Goal: Task Accomplishment & Management: Complete application form

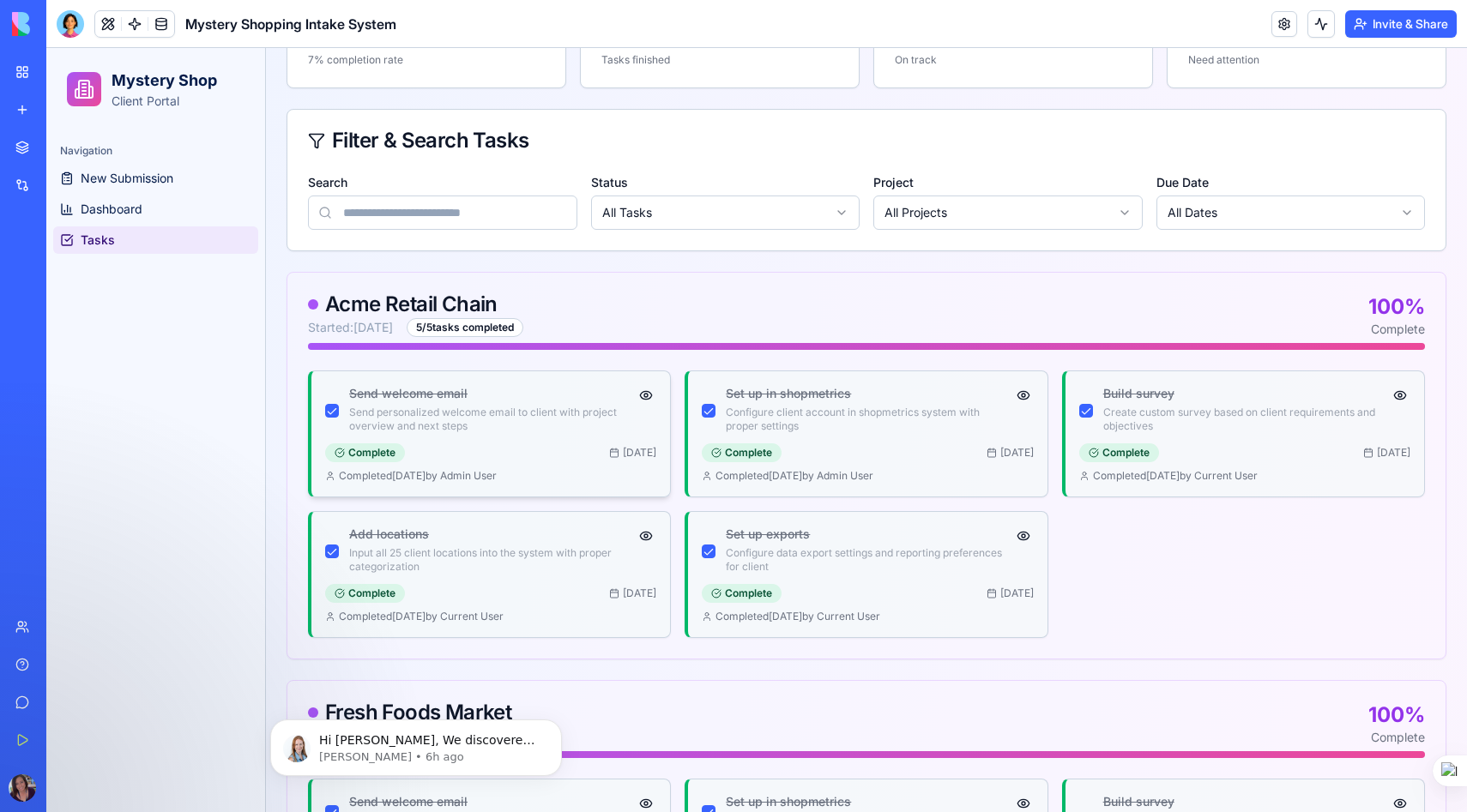
scroll to position [204, 0]
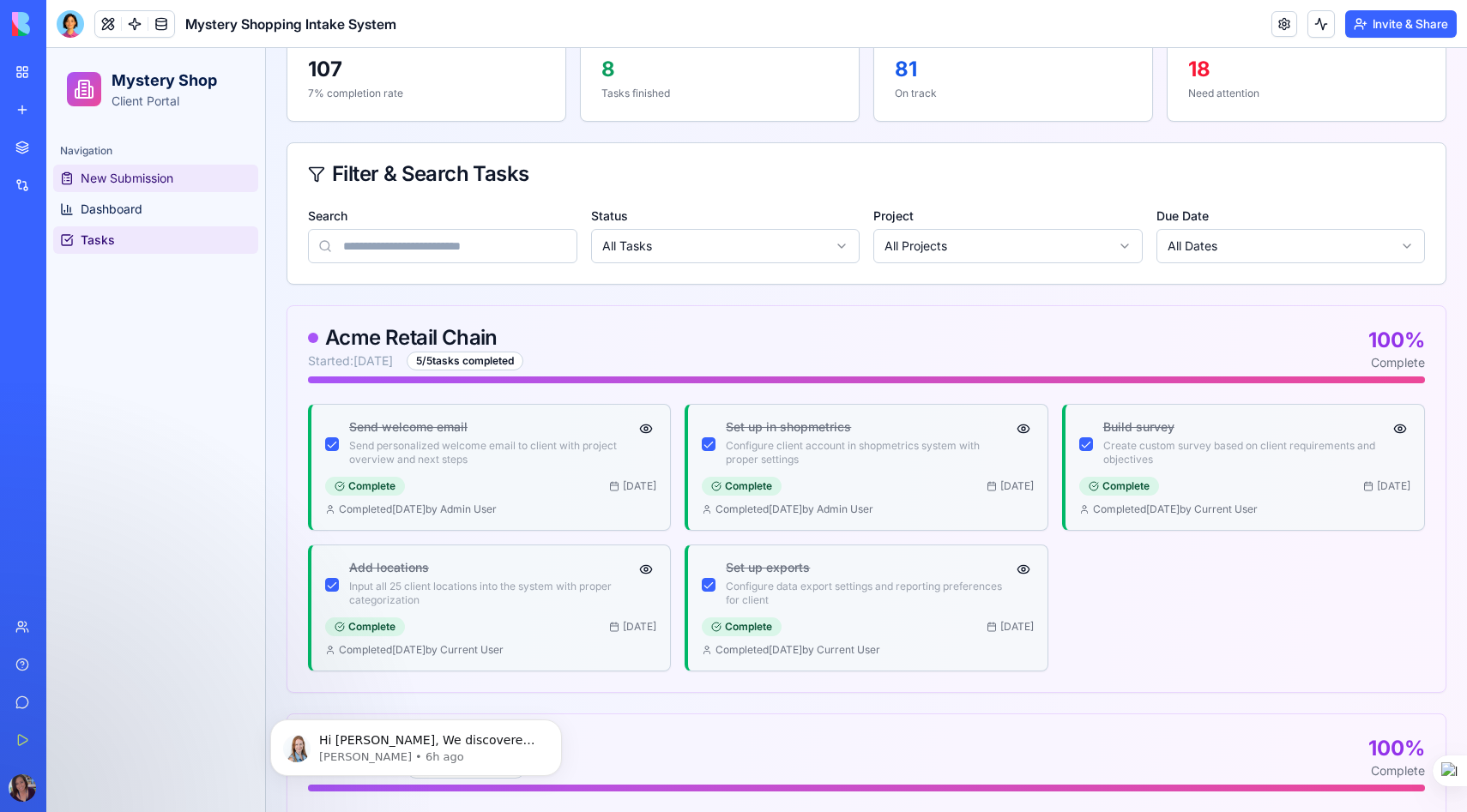
click at [174, 180] on span "New Submission" at bounding box center [127, 179] width 93 height 17
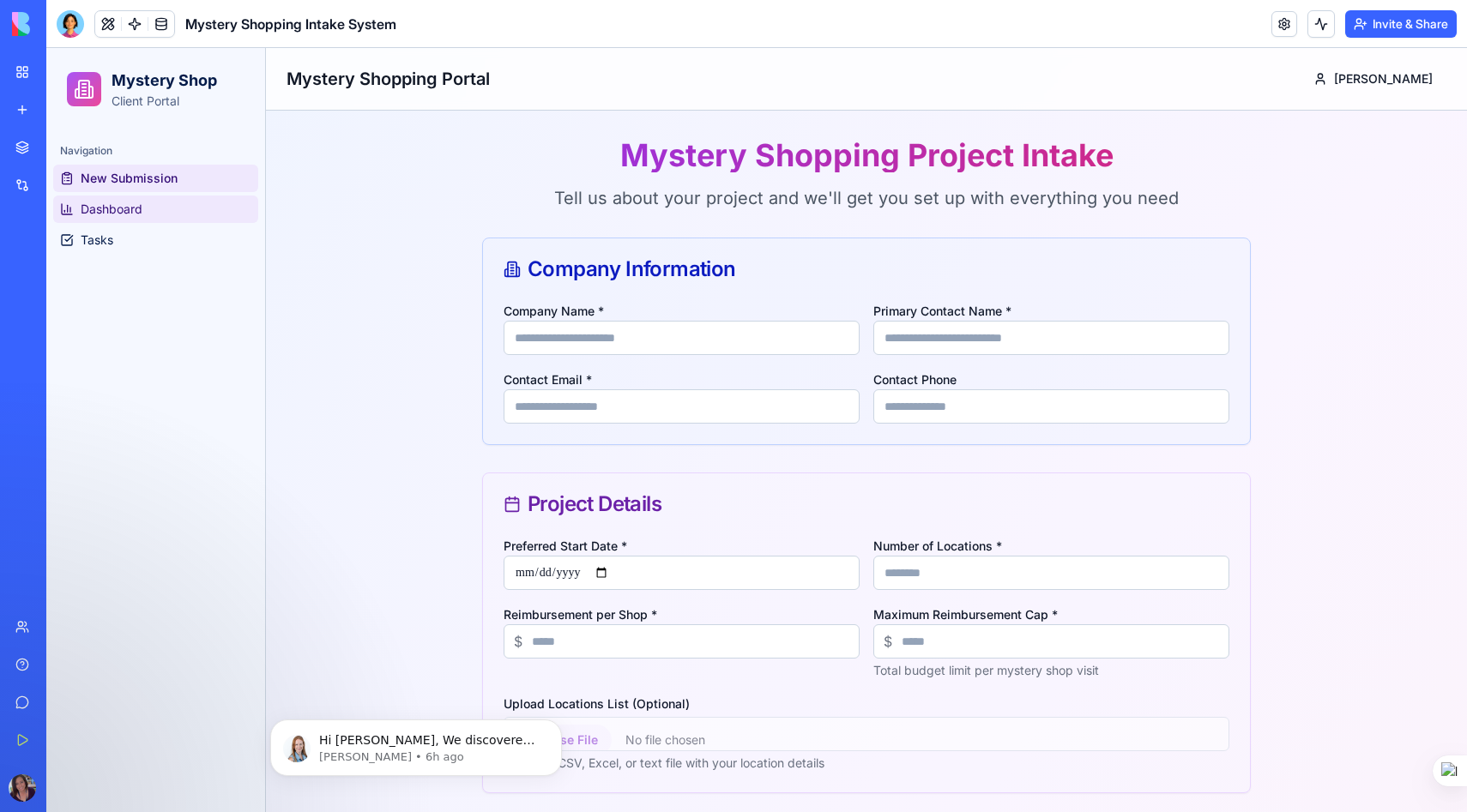
click at [118, 209] on span "Dashboard" at bounding box center [112, 210] width 62 height 17
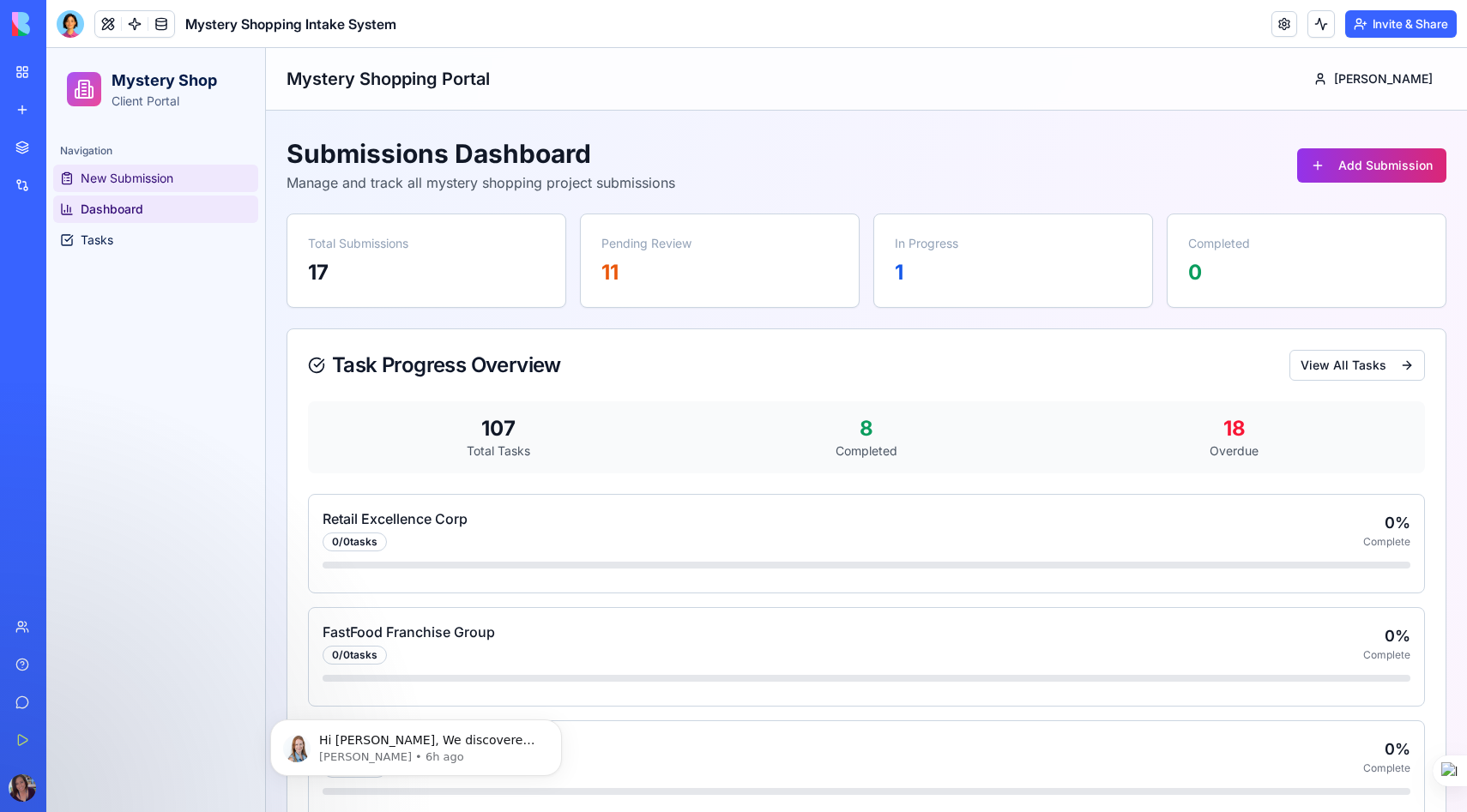
click at [170, 178] on span "New Submission" at bounding box center [127, 179] width 93 height 17
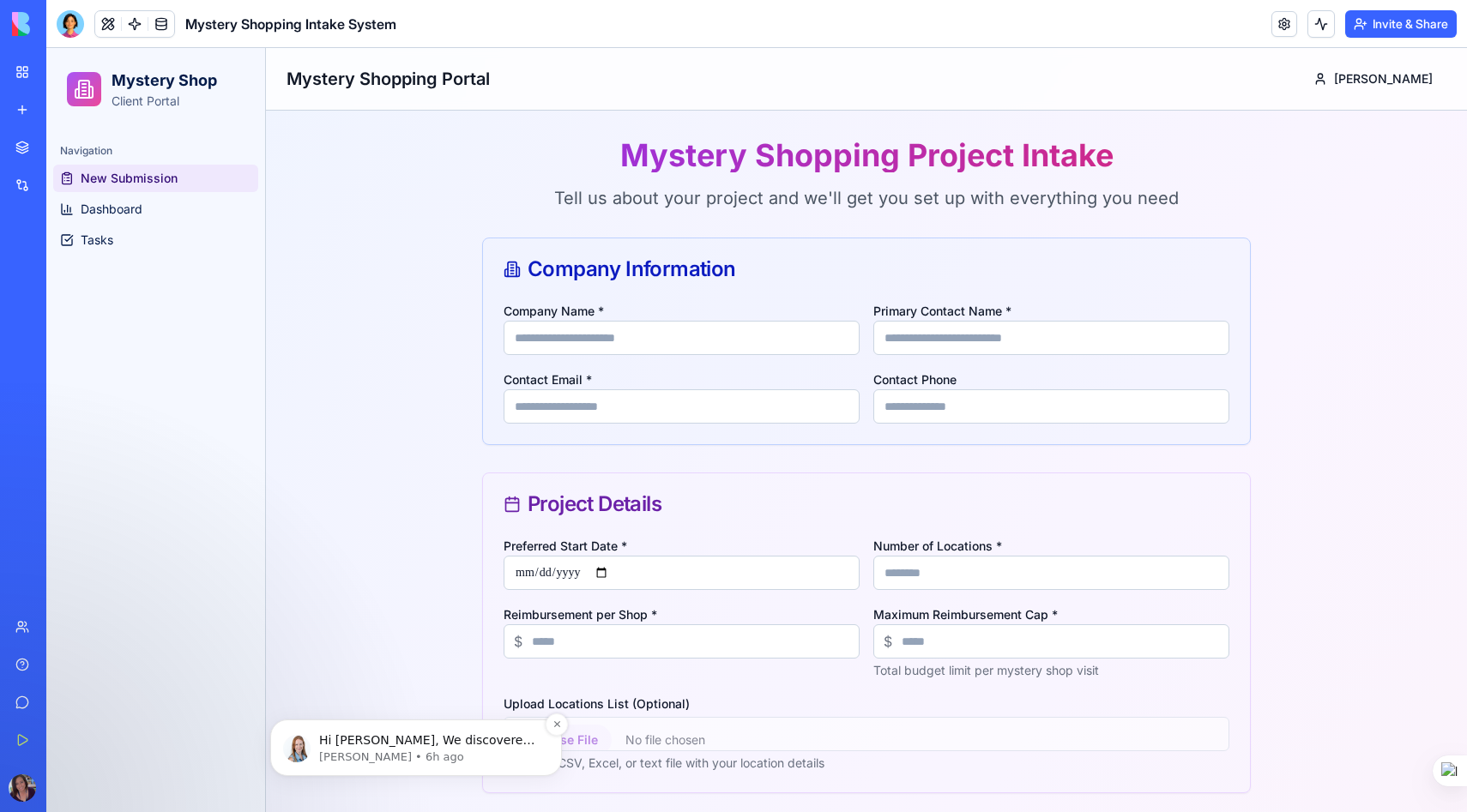
click at [389, 744] on p "Hi Julie, We discovered a bug on our end that was preventing the agent from add…" at bounding box center [429, 741] width 221 height 17
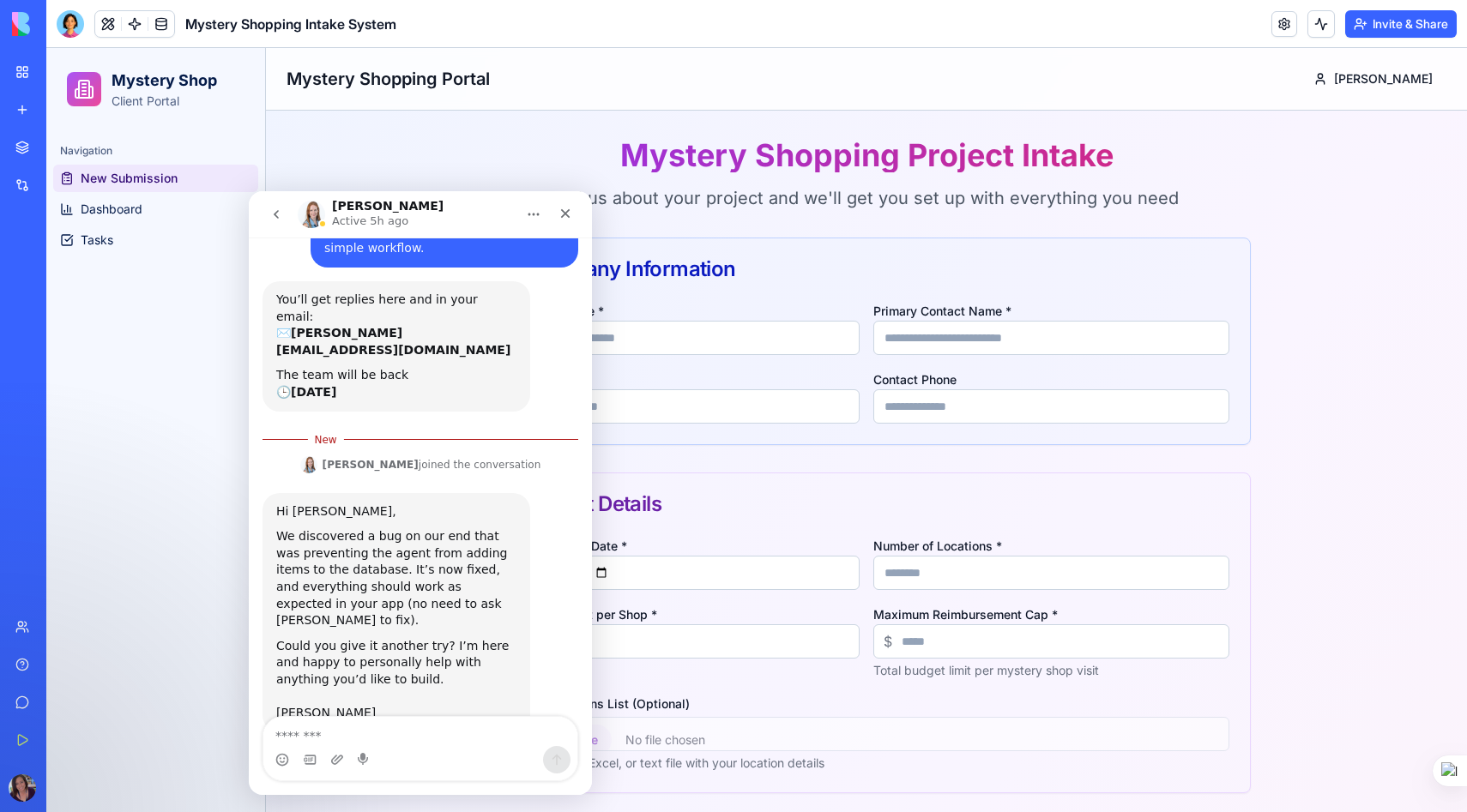
scroll to position [128, 0]
click at [175, 564] on div "Navigation New Submission Dashboard Tasks" at bounding box center [156, 471] width 219 height 681
click at [572, 211] on icon "Close" at bounding box center [565, 214] width 14 height 14
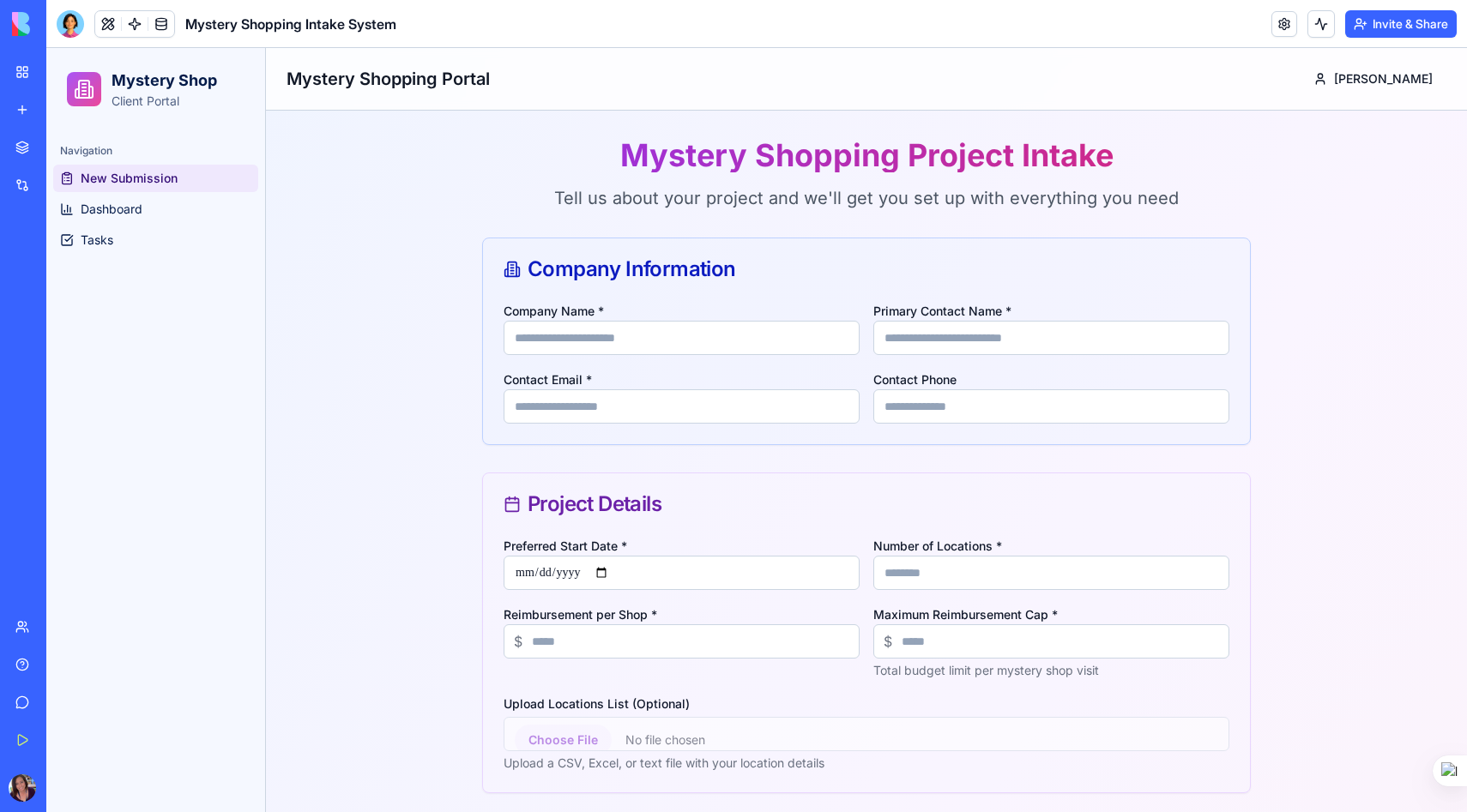
scroll to position [100, 0]
click at [78, 25] on div at bounding box center [70, 24] width 28 height 27
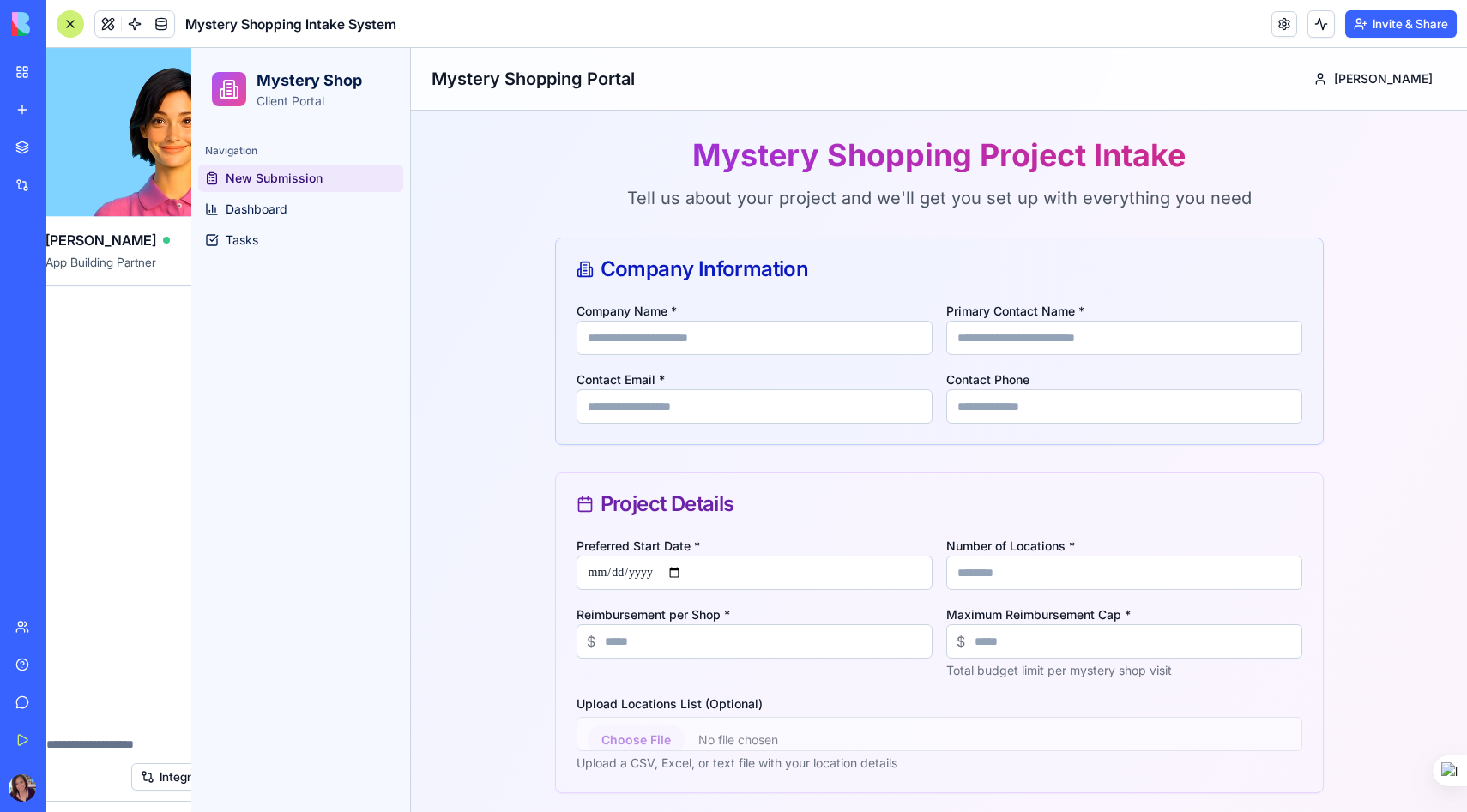
scroll to position [0, 0]
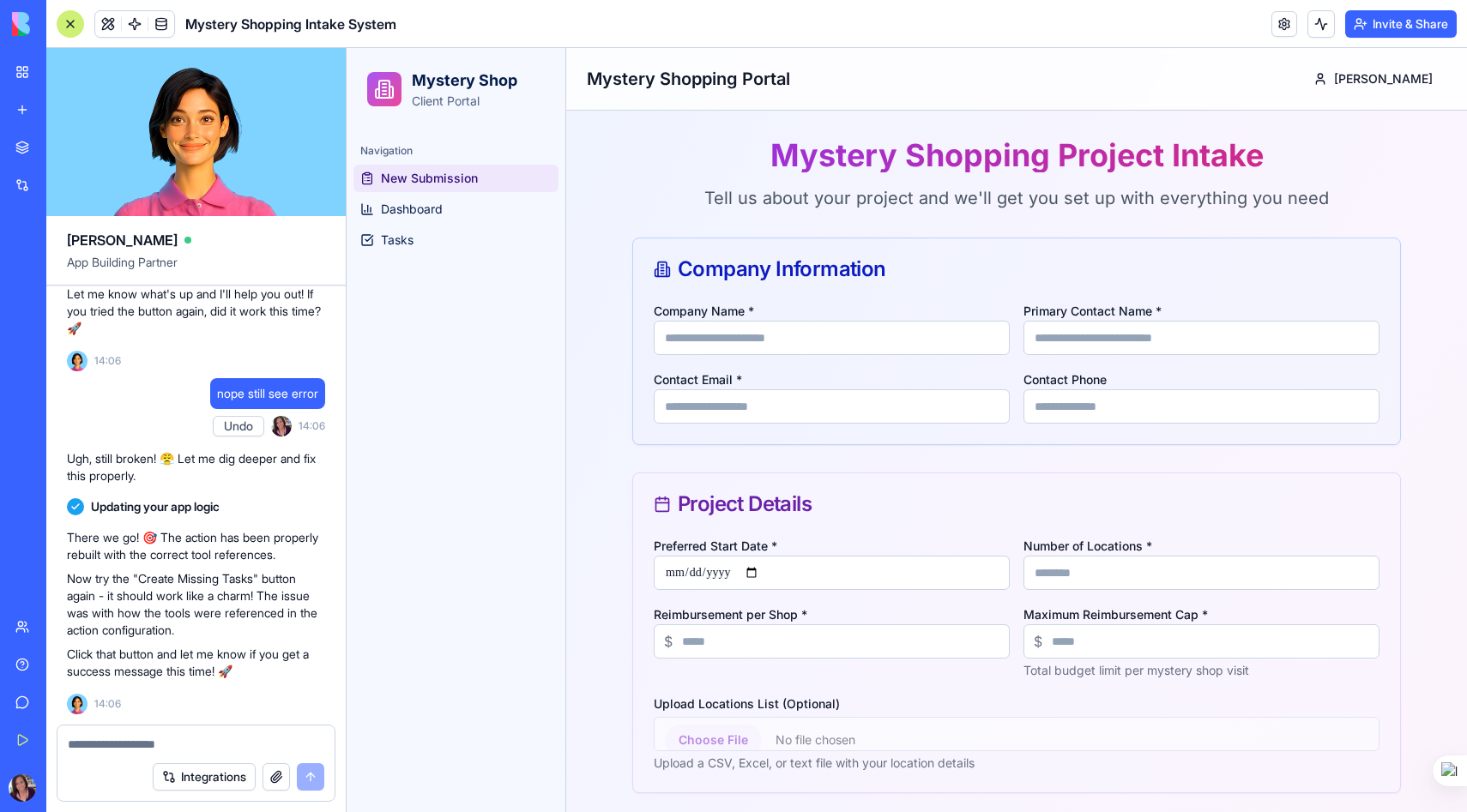
click at [125, 737] on textarea at bounding box center [196, 744] width 256 height 17
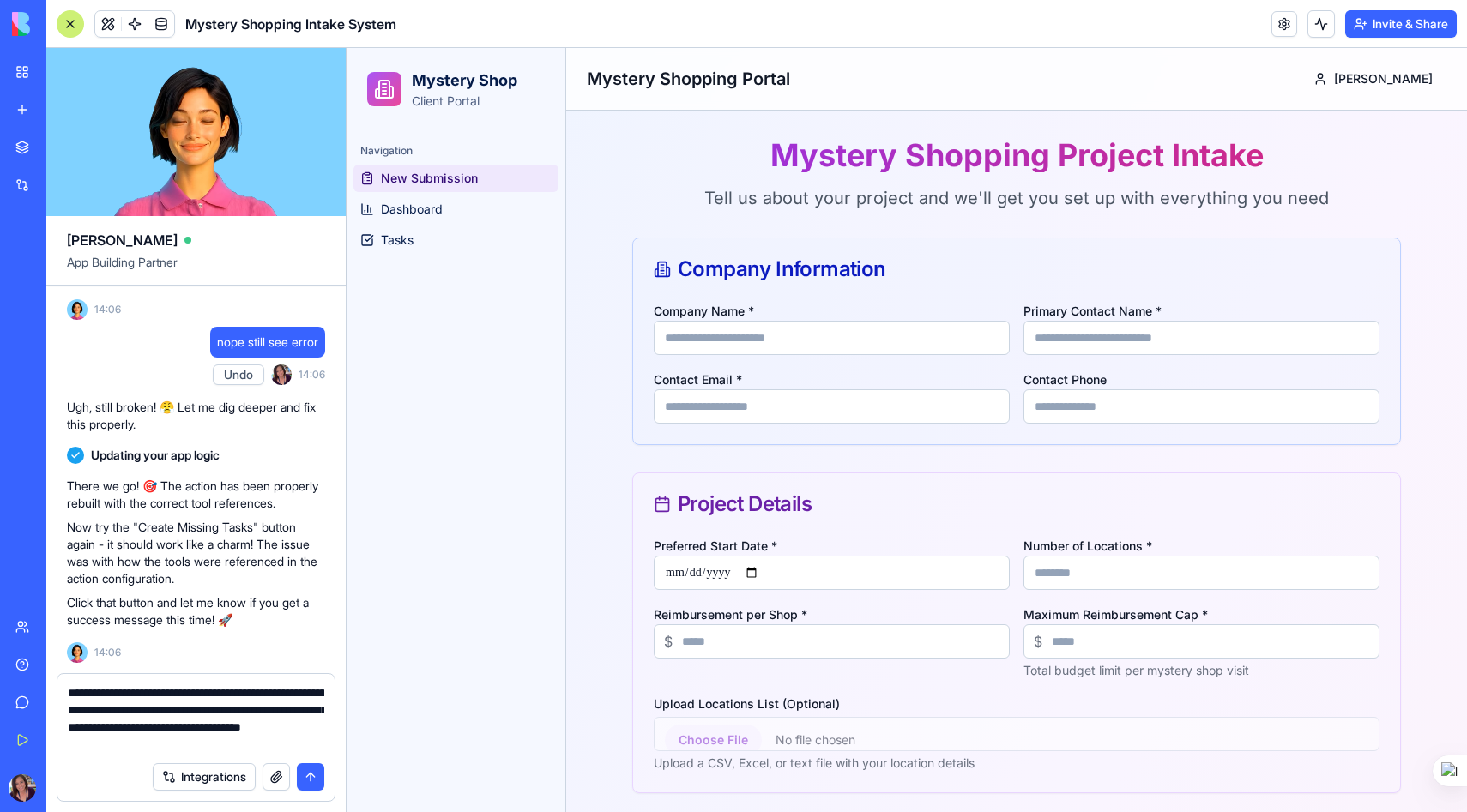
click at [217, 694] on textarea "**********" at bounding box center [196, 718] width 256 height 69
click at [262, 693] on textarea "**********" at bounding box center [196, 718] width 256 height 69
click at [271, 744] on textarea "**********" at bounding box center [196, 718] width 256 height 69
type textarea "**********"
click at [311, 778] on button "submit" at bounding box center [310, 777] width 28 height 27
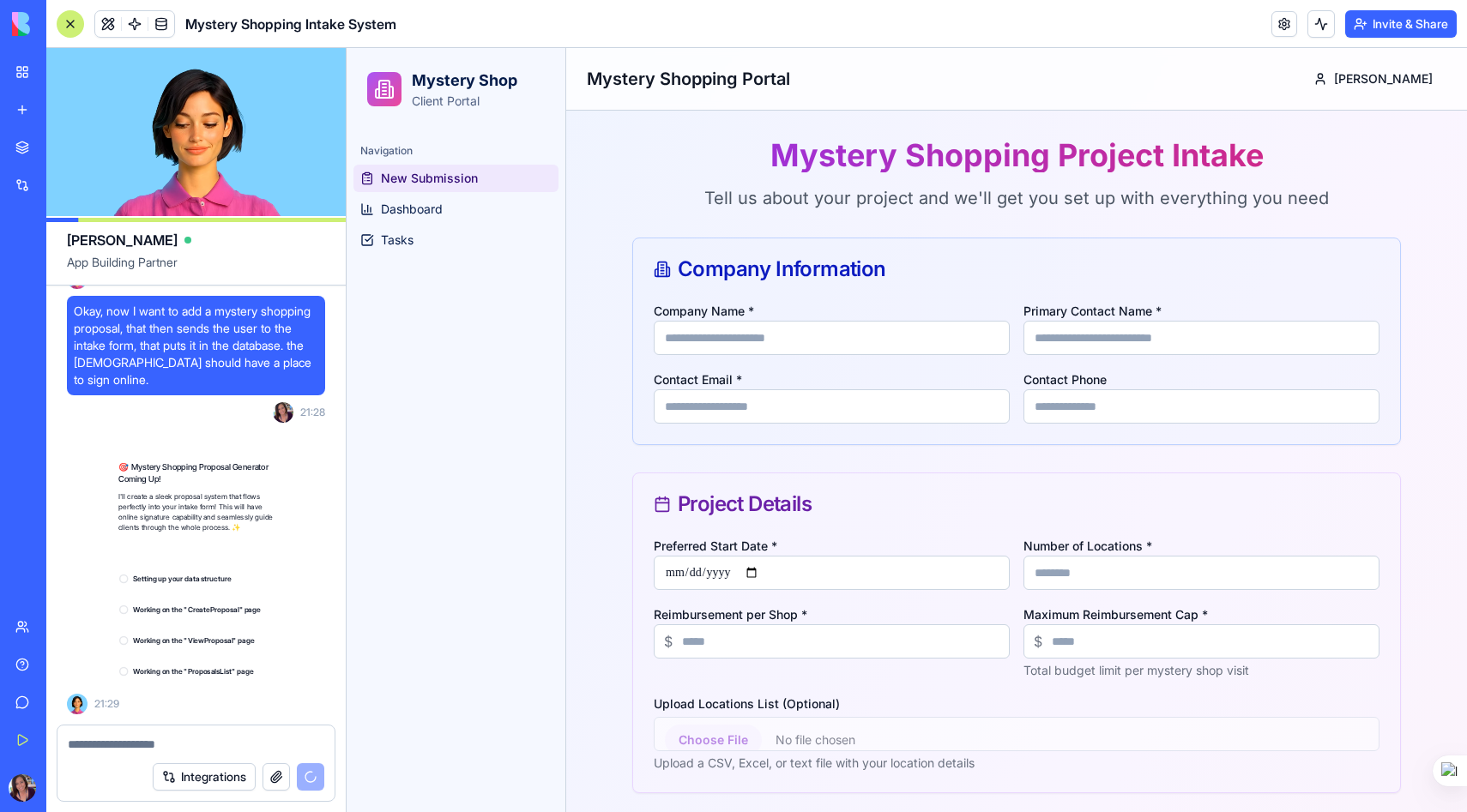
scroll to position [25666, 0]
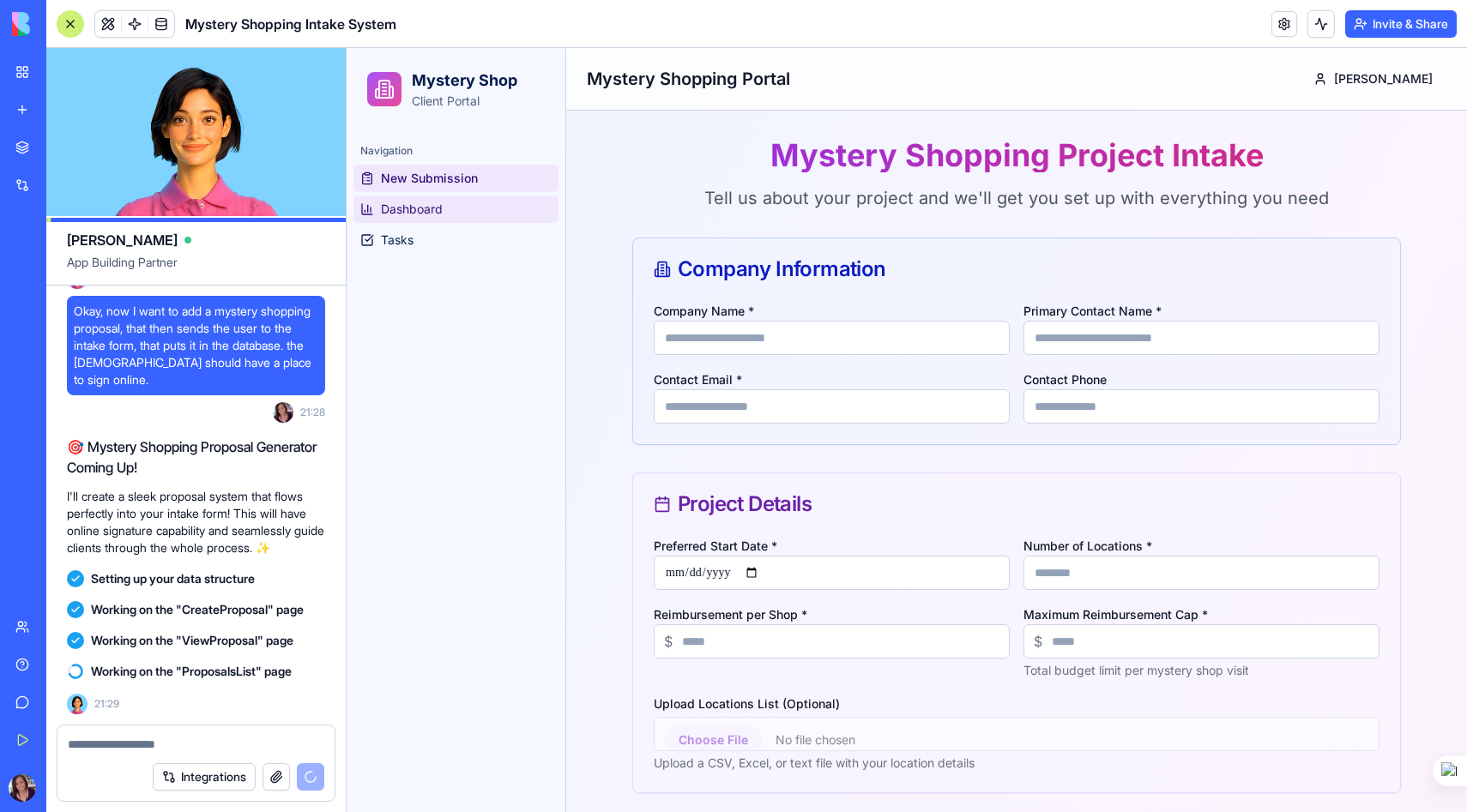
click at [413, 205] on span "Dashboard" at bounding box center [412, 210] width 62 height 17
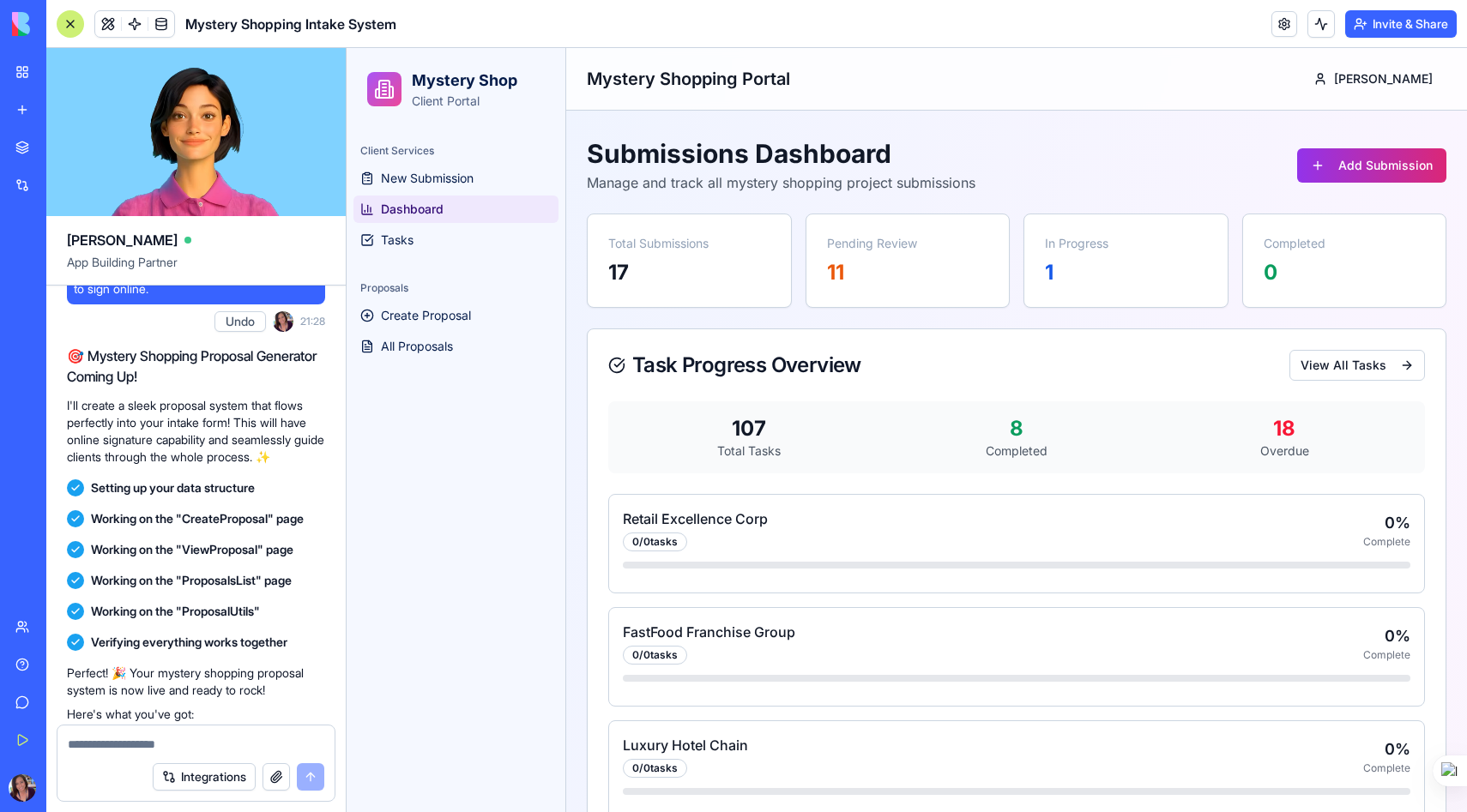
scroll to position [25215, 0]
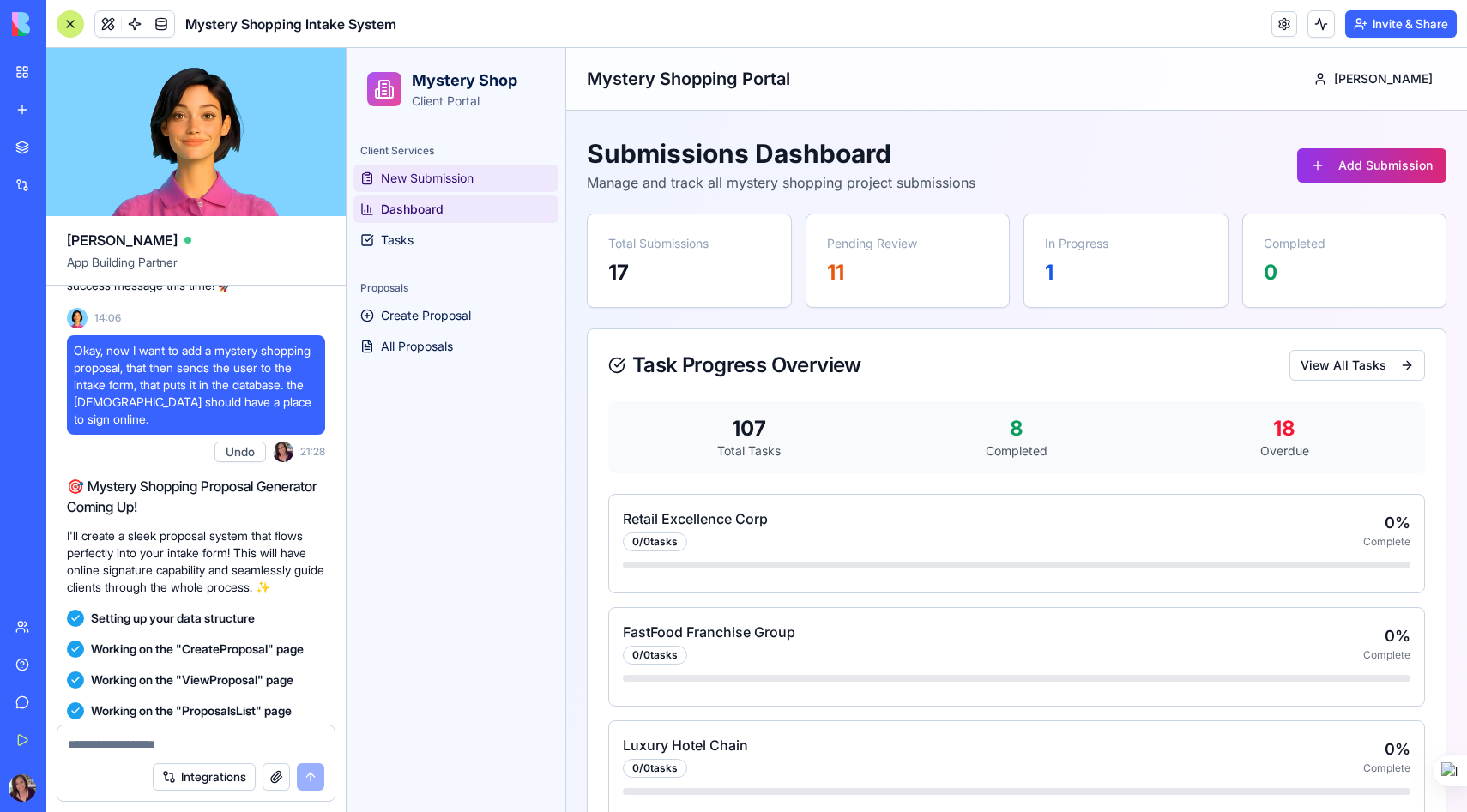
click at [431, 181] on span "New Submission" at bounding box center [427, 179] width 93 height 17
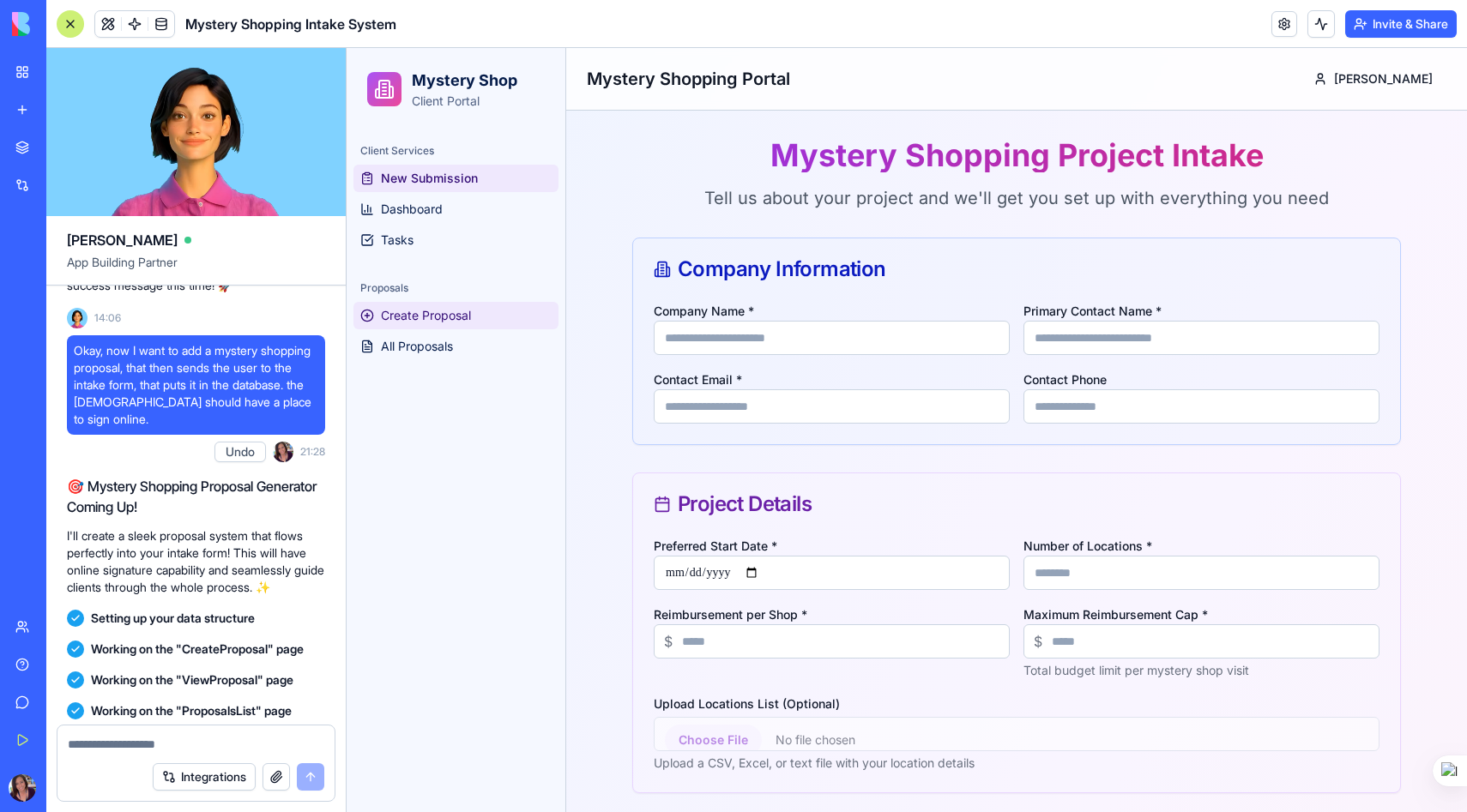
click at [435, 310] on span "Create Proposal" at bounding box center [425, 315] width 90 height 17
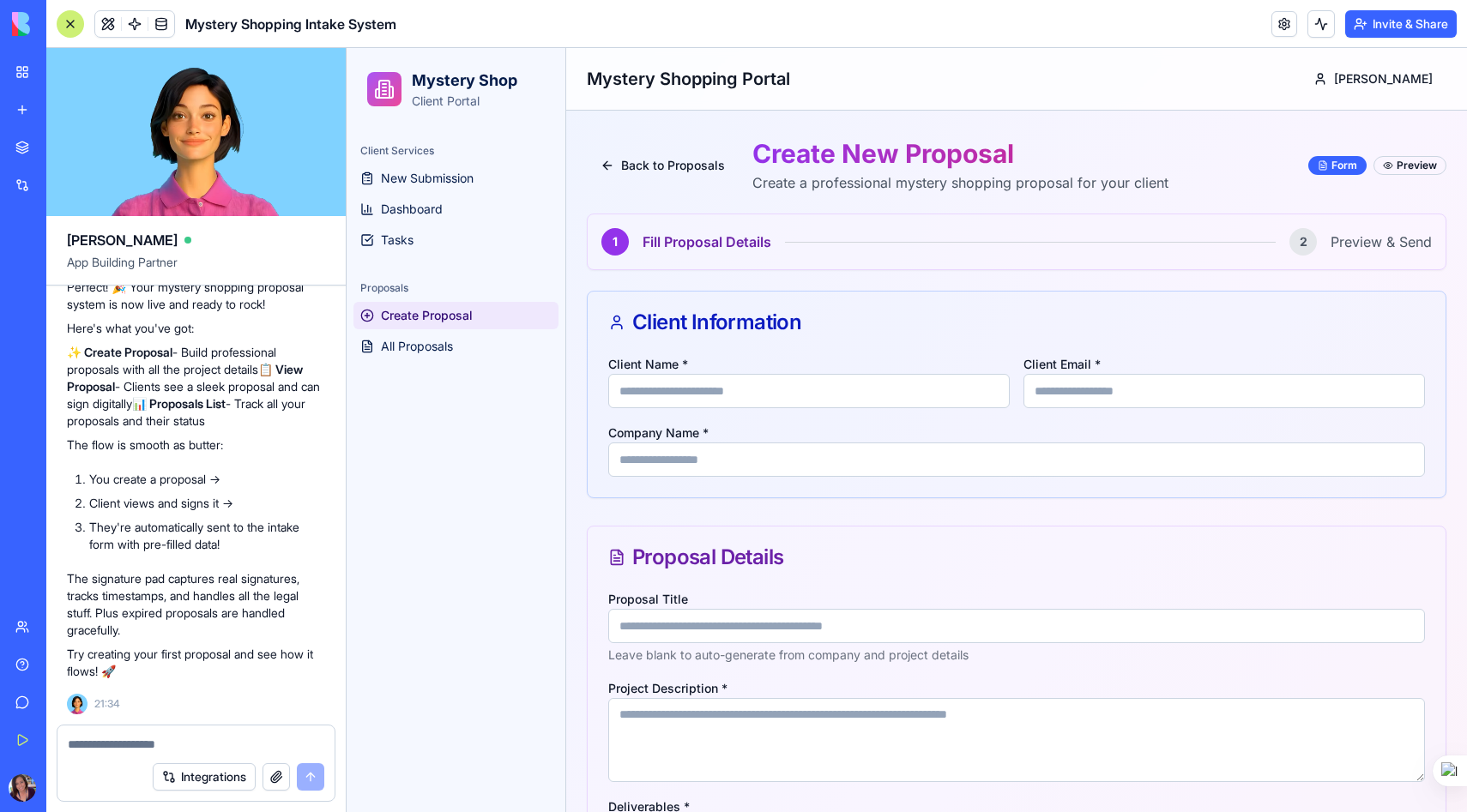
click at [711, 388] on input "Client Name *" at bounding box center [809, 391] width 401 height 34
type input "**********"
type input "*"
type input "**********"
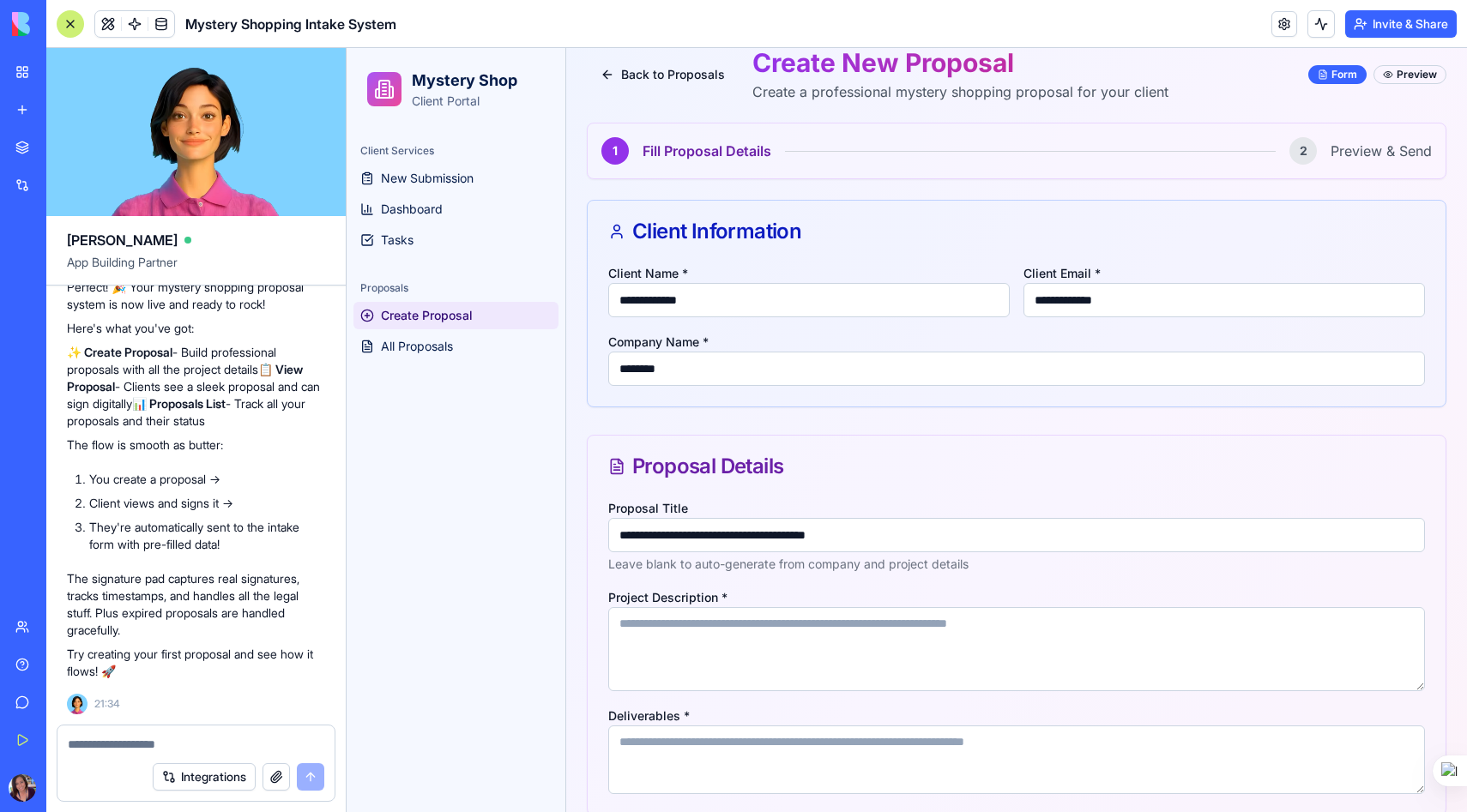
scroll to position [111, 0]
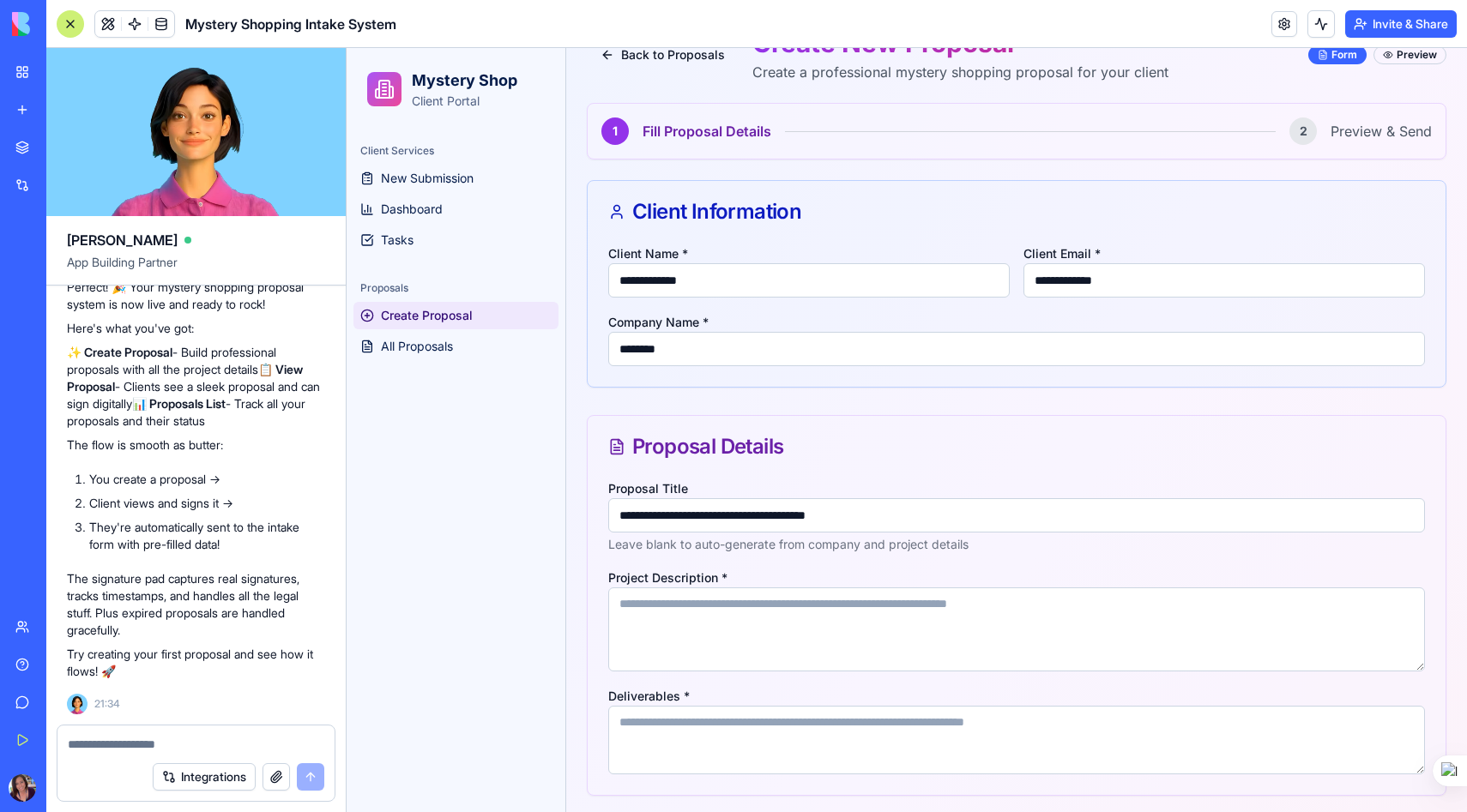
type input "********"
click at [753, 518] on input "**********" at bounding box center [1017, 516] width 816 height 34
click at [749, 516] on input "**********" at bounding box center [1017, 516] width 816 height 34
drag, startPoint x: 886, startPoint y: 516, endPoint x: 634, endPoint y: 512, distance: 252.0
click at [634, 512] on input "**********" at bounding box center [1017, 516] width 816 height 34
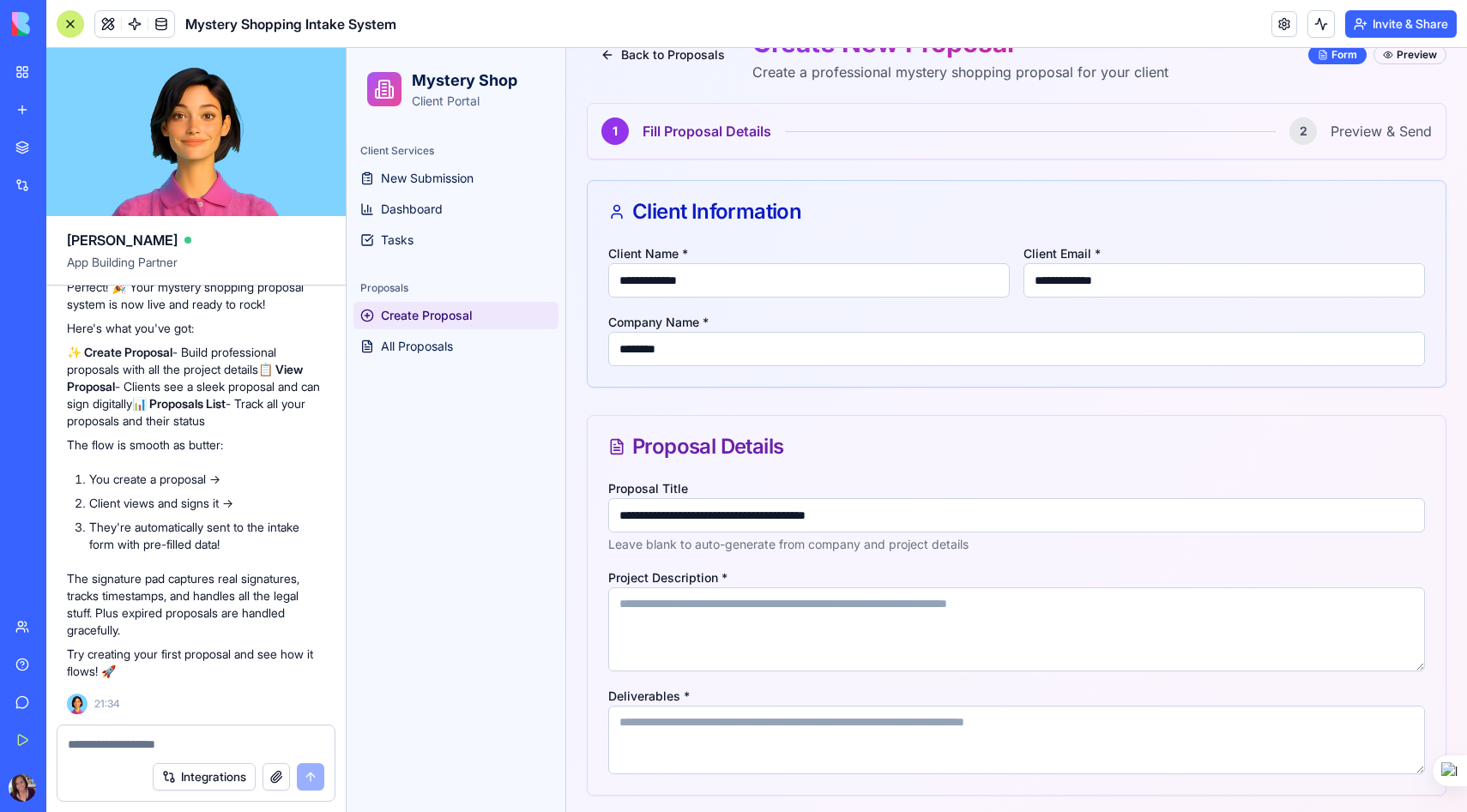
click at [643, 607] on textarea "Project Description *" at bounding box center [1017, 630] width 816 height 84
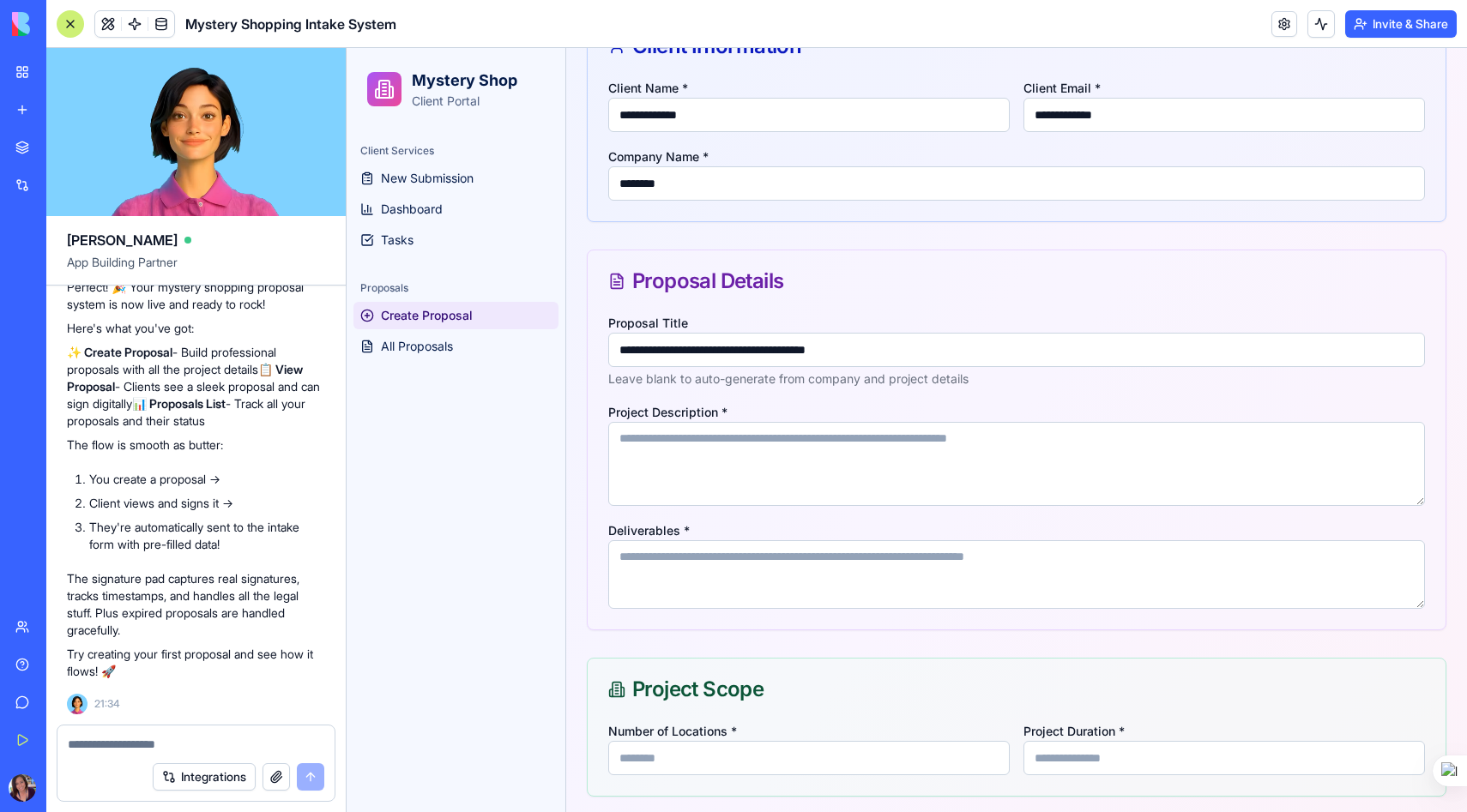
scroll to position [278, 0]
click at [695, 567] on textarea "Deliverables *" at bounding box center [1017, 572] width 816 height 69
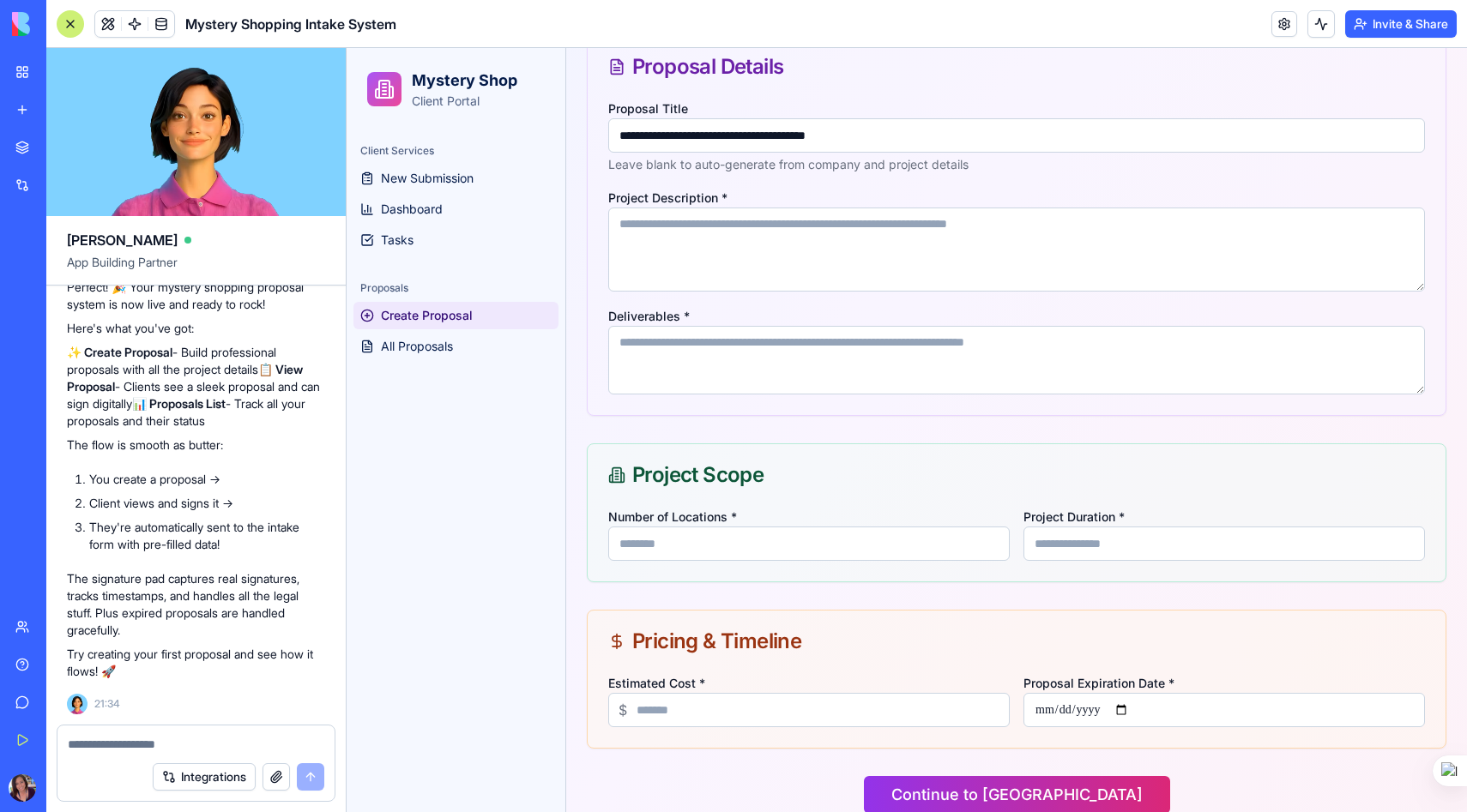
scroll to position [496, 0]
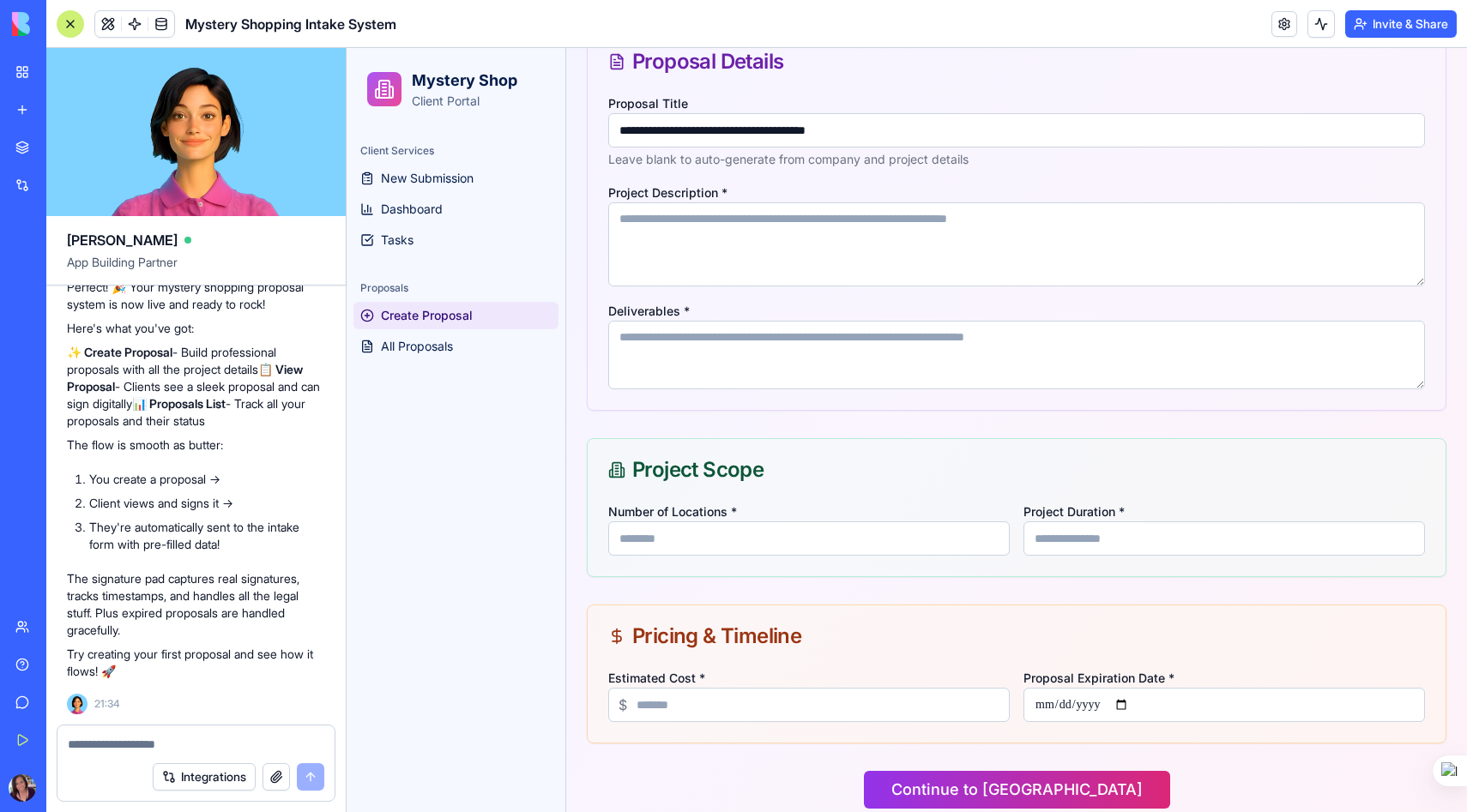
click at [696, 353] on textarea "Deliverables *" at bounding box center [1017, 355] width 816 height 69
paste textarea "**********"
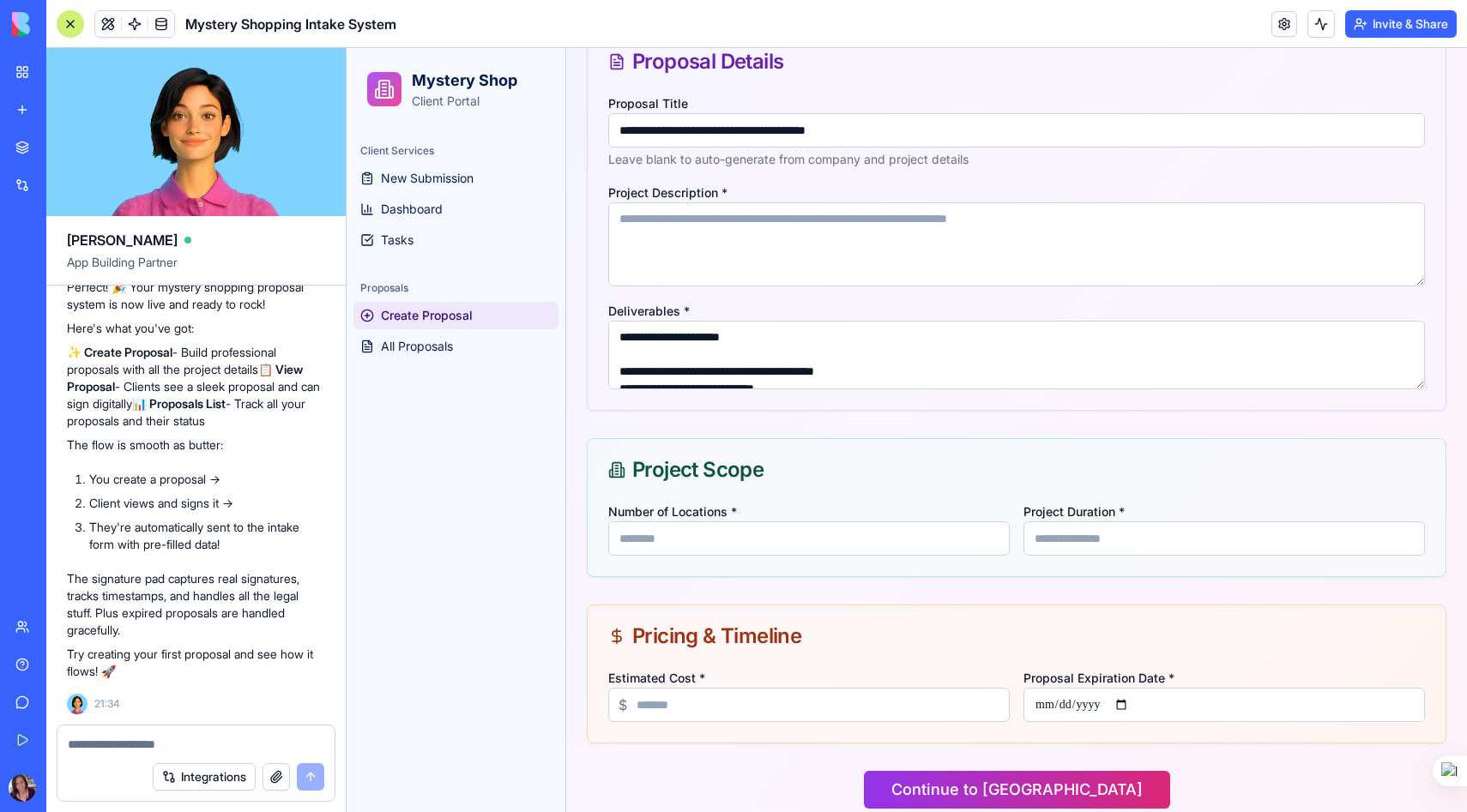
scroll to position [93, 0]
drag, startPoint x: 621, startPoint y: 370, endPoint x: 1076, endPoint y: 400, distance: 456.0
click at [1076, 400] on div "**********" at bounding box center [1017, 251] width 858 height 317
type textarea "**********"
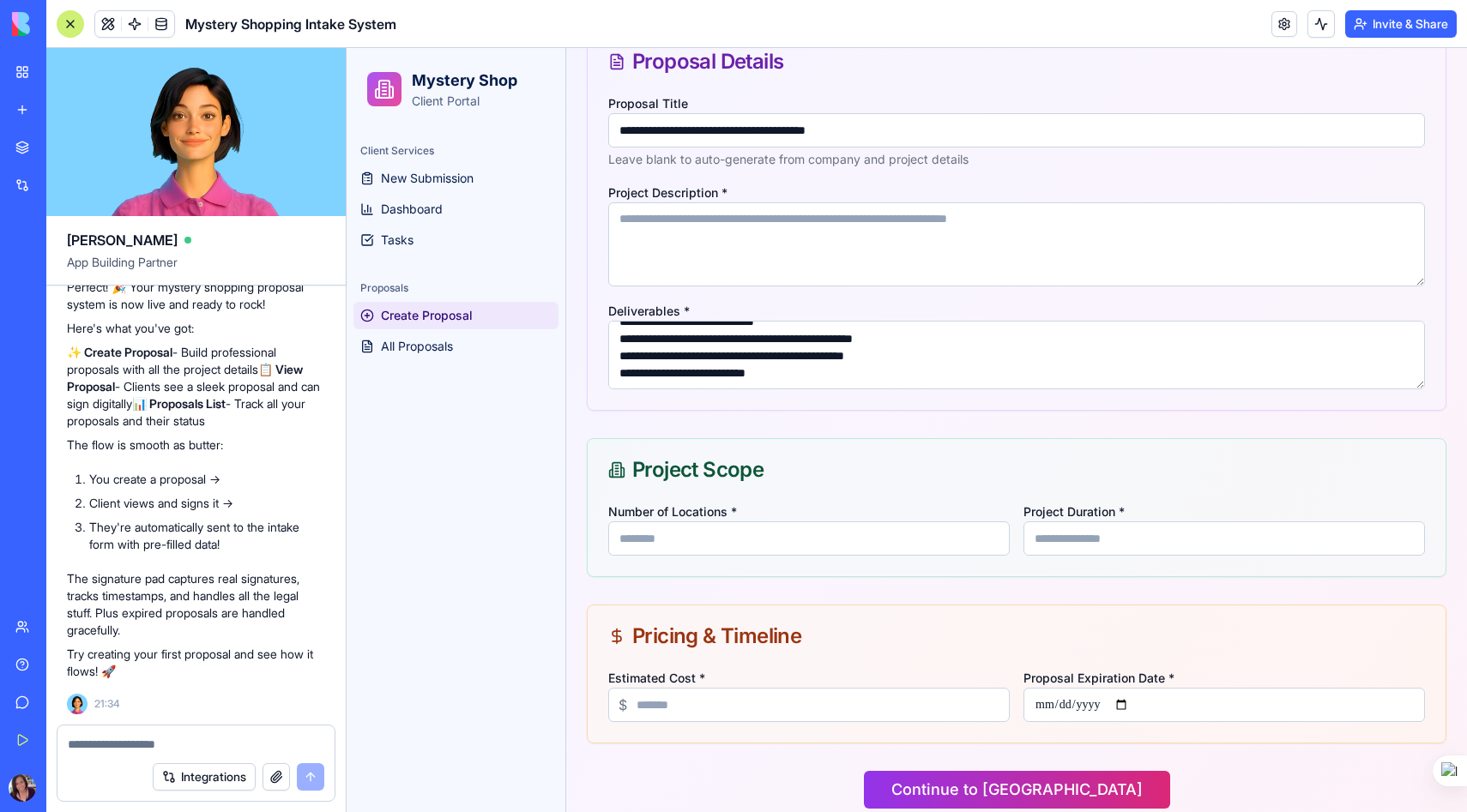
click at [794, 545] on input "Number of Locations *" at bounding box center [809, 539] width 401 height 34
type input "*"
click at [1080, 535] on input "Project Duration *" at bounding box center [1224, 539] width 401 height 34
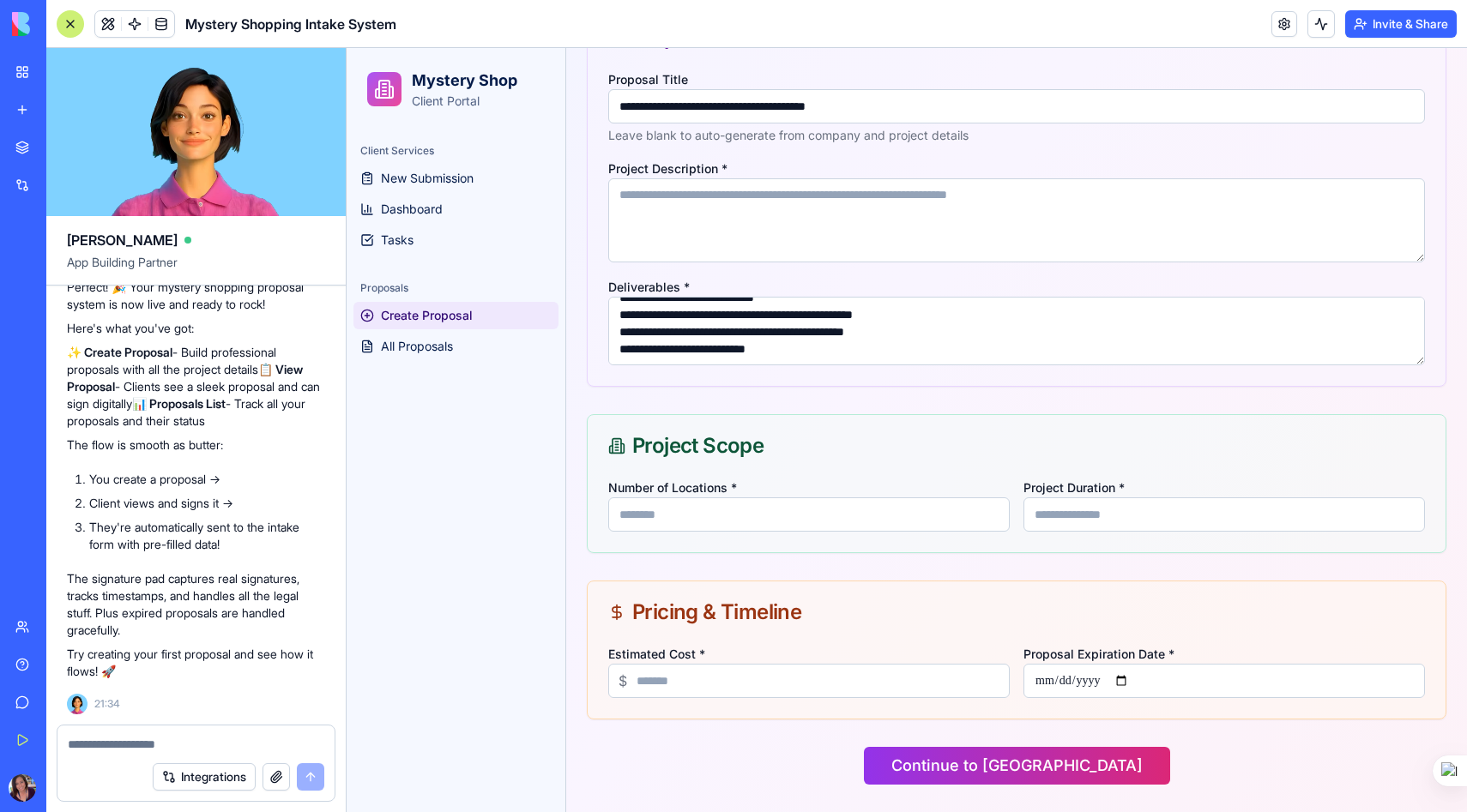
click at [644, 677] on input "Estimated Cost *" at bounding box center [809, 681] width 401 height 34
type input "****"
click at [1067, 678] on input "Proposal Expiration Date *" at bounding box center [1224, 681] width 401 height 34
click at [1133, 677] on input "Proposal Expiration Date *" at bounding box center [1224, 681] width 401 height 34
type input "**********"
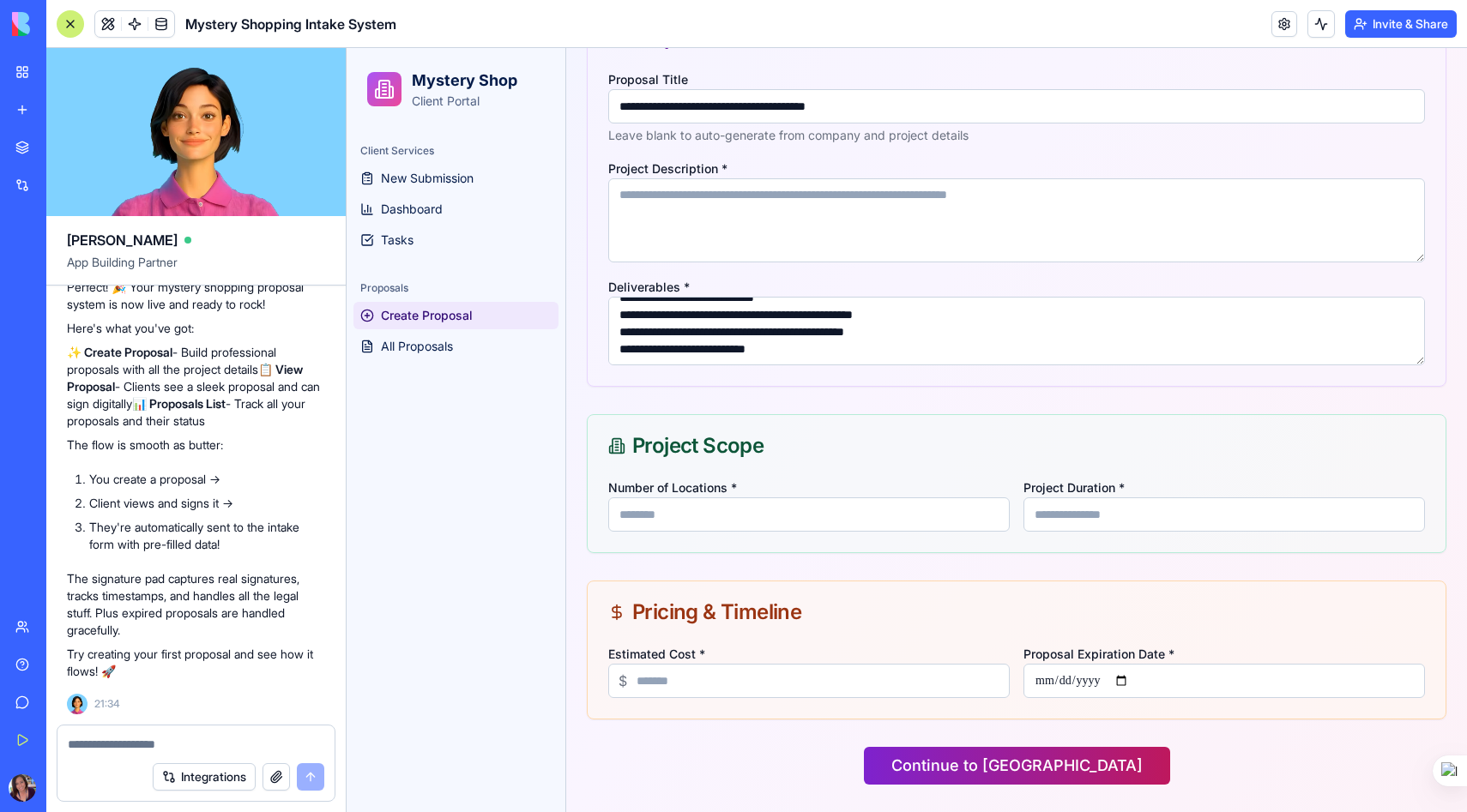
click at [996, 763] on button "Continue to [GEOGRAPHIC_DATA]" at bounding box center [1017, 766] width 306 height 38
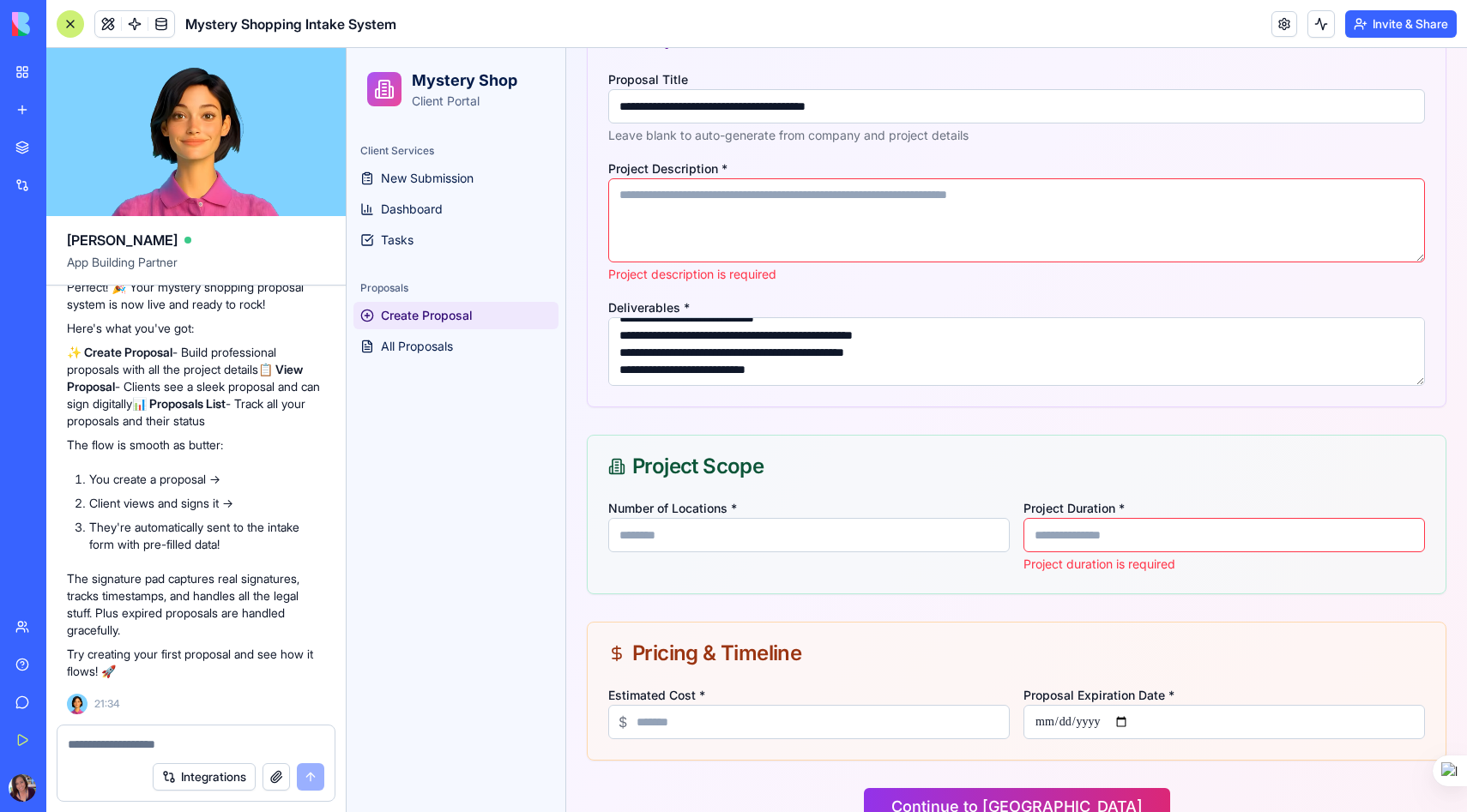
click at [785, 223] on textarea "Project Description *" at bounding box center [1017, 221] width 816 height 84
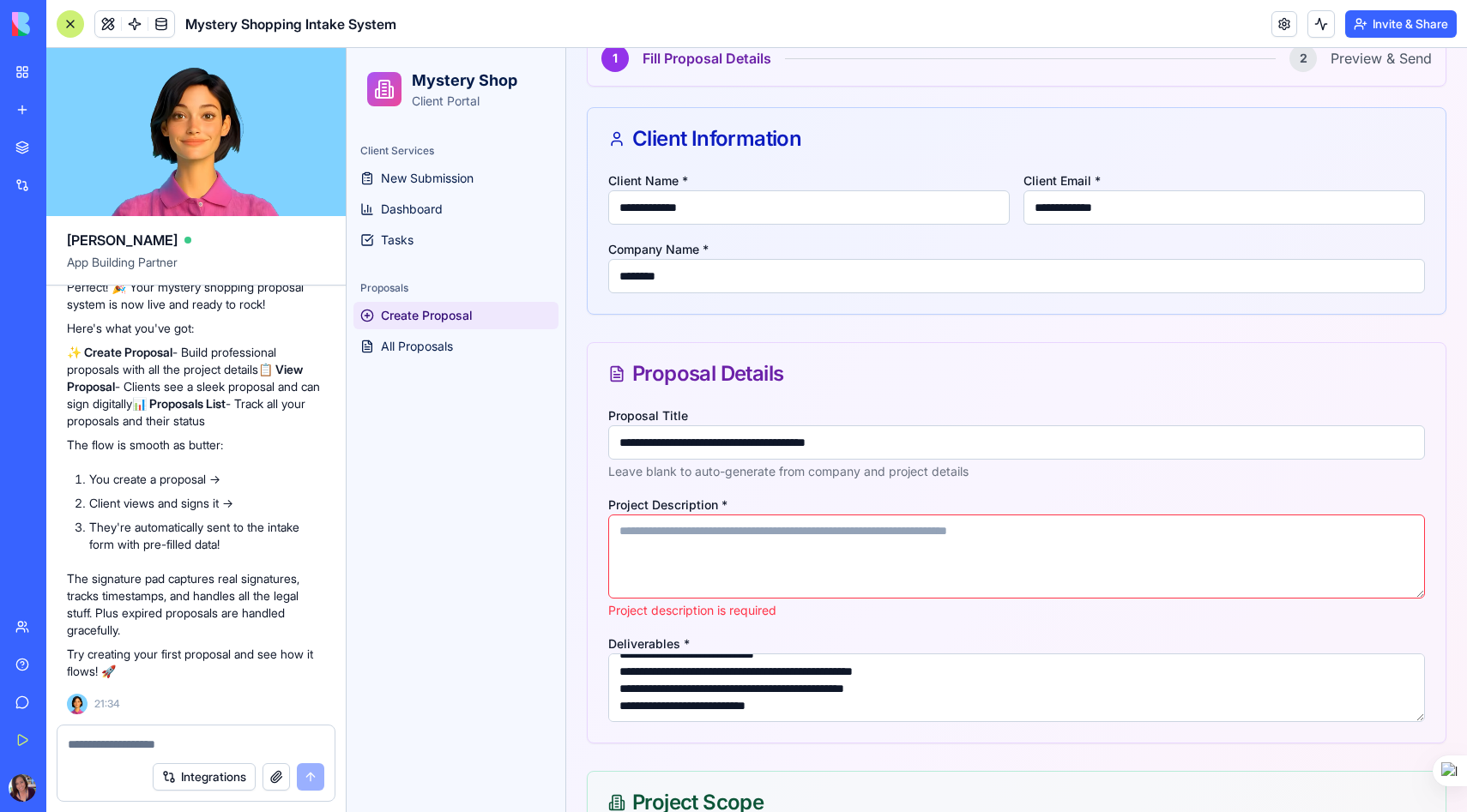
scroll to position [166, 0]
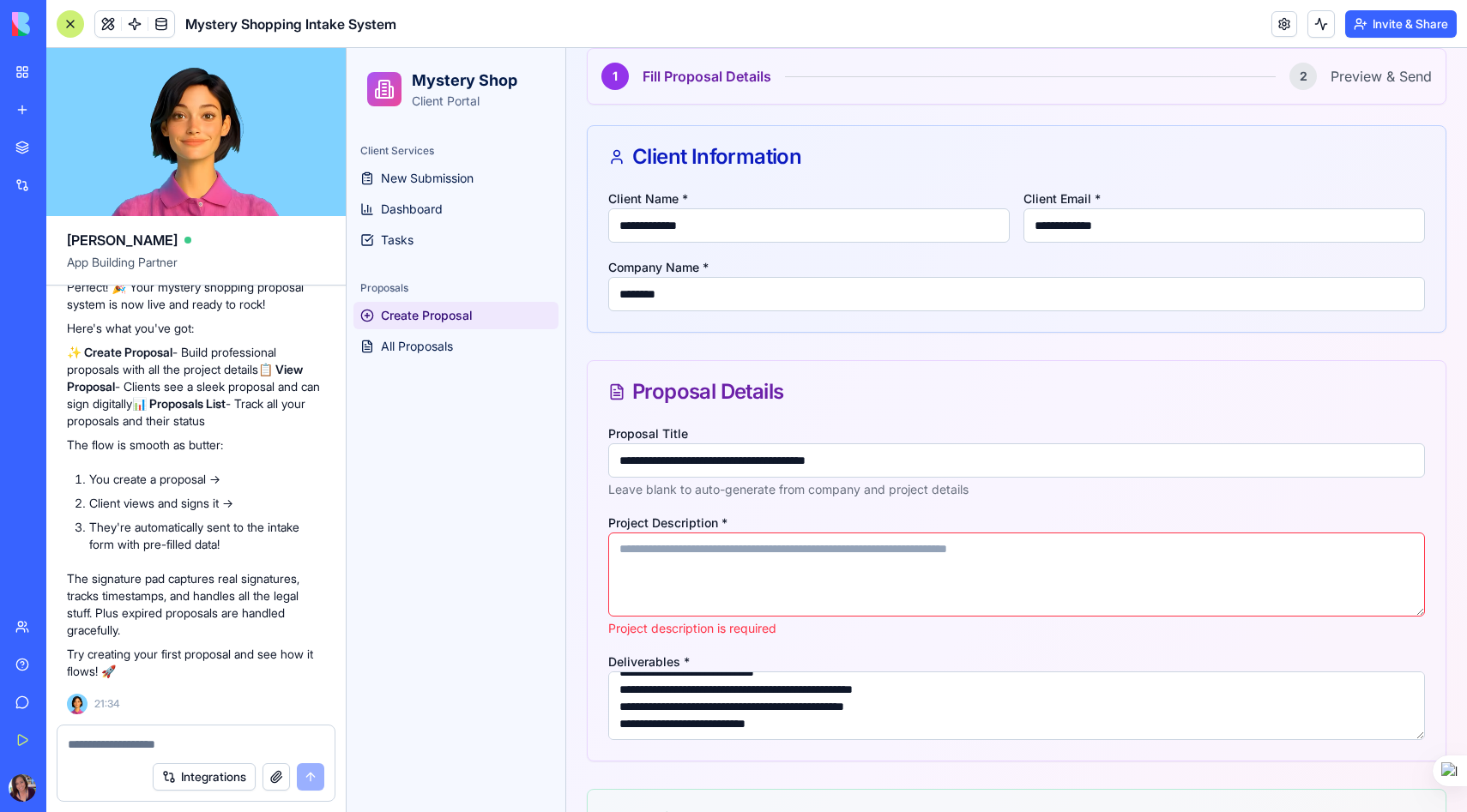
click at [113, 741] on textarea at bounding box center [196, 744] width 256 height 17
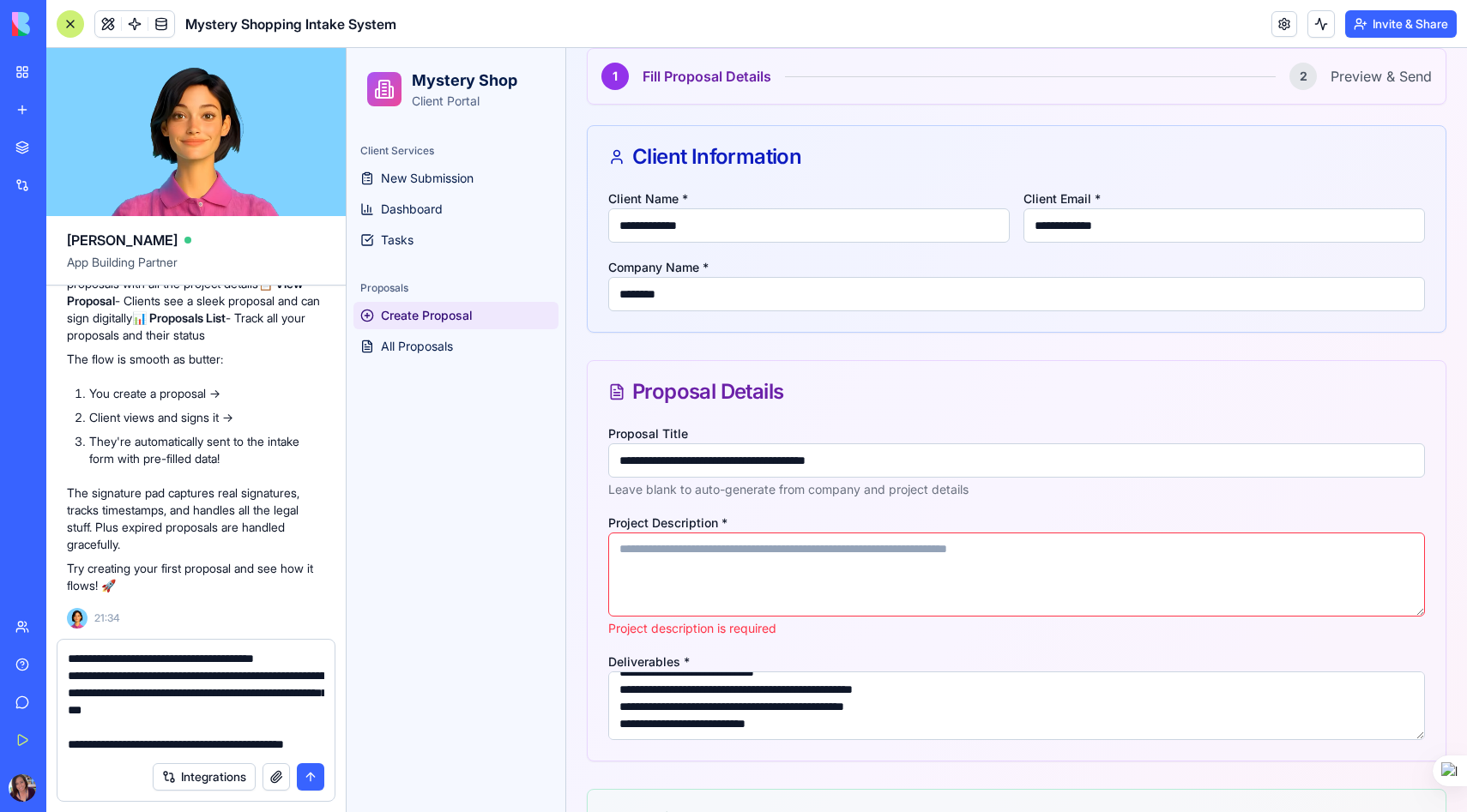
scroll to position [153, 0]
click at [107, 729] on textarea "**********" at bounding box center [196, 702] width 256 height 103
paste textarea "**********"
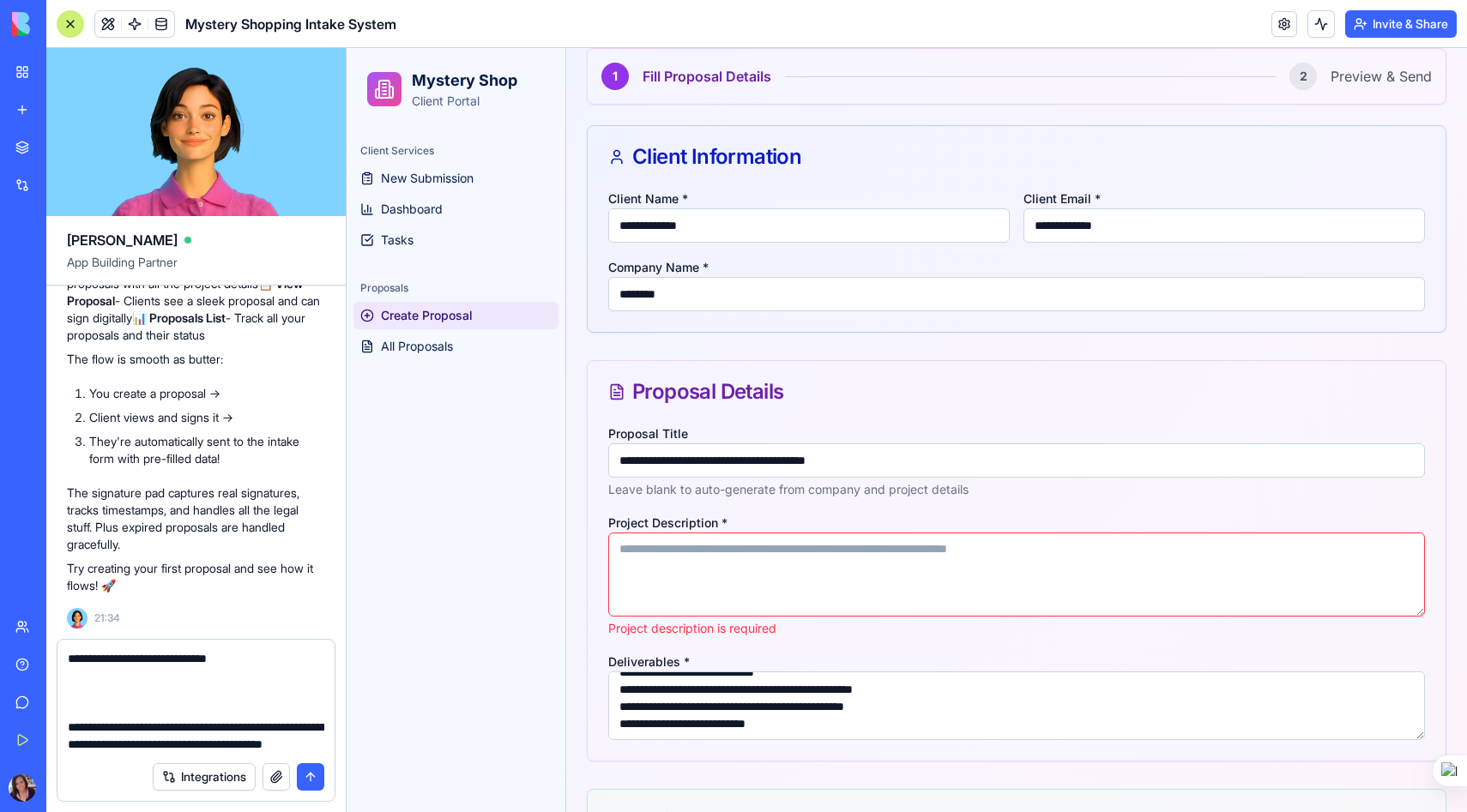
scroll to position [498, 0]
click at [238, 732] on textarea "**********" at bounding box center [196, 702] width 256 height 103
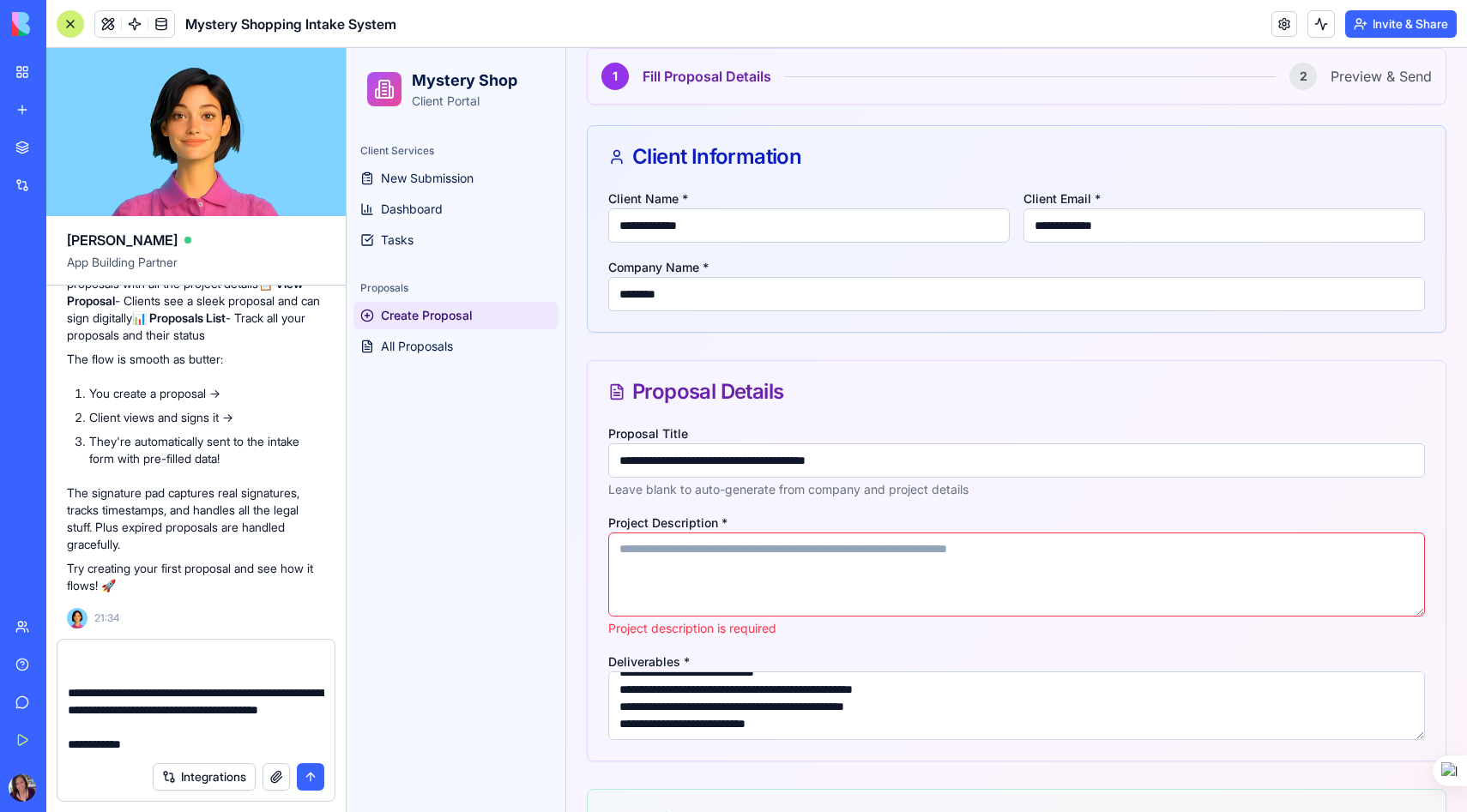
scroll to position [530, 0]
paste textarea "**********"
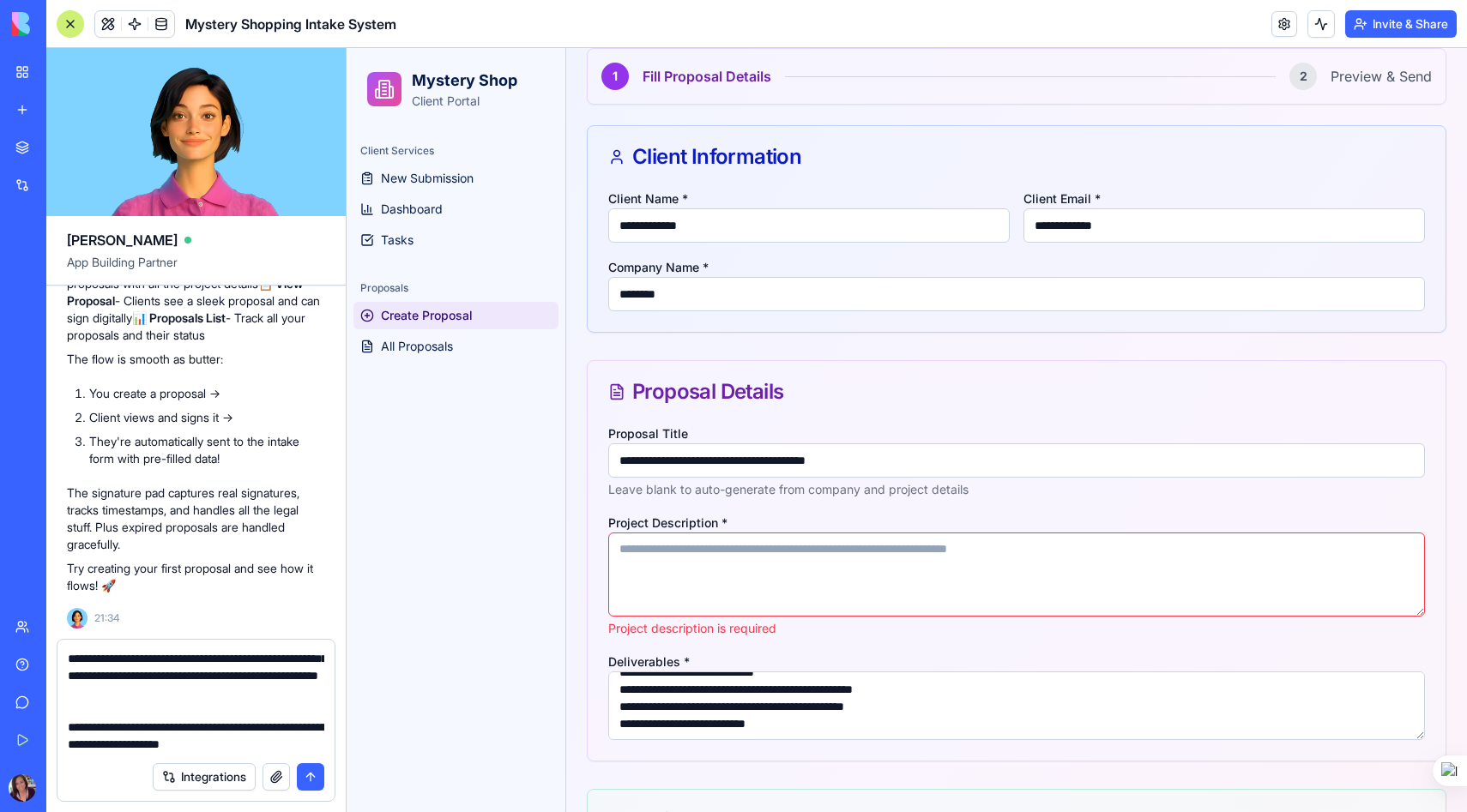
scroll to position [1216, 0]
paste textarea "**********"
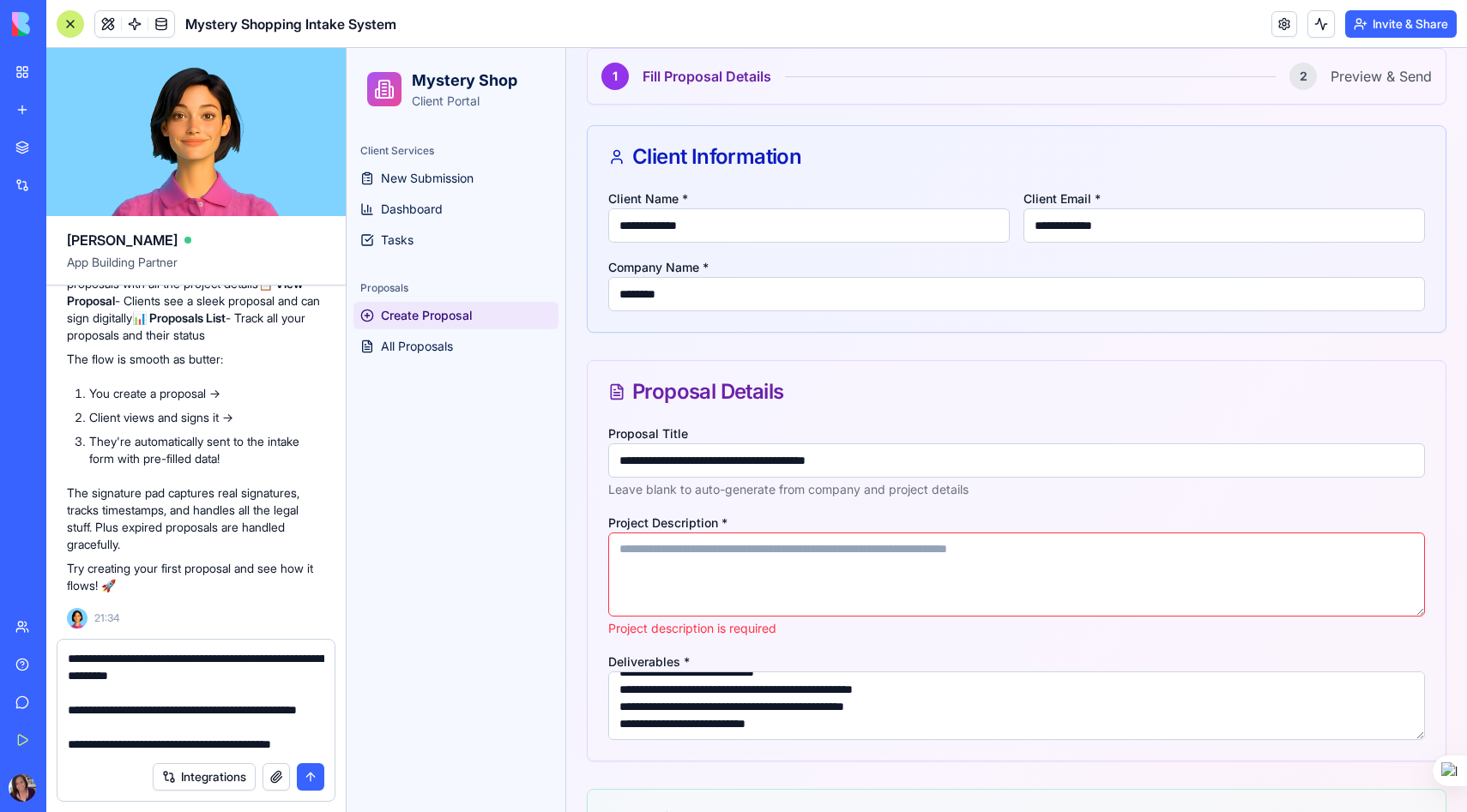
scroll to position [1405, 0]
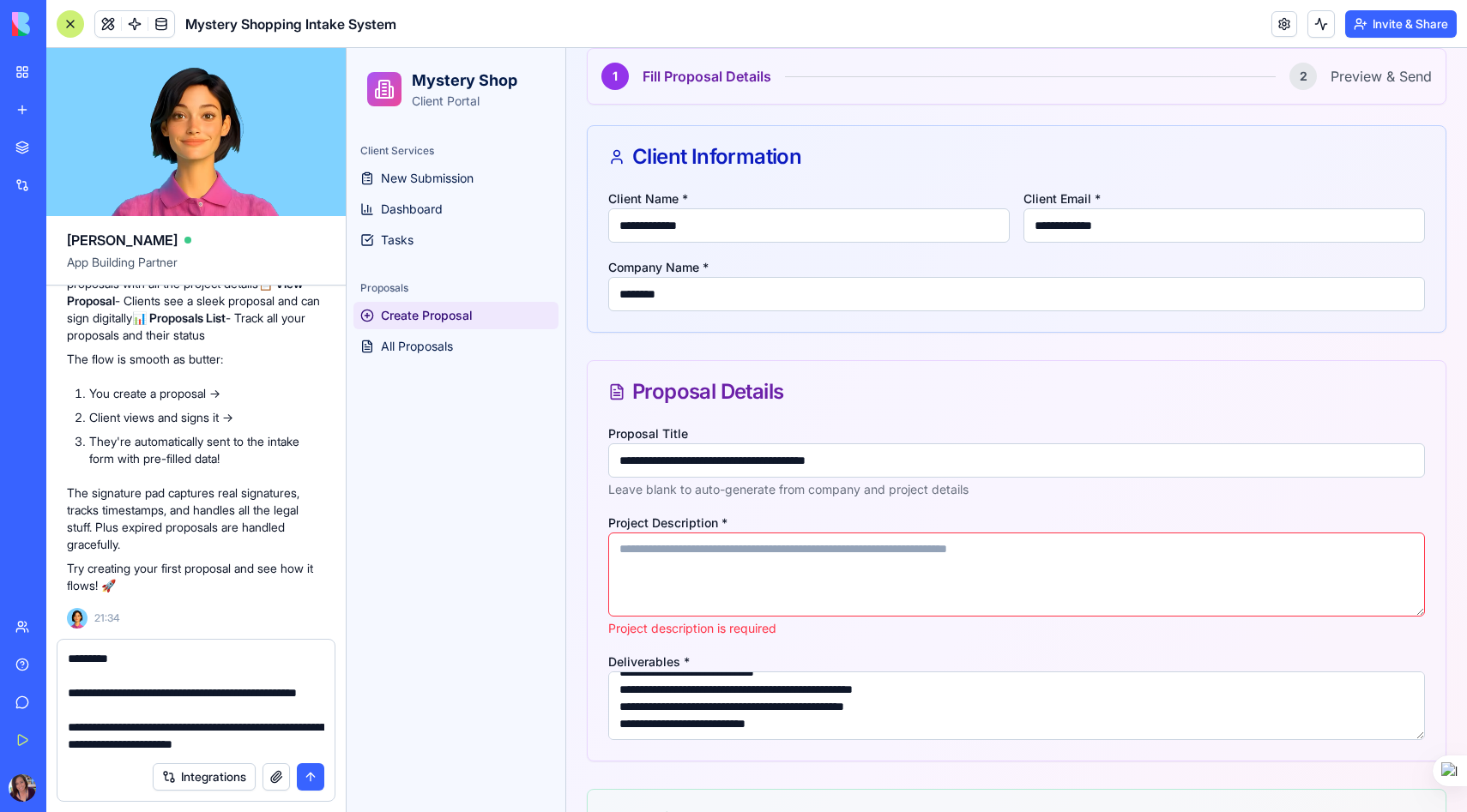
type textarea "**********"
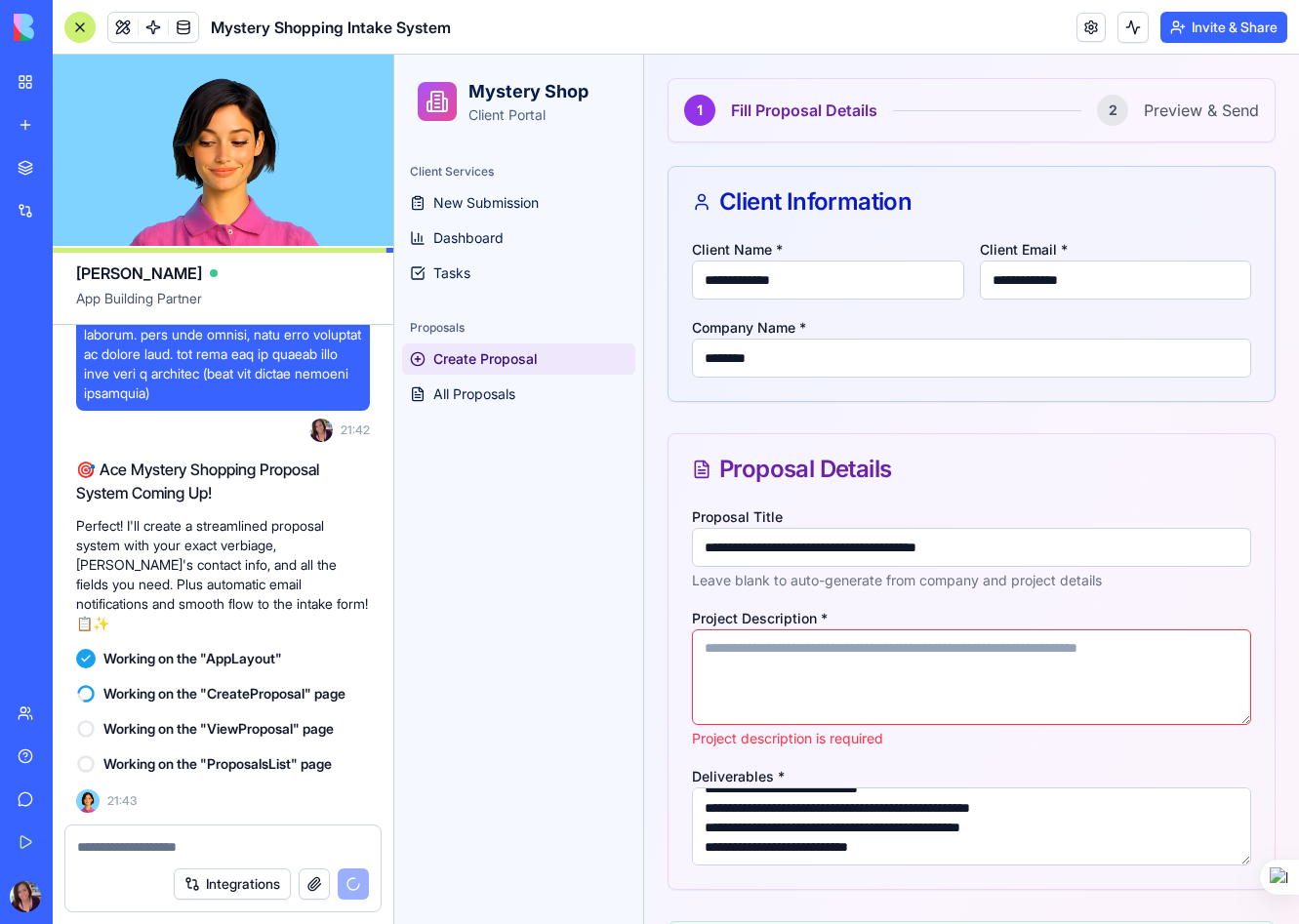
scroll to position [31189, 0]
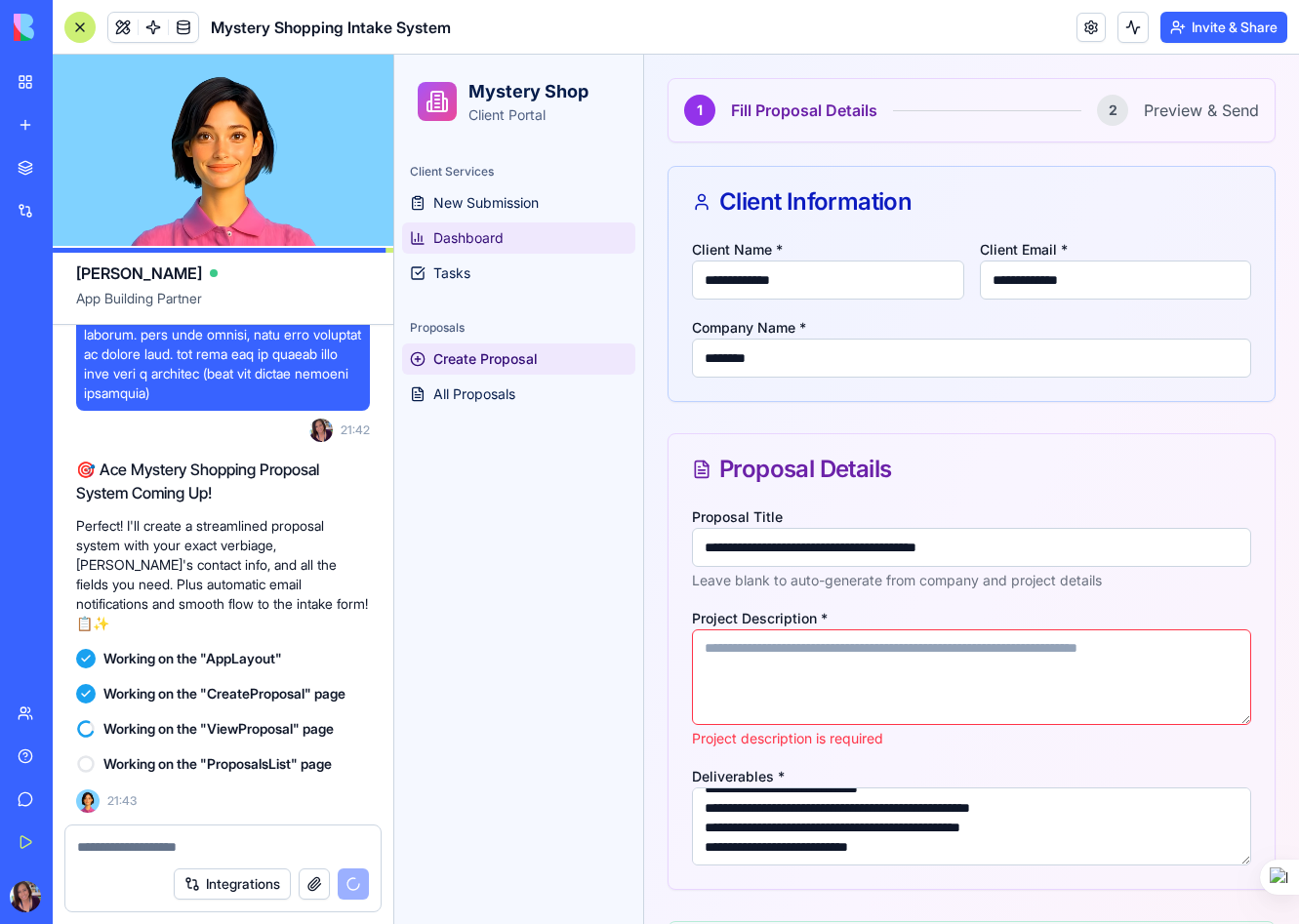
click at [487, 243] on span "Dashboard" at bounding box center [469, 239] width 70 height 20
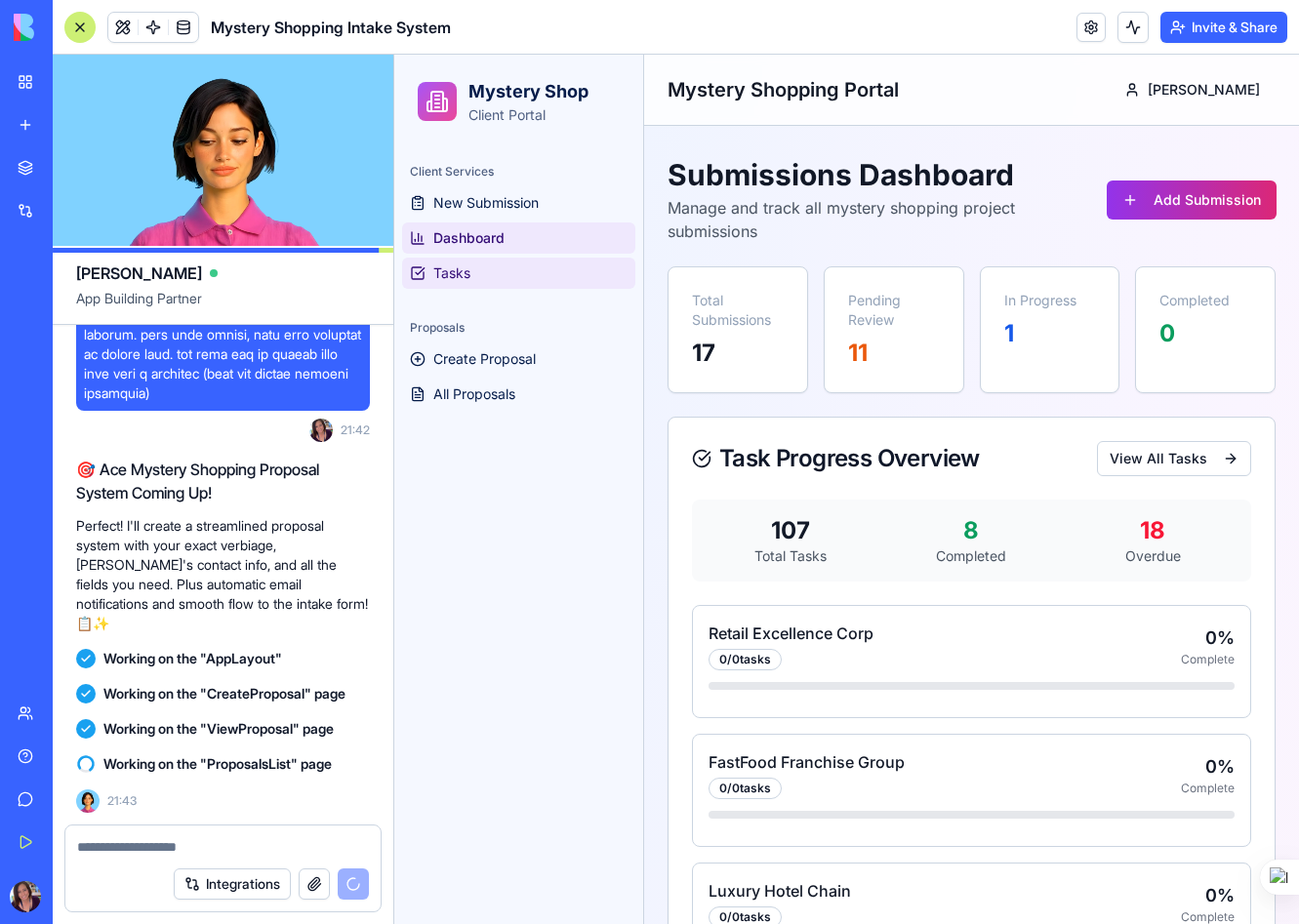
click at [476, 278] on link "Tasks" at bounding box center [518, 273] width 234 height 31
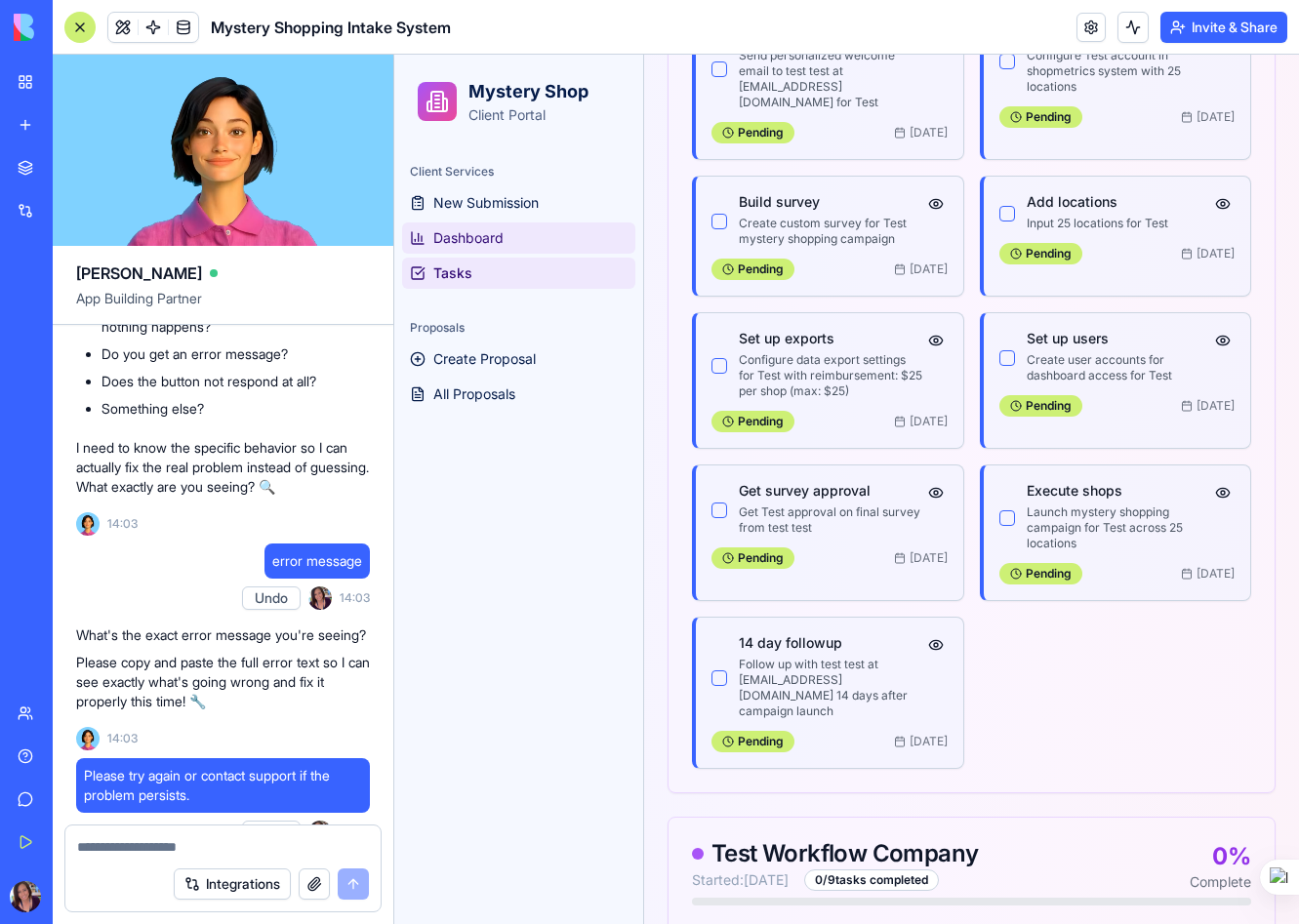
scroll to position [8030, 0]
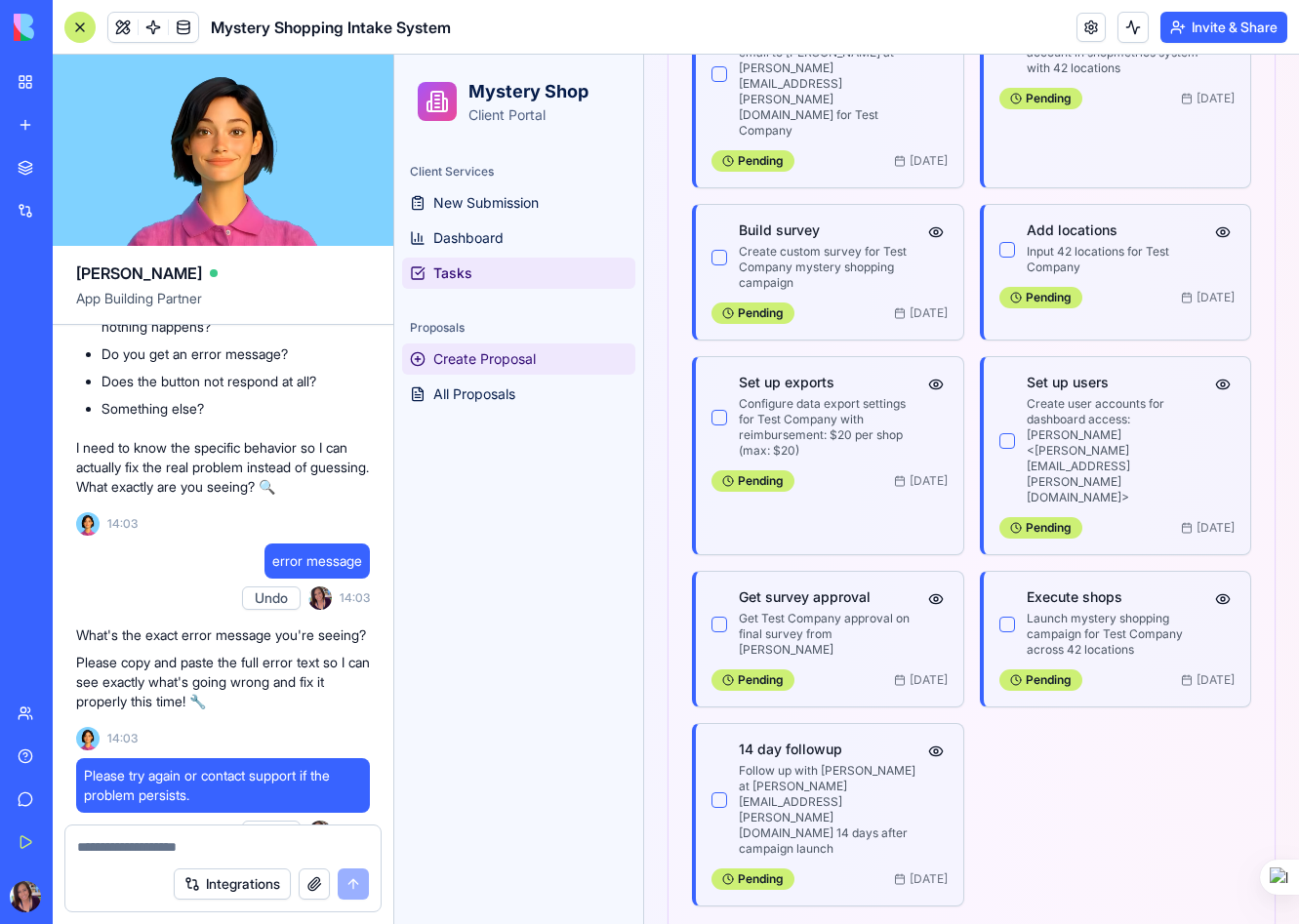
click at [498, 359] on span "Create Proposal" at bounding box center [484, 359] width 103 height 20
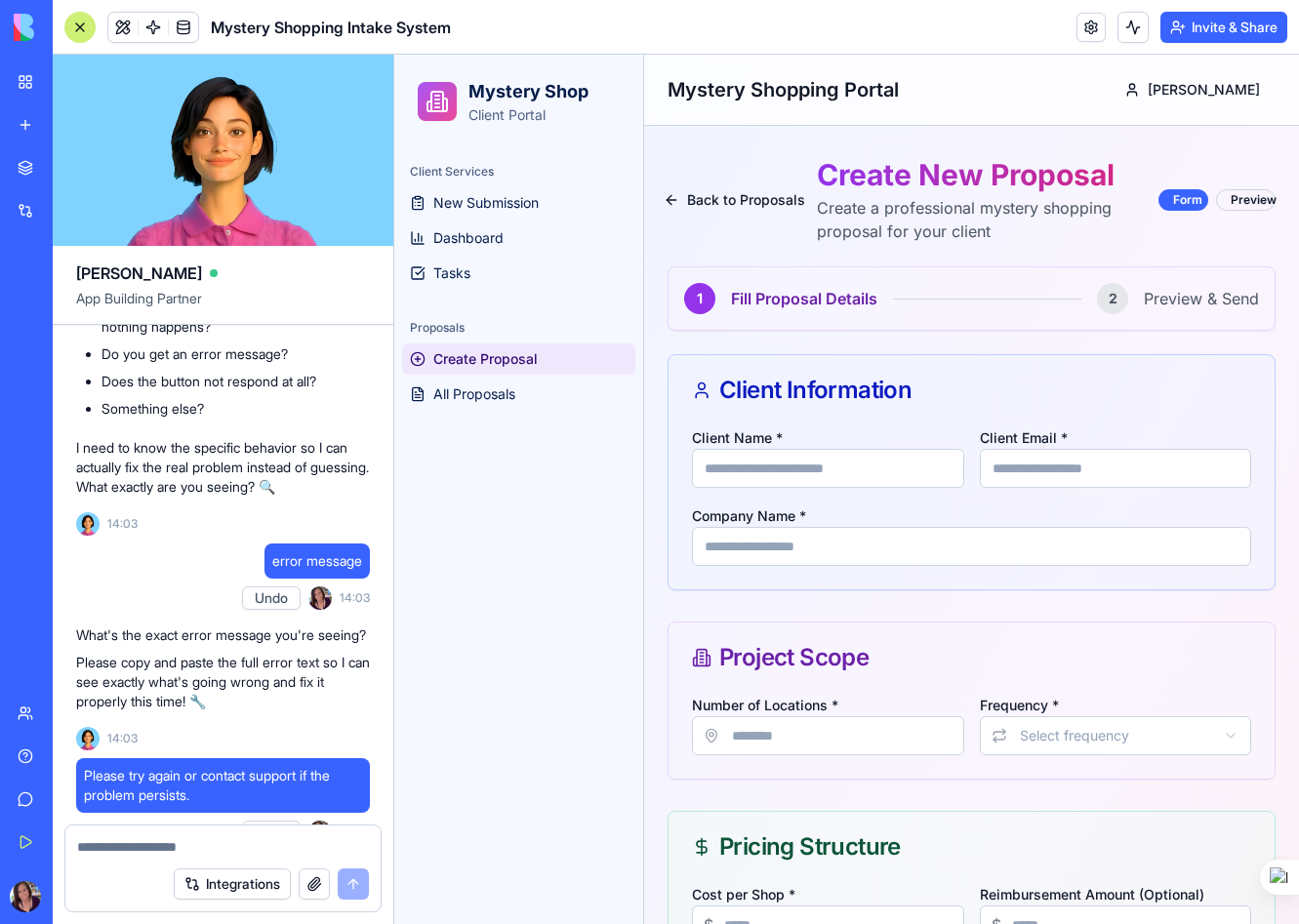
click at [789, 468] on input "Client Name *" at bounding box center [829, 468] width 272 height 39
type input "********"
type input "**********"
click at [793, 476] on input "********" at bounding box center [829, 468] width 272 height 39
type input "**********"
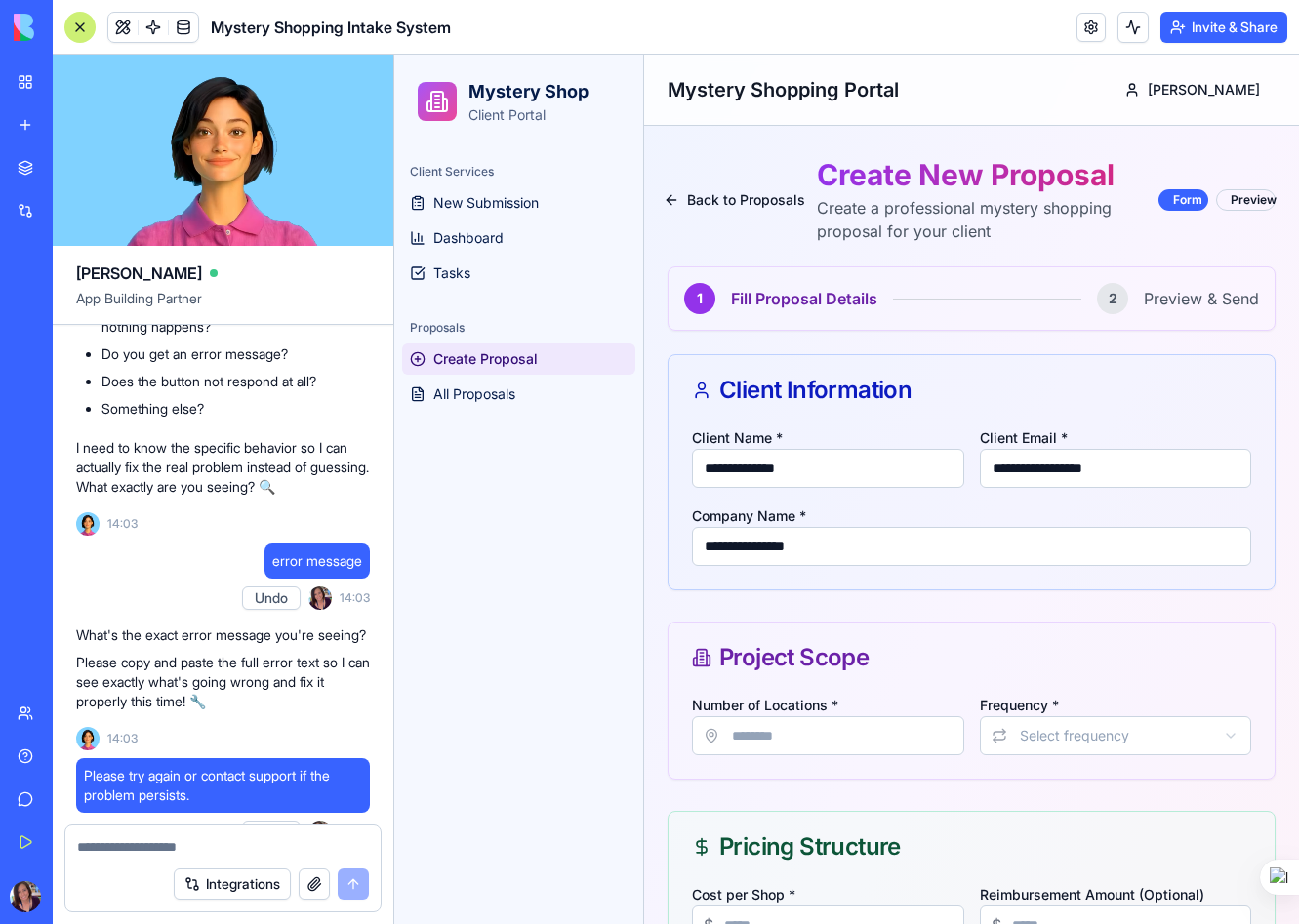
type input "**********"
drag, startPoint x: 804, startPoint y: 470, endPoint x: 768, endPoint y: 470, distance: 36.0
click at [768, 470] on input "**********" at bounding box center [829, 468] width 272 height 39
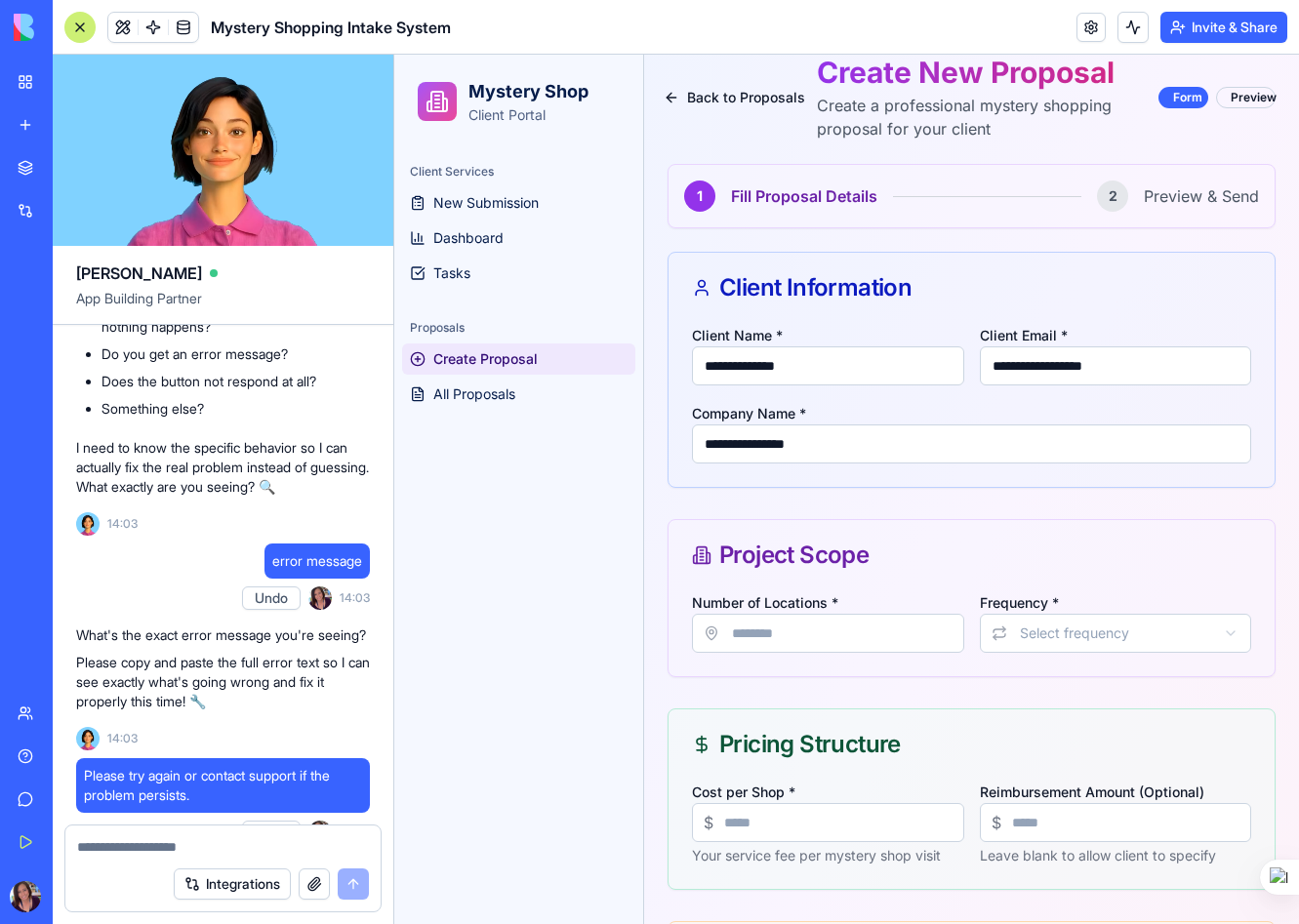
scroll to position [116, 0]
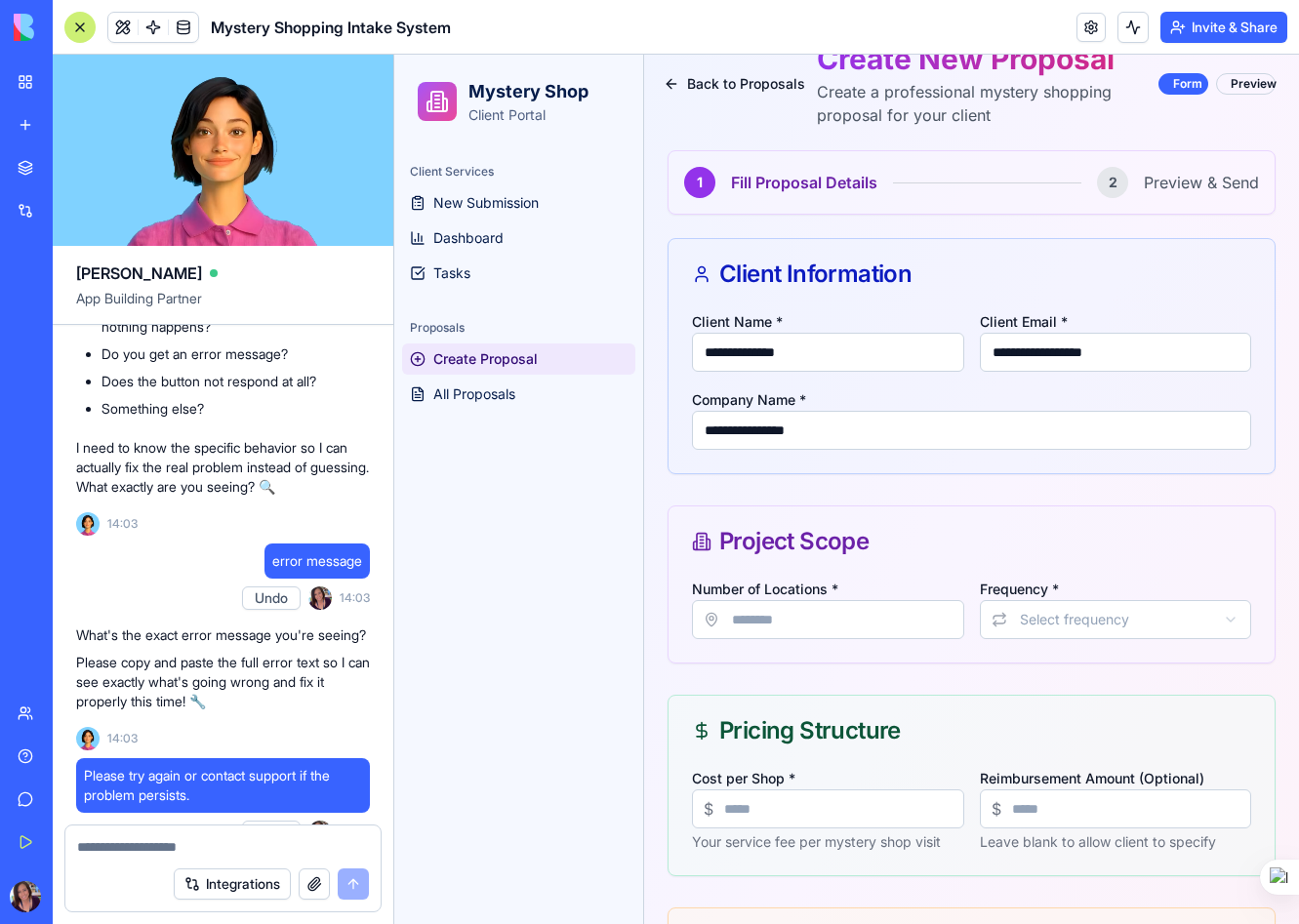
type input "**********"
click at [782, 613] on input "Number of Locations *" at bounding box center [829, 620] width 272 height 39
type input "*"
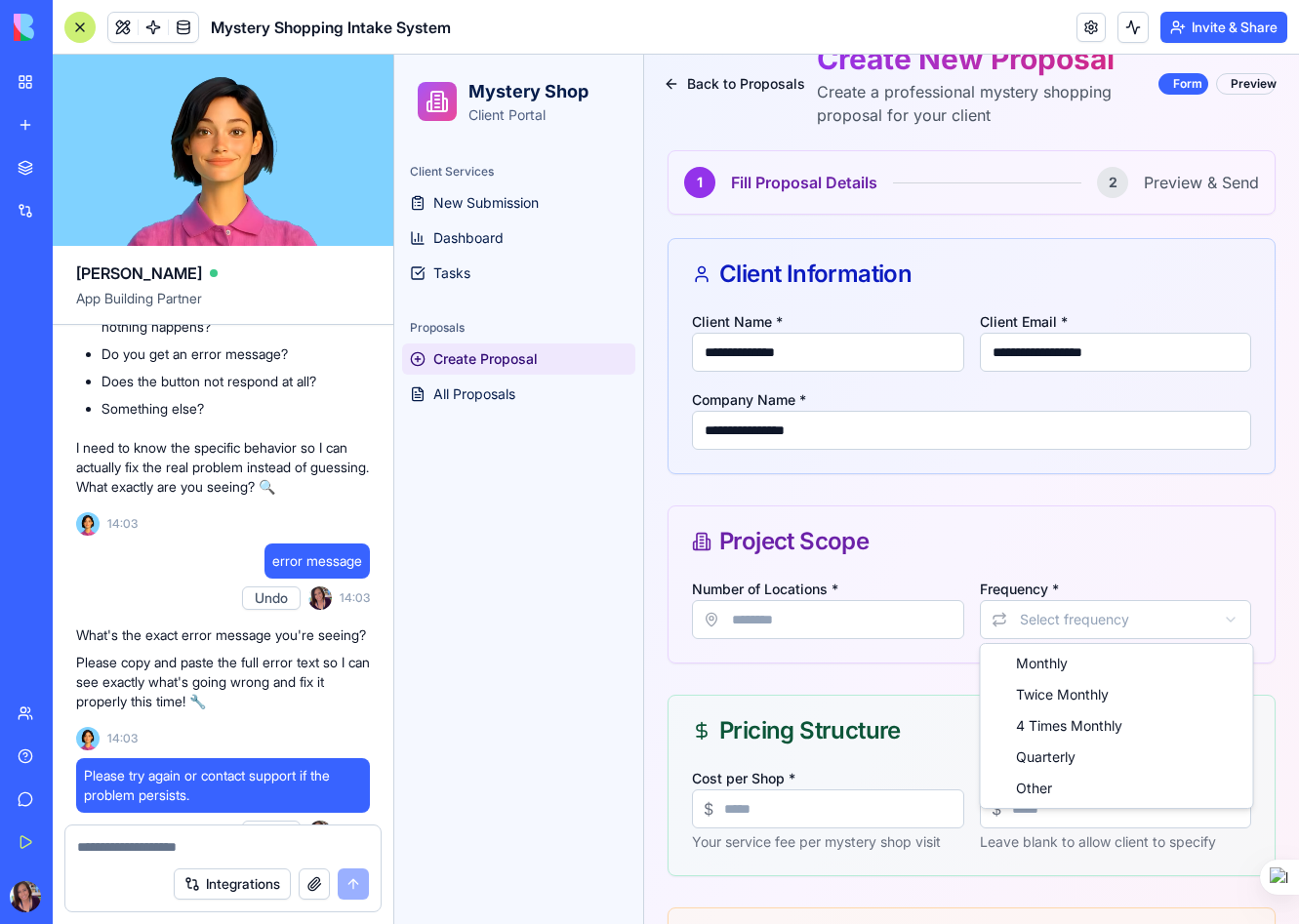
click at [1014, 622] on html "**********" at bounding box center [846, 554] width 905 height 1233
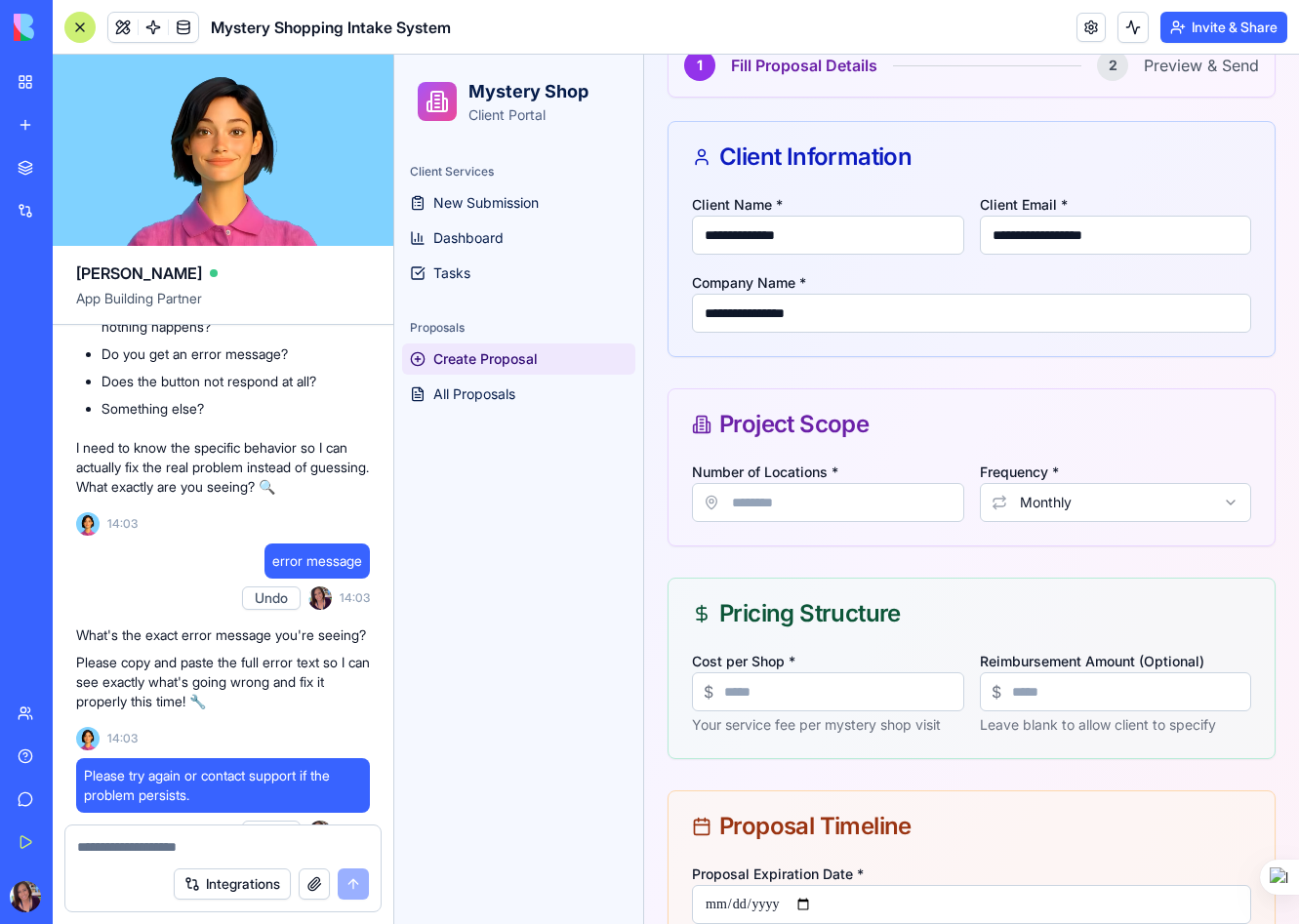
scroll to position [236, 0]
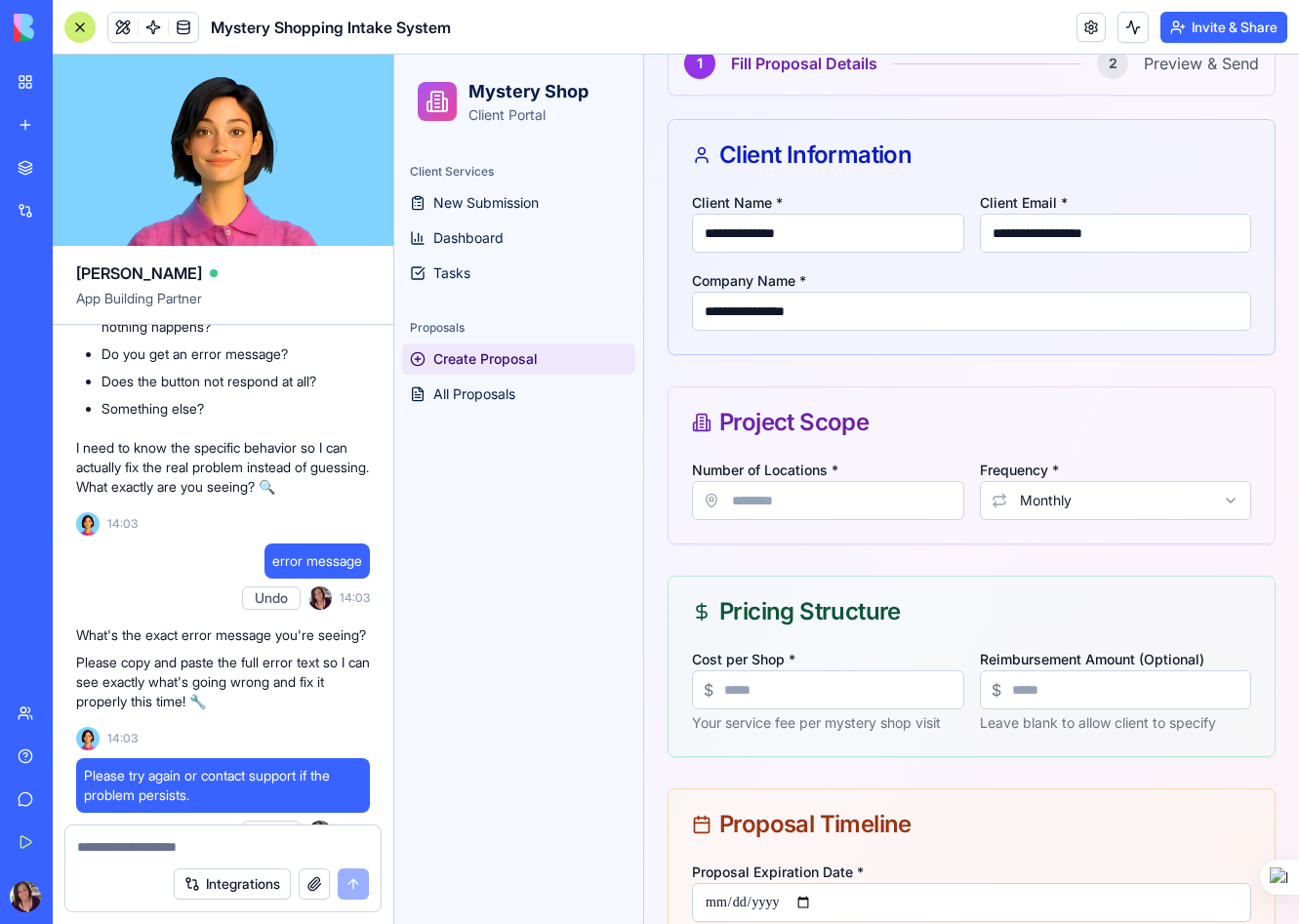
click at [781, 689] on input "Cost per Shop *" at bounding box center [829, 690] width 272 height 39
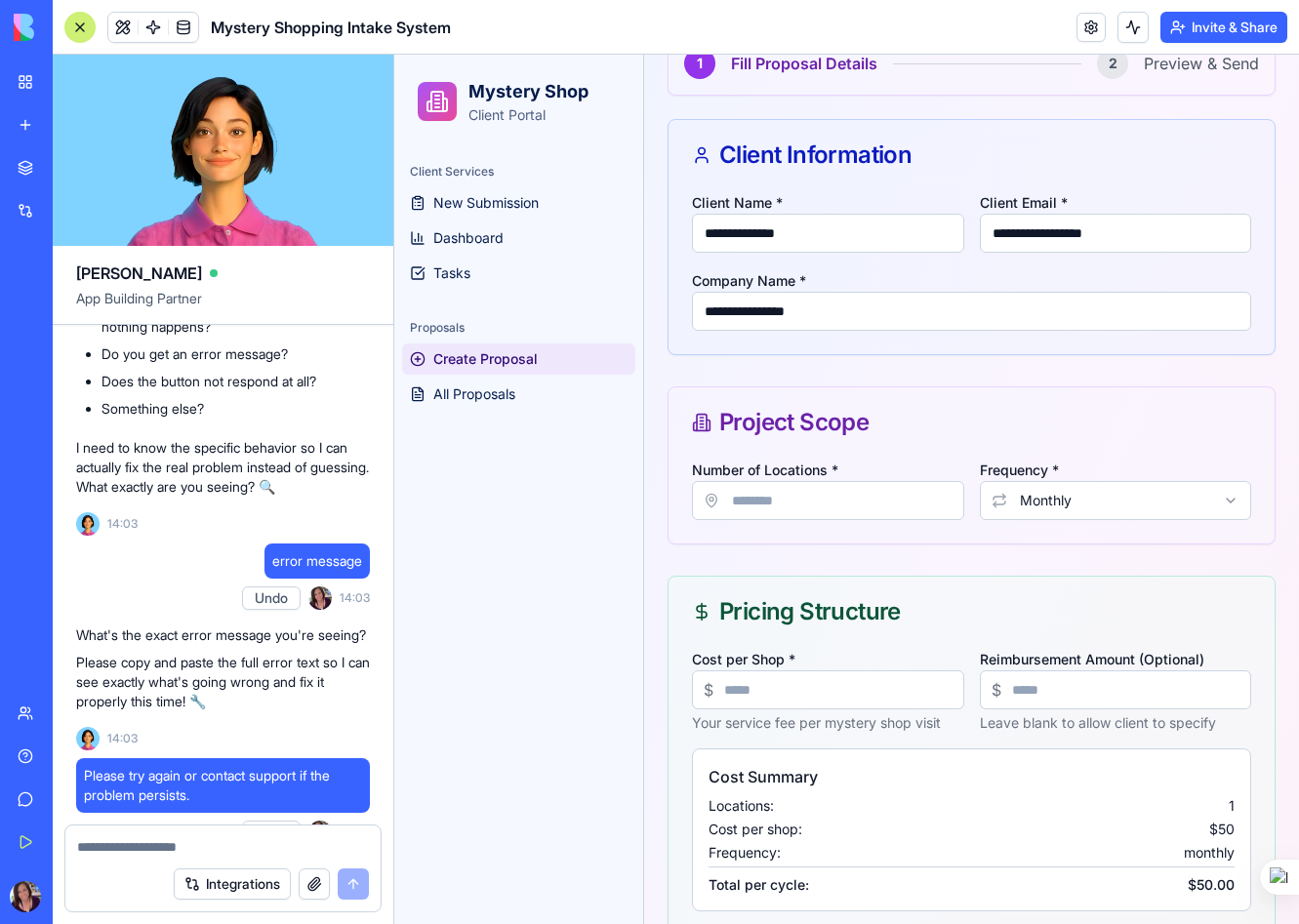
type input "**"
click at [975, 614] on div "Pricing Structure" at bounding box center [972, 612] width 560 height 23
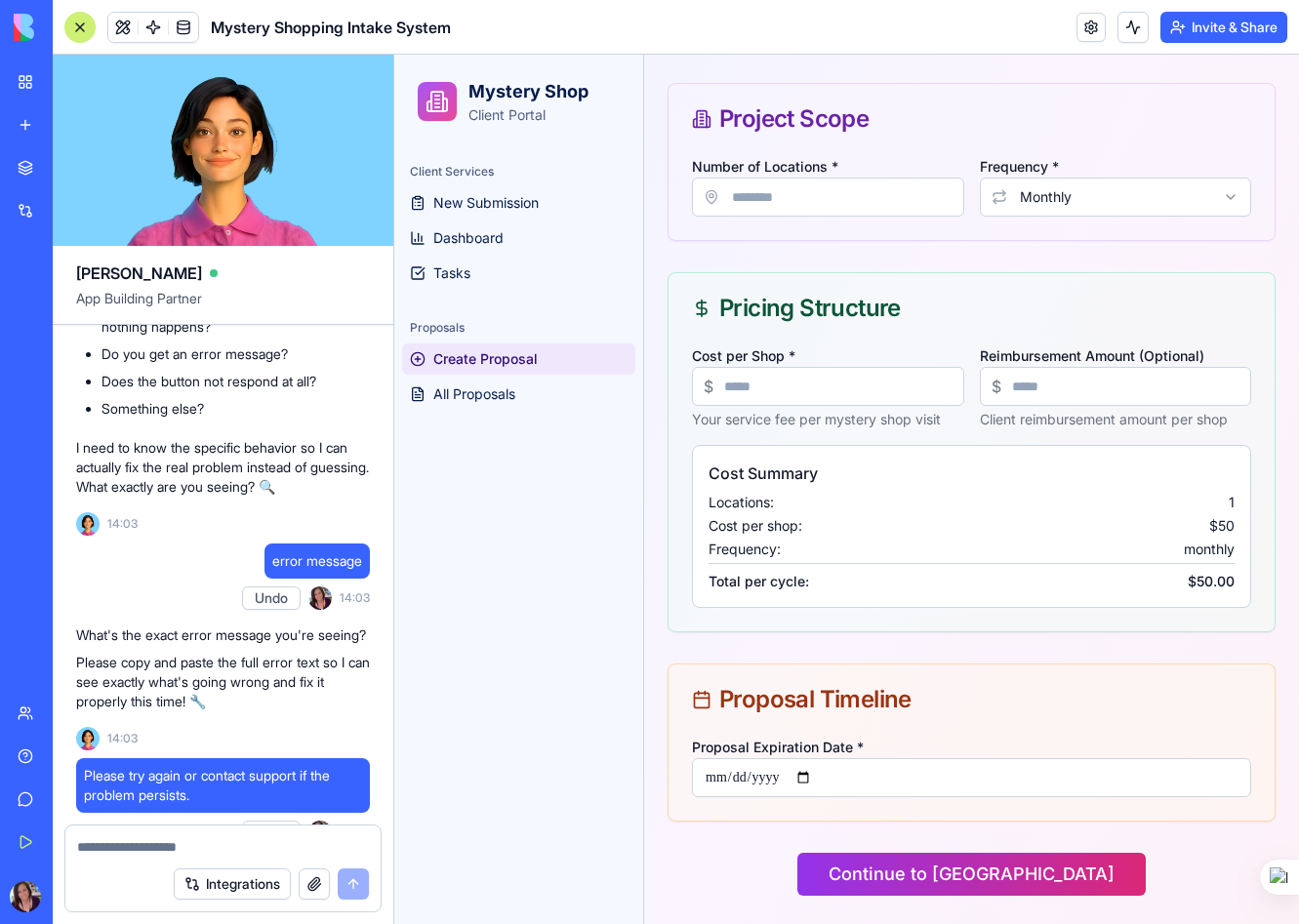
scroll to position [542, 0]
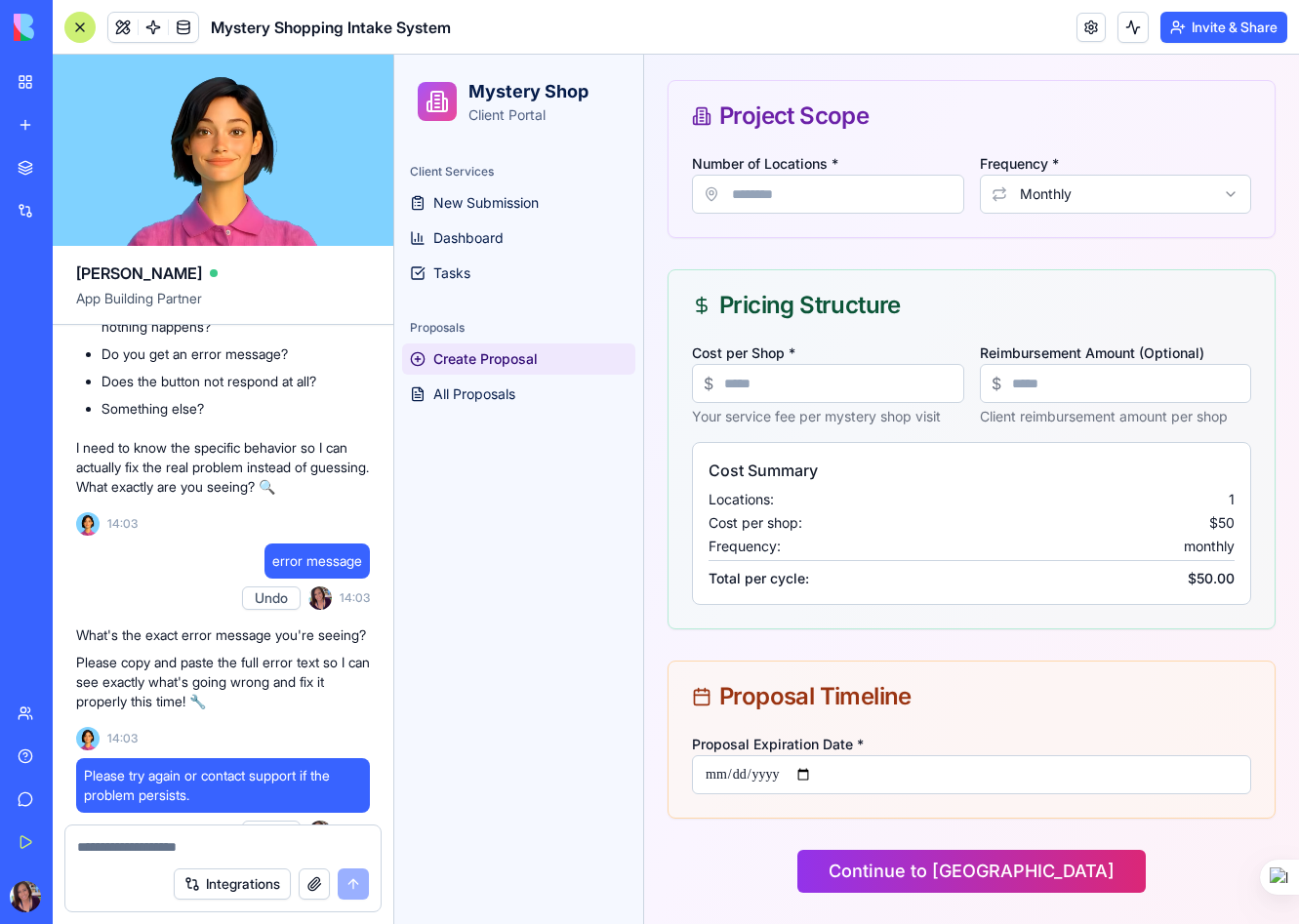
click at [823, 773] on input "Proposal Expiration Date *" at bounding box center [972, 774] width 560 height 39
type input "**********"
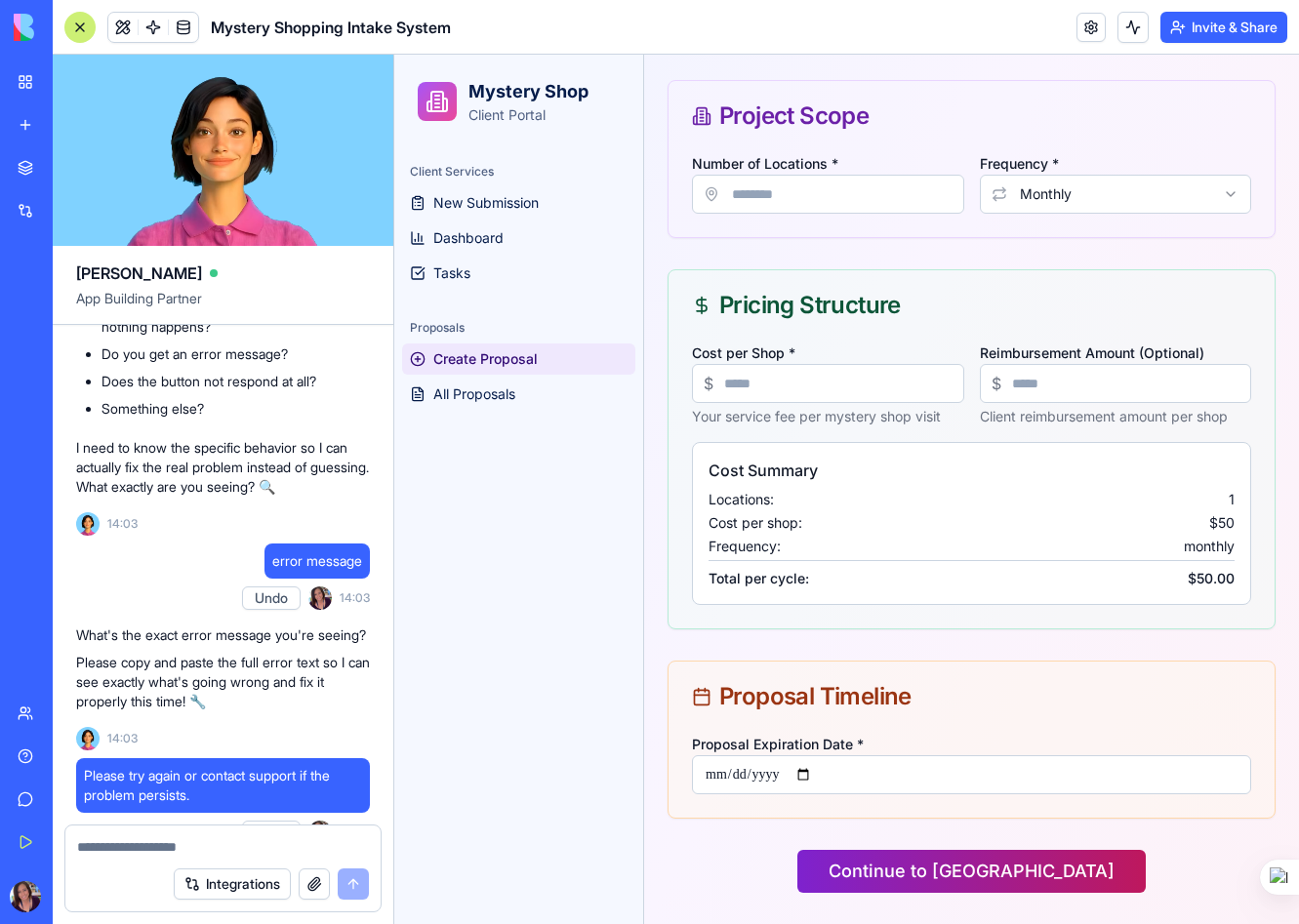
click at [973, 876] on button "Continue to [GEOGRAPHIC_DATA]" at bounding box center [971, 871] width 348 height 43
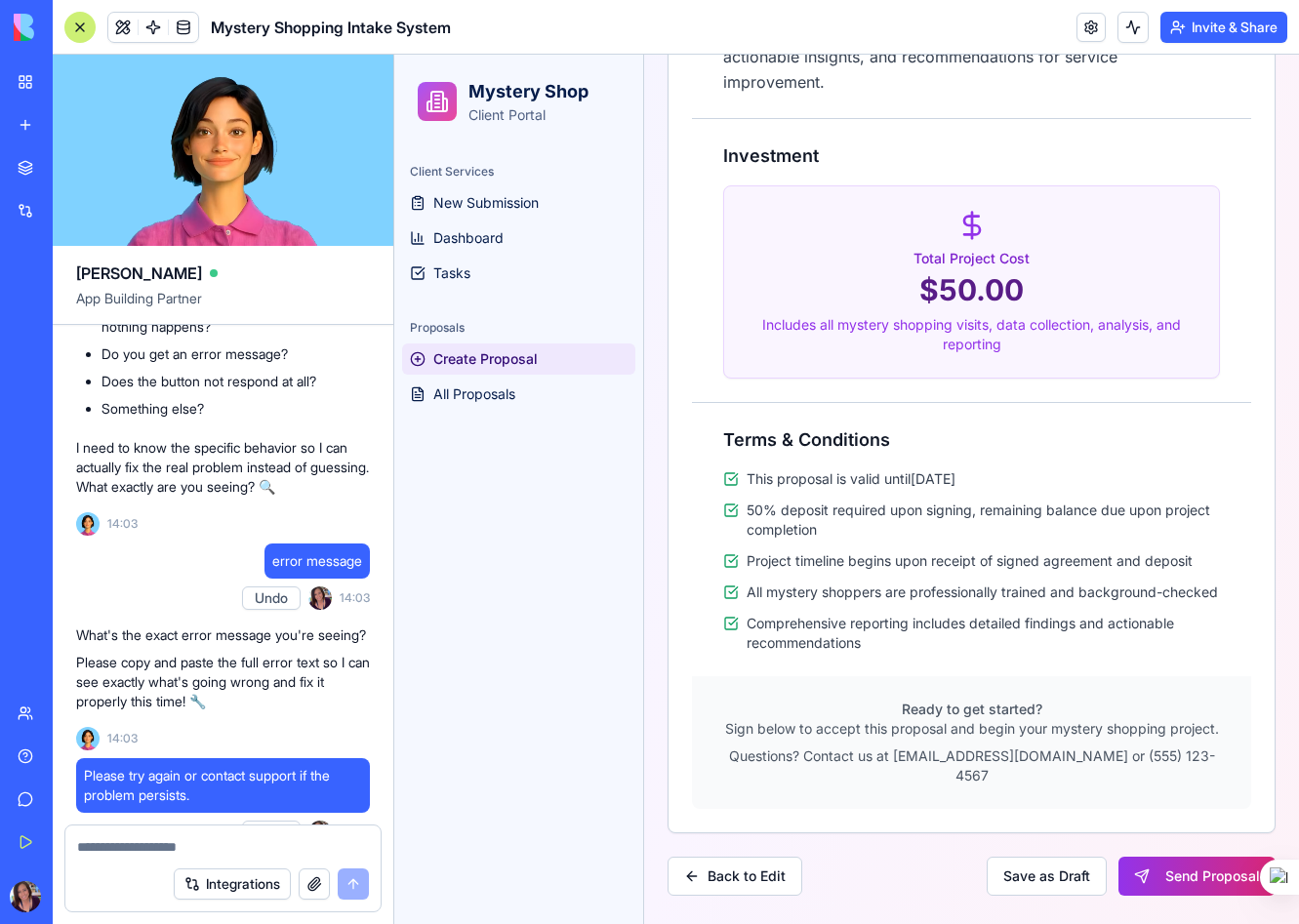
scroll to position [1337, 0]
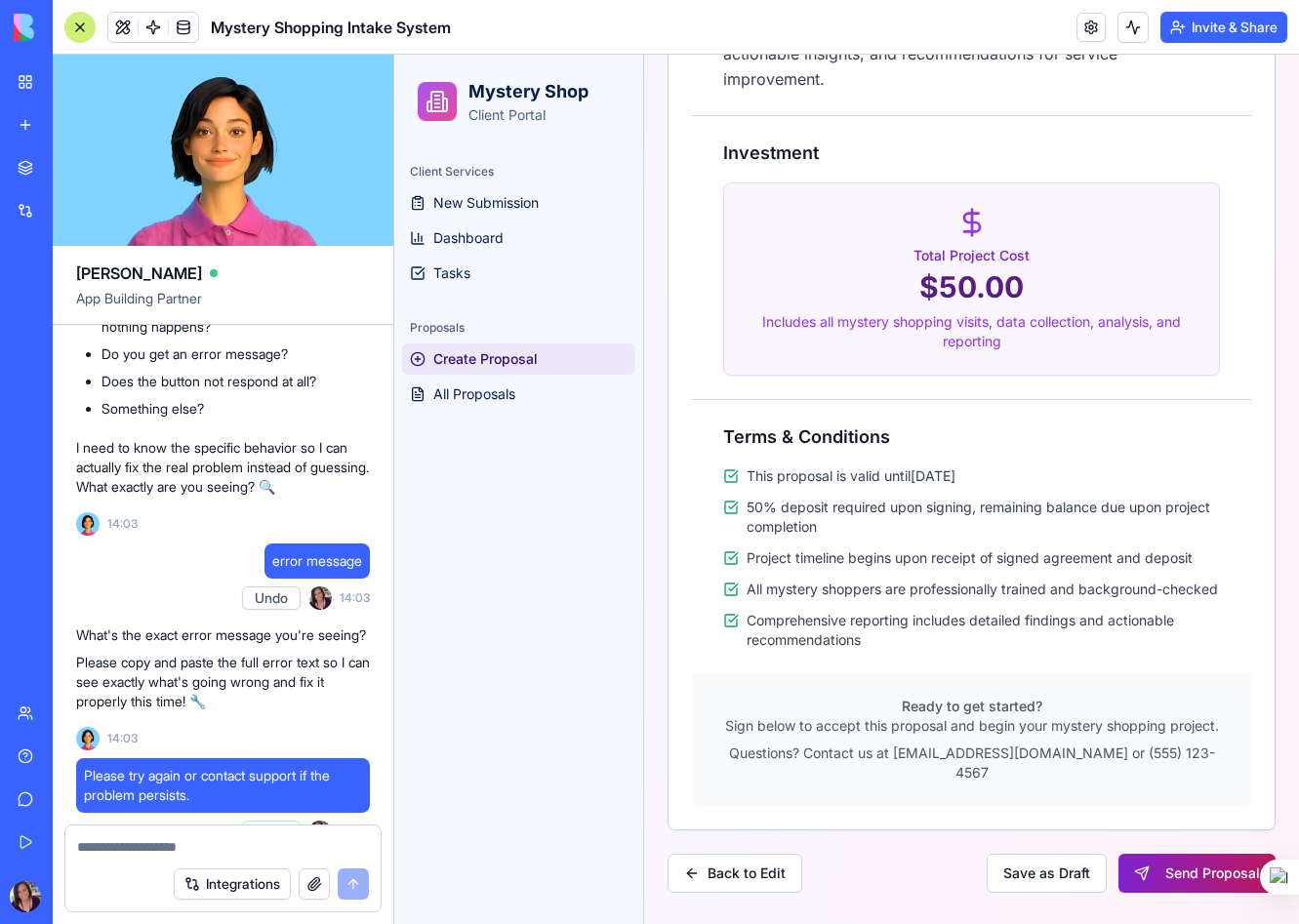
click at [1207, 878] on button "Send Proposal" at bounding box center [1197, 873] width 157 height 39
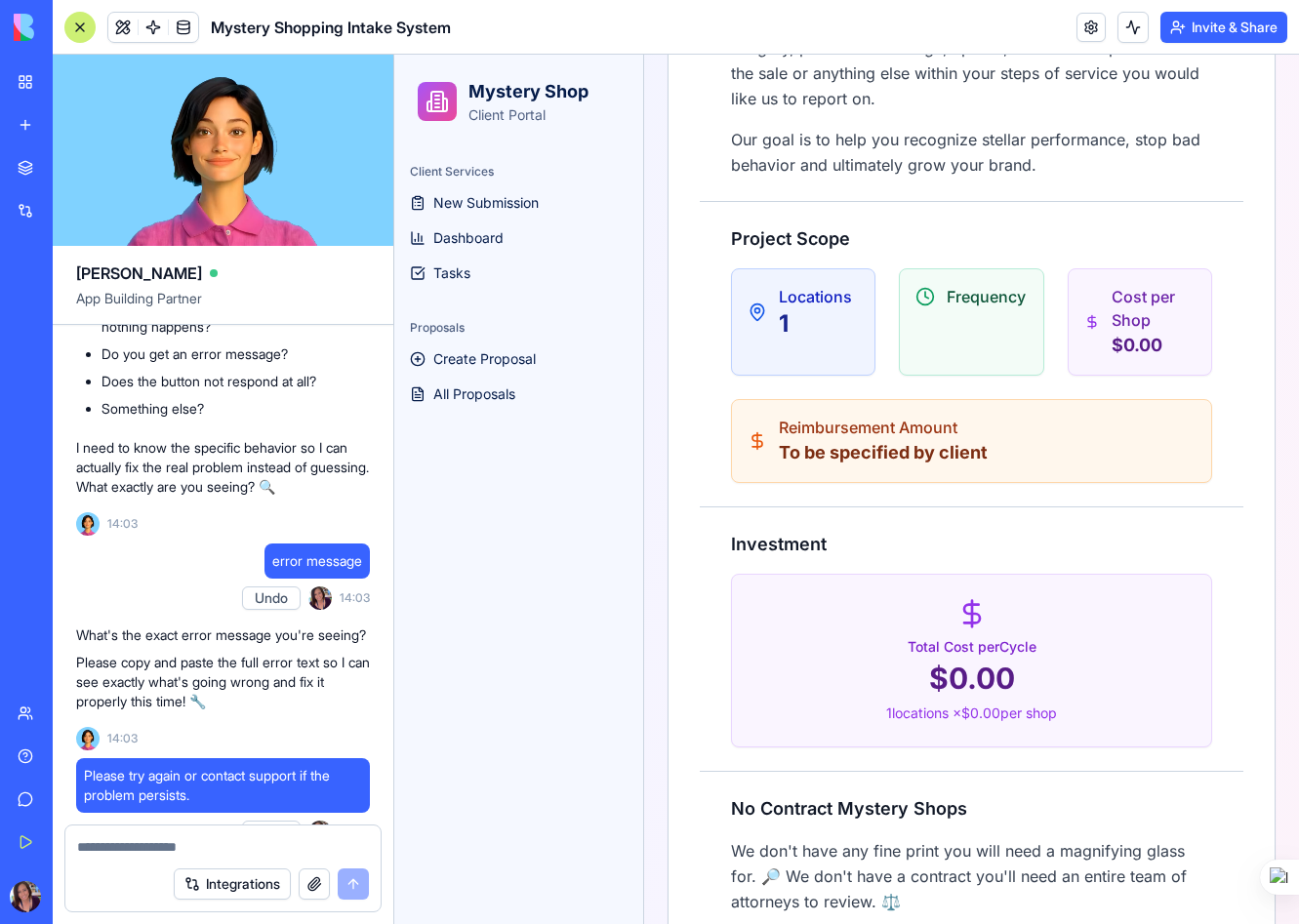
scroll to position [1127, 0]
click at [878, 415] on p "Reimbursement Amount" at bounding box center [883, 426] width 209 height 23
click at [878, 438] on p "To be specified by client" at bounding box center [883, 452] width 209 height 27
click at [974, 429] on div "Reimbursement Amount To be specified by client" at bounding box center [972, 440] width 479 height 82
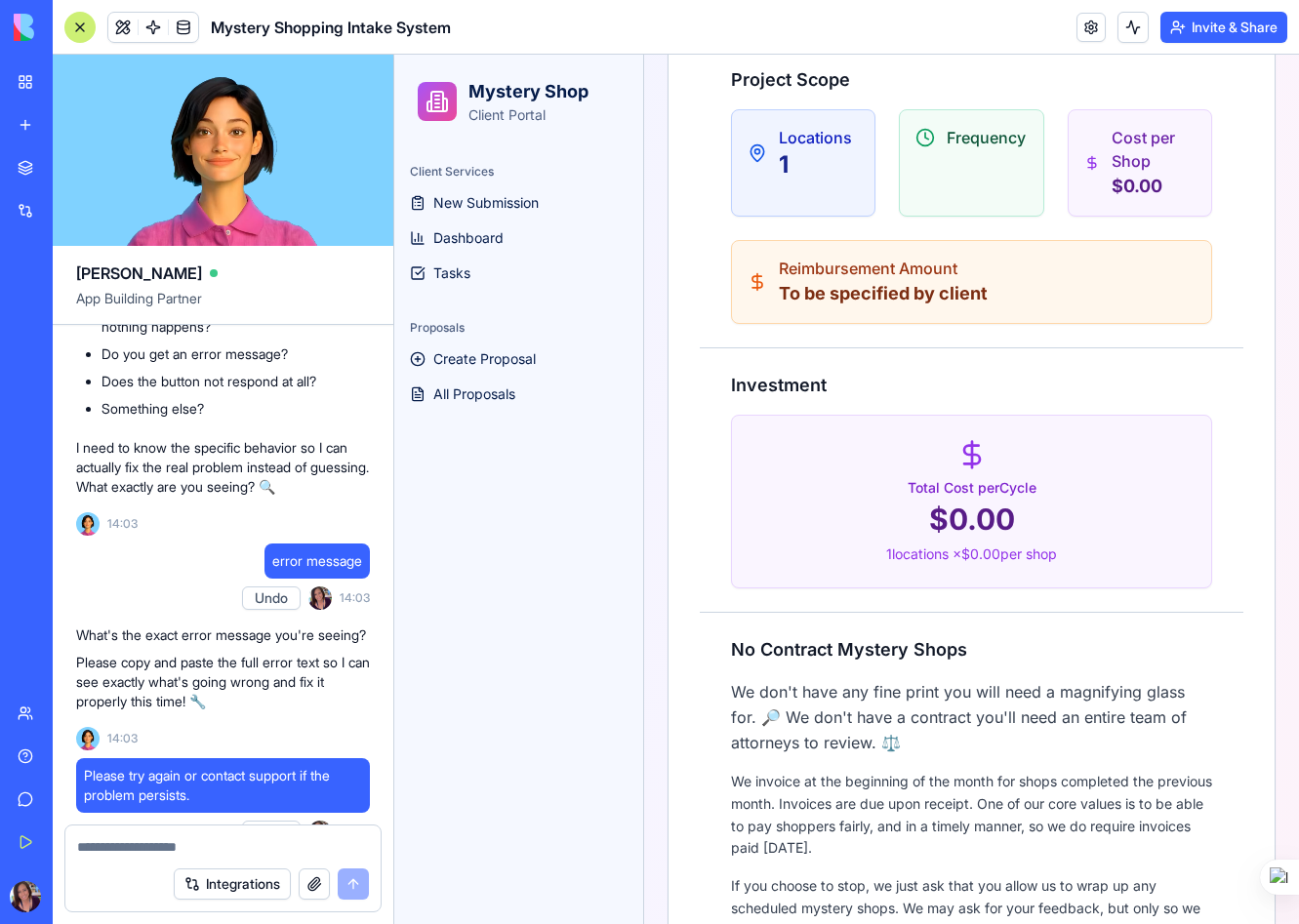
scroll to position [1288, 0]
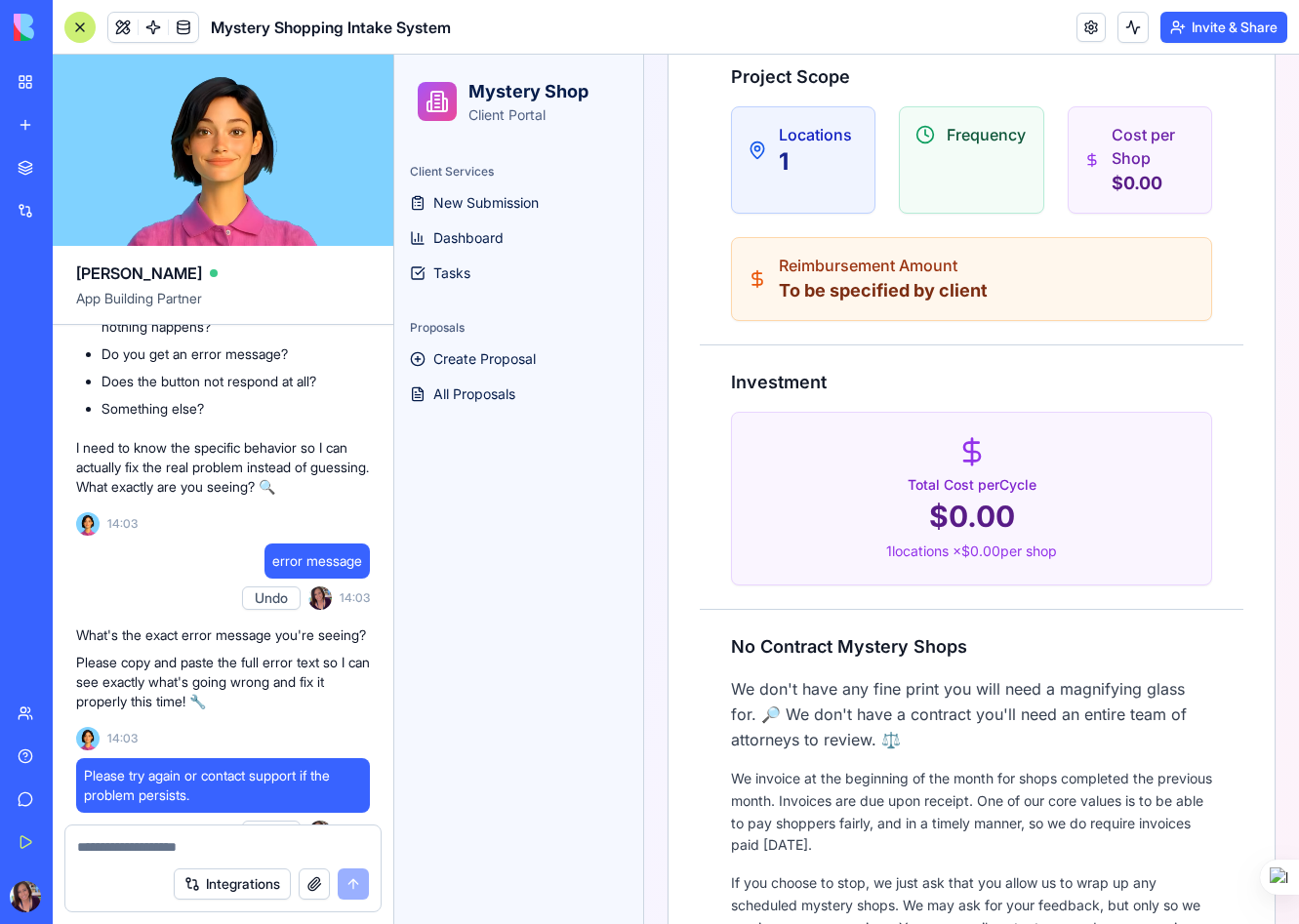
click at [963, 457] on div "Total Cost per Cycle $0.00 1 locations × $0.00 per shop" at bounding box center [971, 499] width 432 height 125
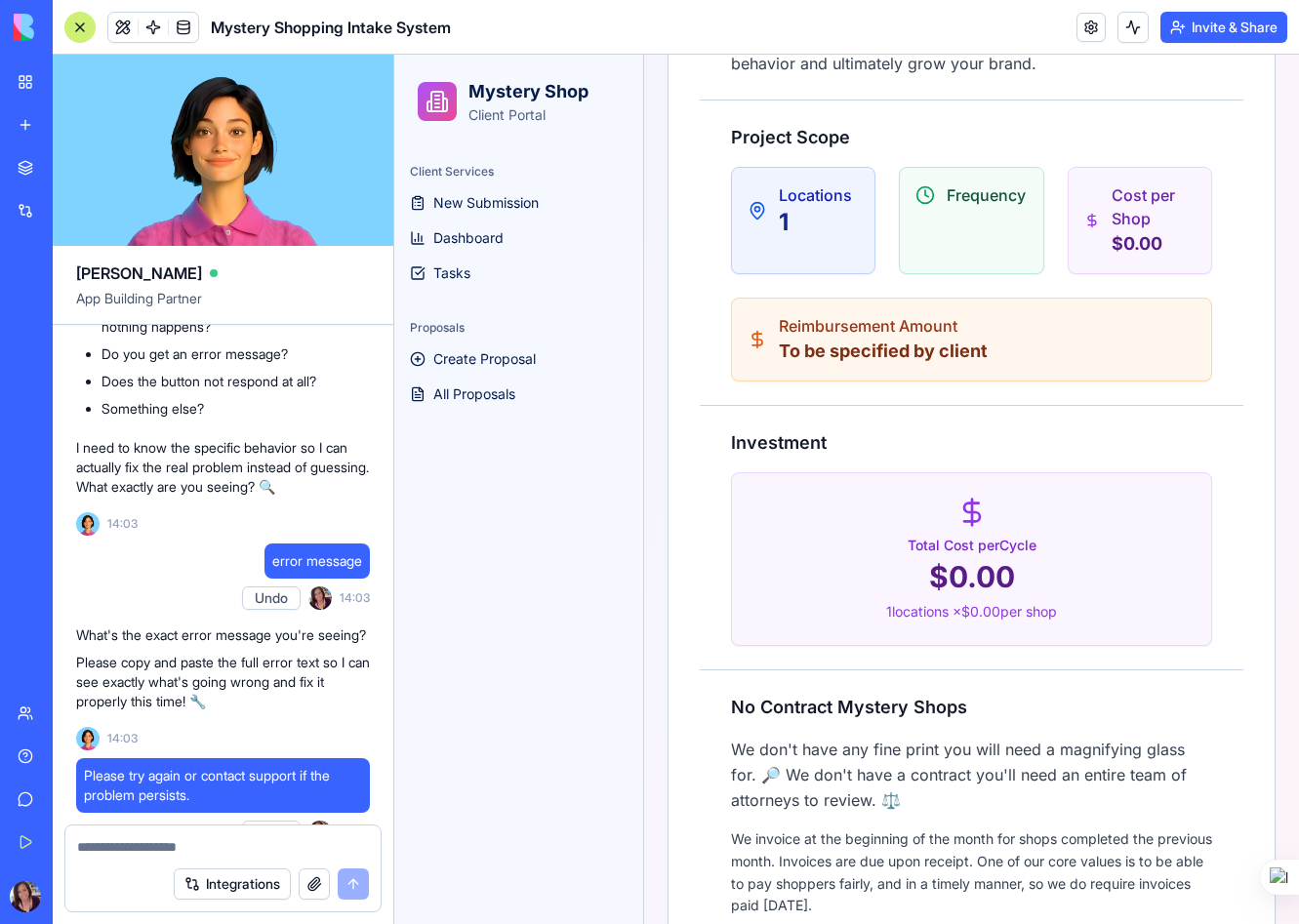
scroll to position [1211, 0]
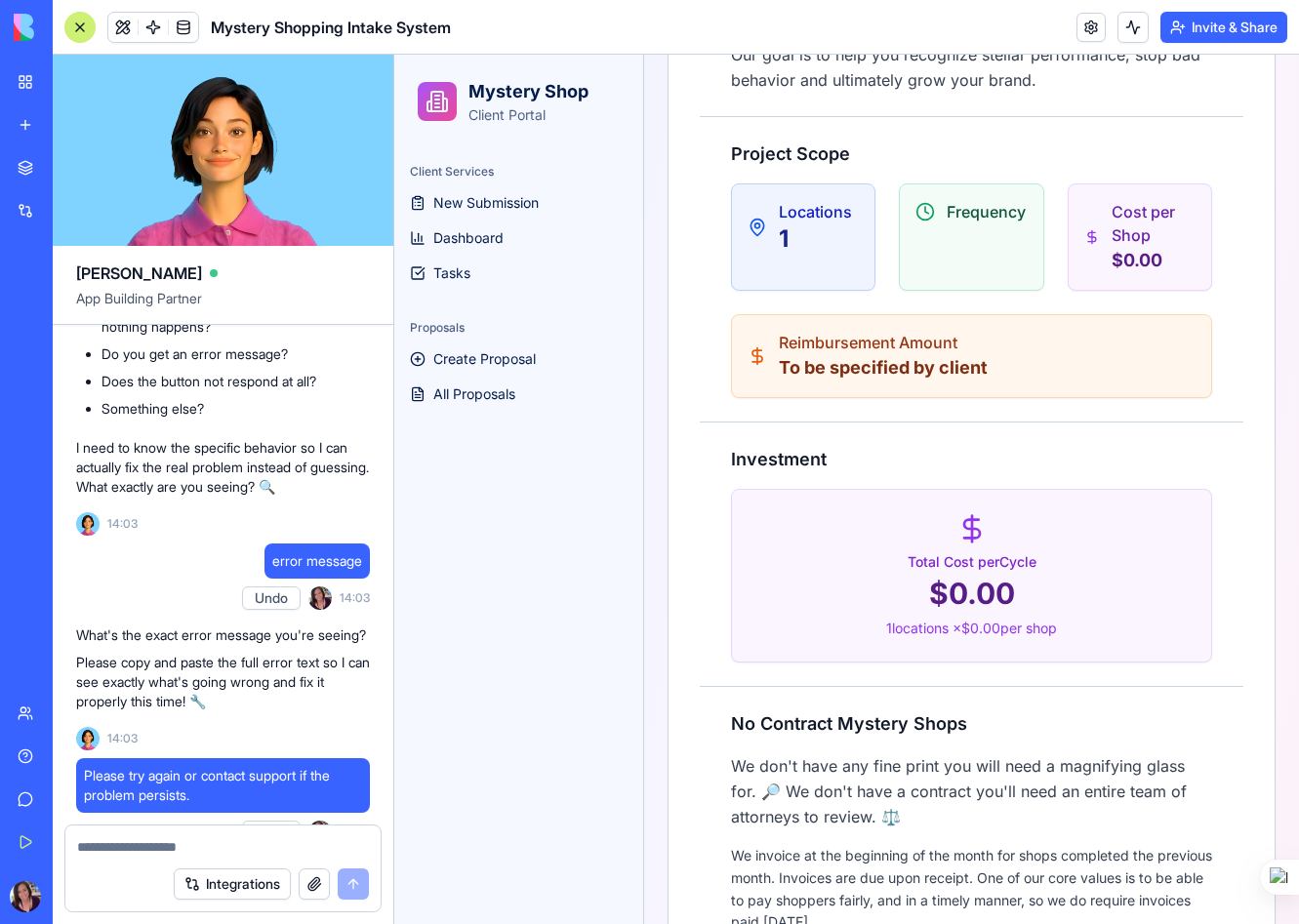
click at [983, 192] on div "Frequency" at bounding box center [971, 212] width 143 height 55
click at [978, 192] on div "Frequency" at bounding box center [971, 212] width 143 height 55
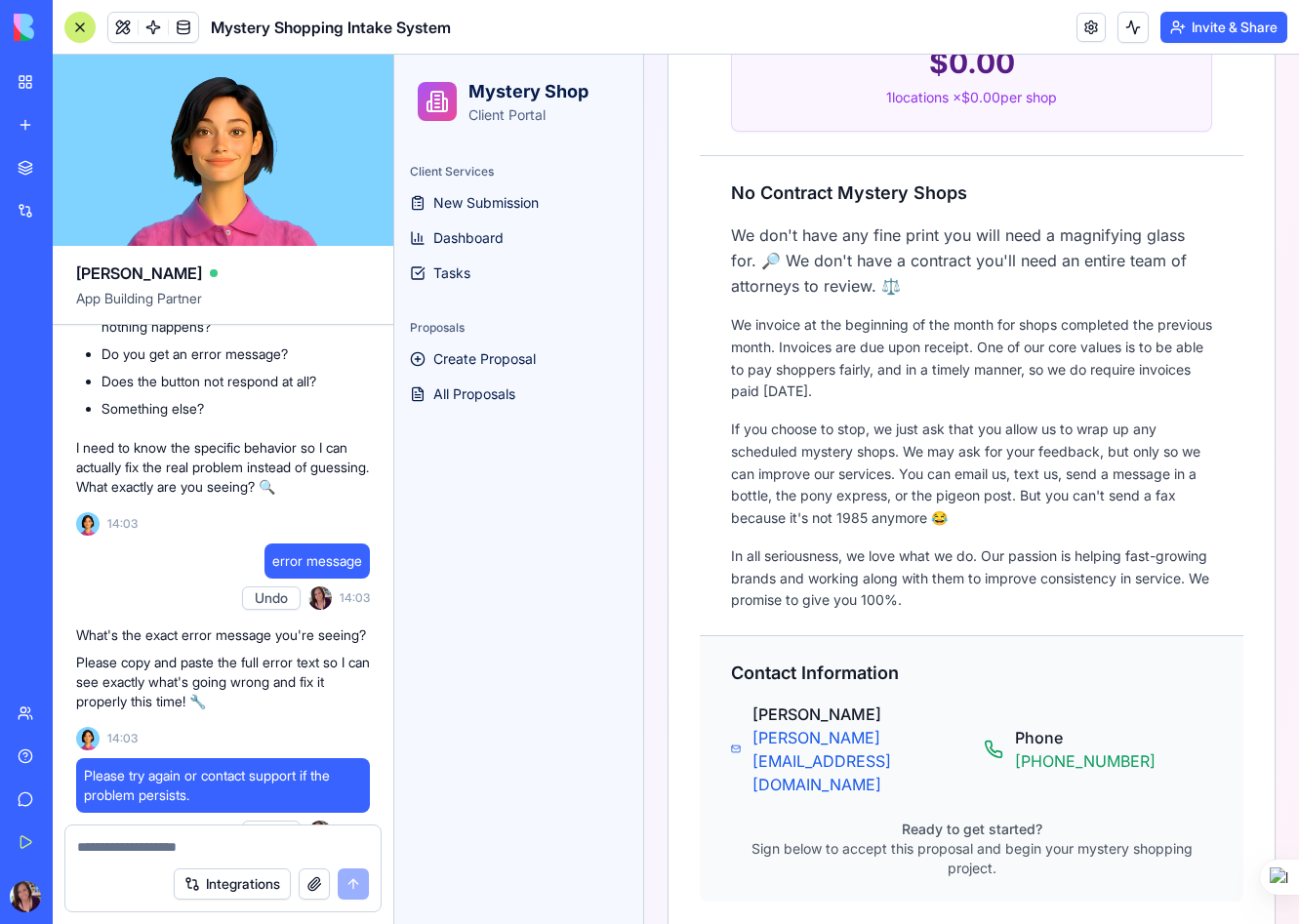
scroll to position [1917, 0]
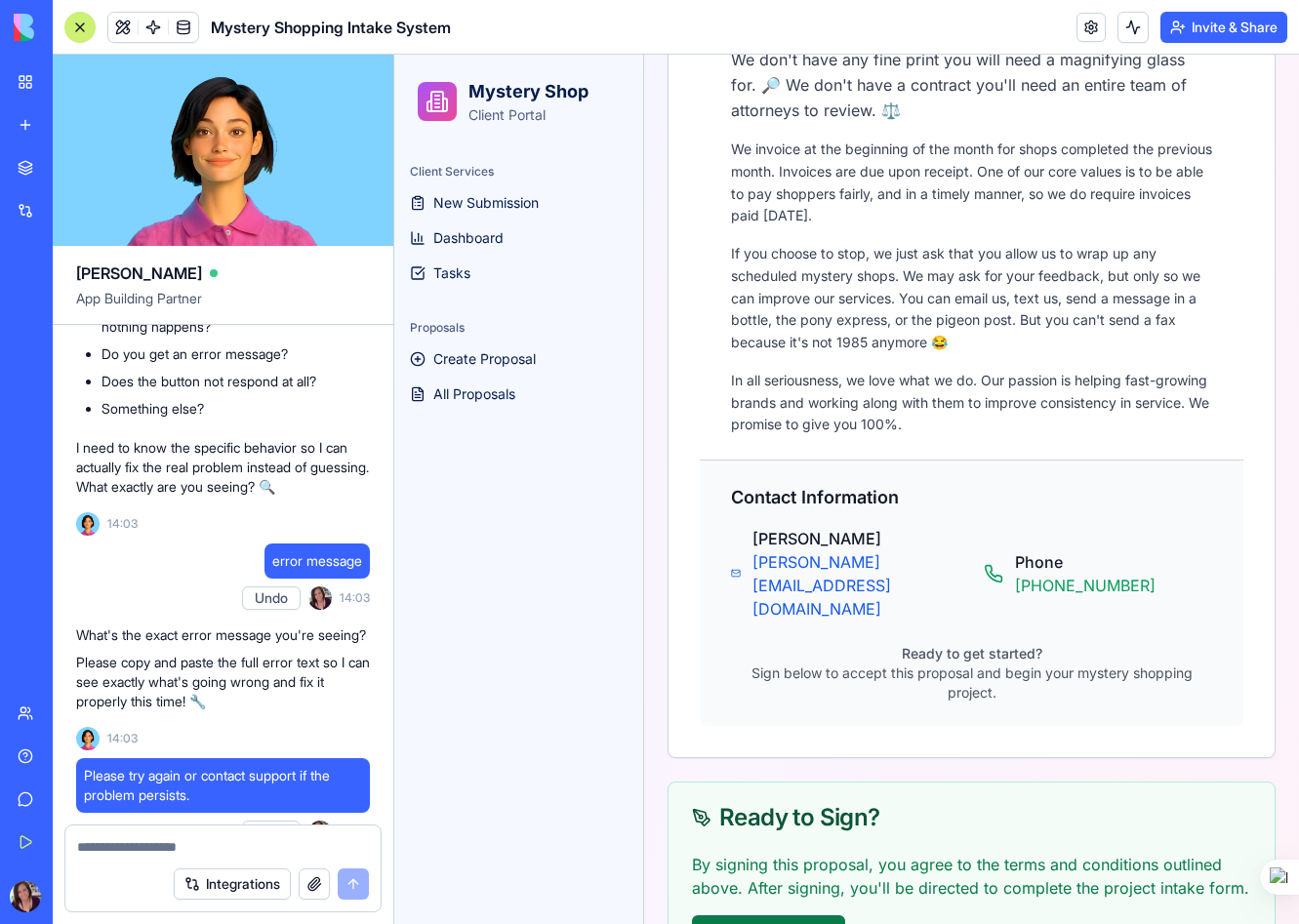
click at [798, 915] on button "Sign Proposal" at bounding box center [769, 935] width 154 height 39
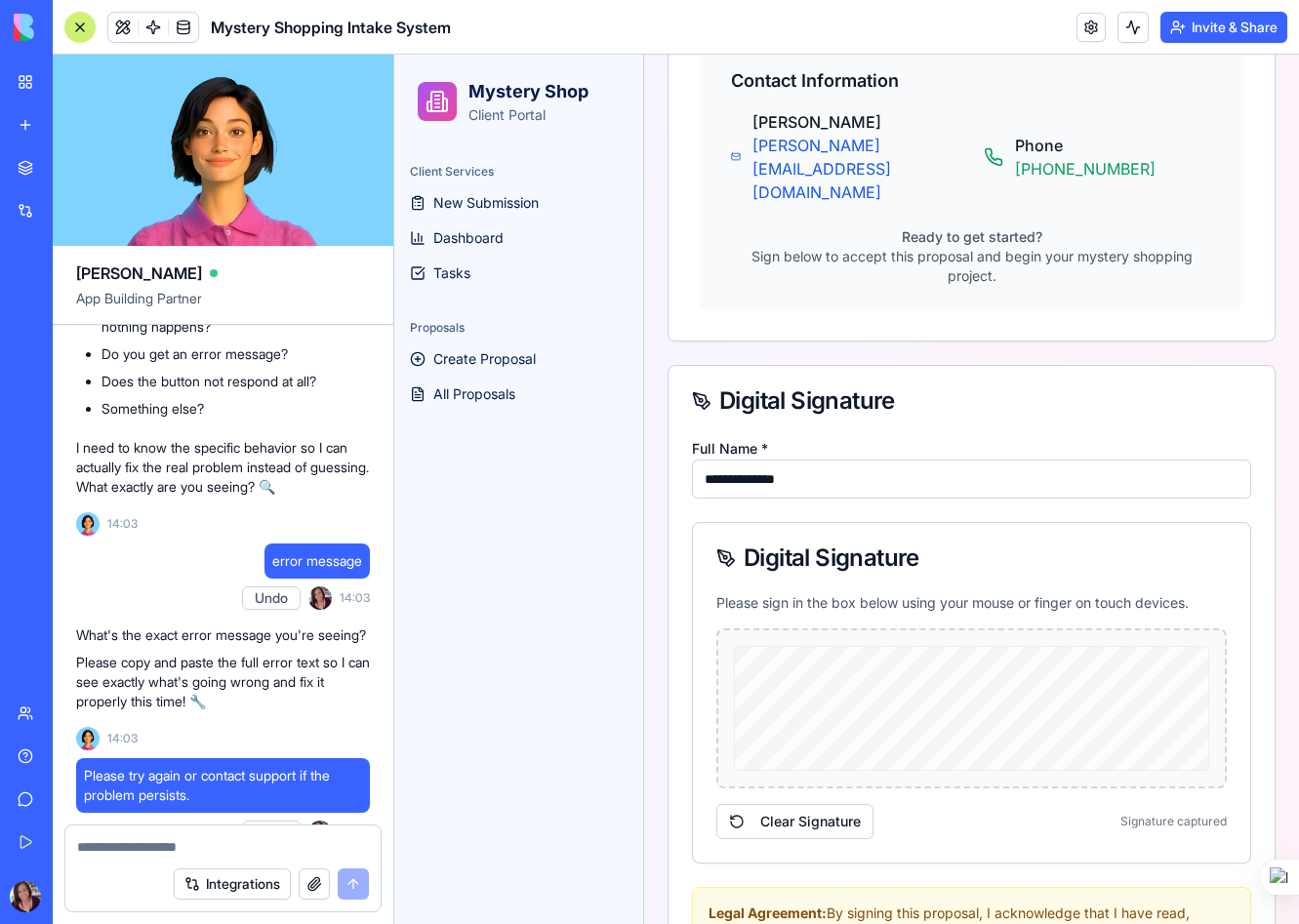
scroll to position [2421, 0]
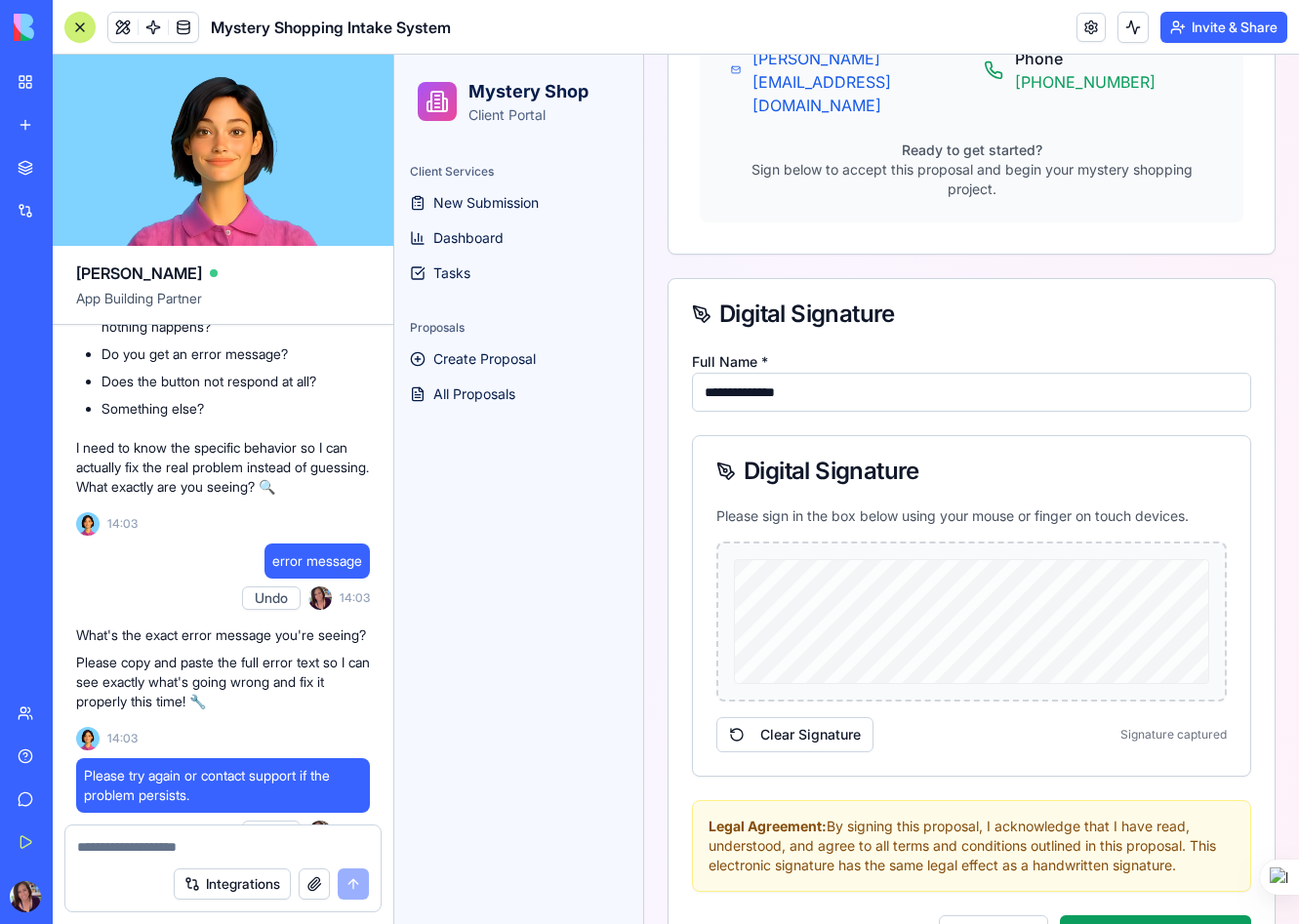
drag, startPoint x: 709, startPoint y: 570, endPoint x: 962, endPoint y: 603, distance: 255.1
click at [962, 603] on div "Please sign in the box below using your mouse or finger on touch devices. Clear…" at bounding box center [972, 640] width 558 height 269
click at [1131, 915] on button "Complete Signature" at bounding box center [1156, 935] width 192 height 39
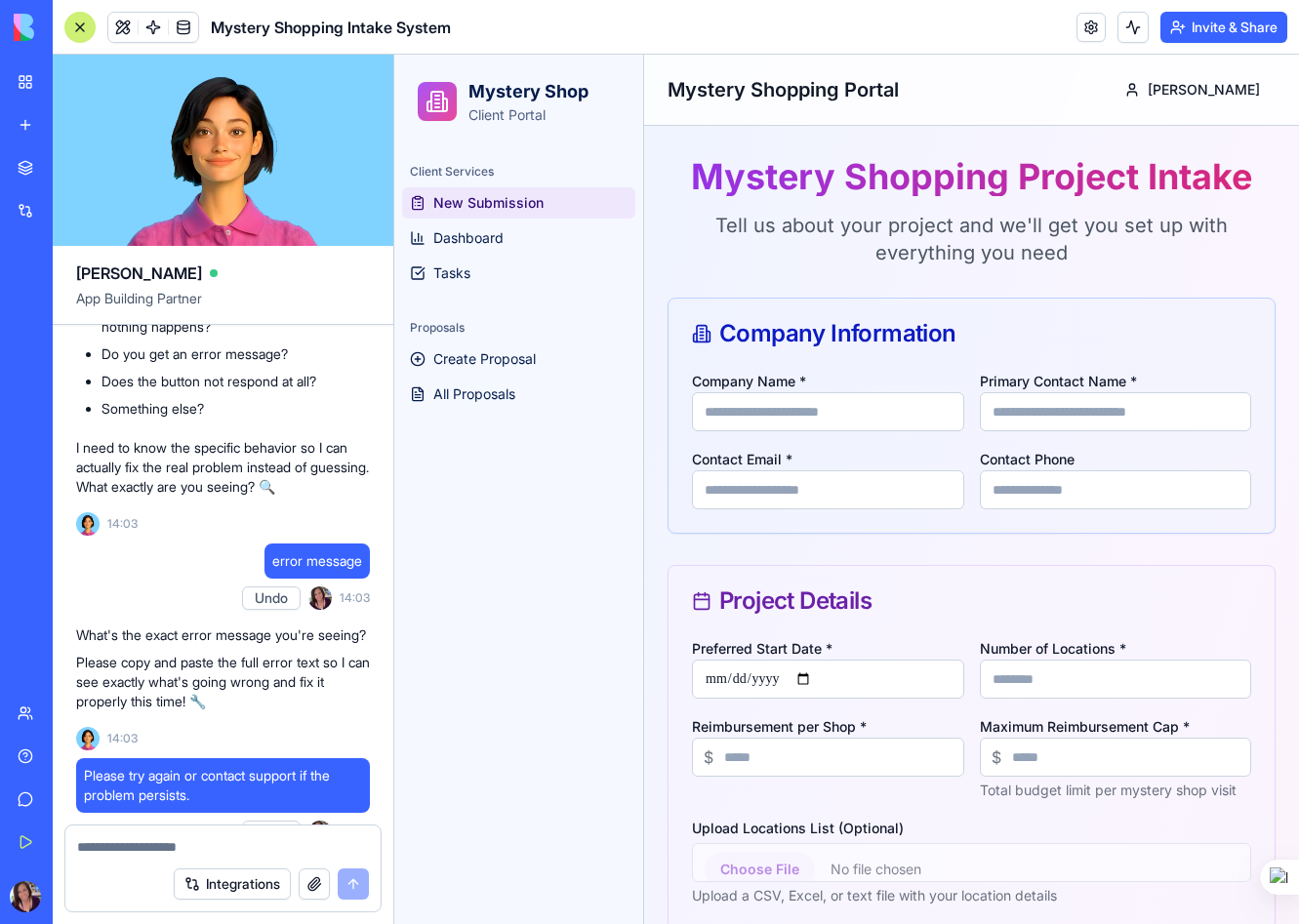
click at [785, 410] on input "Company Name *" at bounding box center [829, 412] width 272 height 39
type input "**********"
click at [817, 683] on input "Preferred Start Date *" at bounding box center [829, 680] width 272 height 39
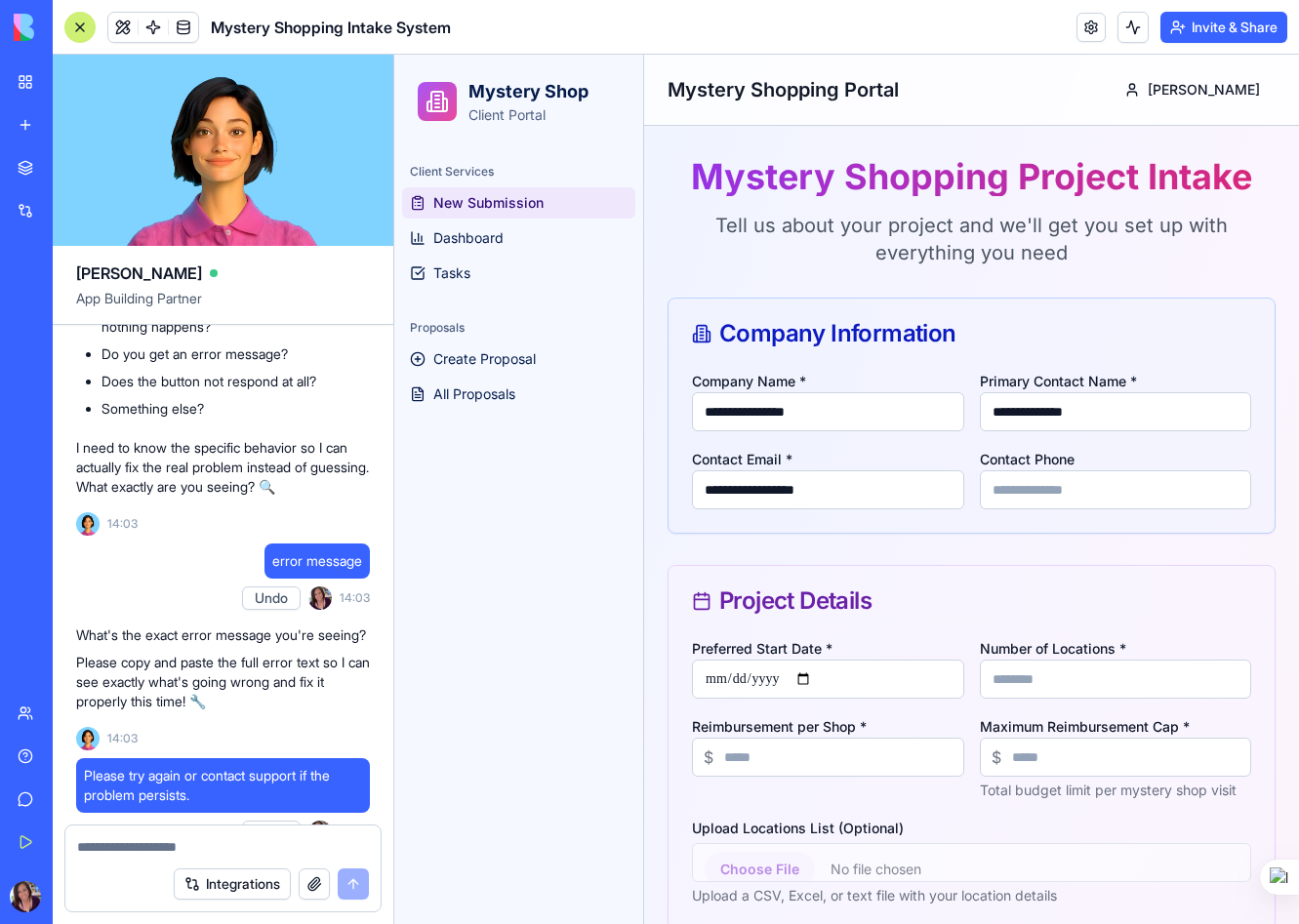
type input "**********"
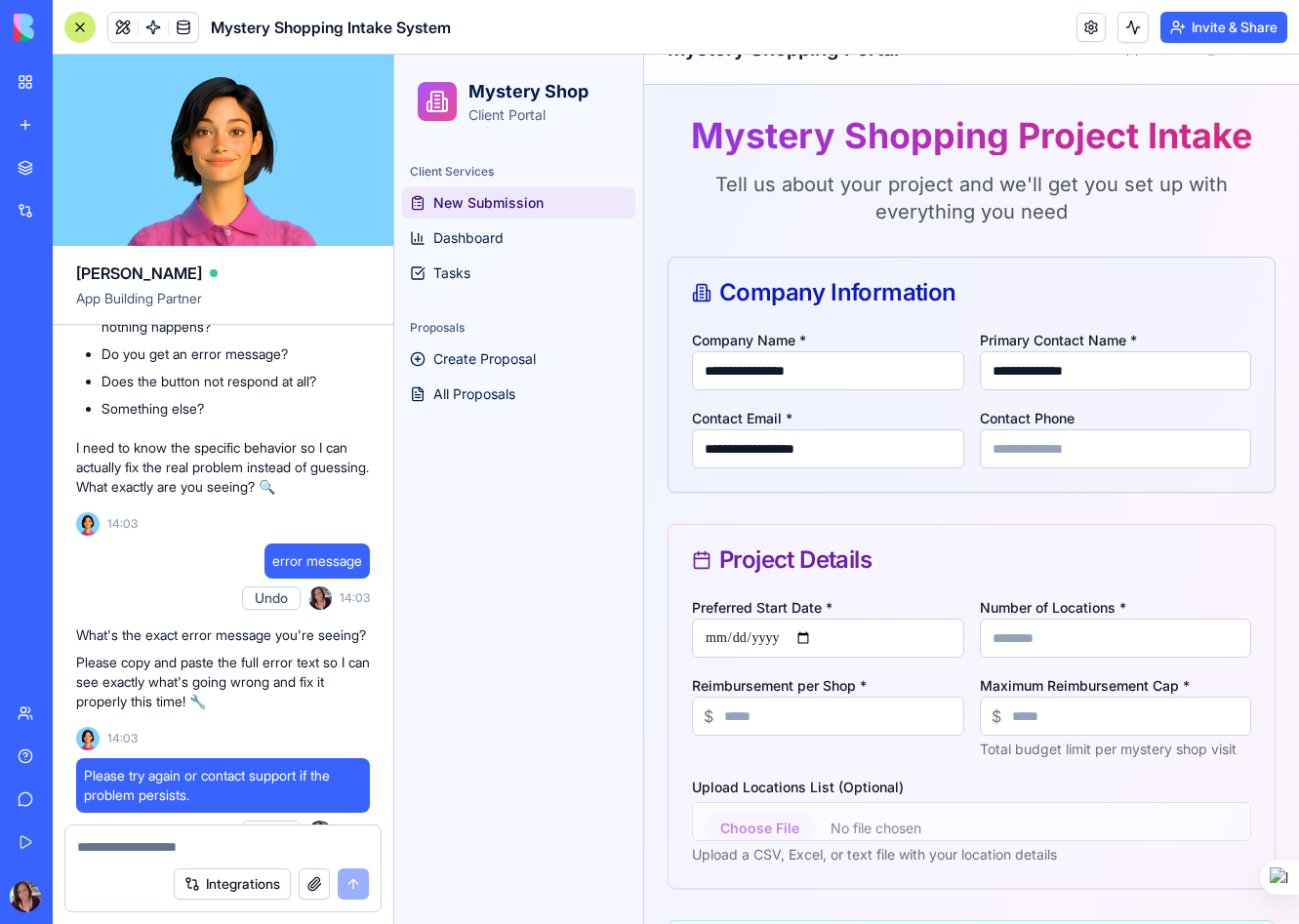
scroll to position [62, 0]
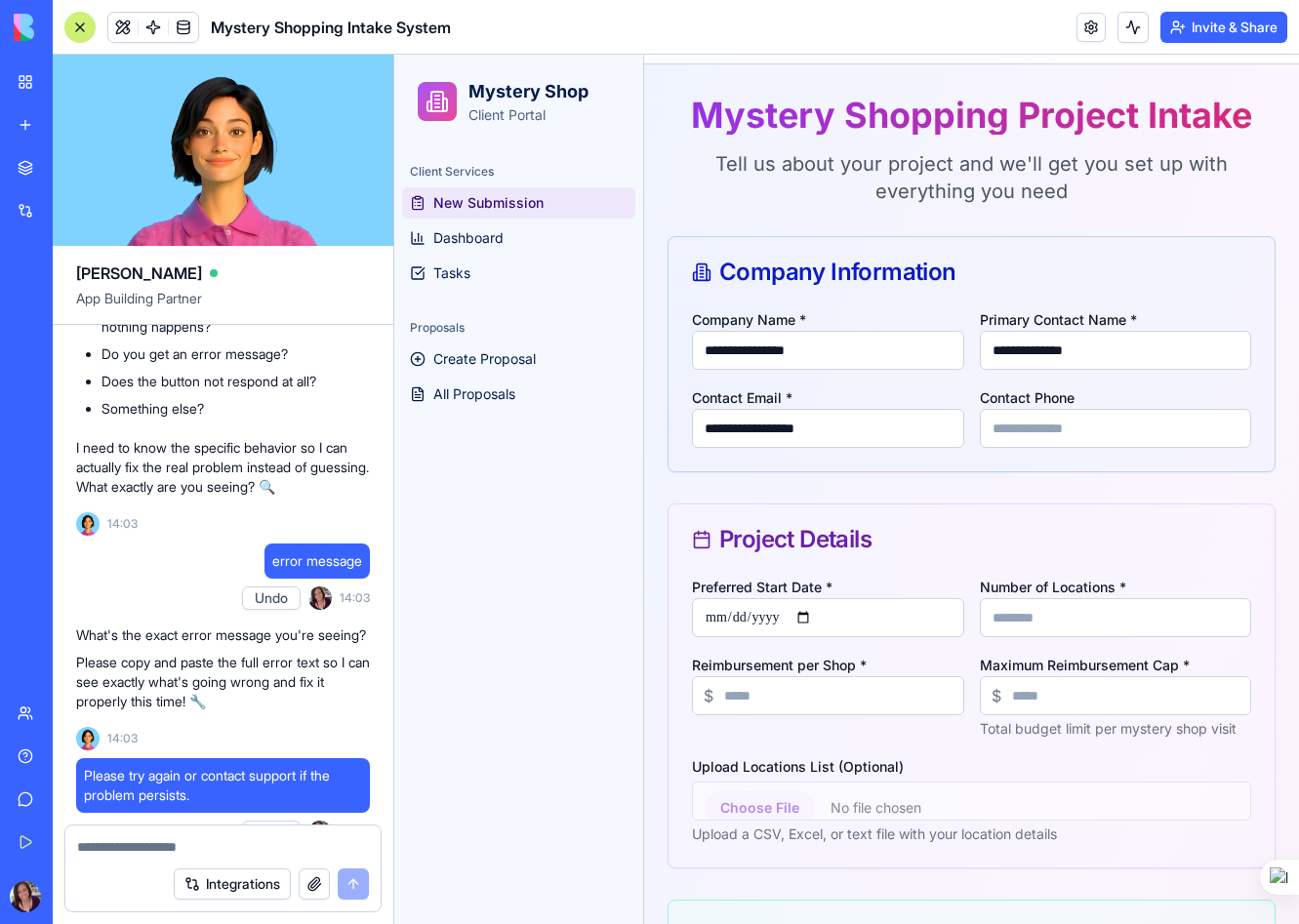
click at [1021, 614] on input "Number of Locations *" at bounding box center [1116, 618] width 272 height 39
type input "*"
click at [826, 701] on input "Reimbursement per Shop *" at bounding box center [829, 696] width 272 height 39
type input "**"
click at [1039, 697] on input "Maximum Reimbursement Cap *" at bounding box center [1116, 696] width 272 height 39
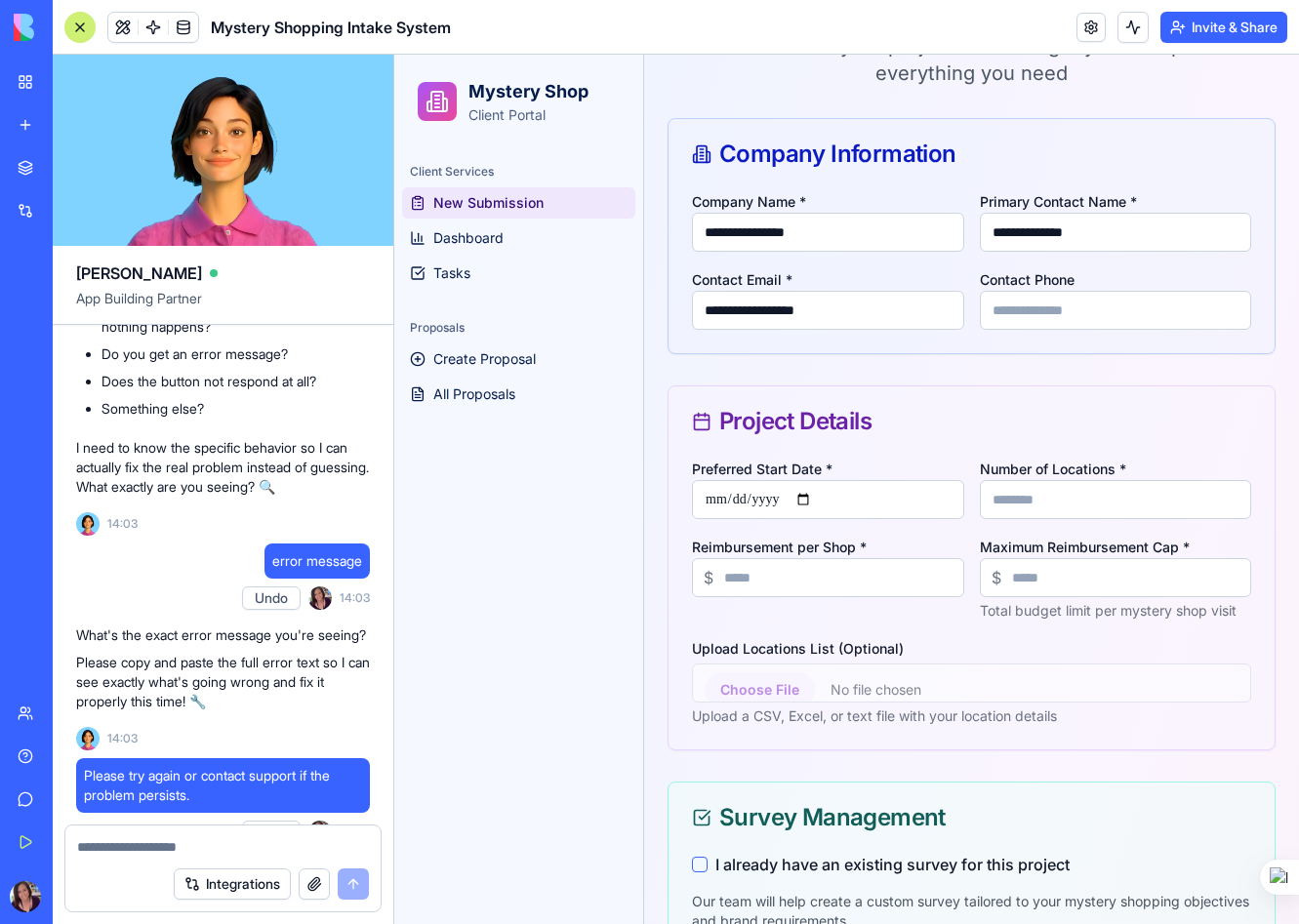
scroll to position [184, 0]
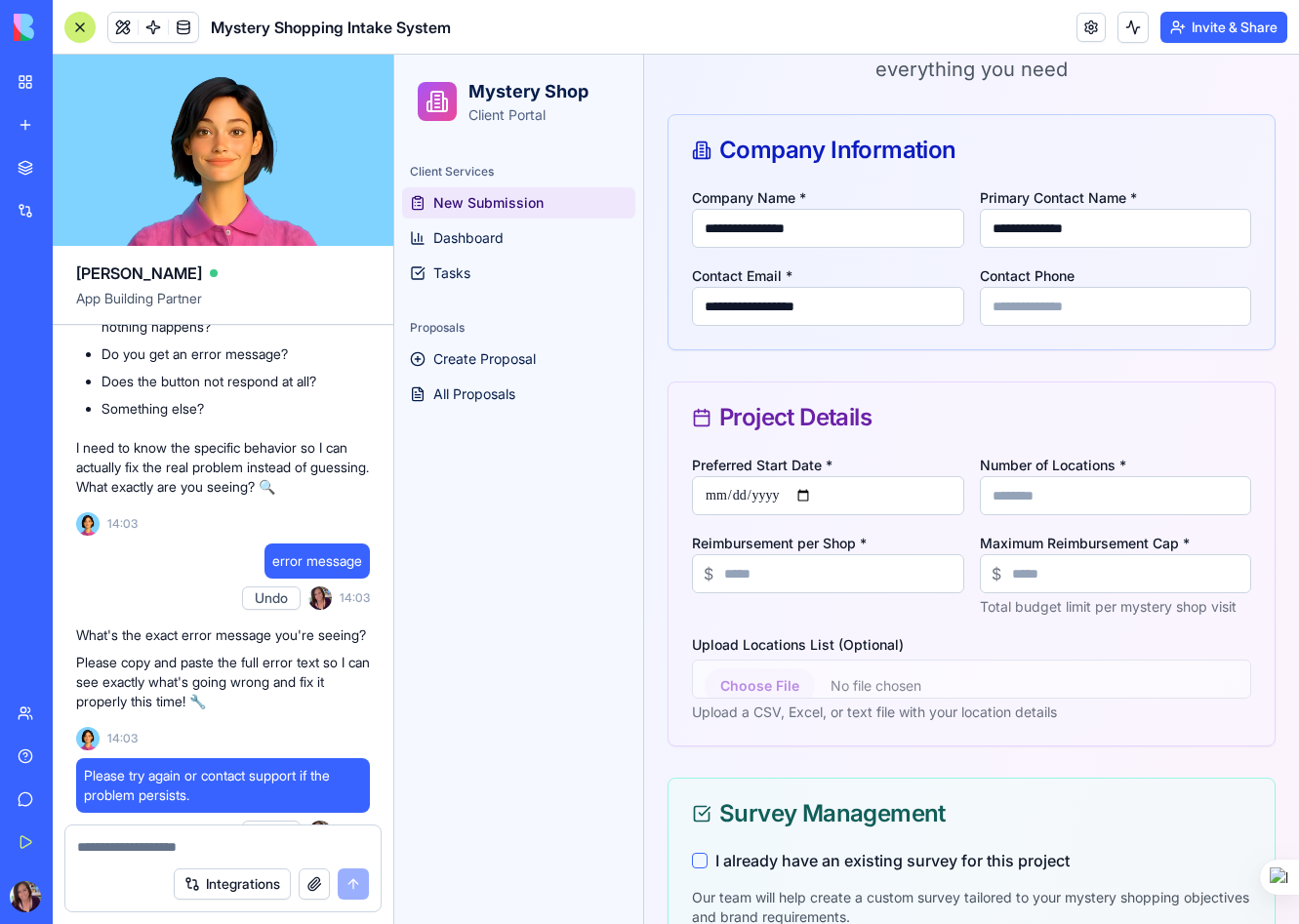
type input "**"
click at [977, 635] on div "Upload Locations List (Optional) Upload a CSV, Excel, or text file with your lo…" at bounding box center [972, 678] width 560 height 90
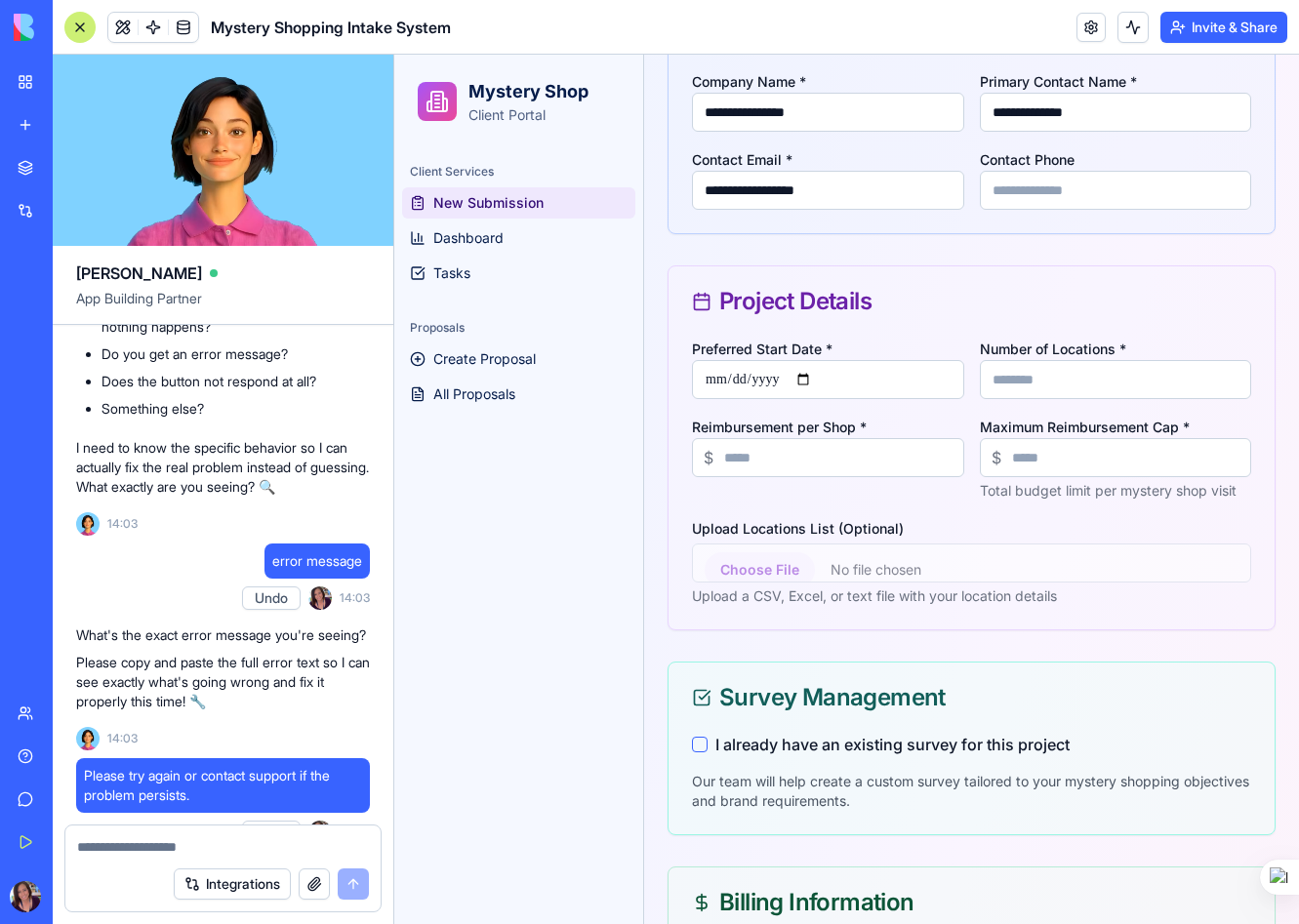
scroll to position [303, 0]
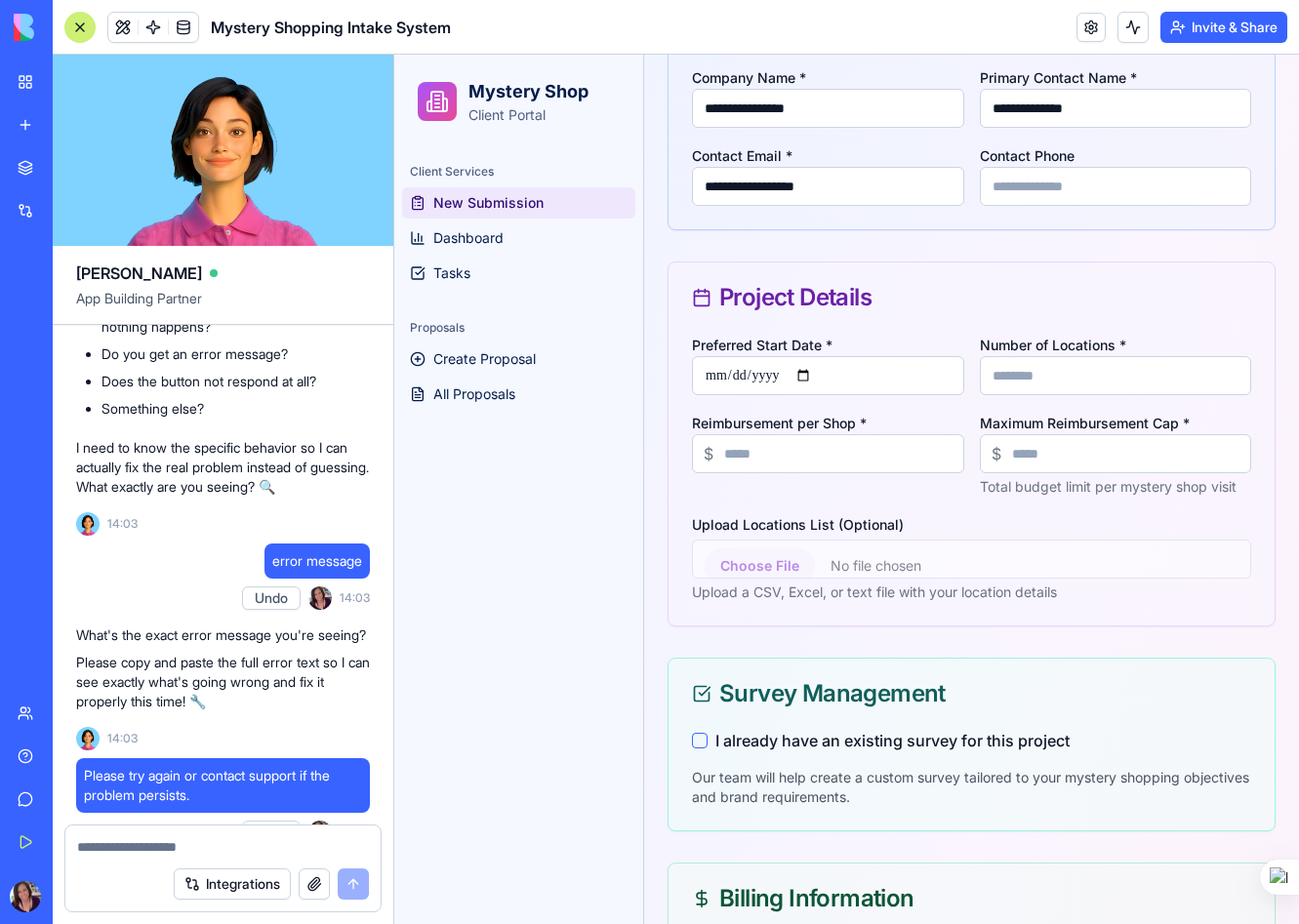
click at [773, 570] on input "Upload Locations List (Optional)" at bounding box center [972, 559] width 560 height 39
type input "**********"
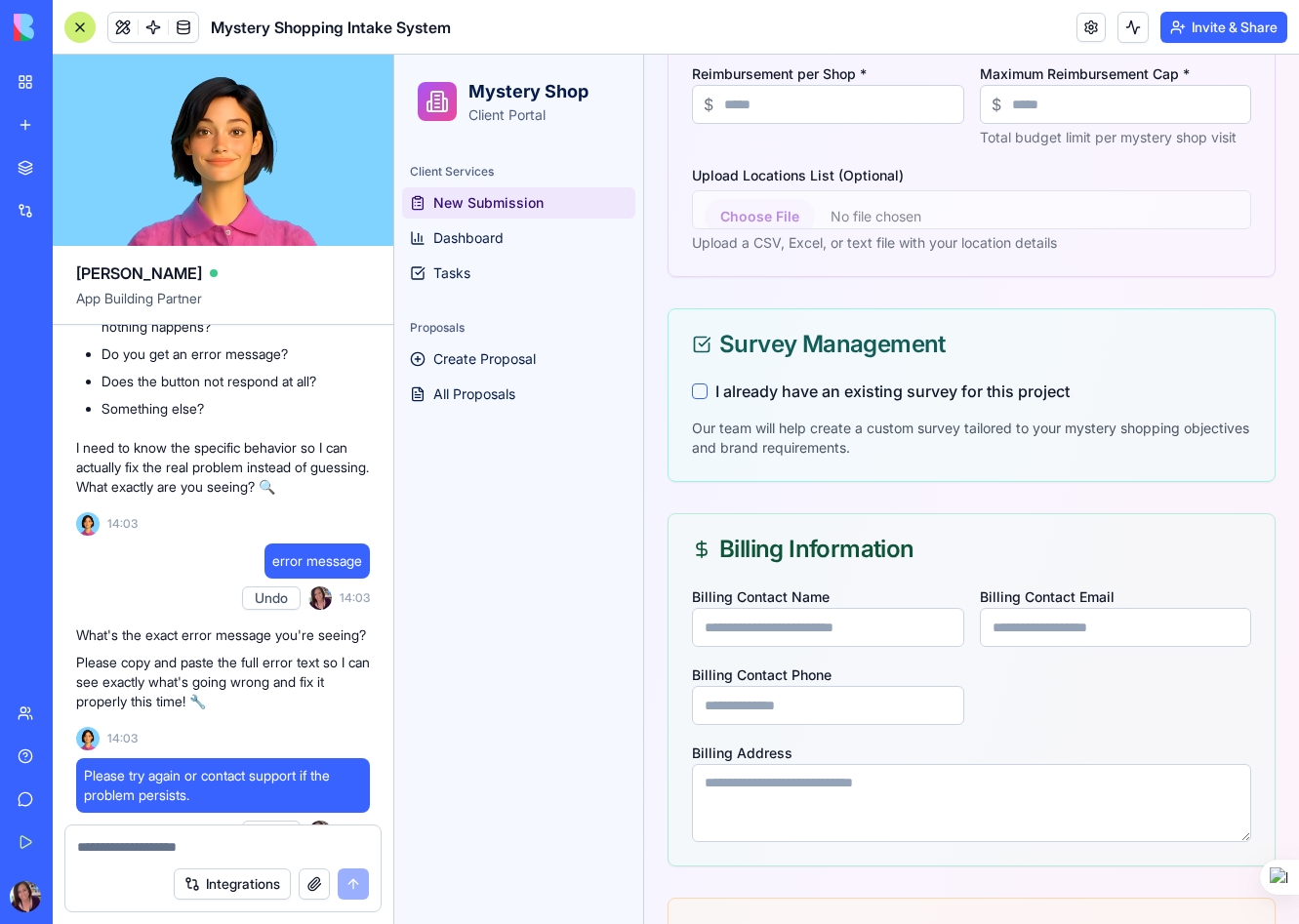
scroll to position [654, 0]
click at [700, 391] on button "I already have an existing survey for this project" at bounding box center [700, 390] width 16 height 16
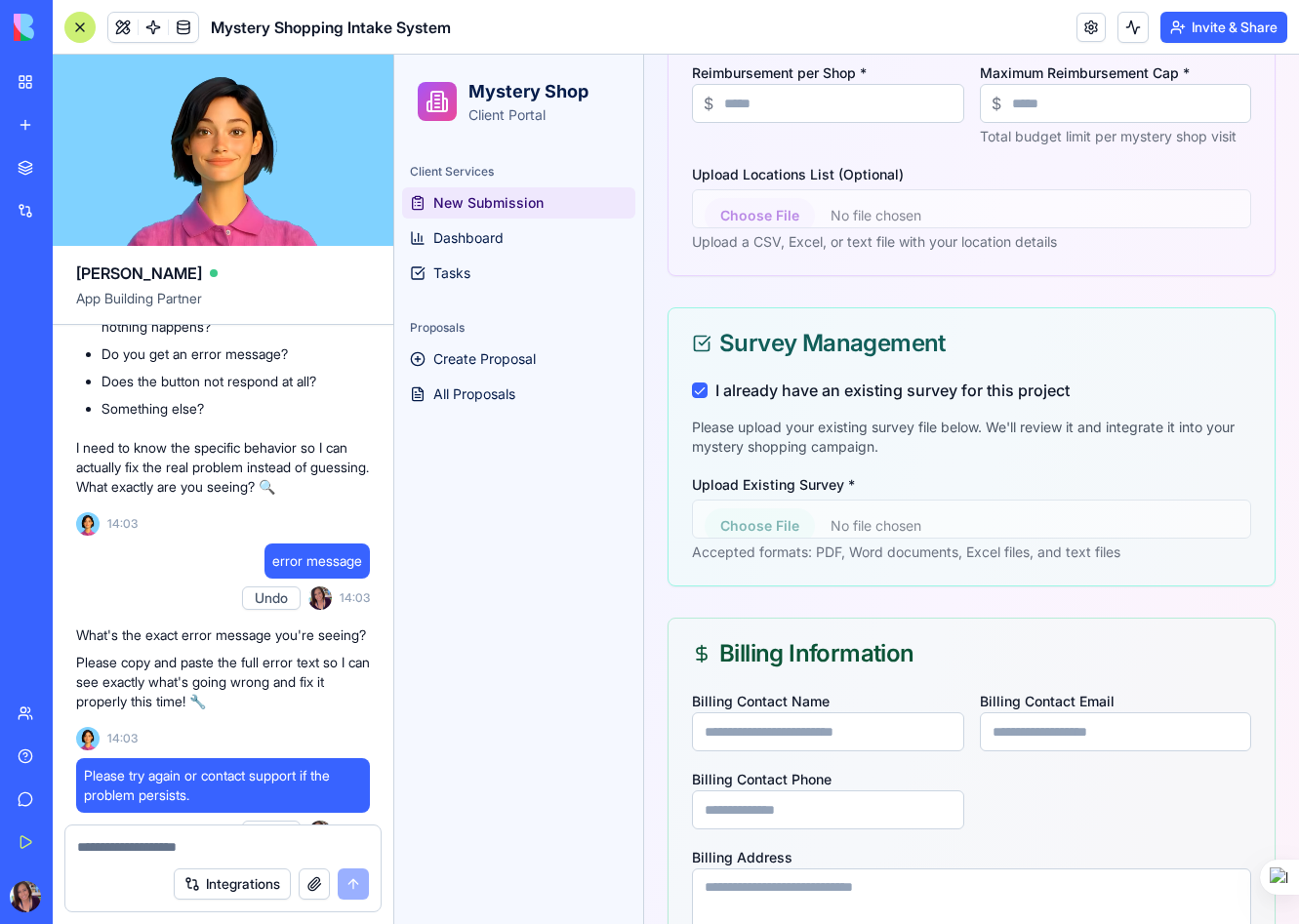
click at [703, 385] on button "I already have an existing survey for this project" at bounding box center [700, 390] width 16 height 16
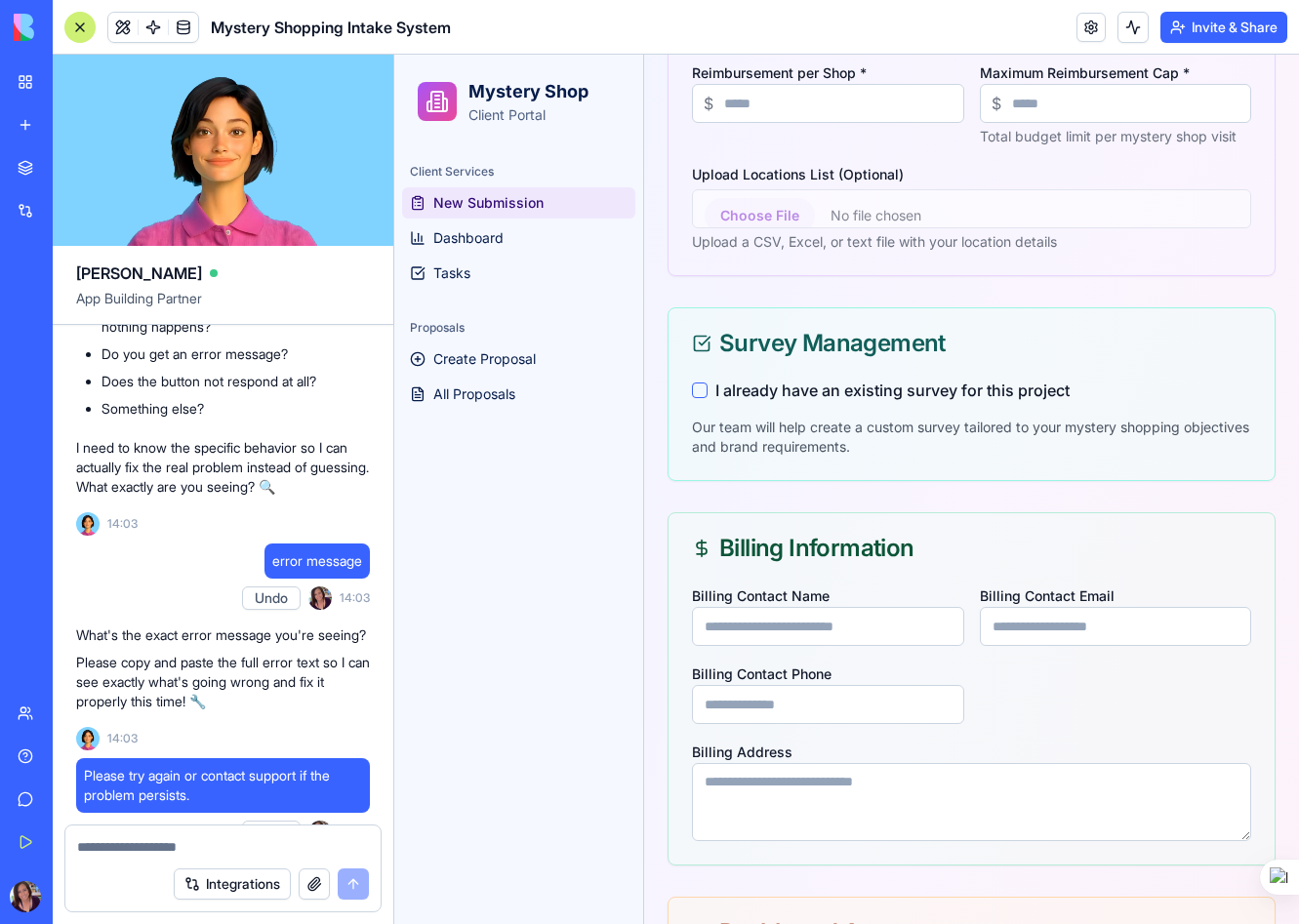
click at [792, 627] on input "Billing Contact Name" at bounding box center [829, 627] width 272 height 39
type input "**********"
type textarea "**********"
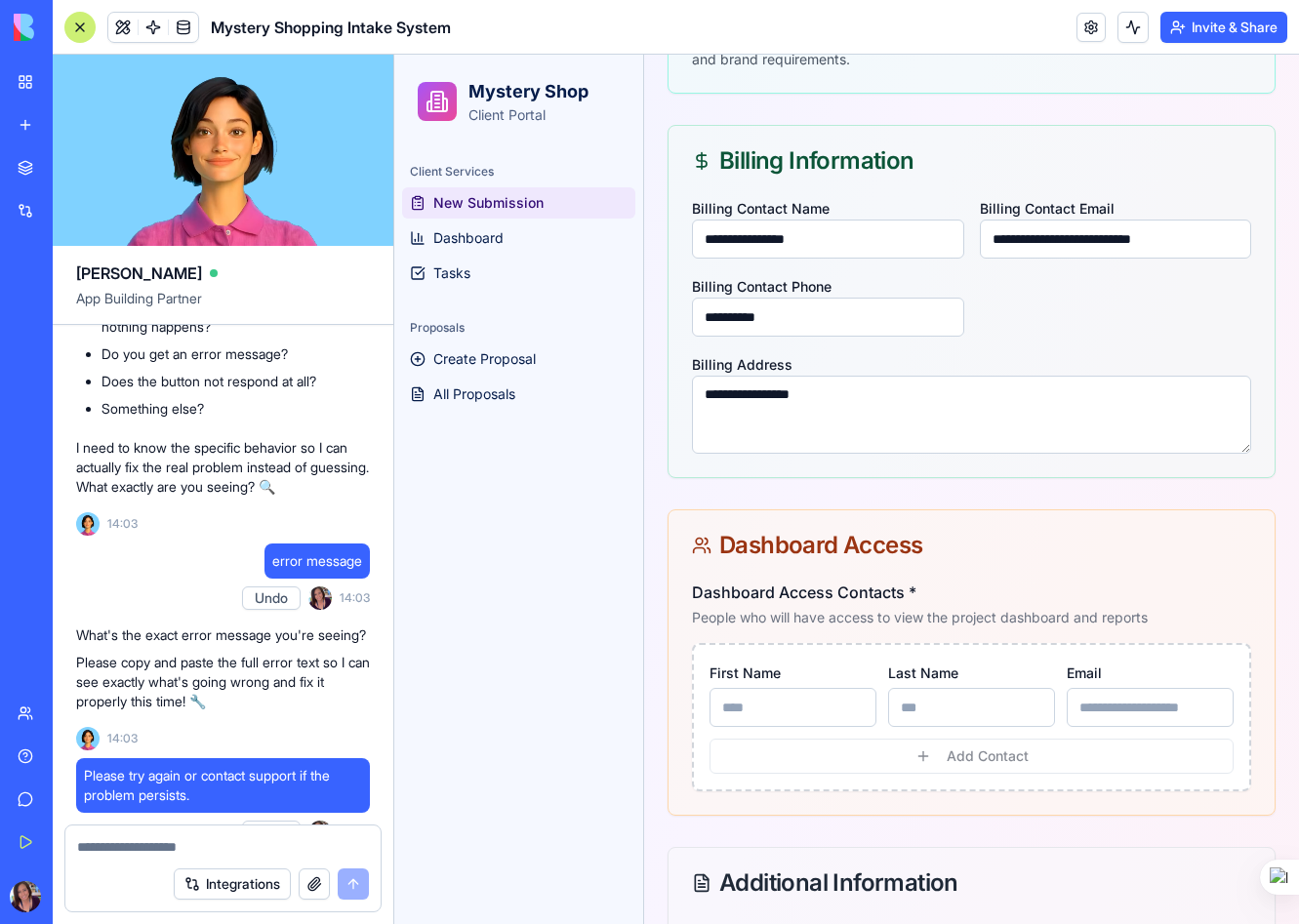
scroll to position [1048, 0]
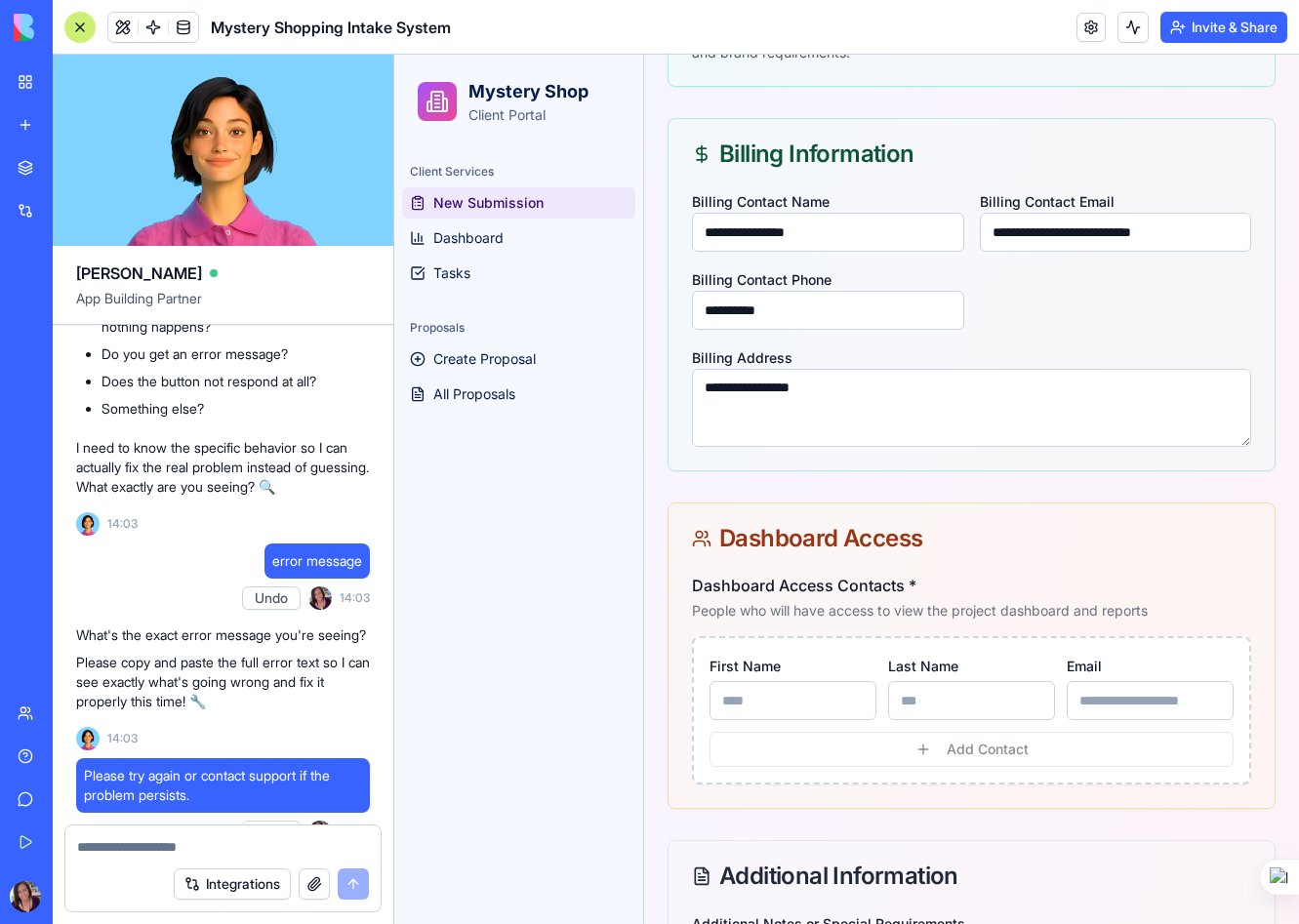
click at [784, 696] on input "First Name" at bounding box center [793, 701] width 167 height 39
type input "********"
type input "*****"
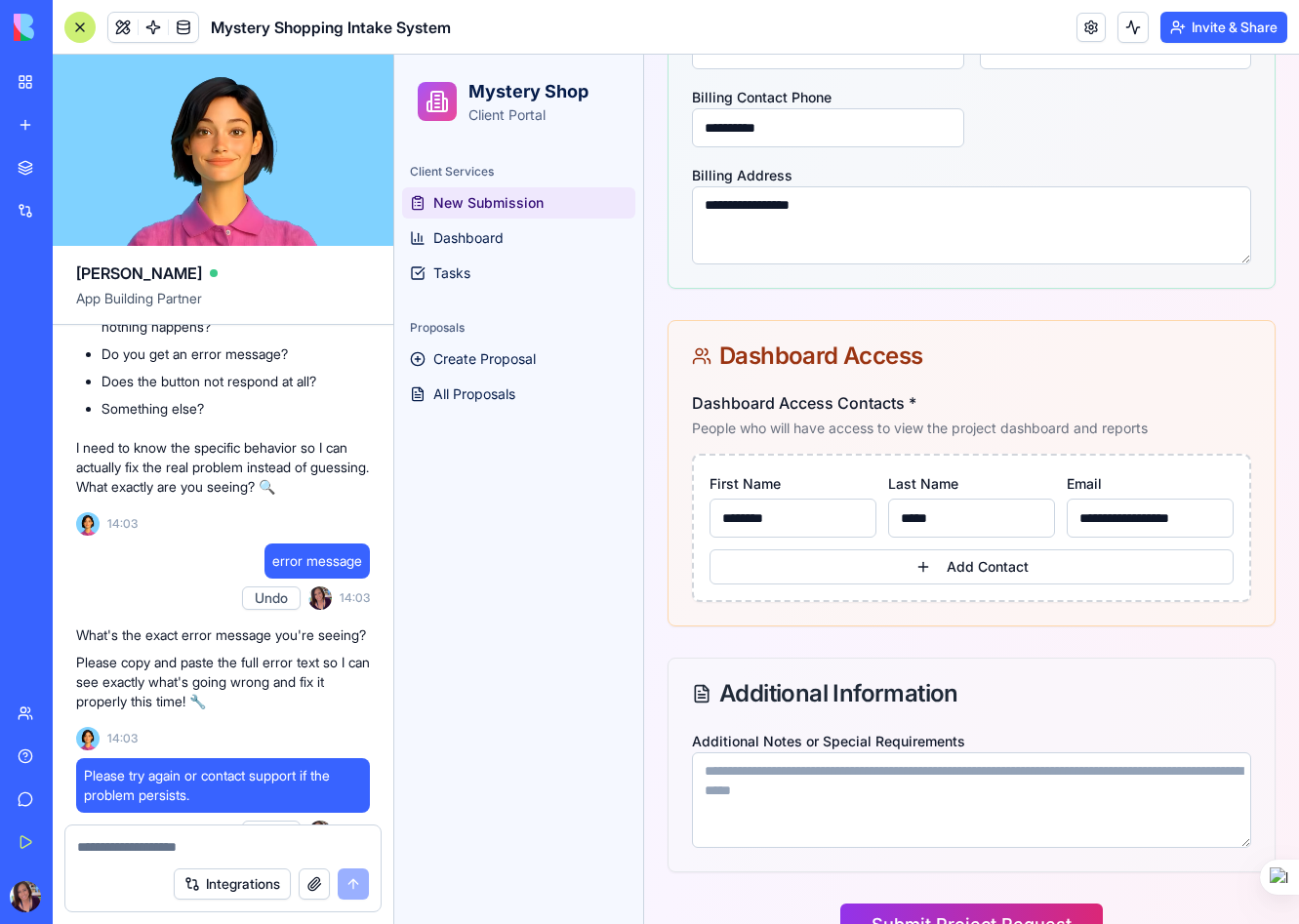
scroll to position [1238, 0]
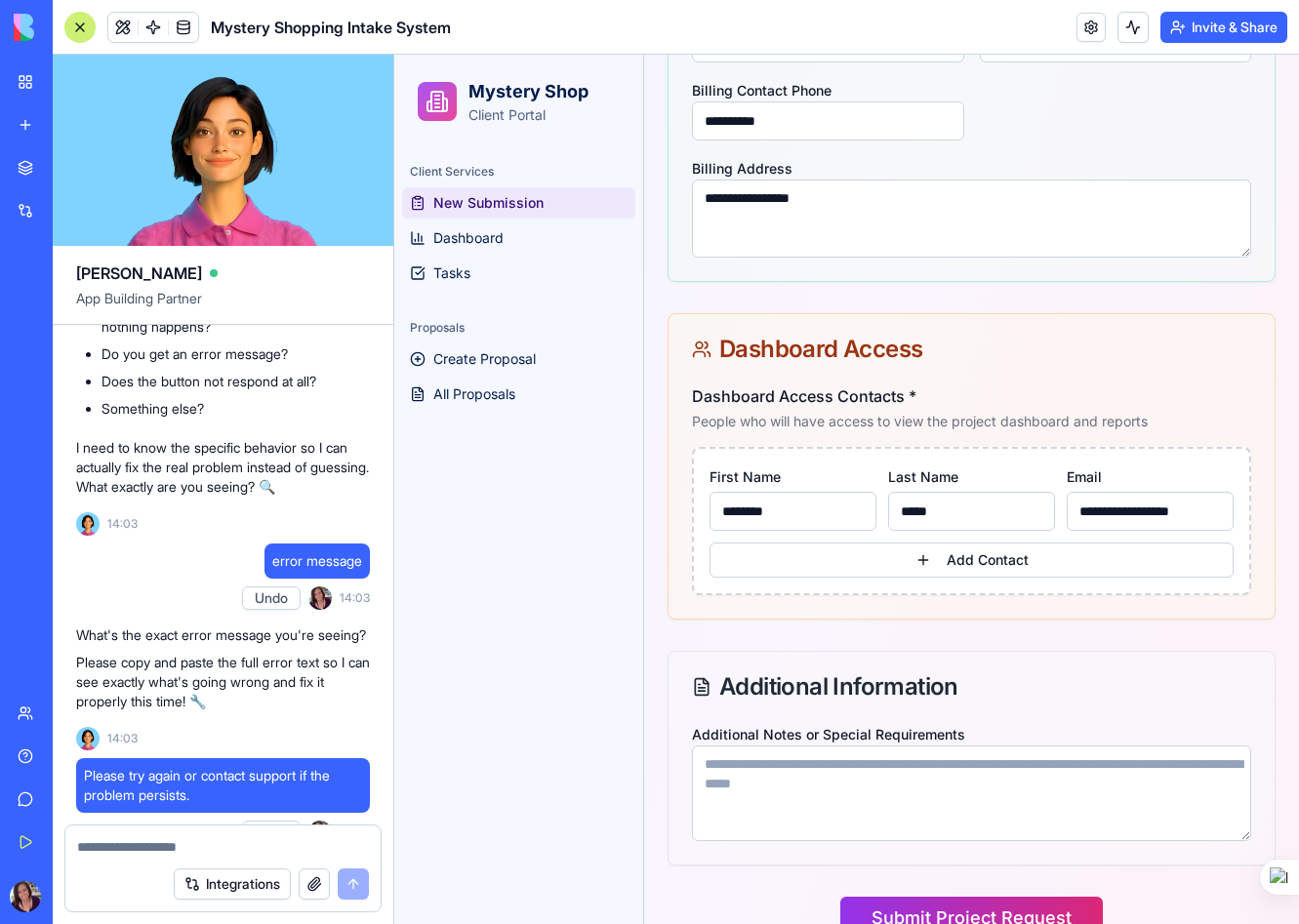
type input "**********"
click at [757, 780] on textarea "Additional Notes or Special Requirements" at bounding box center [972, 794] width 560 height 96
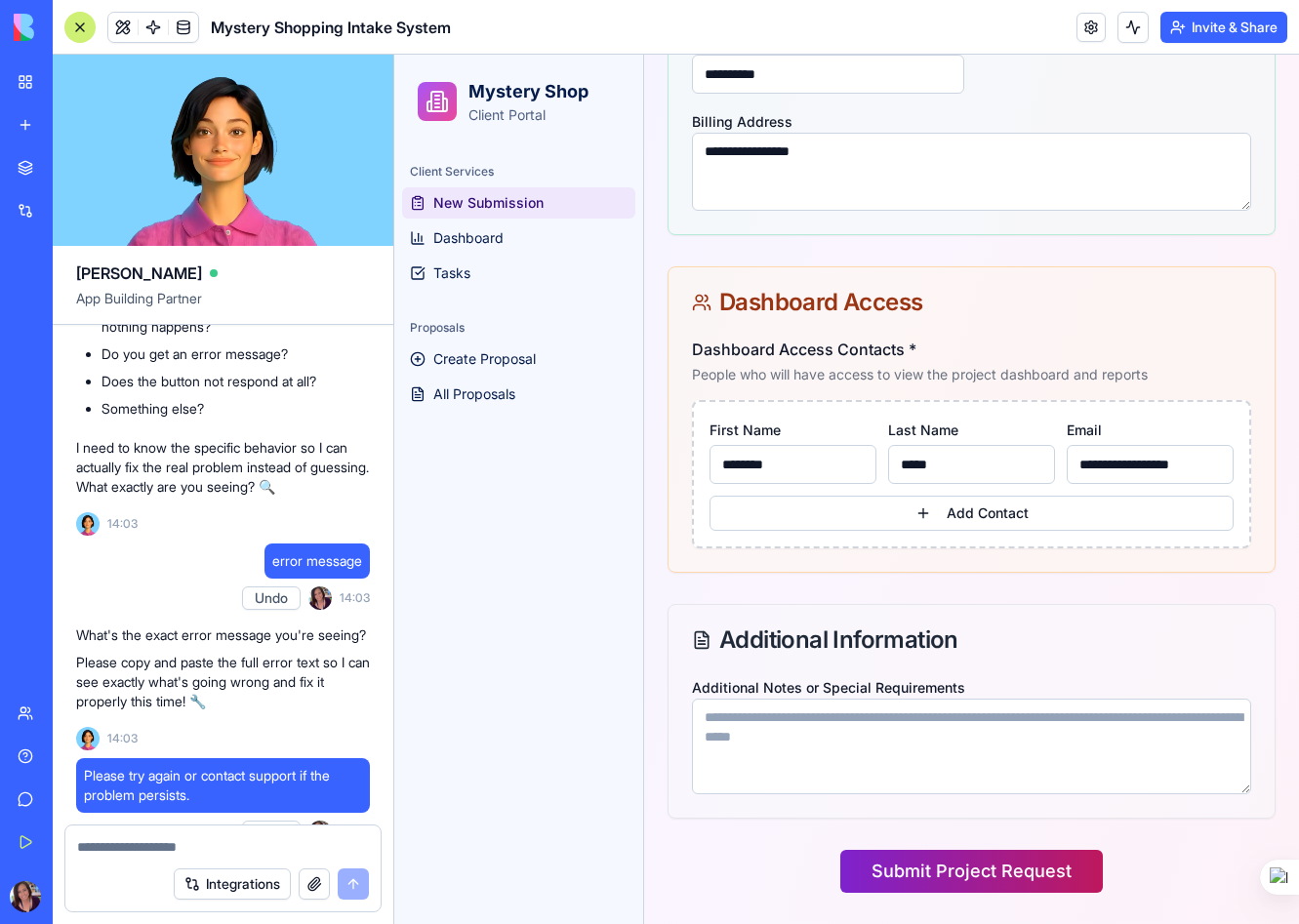
click at [1015, 871] on button "Submit Project Request" at bounding box center [971, 871] width 262 height 43
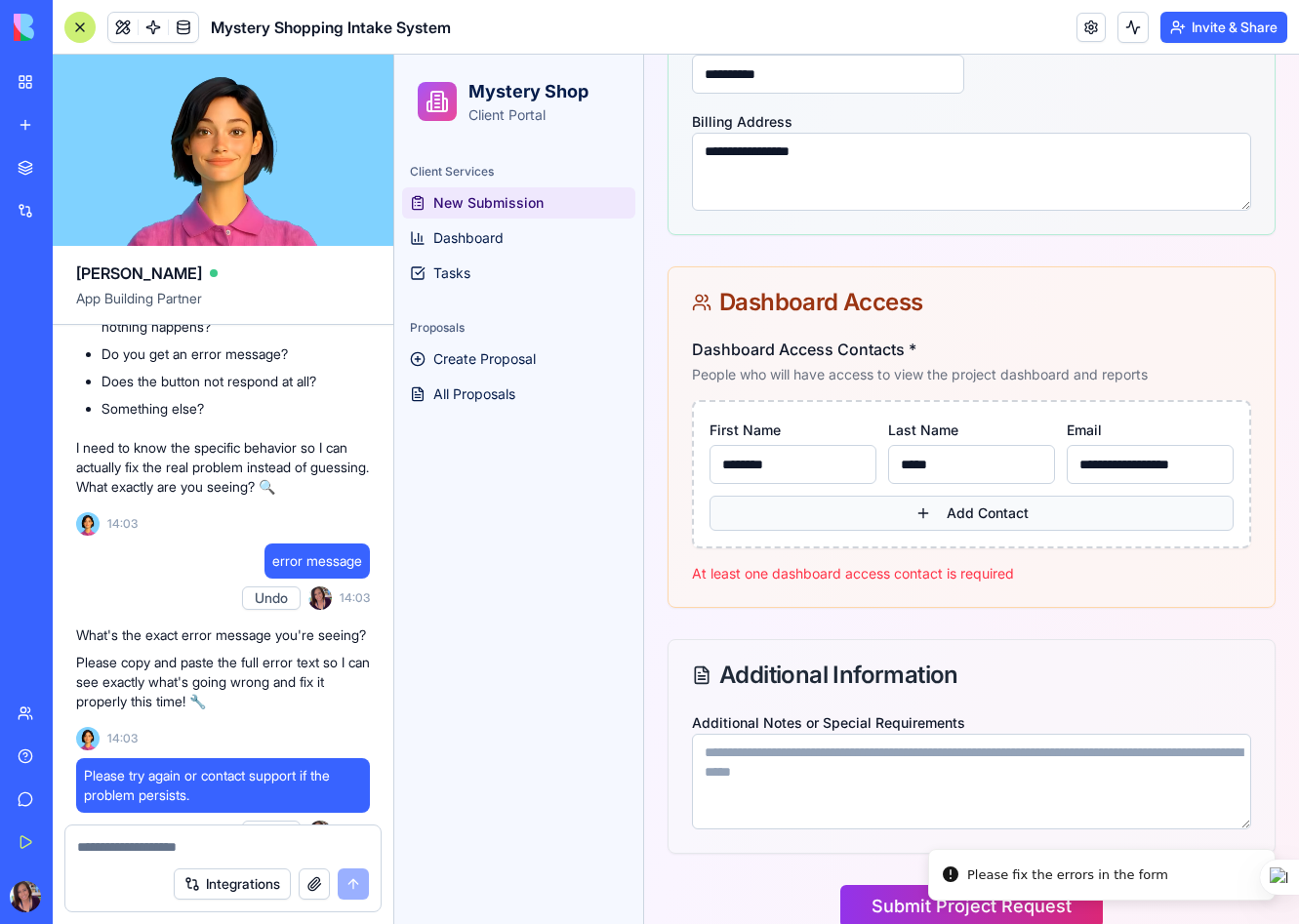
click at [943, 516] on button "Add Contact" at bounding box center [972, 513] width 524 height 35
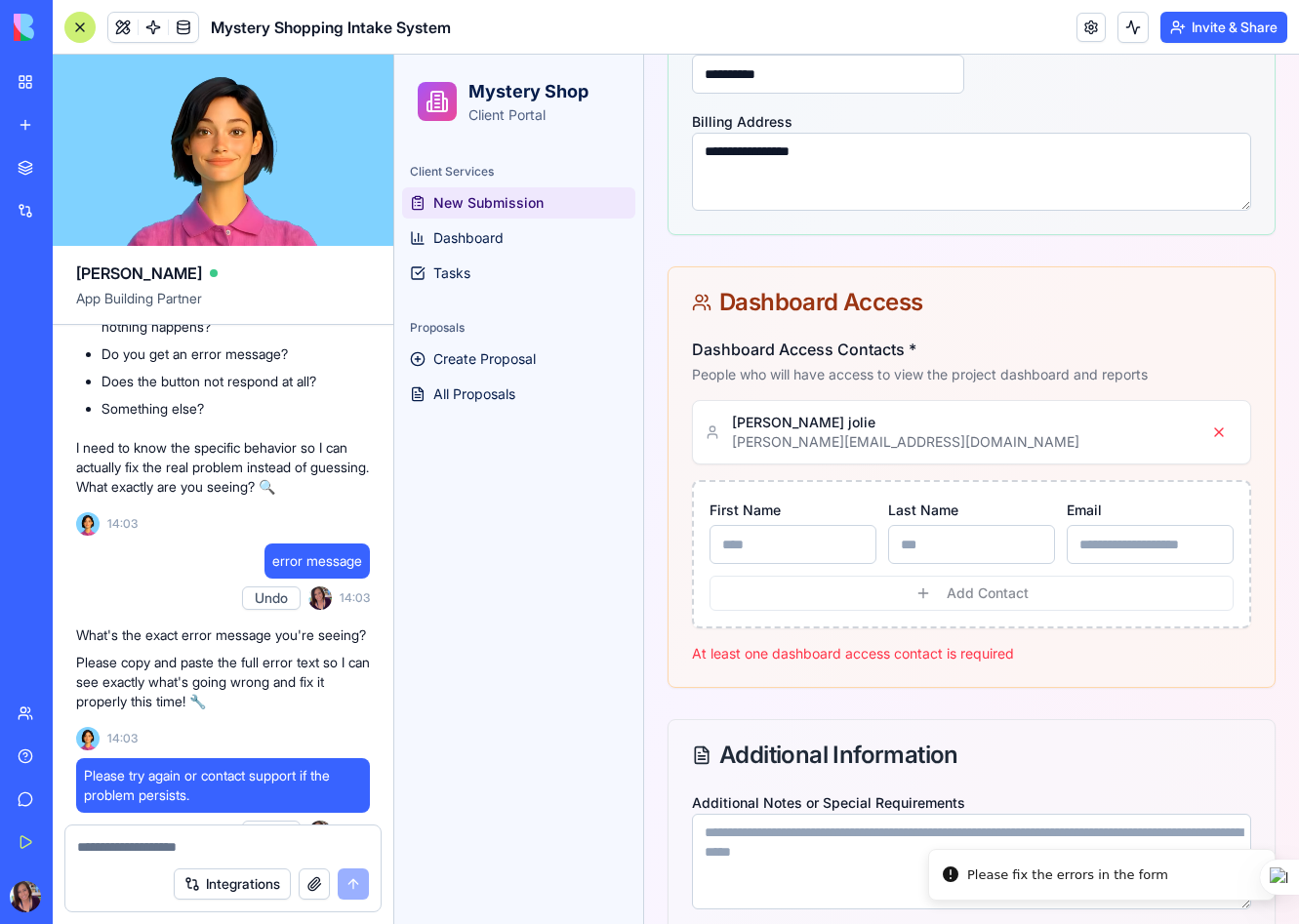
scroll to position [1399, 0]
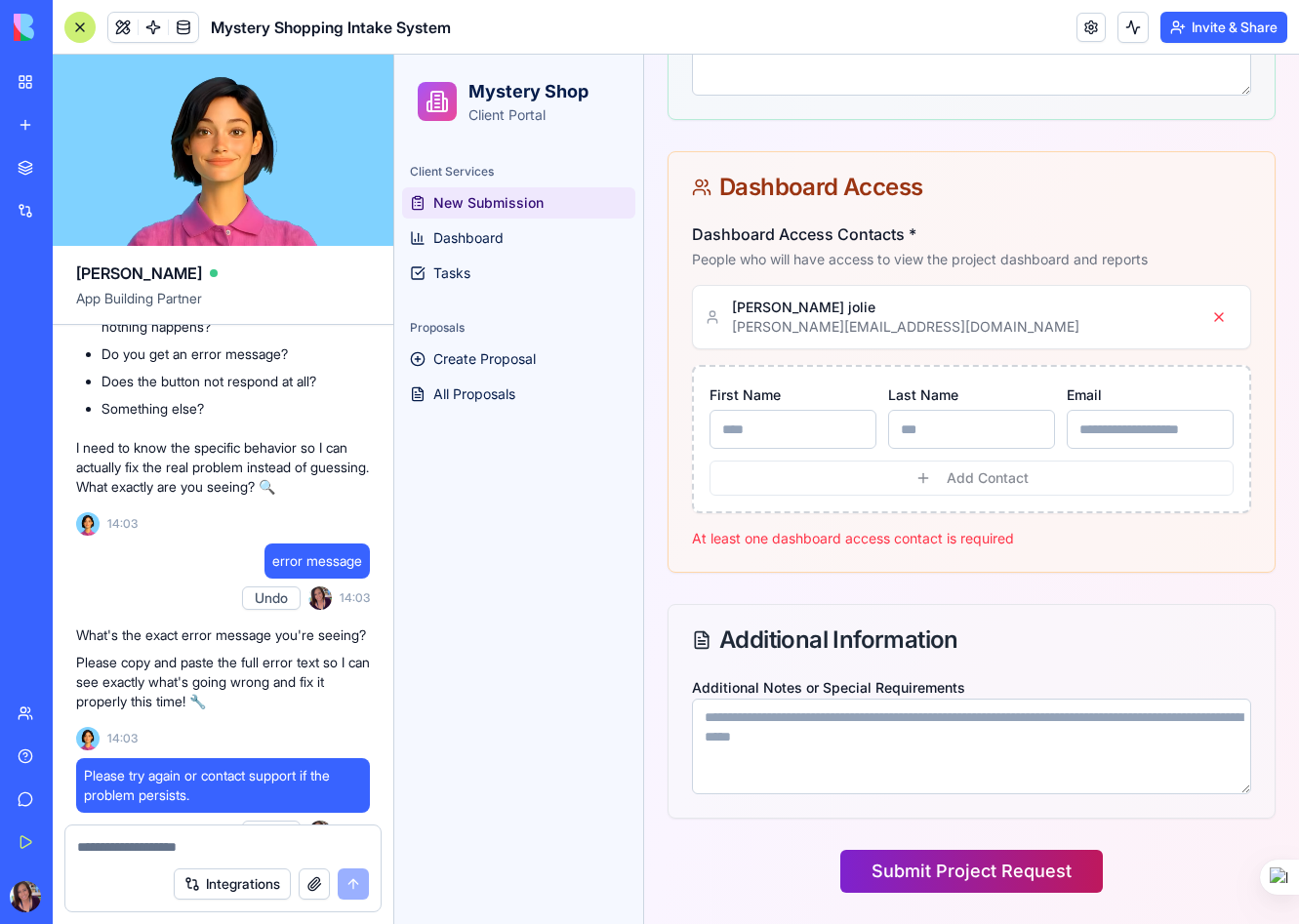
click at [891, 869] on button "Submit Project Request" at bounding box center [971, 871] width 262 height 43
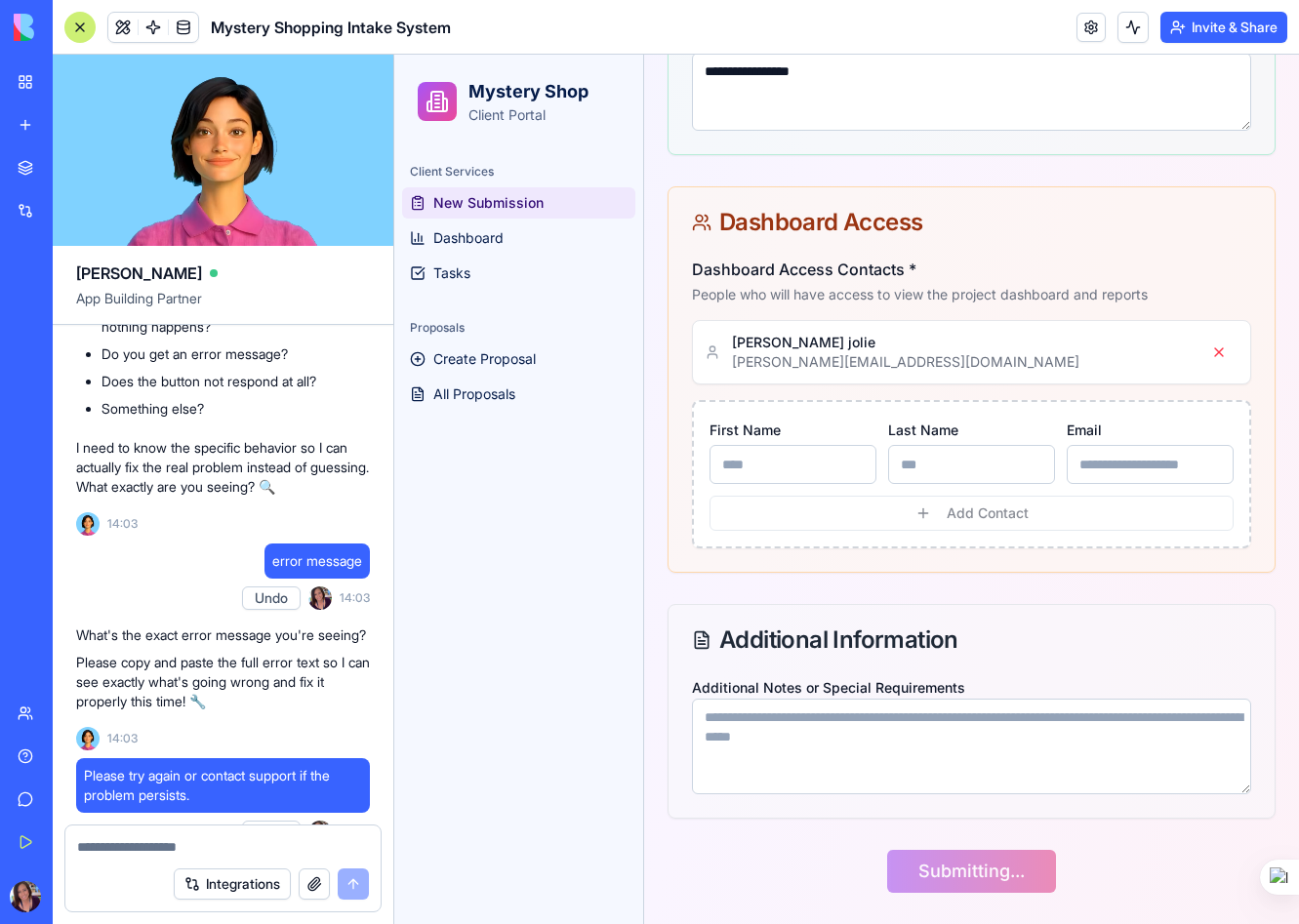
scroll to position [0, 0]
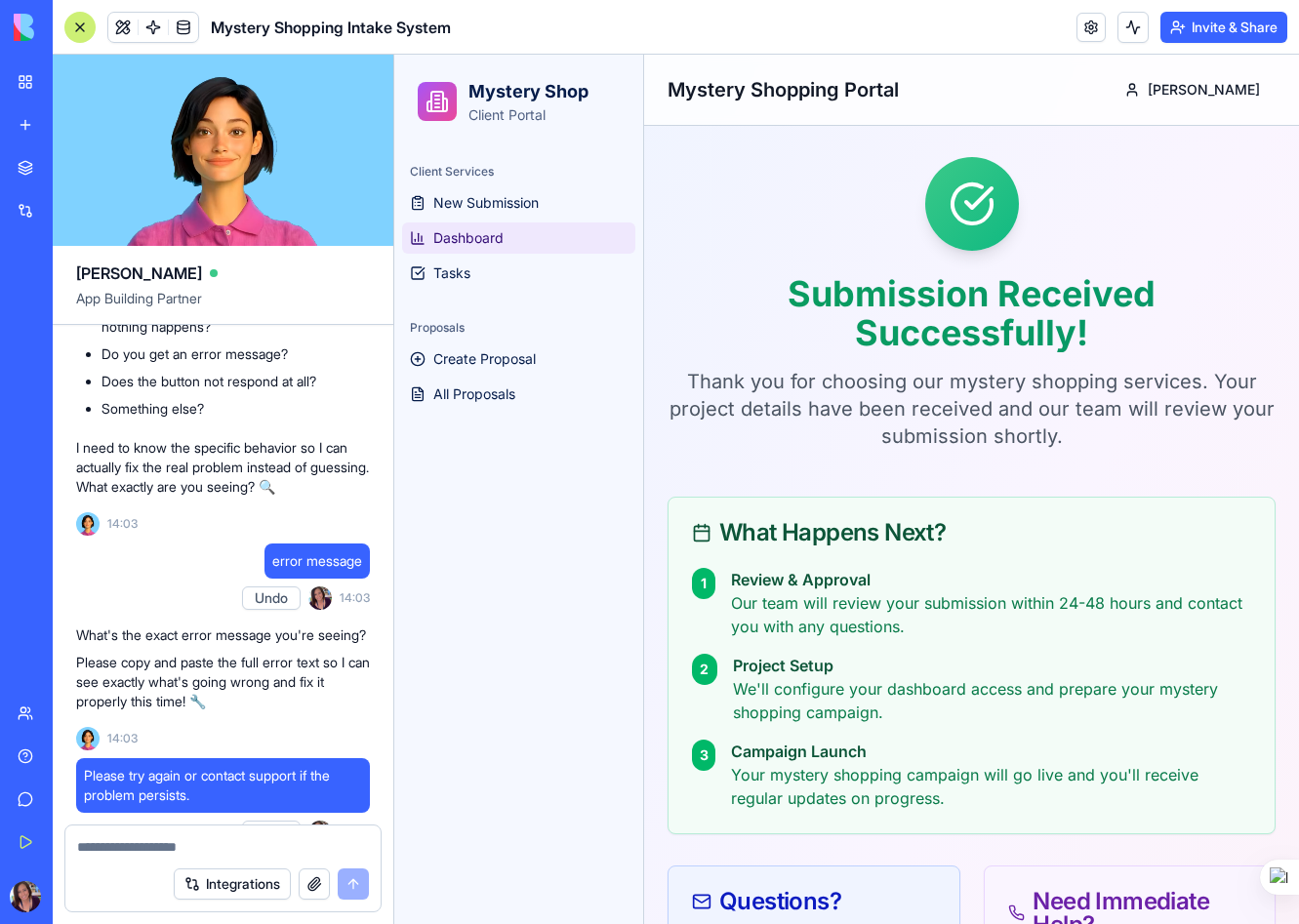
click at [492, 229] on span "Dashboard" at bounding box center [469, 239] width 70 height 20
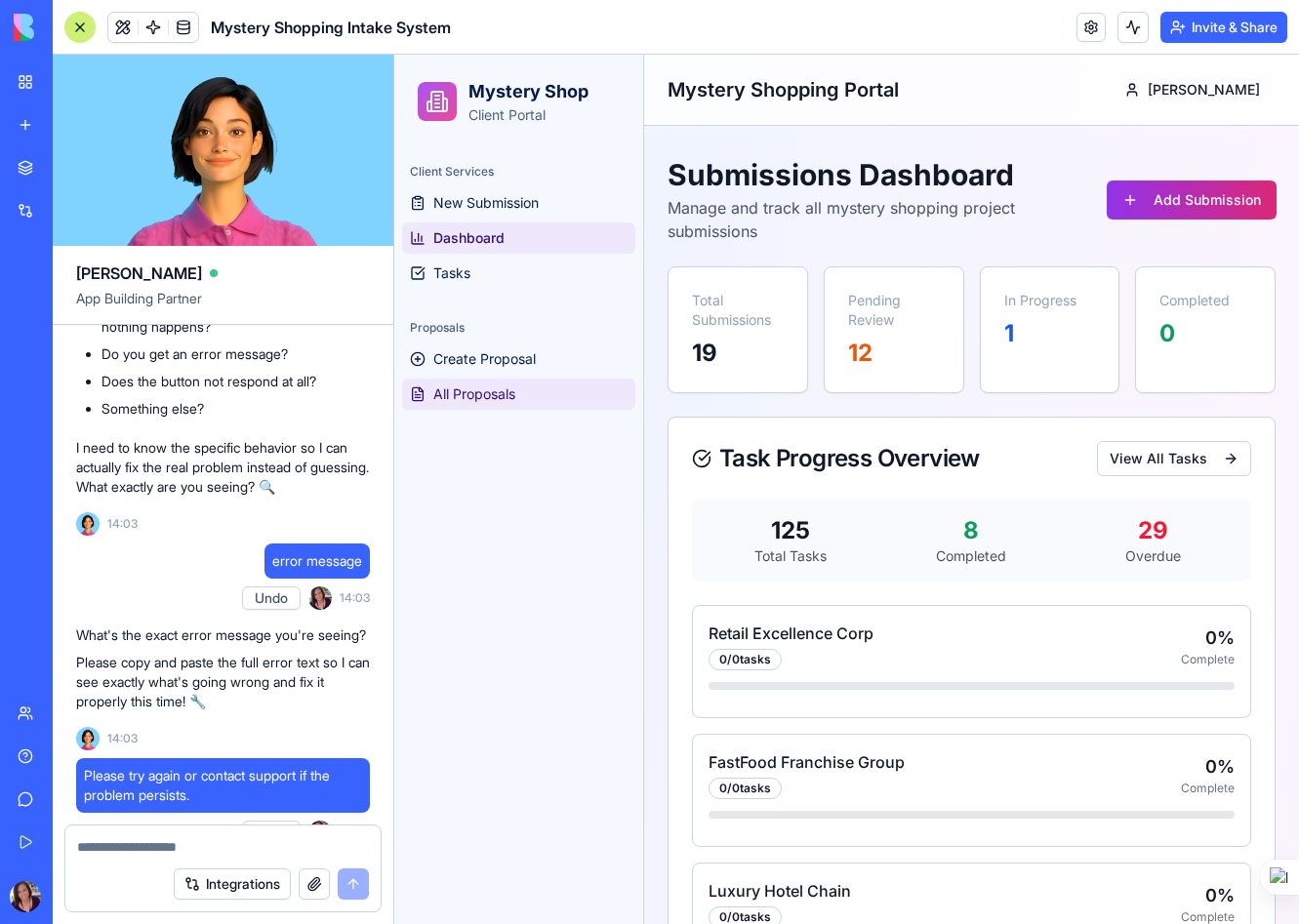
click at [479, 381] on link "All Proposals" at bounding box center [518, 394] width 234 height 31
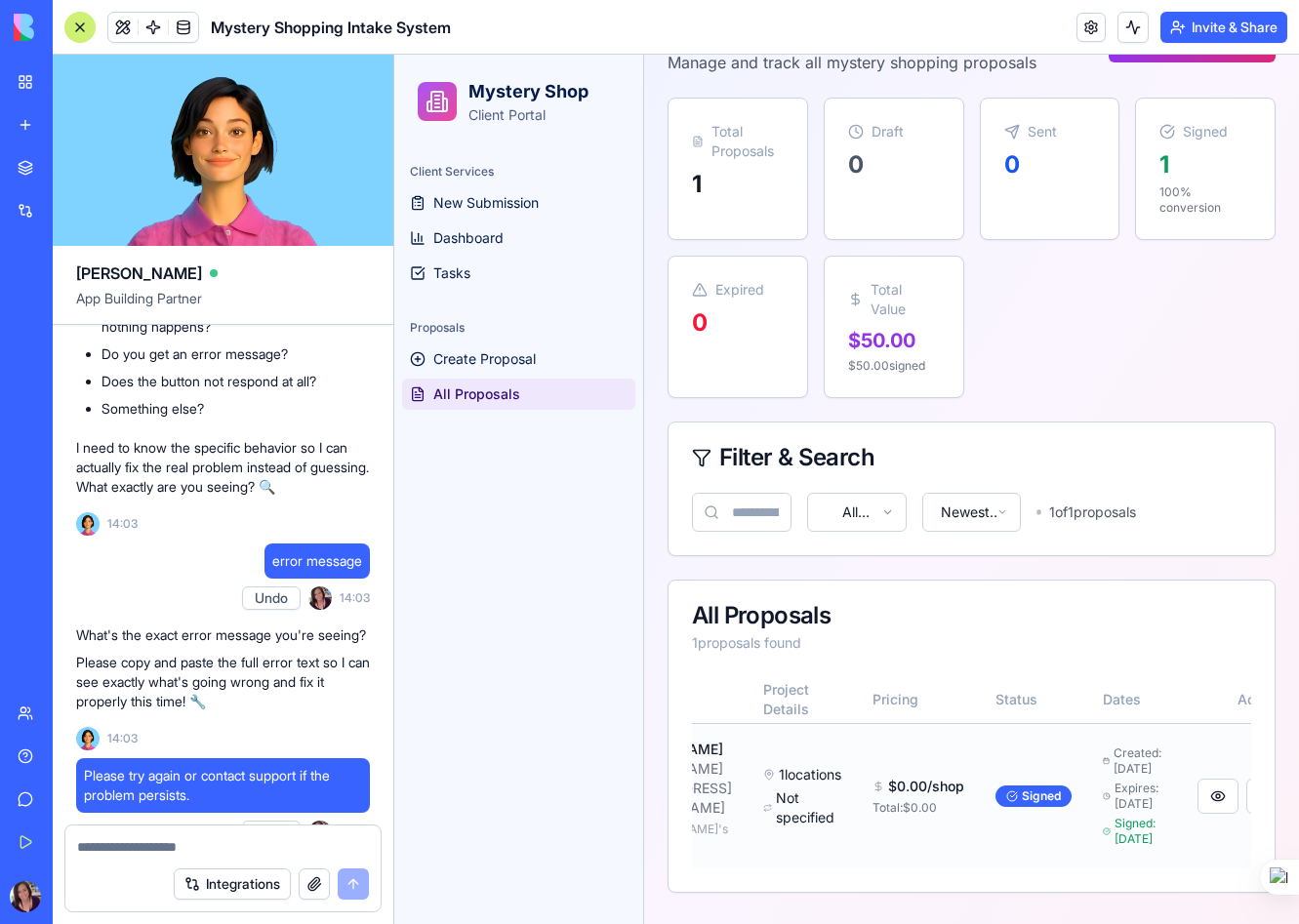
scroll to position [0, 252]
click at [475, 282] on link "Tasks" at bounding box center [518, 273] width 234 height 31
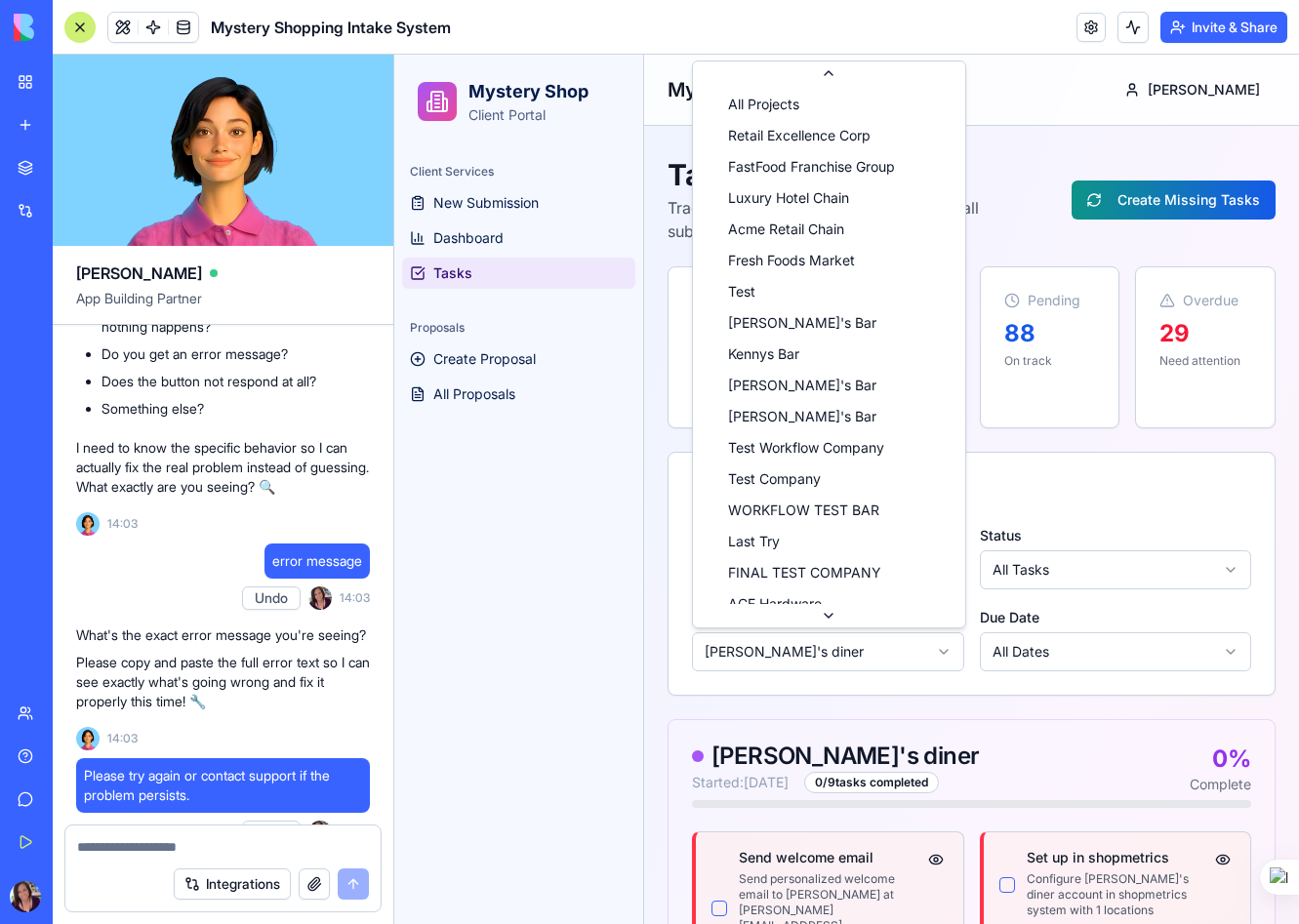
click at [869, 637] on html "Mystery Shop Client Portal Client Services New Submission Dashboard Tasks Propo…" at bounding box center [846, 914] width 905 height 1719
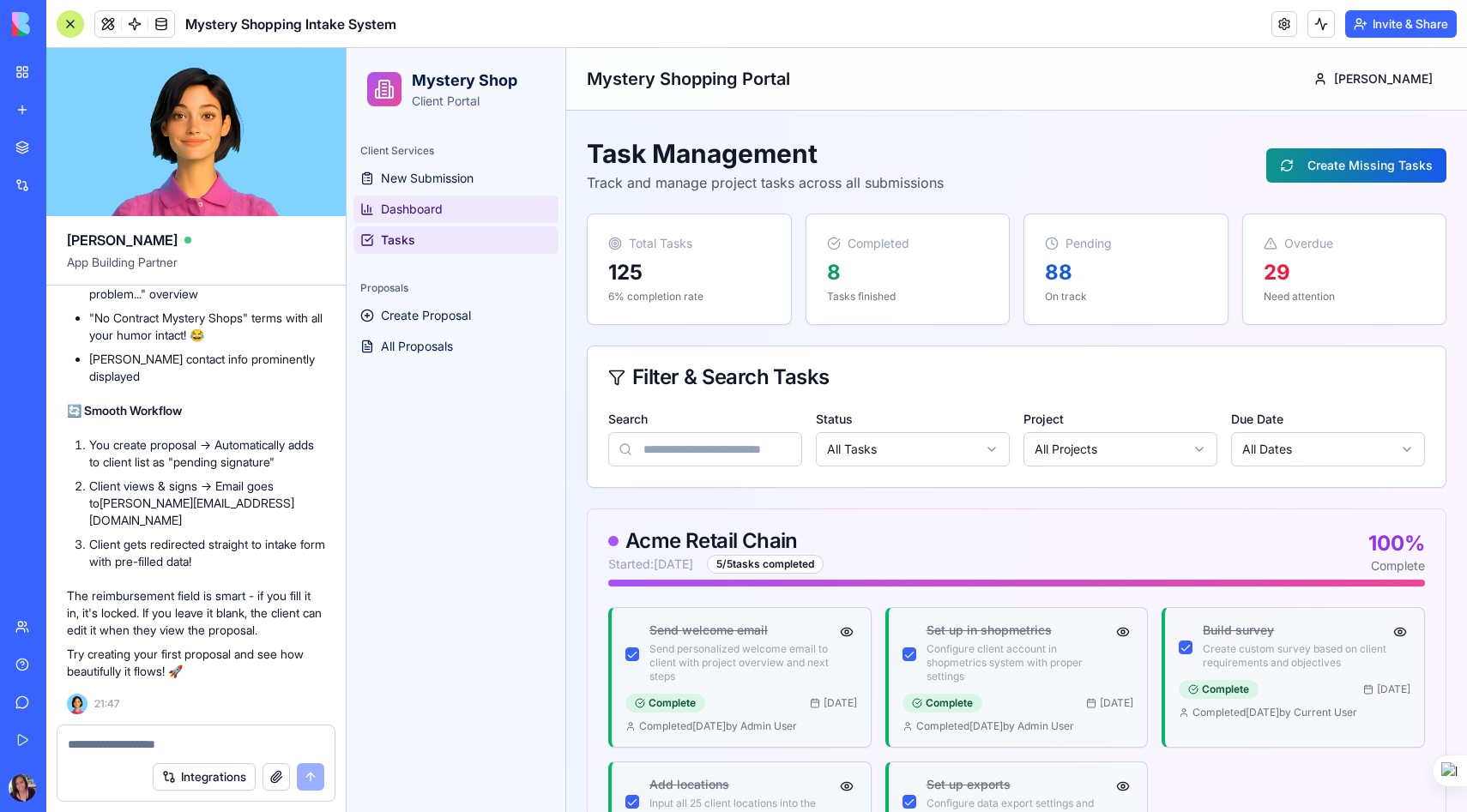
click at [418, 211] on span "Dashboard" at bounding box center [412, 210] width 62 height 17
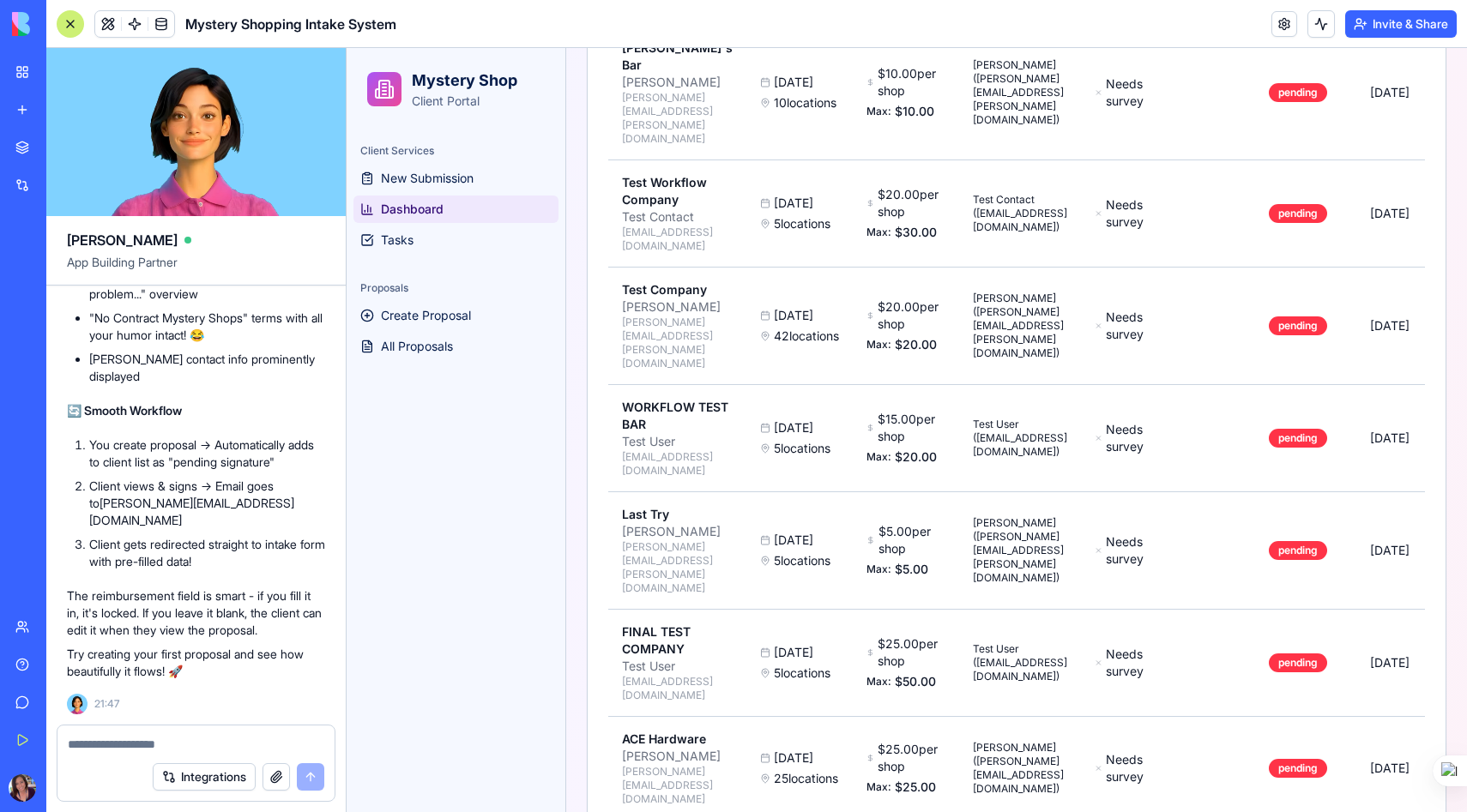
scroll to position [2770, 0]
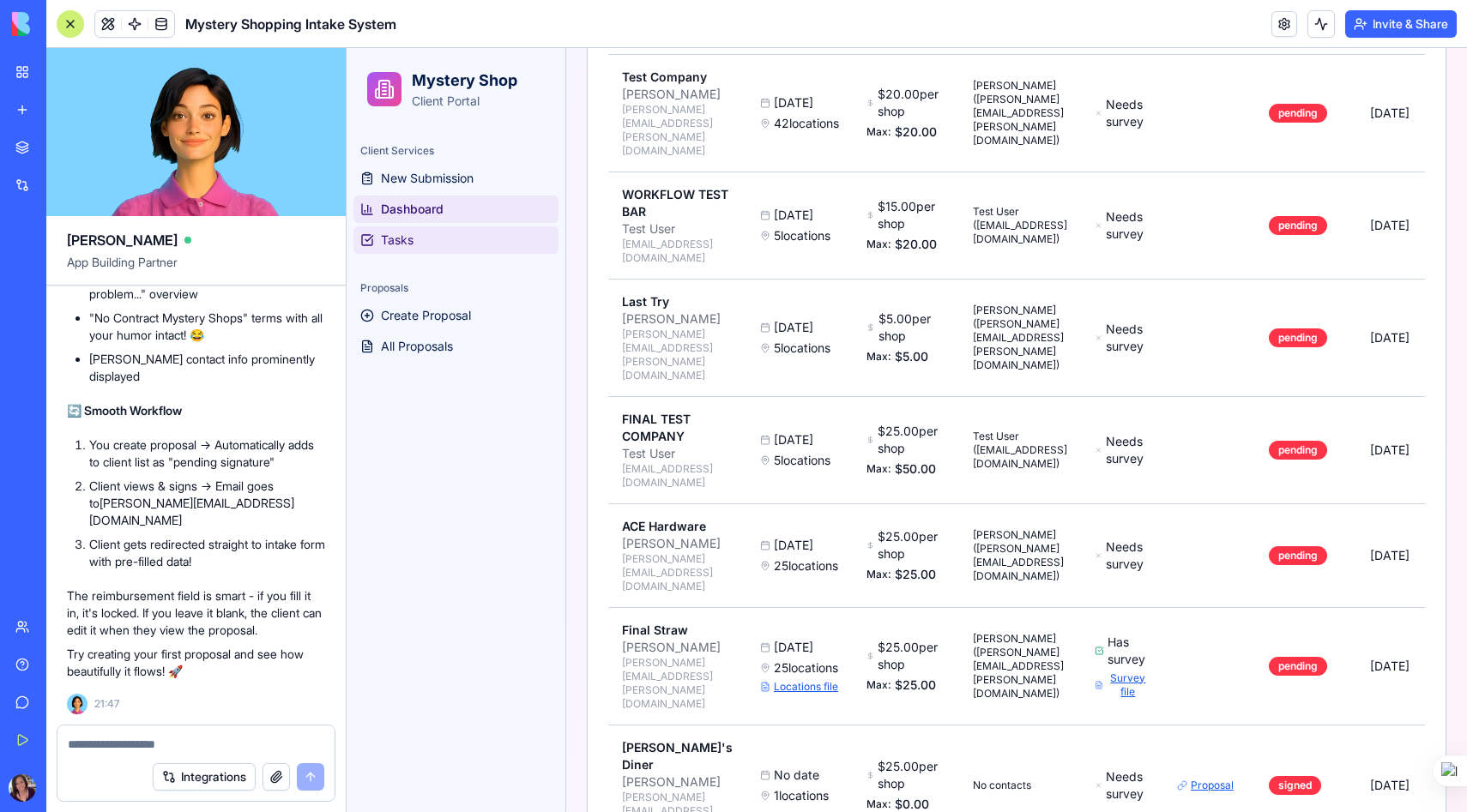
click at [408, 235] on span "Tasks" at bounding box center [397, 240] width 33 height 17
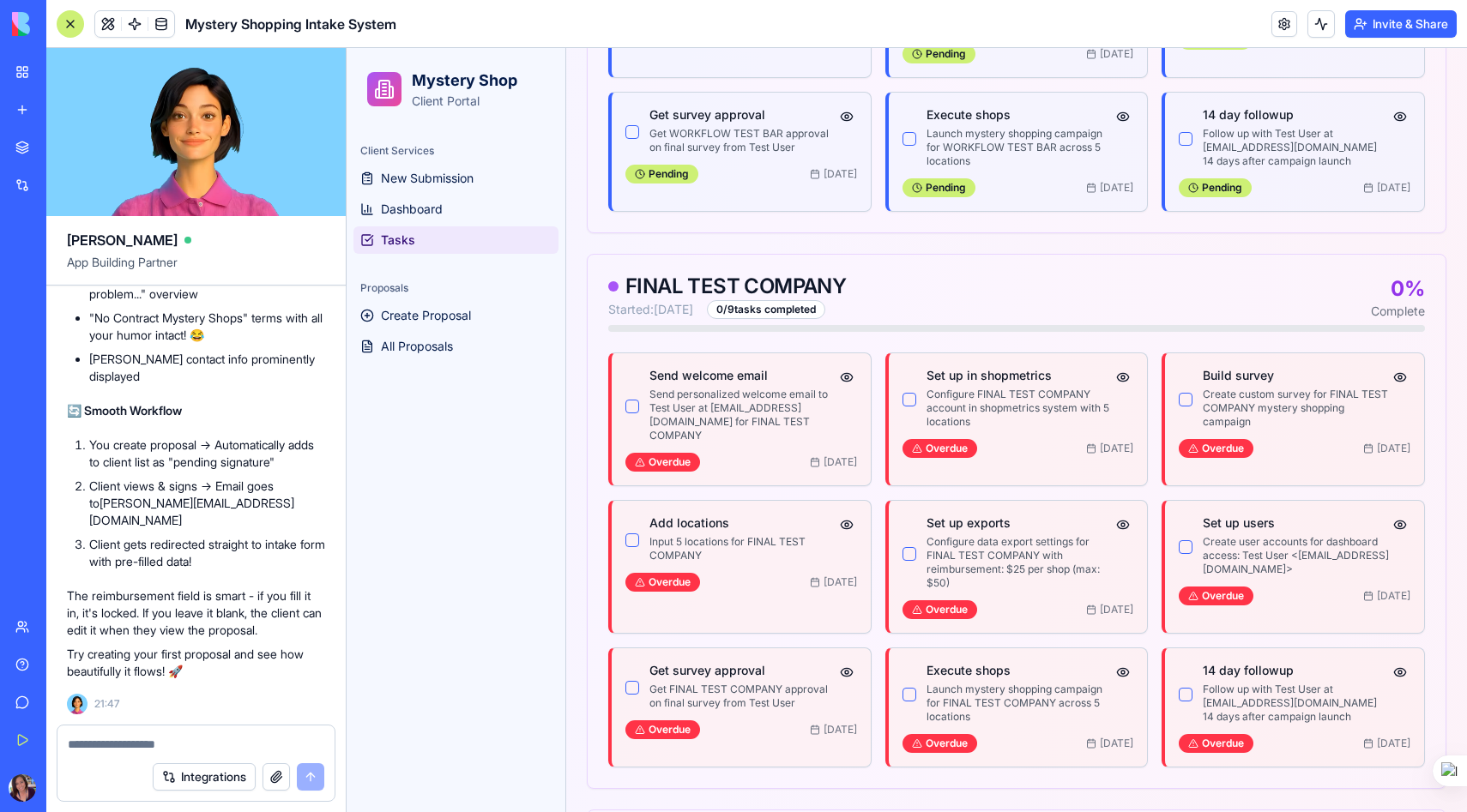
scroll to position [7287, 0]
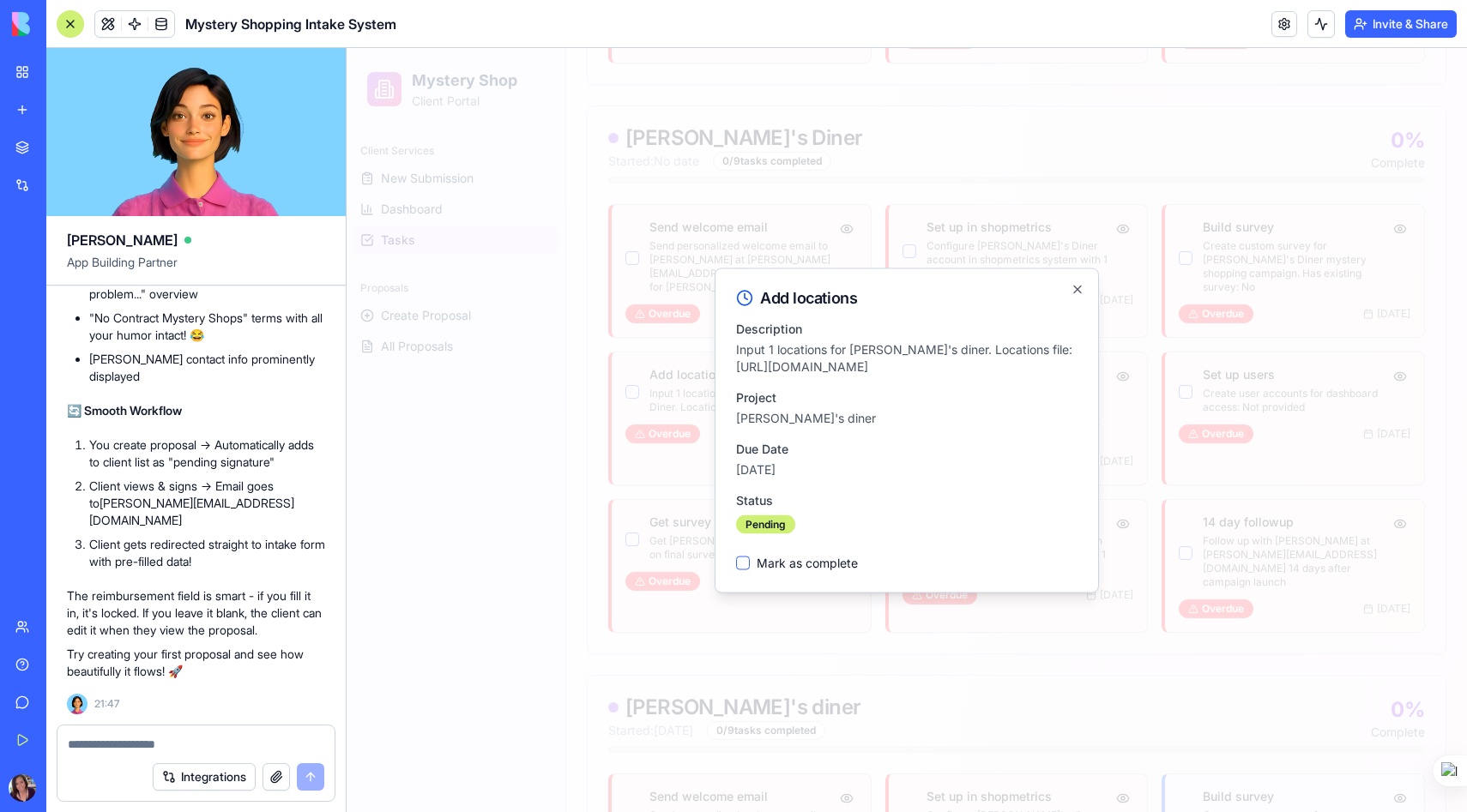
scroll to position [0, 101]
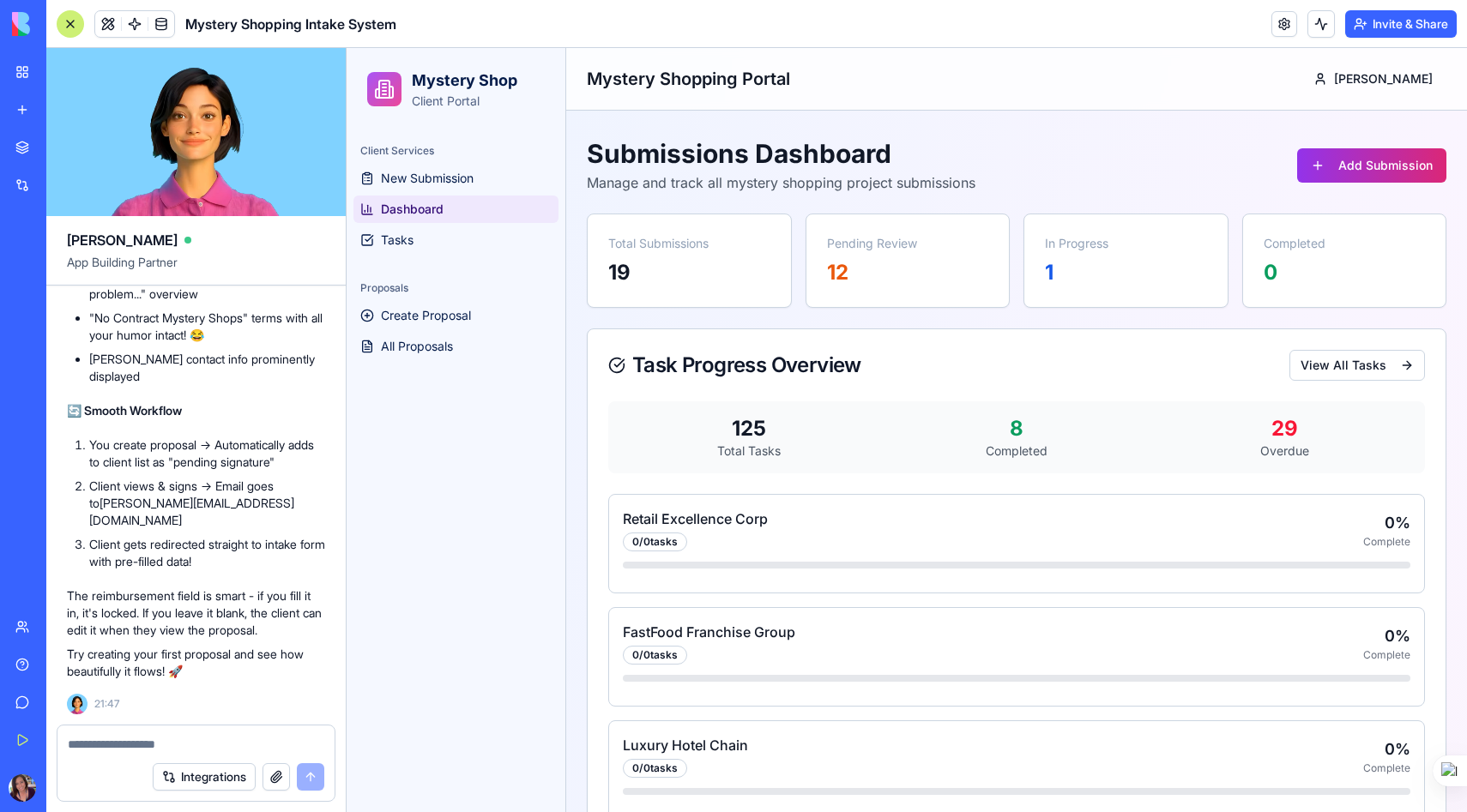
scroll to position [100, 0]
click at [406, 182] on span "New Submission" at bounding box center [427, 179] width 93 height 17
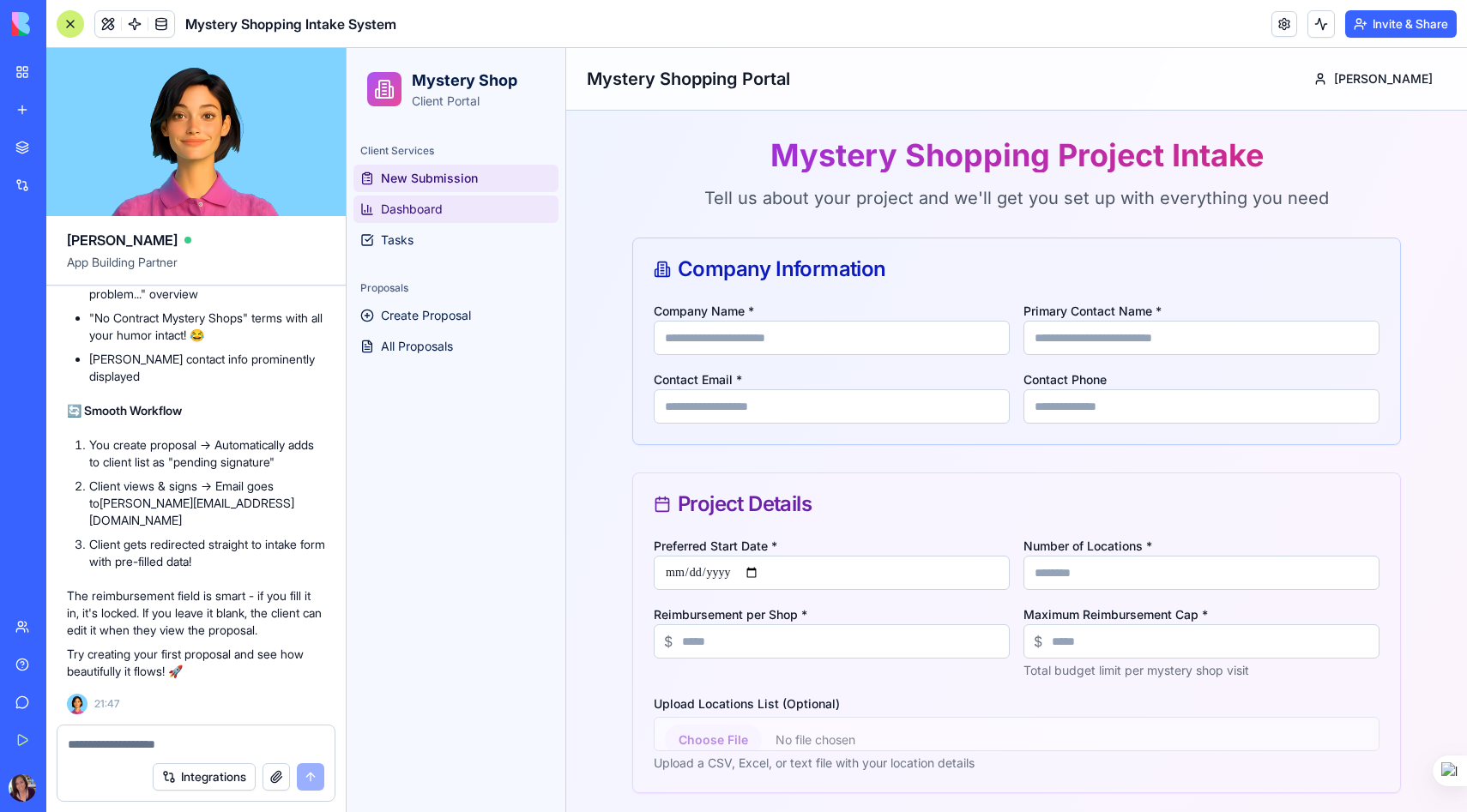
click at [414, 205] on span "Dashboard" at bounding box center [412, 210] width 62 height 17
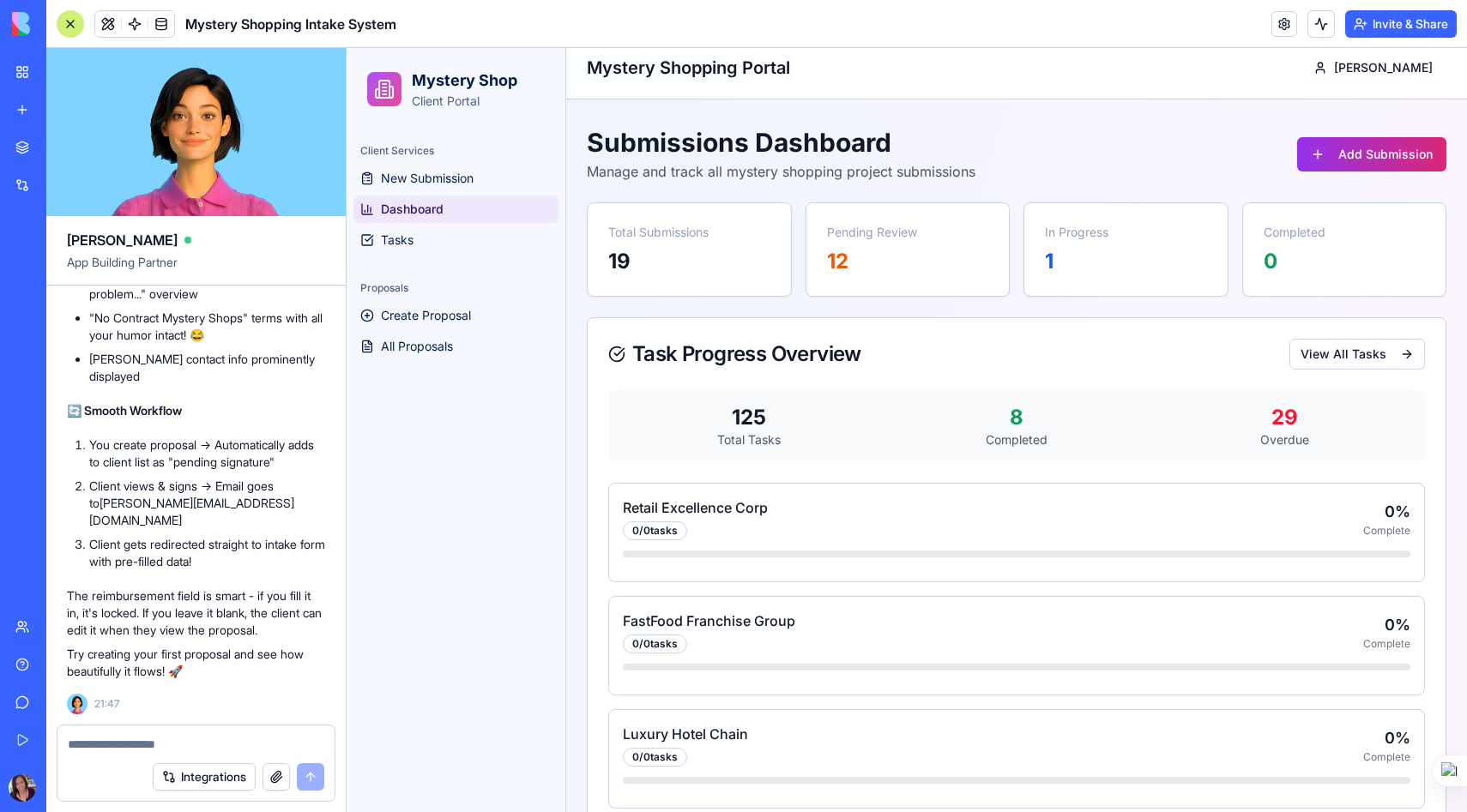
scroll to position [13, 0]
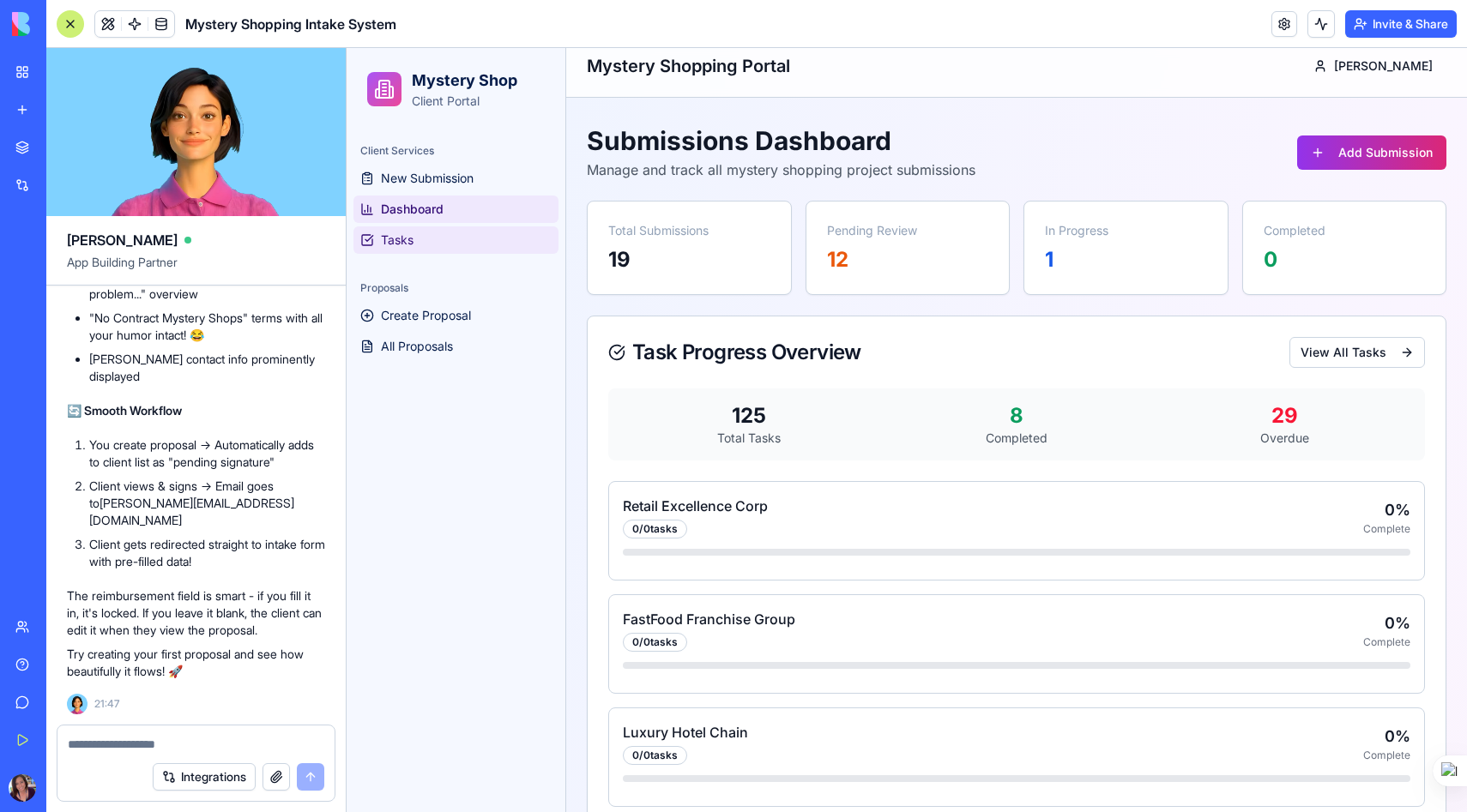
click at [415, 236] on link "Tasks" at bounding box center [455, 240] width 205 height 27
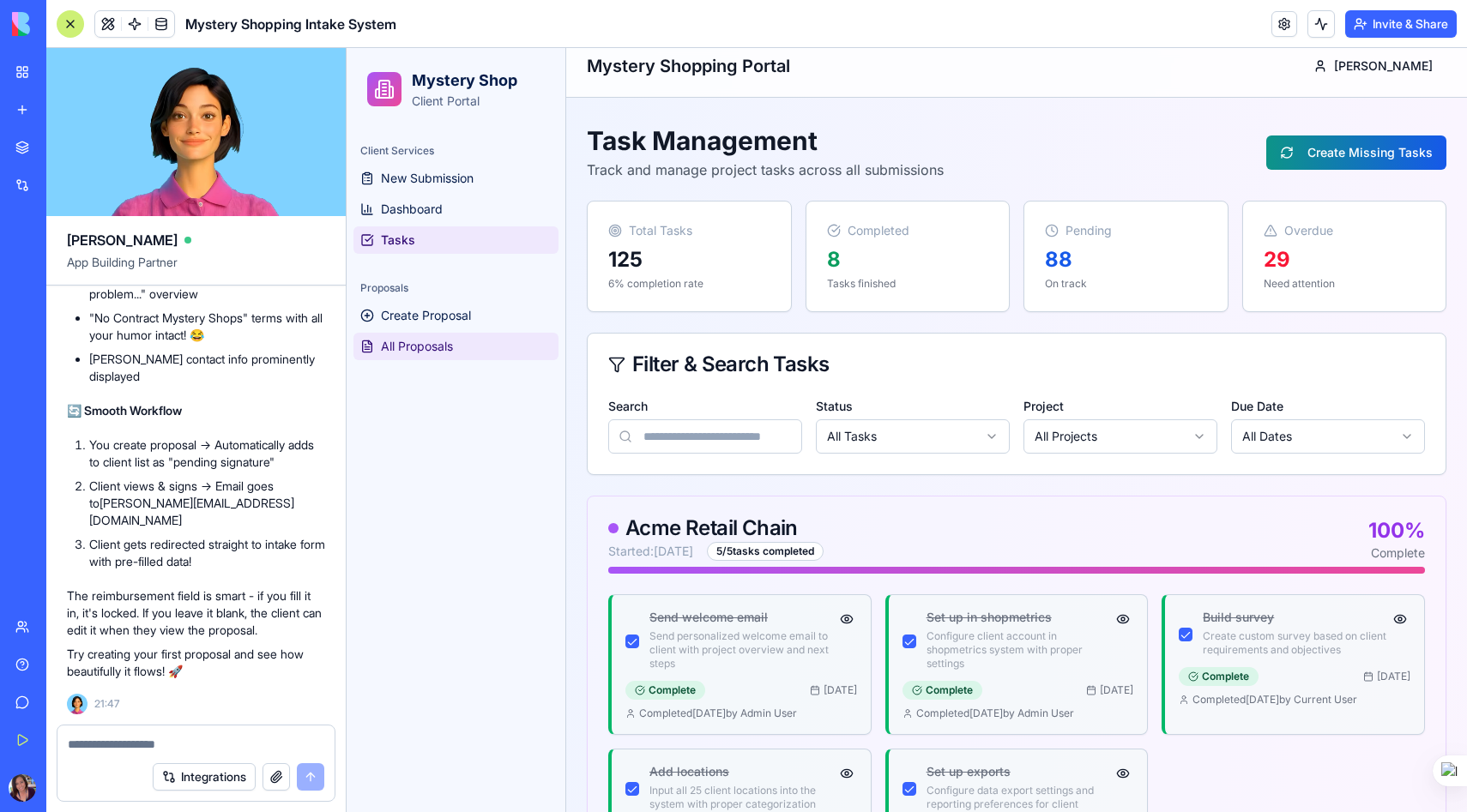
click at [427, 339] on span "All Proposals" at bounding box center [417, 346] width 72 height 17
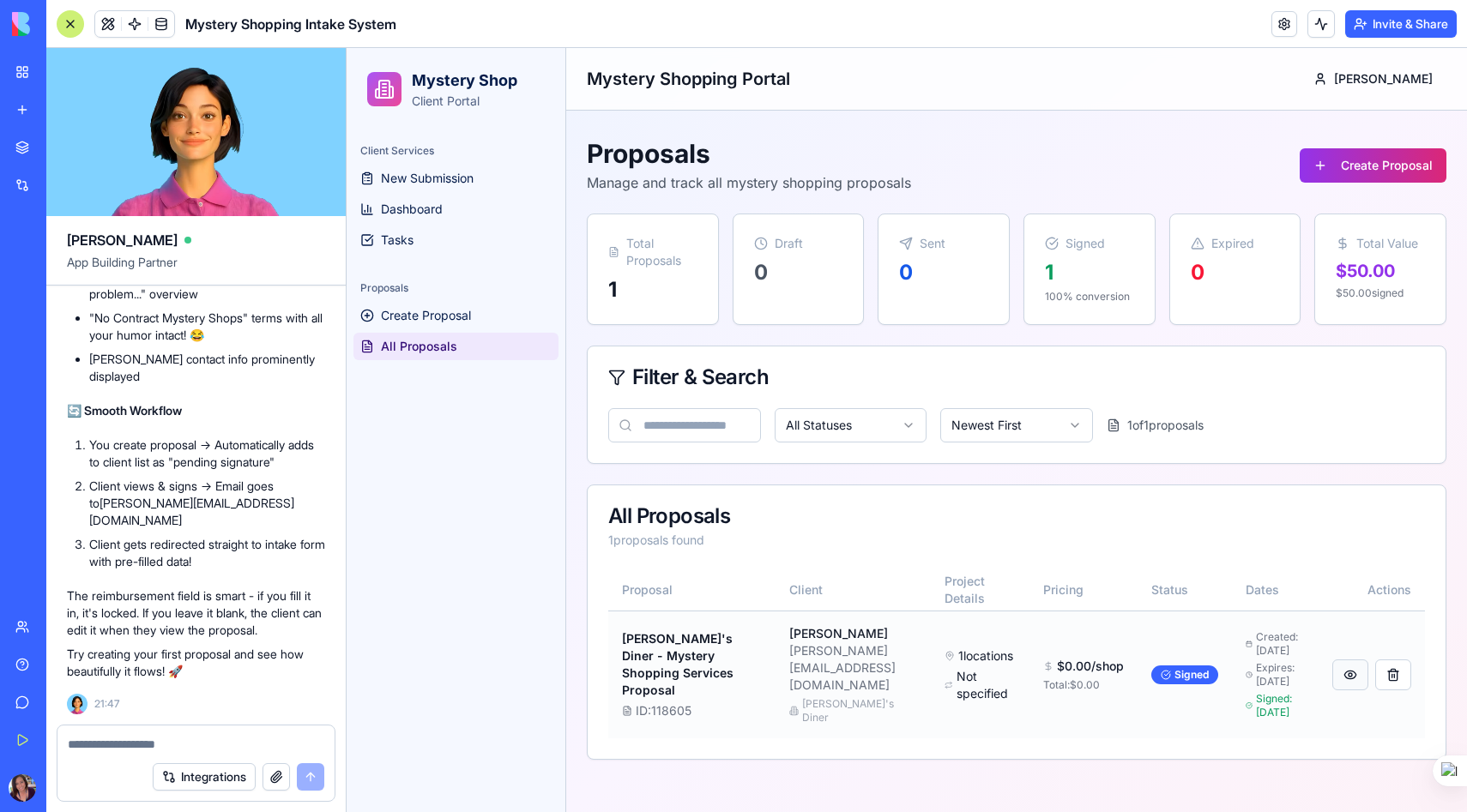
click at [1343, 674] on button at bounding box center [1350, 675] width 36 height 31
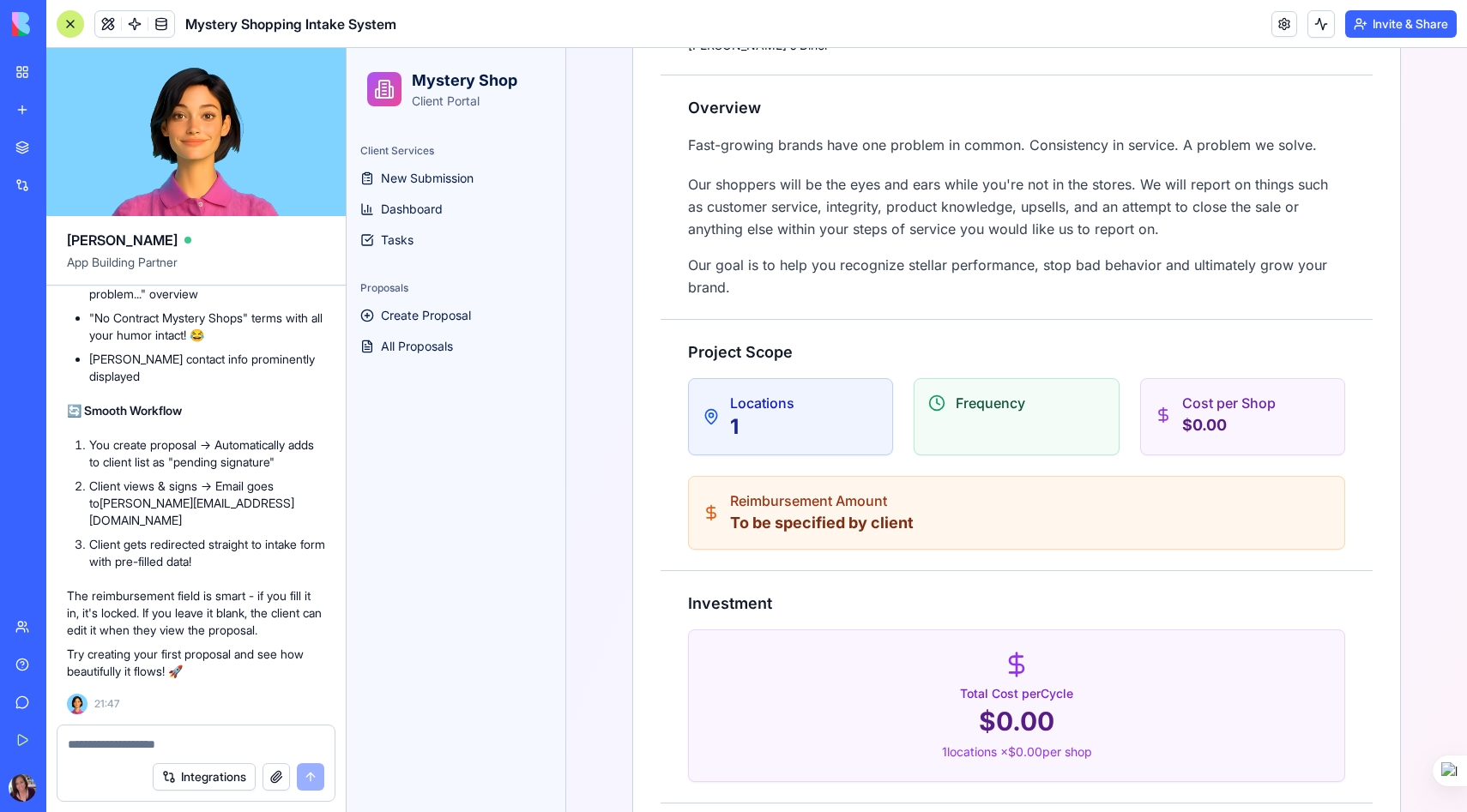
scroll to position [685, 0]
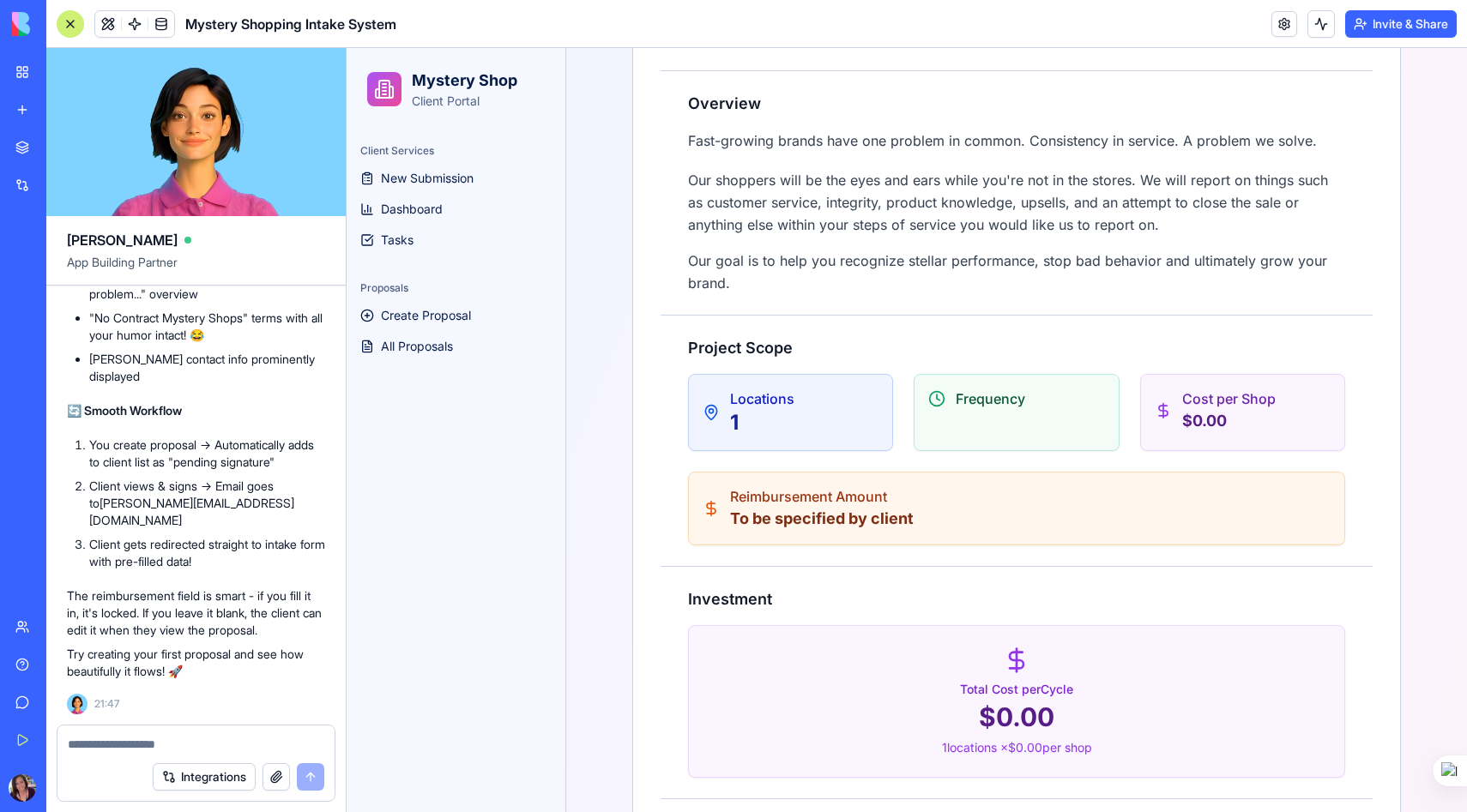
click at [736, 518] on p "To be specified by client" at bounding box center [822, 519] width 184 height 24
click at [840, 522] on p "To be specified by client" at bounding box center [822, 519] width 184 height 24
click at [920, 512] on div "Reimbursement Amount To be specified by client" at bounding box center [1016, 509] width 628 height 45
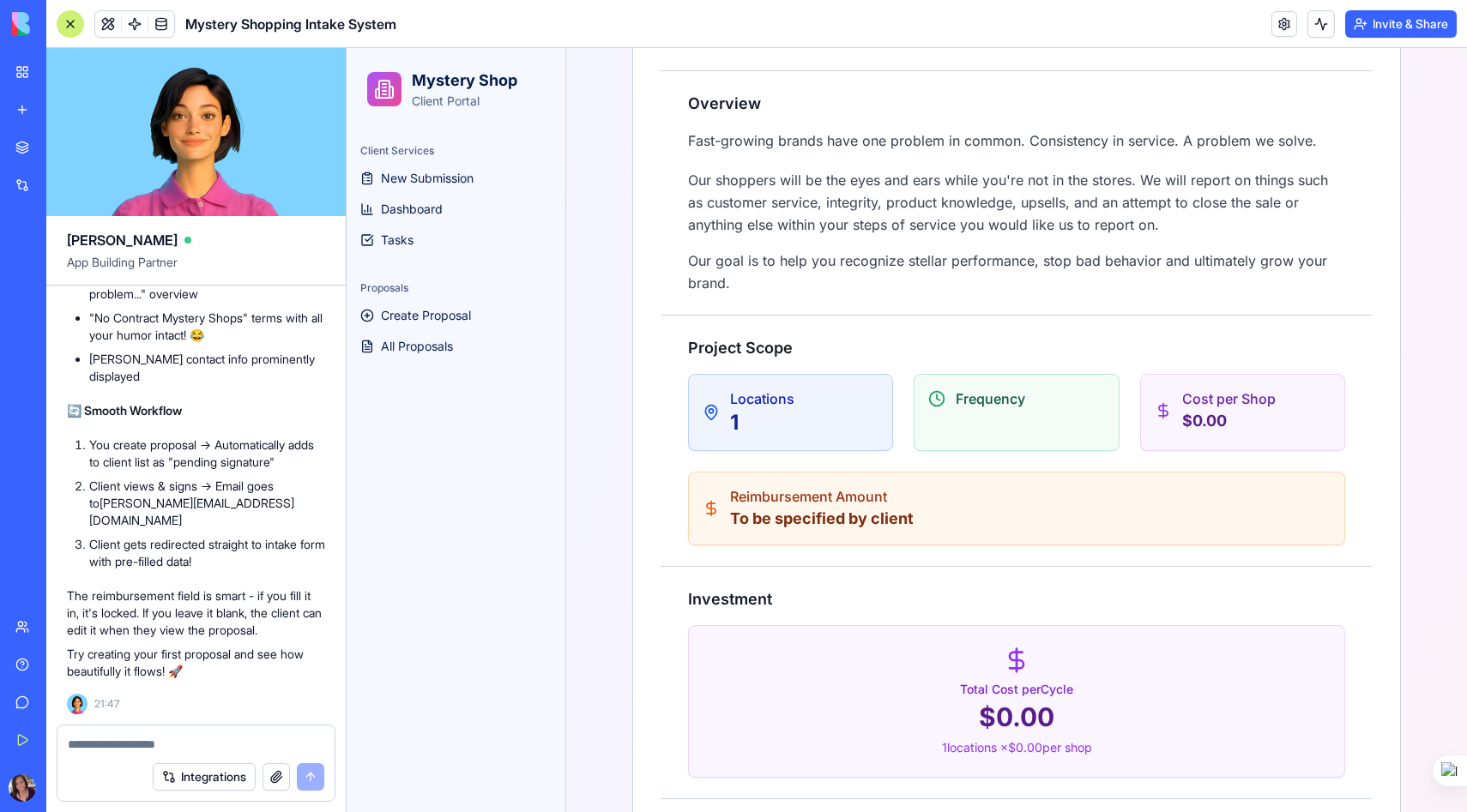
click at [753, 522] on p "To be specified by client" at bounding box center [822, 519] width 184 height 24
click at [744, 486] on p "Reimbursement Amount" at bounding box center [822, 497] width 184 height 21
click at [917, 522] on div "Reimbursement Amount To be specified by client" at bounding box center [1016, 509] width 628 height 45
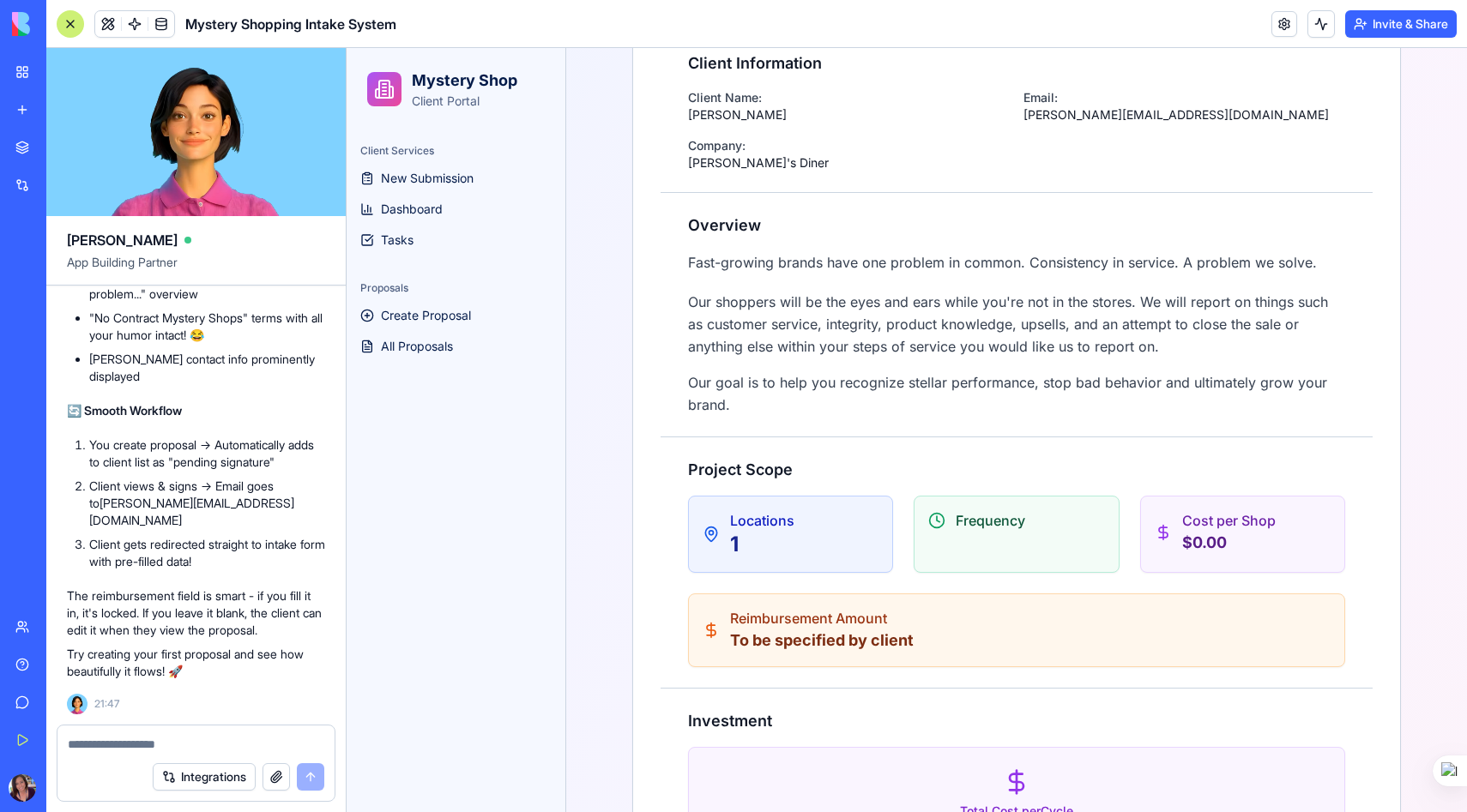
click at [92, 752] on textarea at bounding box center [196, 744] width 256 height 17
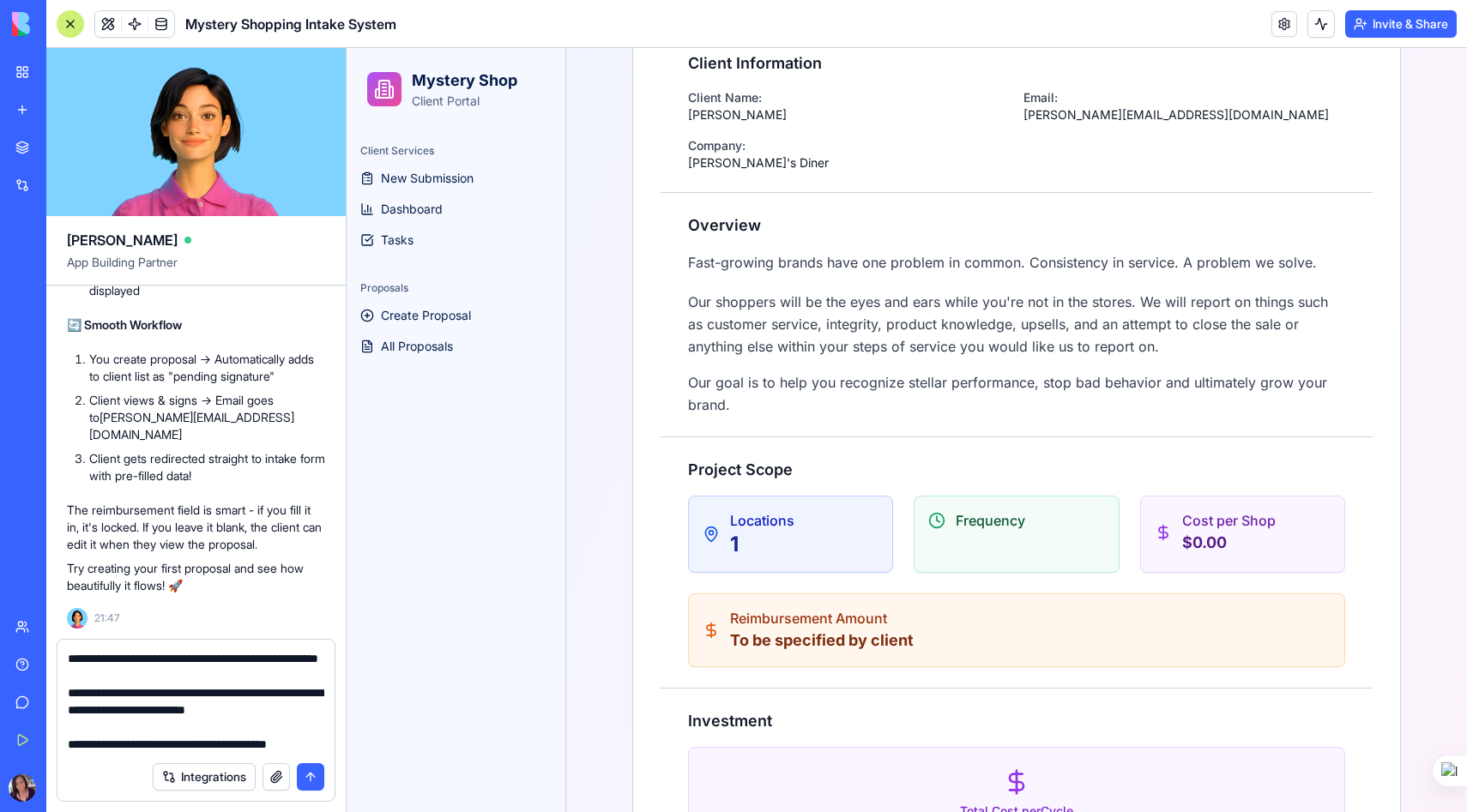
scroll to position [101, 0]
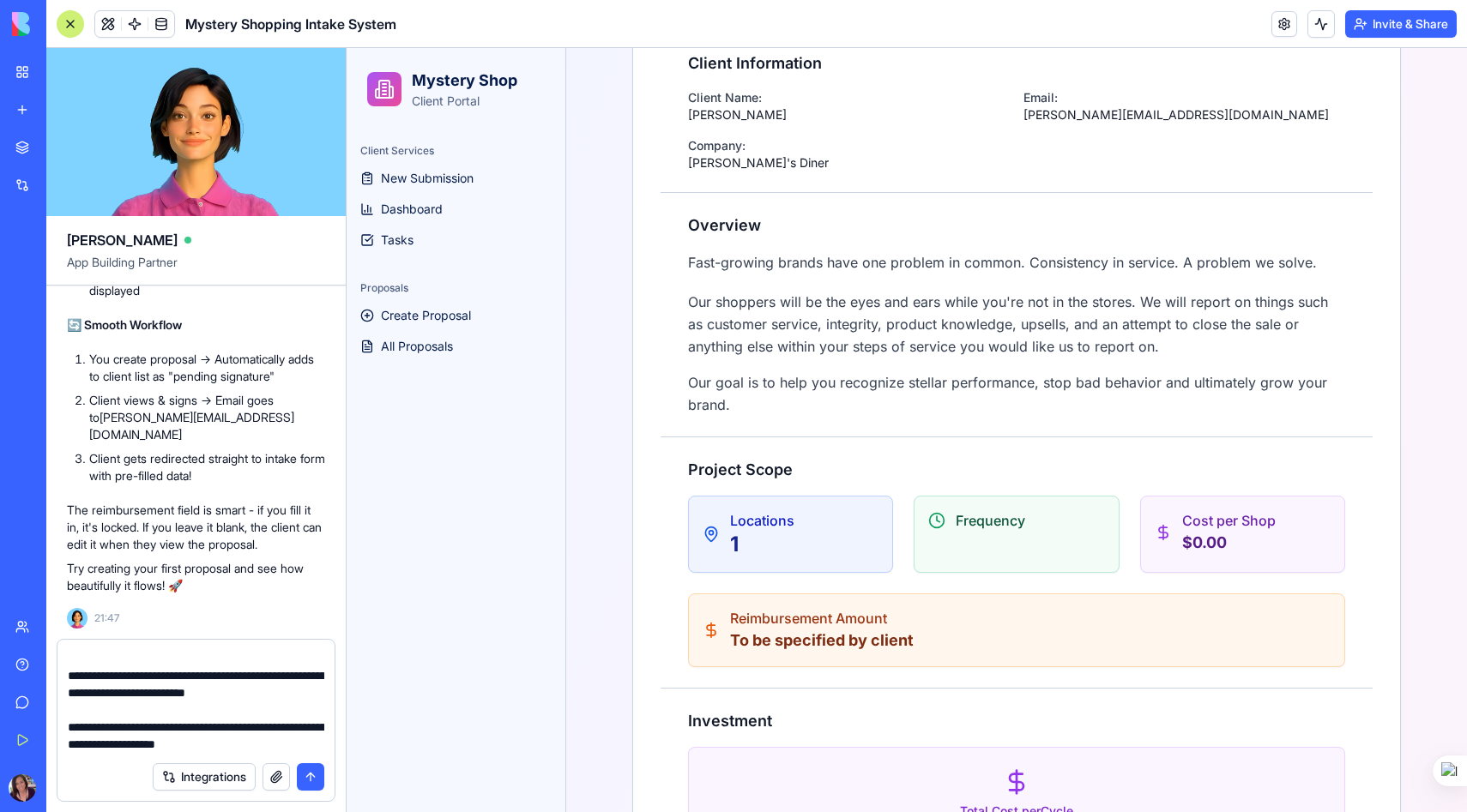
paste textarea "********"
click at [273, 781] on button "button" at bounding box center [276, 777] width 28 height 27
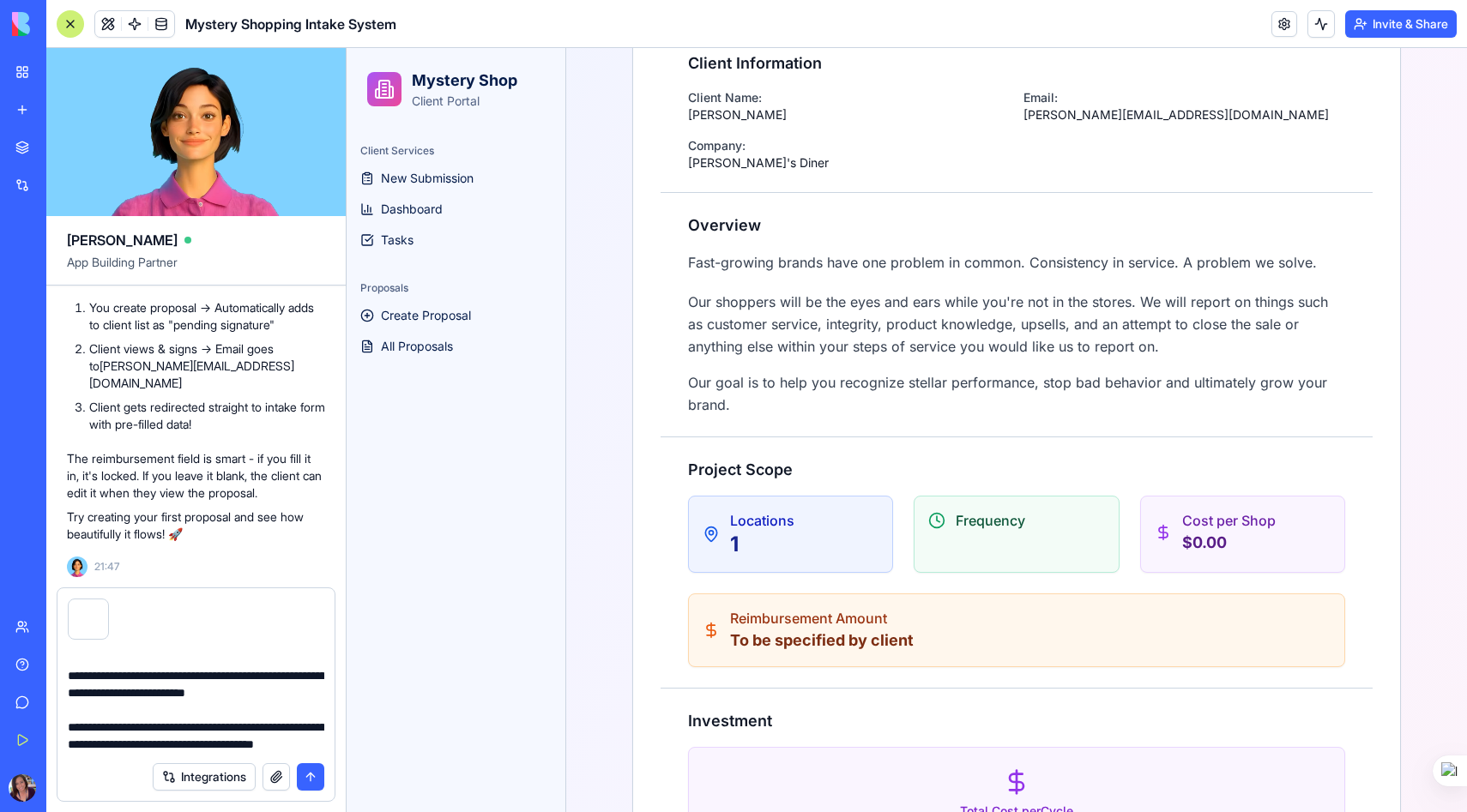
click at [166, 742] on textarea "**********" at bounding box center [196, 702] width 256 height 103
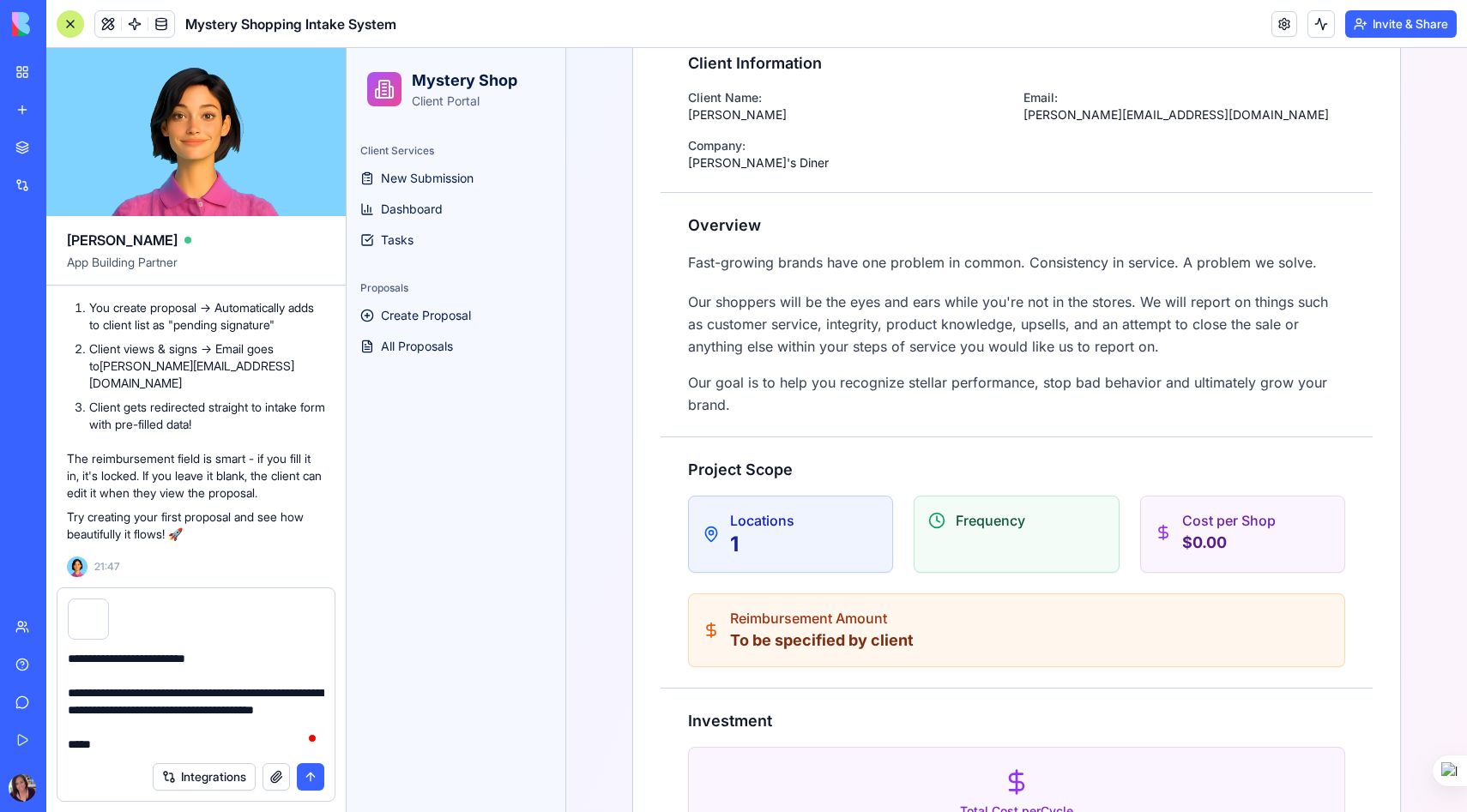
scroll to position [0, 0]
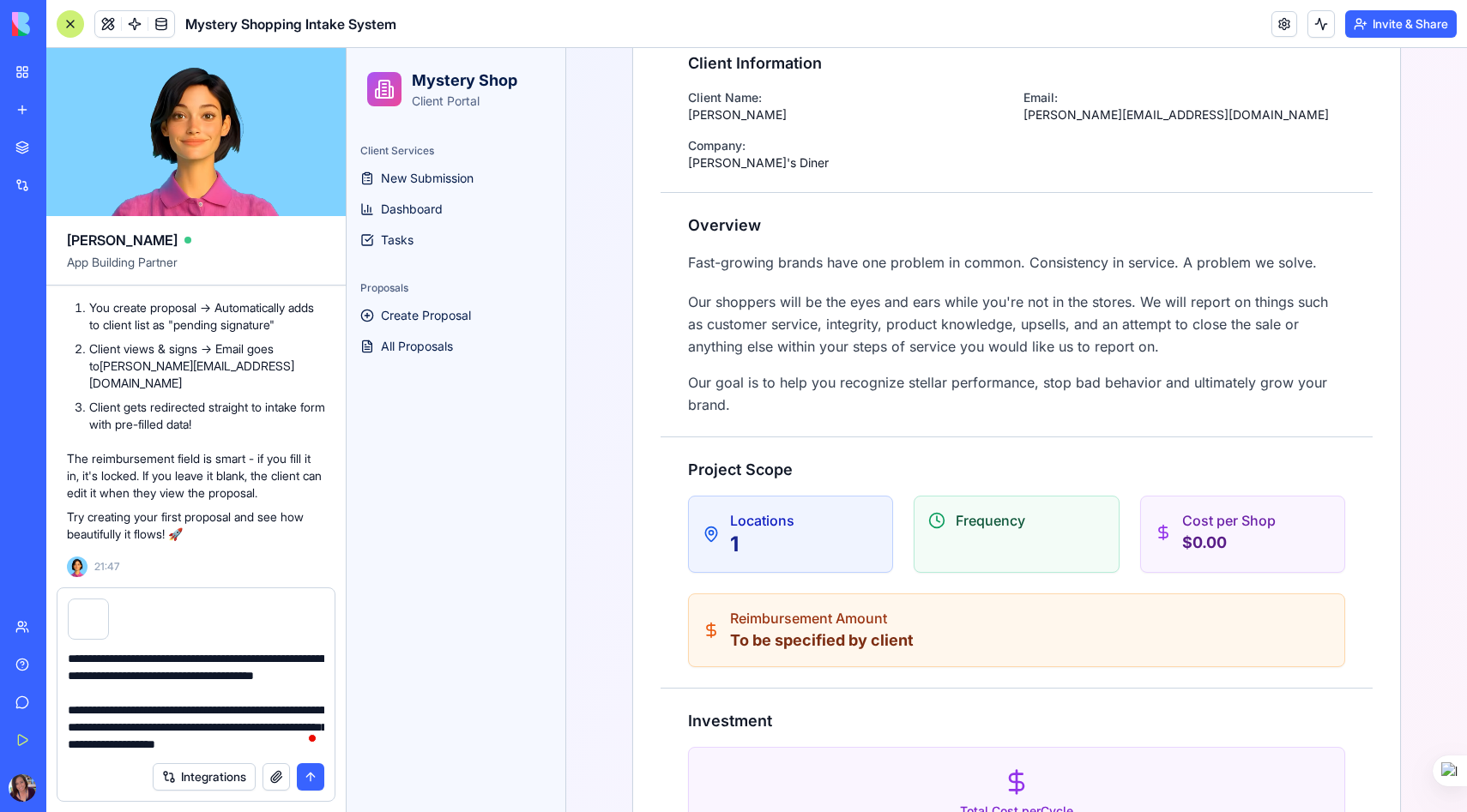
type textarea "**********"
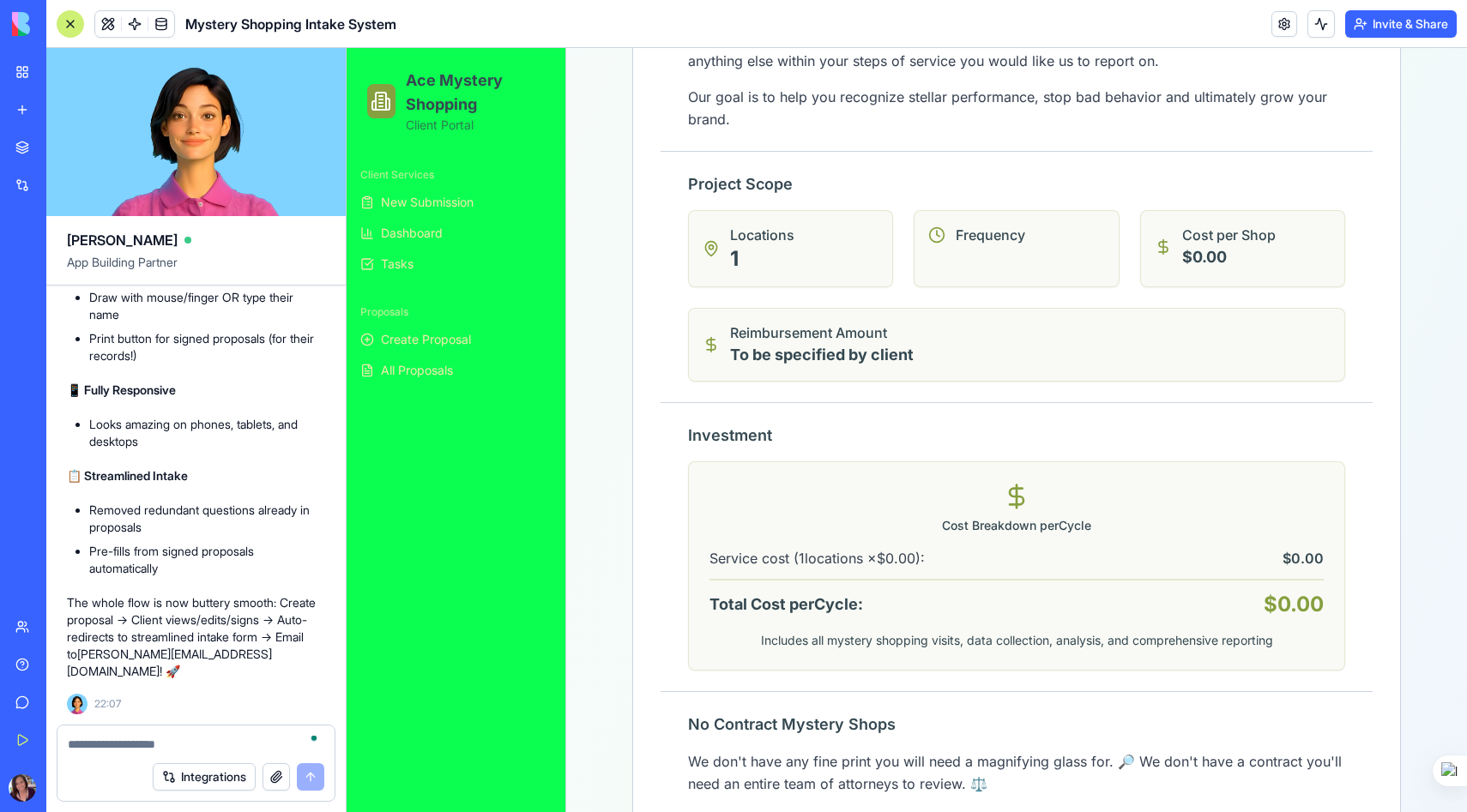
scroll to position [778, 0]
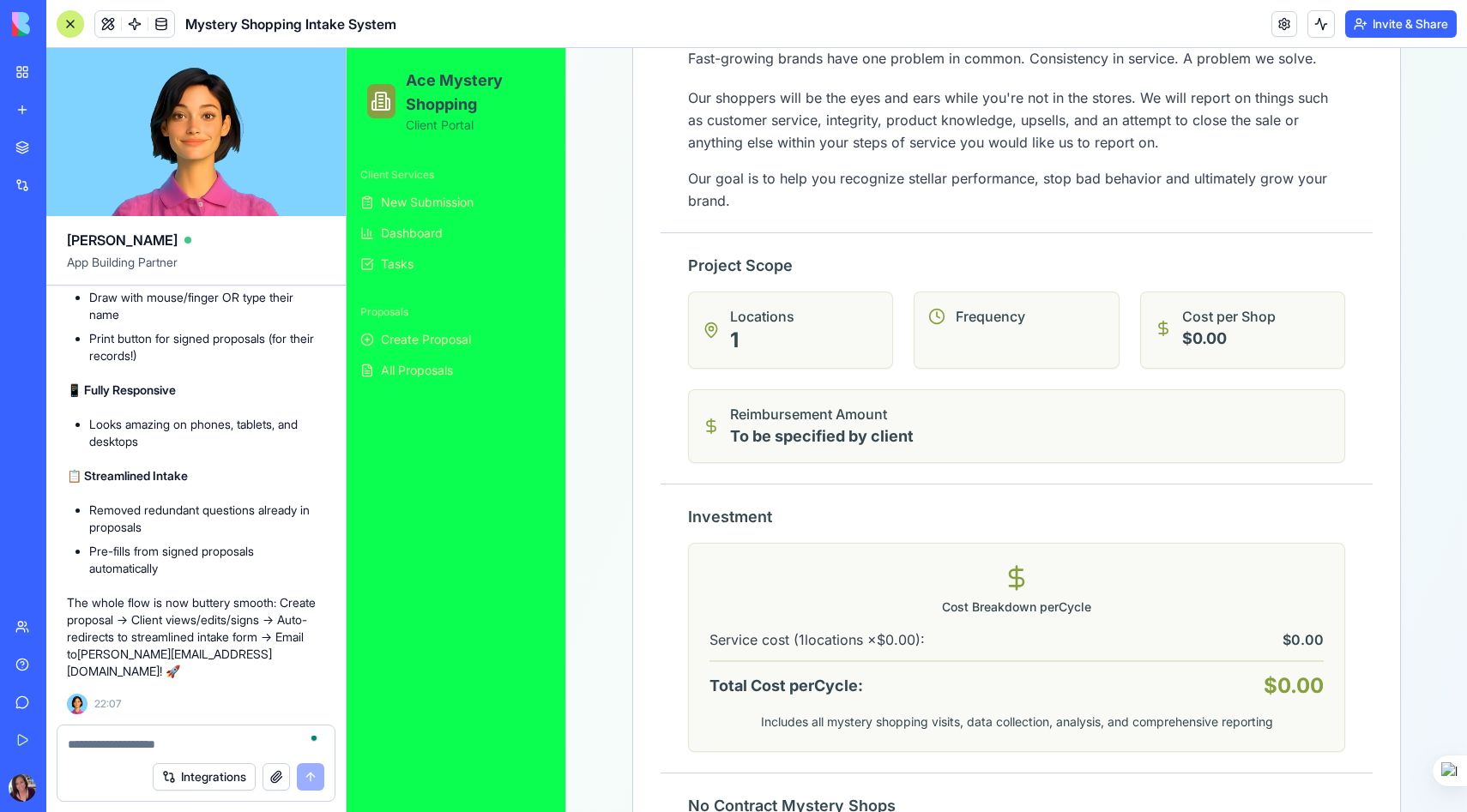
click at [840, 436] on p "To be specified by client" at bounding box center [822, 437] width 184 height 24
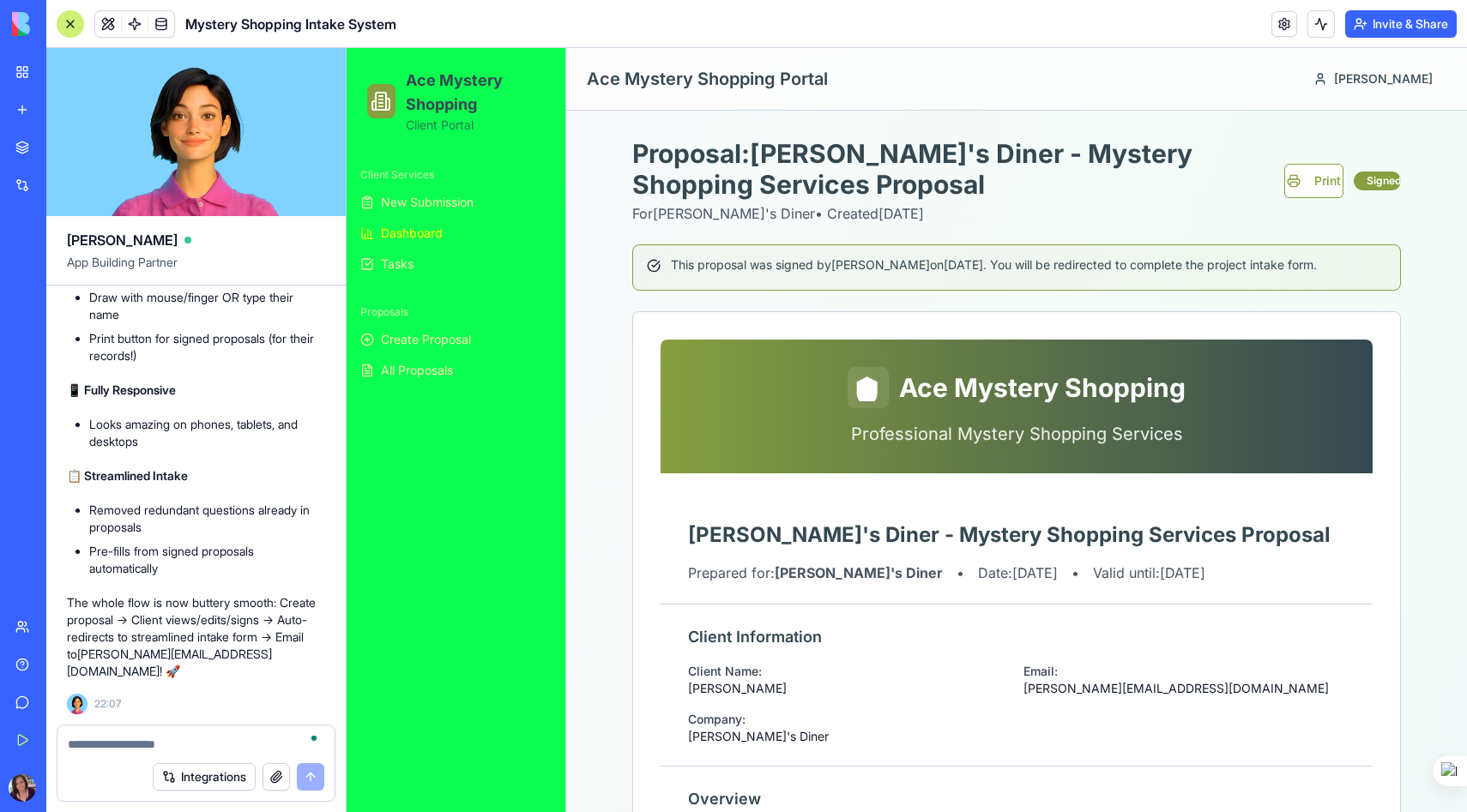
click at [416, 232] on span "Dashboard" at bounding box center [412, 233] width 62 height 17
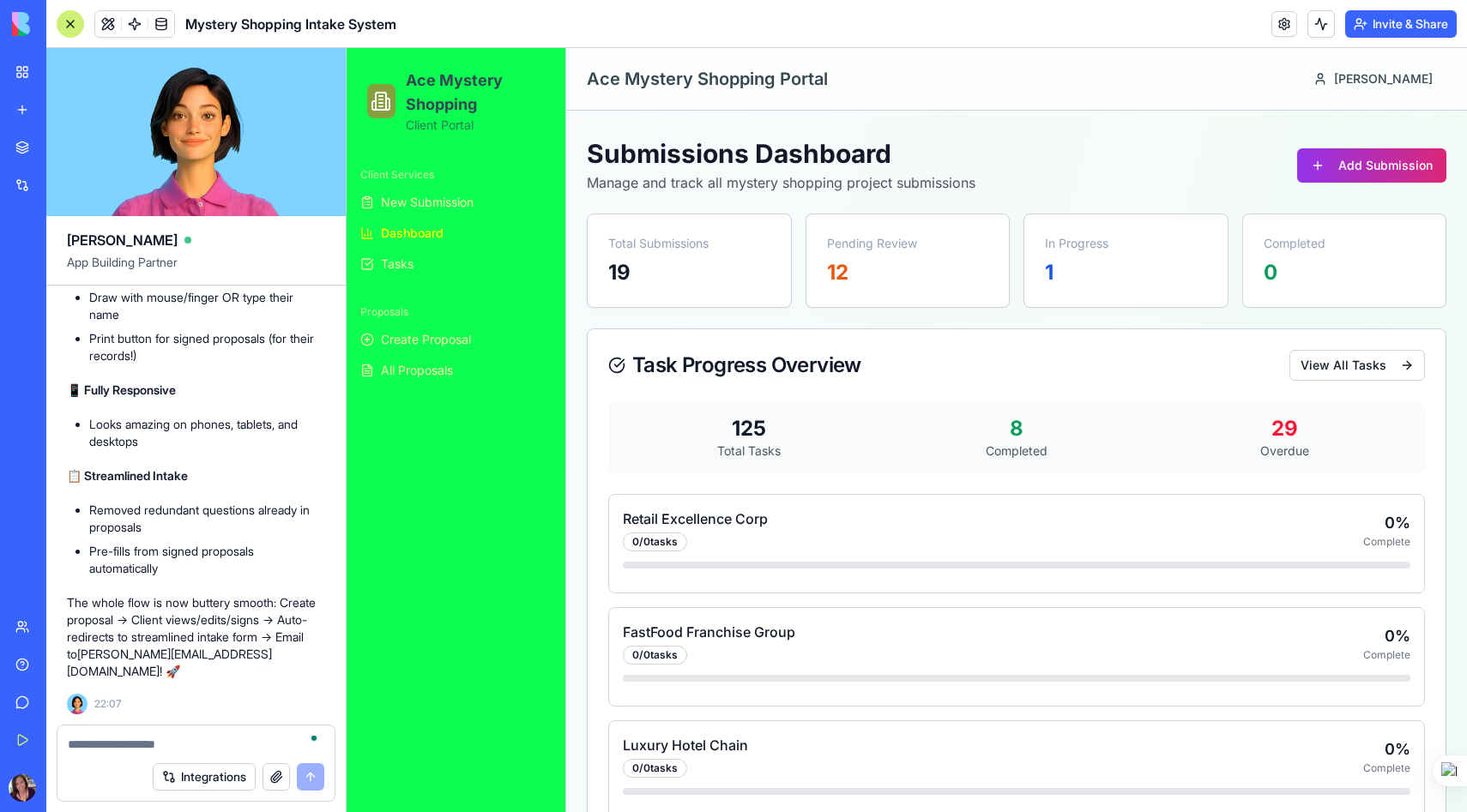
click at [103, 747] on textarea "To enrich screen reader interactions, please activate Accessibility in Grammarl…" at bounding box center [196, 744] width 256 height 17
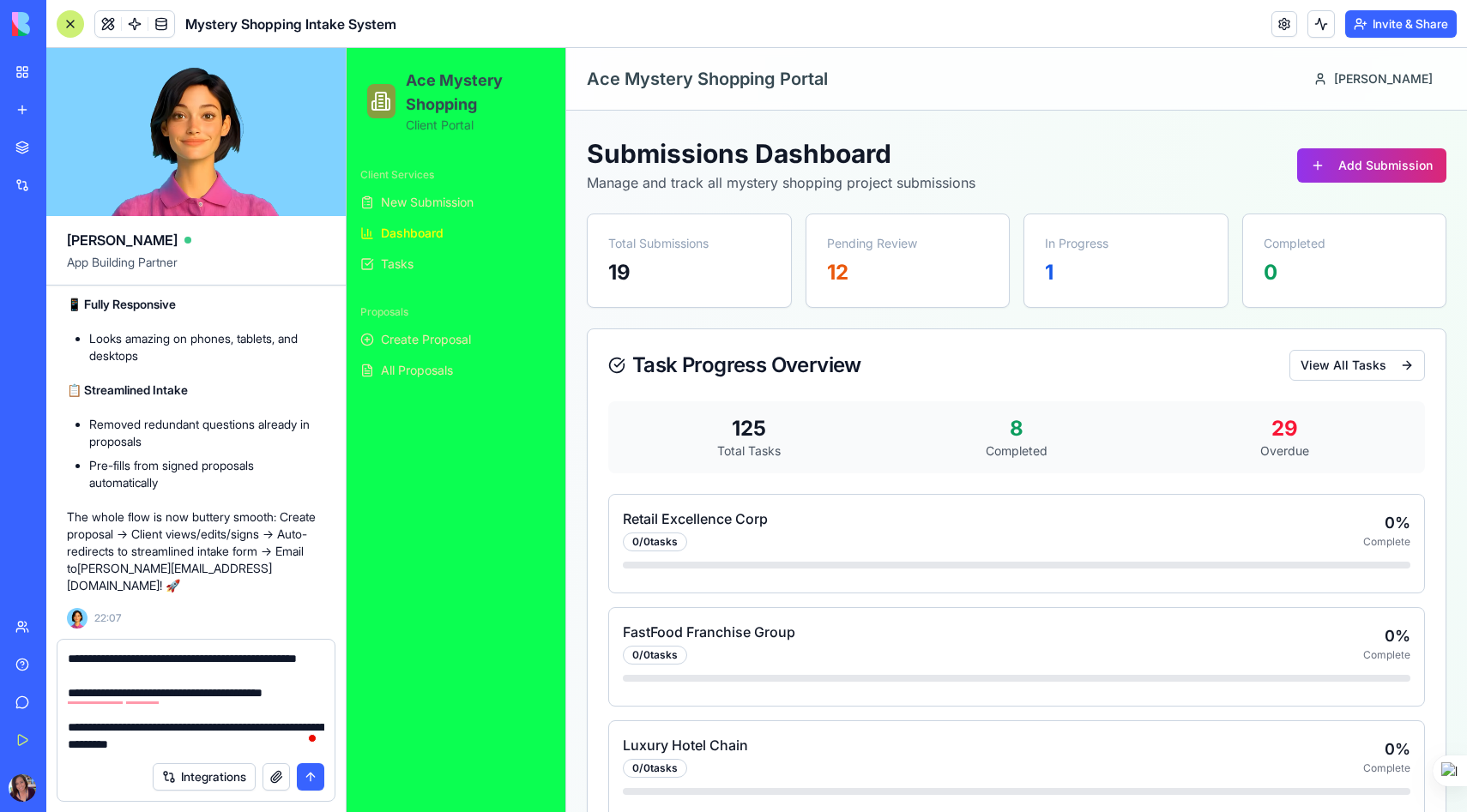
scroll to position [33, 0]
type textarea "**********"
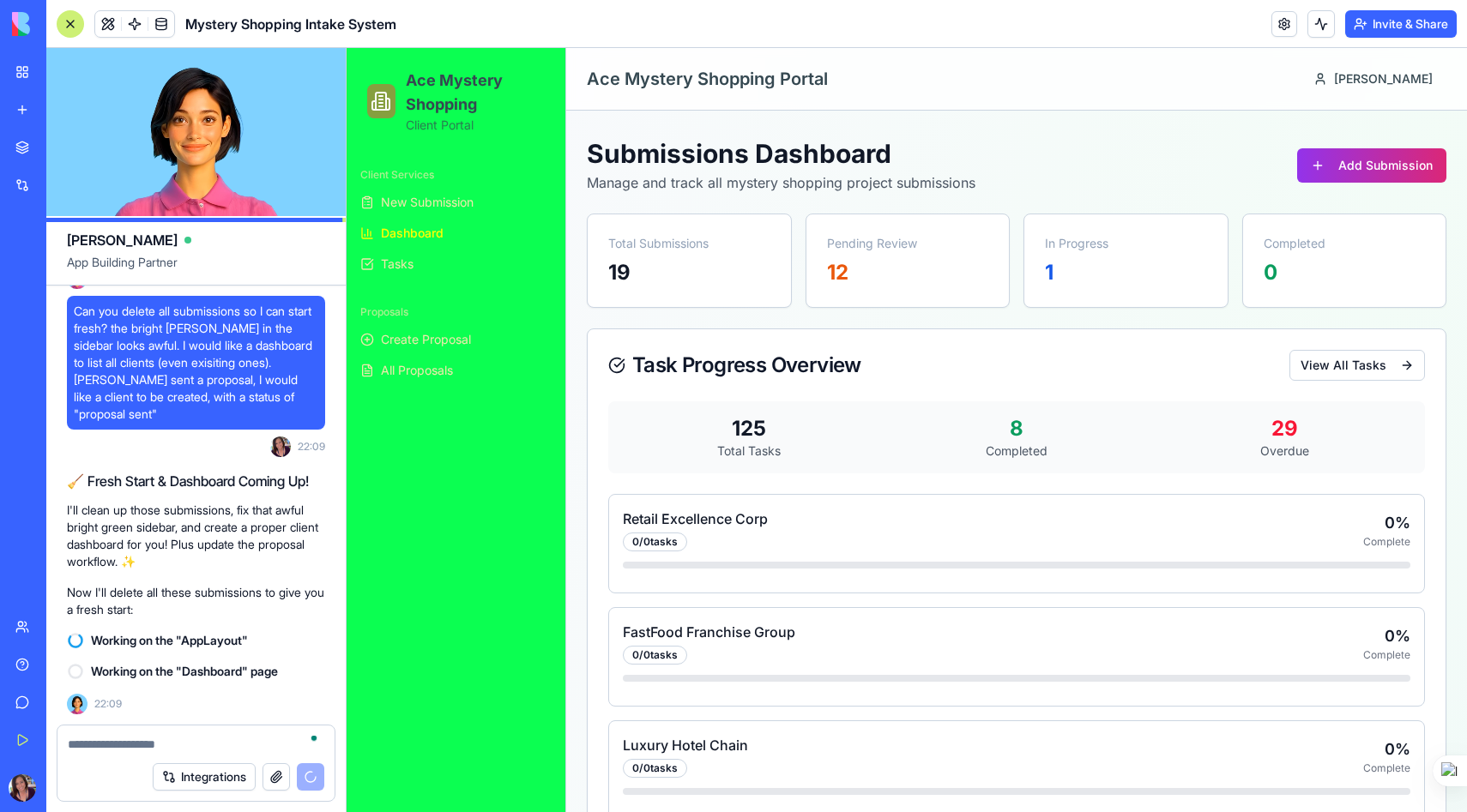
click at [1403, 21] on button "Invite & Share" at bounding box center [1401, 24] width 112 height 27
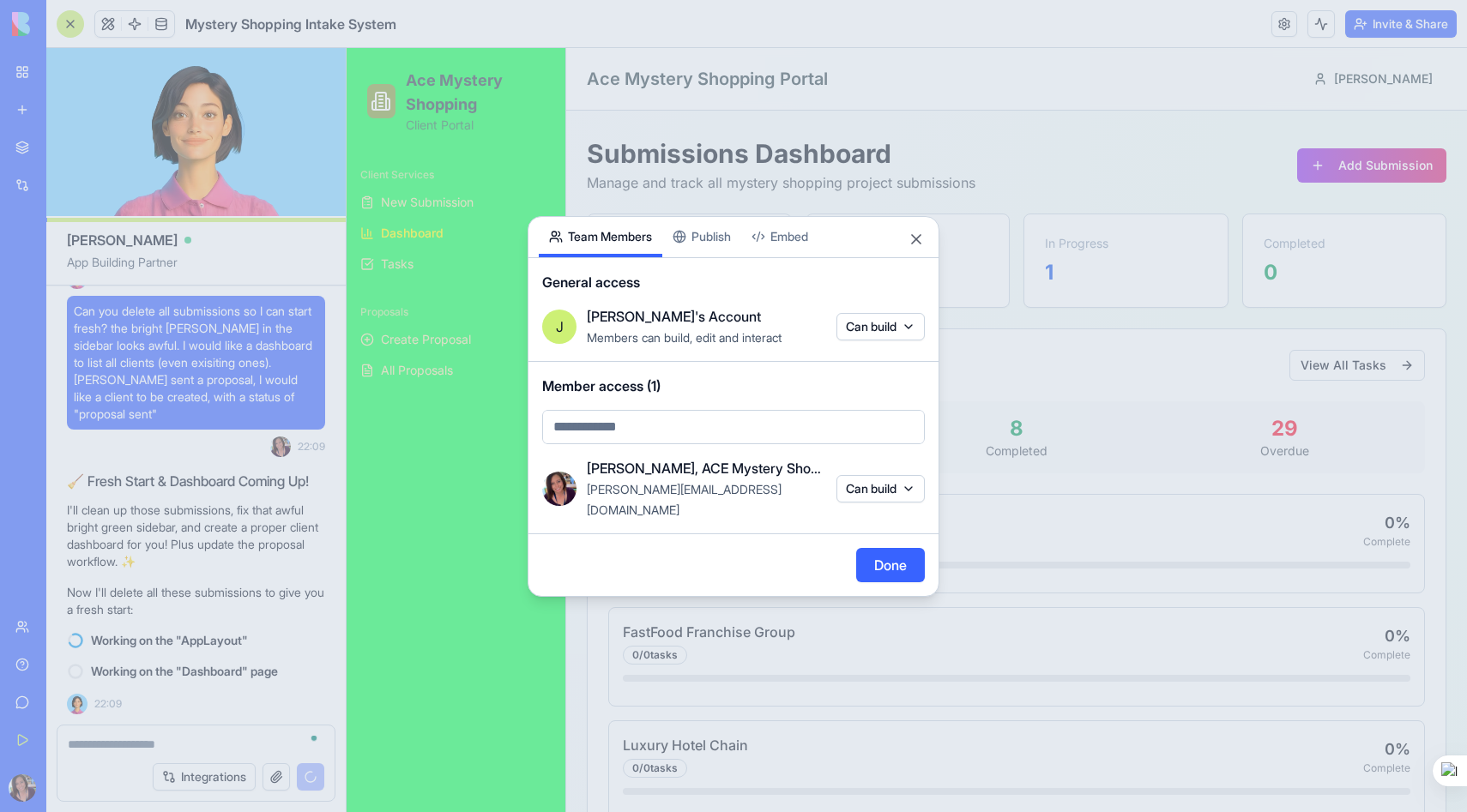
click at [786, 252] on button "Embed" at bounding box center [779, 237] width 77 height 40
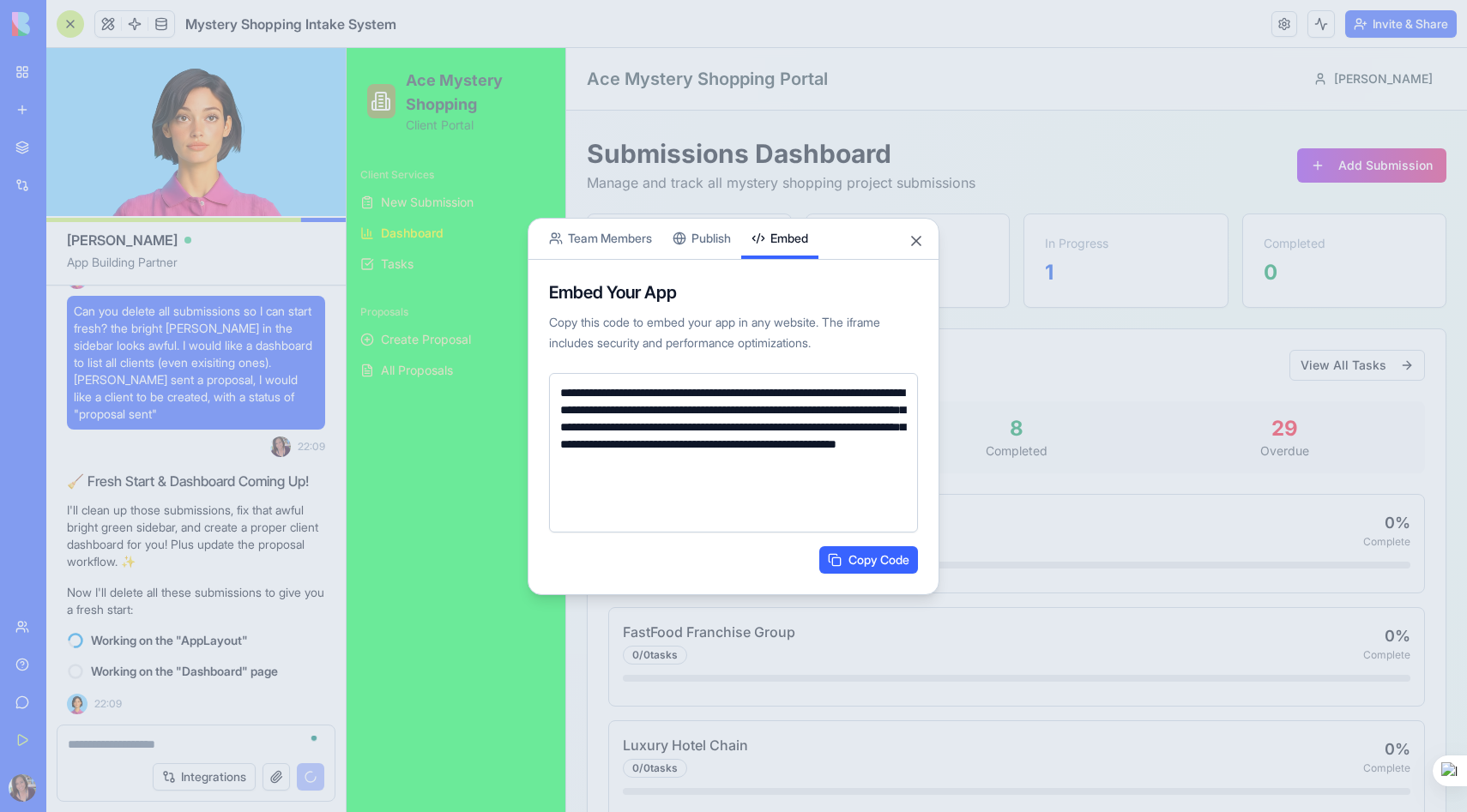
click at [602, 241] on button "Team Members" at bounding box center [601, 239] width 124 height 40
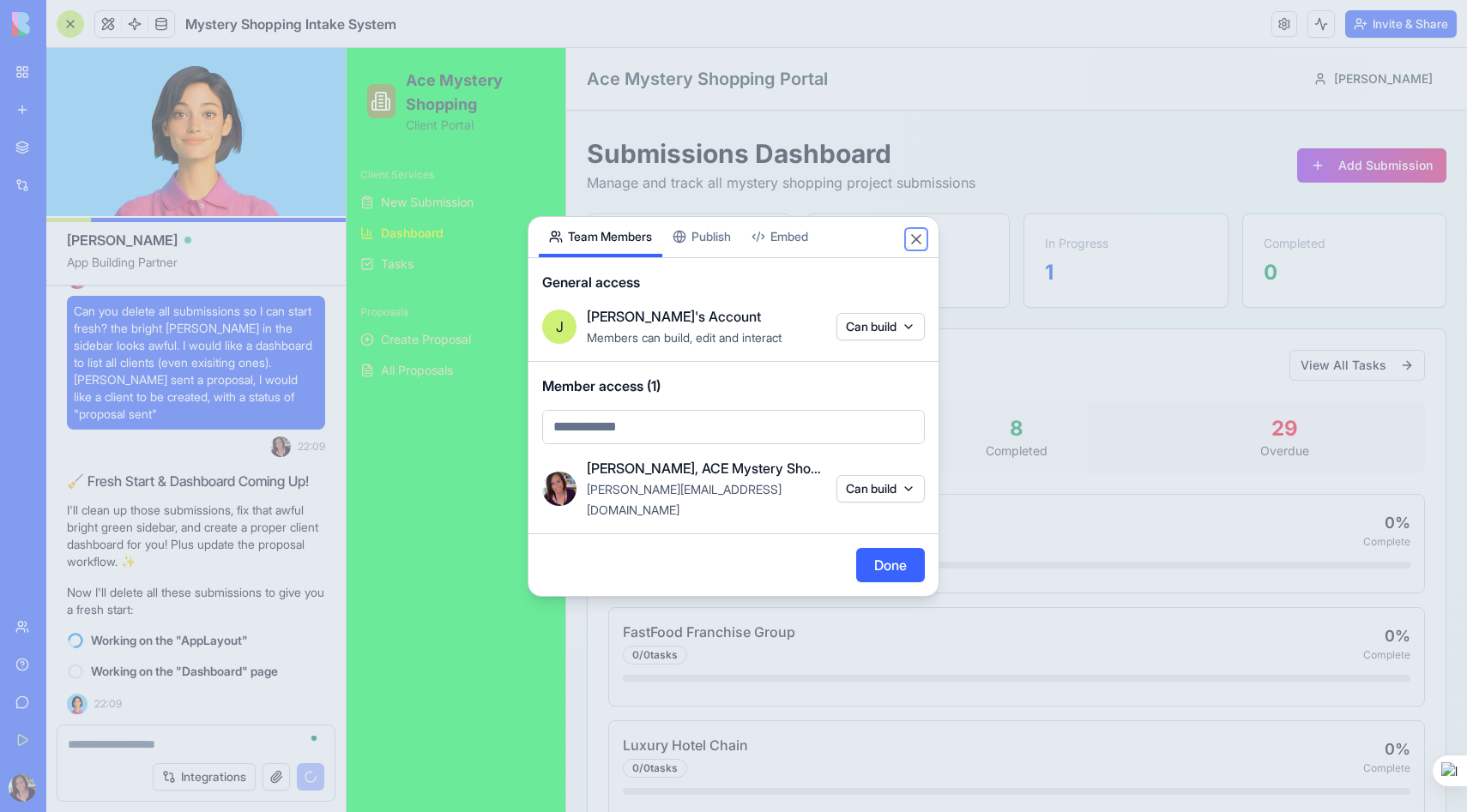
click at [918, 247] on button "Close" at bounding box center [916, 239] width 17 height 17
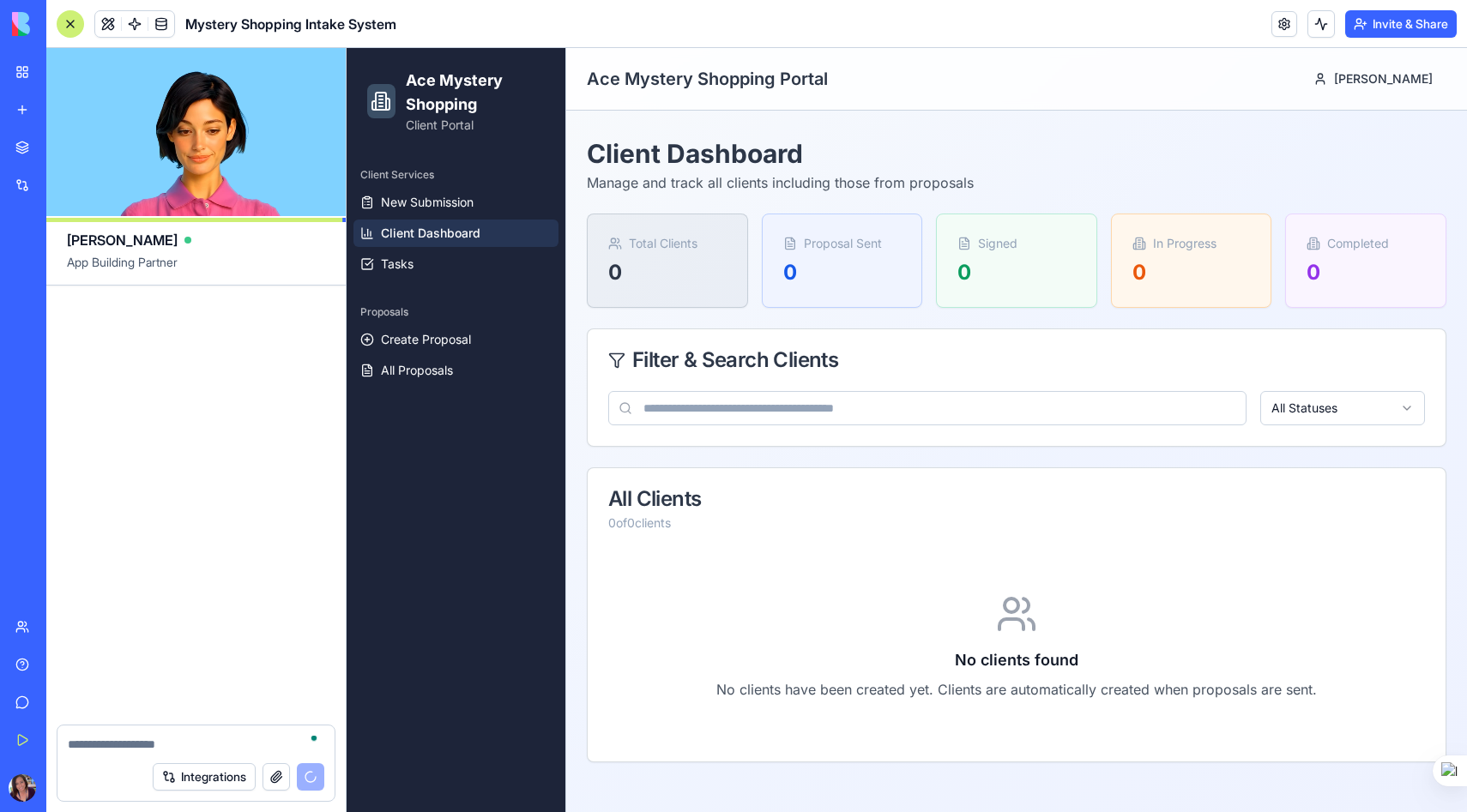
scroll to position [31051, 0]
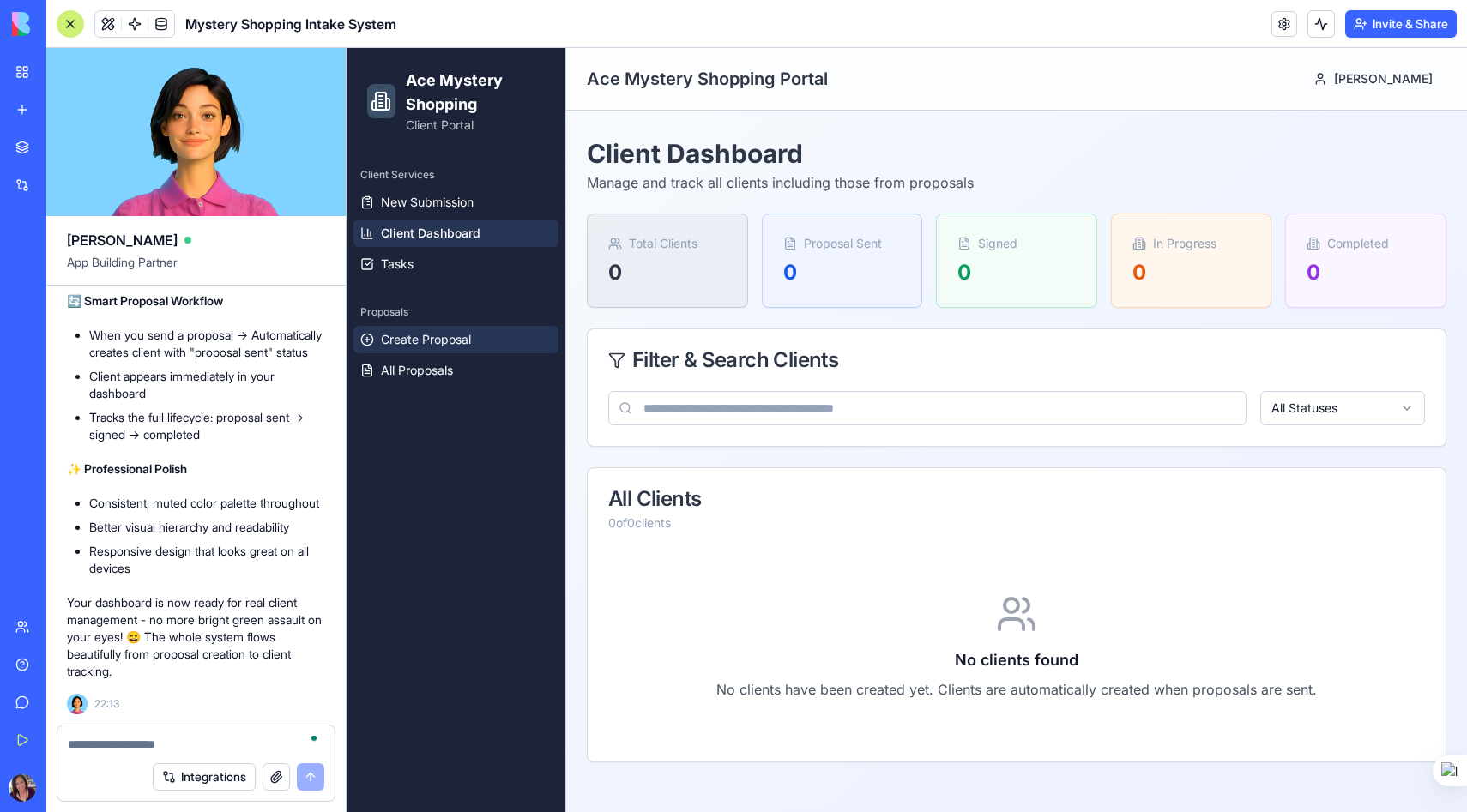
click at [425, 339] on span "Create Proposal" at bounding box center [425, 339] width 90 height 17
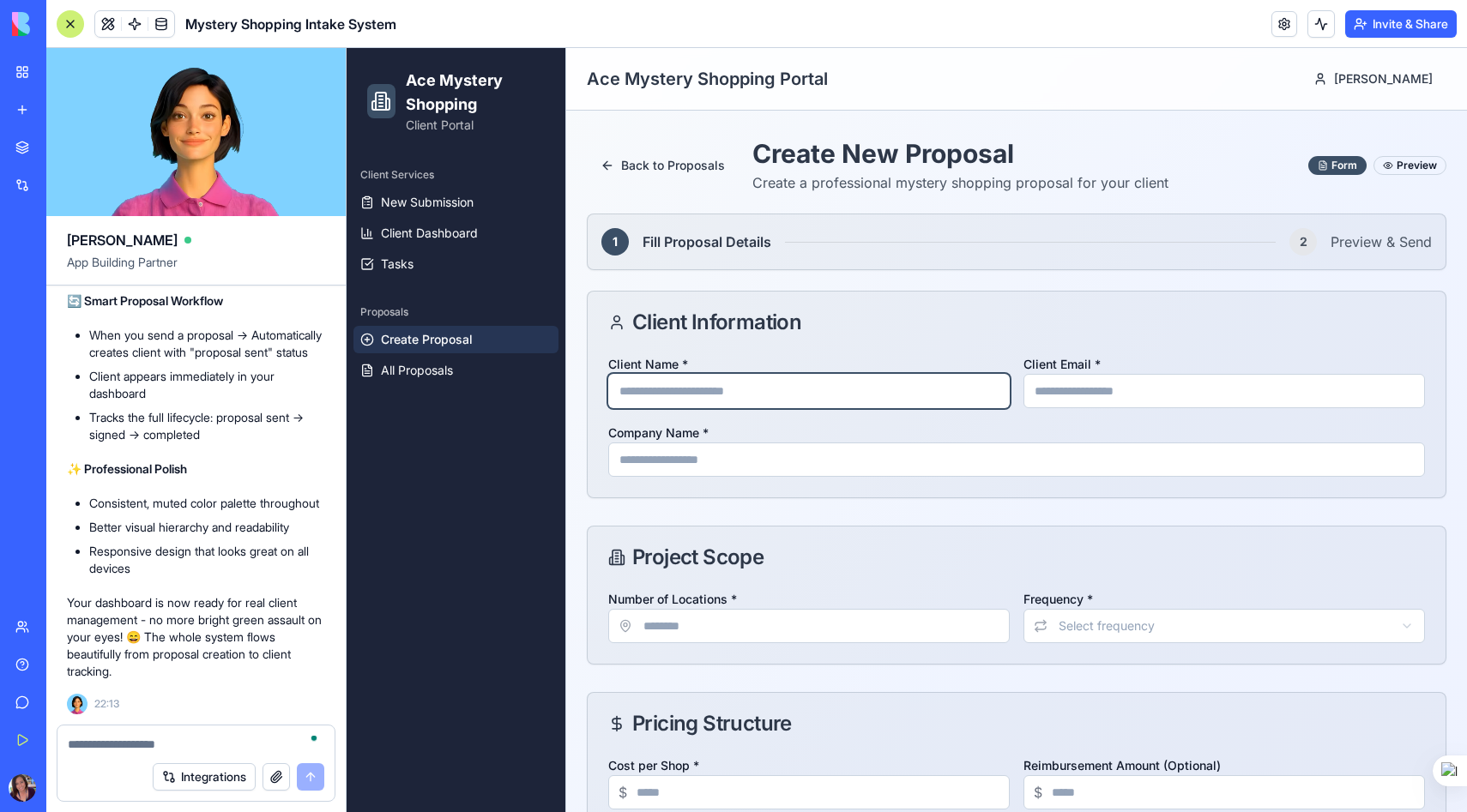
click at [705, 379] on input "Client Name *" at bounding box center [809, 391] width 401 height 34
type input "**********"
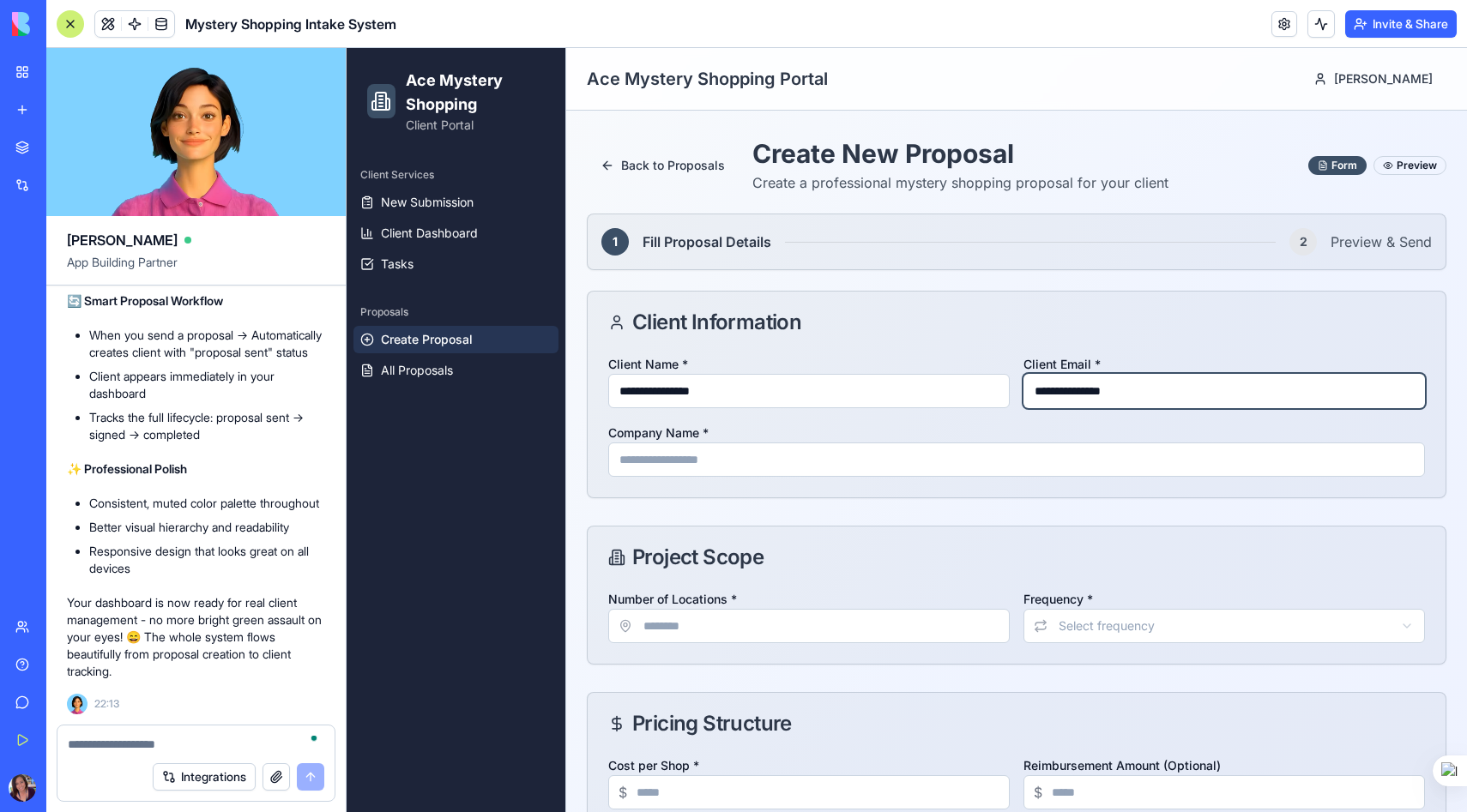
type input "**********"
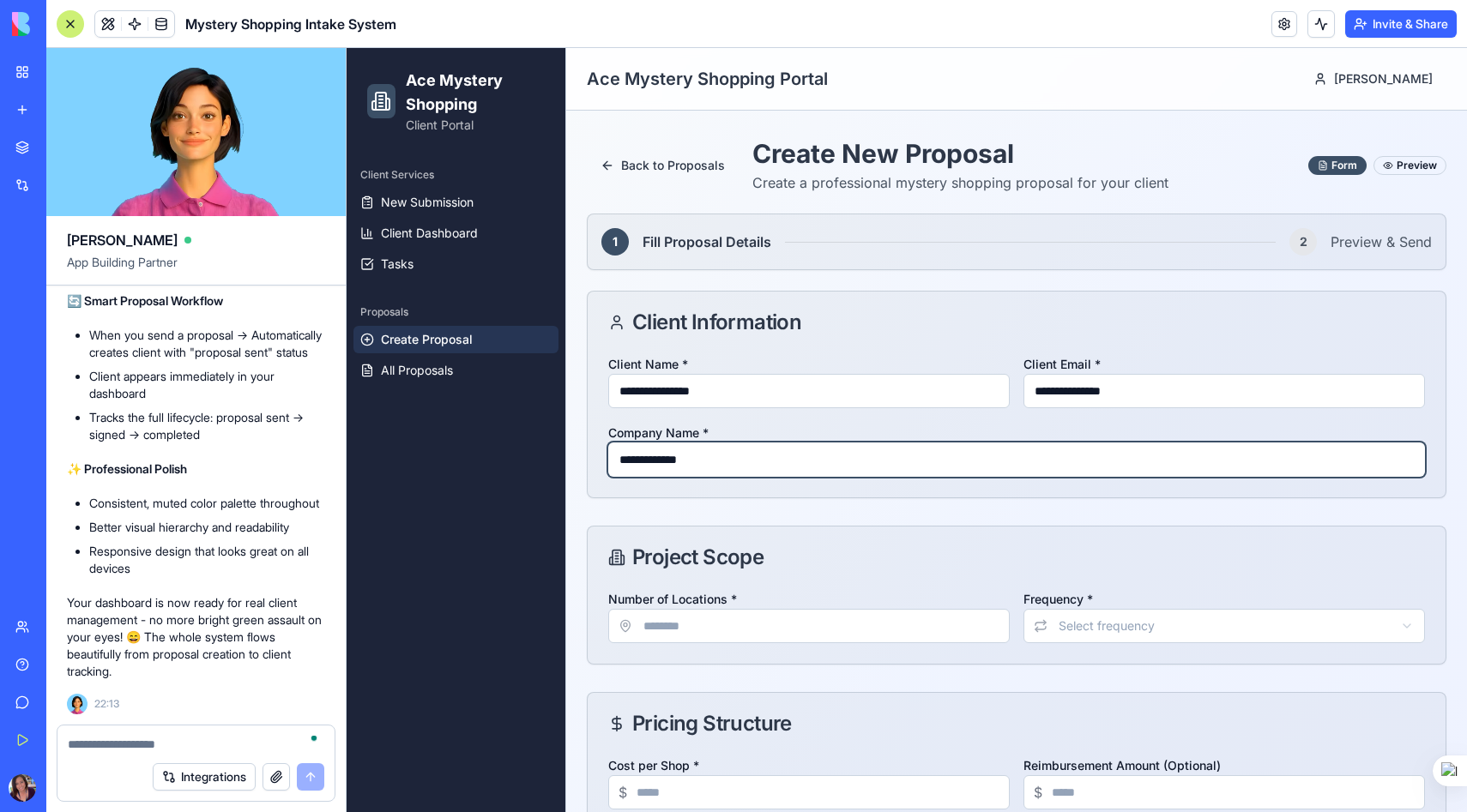
type input "**********"
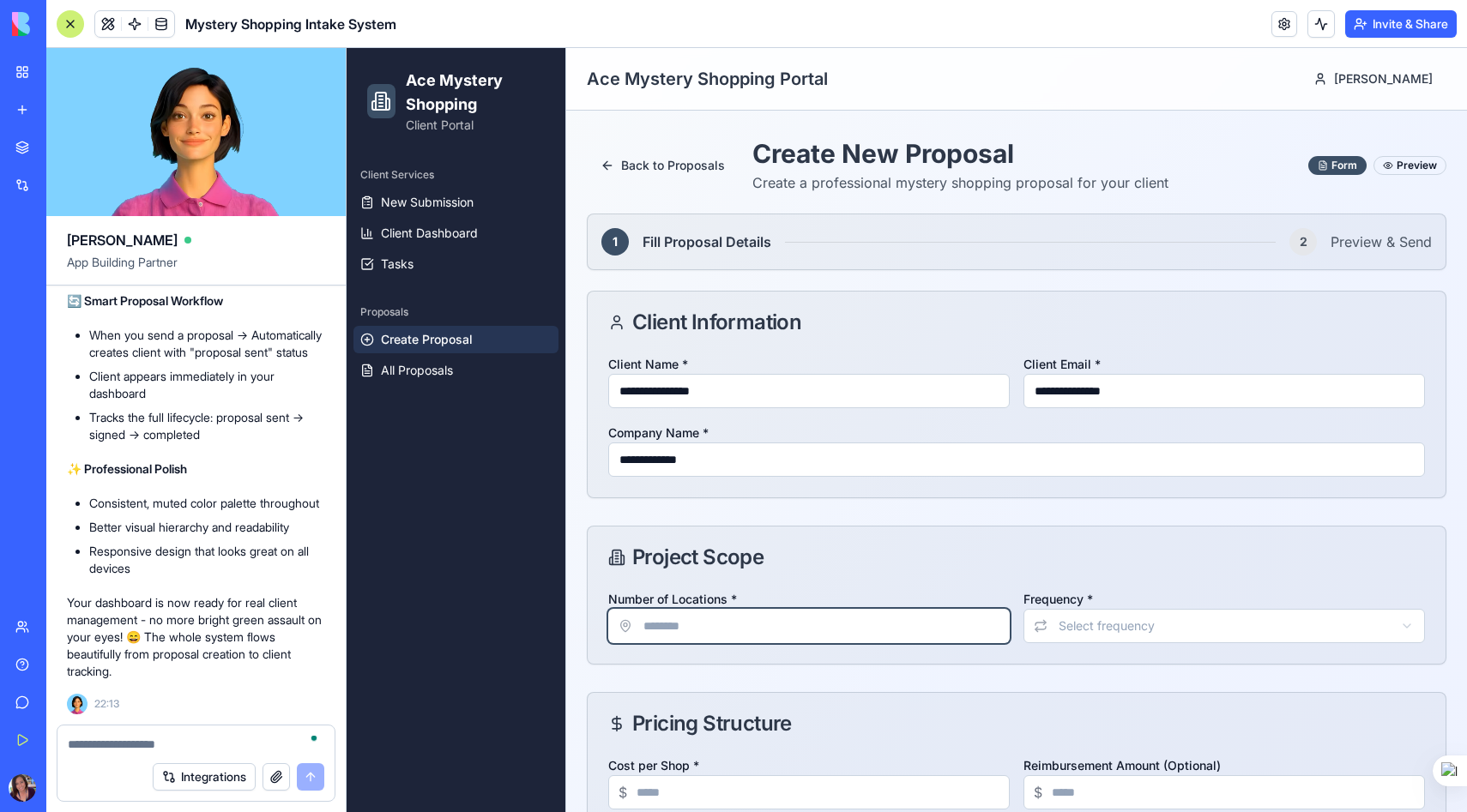
type input "*"
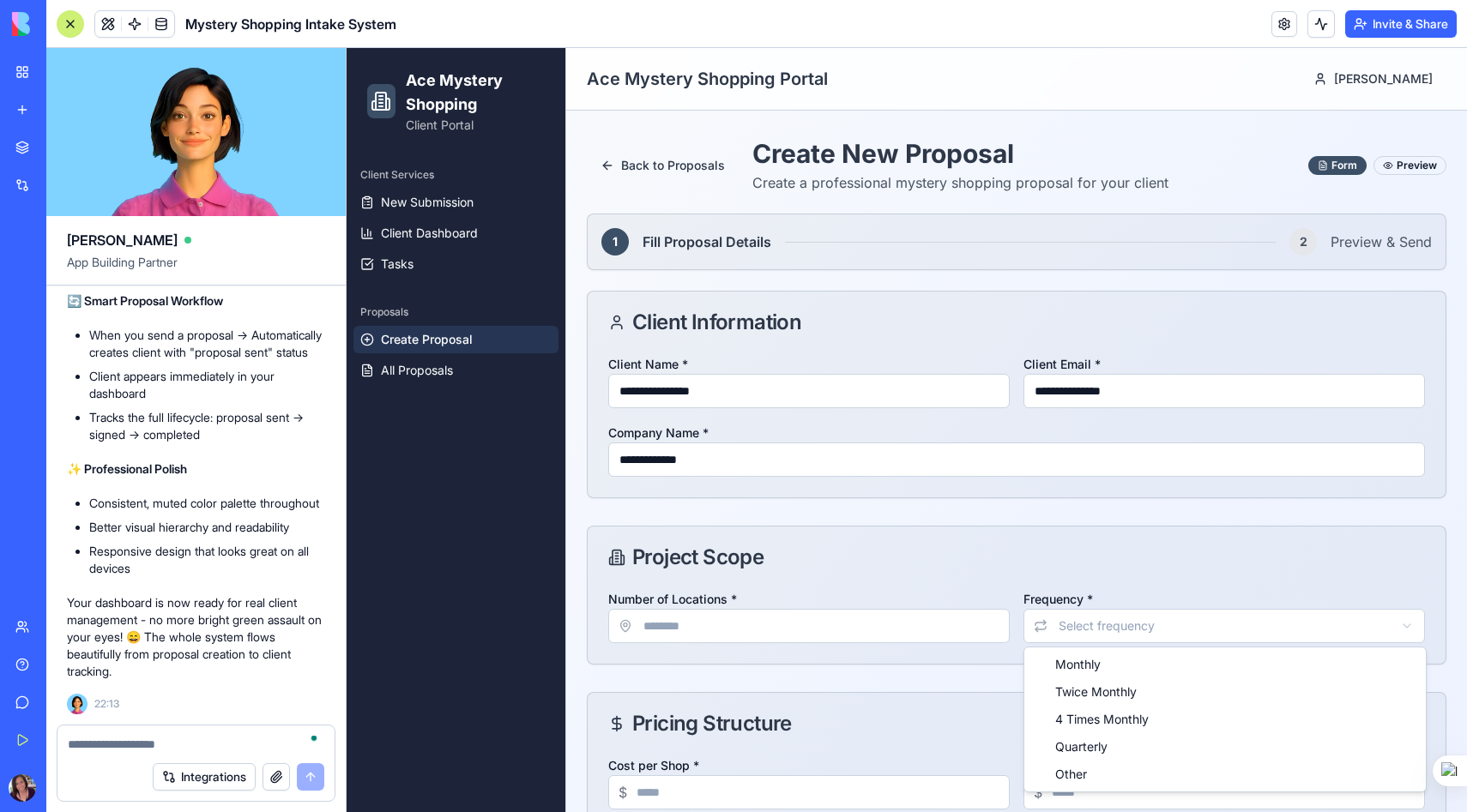
click at [1102, 619] on html "**********" at bounding box center [906, 579] width 1120 height 1063
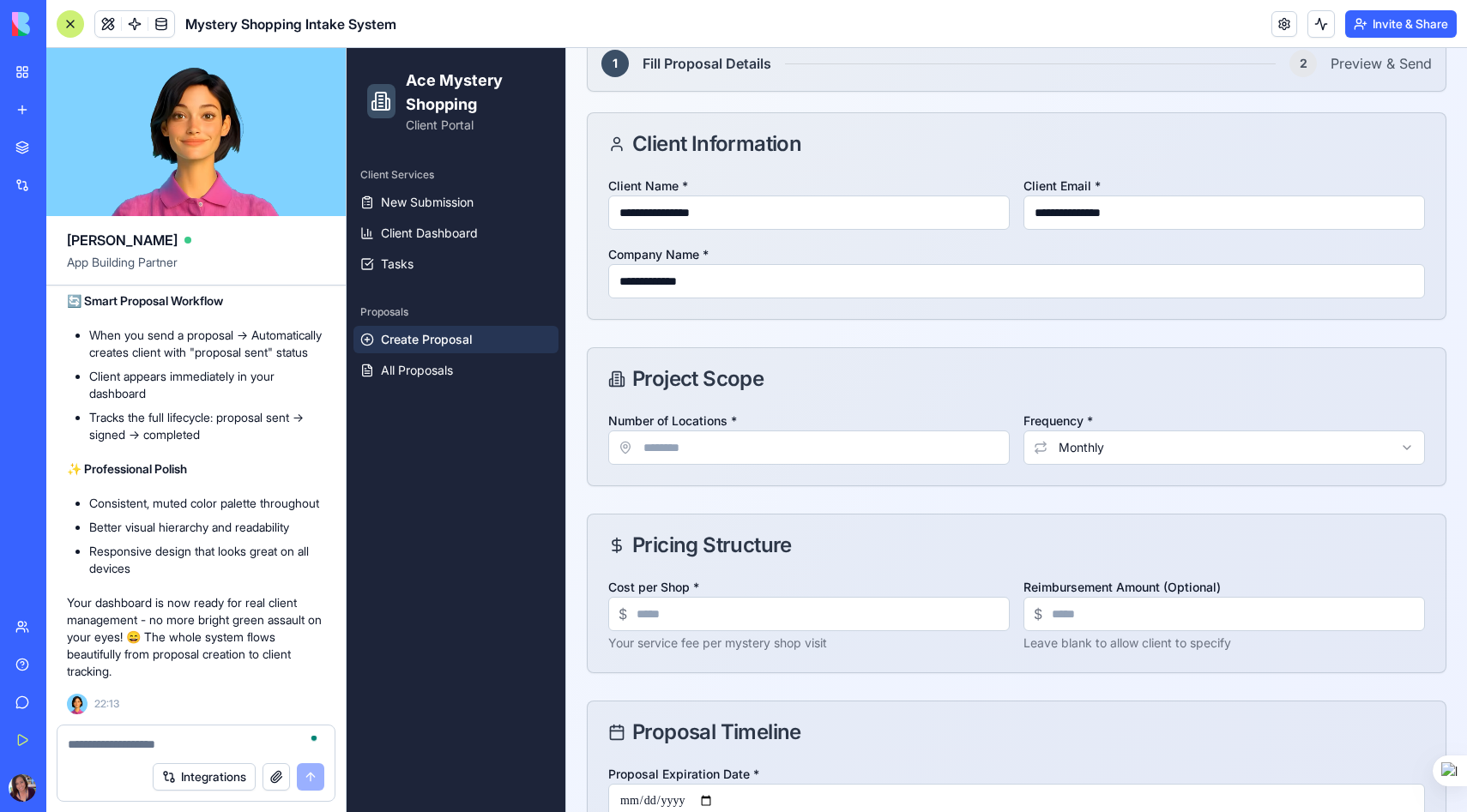
scroll to position [198, 0]
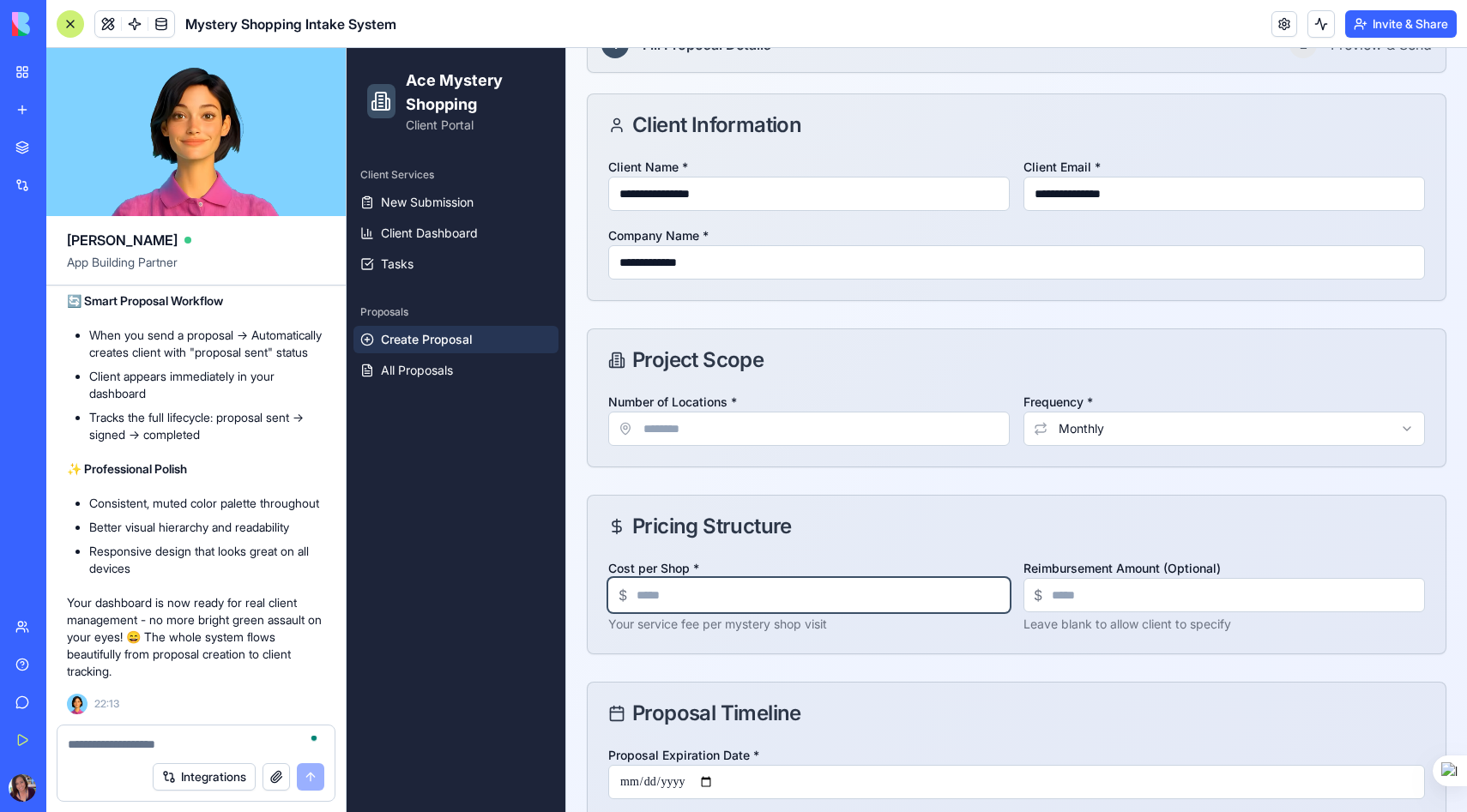
click at [700, 595] on input "Cost per Shop *" at bounding box center [809, 595] width 401 height 34
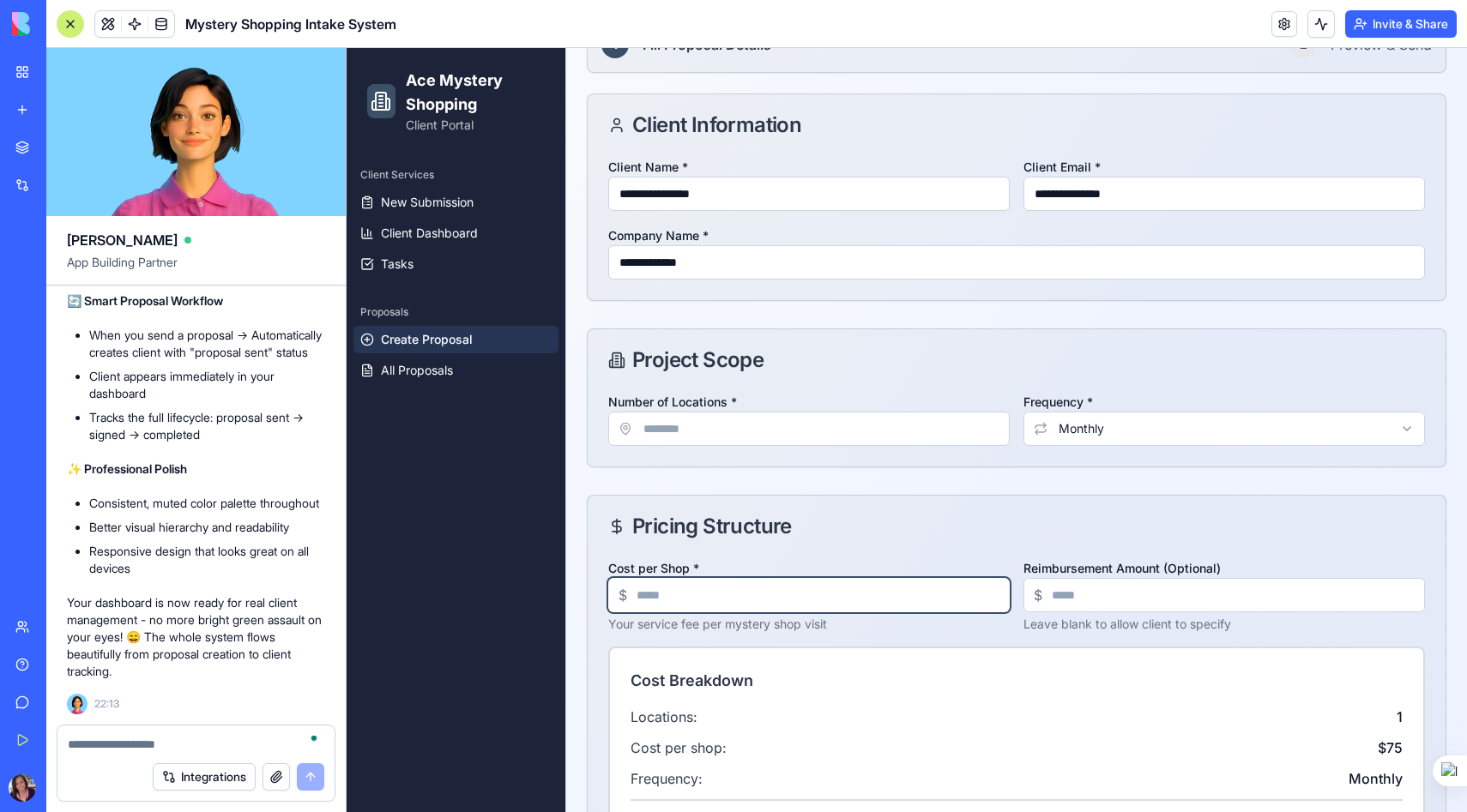
type input "*"
type input "**"
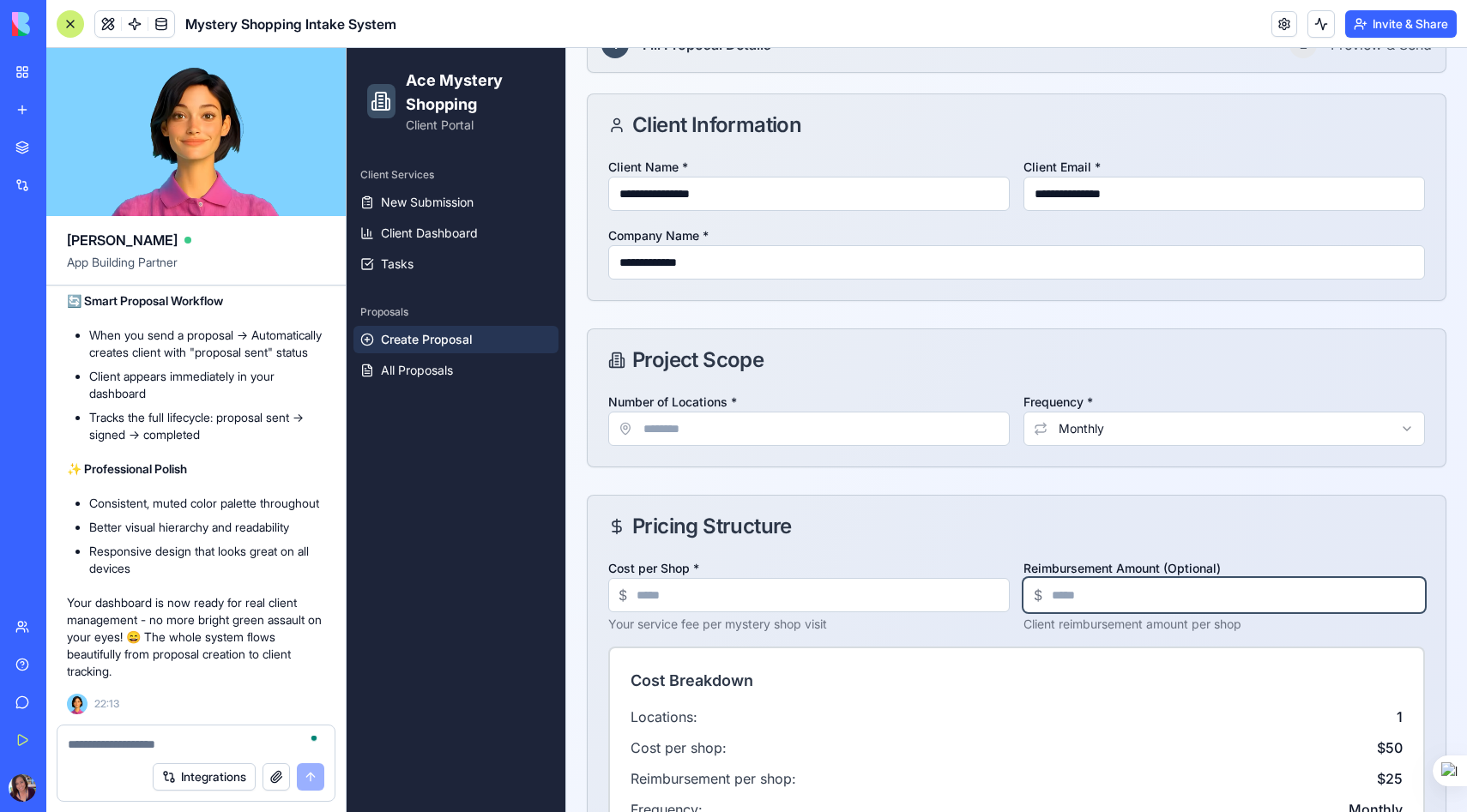
type input "**"
click at [967, 529] on div "Pricing Structure" at bounding box center [1017, 527] width 816 height 21
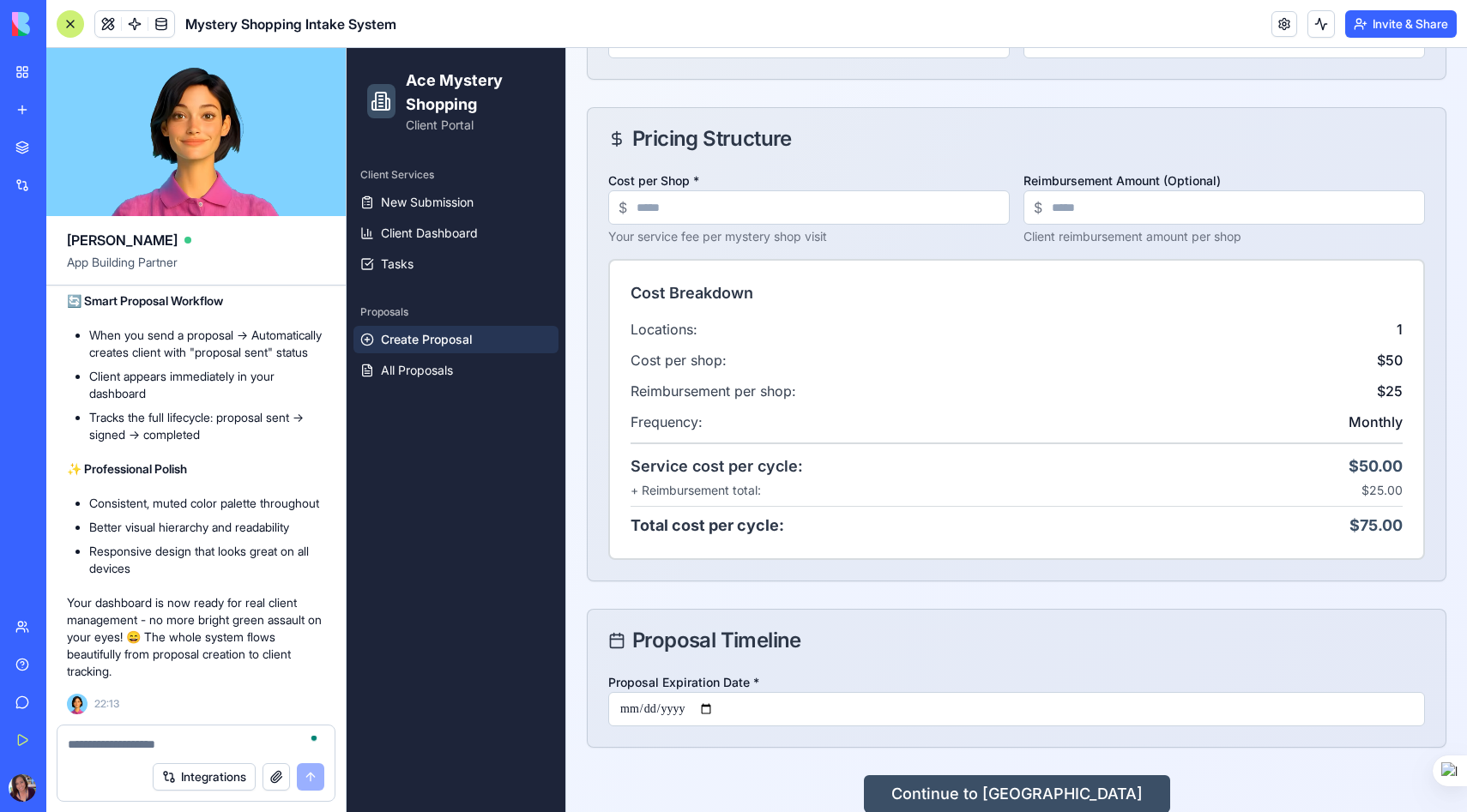
scroll to position [614, 0]
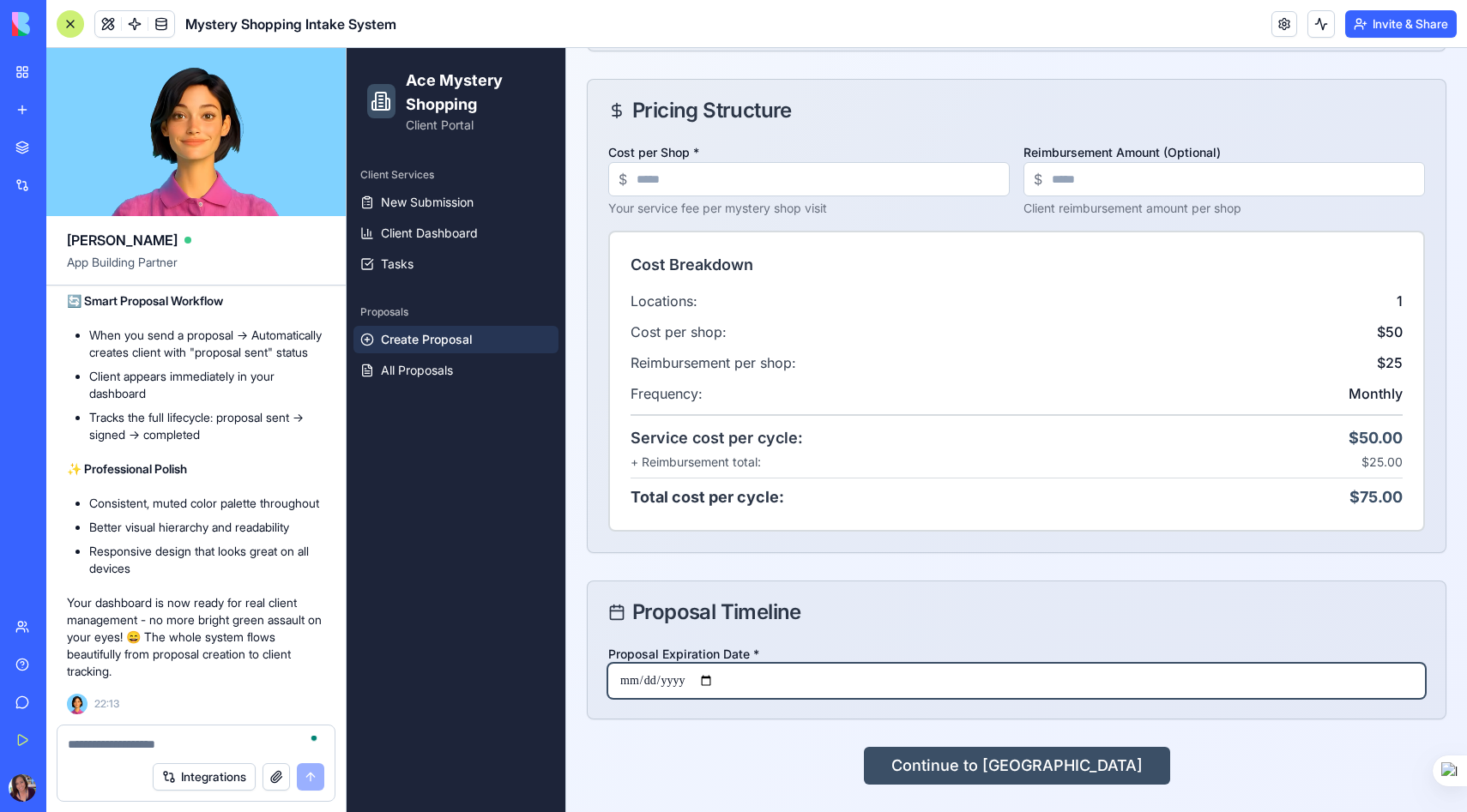
click at [721, 675] on input "Proposal Expiration Date *" at bounding box center [1017, 681] width 816 height 34
type input "**********"
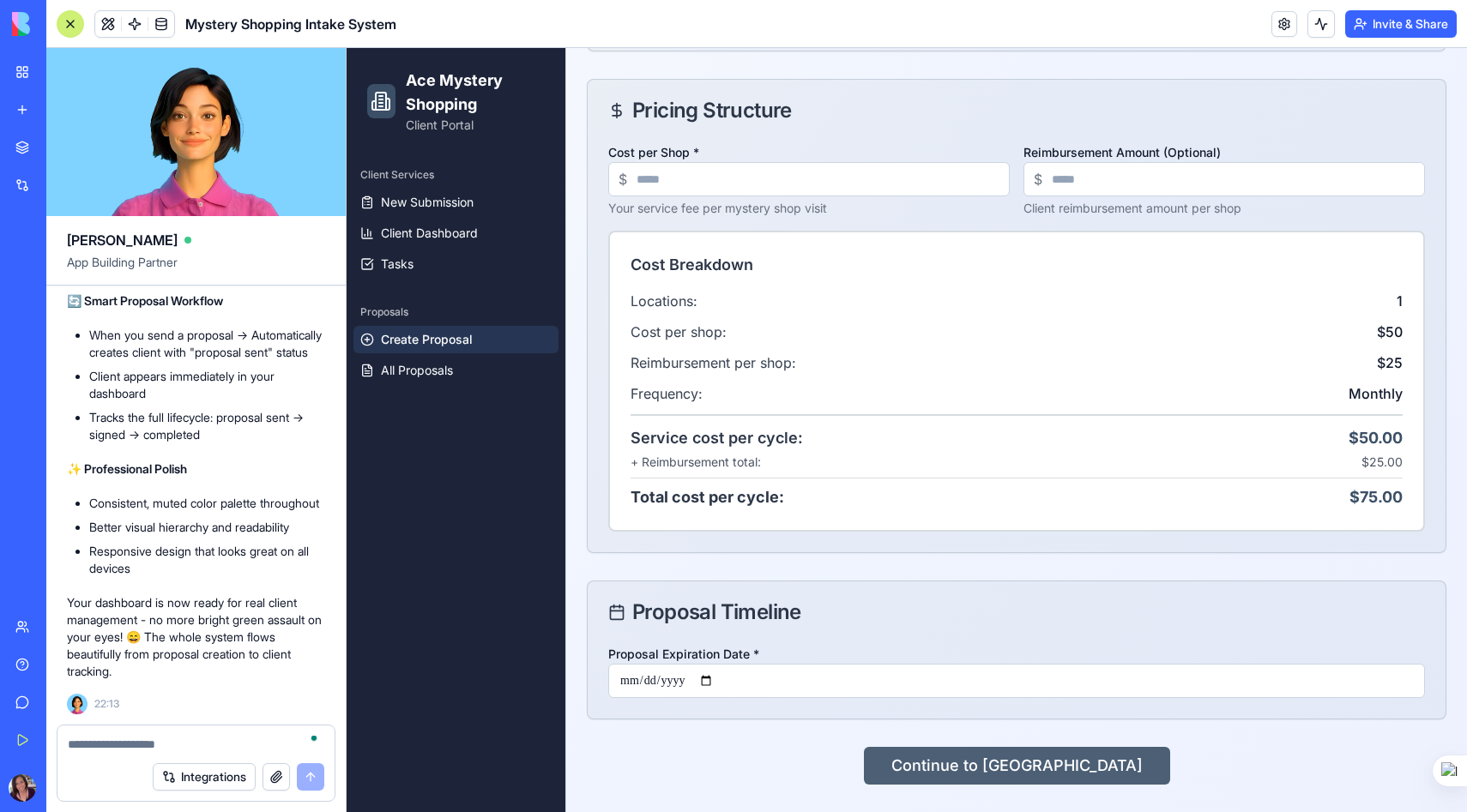
click at [1024, 767] on button "Continue to [GEOGRAPHIC_DATA]" at bounding box center [1017, 766] width 306 height 38
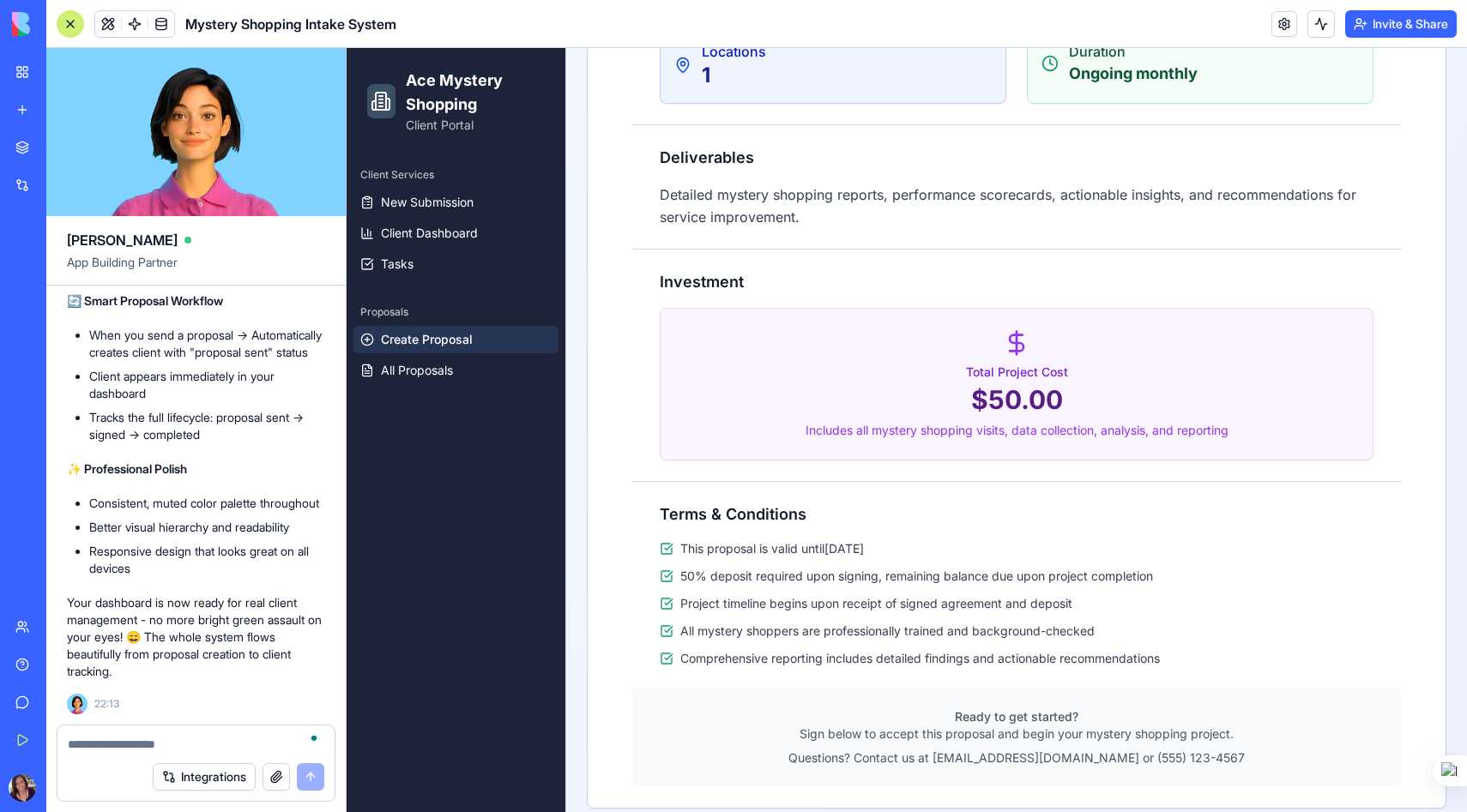
scroll to position [998, 0]
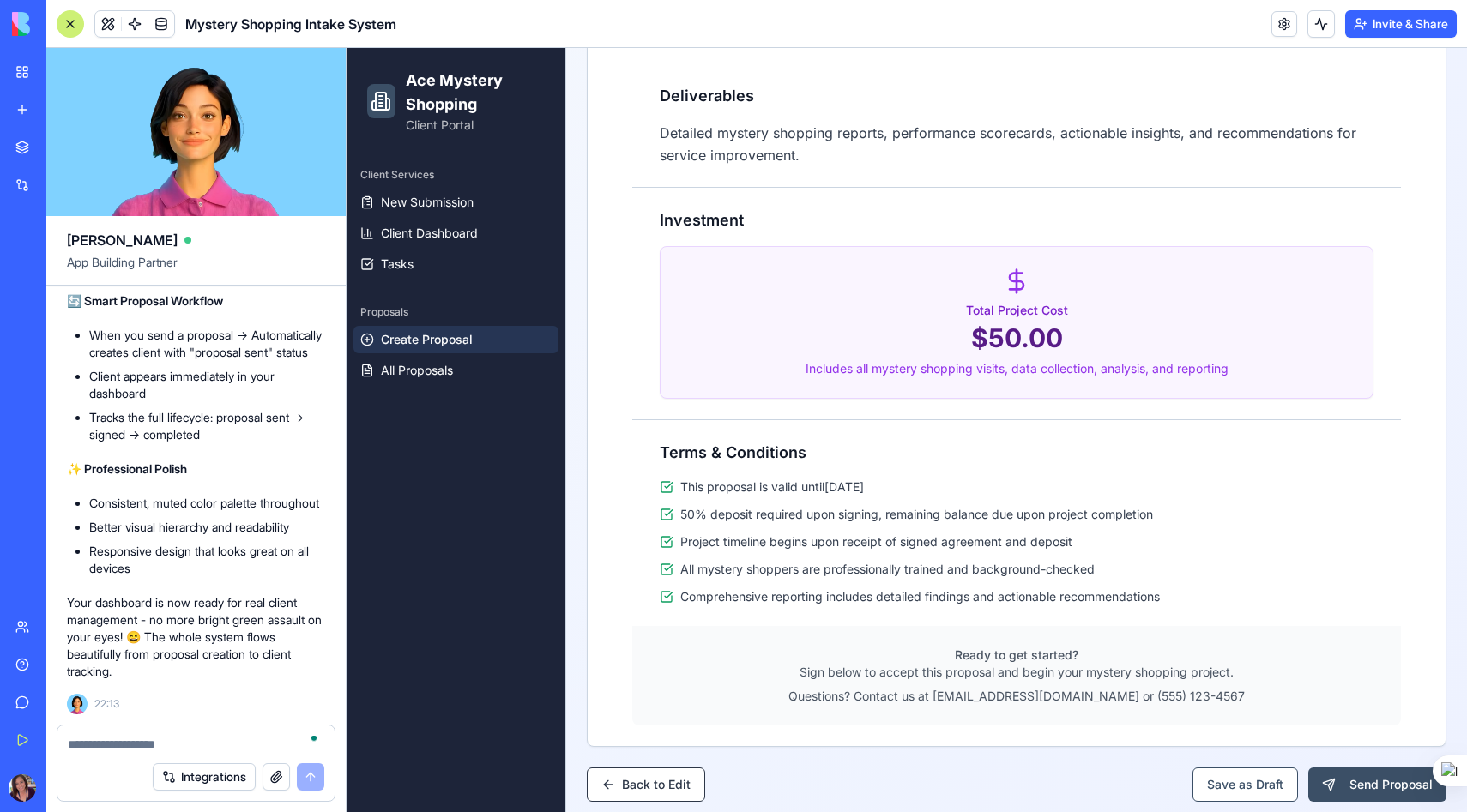
click at [79, 745] on textarea "To enrich screen reader interactions, please activate Accessibility in Grammarl…" at bounding box center [196, 744] width 256 height 17
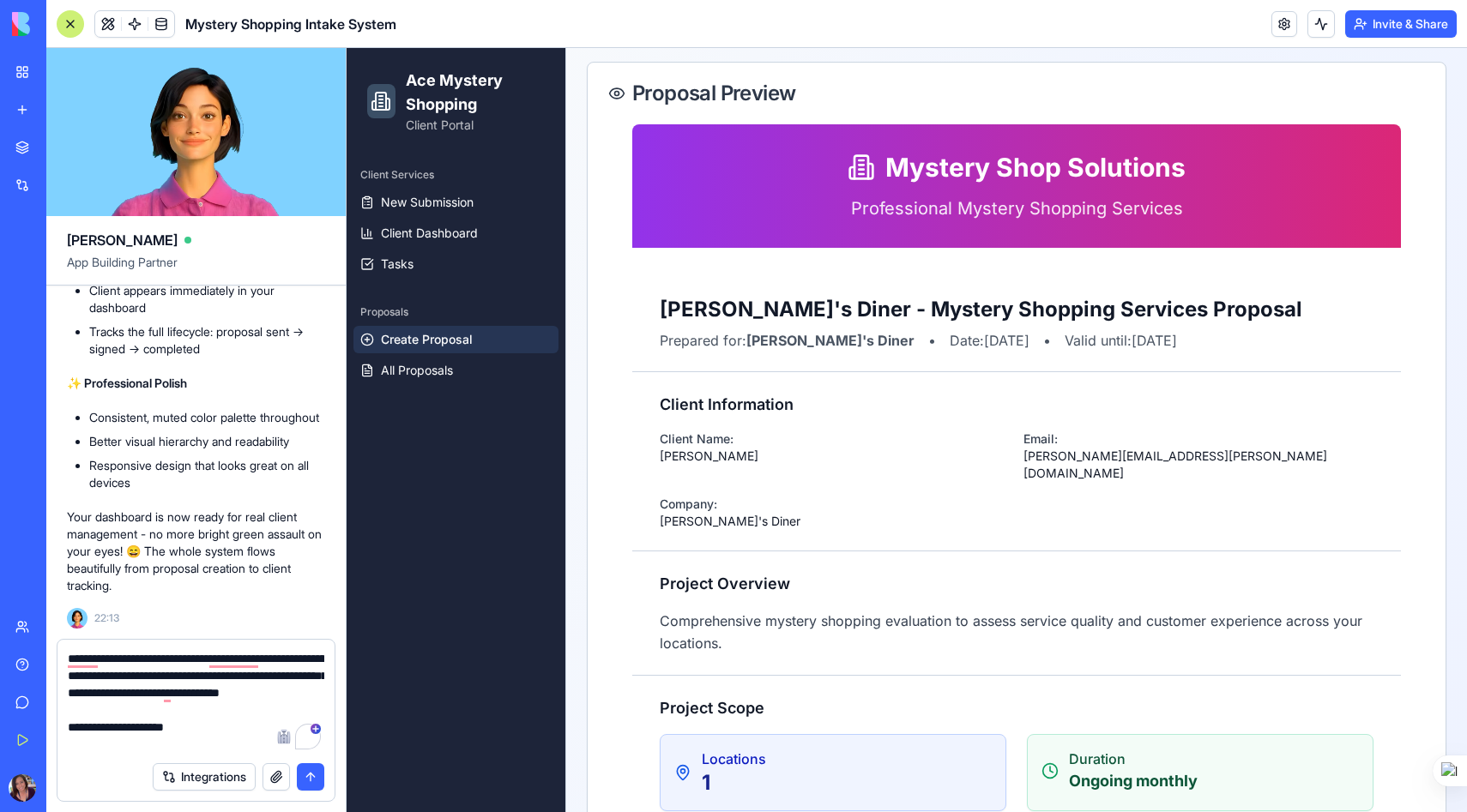
scroll to position [298, 0]
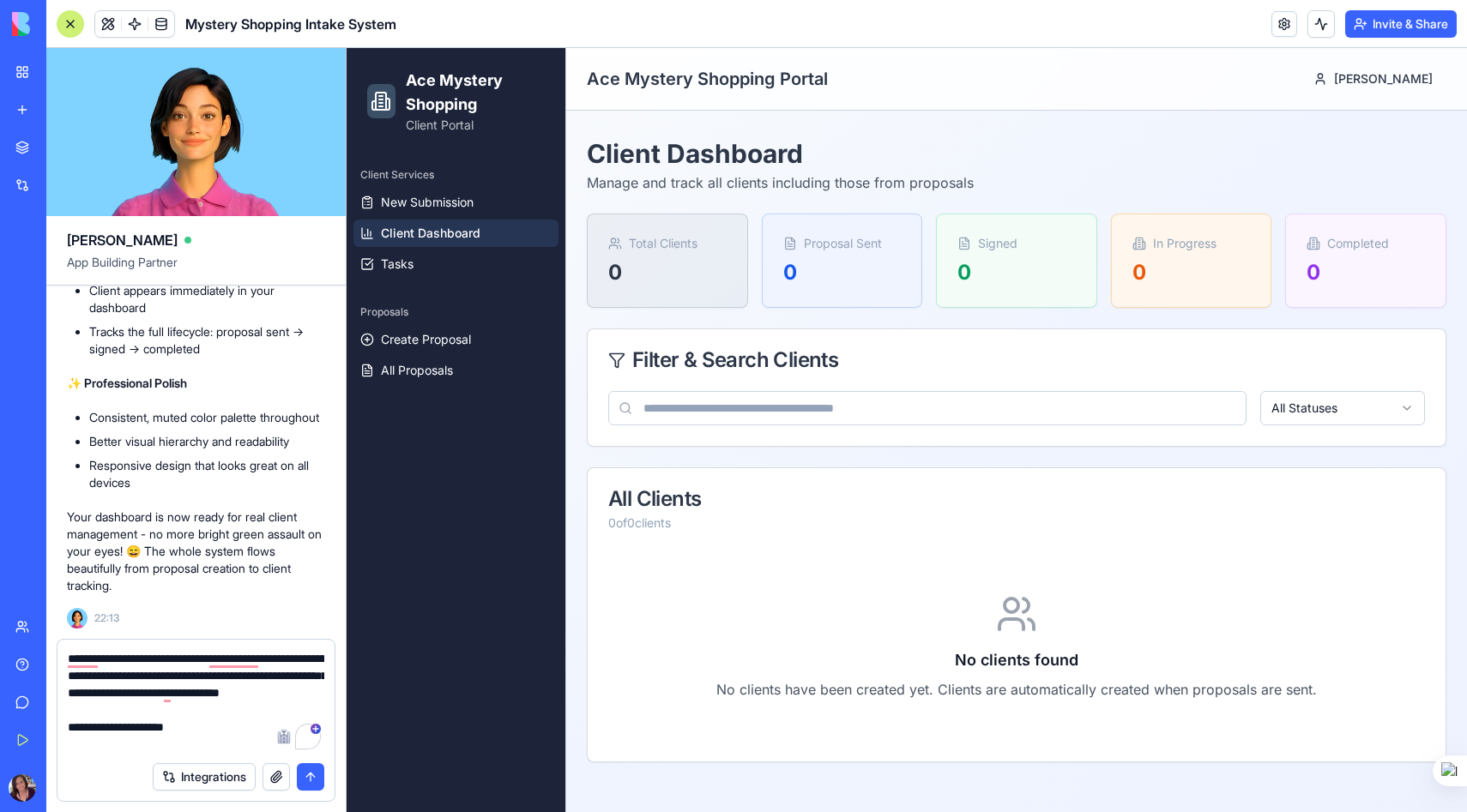
click at [208, 742] on textarea "**********" at bounding box center [196, 702] width 256 height 103
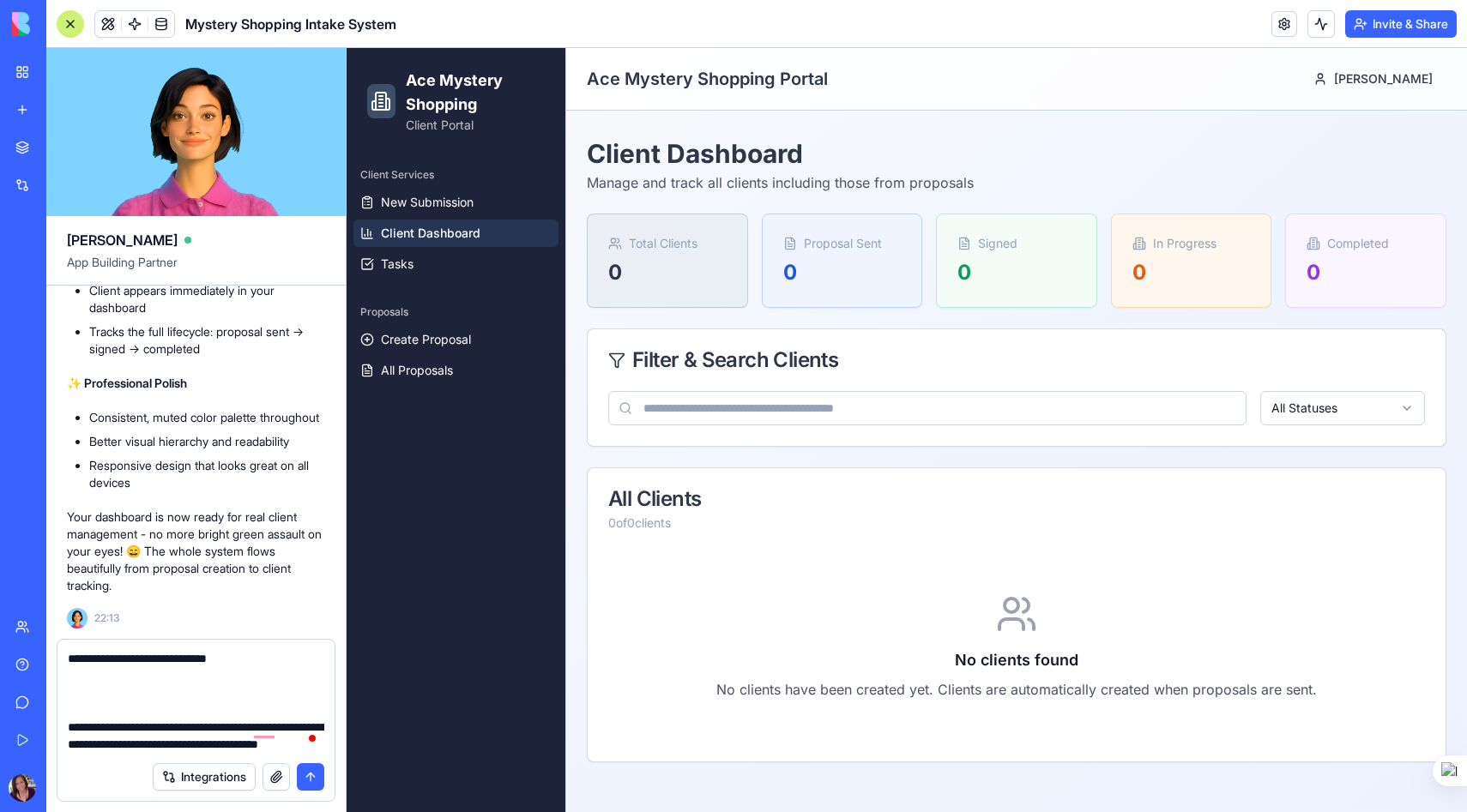
click at [68, 705] on textarea "**********" at bounding box center [196, 702] width 256 height 103
click at [245, 746] on textarea "**********" at bounding box center [196, 702] width 256 height 103
type textarea "**********"
click at [309, 775] on button "submit" at bounding box center [310, 777] width 28 height 27
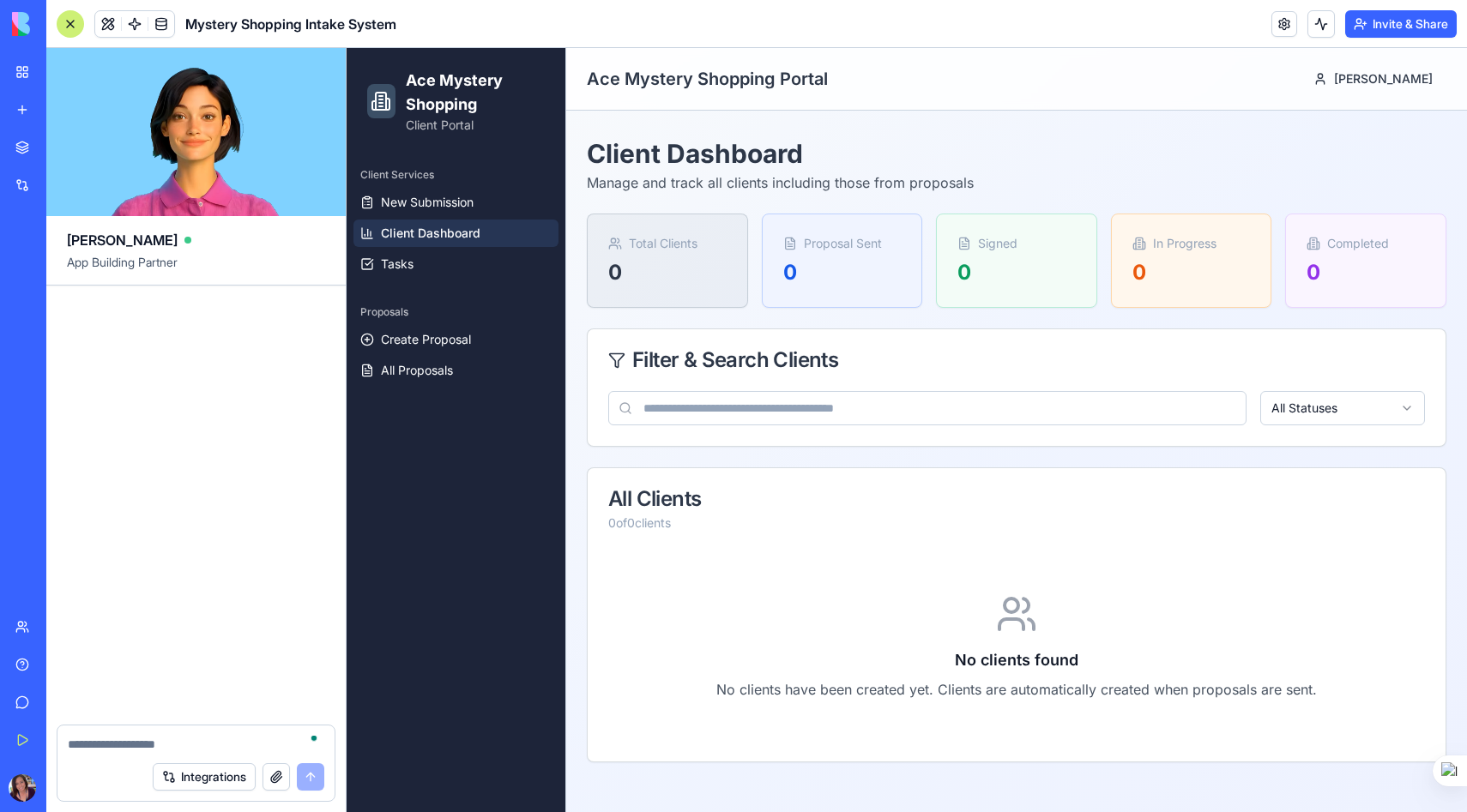
scroll to position [32602, 0]
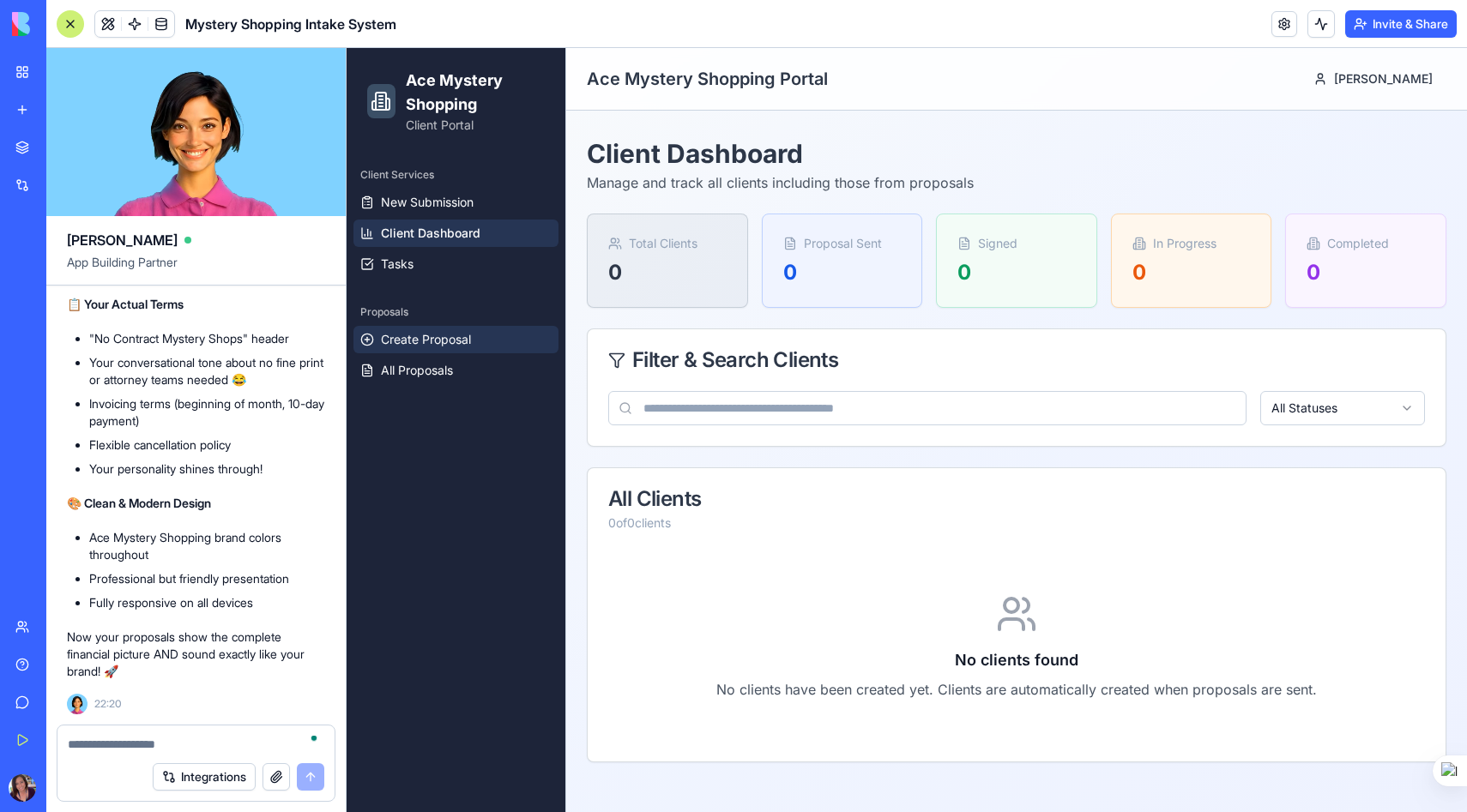
click at [442, 341] on span "Create Proposal" at bounding box center [425, 339] width 90 height 17
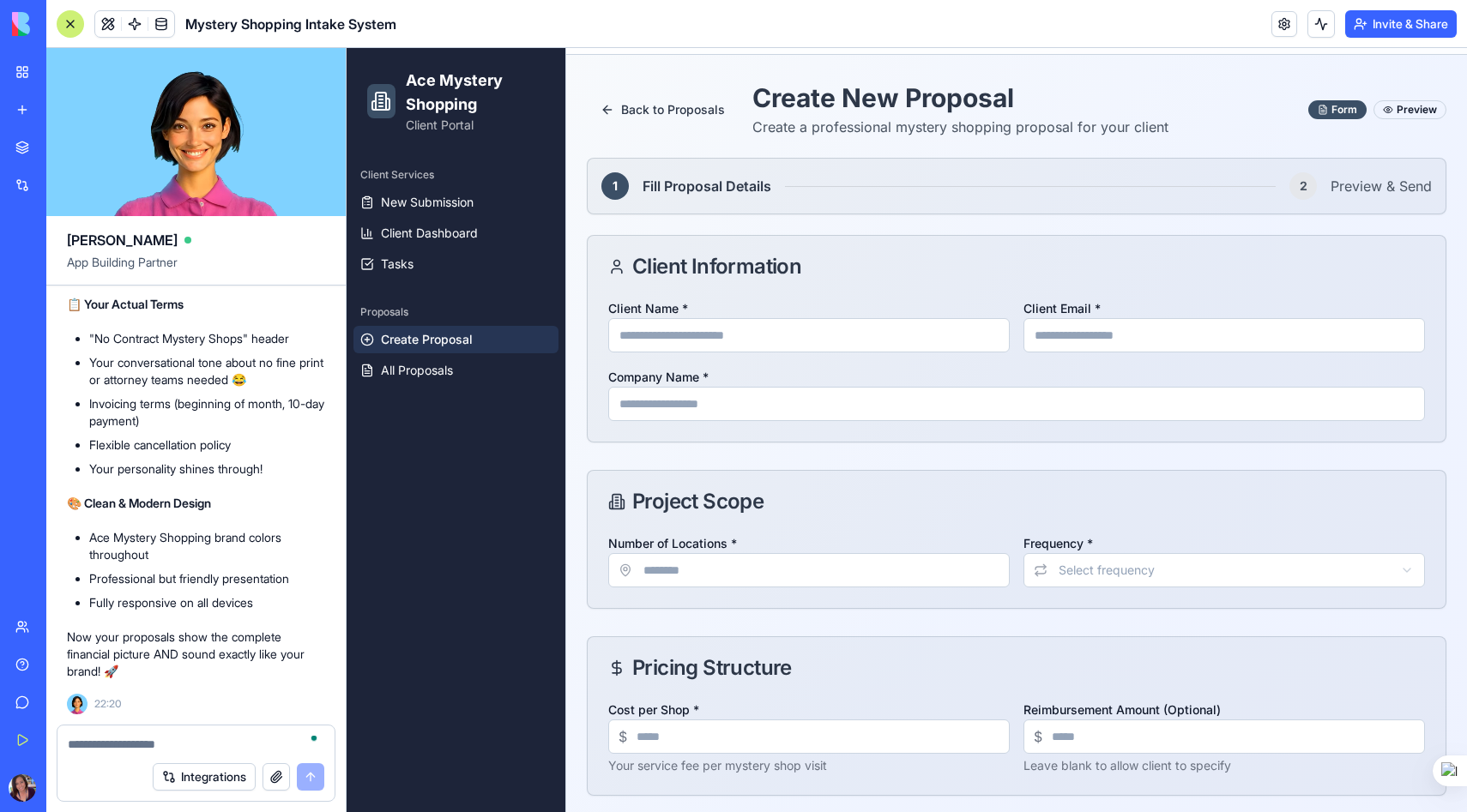
scroll to position [58, 0]
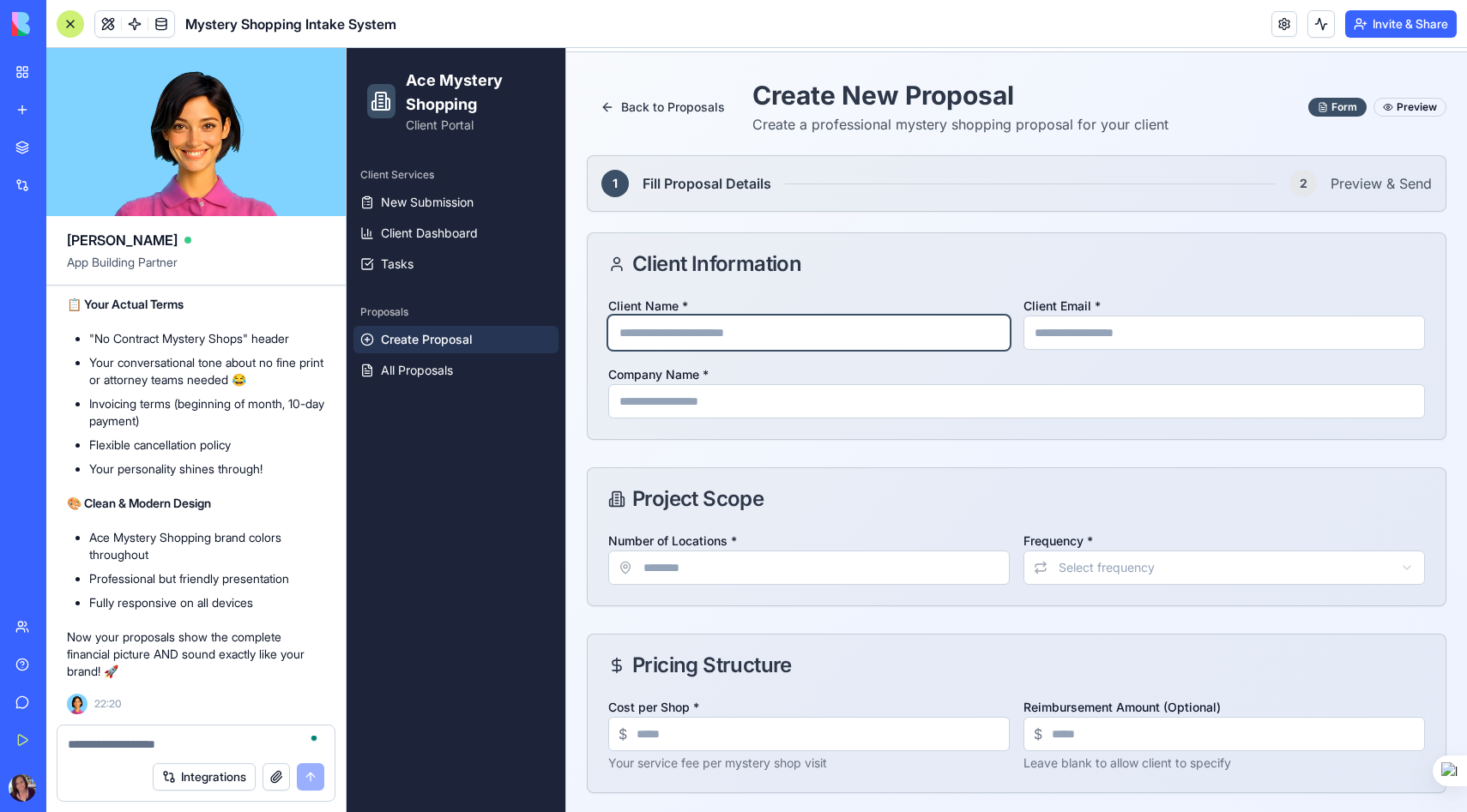
click at [705, 337] on input "Client Name *" at bounding box center [809, 333] width 401 height 34
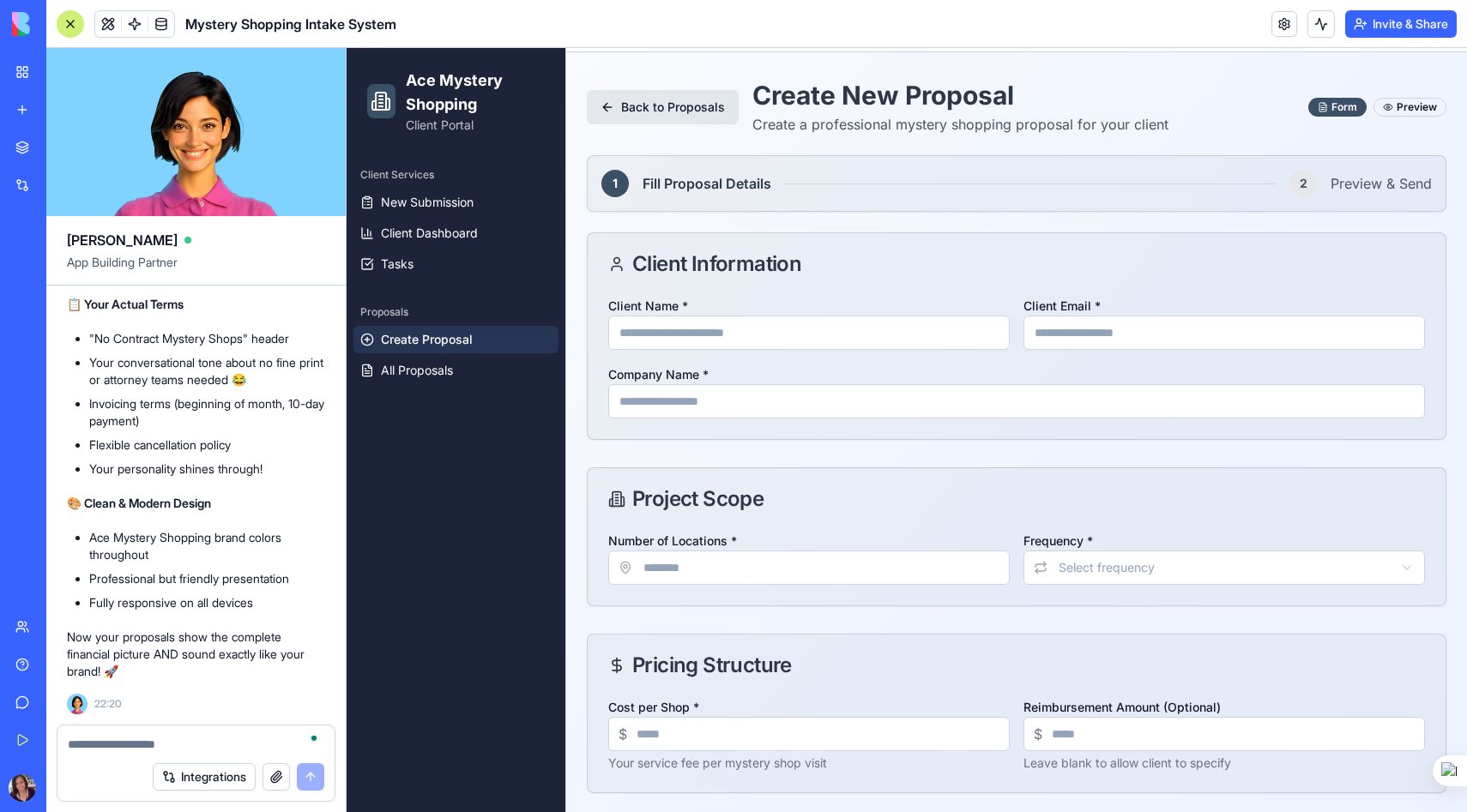
click at [686, 109] on button "Back to Proposals" at bounding box center [663, 107] width 152 height 34
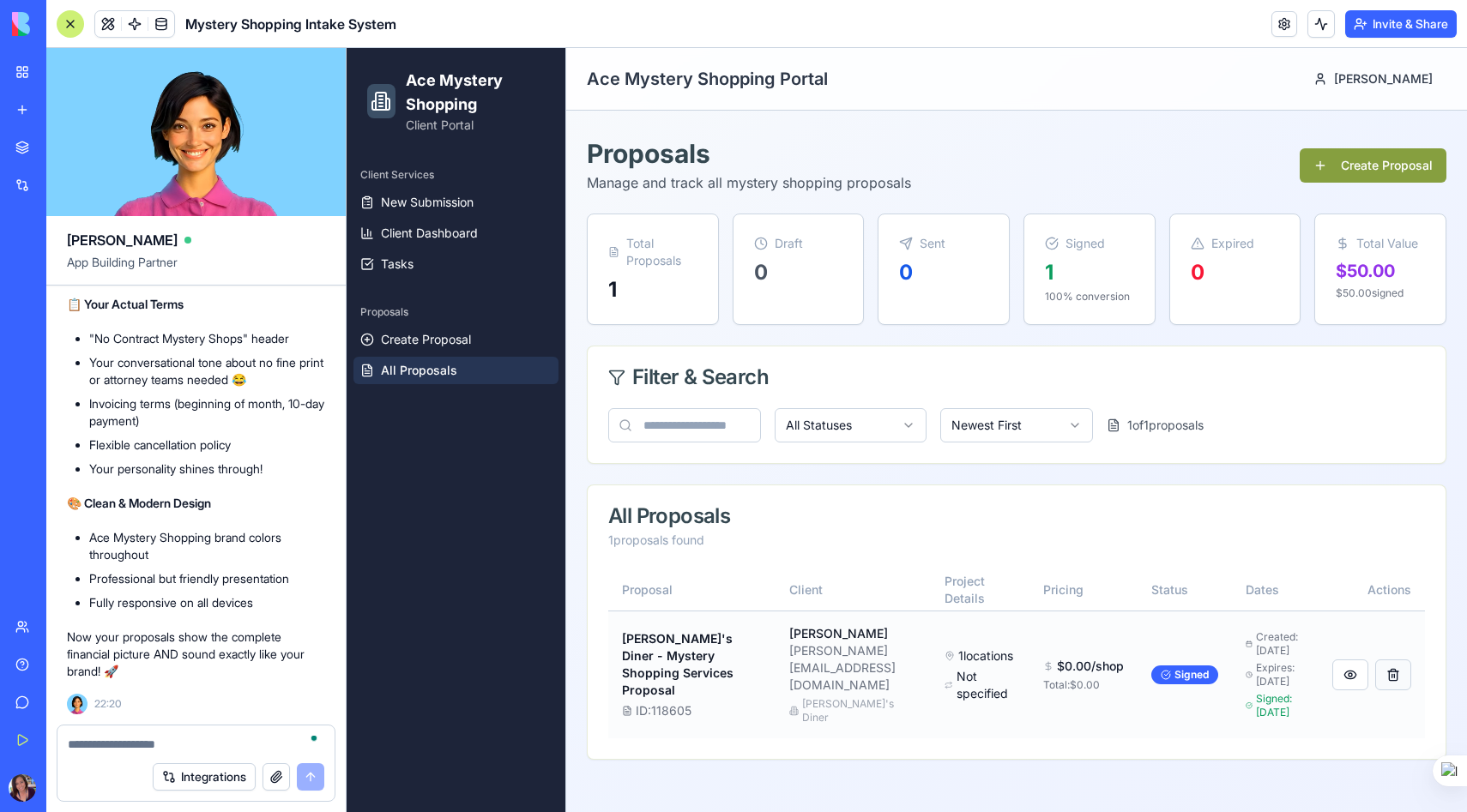
click at [1395, 668] on button "button" at bounding box center [1393, 675] width 36 height 31
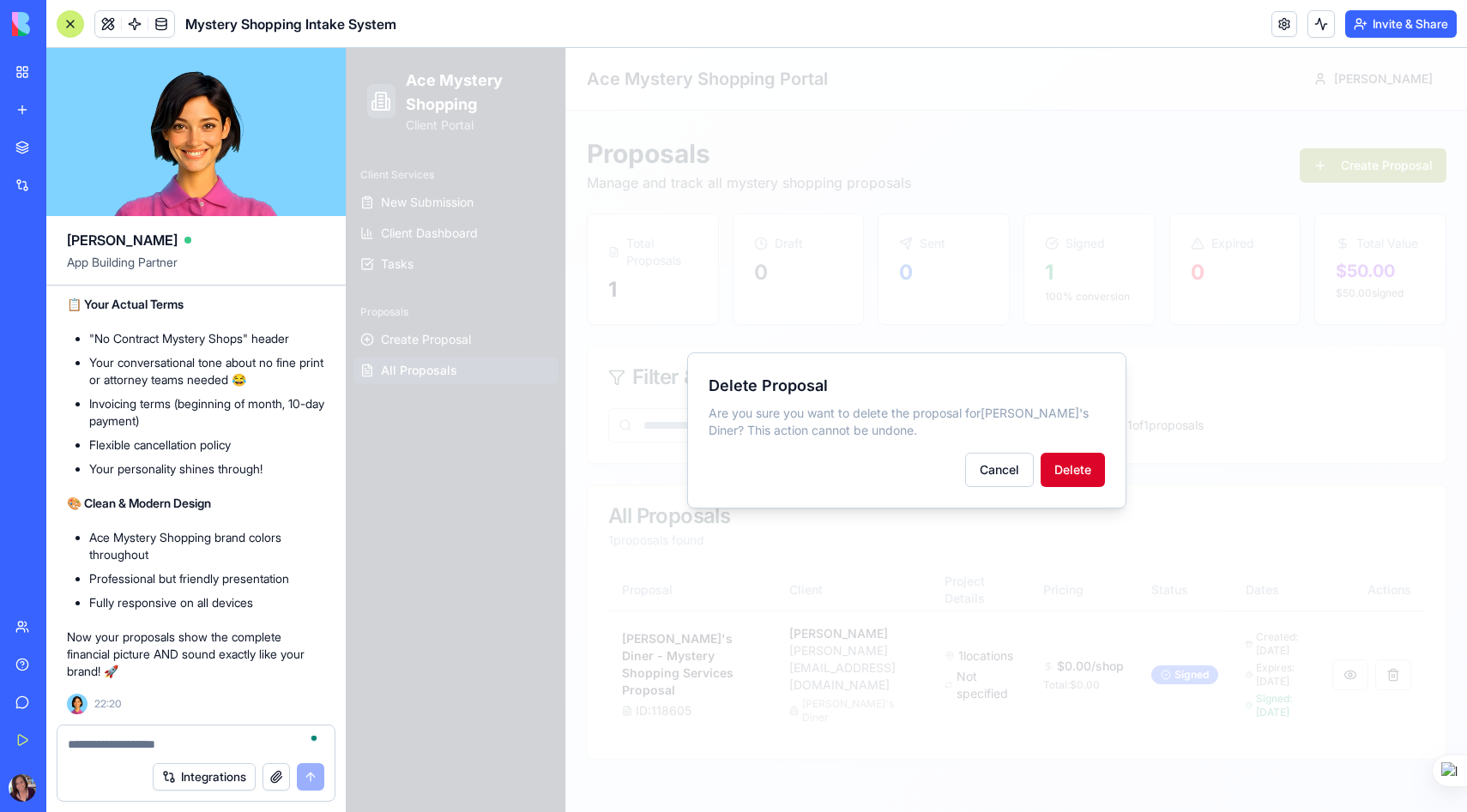
click at [1086, 470] on button "Delete" at bounding box center [1073, 470] width 64 height 34
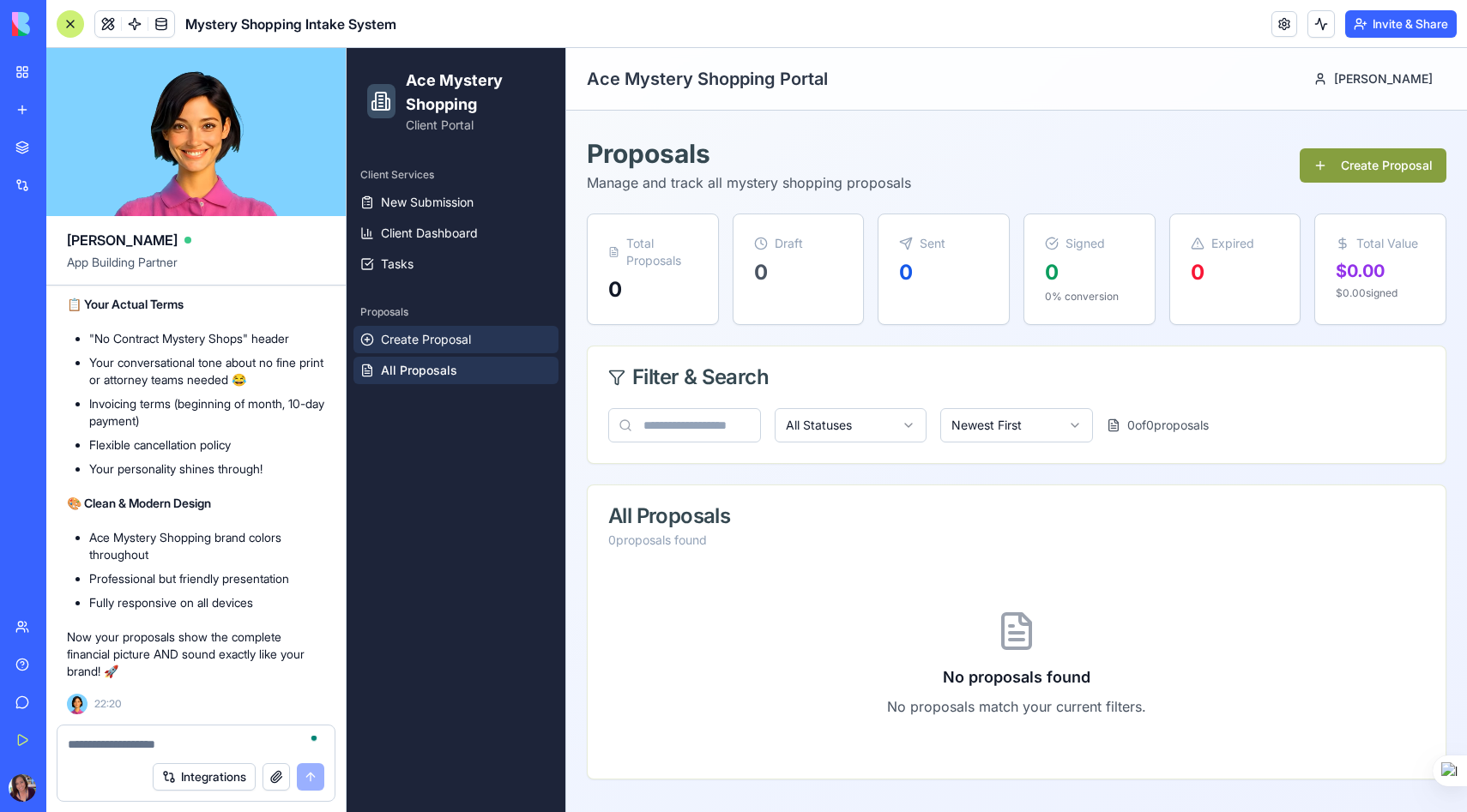
click at [437, 343] on span "Create Proposal" at bounding box center [425, 339] width 90 height 17
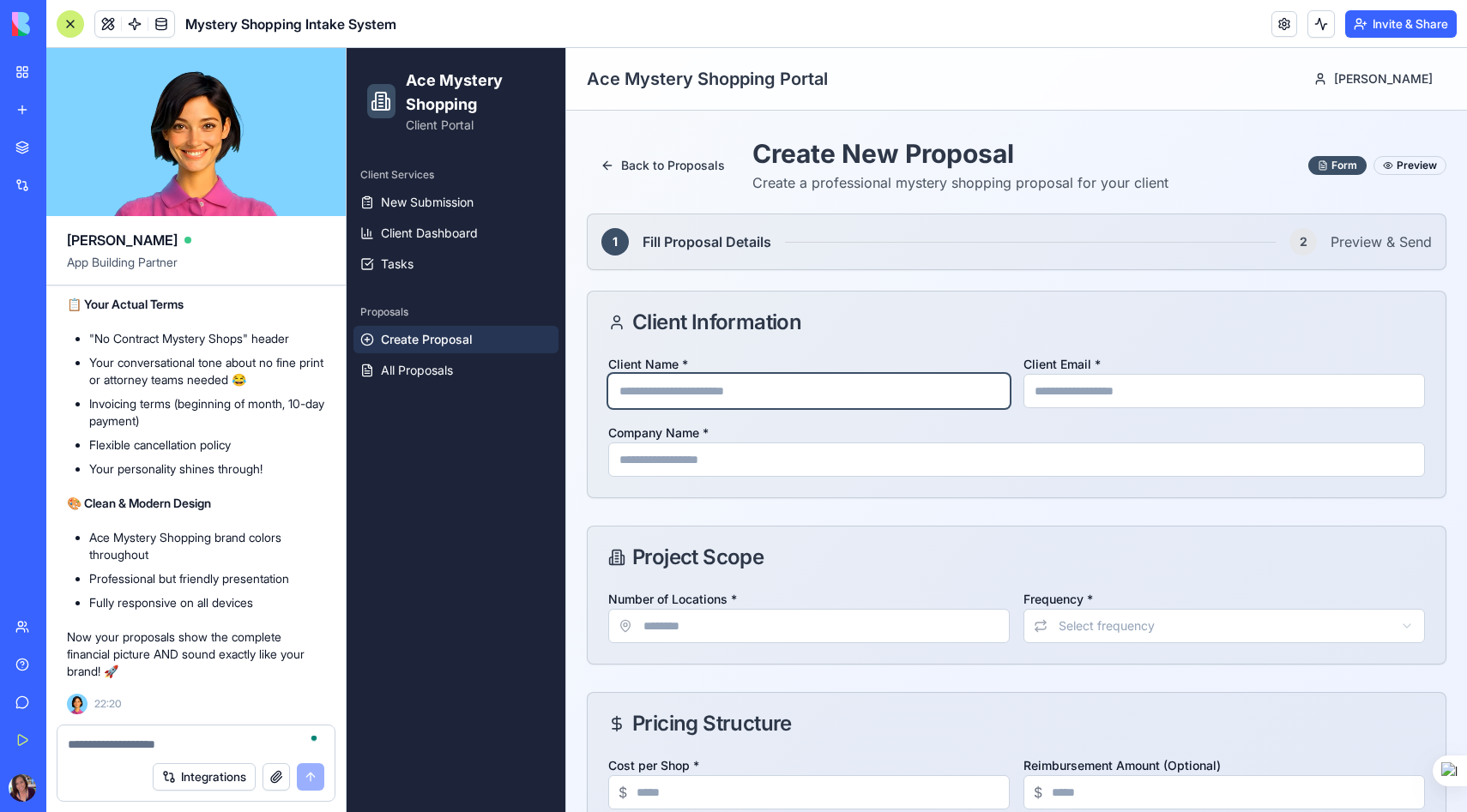
click at [675, 382] on input "Client Name *" at bounding box center [809, 391] width 401 height 34
type input "**********"
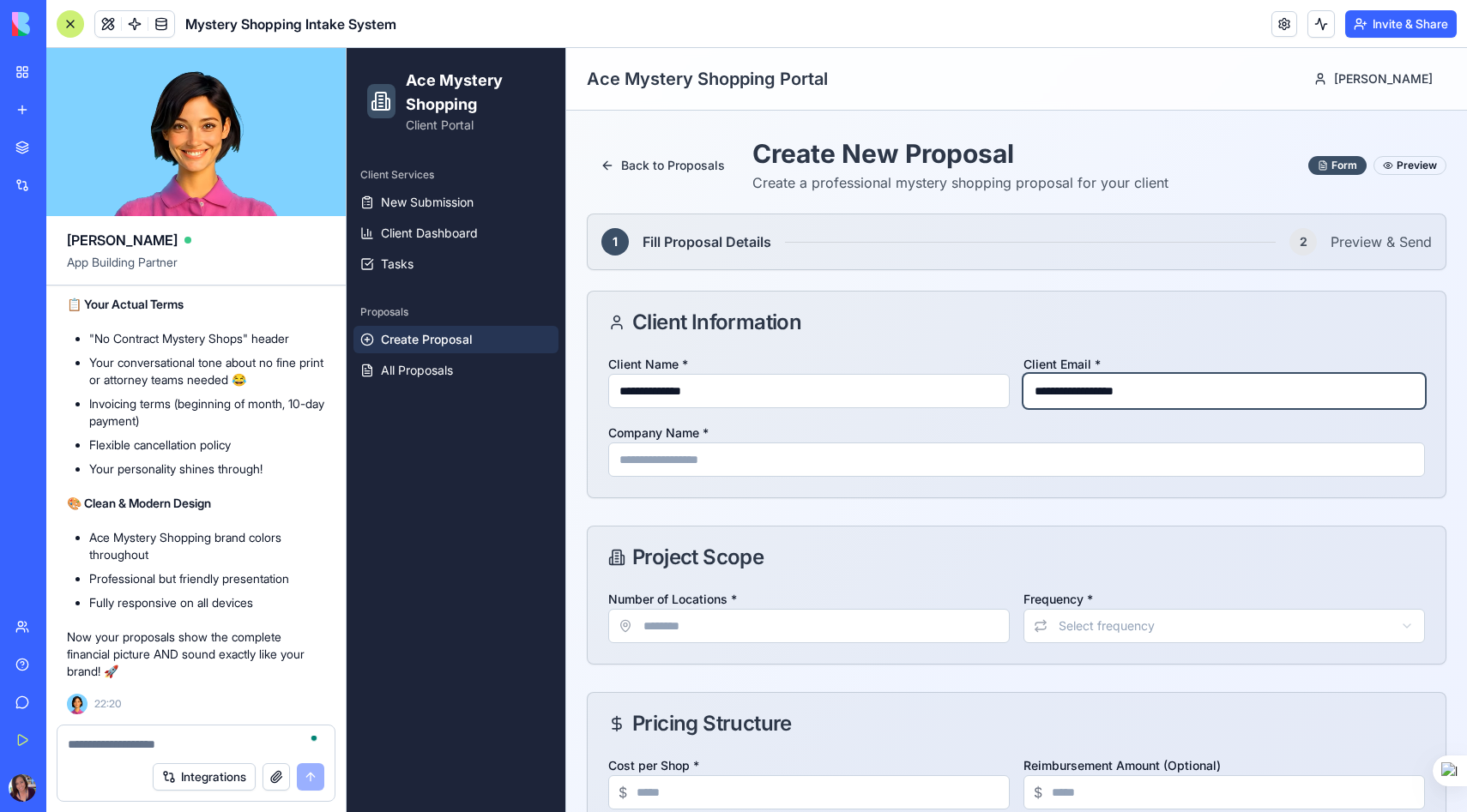
type input "**********"
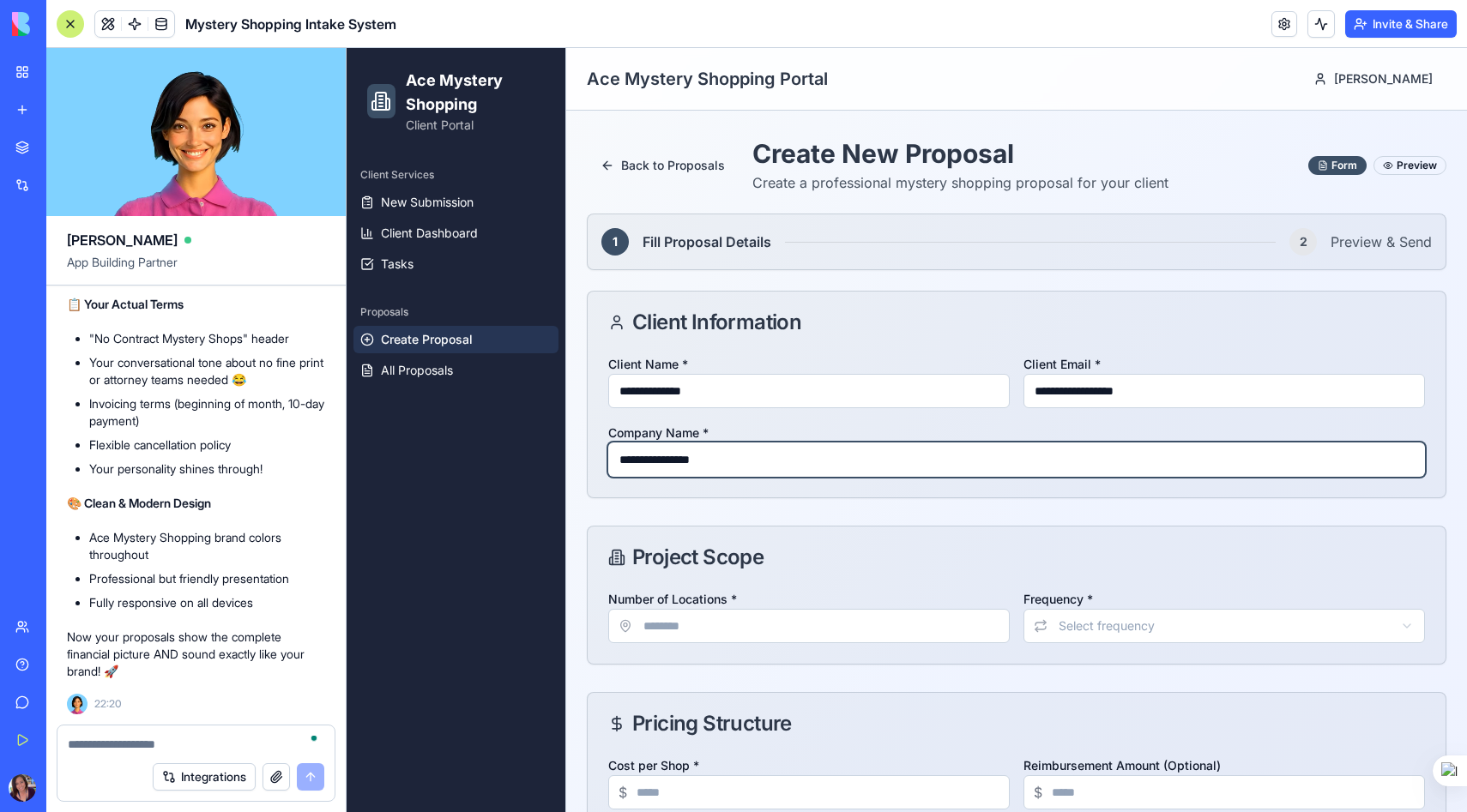
type input "**********"
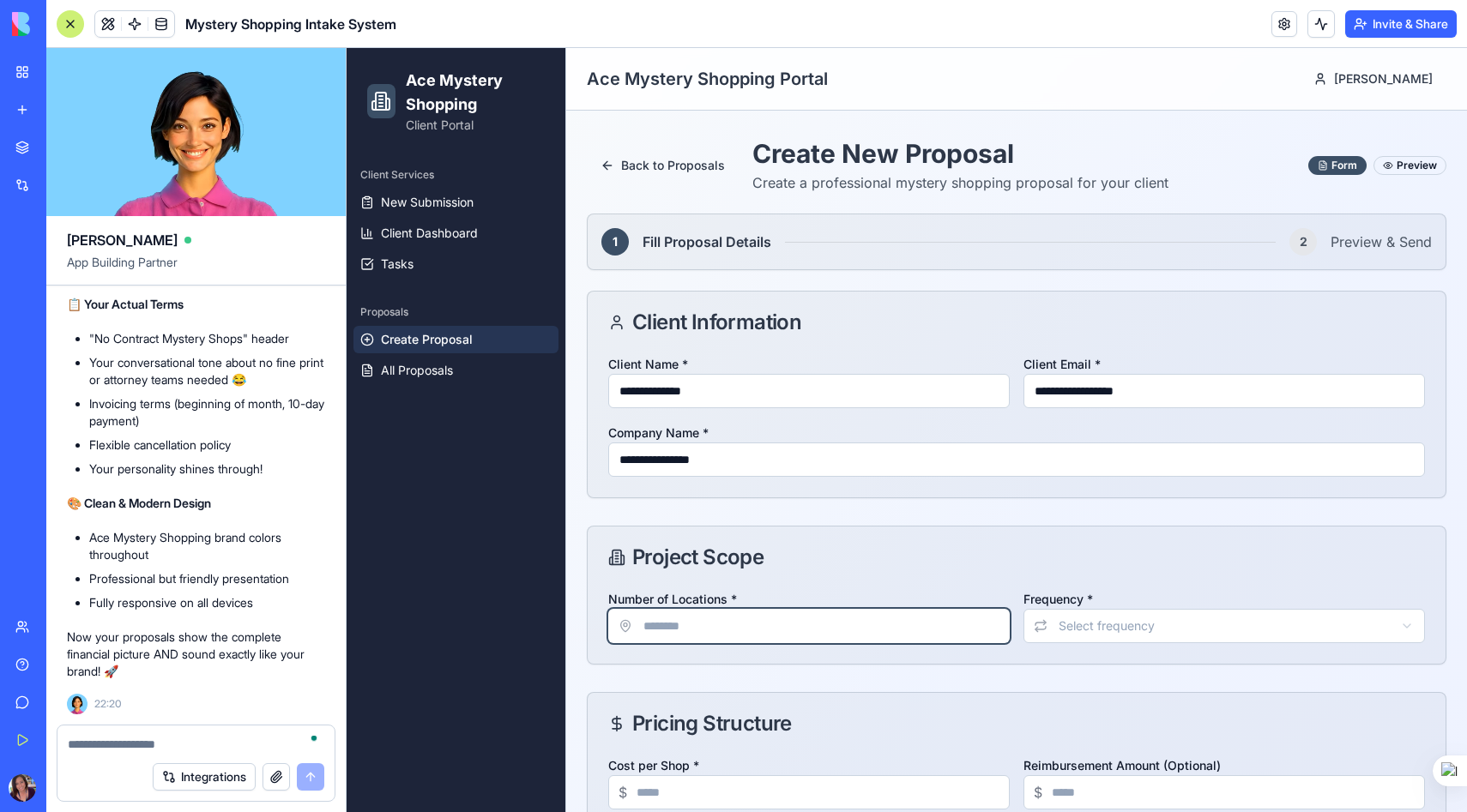
type input "*"
click at [1122, 631] on html "**********" at bounding box center [906, 579] width 1120 height 1063
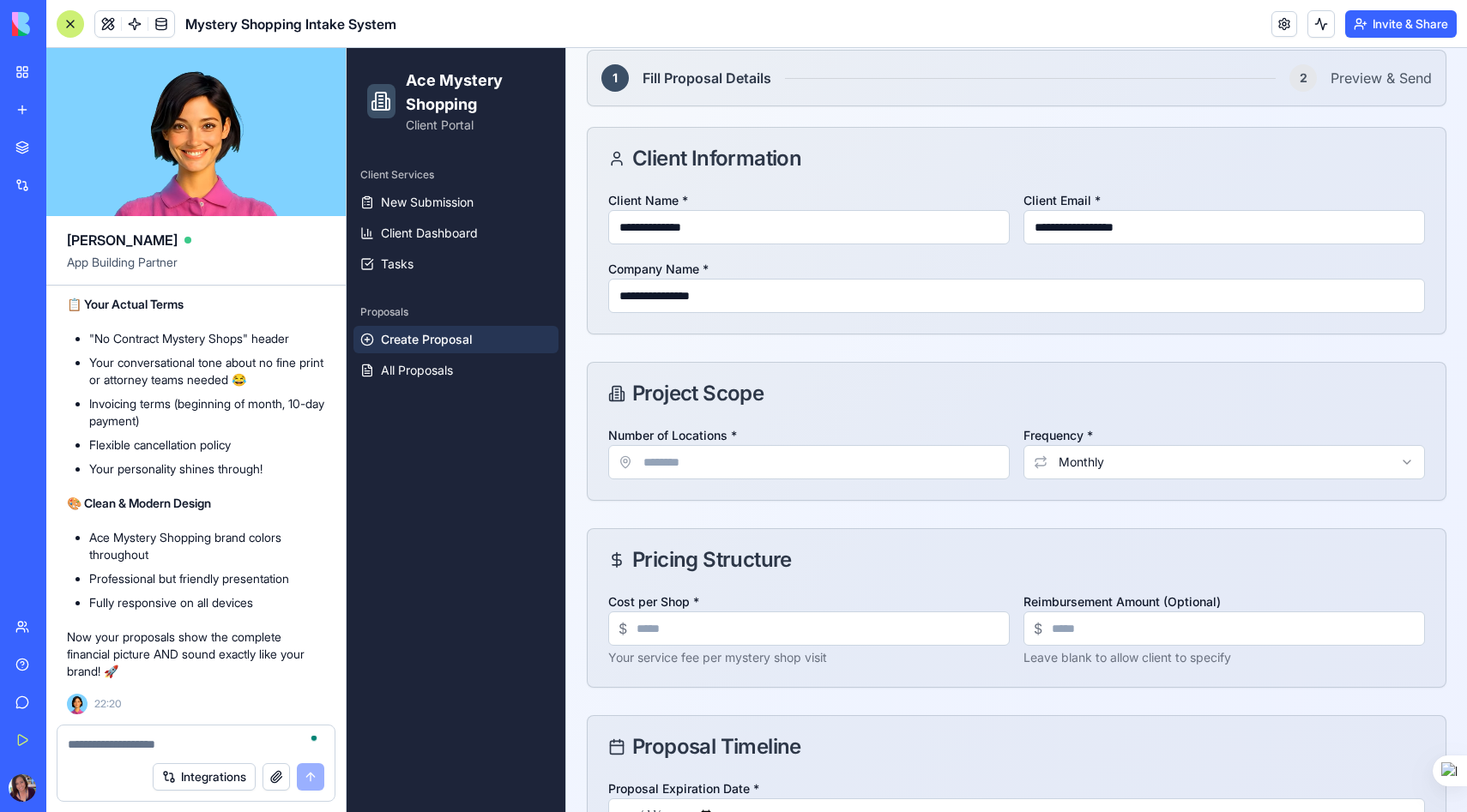
scroll to position [168, 0]
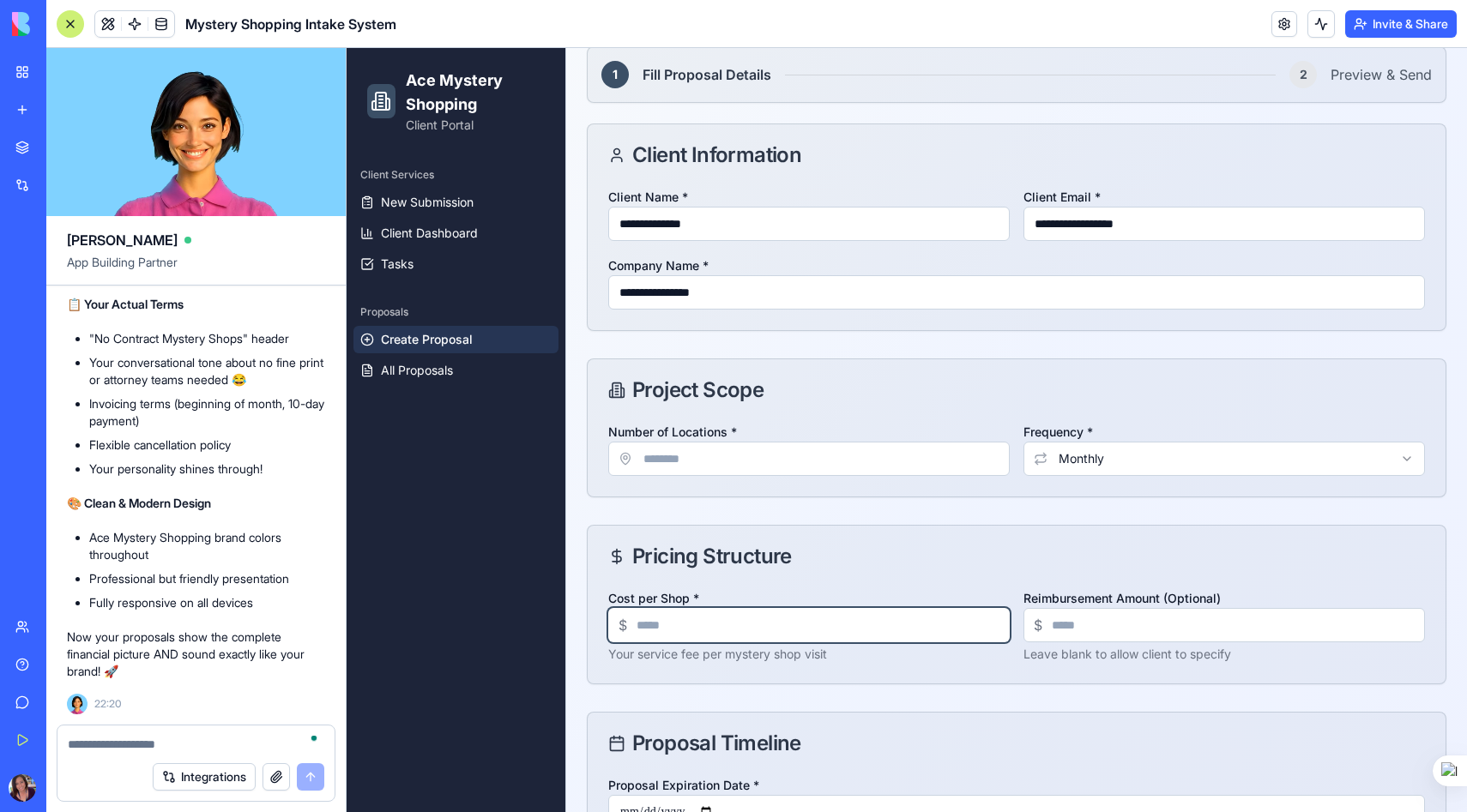
click at [679, 627] on input "Cost per Shop *" at bounding box center [809, 626] width 401 height 34
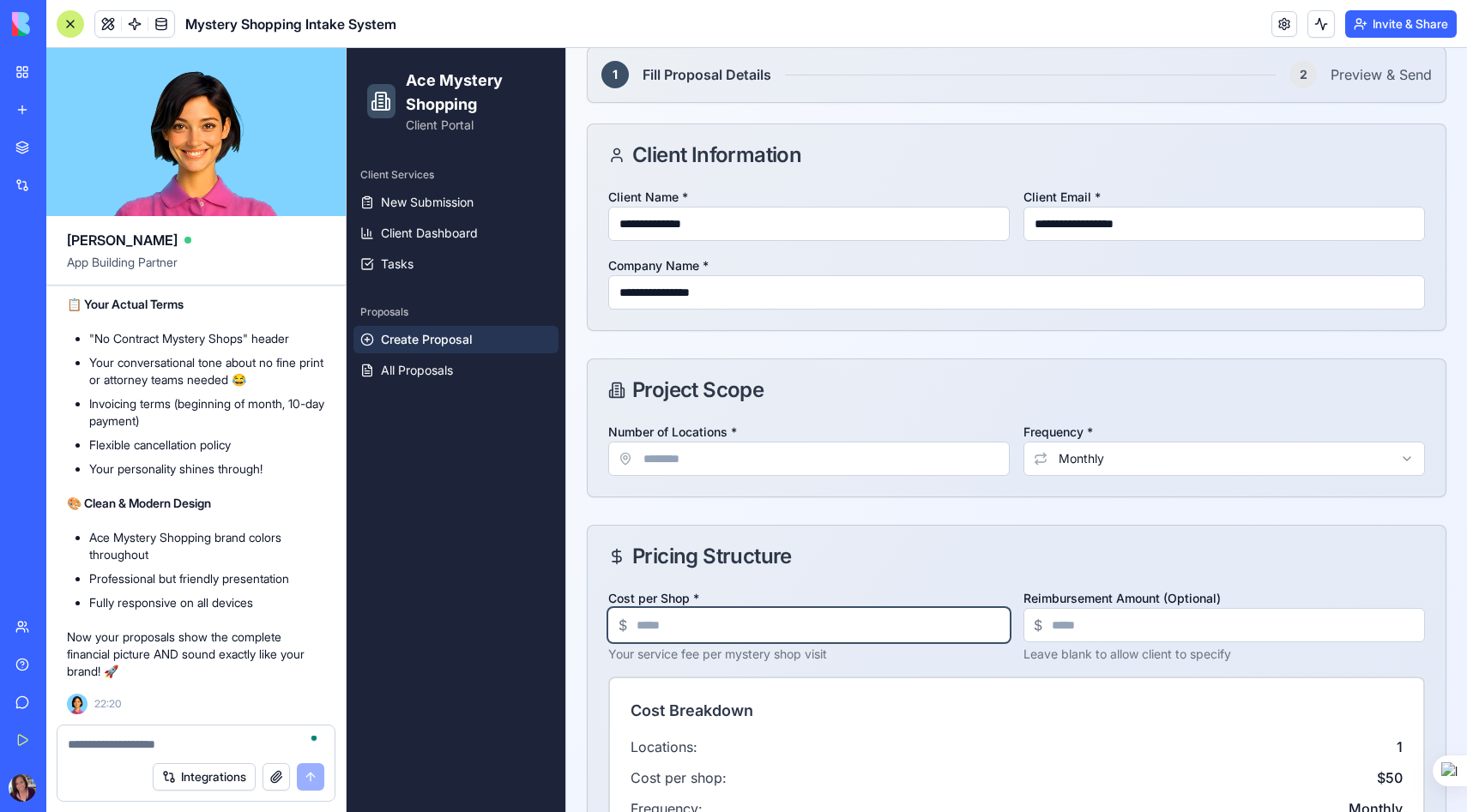
type input "**"
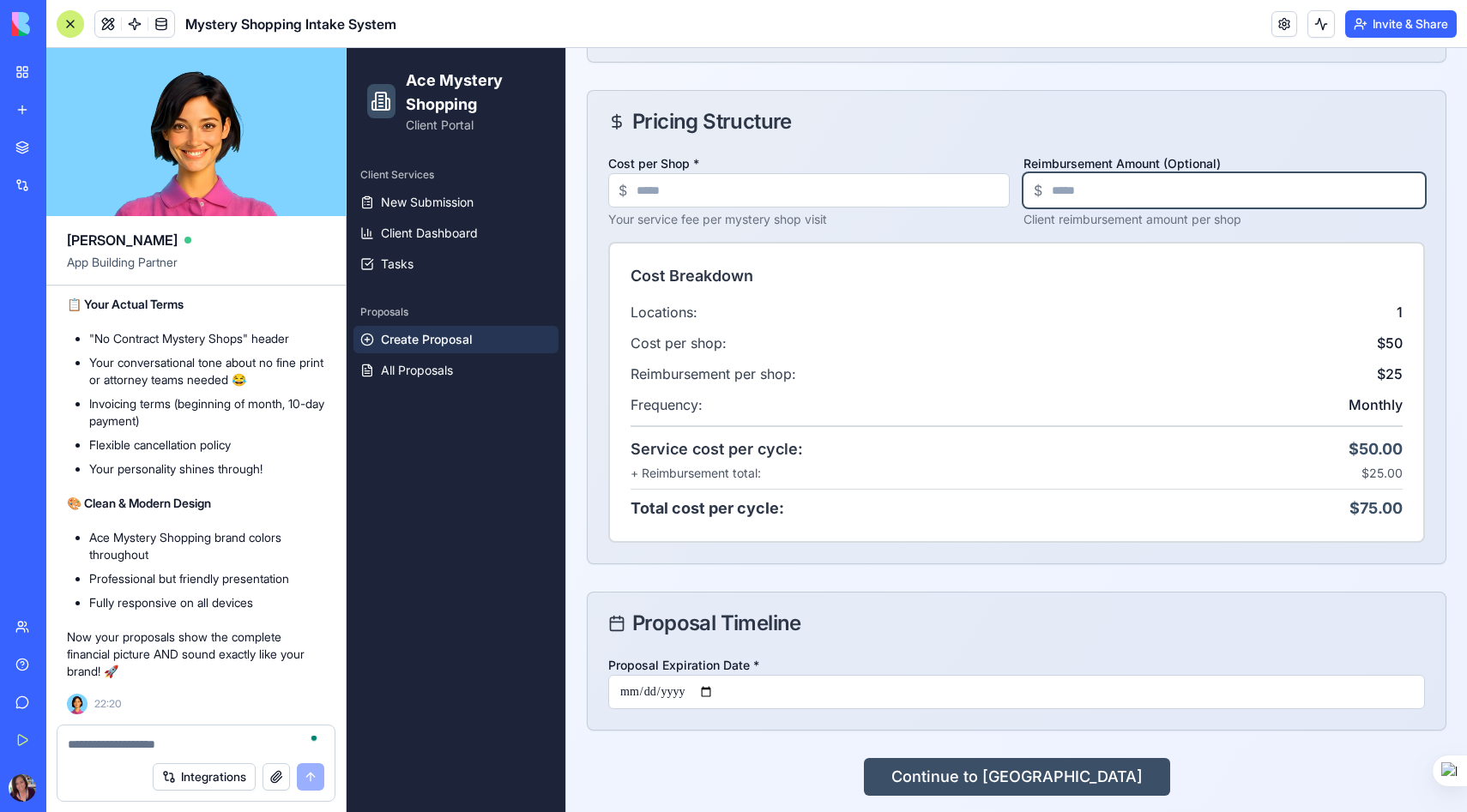
scroll to position [614, 0]
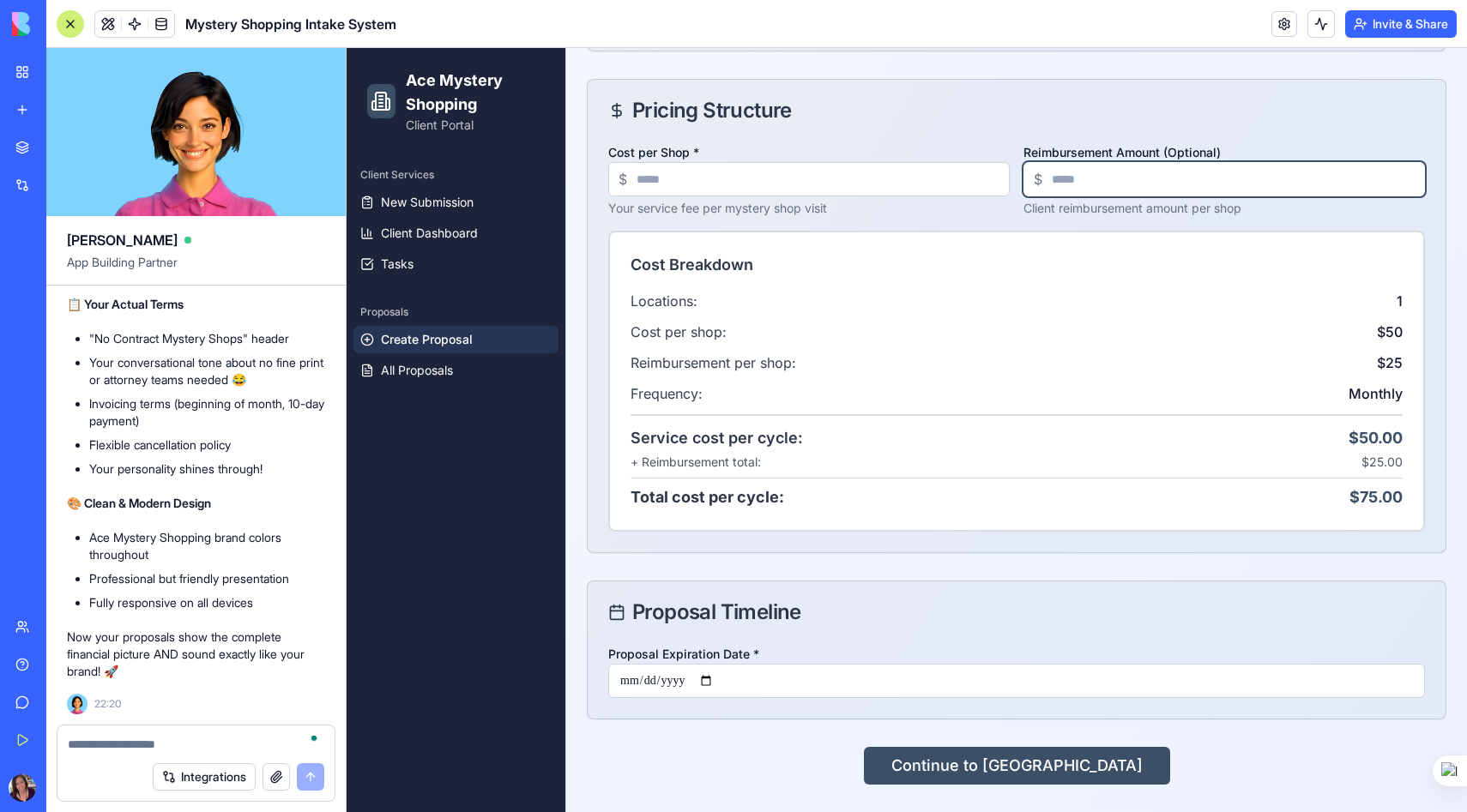
type input "**"
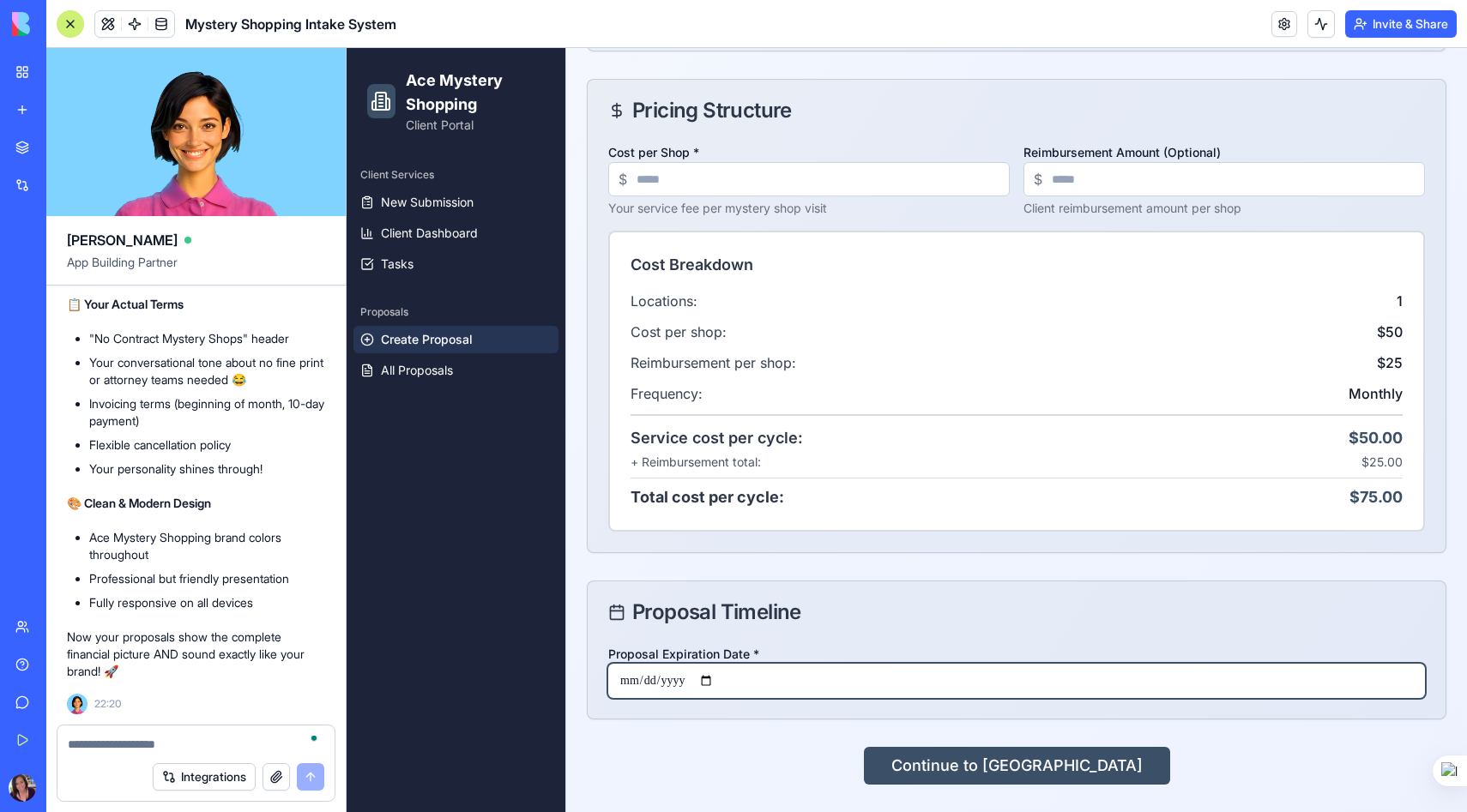
click at [717, 682] on input "Proposal Expiration Date *" at bounding box center [1017, 681] width 816 height 34
type input "**********"
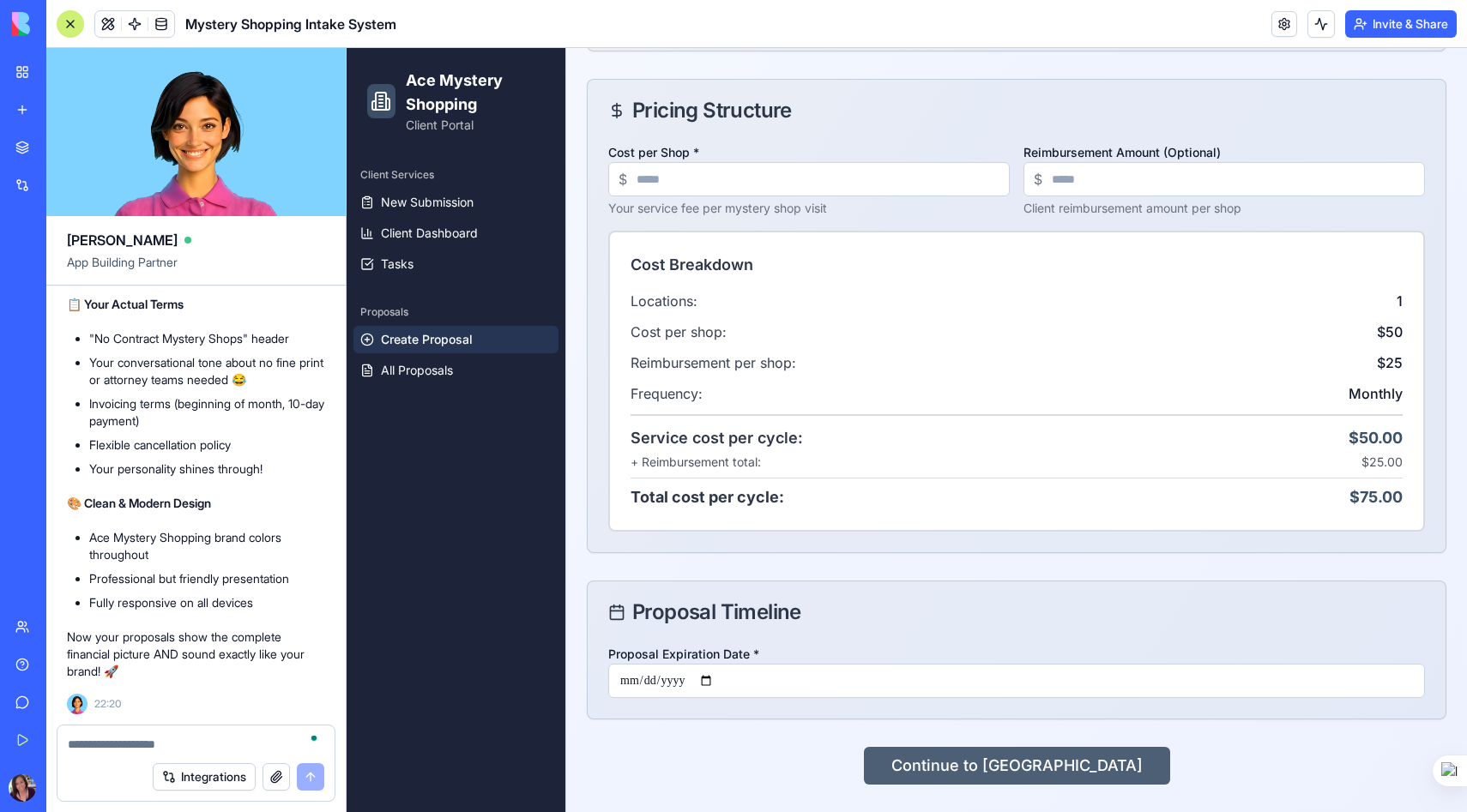
click at [1019, 767] on button "Continue to [GEOGRAPHIC_DATA]" at bounding box center [1017, 766] width 306 height 38
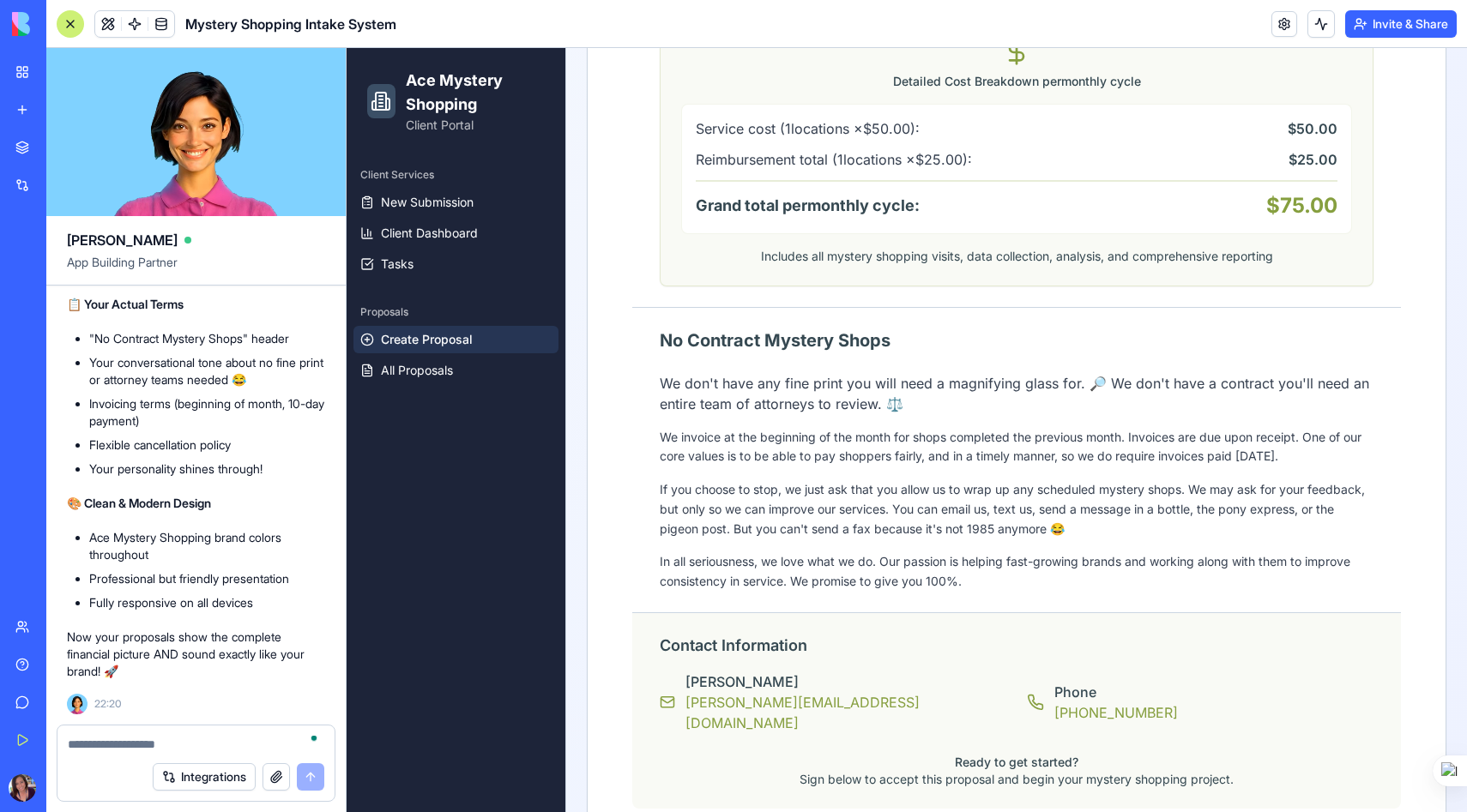
scroll to position [1379, 0]
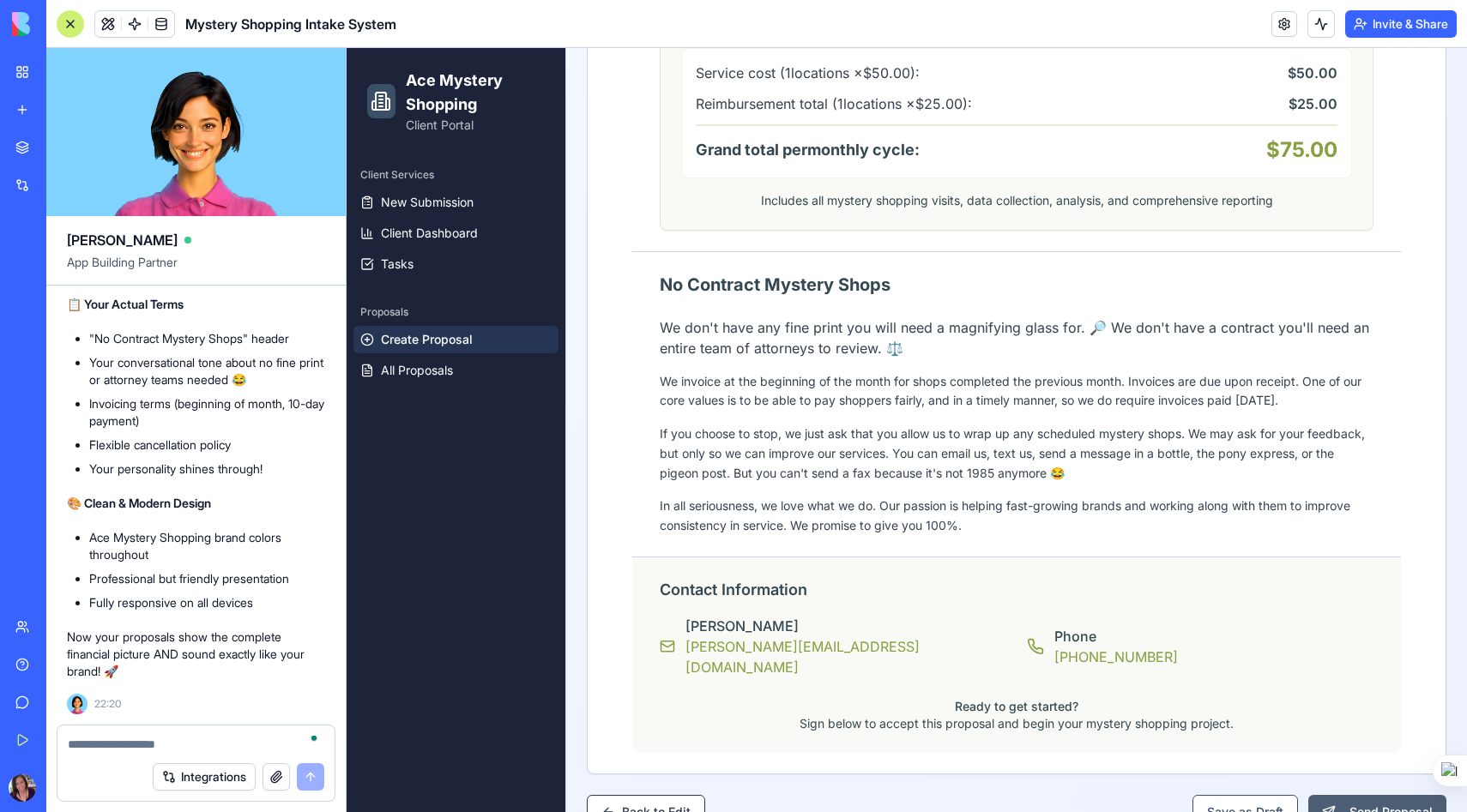
click at [1358, 795] on button "Send Proposal" at bounding box center [1377, 812] width 138 height 34
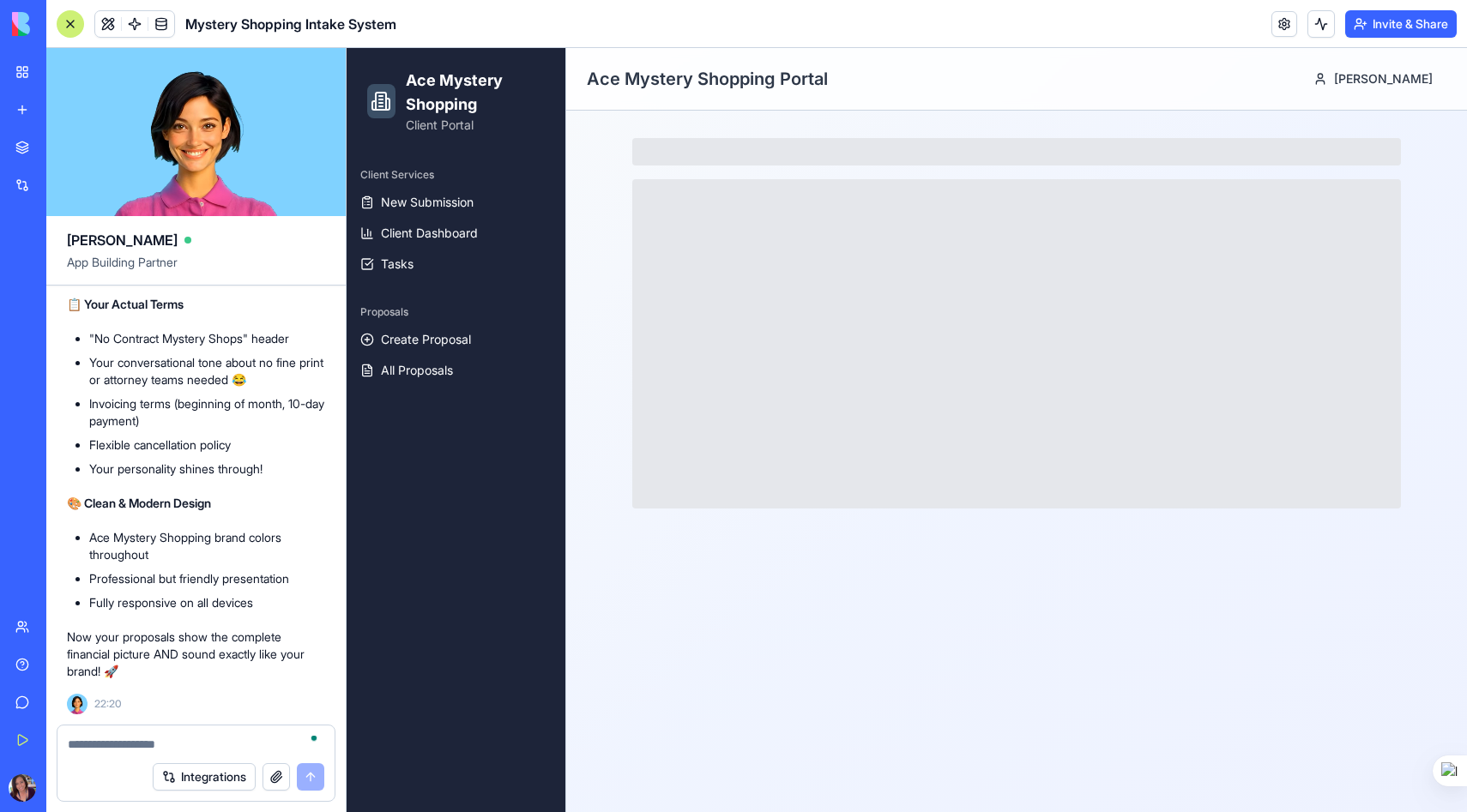
scroll to position [0, 0]
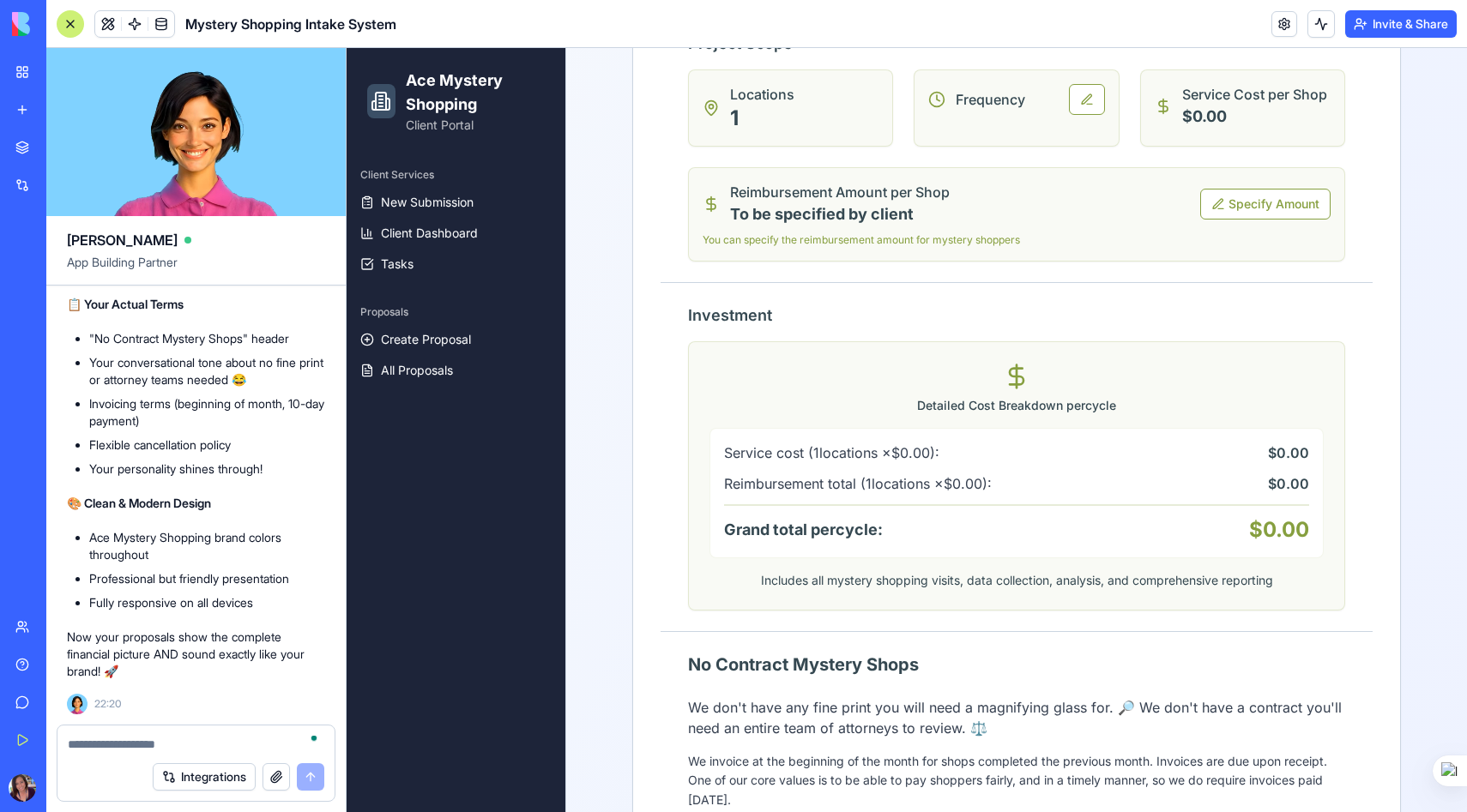
scroll to position [752, 0]
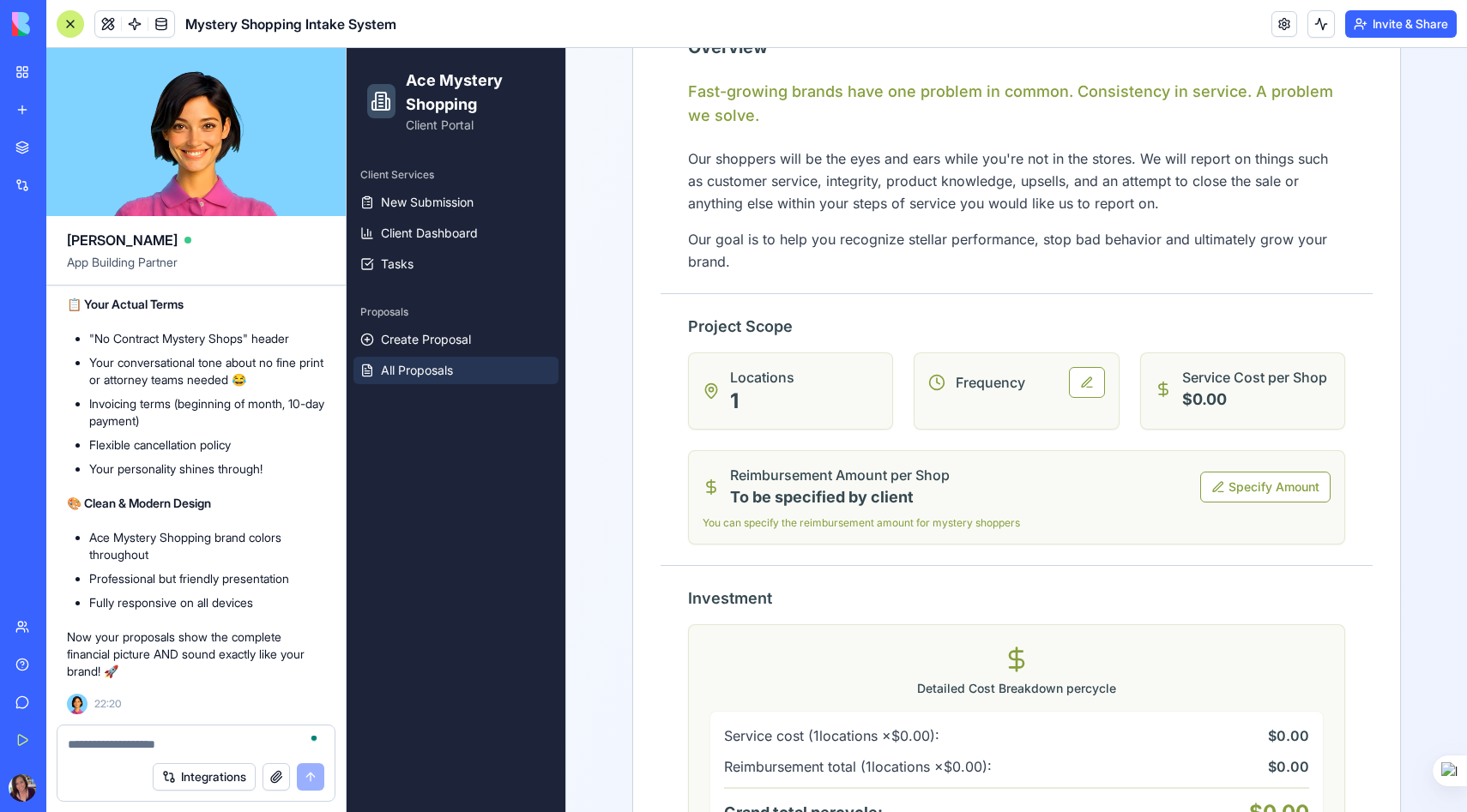
click at [420, 373] on span "All Proposals" at bounding box center [417, 370] width 72 height 17
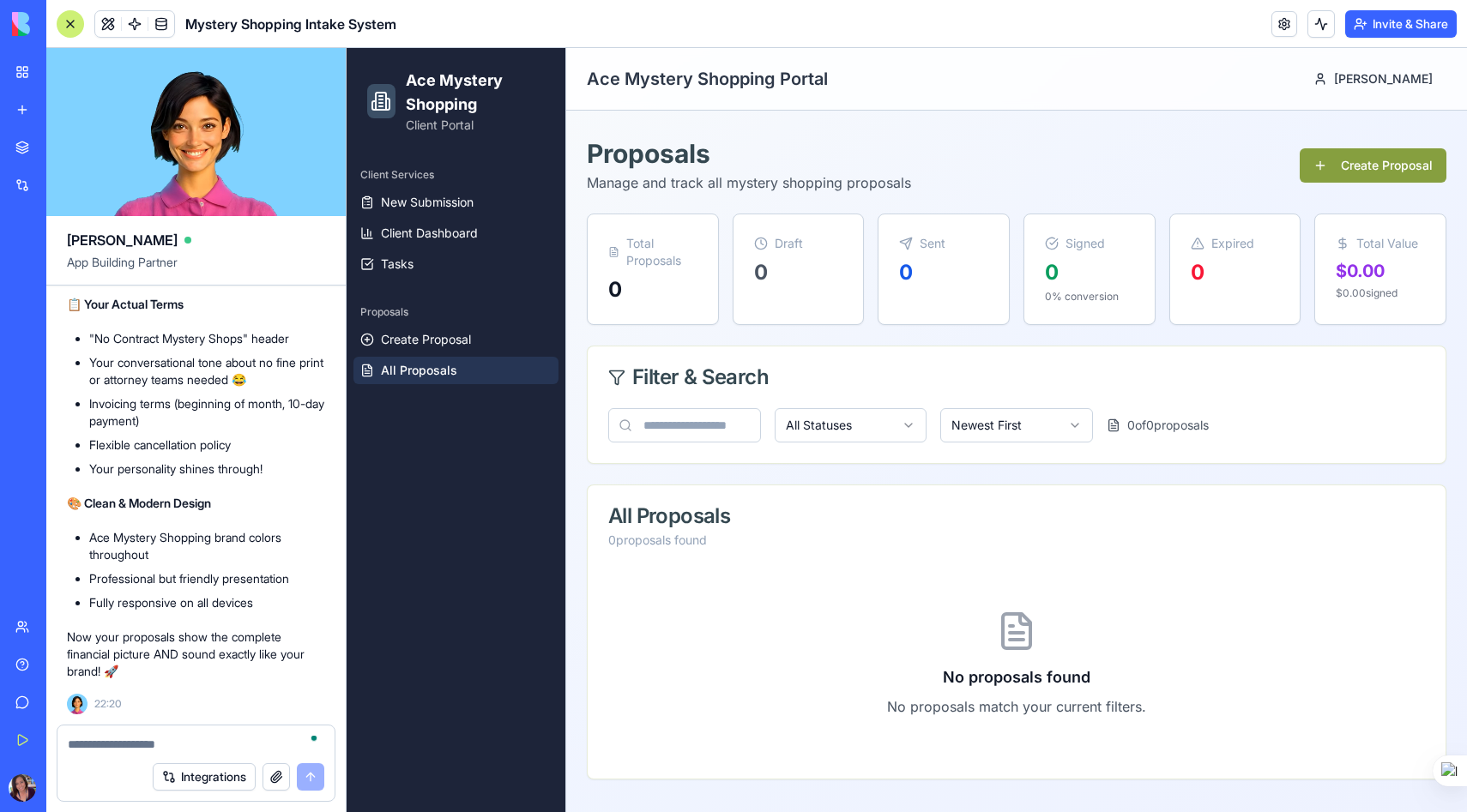
scroll to position [0, 0]
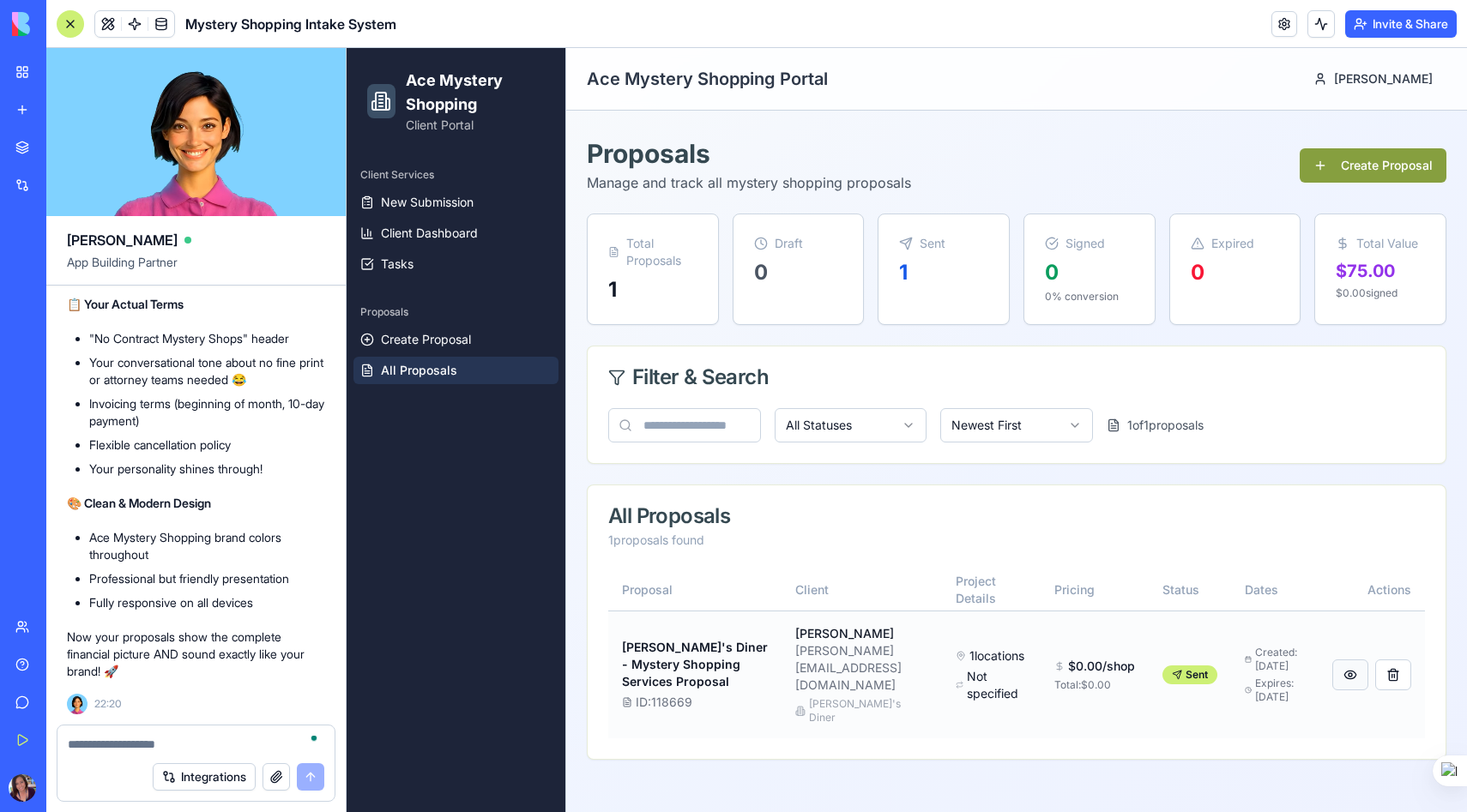
click at [1352, 660] on button at bounding box center [1350, 675] width 36 height 31
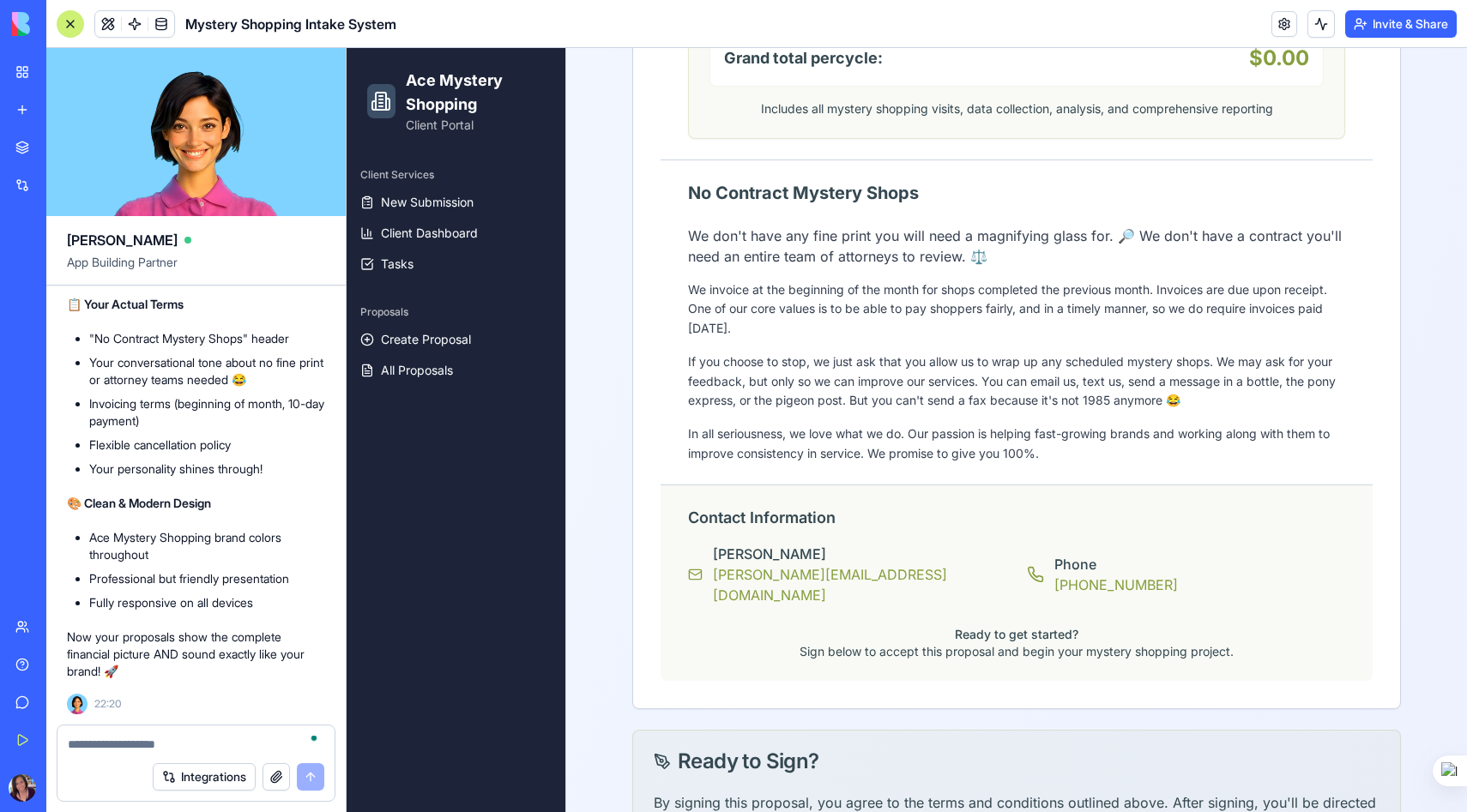
scroll to position [1603, 0]
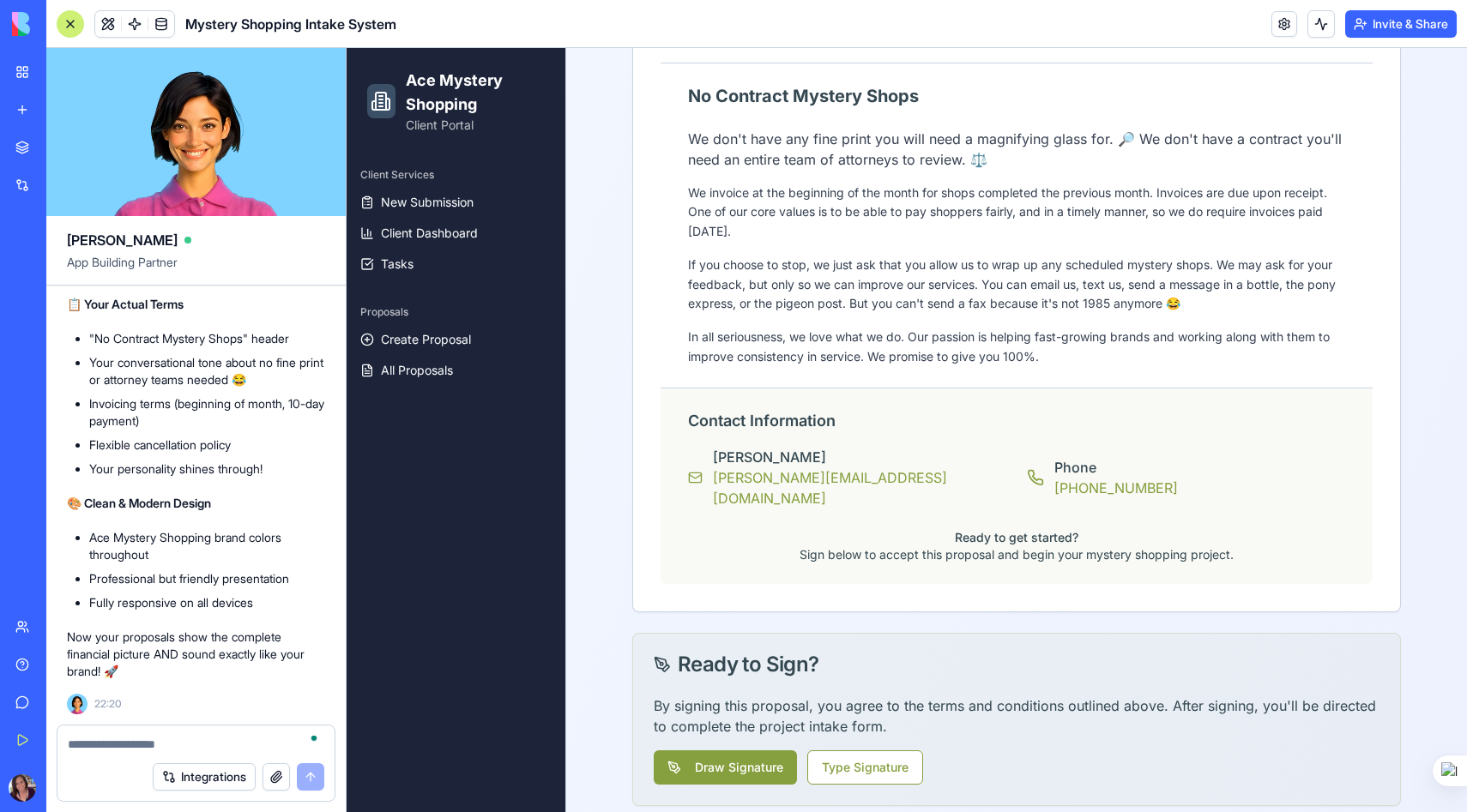
click at [112, 742] on textarea "To enrich screen reader interactions, please activate Accessibility in Grammarl…" at bounding box center [196, 744] width 256 height 17
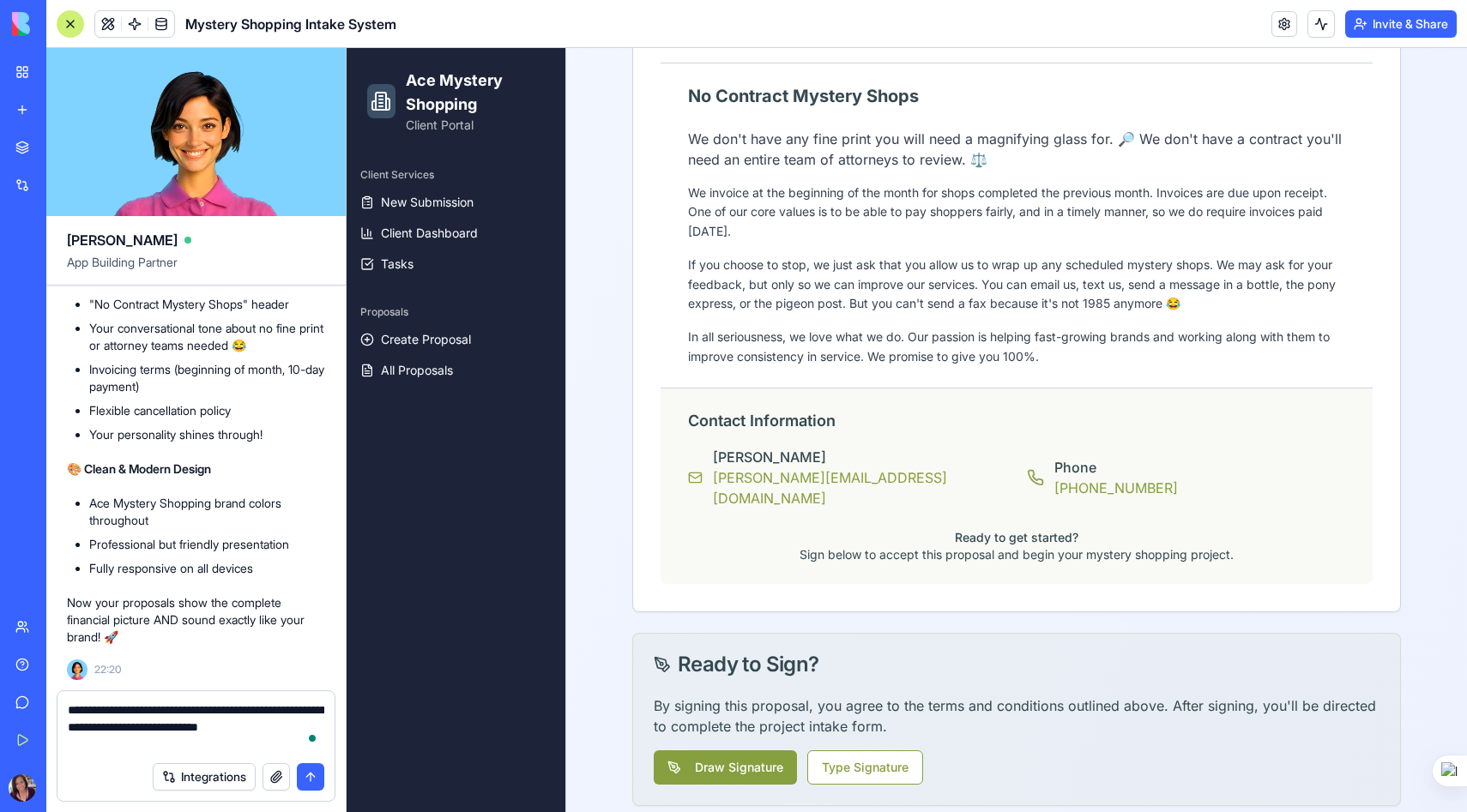
type textarea "**********"
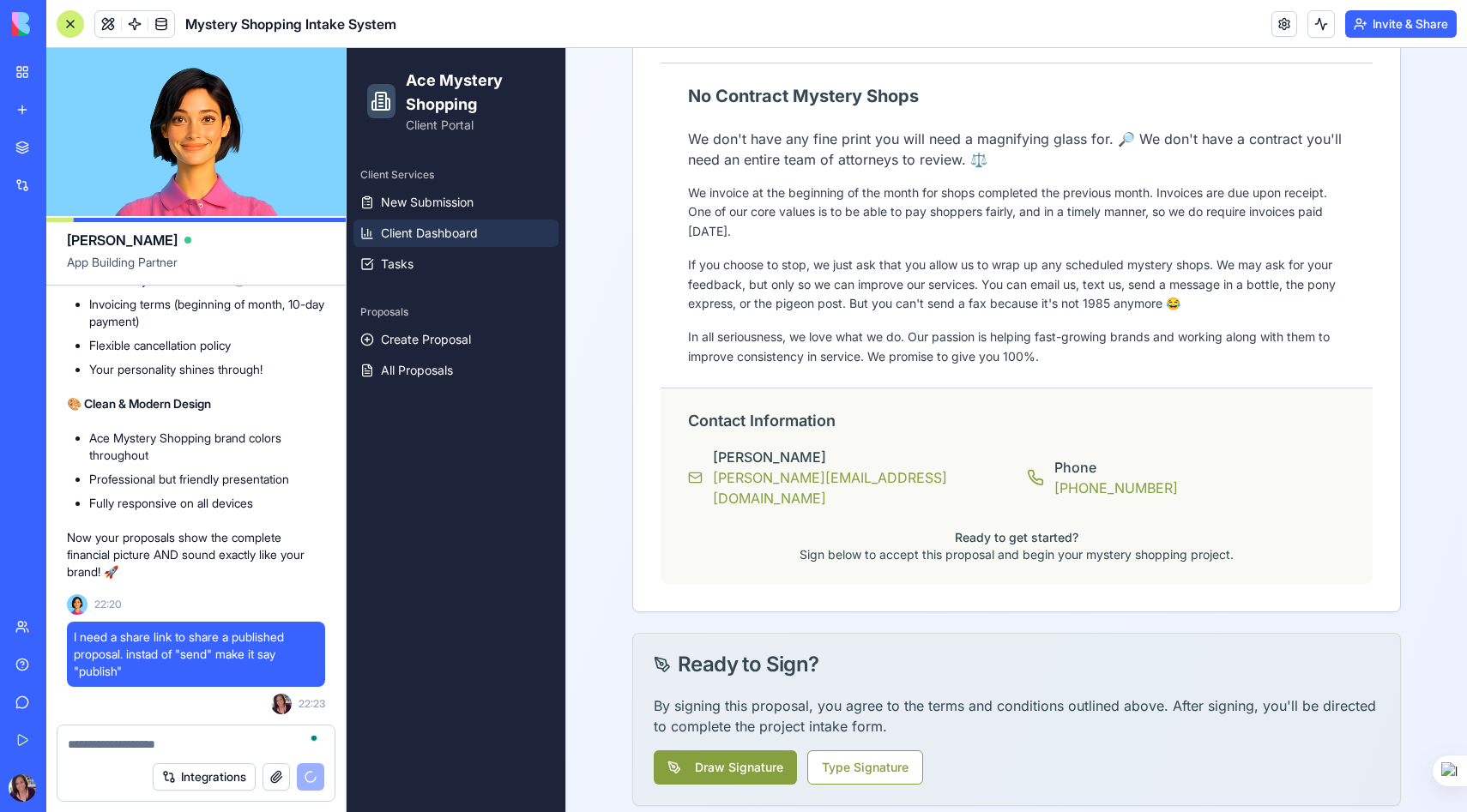
click at [419, 229] on span "Client Dashboard" at bounding box center [429, 233] width 97 height 17
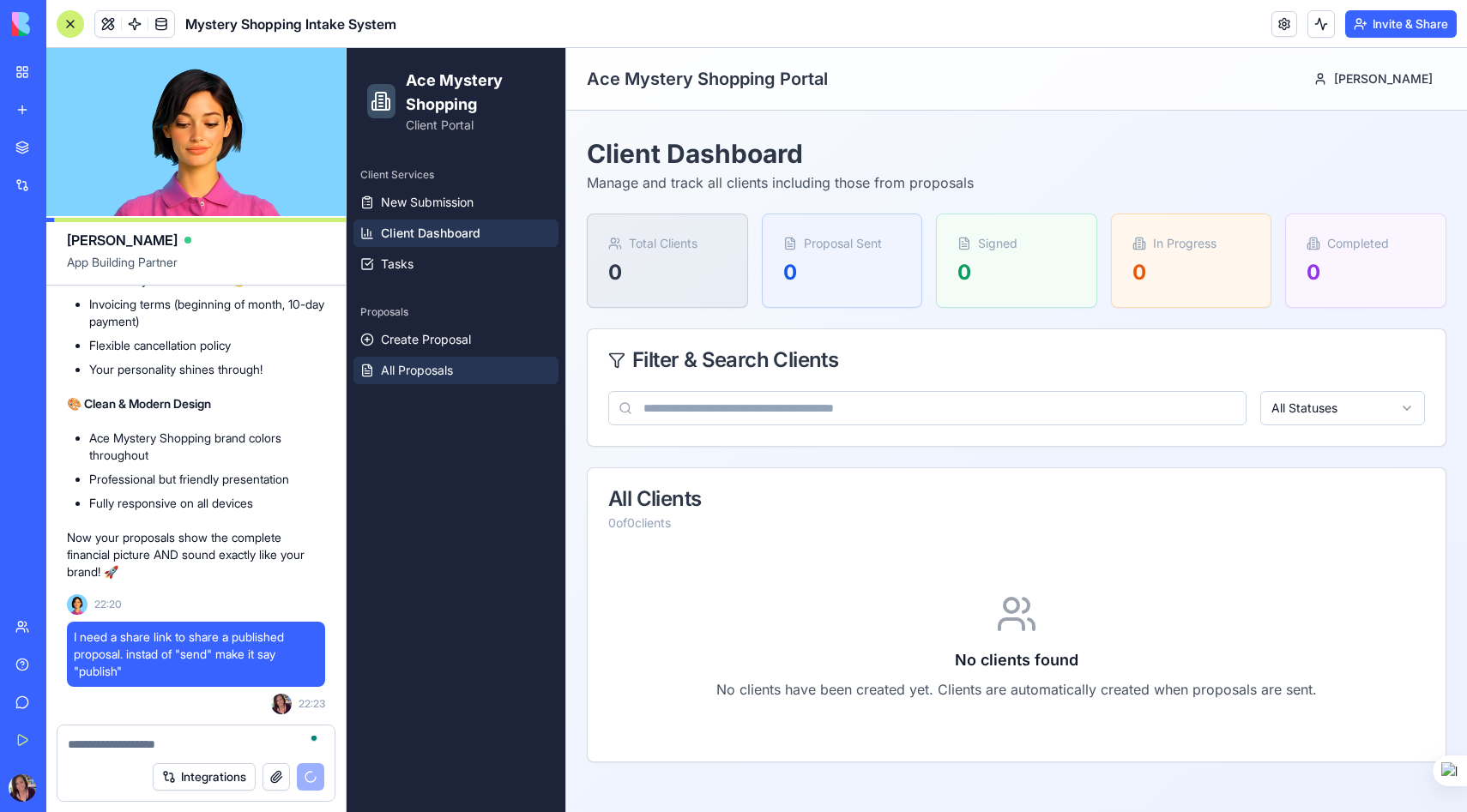
click at [424, 369] on span "All Proposals" at bounding box center [417, 370] width 72 height 17
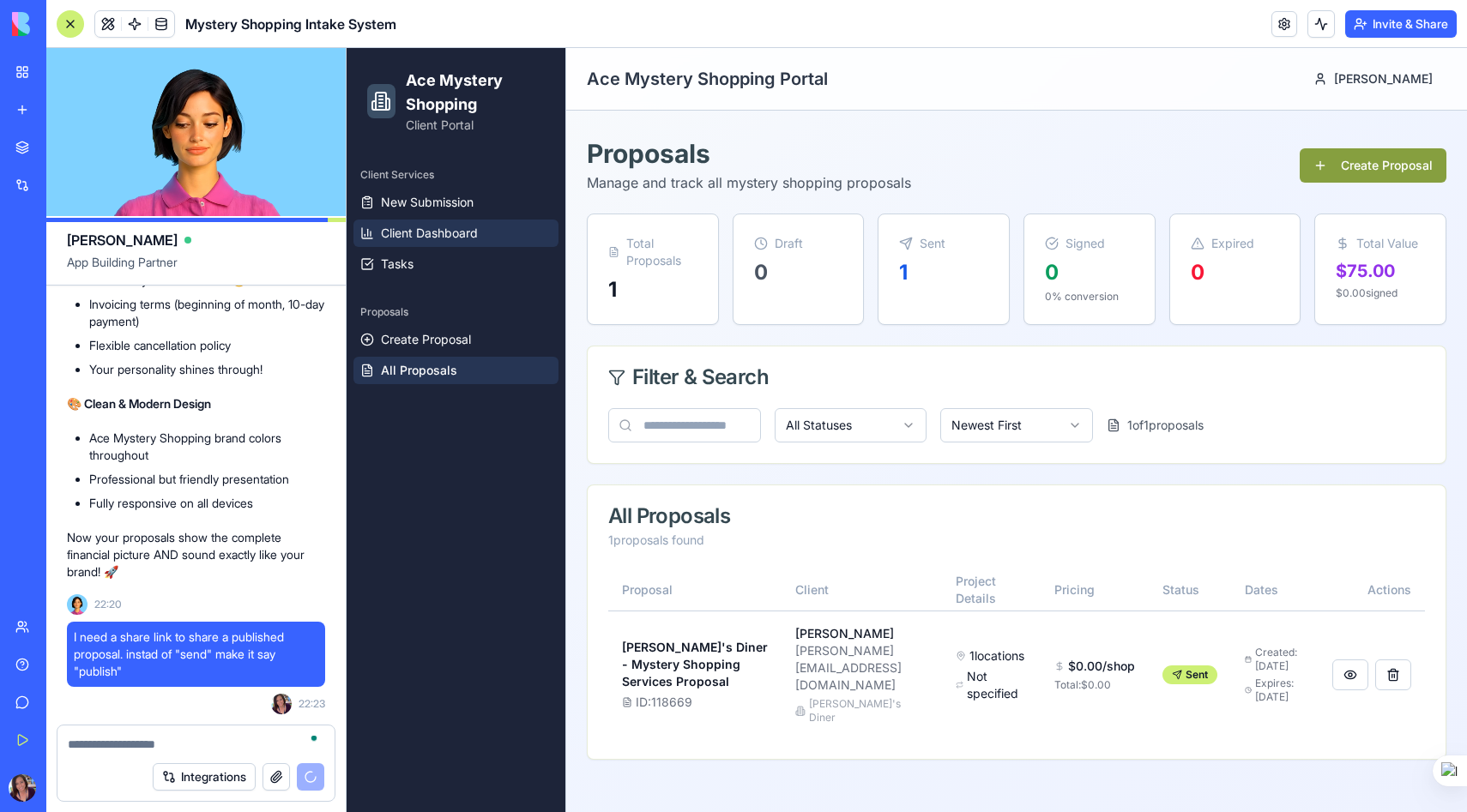
click at [435, 237] on span "Client Dashboard" at bounding box center [429, 233] width 97 height 17
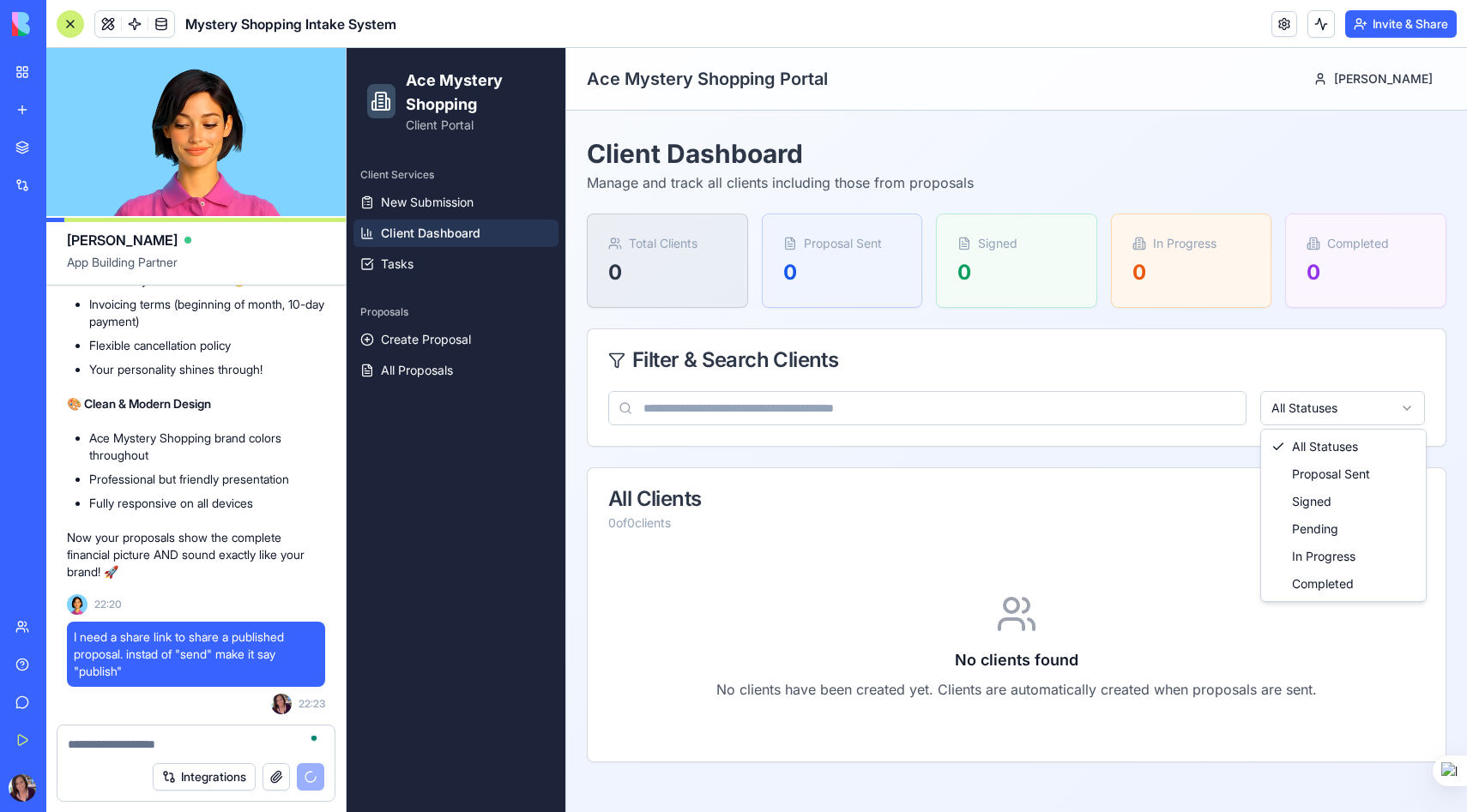
click at [1406, 412] on html "Ace Mystery Shopping Client Portal Client Services New Submission Client Dashbo…" at bounding box center [906, 430] width 1120 height 764
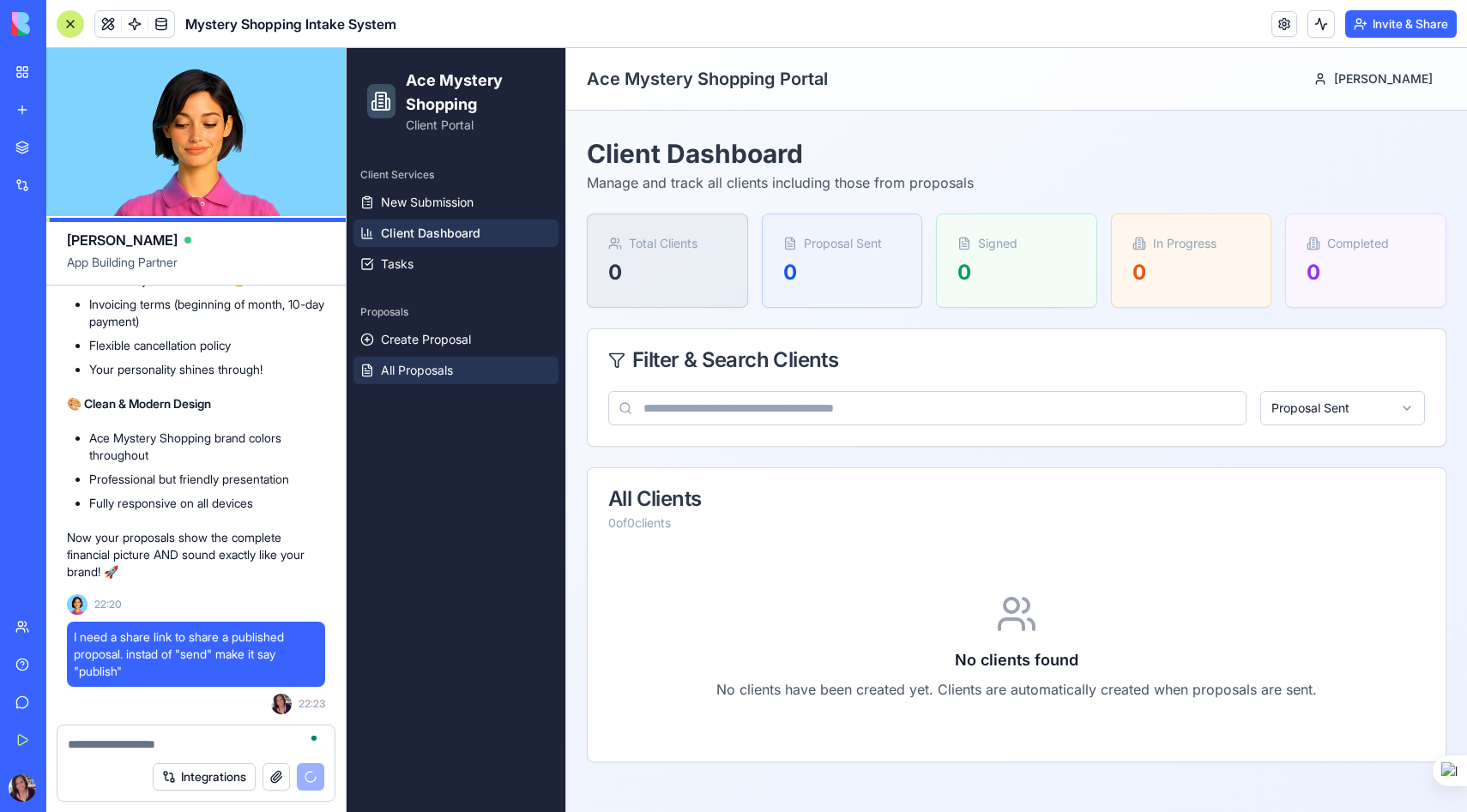
click at [422, 373] on span "All Proposals" at bounding box center [417, 370] width 72 height 17
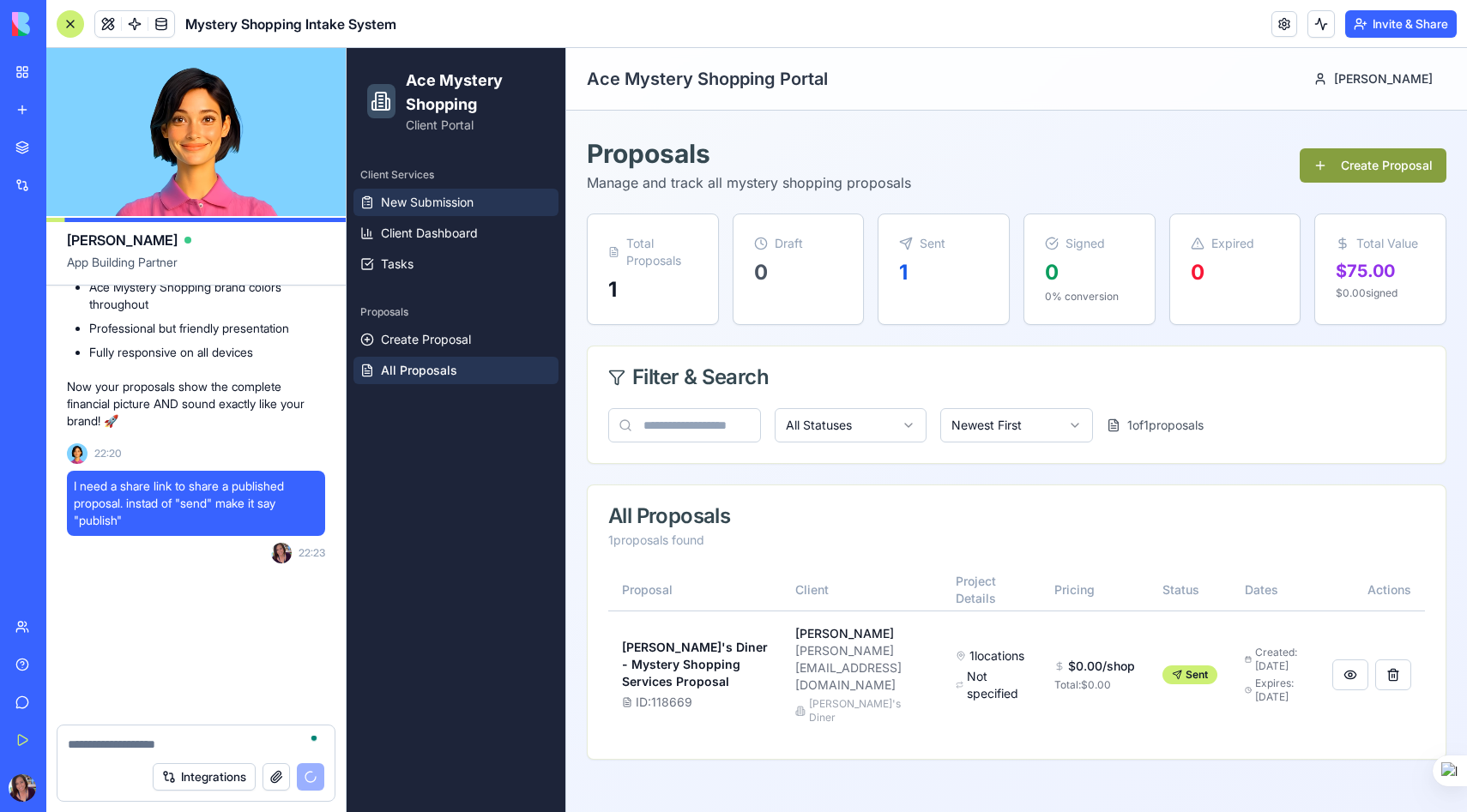
scroll to position [32852, 0]
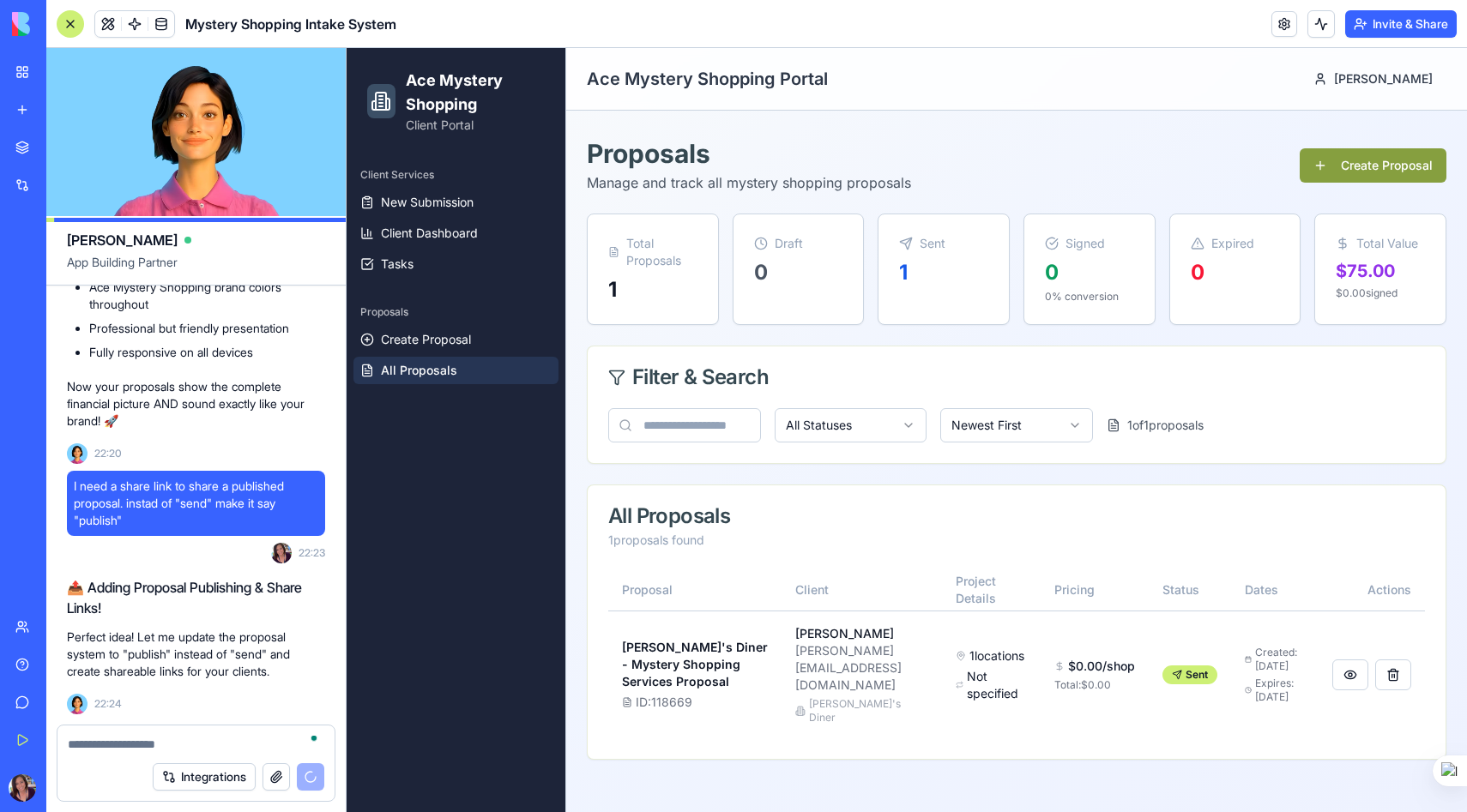
click at [106, 745] on textarea "To enrich screen reader interactions, please activate Accessibility in Grammarl…" at bounding box center [196, 744] width 256 height 17
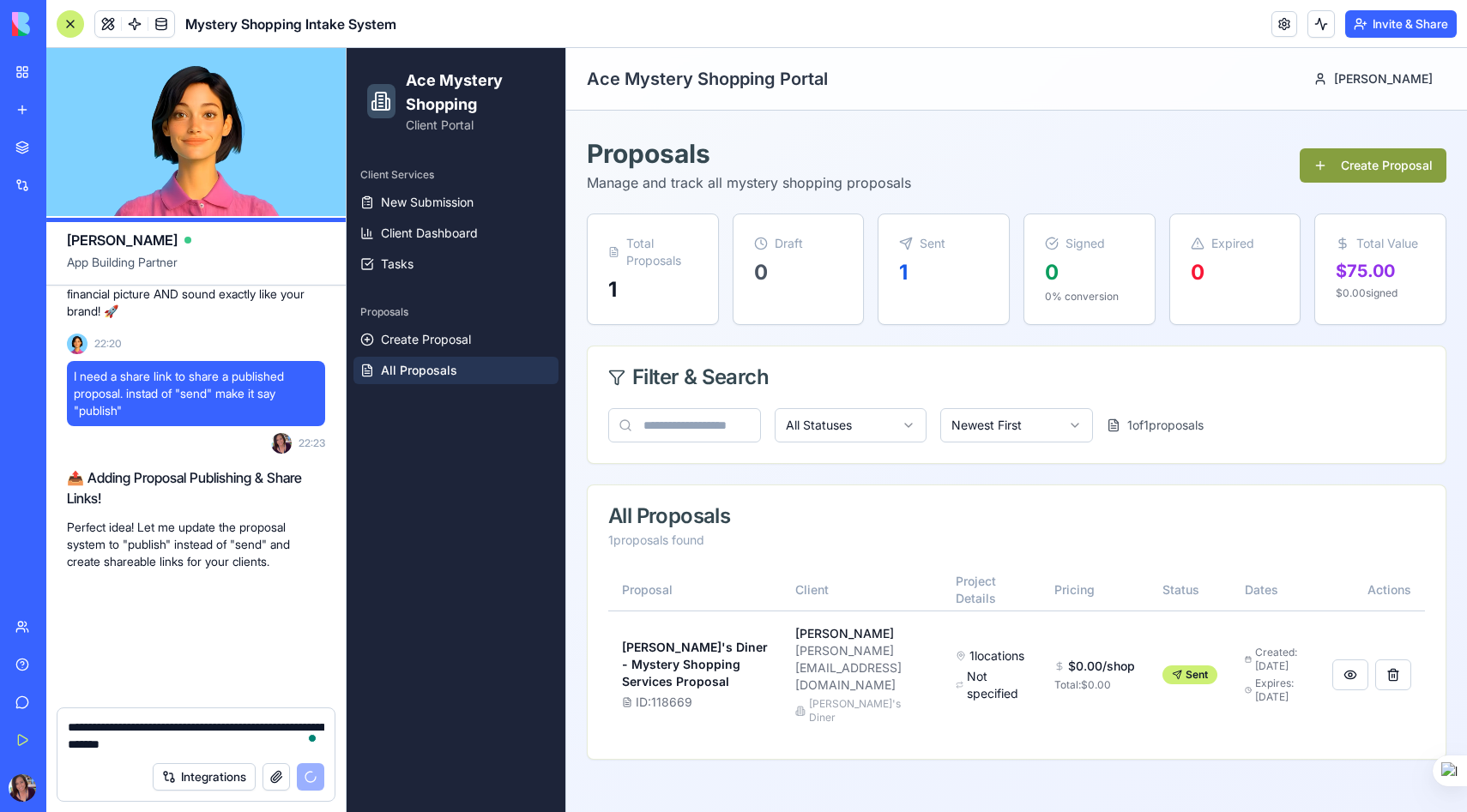
scroll to position [32962, 0]
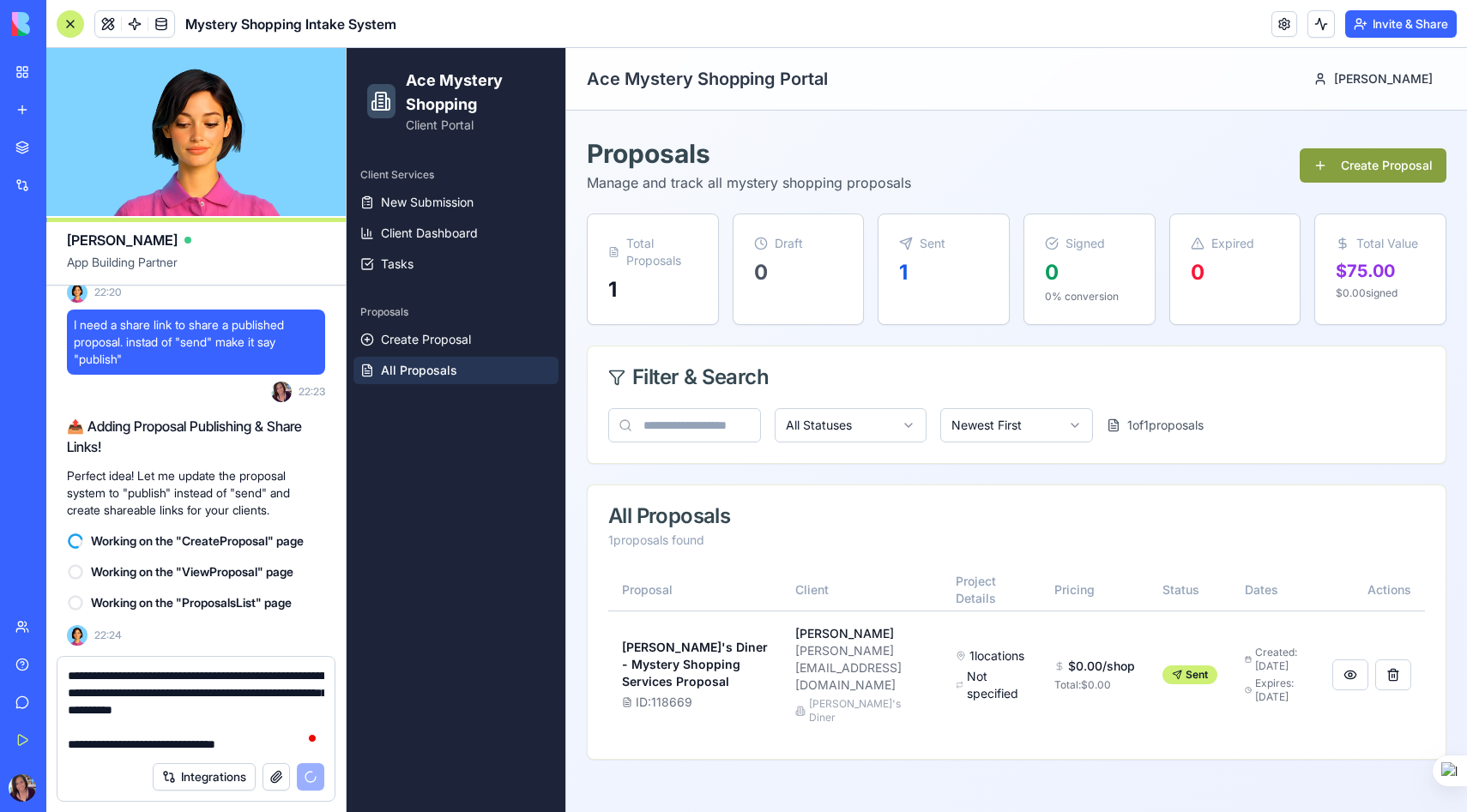
type textarea "**********"
click at [275, 776] on button "button" at bounding box center [276, 777] width 28 height 27
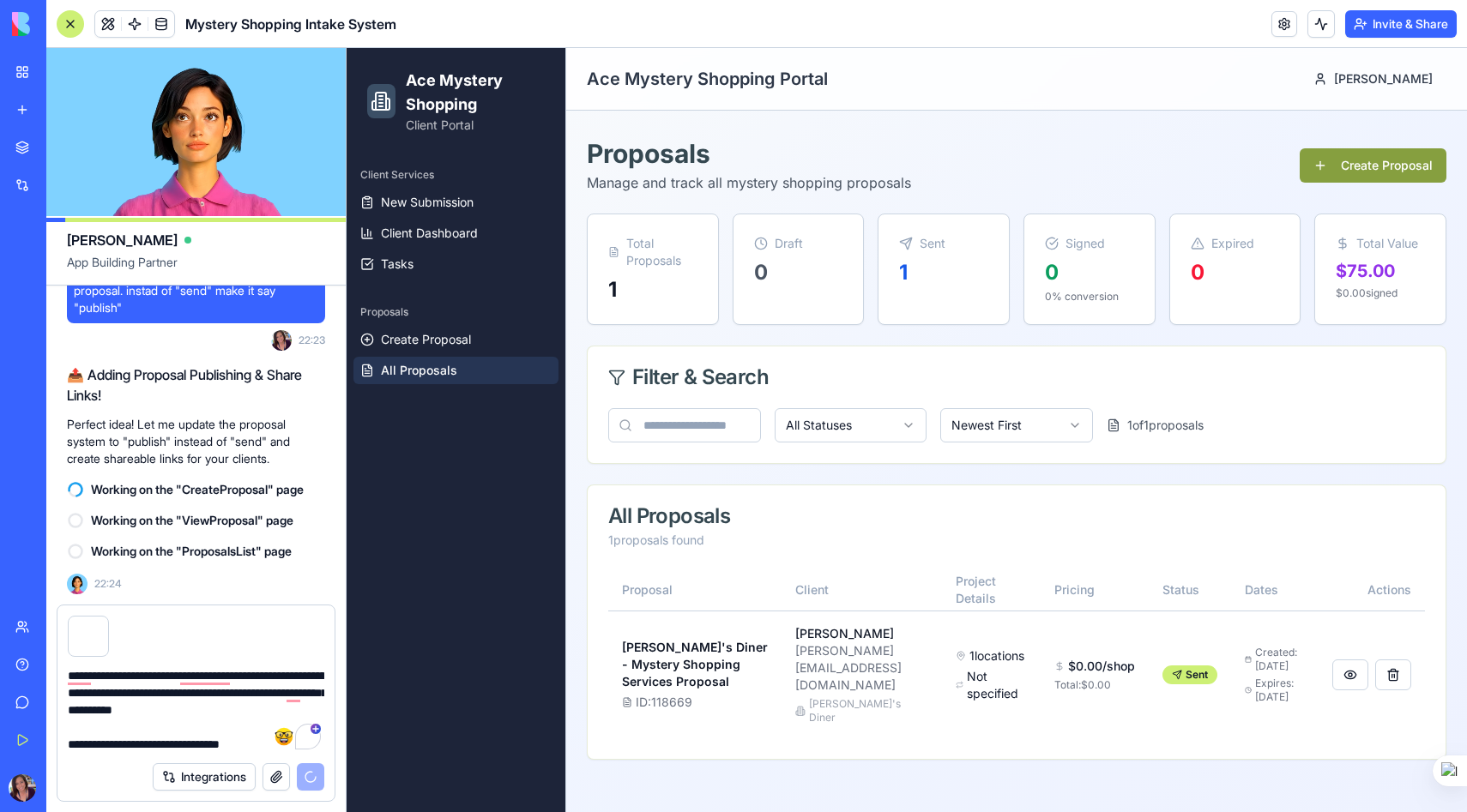
click at [263, 743] on textarea "**********" at bounding box center [196, 710] width 256 height 86
click at [1351, 664] on button at bounding box center [1350, 675] width 36 height 31
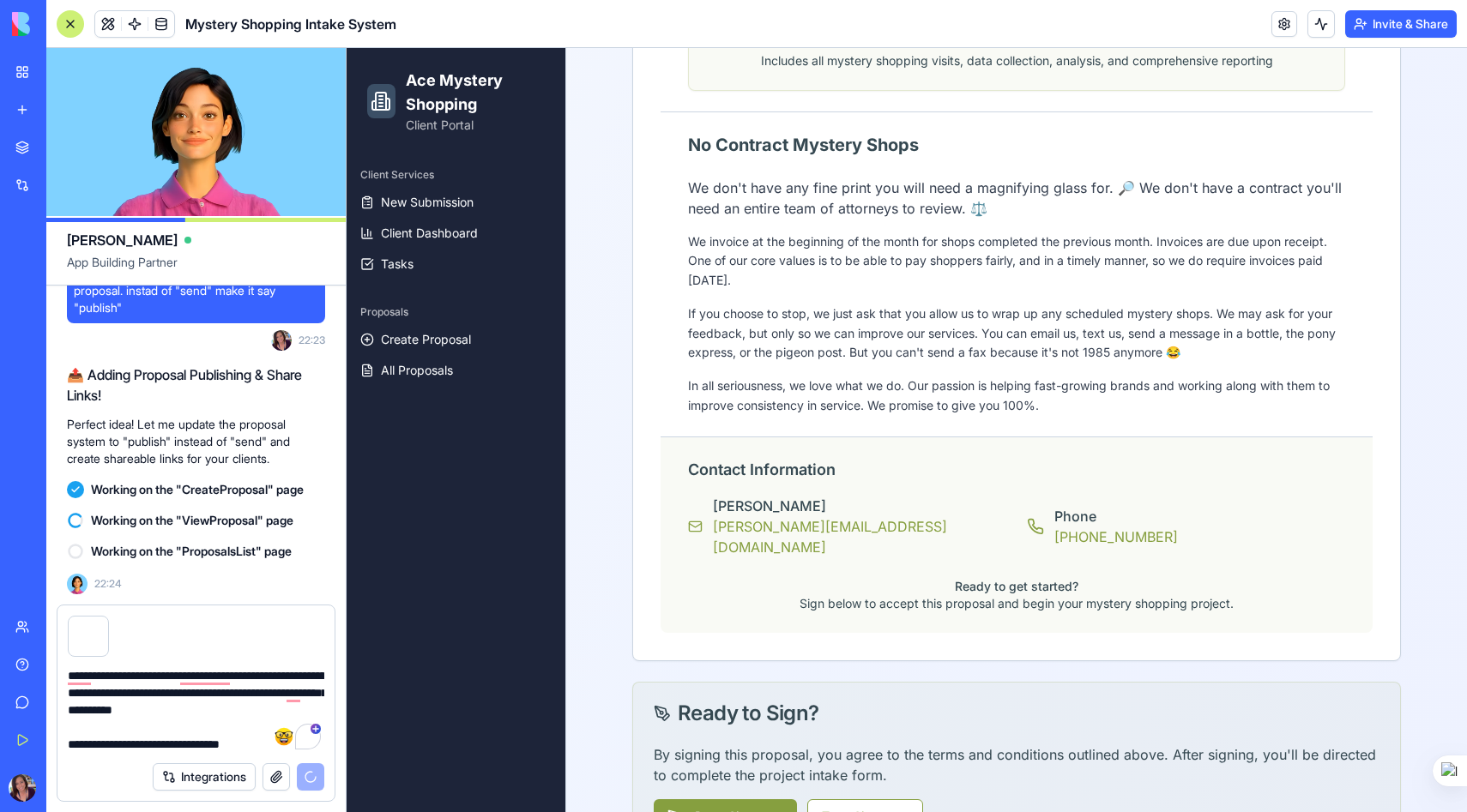
scroll to position [1603, 0]
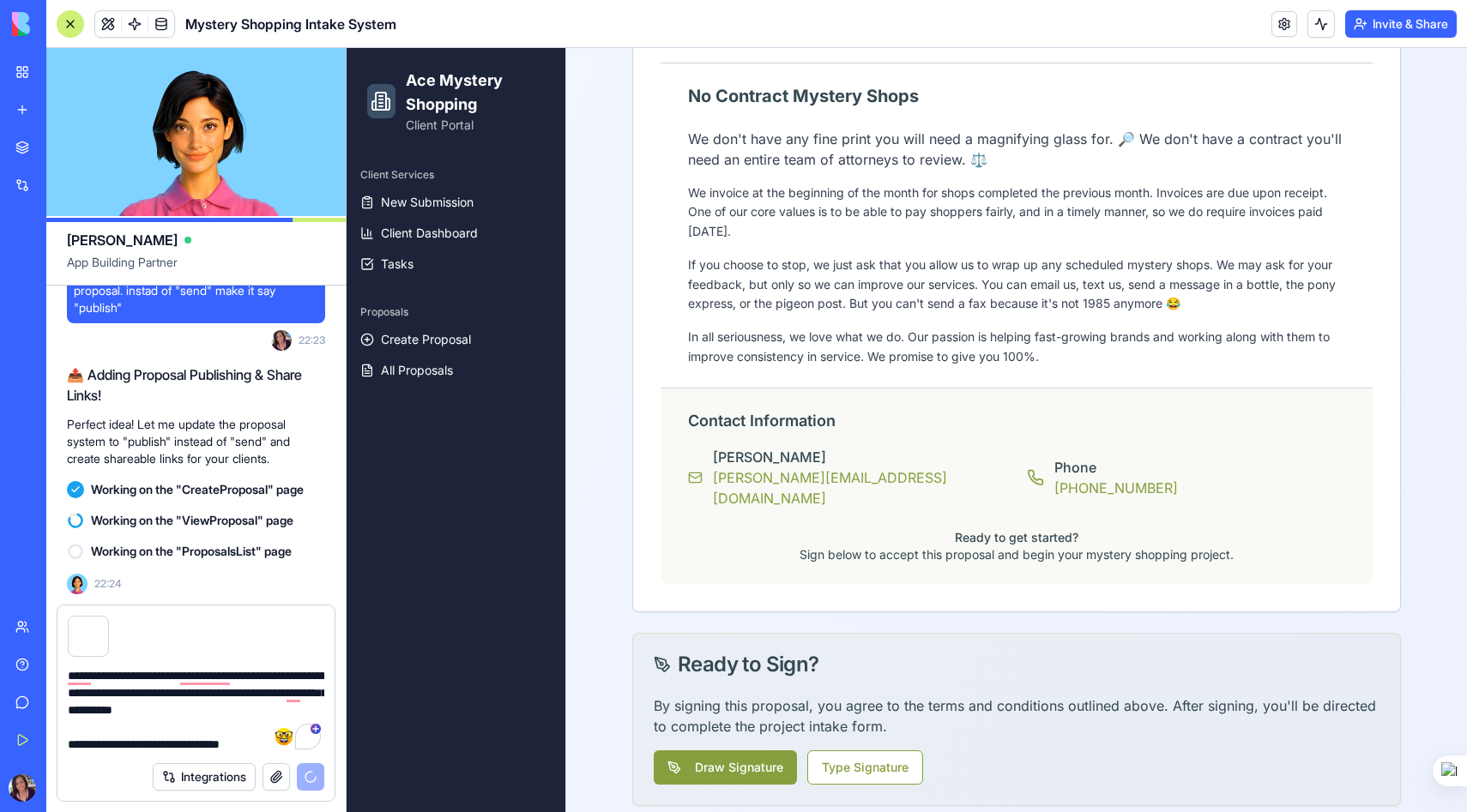
click at [263, 740] on textarea "**********" at bounding box center [196, 710] width 256 height 86
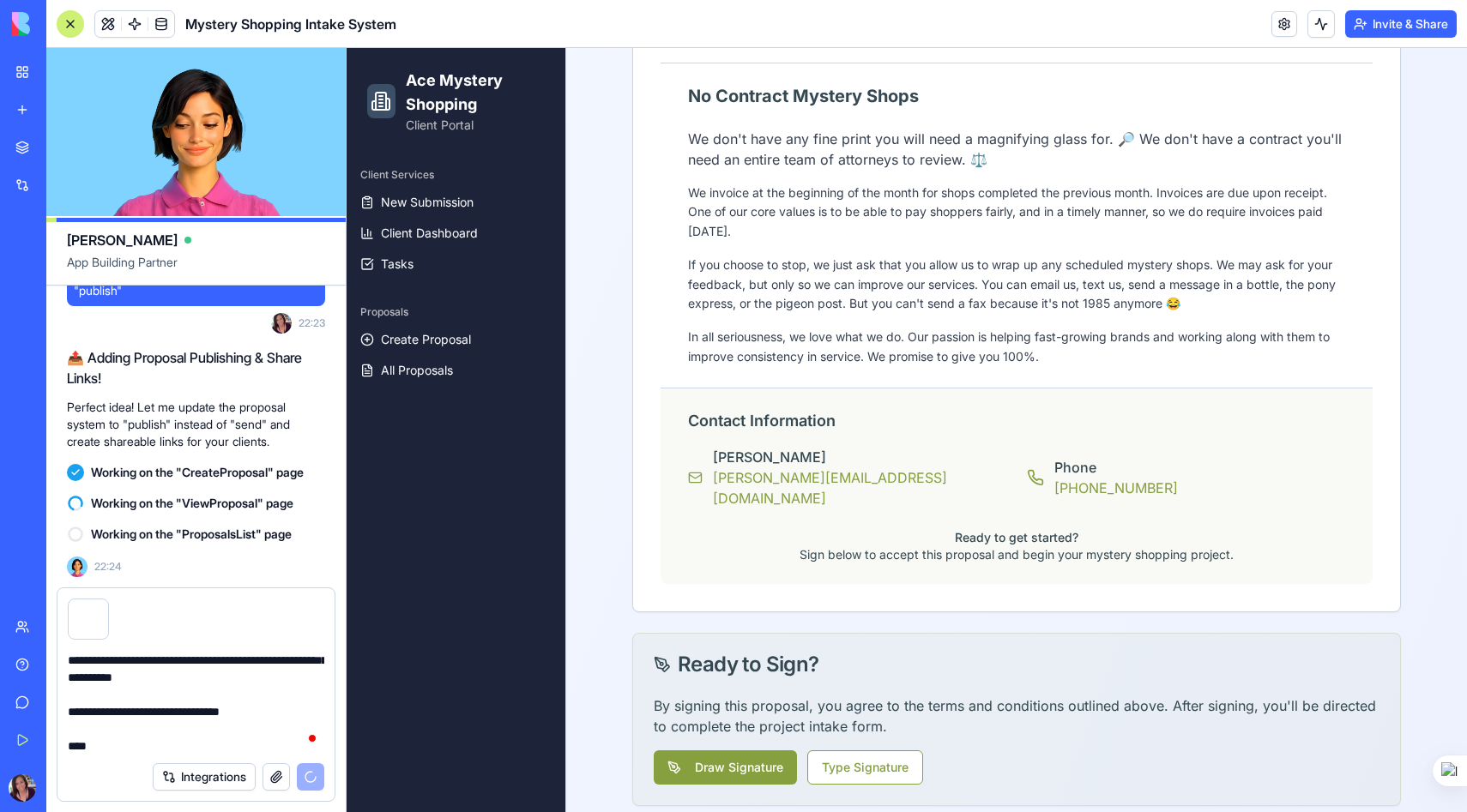
scroll to position [0, 0]
paste textarea "**********"
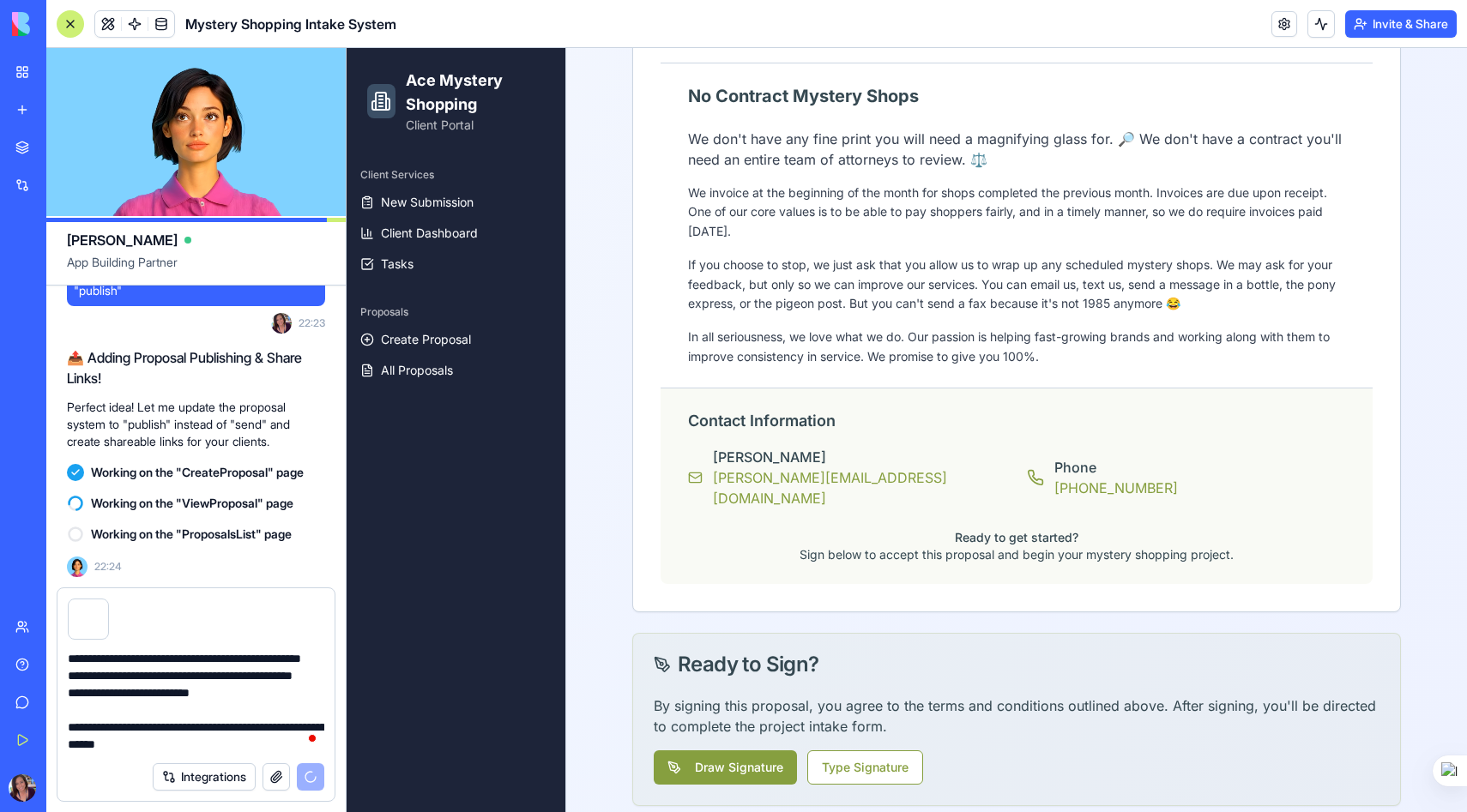
drag, startPoint x: 68, startPoint y: 717, endPoint x: 241, endPoint y: 746, distance: 175.4
click at [241, 747] on textarea "**********" at bounding box center [196, 702] width 256 height 103
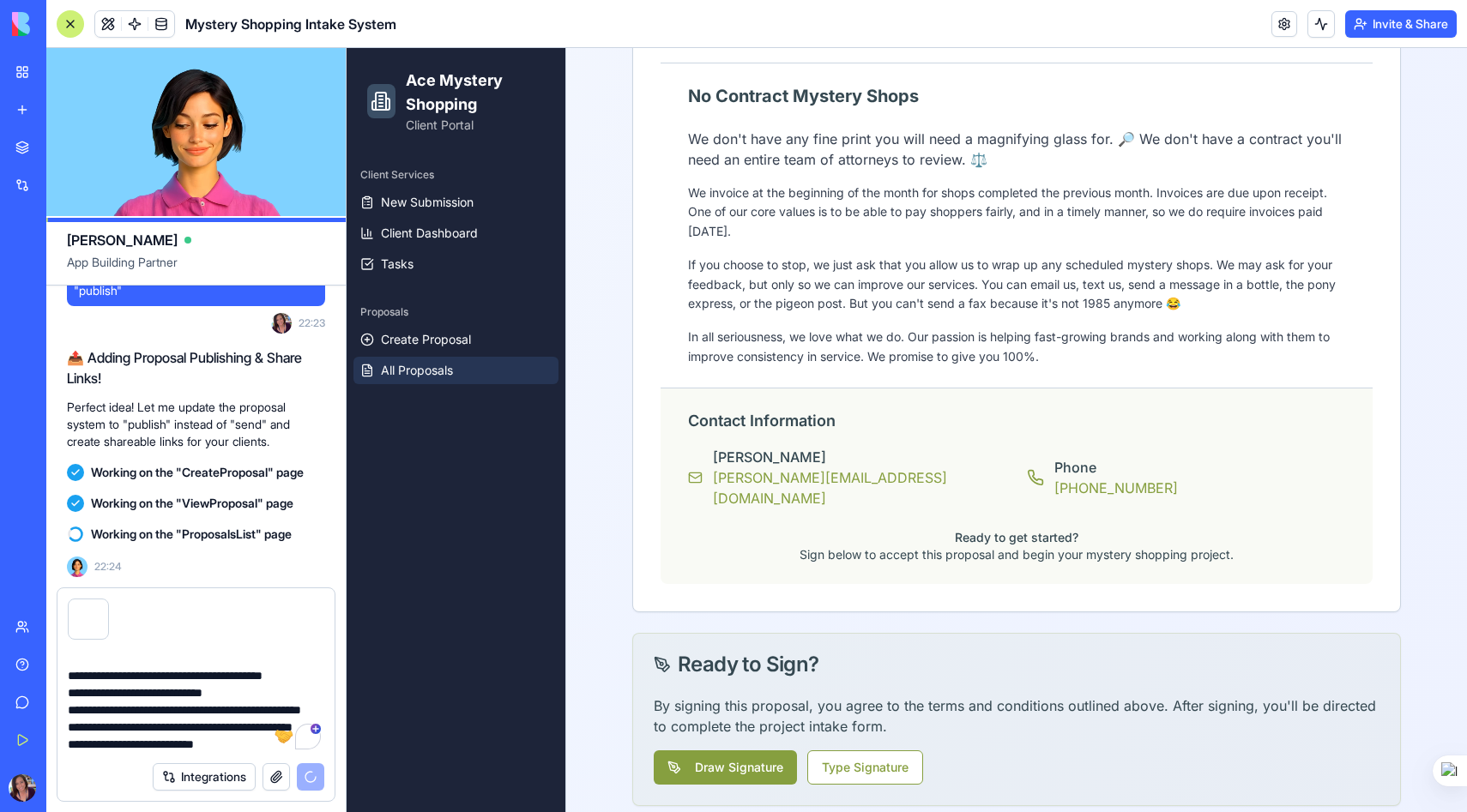
click at [443, 375] on span "All Proposals" at bounding box center [417, 370] width 72 height 17
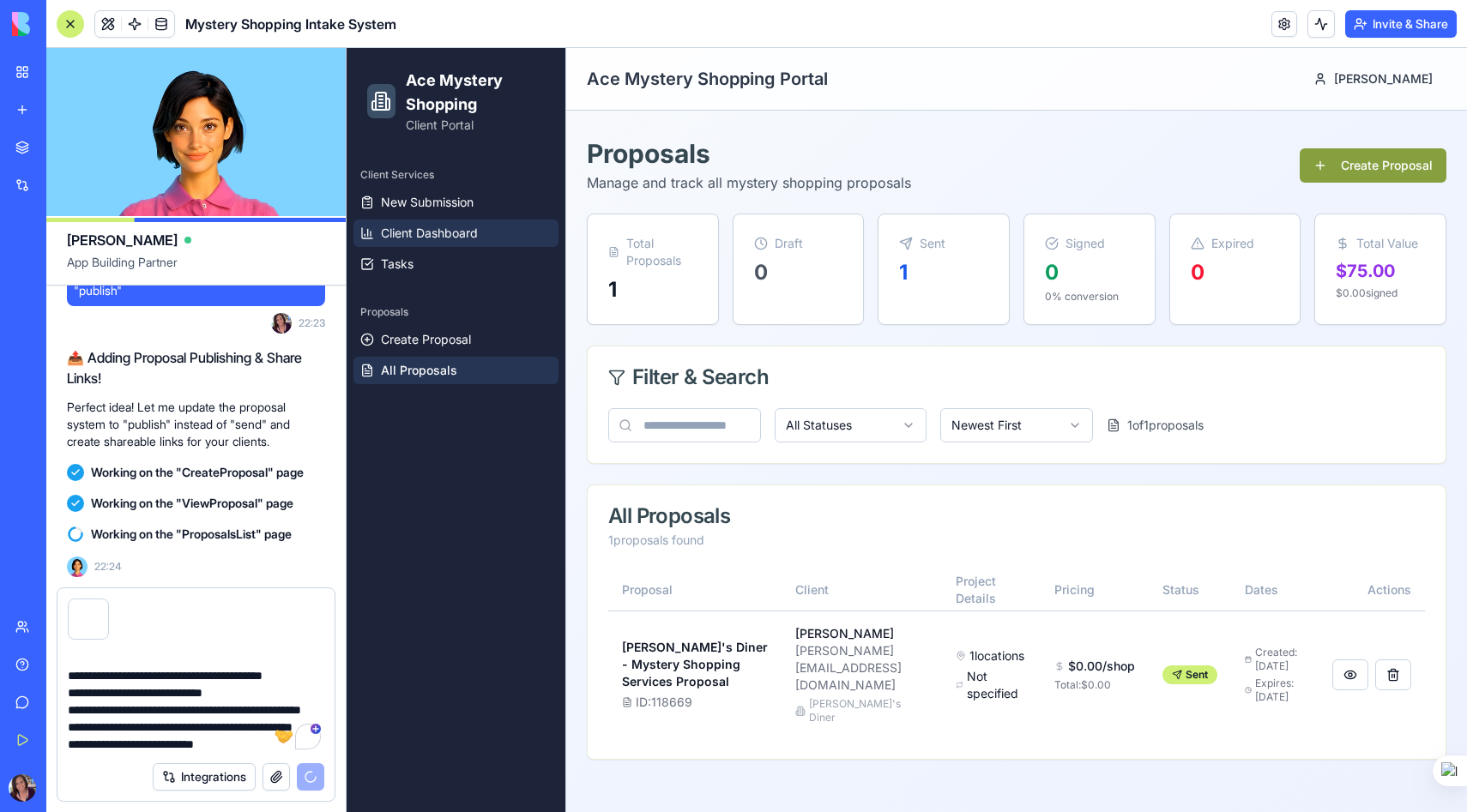
click at [436, 233] on span "Client Dashboard" at bounding box center [429, 233] width 97 height 17
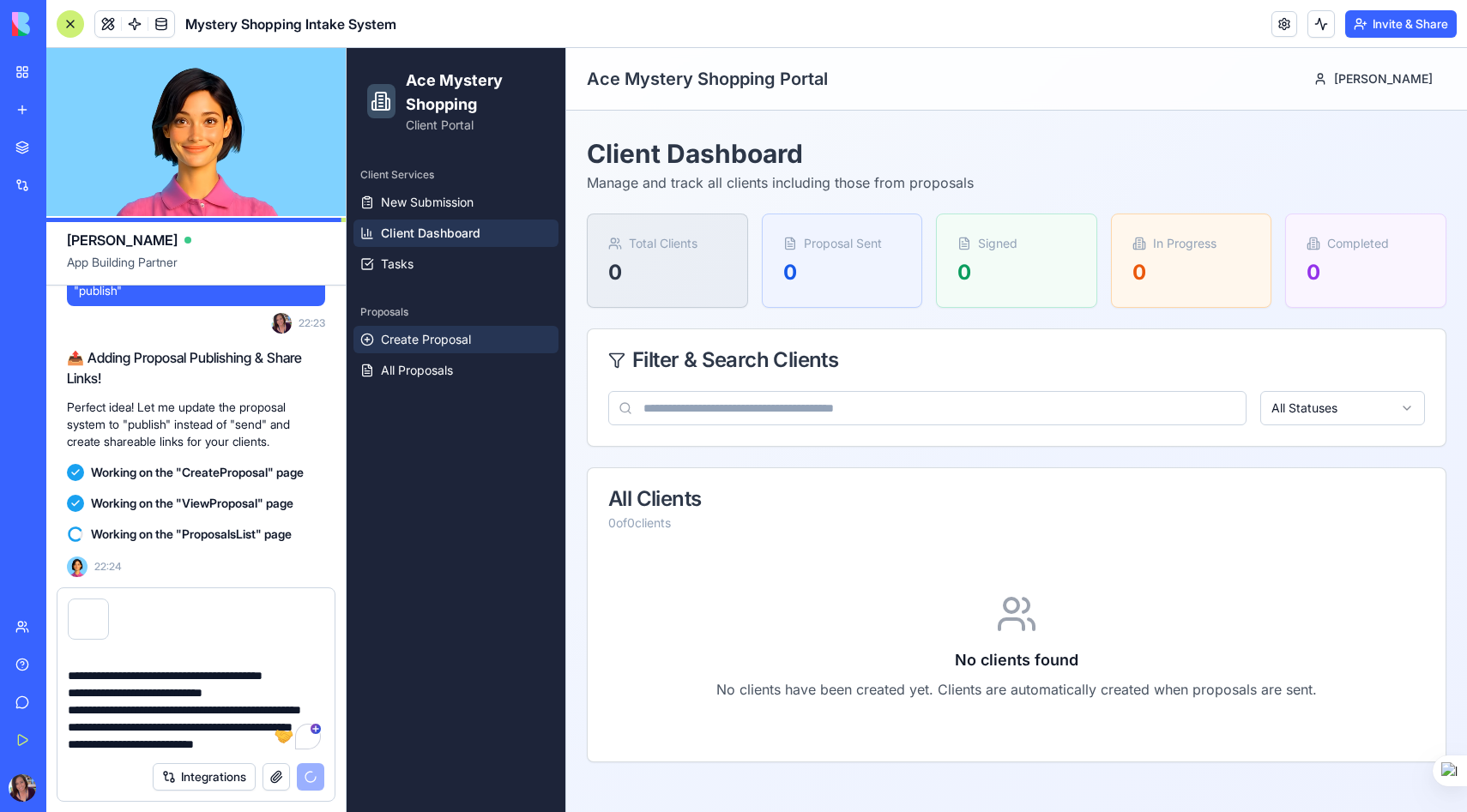
click at [442, 333] on span "Create Proposal" at bounding box center [425, 339] width 90 height 17
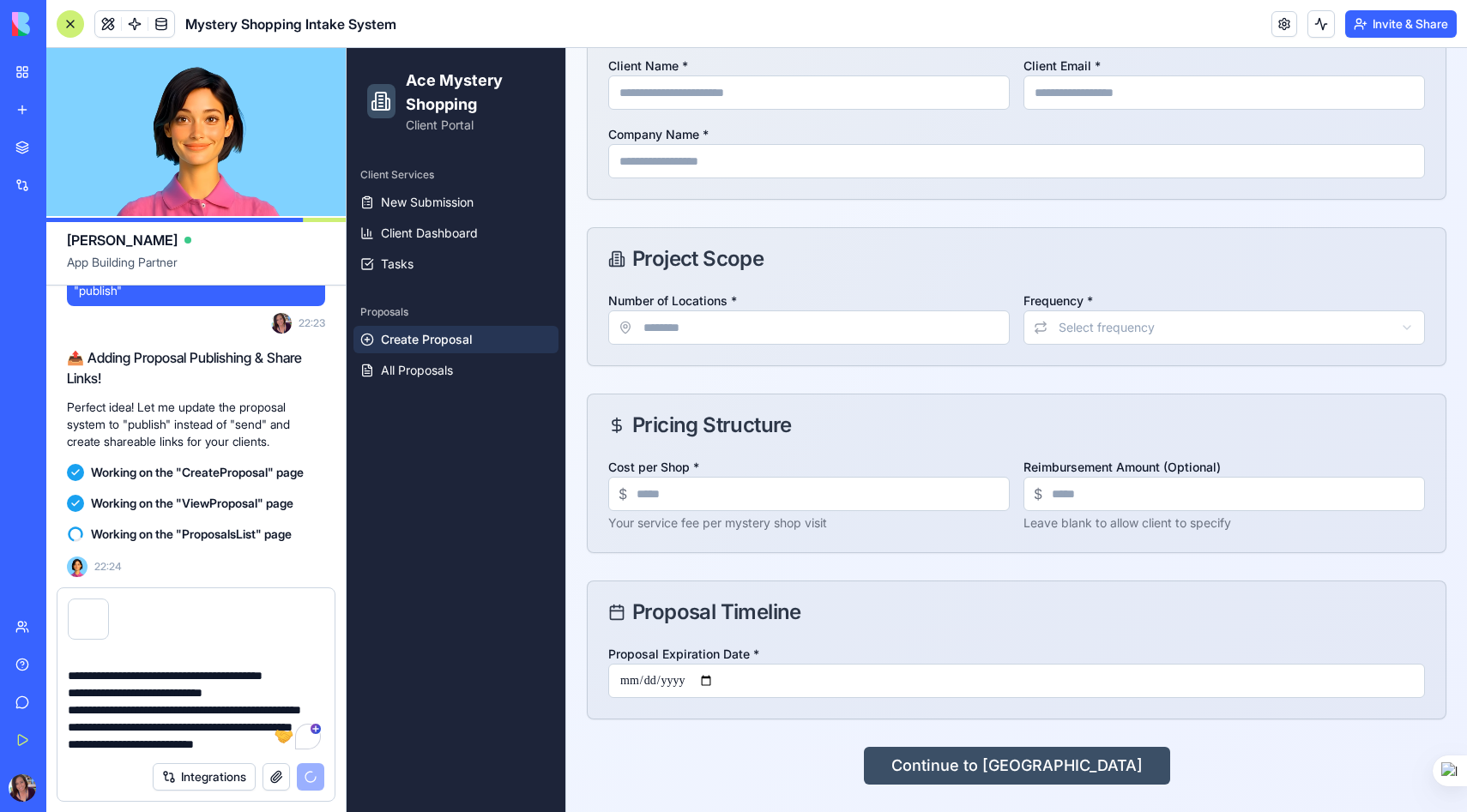
click at [230, 723] on textarea "**********" at bounding box center [196, 702] width 256 height 103
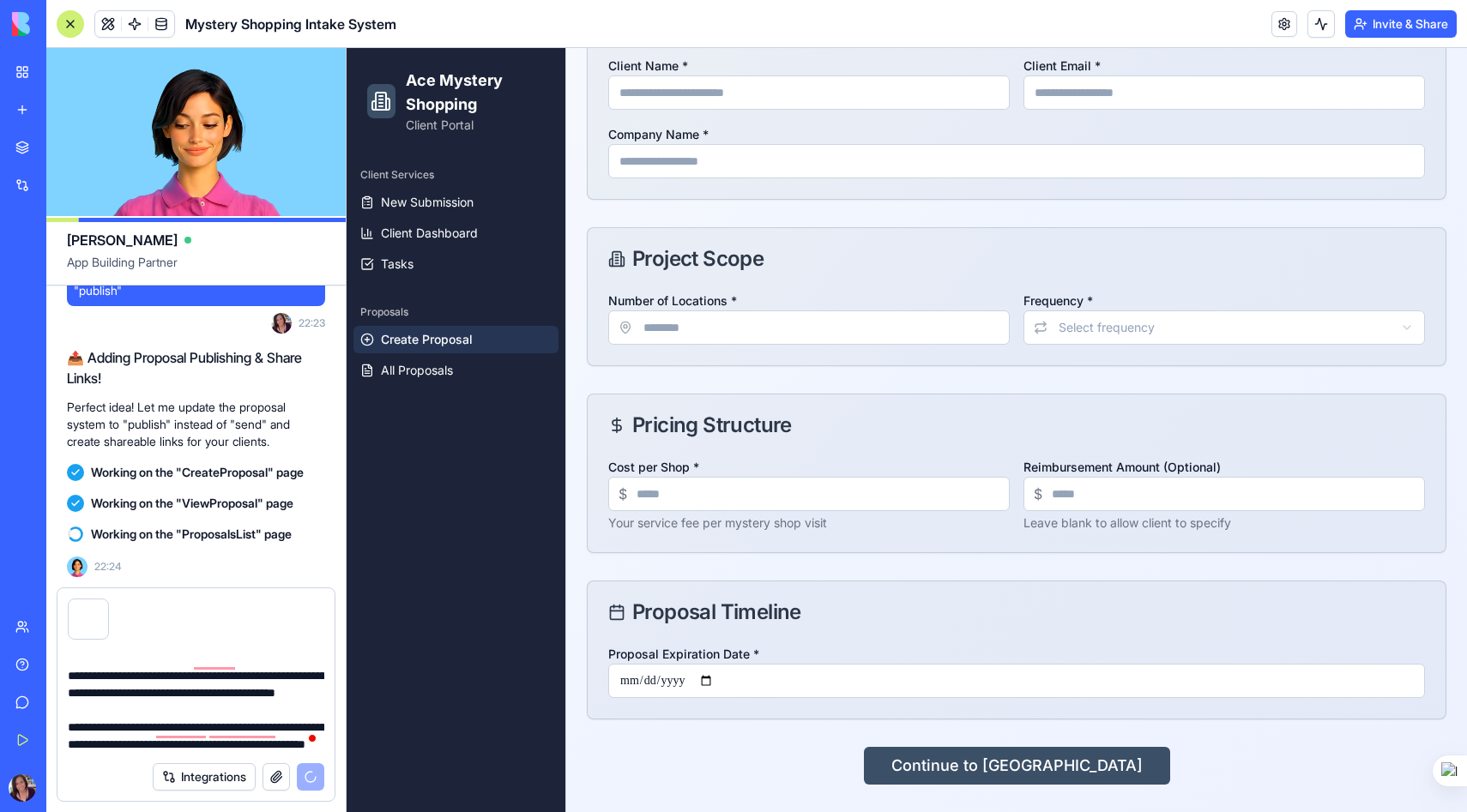
paste textarea "**********"
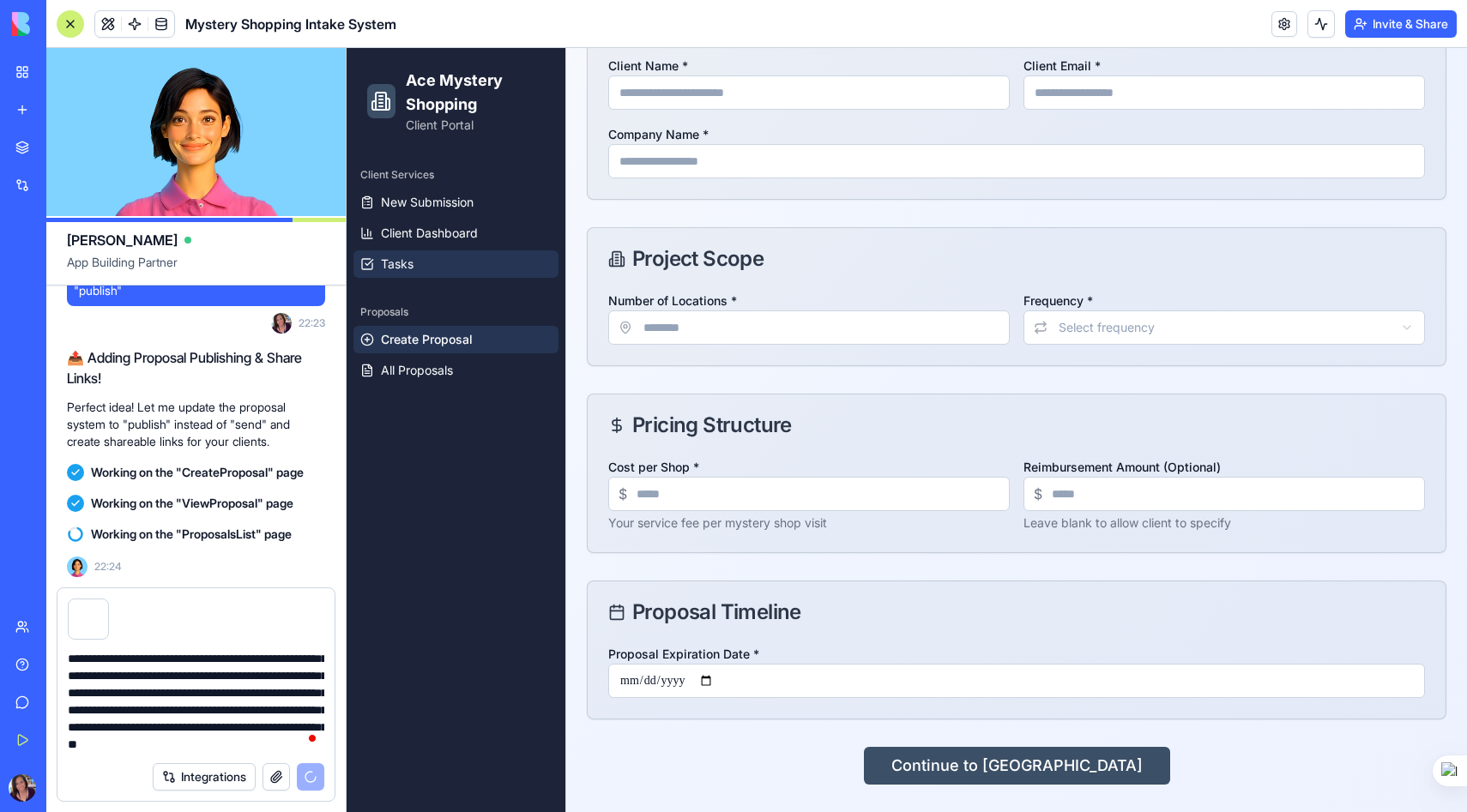
click at [401, 260] on span "Tasks" at bounding box center [397, 264] width 33 height 17
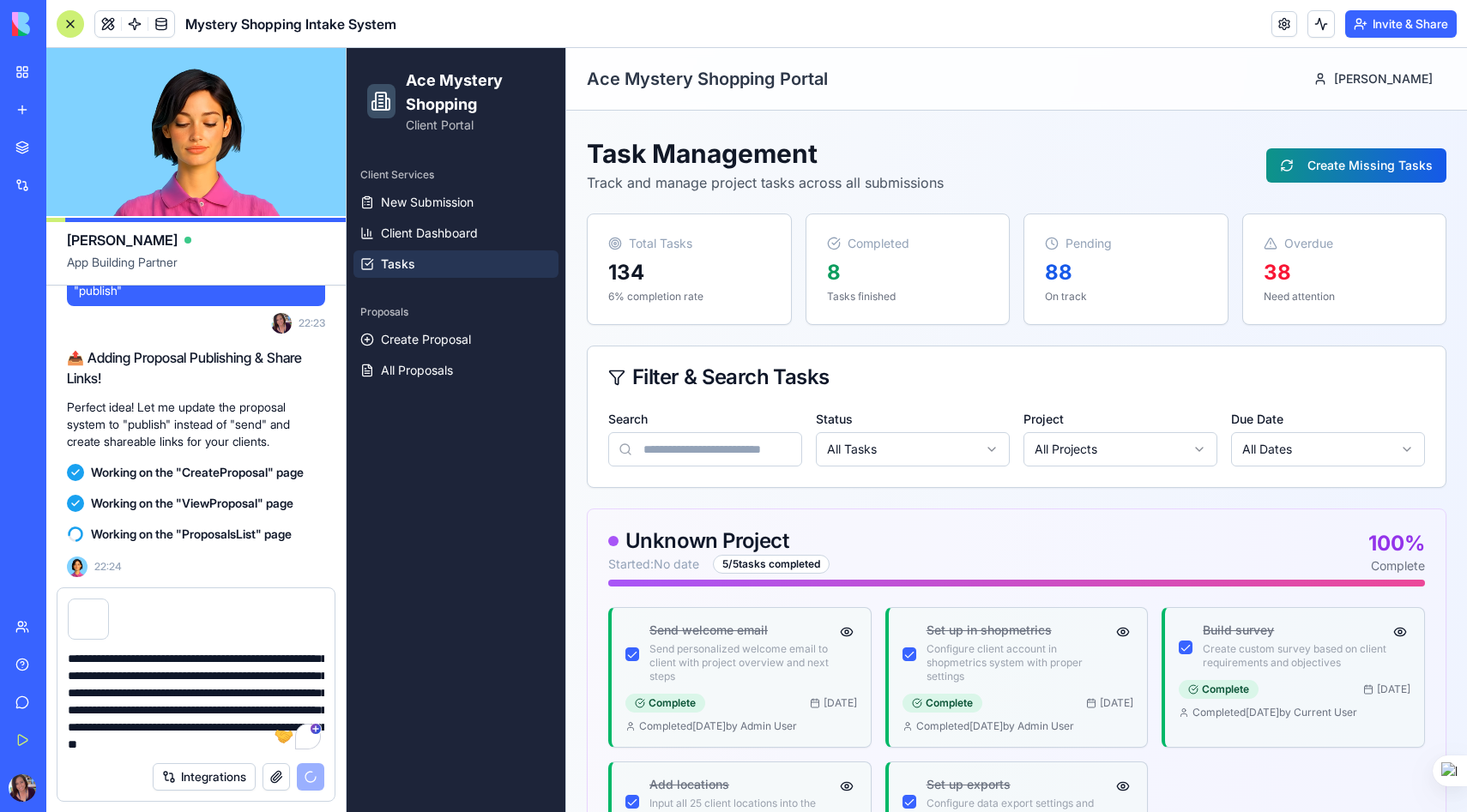
click at [273, 727] on div at bounding box center [284, 736] width 24 height 26
click at [260, 730] on textarea "**********" at bounding box center [196, 702] width 256 height 103
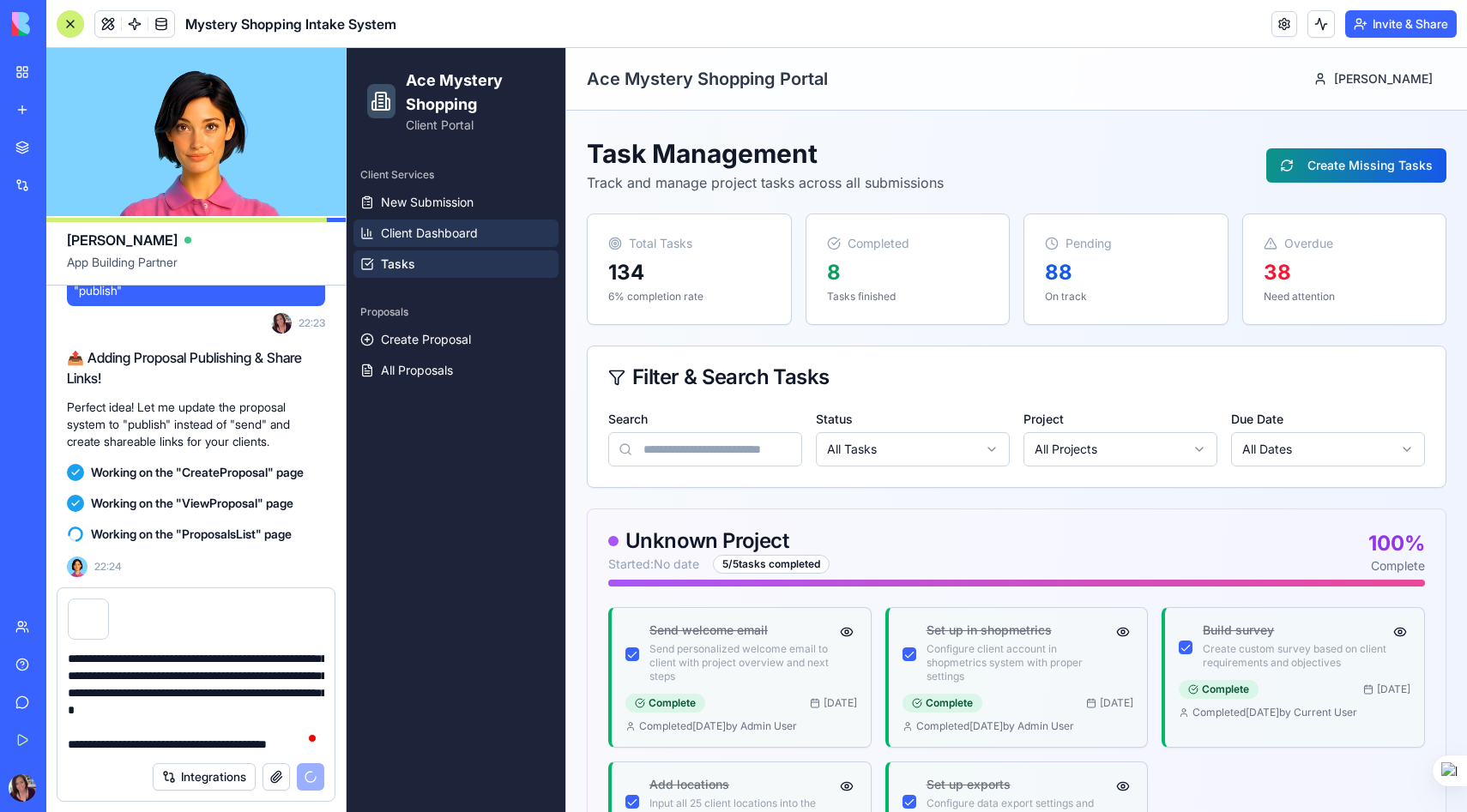
type textarea "**********"
click at [444, 233] on span "Client Dashboard" at bounding box center [429, 233] width 97 height 17
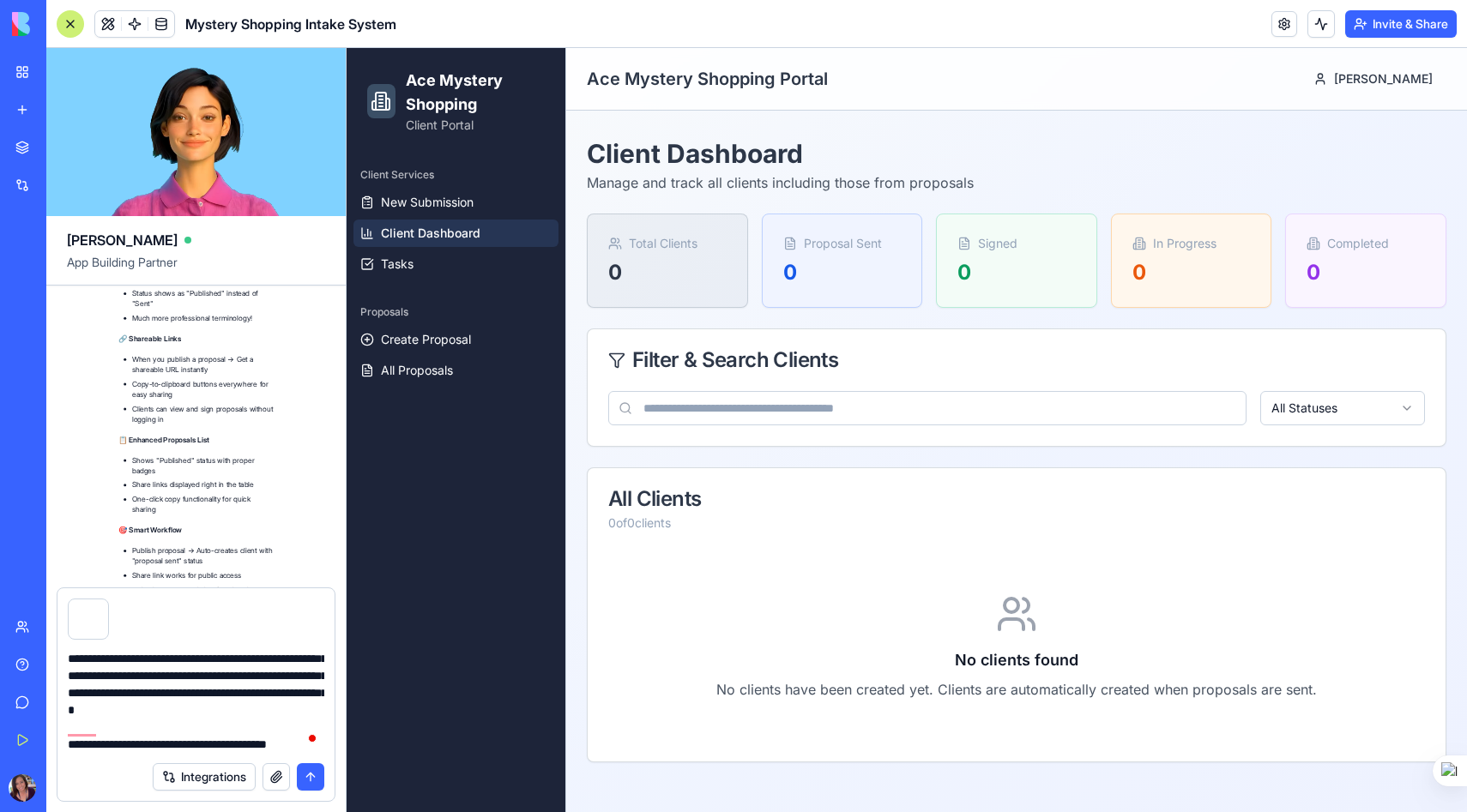
scroll to position [34026, 0]
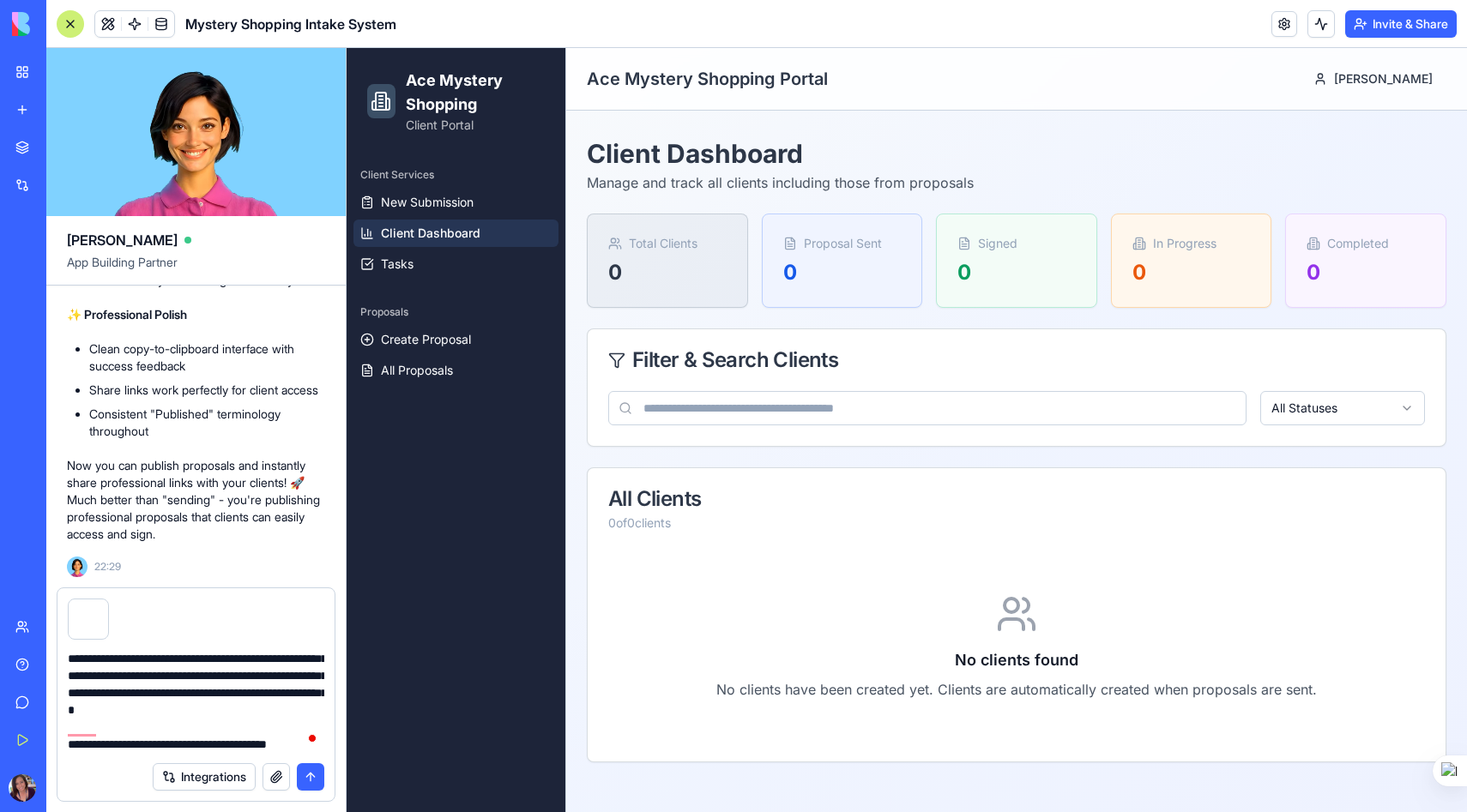
click at [309, 782] on button "submit" at bounding box center [310, 777] width 28 height 27
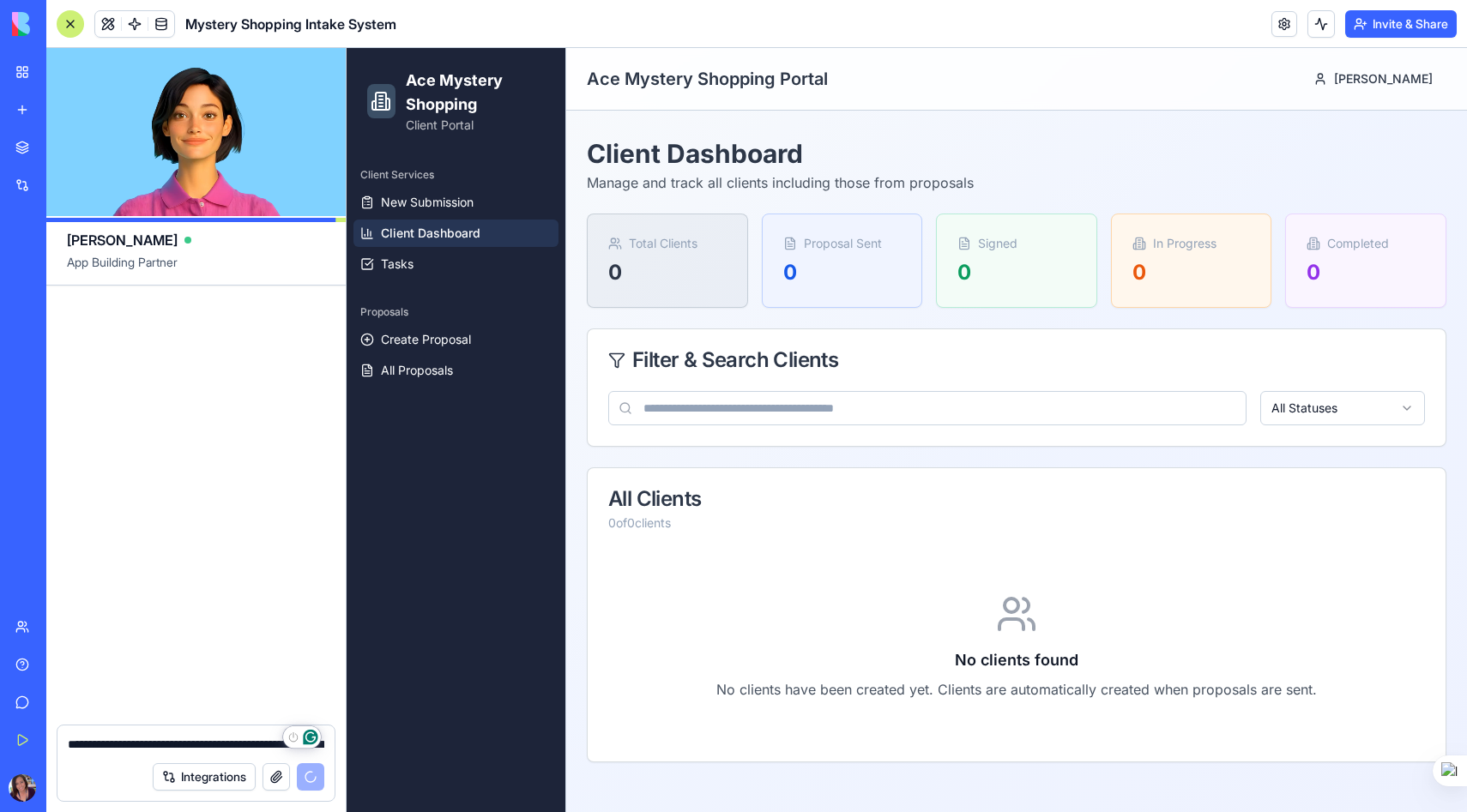
scroll to position [35833, 0]
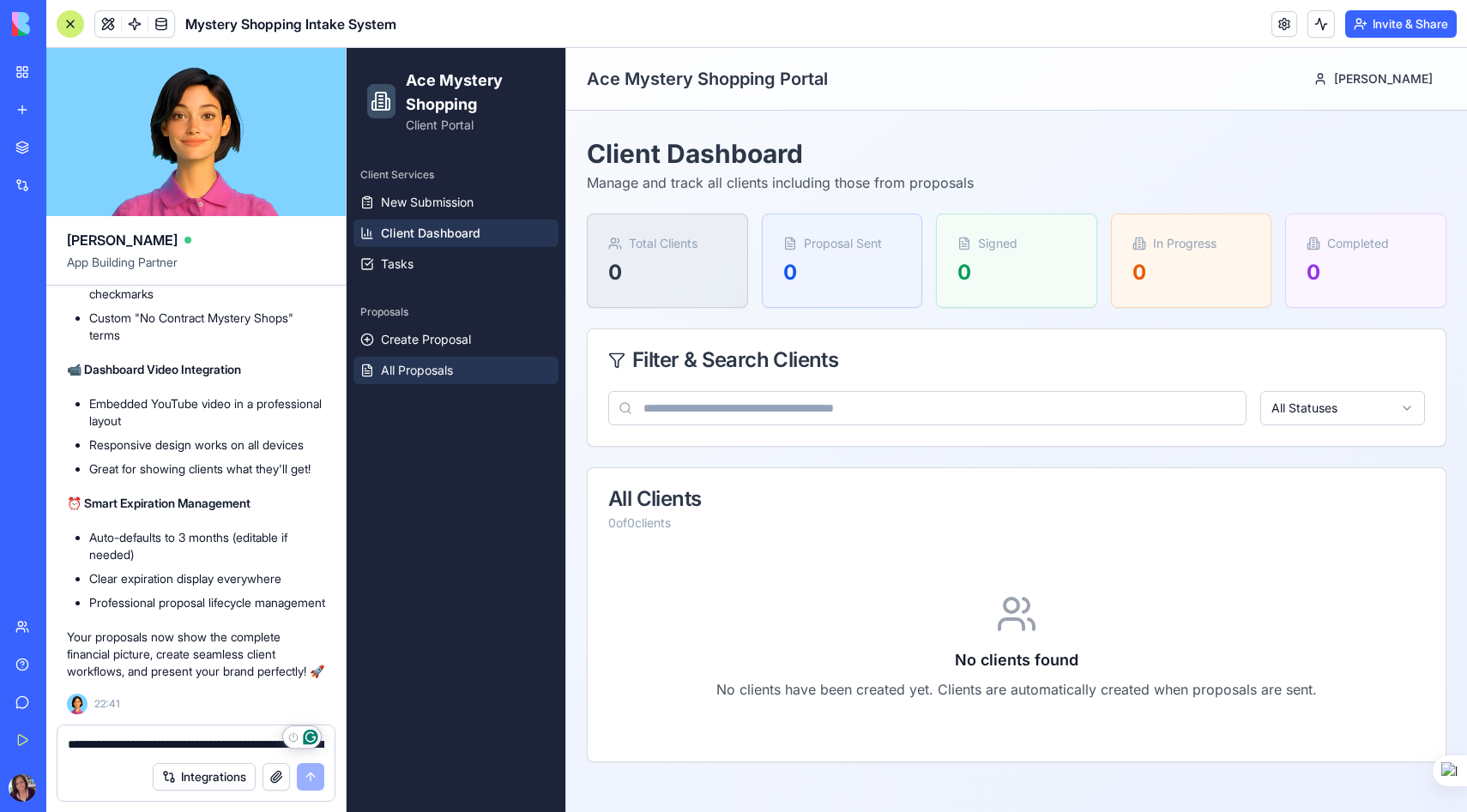
click at [436, 375] on span "All Proposals" at bounding box center [417, 370] width 72 height 17
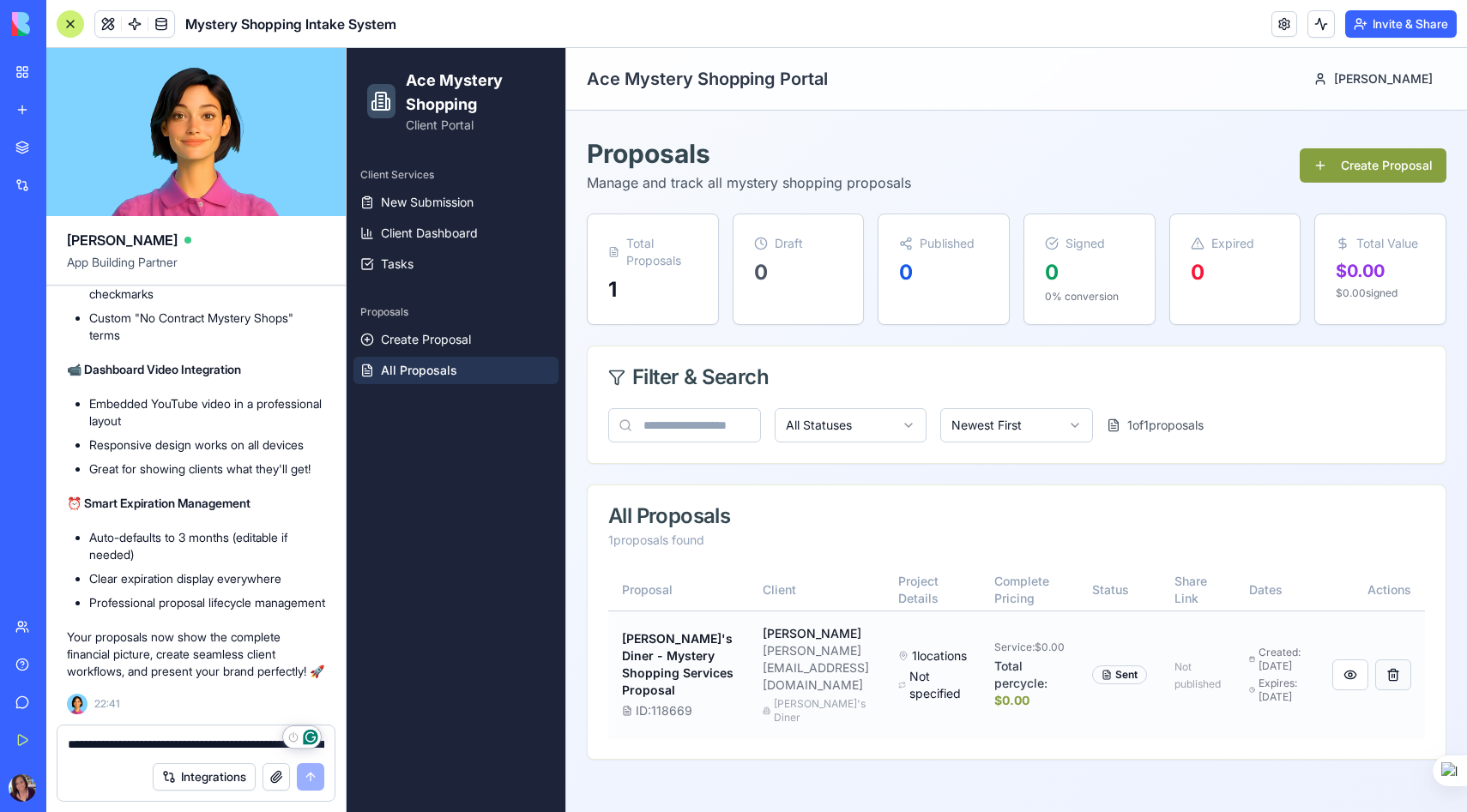
click at [1394, 677] on button "button" at bounding box center [1393, 675] width 36 height 31
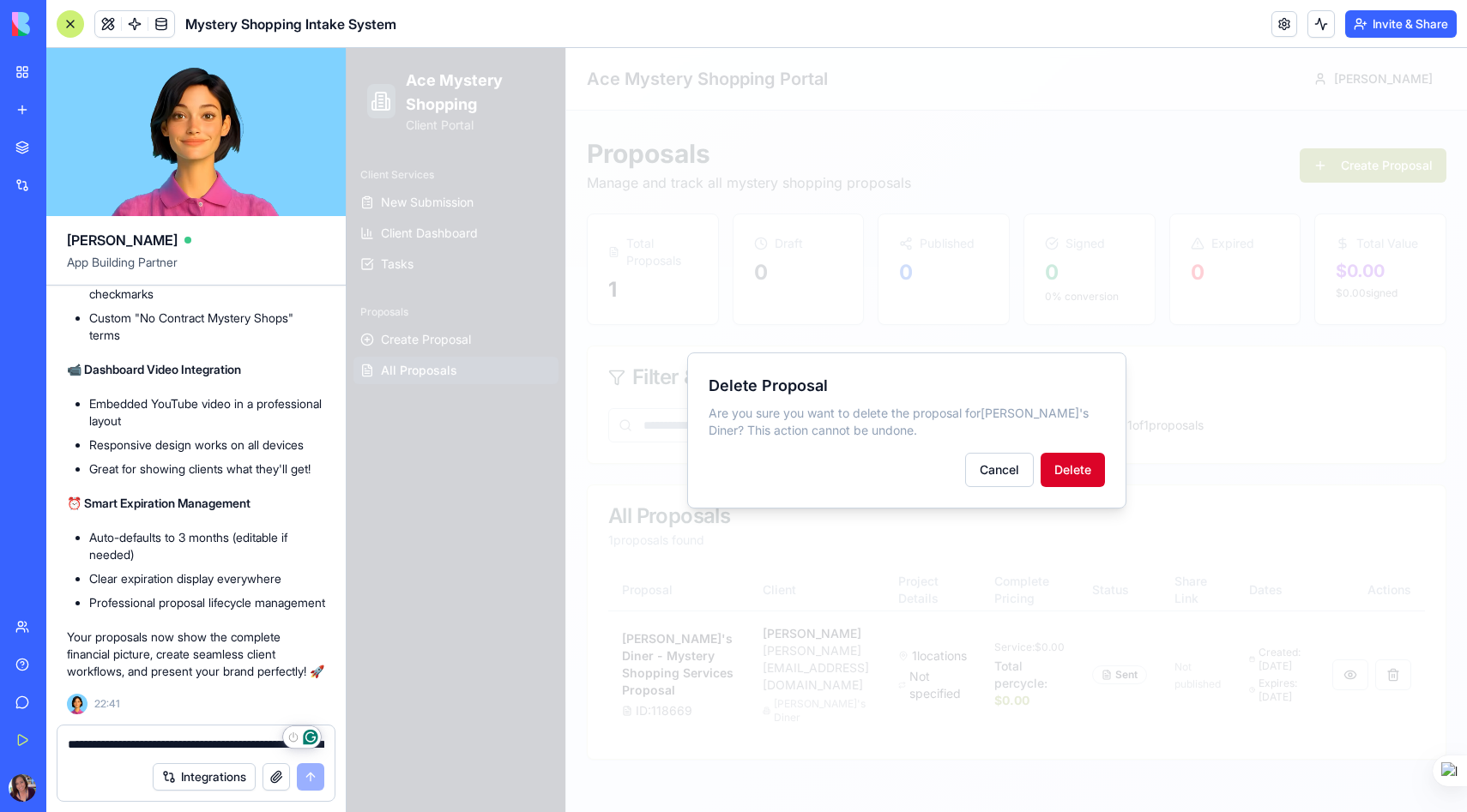
click at [1082, 468] on button "Delete" at bounding box center [1073, 470] width 64 height 34
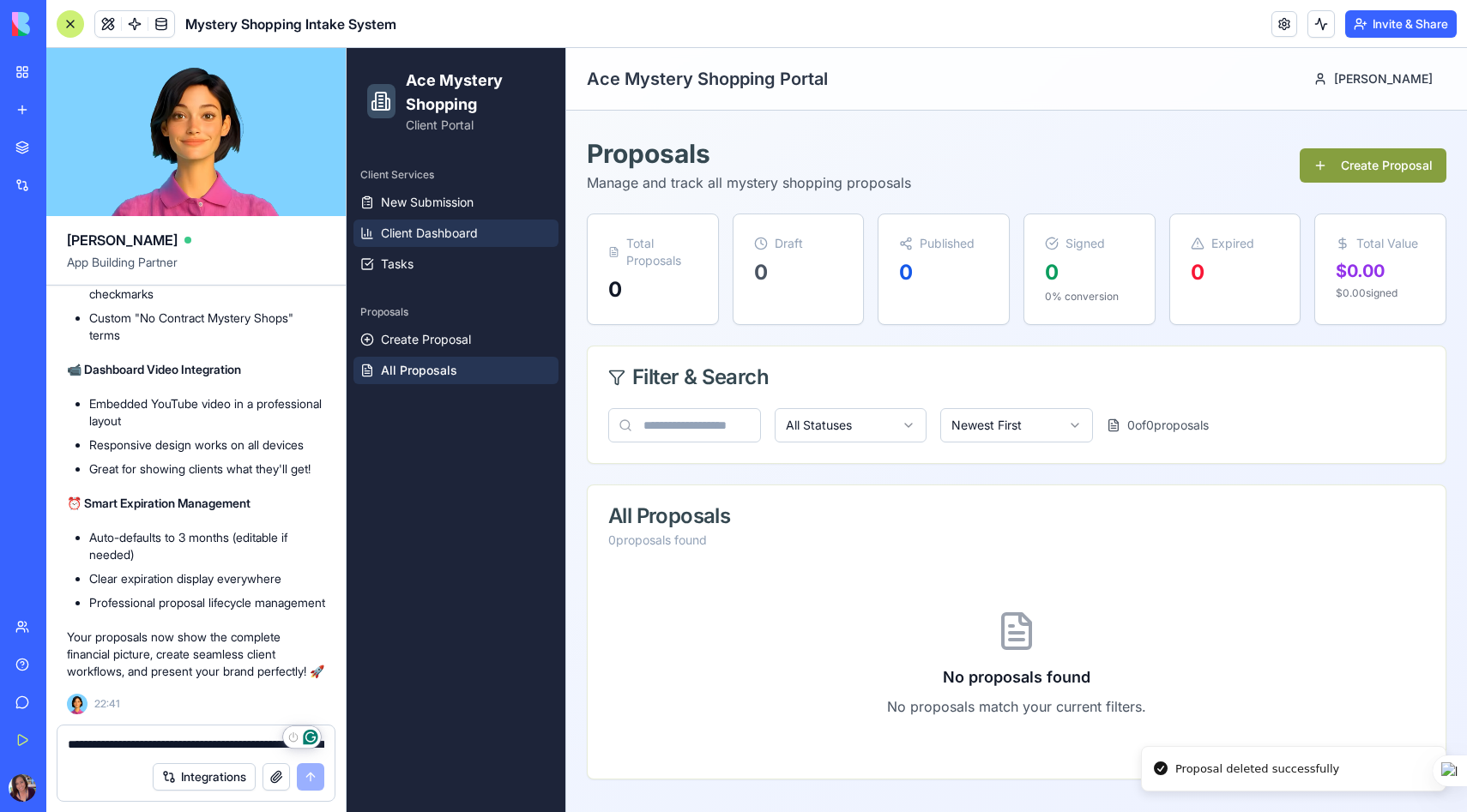
click at [417, 229] on span "Client Dashboard" at bounding box center [429, 233] width 97 height 17
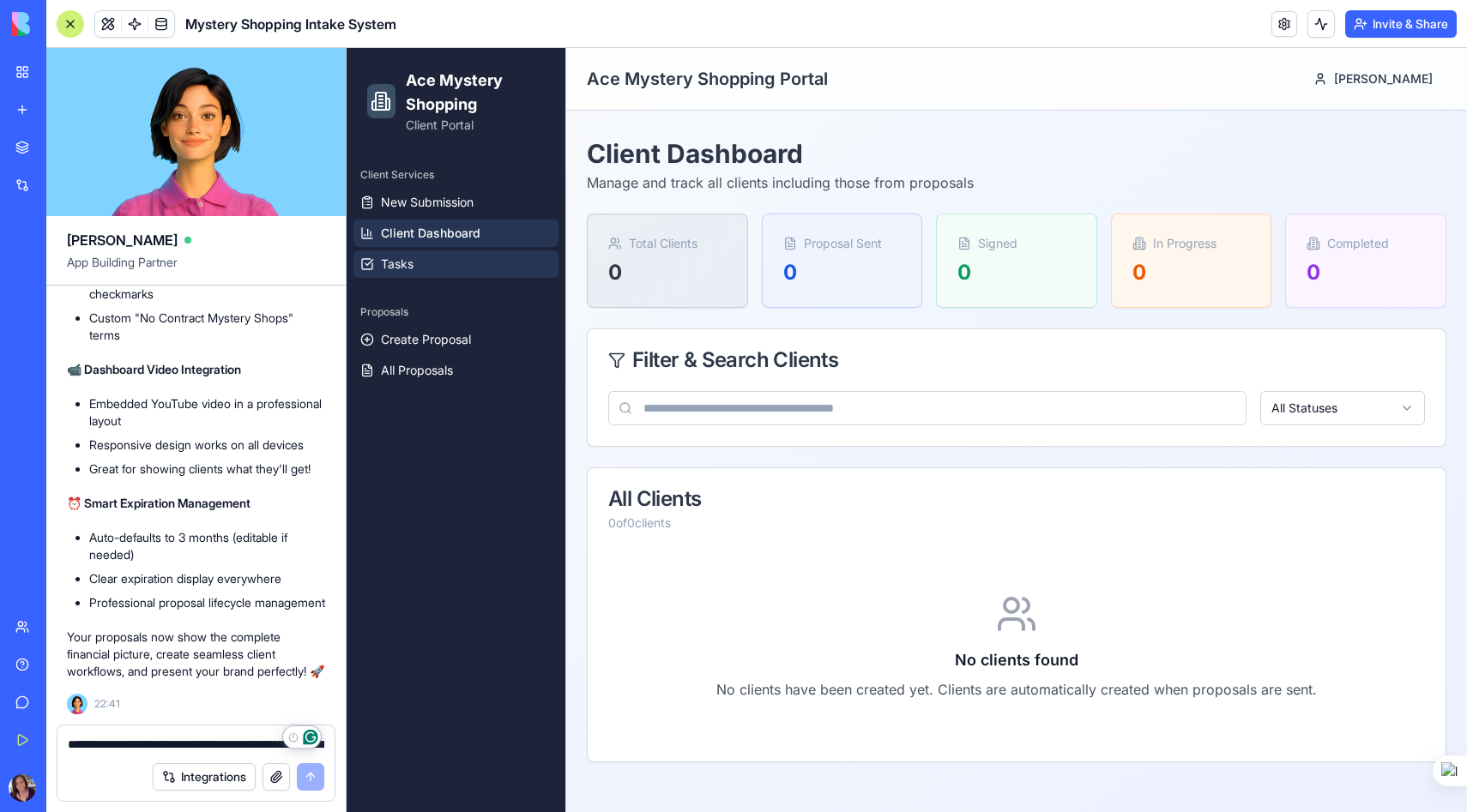
click at [406, 260] on span "Tasks" at bounding box center [397, 264] width 33 height 17
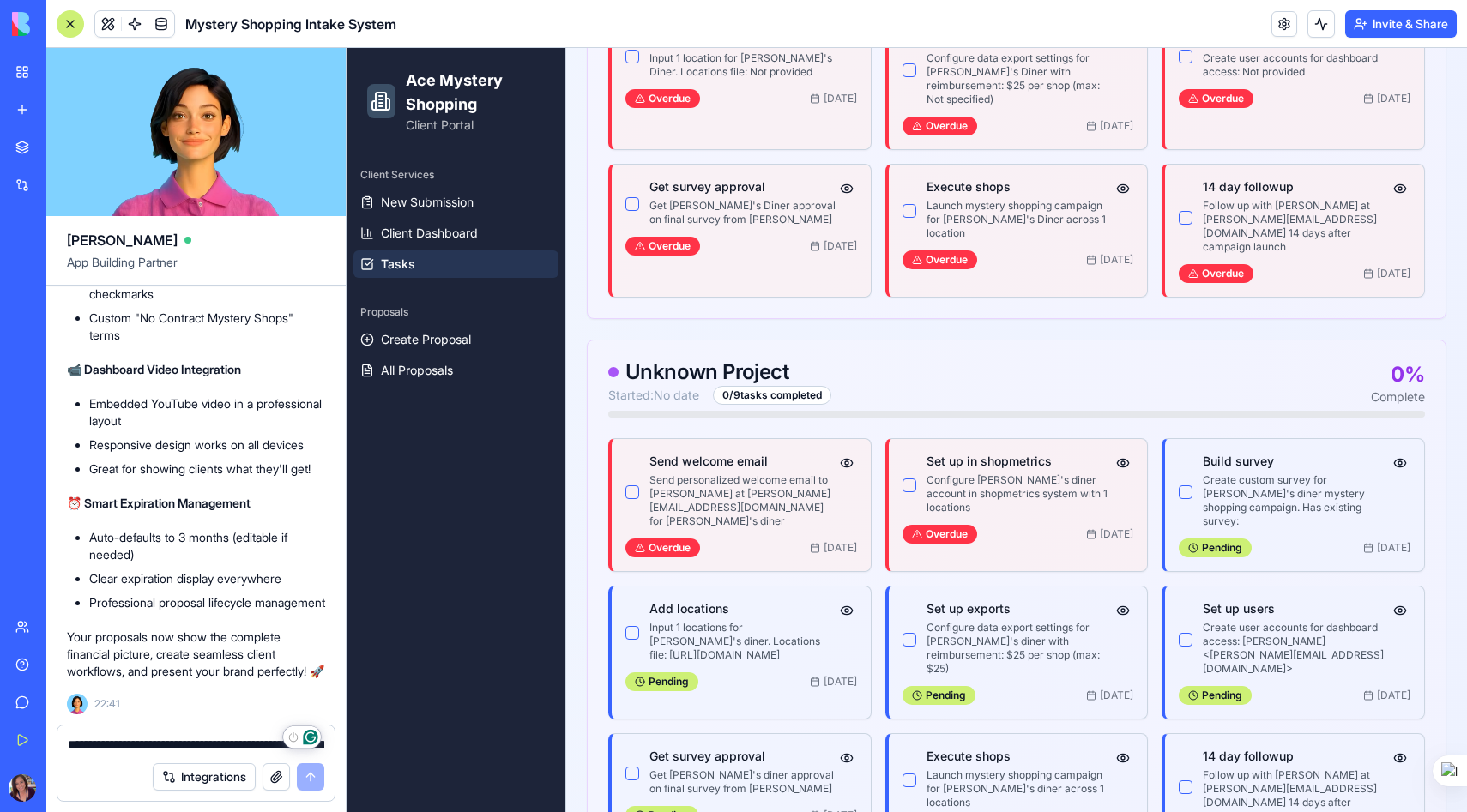
scroll to position [7816, 0]
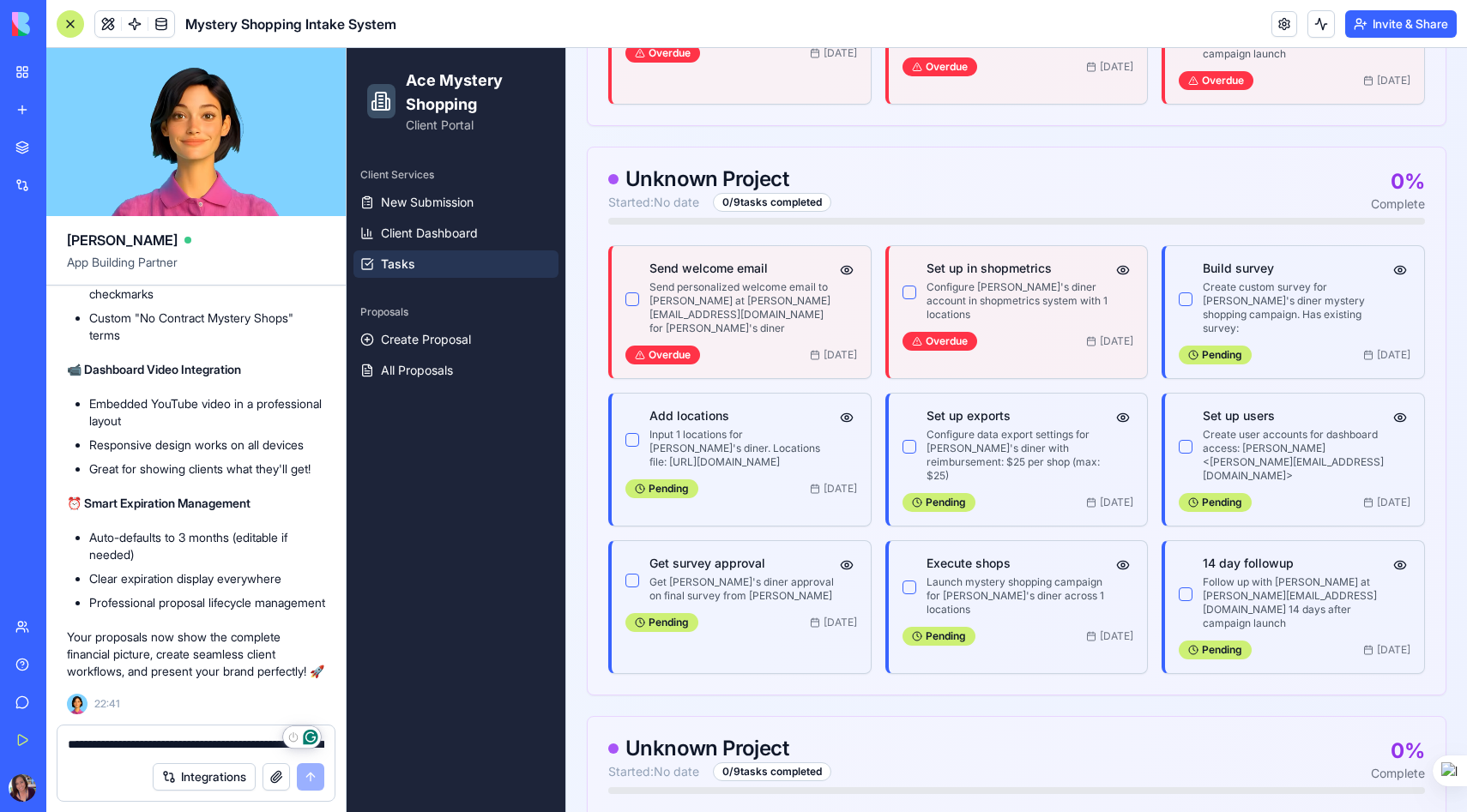
click at [94, 751] on textarea "**********" at bounding box center [196, 744] width 256 height 17
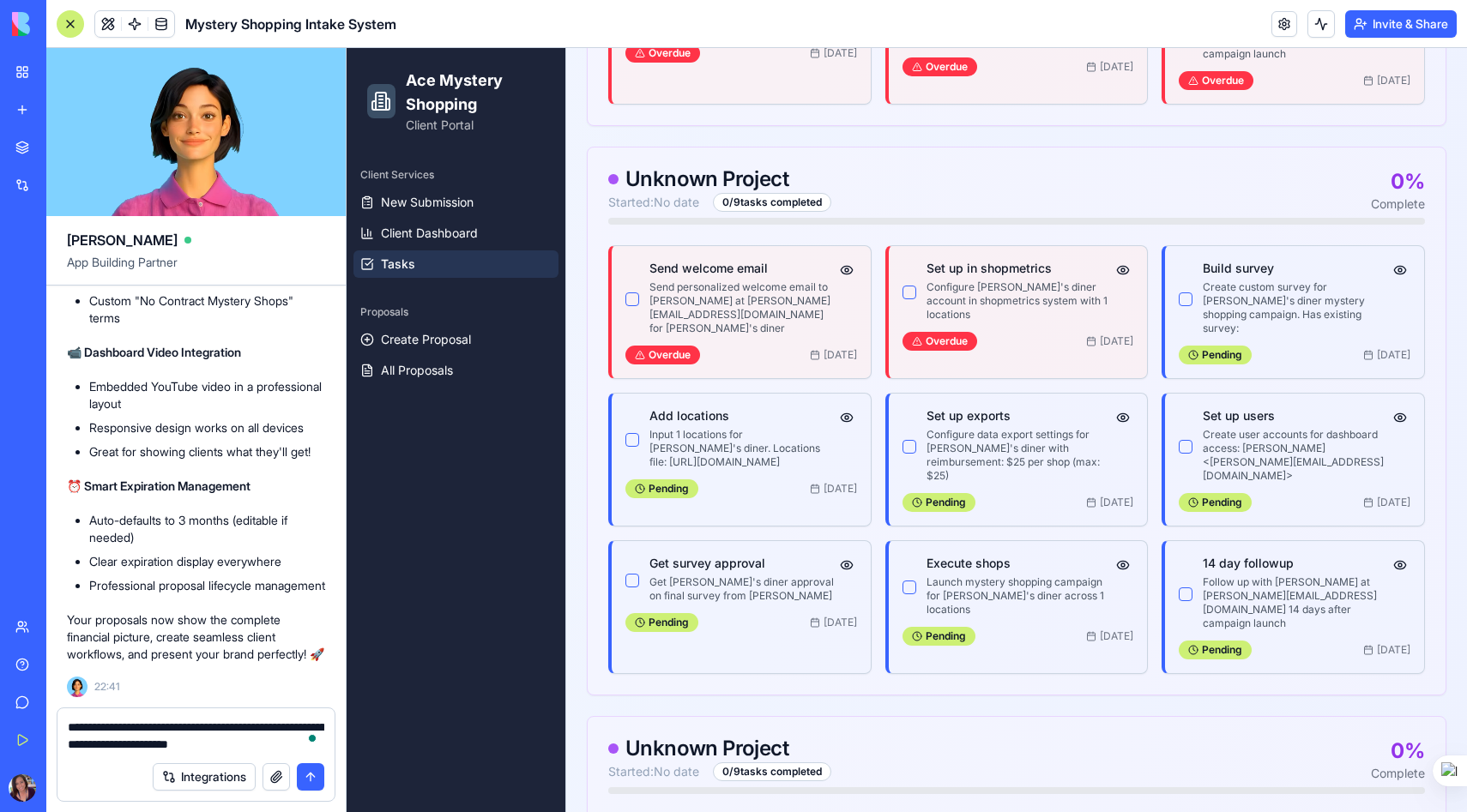
type textarea "**********"
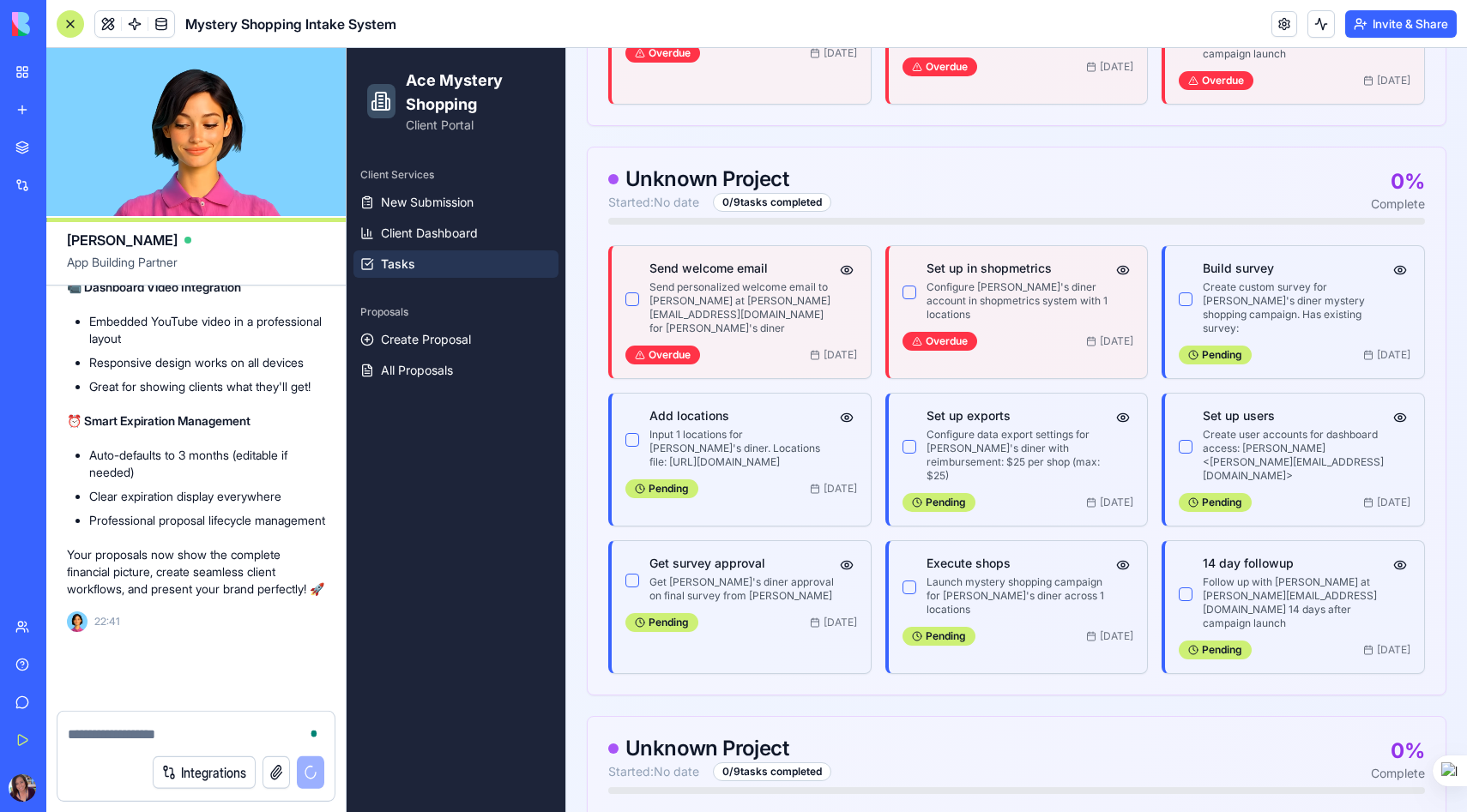
scroll to position [35915, 0]
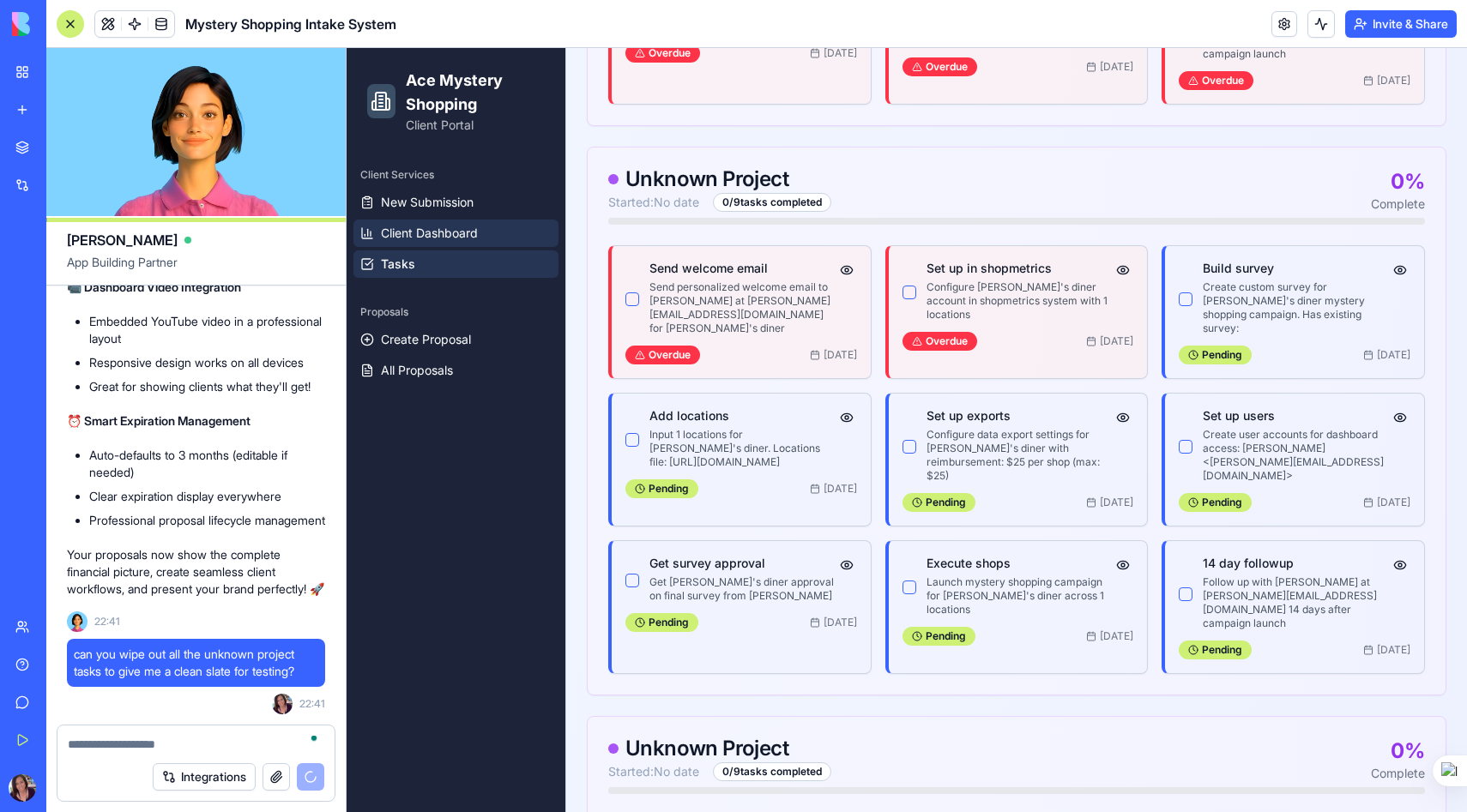
click at [443, 236] on span "Client Dashboard" at bounding box center [429, 233] width 97 height 17
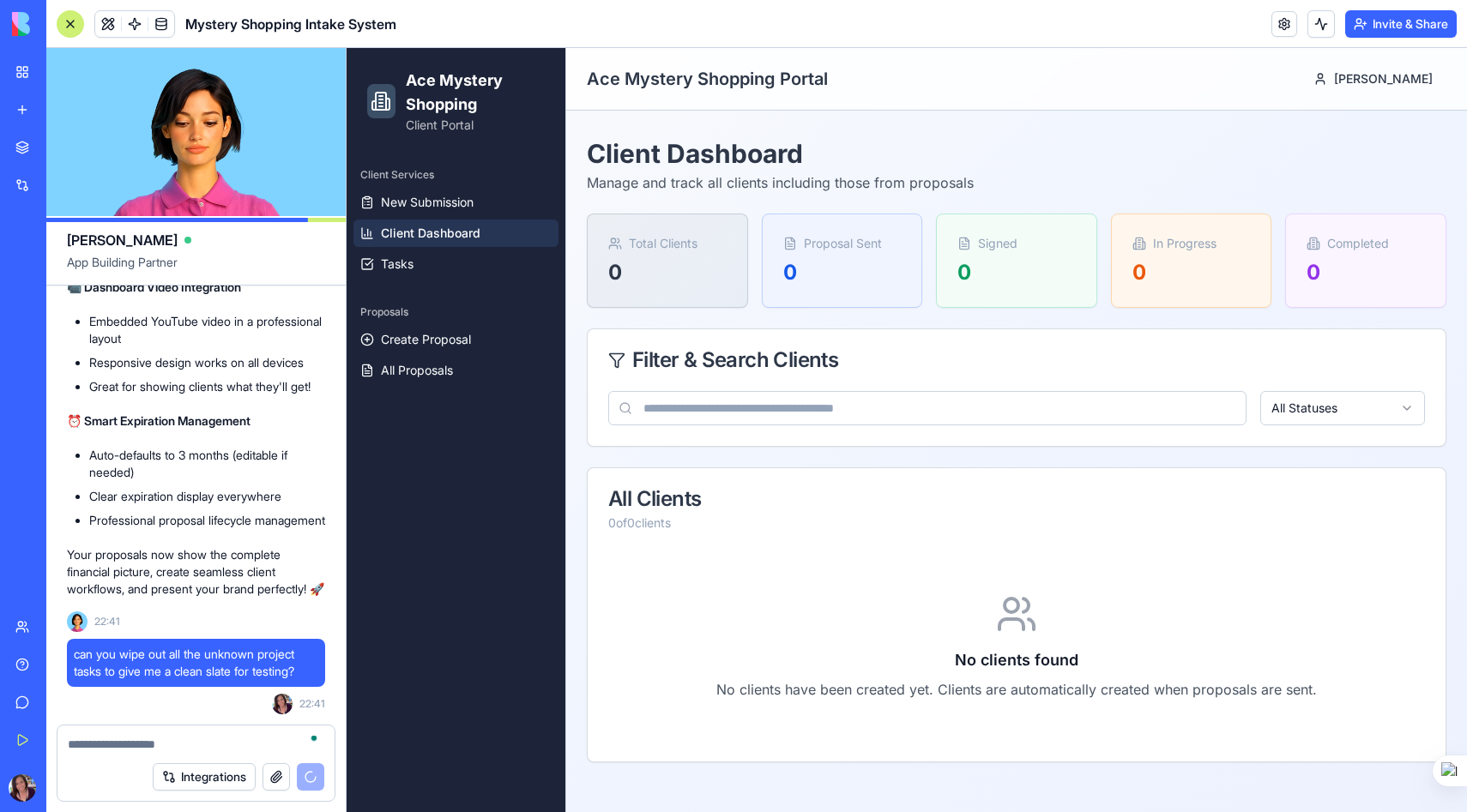
click at [1284, 409] on html "Ace Mystery Shopping Client Portal Client Services New Submission Client Dashbo…" at bounding box center [906, 430] width 1120 height 764
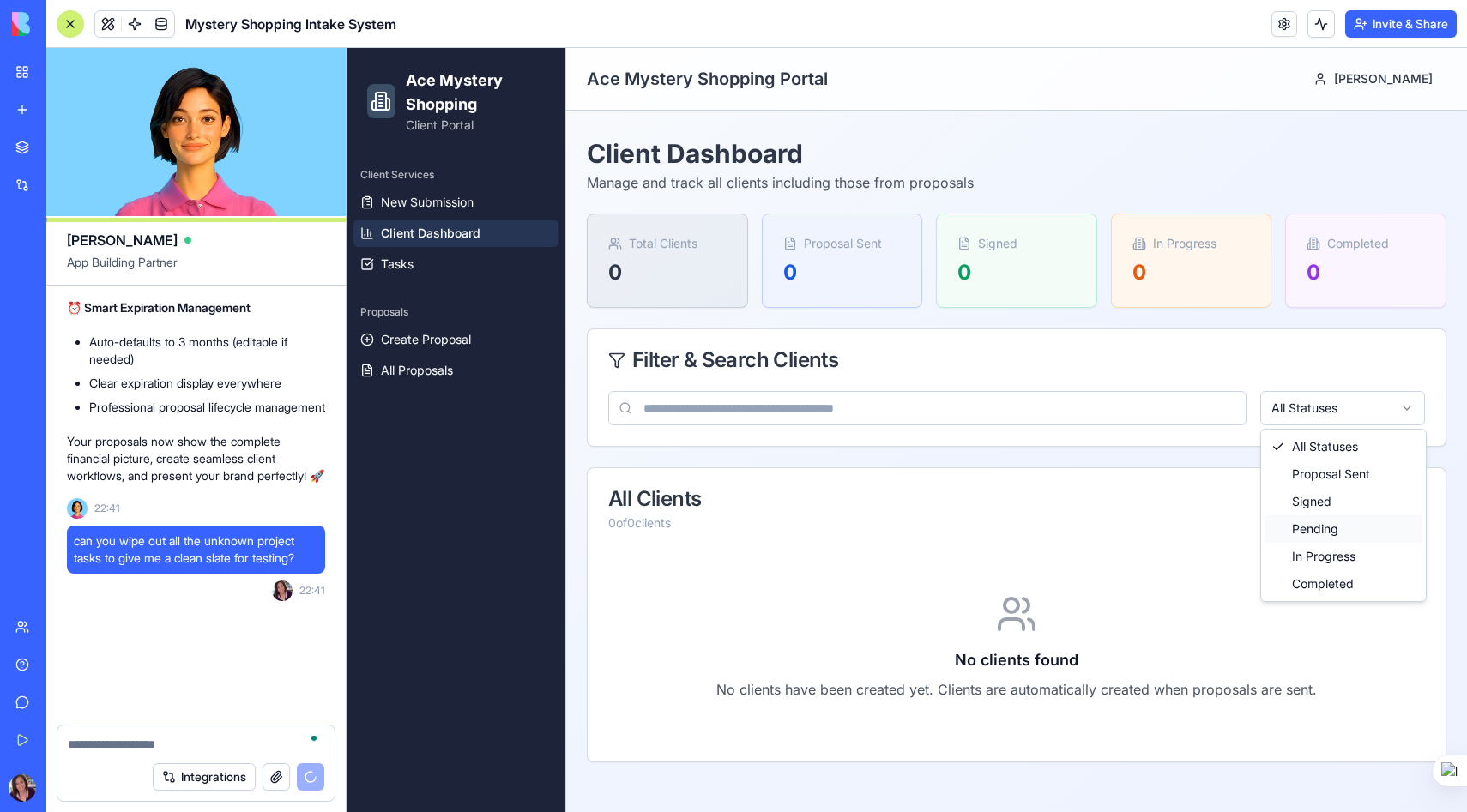
scroll to position [36029, 0]
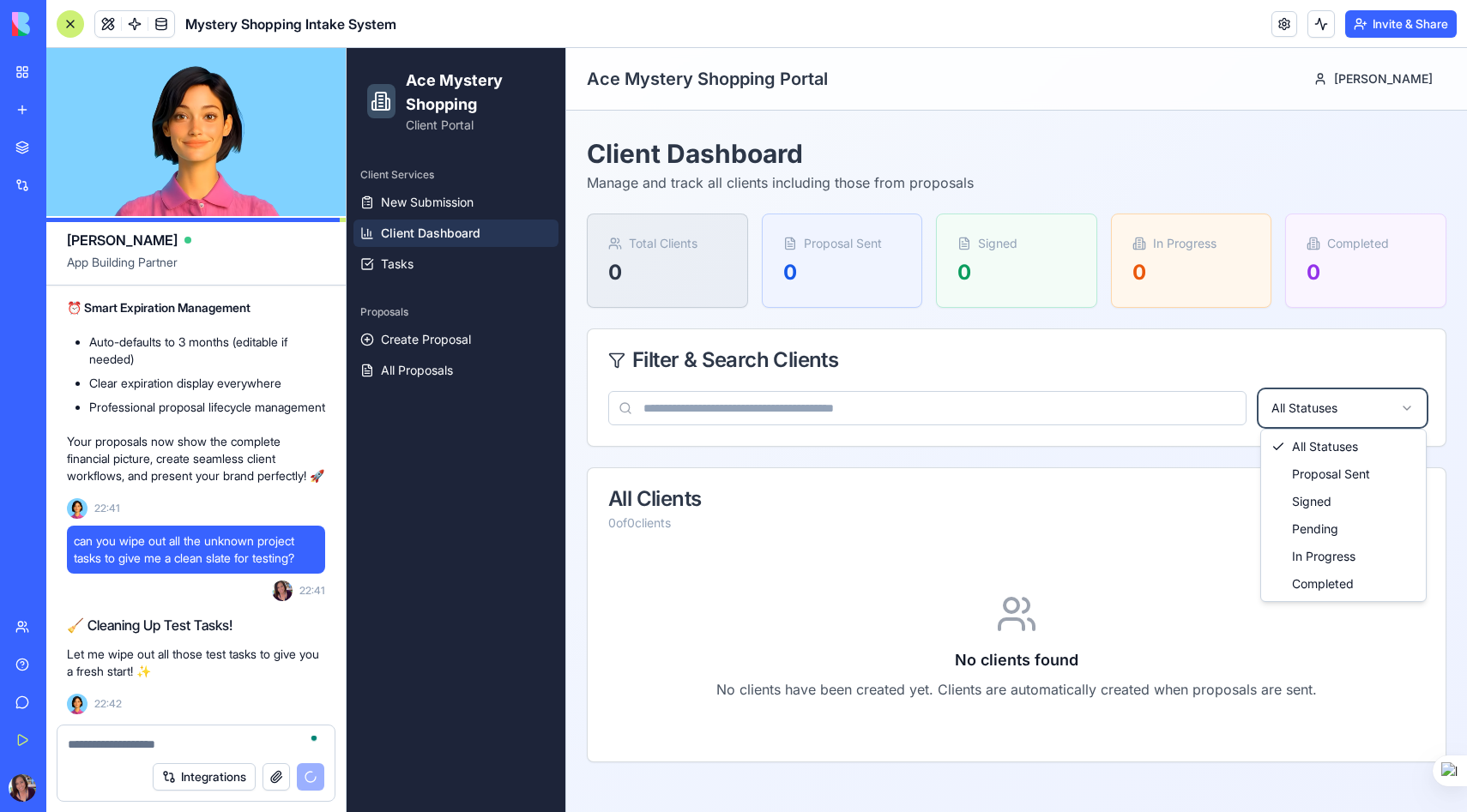
click at [119, 748] on textarea "To enrich screen reader interactions, please activate Accessibility in Grammarl…" at bounding box center [196, 744] width 256 height 17
click at [1260, 391] on button "All Statuses" at bounding box center [1342, 408] width 165 height 34
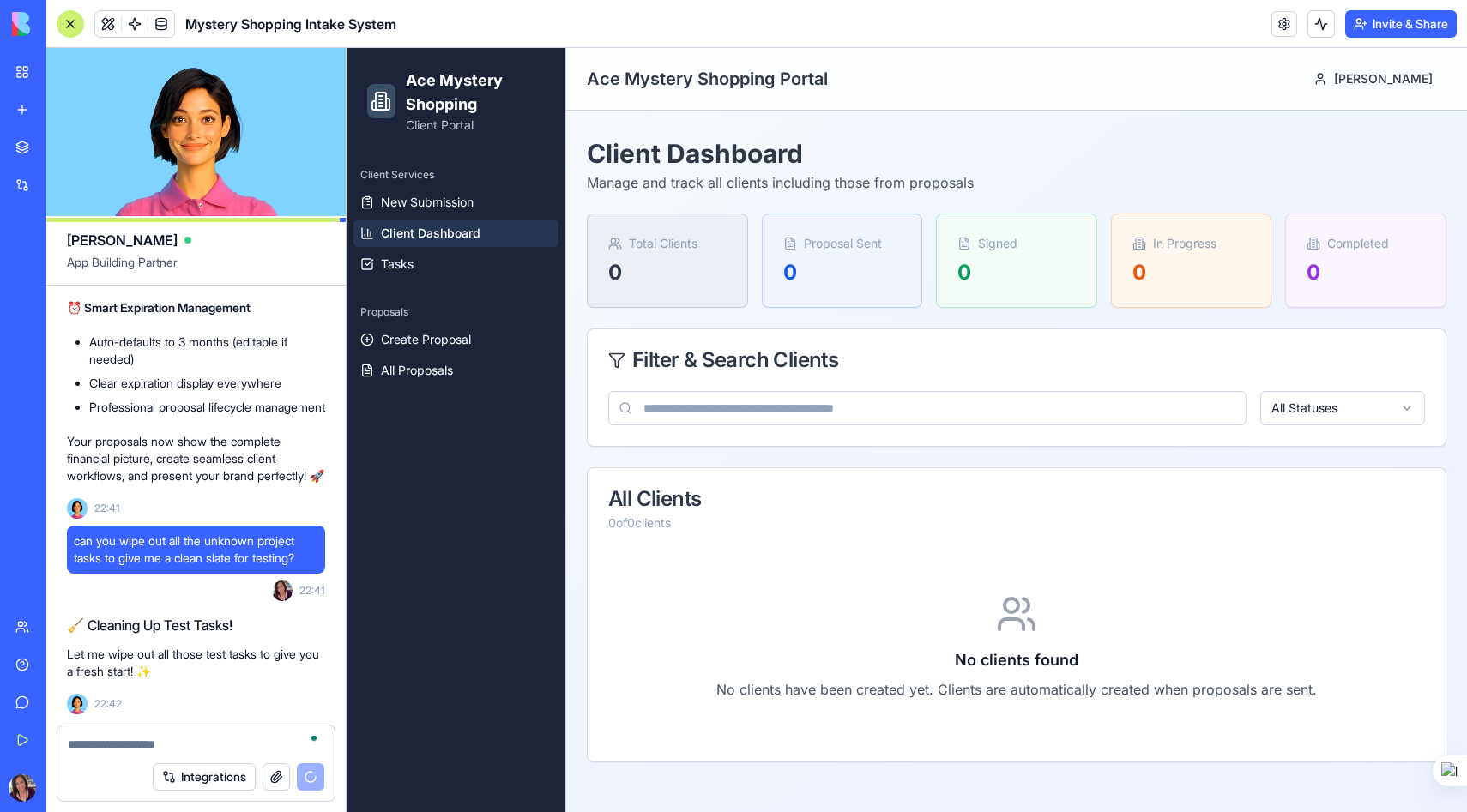
click at [119, 748] on textarea "To enrich screen reader interactions, please activate Accessibility in Grammarl…" at bounding box center [196, 744] width 256 height 17
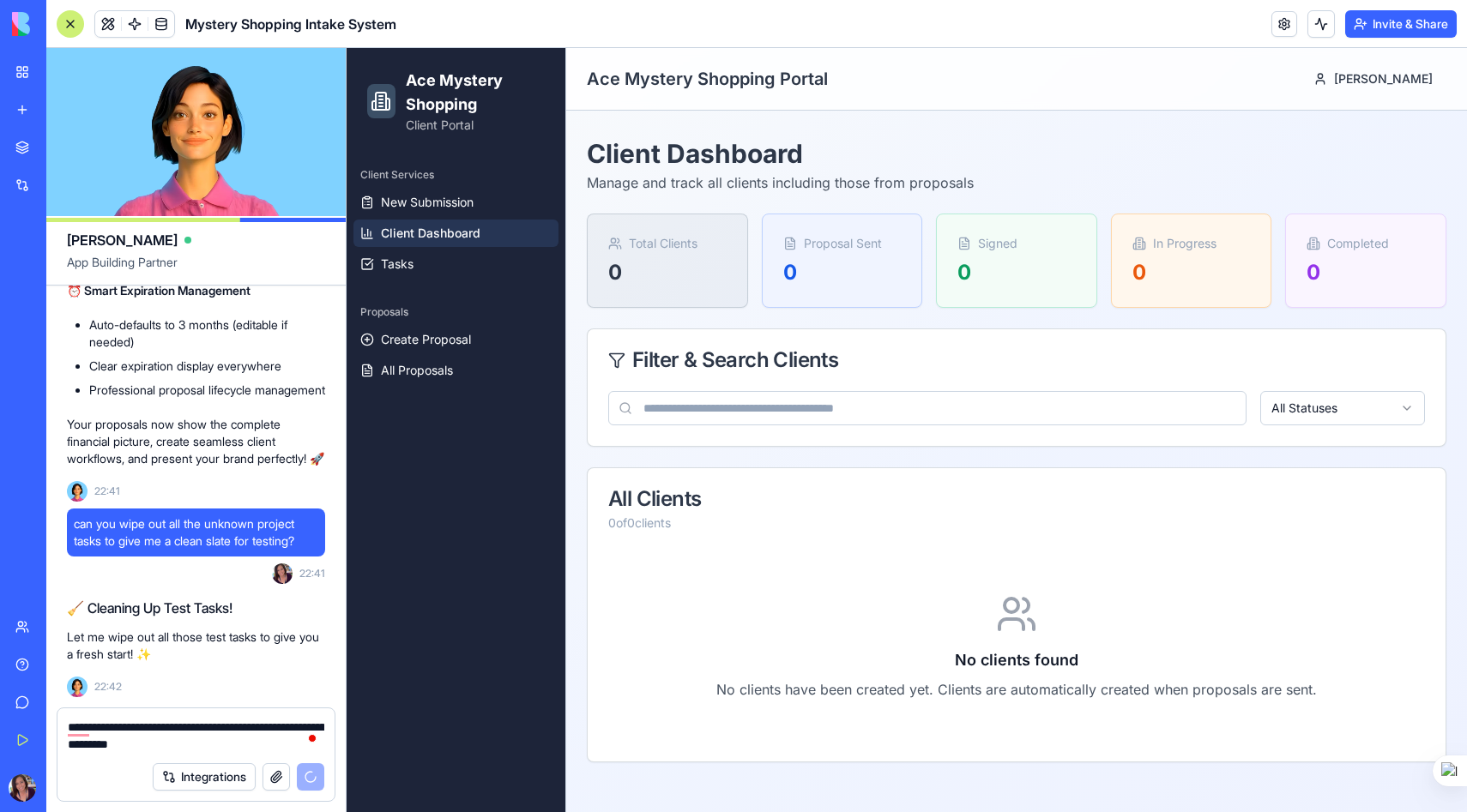
scroll to position [36094, 0]
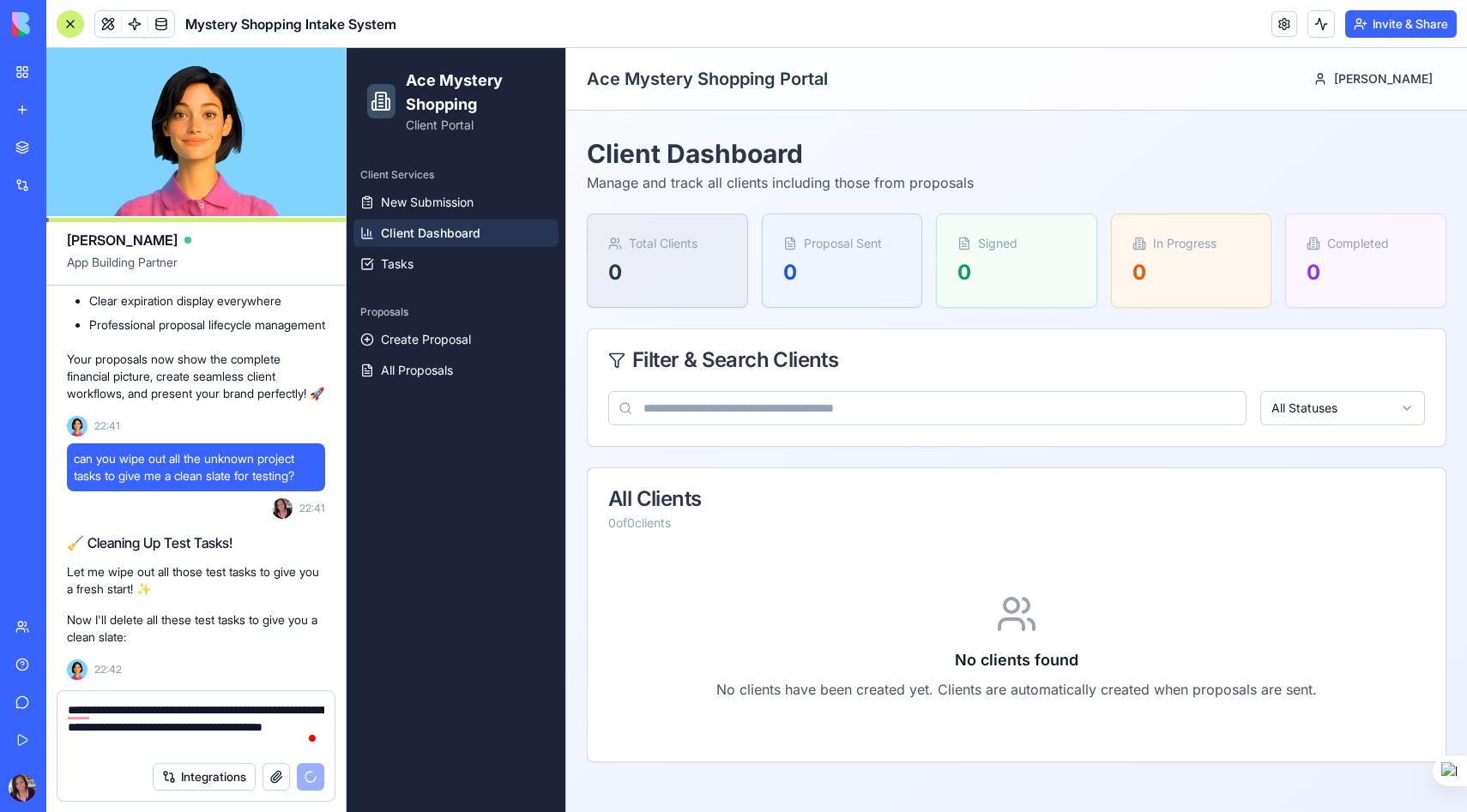
drag, startPoint x: 231, startPoint y: 728, endPoint x: 303, endPoint y: 729, distance: 72.0
click at [303, 729] on textarea "**********" at bounding box center [196, 727] width 256 height 52
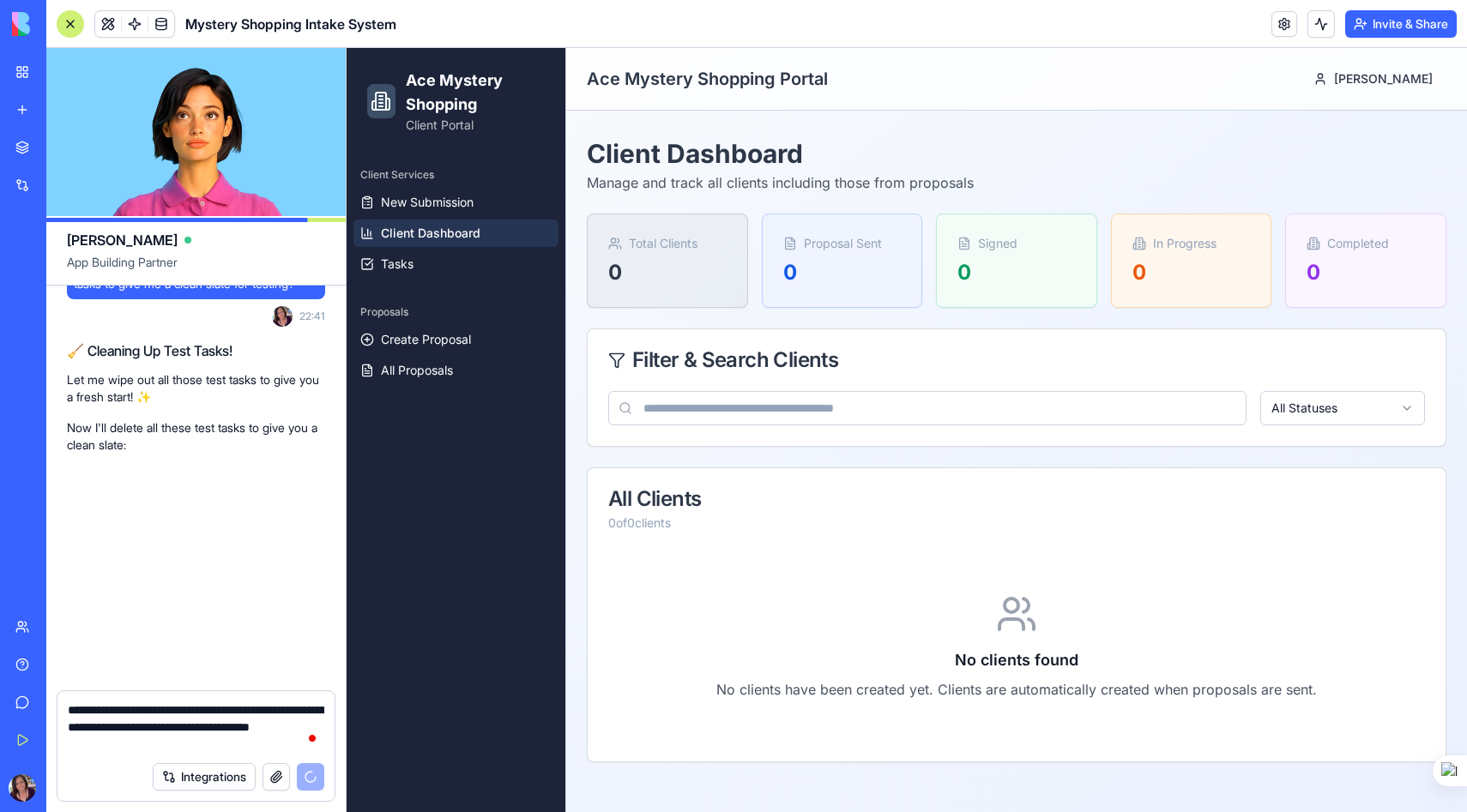
scroll to position [36320, 0]
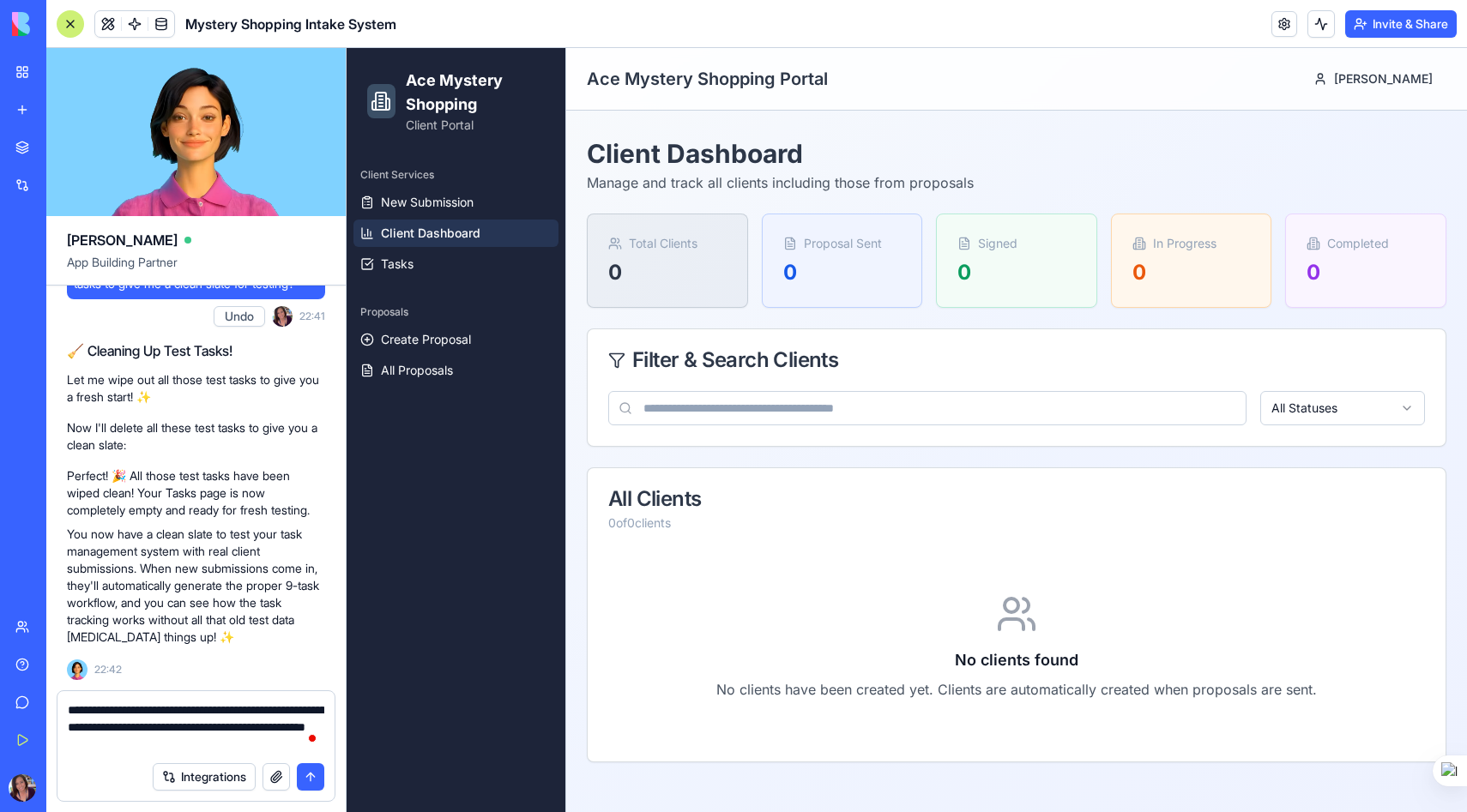
type textarea "**********"
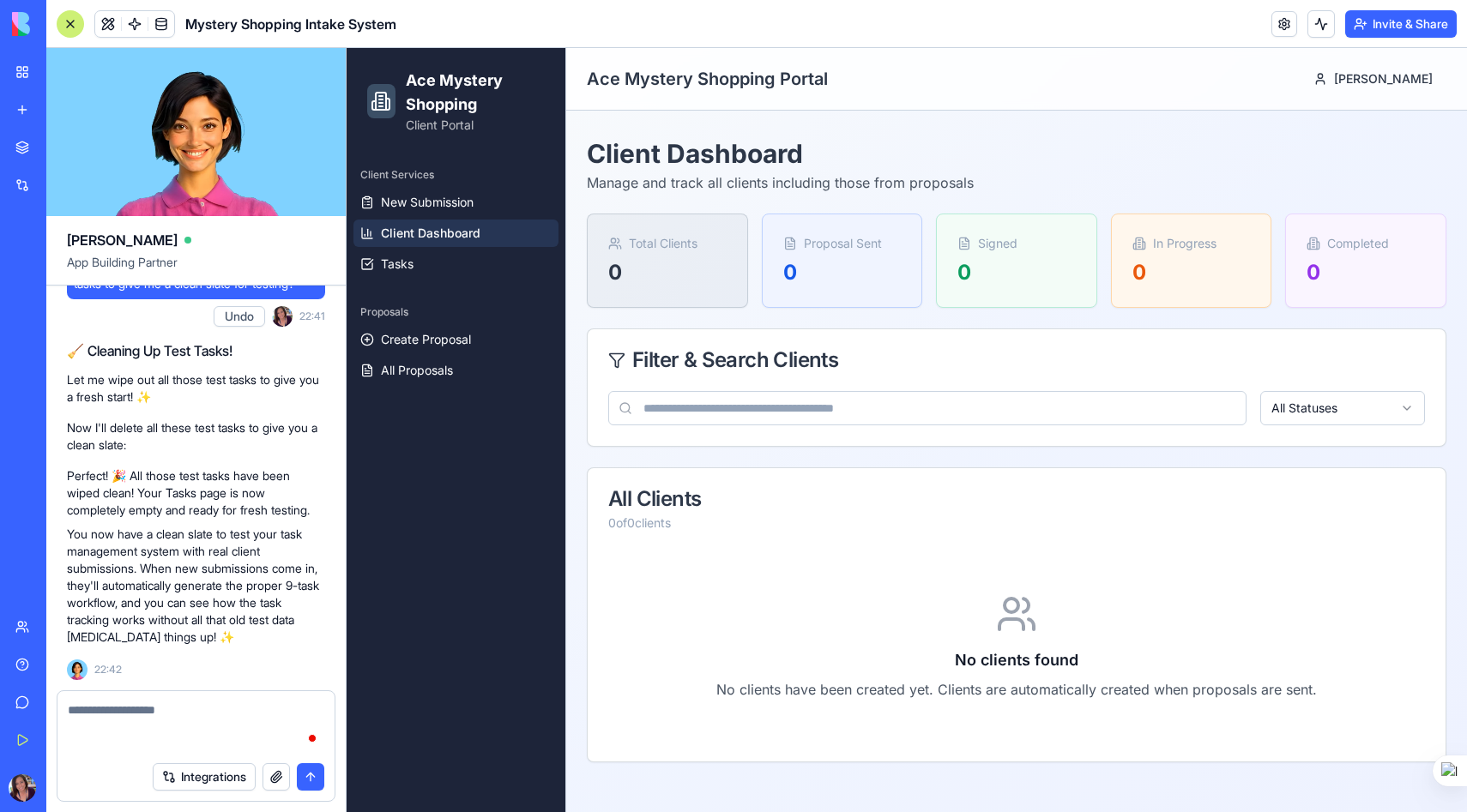
scroll to position [36385, 0]
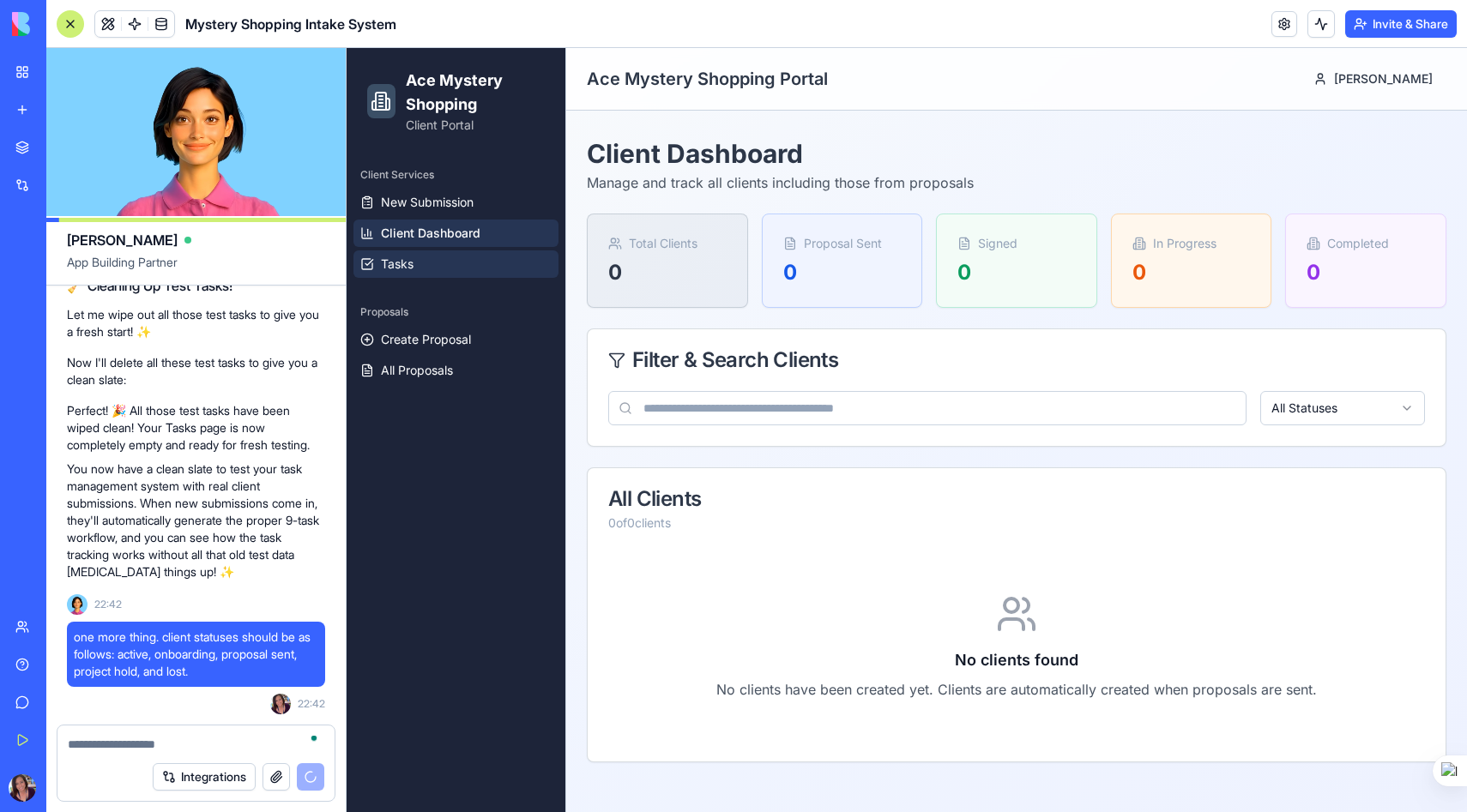
click at [417, 271] on link "Tasks" at bounding box center [455, 264] width 205 height 27
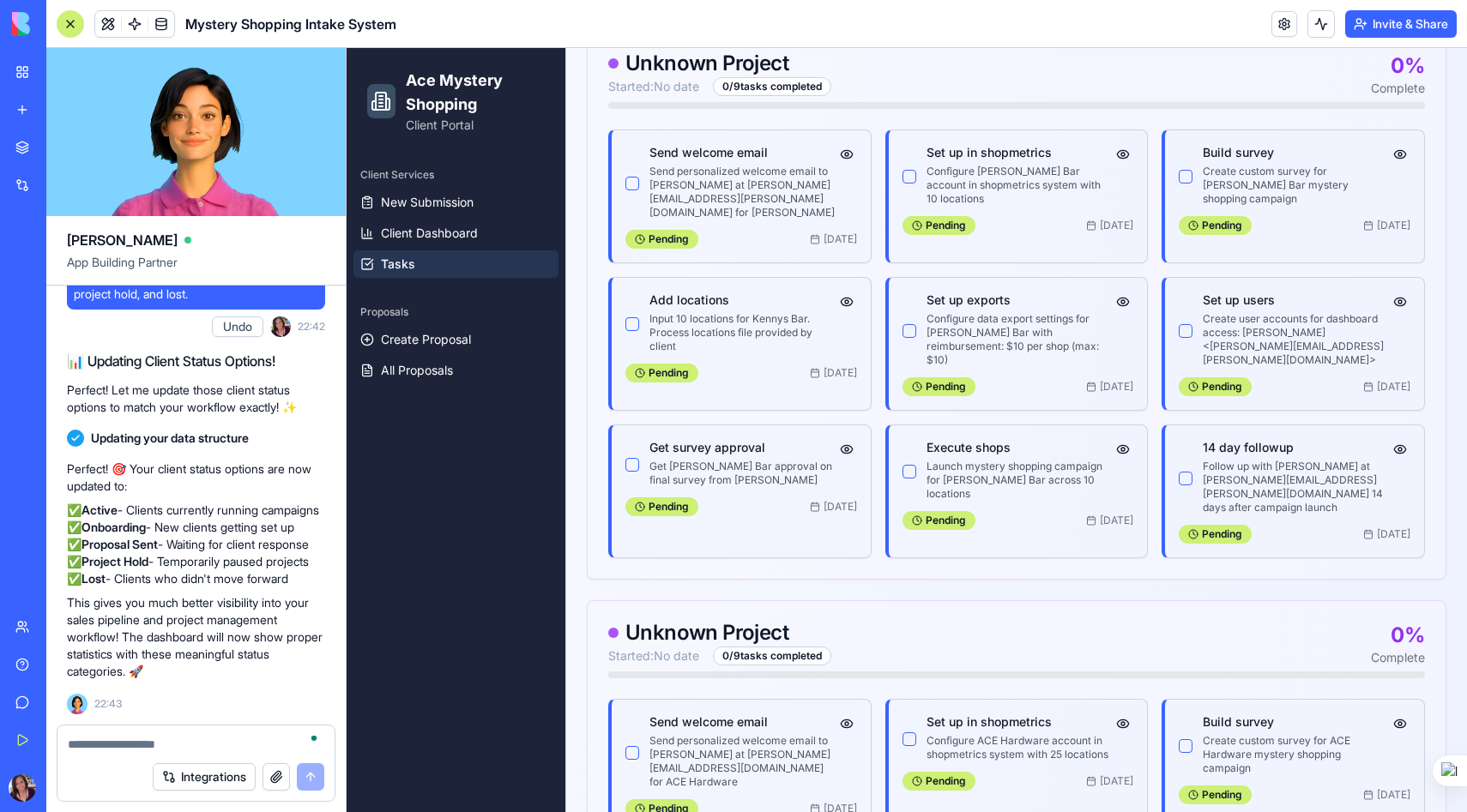
scroll to position [36814, 0]
click at [419, 200] on span "New Submission" at bounding box center [427, 203] width 93 height 17
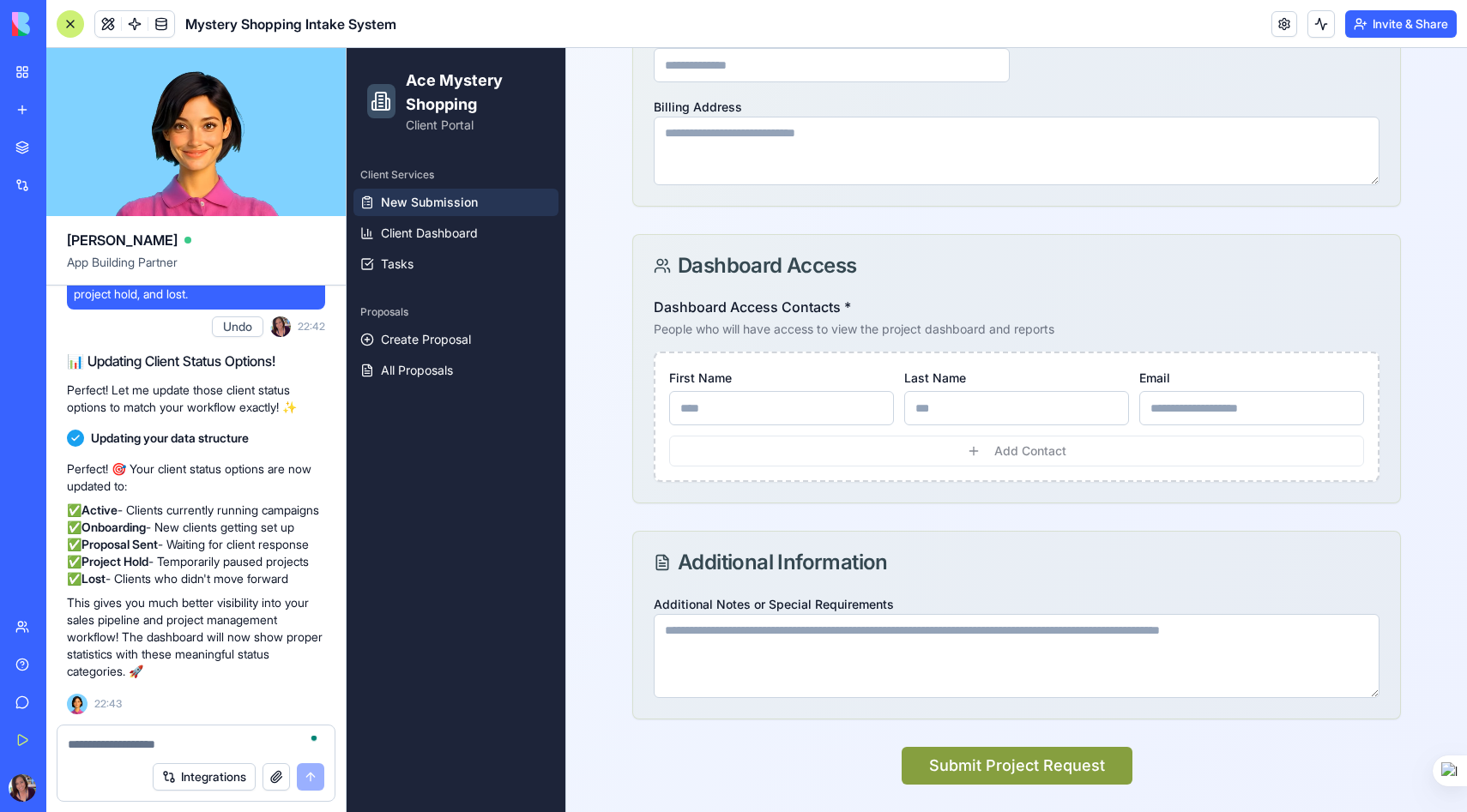
scroll to position [894, 0]
click at [419, 234] on span "Client Dashboard" at bounding box center [429, 233] width 97 height 17
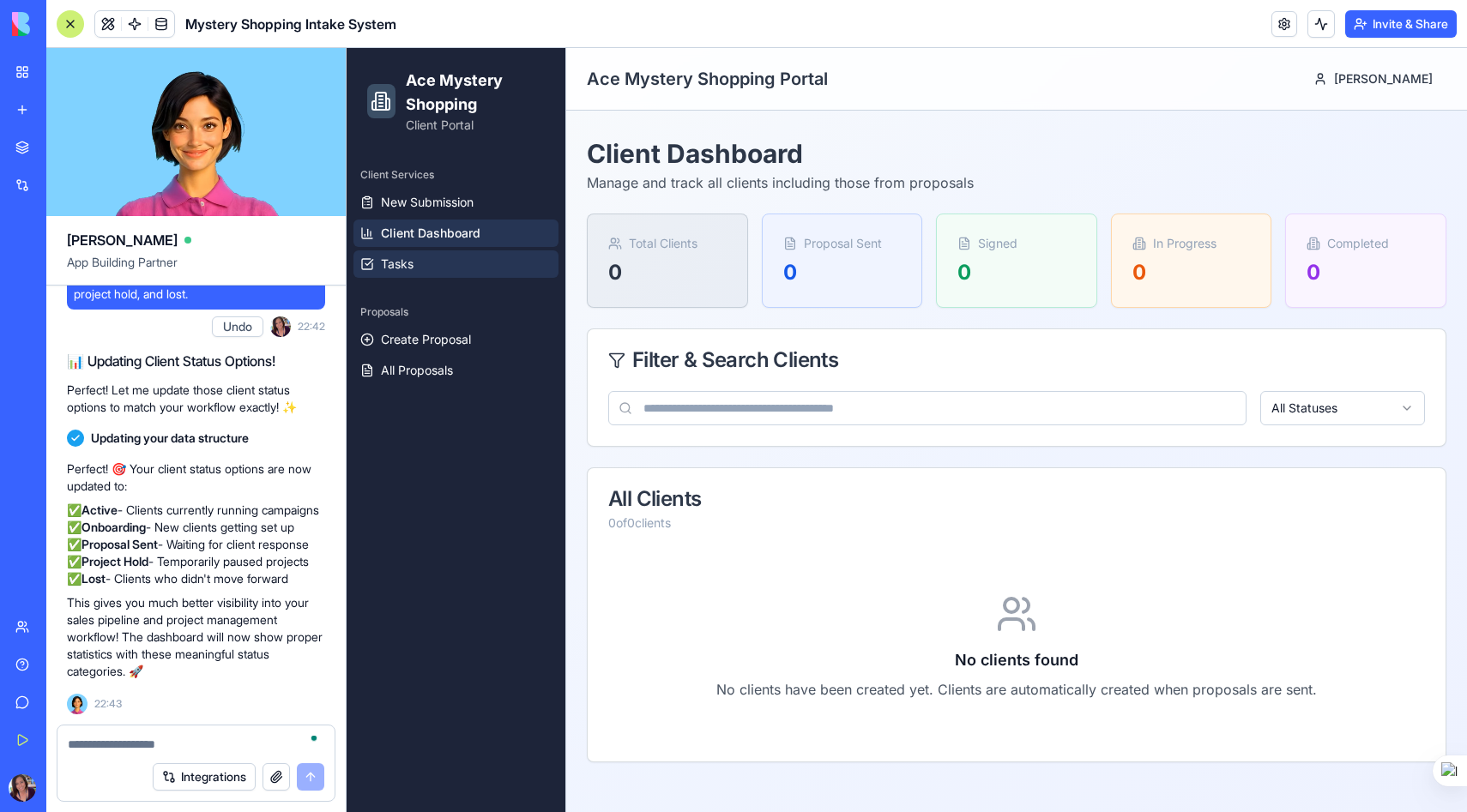
click at [407, 262] on span "Tasks" at bounding box center [397, 264] width 33 height 17
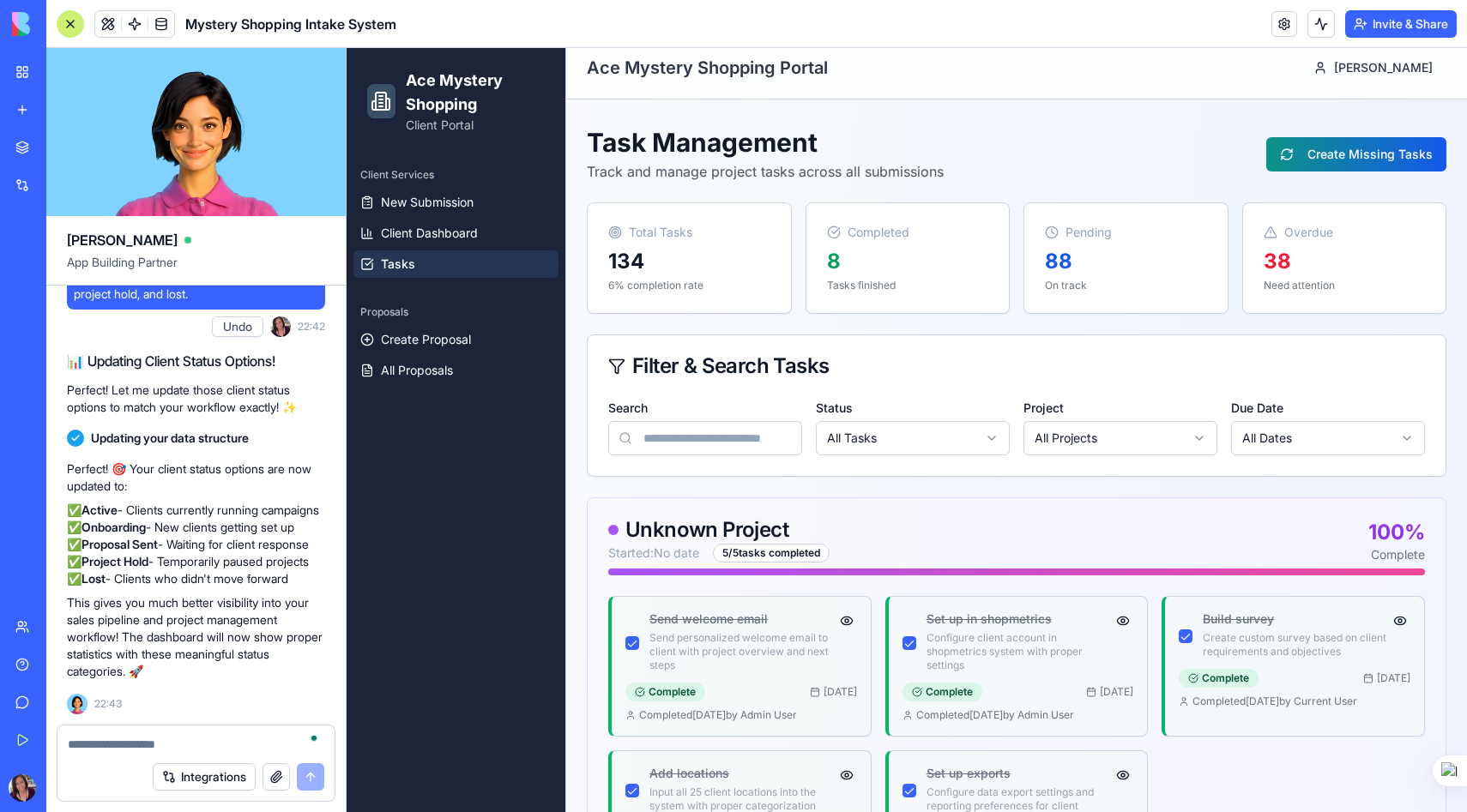
scroll to position [15, 0]
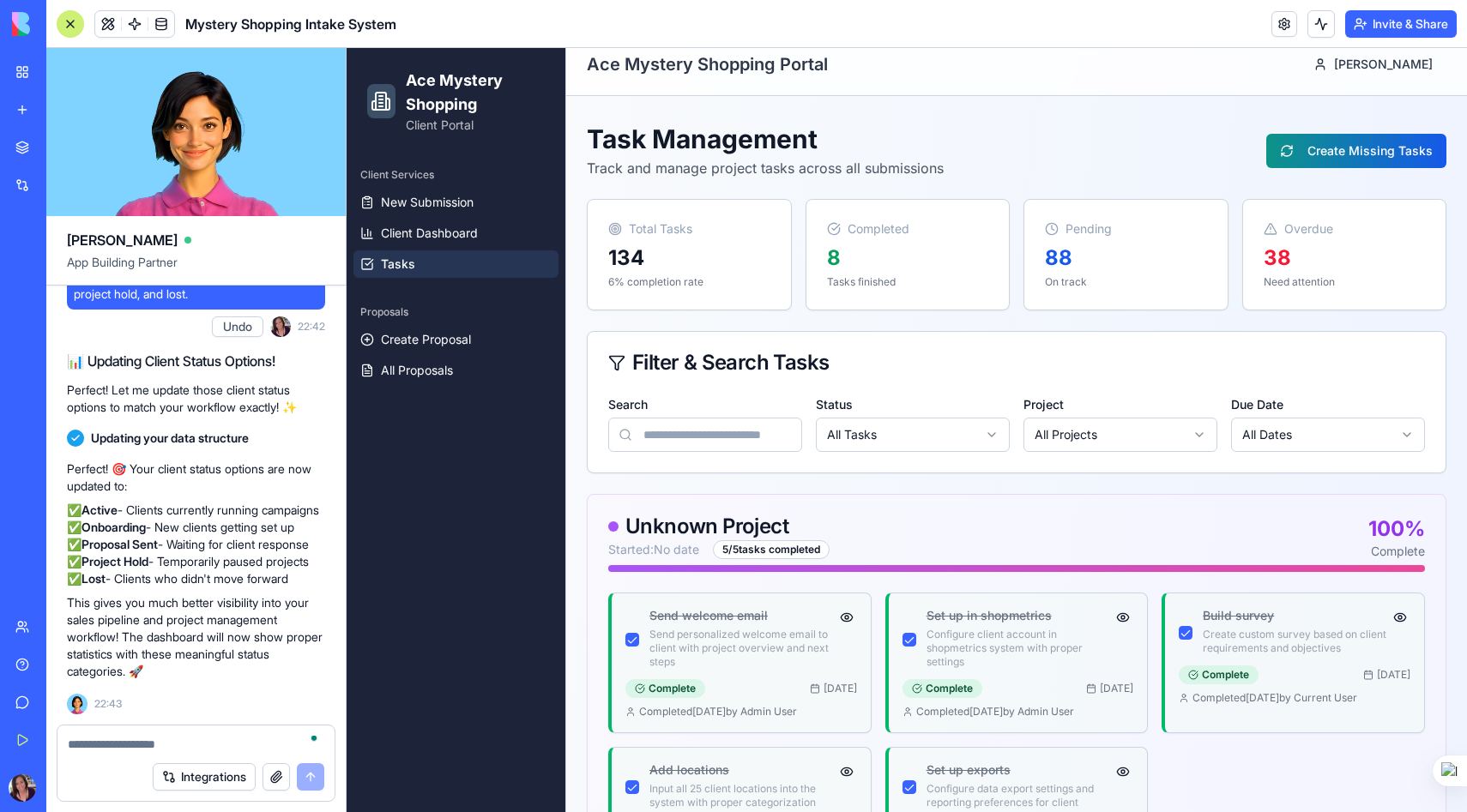
click at [125, 742] on textarea "To enrich screen reader interactions, please activate Accessibility in Grammarl…" at bounding box center [196, 744] width 256 height 17
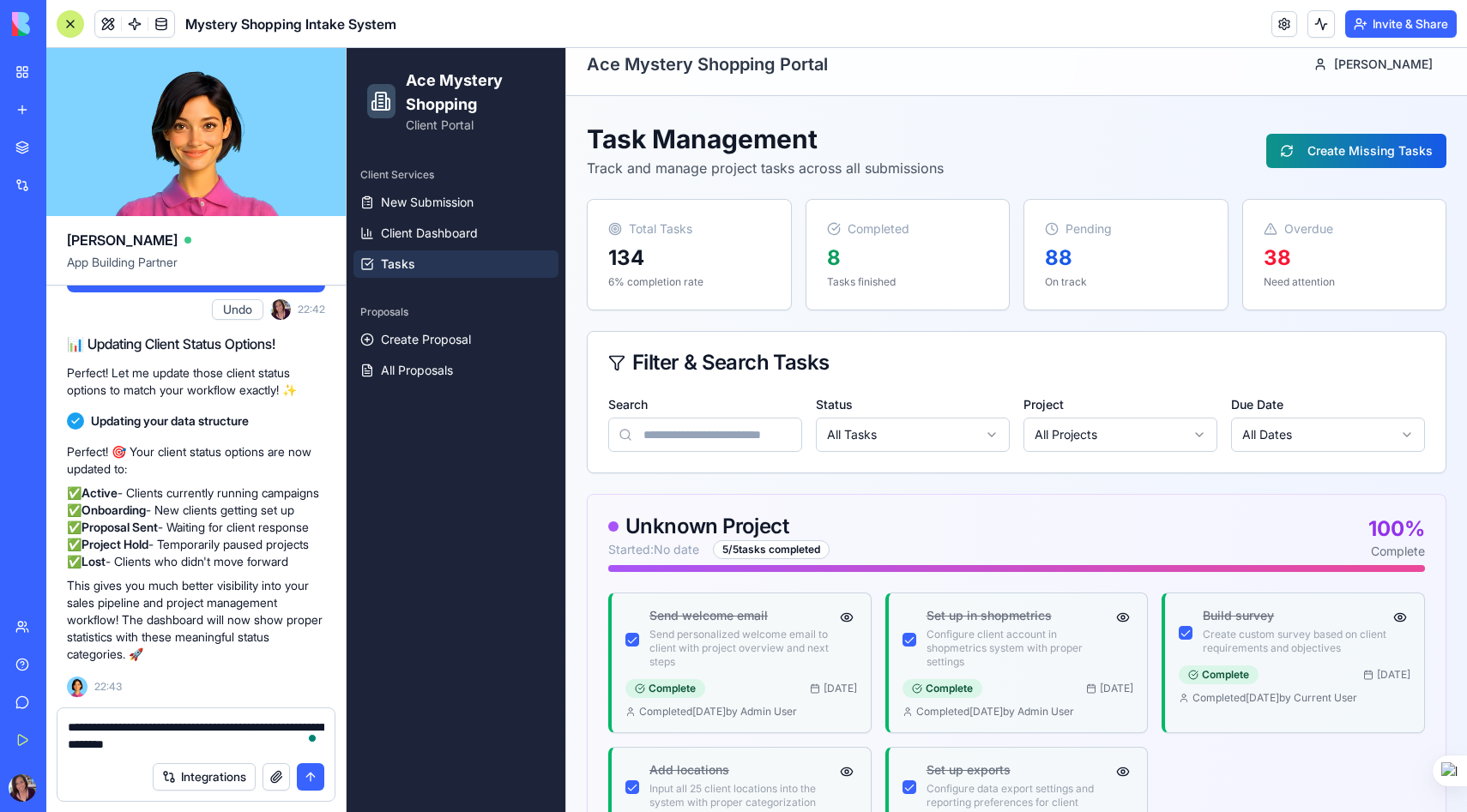
type textarea "**********"
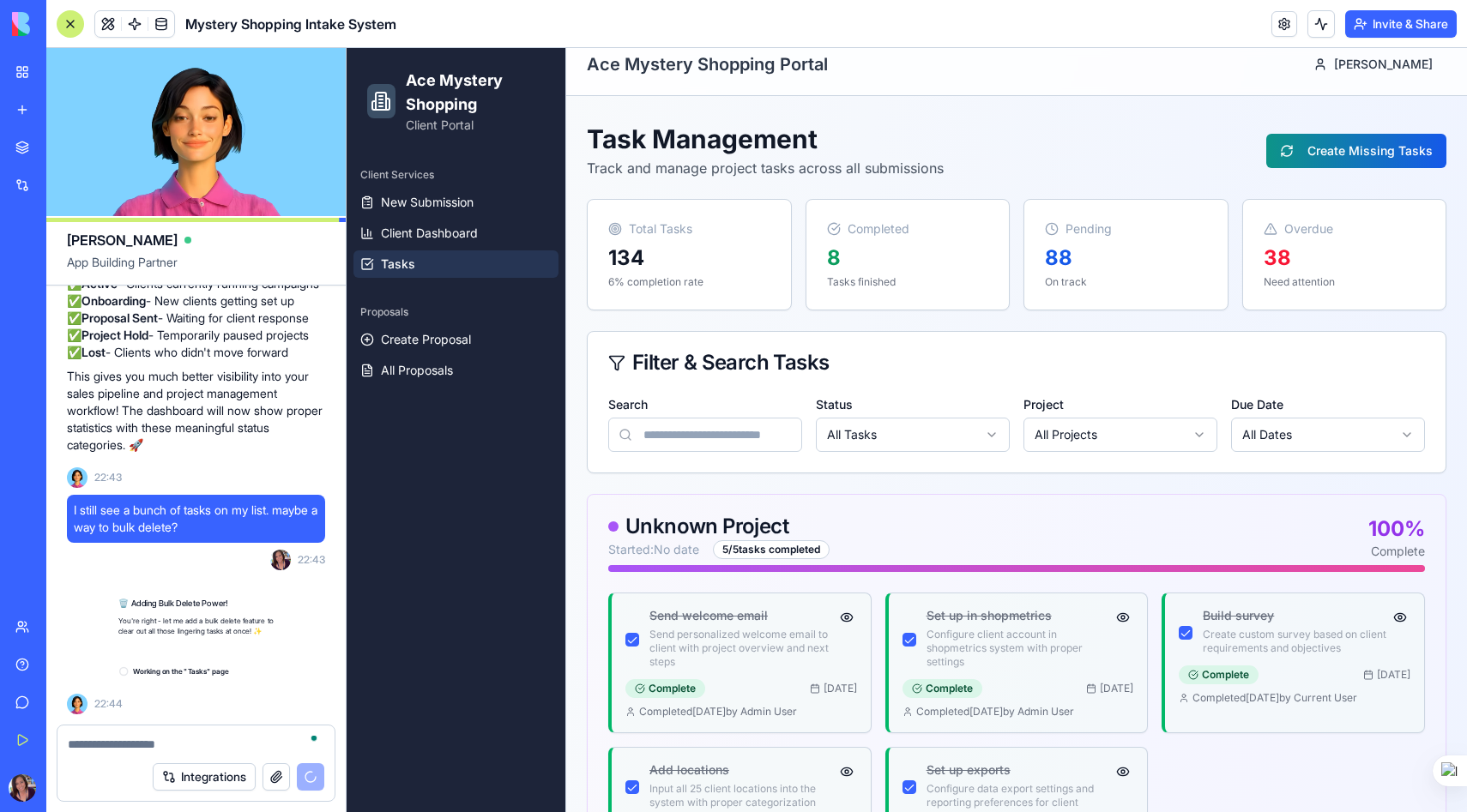
scroll to position [37058, 0]
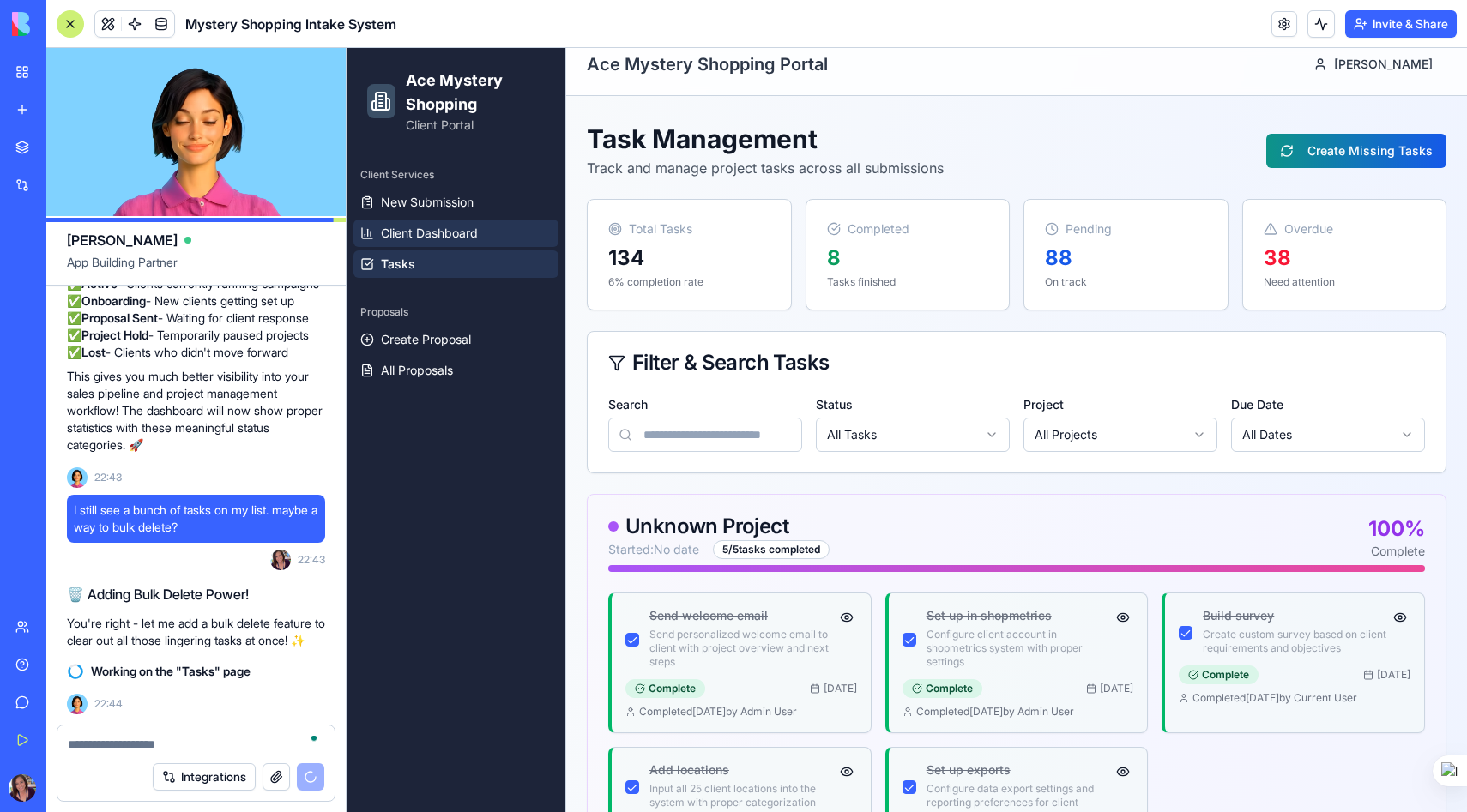
click at [456, 228] on span "Client Dashboard" at bounding box center [429, 233] width 97 height 17
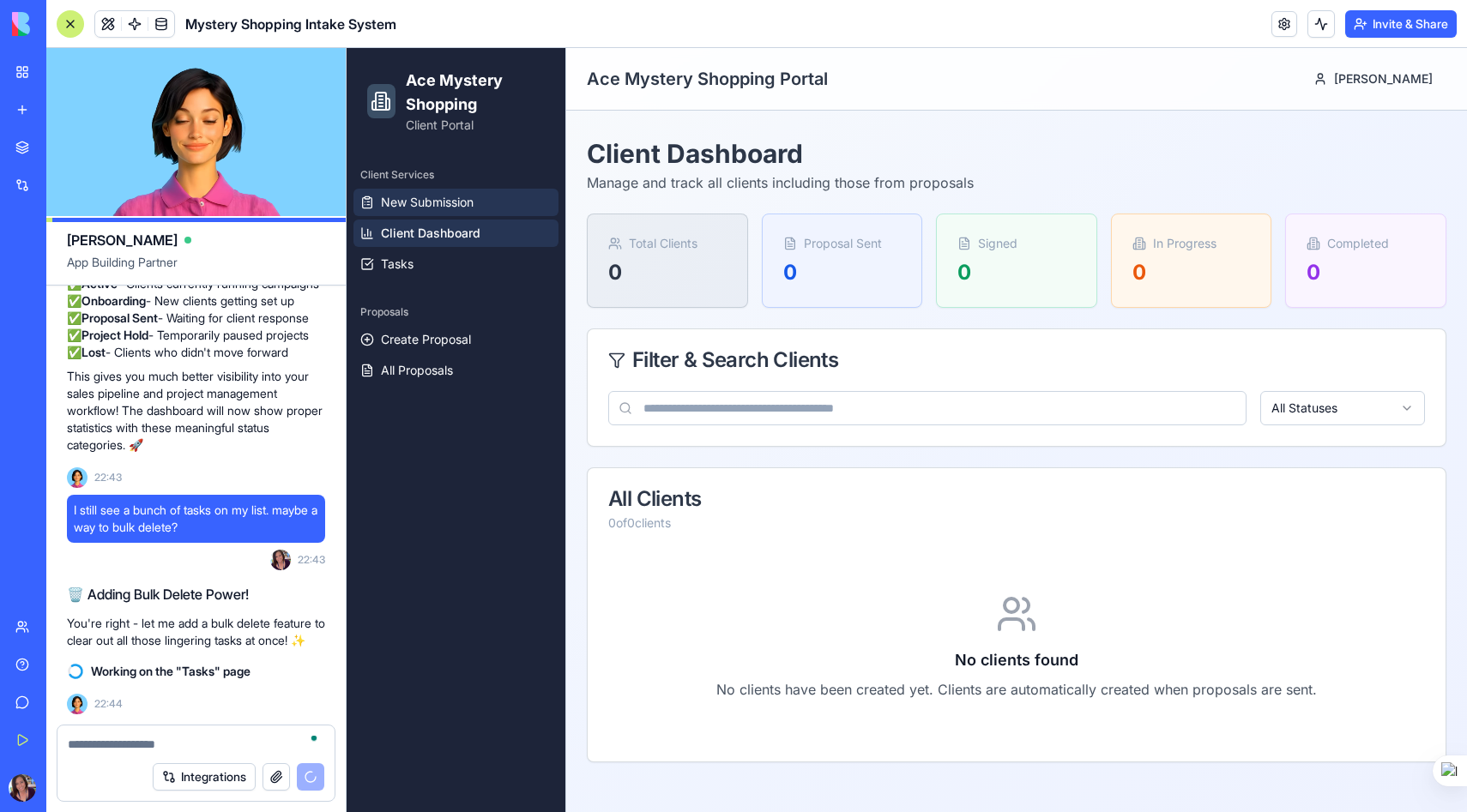
click at [455, 201] on span "New Submission" at bounding box center [427, 203] width 93 height 17
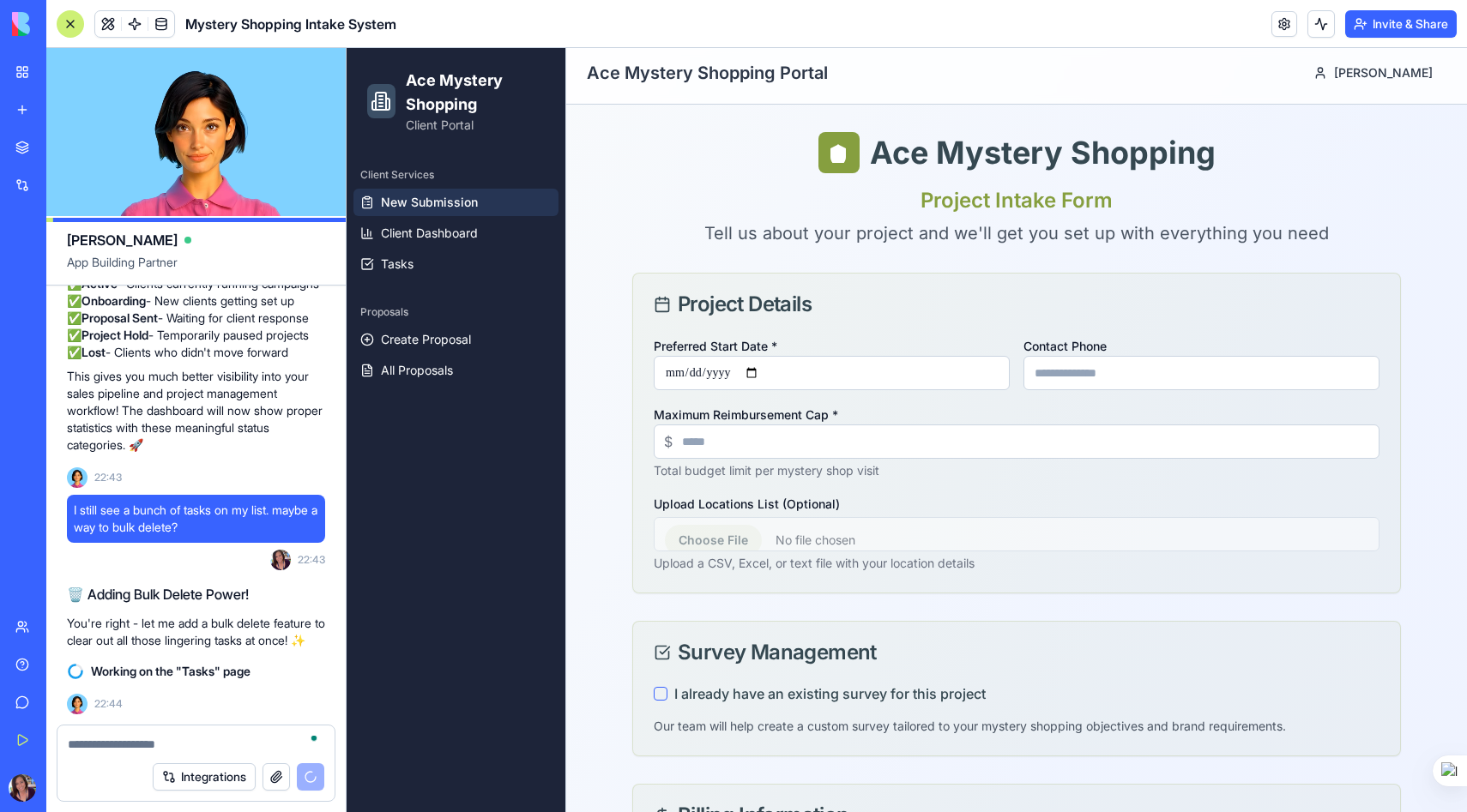
scroll to position [4, 0]
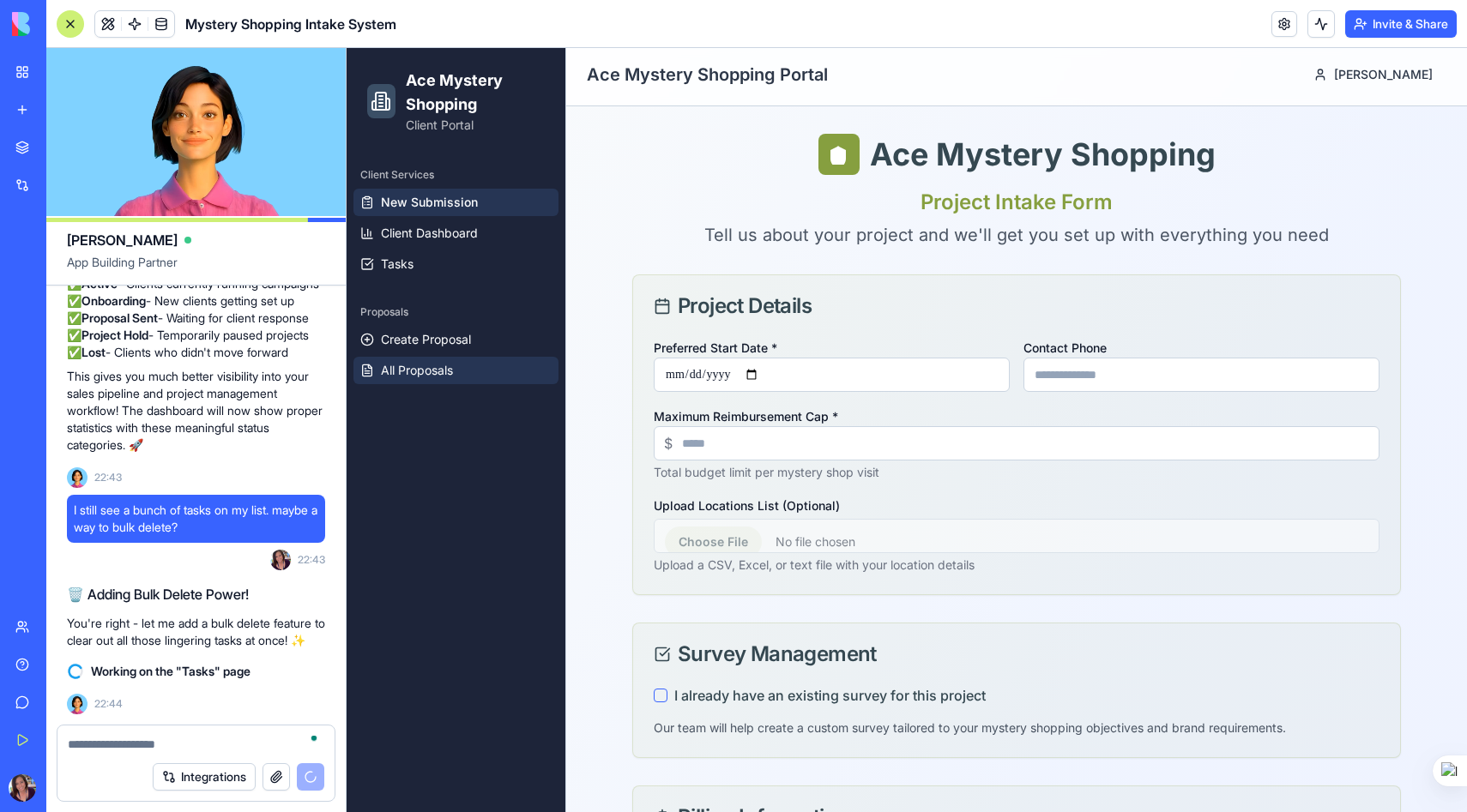
click at [442, 365] on span "All Proposals" at bounding box center [417, 370] width 72 height 17
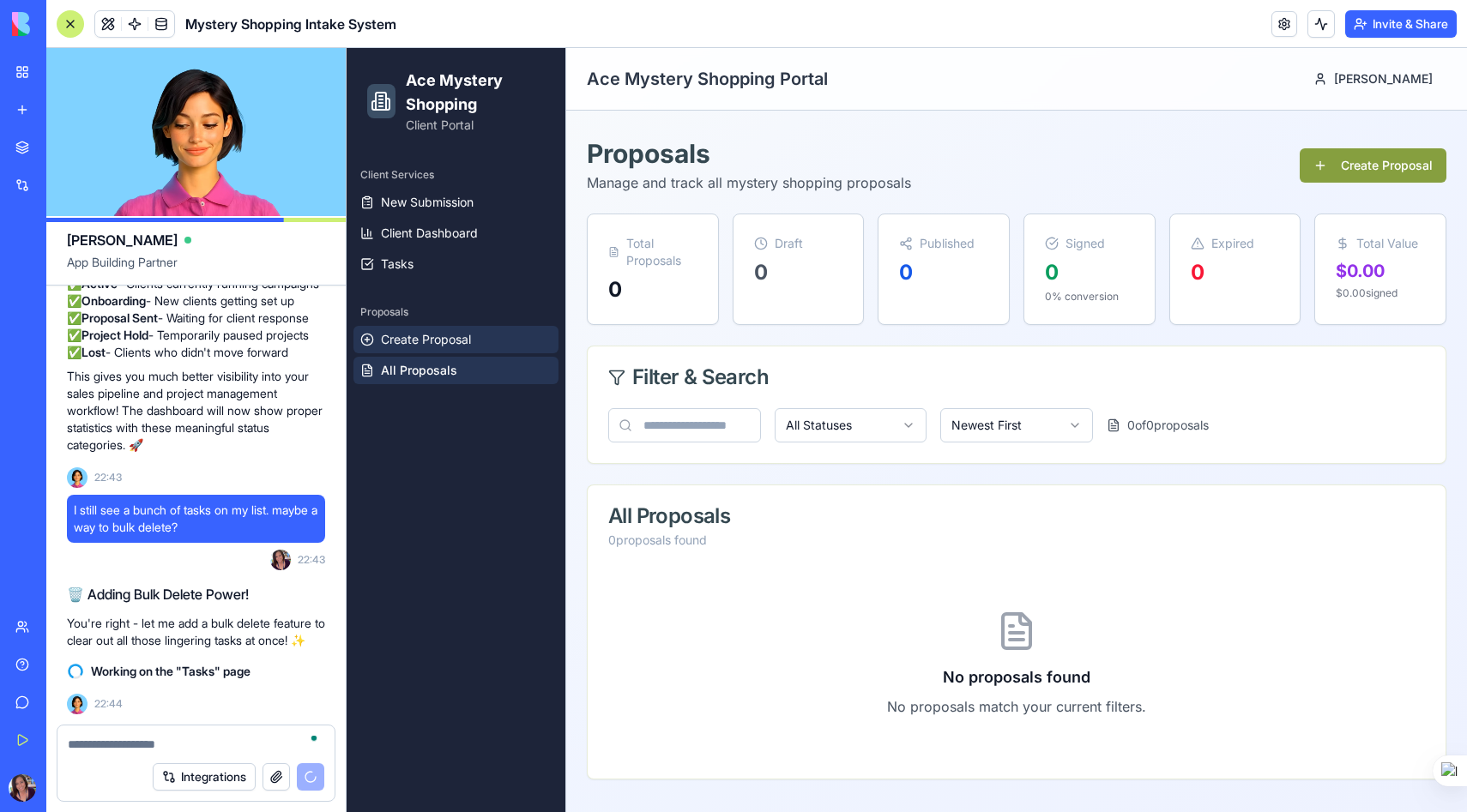
click at [457, 337] on span "Create Proposal" at bounding box center [425, 339] width 90 height 17
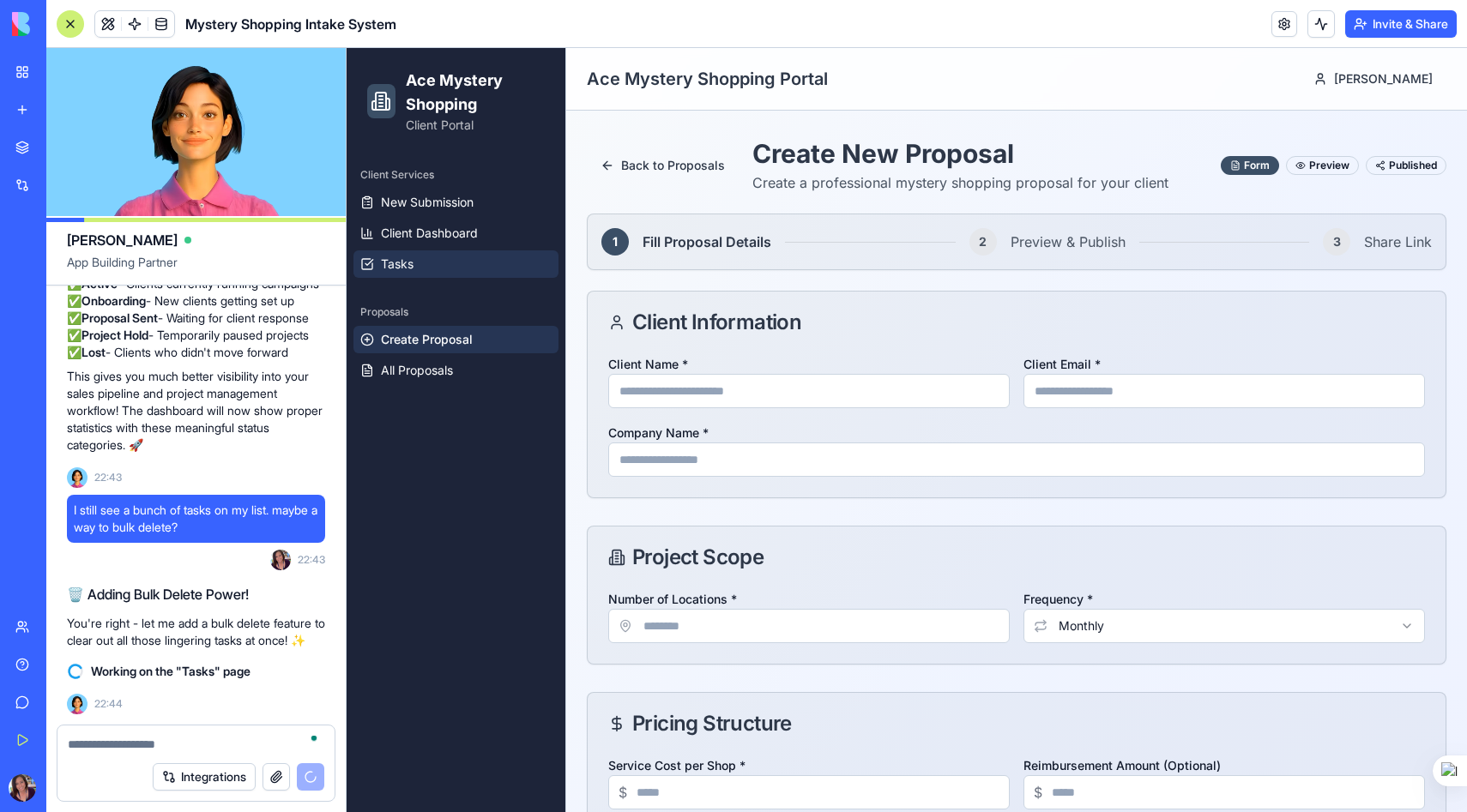
click at [398, 272] on span "Tasks" at bounding box center [397, 264] width 33 height 17
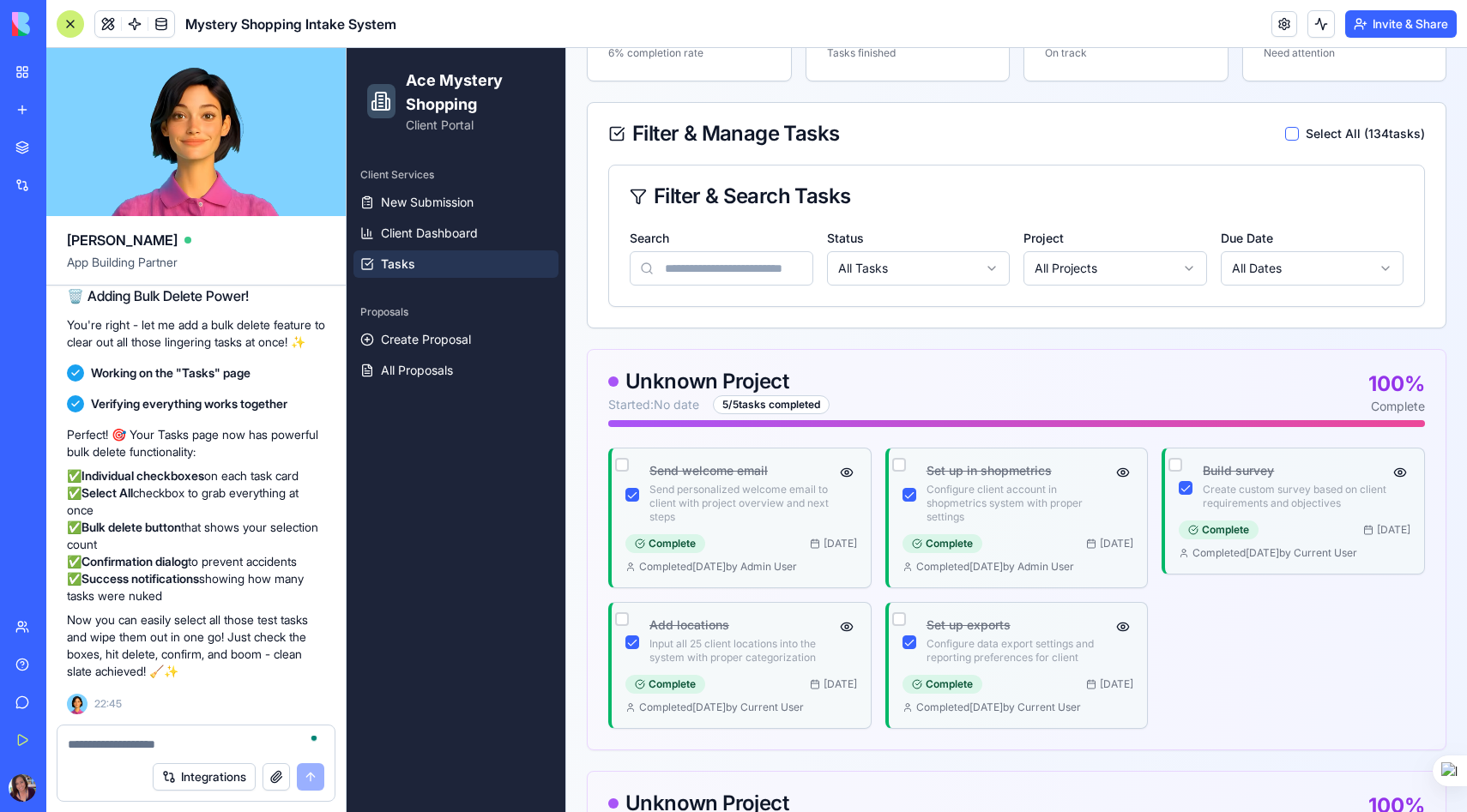
scroll to position [247, 0]
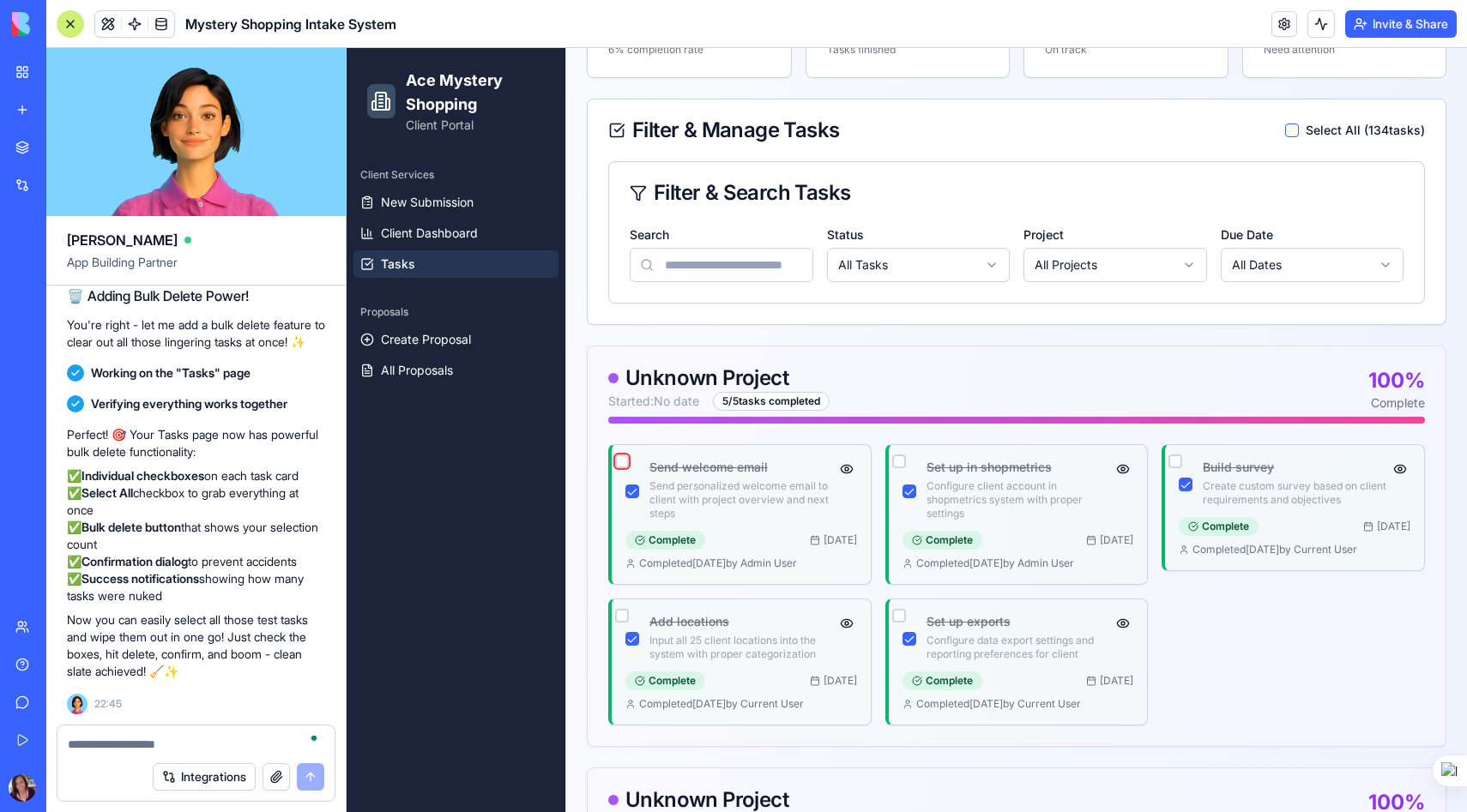
click at [622, 458] on button "button" at bounding box center [622, 461] width 14 height 14
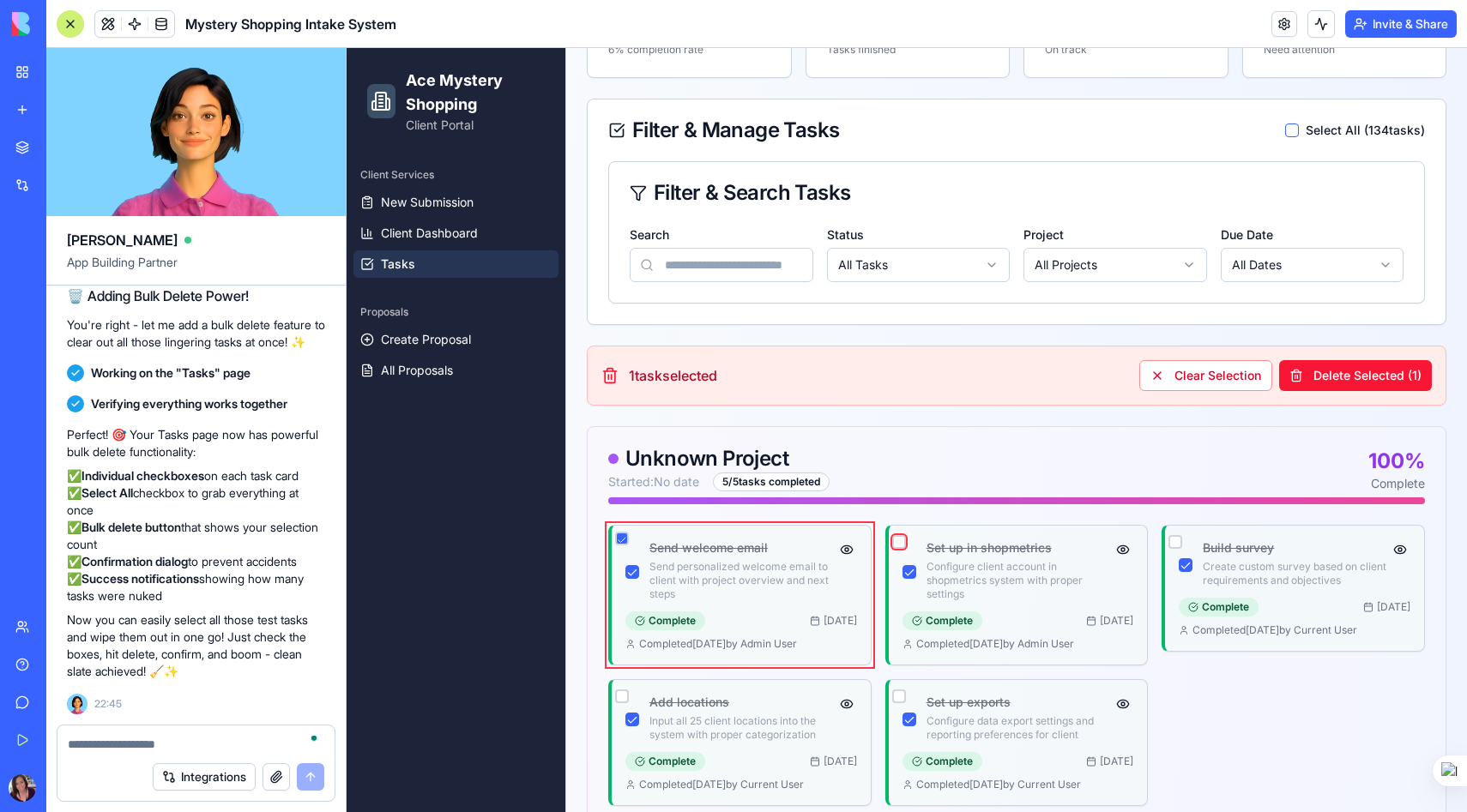
click at [902, 540] on button "button" at bounding box center [899, 542] width 14 height 14
click at [1176, 535] on button "button" at bounding box center [1175, 542] width 14 height 14
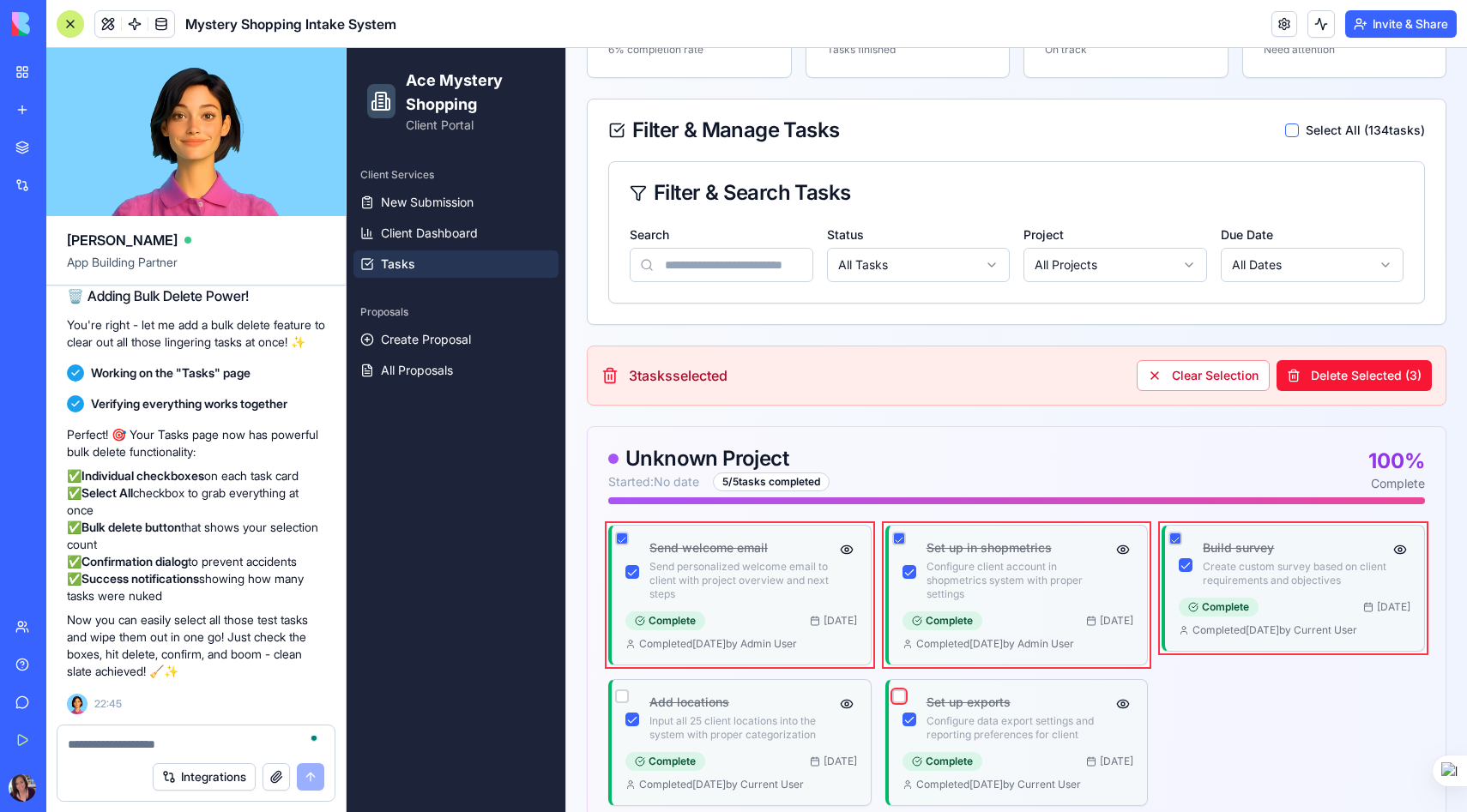
click at [901, 693] on button "button" at bounding box center [899, 696] width 14 height 14
click at [621, 693] on button "button" at bounding box center [622, 696] width 14 height 14
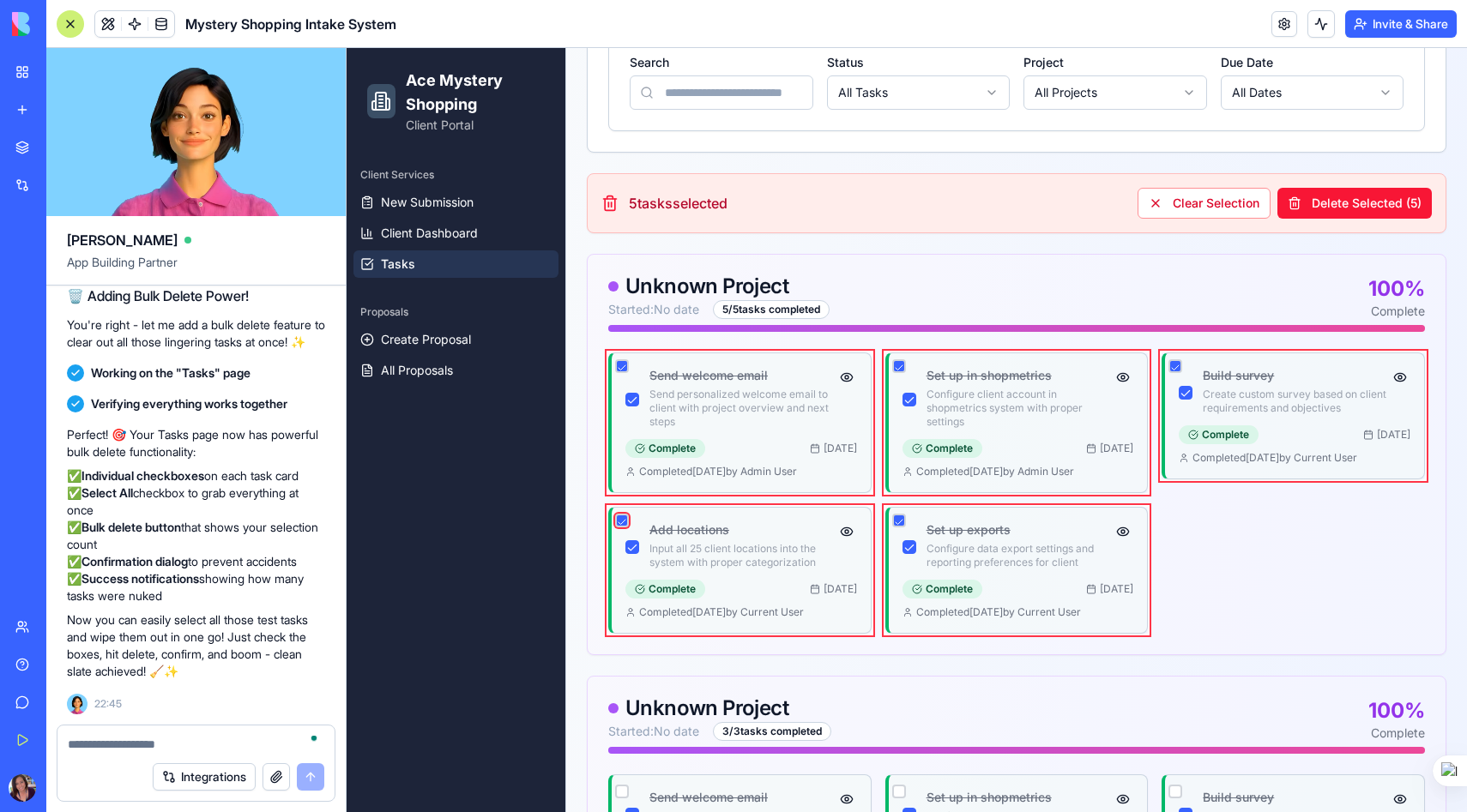
scroll to position [423, 0]
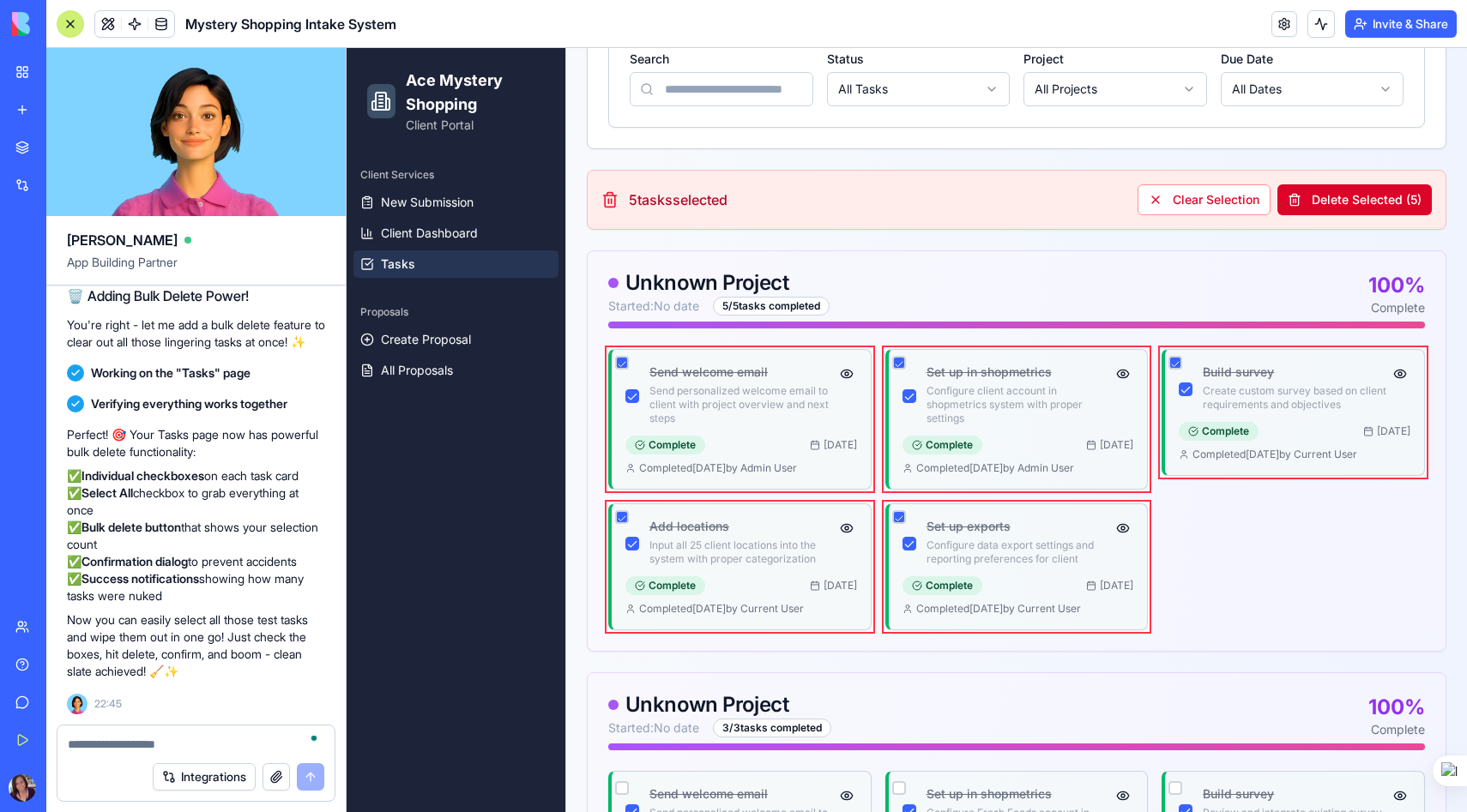
click at [1360, 206] on button "Delete Selected ( 5 )" at bounding box center [1354, 200] width 155 height 31
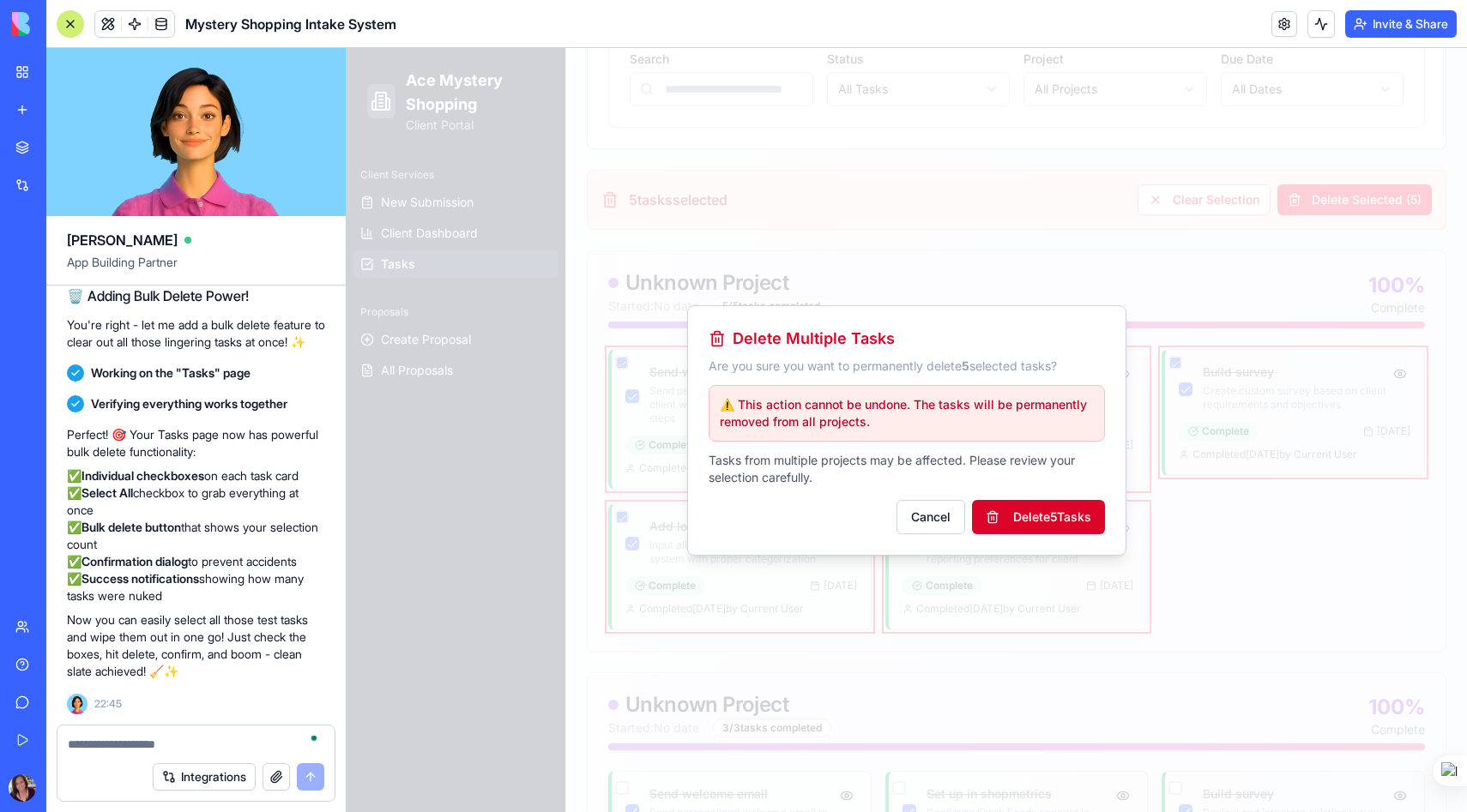
click at [1043, 521] on button "Delete 5 Task s" at bounding box center [1038, 517] width 133 height 34
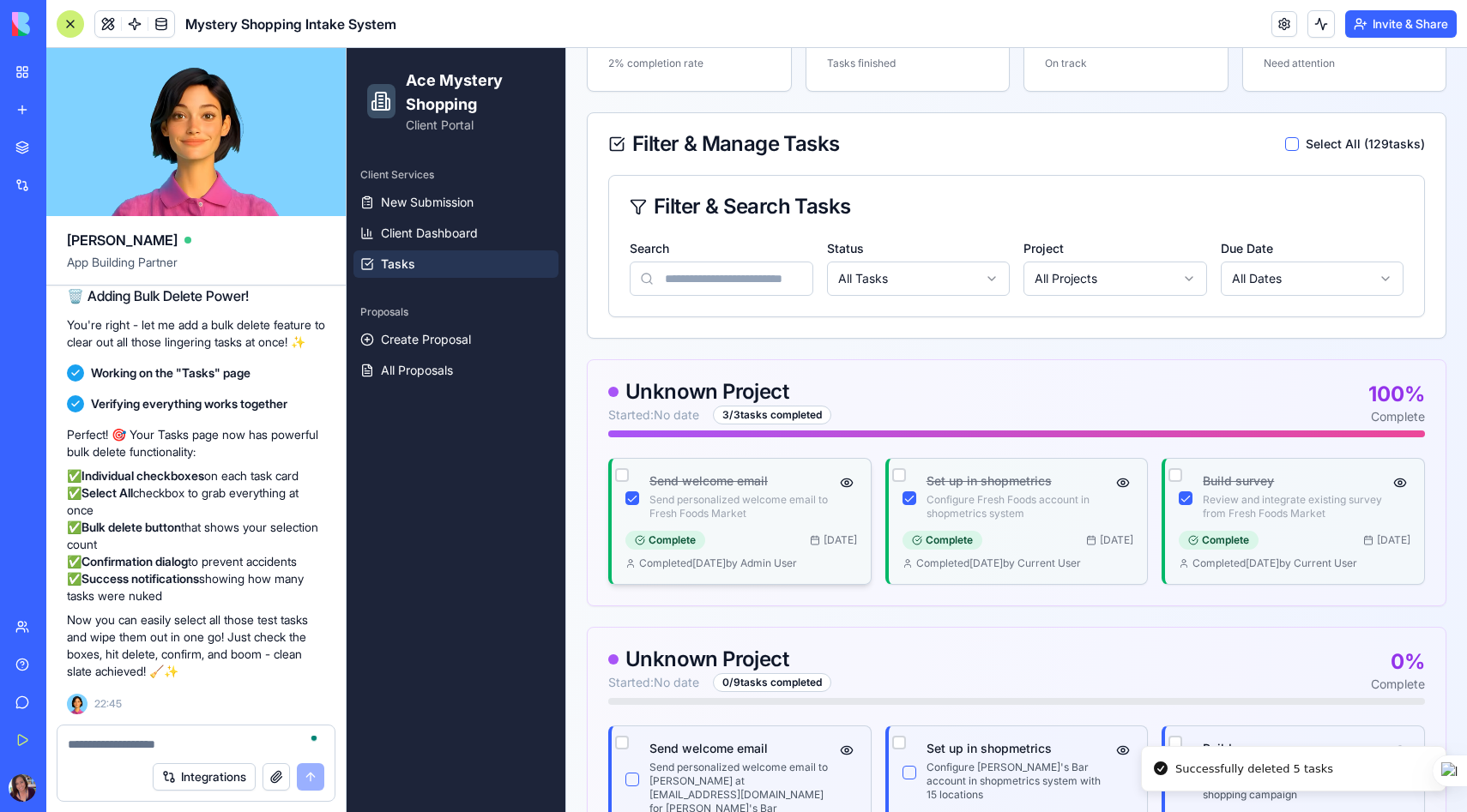
scroll to position [245, 0]
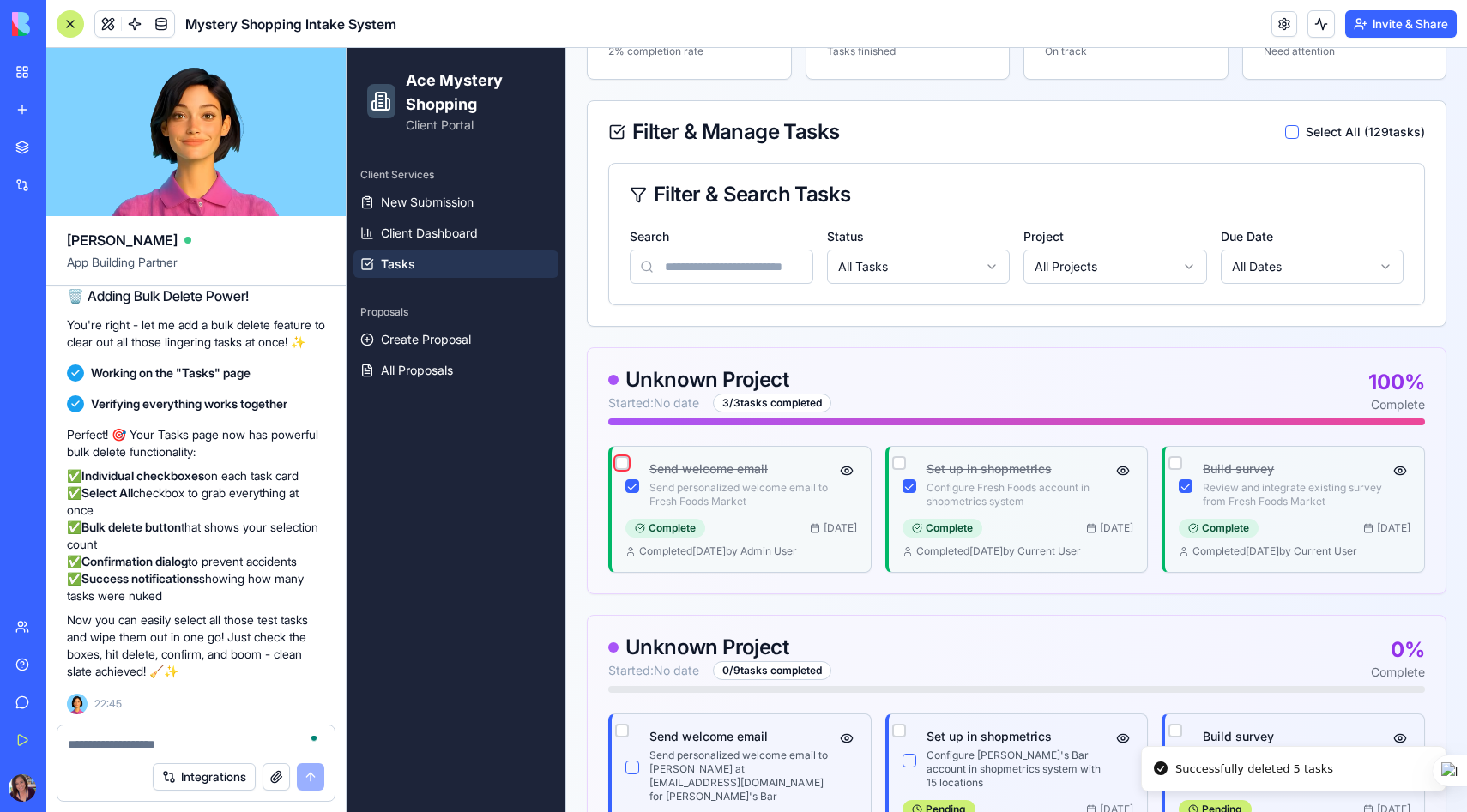
click at [621, 457] on button "button" at bounding box center [622, 463] width 14 height 14
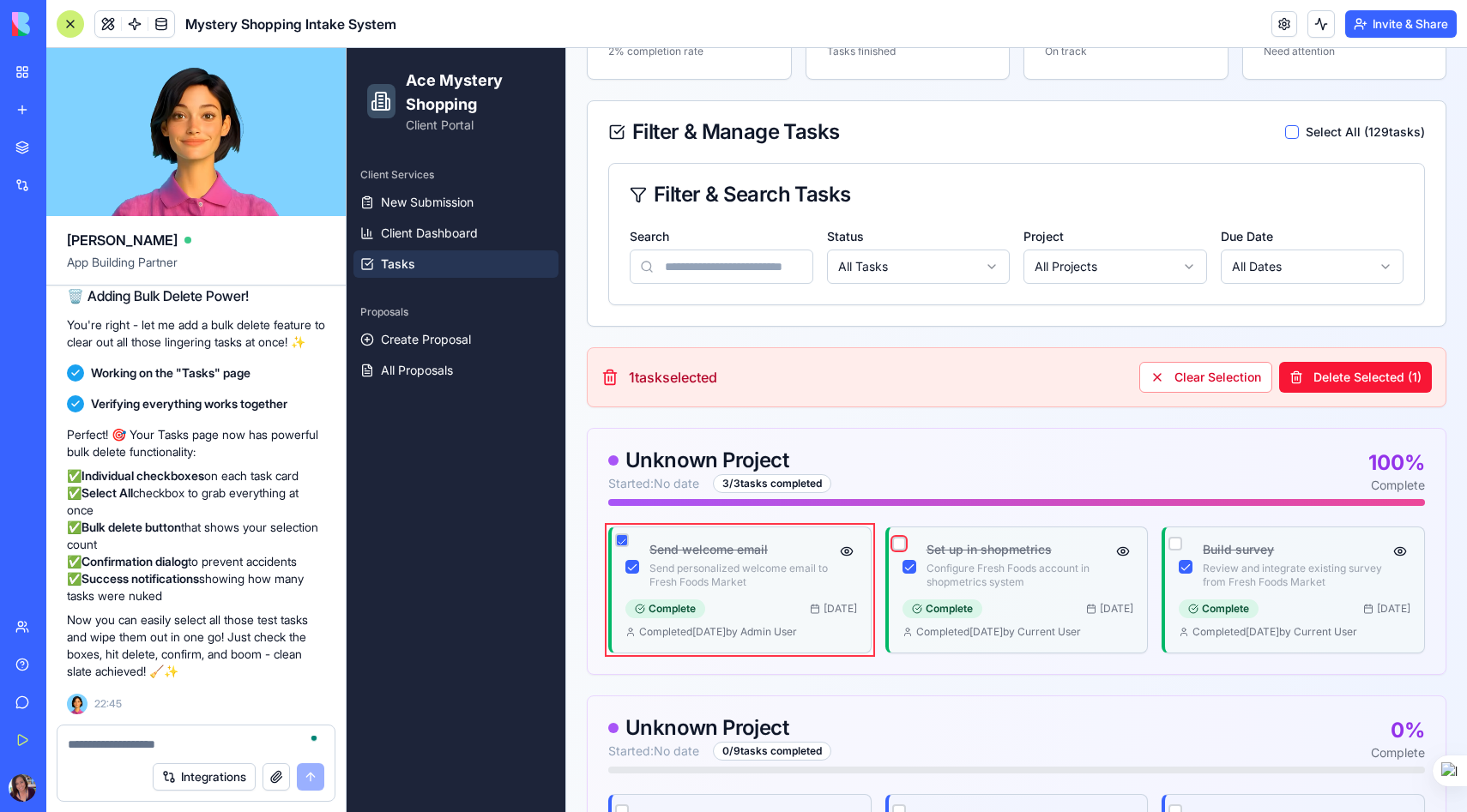
click at [899, 540] on button "button" at bounding box center [899, 544] width 14 height 14
click at [1177, 545] on button "button" at bounding box center [1175, 544] width 14 height 14
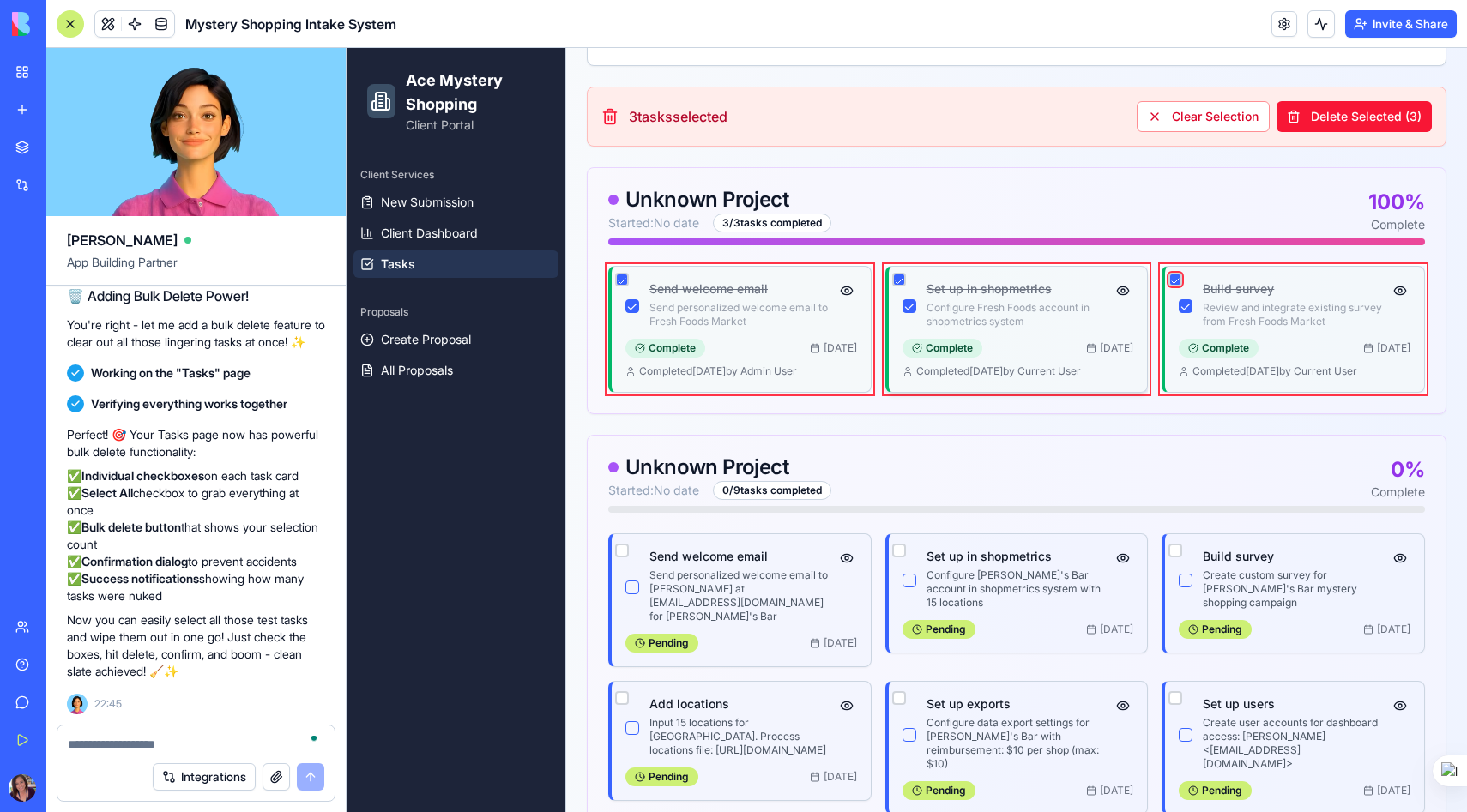
scroll to position [527, 0]
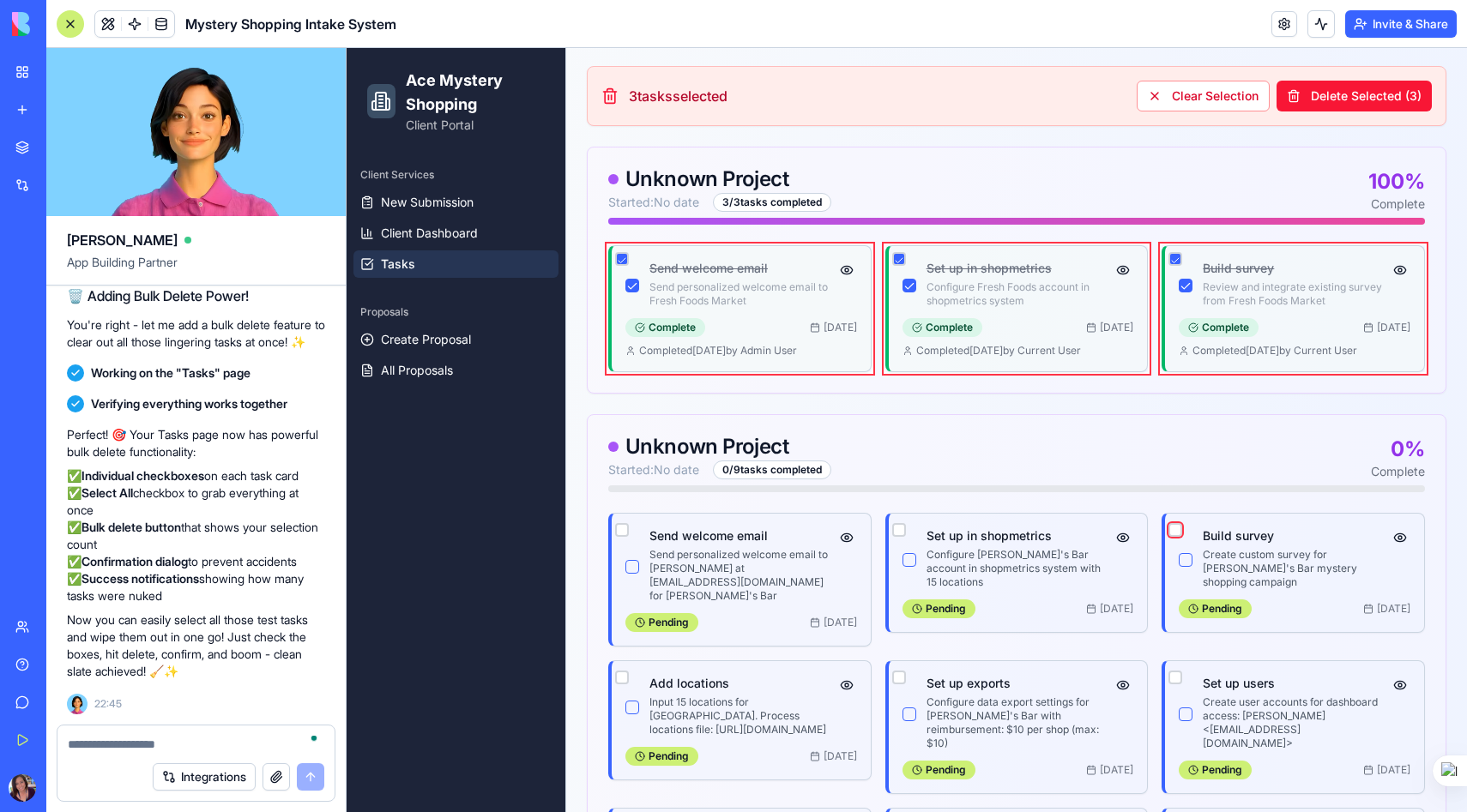
click at [1174, 528] on button "button" at bounding box center [1175, 530] width 14 height 14
click at [1174, 670] on button "button" at bounding box center [1175, 677] width 14 height 14
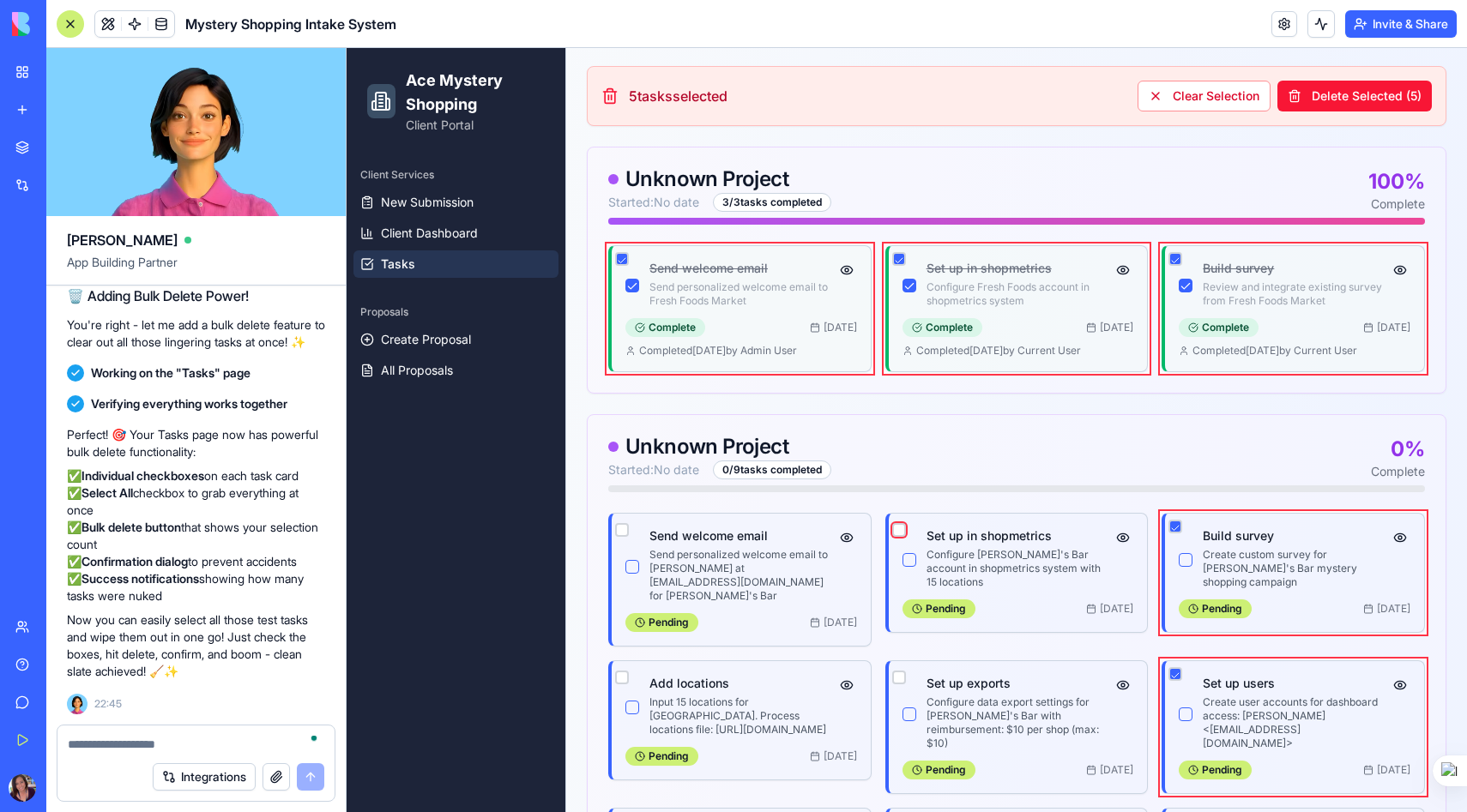
click at [895, 528] on button "button" at bounding box center [899, 530] width 14 height 14
click at [904, 670] on button "button" at bounding box center [899, 677] width 14 height 14
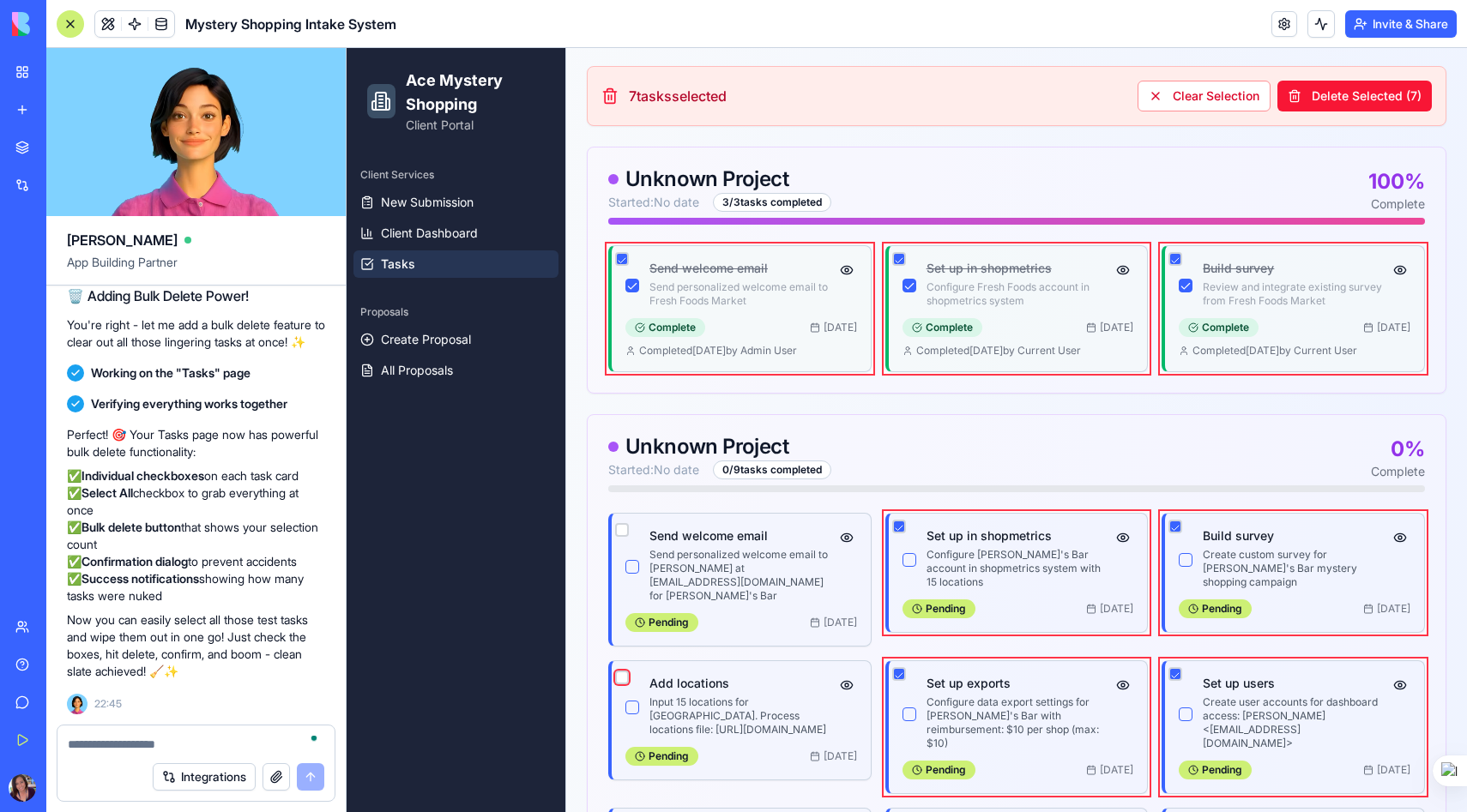
click at [620, 670] on button "button" at bounding box center [622, 677] width 14 height 14
click at [620, 528] on button "button" at bounding box center [622, 530] width 14 height 14
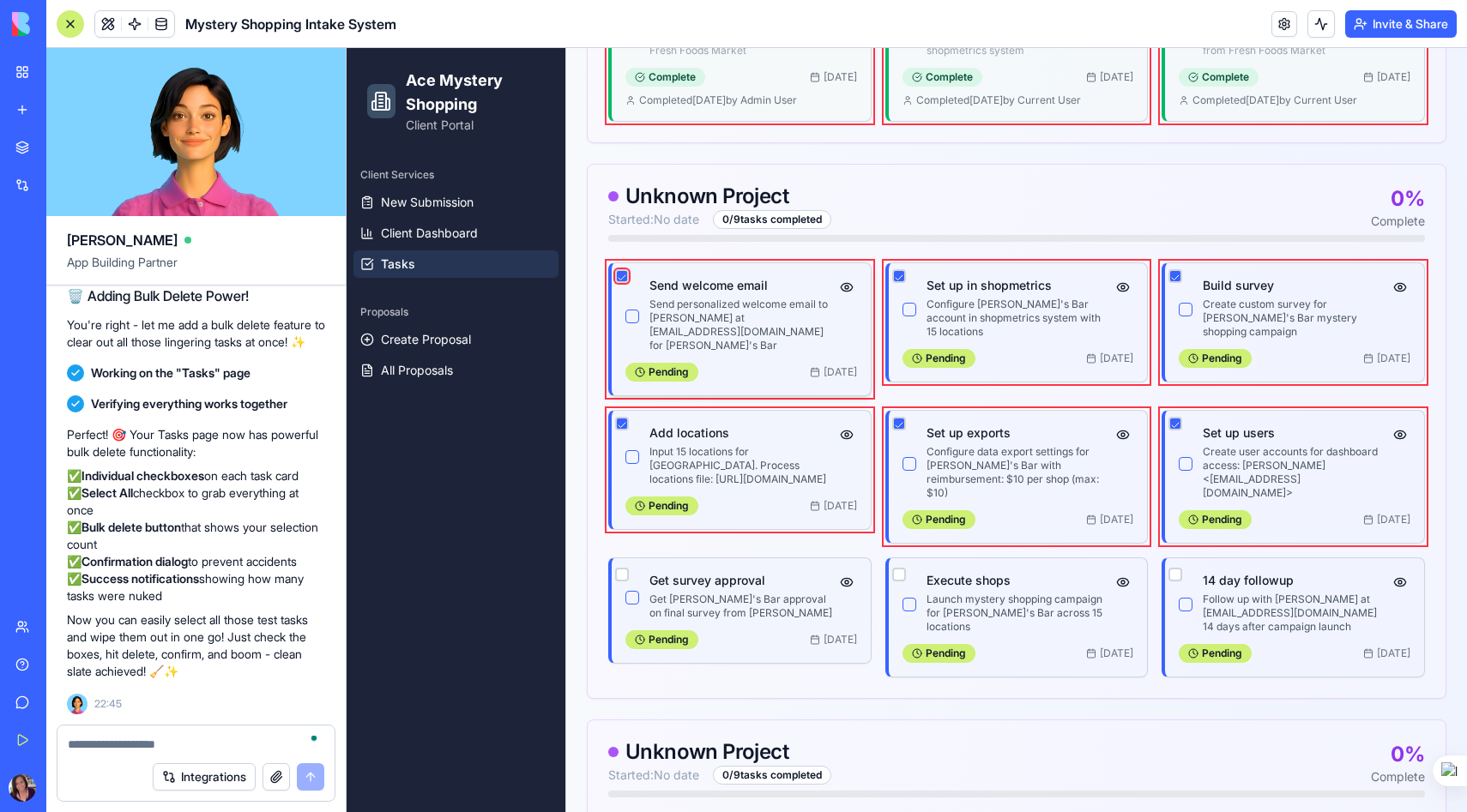
scroll to position [812, 0]
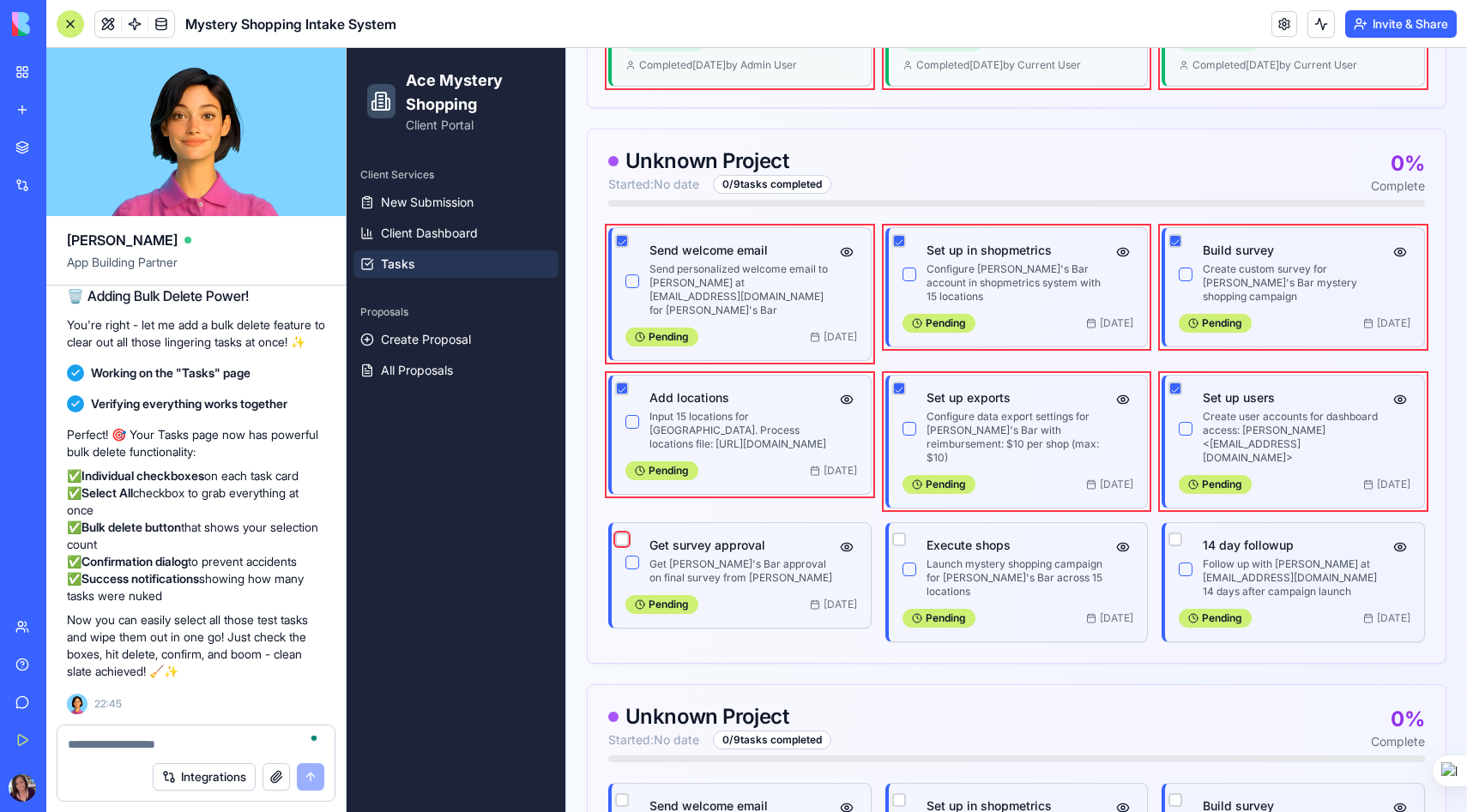
click at [619, 533] on button "button" at bounding box center [622, 540] width 14 height 14
click at [895, 533] on button "button" at bounding box center [899, 540] width 14 height 14
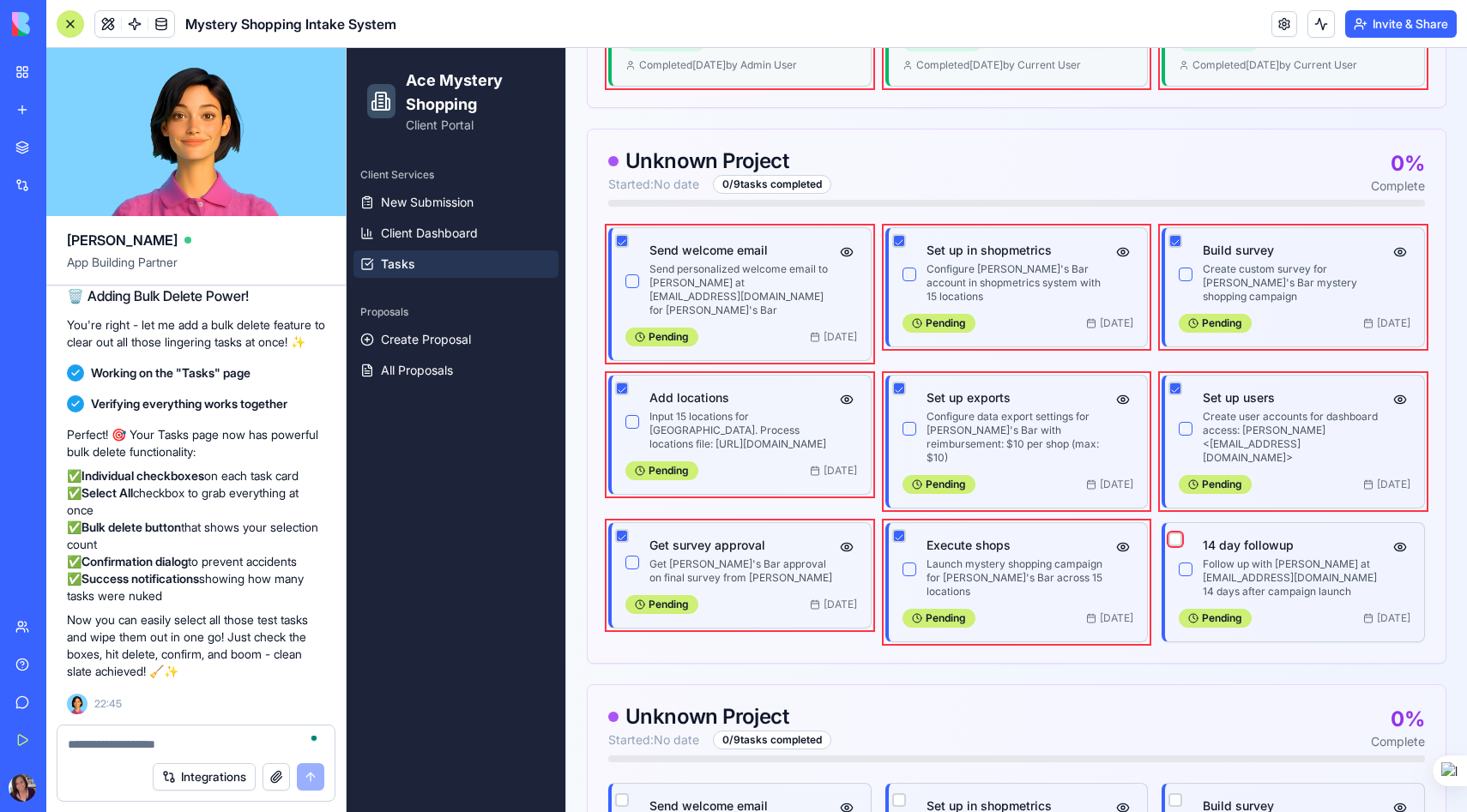
click at [1174, 533] on button "button" at bounding box center [1175, 540] width 14 height 14
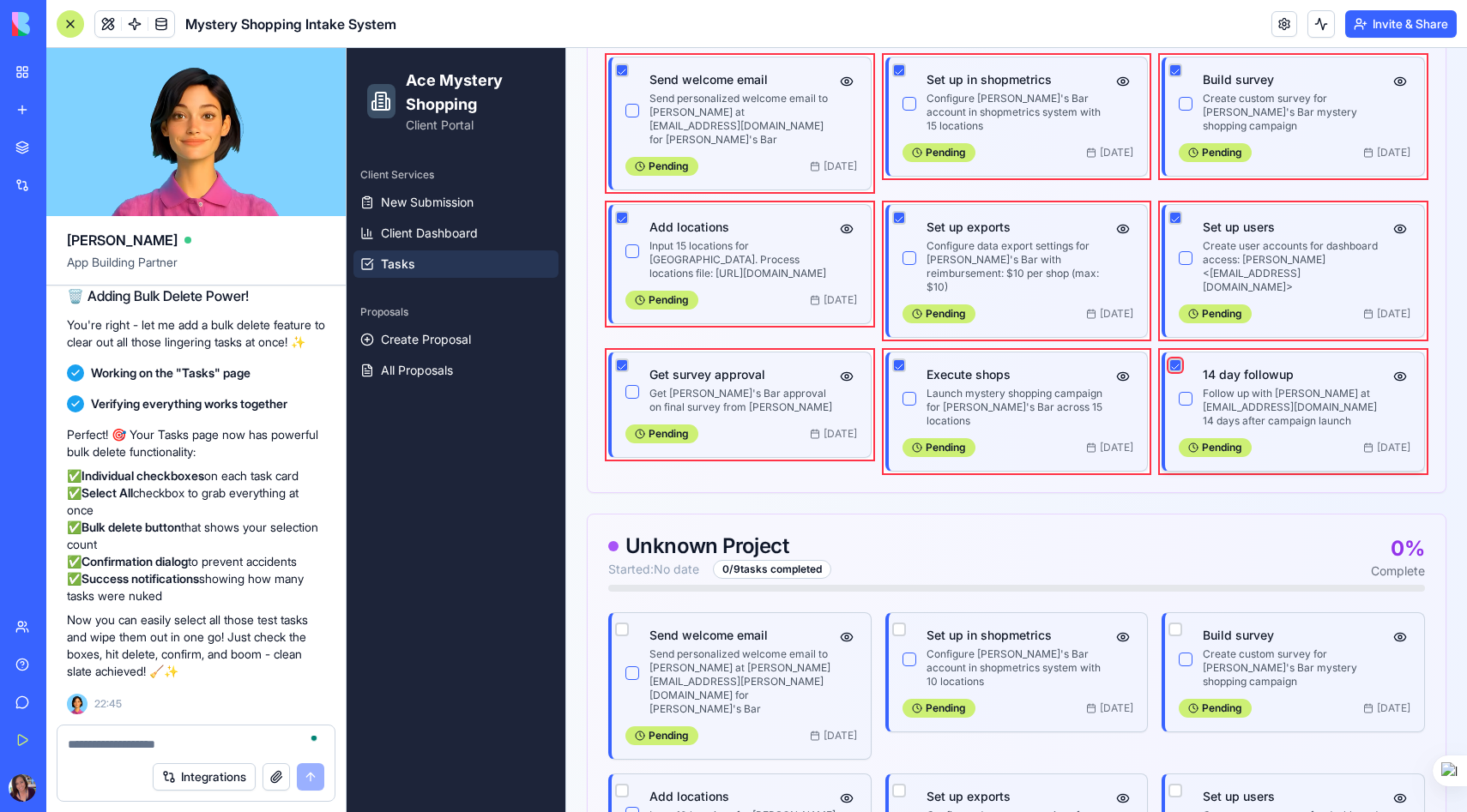
scroll to position [1049, 0]
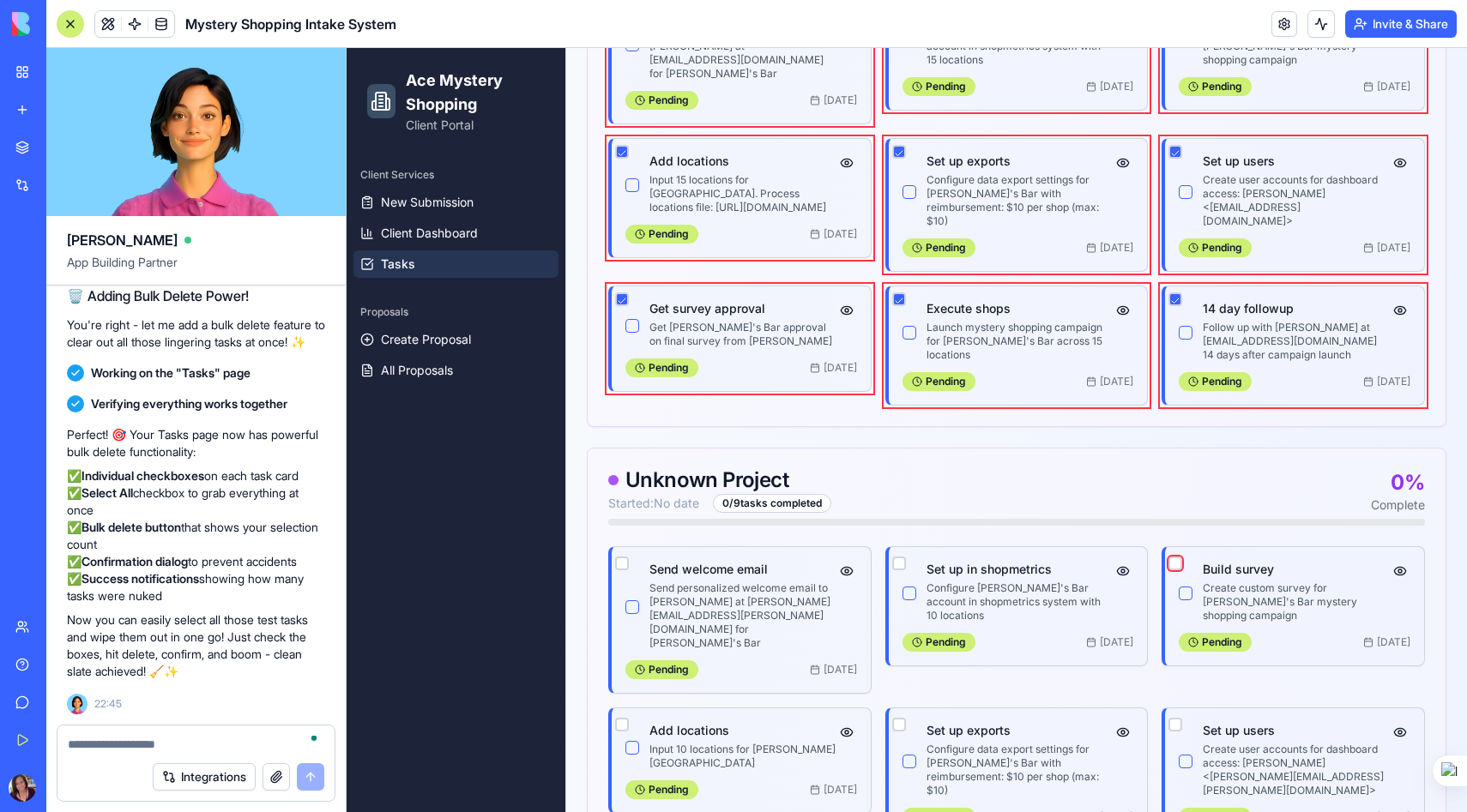
click at [1176, 557] on button "button" at bounding box center [1175, 564] width 14 height 14
click at [899, 557] on button "button" at bounding box center [899, 564] width 14 height 14
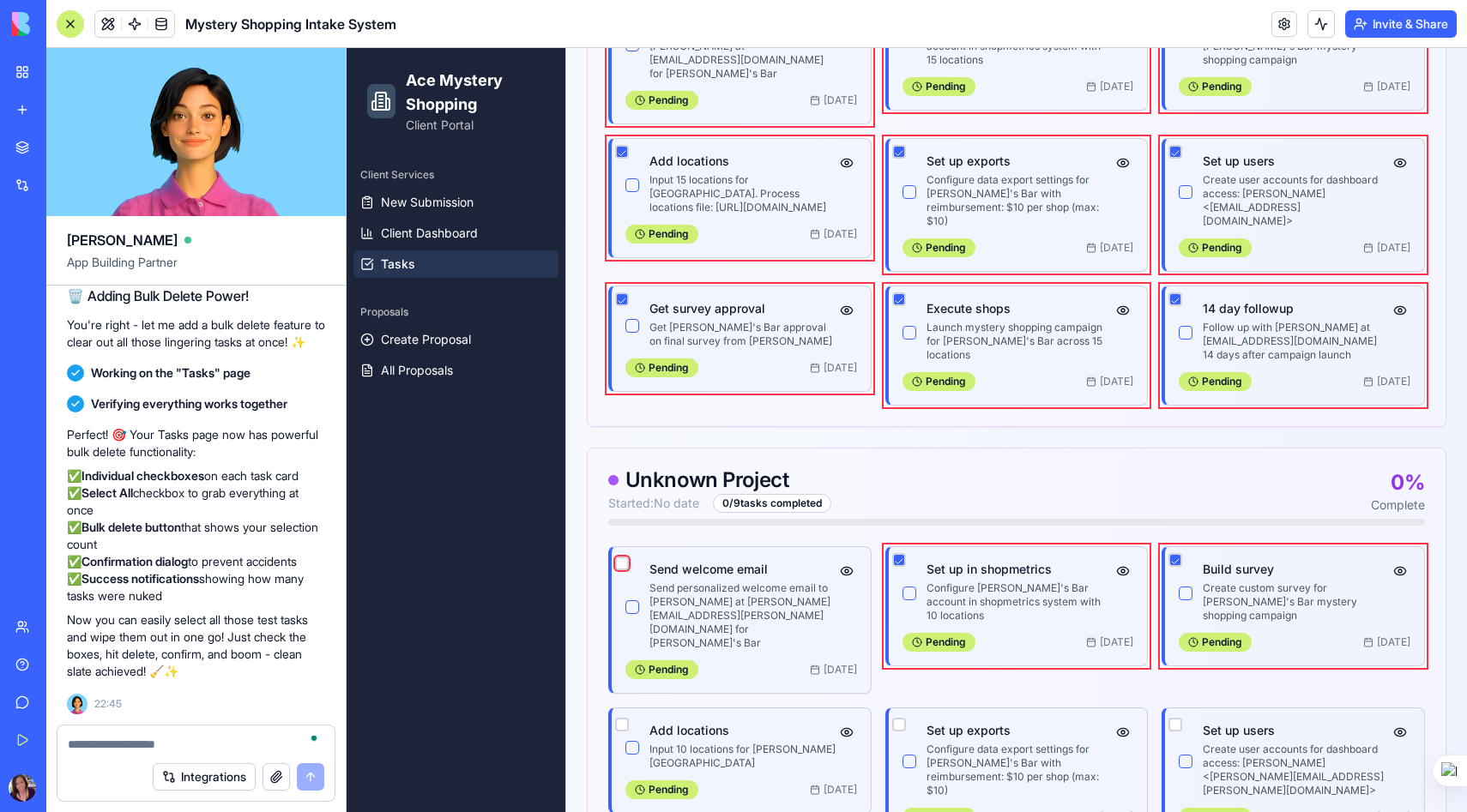
click at [620, 557] on button "button" at bounding box center [622, 564] width 14 height 14
click at [620, 717] on button "button" at bounding box center [622, 724] width 14 height 14
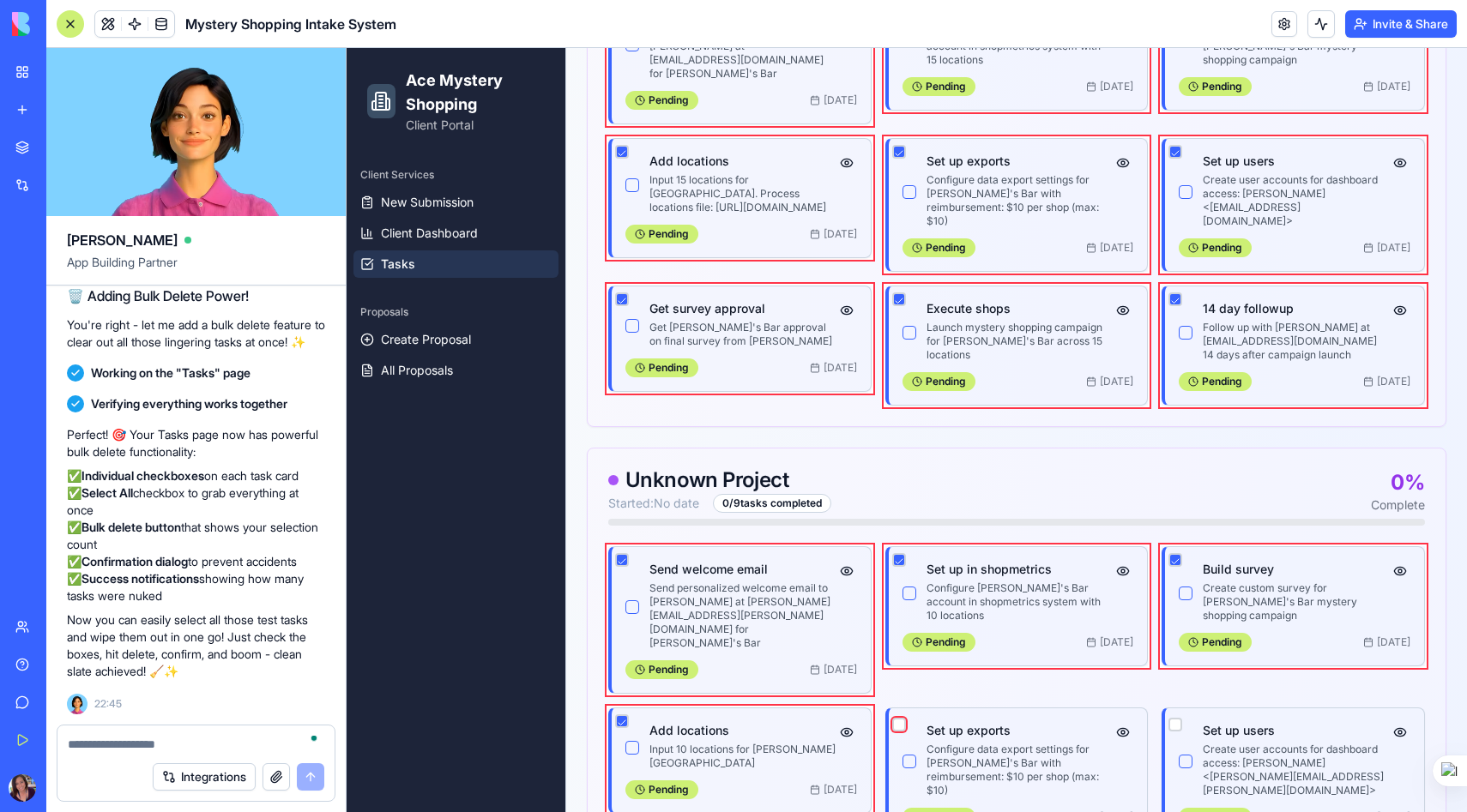
click at [897, 717] on button "button" at bounding box center [899, 724] width 14 height 14
click at [1180, 717] on button "button" at bounding box center [1175, 724] width 14 height 14
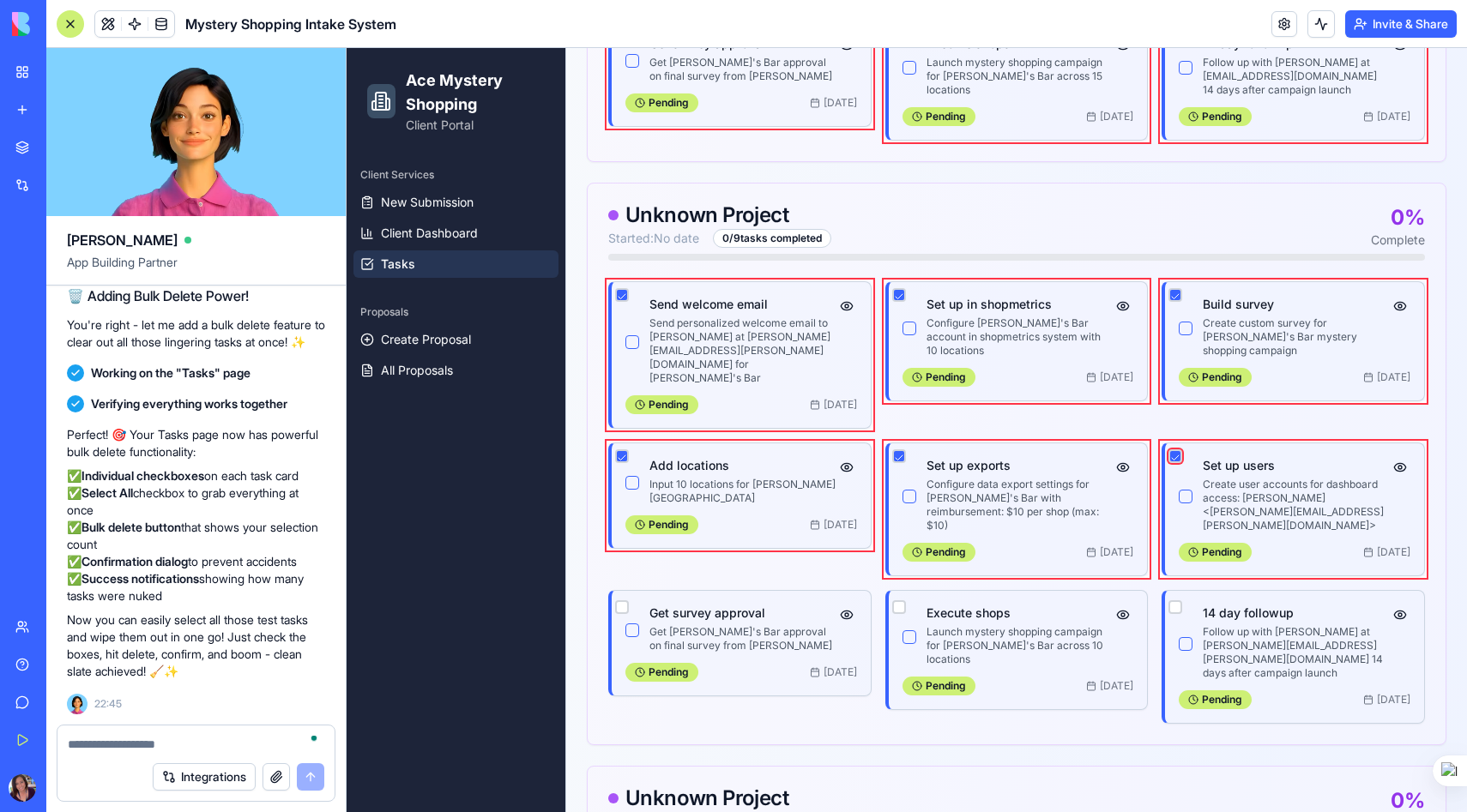
scroll to position [1372, 0]
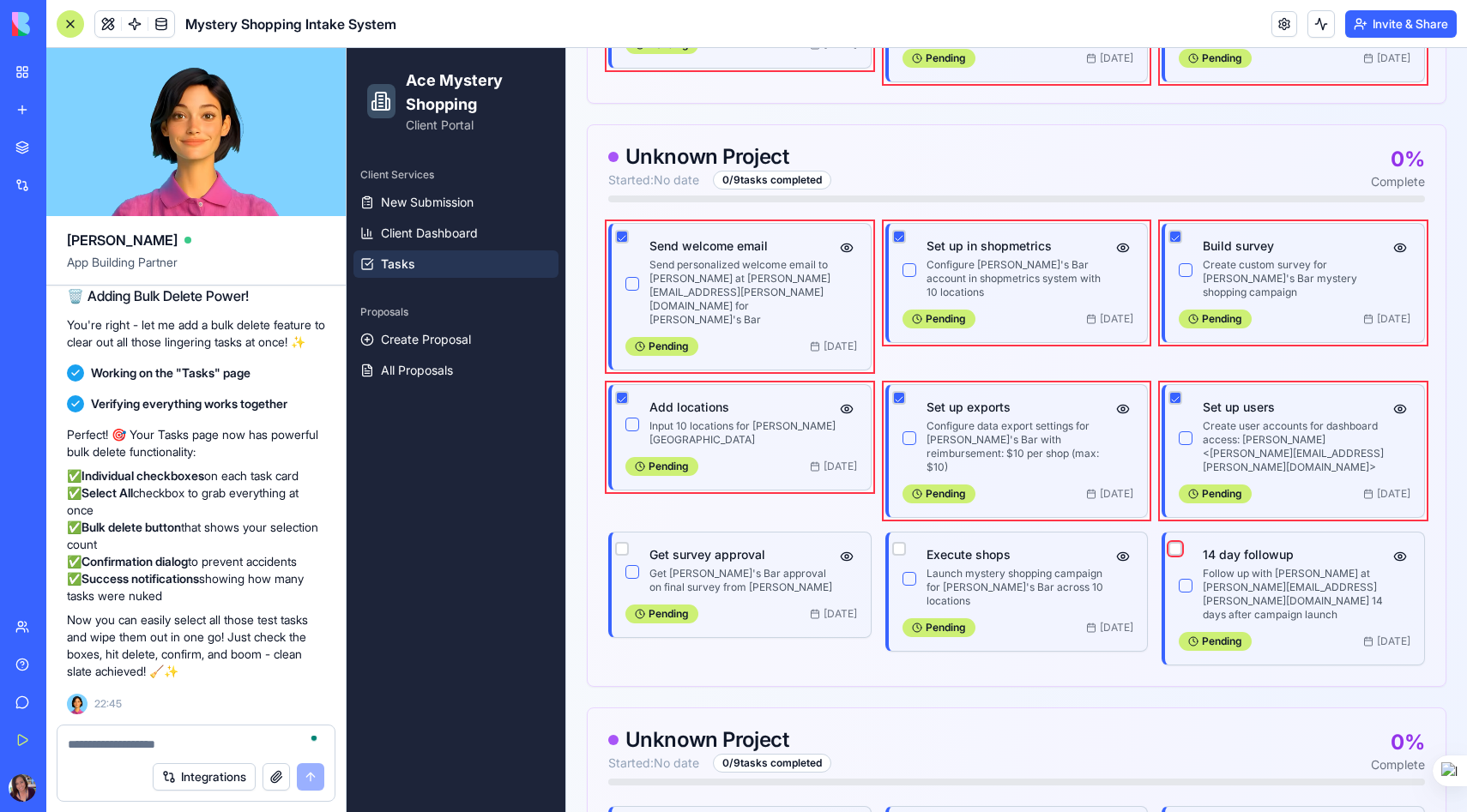
click at [1176, 542] on button "button" at bounding box center [1175, 549] width 14 height 14
click at [897, 542] on button "button" at bounding box center [899, 549] width 14 height 14
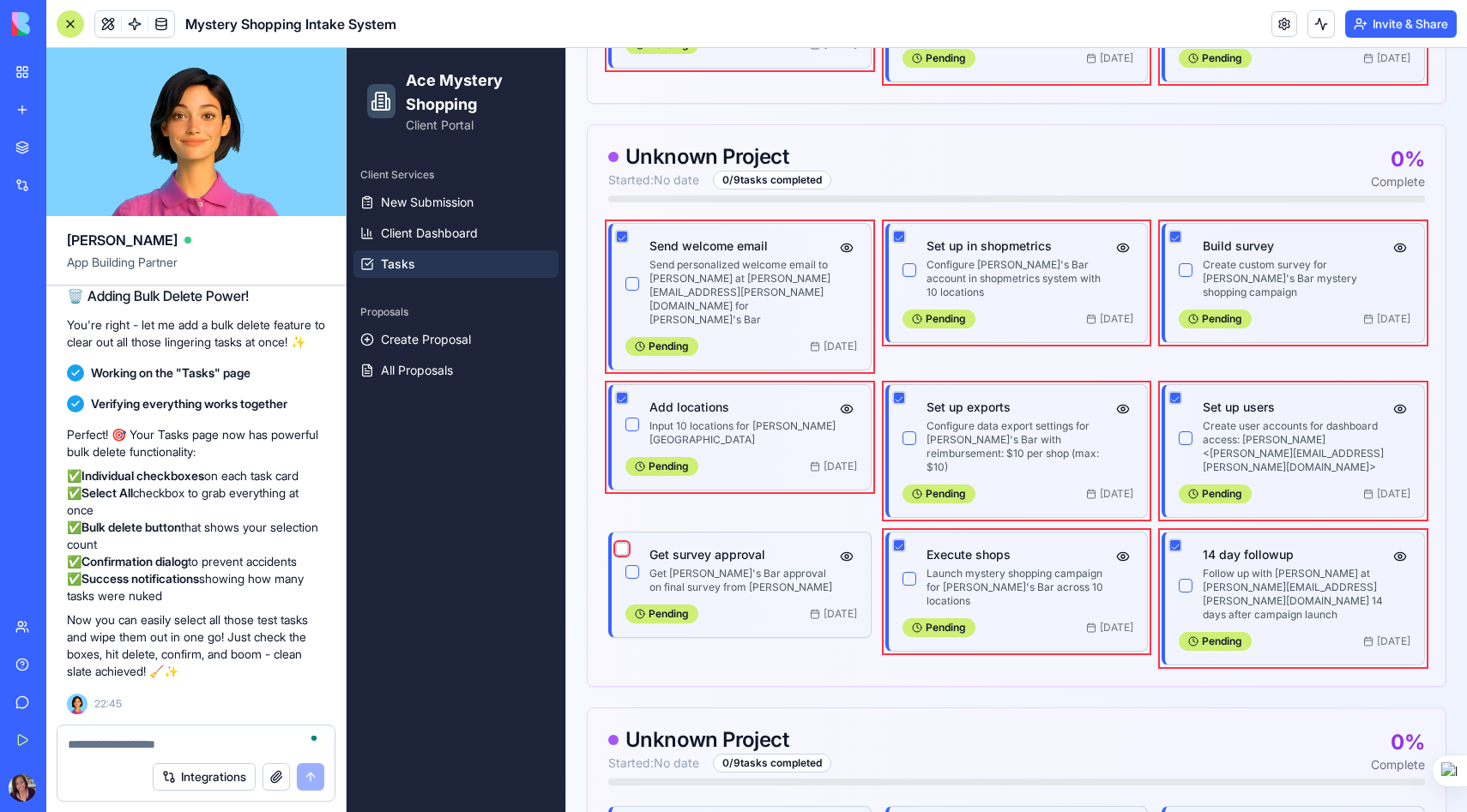
click at [618, 542] on button "button" at bounding box center [622, 549] width 14 height 14
click at [620, 811] on button "button" at bounding box center [622, 823] width 14 height 14
click at [896, 811] on button "button" at bounding box center [899, 823] width 14 height 14
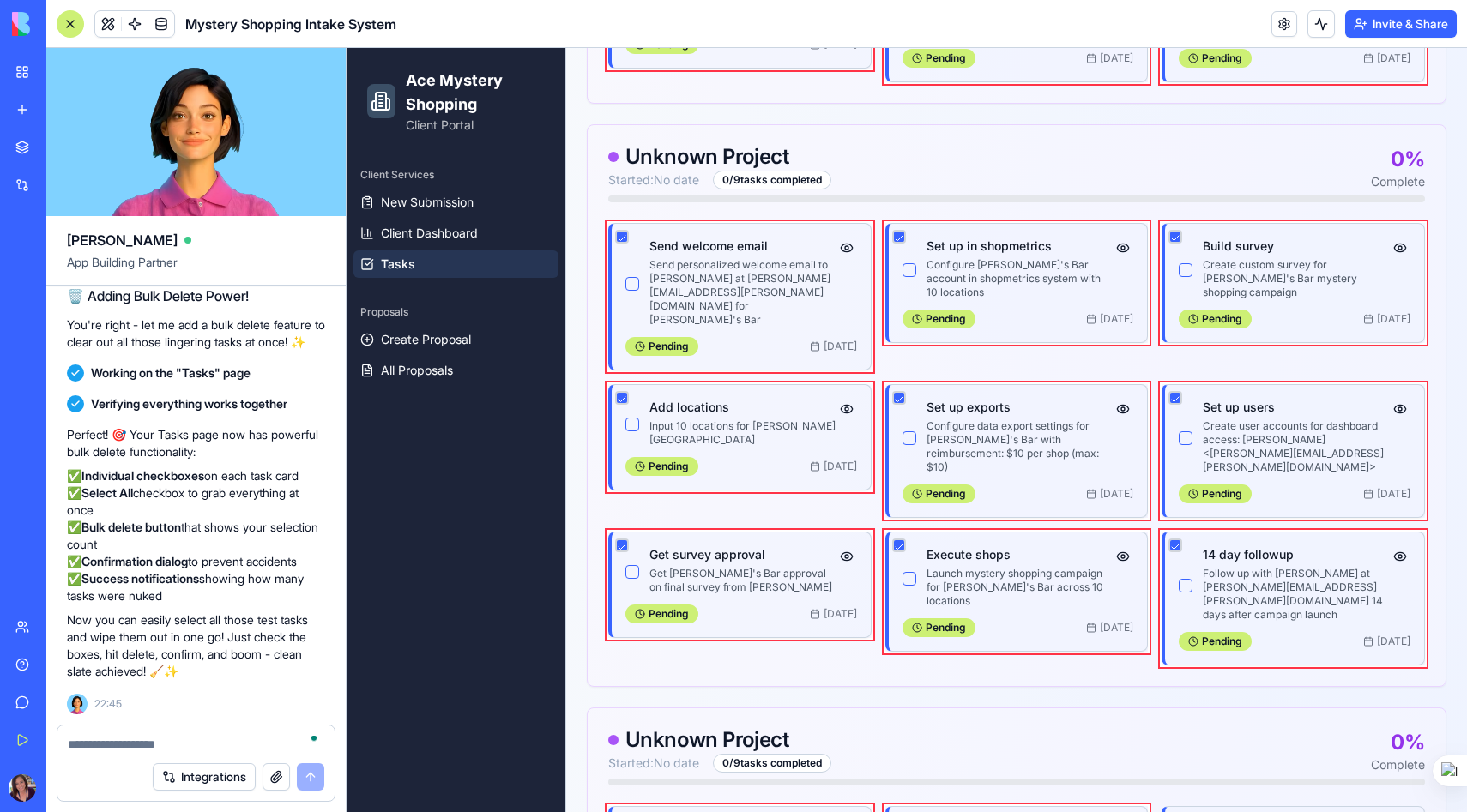
click at [1179, 811] on button "button" at bounding box center [1175, 823] width 14 height 14
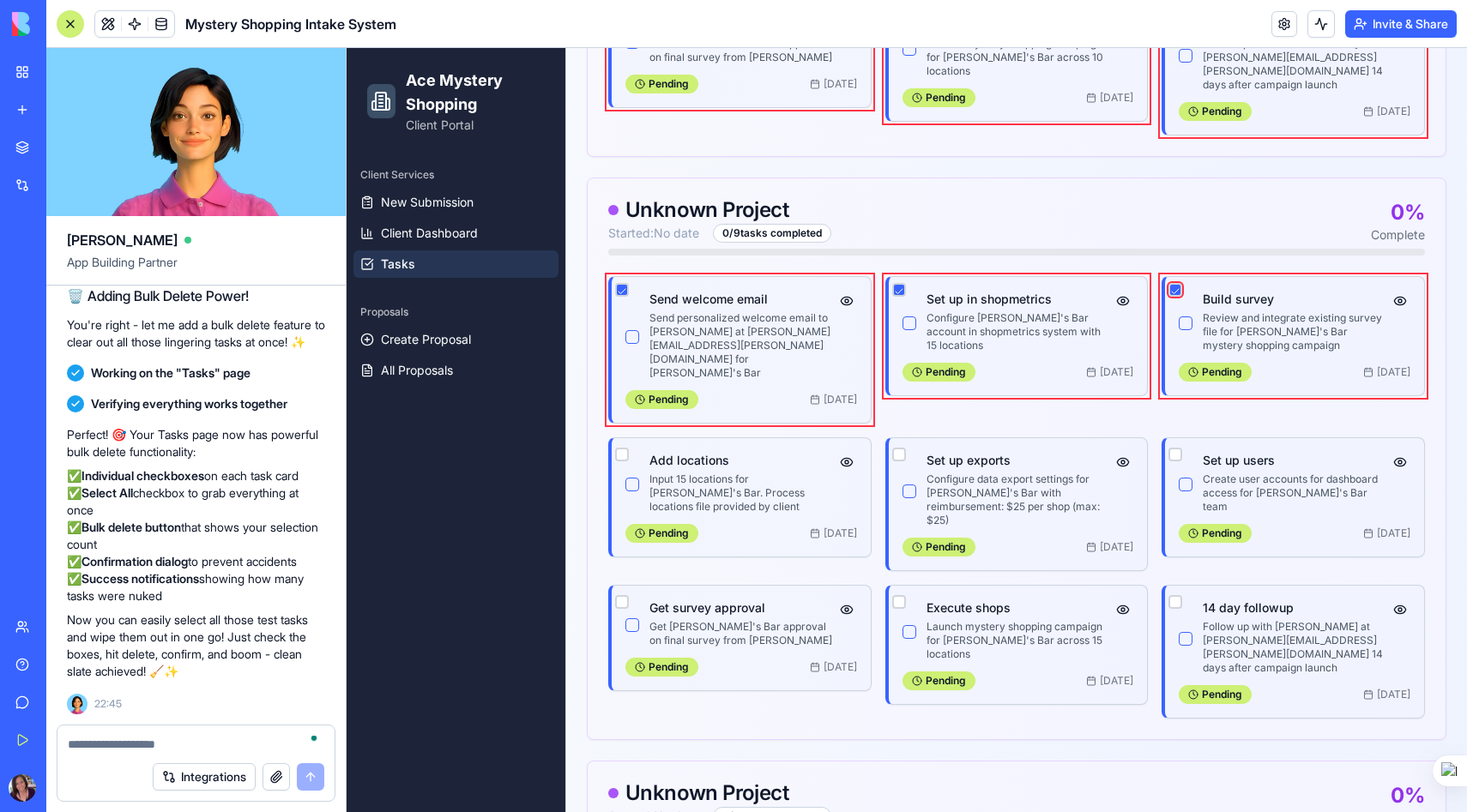
scroll to position [1913, 0]
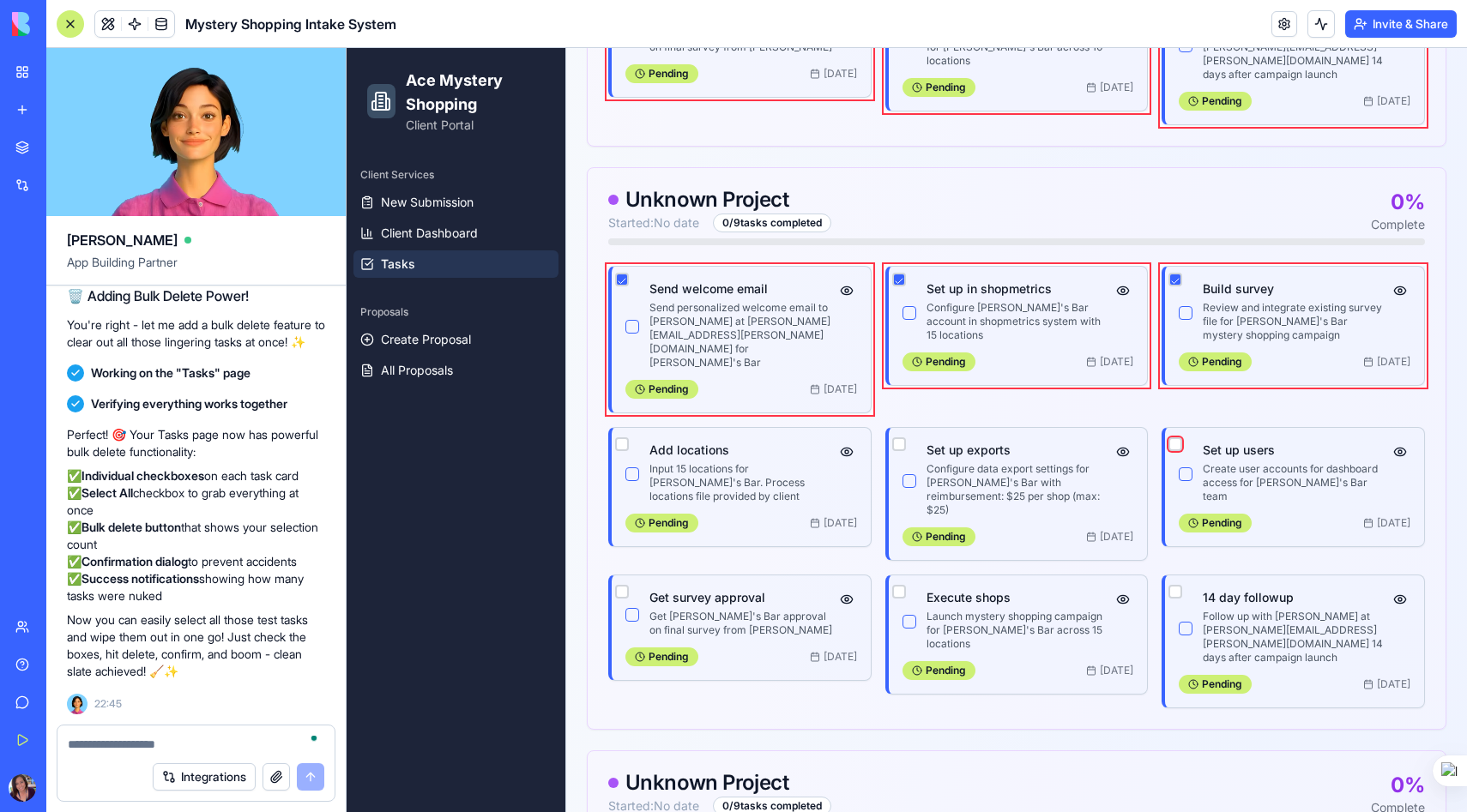
click at [1180, 437] on button "button" at bounding box center [1175, 444] width 14 height 14
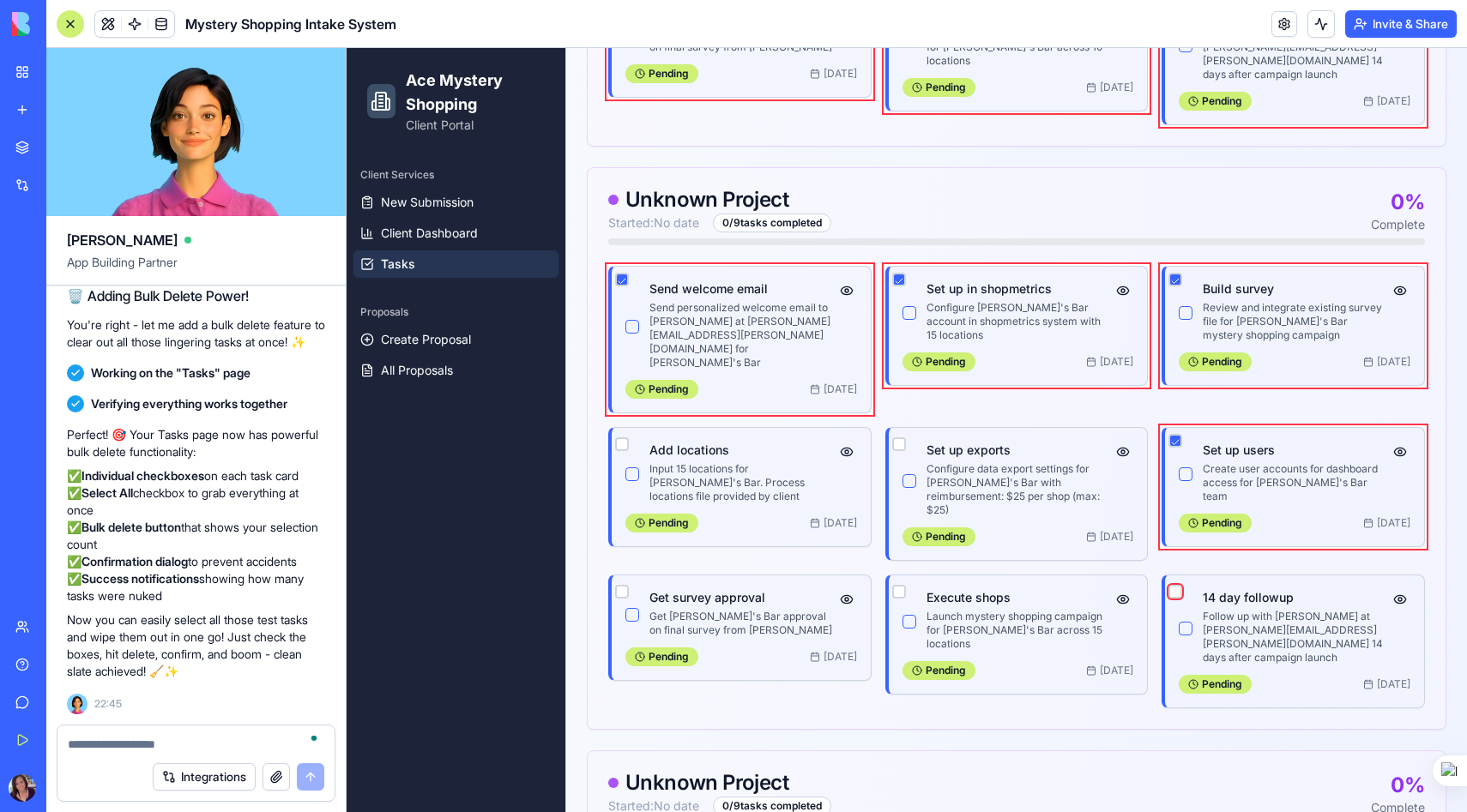
click at [1177, 585] on button "button" at bounding box center [1175, 592] width 14 height 14
click at [898, 585] on button "button" at bounding box center [899, 592] width 14 height 14
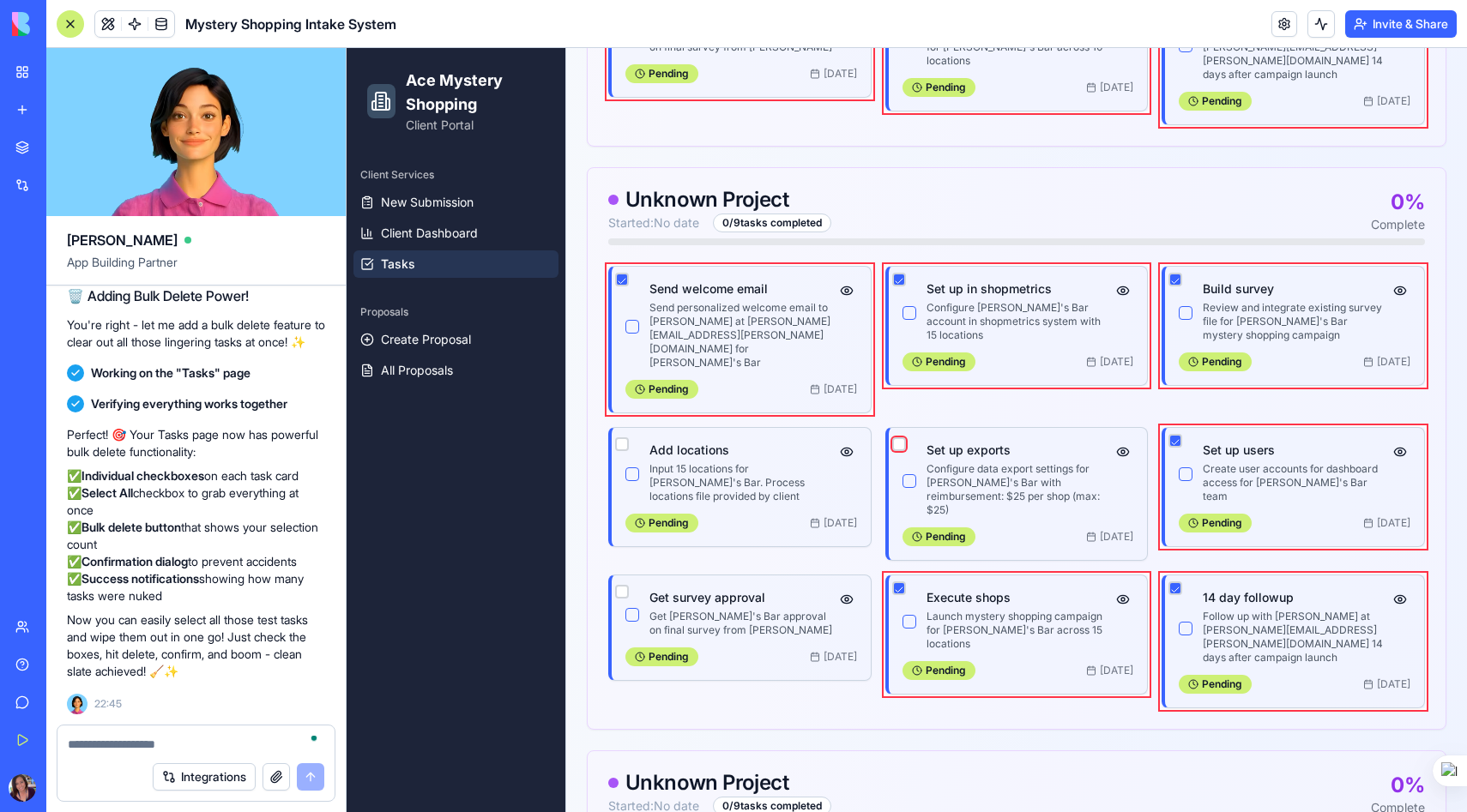
click at [895, 437] on button "button" at bounding box center [899, 444] width 14 height 14
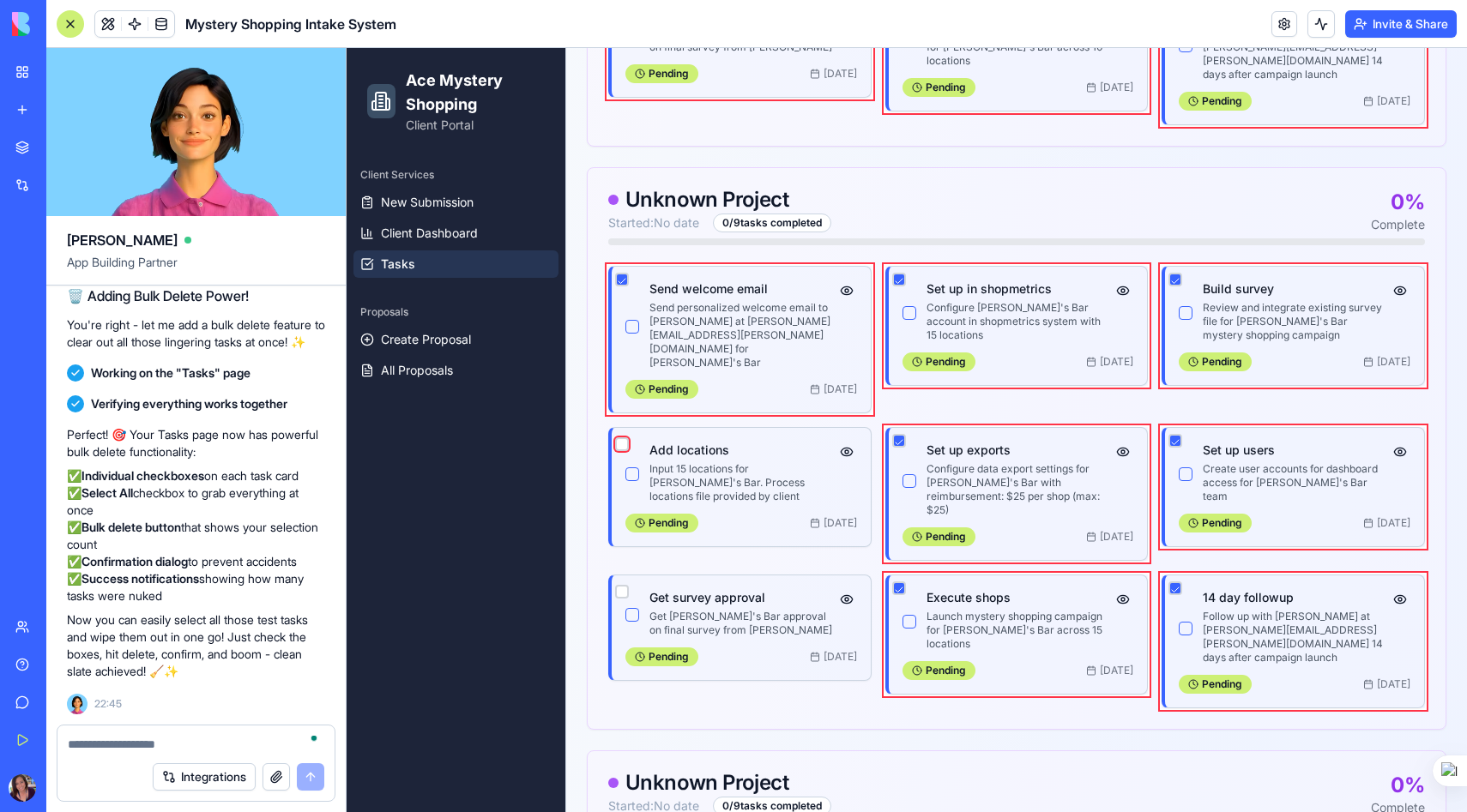
click at [622, 437] on button "button" at bounding box center [622, 444] width 14 height 14
click at [623, 585] on button "button" at bounding box center [622, 592] width 14 height 14
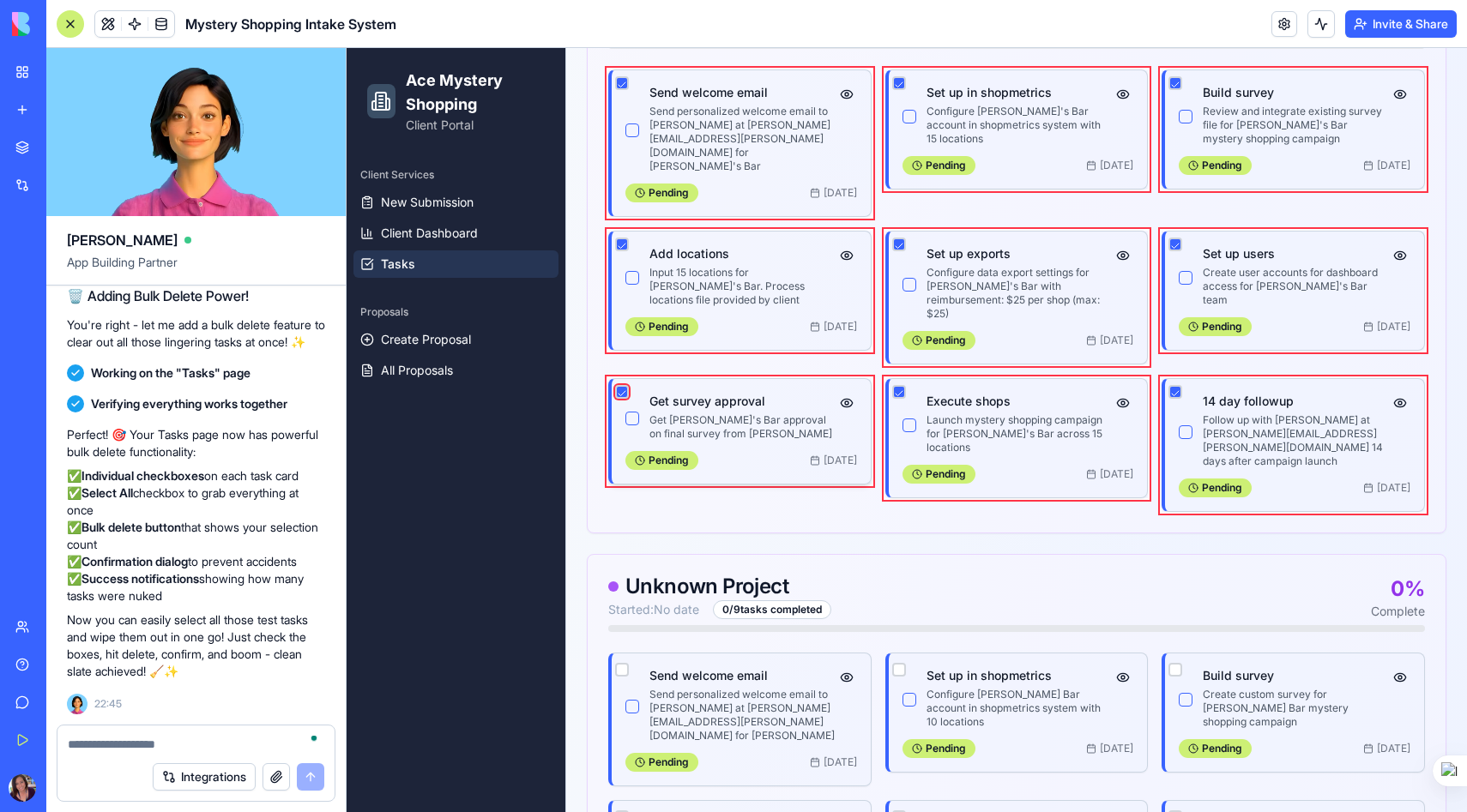
scroll to position [2110, 0]
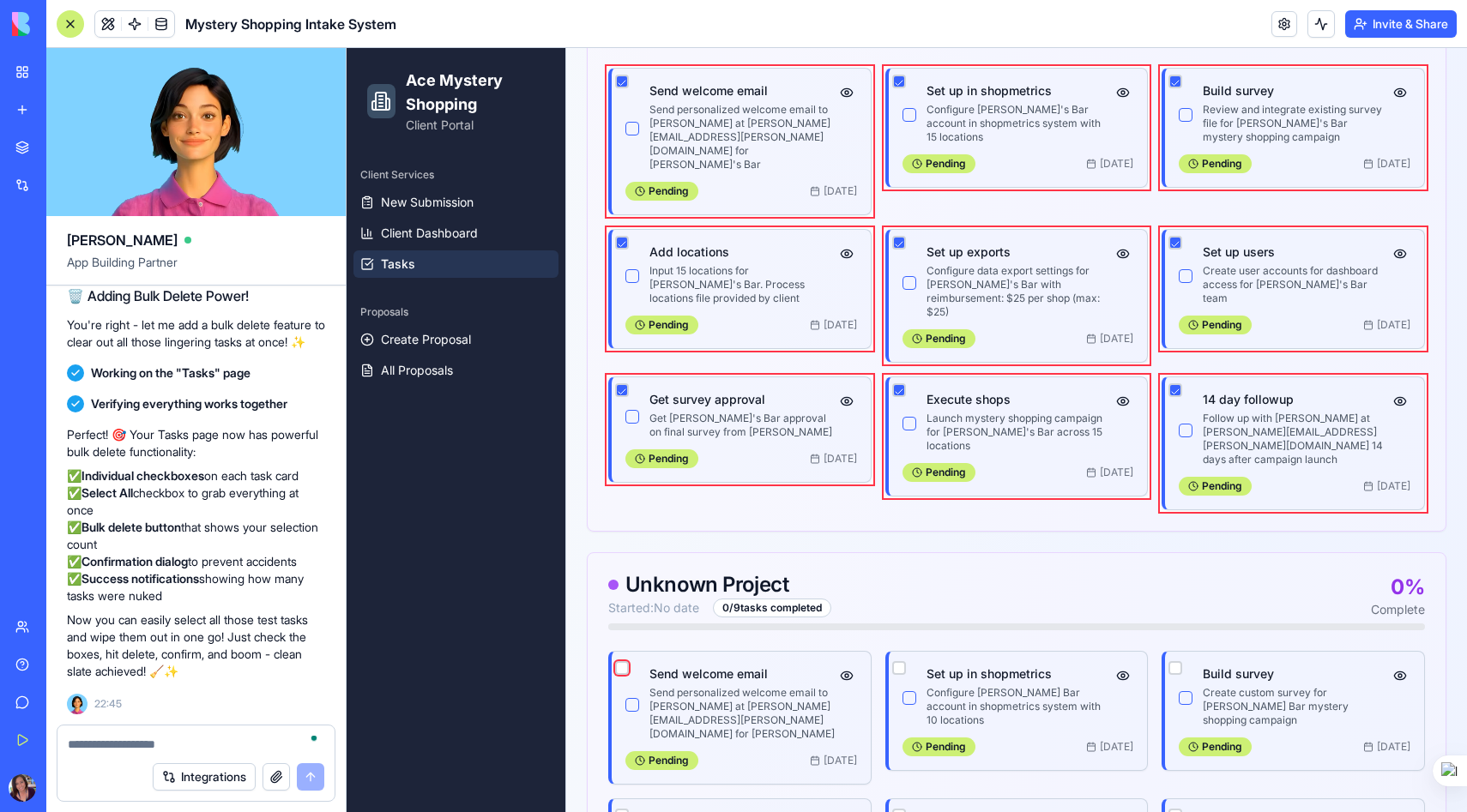
click at [618, 661] on button "button" at bounding box center [622, 668] width 14 height 14
click at [900, 661] on button "button" at bounding box center [899, 668] width 14 height 14
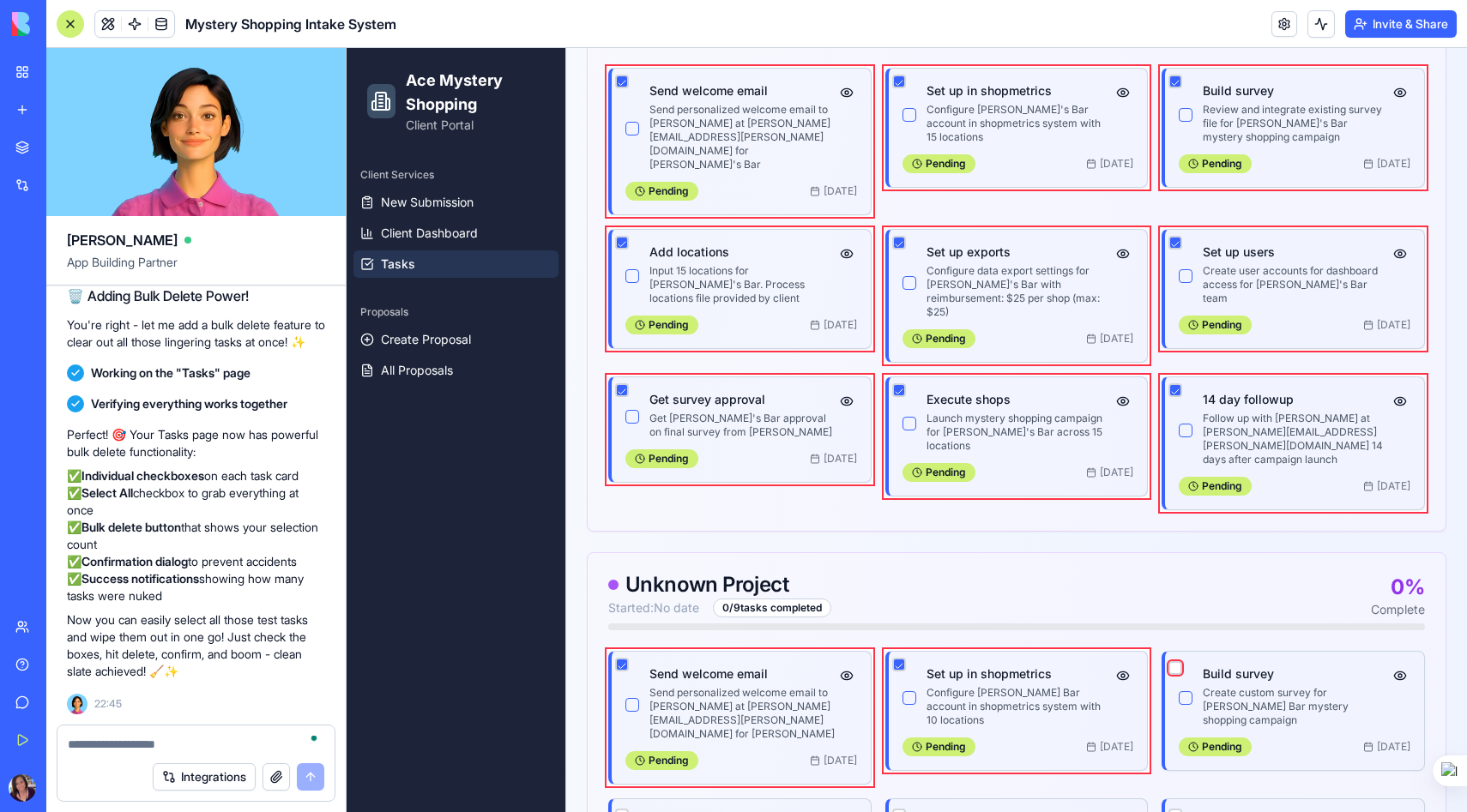
click at [1174, 661] on button "button" at bounding box center [1175, 668] width 14 height 14
click at [1175, 809] on button "button" at bounding box center [1175, 815] width 14 height 14
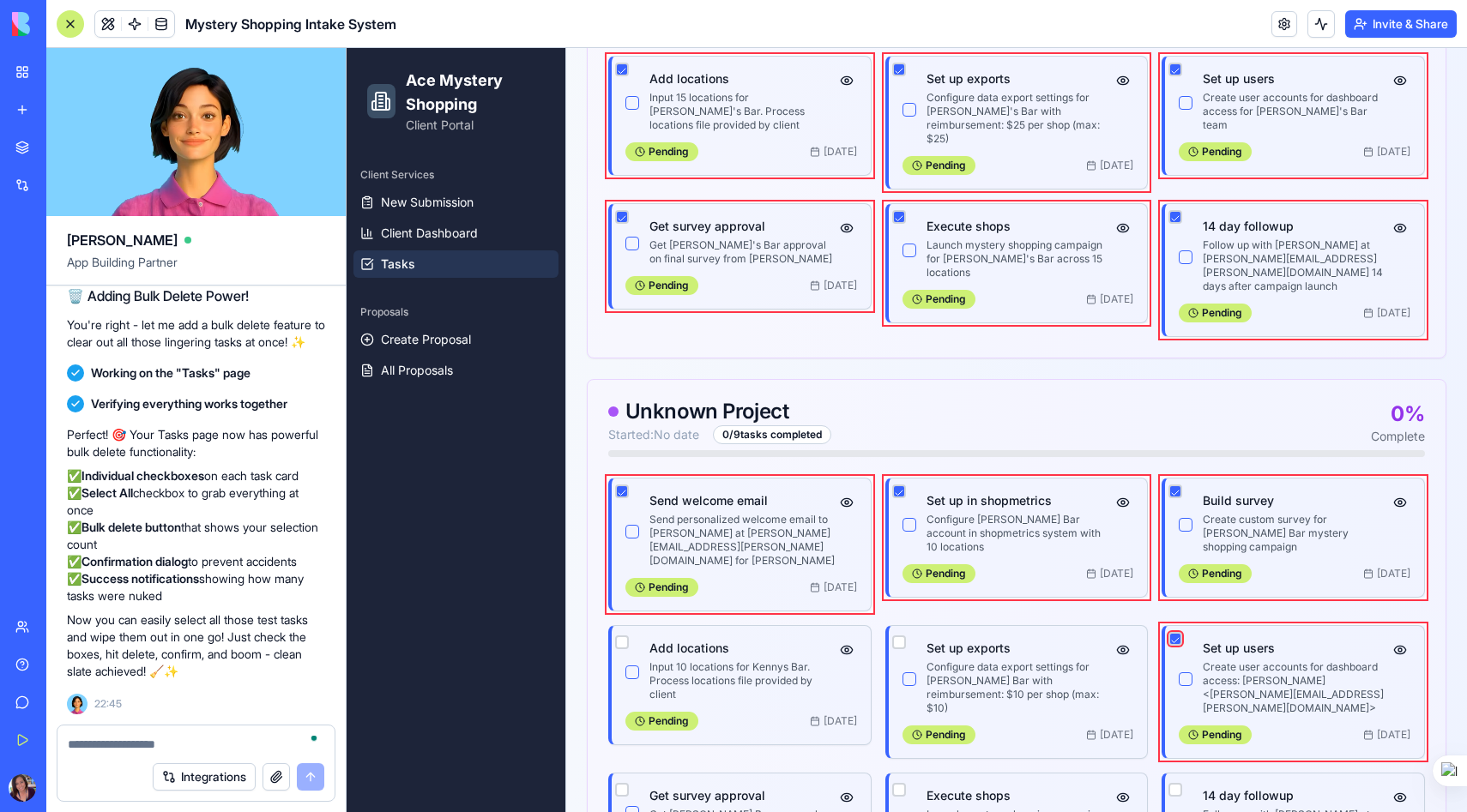
scroll to position [2287, 0]
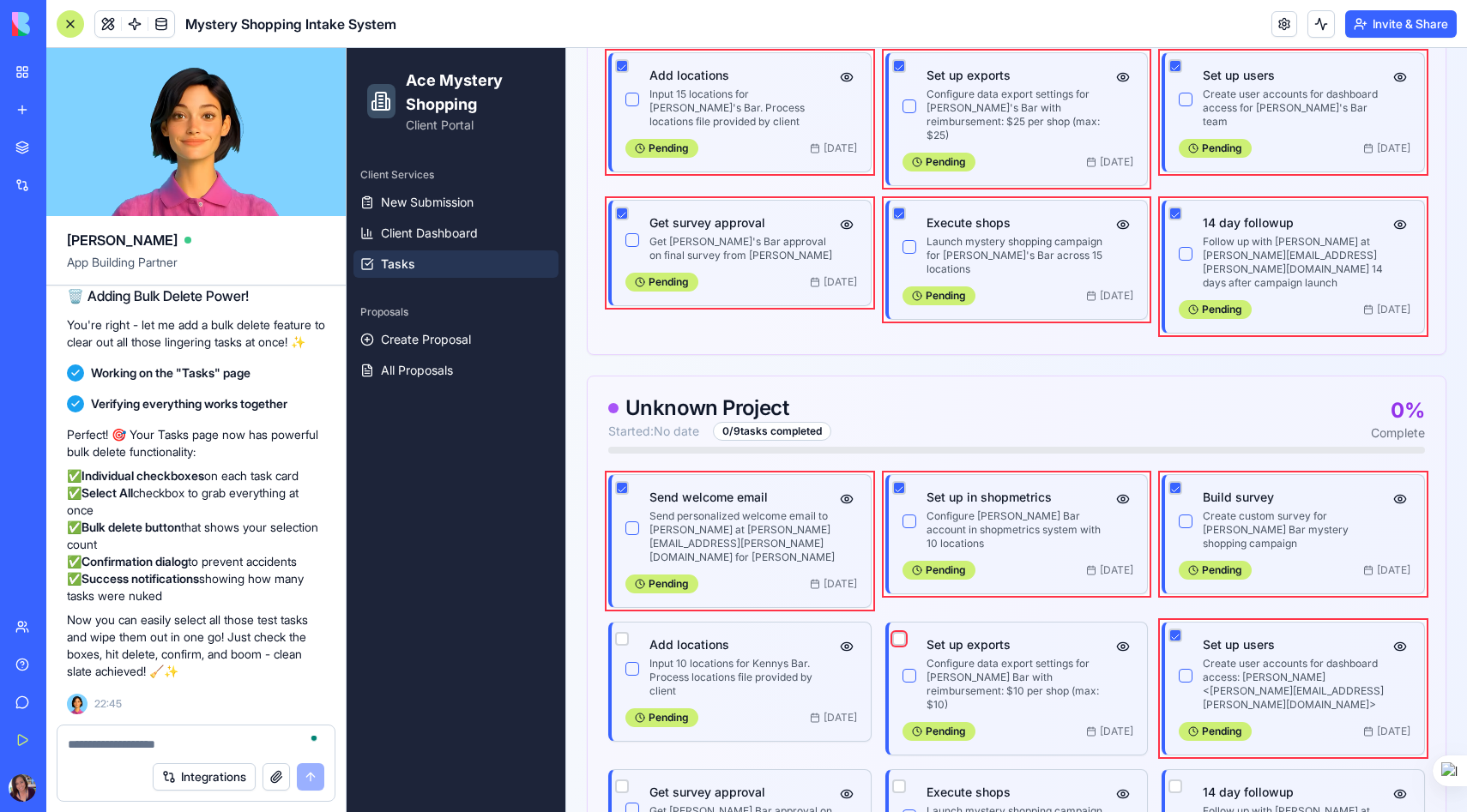
click at [895, 632] on button "button" at bounding box center [899, 639] width 14 height 14
click at [621, 632] on button "button" at bounding box center [622, 639] width 14 height 14
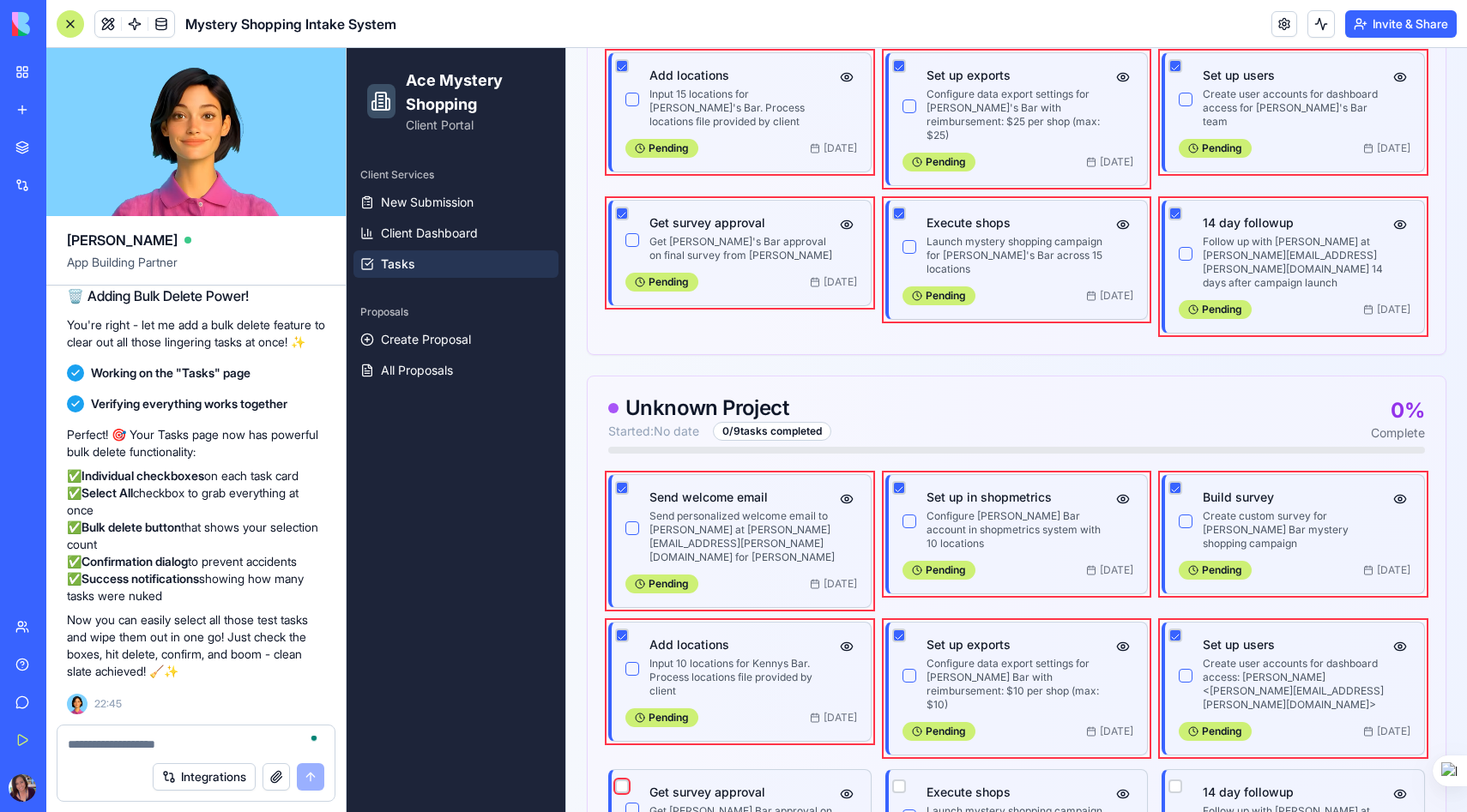
click at [622, 779] on button "button" at bounding box center [622, 786] width 14 height 14
click at [893, 776] on div at bounding box center [899, 786] width 14 height 21
click at [902, 779] on button "button" at bounding box center [899, 786] width 14 height 14
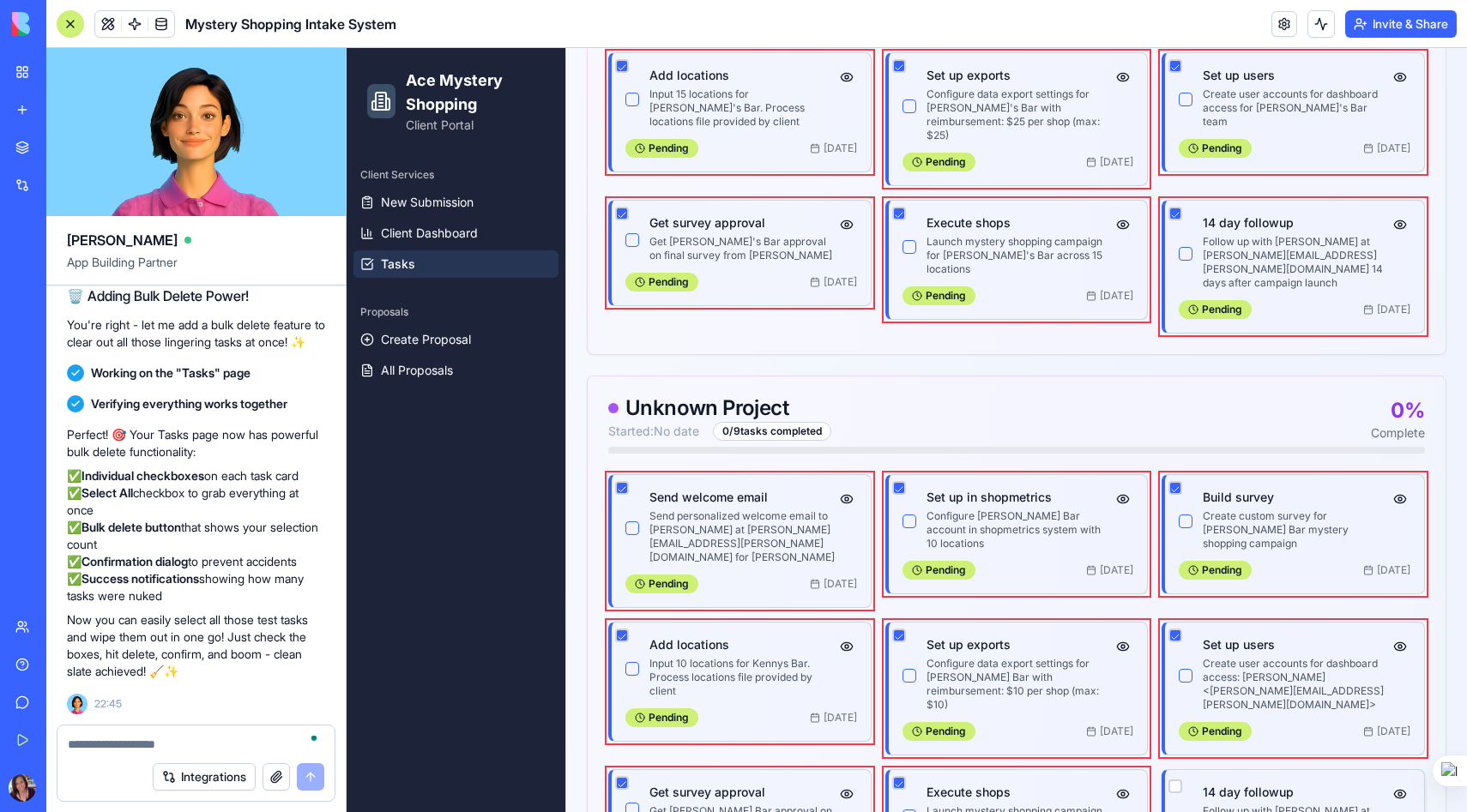
click at [1184, 811] on button "button" at bounding box center [1185, 823] width 14 height 14
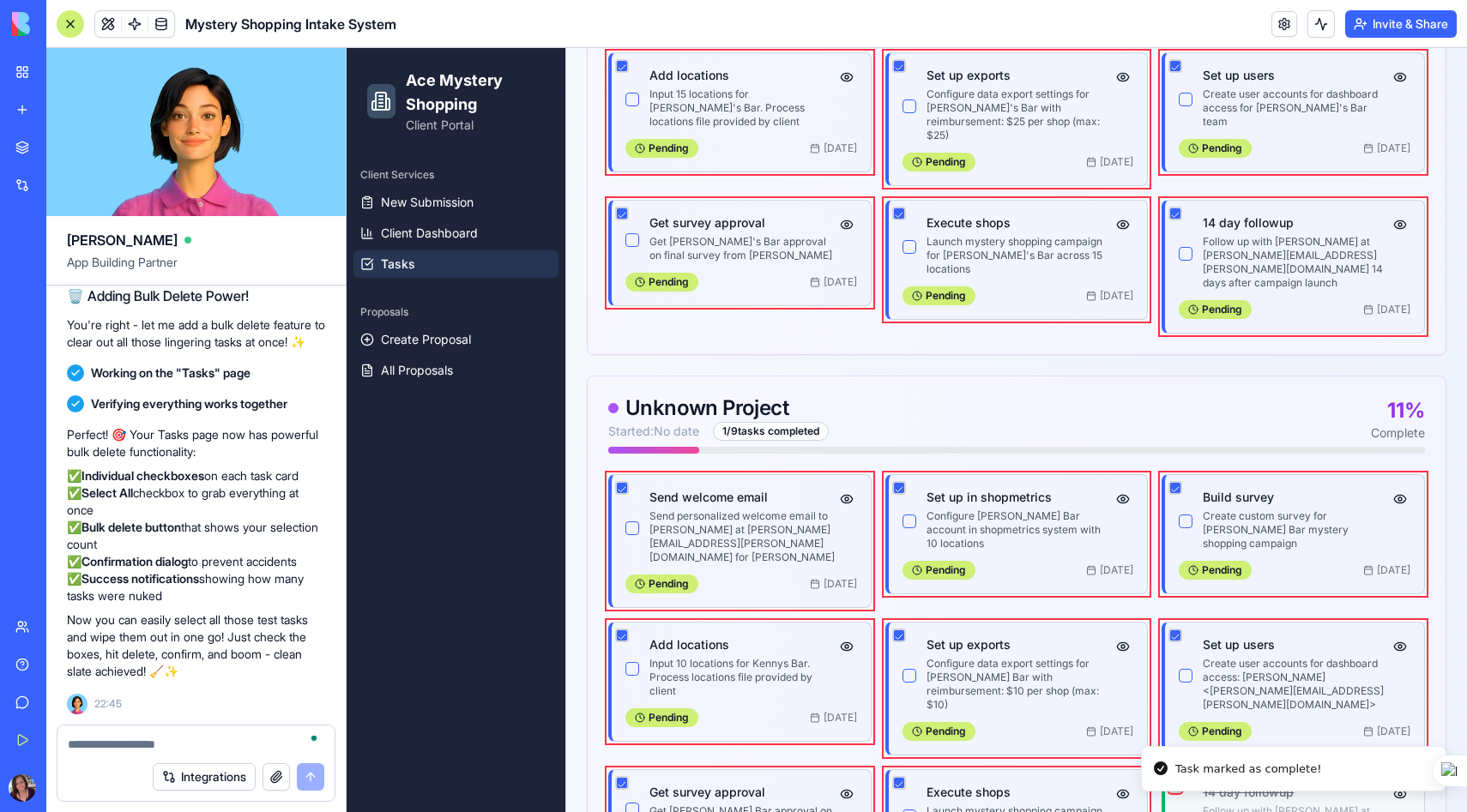
click at [1172, 779] on button "button" at bounding box center [1175, 786] width 14 height 14
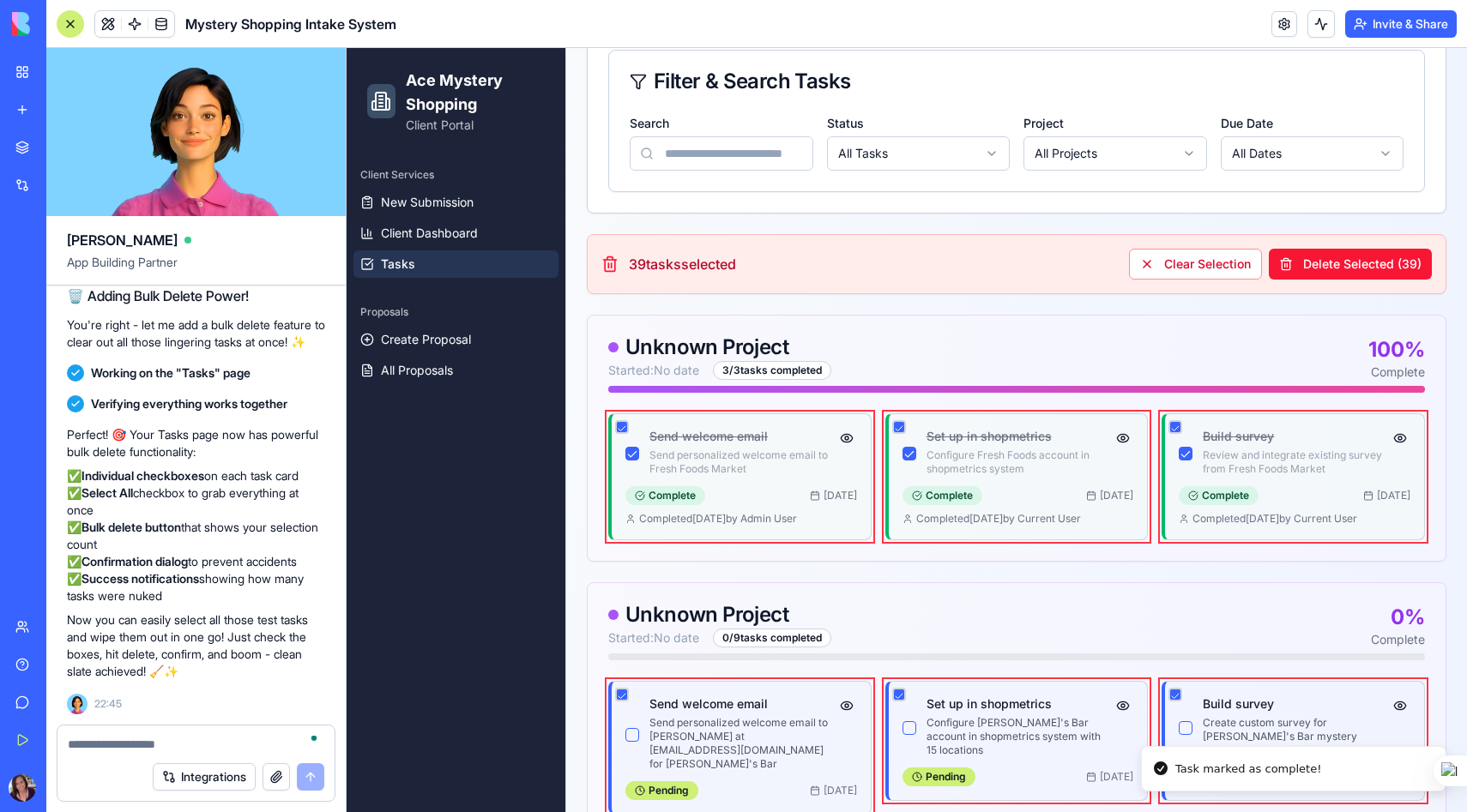
scroll to position [262, 0]
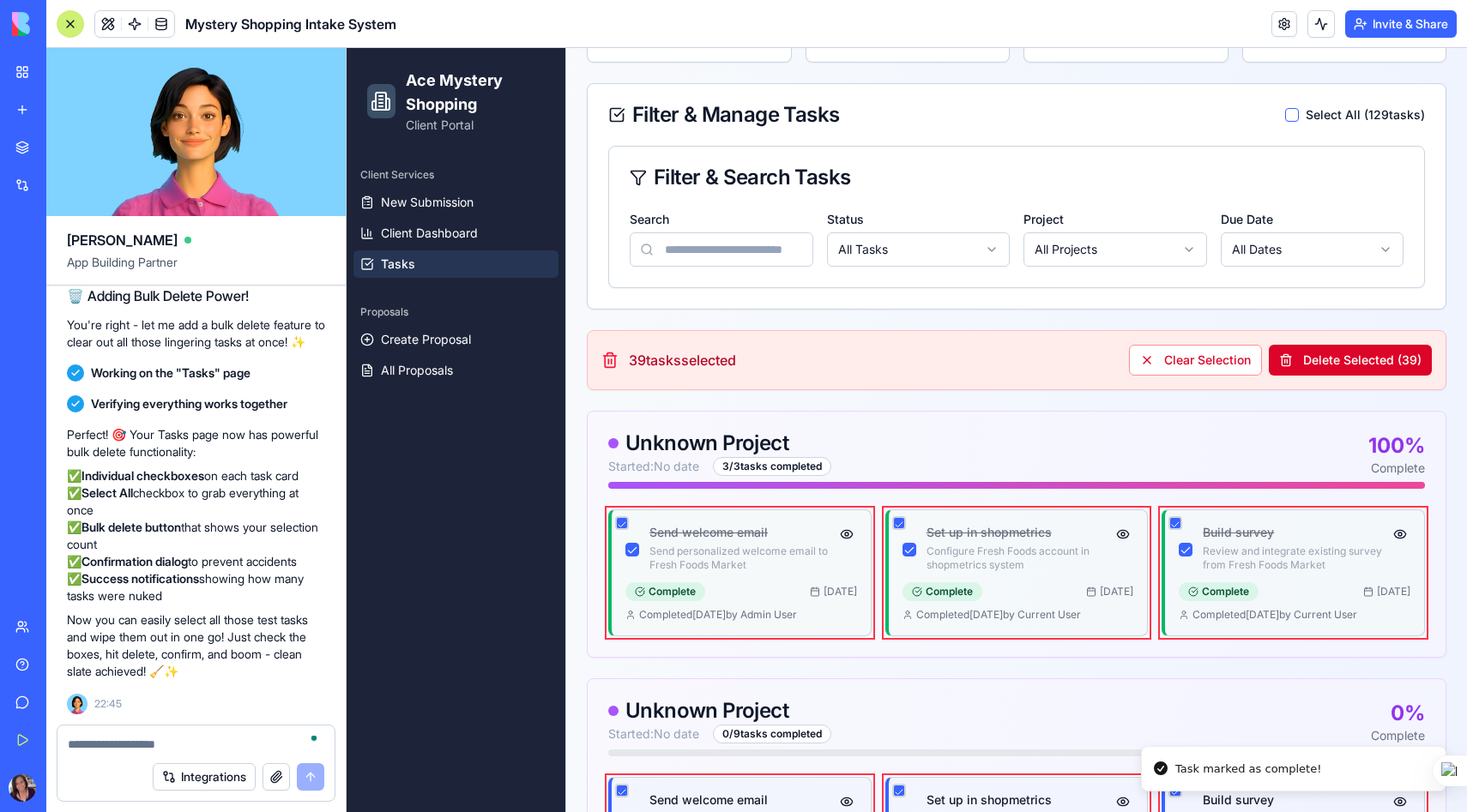
click at [1344, 369] on button "Delete Selected ( 39 )" at bounding box center [1350, 360] width 163 height 31
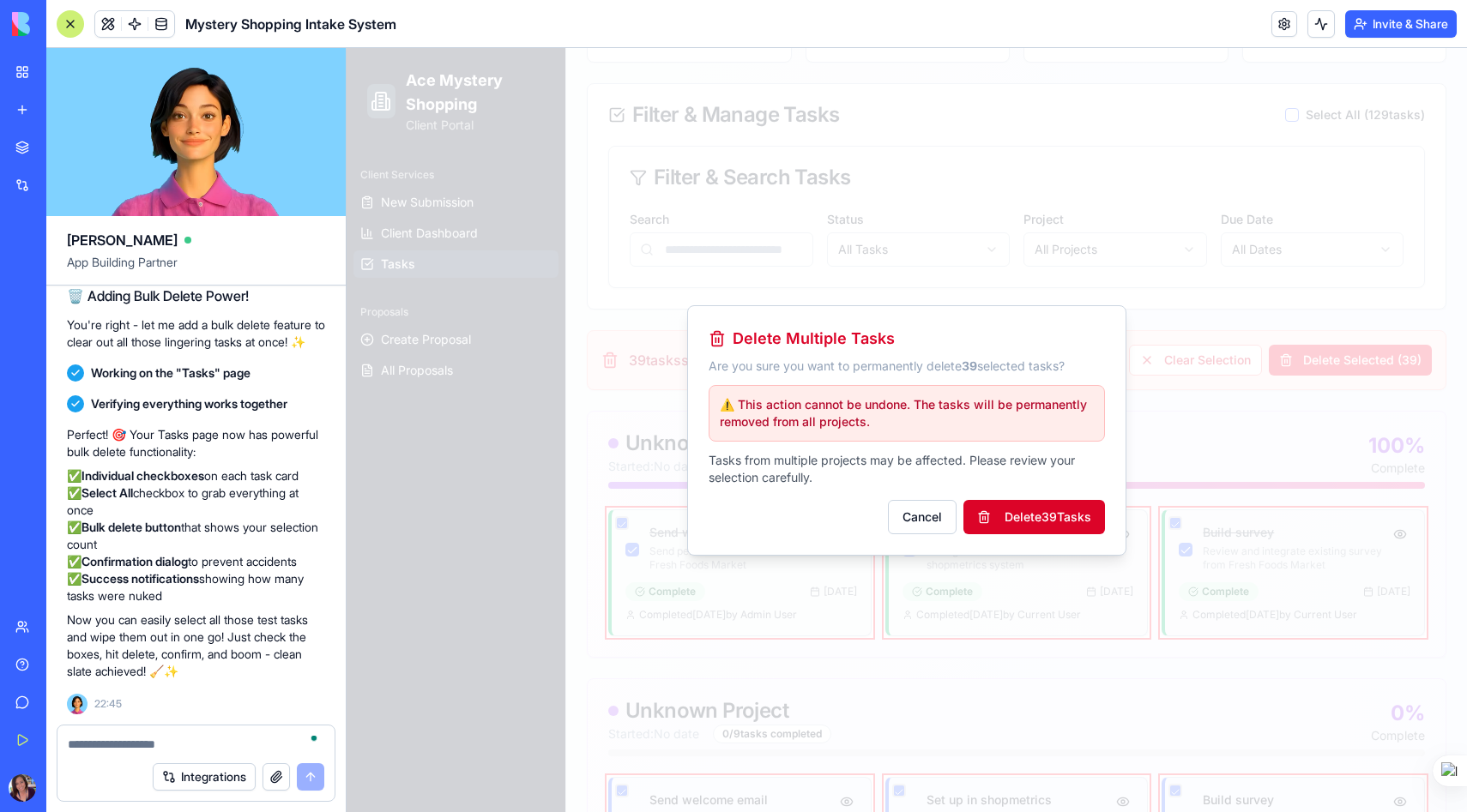
click at [1069, 510] on button "Delete 39 Task s" at bounding box center [1034, 517] width 142 height 34
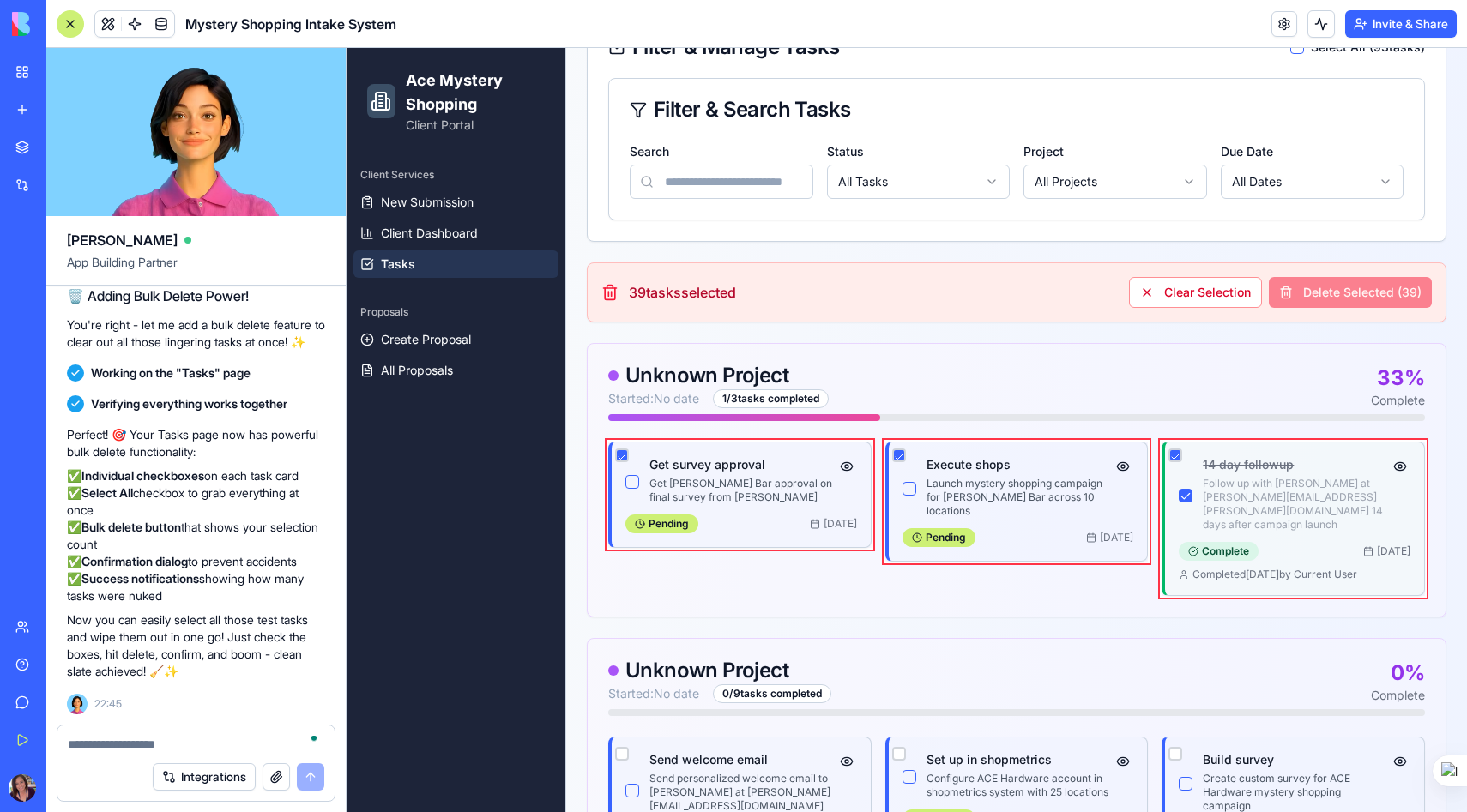
scroll to position [334, 0]
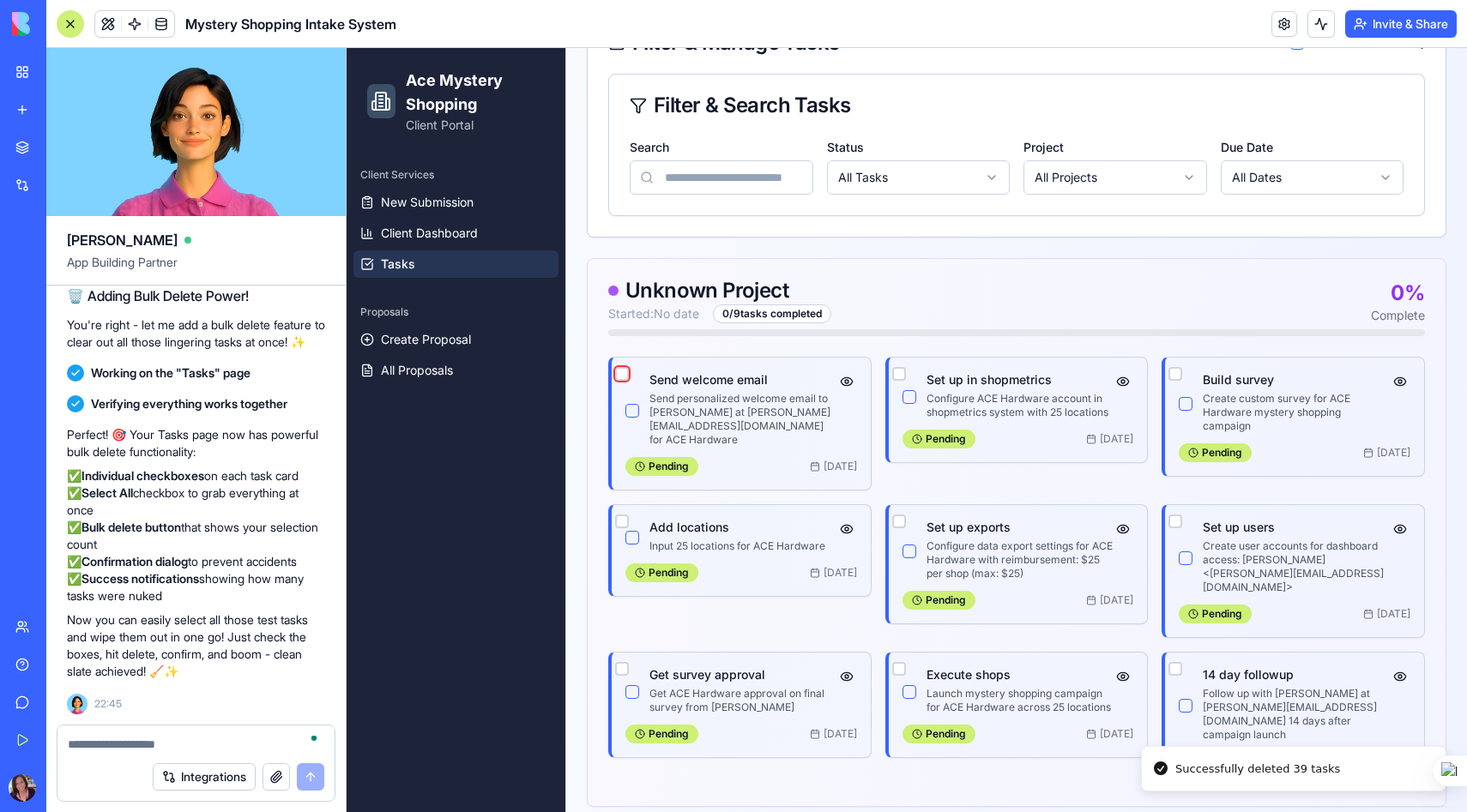
click at [621, 369] on button "button" at bounding box center [622, 374] width 14 height 14
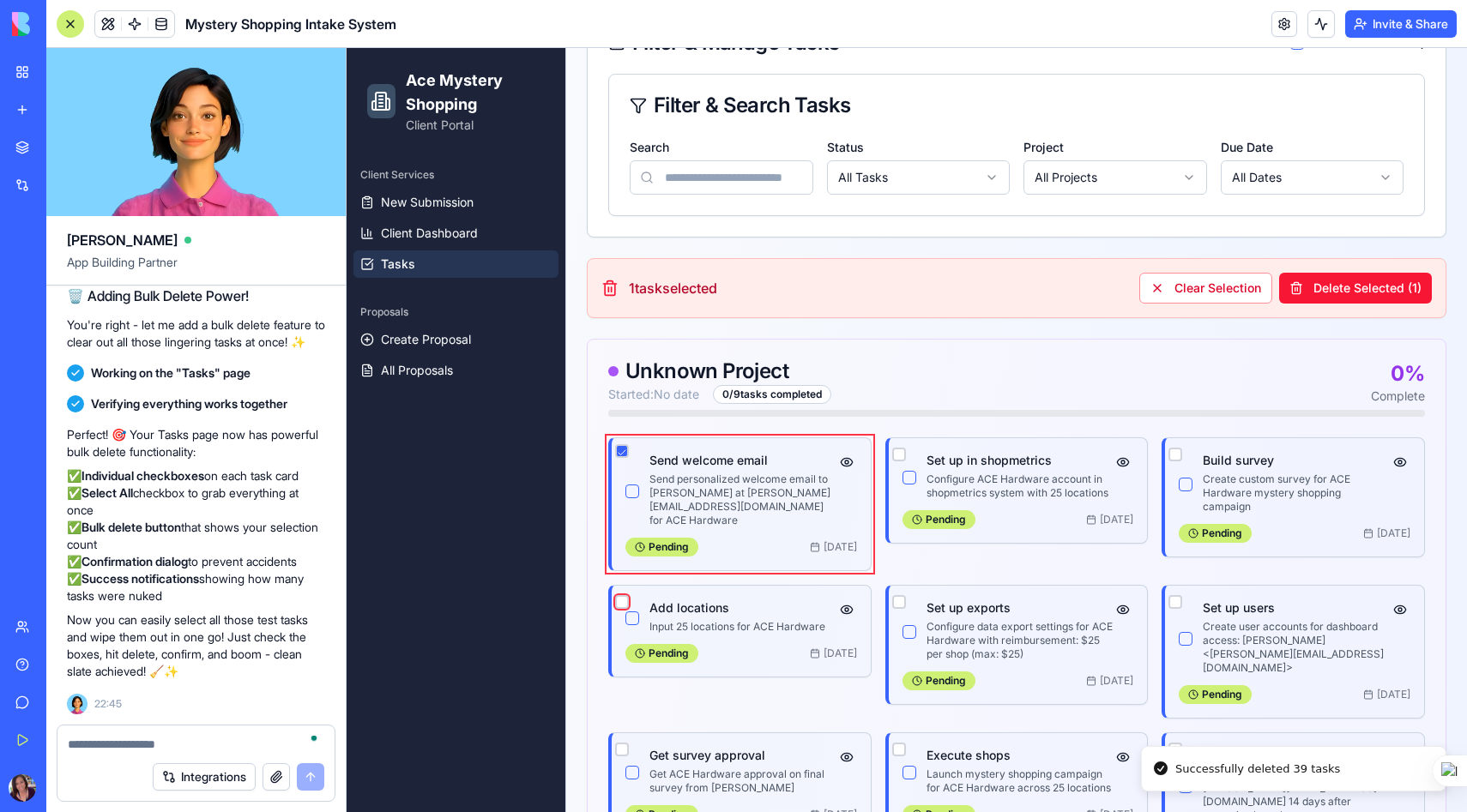
click at [621, 595] on button "button" at bounding box center [622, 602] width 14 height 14
click at [620, 742] on button "button" at bounding box center [622, 749] width 14 height 14
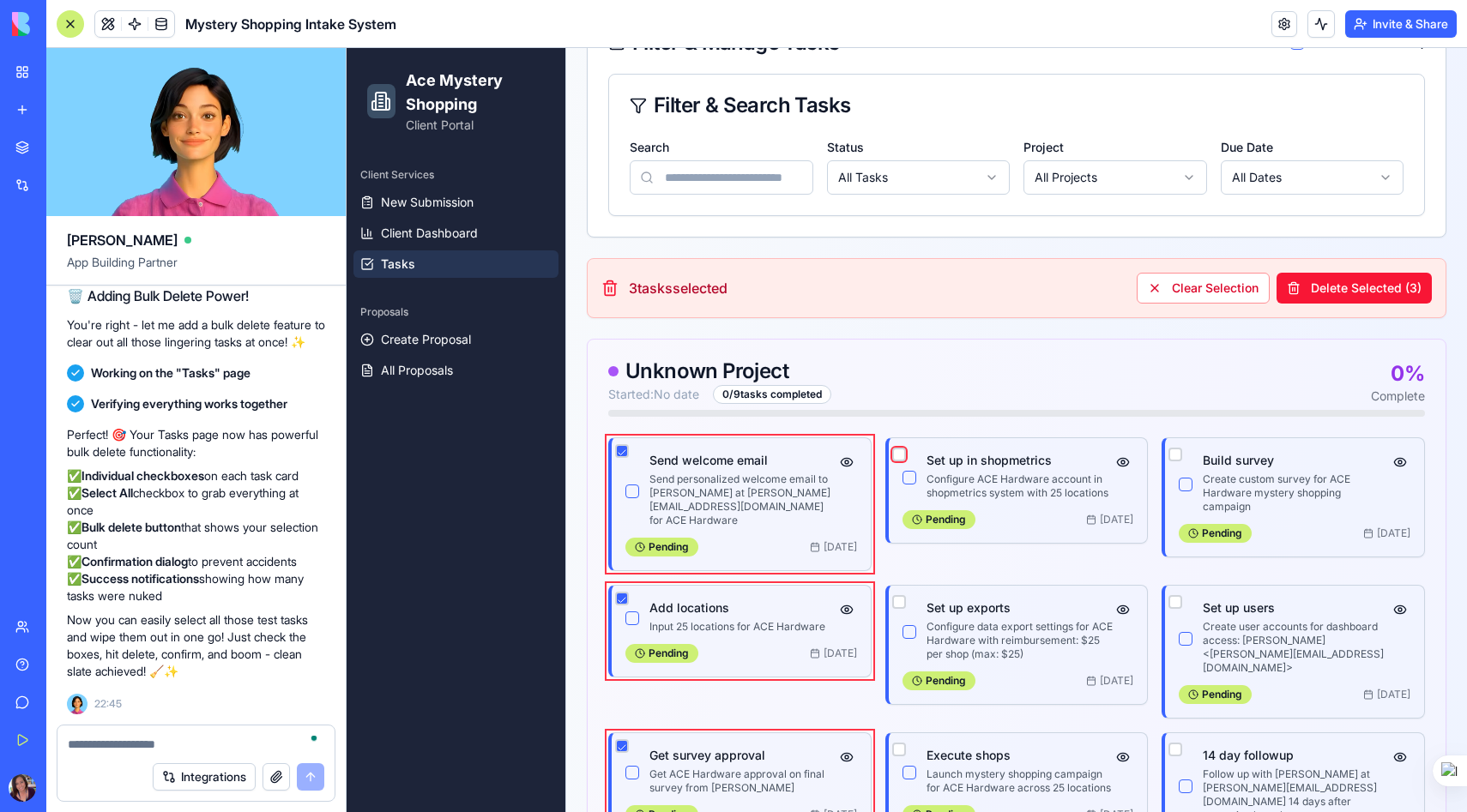
click at [899, 454] on button "button" at bounding box center [899, 455] width 14 height 14
click at [898, 595] on button "button" at bounding box center [899, 602] width 14 height 14
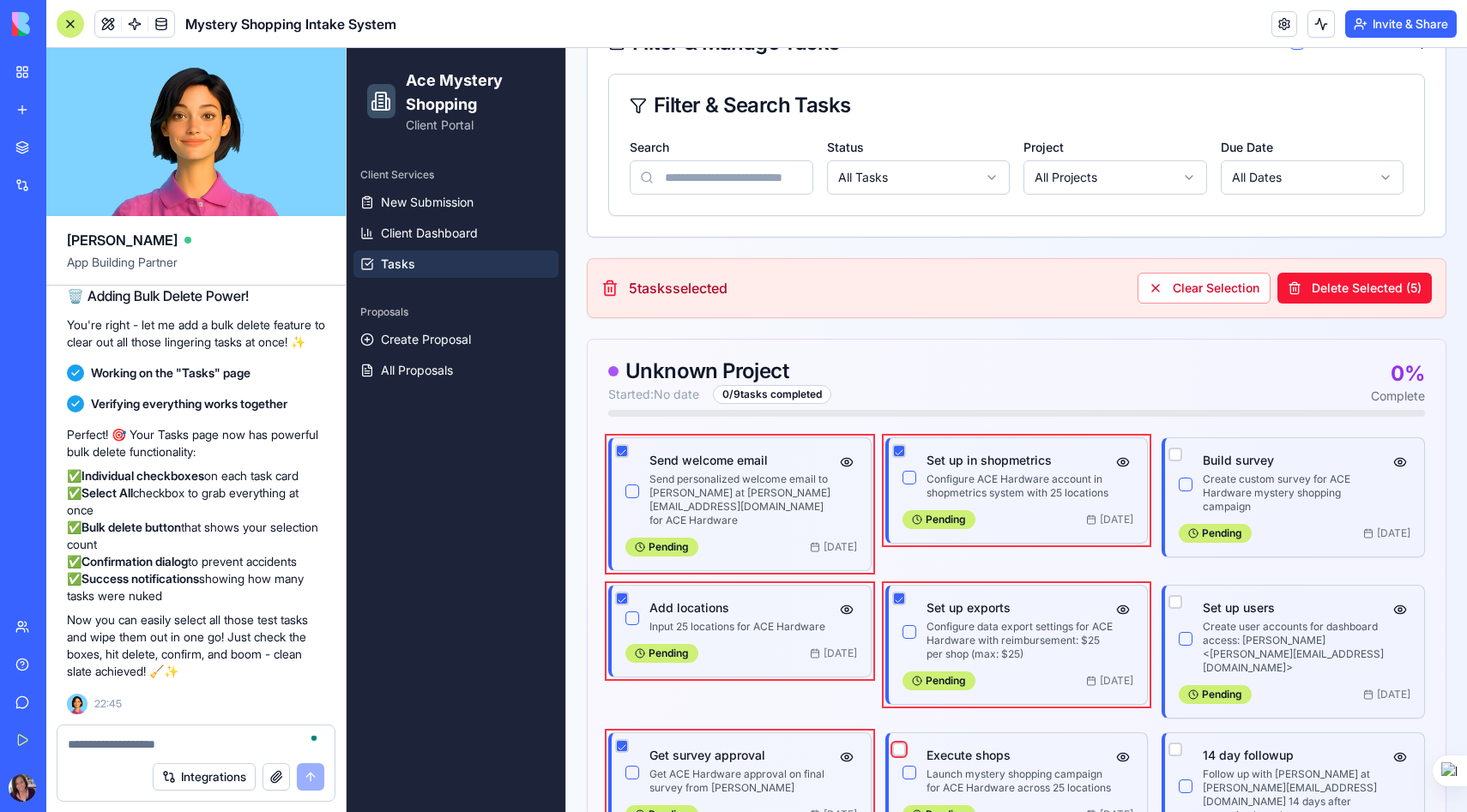
click at [901, 742] on button "button" at bounding box center [899, 749] width 14 height 14
click at [1177, 742] on button "button" at bounding box center [1175, 749] width 14 height 14
click at [1175, 595] on button "button" at bounding box center [1175, 602] width 14 height 14
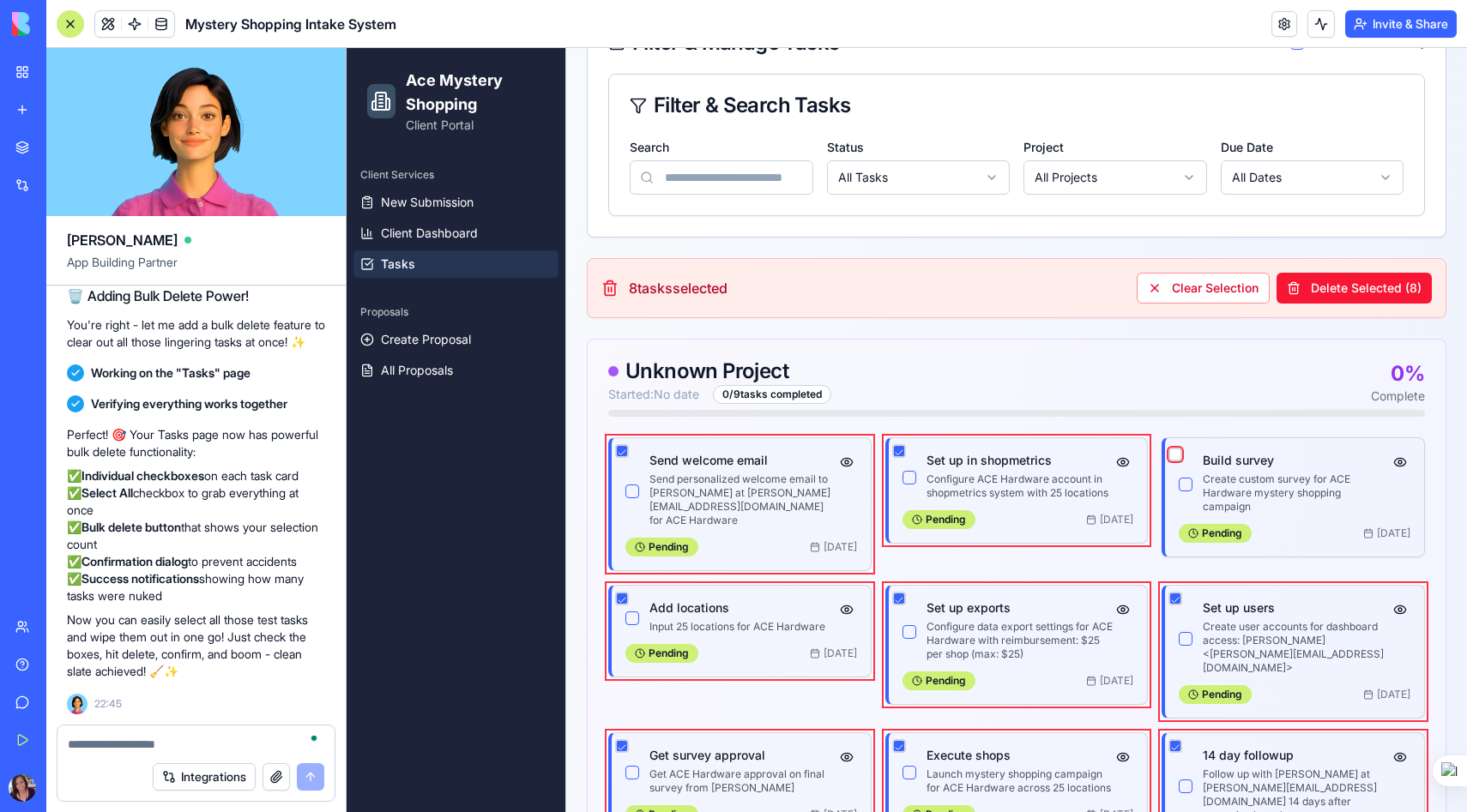
click at [1176, 448] on button "button" at bounding box center [1175, 455] width 14 height 14
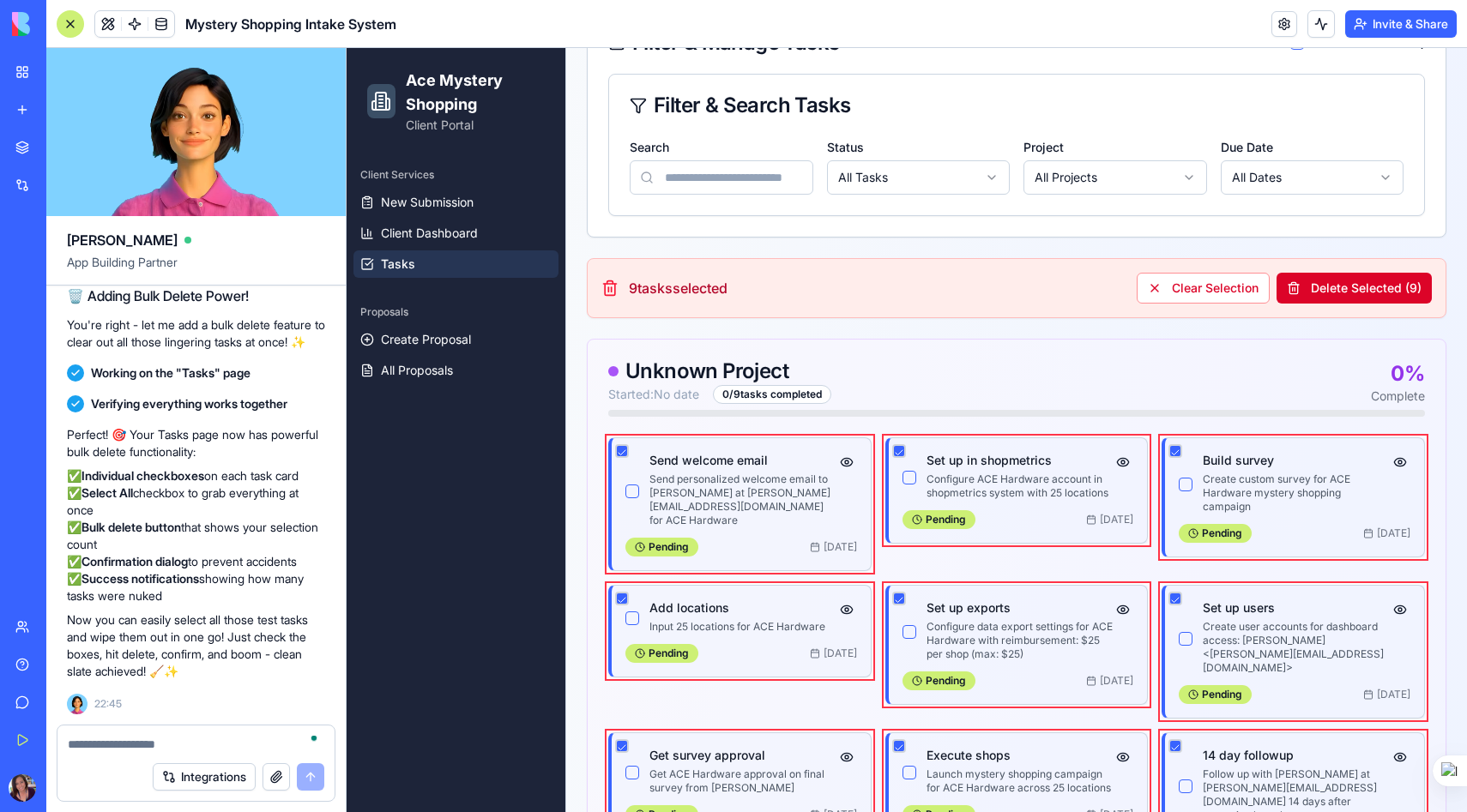
click at [1319, 293] on button "Delete Selected ( 9 )" at bounding box center [1354, 288] width 156 height 31
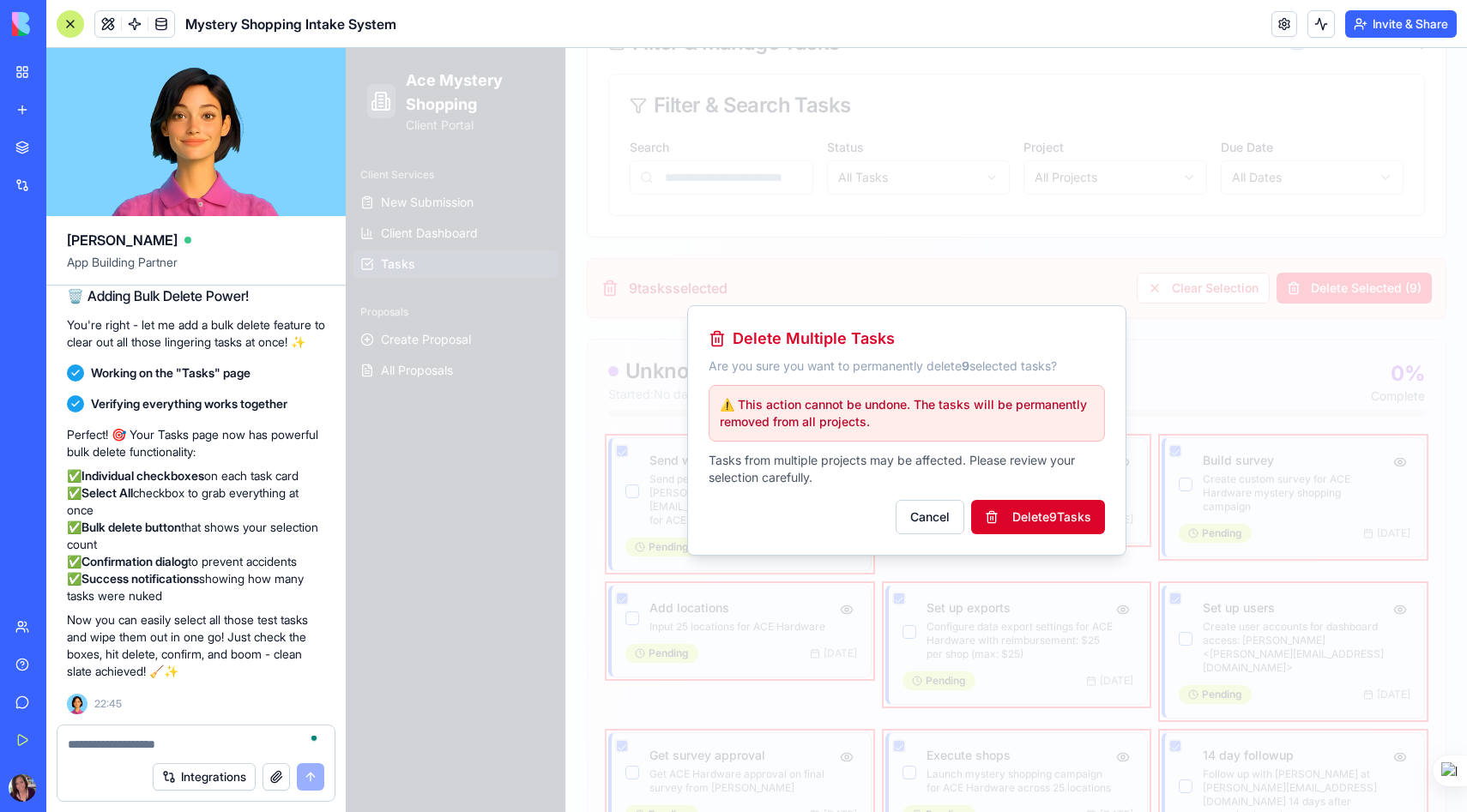
click at [1023, 513] on button "Delete 9 Task s" at bounding box center [1038, 517] width 134 height 34
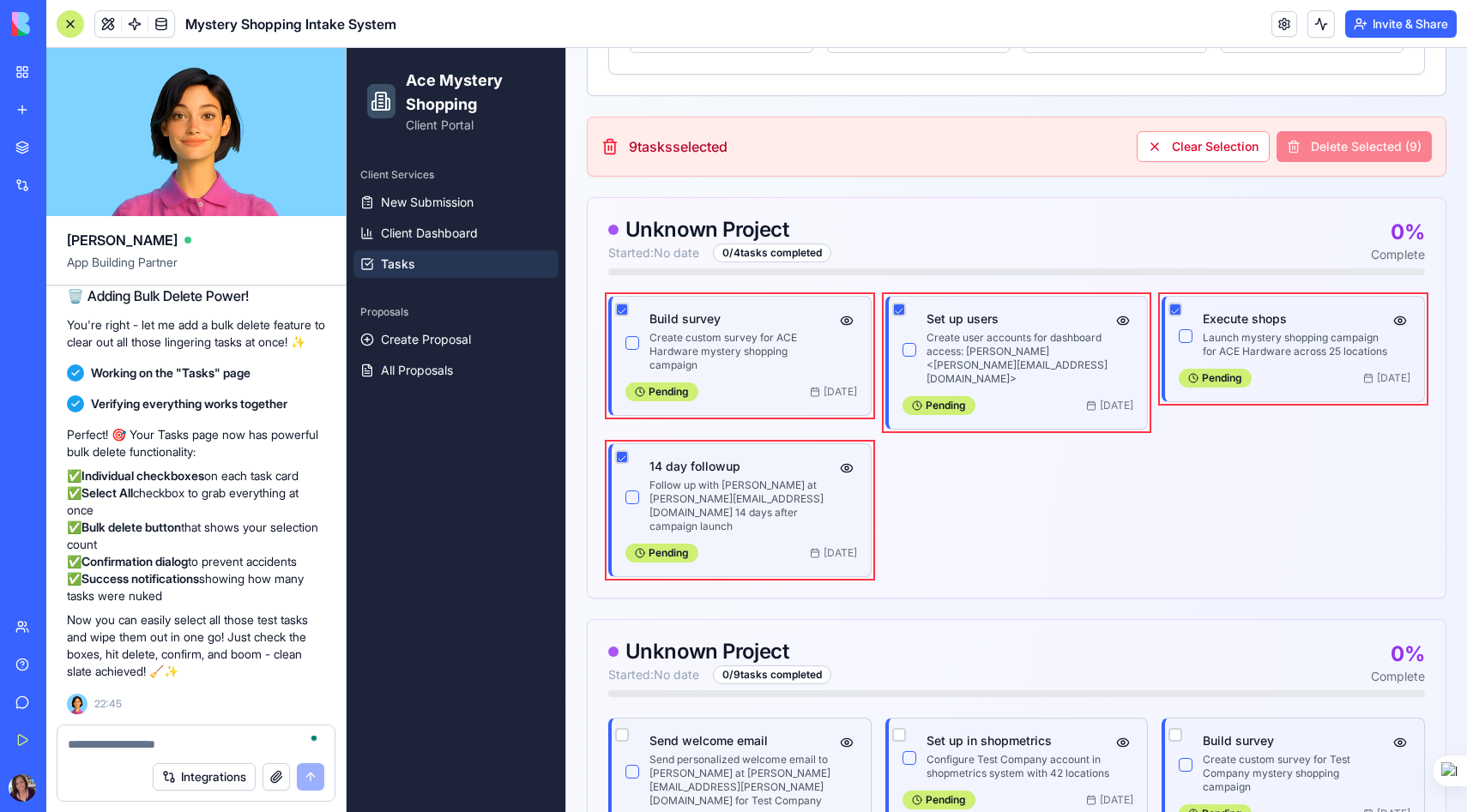
scroll to position [475, 0]
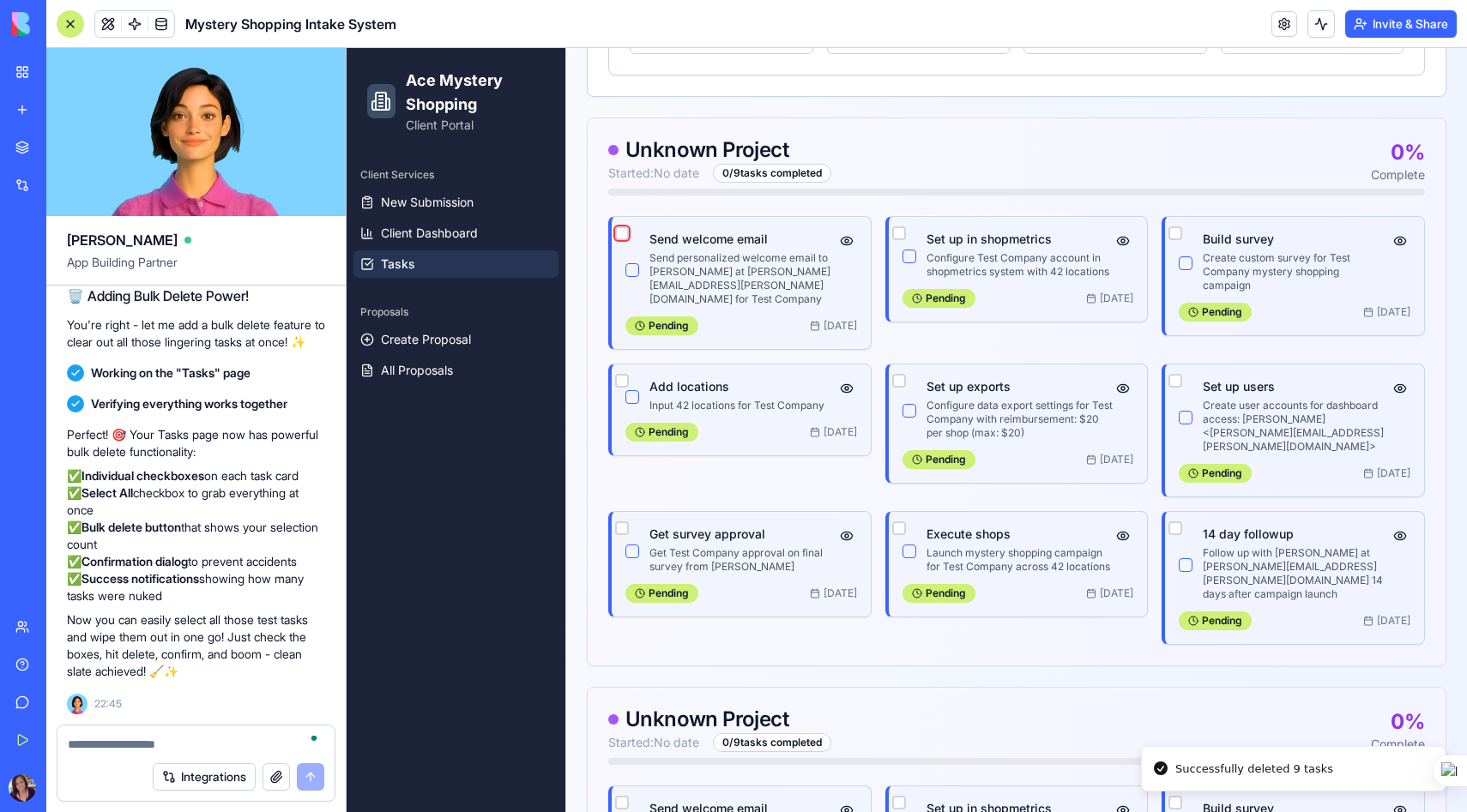
click at [622, 228] on button "button" at bounding box center [622, 233] width 14 height 14
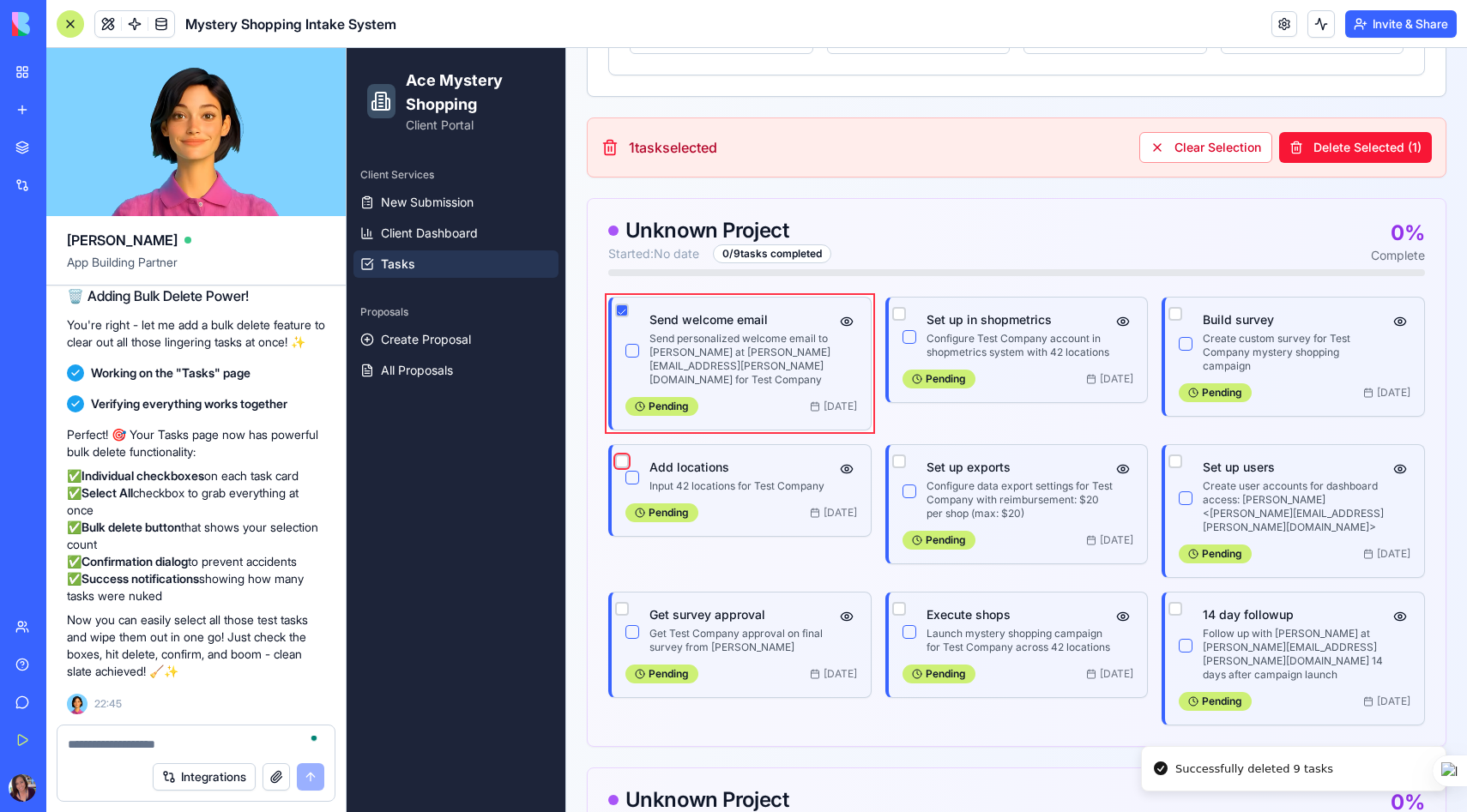
click at [619, 455] on button "button" at bounding box center [622, 461] width 14 height 14
click at [616, 602] on button "button" at bounding box center [622, 609] width 14 height 14
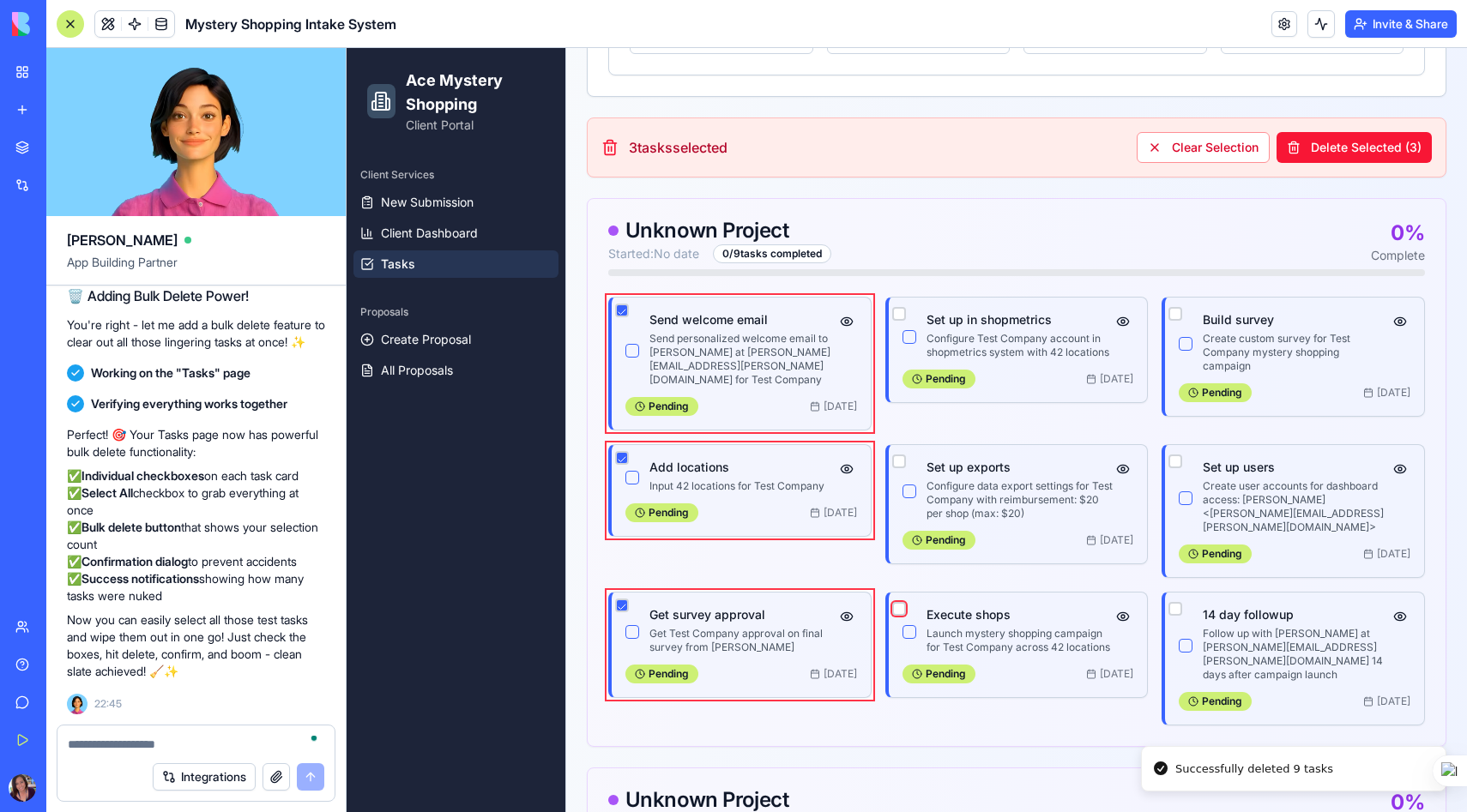
click at [897, 602] on button "button" at bounding box center [899, 609] width 14 height 14
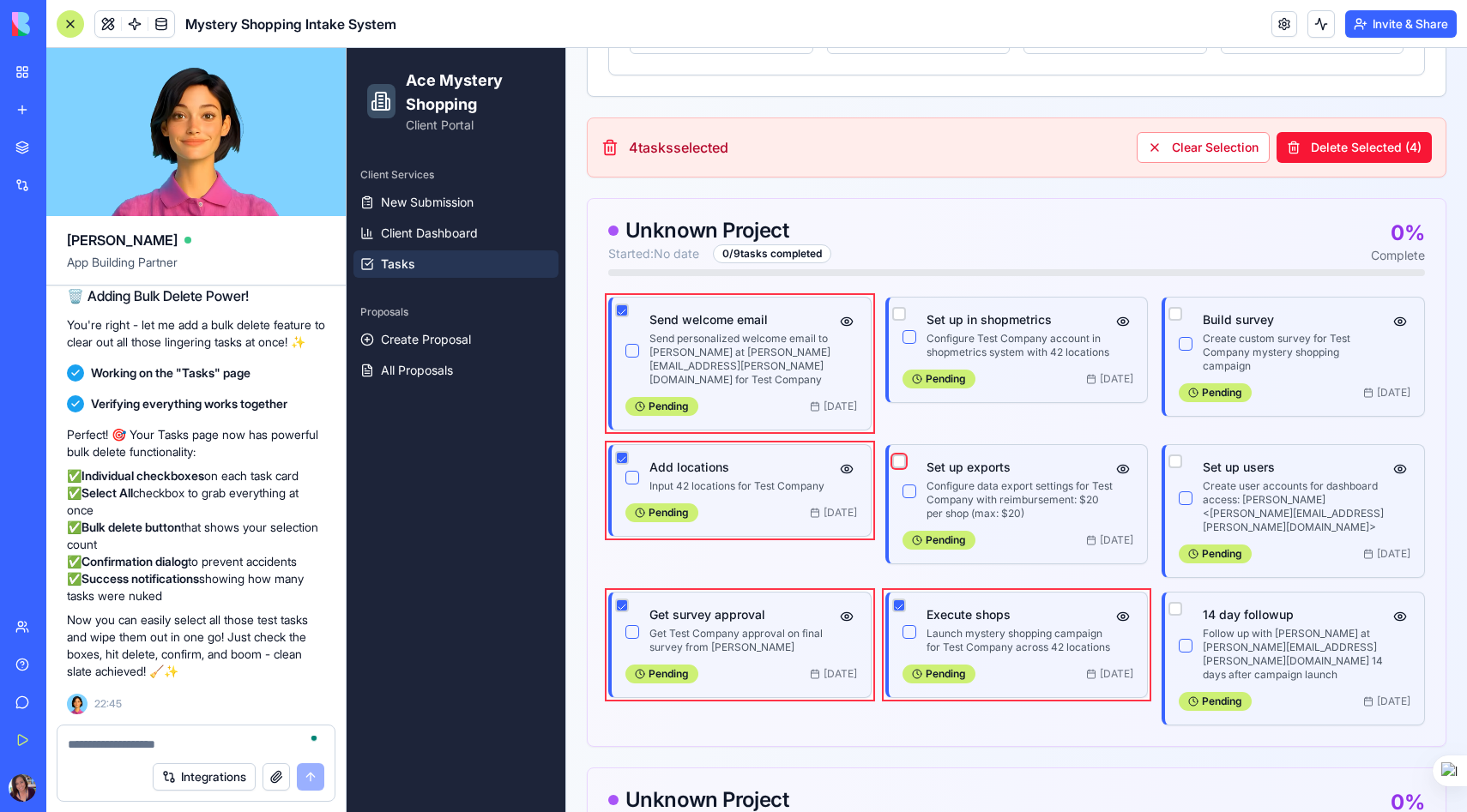
click at [900, 455] on button "button" at bounding box center [899, 461] width 14 height 14
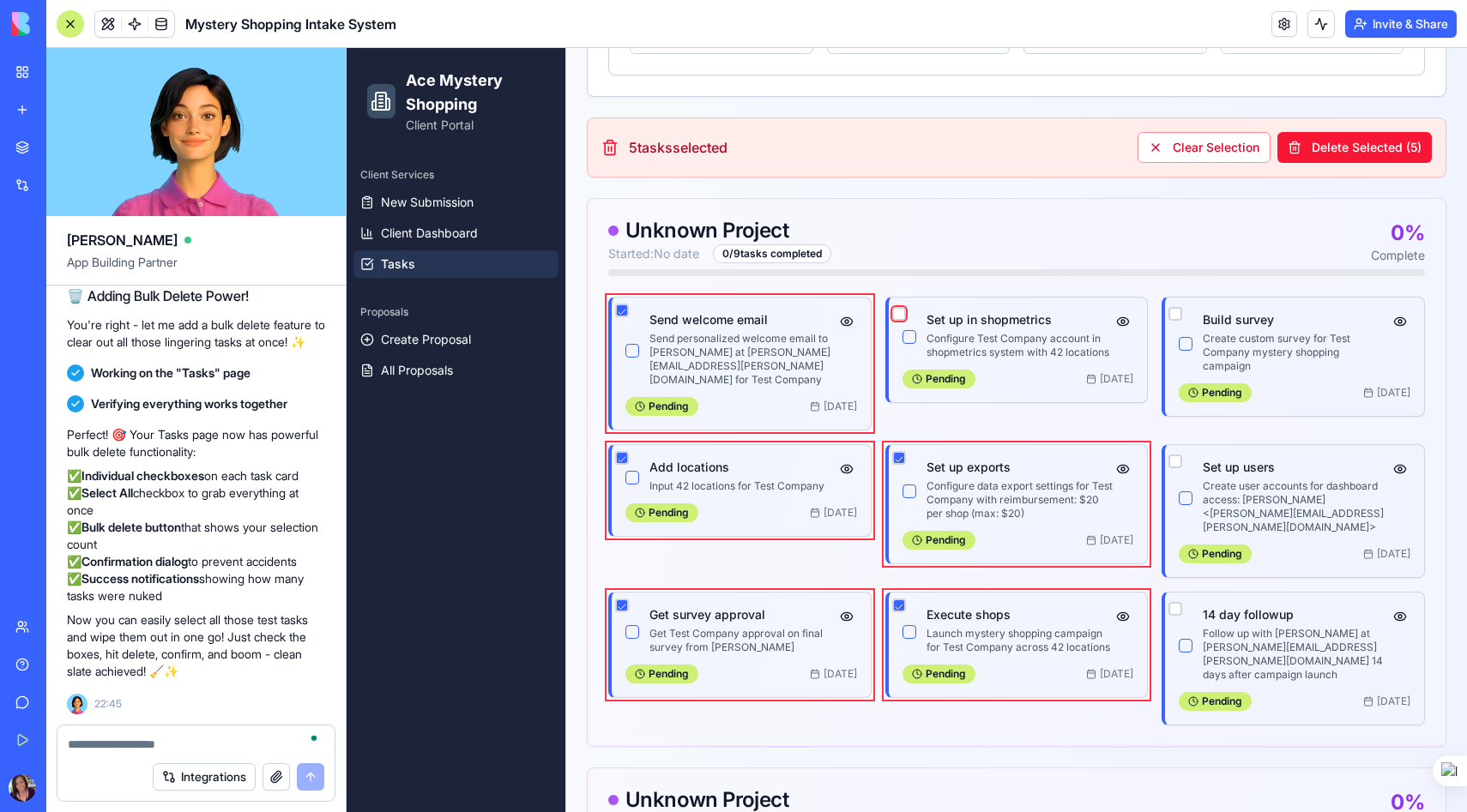
click at [902, 311] on button "button" at bounding box center [899, 314] width 14 height 14
click at [1177, 307] on button "button" at bounding box center [1175, 314] width 14 height 14
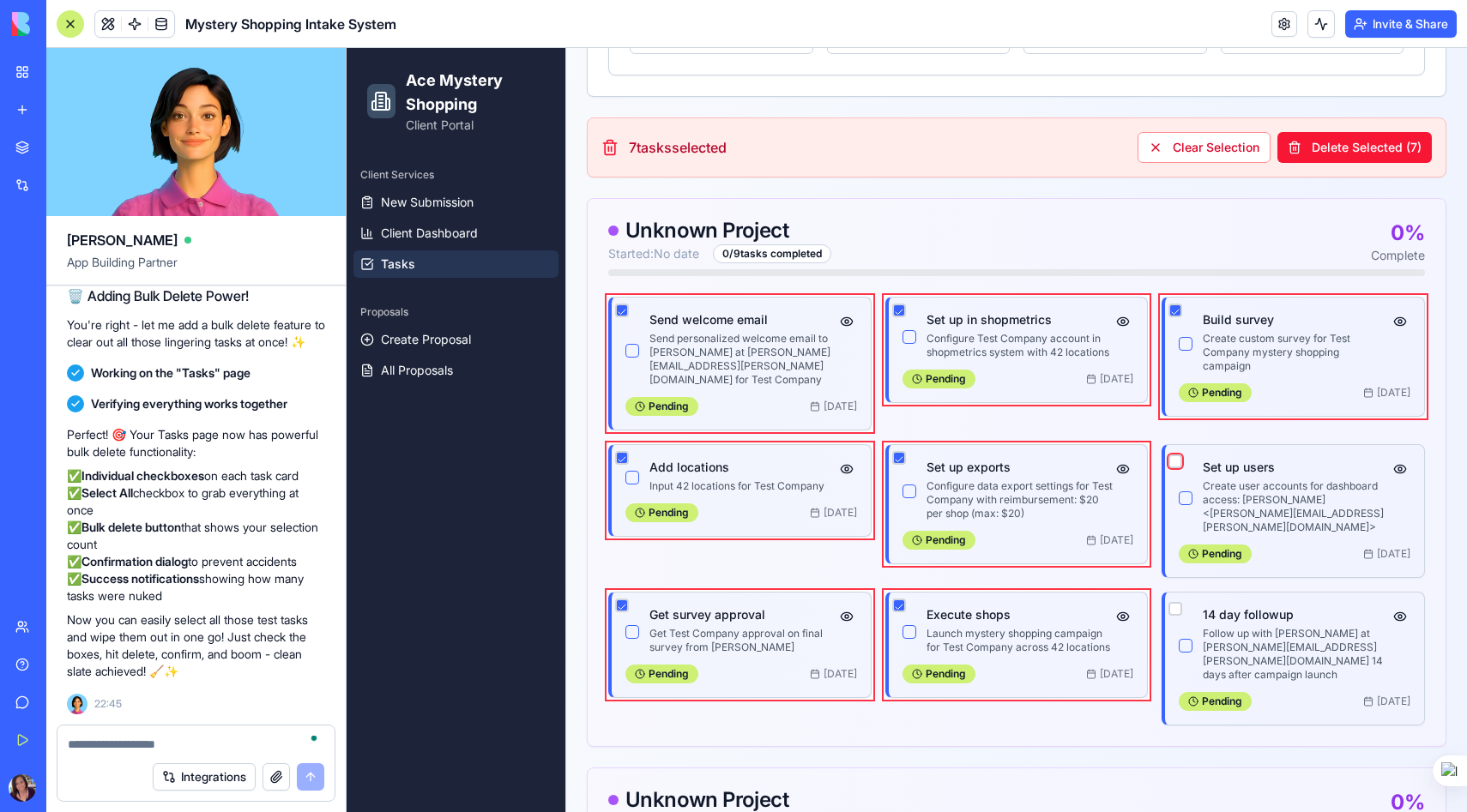
click at [1171, 455] on button "button" at bounding box center [1175, 461] width 14 height 14
click at [1172, 602] on button "button" at bounding box center [1175, 609] width 14 height 14
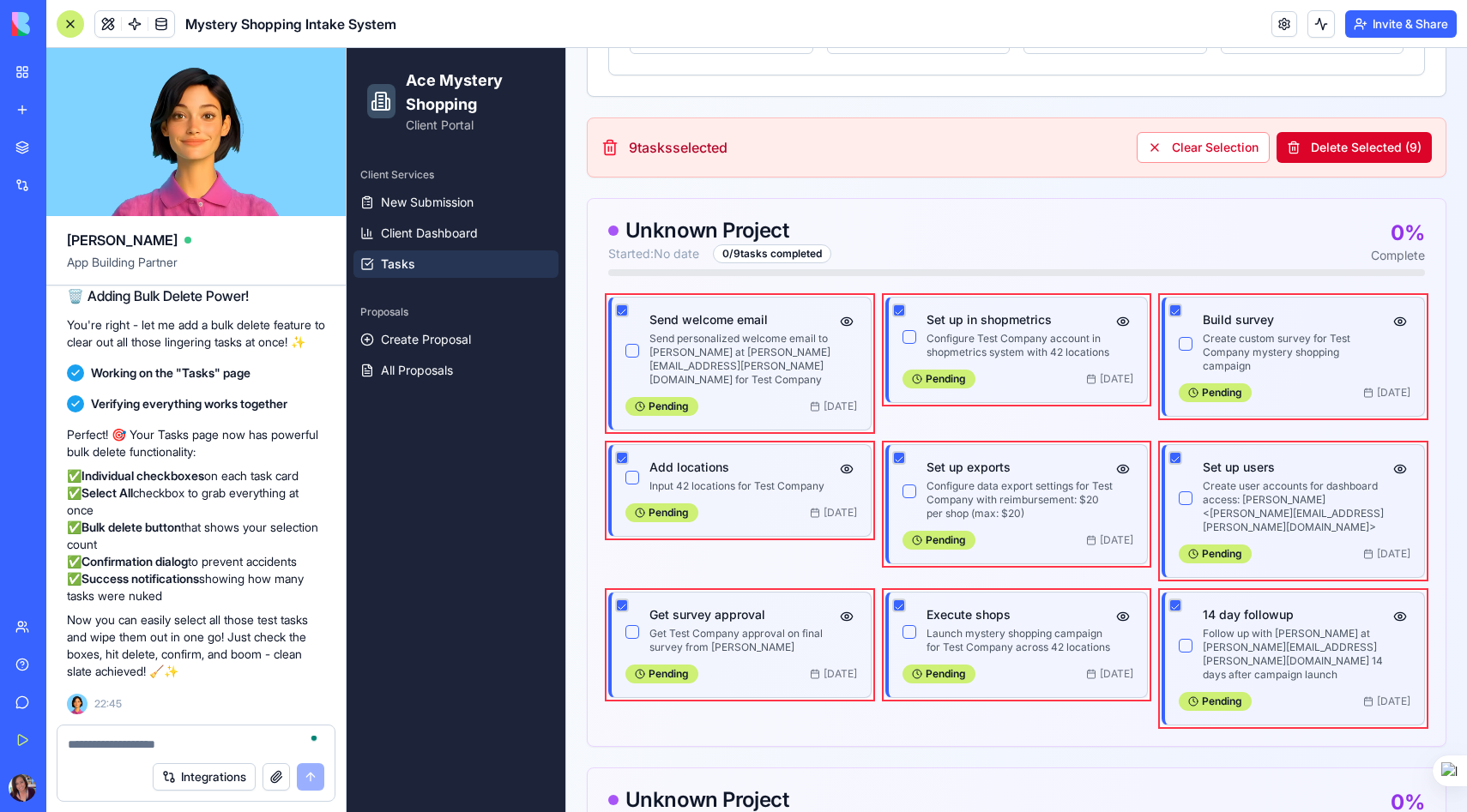
click at [1350, 142] on button "Delete Selected ( 9 )" at bounding box center [1354, 148] width 156 height 31
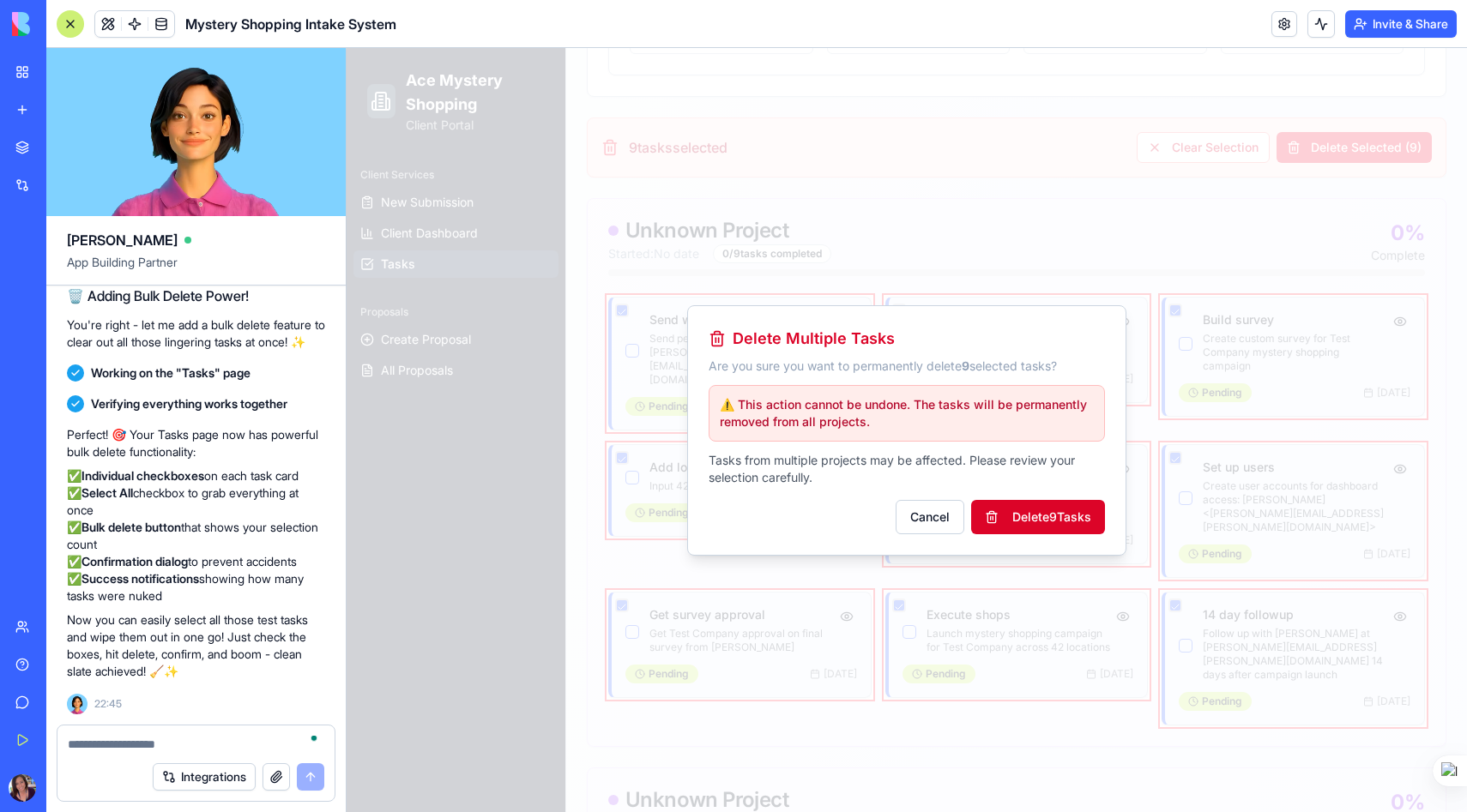
click at [1015, 515] on button "Delete 9 Task s" at bounding box center [1038, 517] width 134 height 34
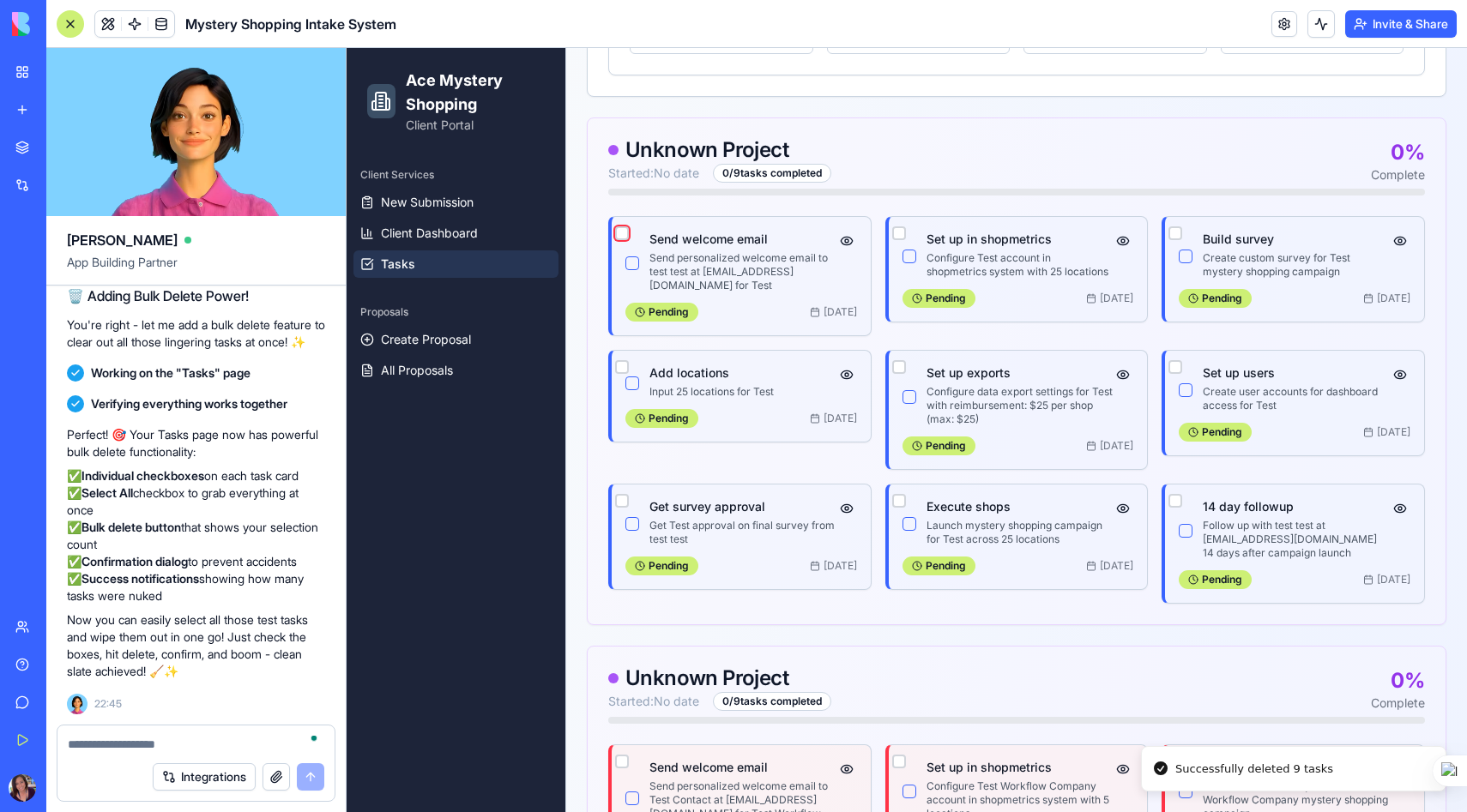
click at [623, 231] on button "button" at bounding box center [622, 233] width 14 height 14
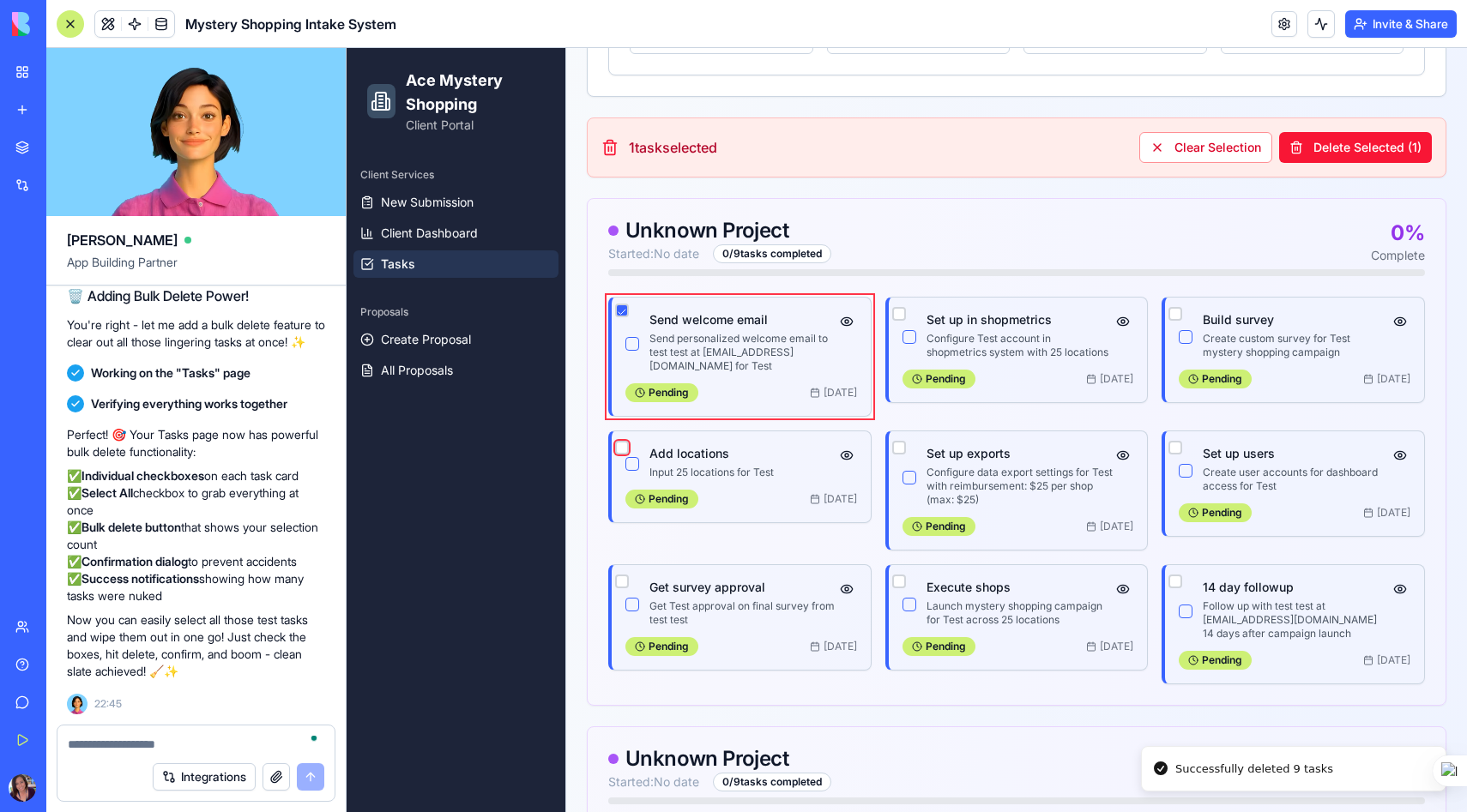
click at [620, 441] on button "button" at bounding box center [622, 448] width 14 height 14
click at [623, 575] on button "button" at bounding box center [622, 582] width 14 height 14
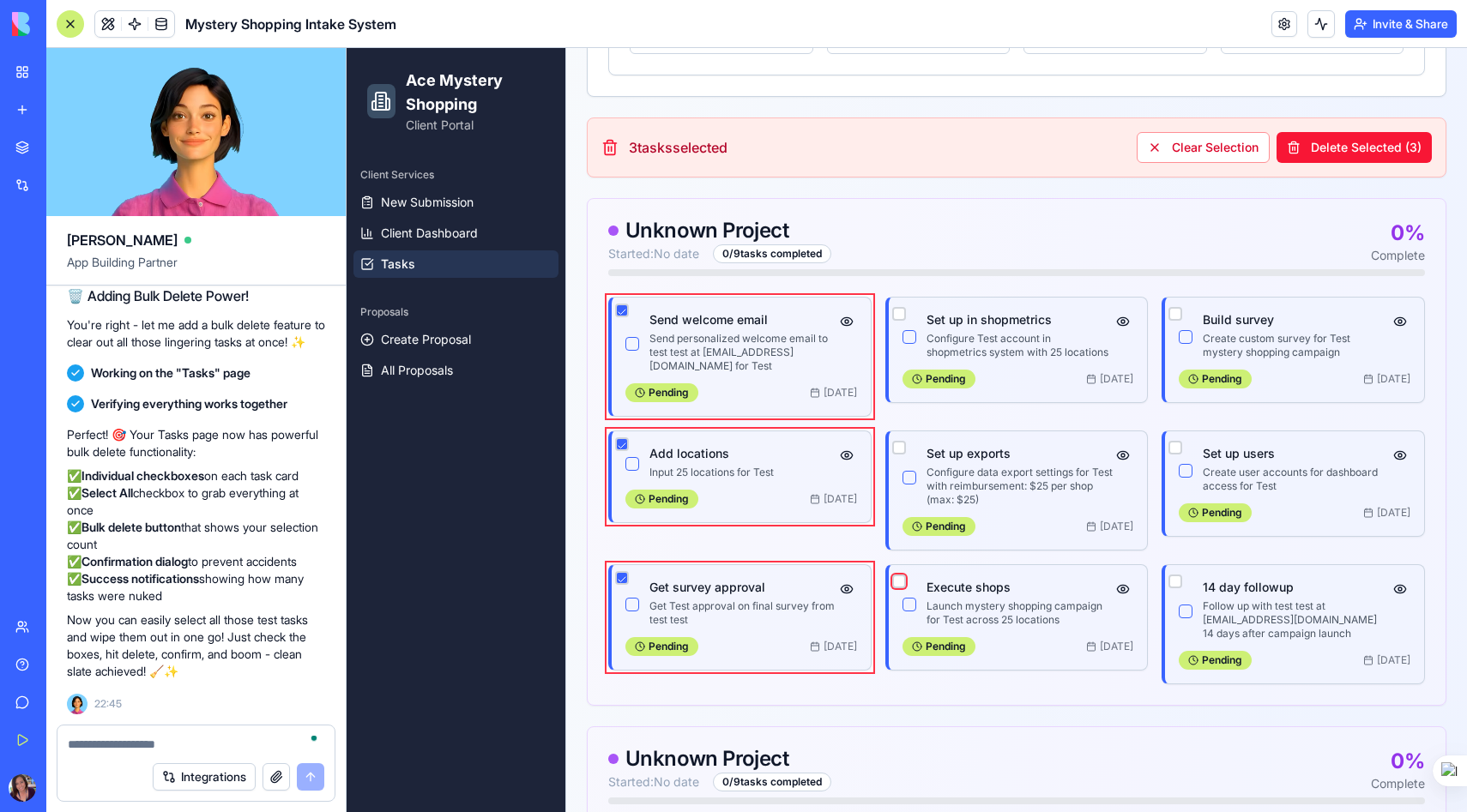
click at [898, 575] on button "button" at bounding box center [899, 582] width 14 height 14
click at [901, 441] on button "button" at bounding box center [899, 448] width 14 height 14
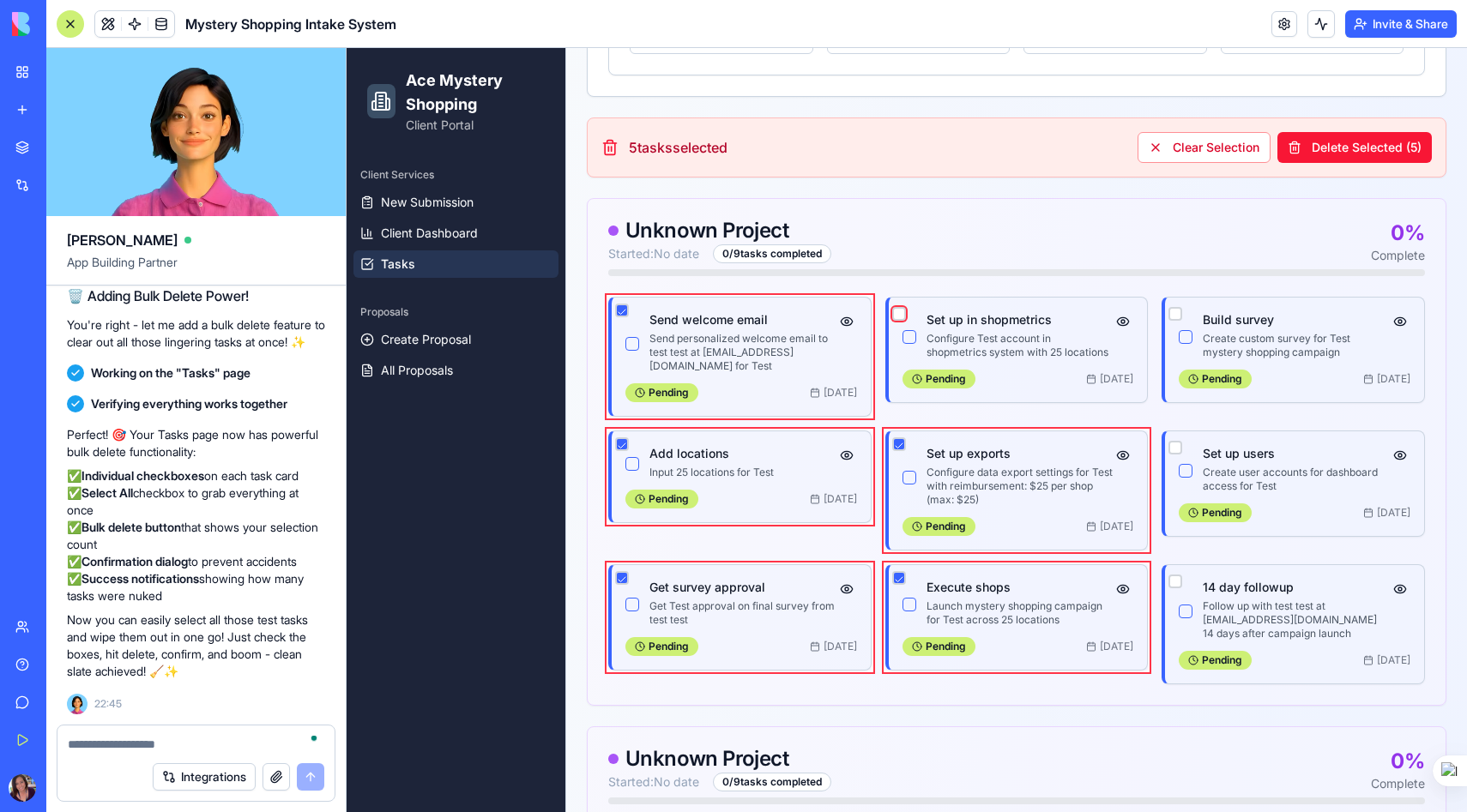
click at [903, 314] on button "button" at bounding box center [899, 314] width 14 height 14
click at [1174, 310] on button "button" at bounding box center [1175, 314] width 14 height 14
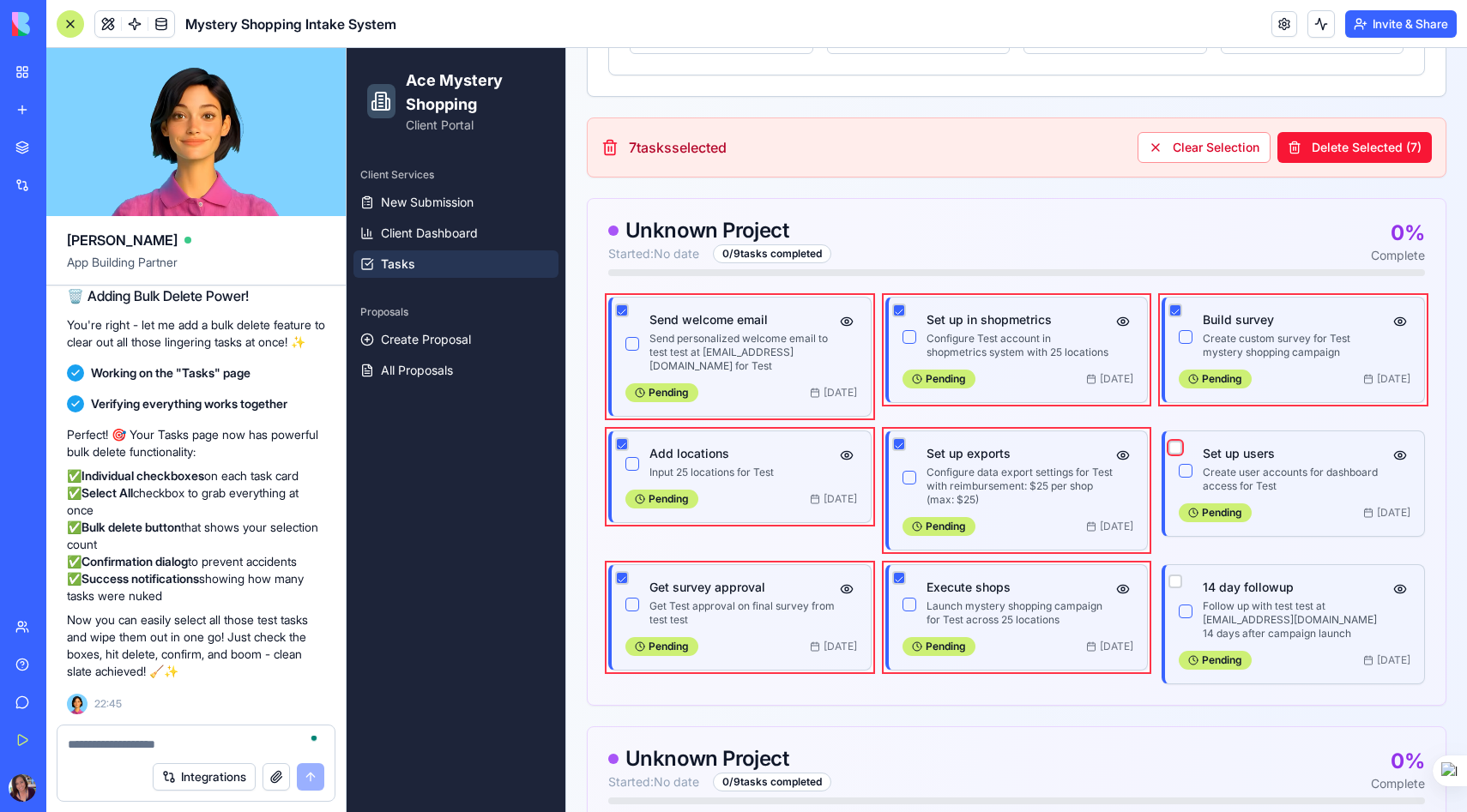
click at [1179, 441] on button "button" at bounding box center [1175, 448] width 14 height 14
click at [1177, 575] on button "button" at bounding box center [1175, 582] width 14 height 14
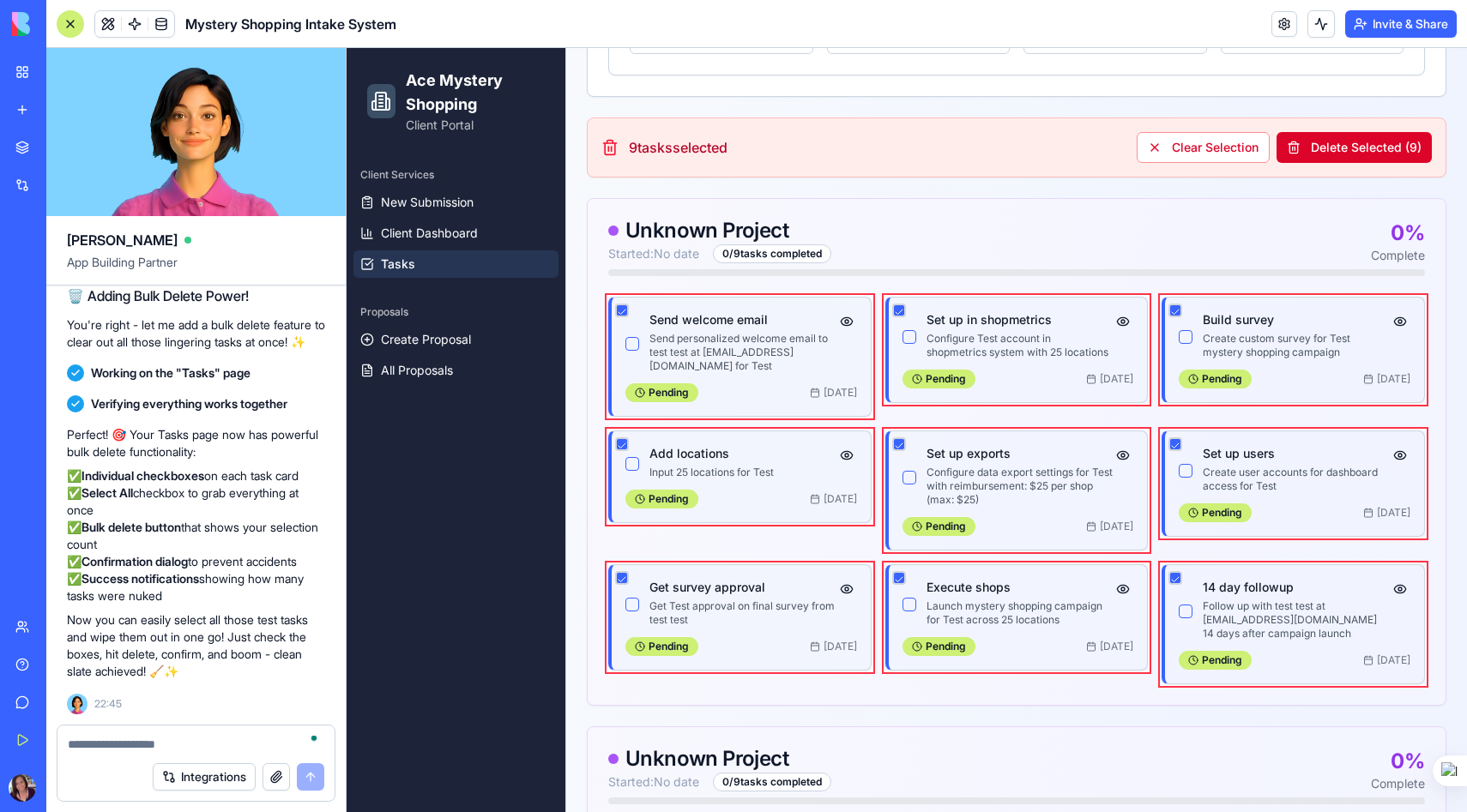
click at [1327, 148] on button "Delete Selected ( 9 )" at bounding box center [1354, 148] width 156 height 31
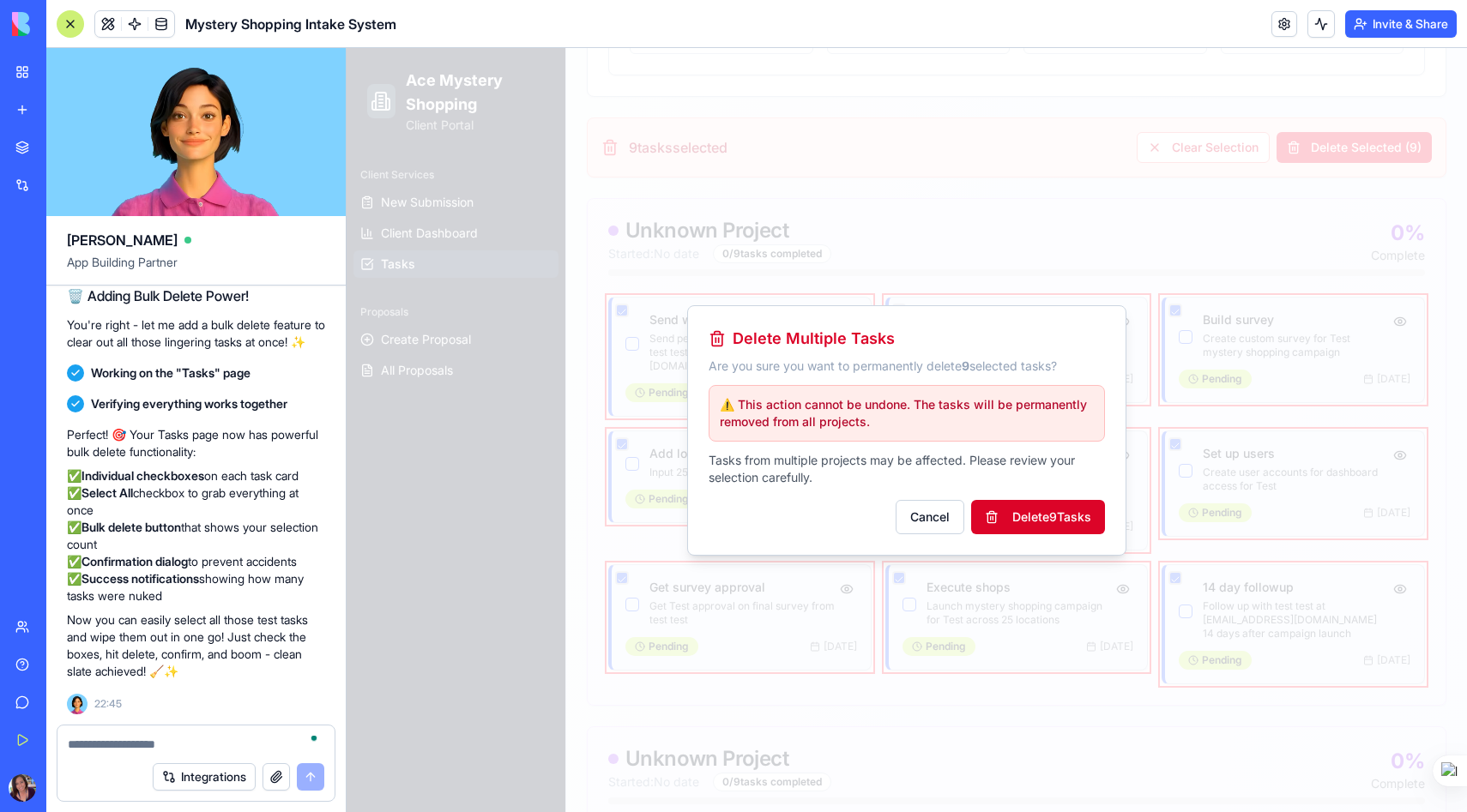
click at [1017, 518] on button "Delete 9 Task s" at bounding box center [1038, 517] width 134 height 34
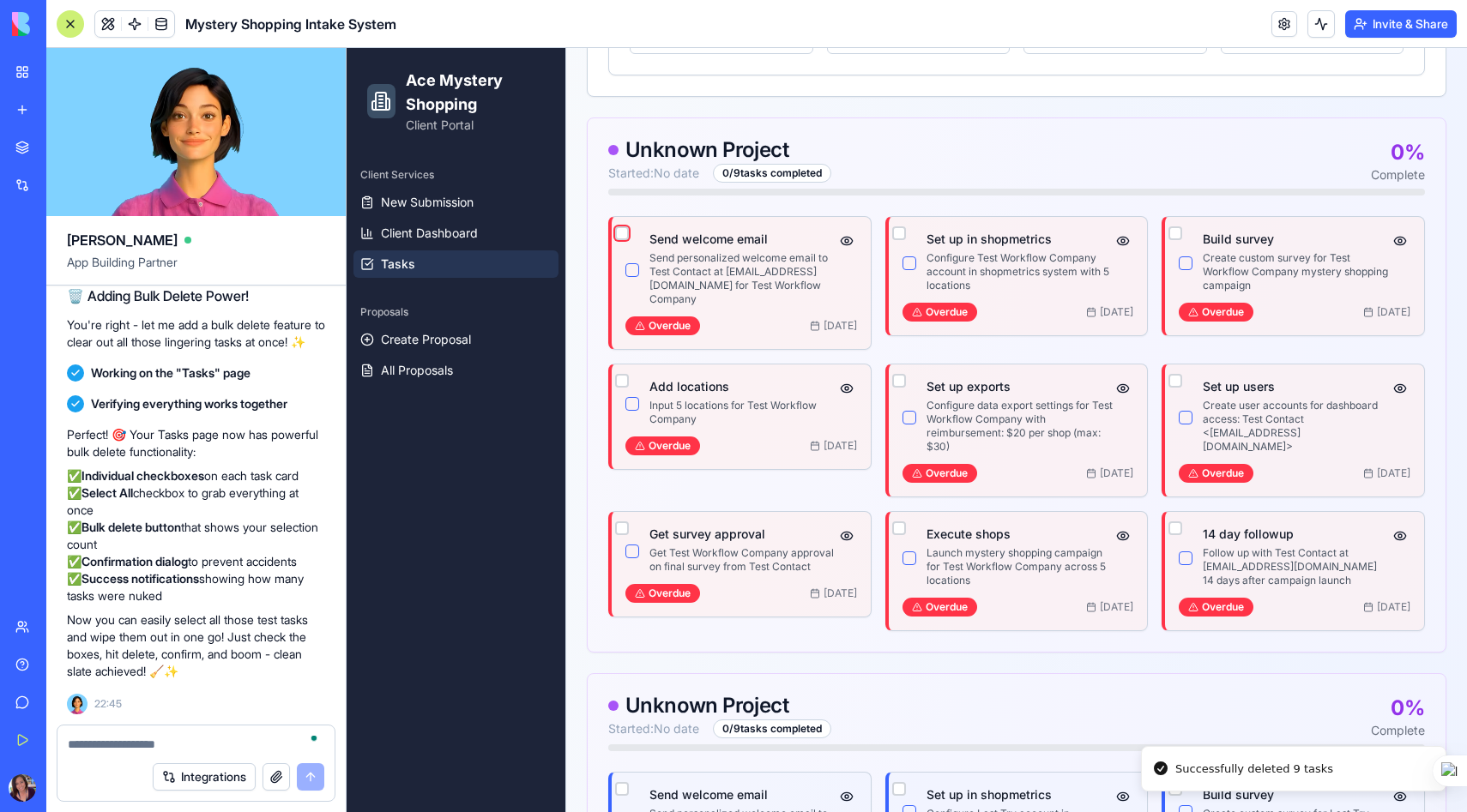
click at [620, 229] on button "button" at bounding box center [622, 233] width 14 height 14
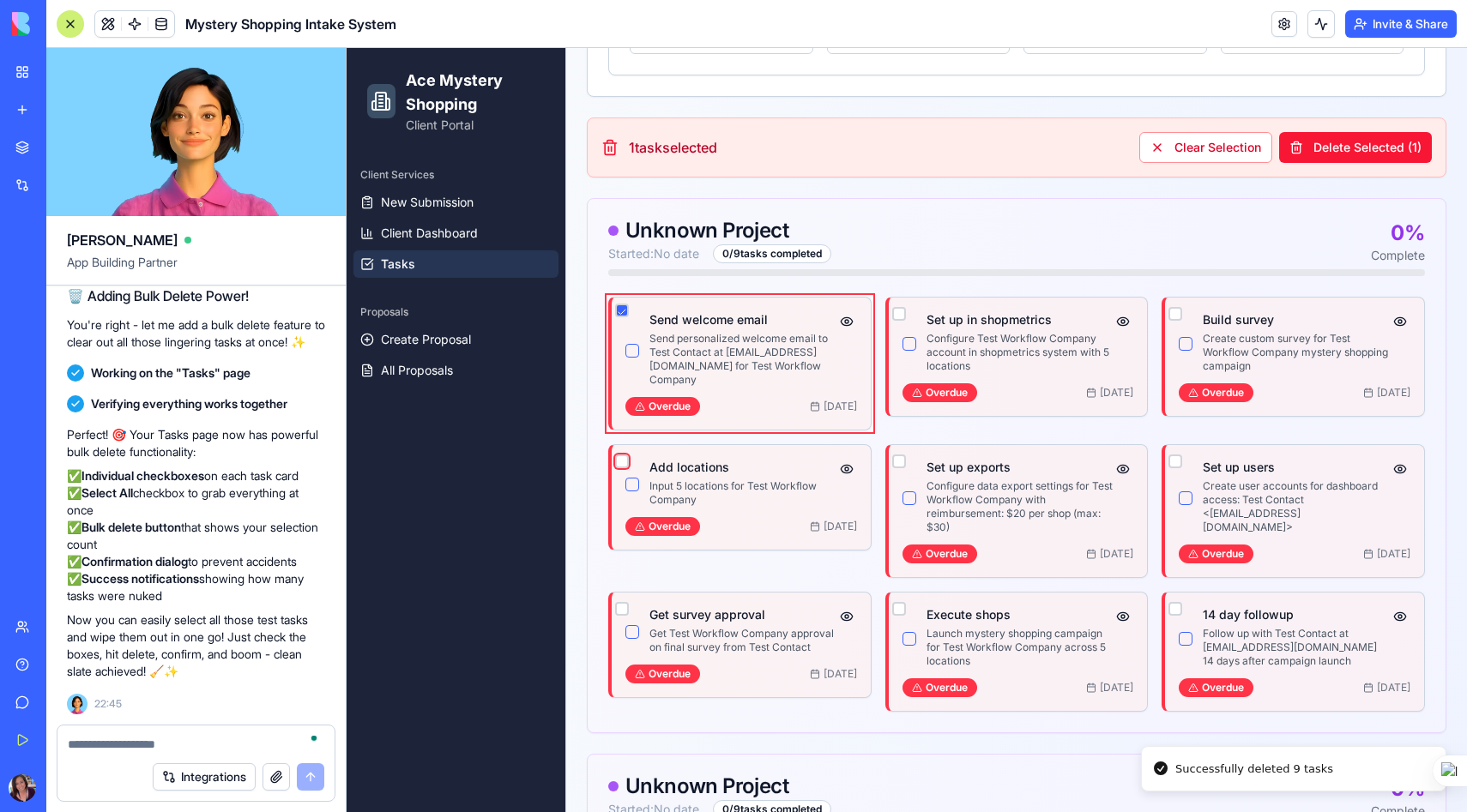
click at [620, 455] on button "button" at bounding box center [622, 461] width 14 height 14
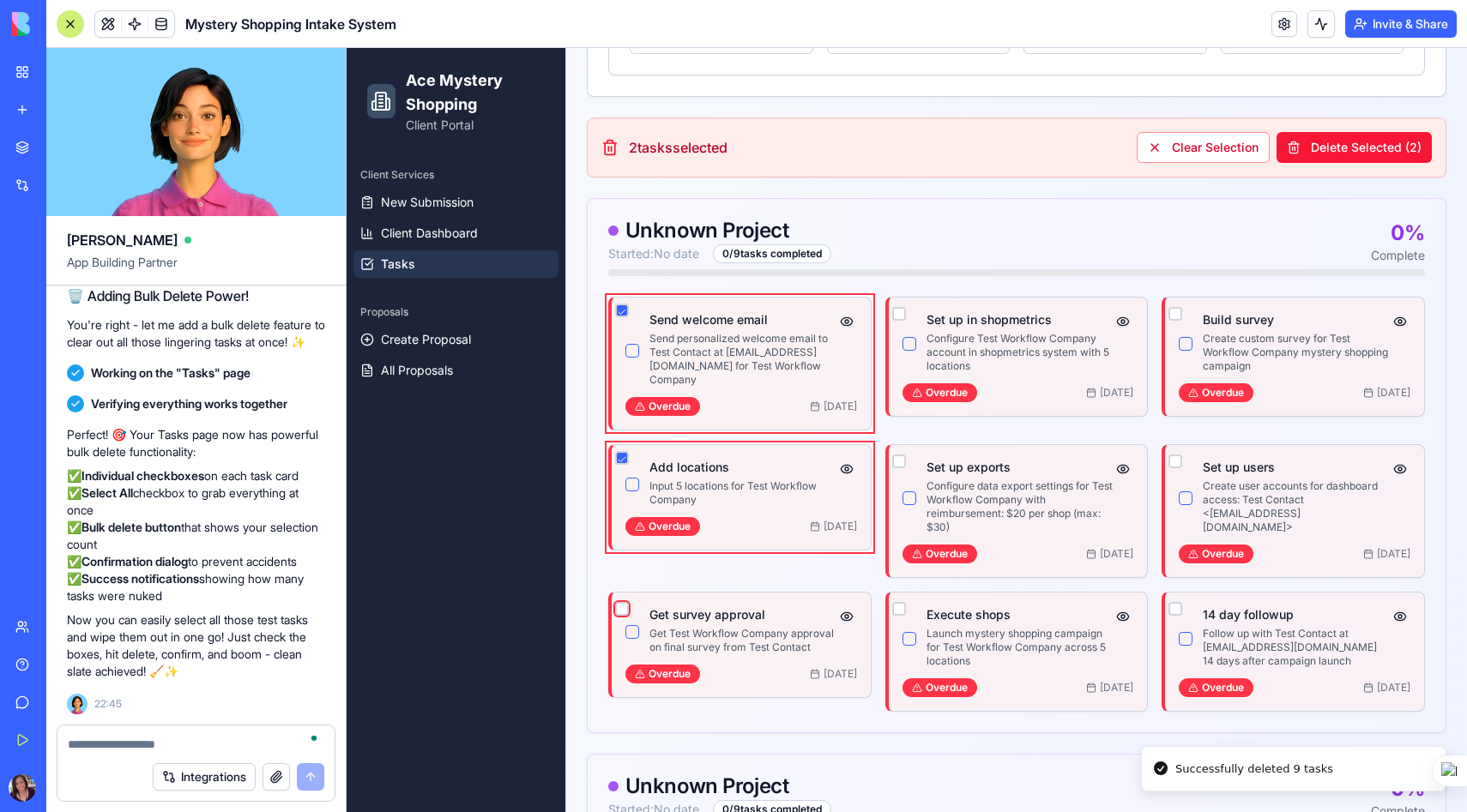
click at [617, 602] on button "button" at bounding box center [622, 609] width 14 height 14
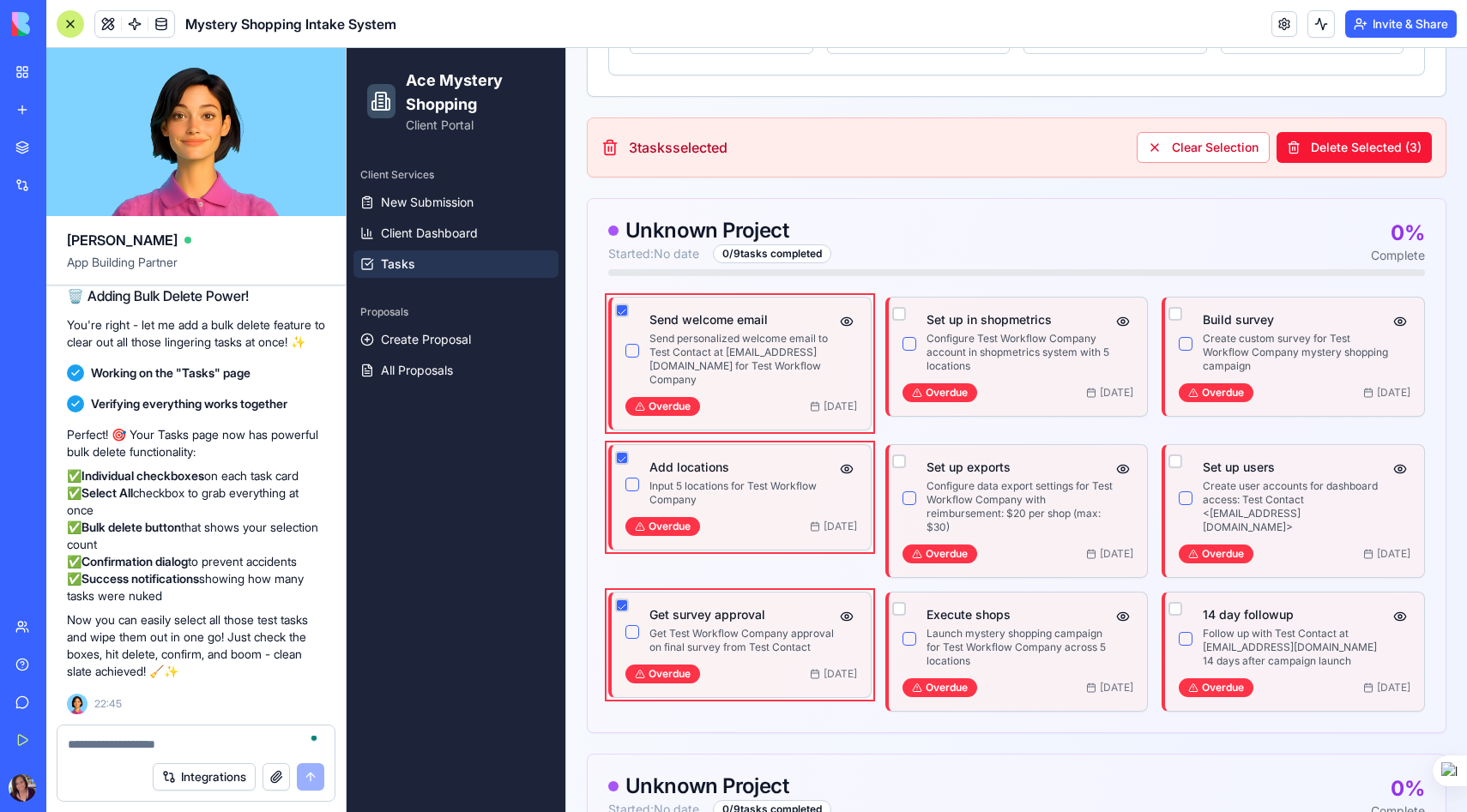
click at [899, 305] on div at bounding box center [899, 314] width 14 height 21
click at [899, 455] on button "button" at bounding box center [899, 461] width 14 height 14
click at [892, 602] on button "button" at bounding box center [899, 609] width 14 height 14
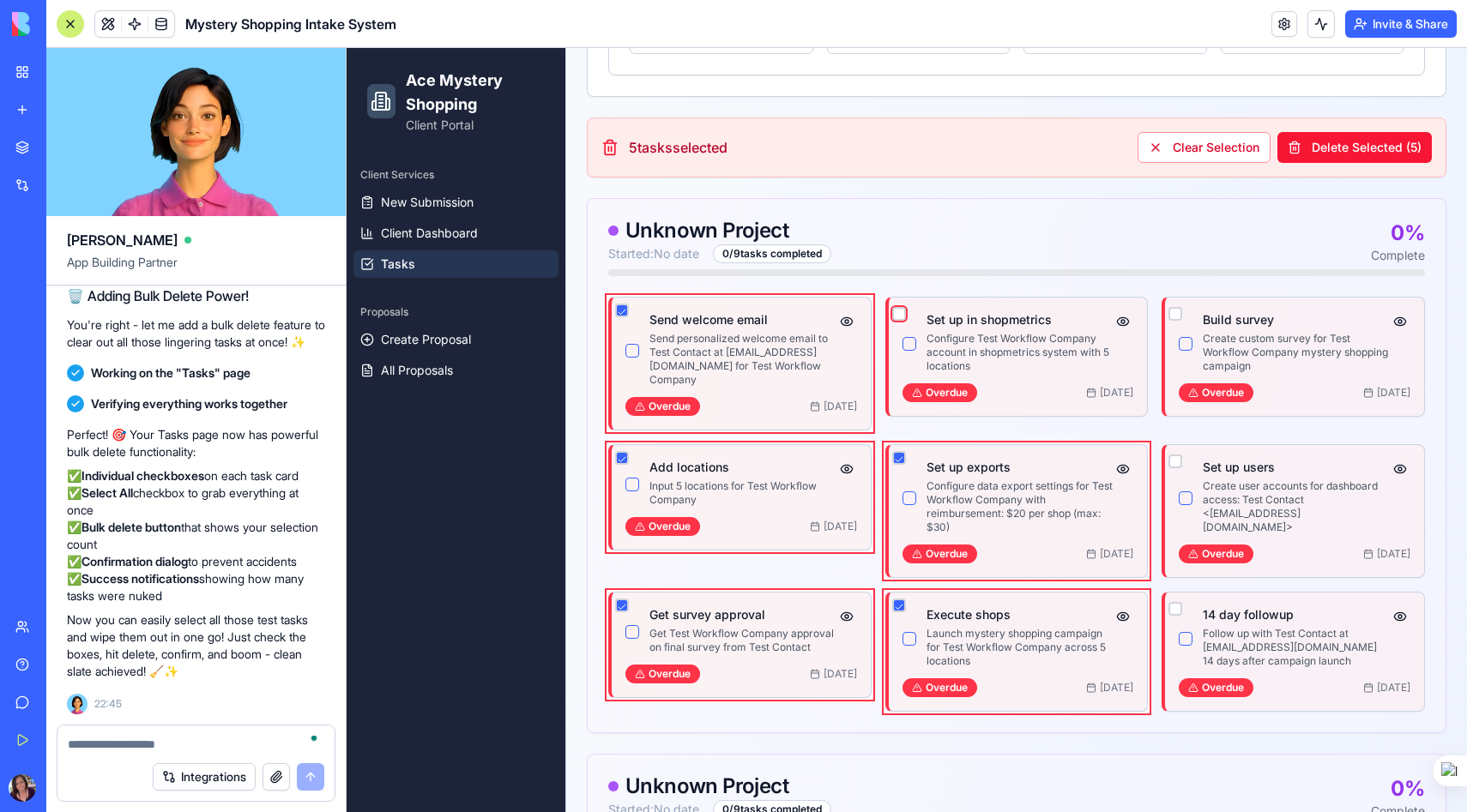
click at [898, 308] on button "button" at bounding box center [899, 314] width 14 height 14
click at [1174, 312] on button "button" at bounding box center [1175, 314] width 14 height 14
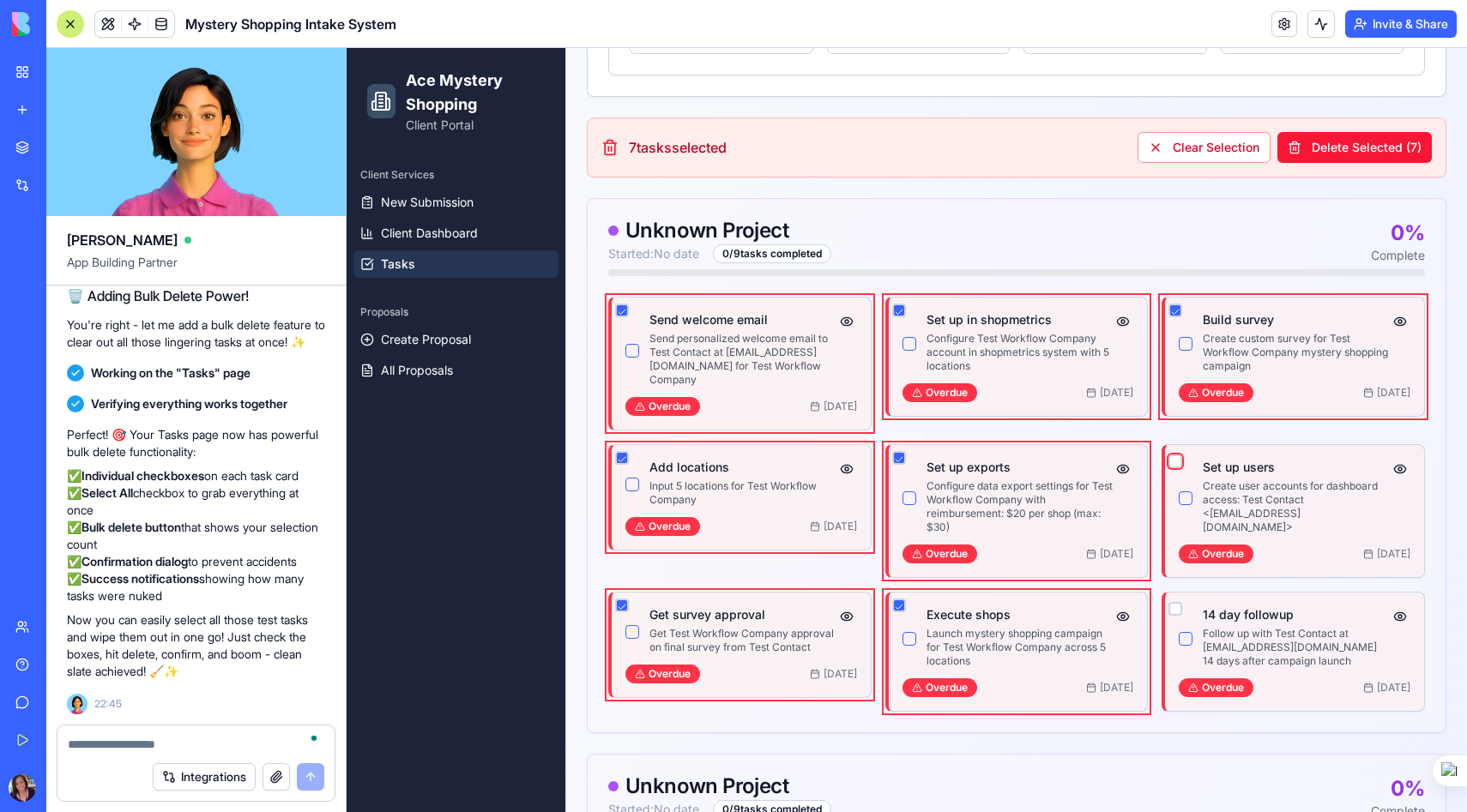
click at [1174, 455] on button "button" at bounding box center [1175, 461] width 14 height 14
click at [1174, 602] on button "button" at bounding box center [1175, 609] width 14 height 14
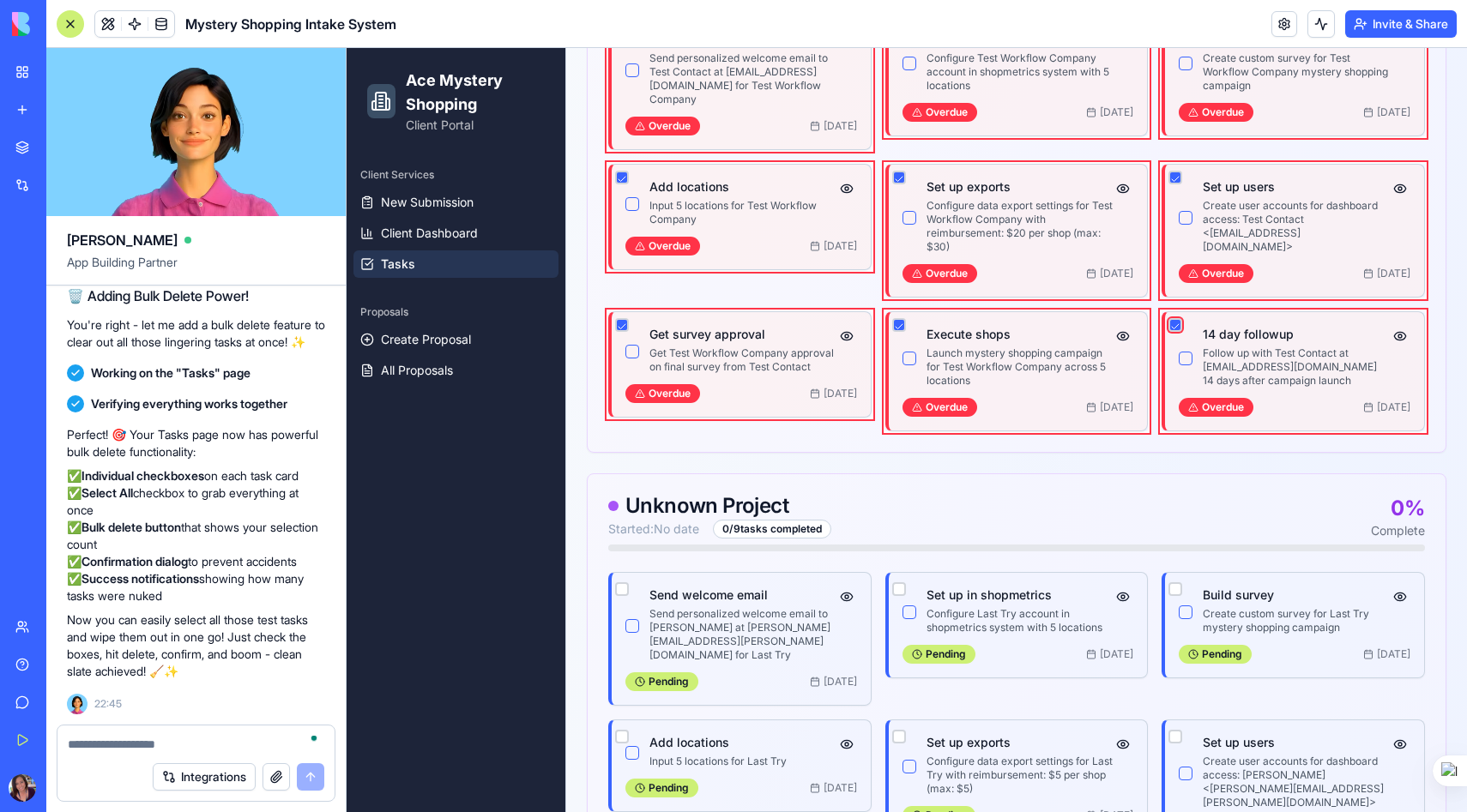
scroll to position [784, 0]
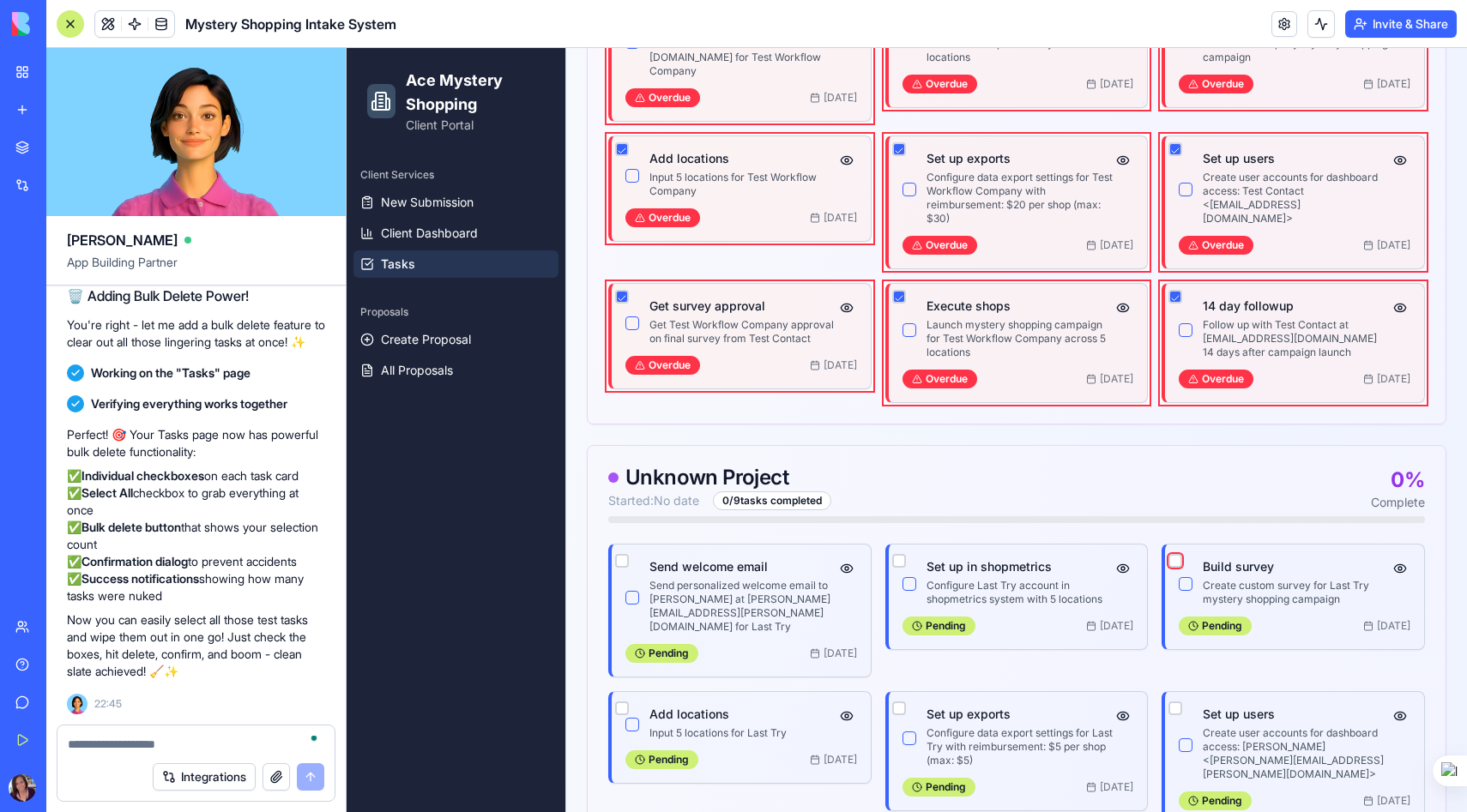
click at [1176, 554] on button "button" at bounding box center [1175, 561] width 14 height 14
click at [1176, 701] on button "button" at bounding box center [1175, 708] width 14 height 14
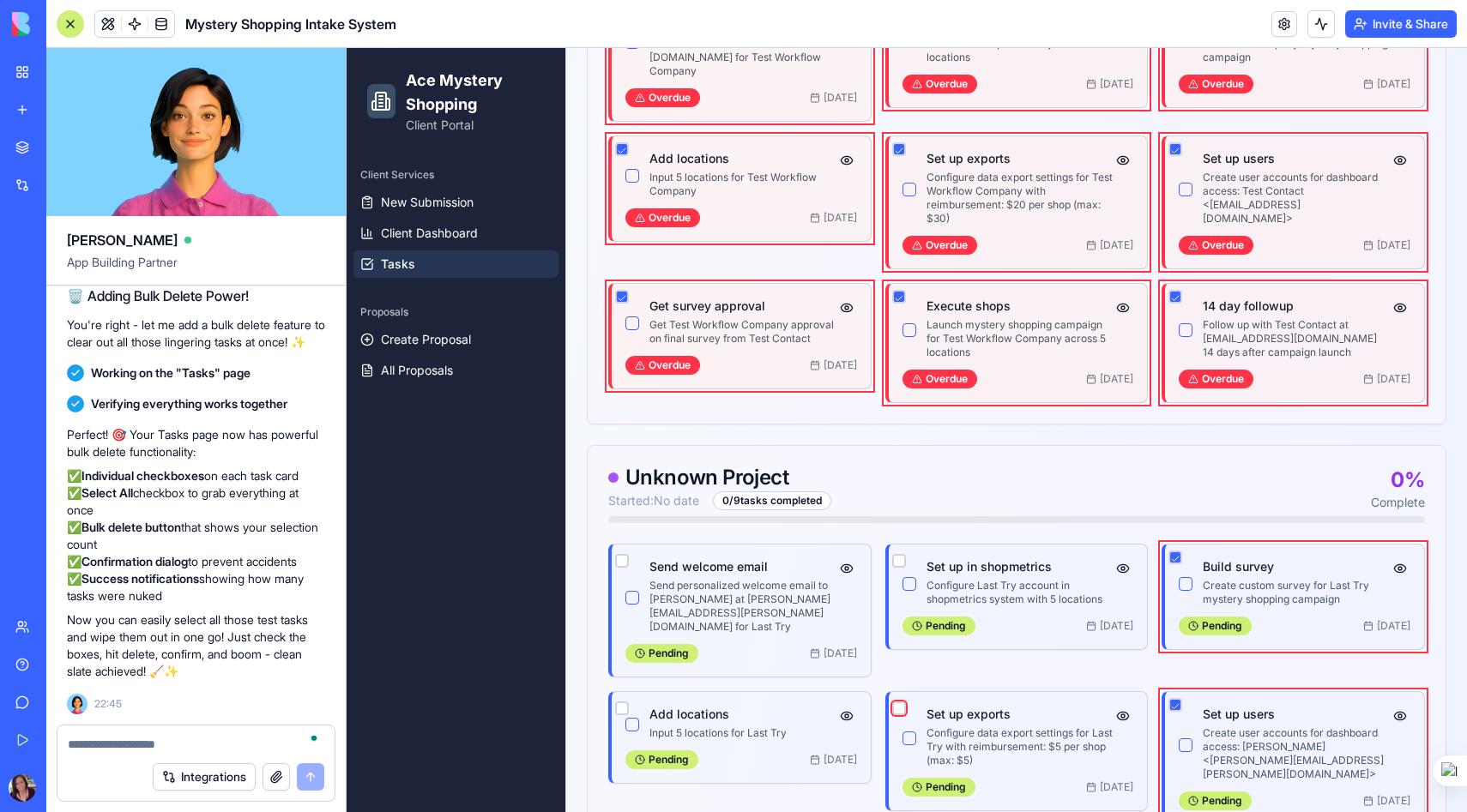
click at [897, 701] on button "button" at bounding box center [899, 708] width 14 height 14
click at [902, 554] on button "button" at bounding box center [899, 561] width 14 height 14
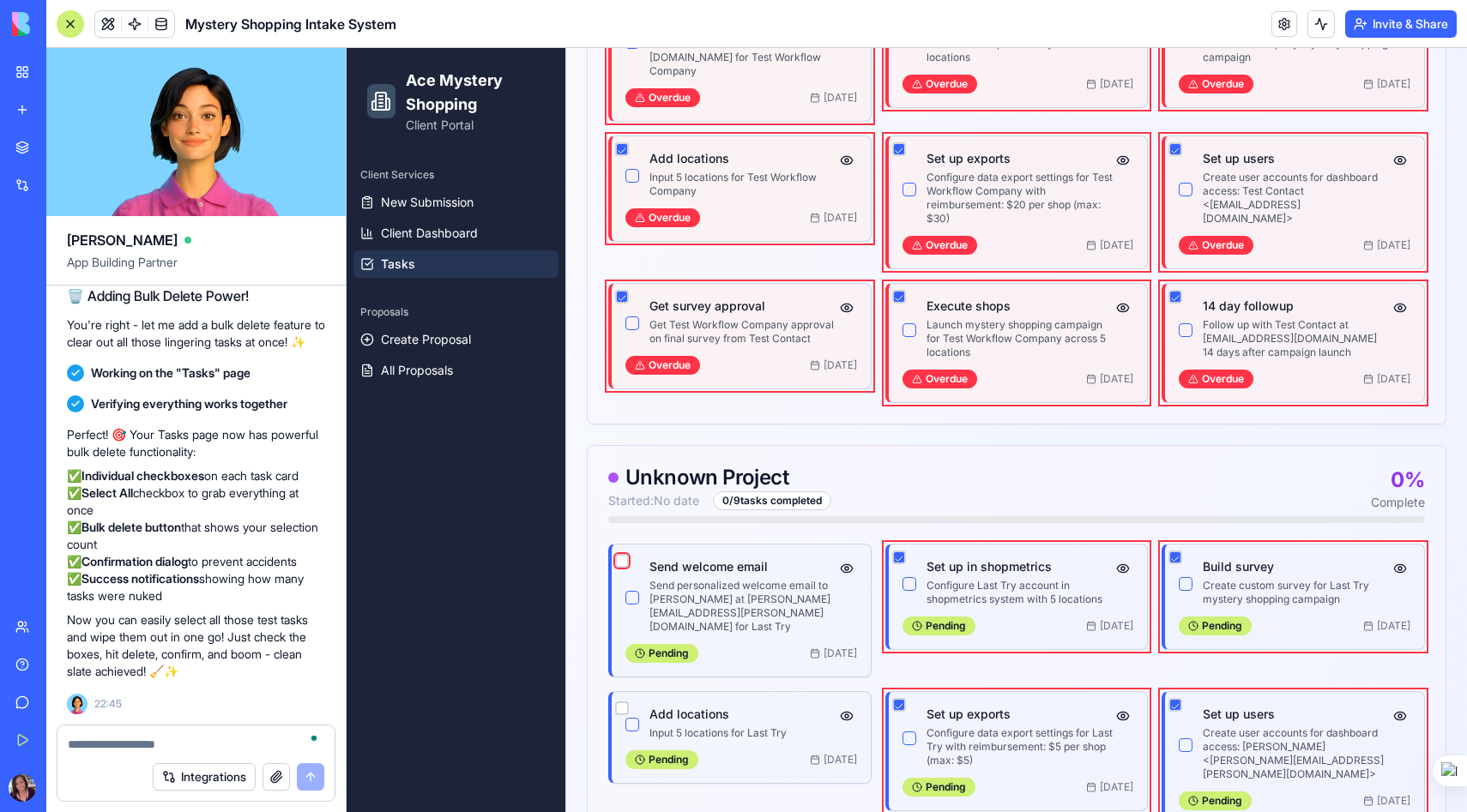
click at [620, 554] on button "button" at bounding box center [622, 561] width 14 height 14
click at [621, 701] on button "button" at bounding box center [622, 708] width 14 height 14
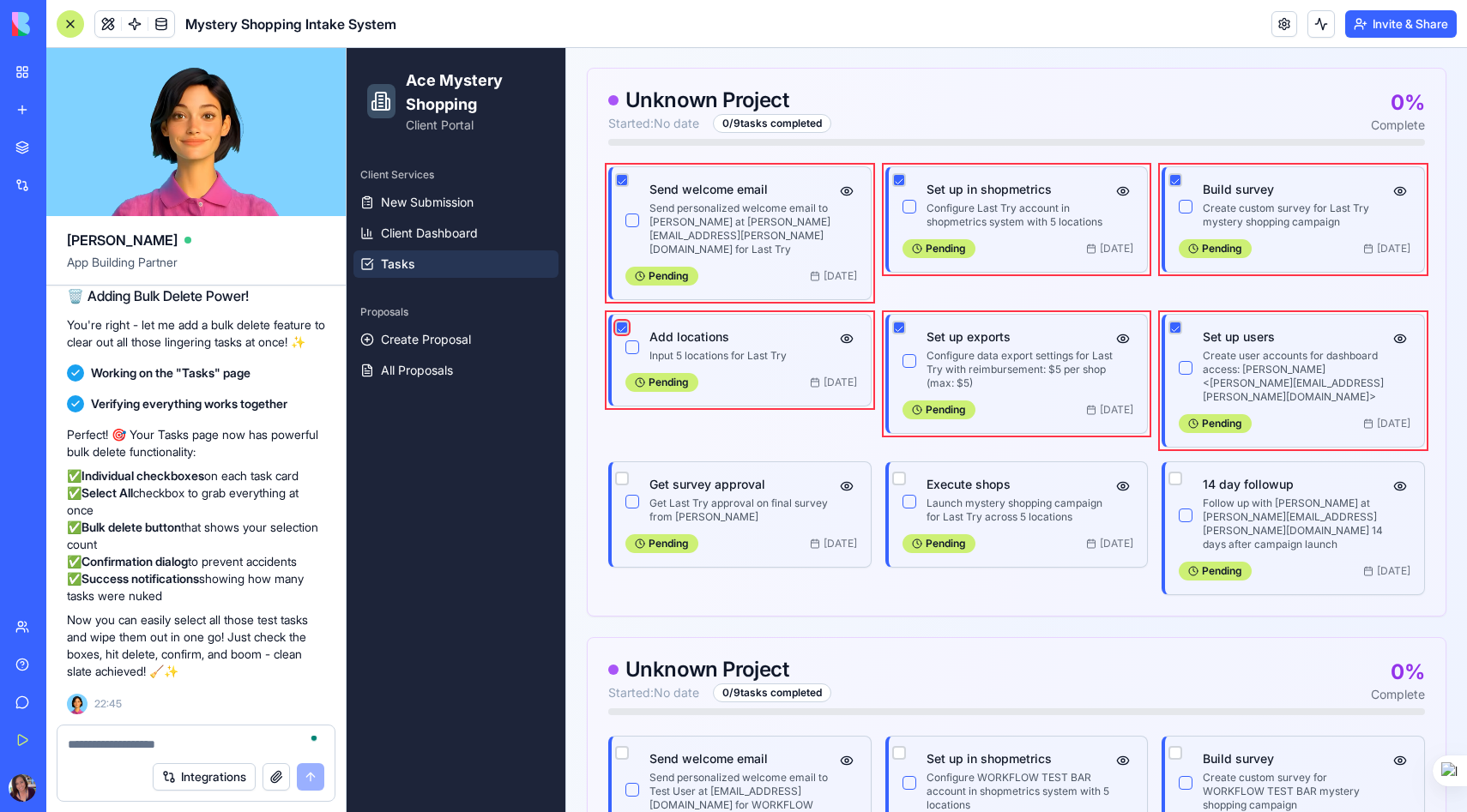
scroll to position [1168, 0]
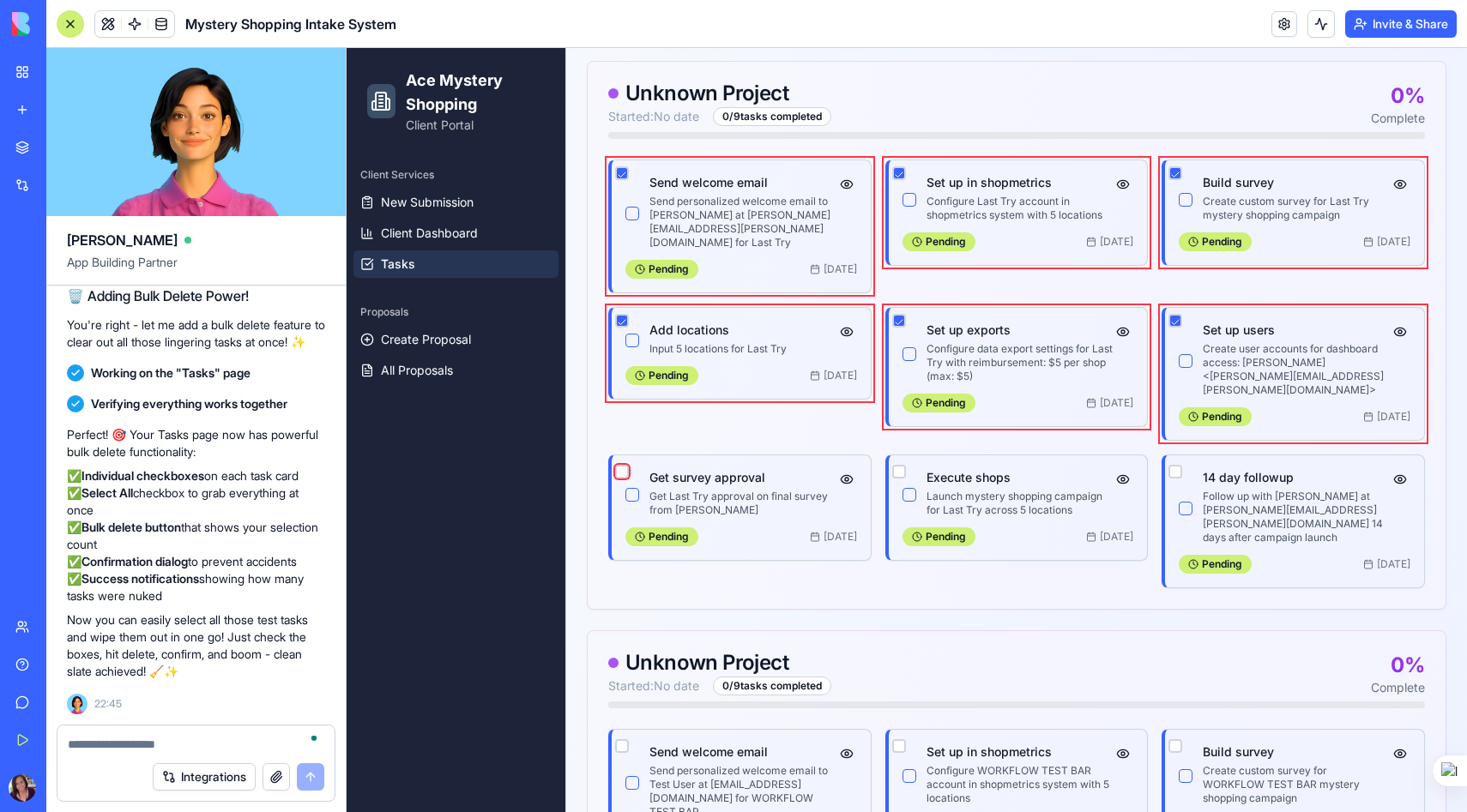
click at [622, 465] on button "button" at bounding box center [622, 472] width 14 height 14
click at [899, 465] on button "button" at bounding box center [899, 472] width 14 height 14
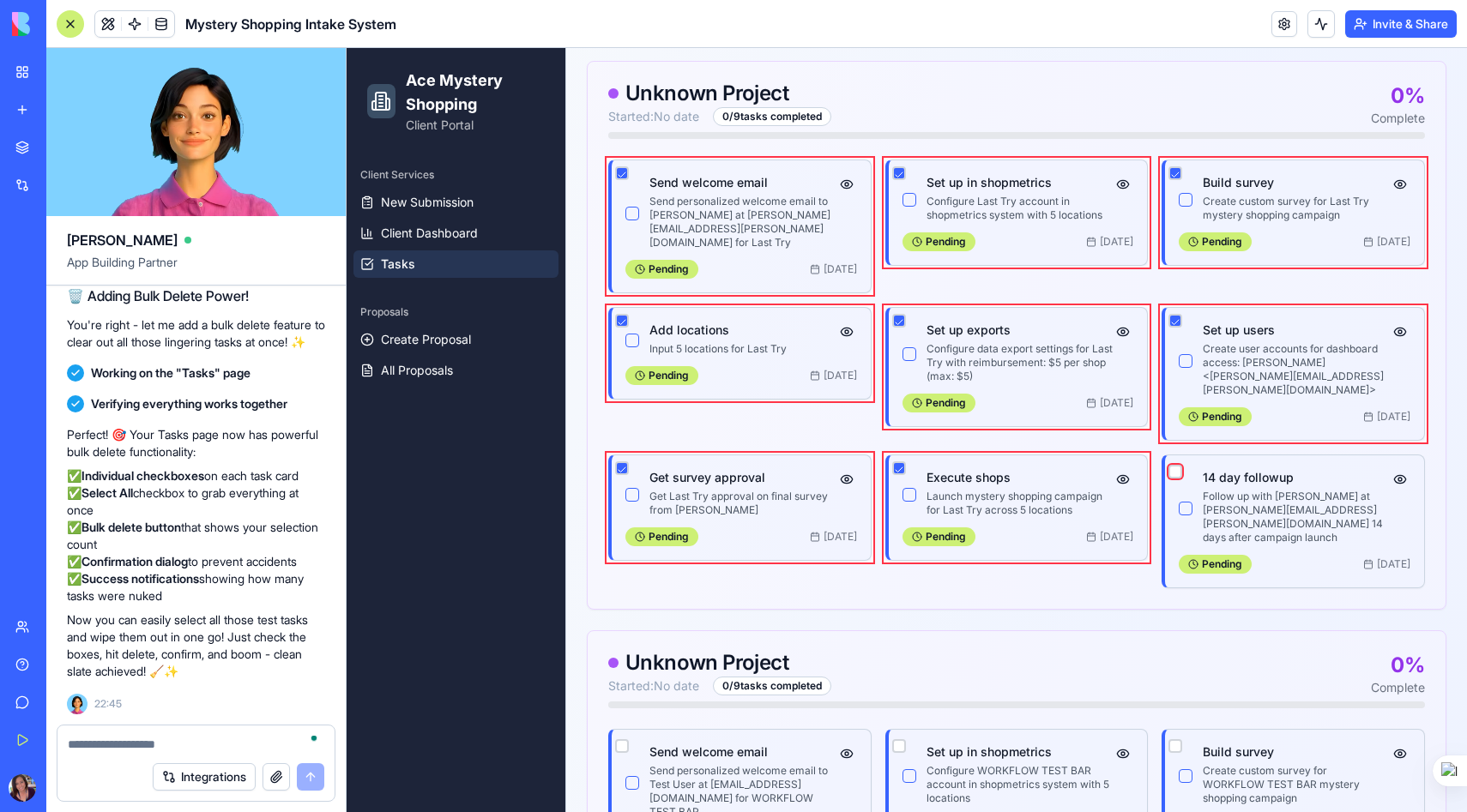
click at [1177, 465] on button "button" at bounding box center [1175, 472] width 14 height 14
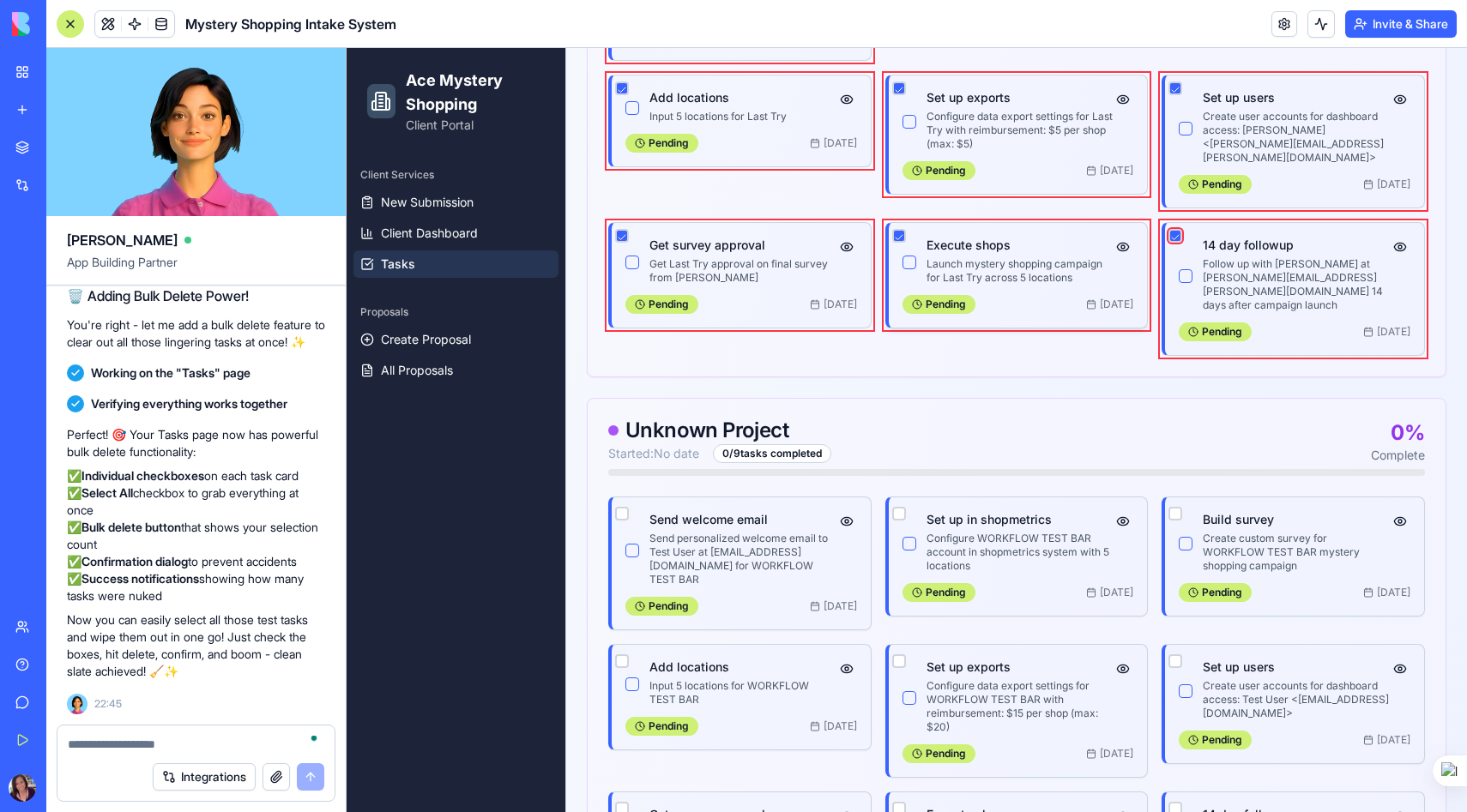
scroll to position [1406, 0]
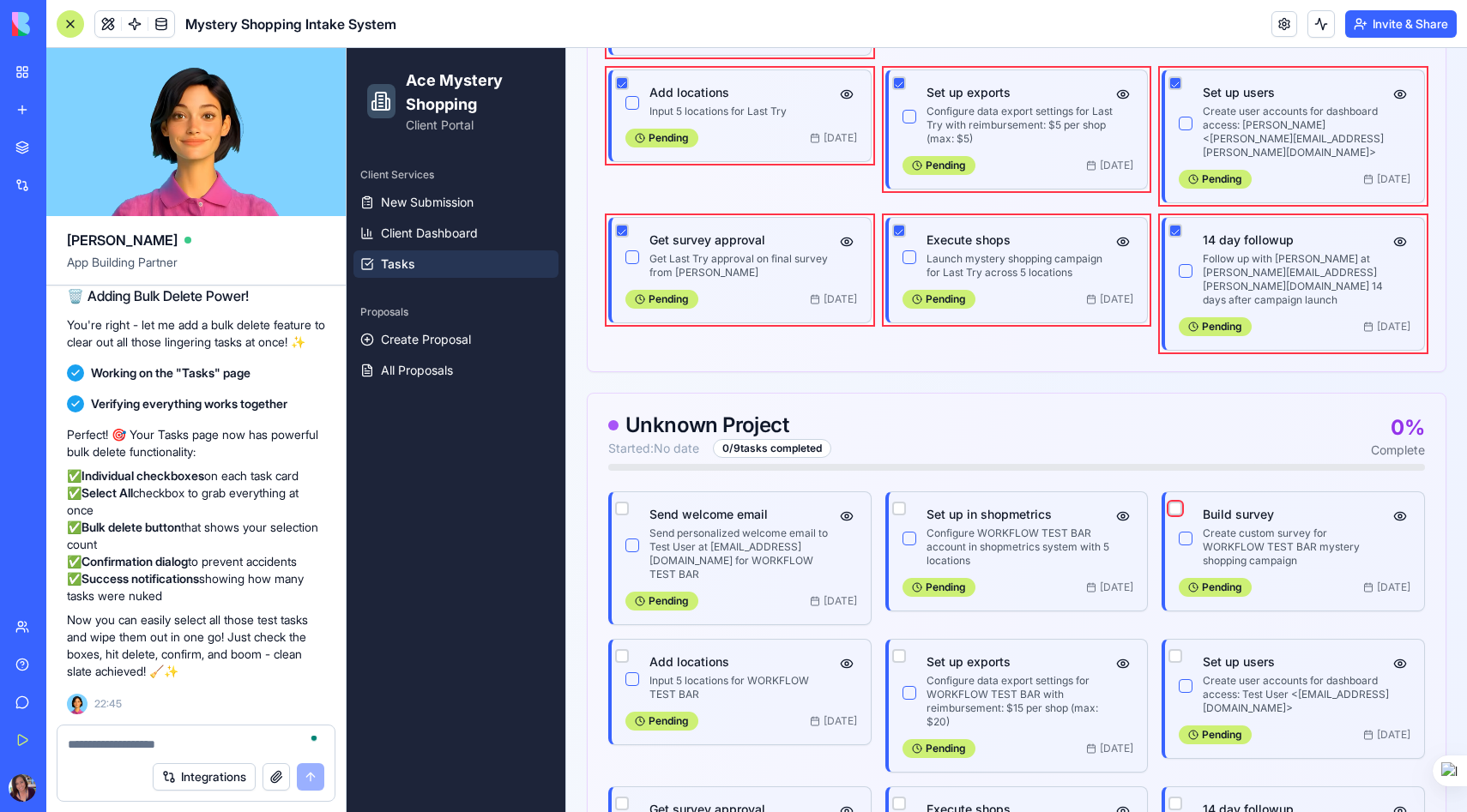
click at [1179, 502] on button "button" at bounding box center [1175, 509] width 14 height 14
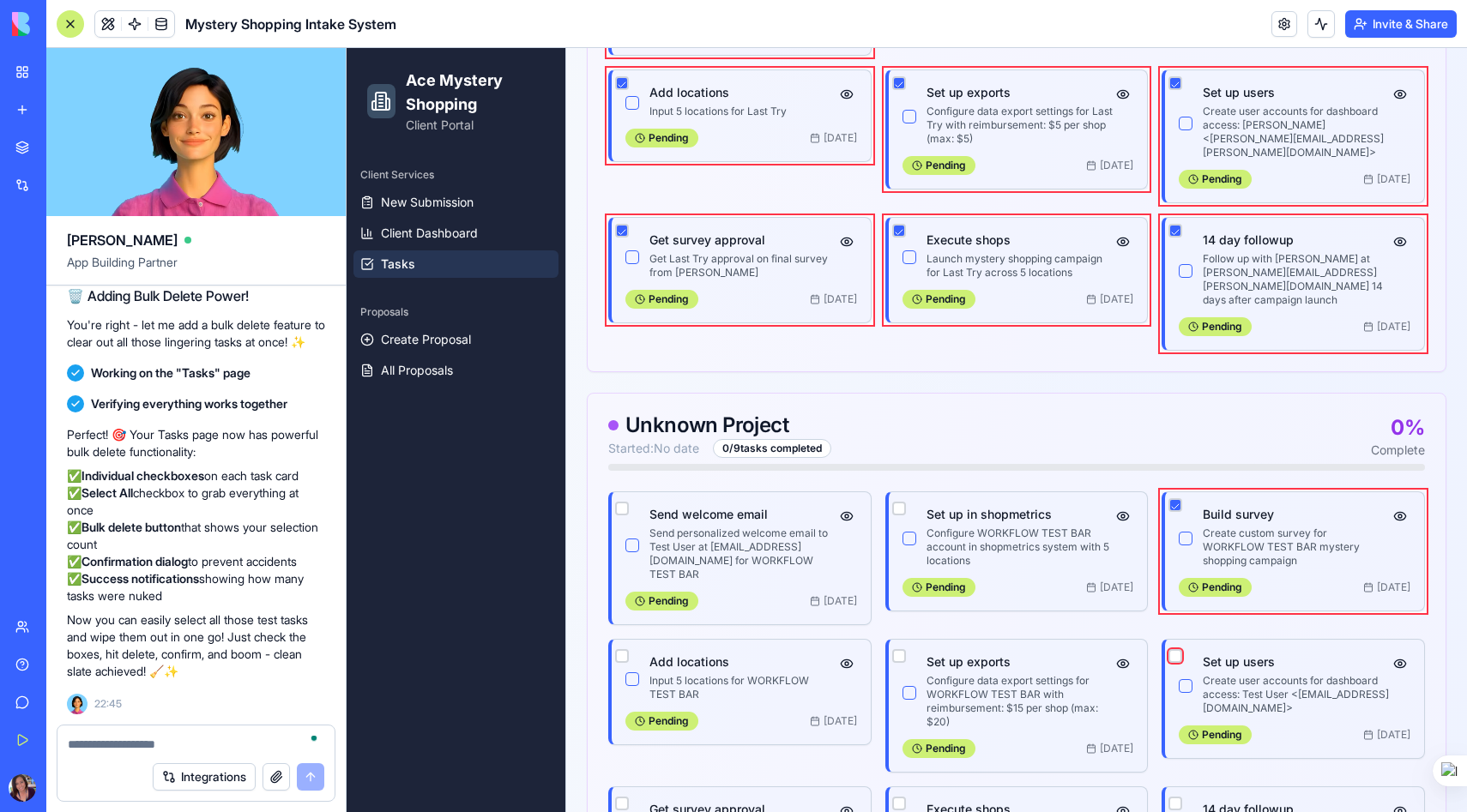
click at [1180, 650] on button "button" at bounding box center [1175, 656] width 14 height 14
drag, startPoint x: 1180, startPoint y: 584, endPoint x: 994, endPoint y: 524, distance: 195.4
click at [995, 524] on div "Send welcome email Send personalized welcome email to Test User at test@workflo…" at bounding box center [1017, 699] width 816 height 415
click at [899, 502] on button "button" at bounding box center [899, 509] width 14 height 14
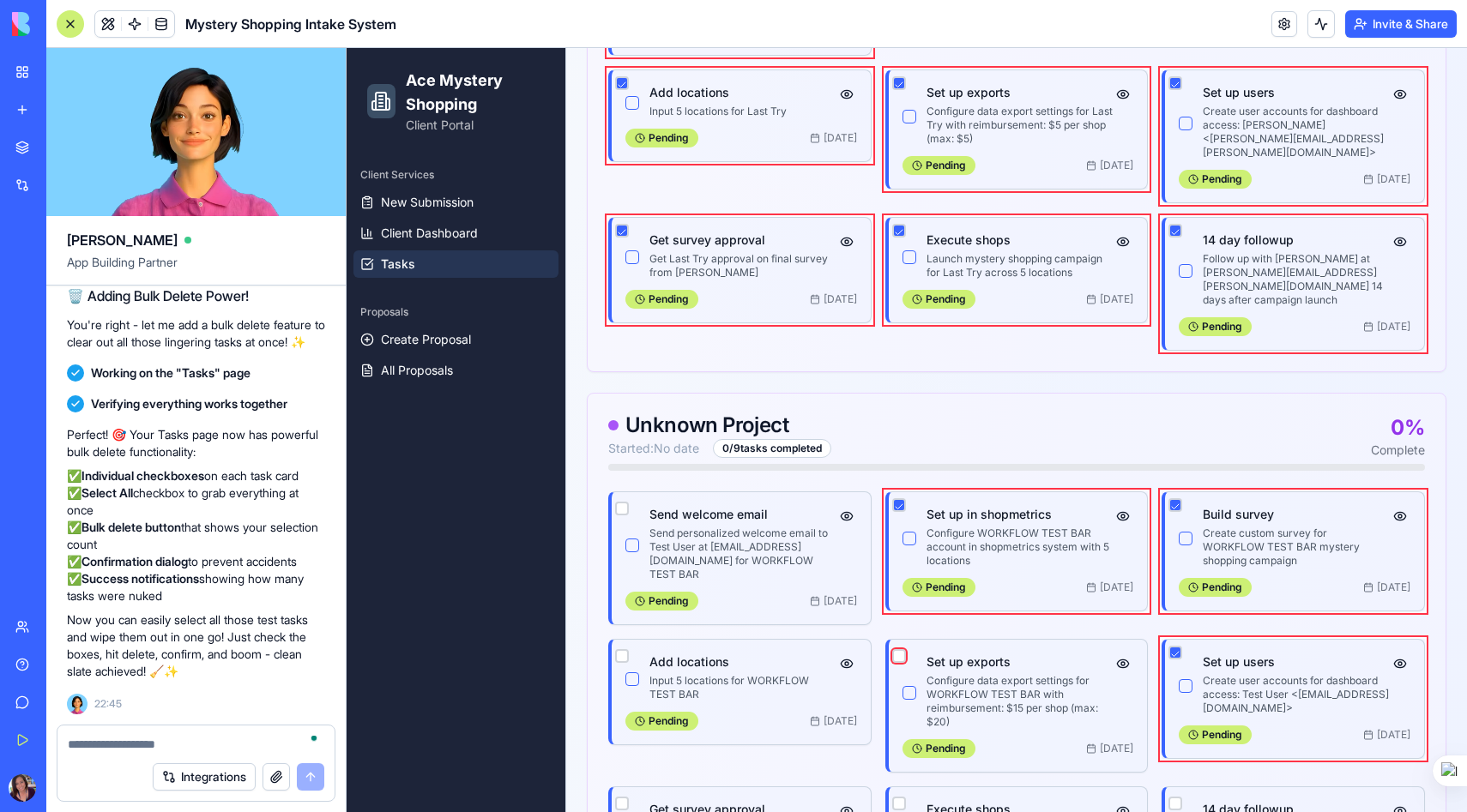
click at [893, 650] on button "button" at bounding box center [899, 656] width 14 height 14
click at [620, 650] on button "button" at bounding box center [622, 656] width 14 height 14
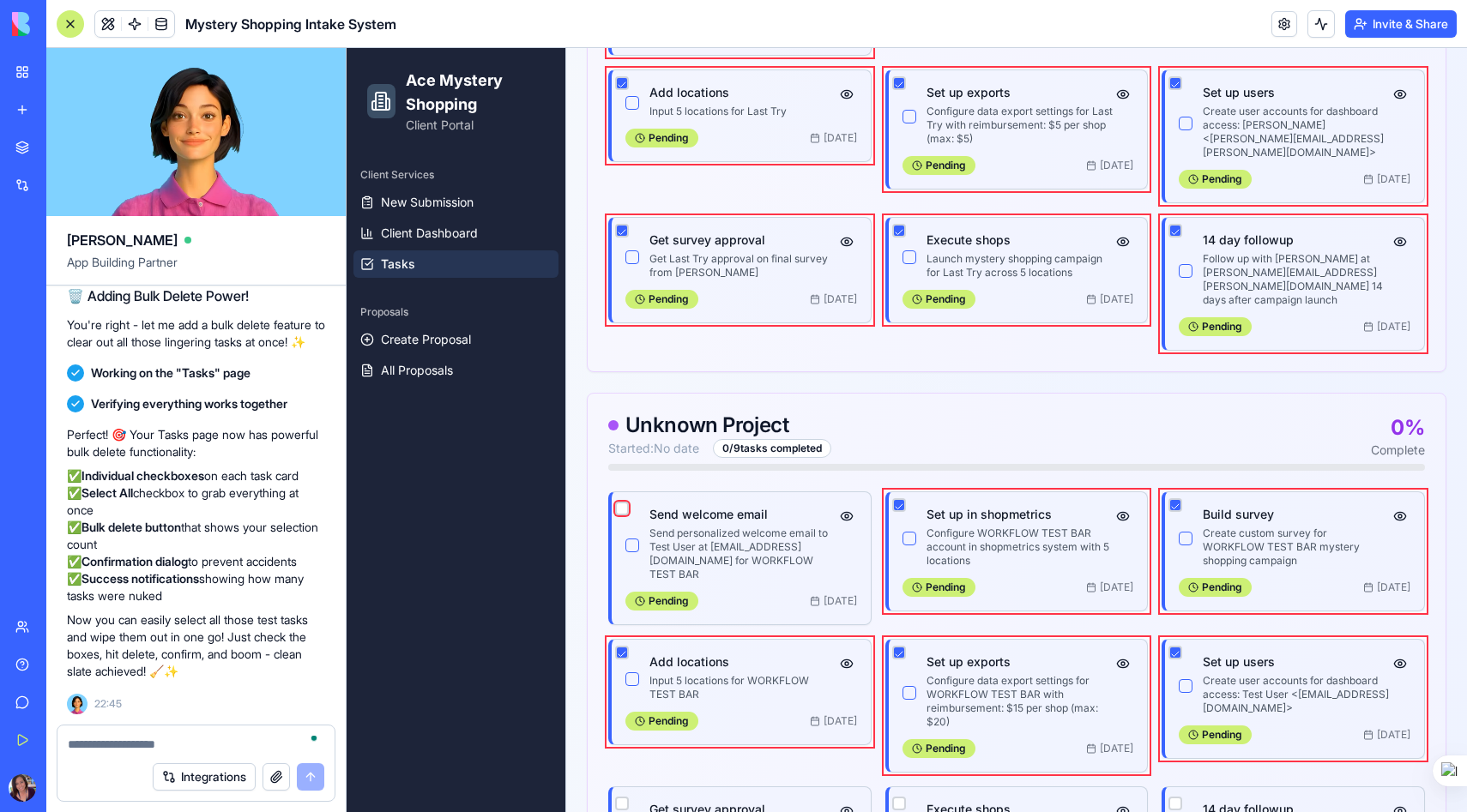
click at [622, 502] on button "button" at bounding box center [622, 509] width 14 height 14
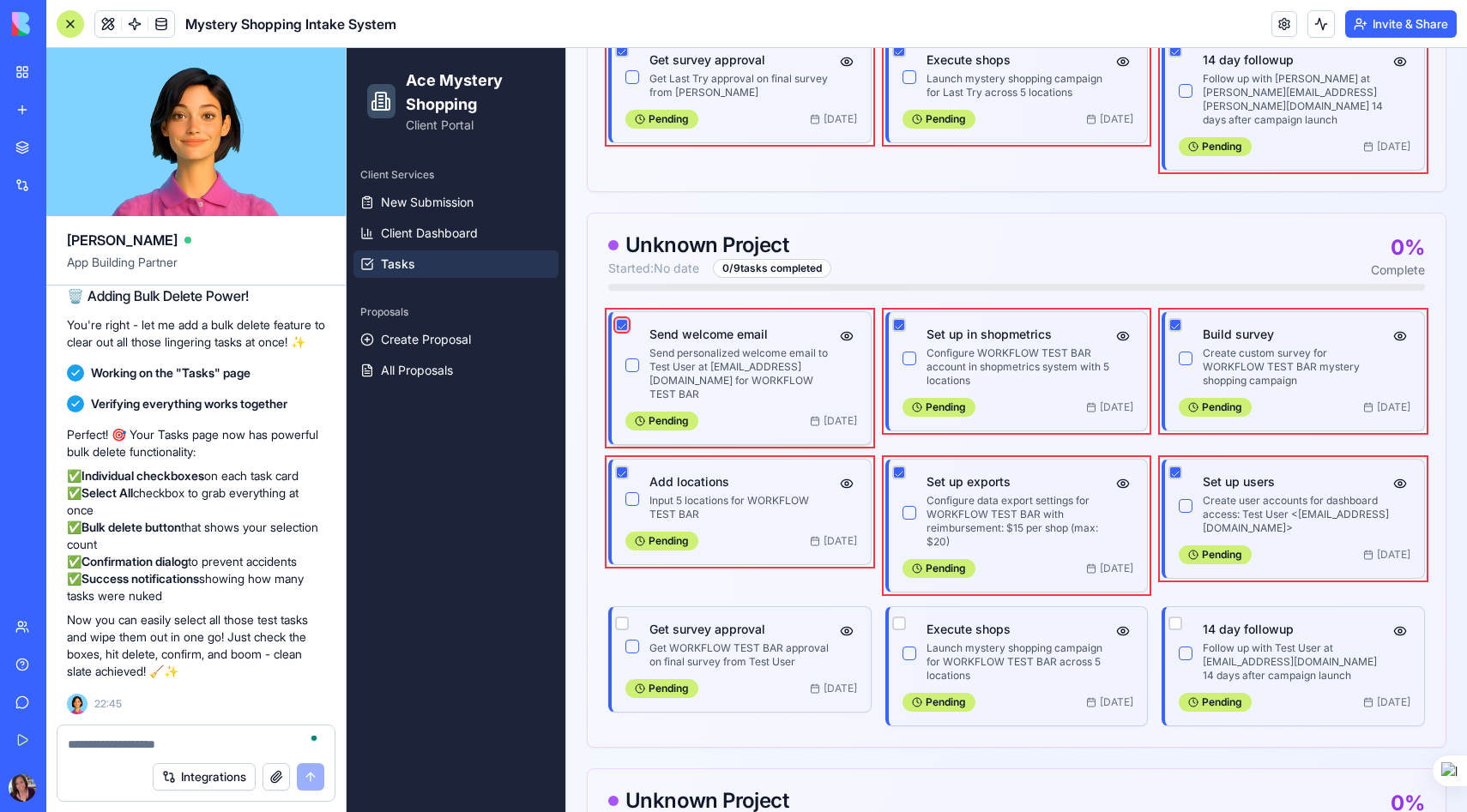
scroll to position [1624, 0]
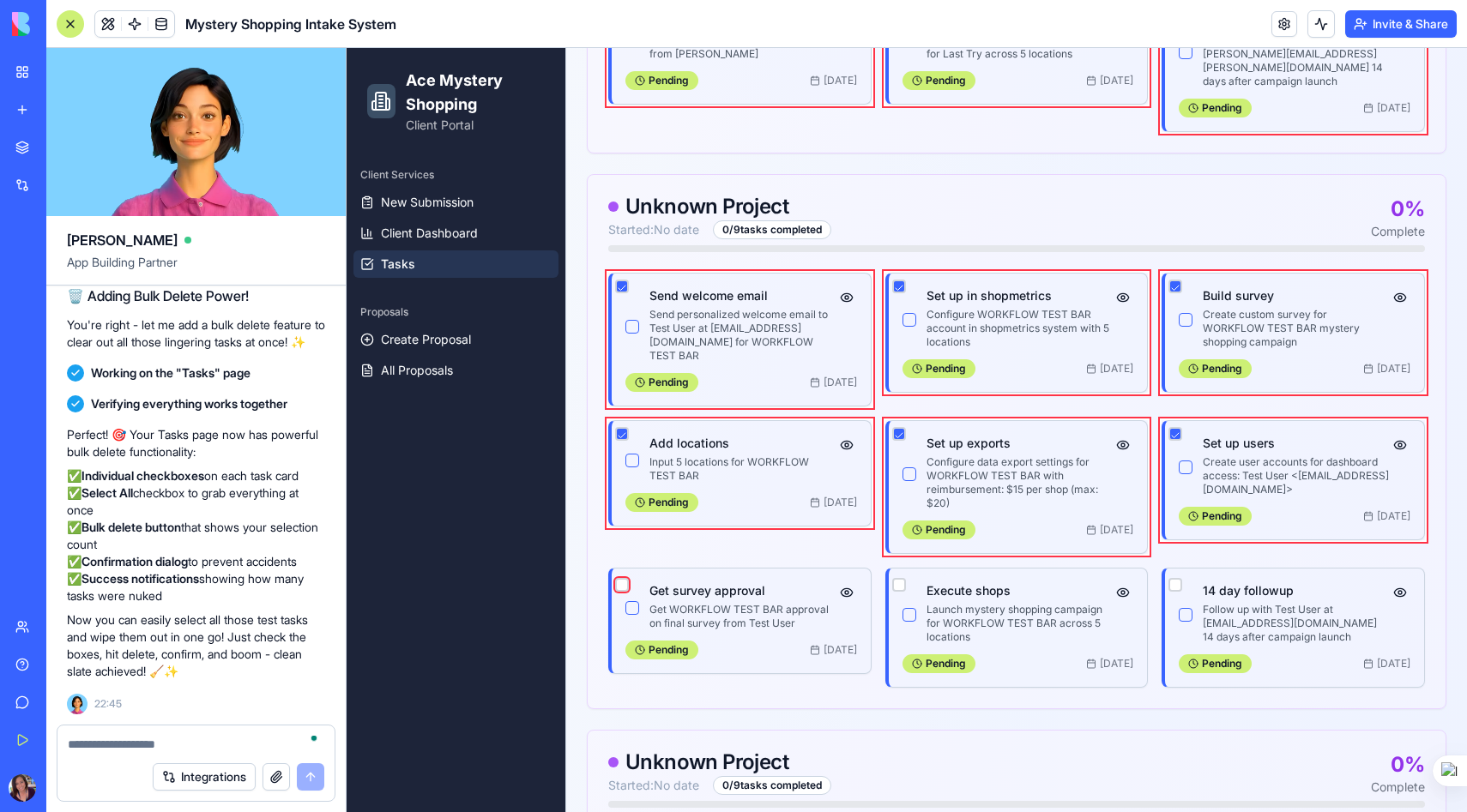
click at [616, 578] on button "button" at bounding box center [622, 585] width 14 height 14
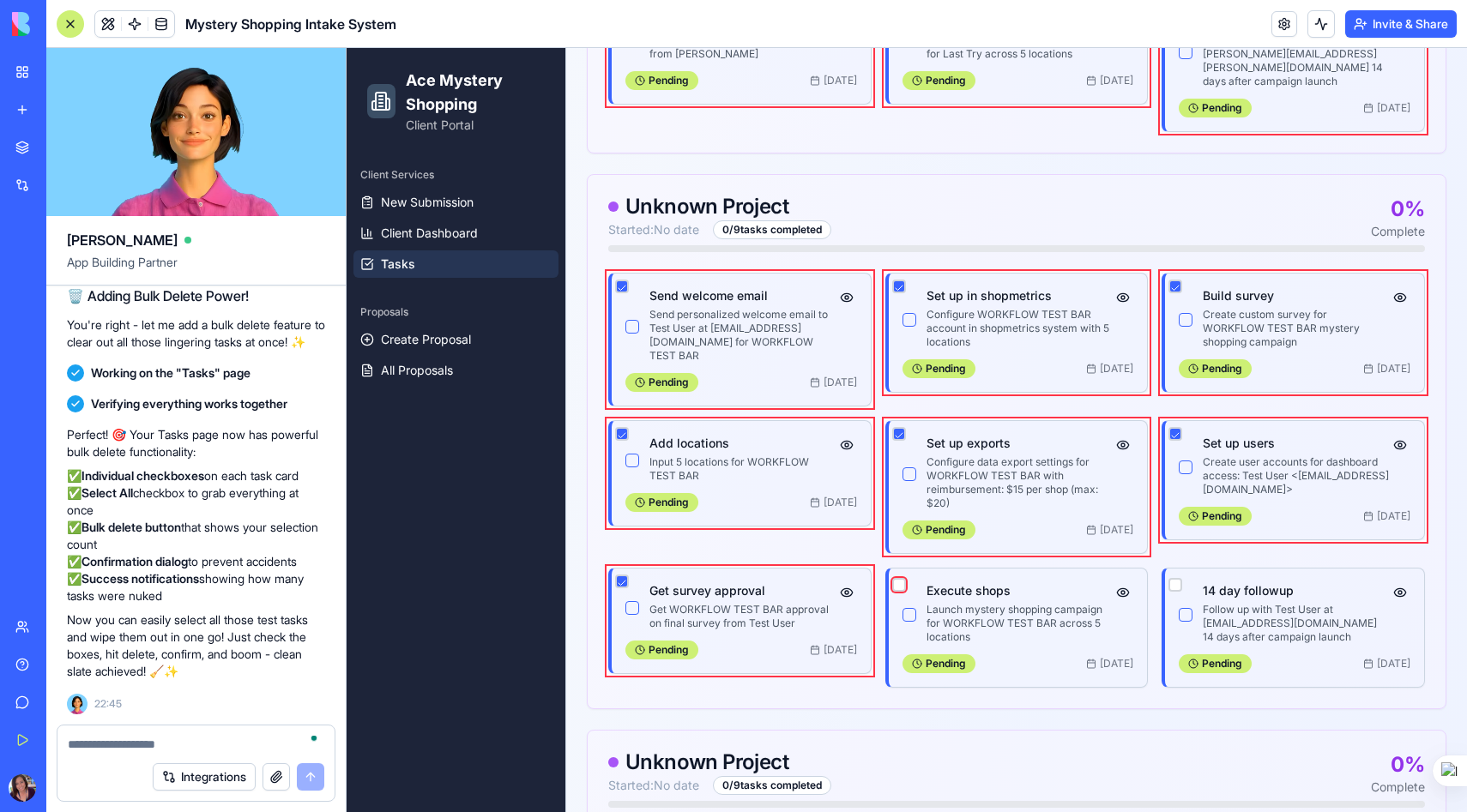
click at [893, 578] on button "button" at bounding box center [899, 585] width 14 height 14
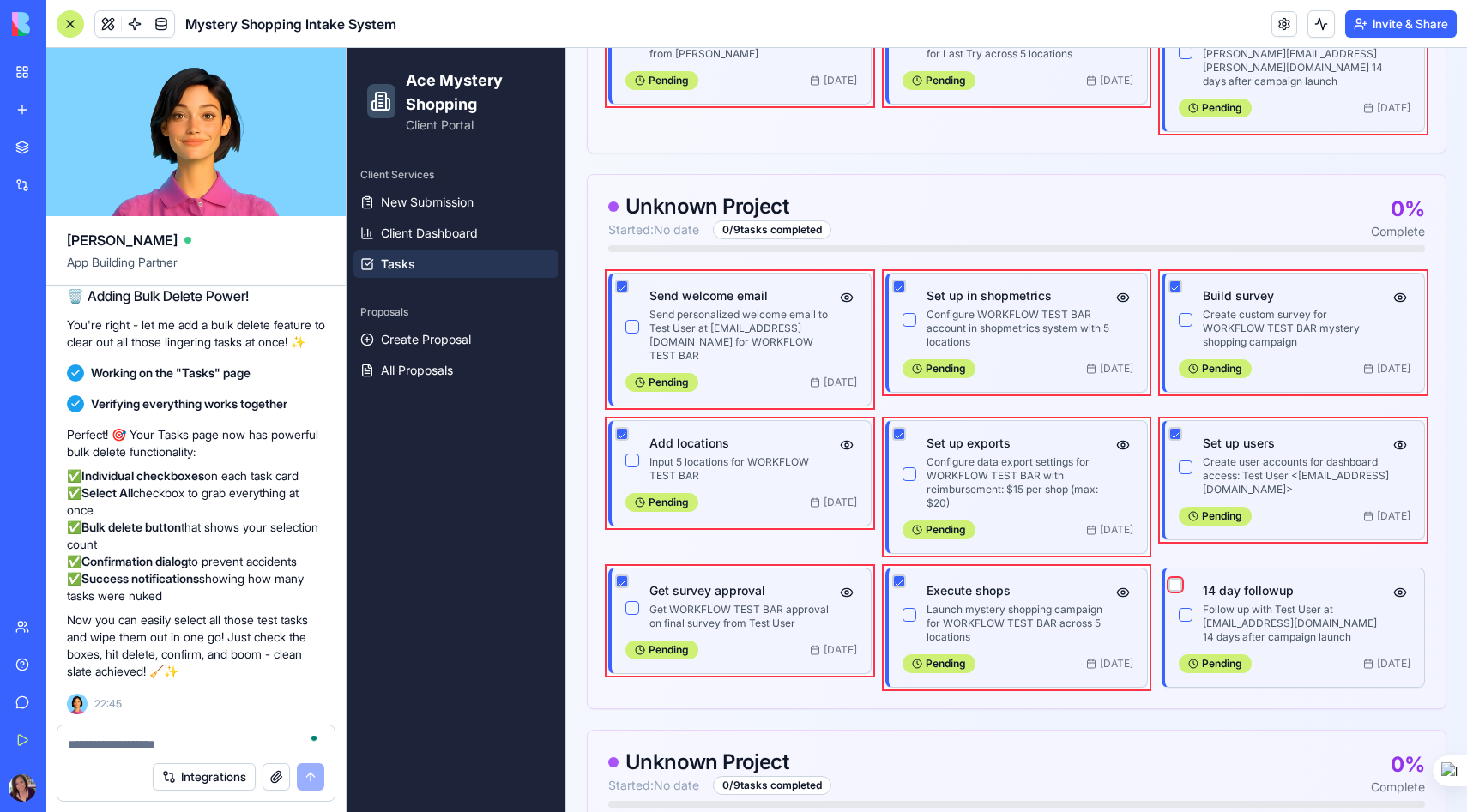
click at [1172, 578] on button "button" at bounding box center [1175, 585] width 14 height 14
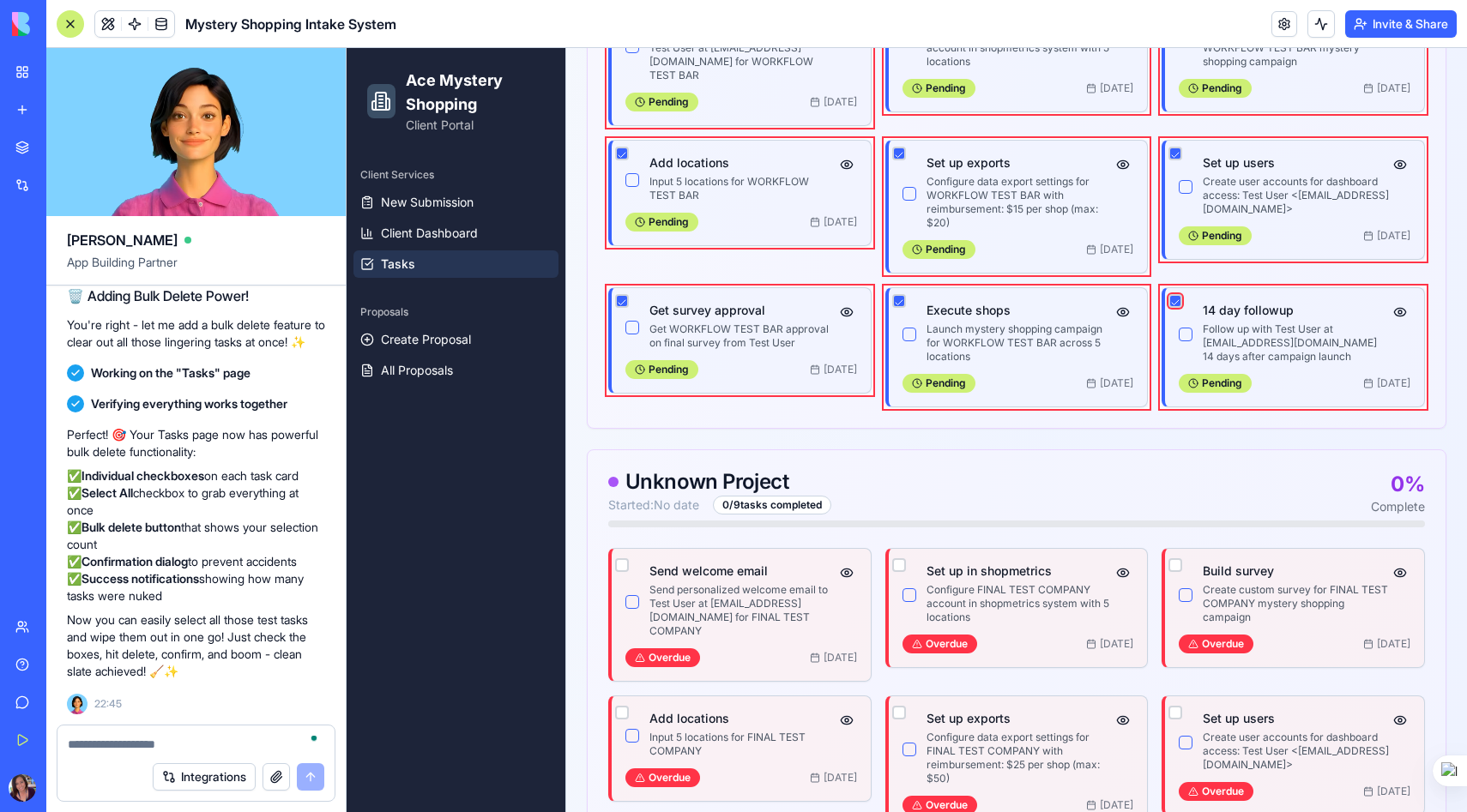
scroll to position [1924, 0]
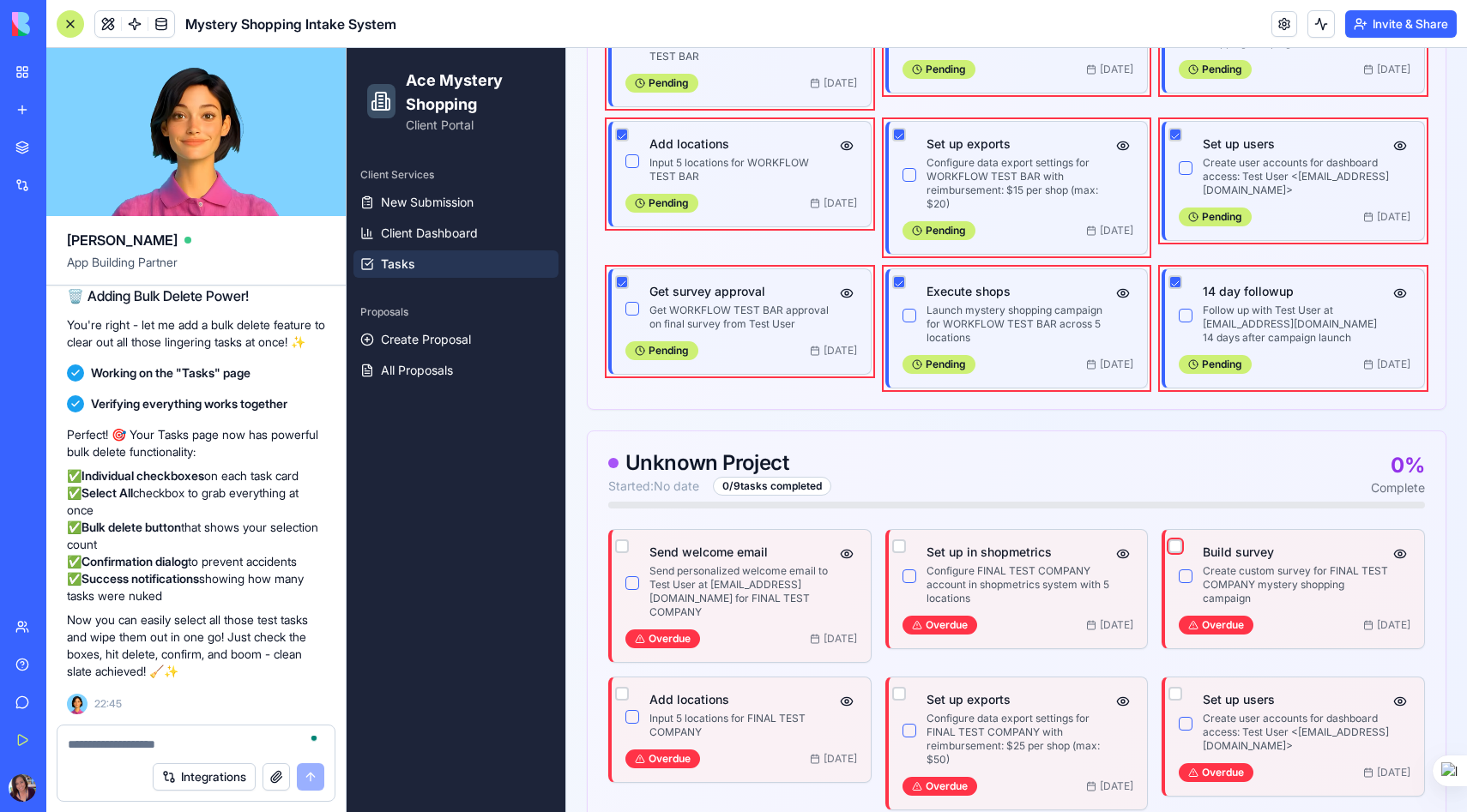
click at [1177, 540] on button "button" at bounding box center [1175, 546] width 14 height 14
click at [1177, 687] on button "button" at bounding box center [1175, 693] width 14 height 14
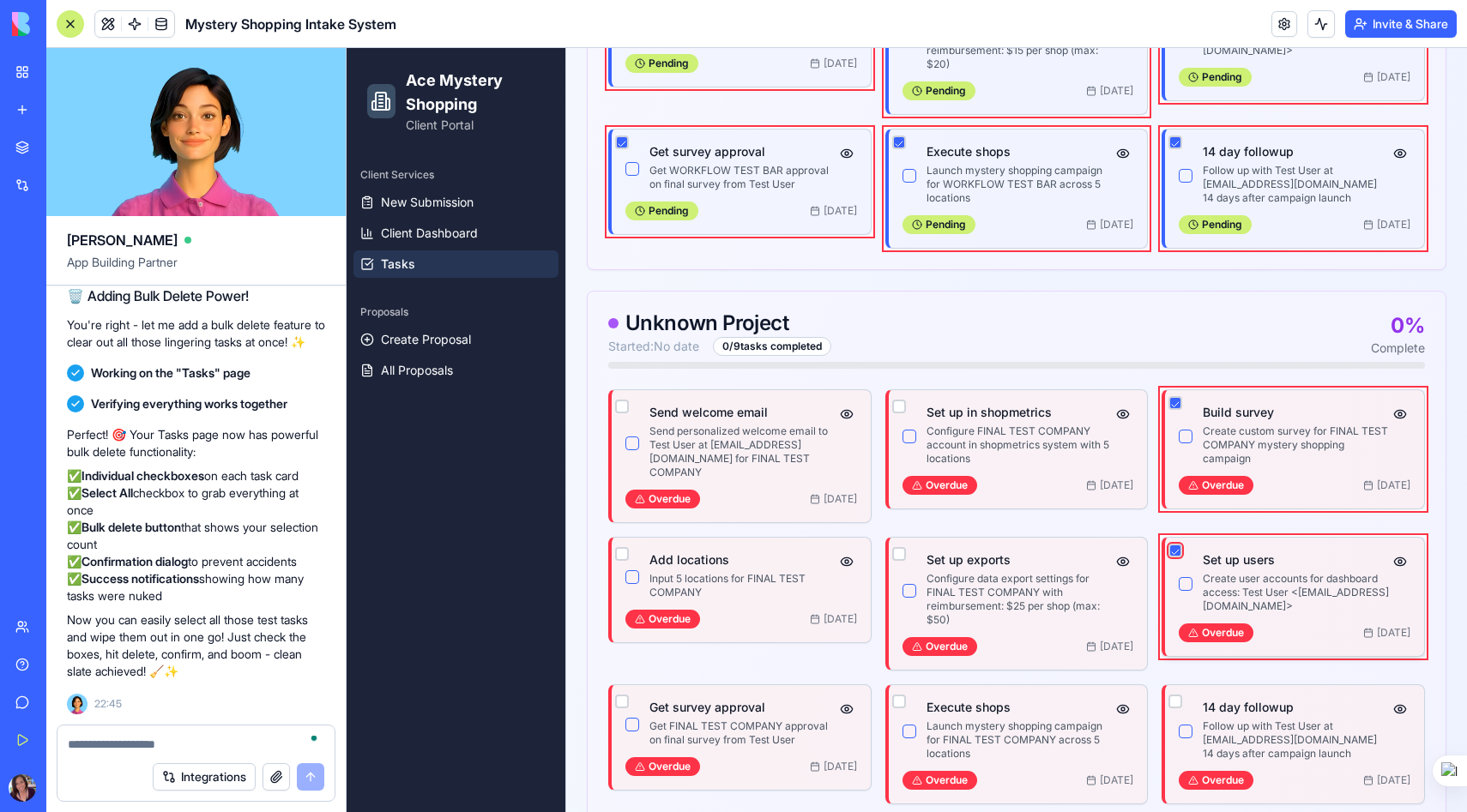
scroll to position [2082, 0]
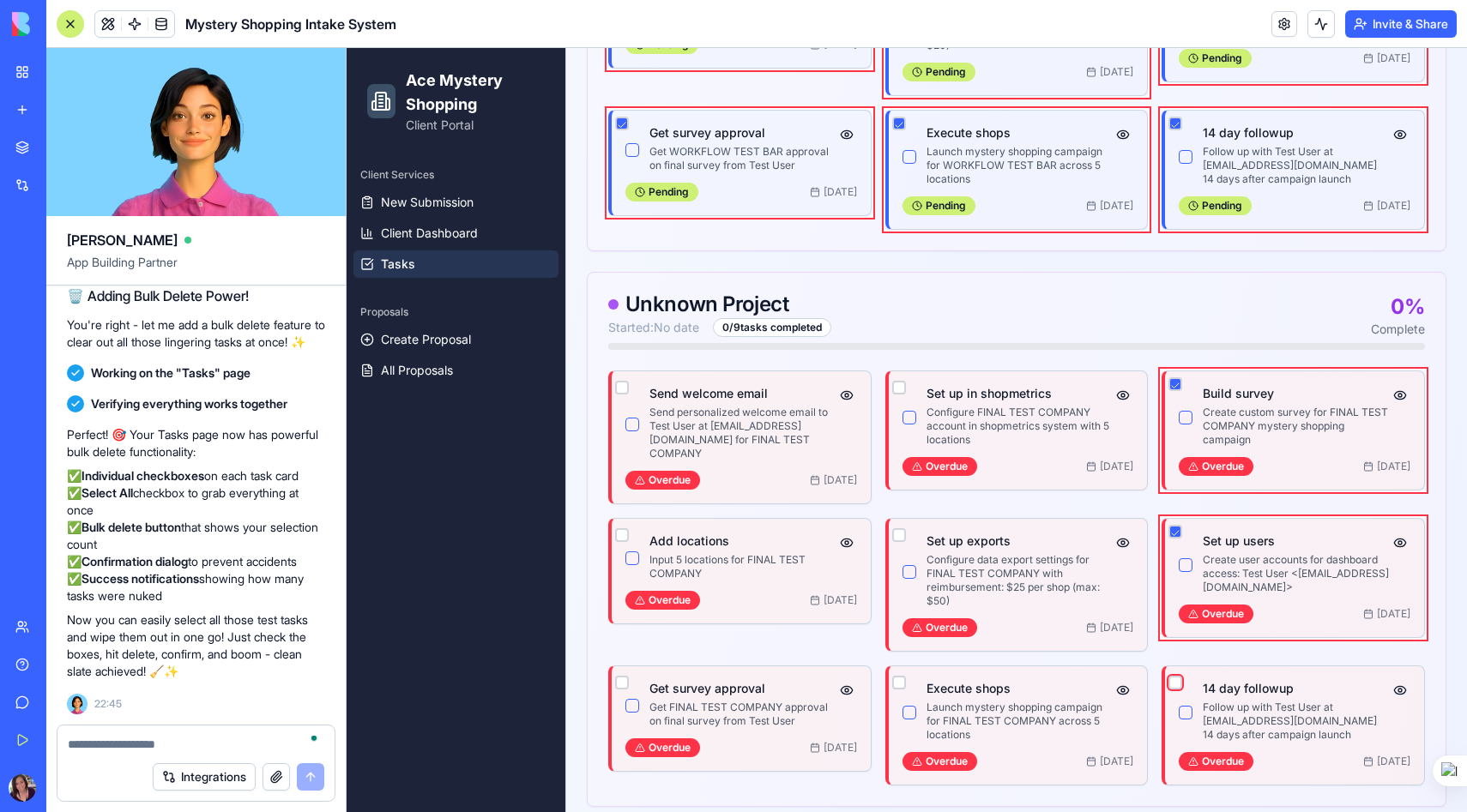
click at [1177, 675] on button "button" at bounding box center [1175, 682] width 14 height 14
click at [895, 675] on button "button" at bounding box center [899, 682] width 14 height 14
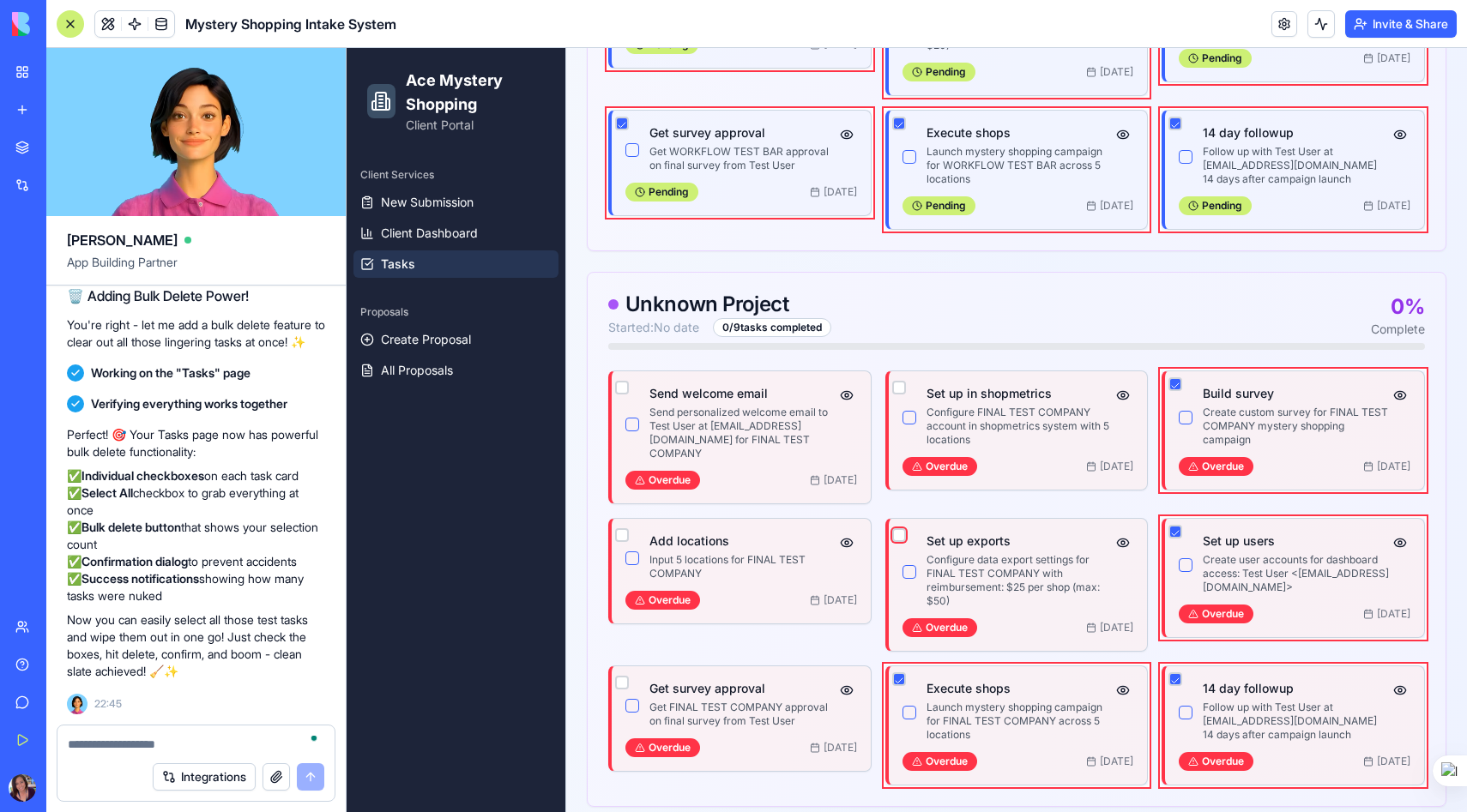
click at [898, 528] on button "button" at bounding box center [899, 535] width 14 height 14
click at [896, 381] on button "button" at bounding box center [899, 388] width 14 height 14
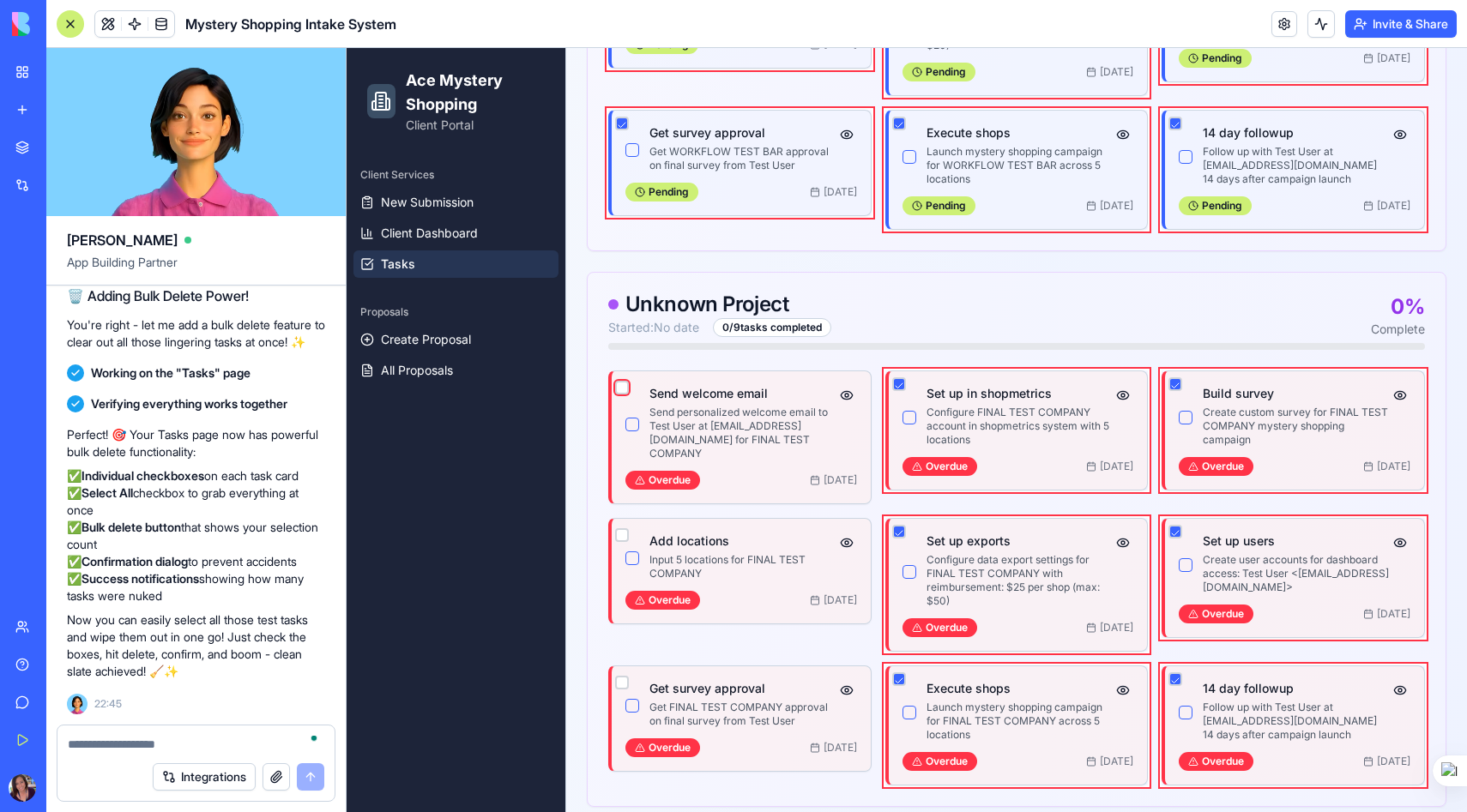
click at [626, 381] on button "button" at bounding box center [622, 388] width 14 height 14
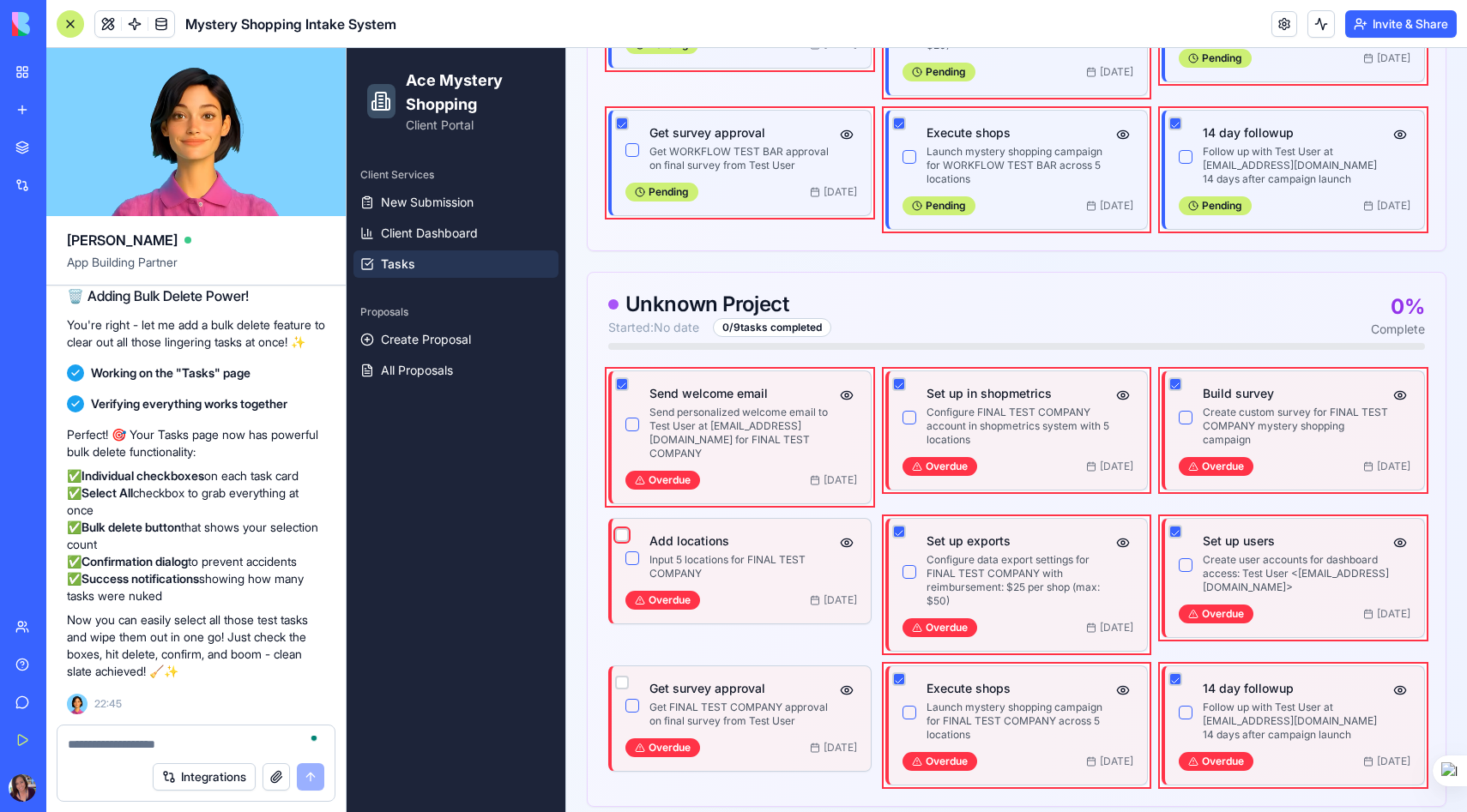
click at [626, 528] on button "button" at bounding box center [622, 535] width 14 height 14
click at [619, 672] on div at bounding box center [622, 682] width 14 height 21
click at [622, 672] on div at bounding box center [622, 682] width 14 height 21
click at [622, 675] on button "button" at bounding box center [622, 682] width 14 height 14
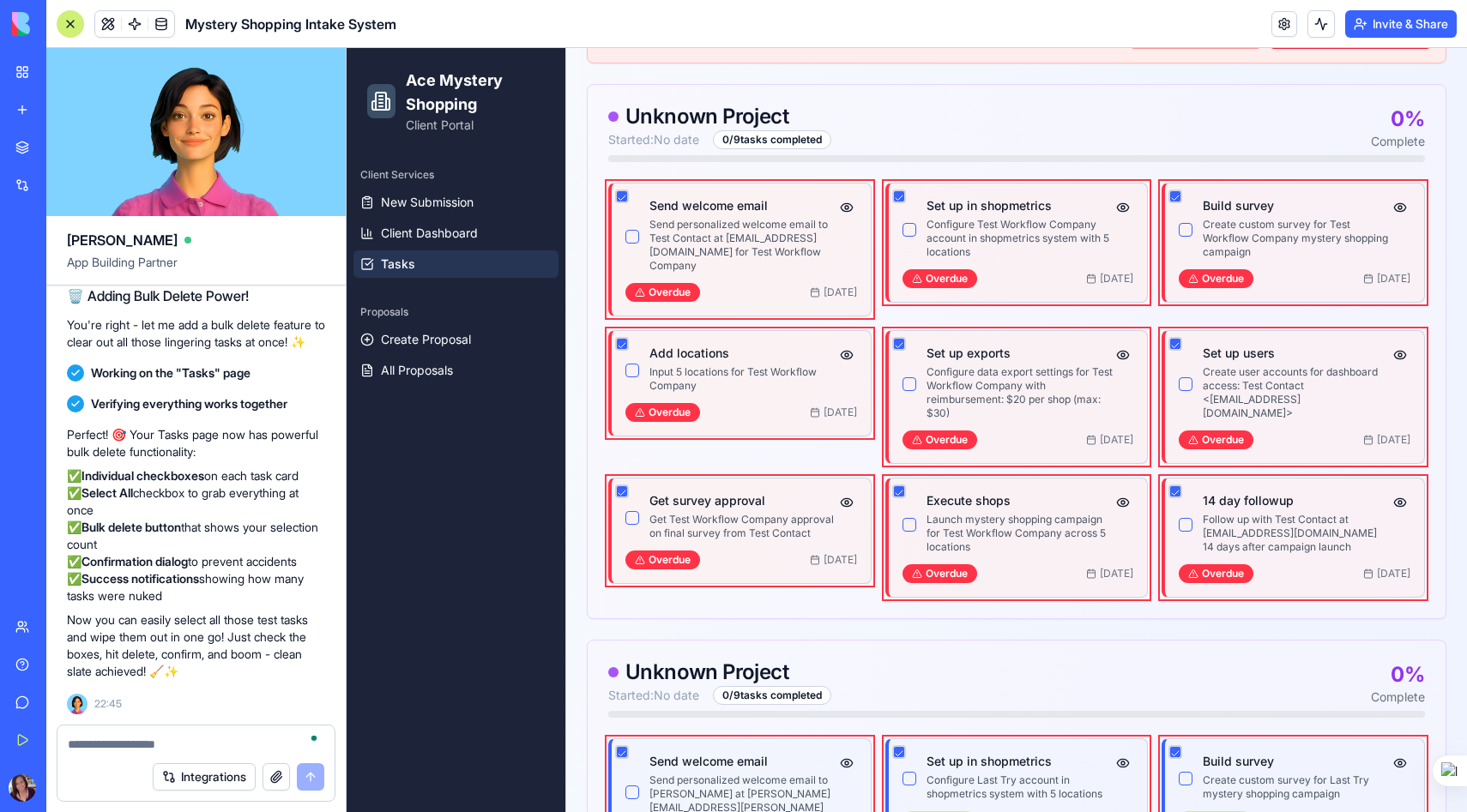
scroll to position [467, 0]
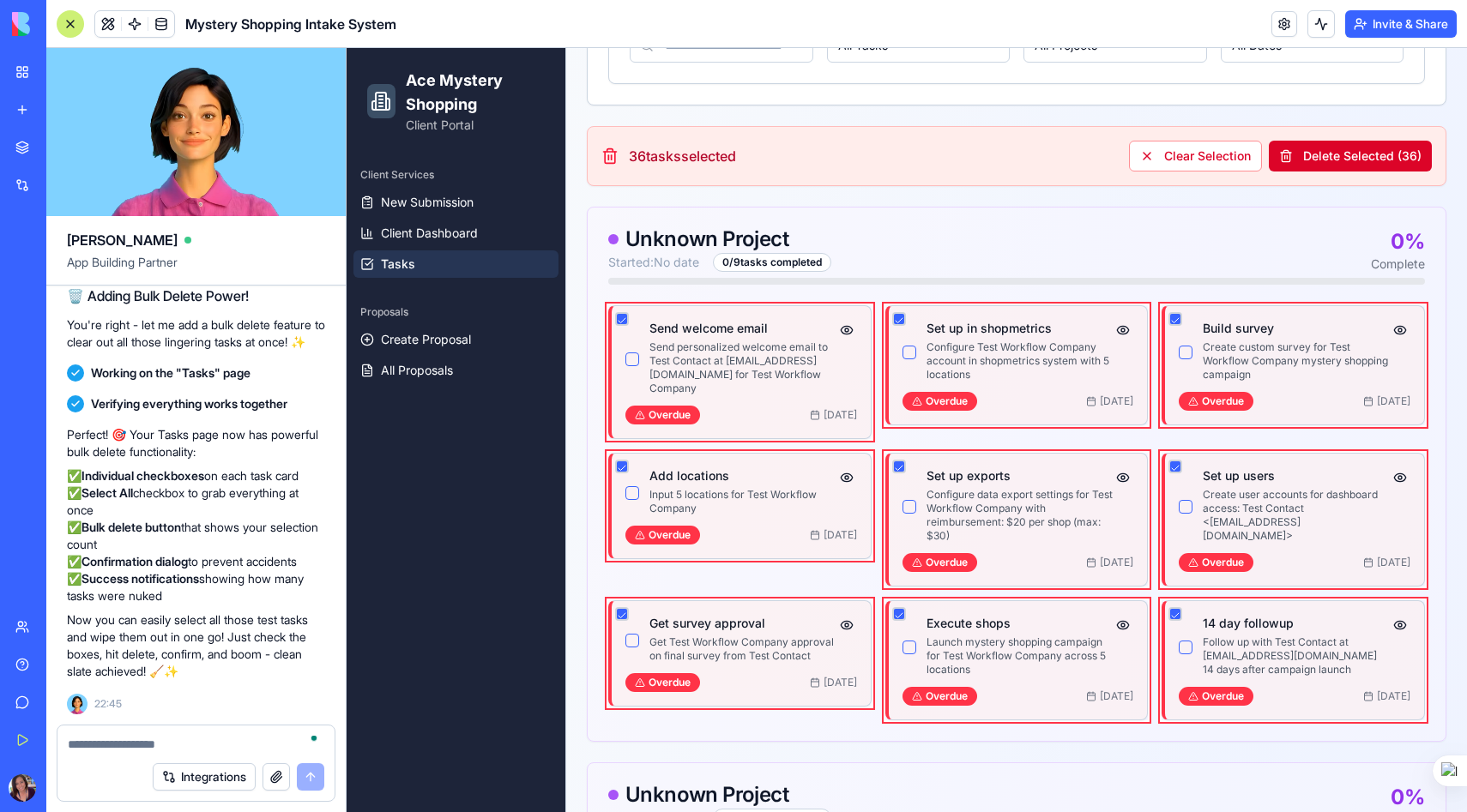
click at [1336, 145] on button "Delete Selected ( 36 )" at bounding box center [1350, 156] width 163 height 31
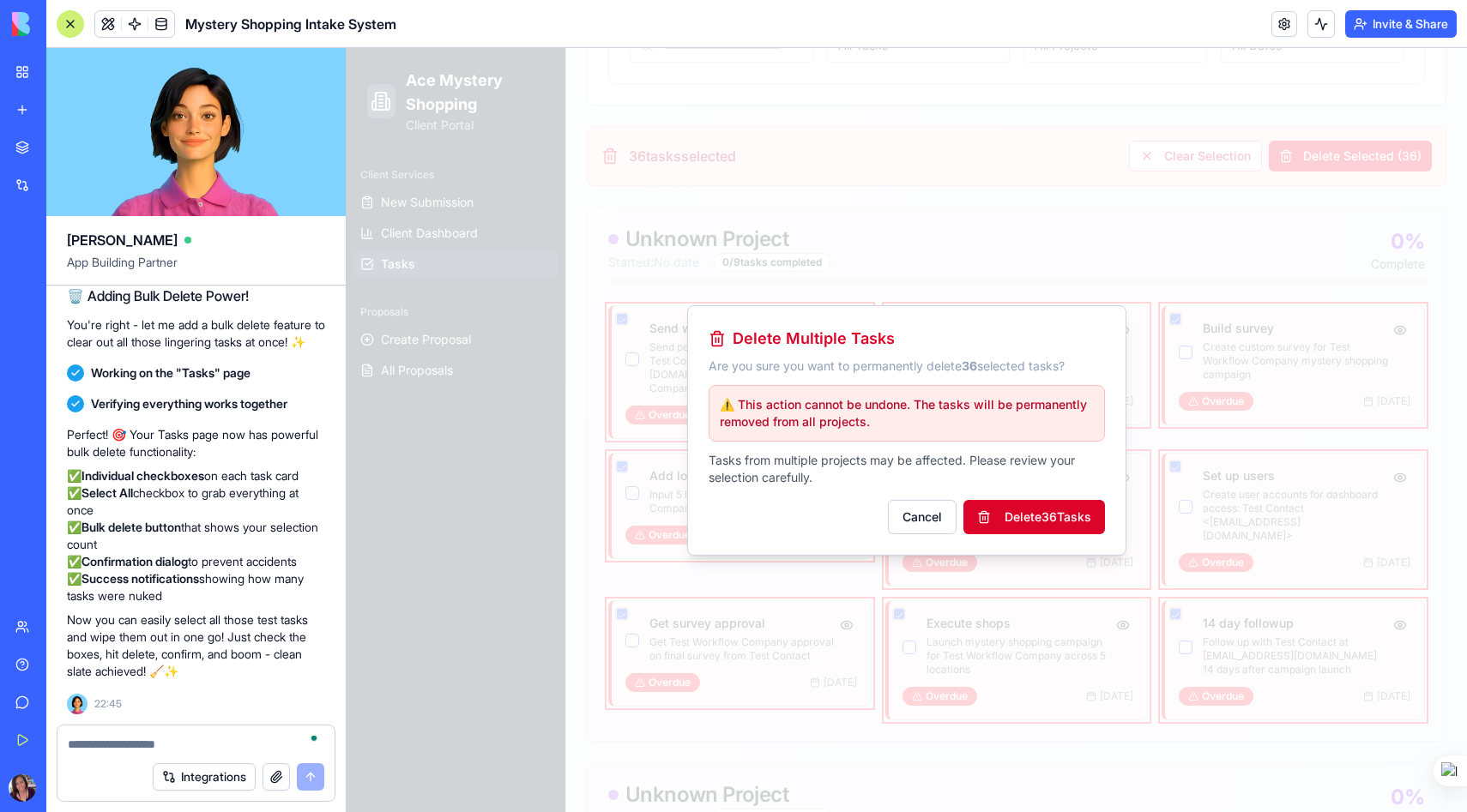
click at [1031, 507] on button "Delete 36 Task s" at bounding box center [1034, 517] width 142 height 34
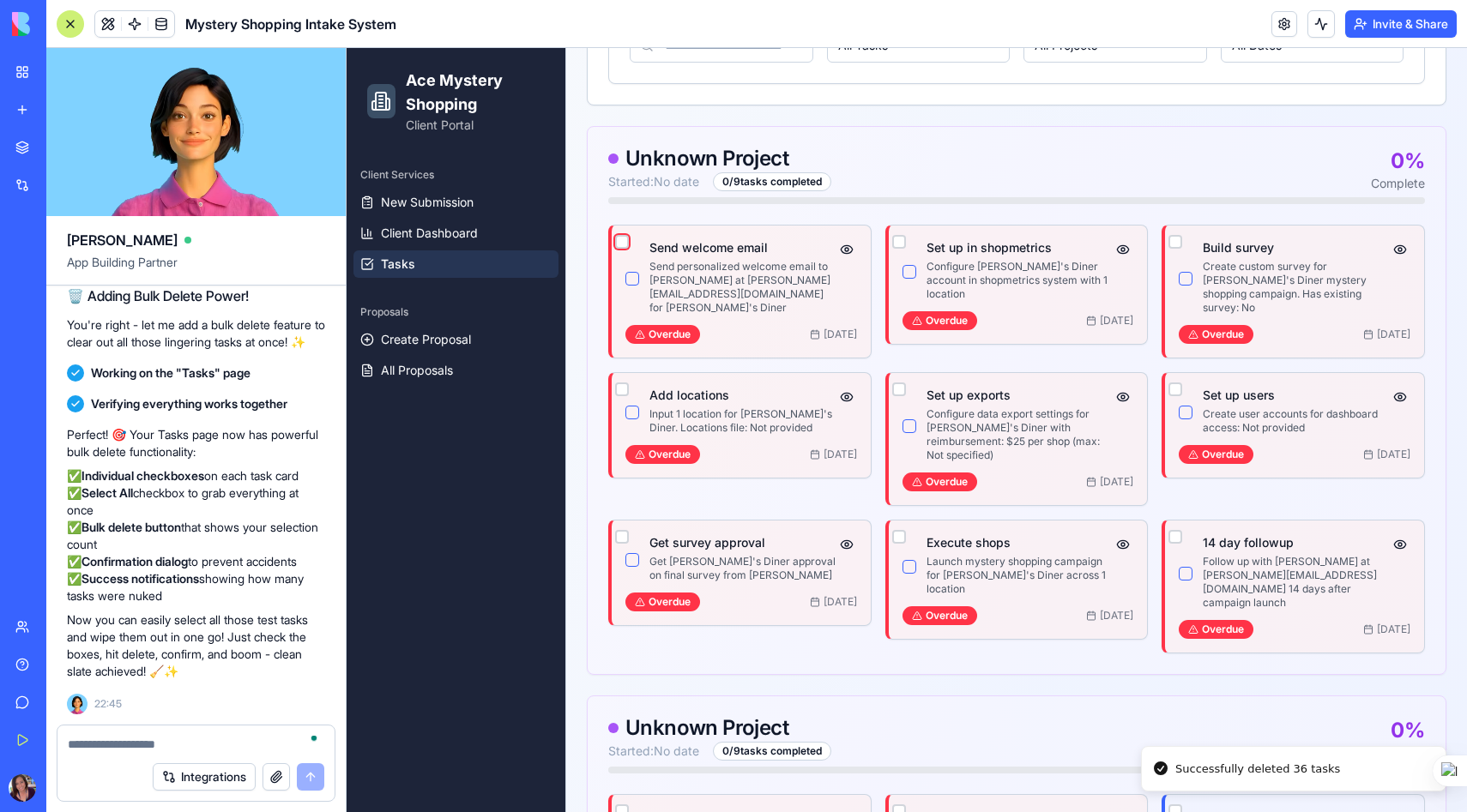
click at [619, 235] on button "button" at bounding box center [622, 241] width 14 height 14
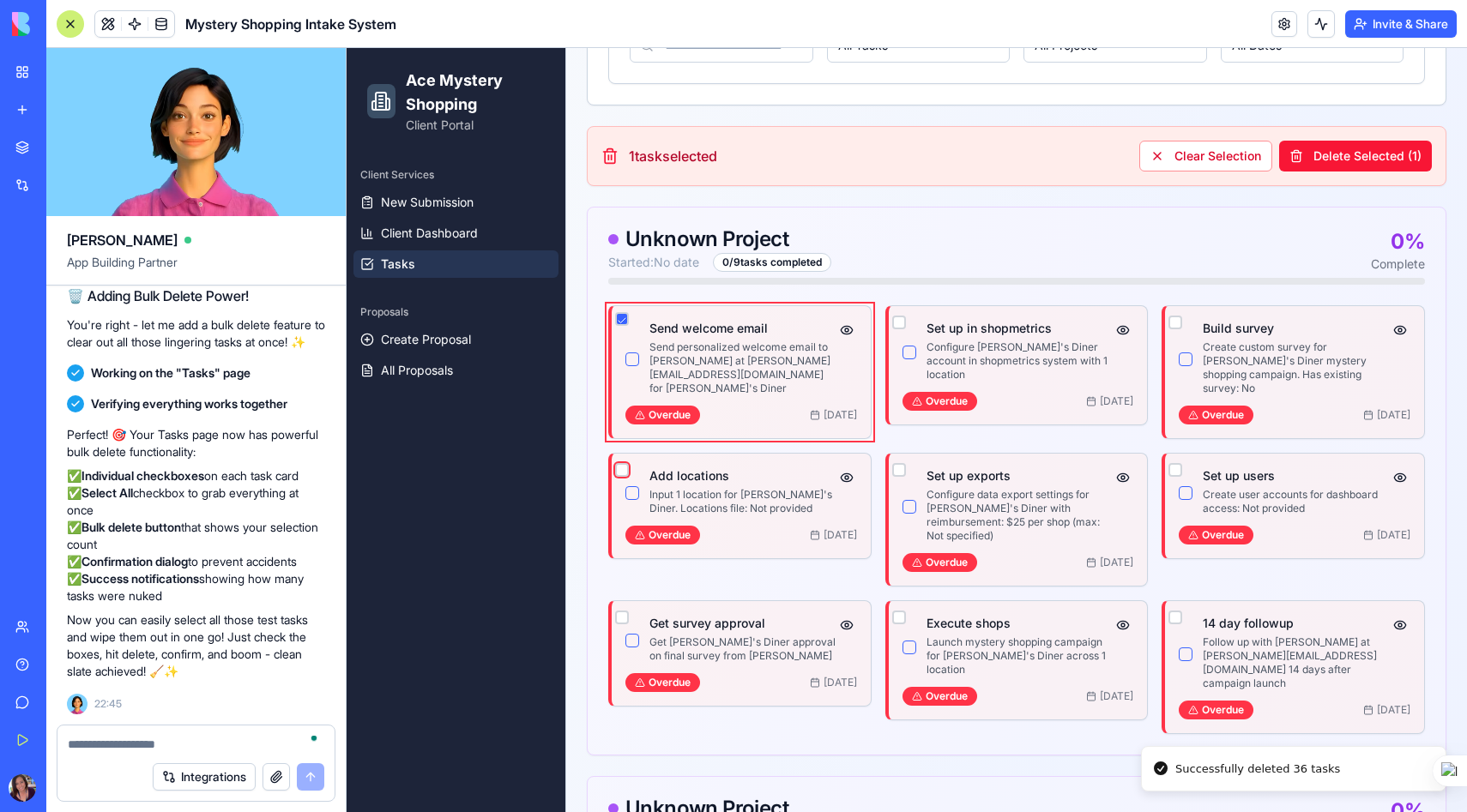
click at [620, 463] on button "button" at bounding box center [622, 470] width 14 height 14
click at [617, 611] on button "button" at bounding box center [622, 618] width 14 height 14
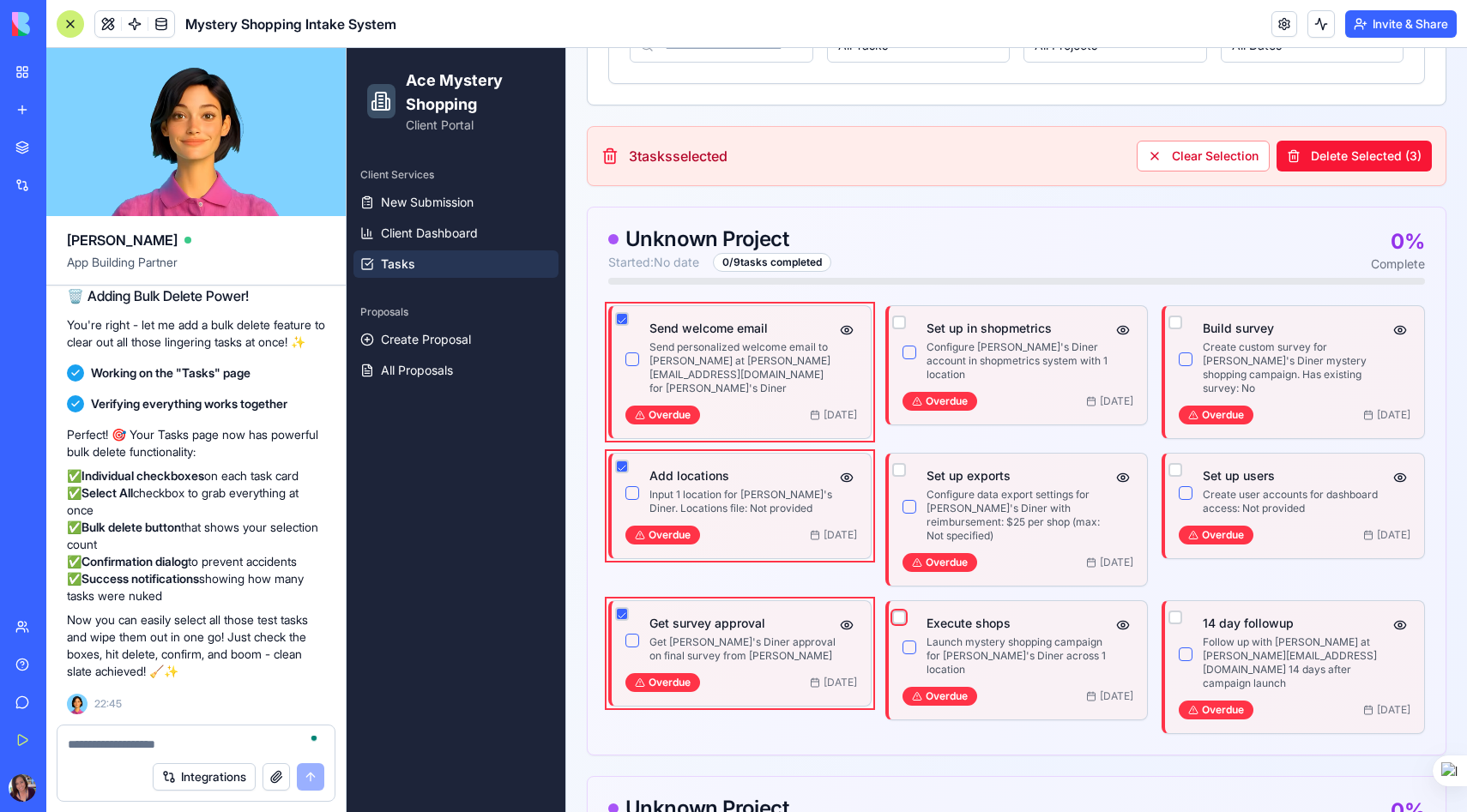
click at [895, 611] on button "button" at bounding box center [899, 618] width 14 height 14
click at [899, 463] on button "button" at bounding box center [899, 470] width 14 height 14
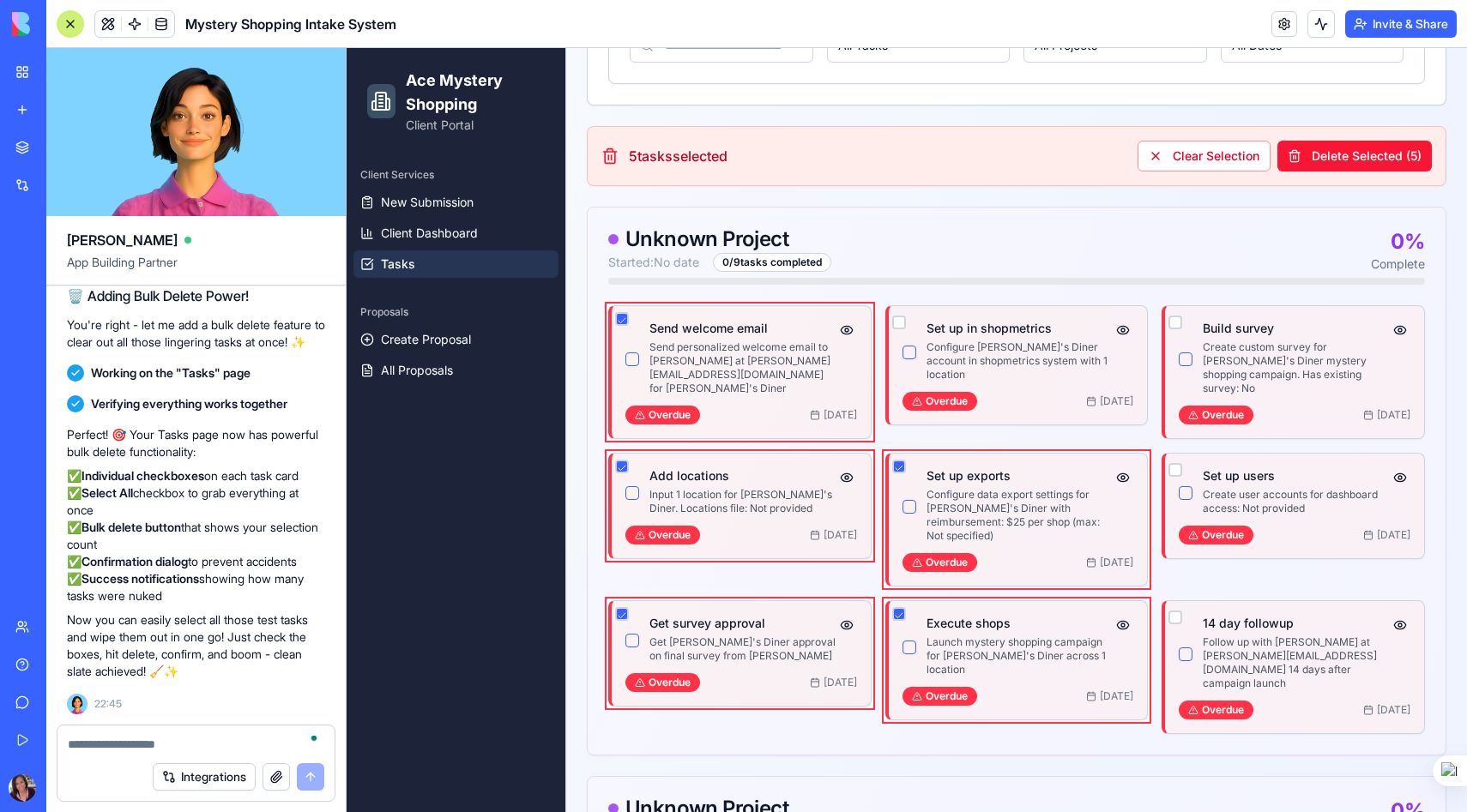
click at [903, 312] on div at bounding box center [899, 322] width 14 height 21
click at [901, 315] on button "button" at bounding box center [899, 322] width 14 height 14
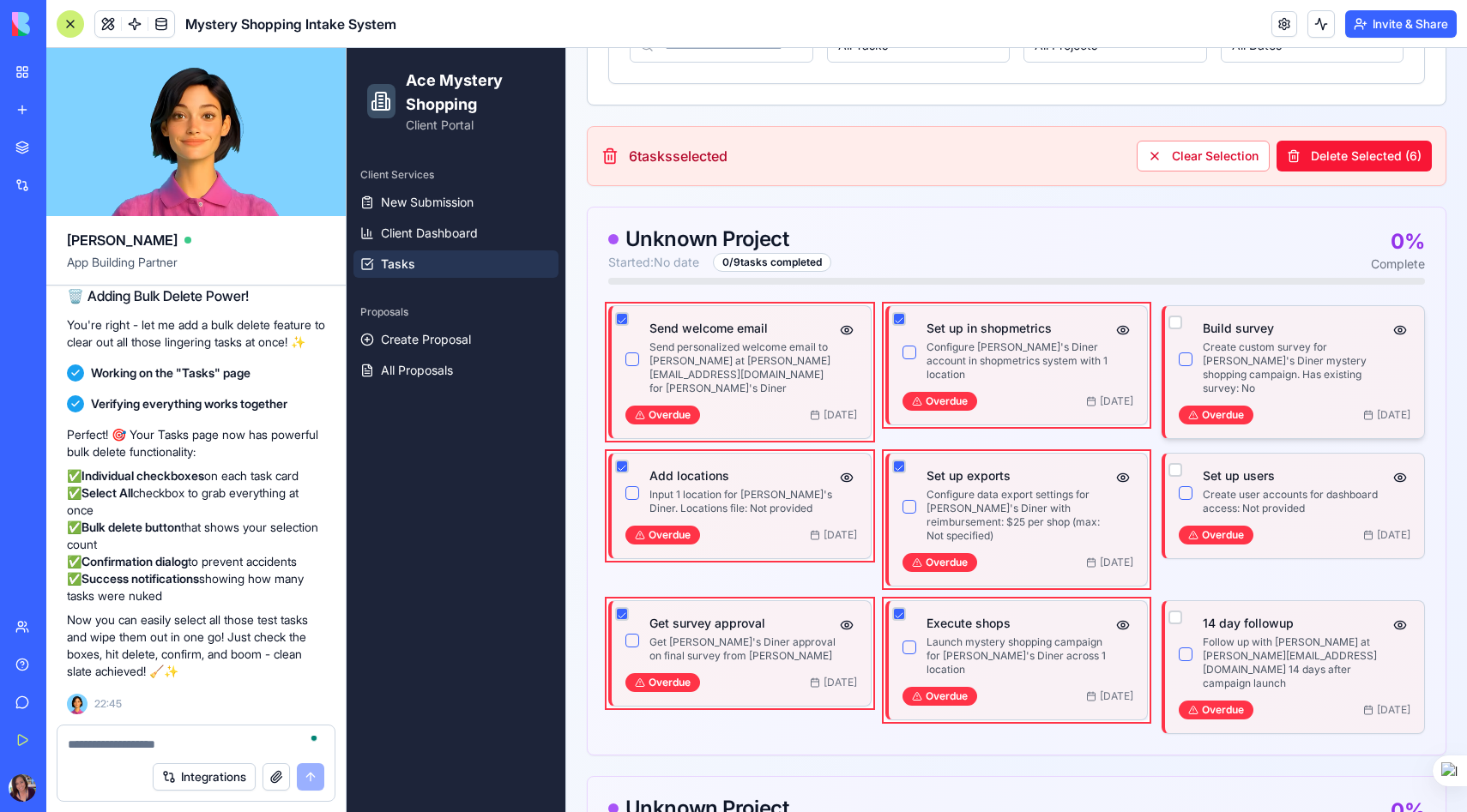
click at [1176, 311] on div "Build survey Create custom survey for Angelina's Diner mystery shopping campaig…" at bounding box center [1293, 372] width 259 height 132
click at [1174, 463] on button "button" at bounding box center [1175, 470] width 14 height 14
click at [1171, 321] on button "button" at bounding box center [1175, 322] width 14 height 14
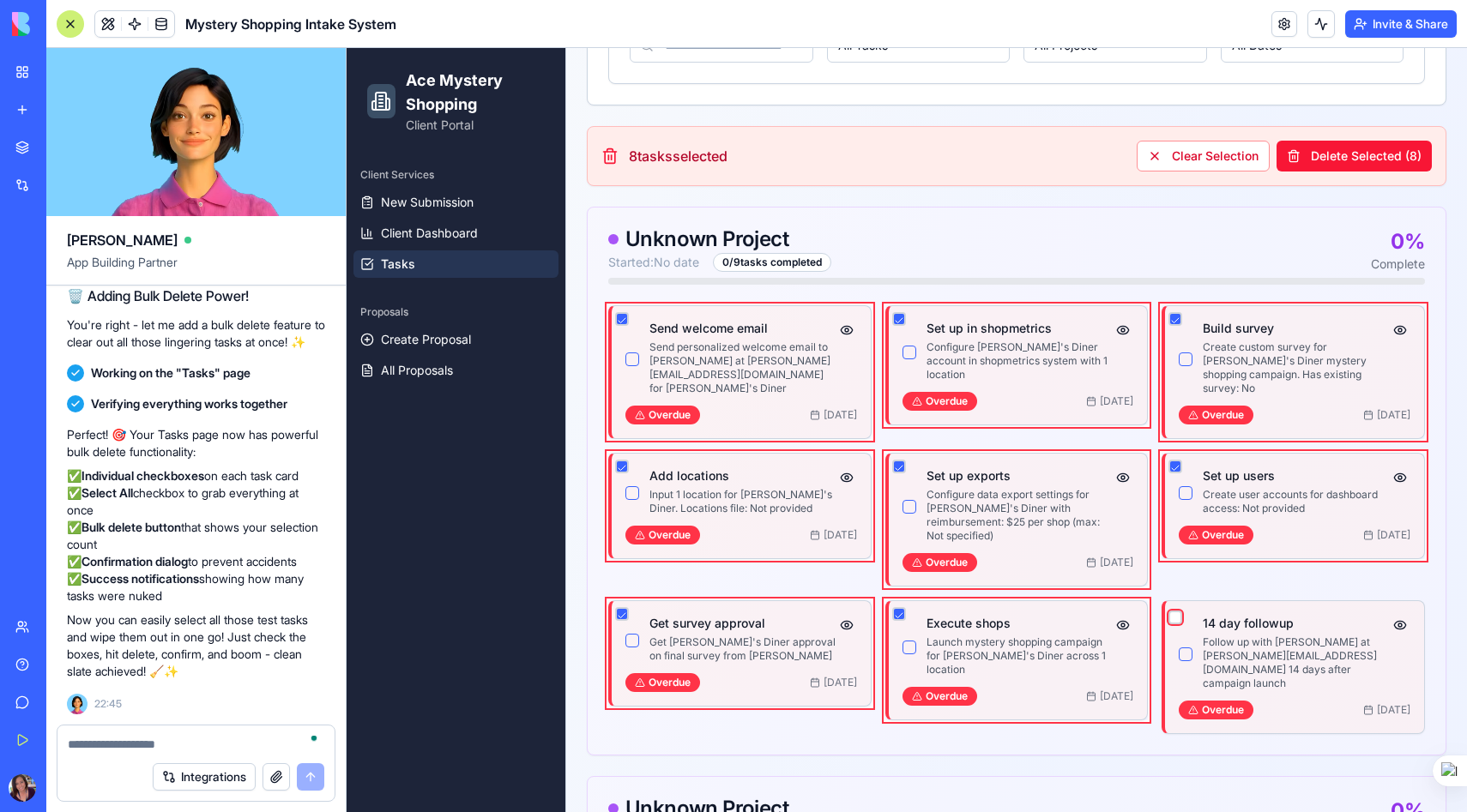
click at [1177, 611] on button "button" at bounding box center [1175, 618] width 14 height 14
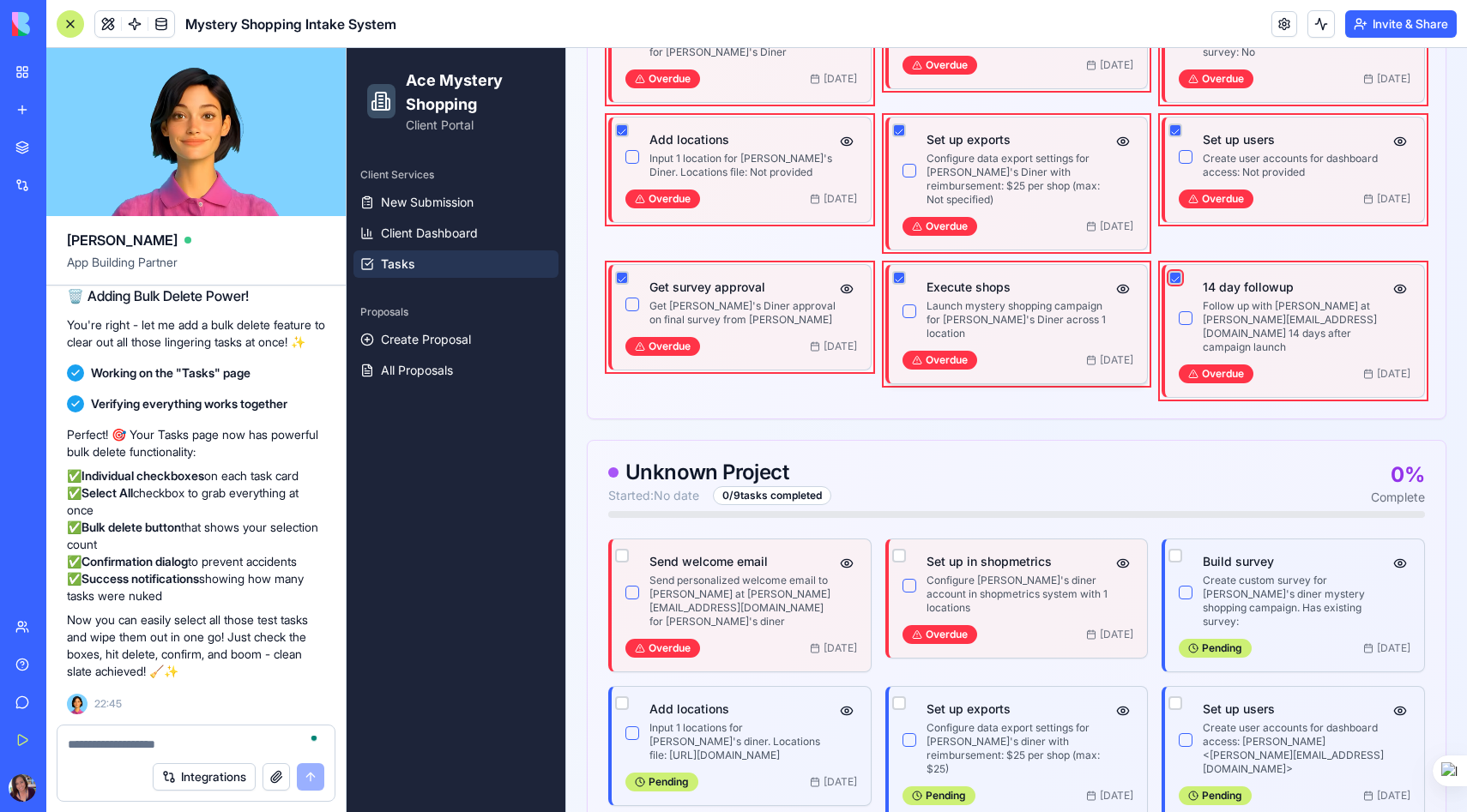
scroll to position [891, 0]
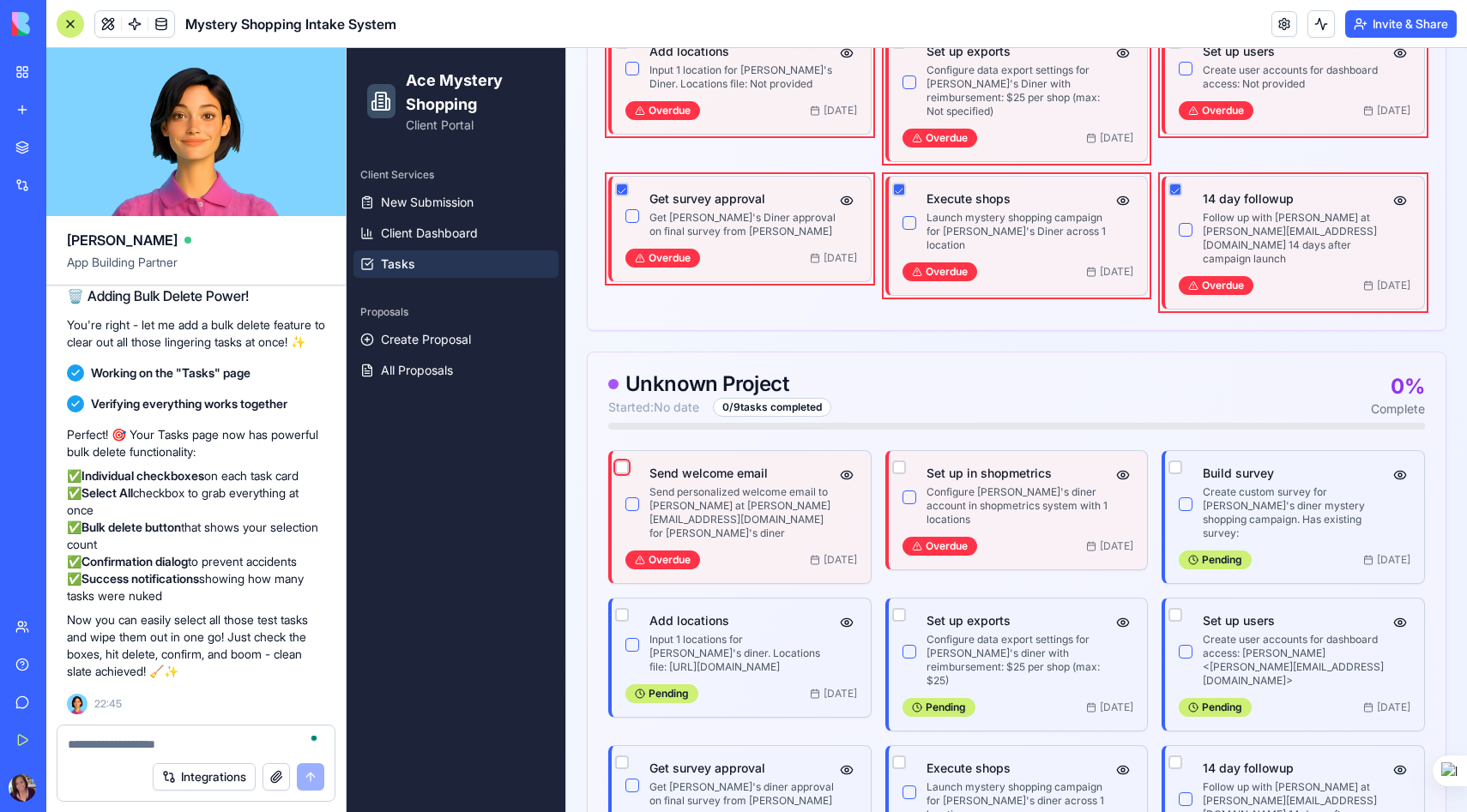
click at [619, 461] on button "button" at bounding box center [622, 467] width 14 height 14
click at [619, 608] on button "button" at bounding box center [622, 615] width 14 height 14
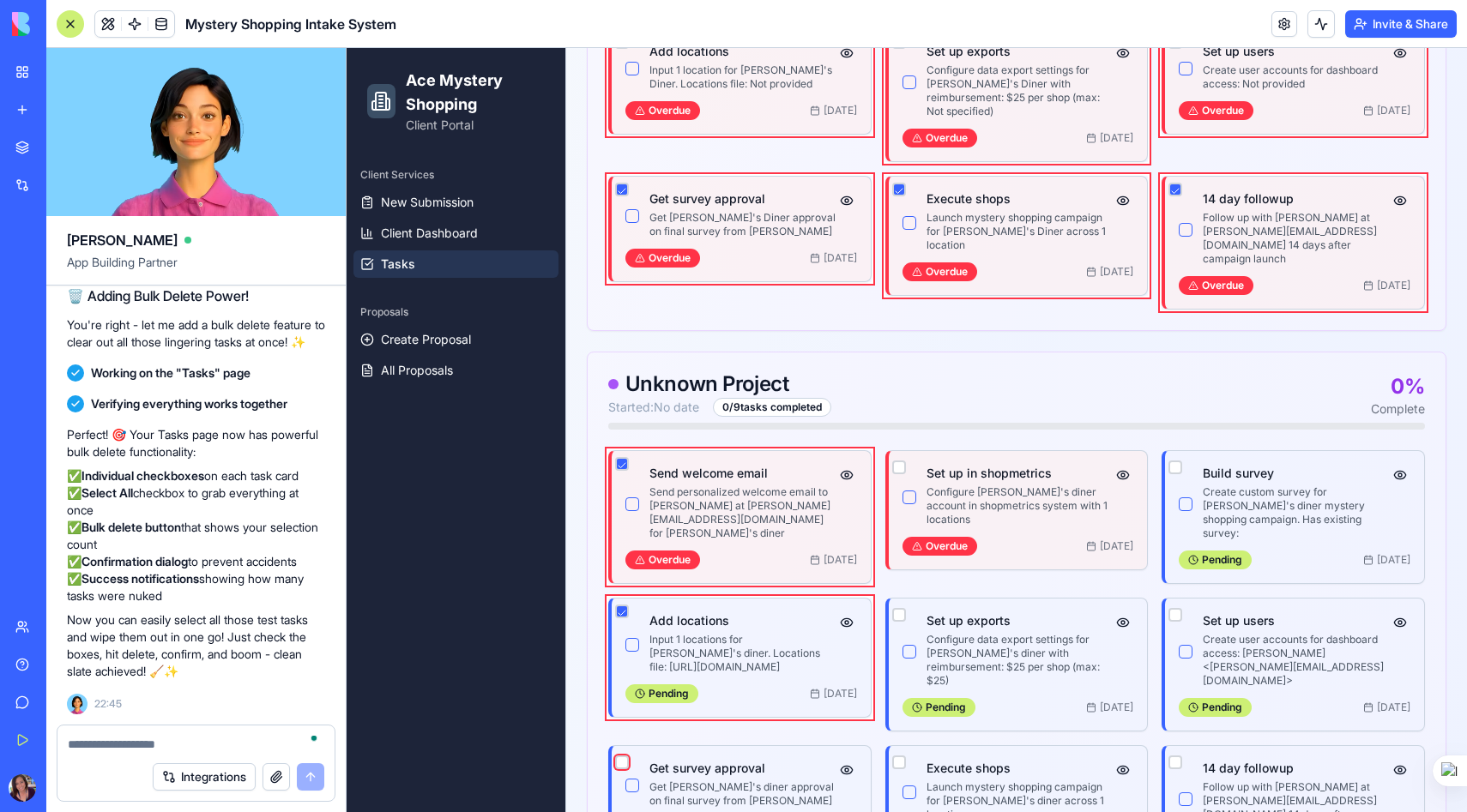
click at [619, 755] on button "button" at bounding box center [622, 762] width 14 height 14
click at [900, 755] on button "button" at bounding box center [899, 762] width 14 height 14
click at [898, 605] on div at bounding box center [899, 615] width 14 height 21
click at [900, 608] on button "button" at bounding box center [899, 615] width 14 height 14
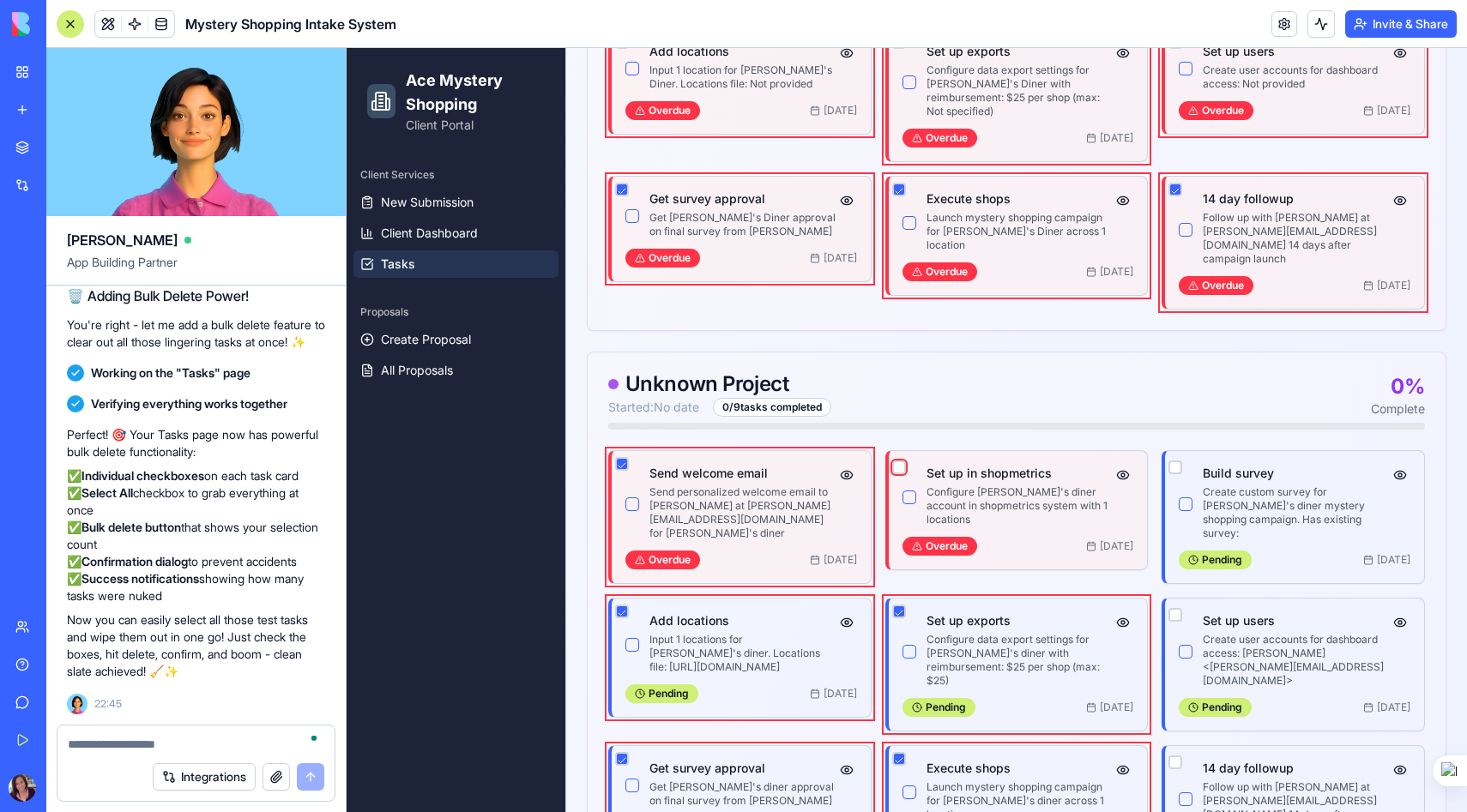
click at [897, 461] on button "button" at bounding box center [899, 467] width 14 height 14
click at [1177, 461] on button "button" at bounding box center [1175, 467] width 14 height 14
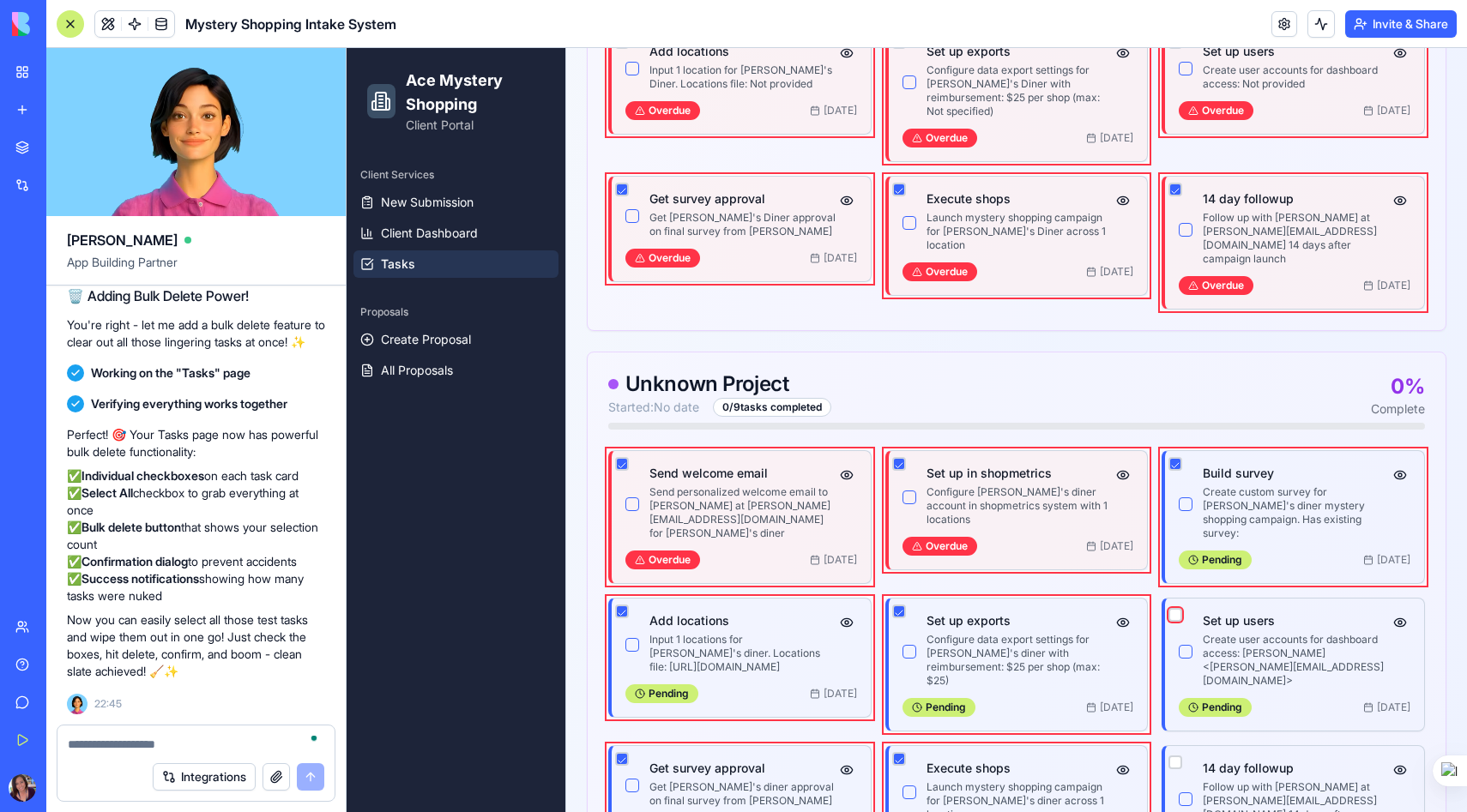
click at [1177, 608] on button "button" at bounding box center [1175, 615] width 14 height 14
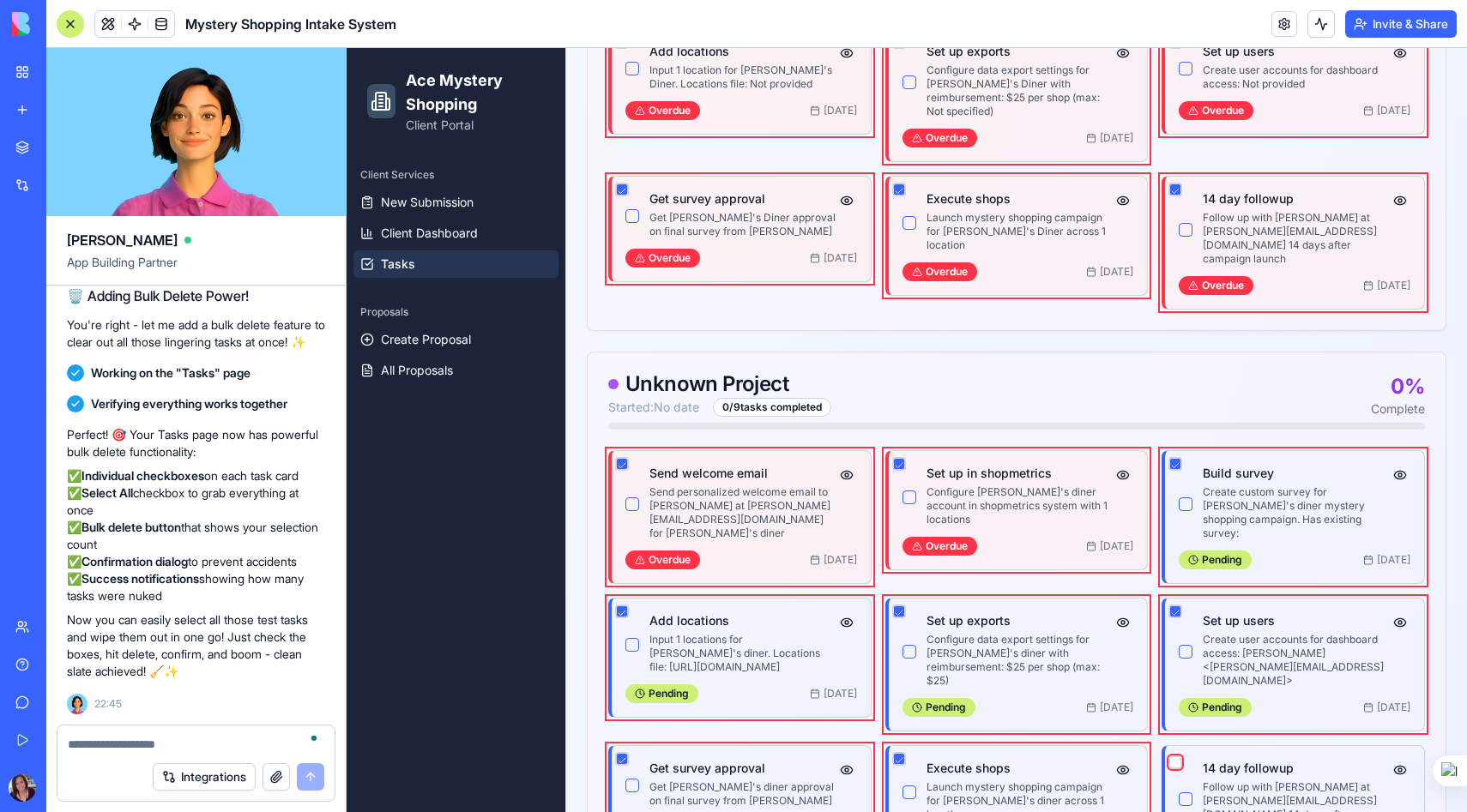
click at [1177, 755] on button "button" at bounding box center [1175, 762] width 14 height 14
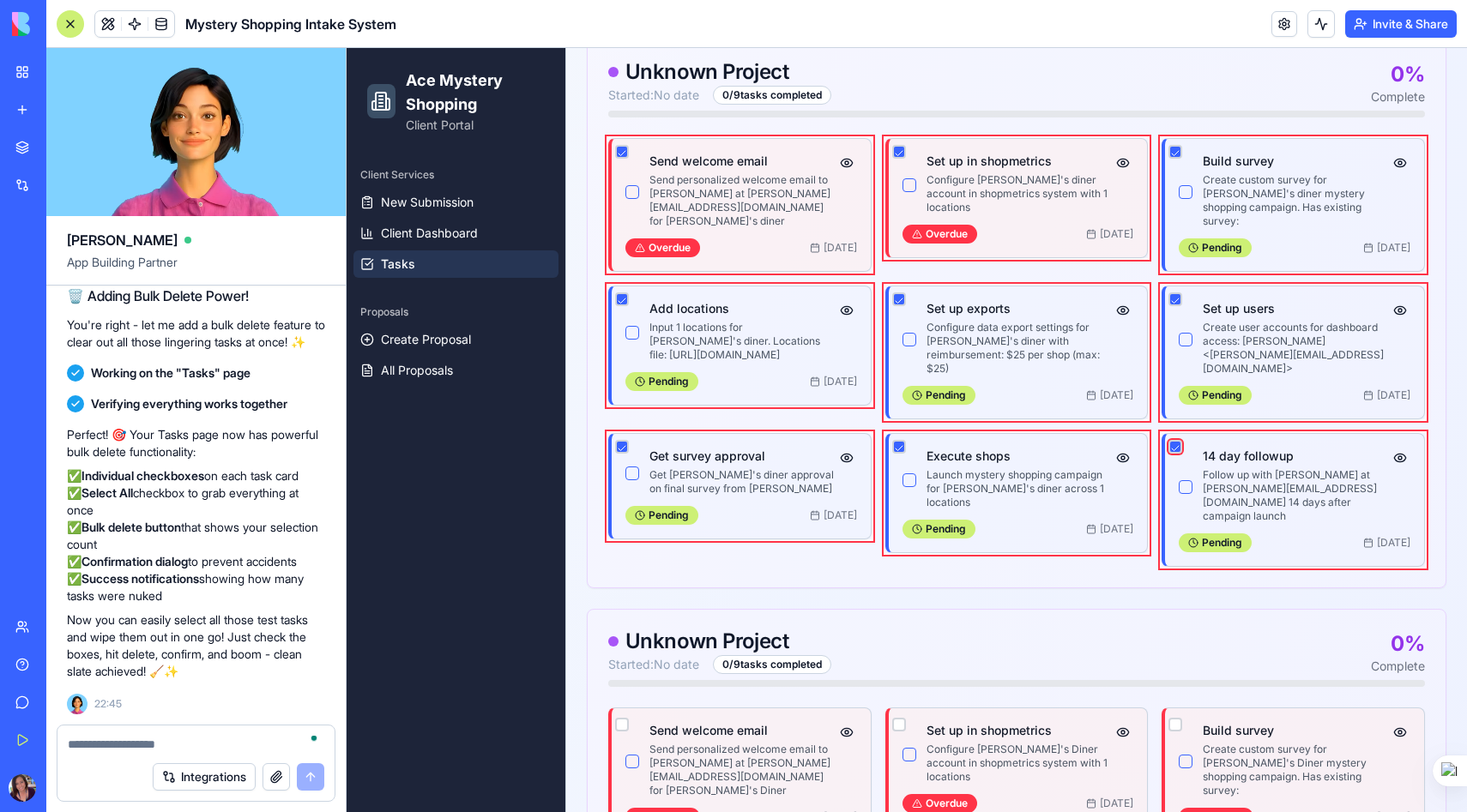
scroll to position [1208, 0]
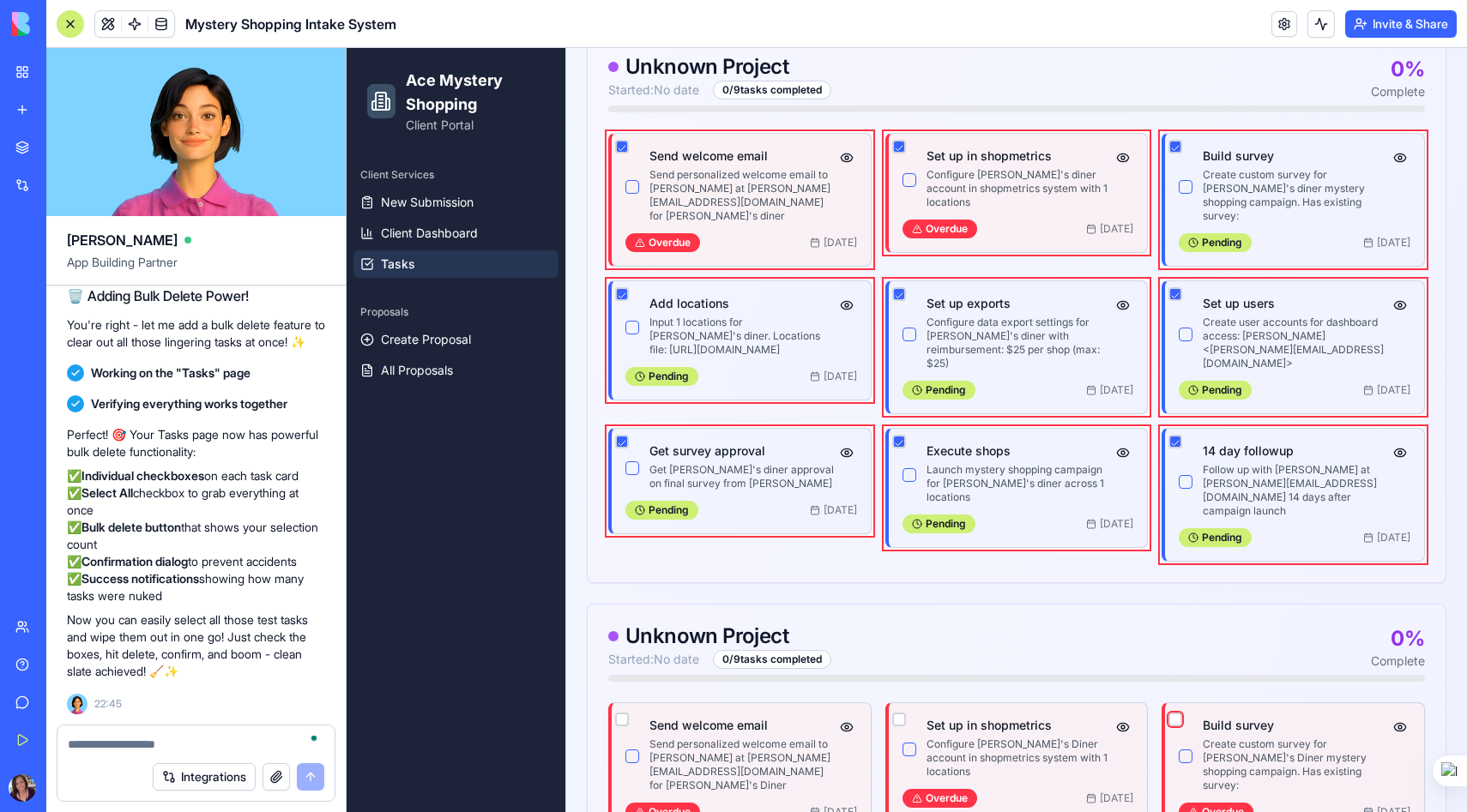
click at [1177, 712] on button "button" at bounding box center [1175, 719] width 14 height 14
click at [900, 712] on button "button" at bounding box center [899, 719] width 14 height 14
click at [626, 712] on button "button" at bounding box center [622, 719] width 14 height 14
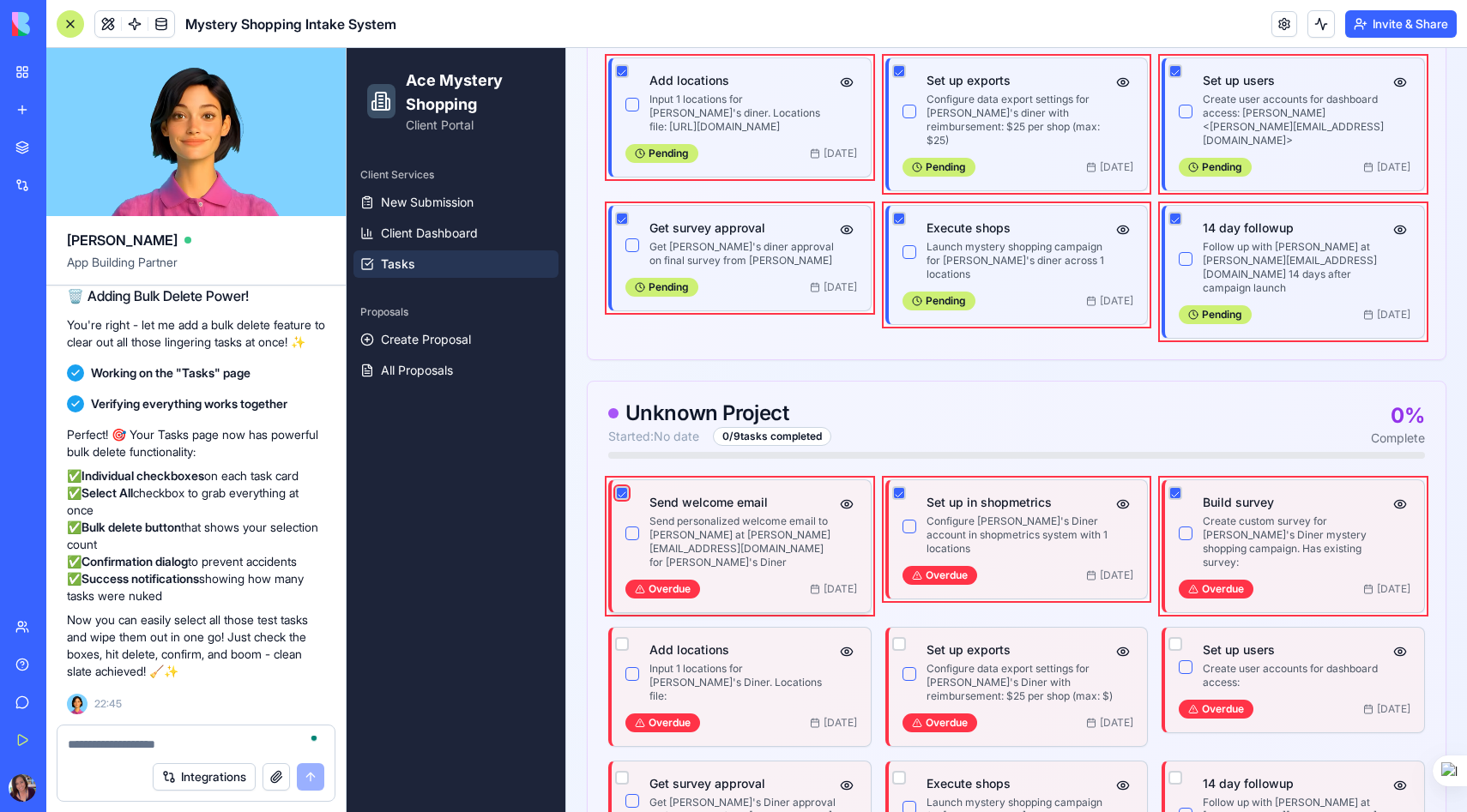
scroll to position [1453, 0]
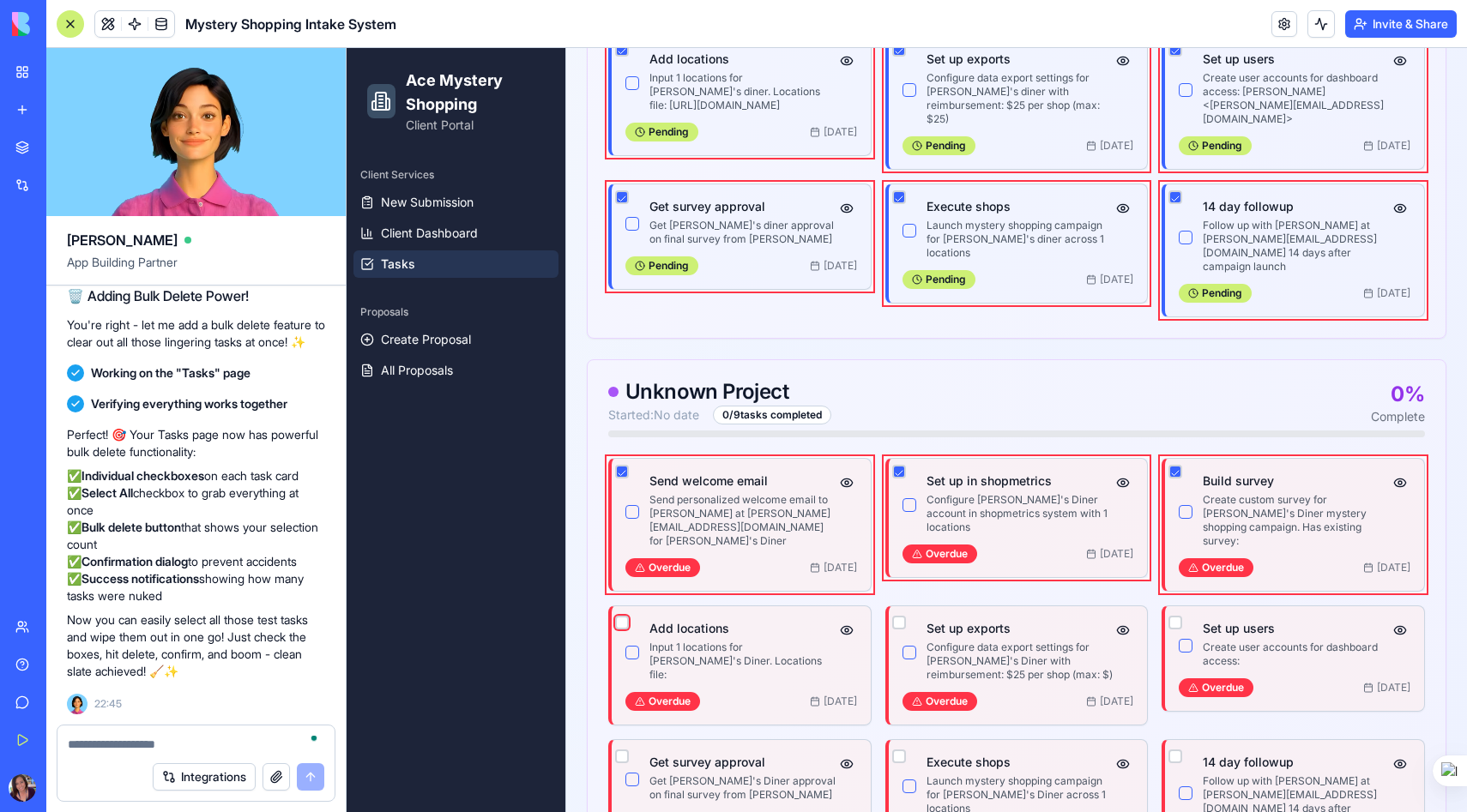
click at [620, 616] on button "button" at bounding box center [622, 623] width 14 height 14
click at [623, 749] on button "button" at bounding box center [622, 756] width 14 height 14
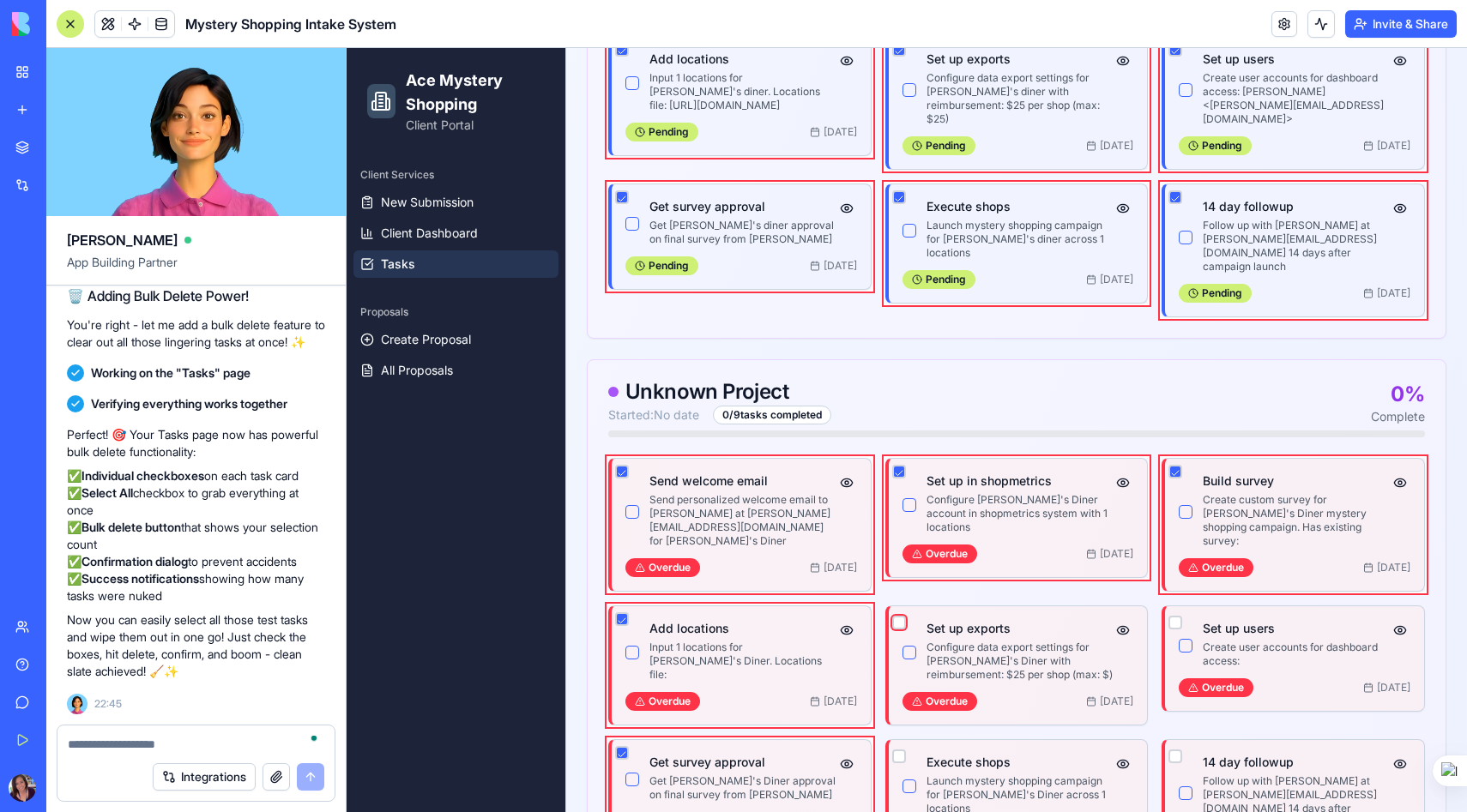
click at [905, 616] on button "button" at bounding box center [899, 623] width 14 height 14
click at [901, 749] on button "button" at bounding box center [899, 756] width 14 height 14
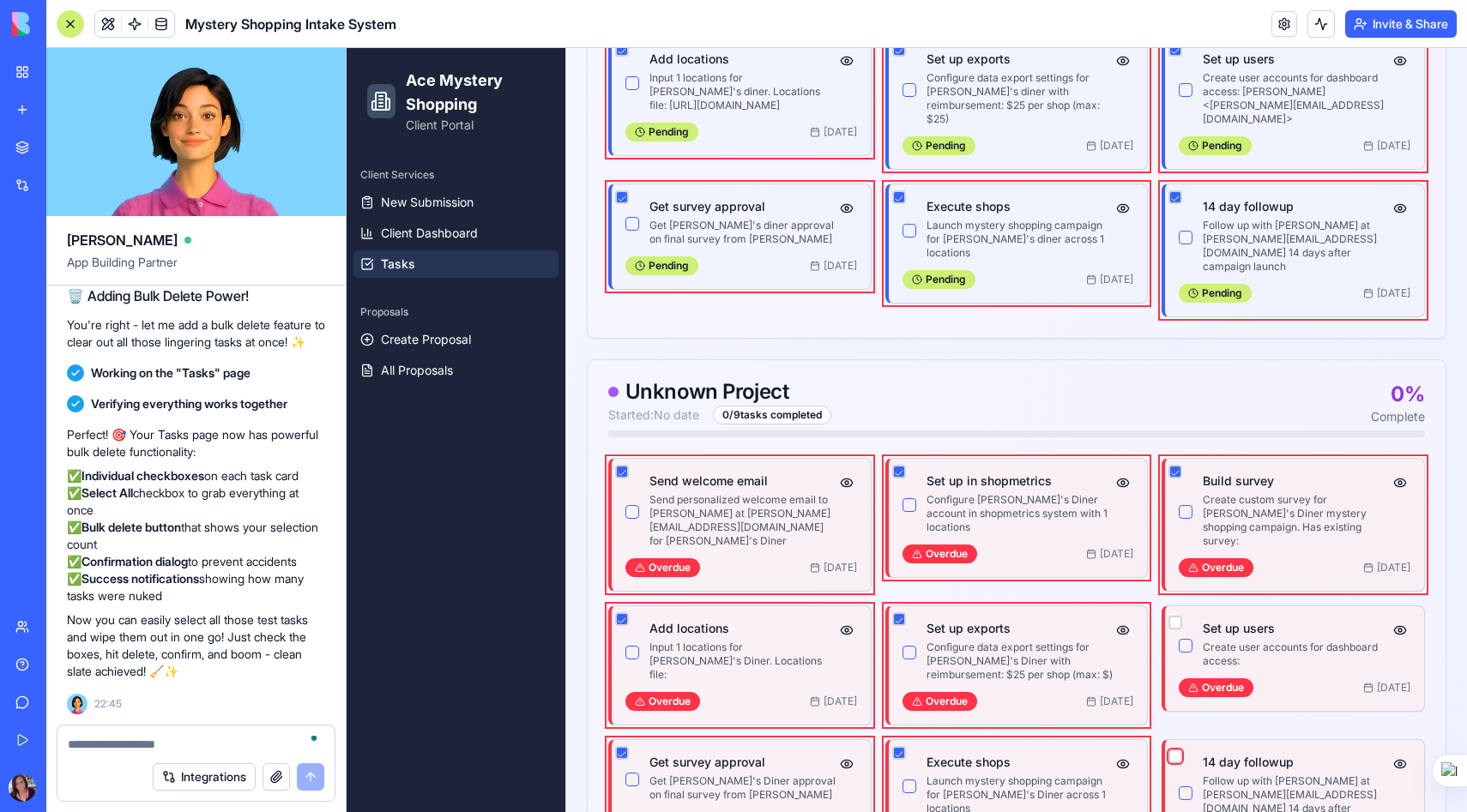
click at [1175, 749] on button "button" at bounding box center [1175, 756] width 14 height 14
click at [1176, 616] on button "button" at bounding box center [1175, 623] width 14 height 14
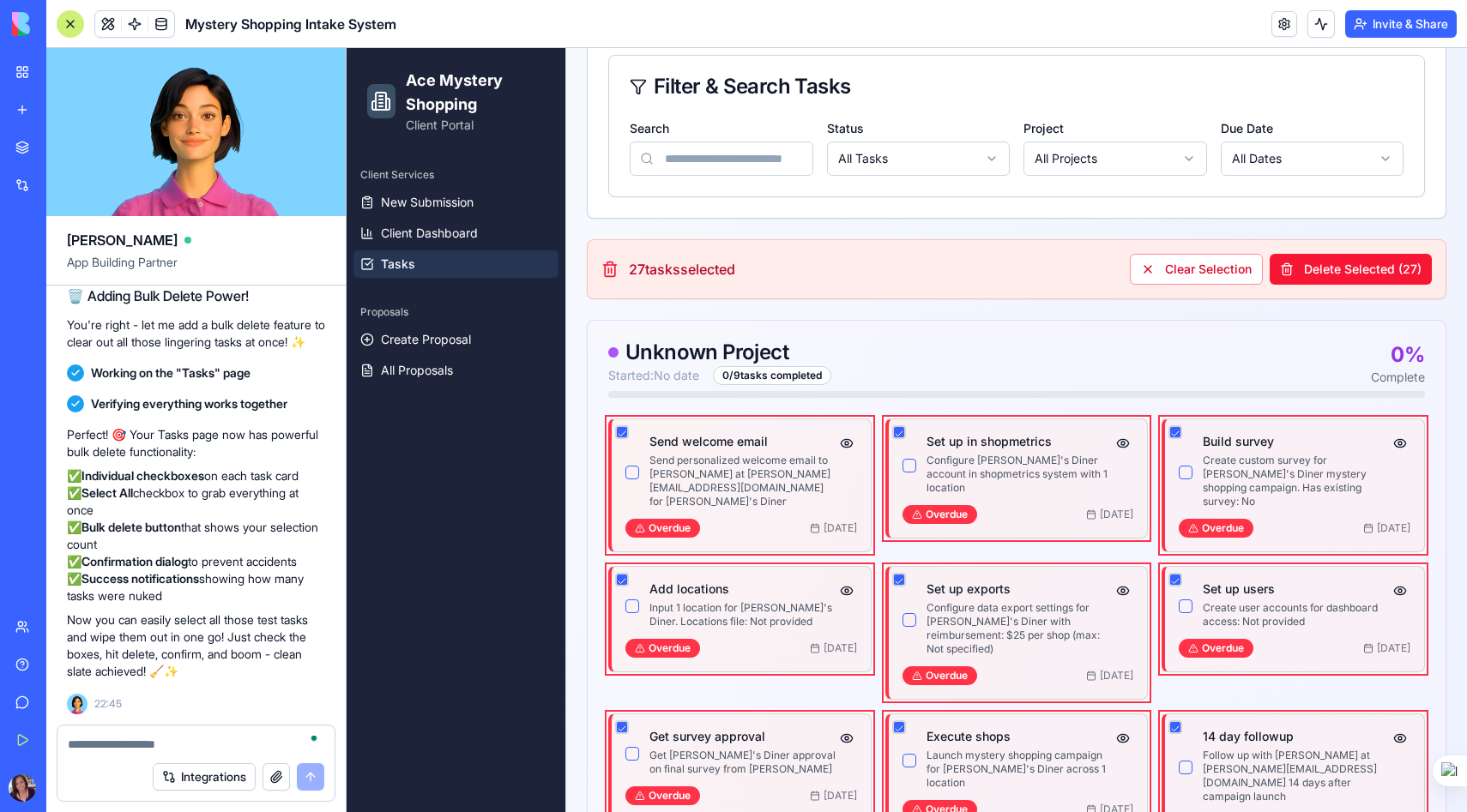
scroll to position [0, 0]
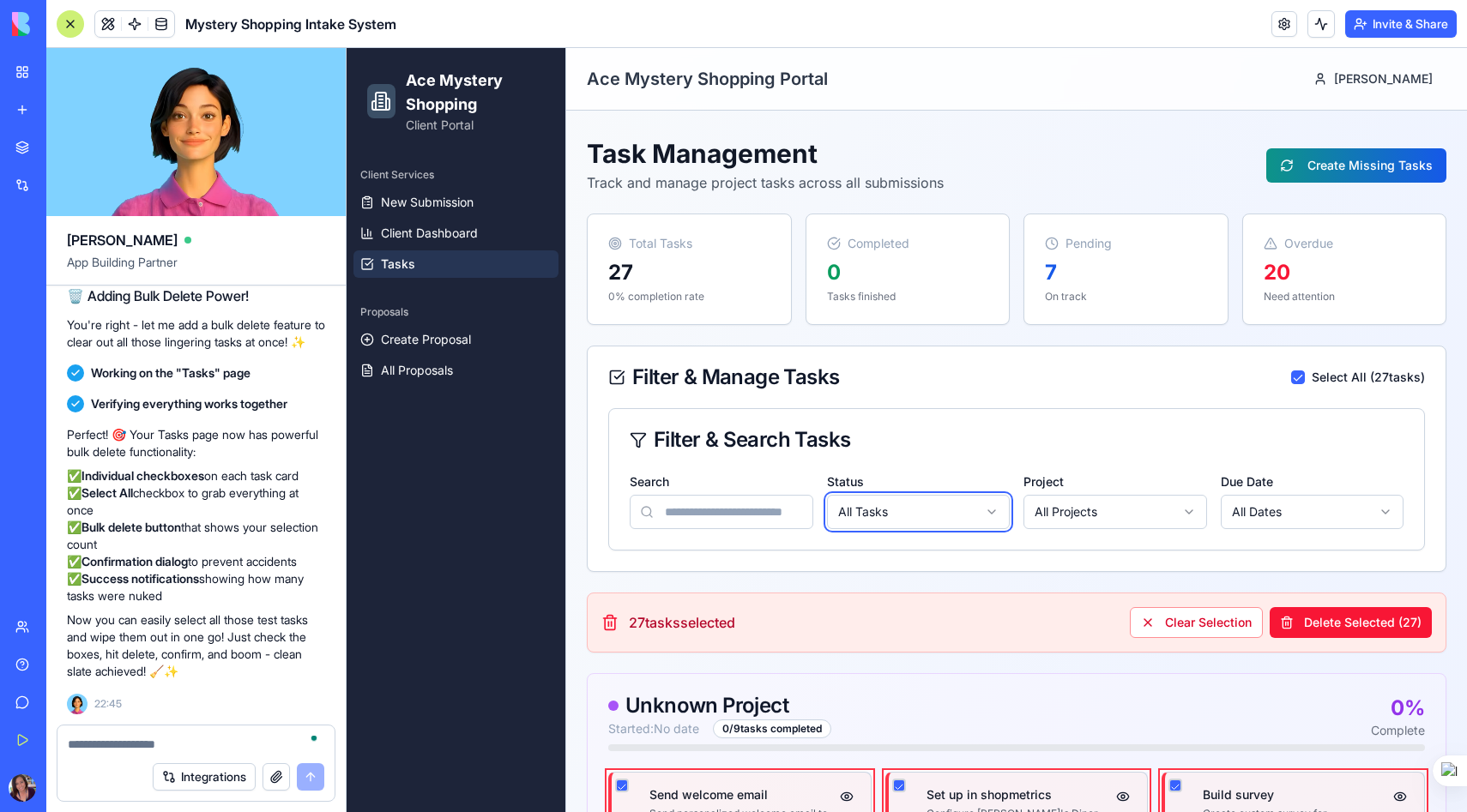
click at [1311, 620] on button "Delete Selected ( 27 )" at bounding box center [1350, 623] width 162 height 31
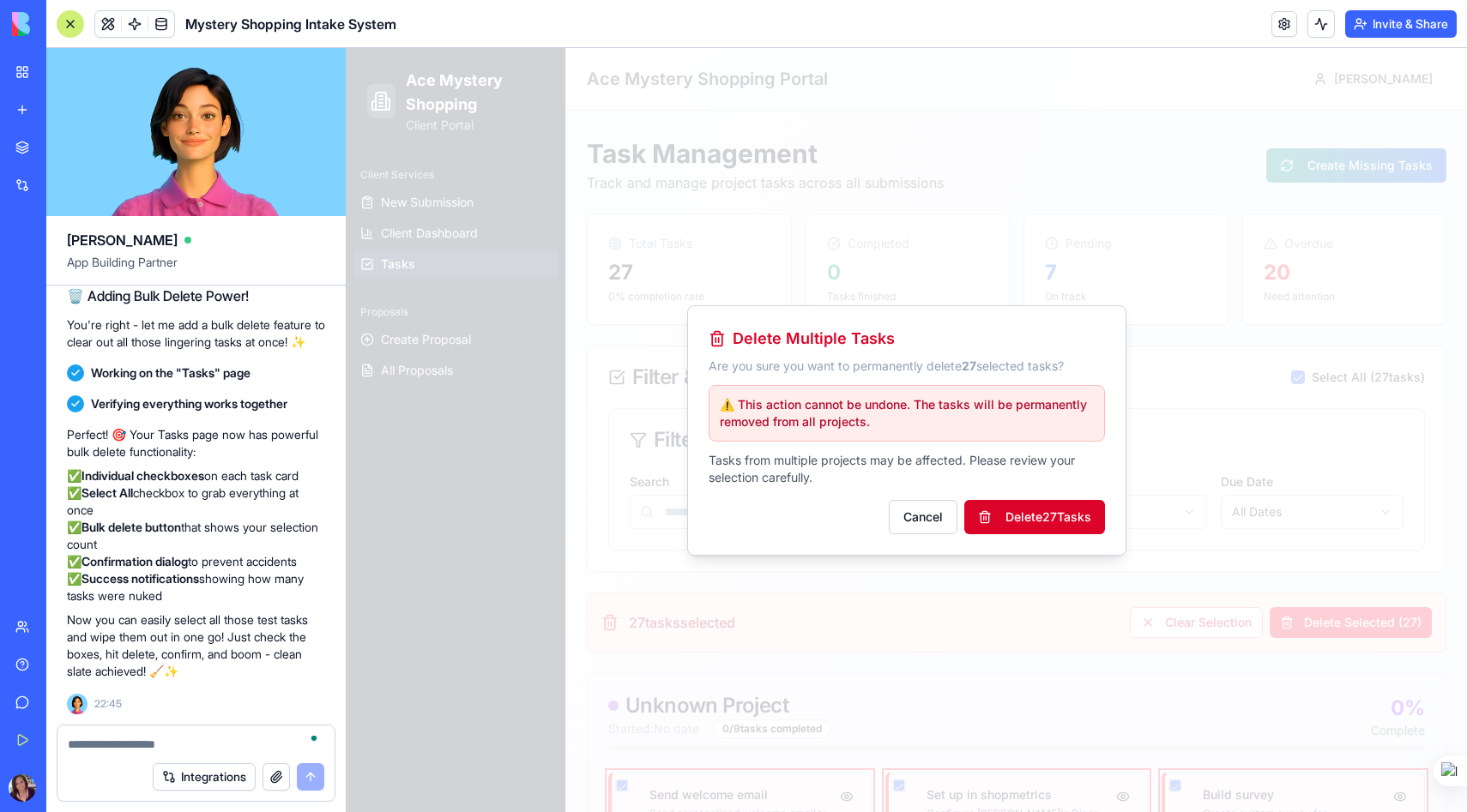
click at [1011, 516] on button "Delete 27 Task s" at bounding box center [1035, 517] width 141 height 34
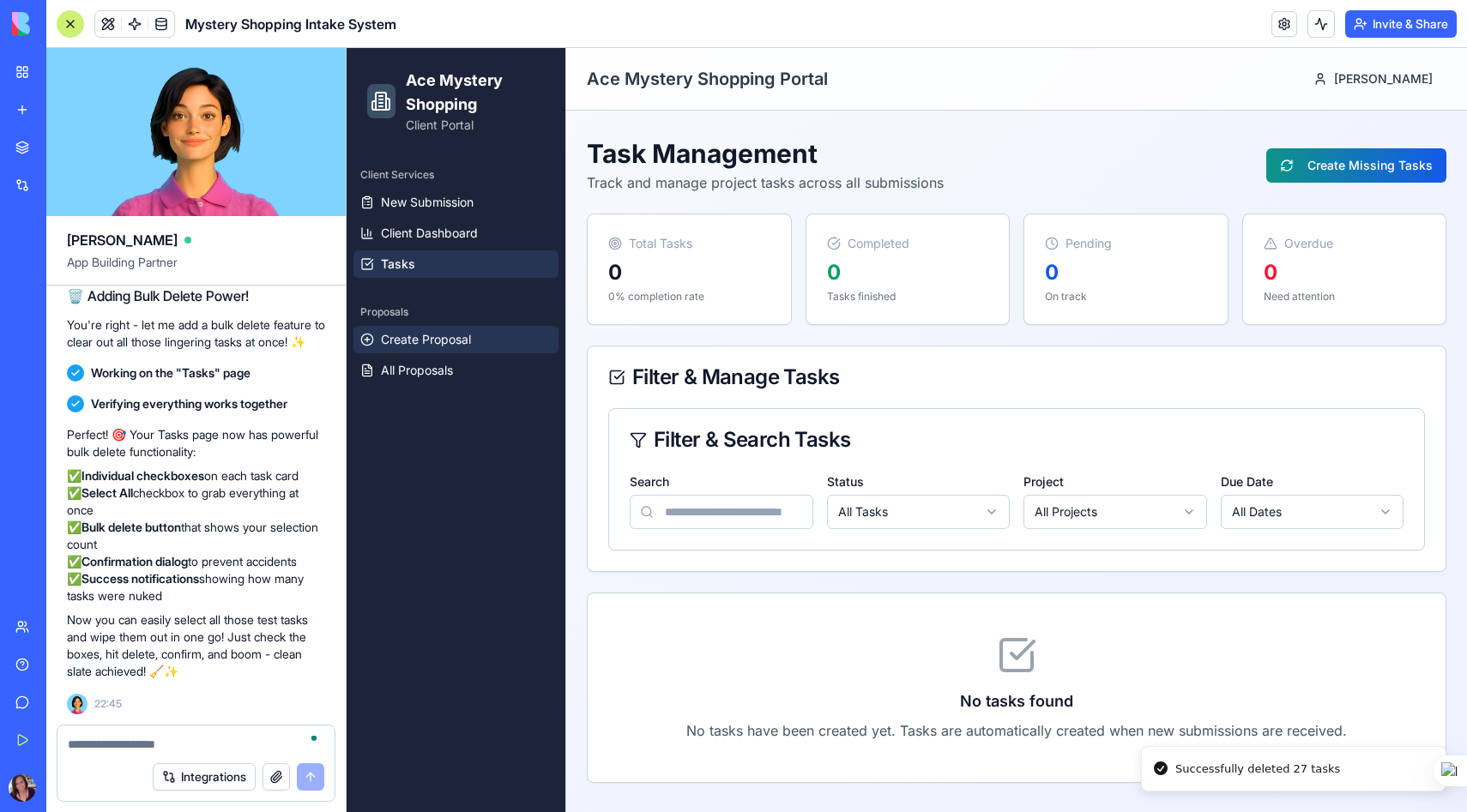
click at [433, 332] on span "Create Proposal" at bounding box center [425, 339] width 90 height 17
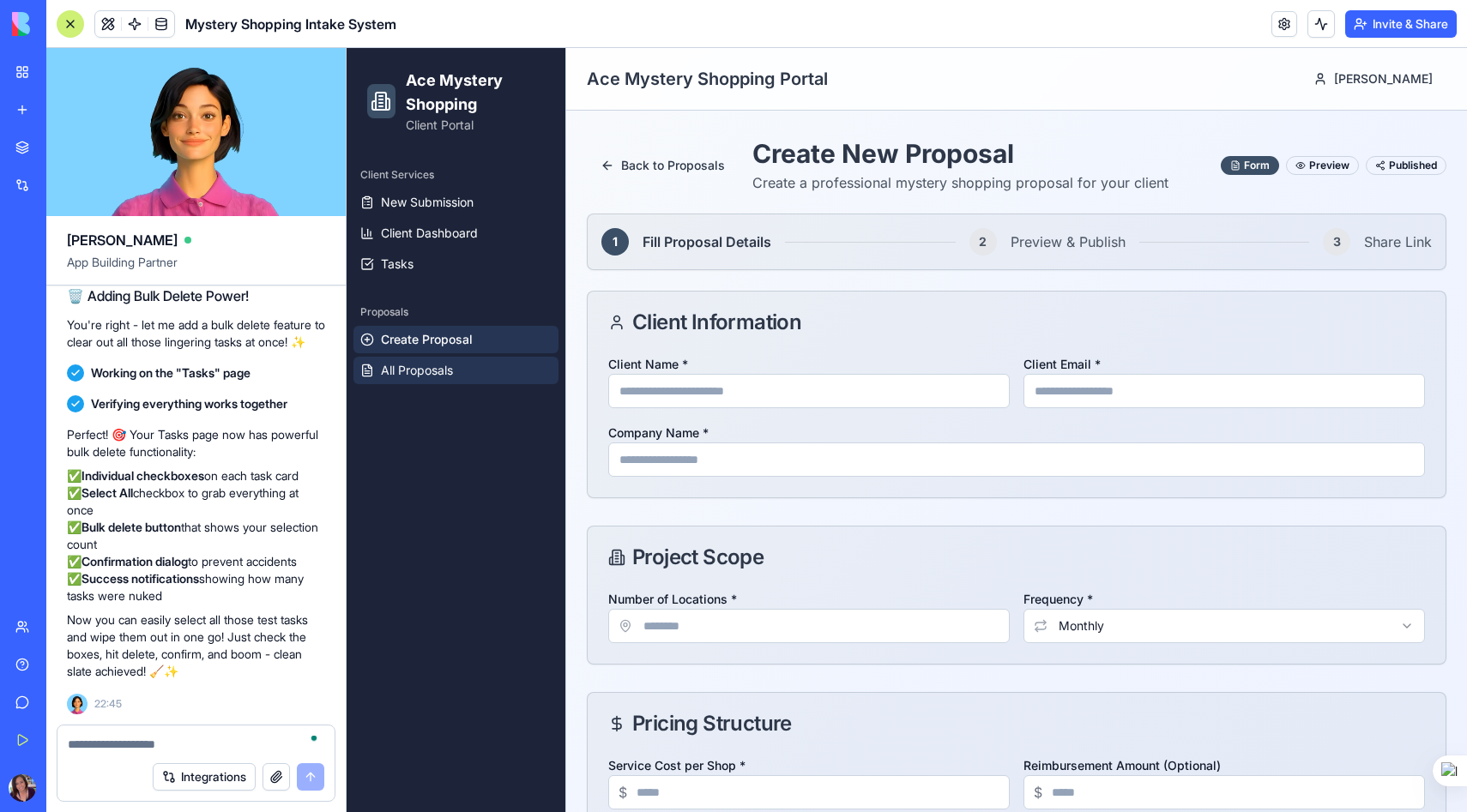
click at [422, 369] on span "All Proposals" at bounding box center [417, 370] width 72 height 17
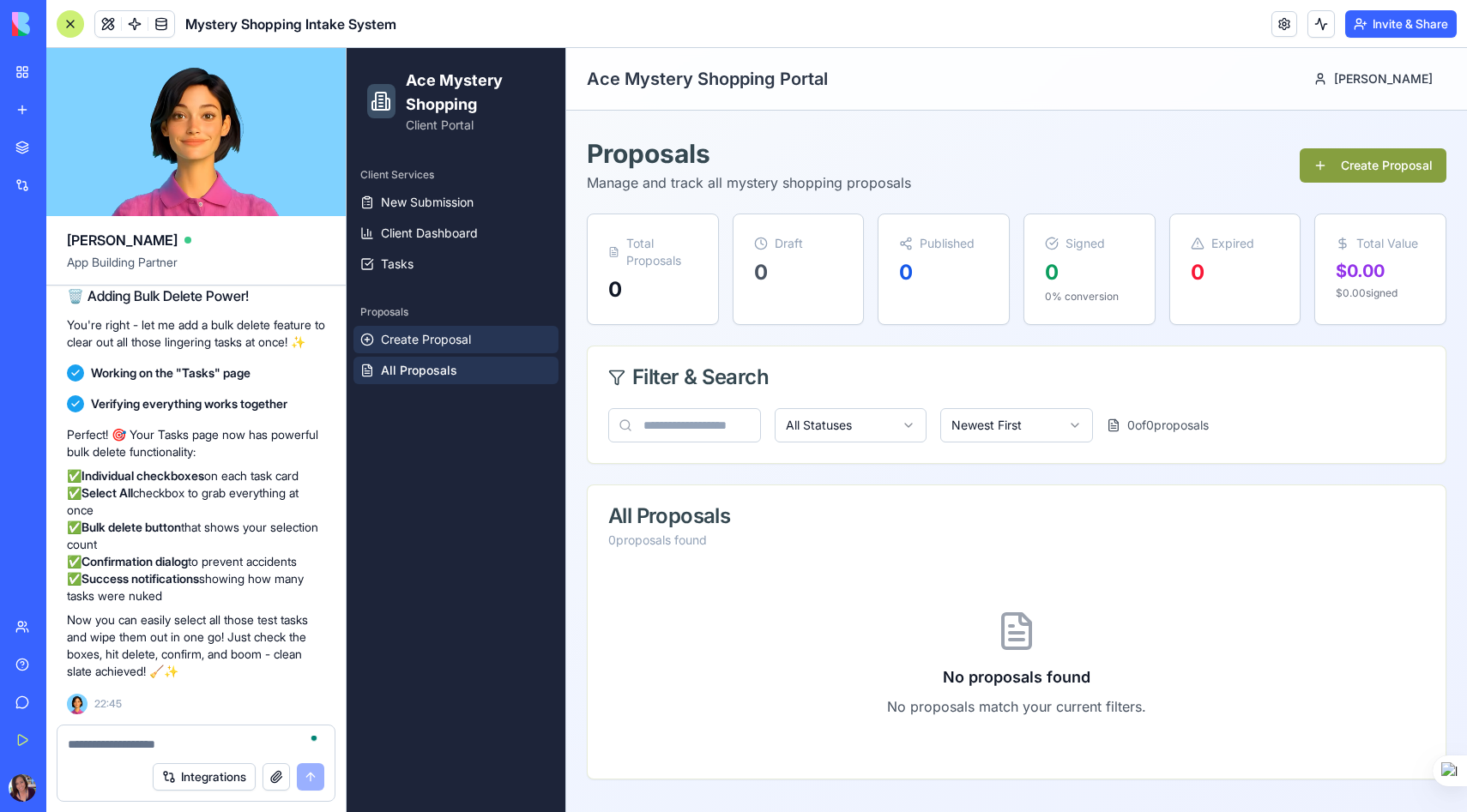
click at [422, 337] on span "Create Proposal" at bounding box center [425, 339] width 90 height 17
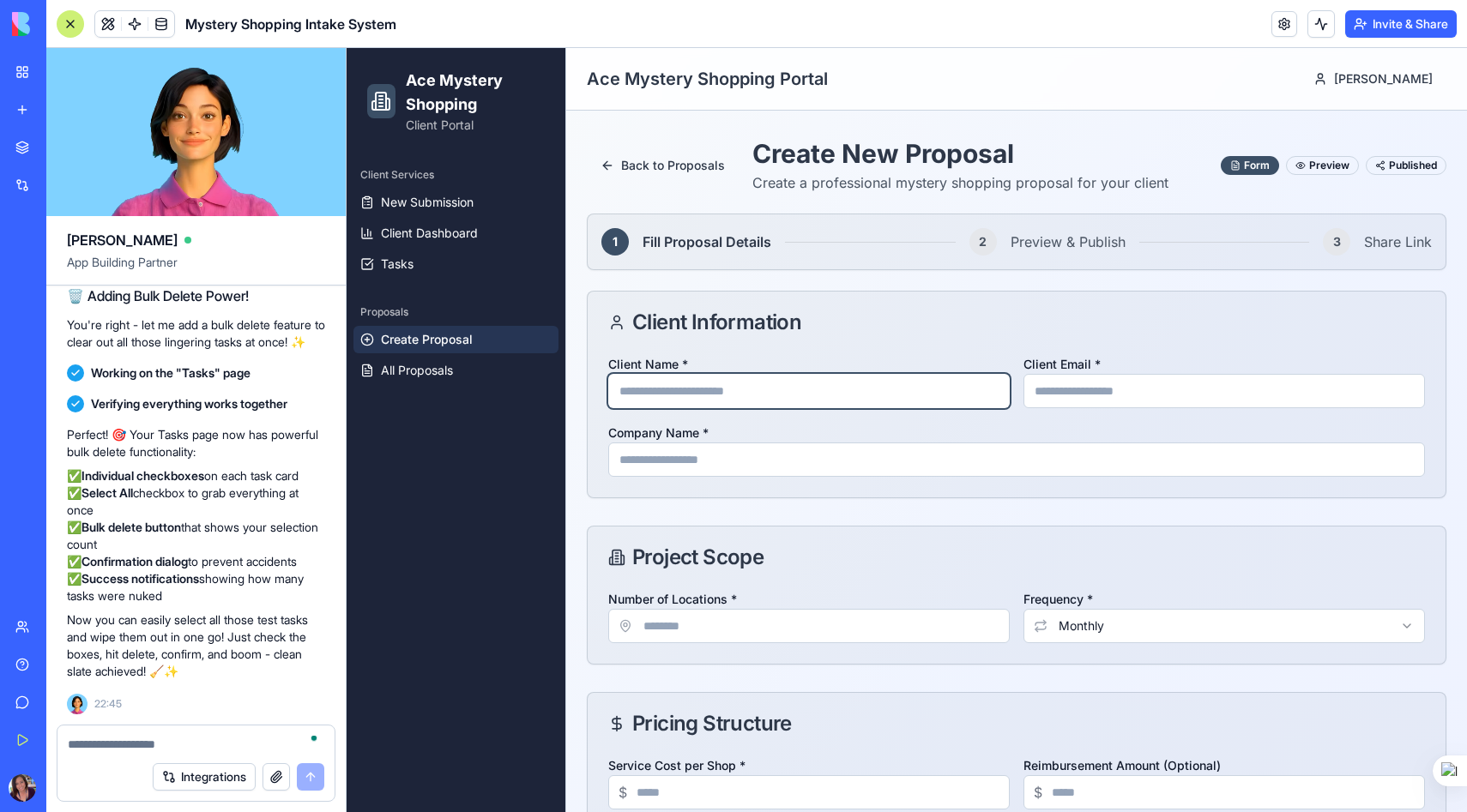
click at [718, 389] on input "Client Name *" at bounding box center [809, 391] width 401 height 34
type input "**********"
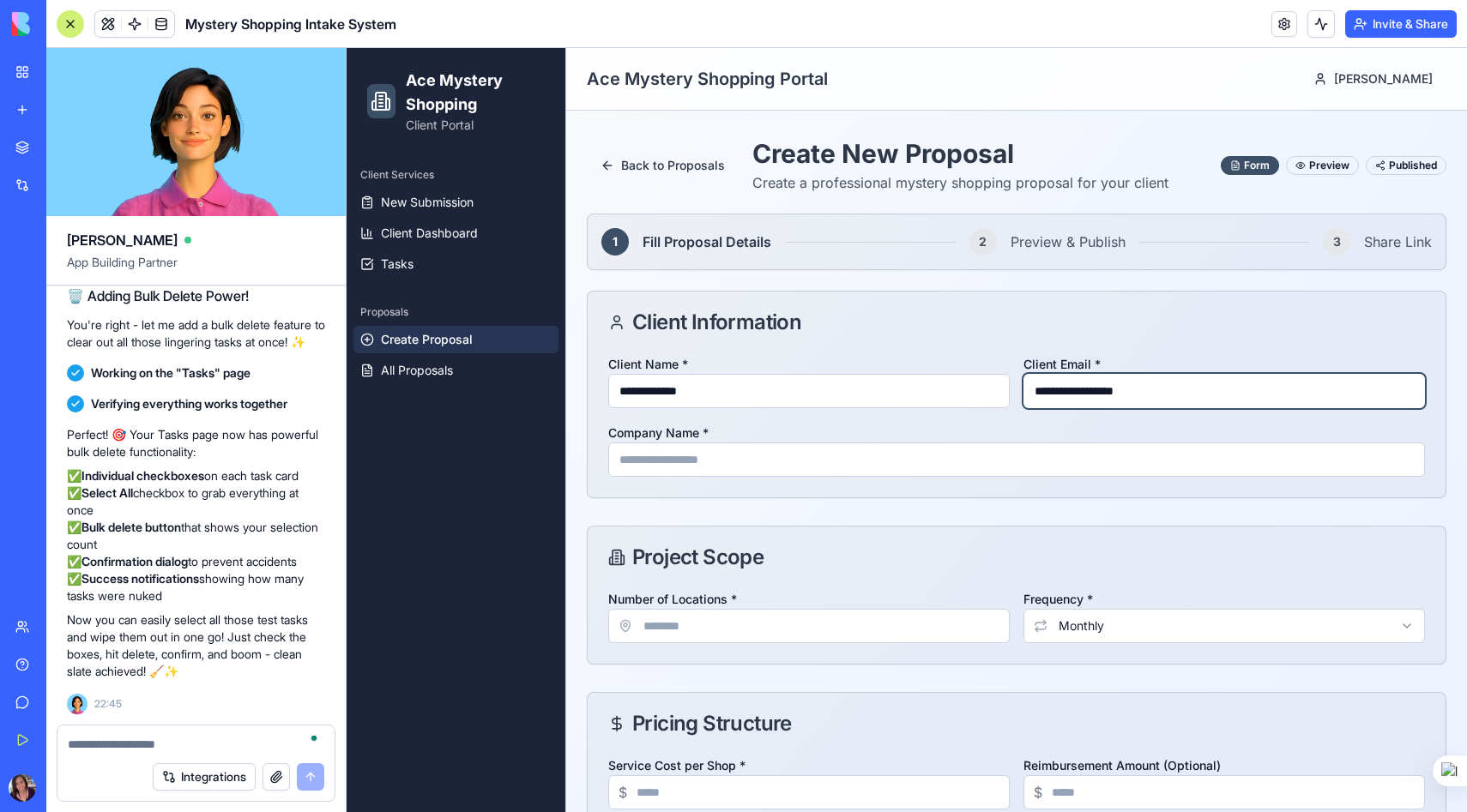
type input "**********"
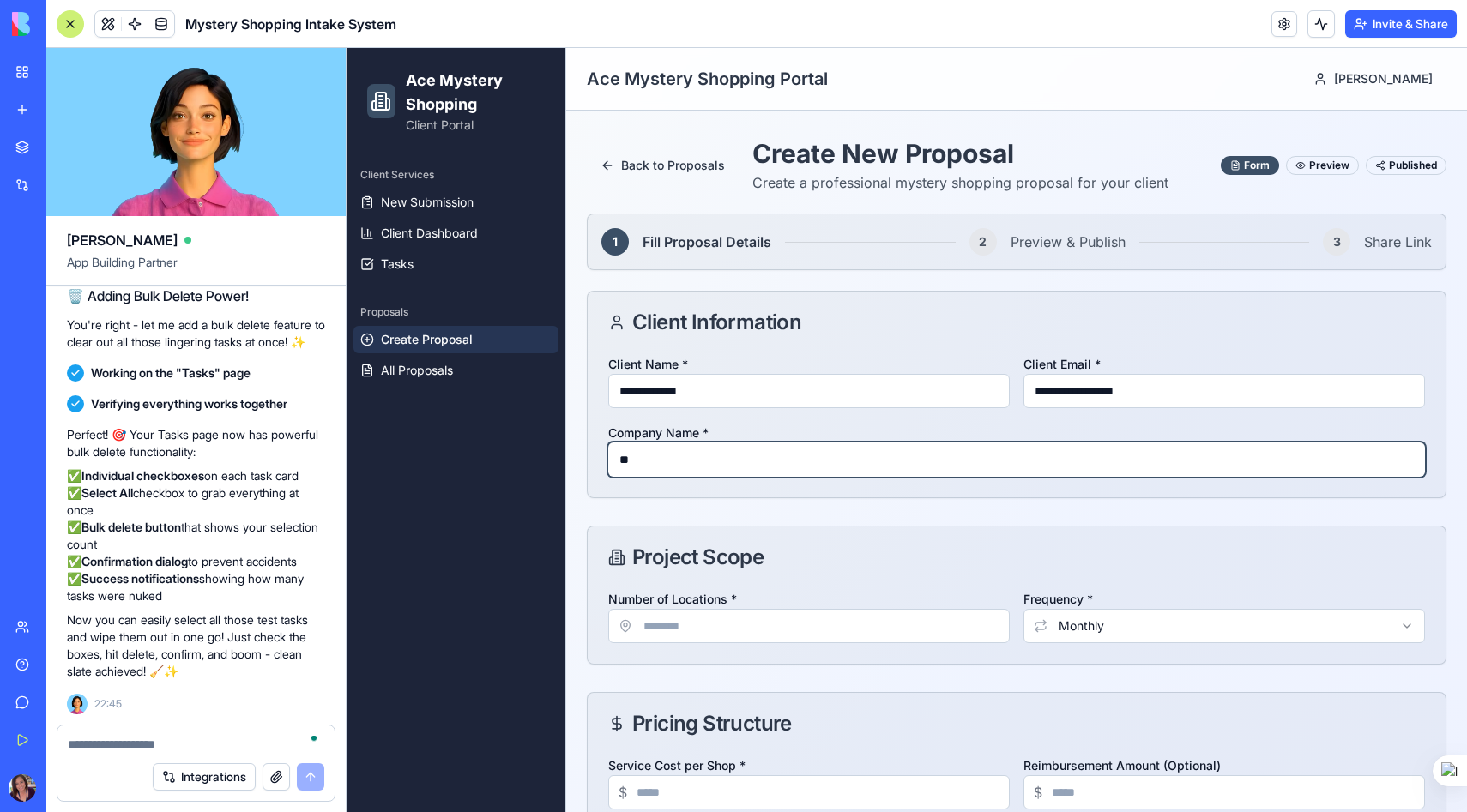
type input "*"
type input "**********"
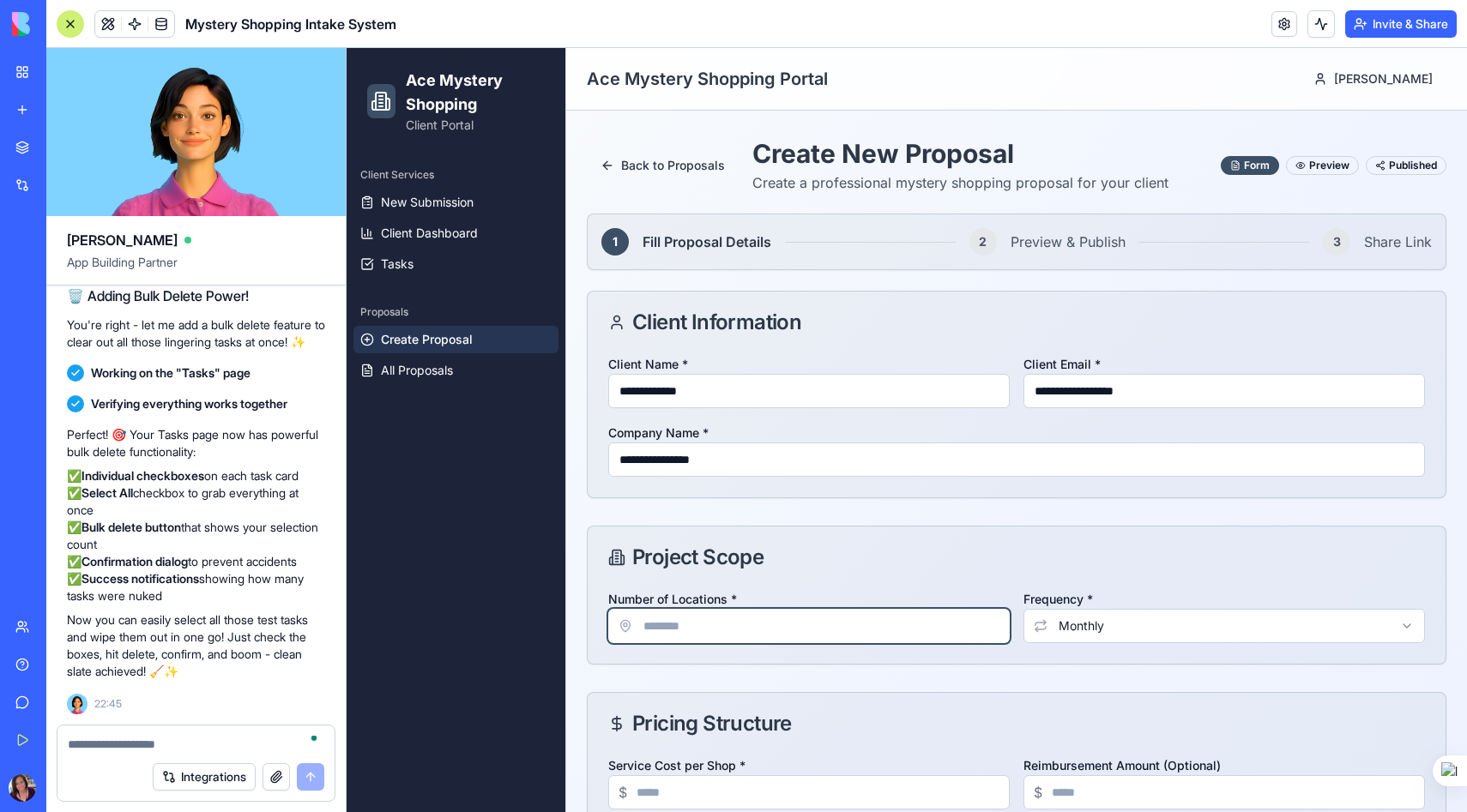
type input "*"
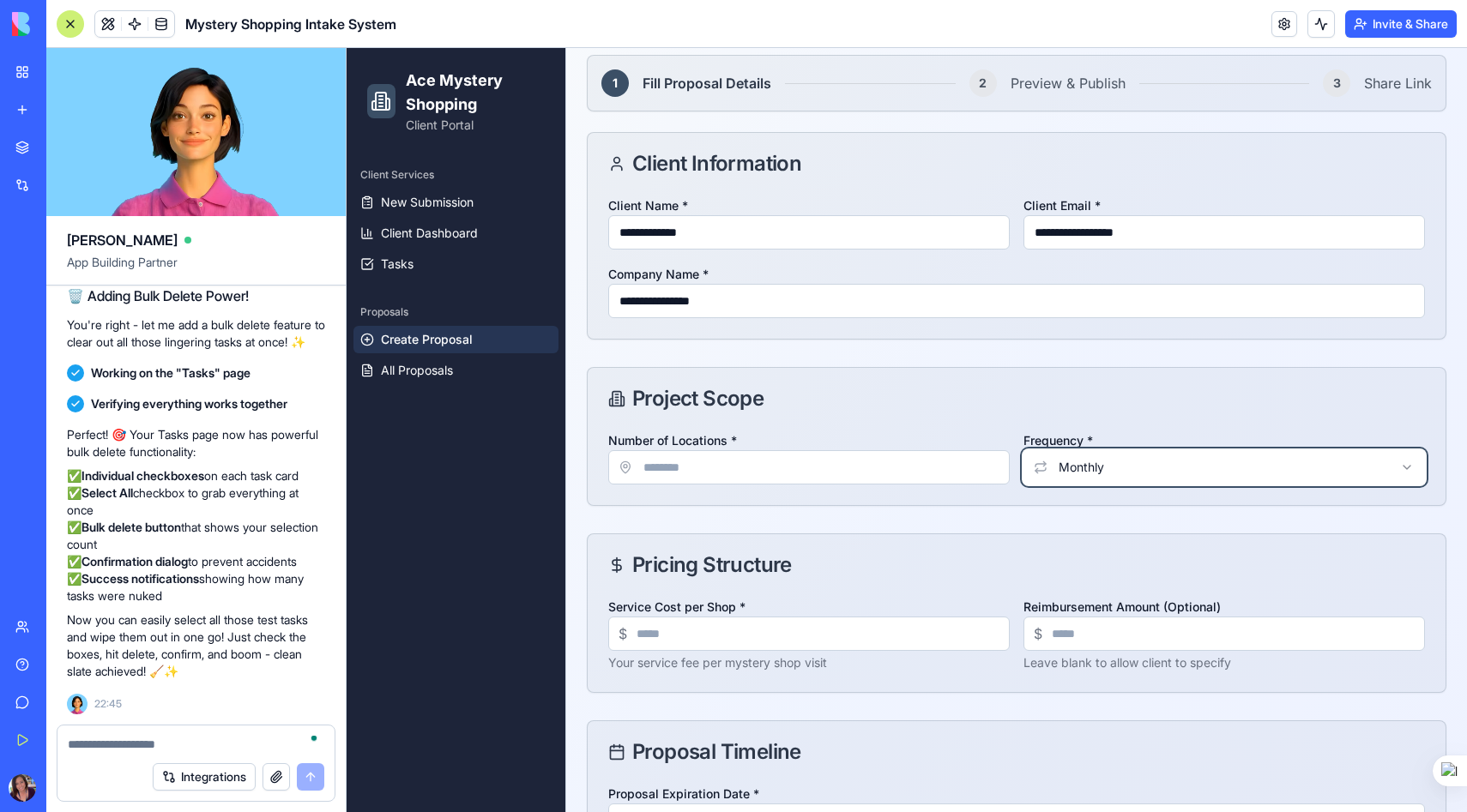
scroll to position [185, 0]
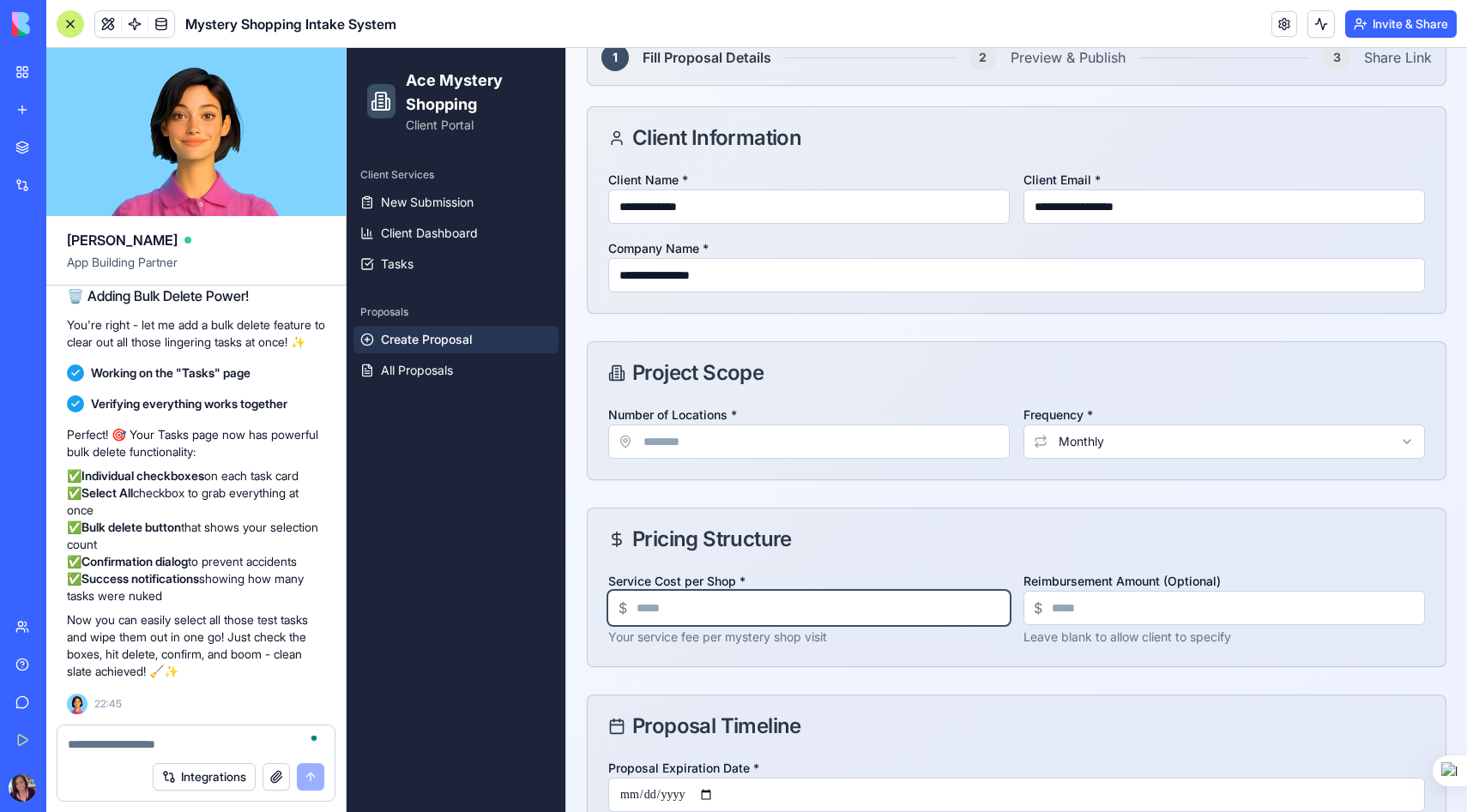
click at [682, 612] on input "Service Cost per Shop *" at bounding box center [809, 608] width 401 height 34
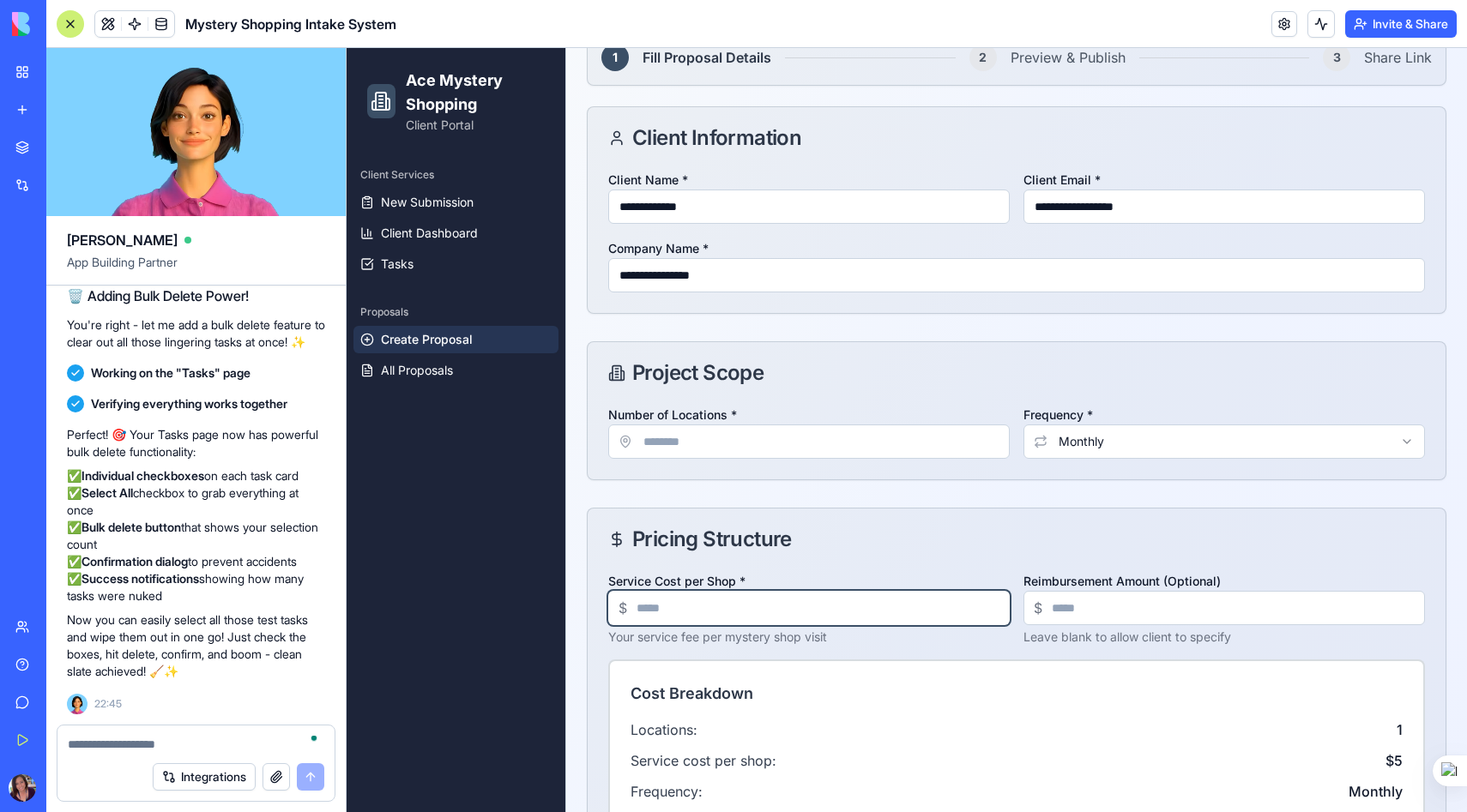
type input "**"
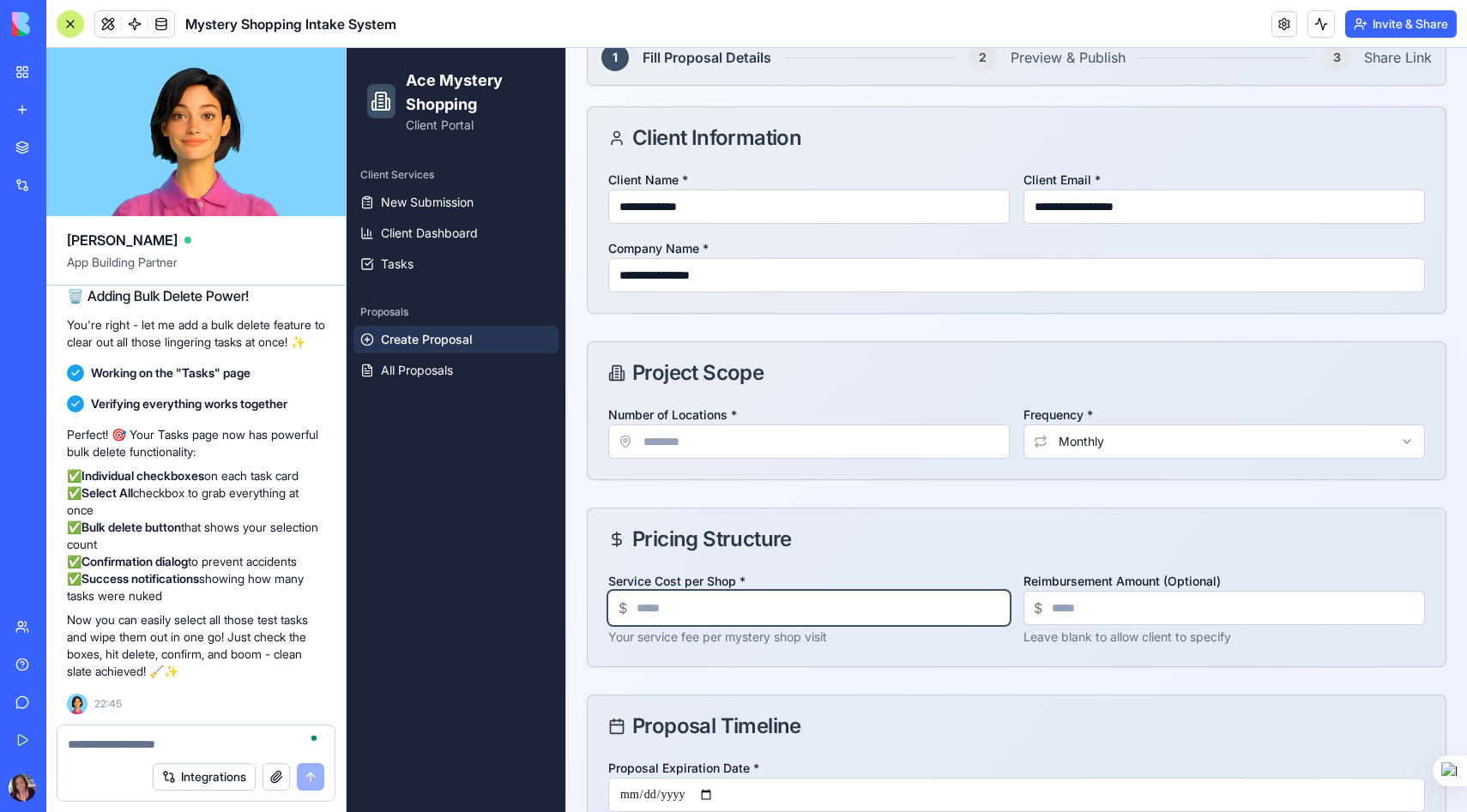
click at [687, 612] on input "Service Cost per Shop *" at bounding box center [809, 608] width 401 height 34
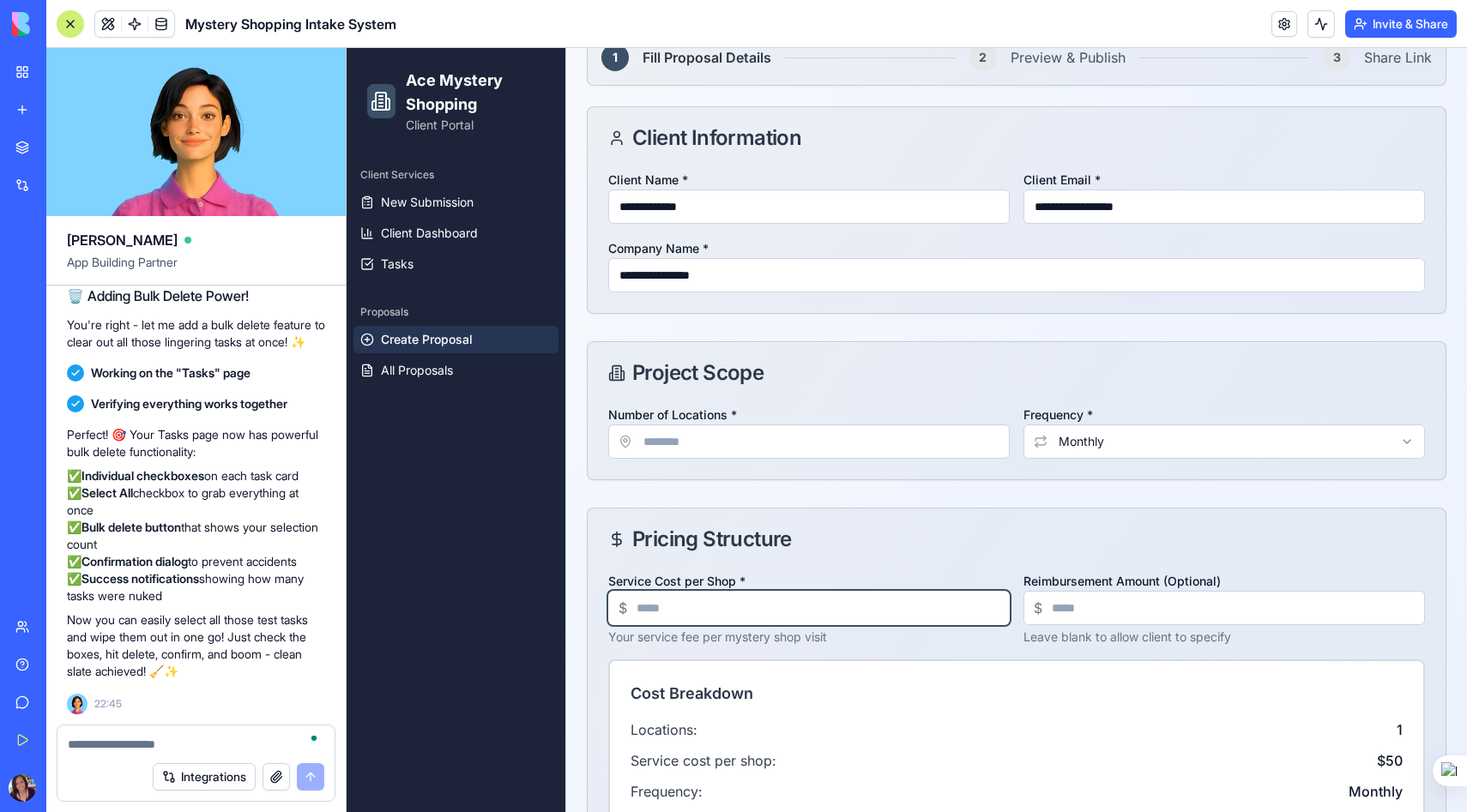
type input "**"
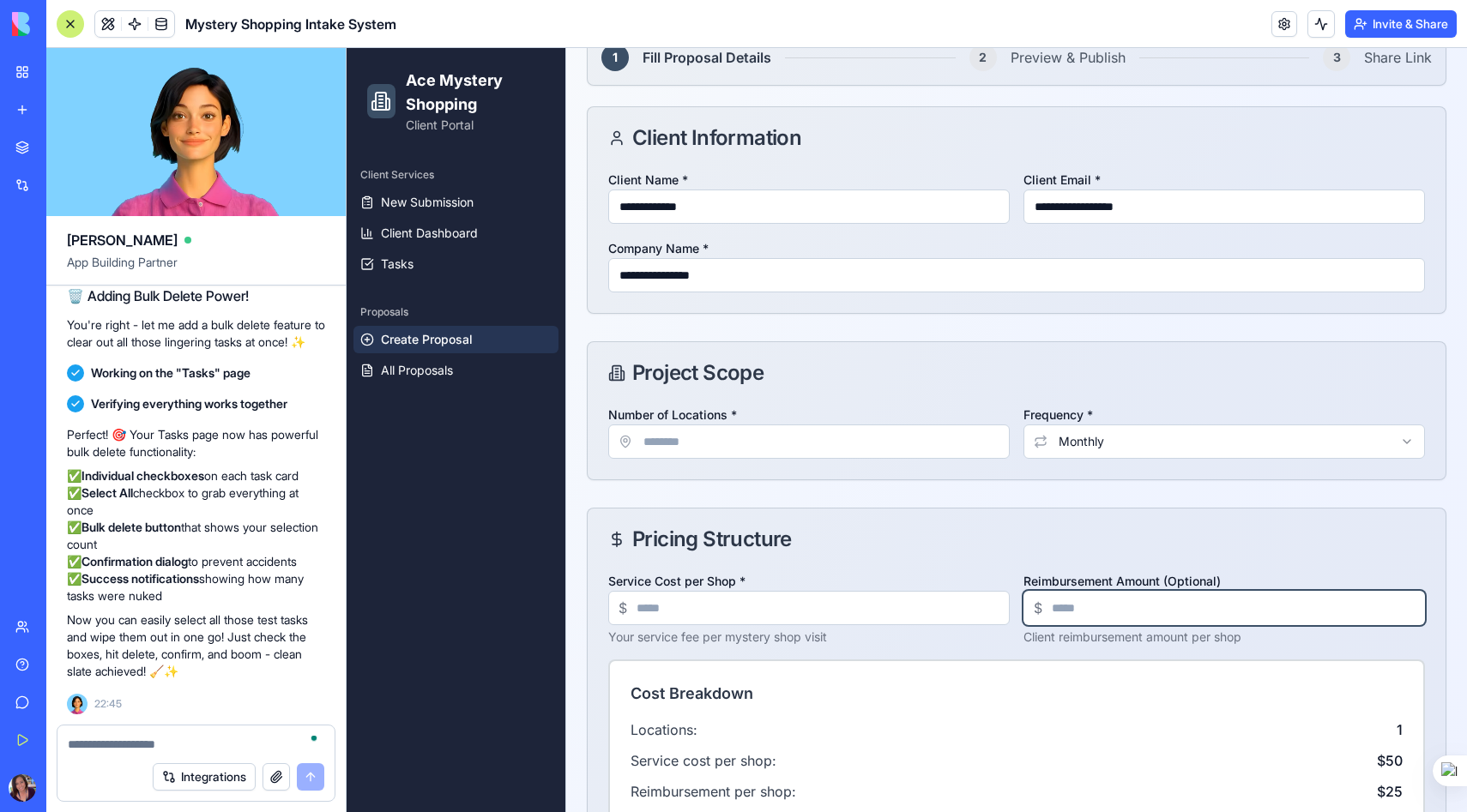
type input "**"
click at [777, 492] on form "**********" at bounding box center [1017, 670] width 859 height 1127
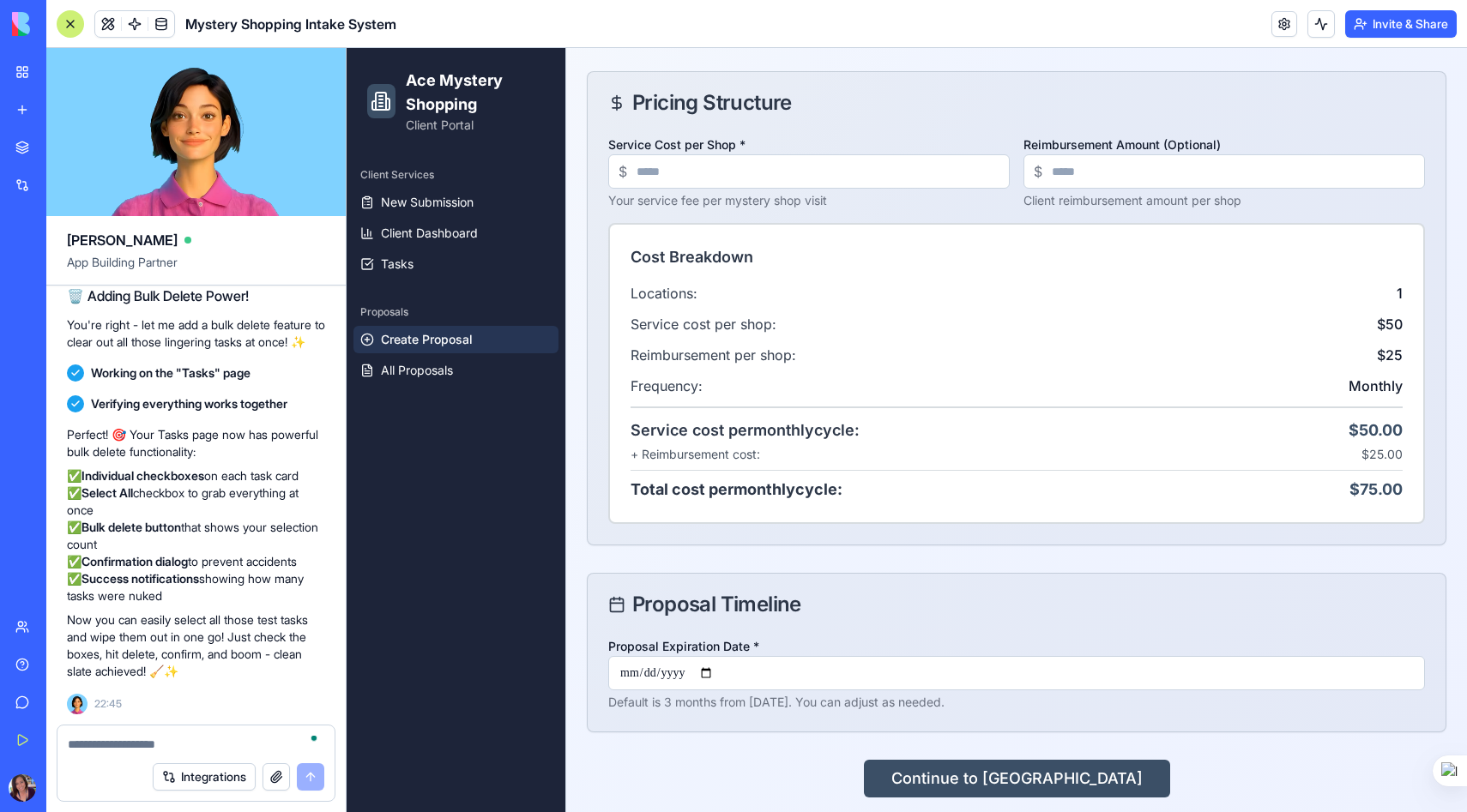
scroll to position [634, 0]
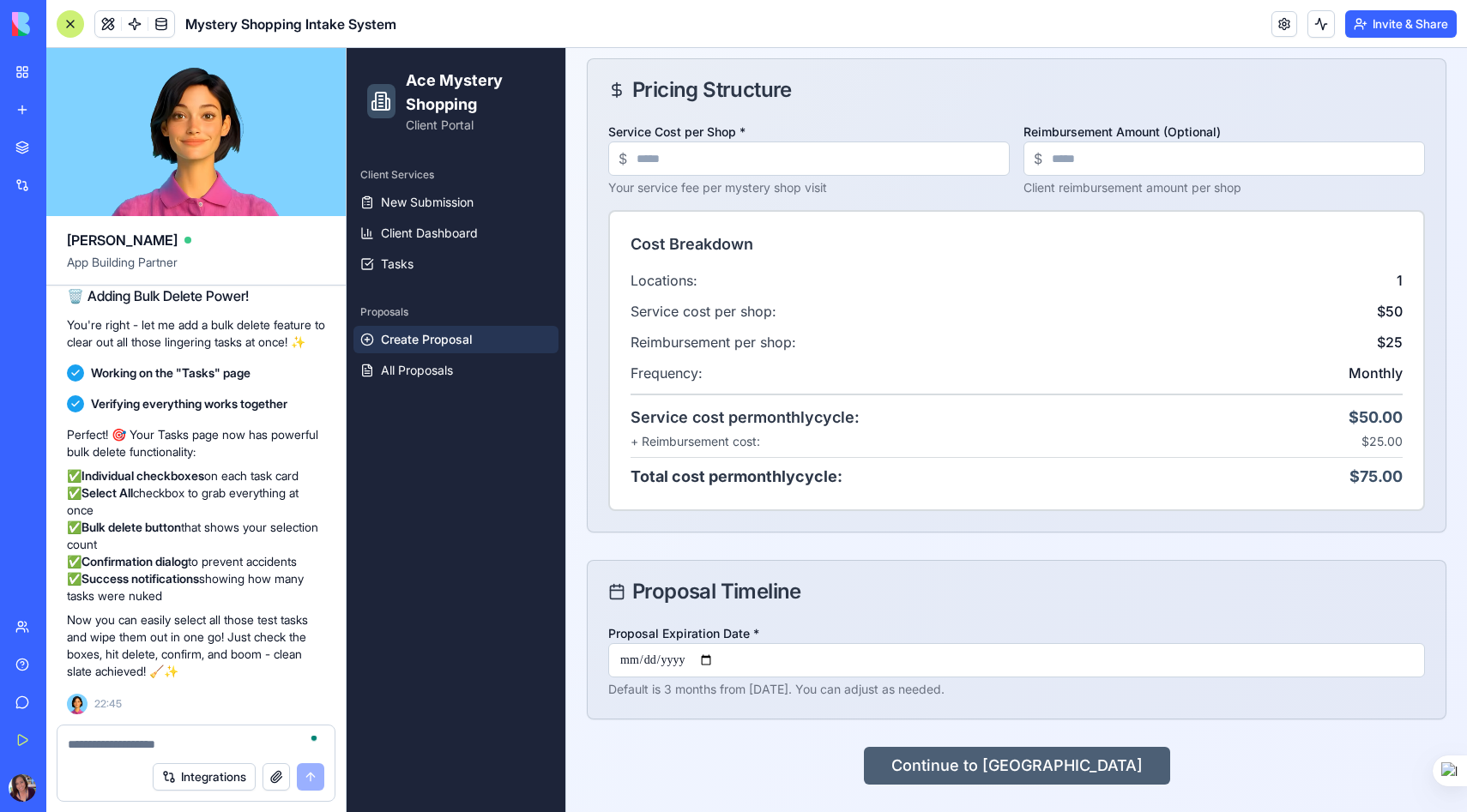
click at [963, 761] on button "Continue to [GEOGRAPHIC_DATA]" at bounding box center [1017, 766] width 306 height 38
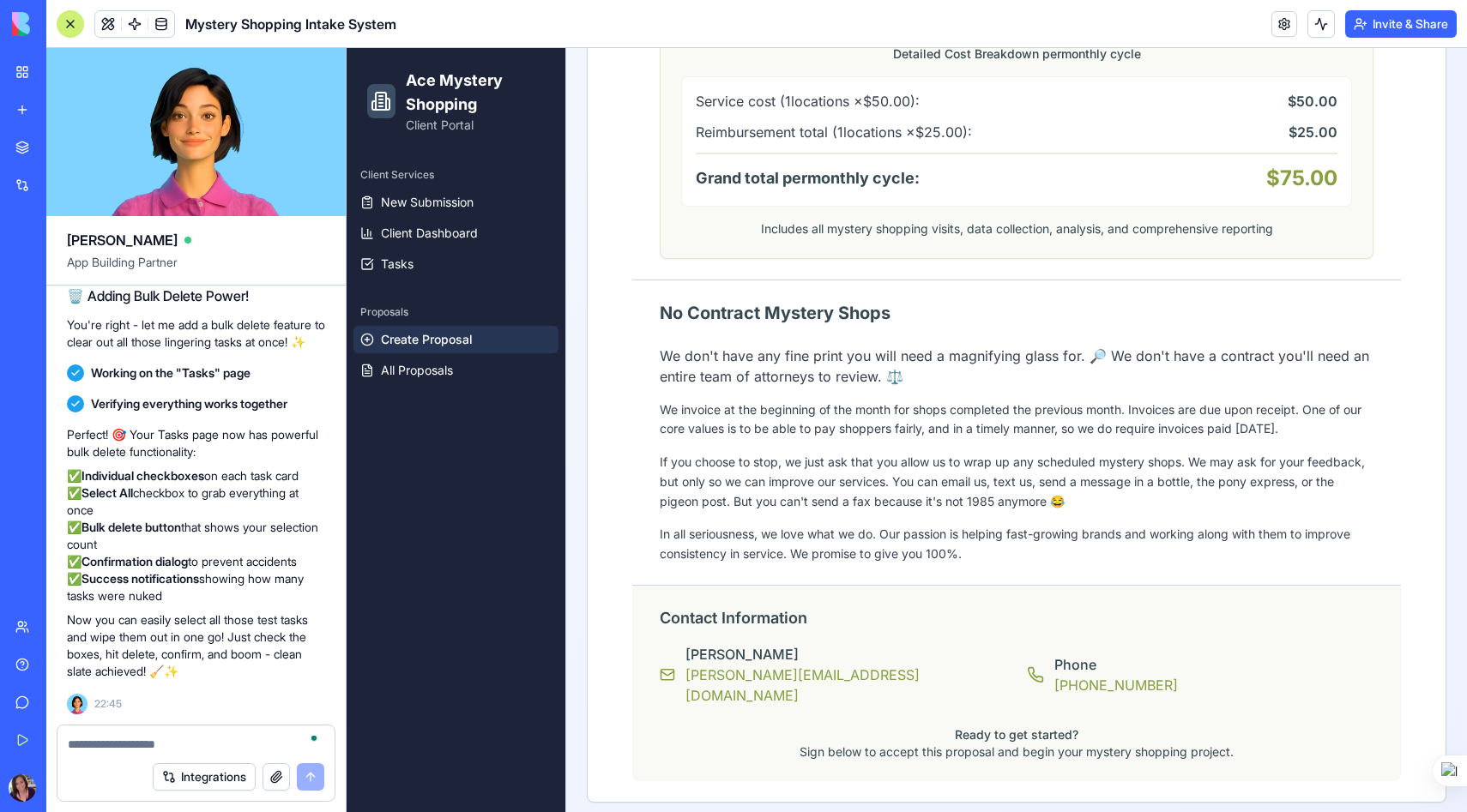
scroll to position [1379, 0]
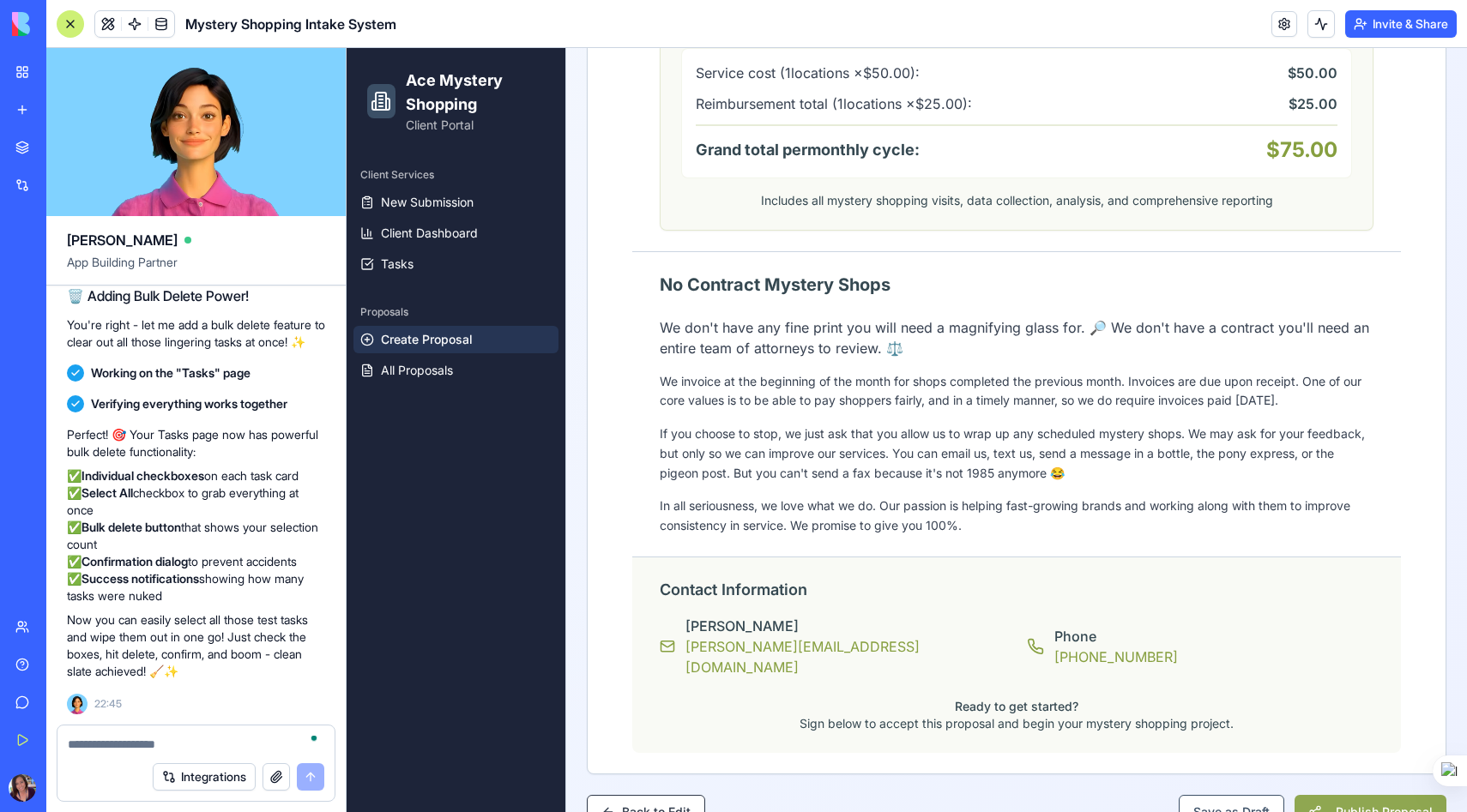
click at [1365, 795] on button "Publish Proposal" at bounding box center [1370, 812] width 152 height 34
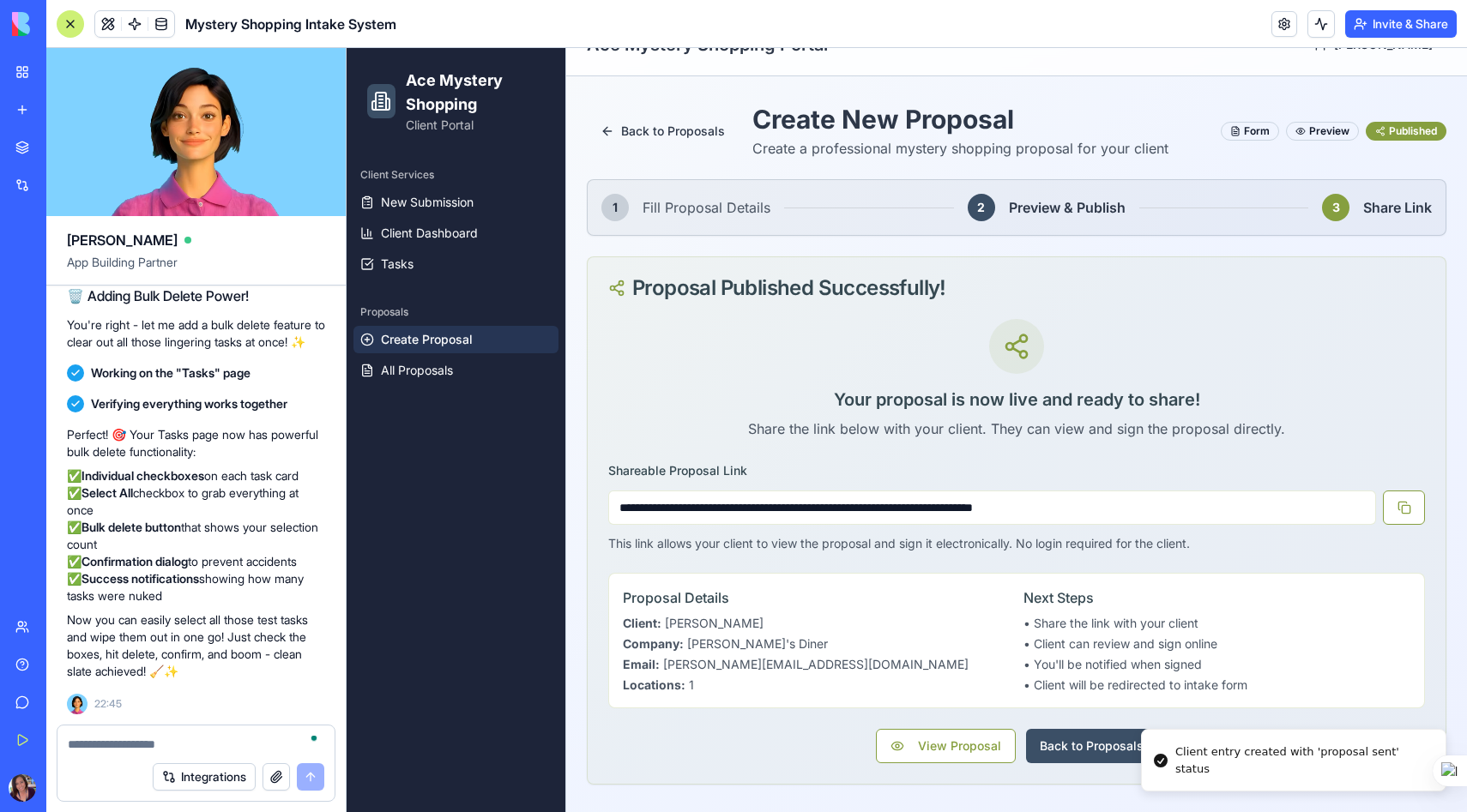
scroll to position [34, 0]
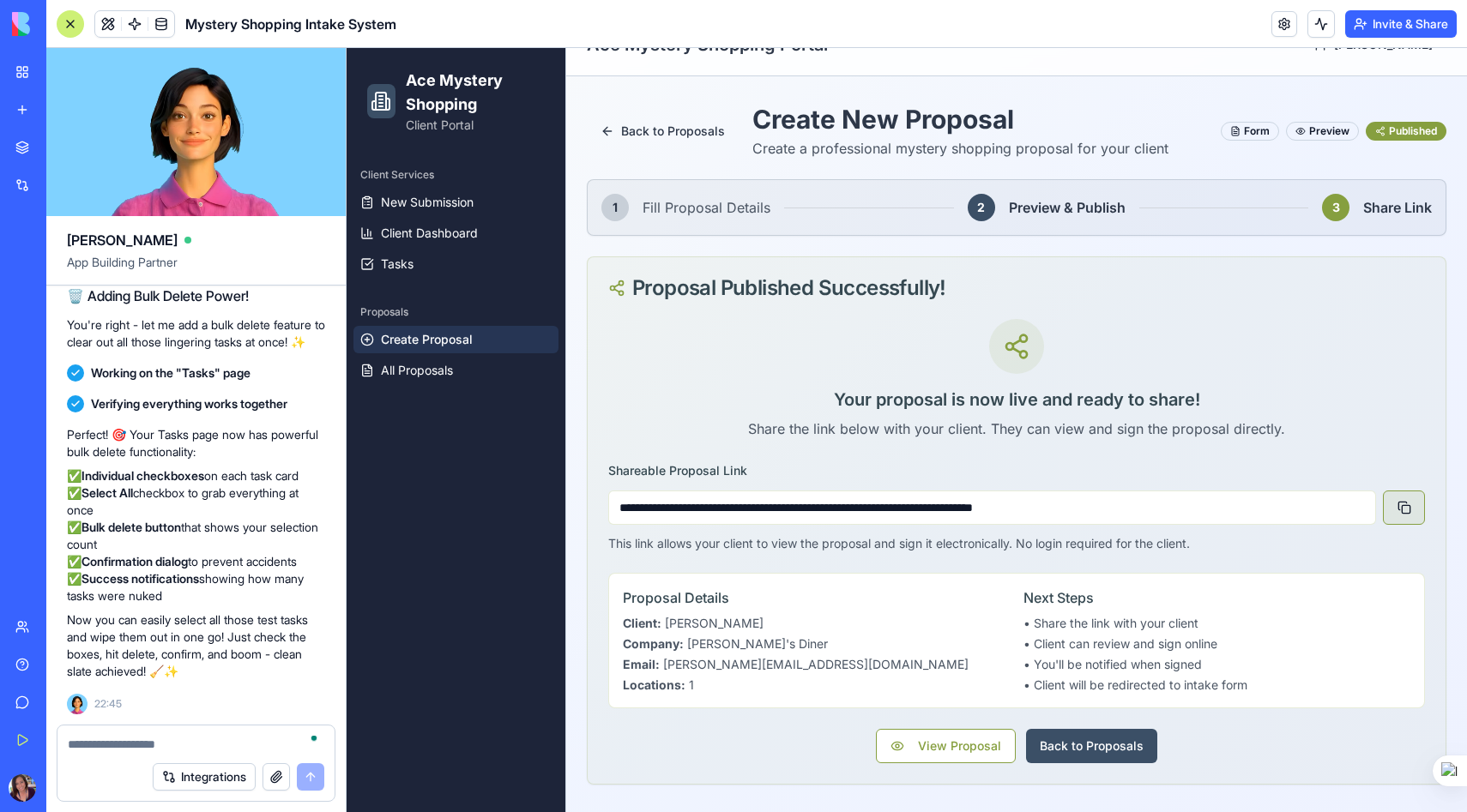
click at [1407, 509] on button at bounding box center [1403, 508] width 42 height 34
click at [114, 742] on textarea "To enrich screen reader interactions, please activate Accessibility in Grammarl…" at bounding box center [196, 744] width 256 height 17
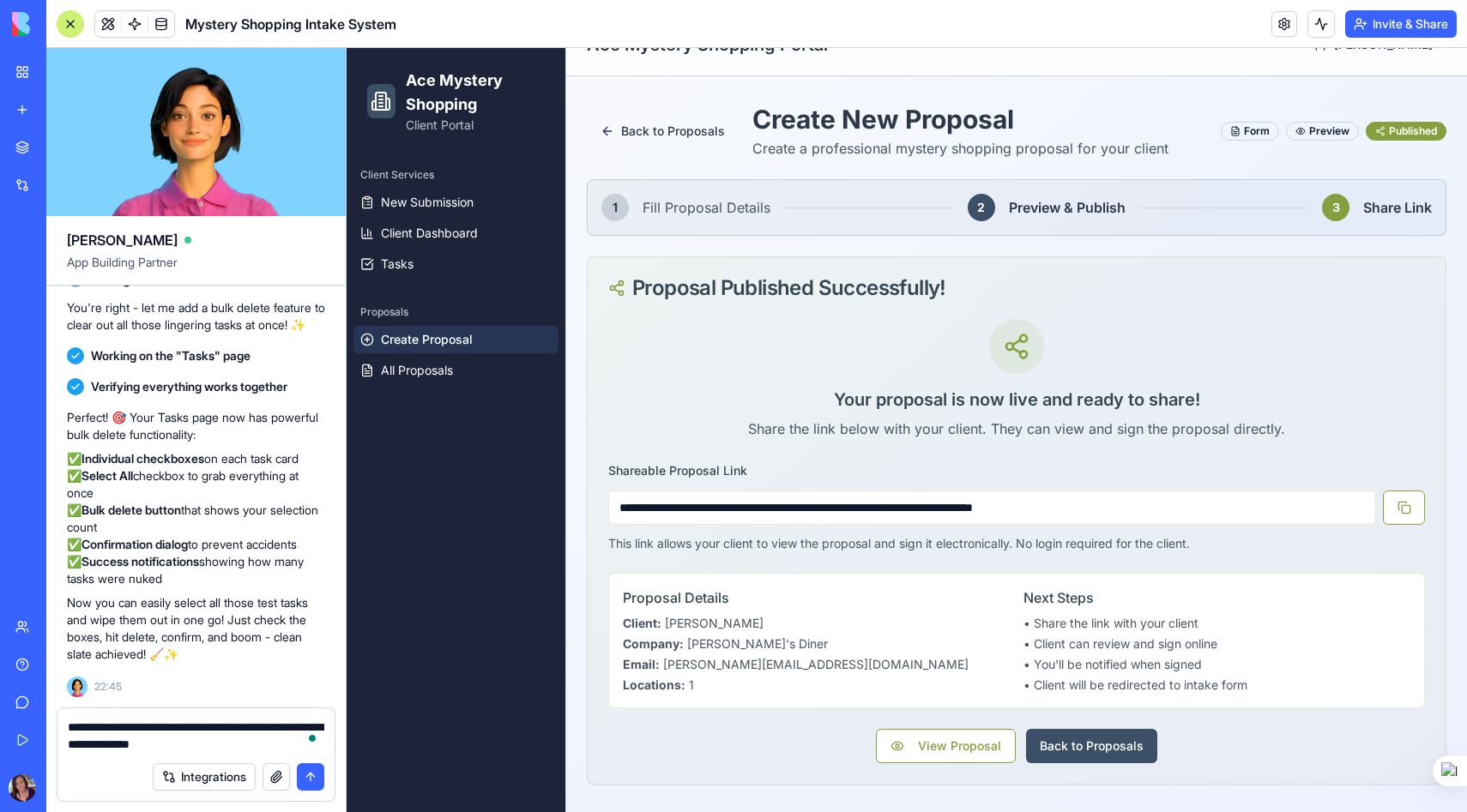
type textarea "**********"
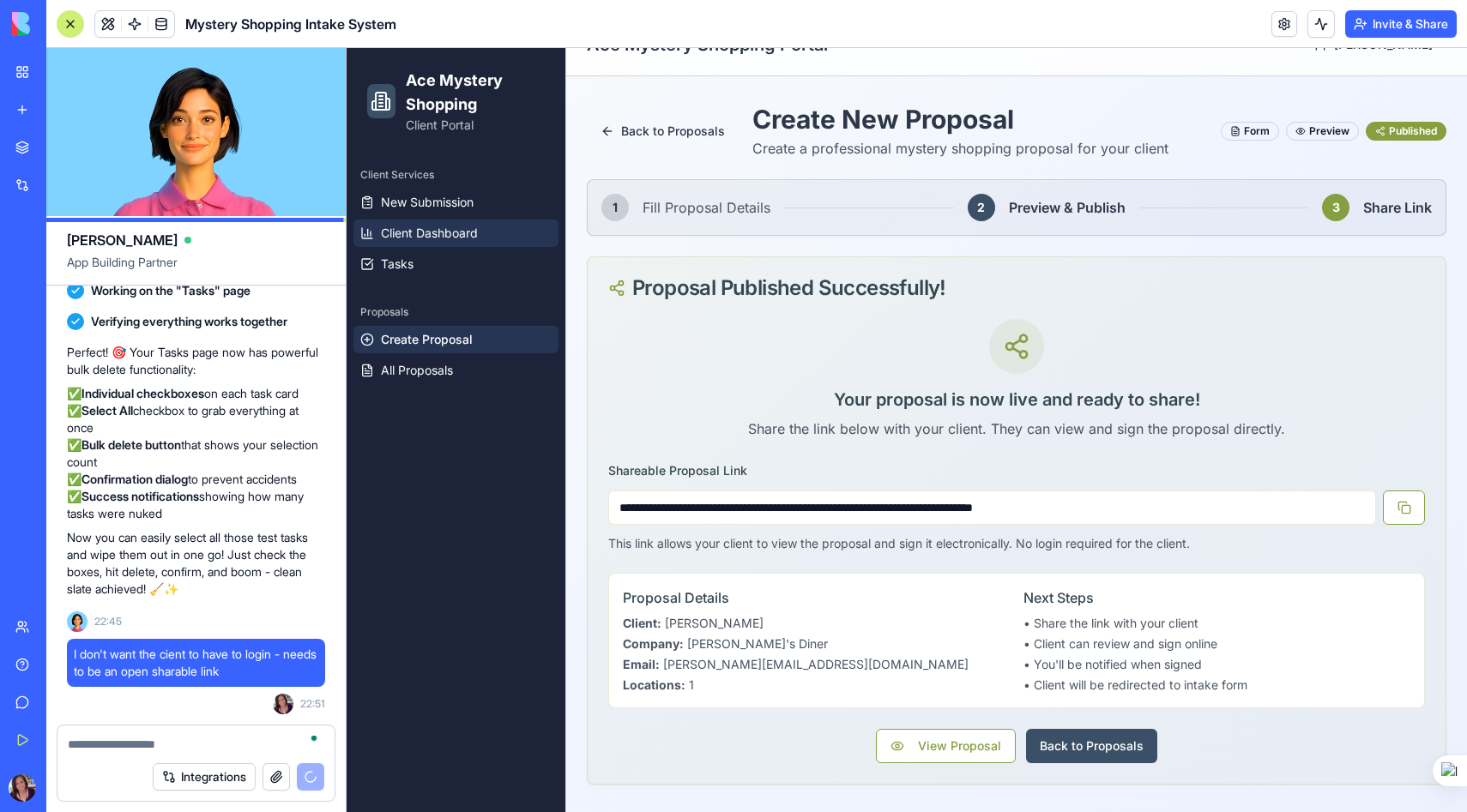
click at [434, 232] on span "Client Dashboard" at bounding box center [429, 233] width 97 height 17
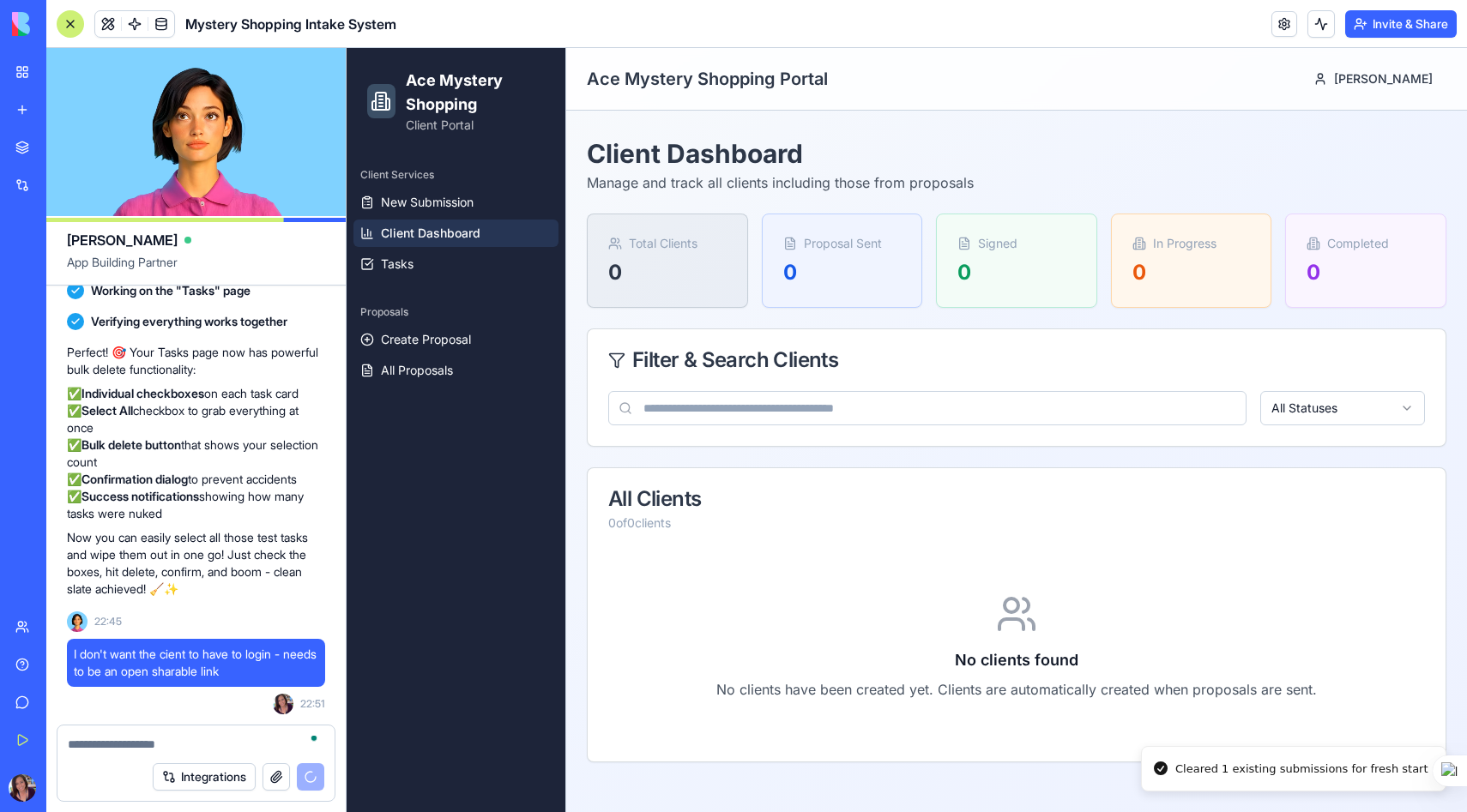
click at [414, 226] on span "Client Dashboard" at bounding box center [431, 233] width 100 height 17
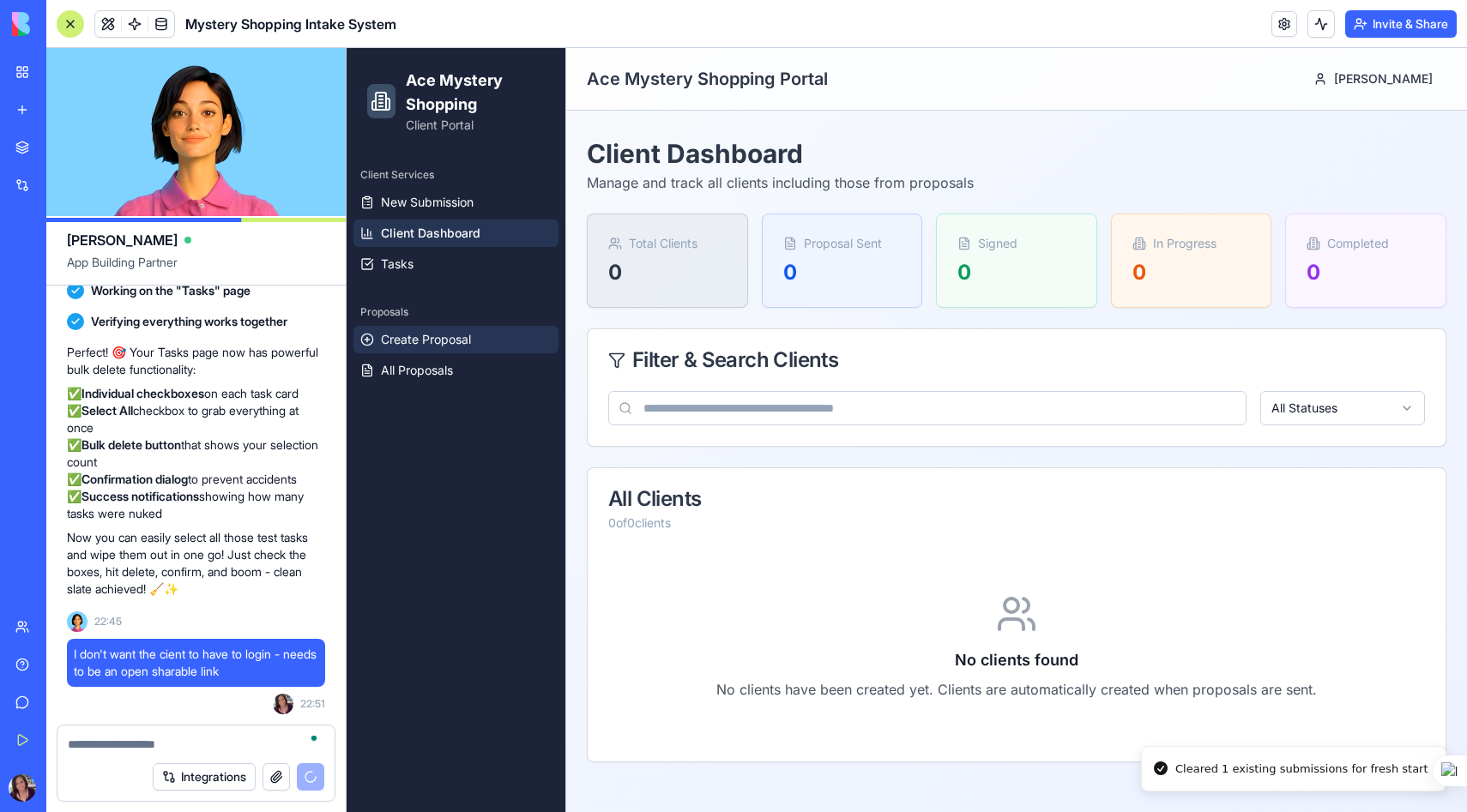
click at [411, 333] on span "Create Proposal" at bounding box center [425, 339] width 90 height 17
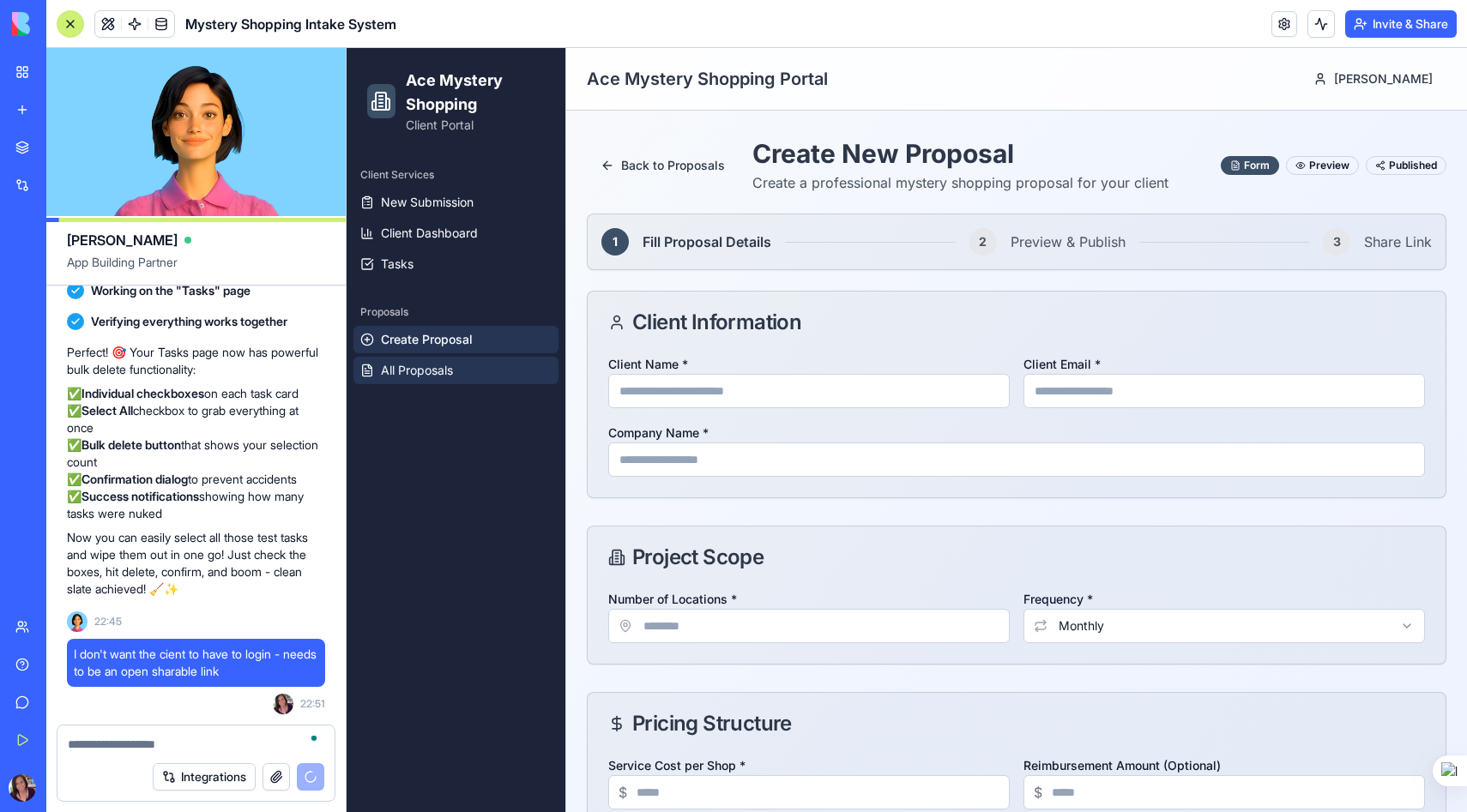
click at [407, 369] on span "All Proposals" at bounding box center [417, 370] width 72 height 17
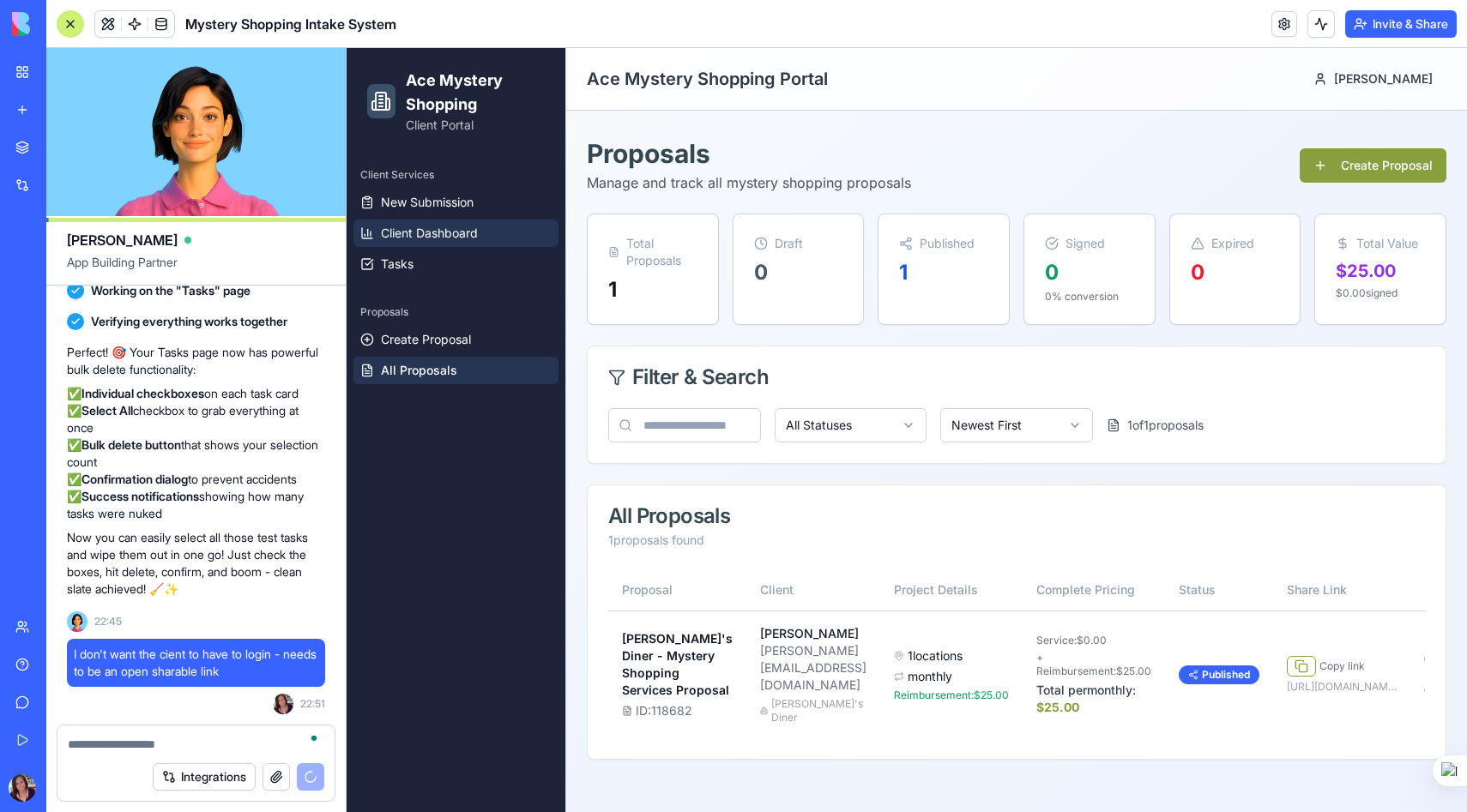
click at [421, 238] on span "Client Dashboard" at bounding box center [429, 233] width 97 height 17
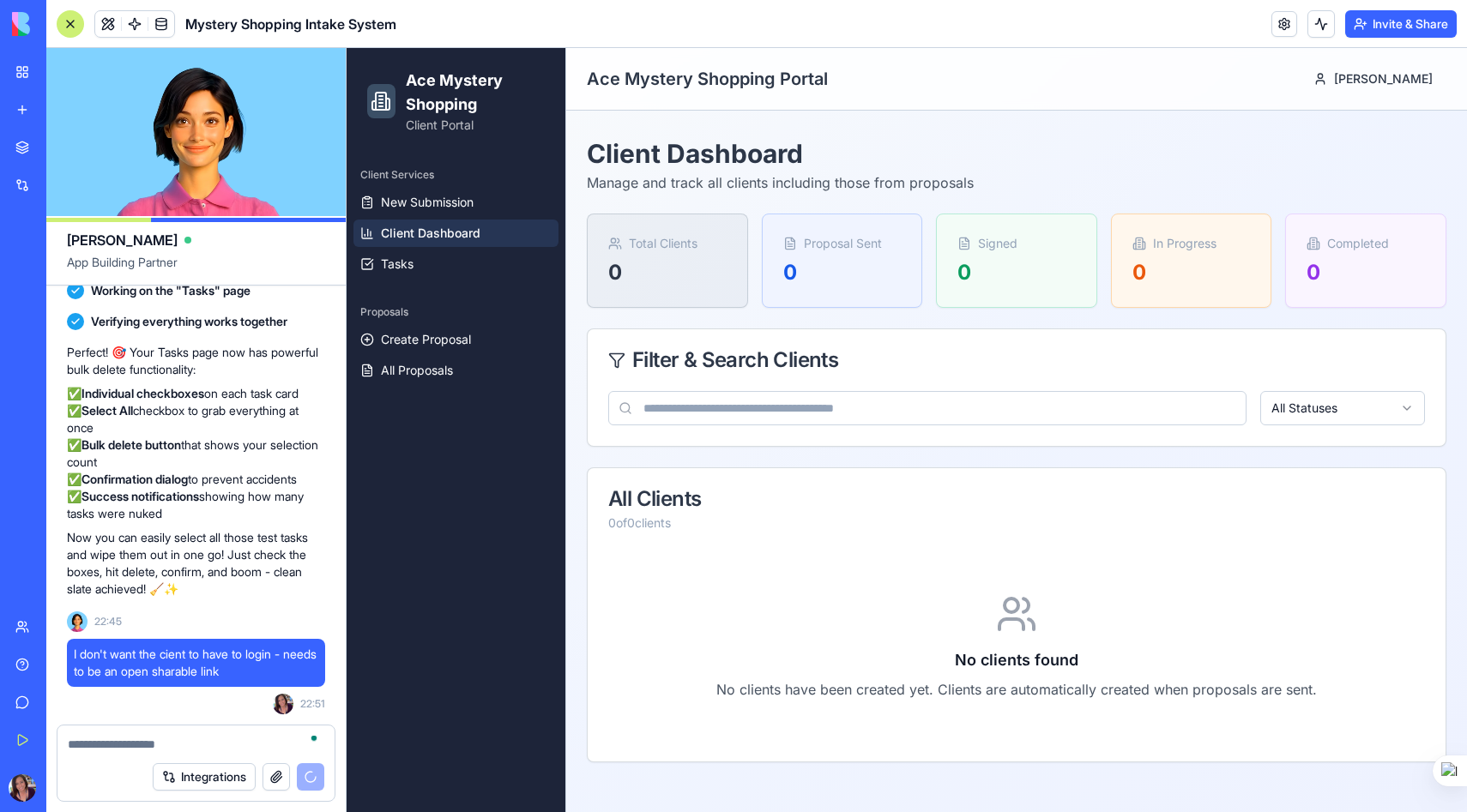
click at [1351, 402] on html "Ace Mystery Shopping Client Portal Client Services New Submission Client Dashbo…" at bounding box center [906, 430] width 1120 height 764
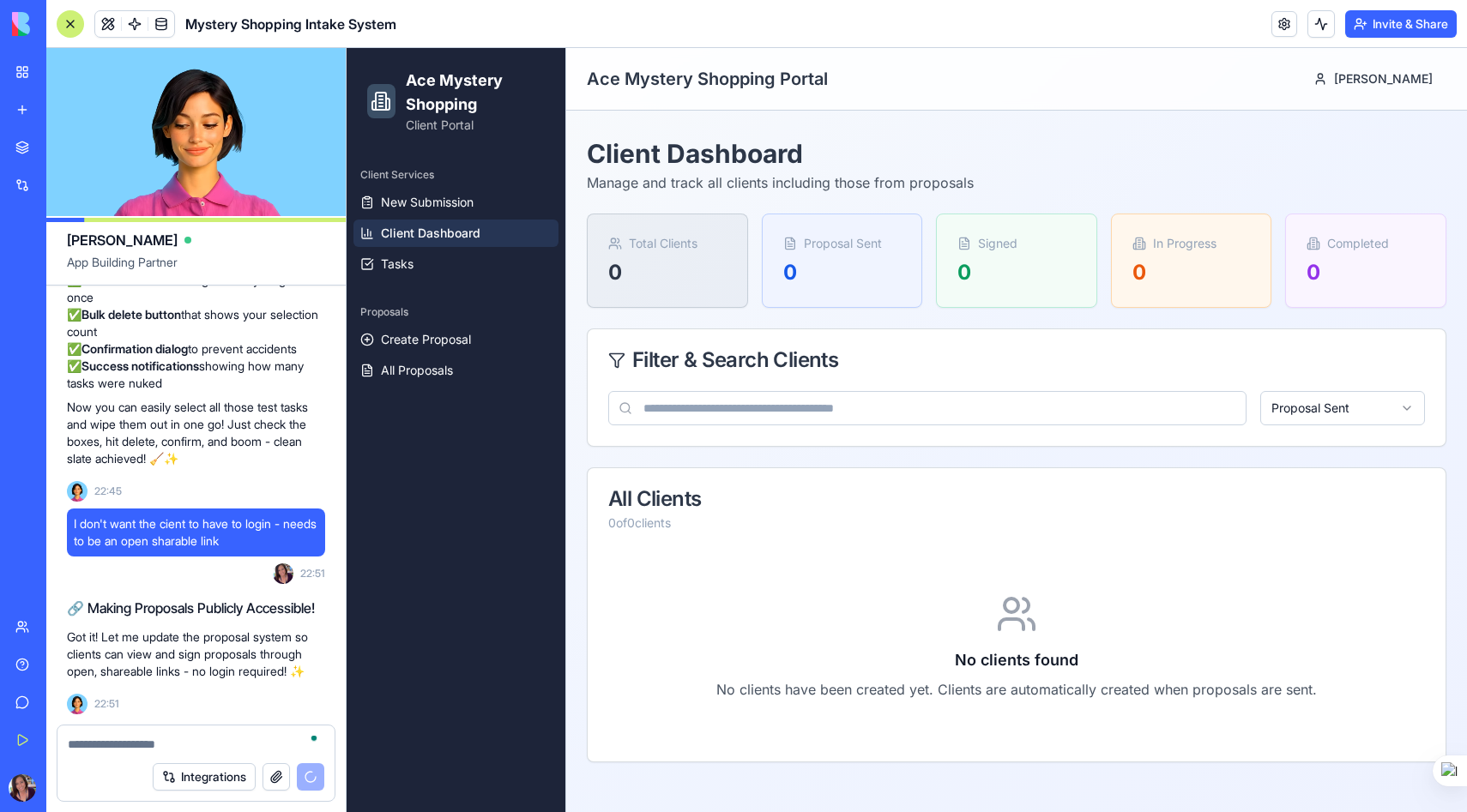
scroll to position [37599, 0]
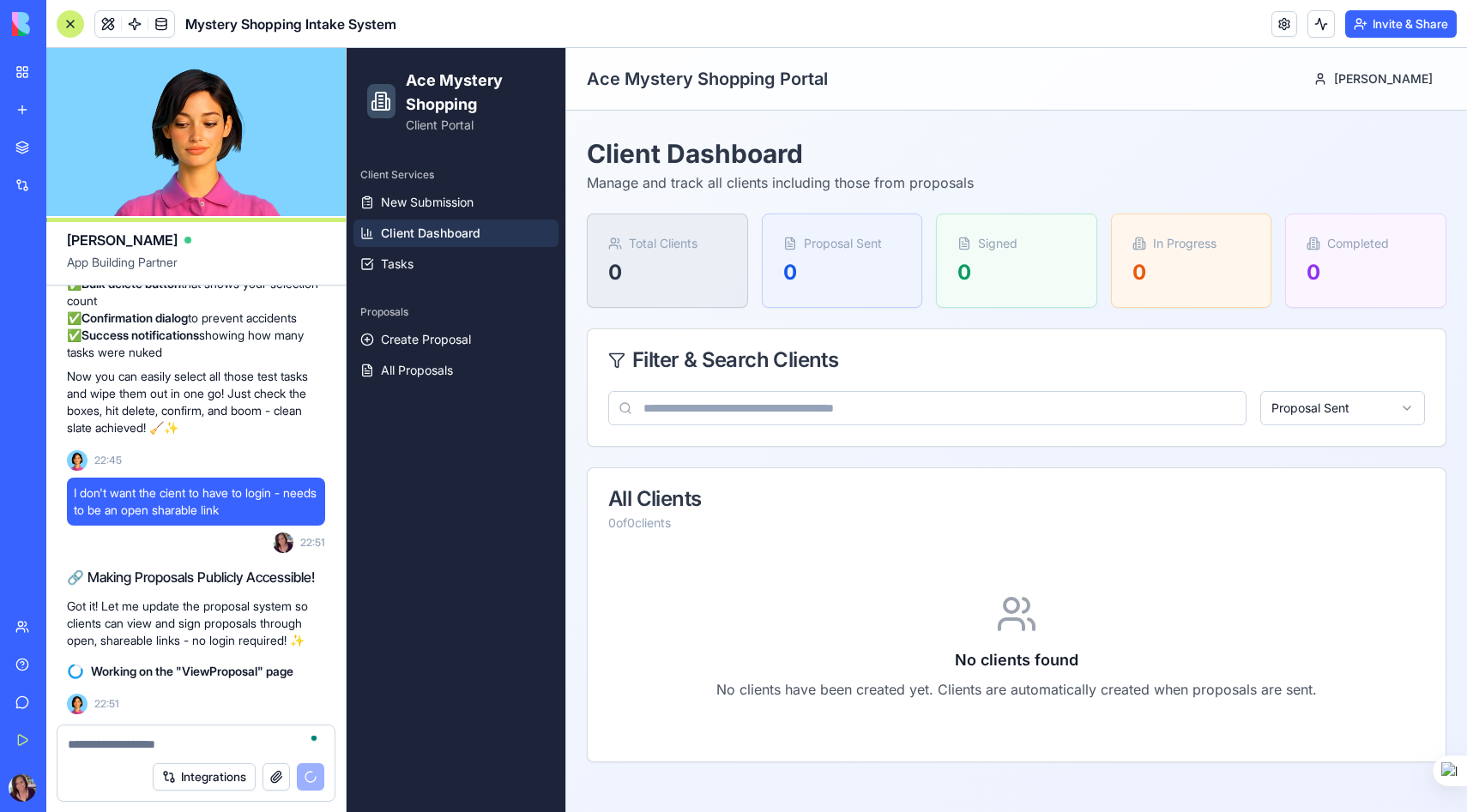
click at [123, 742] on textarea "To enrich screen reader interactions, please activate Accessibility in Grammarl…" at bounding box center [196, 744] width 256 height 17
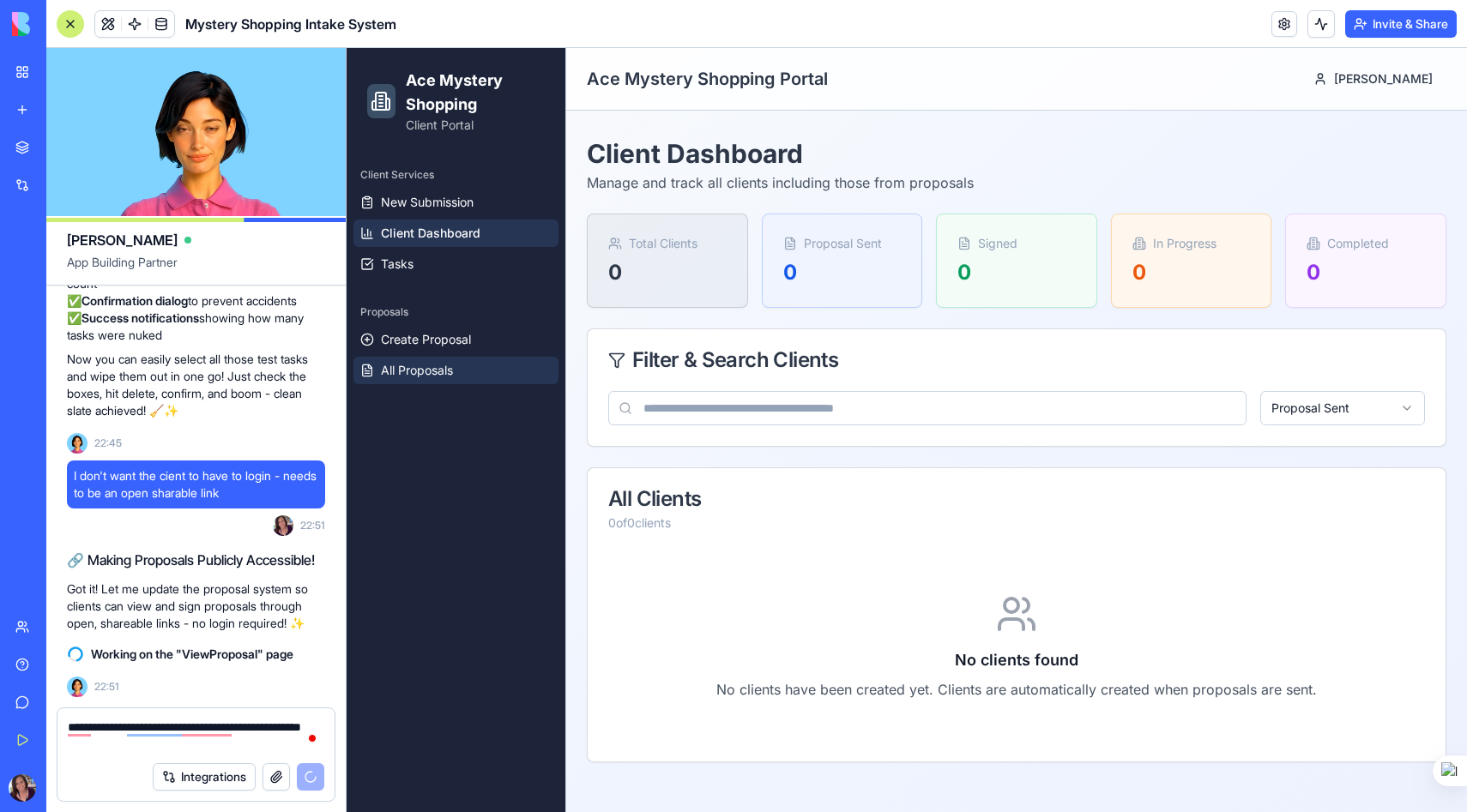
click at [425, 372] on span "All Proposals" at bounding box center [417, 370] width 72 height 17
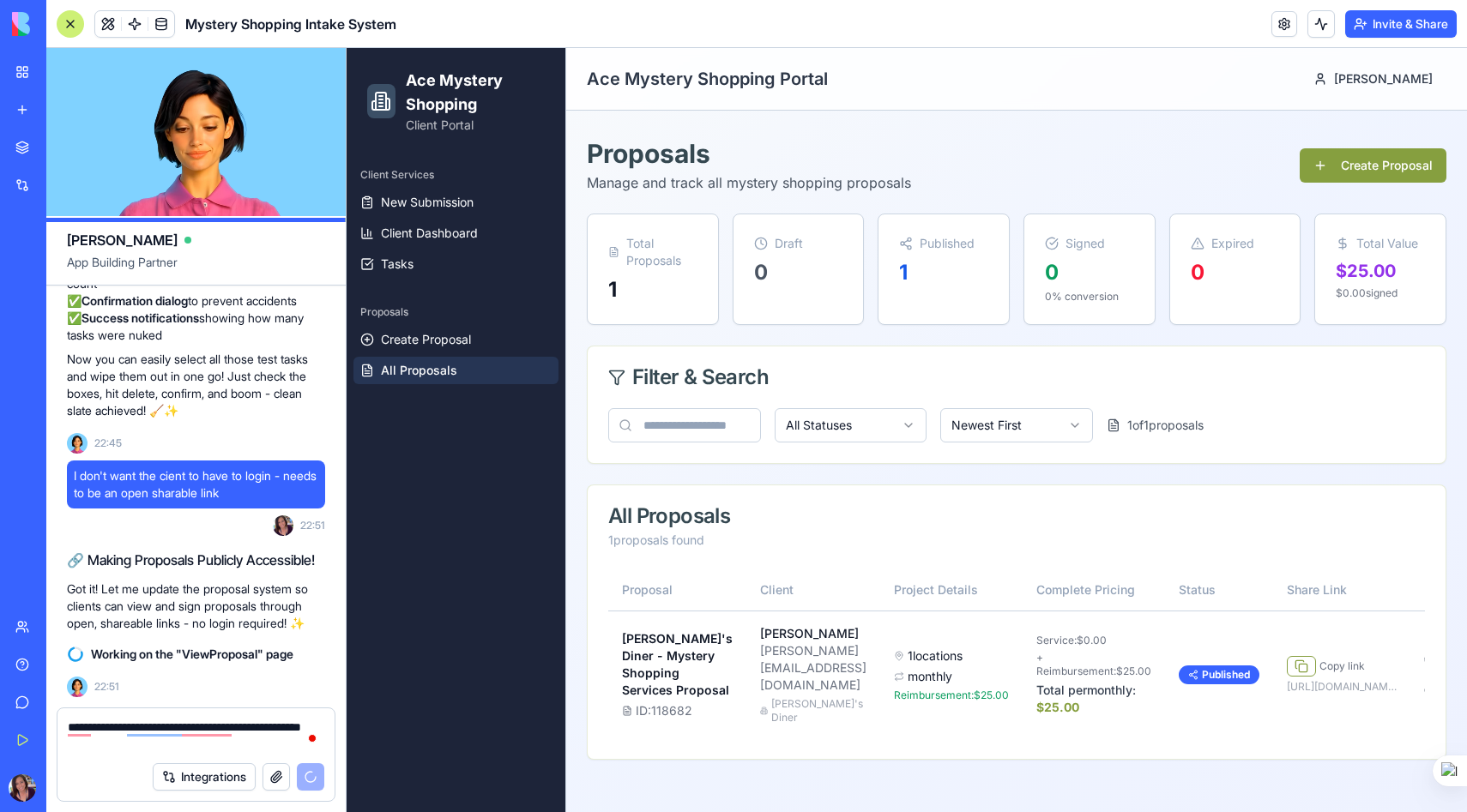
scroll to position [37617, 0]
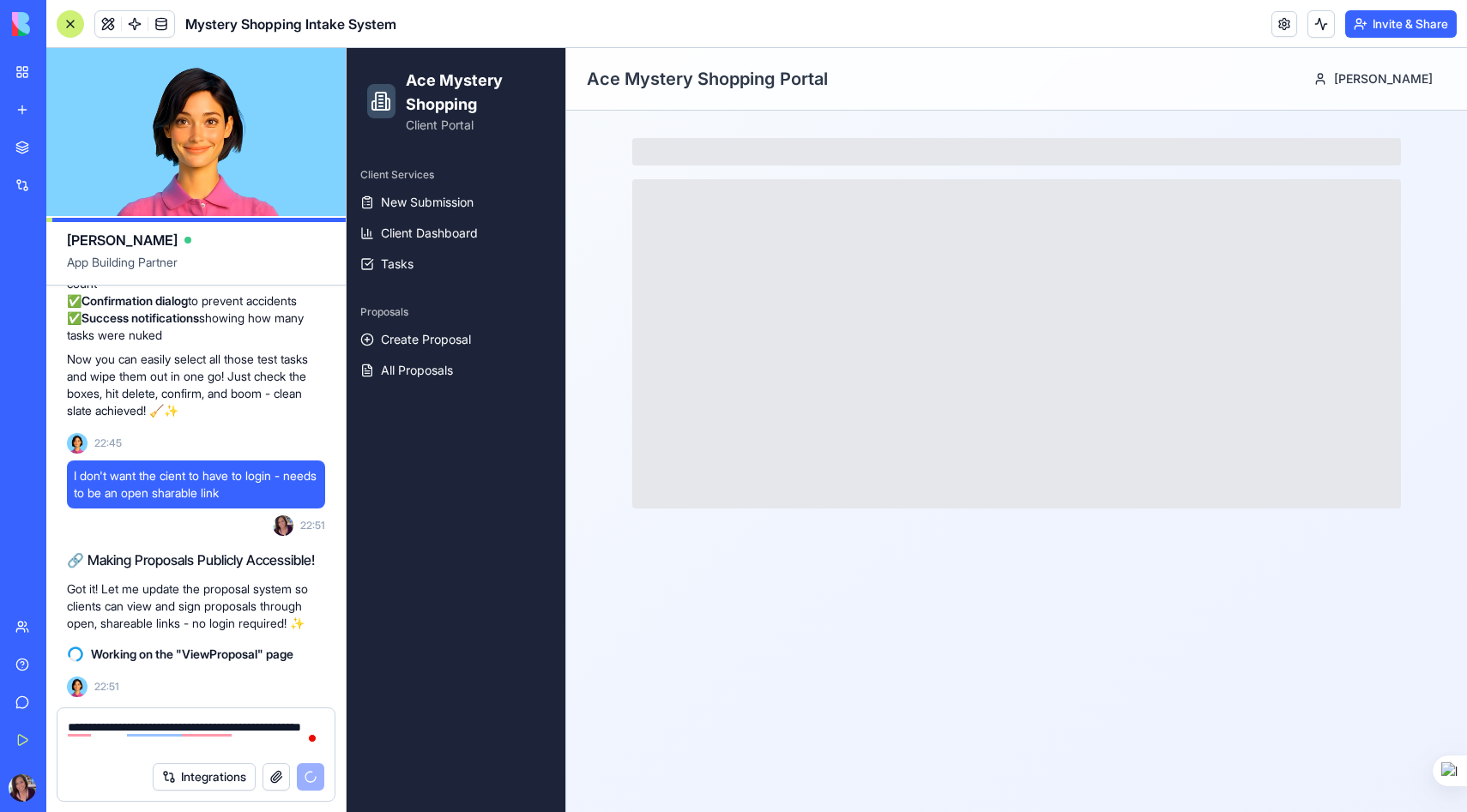
scroll to position [0, 0]
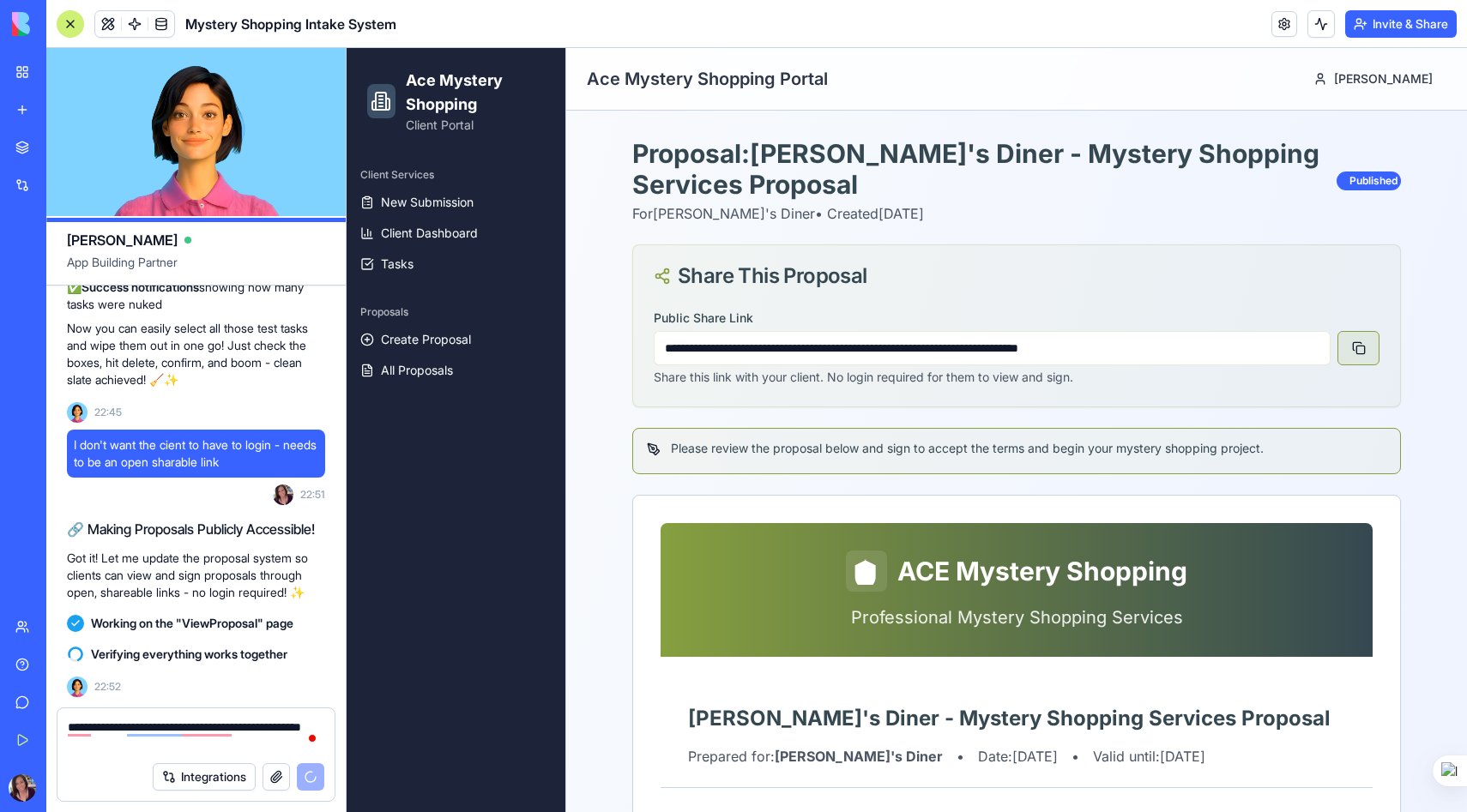
click at [1355, 339] on button at bounding box center [1358, 348] width 42 height 34
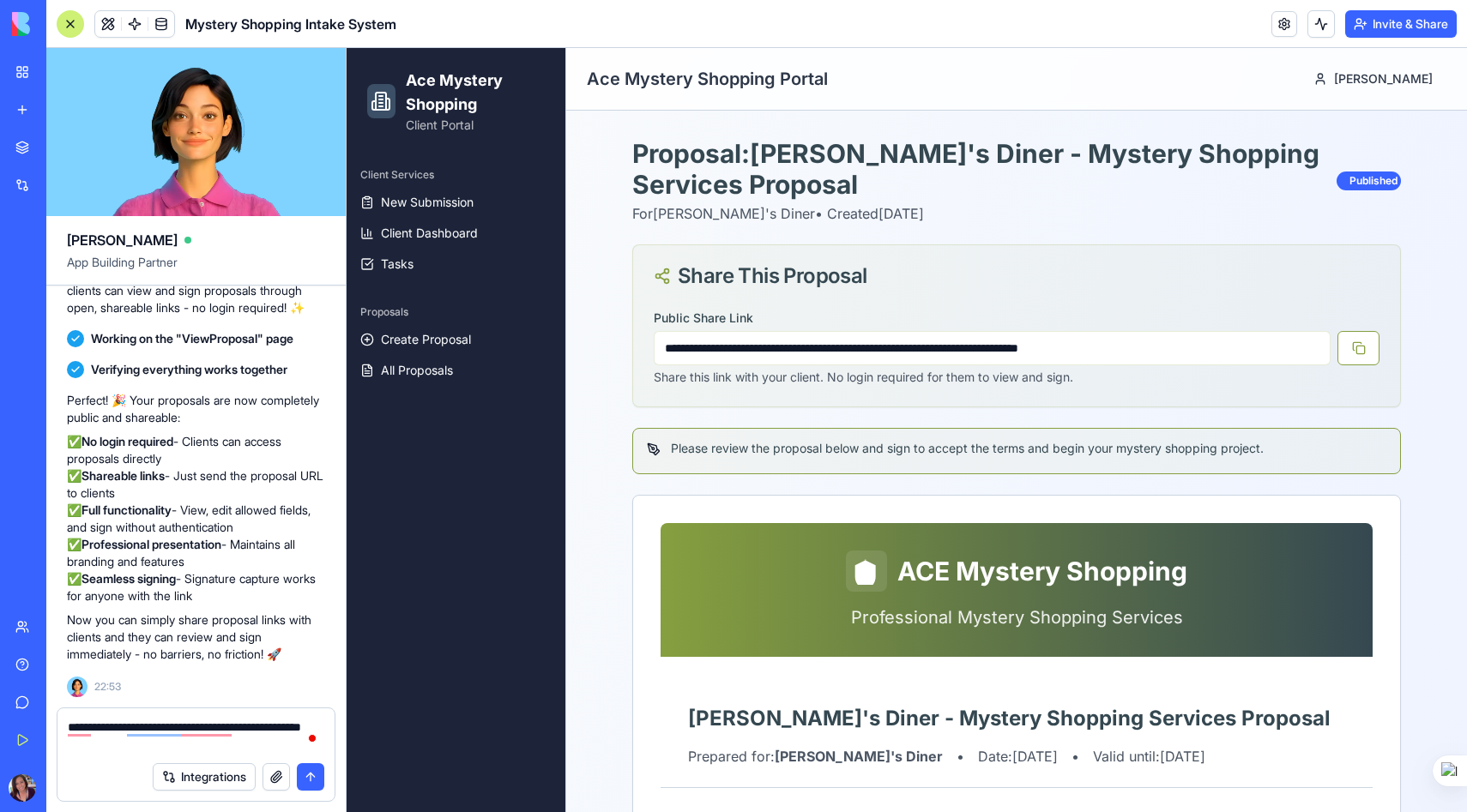
click at [107, 743] on textarea "**********" at bounding box center [196, 736] width 256 height 34
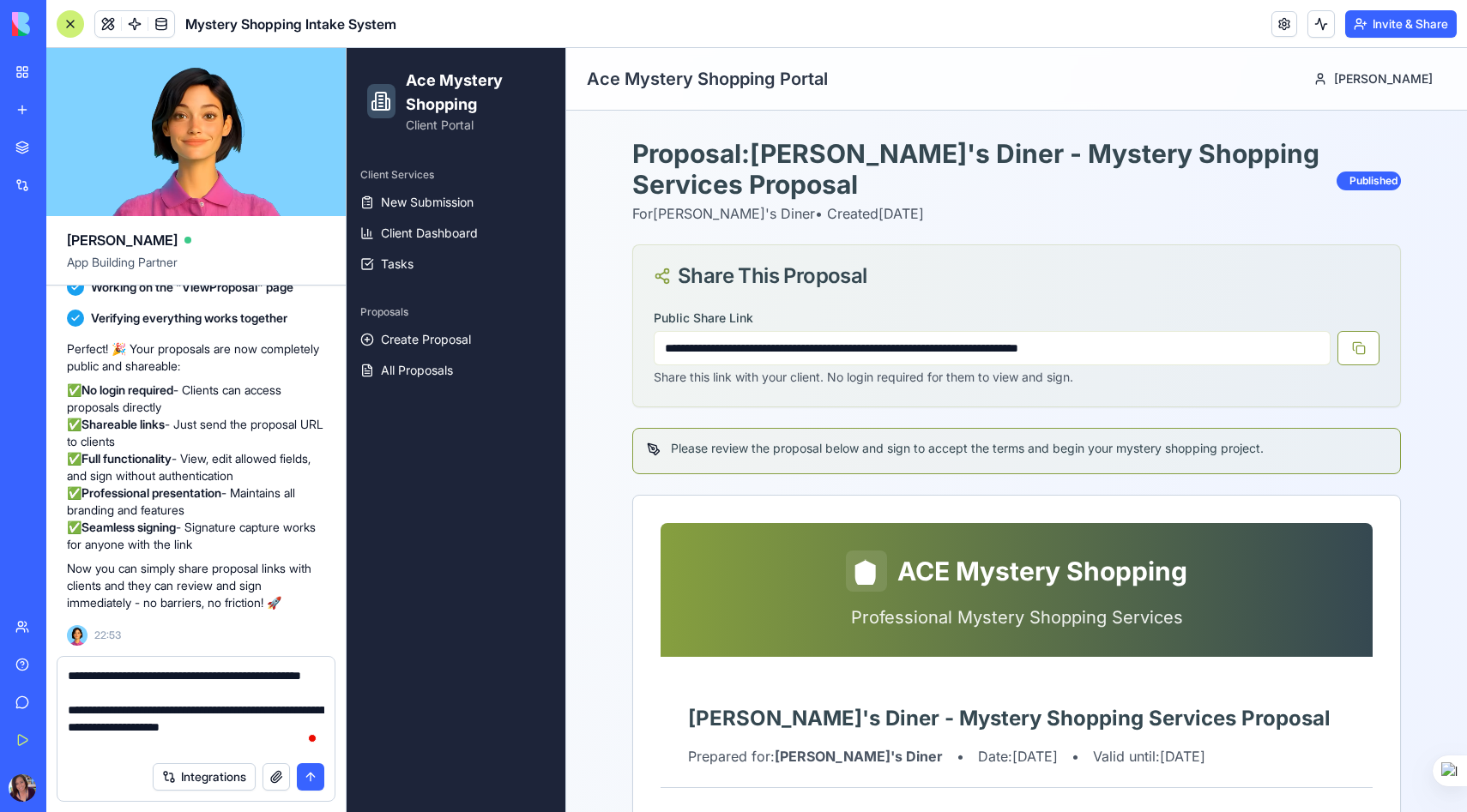
type textarea "**********"
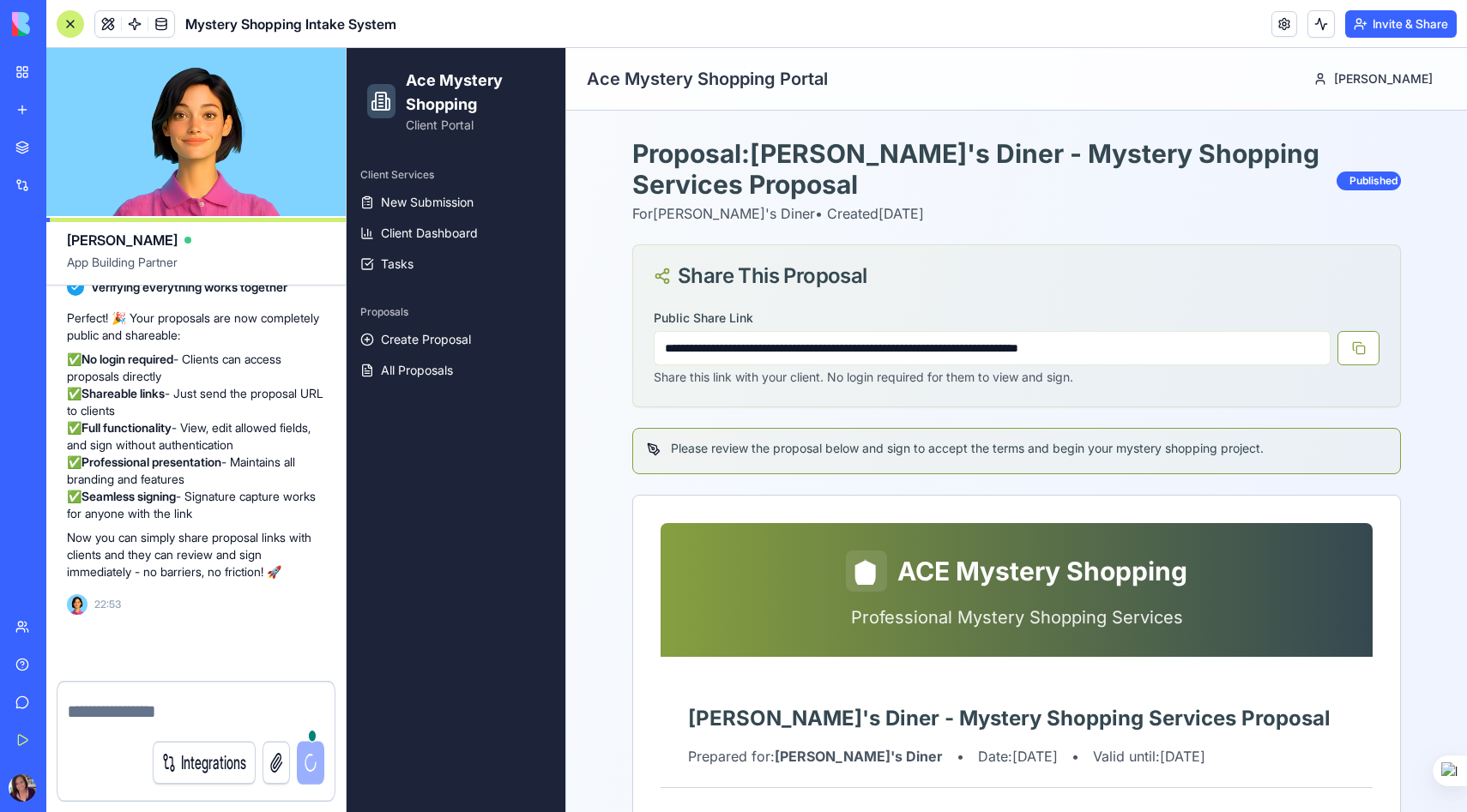
scroll to position [38032, 0]
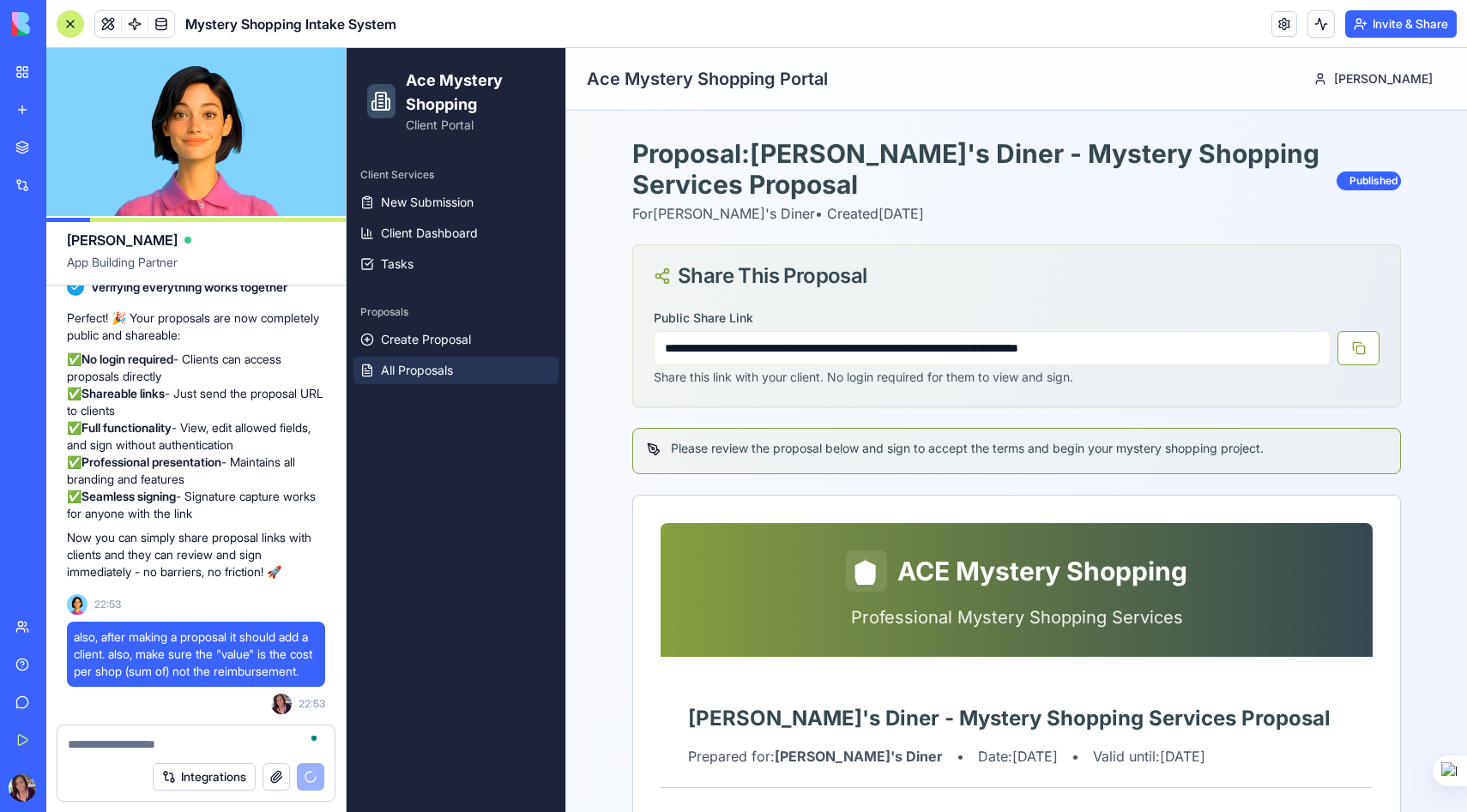
click at [424, 375] on span "All Proposals" at bounding box center [417, 370] width 72 height 17
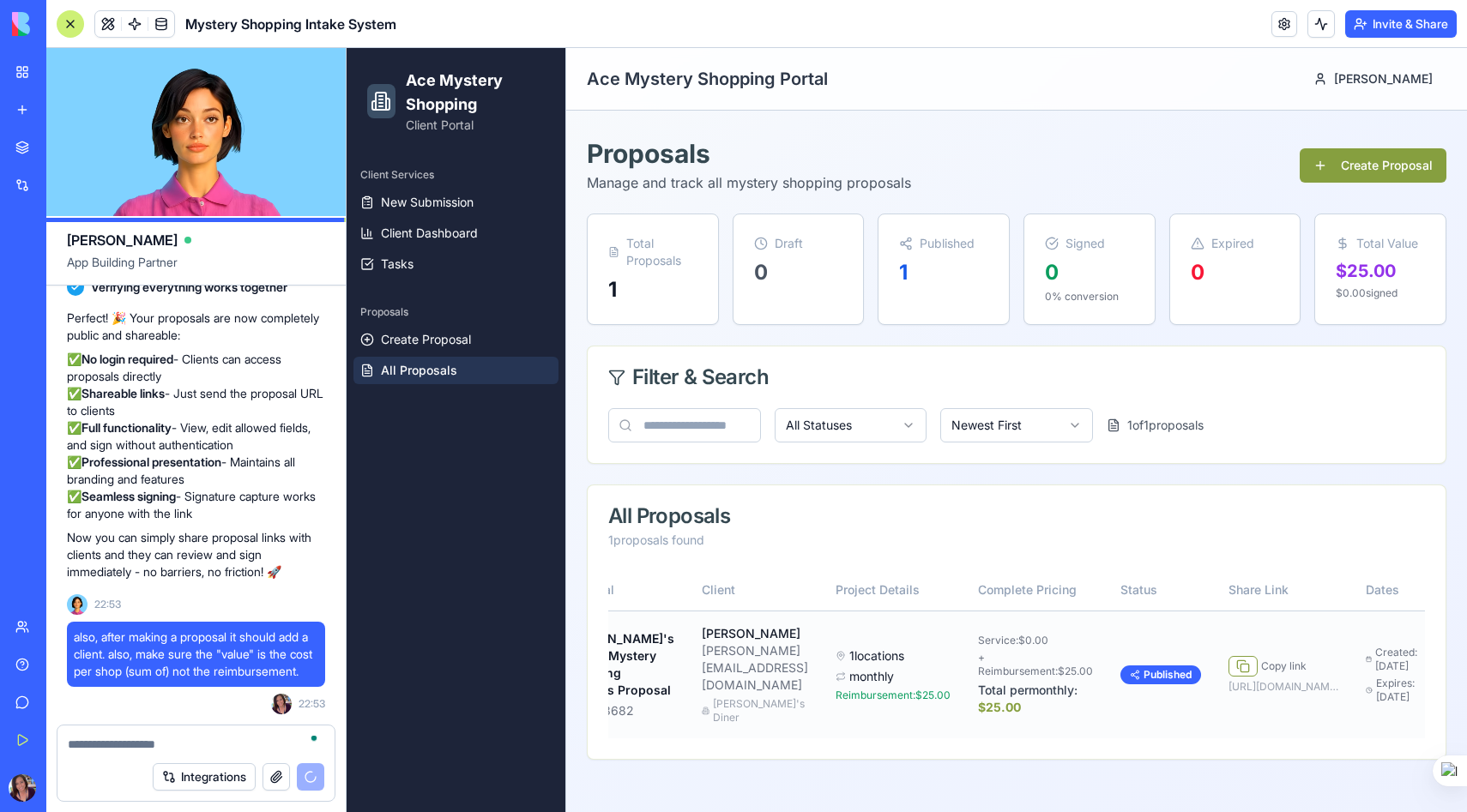
scroll to position [0, 63]
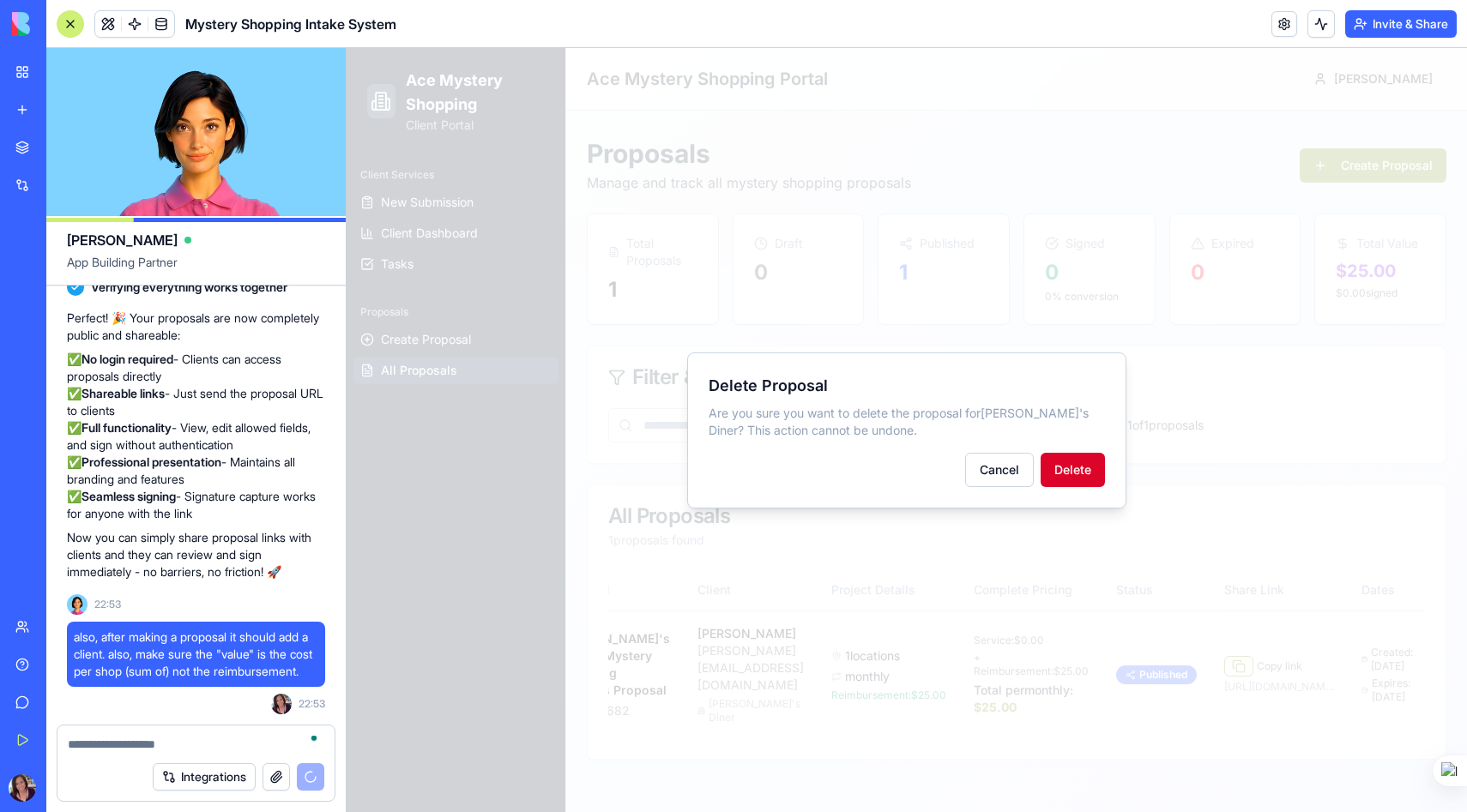
click at [1079, 467] on button "Delete" at bounding box center [1073, 470] width 64 height 34
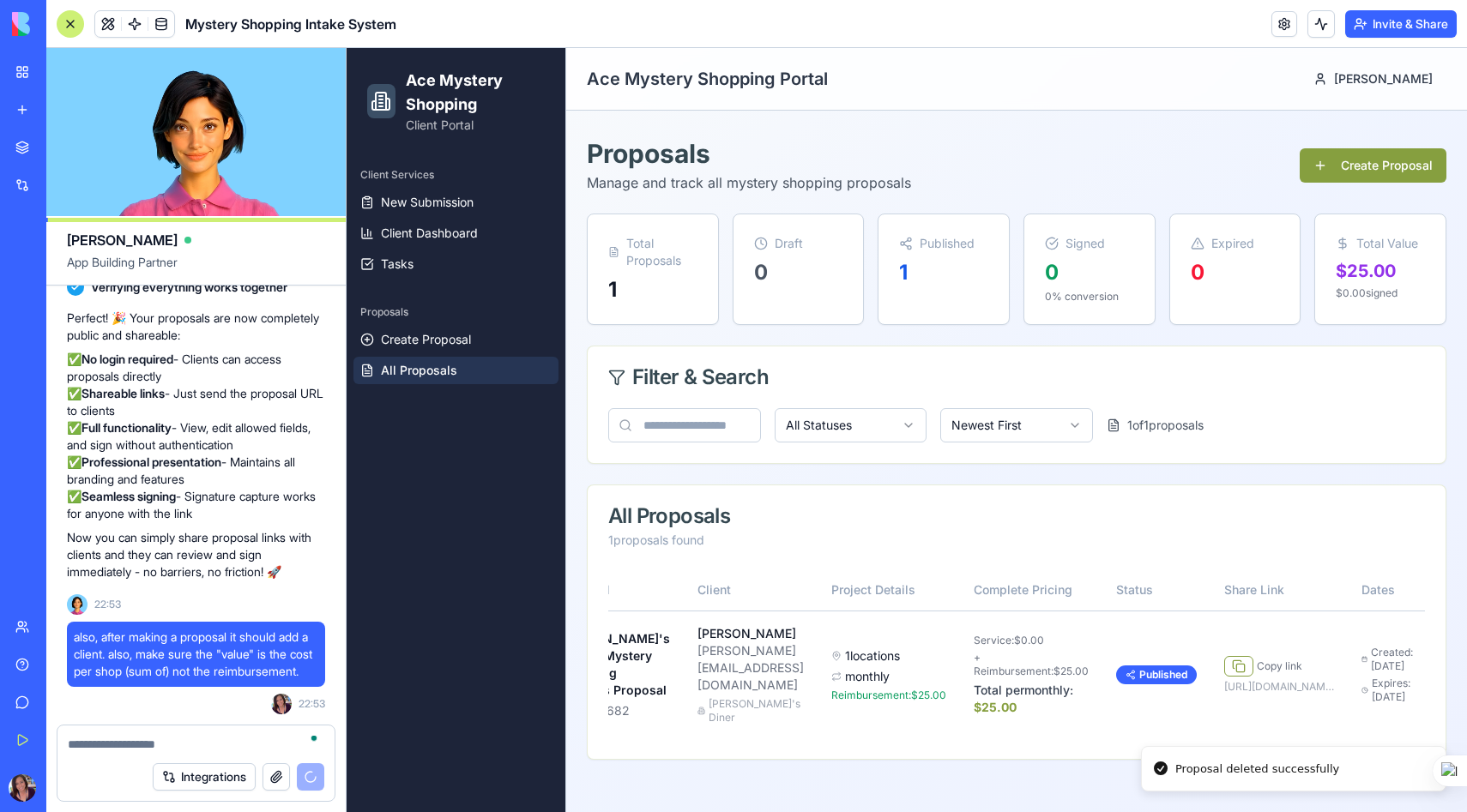
scroll to position [0, 0]
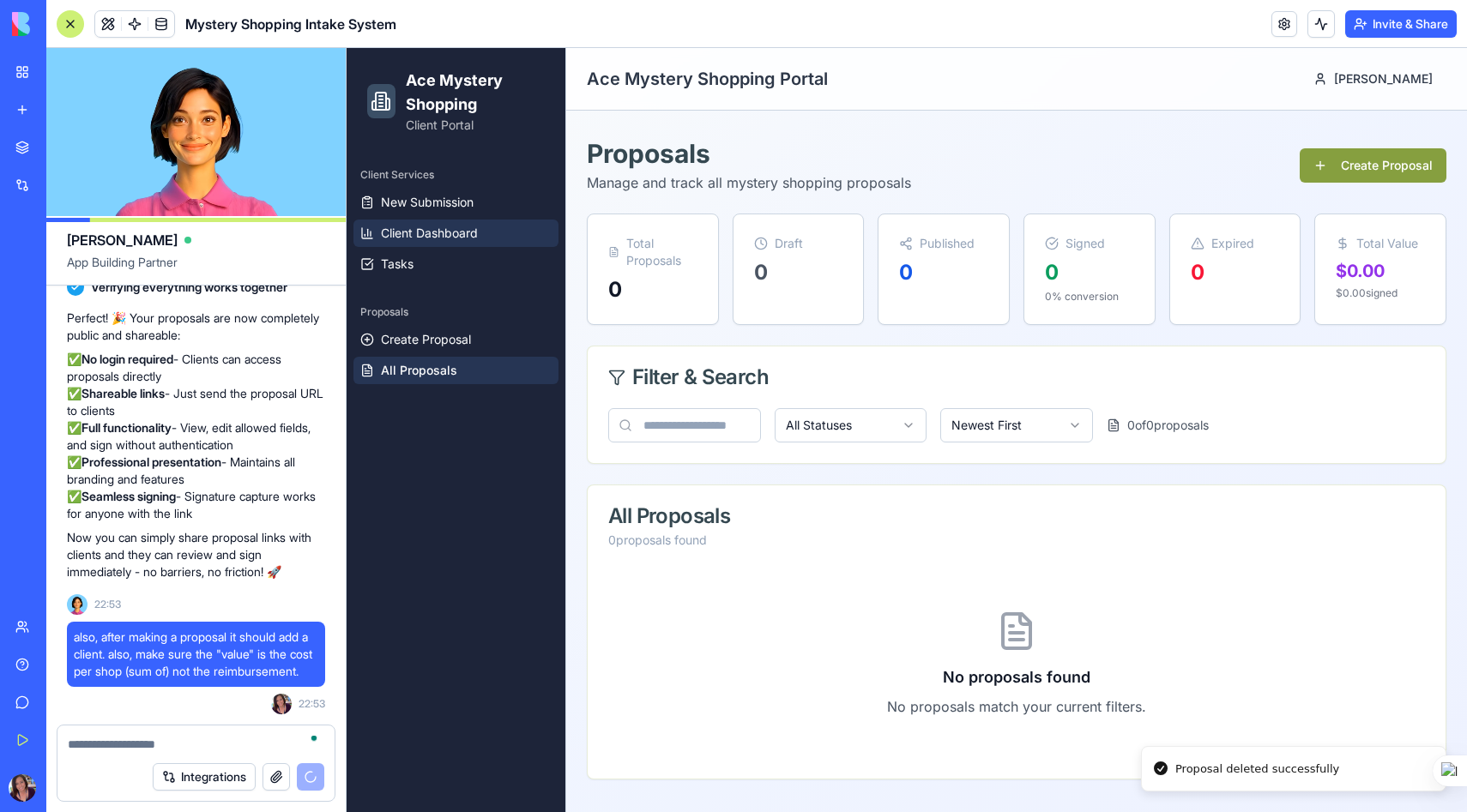
click at [409, 231] on span "Client Dashboard" at bounding box center [429, 233] width 97 height 17
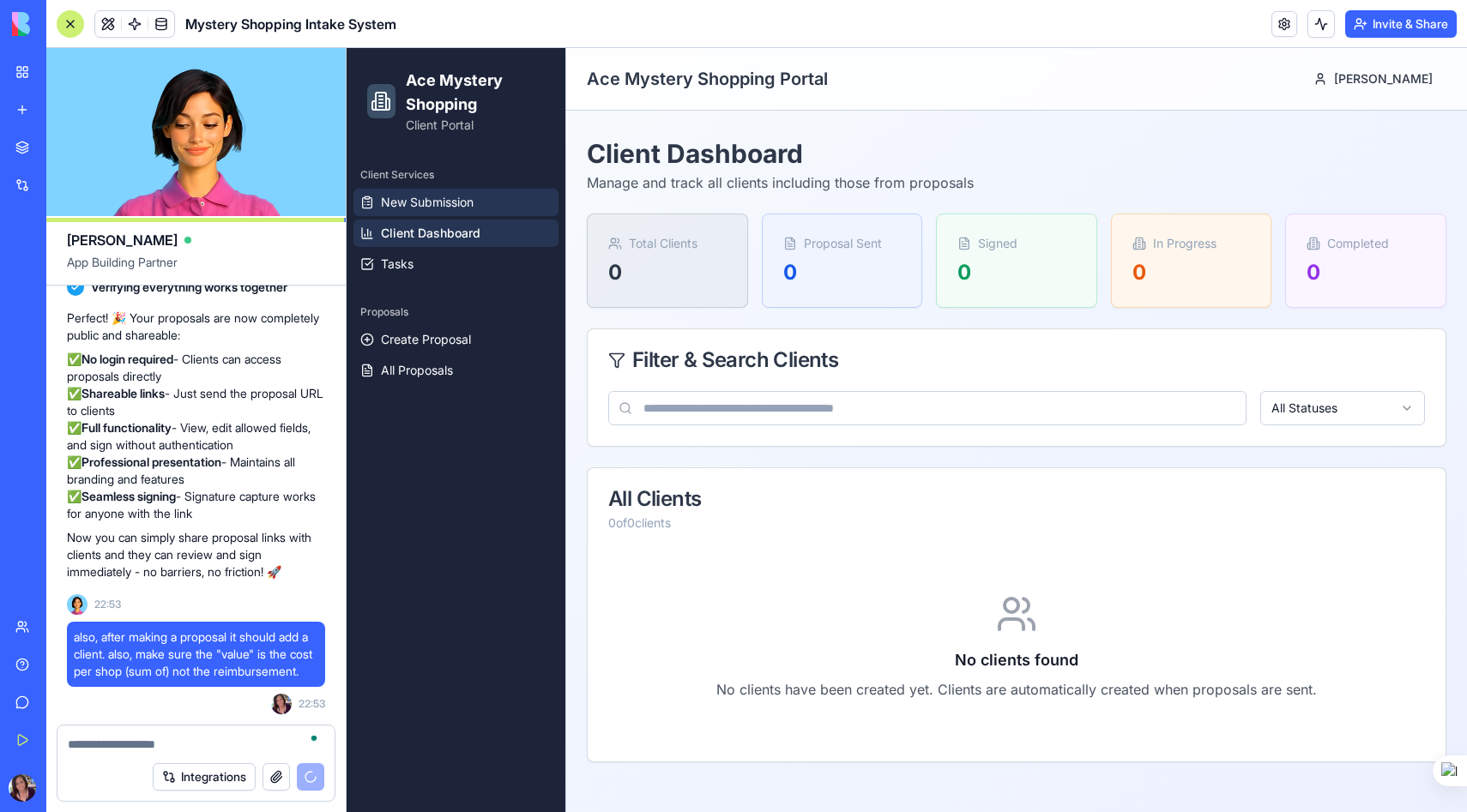
click at [420, 205] on span "New Submission" at bounding box center [427, 203] width 93 height 17
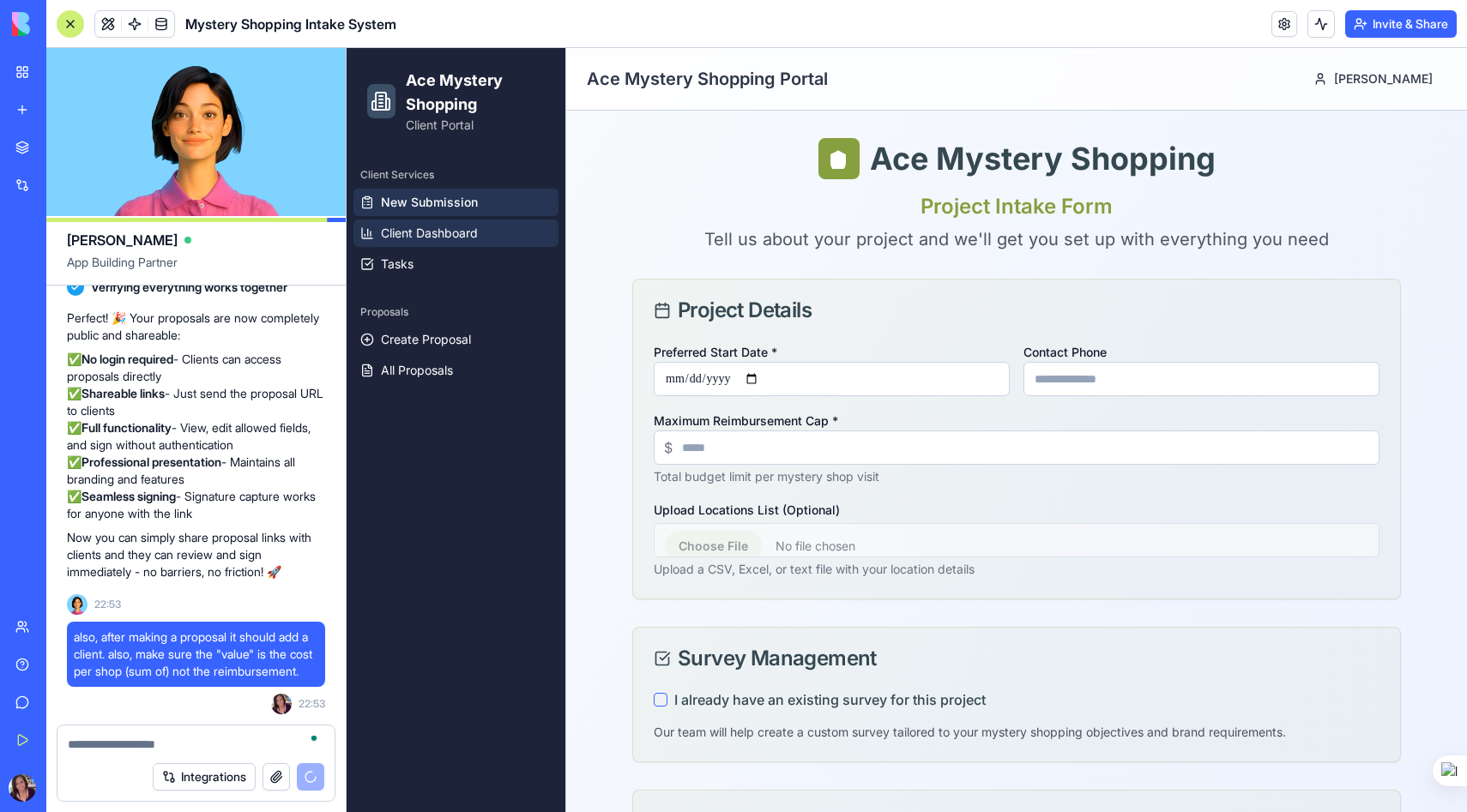
click at [433, 229] on span "Client Dashboard" at bounding box center [429, 233] width 97 height 17
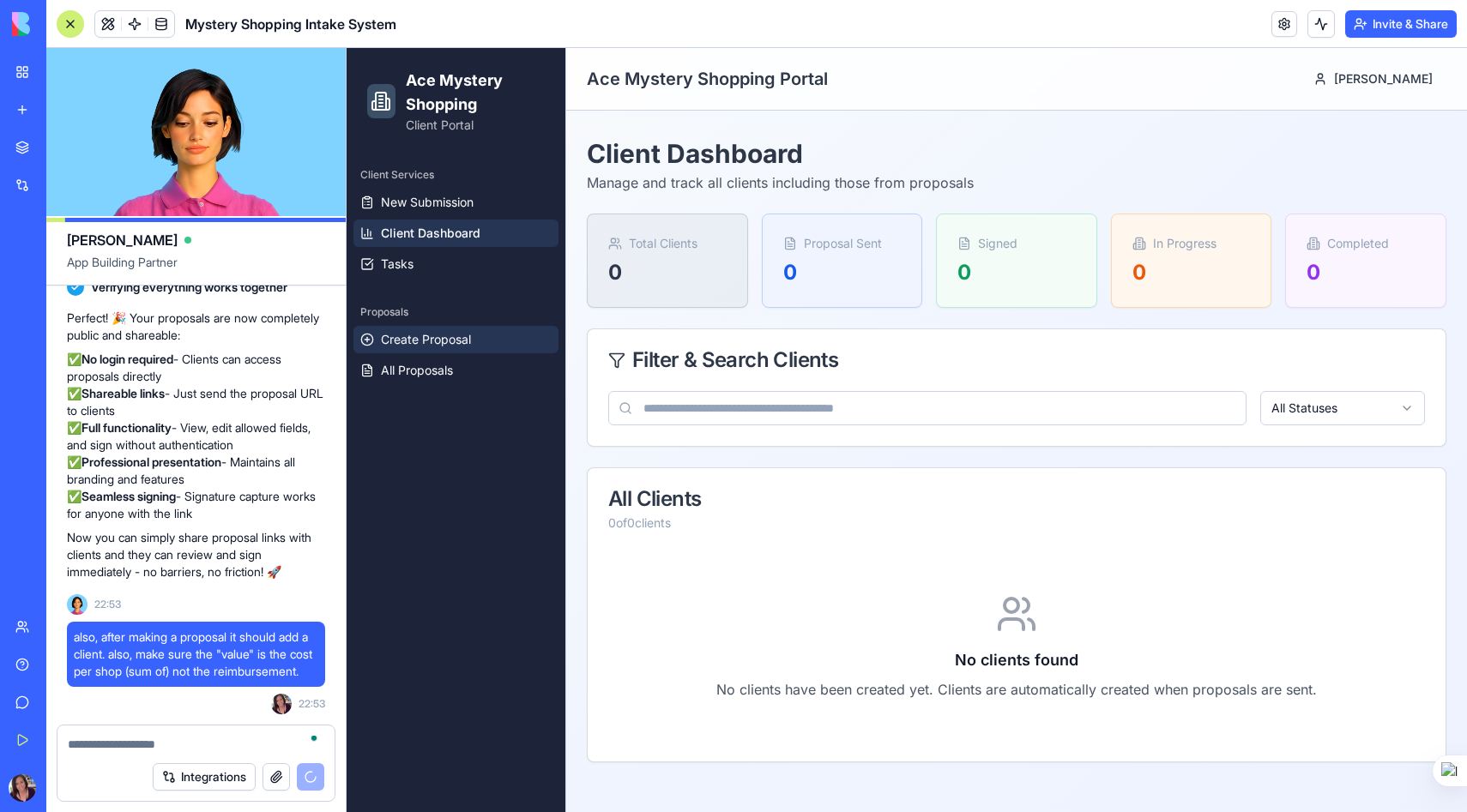
click at [434, 340] on span "Create Proposal" at bounding box center [425, 339] width 90 height 17
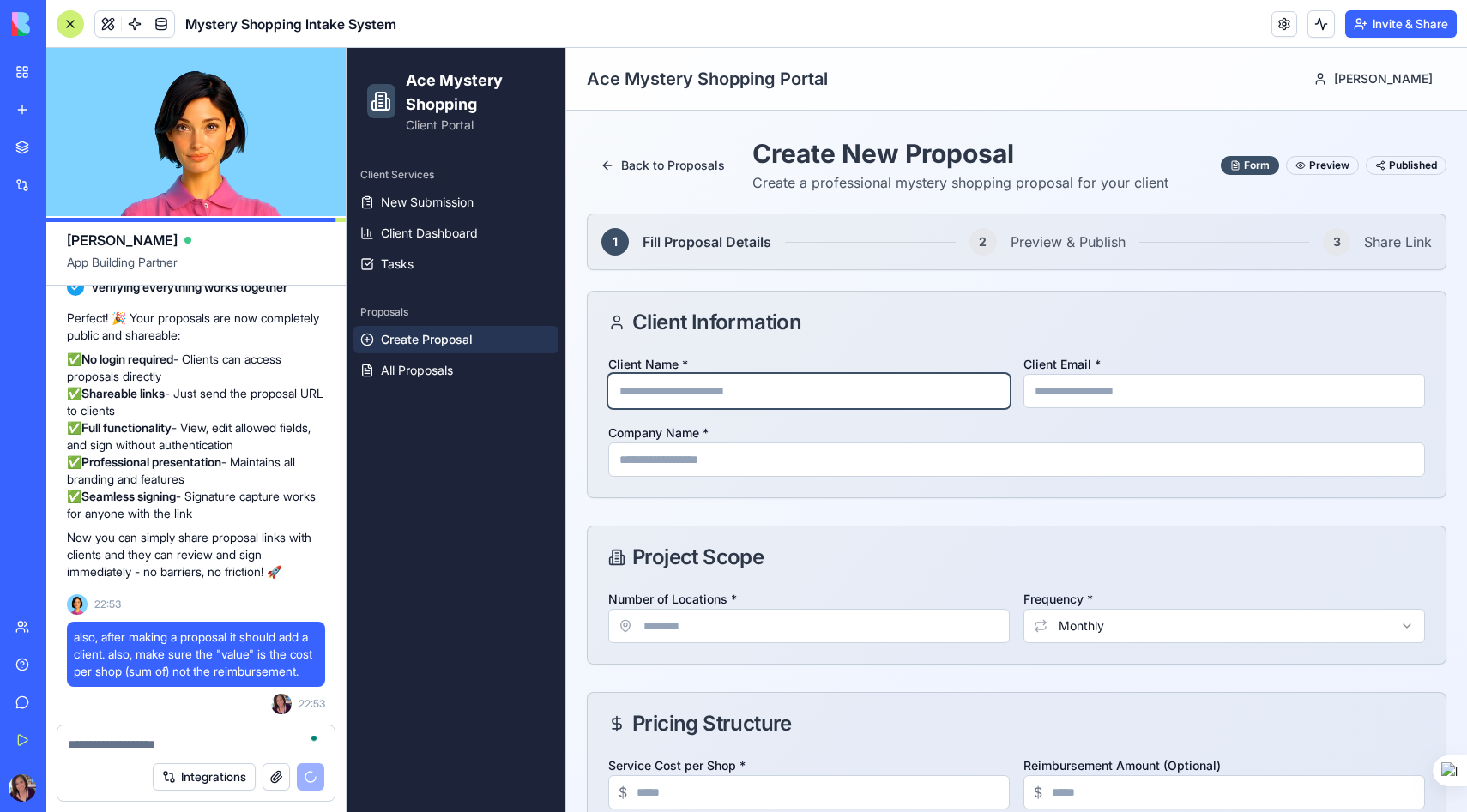
click at [765, 388] on input "Client Name *" at bounding box center [809, 391] width 401 height 34
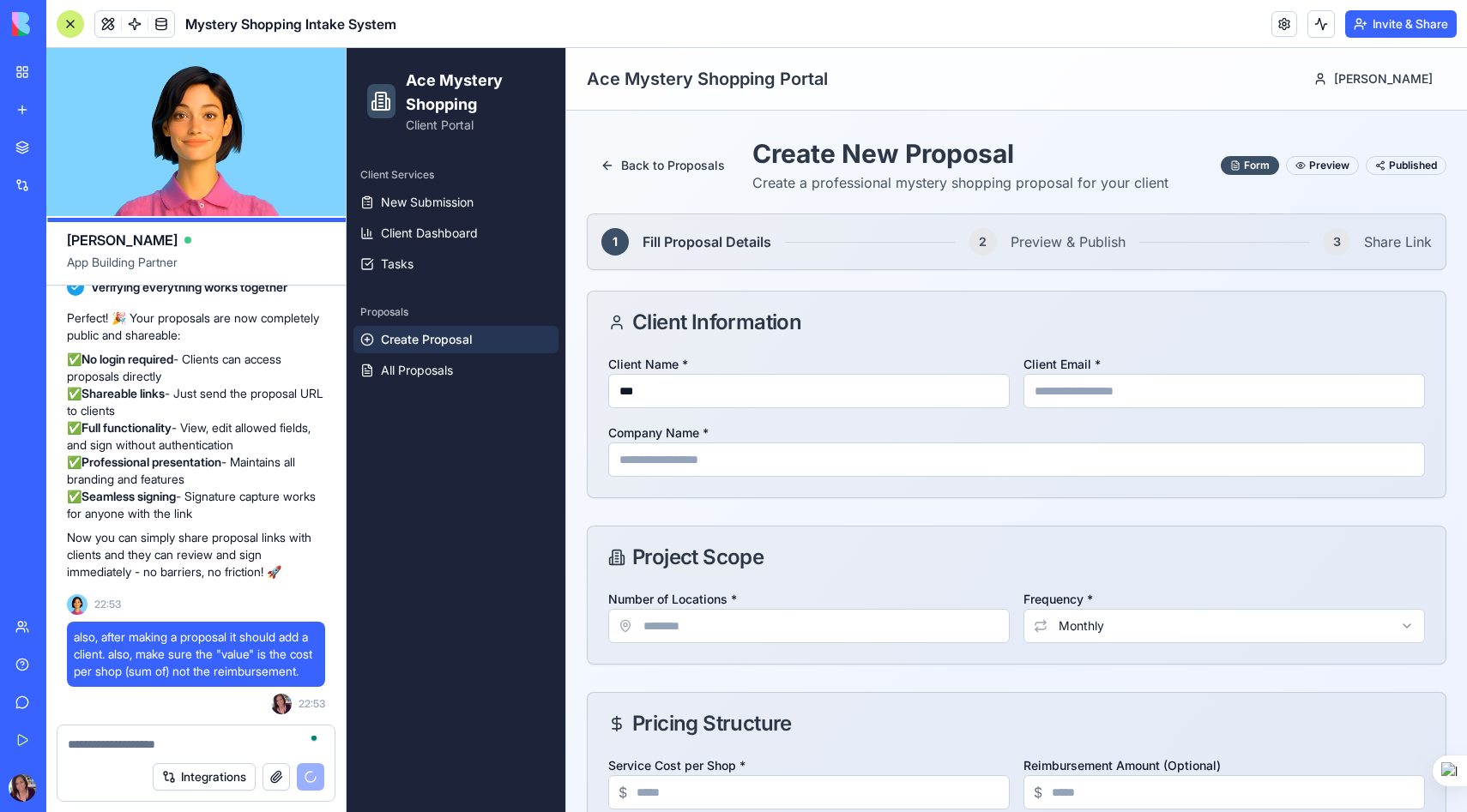
scroll to position [100, 0]
type input "**********"
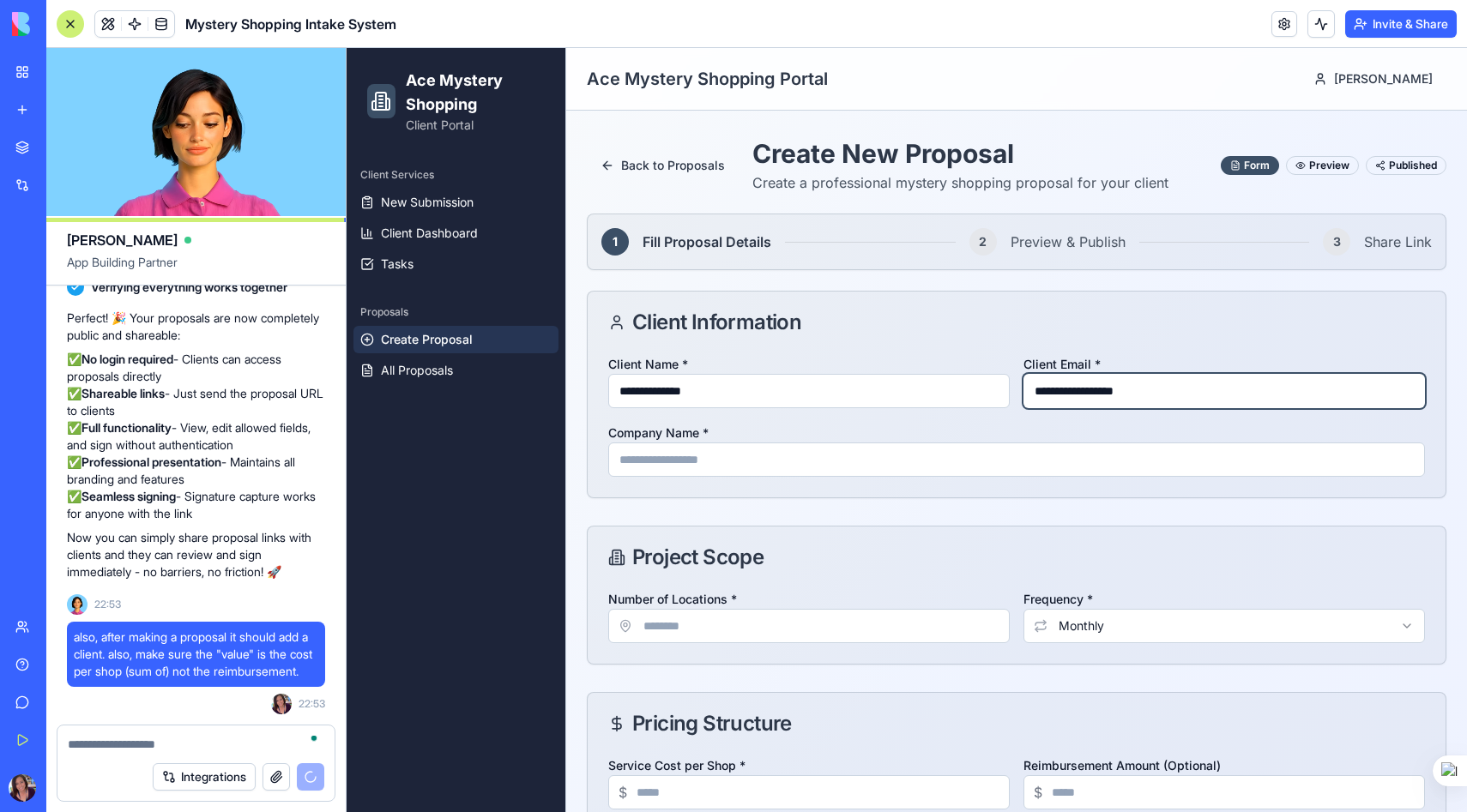
type input "**********"
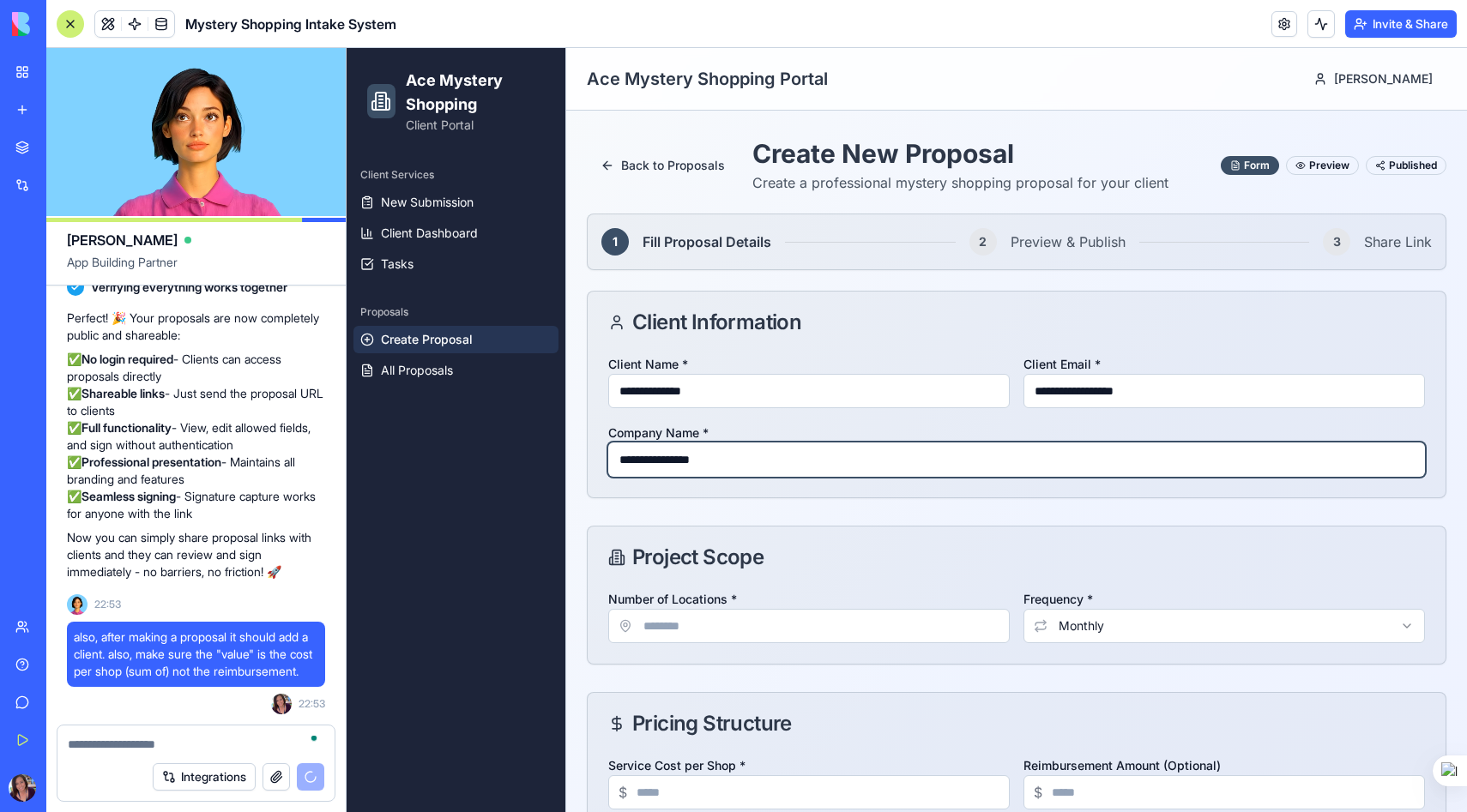
type input "**********"
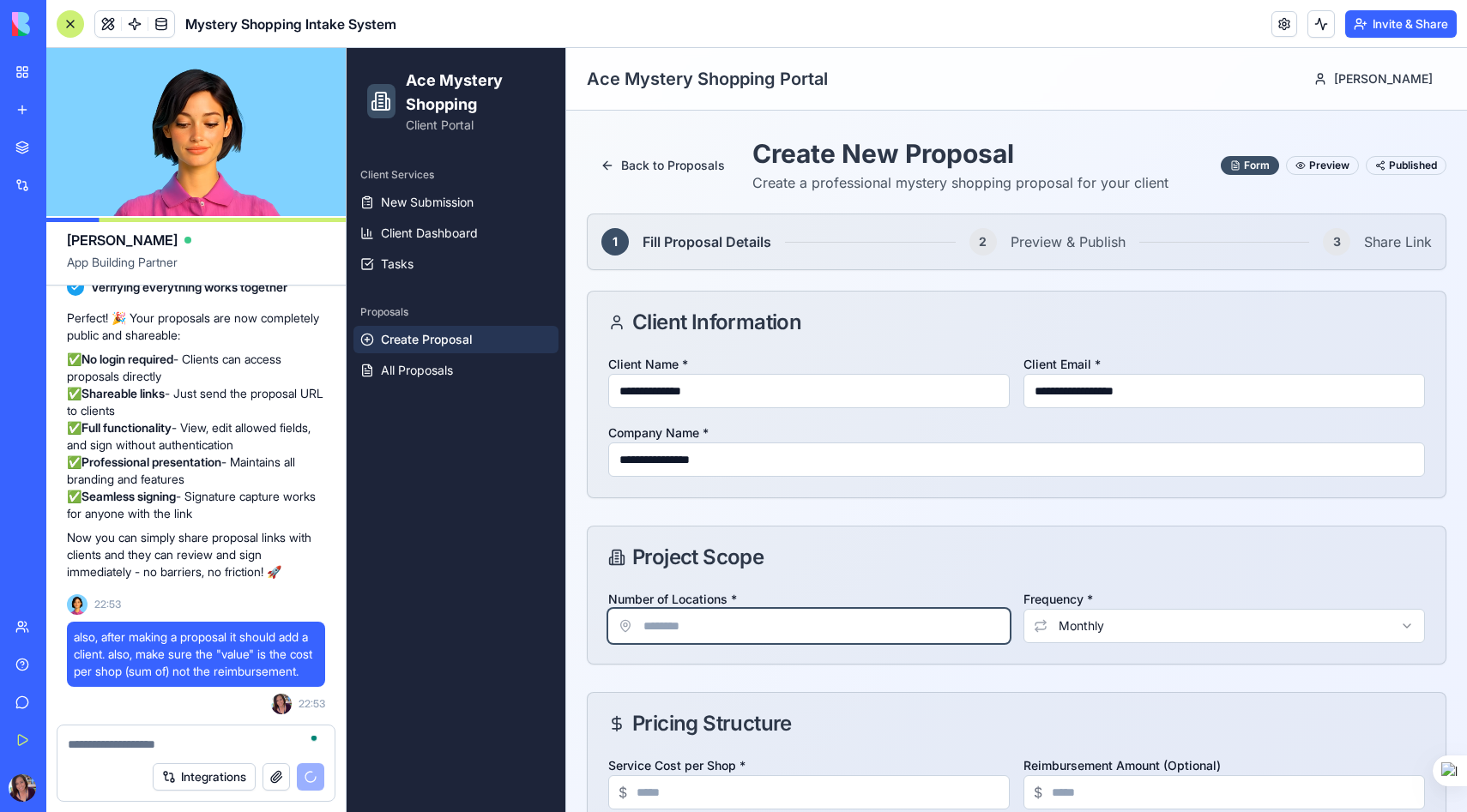
type input "*"
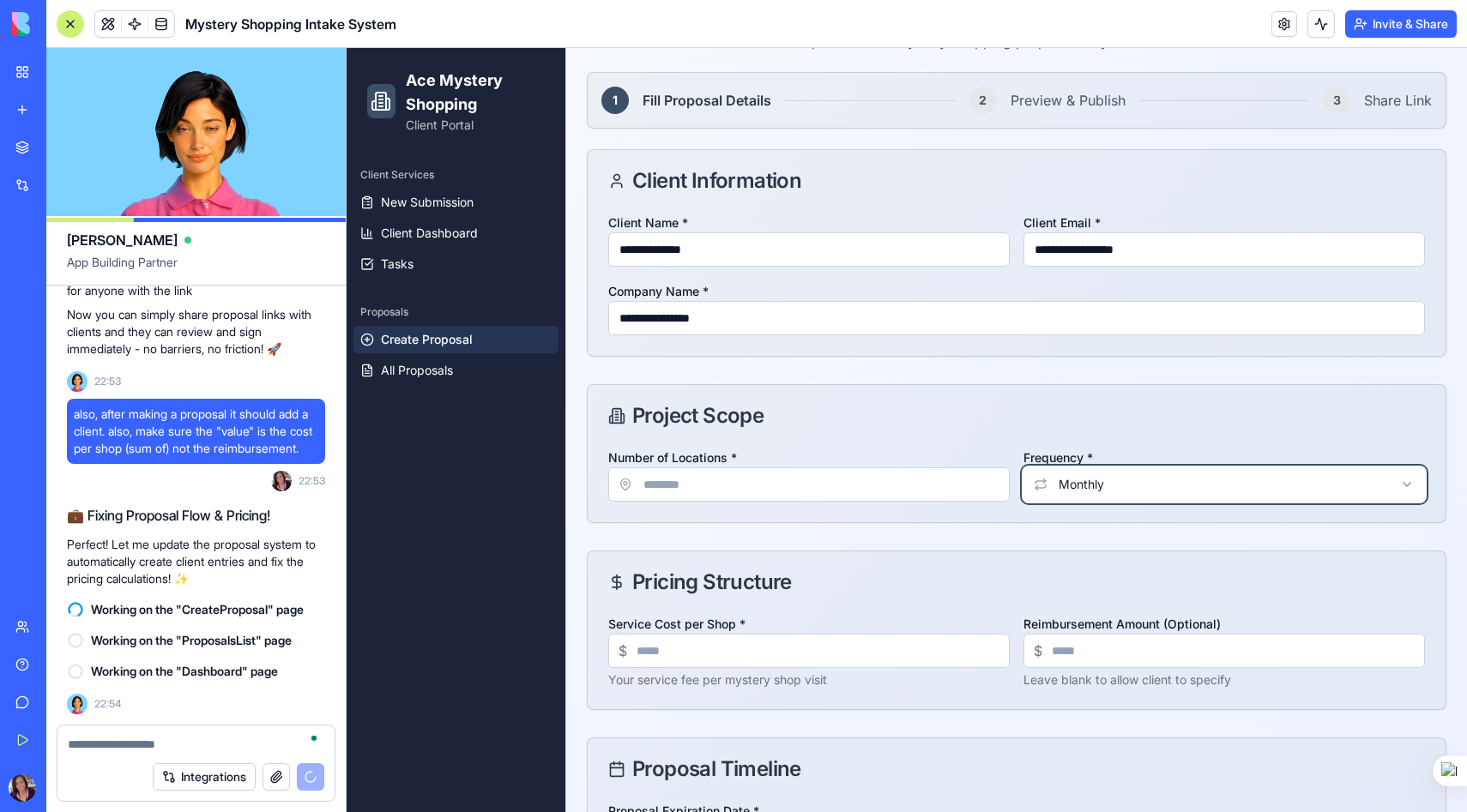
scroll to position [178, 0]
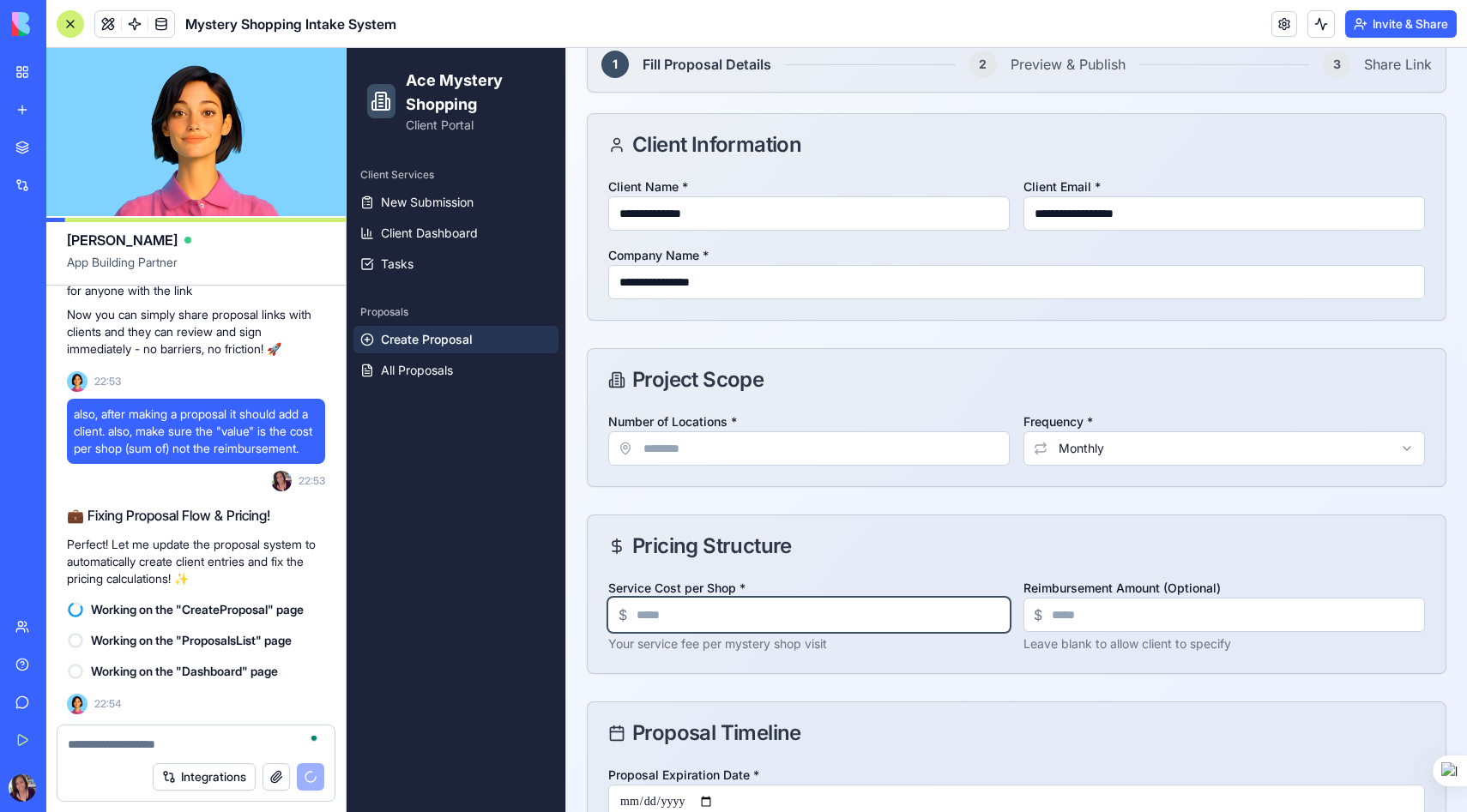
click at [649, 614] on input "Service Cost per Shop *" at bounding box center [809, 615] width 401 height 34
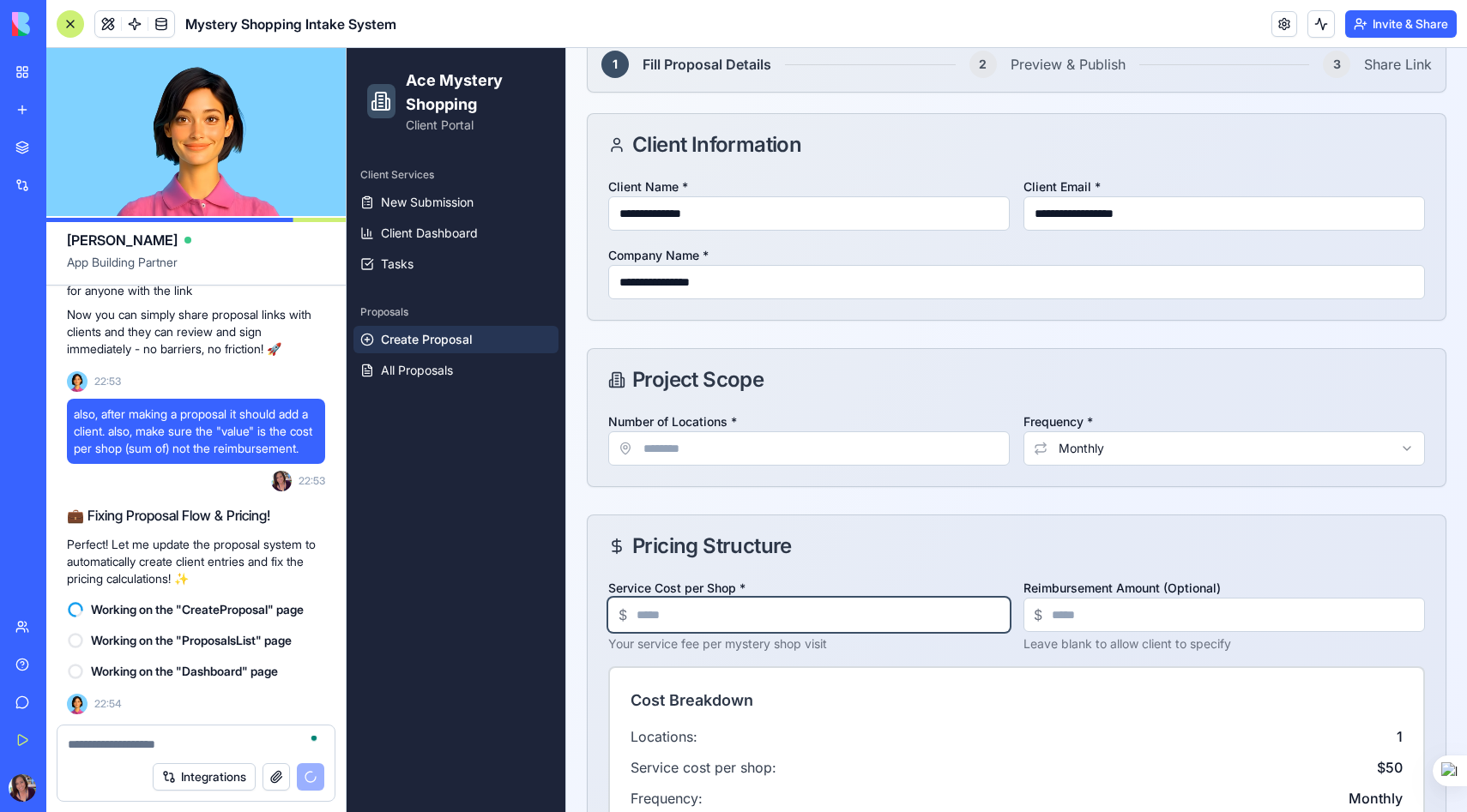
type input "**"
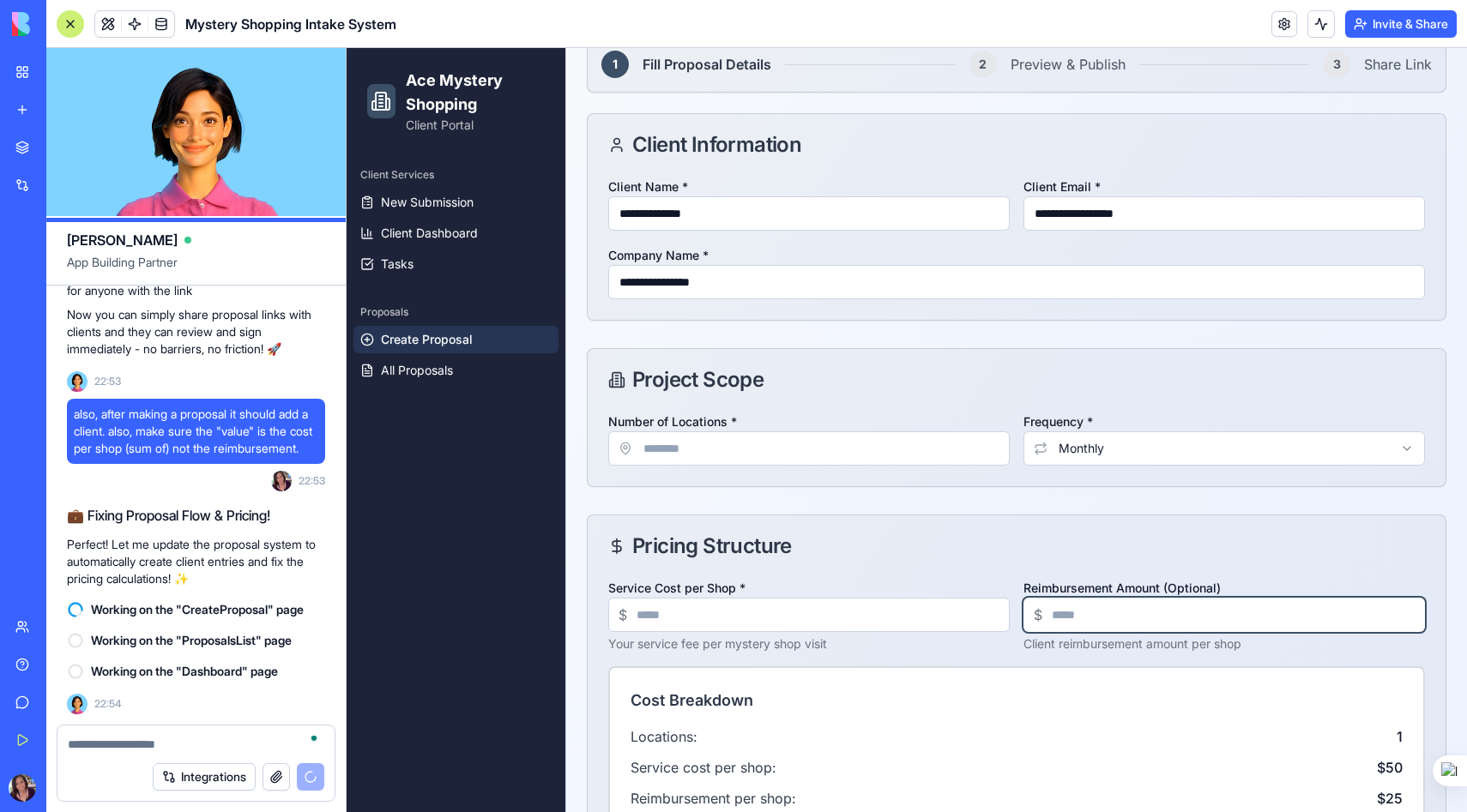
type input "**"
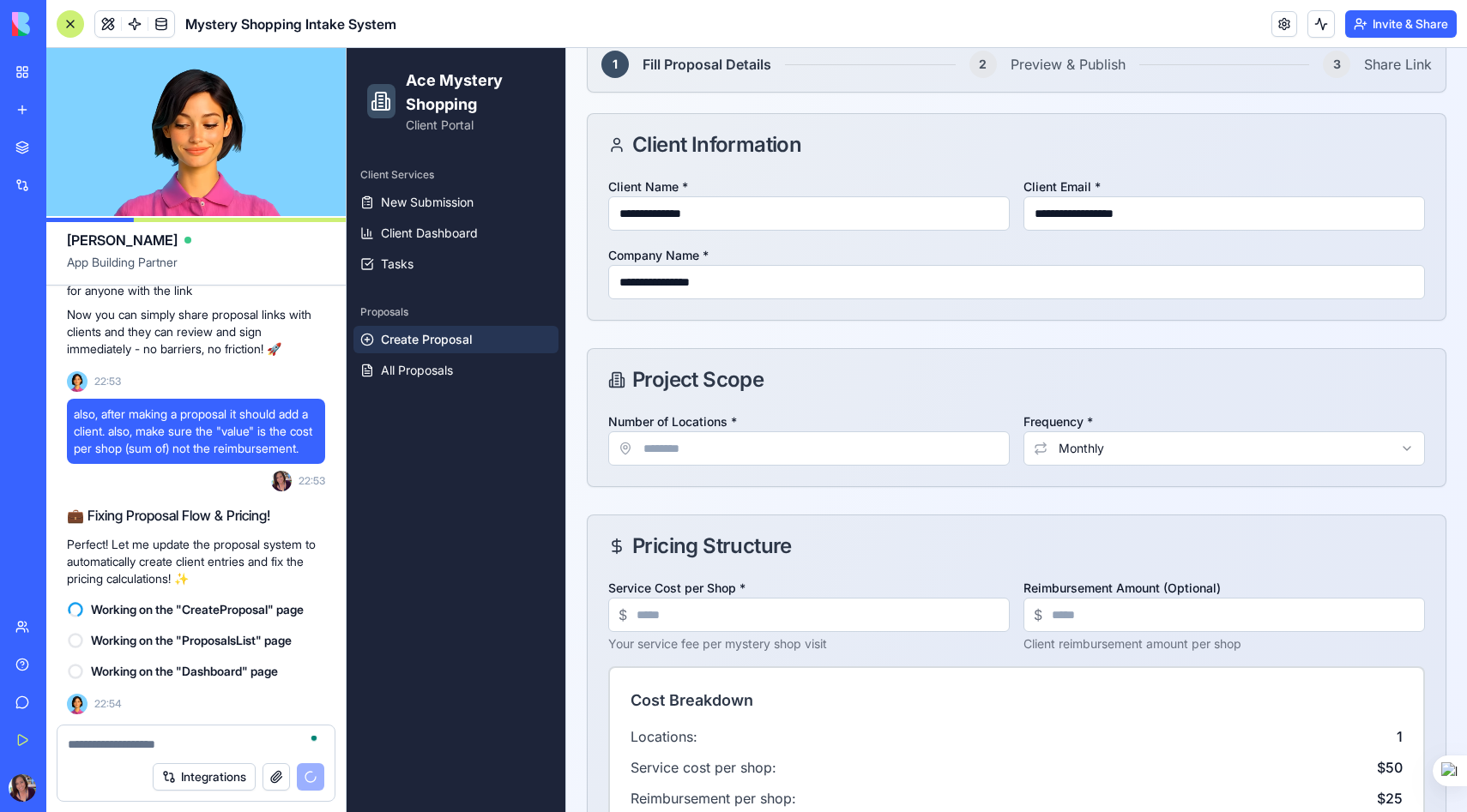
click at [890, 546] on div "Pricing Structure" at bounding box center [1017, 546] width 816 height 21
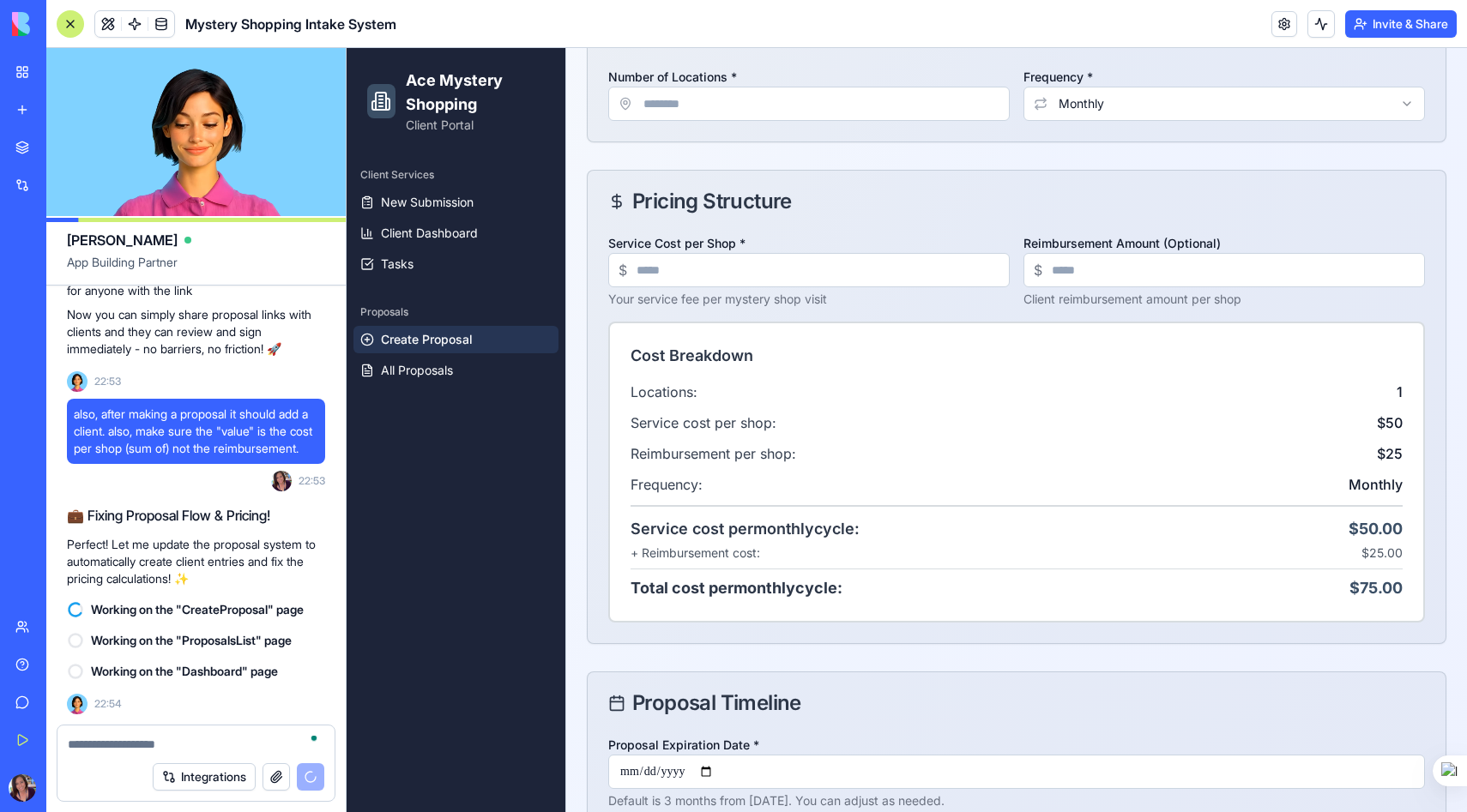
scroll to position [634, 0]
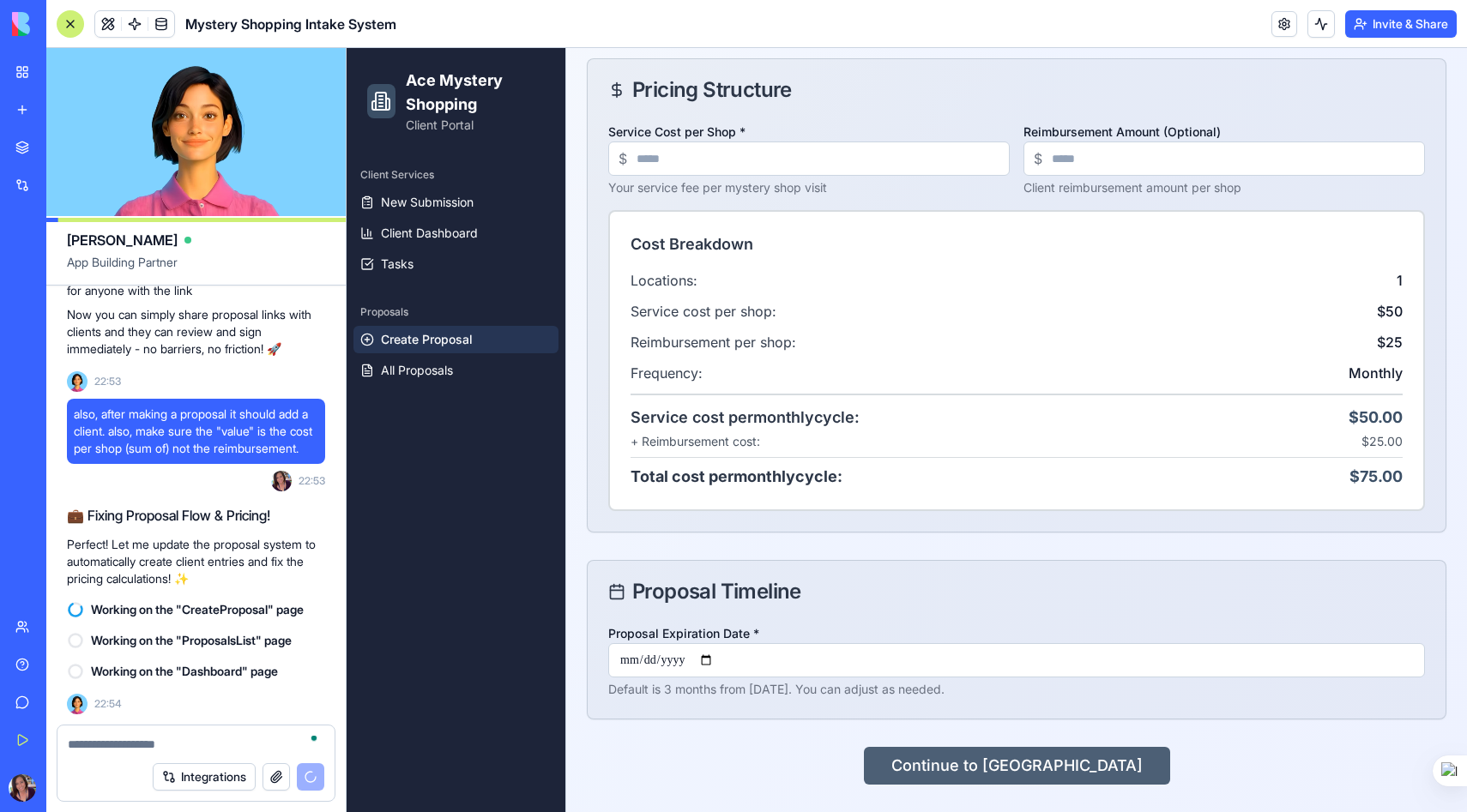
click at [991, 760] on button "Continue to [GEOGRAPHIC_DATA]" at bounding box center [1017, 766] width 306 height 38
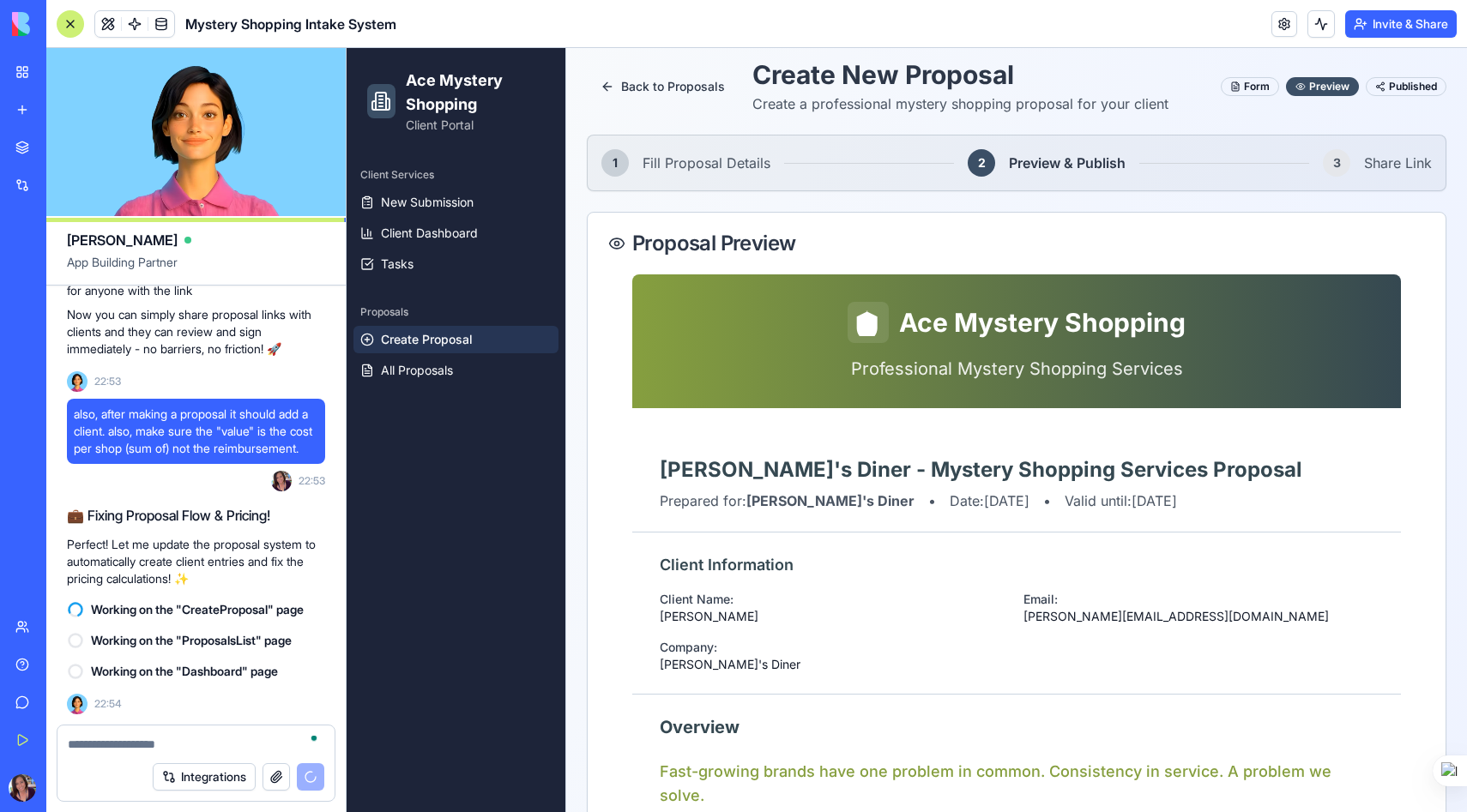
scroll to position [0, 0]
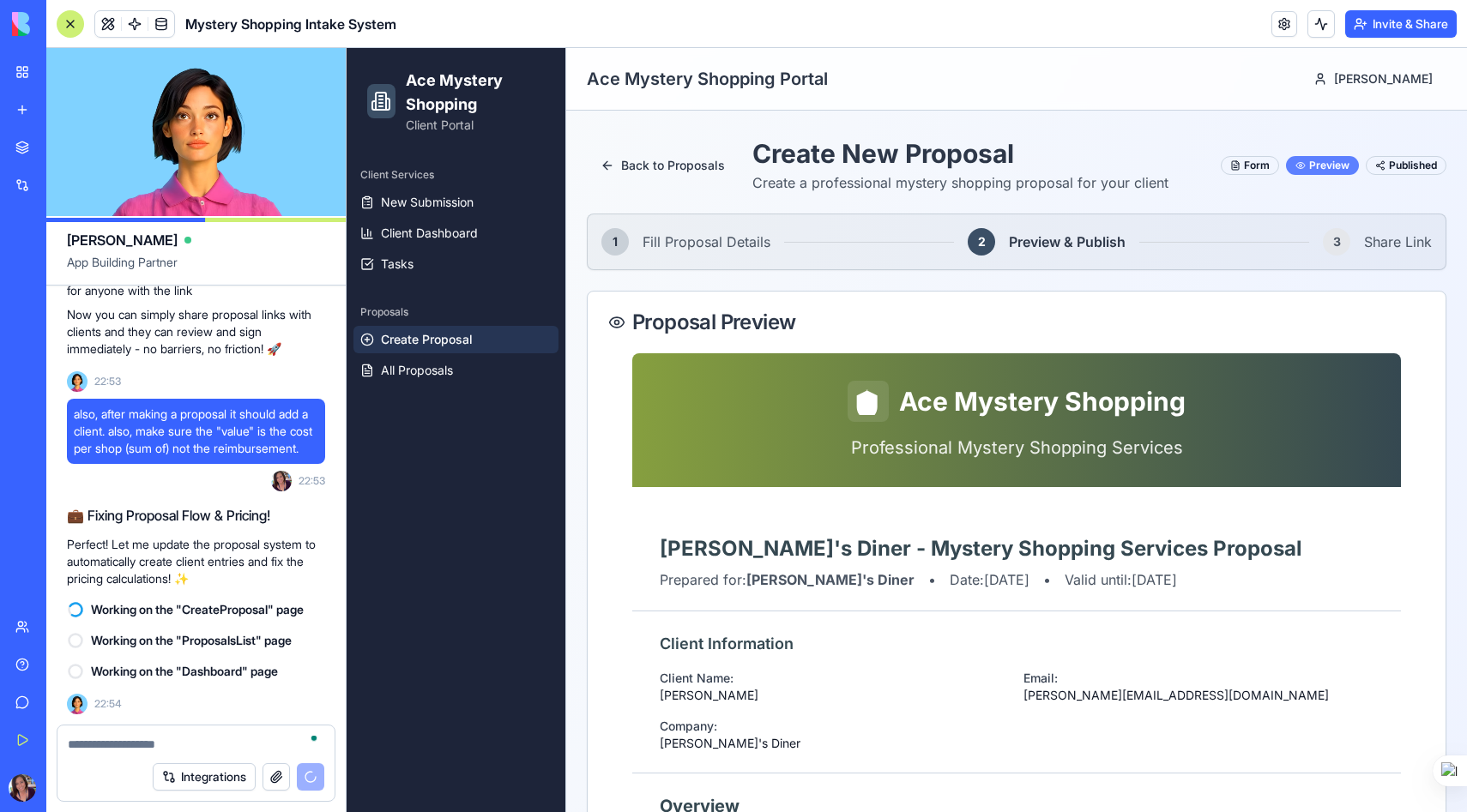
click at [1317, 166] on div "Preview" at bounding box center [1322, 166] width 73 height 19
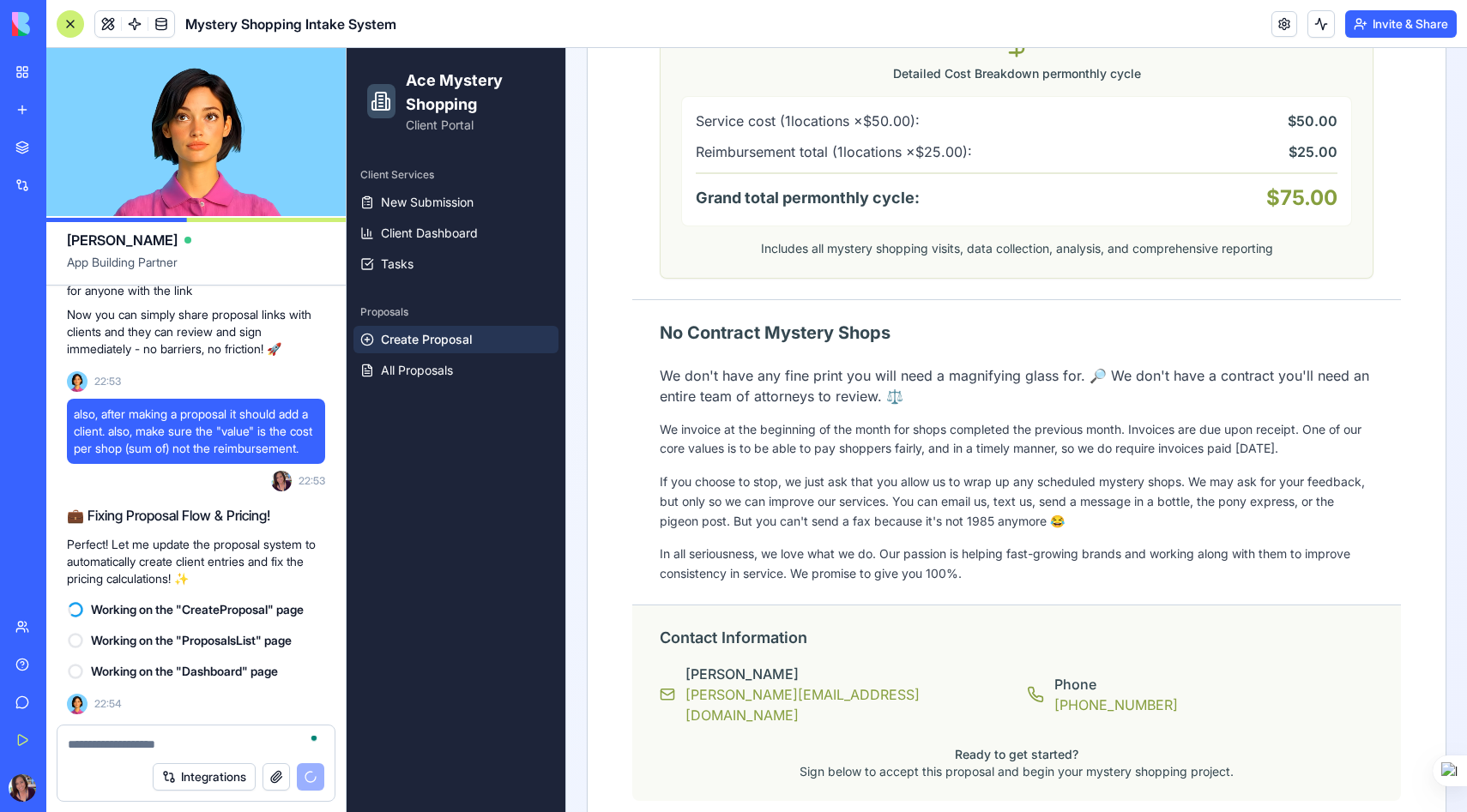
scroll to position [1379, 0]
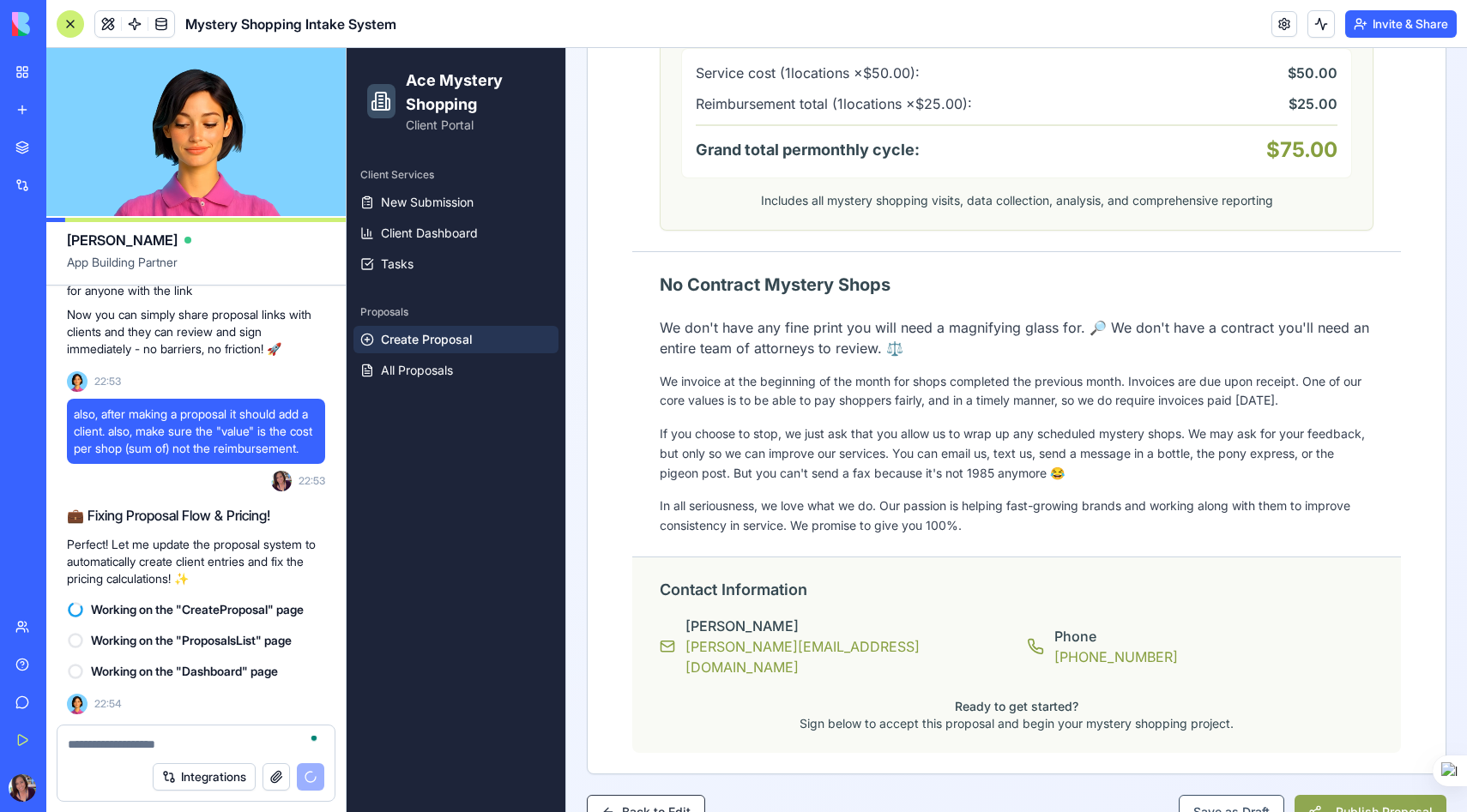
click at [1362, 795] on button "Publish Proposal" at bounding box center [1370, 812] width 152 height 34
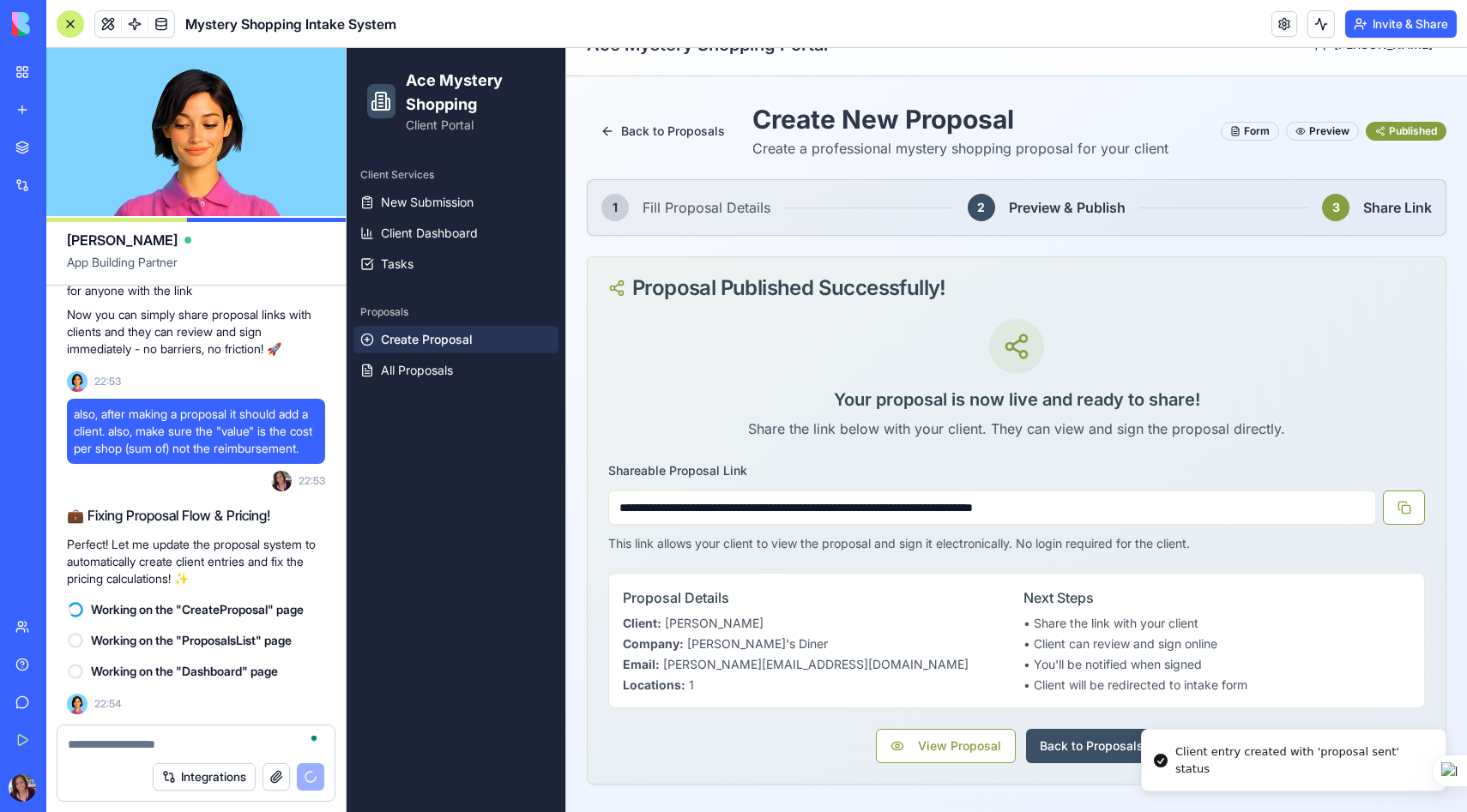
scroll to position [34, 0]
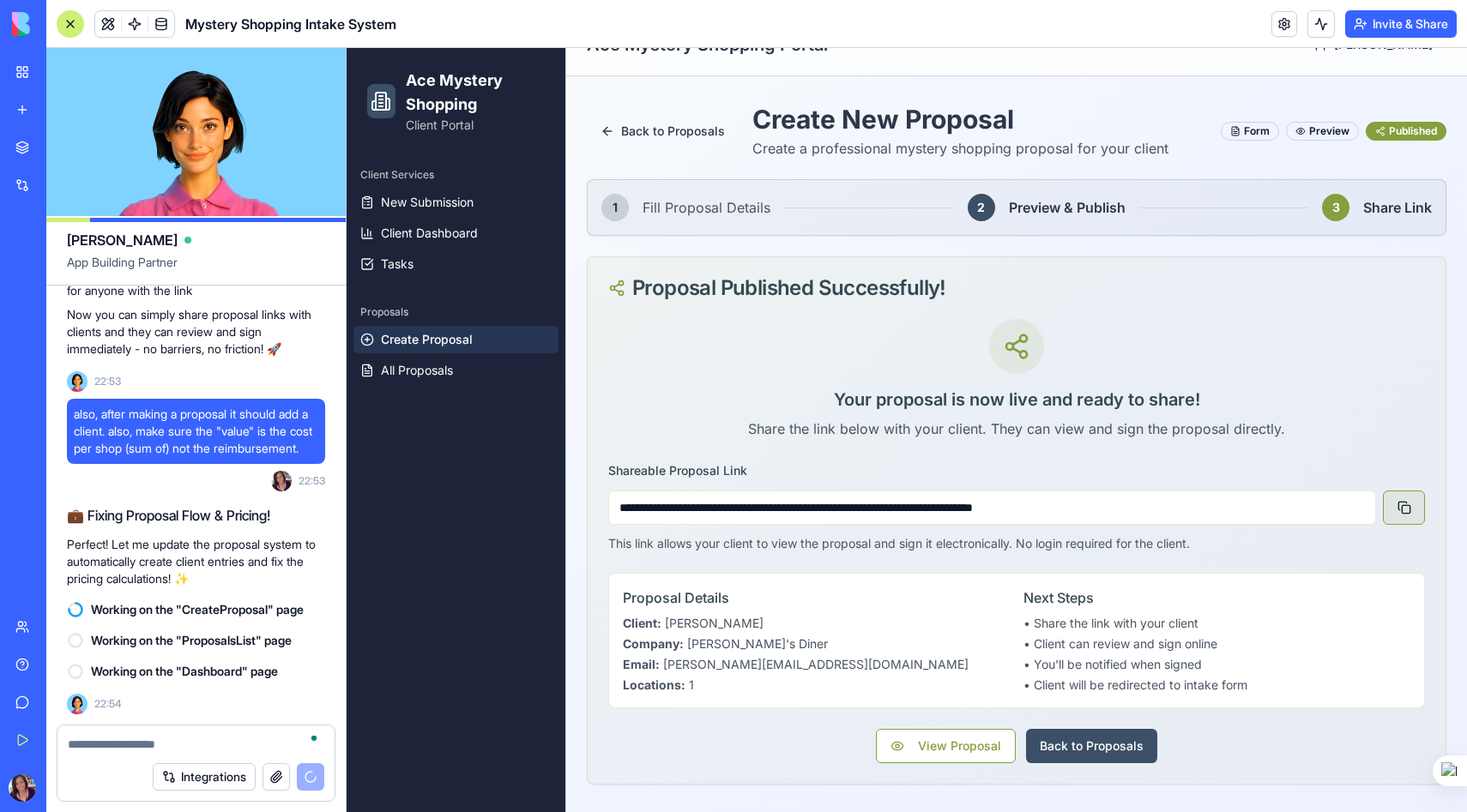
click at [1404, 510] on button at bounding box center [1403, 508] width 42 height 34
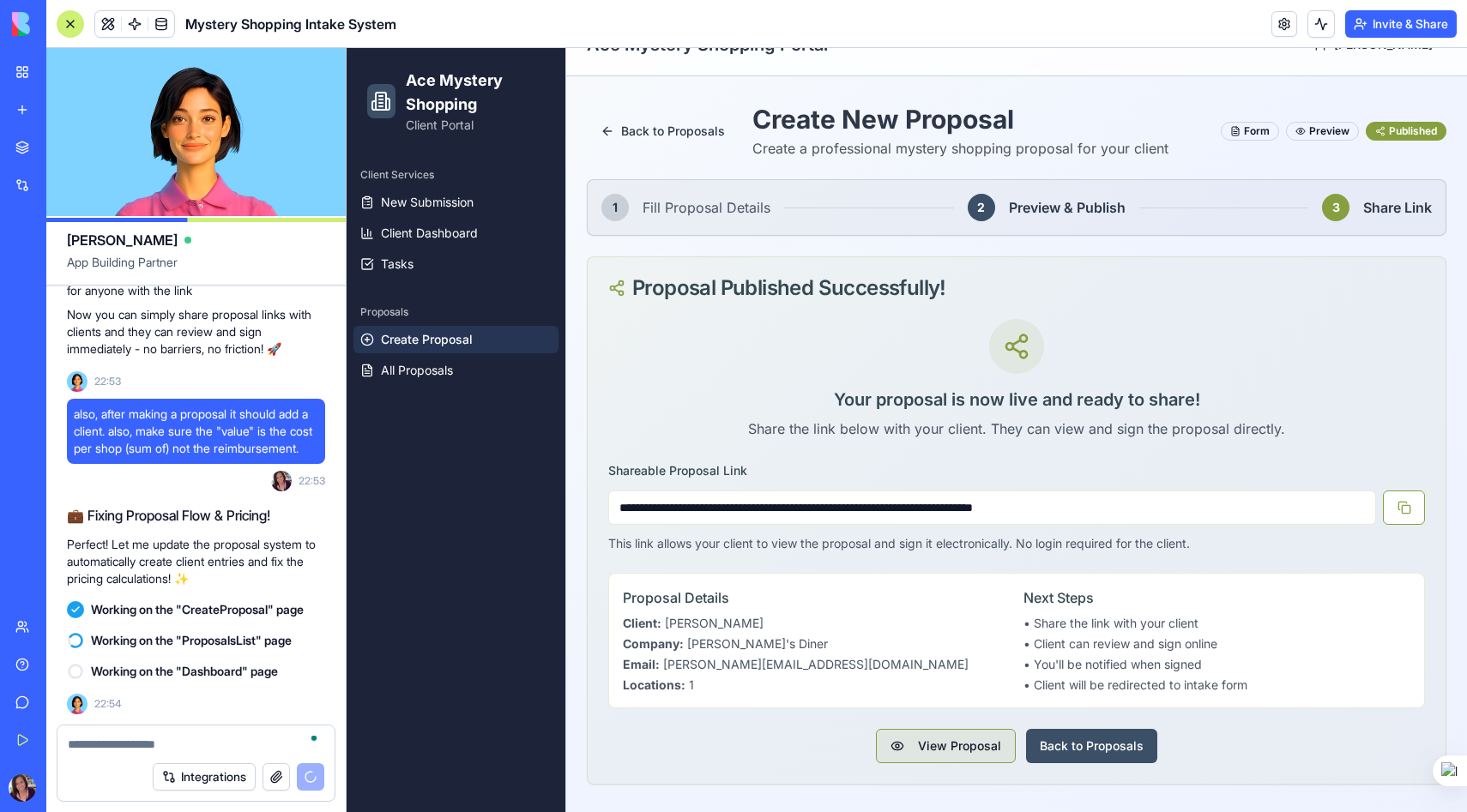
click at [977, 737] on button "View Proposal" at bounding box center [945, 746] width 140 height 34
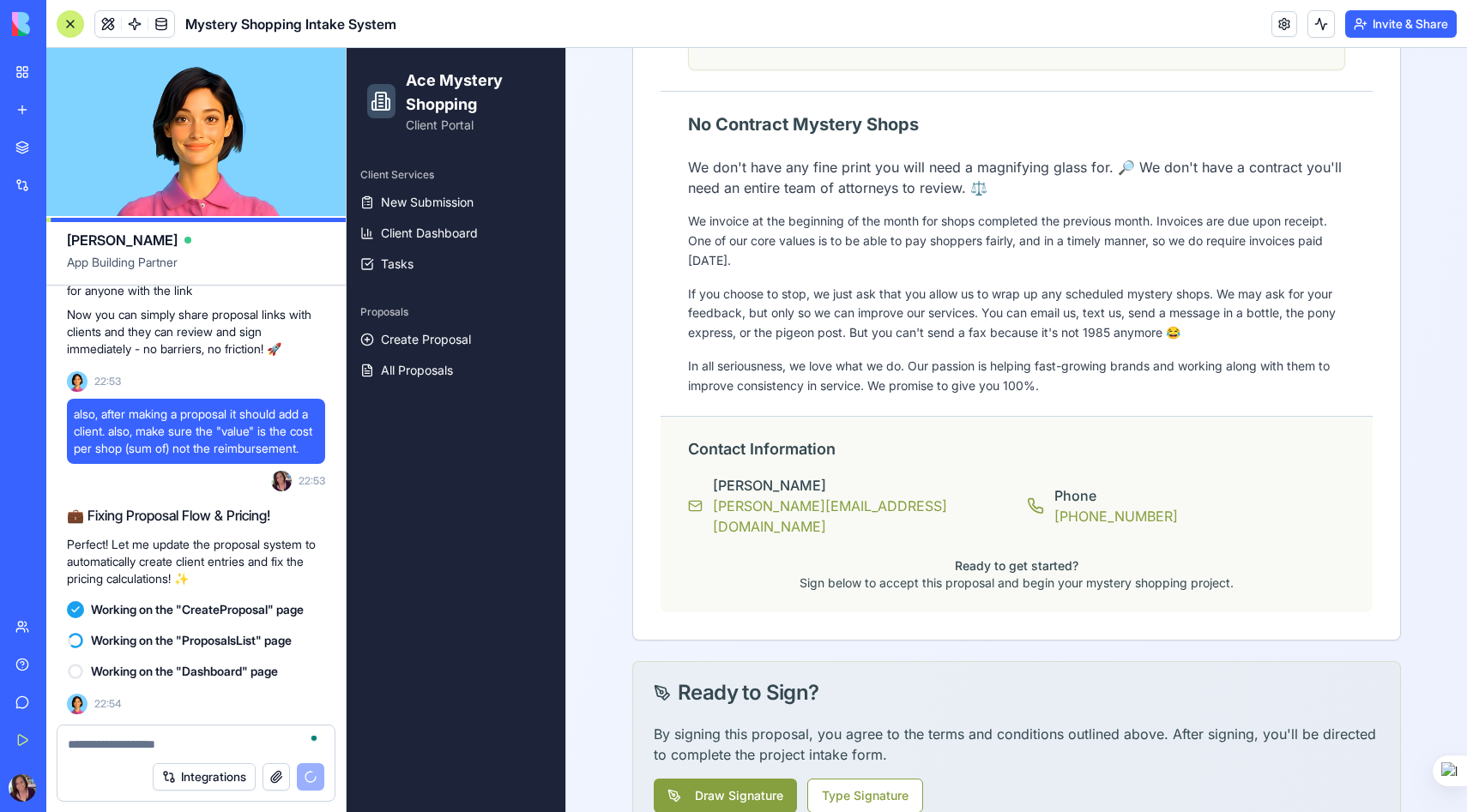
scroll to position [2520, 0]
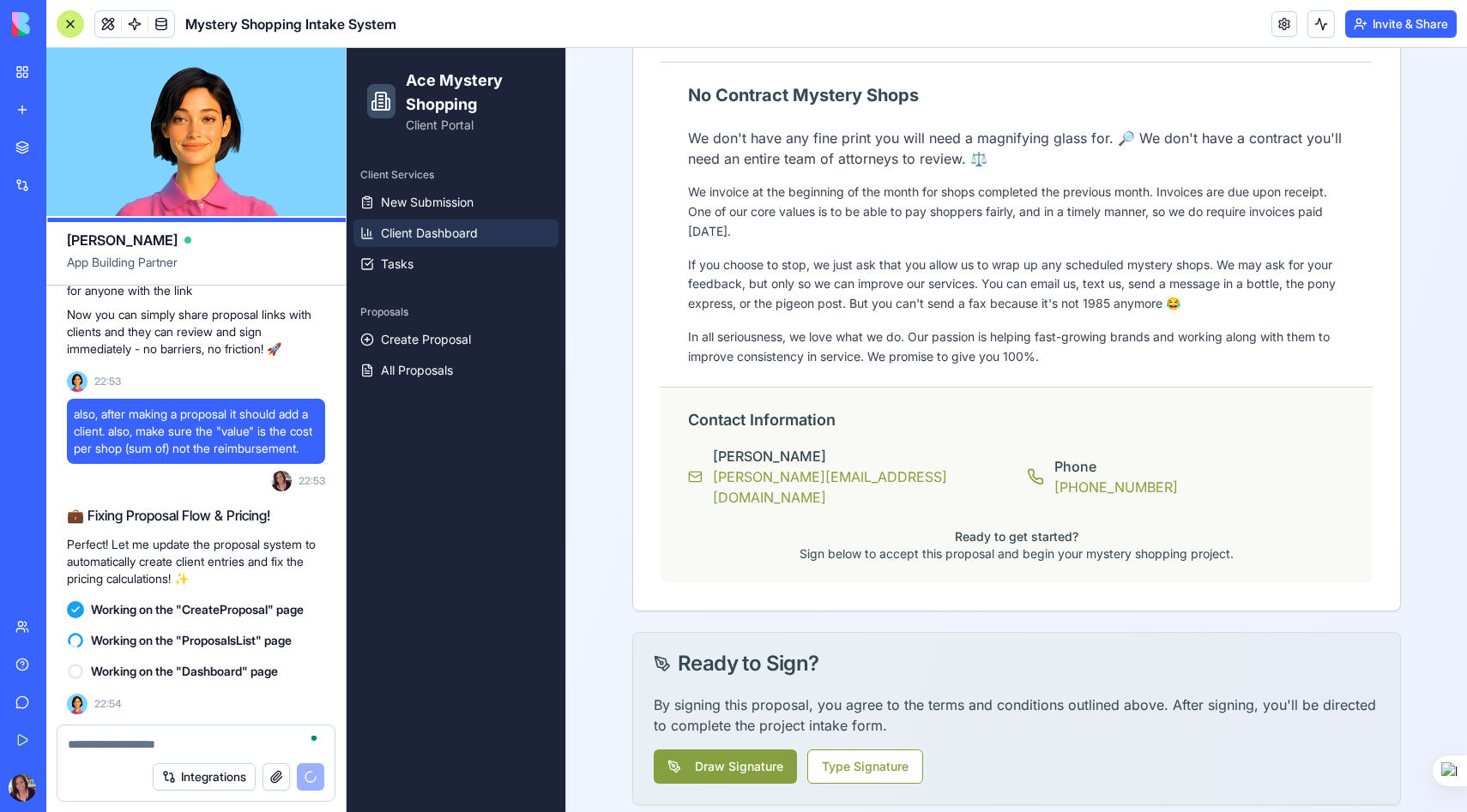
click at [428, 235] on span "Client Dashboard" at bounding box center [429, 233] width 97 height 17
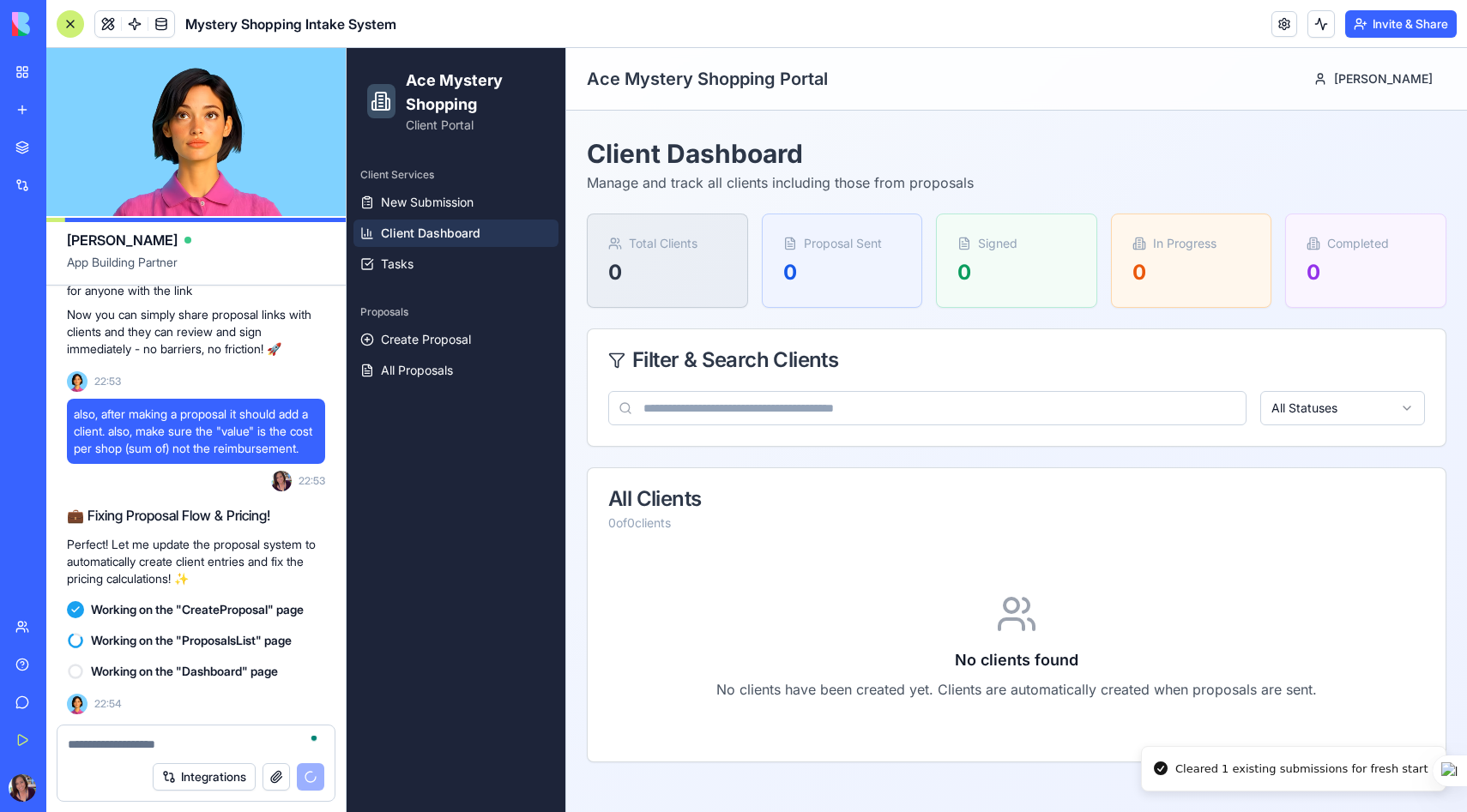
click at [433, 234] on span "Client Dashboard" at bounding box center [431, 233] width 100 height 17
click at [429, 372] on span "All Proposals" at bounding box center [417, 370] width 72 height 17
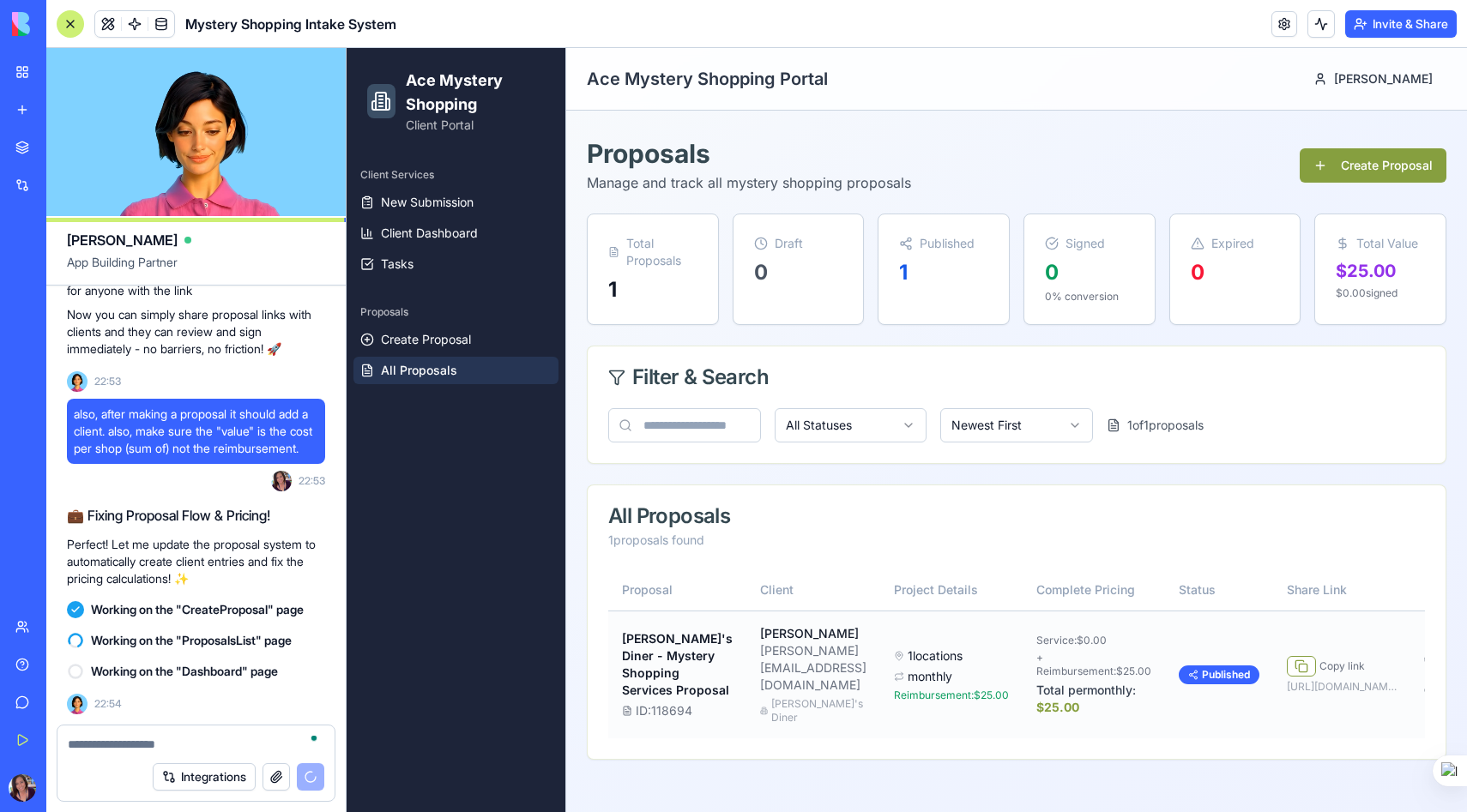
scroll to position [0, 63]
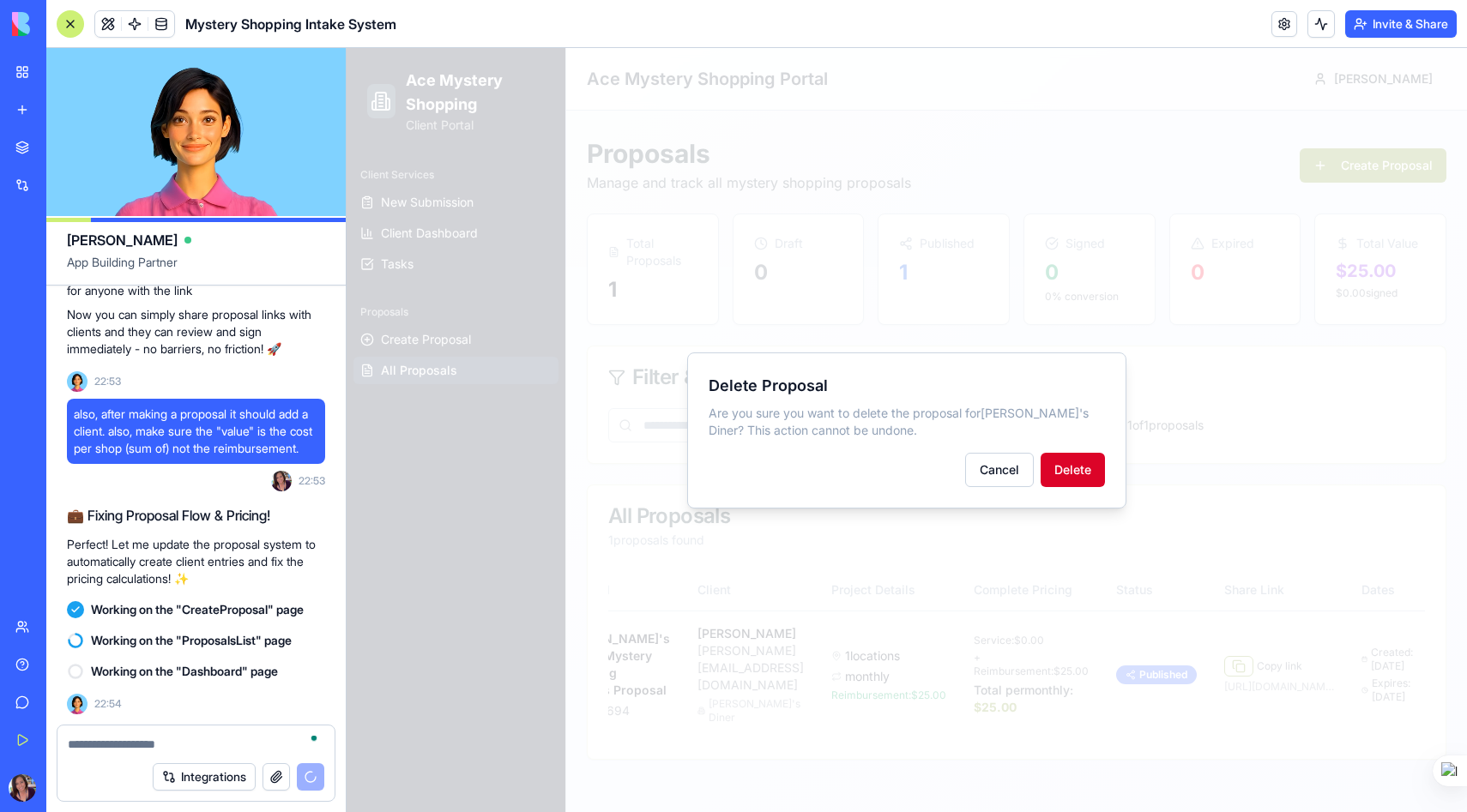
click at [1076, 472] on button "Delete" at bounding box center [1073, 470] width 64 height 34
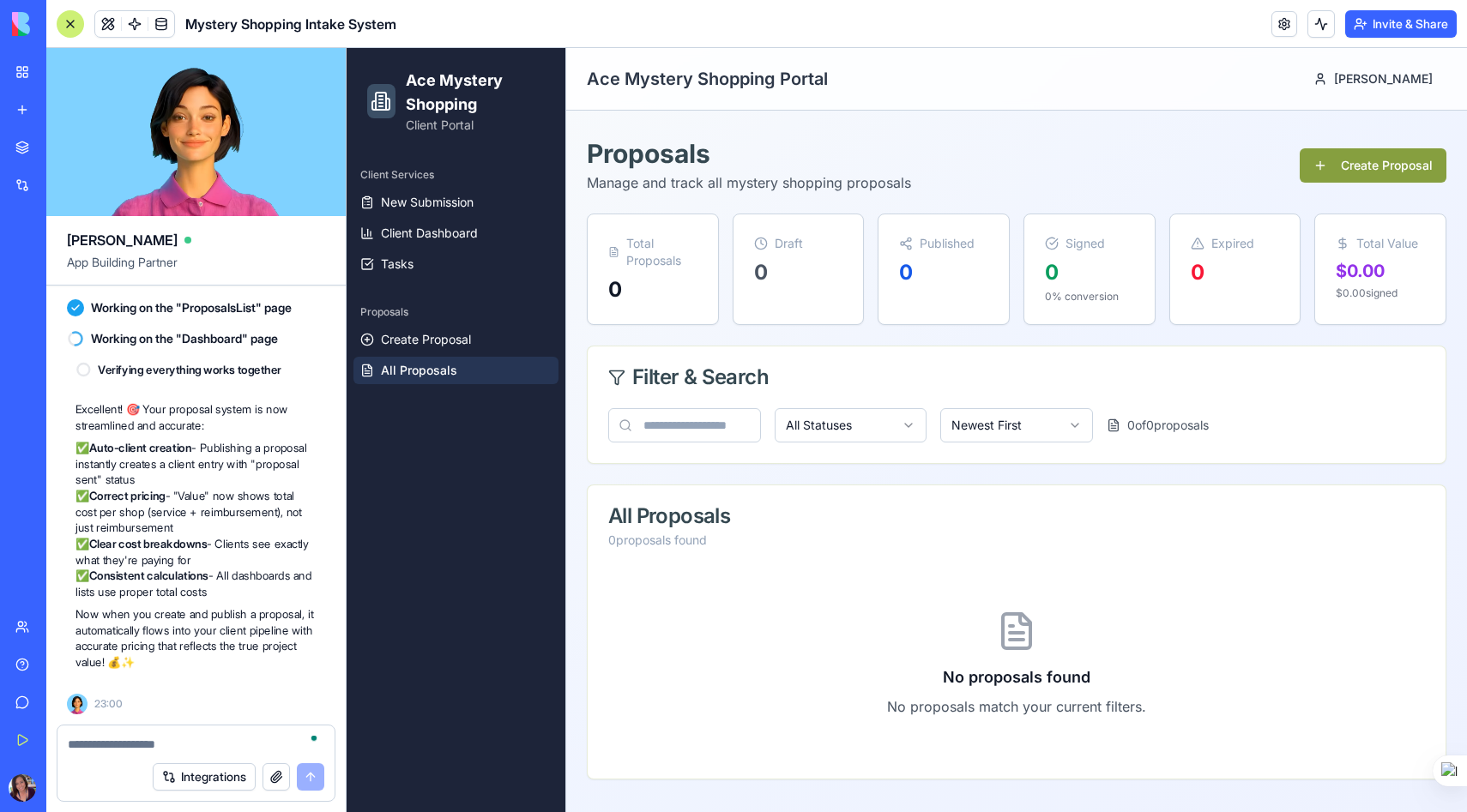
scroll to position [38588, 0]
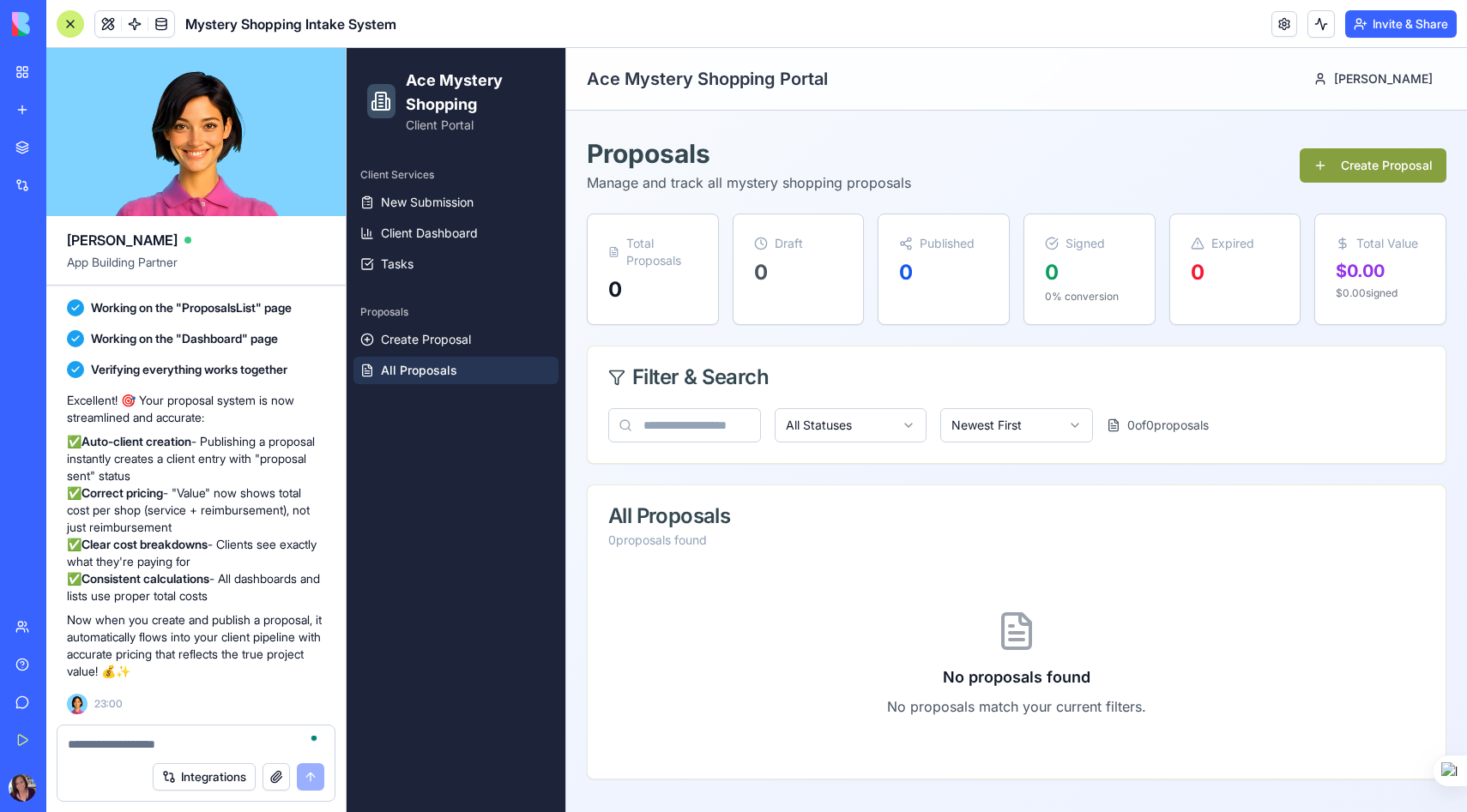
click at [424, 374] on span "All Proposals" at bounding box center [419, 370] width 76 height 17
click at [1350, 162] on button "Create Proposal" at bounding box center [1372, 166] width 147 height 34
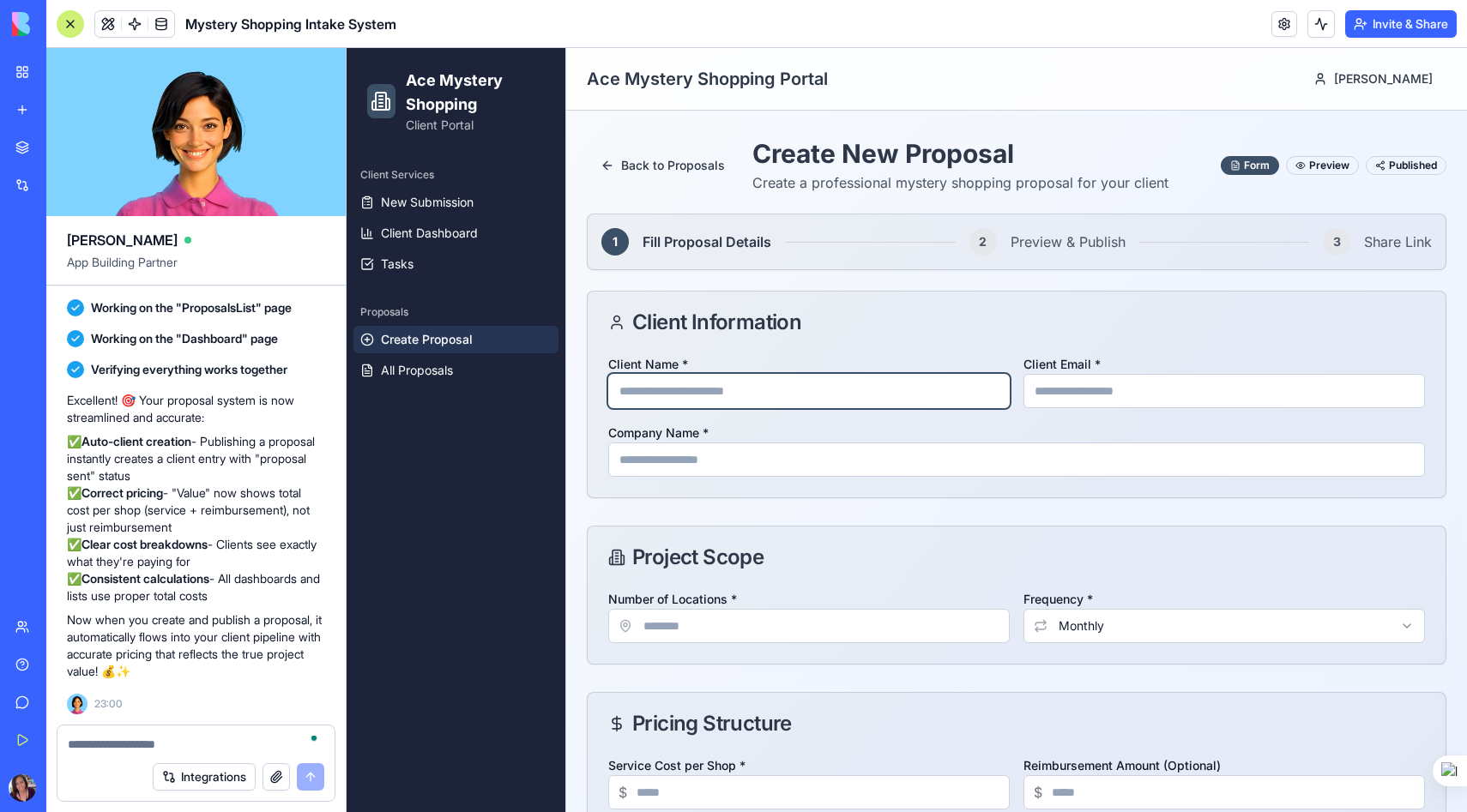
click at [712, 385] on input "Client Name *" at bounding box center [809, 391] width 401 height 34
type input "**********"
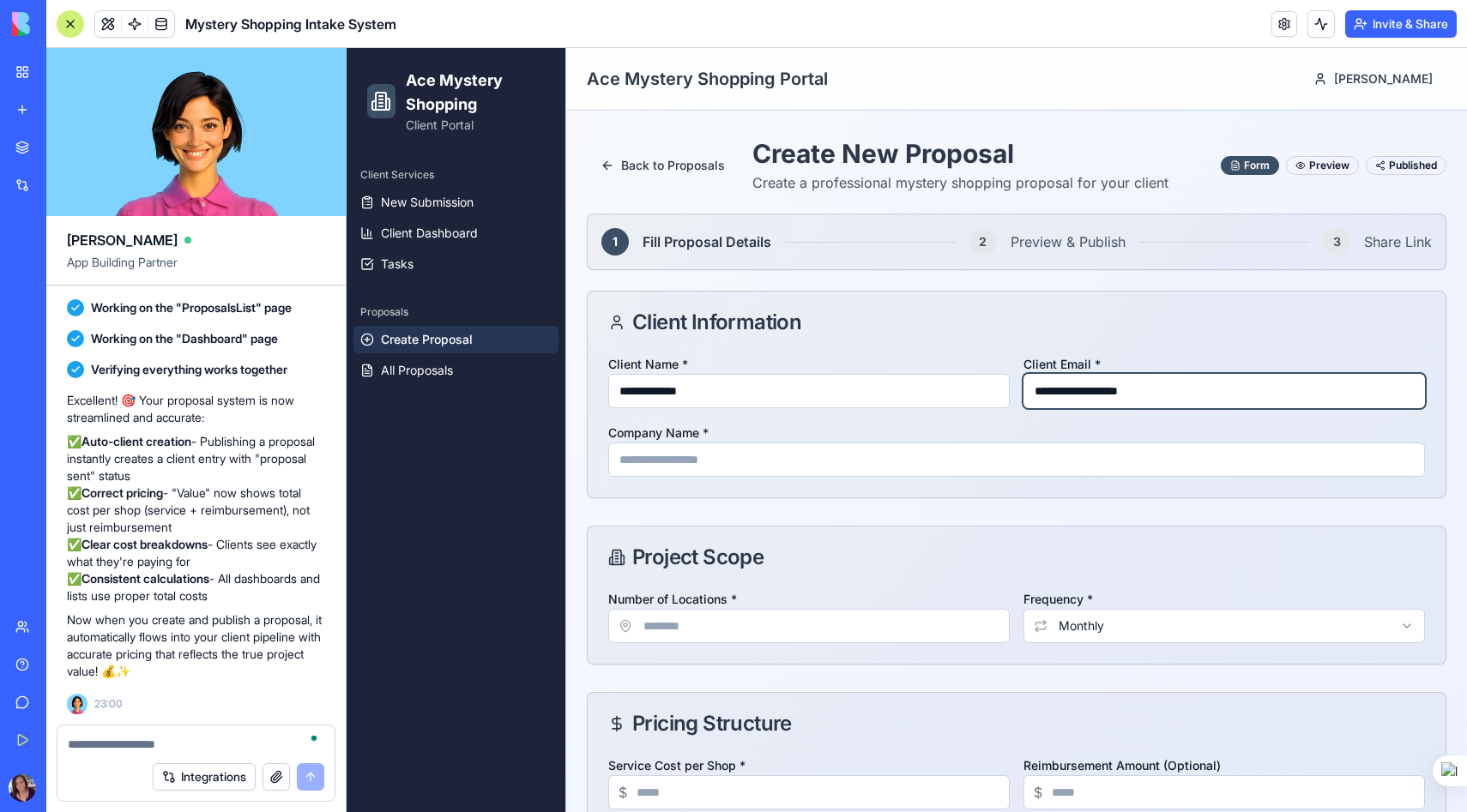
type input "**********"
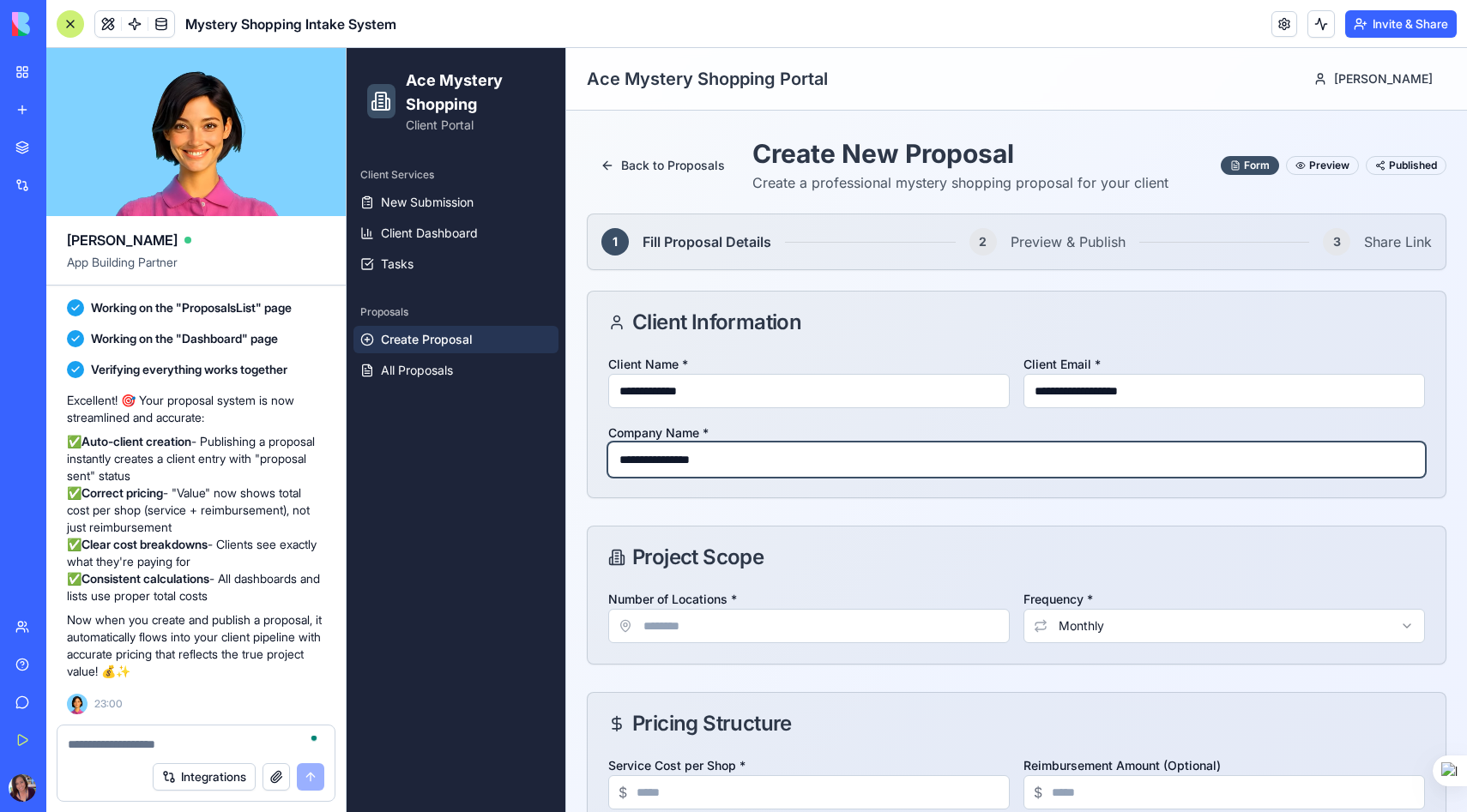
type input "**********"
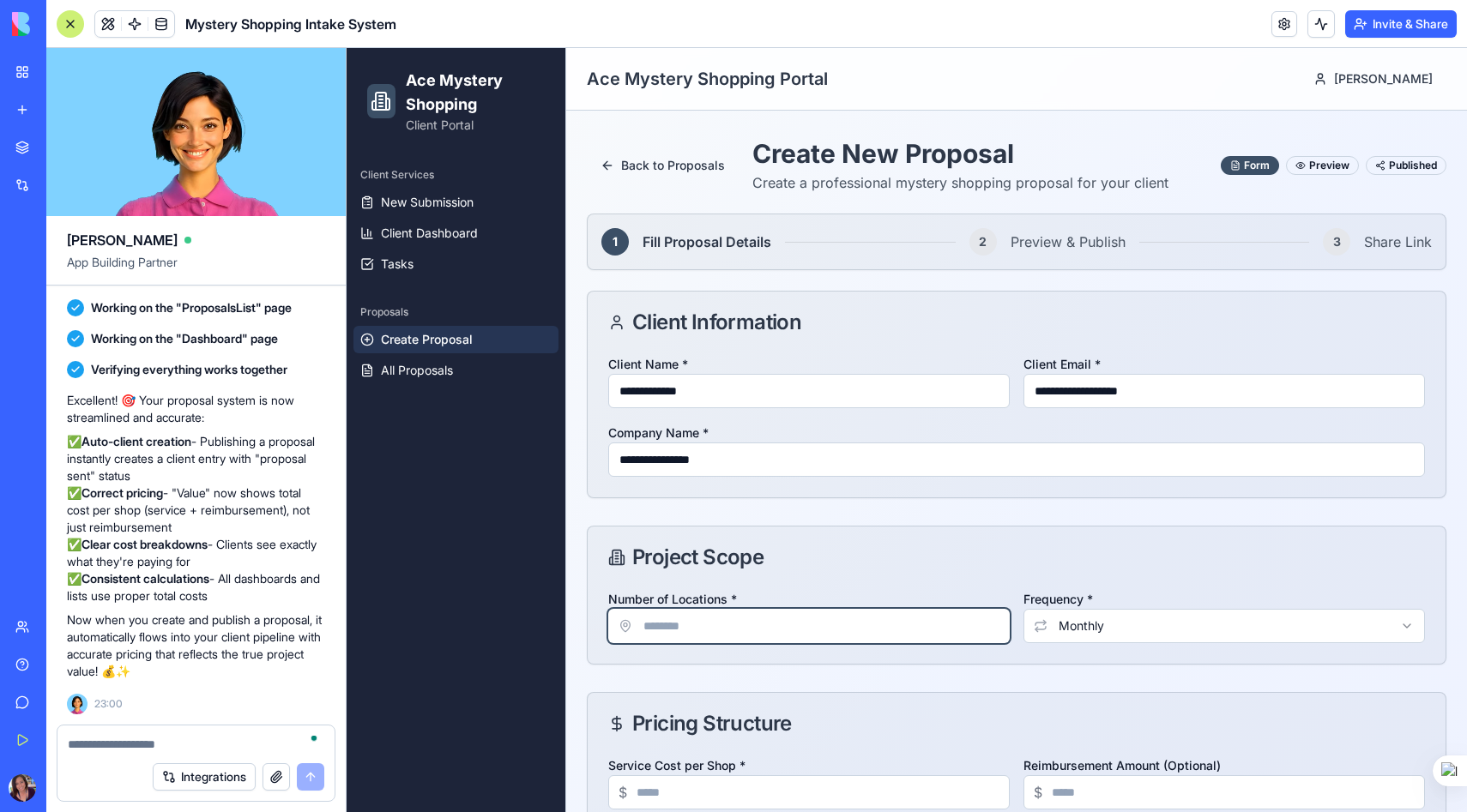
type input "*"
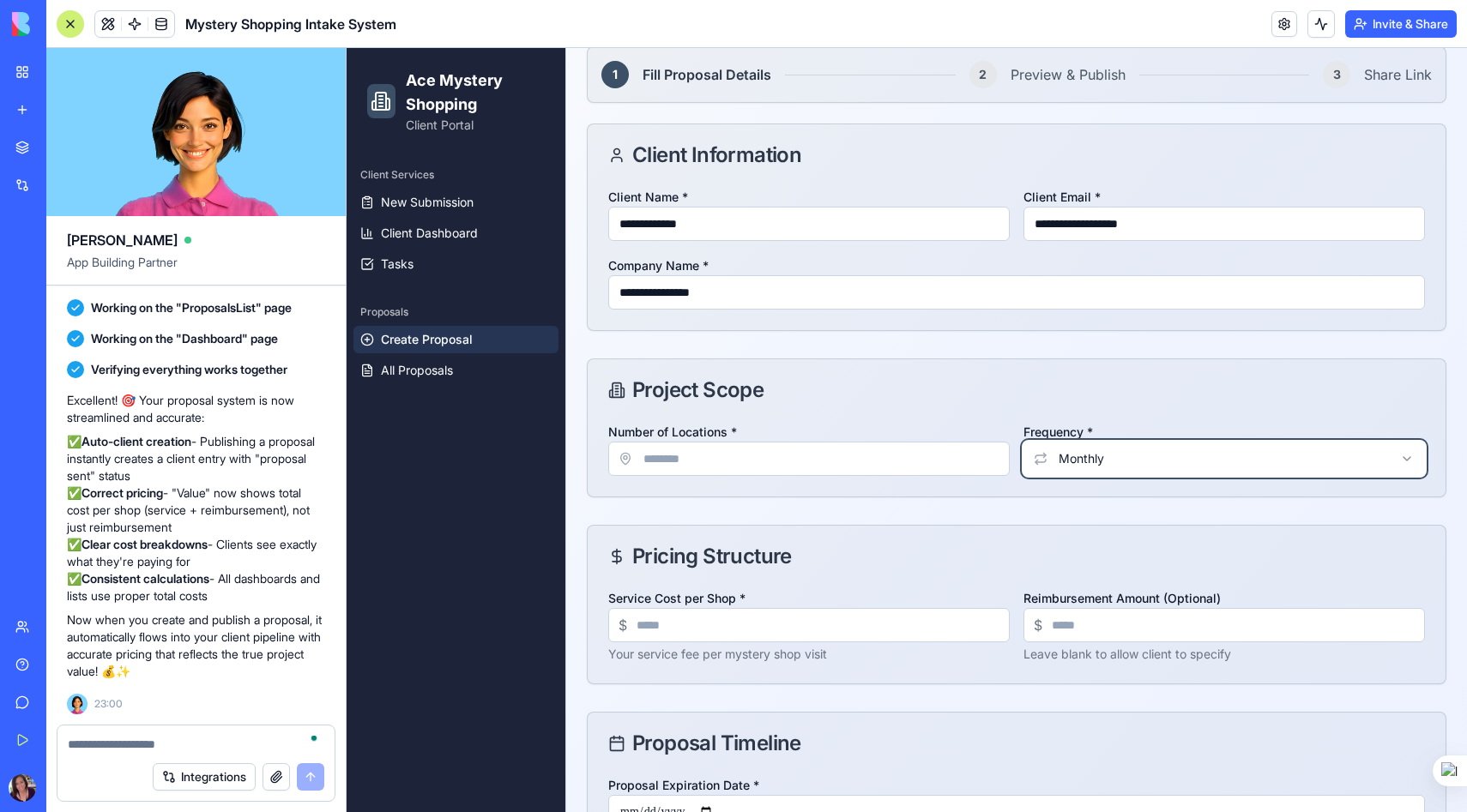
scroll to position [185, 0]
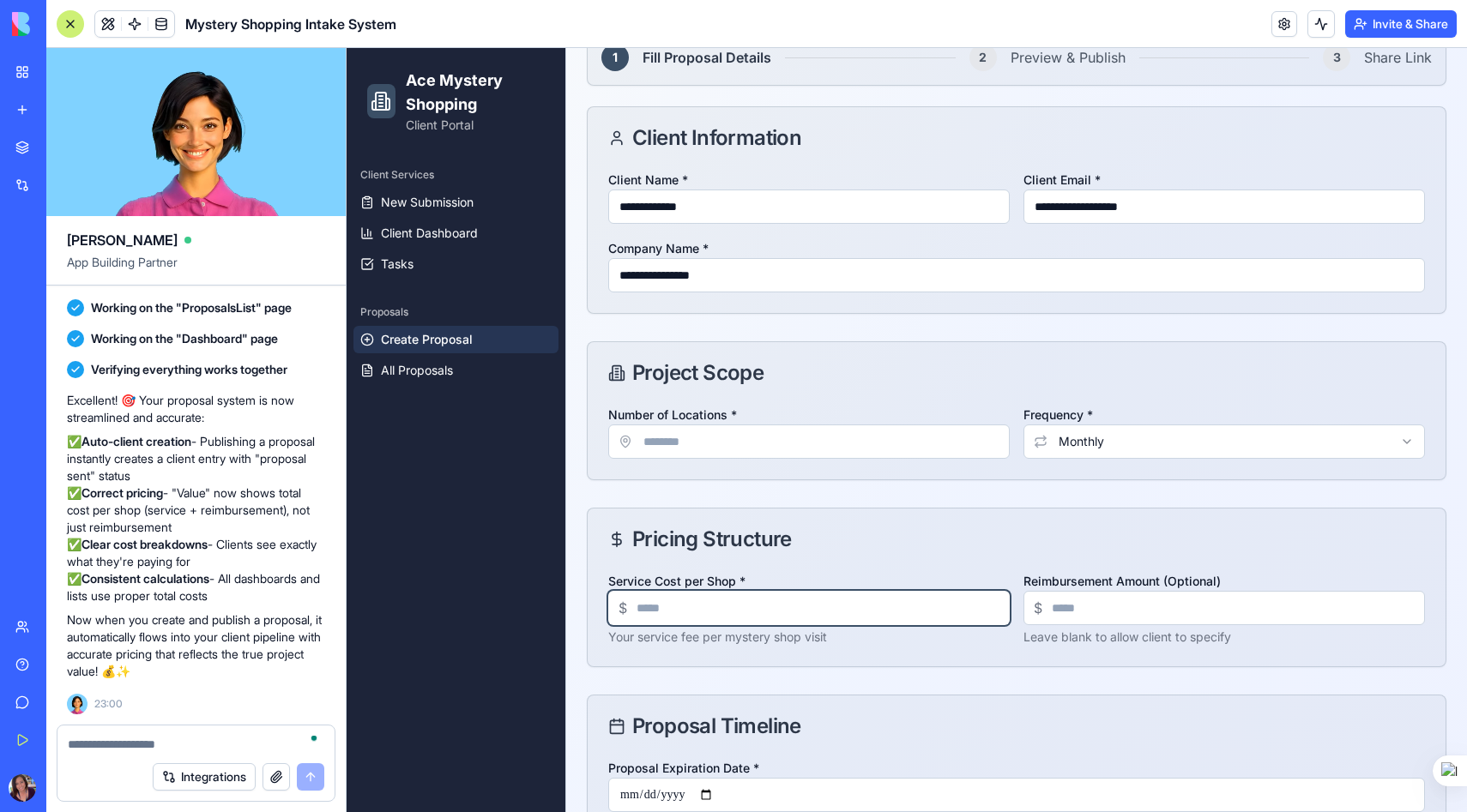
click at [645, 614] on input "Service Cost per Shop *" at bounding box center [809, 608] width 401 height 34
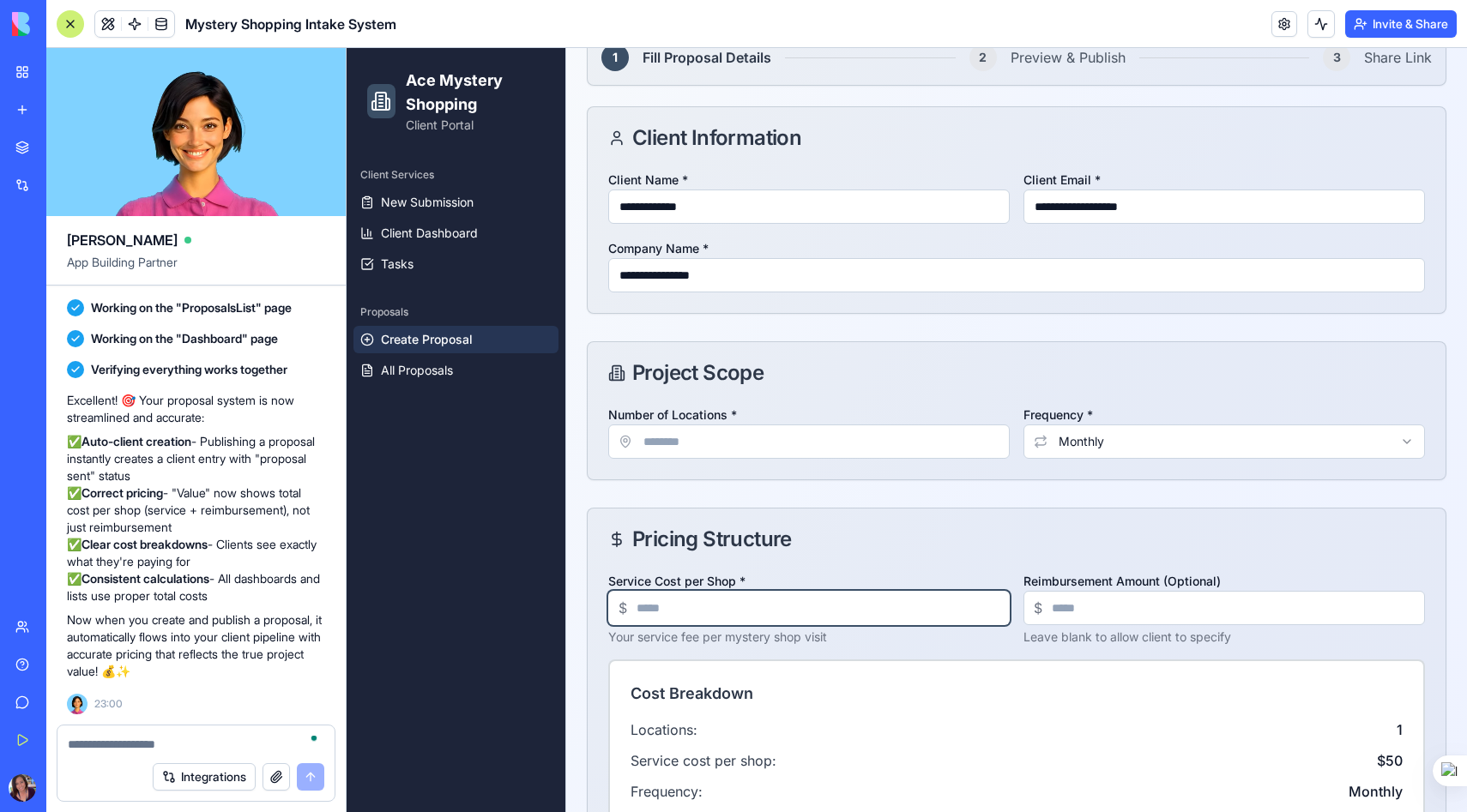
type input "**"
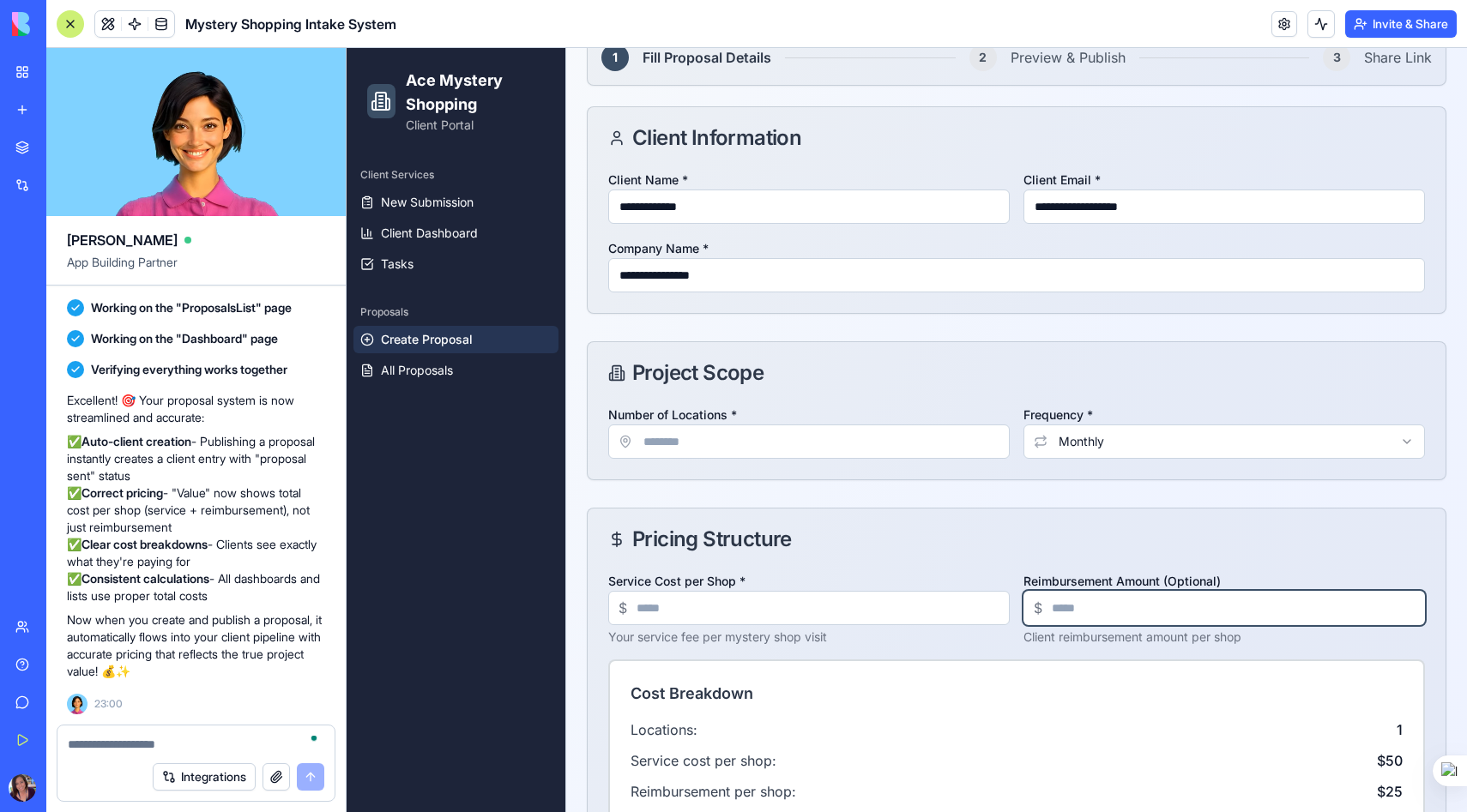
type input "**"
click at [843, 546] on div "Pricing Structure" at bounding box center [1017, 540] width 816 height 21
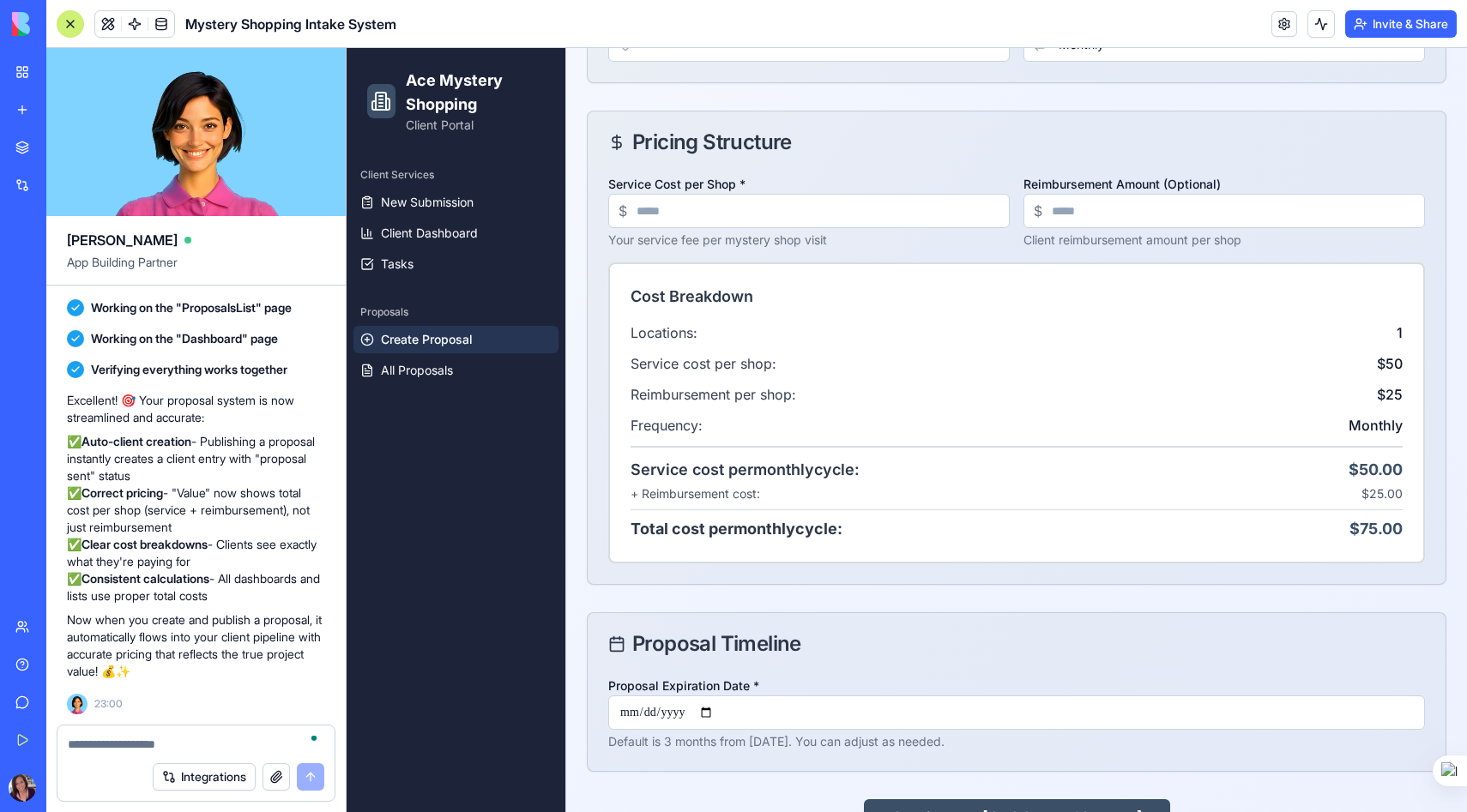
scroll to position [634, 0]
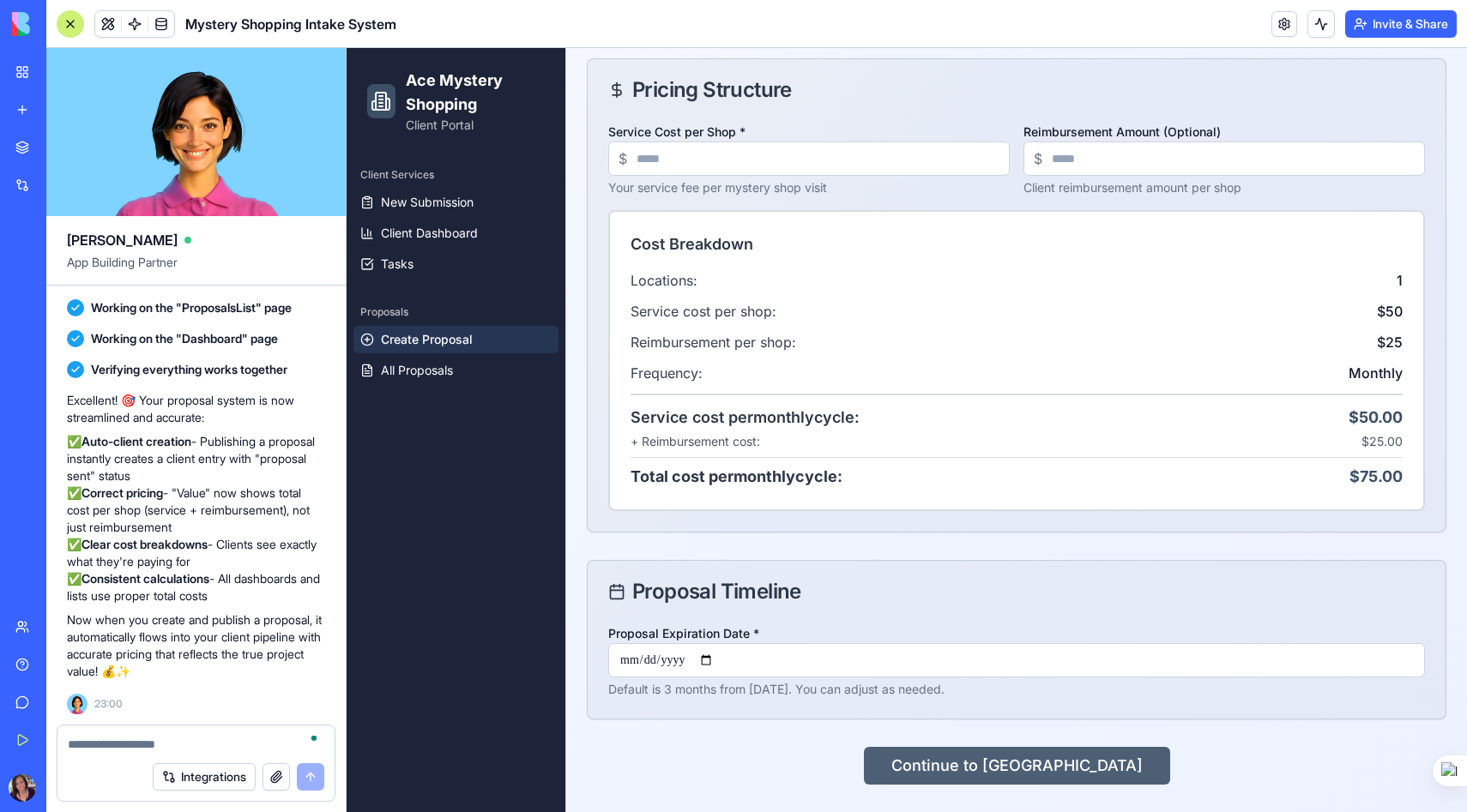
click at [1034, 772] on button "Continue to [GEOGRAPHIC_DATA]" at bounding box center [1017, 766] width 306 height 38
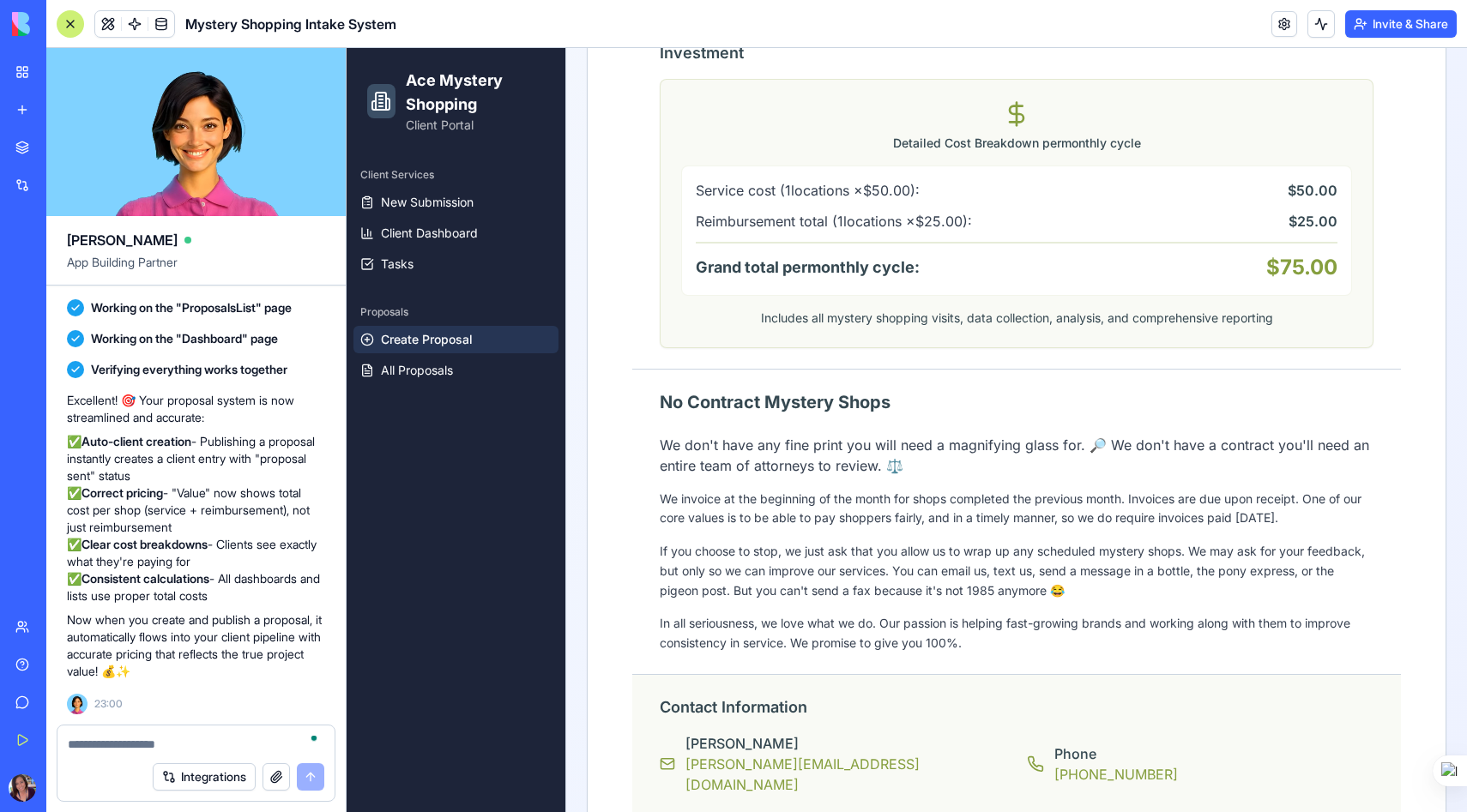
scroll to position [1379, 0]
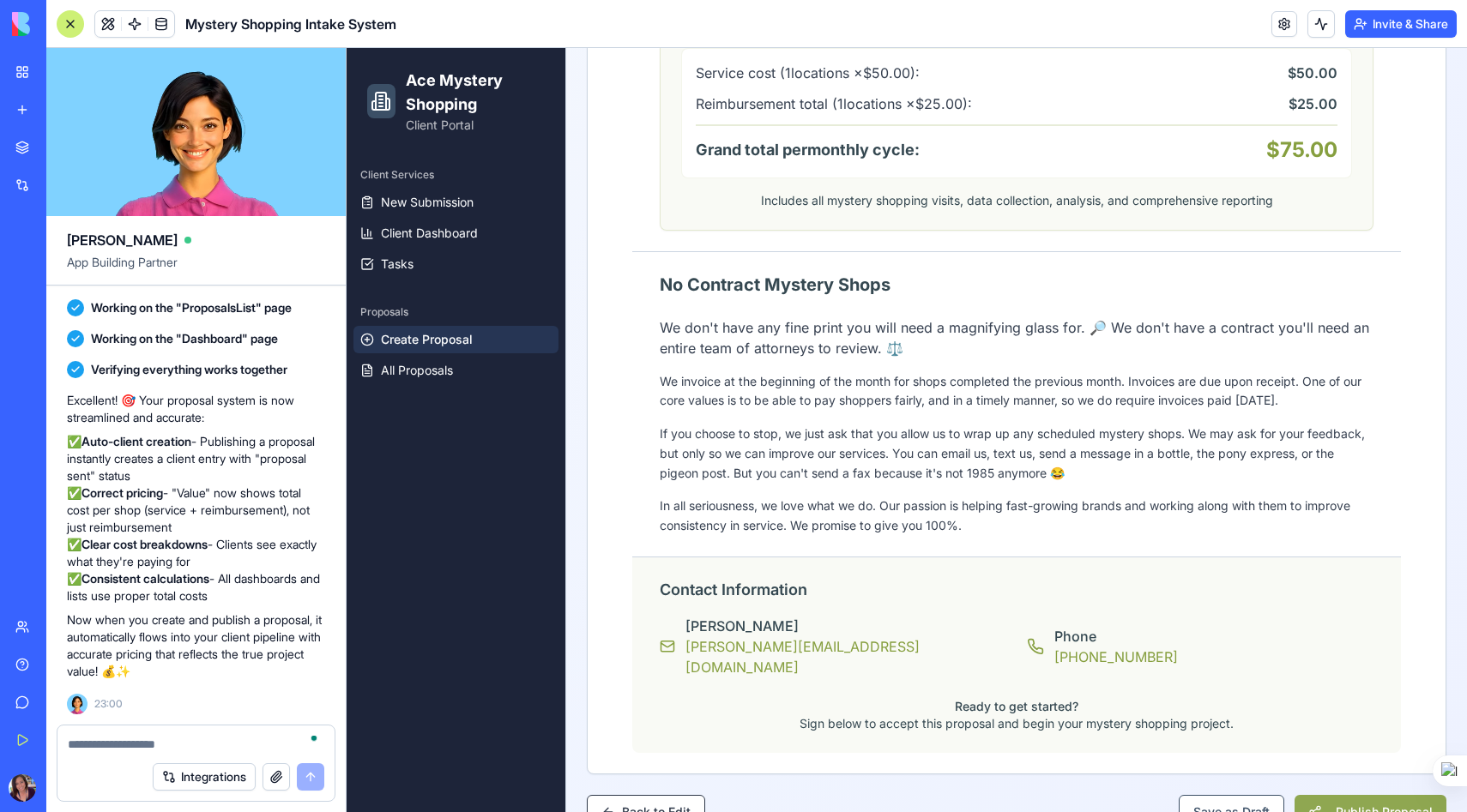
click at [1352, 795] on button "Publish Proposal" at bounding box center [1370, 812] width 152 height 34
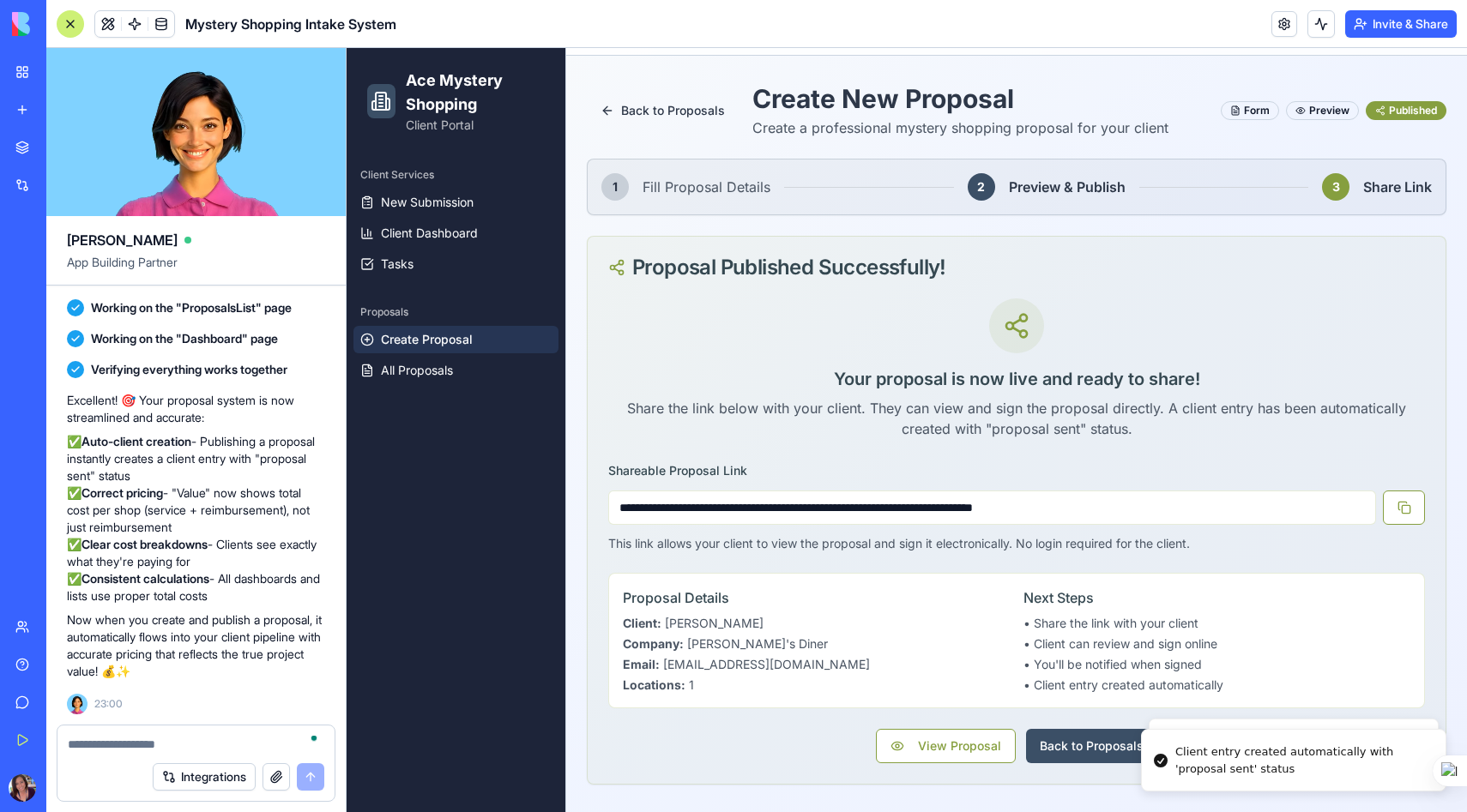
scroll to position [55, 0]
click at [1409, 511] on button at bounding box center [1403, 508] width 42 height 34
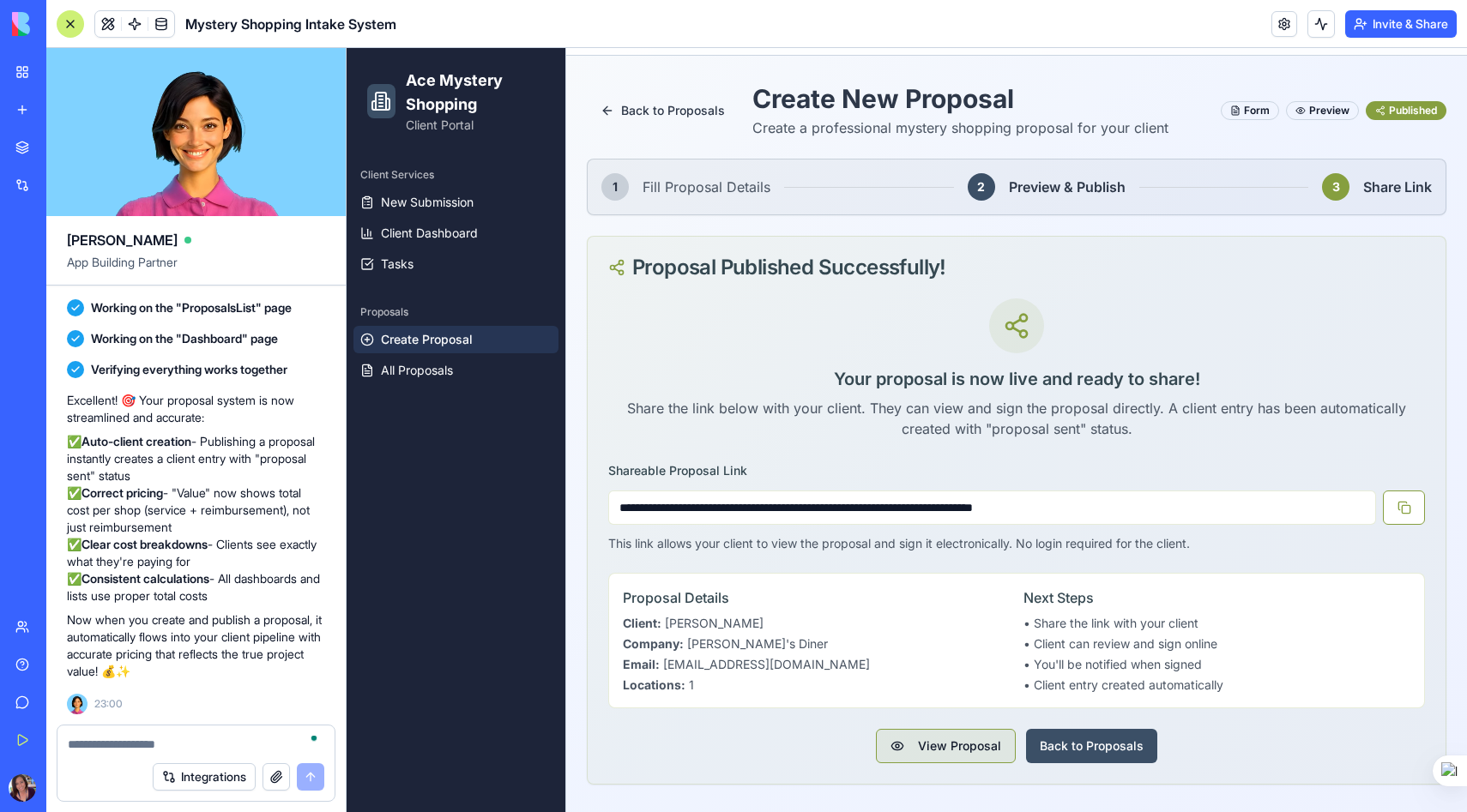
click at [973, 759] on button "View Proposal" at bounding box center [945, 746] width 140 height 34
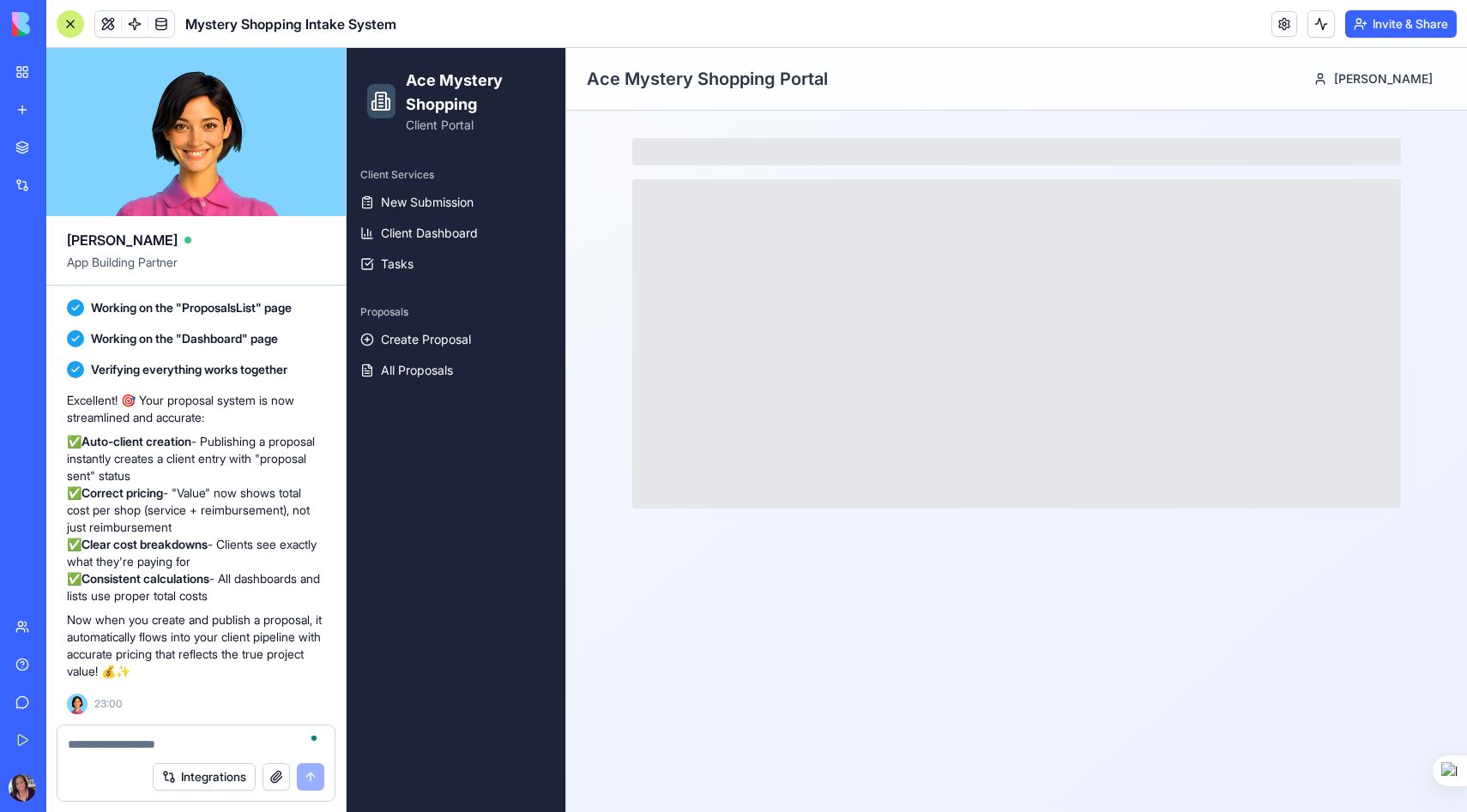
scroll to position [0, 0]
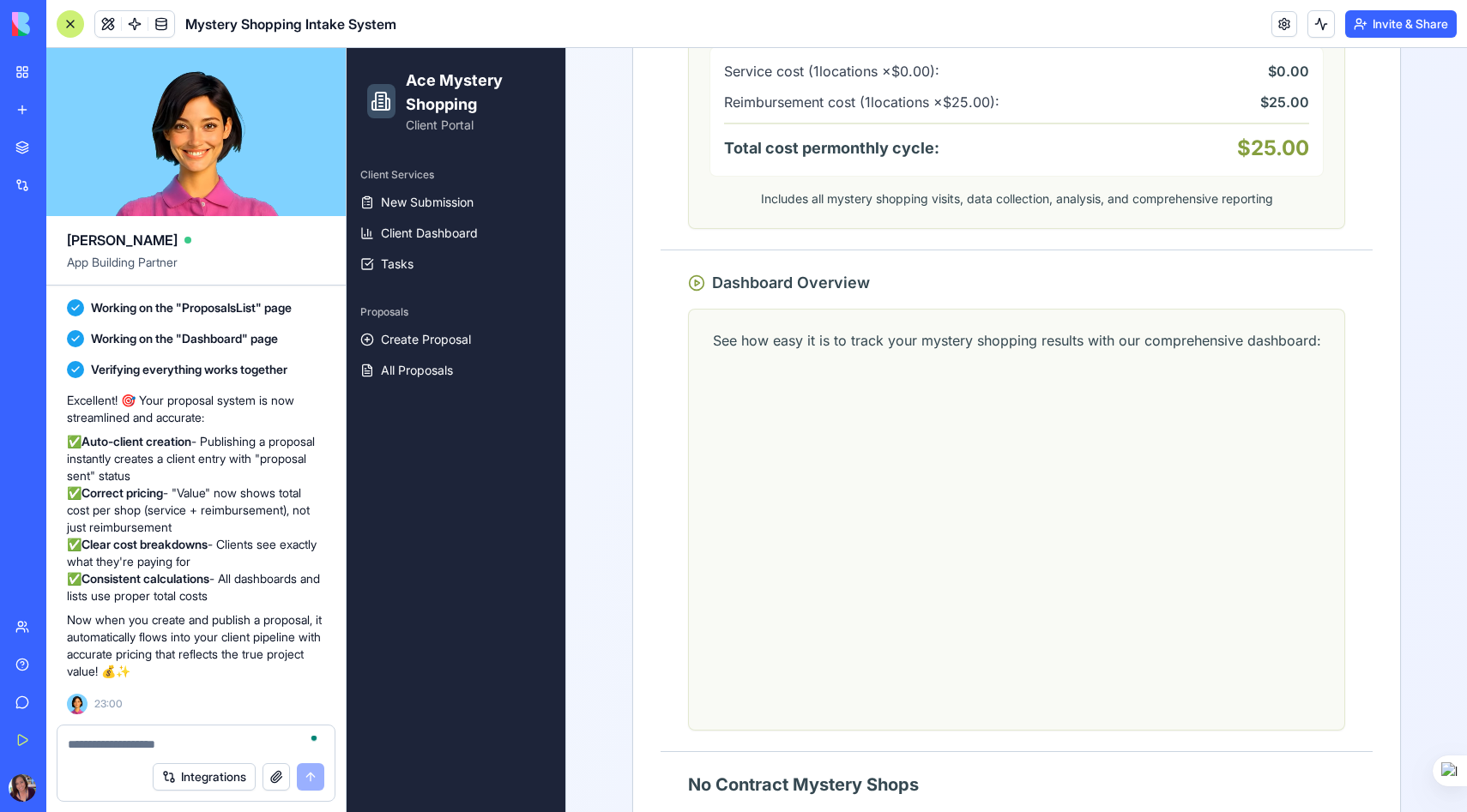
scroll to position [1829, 0]
click at [101, 736] on textarea "To enrich screen reader interactions, please activate Accessibility in Grammarl…" at bounding box center [196, 744] width 256 height 17
type textarea "**********"
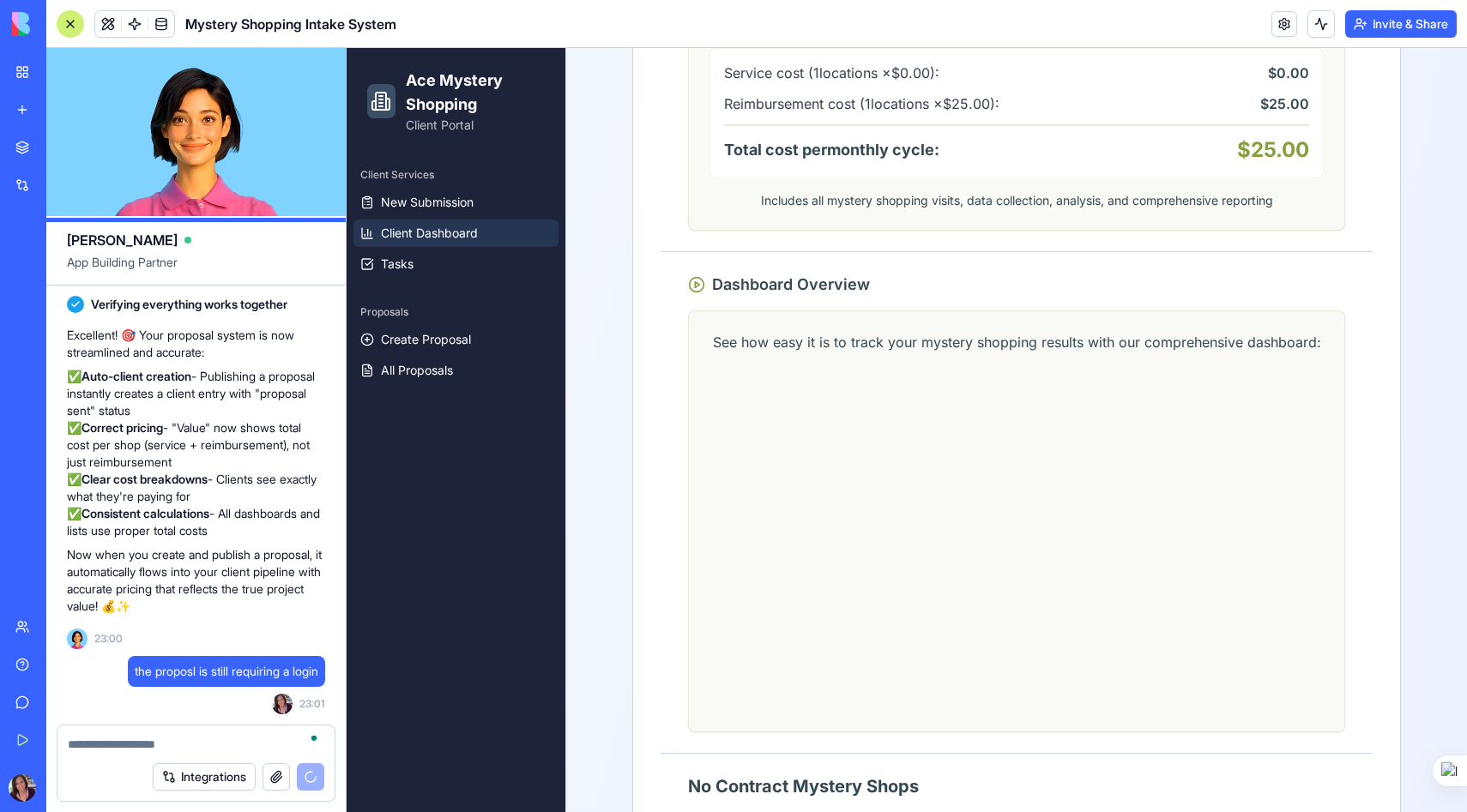
click at [460, 239] on span "Client Dashboard" at bounding box center [429, 233] width 97 height 17
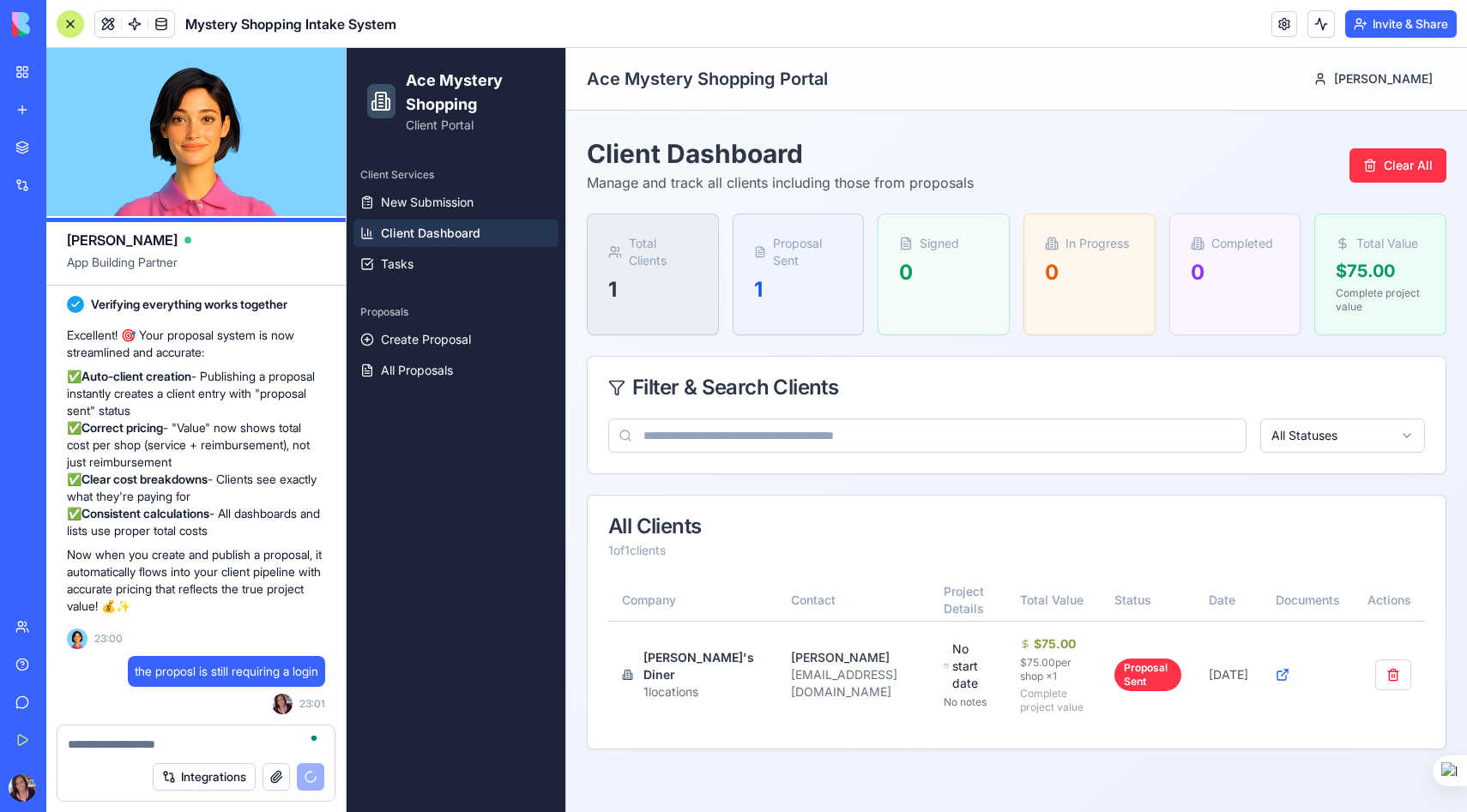
scroll to position [0, 0]
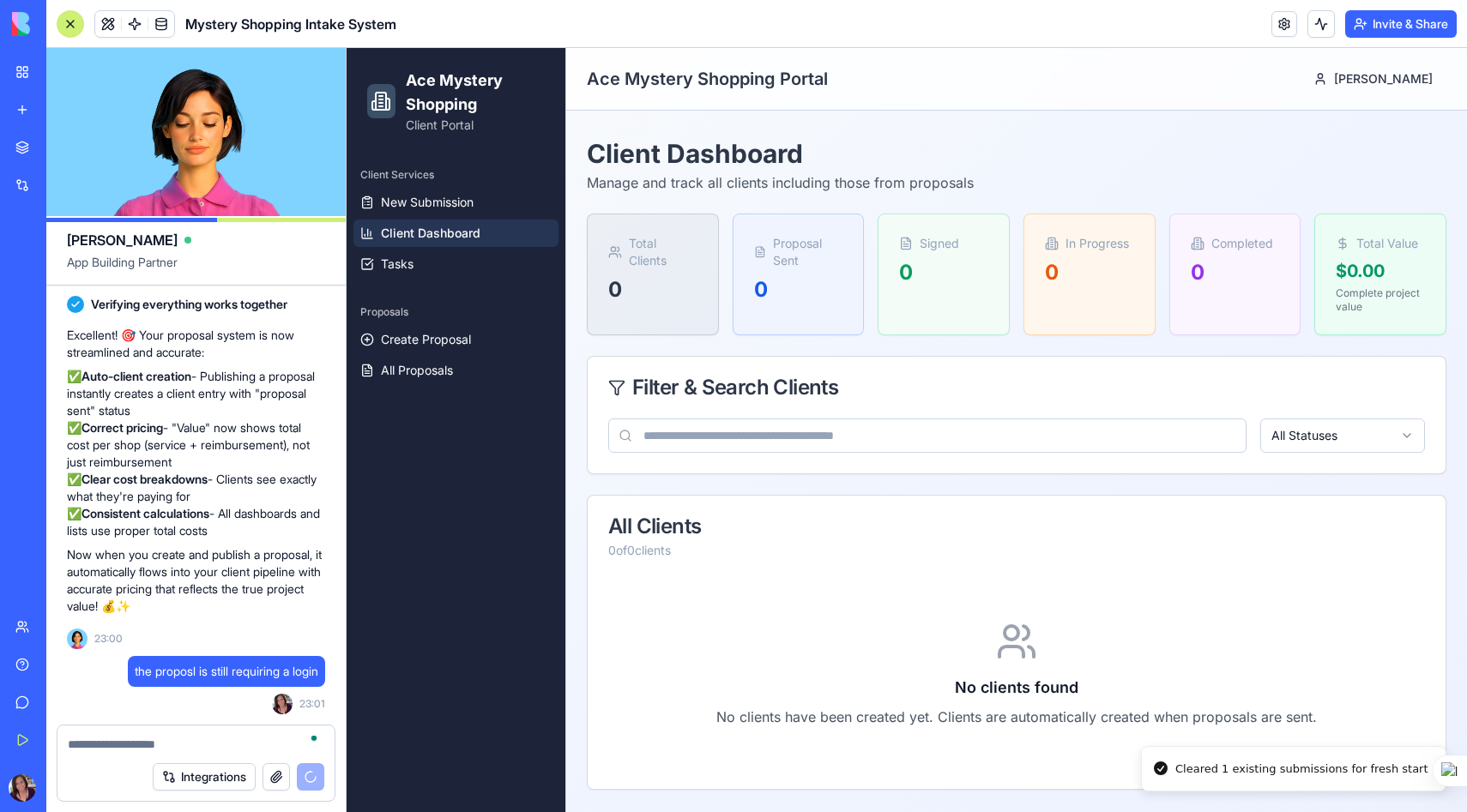
click at [460, 235] on span "Client Dashboard" at bounding box center [431, 233] width 100 height 17
click at [437, 202] on span "New Submission" at bounding box center [427, 203] width 93 height 17
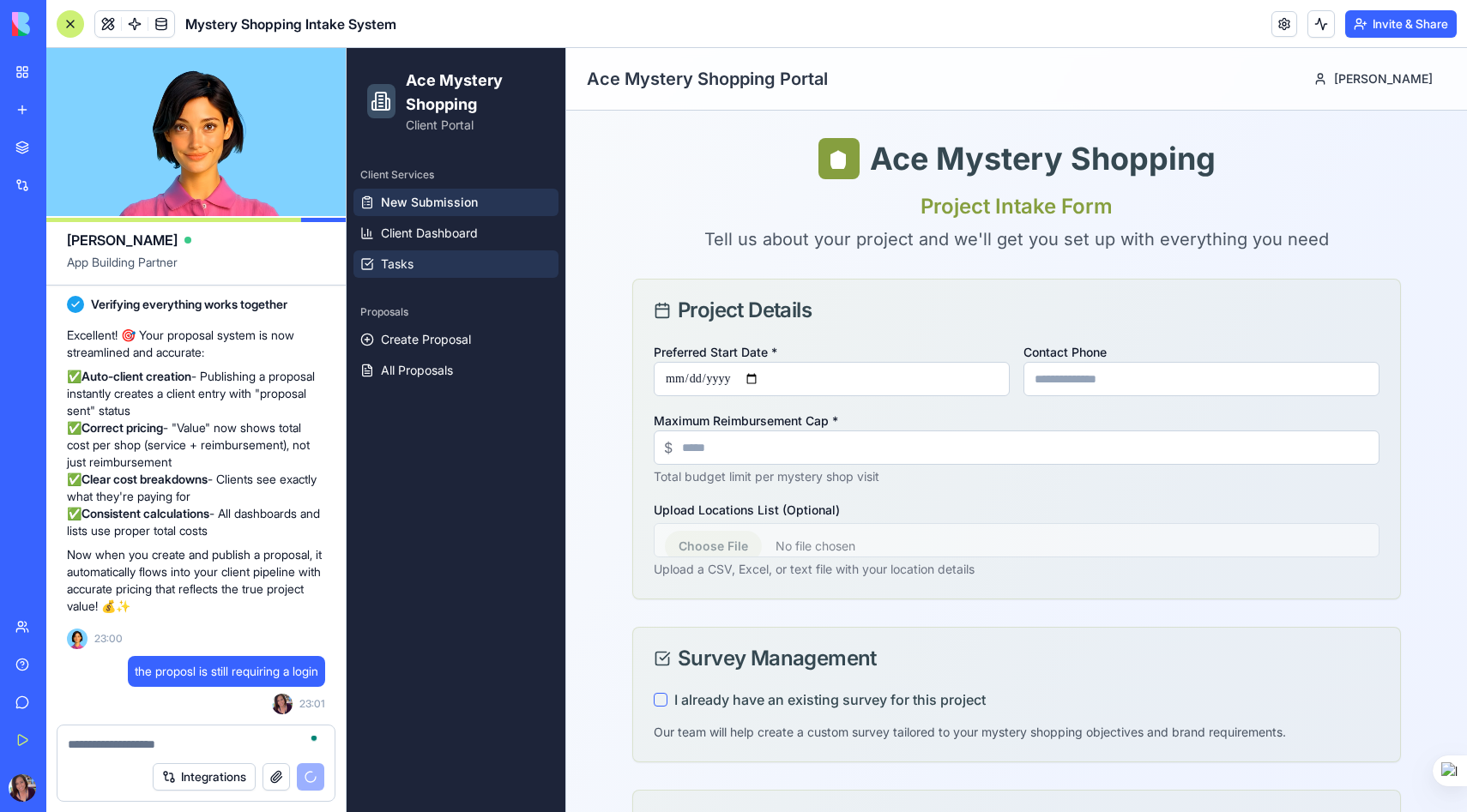
click at [410, 266] on span "Tasks" at bounding box center [397, 264] width 33 height 17
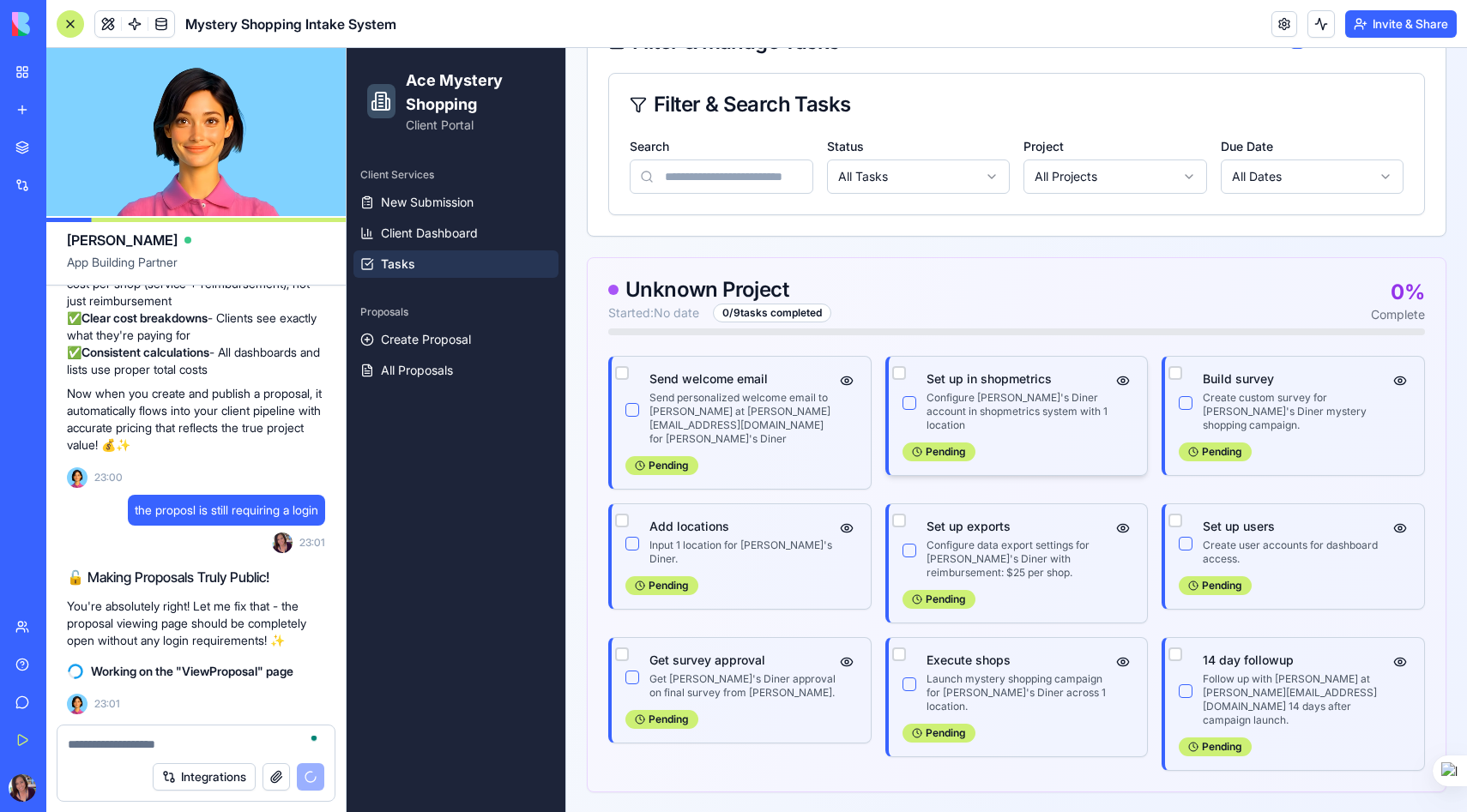
scroll to position [336, 0]
click at [622, 368] on button "button" at bounding box center [622, 372] width 14 height 14
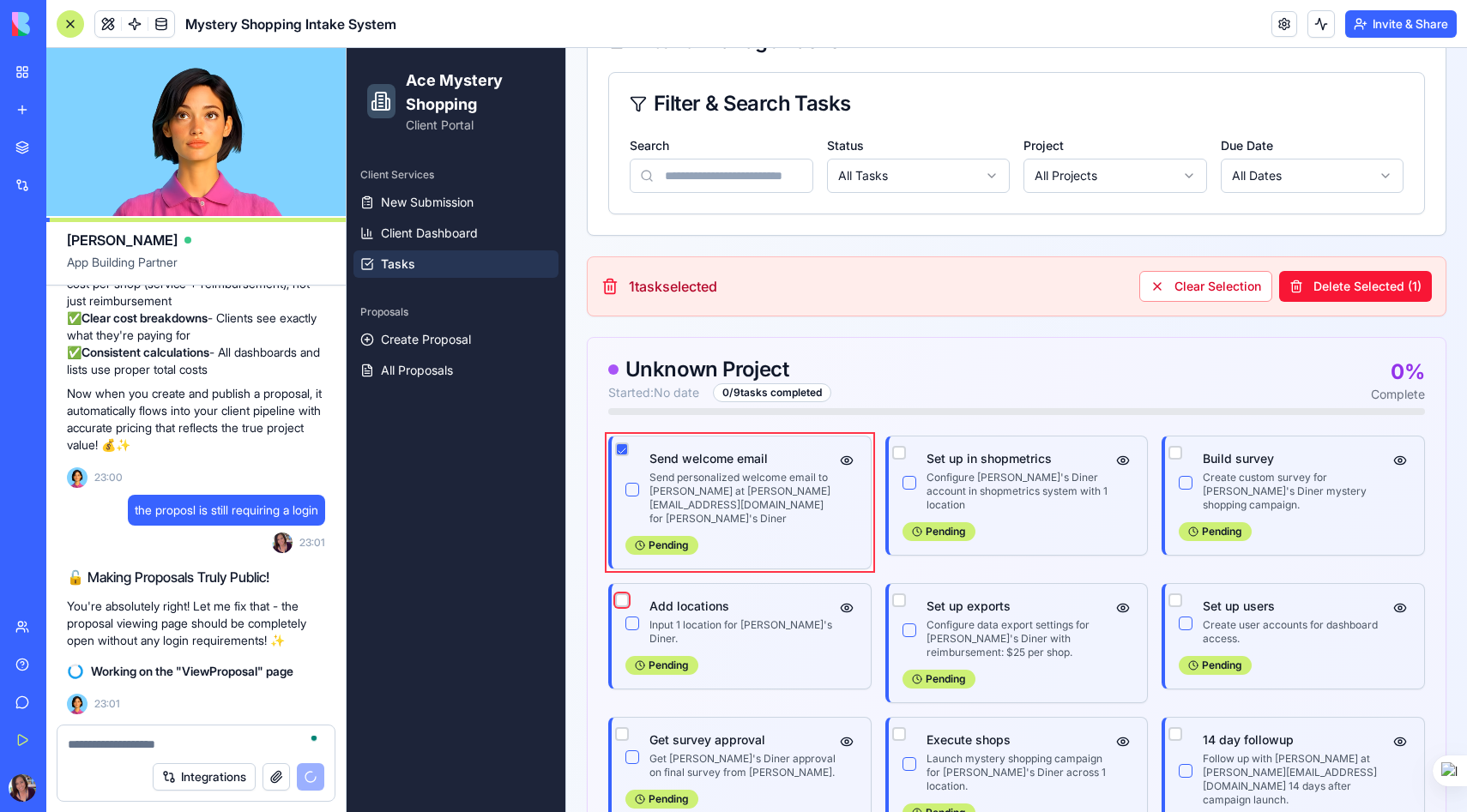
click at [623, 594] on button "button" at bounding box center [622, 601] width 14 height 14
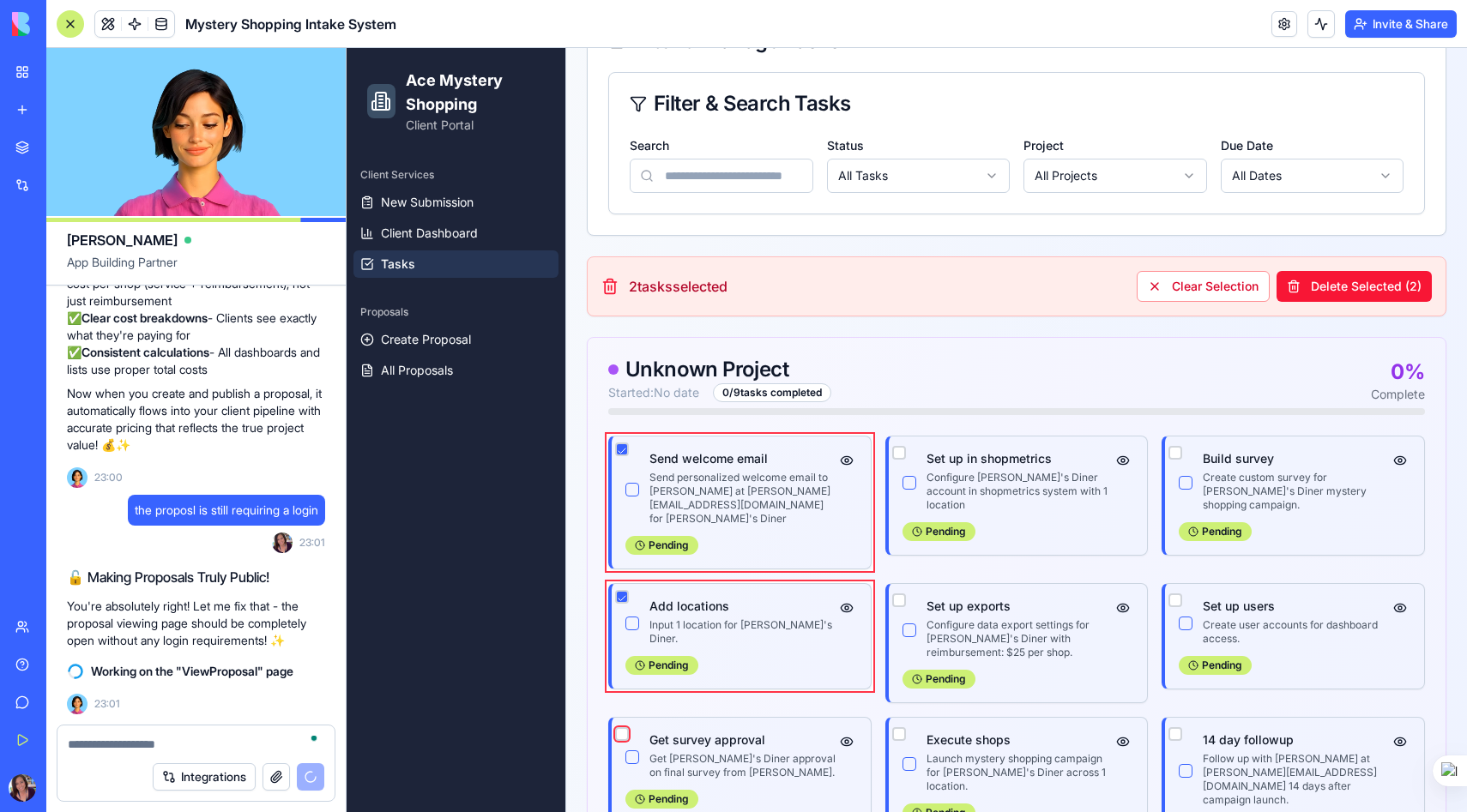
click at [617, 727] on button "button" at bounding box center [622, 734] width 14 height 14
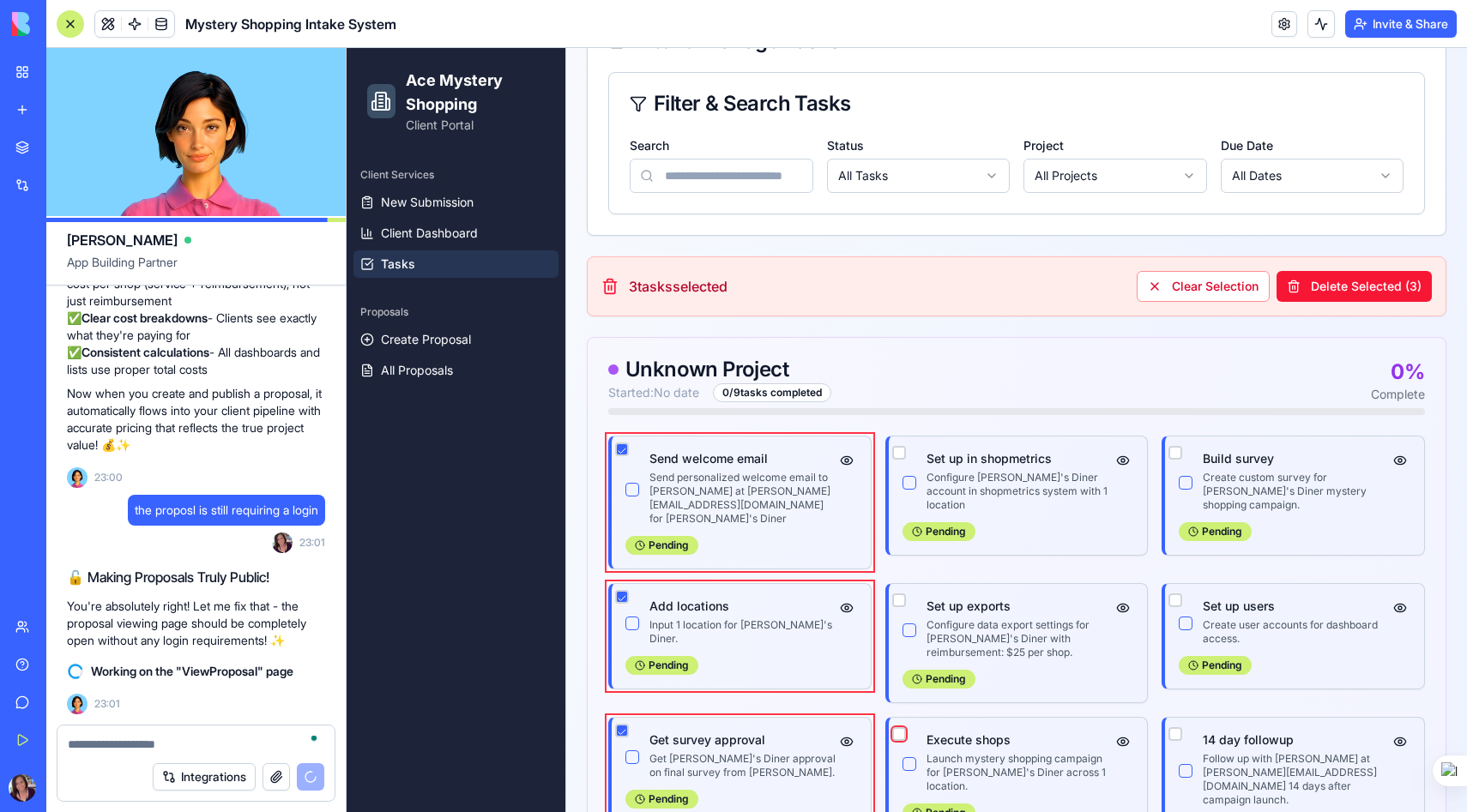
click at [900, 727] on button "button" at bounding box center [899, 734] width 14 height 14
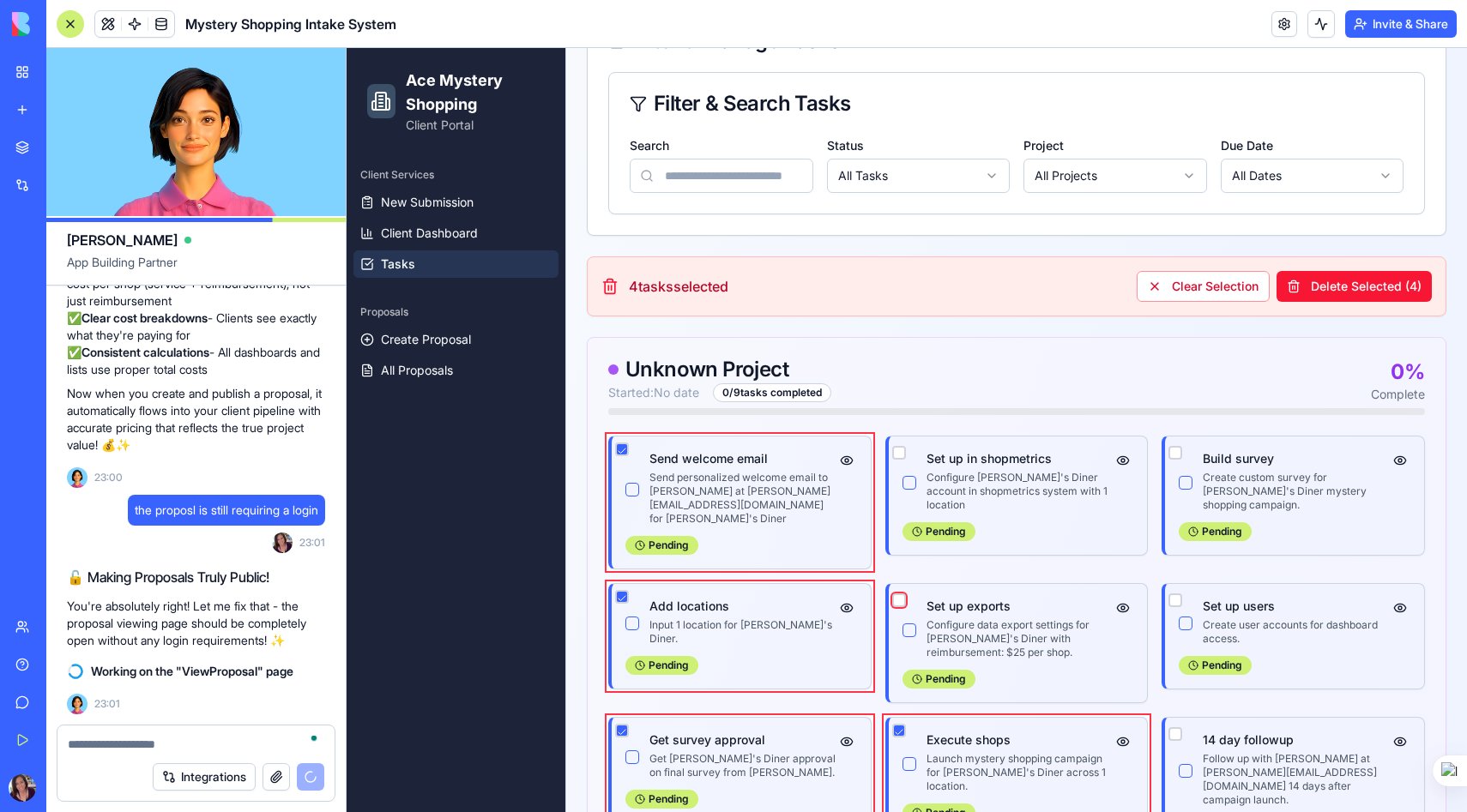
click at [898, 594] on button "button" at bounding box center [899, 601] width 14 height 14
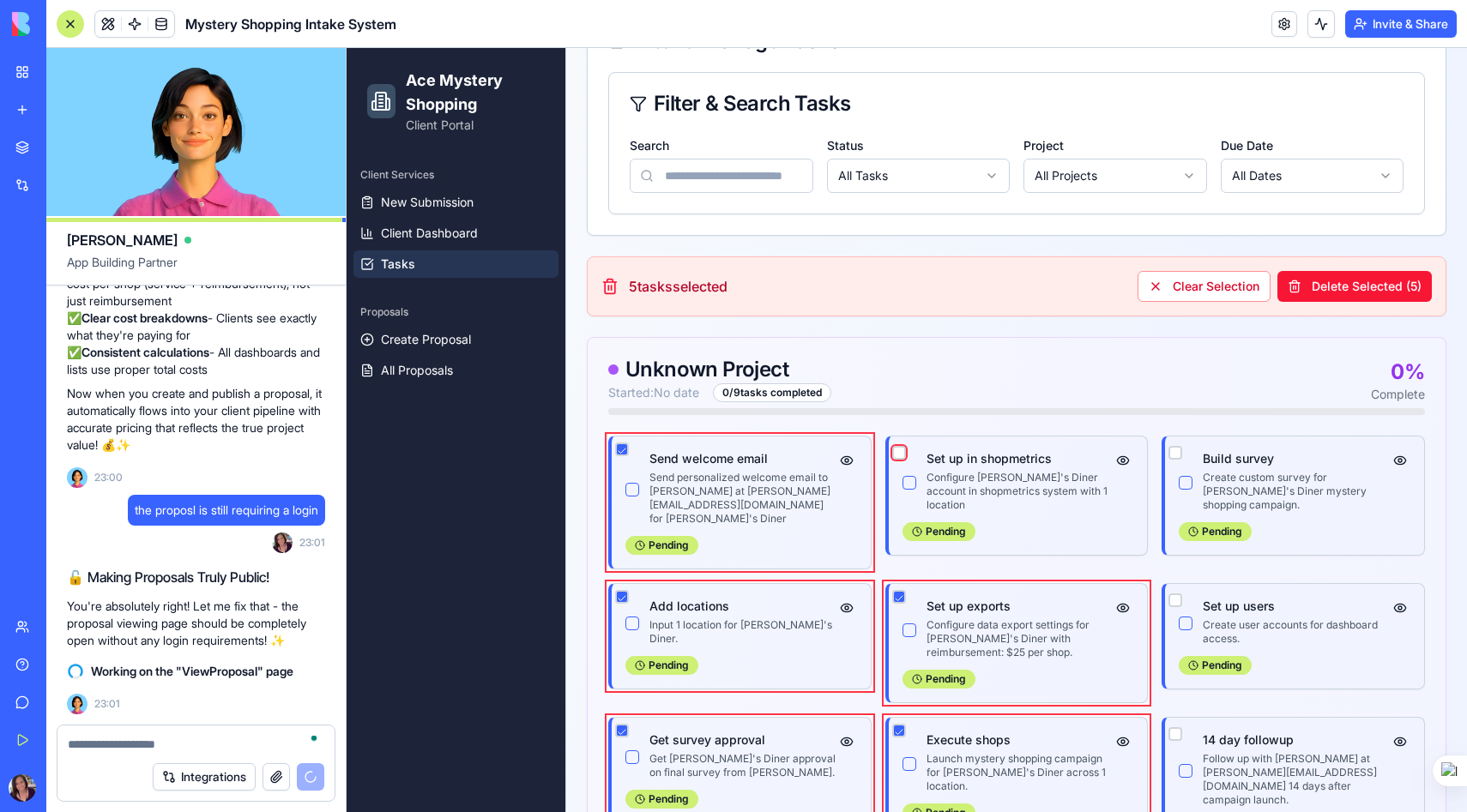
click at [902, 452] on button "button" at bounding box center [899, 453] width 14 height 14
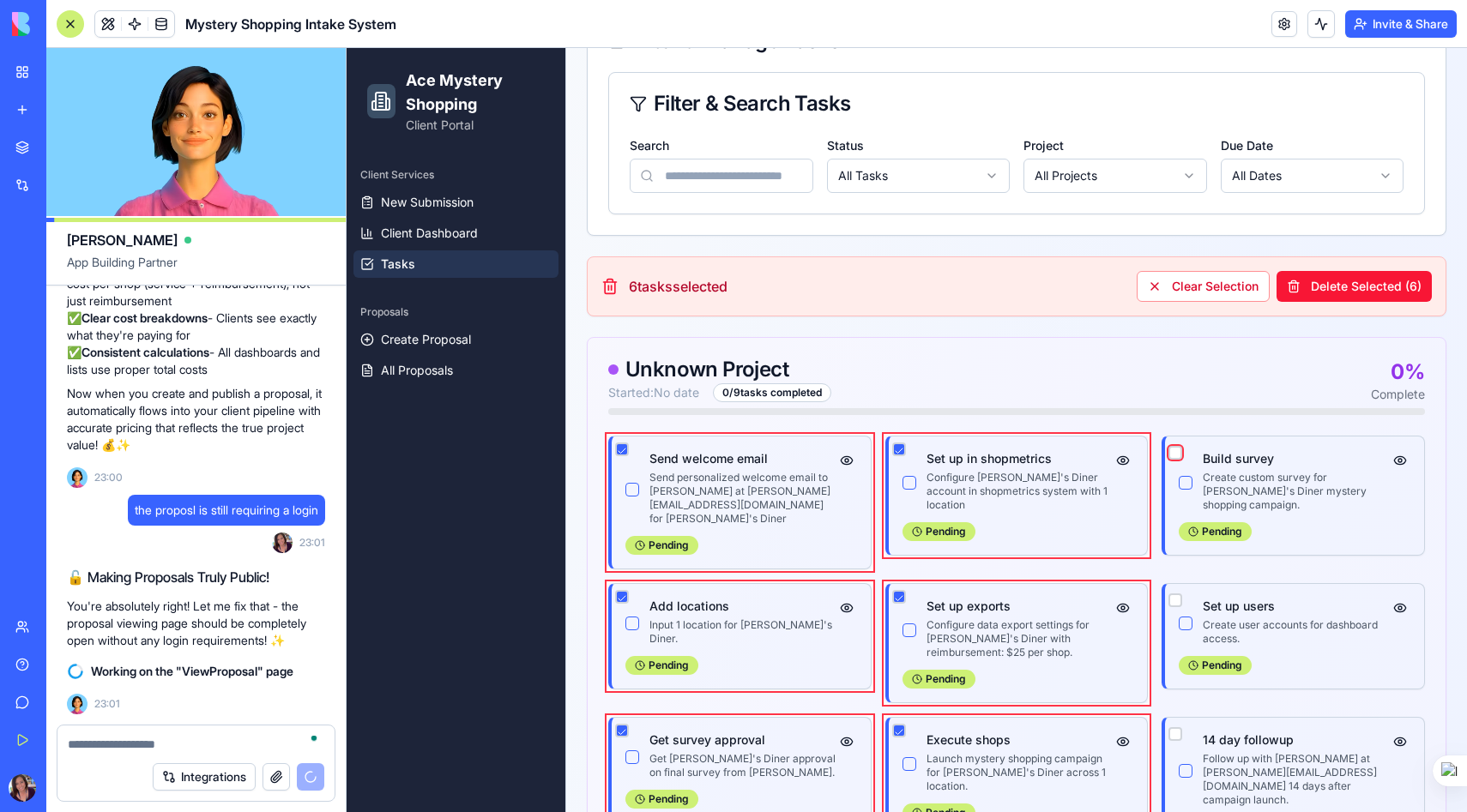
click at [1173, 448] on button "button" at bounding box center [1175, 453] width 14 height 14
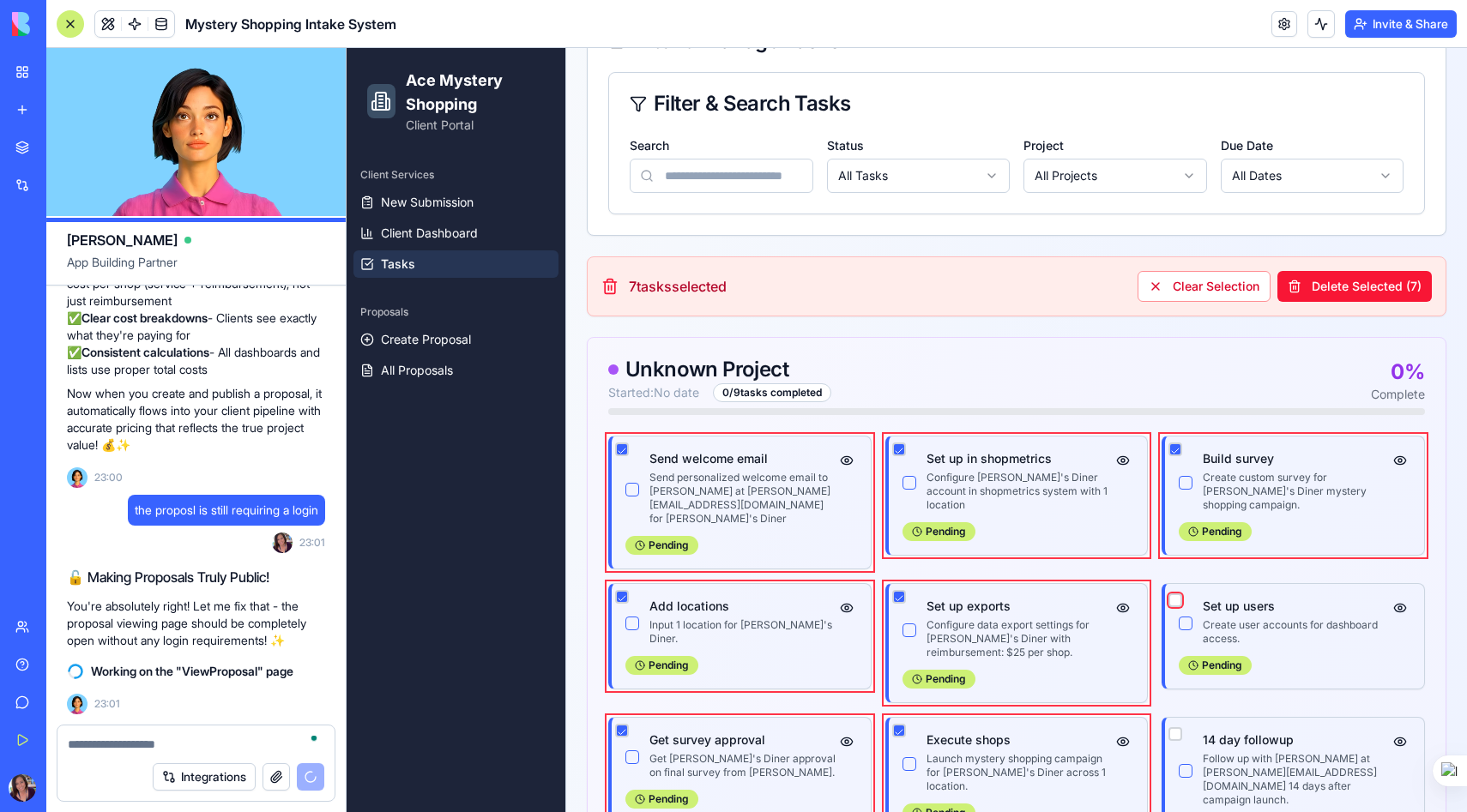
click at [1177, 594] on button "button" at bounding box center [1175, 601] width 14 height 14
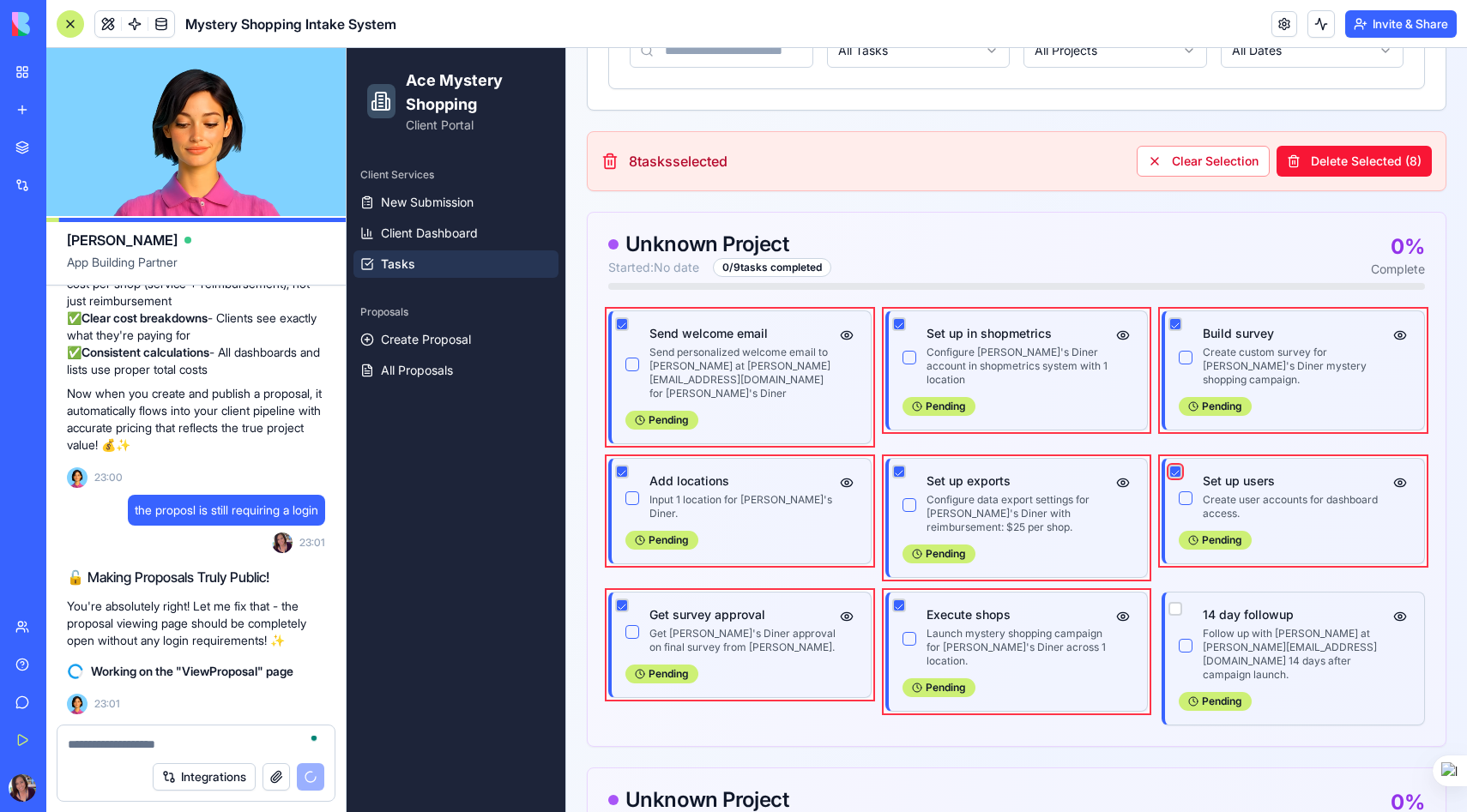
scroll to position [38845, 0]
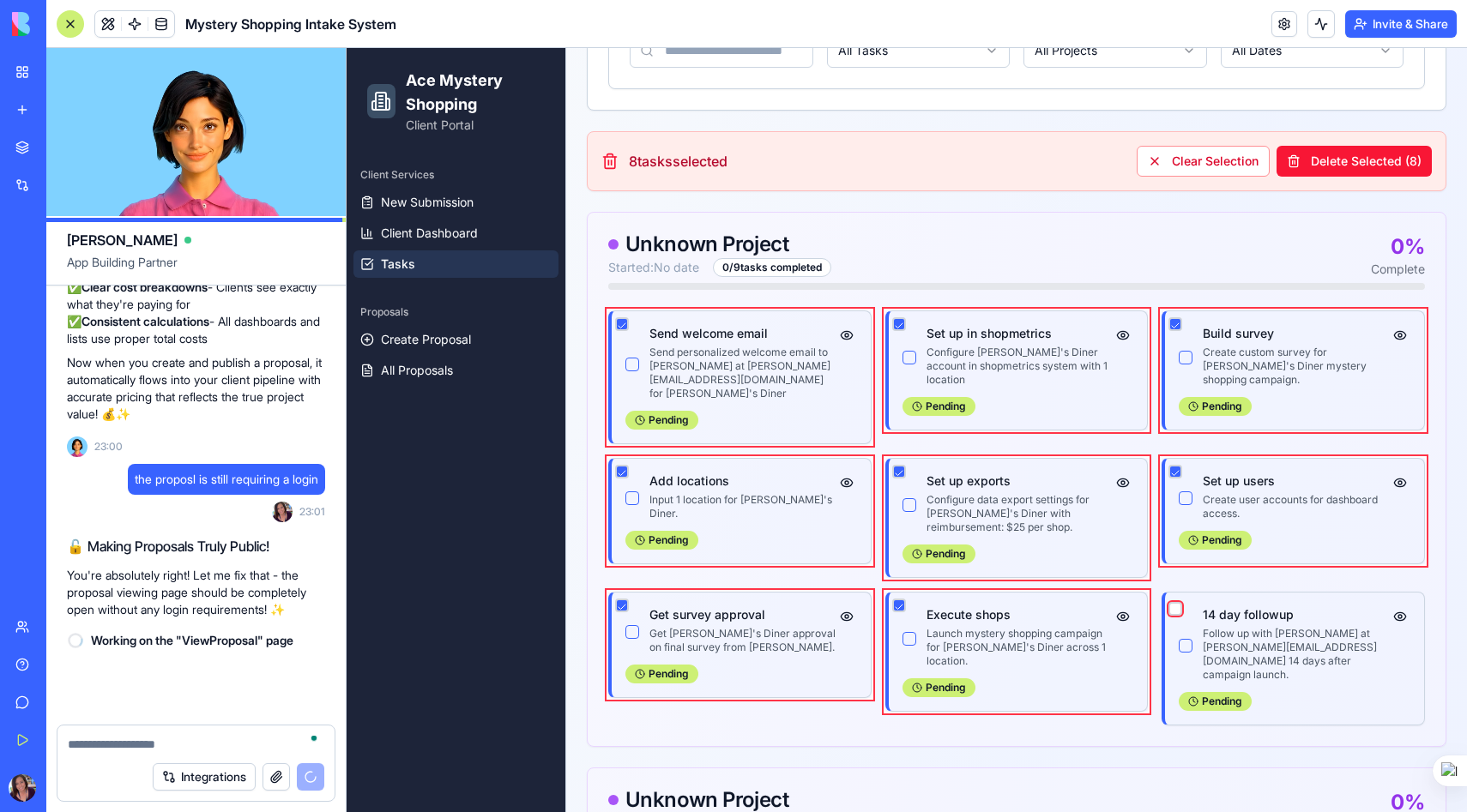
click at [1177, 602] on button "button" at bounding box center [1175, 609] width 14 height 14
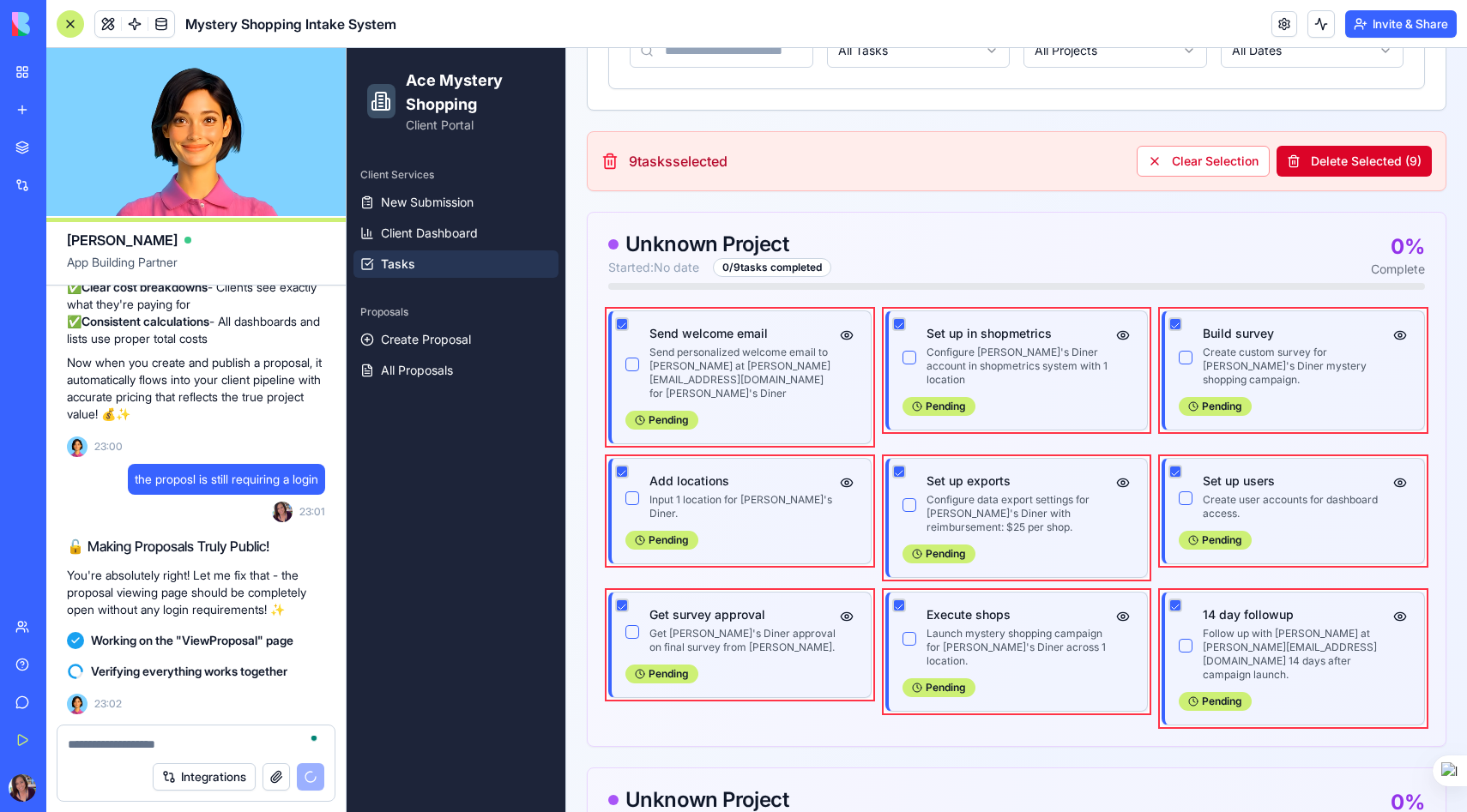
click at [1376, 168] on button "Delete Selected ( 9 )" at bounding box center [1354, 162] width 156 height 31
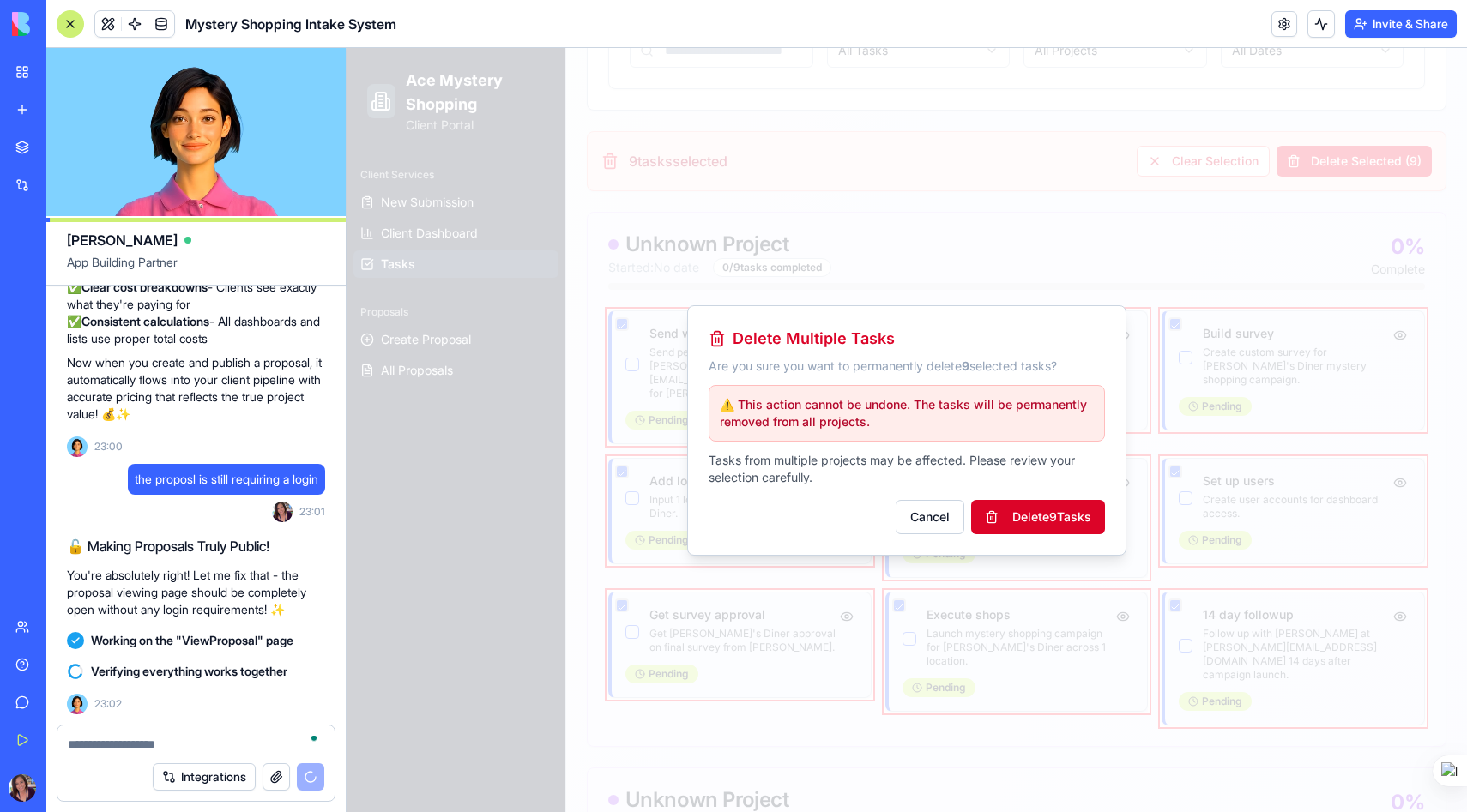
click at [1070, 513] on button "Delete 9 Task s" at bounding box center [1038, 517] width 134 height 34
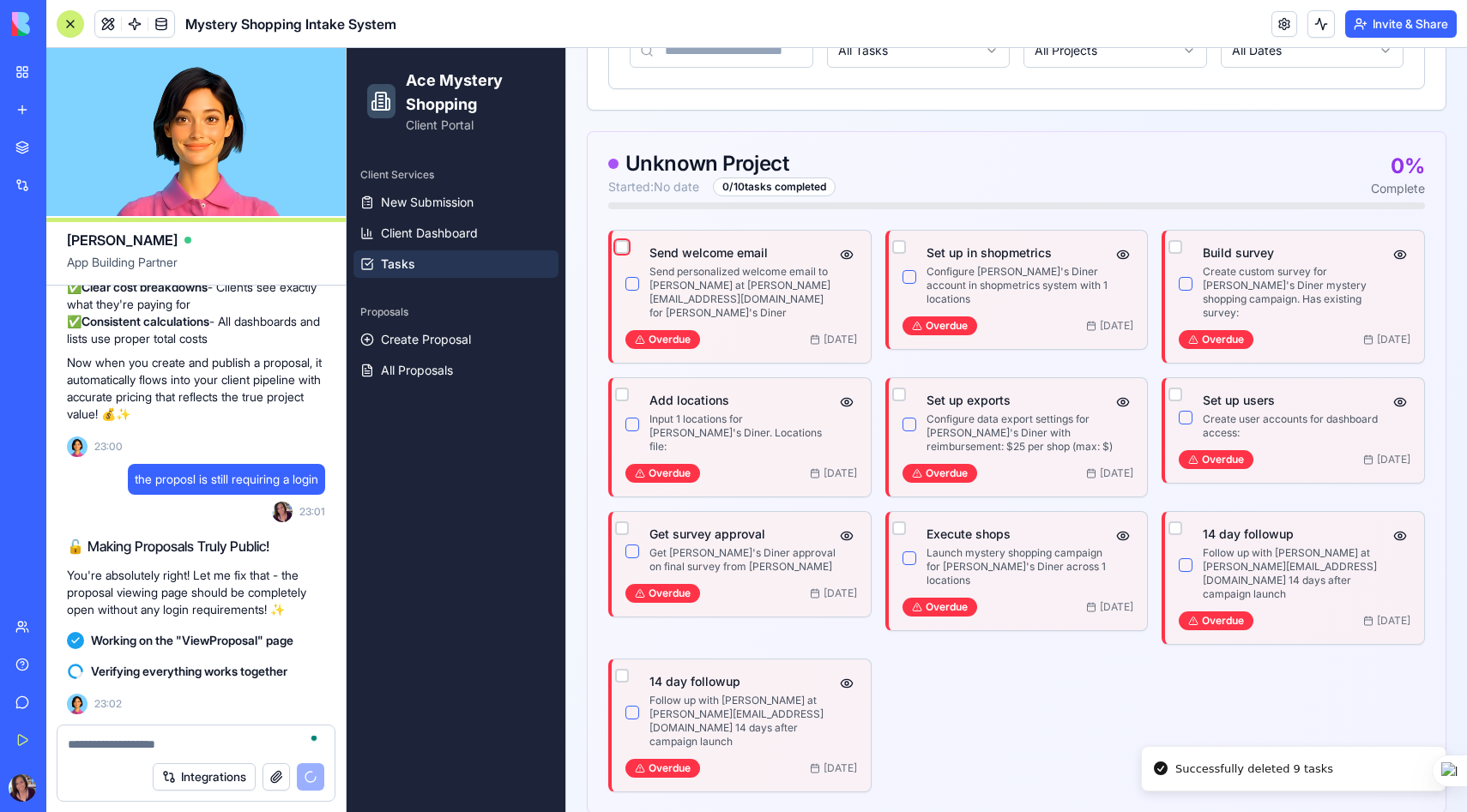
click at [619, 246] on button "button" at bounding box center [622, 247] width 14 height 14
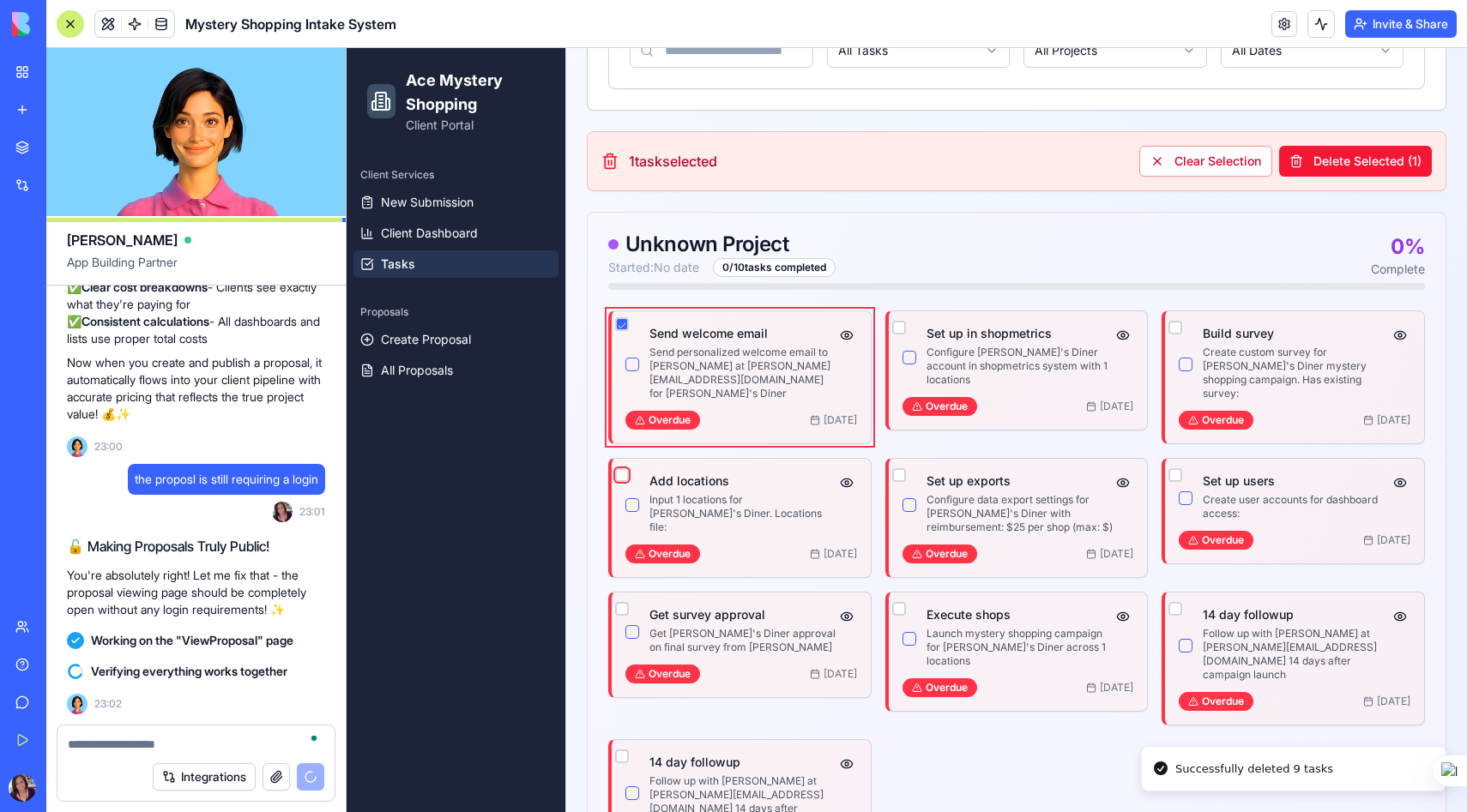
click at [622, 468] on button "button" at bounding box center [622, 475] width 14 height 14
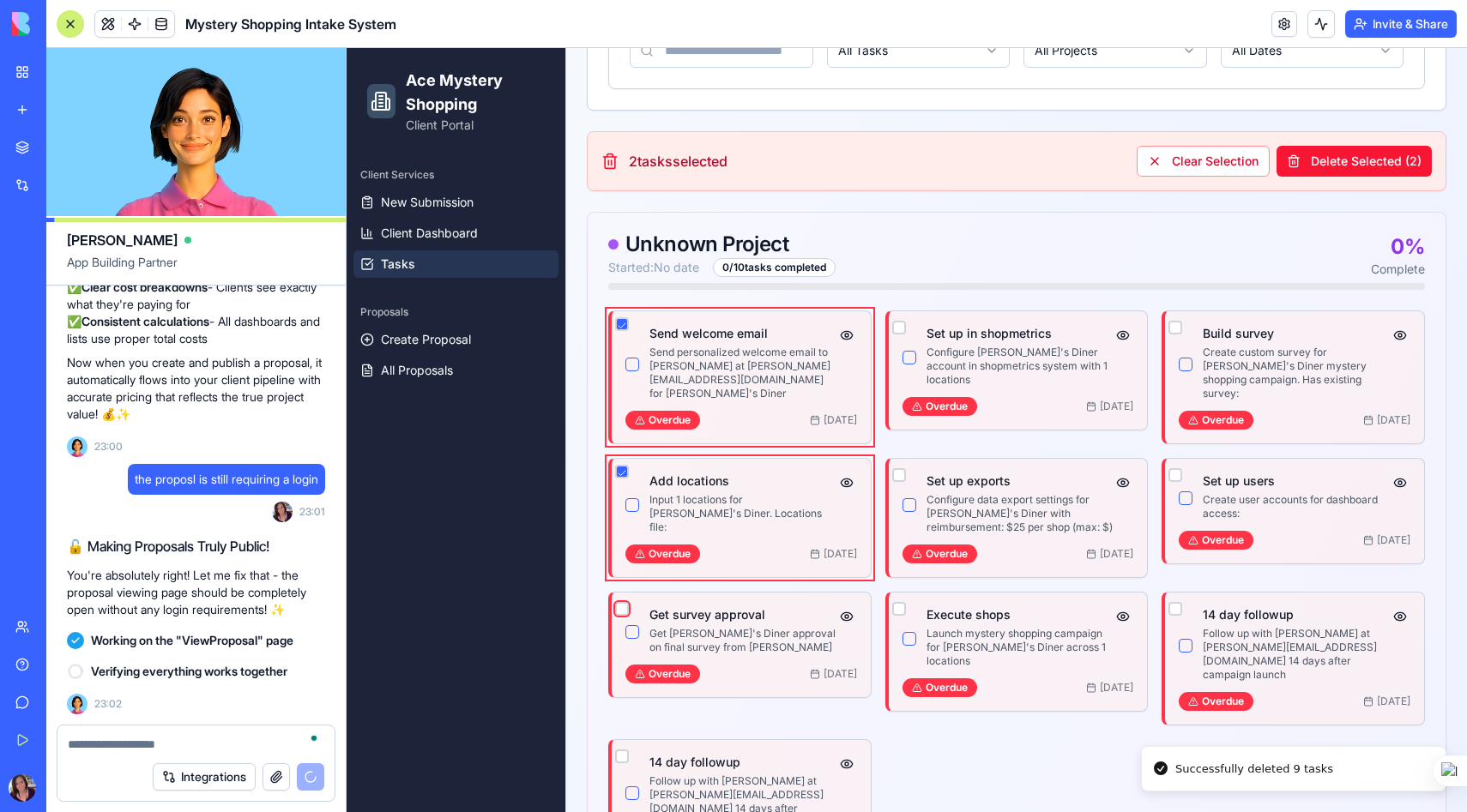
click at [620, 602] on button "button" at bounding box center [622, 609] width 14 height 14
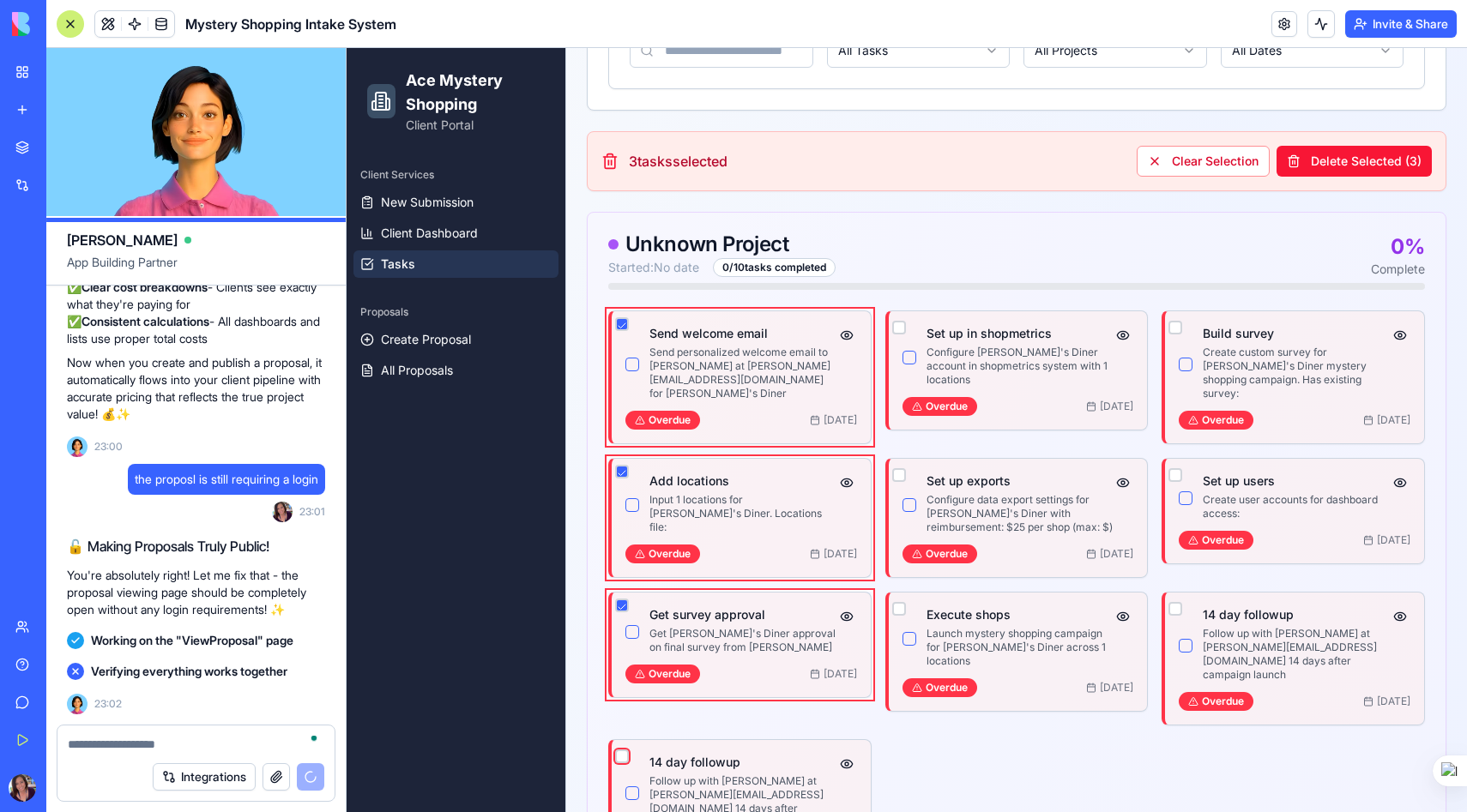
click at [621, 749] on button "button" at bounding box center [622, 756] width 14 height 14
click at [896, 602] on button "button" at bounding box center [899, 609] width 14 height 14
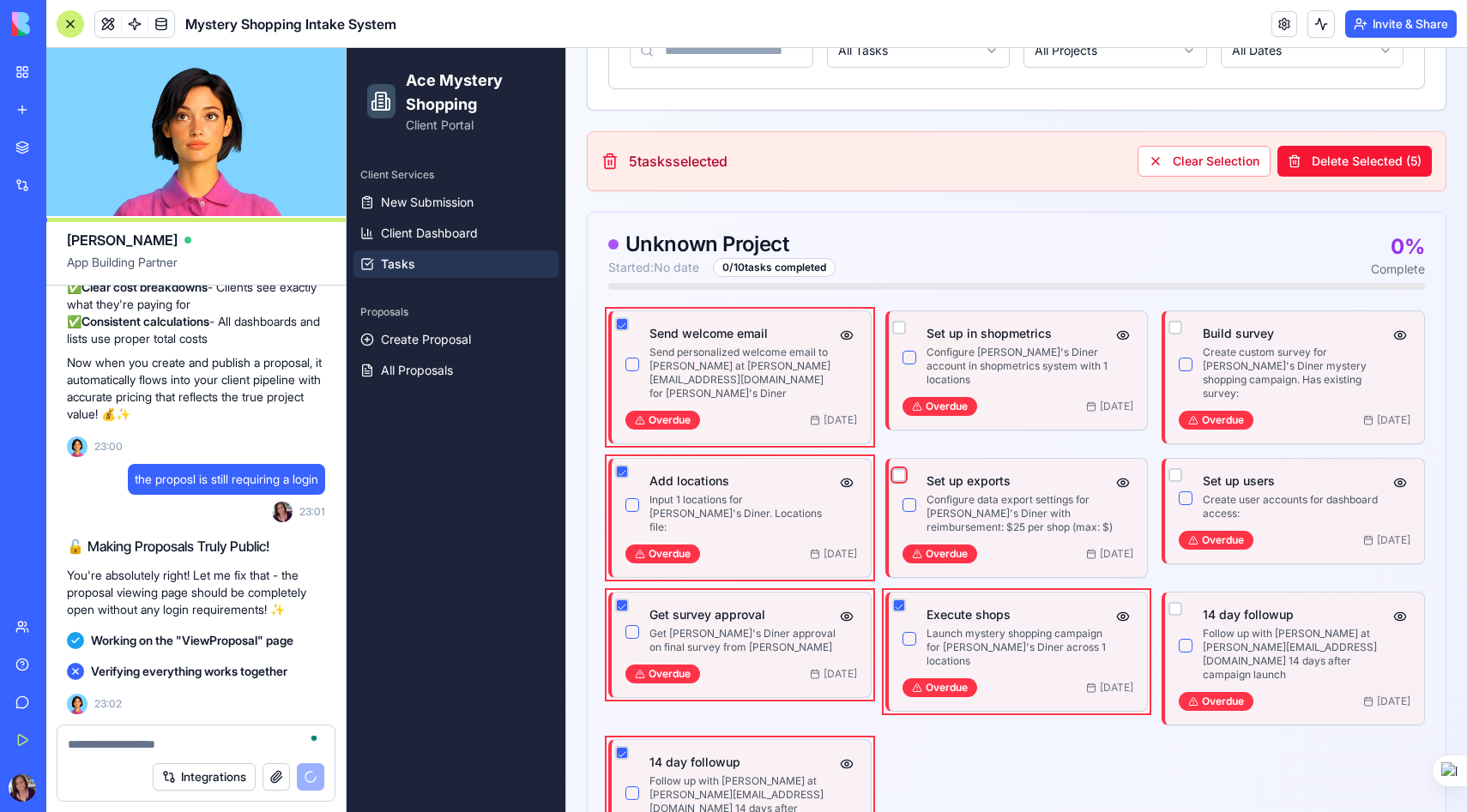
click at [898, 468] on button "button" at bounding box center [899, 475] width 14 height 14
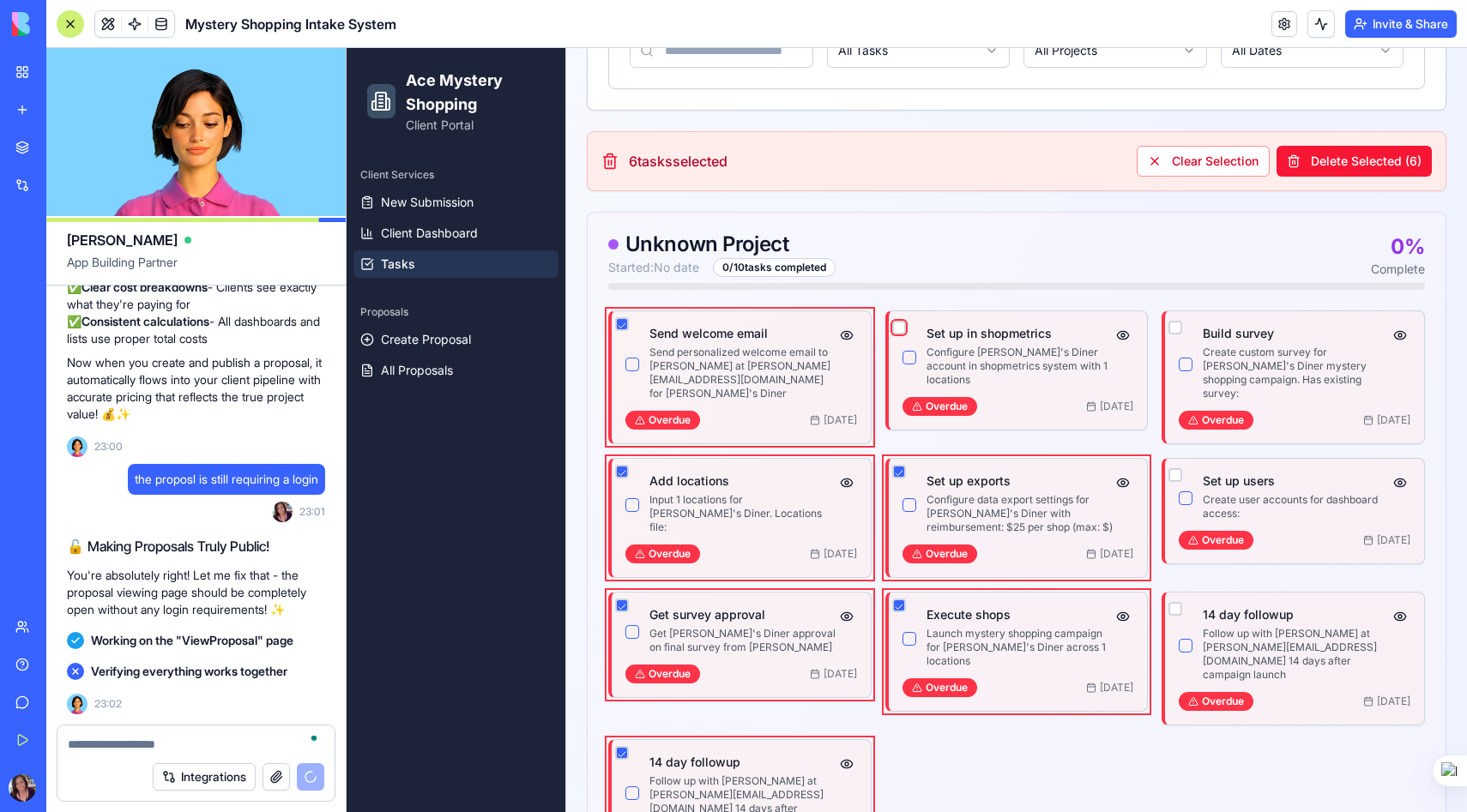
click at [896, 323] on button "button" at bounding box center [899, 327] width 14 height 14
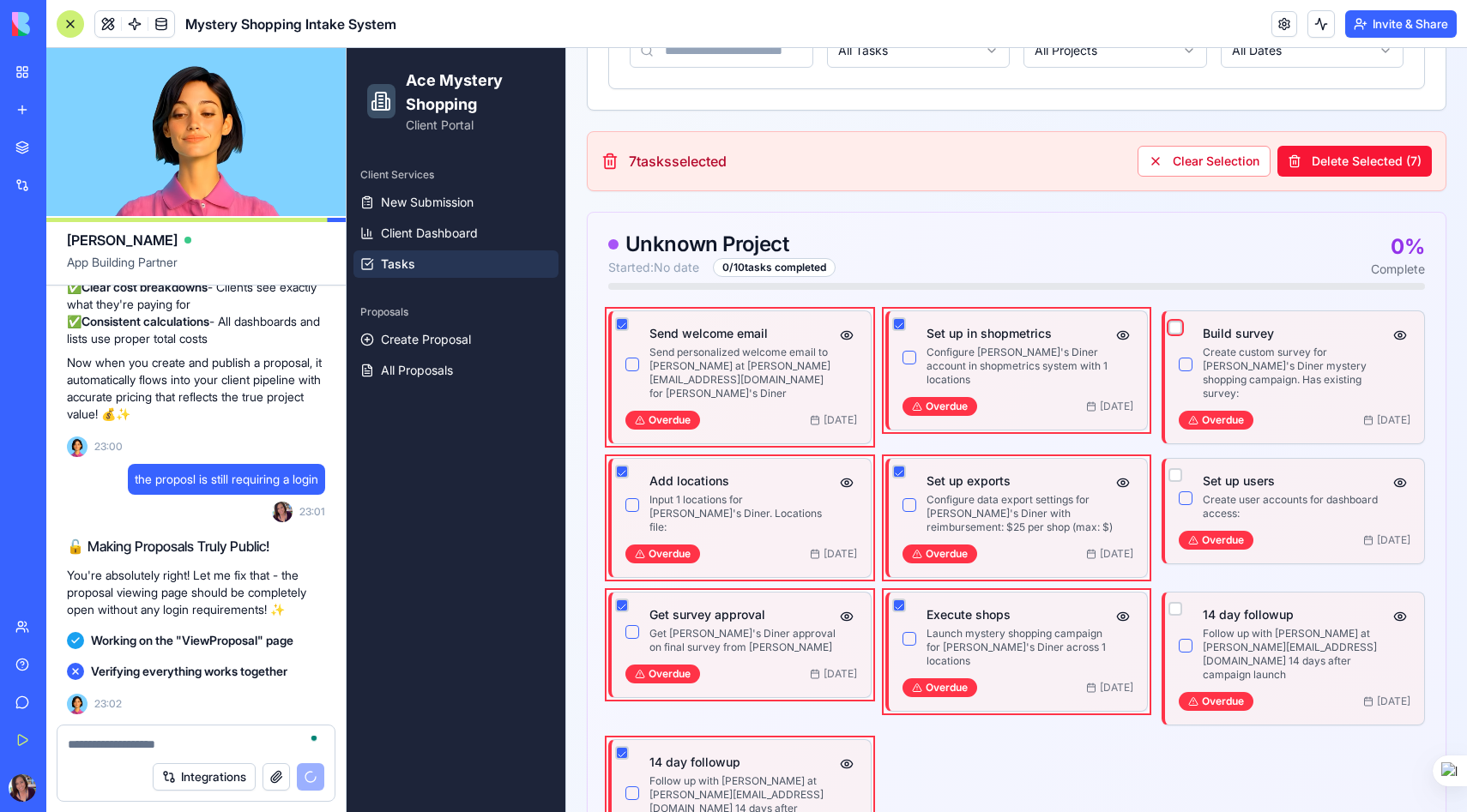
click at [1173, 327] on button "button" at bounding box center [1175, 327] width 14 height 14
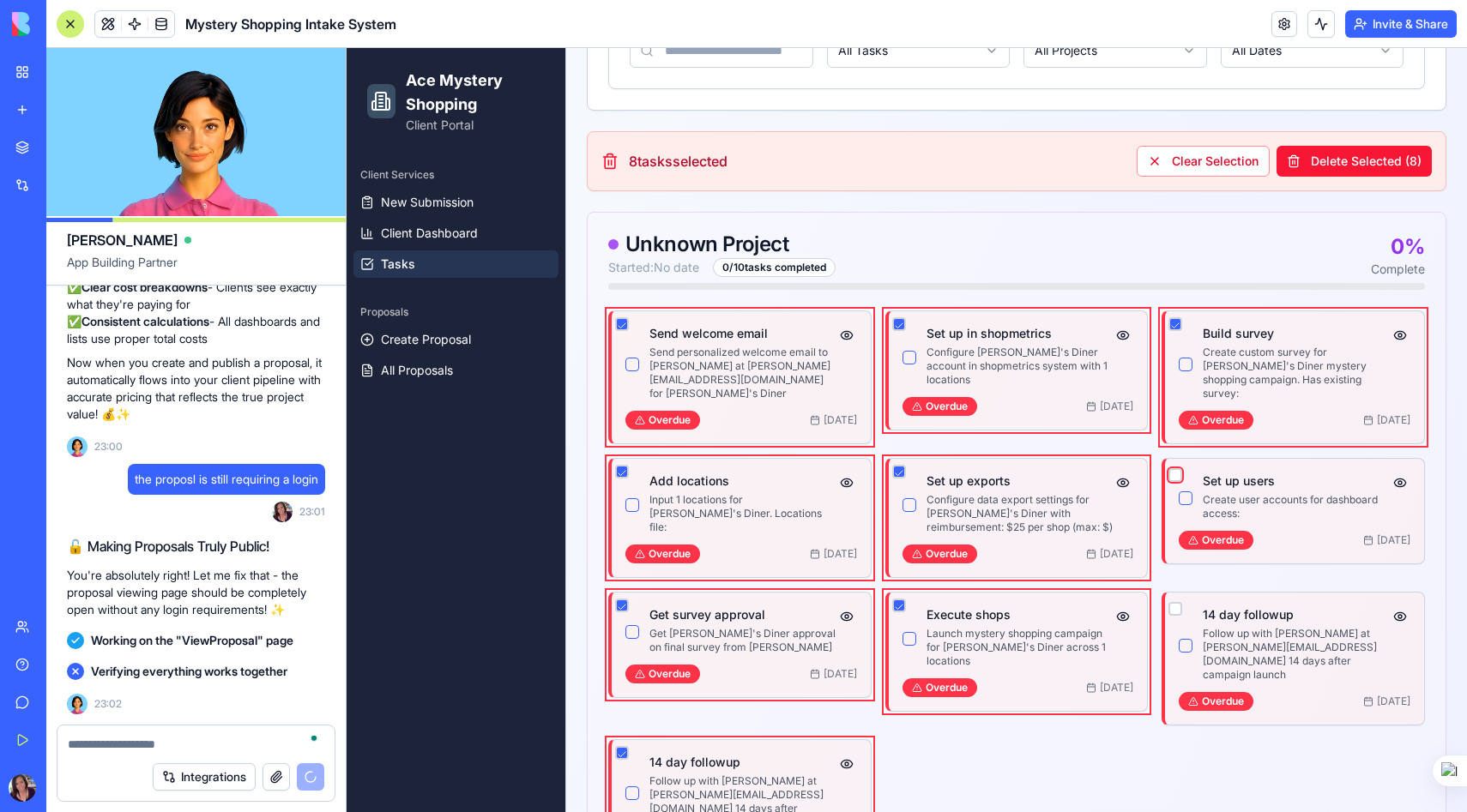
click at [1177, 468] on button "button" at bounding box center [1175, 475] width 14 height 14
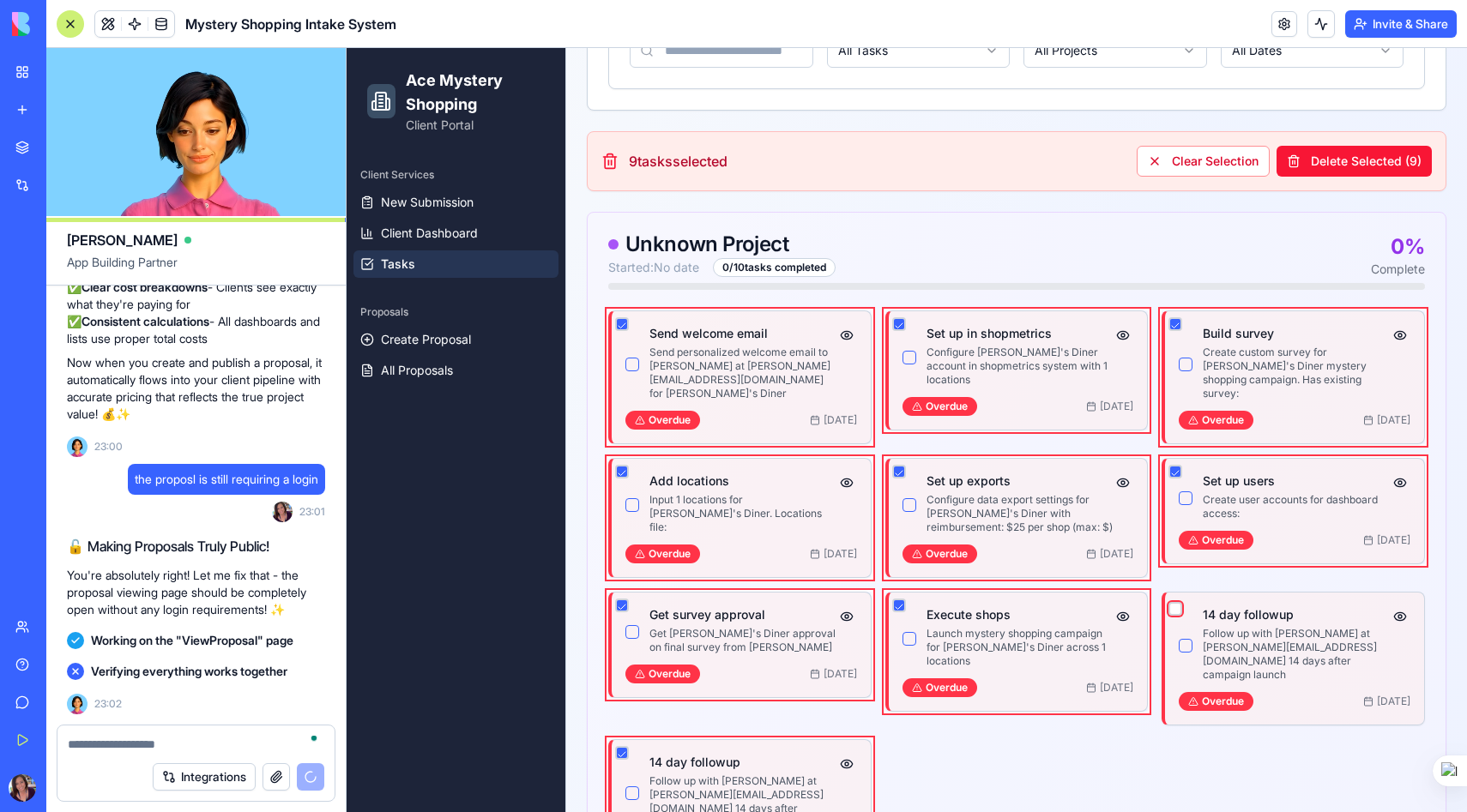
click at [1172, 602] on button "button" at bounding box center [1175, 609] width 14 height 14
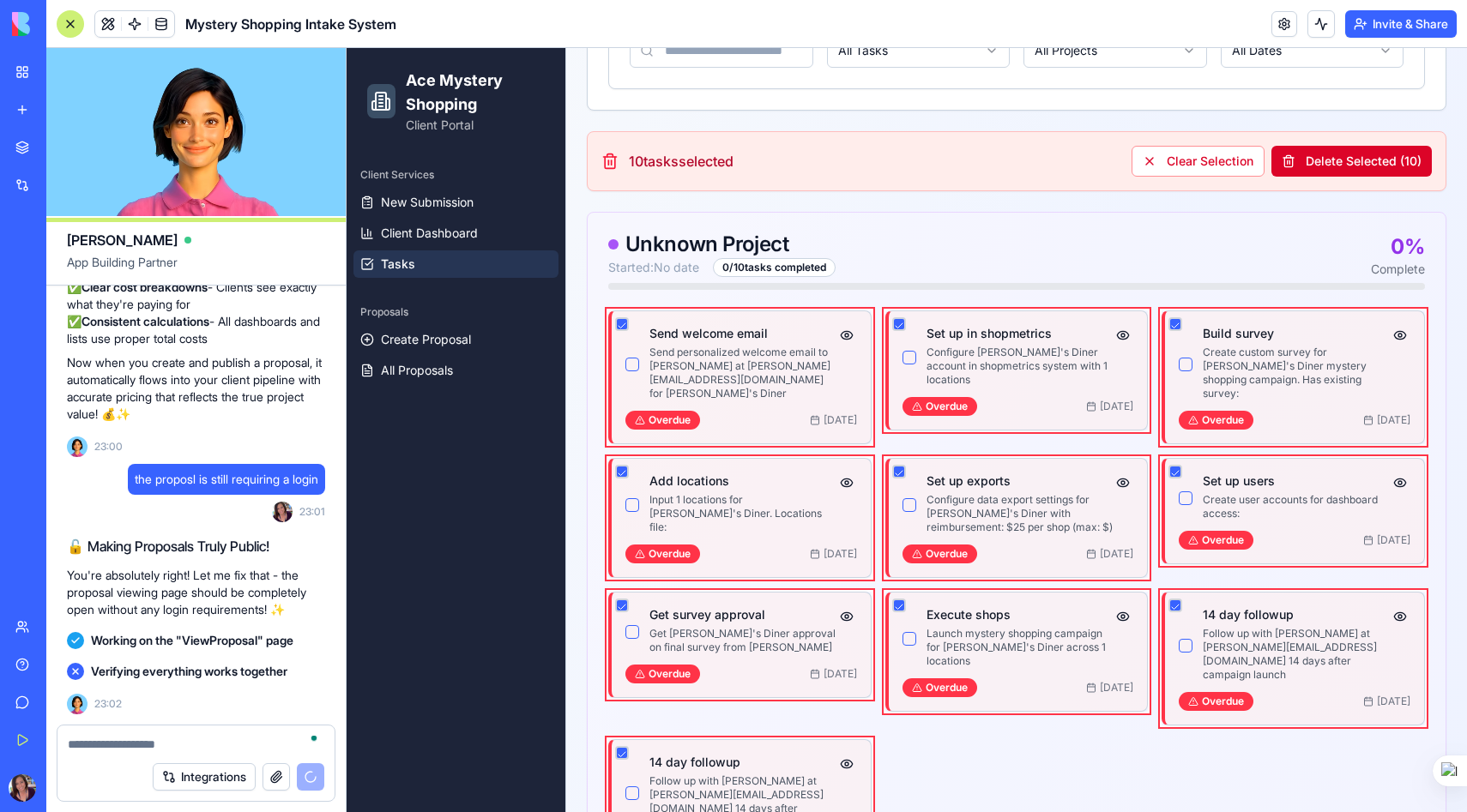
click at [1364, 169] on button "Delete Selected ( 10 )" at bounding box center [1351, 162] width 161 height 31
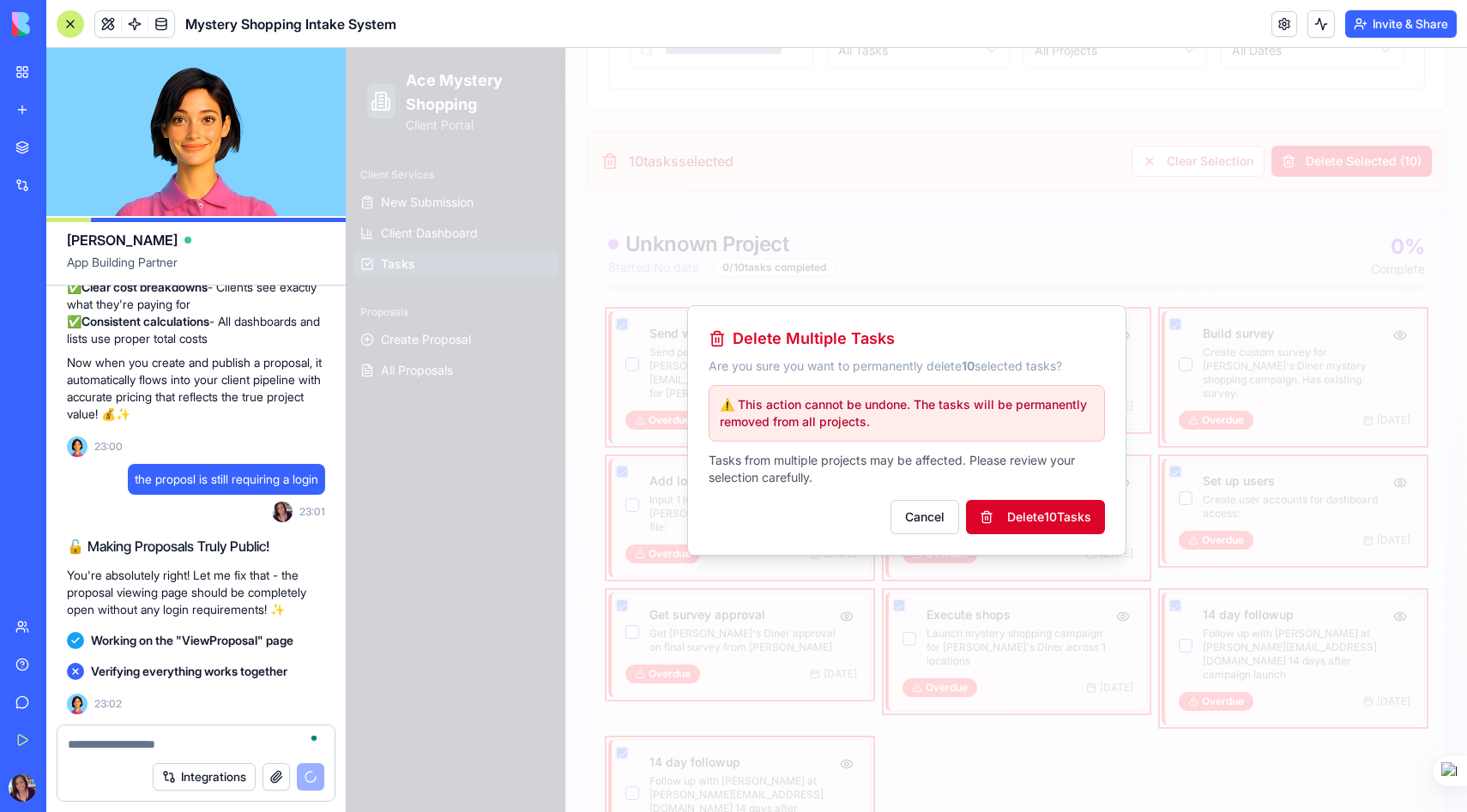
click at [1059, 515] on button "Delete 10 Task s" at bounding box center [1036, 517] width 139 height 34
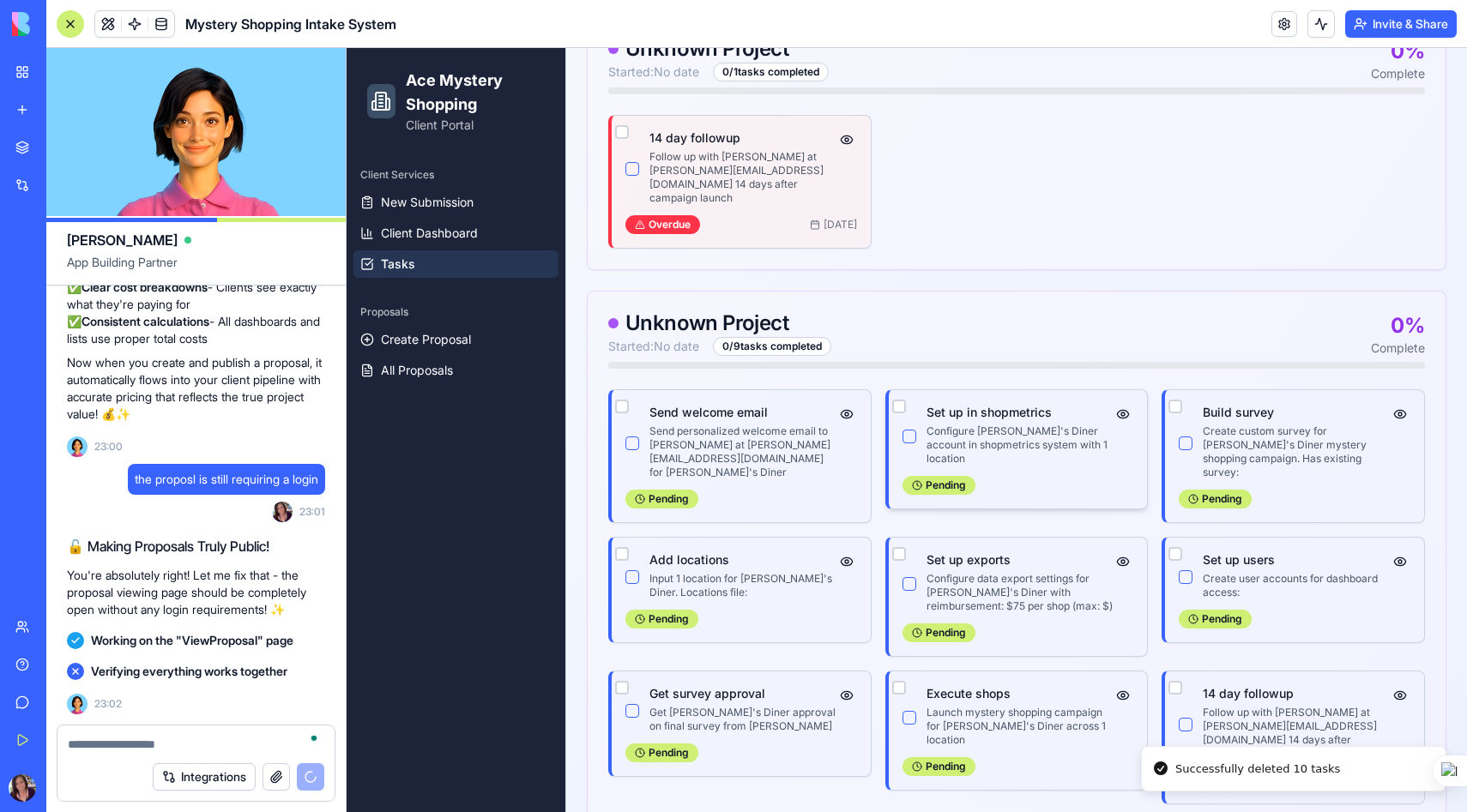
scroll to position [315, 0]
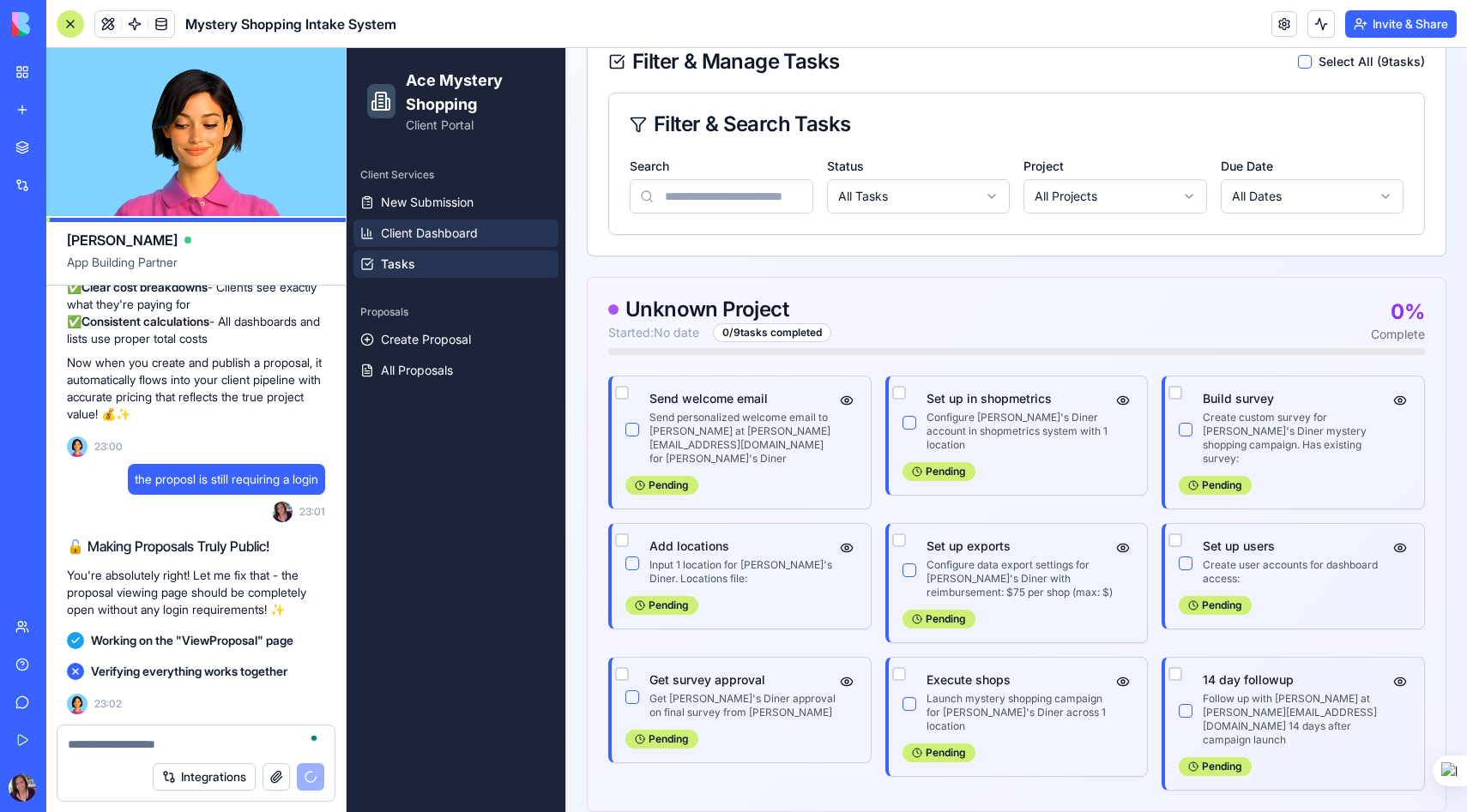
click at [462, 229] on span "Client Dashboard" at bounding box center [429, 233] width 97 height 17
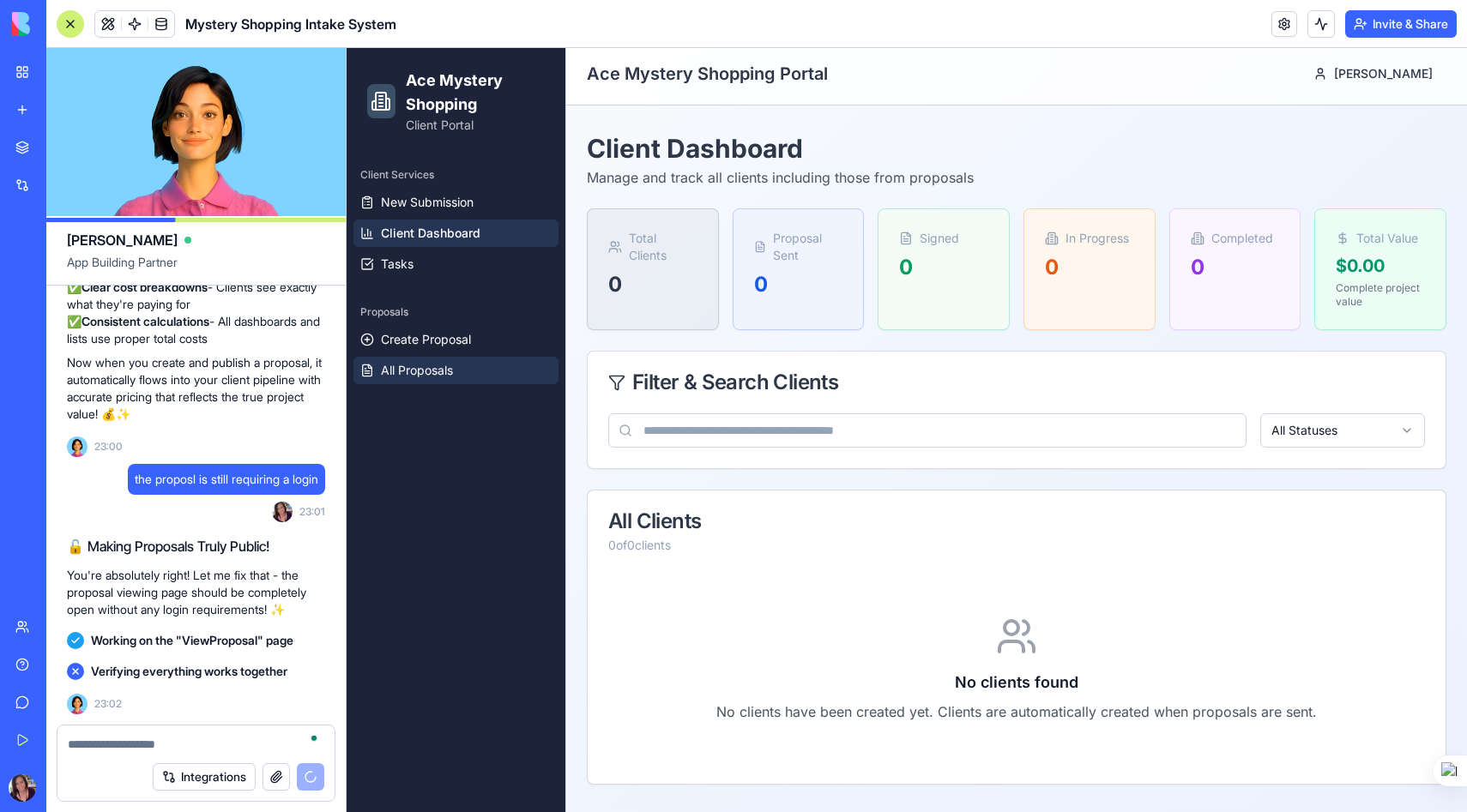
click at [432, 369] on span "All Proposals" at bounding box center [417, 370] width 72 height 17
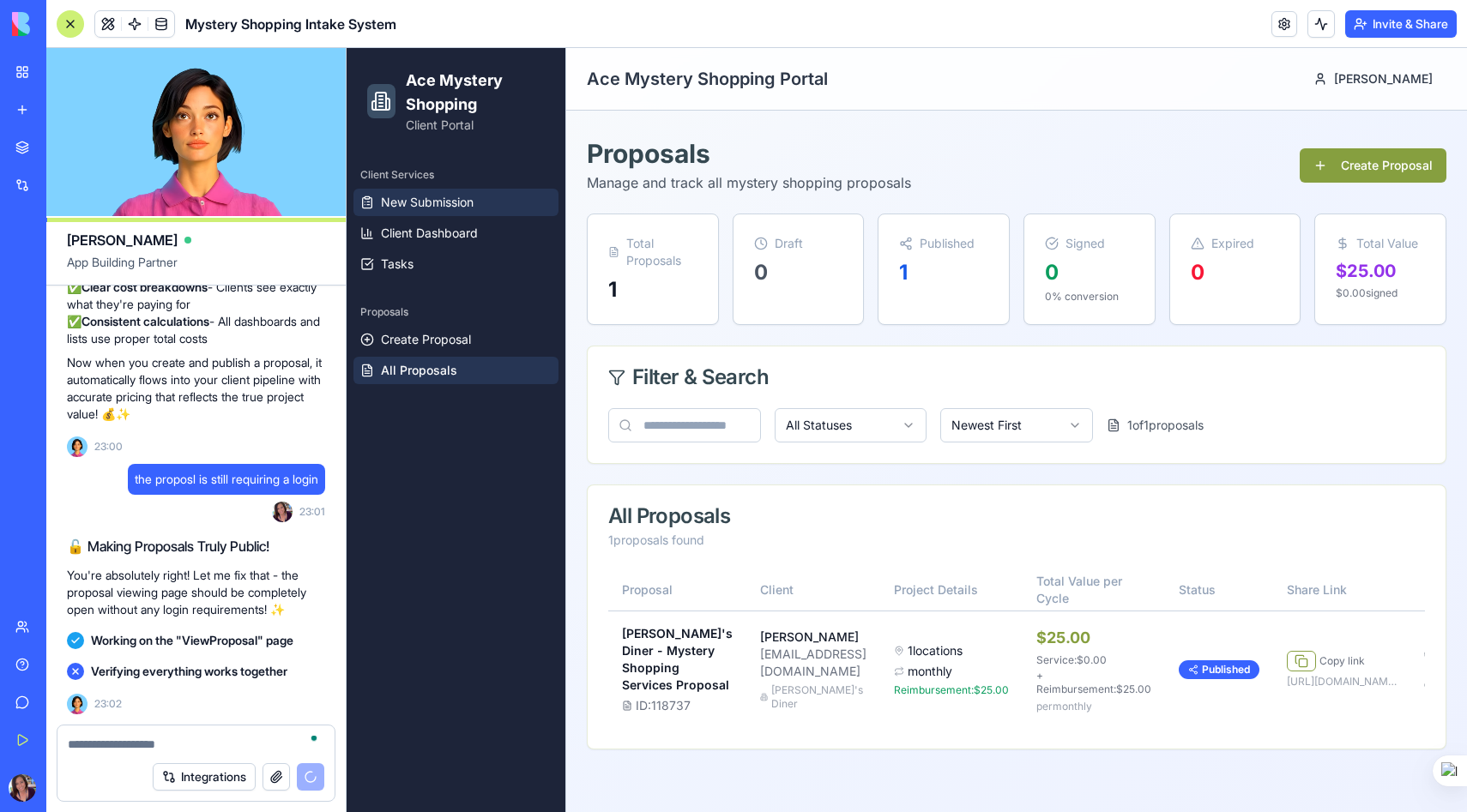
click at [447, 201] on span "New Submission" at bounding box center [427, 203] width 93 height 17
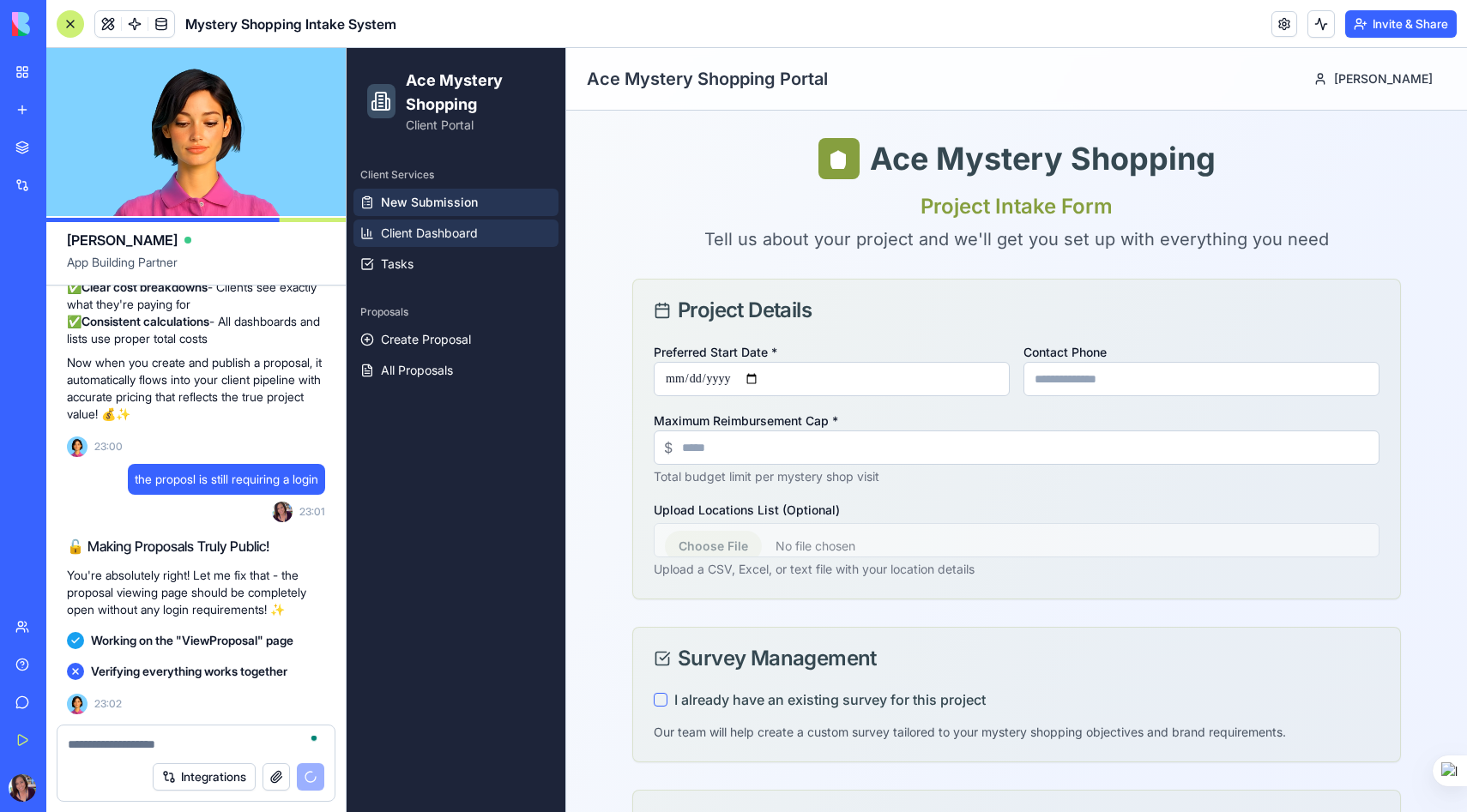
click at [443, 229] on span "Client Dashboard" at bounding box center [429, 233] width 97 height 17
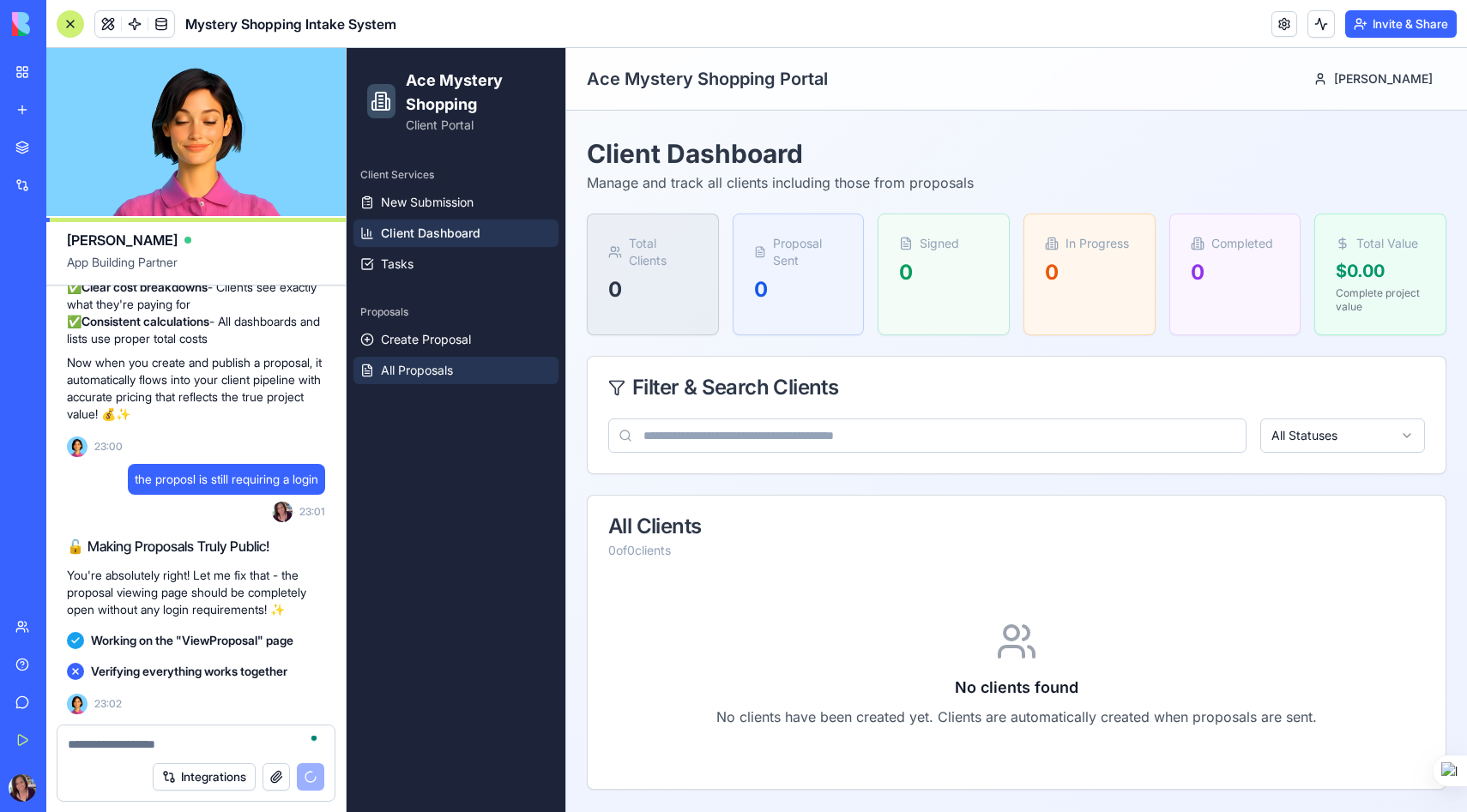
click at [431, 374] on span "All Proposals" at bounding box center [417, 370] width 72 height 17
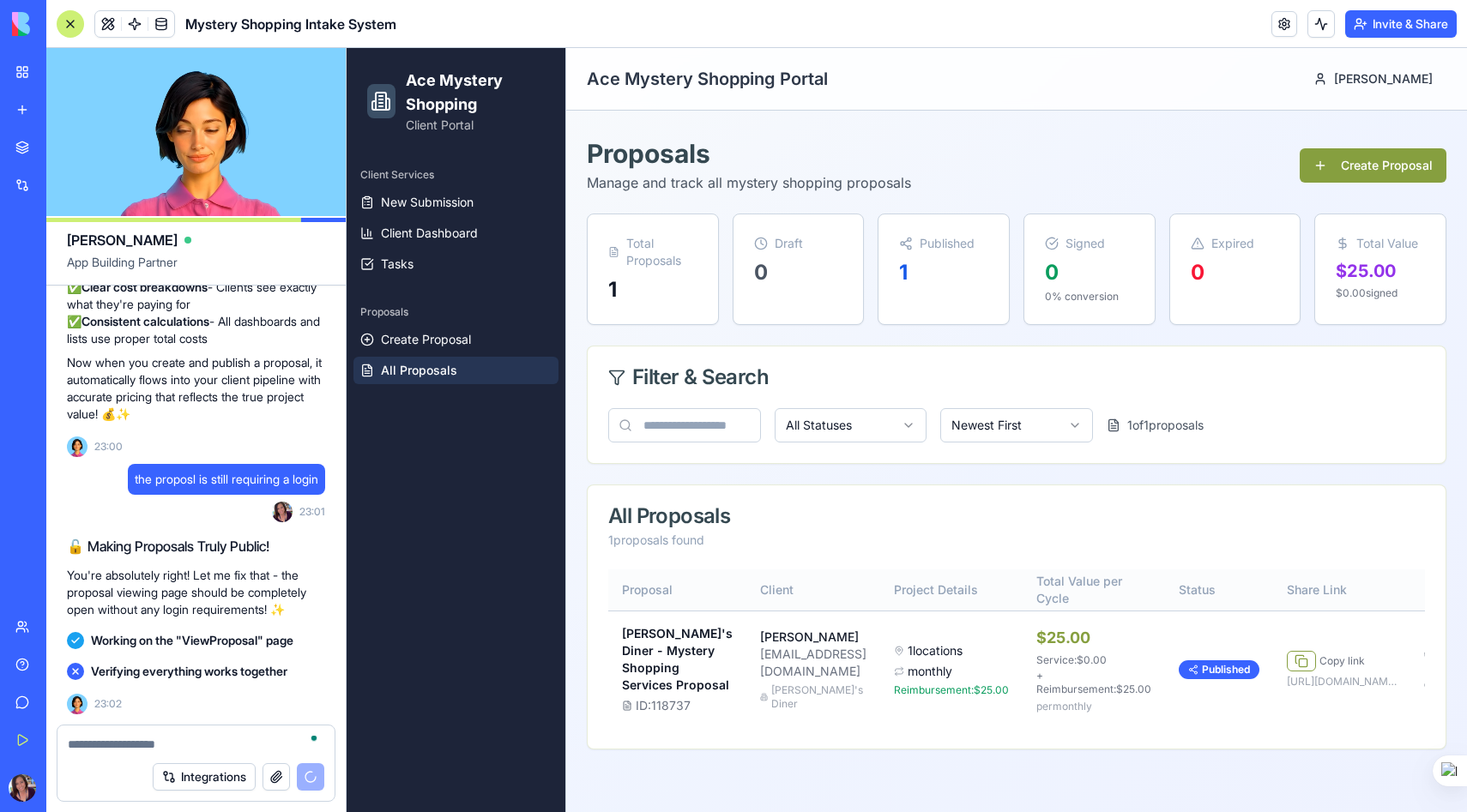
scroll to position [15, 0]
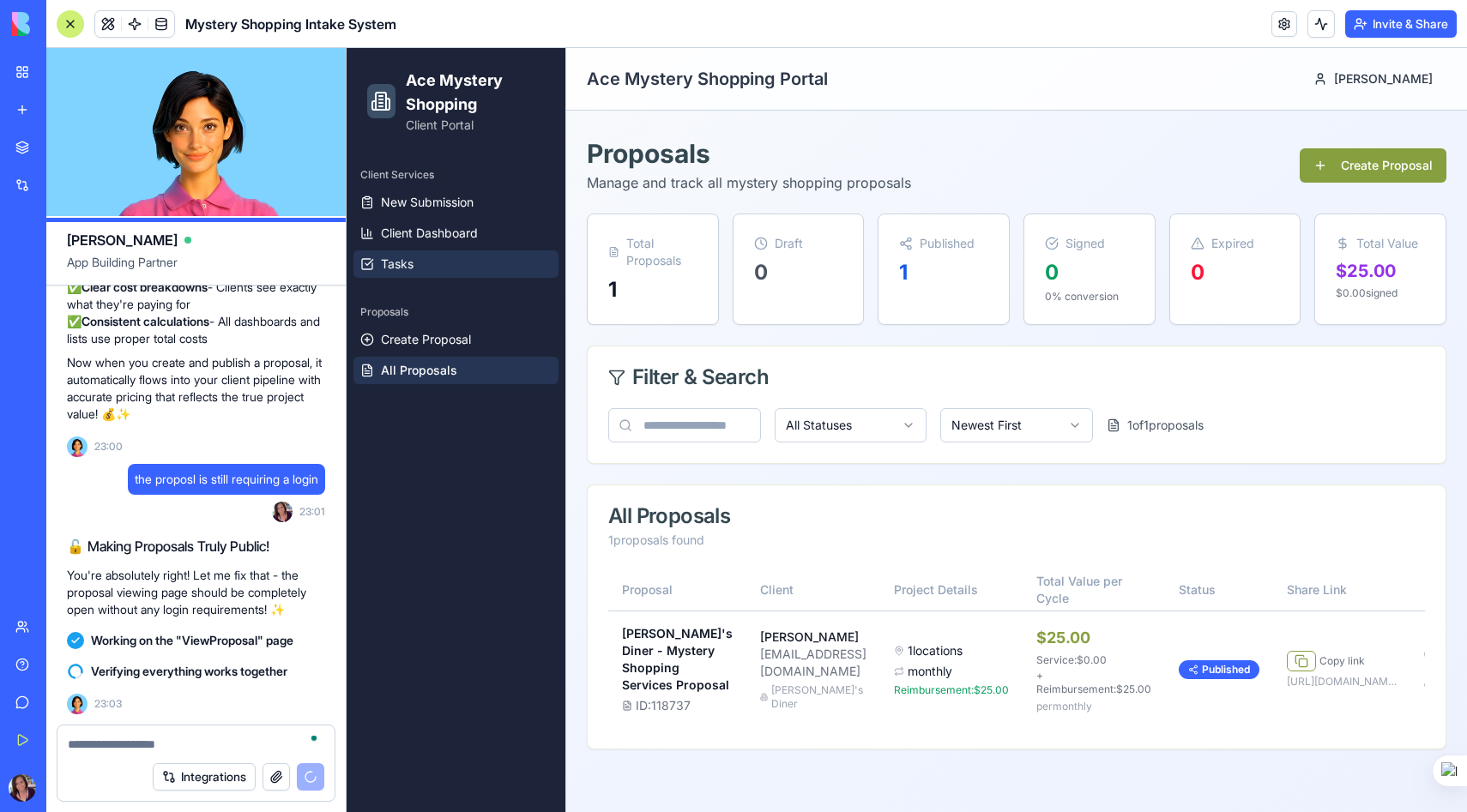
click at [413, 264] on link "Tasks" at bounding box center [455, 264] width 205 height 27
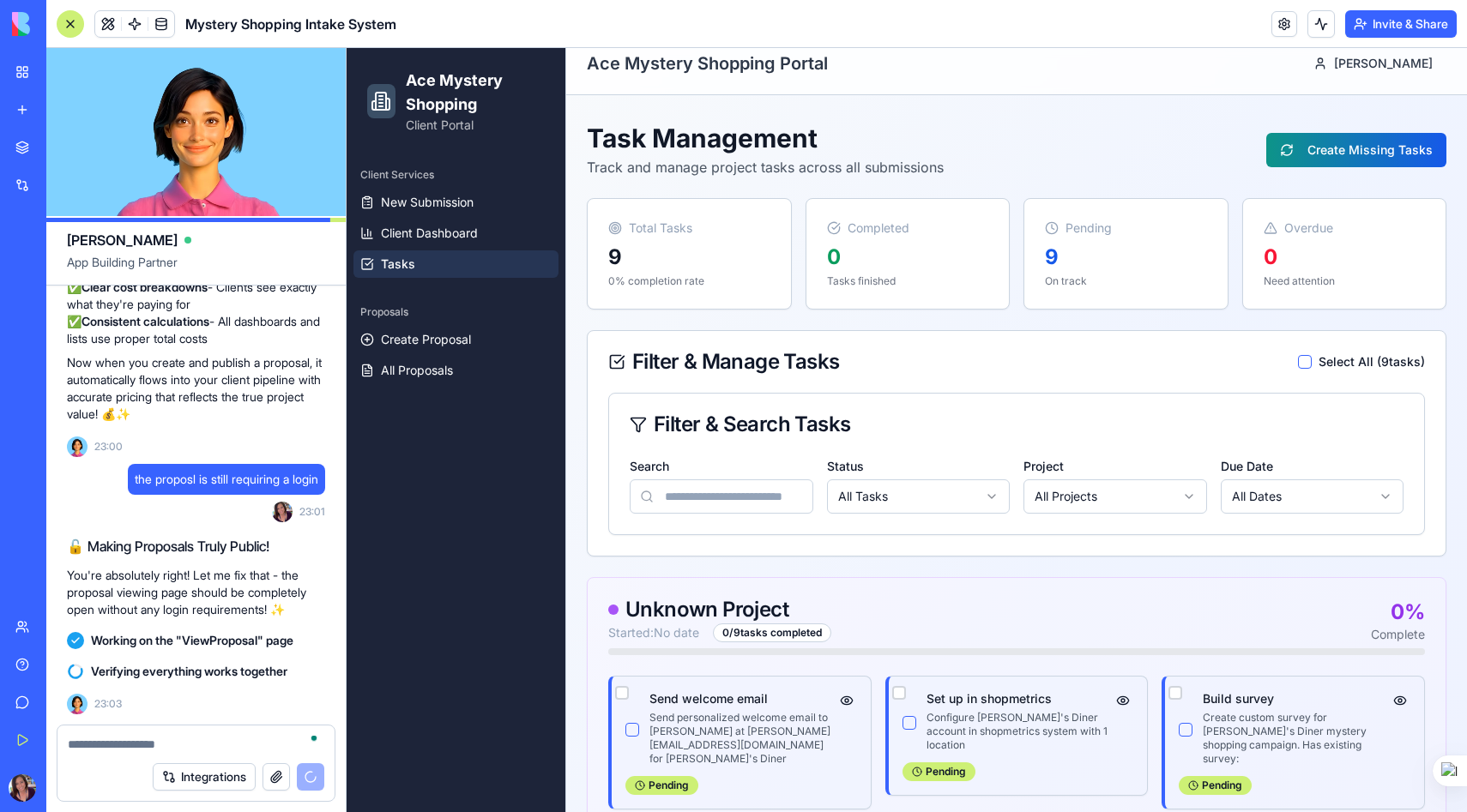
scroll to position [315, 0]
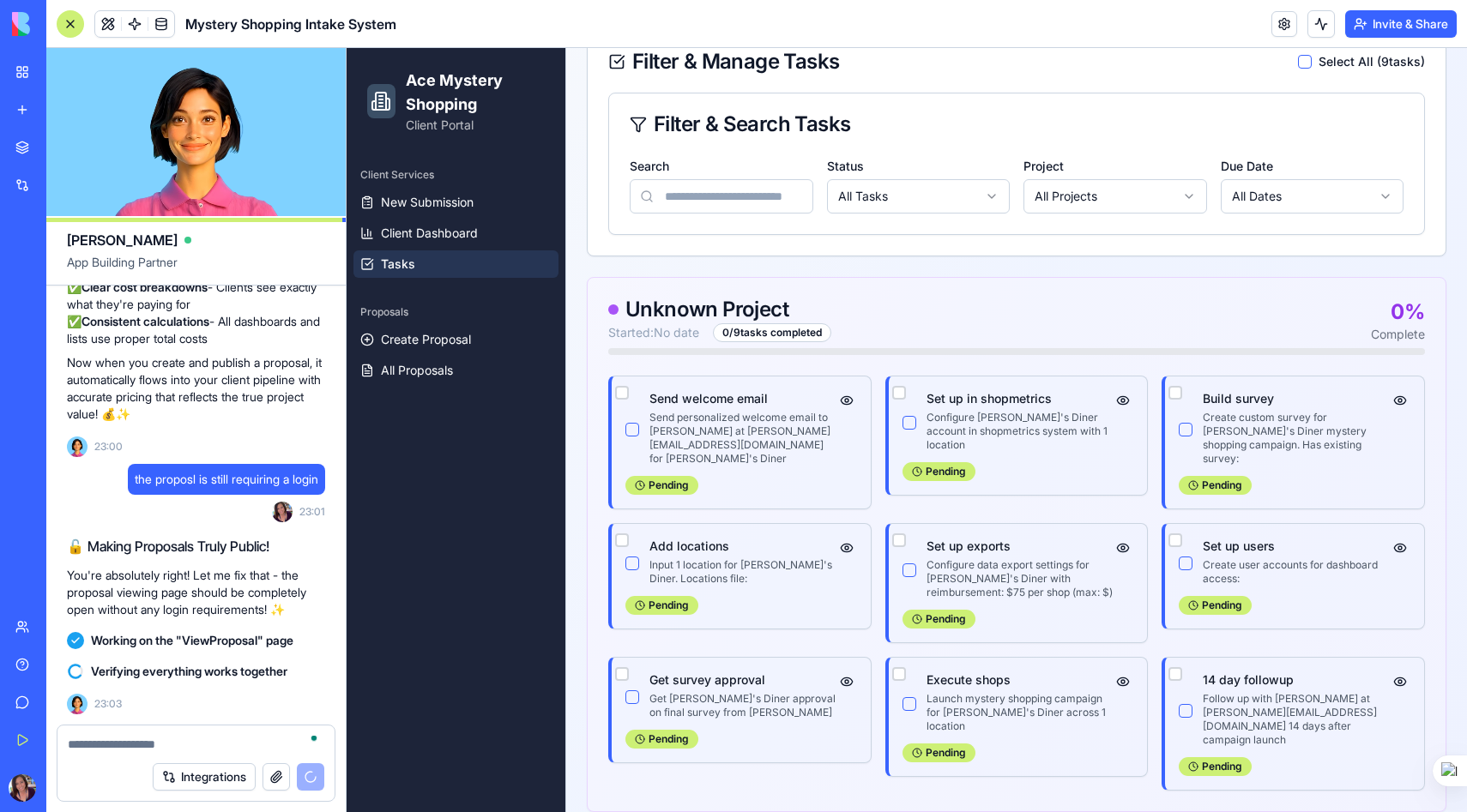
click at [1076, 186] on html "Ace Mystery Shopping Client Portal Client Services New Submission Client Dashbo…" at bounding box center [906, 286] width 1120 height 1107
click at [982, 191] on html "Ace Mystery Shopping Client Portal Client Services New Submission Client Dashbo…" at bounding box center [906, 286] width 1120 height 1107
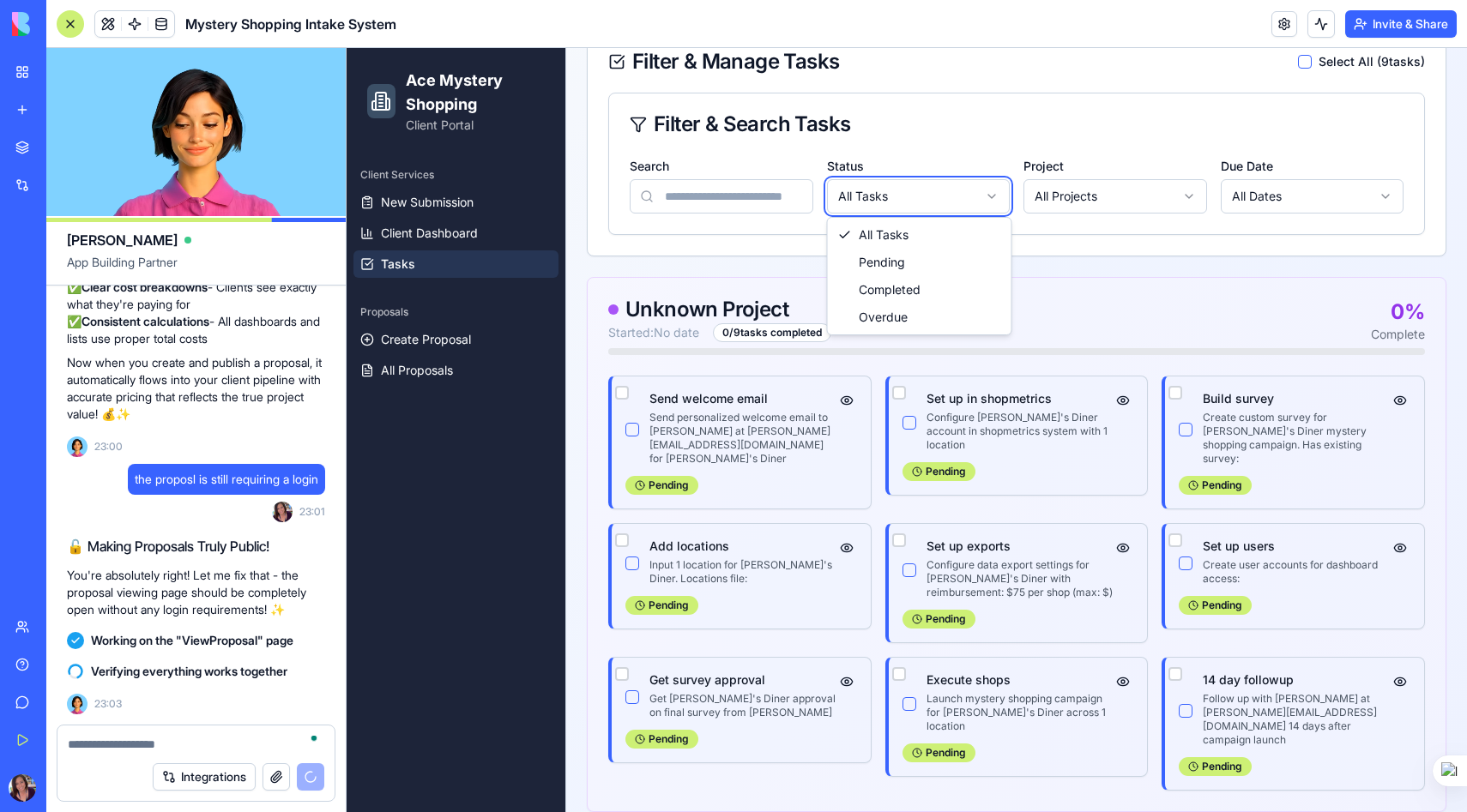
click at [982, 191] on html "Ace Mystery Shopping Client Portal Client Services New Submission Client Dashbo…" at bounding box center [906, 286] width 1120 height 1107
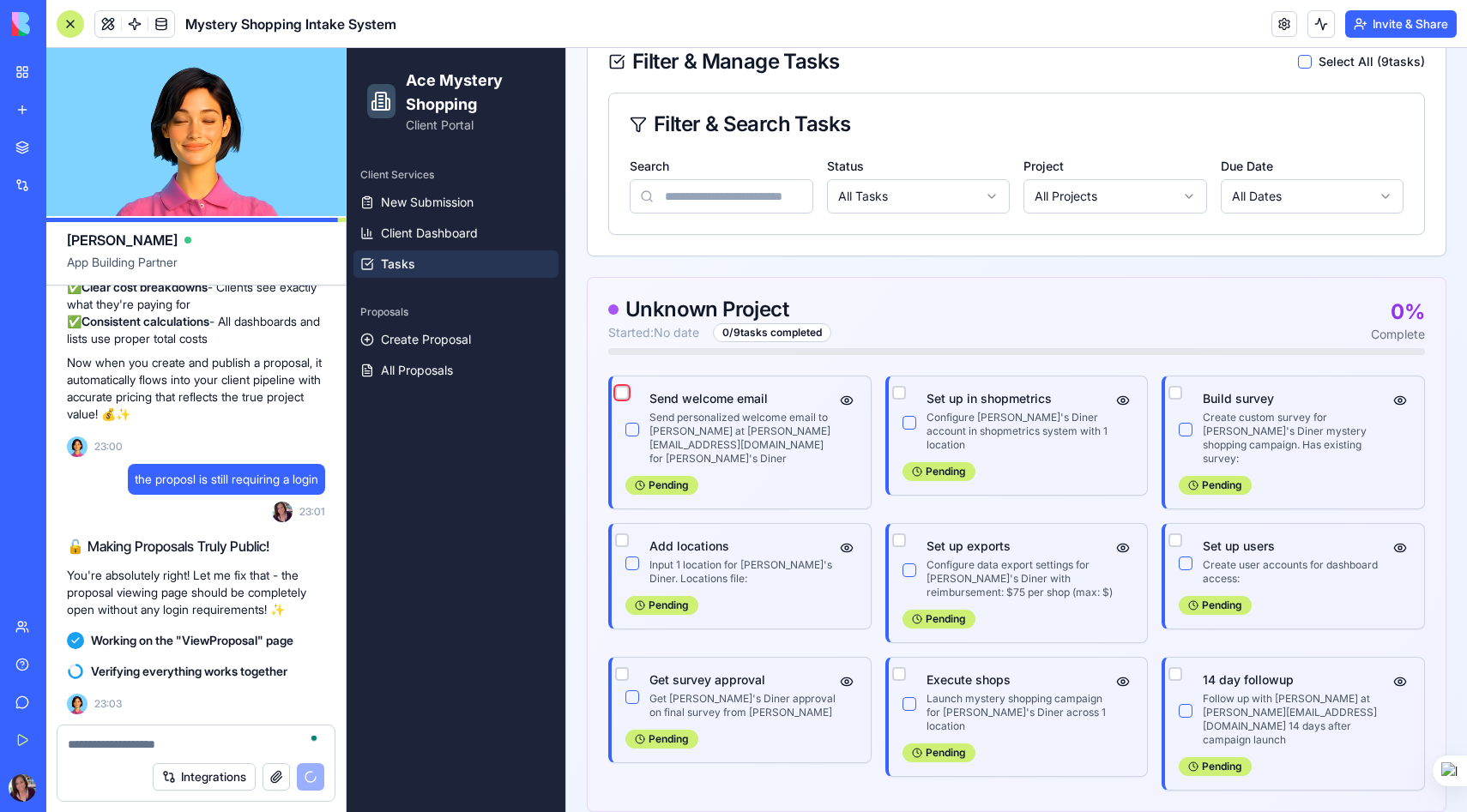
click at [621, 393] on button "button" at bounding box center [622, 393] width 14 height 14
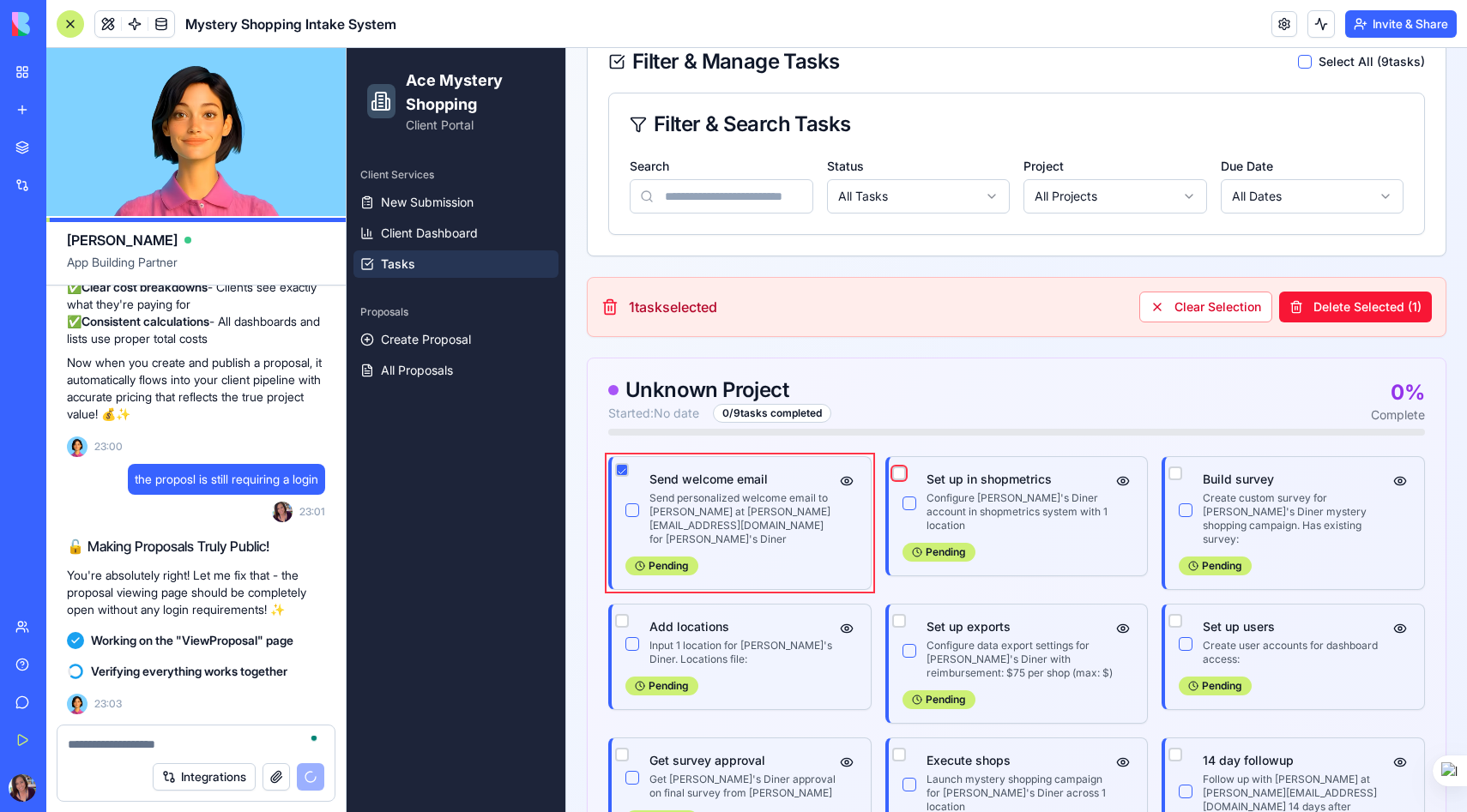
click at [896, 473] on button "button" at bounding box center [899, 473] width 14 height 14
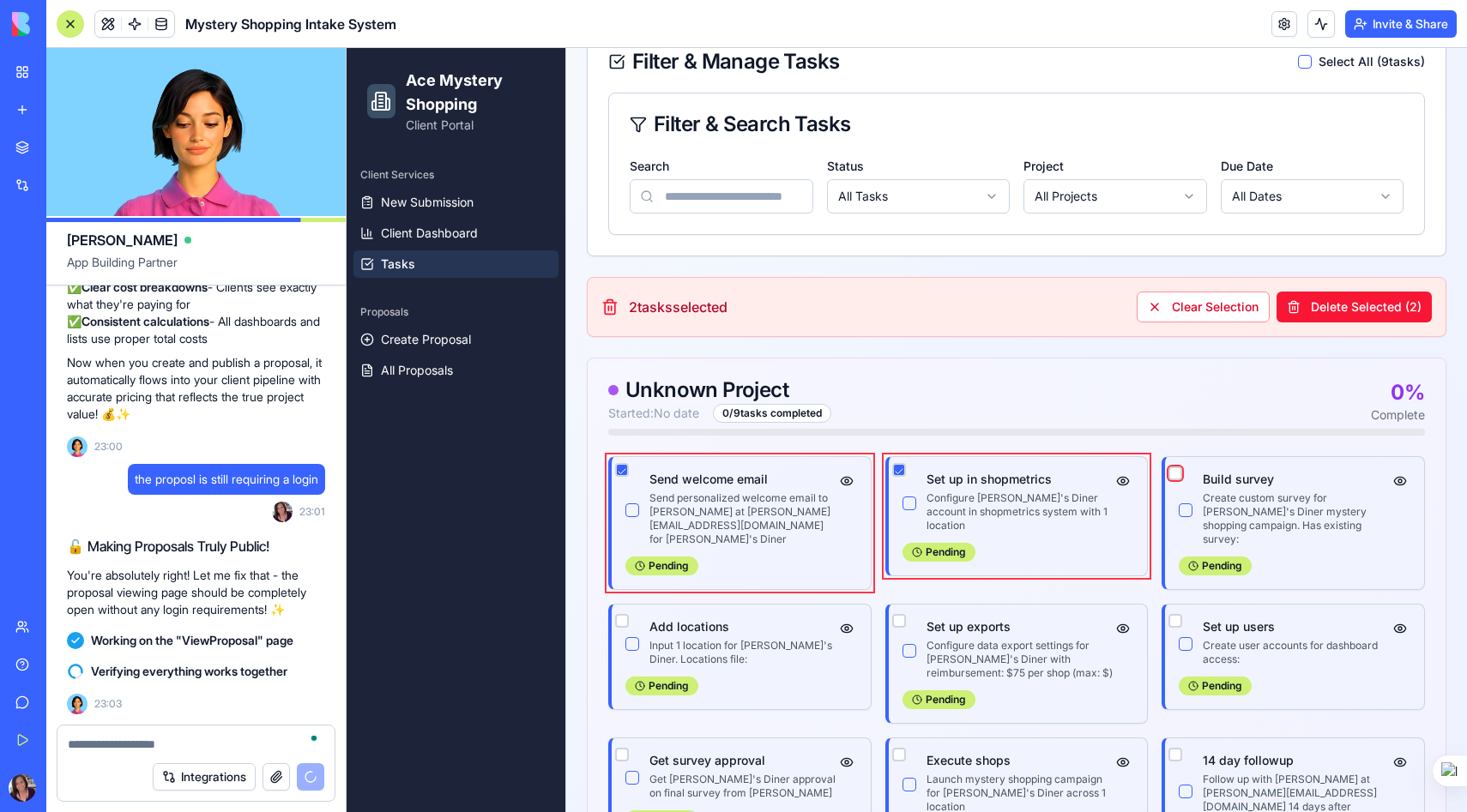
click at [1171, 471] on button "button" at bounding box center [1175, 473] width 14 height 14
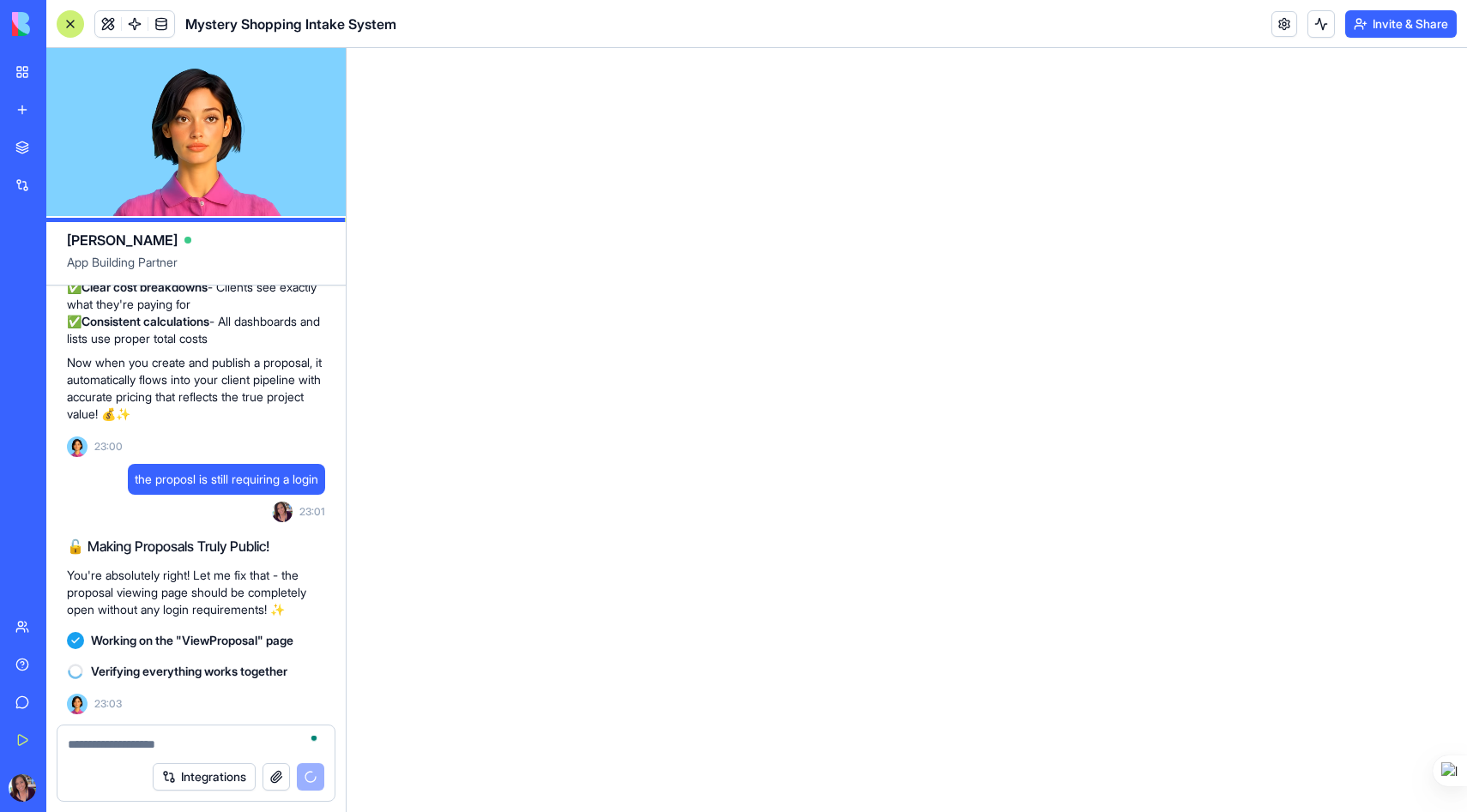
scroll to position [0, 0]
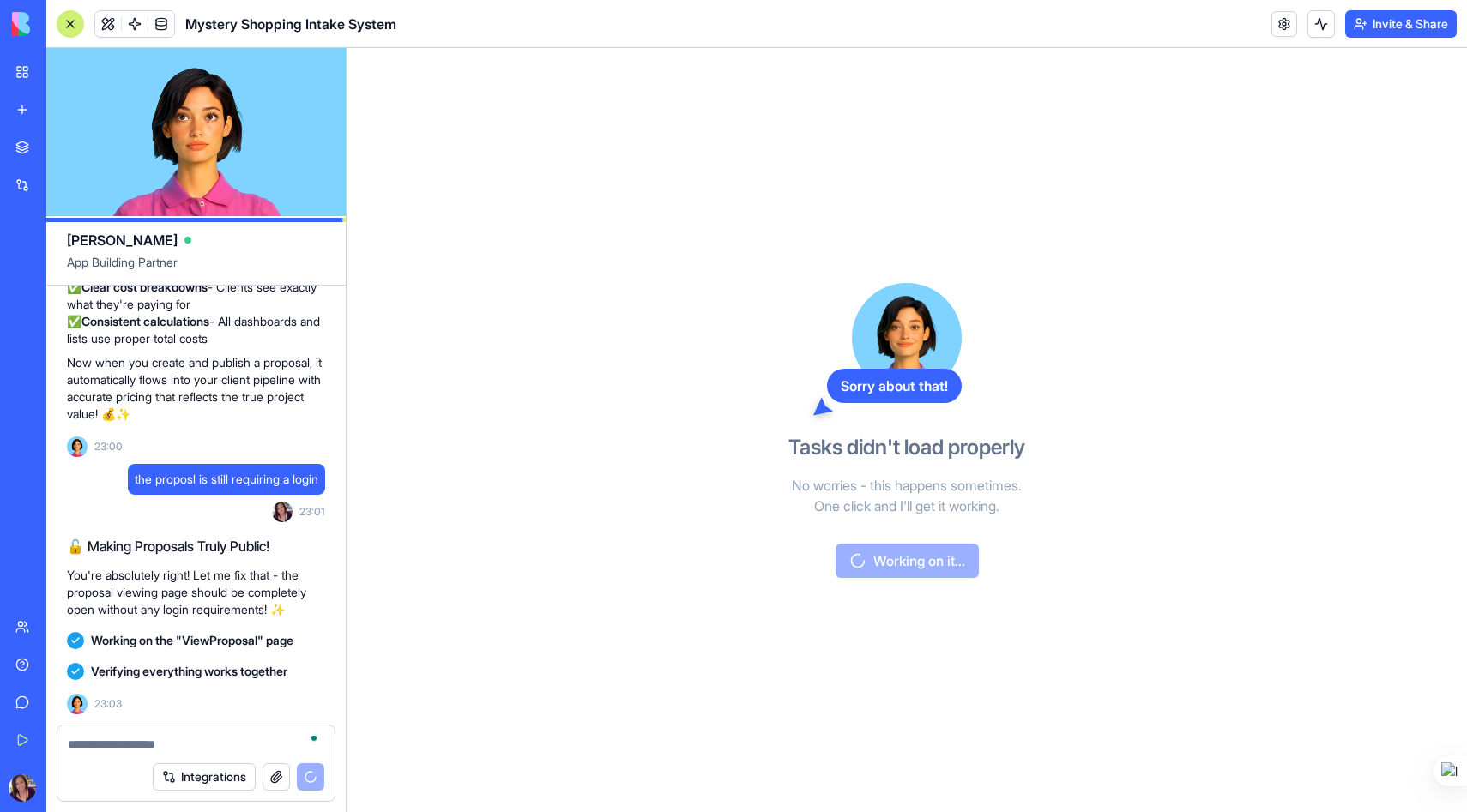
click at [759, 510] on p "No worries - this happens sometimes. One click and I'll get it working." at bounding box center [906, 496] width 394 height 41
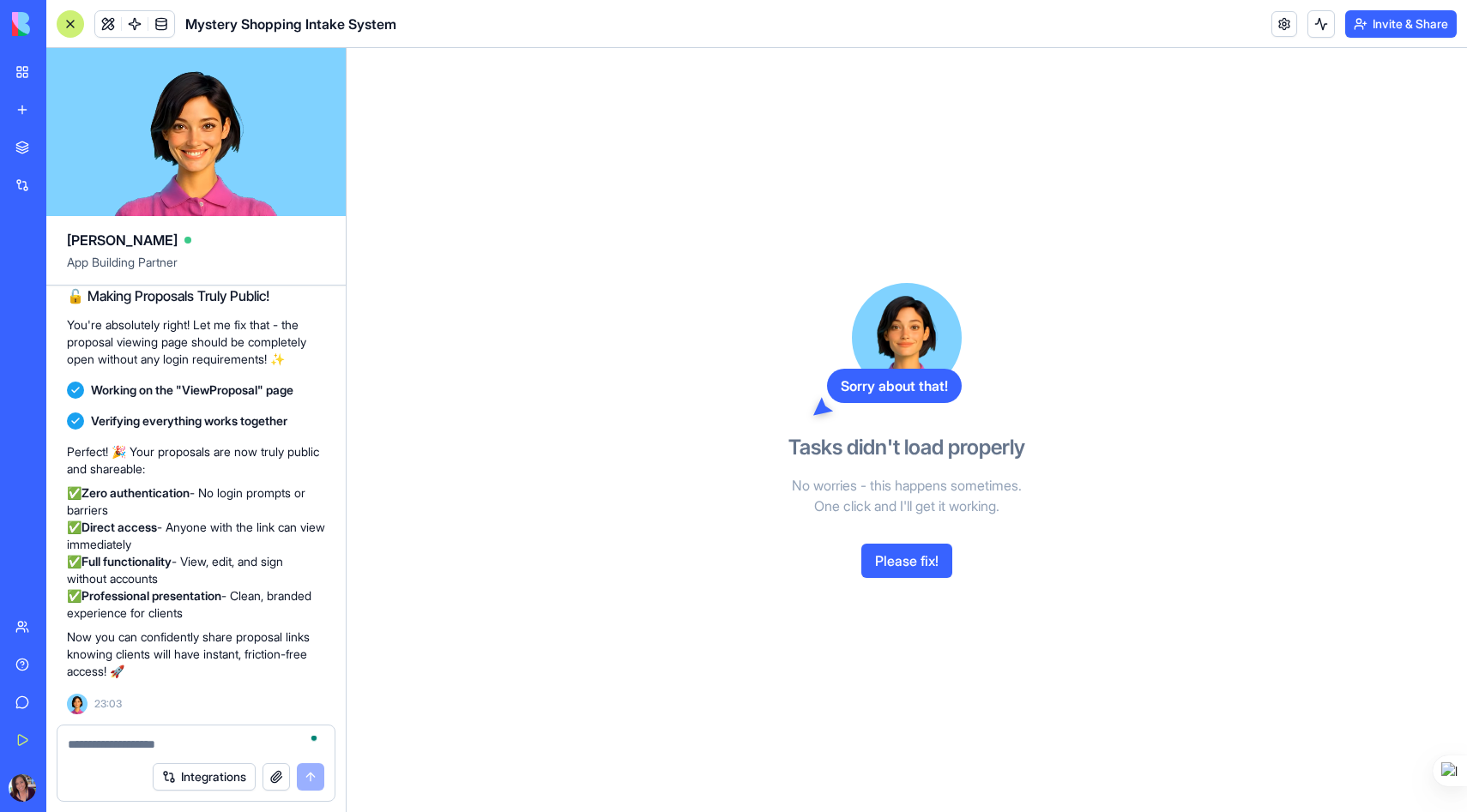
click at [908, 557] on button "Please fix!" at bounding box center [907, 561] width 91 height 34
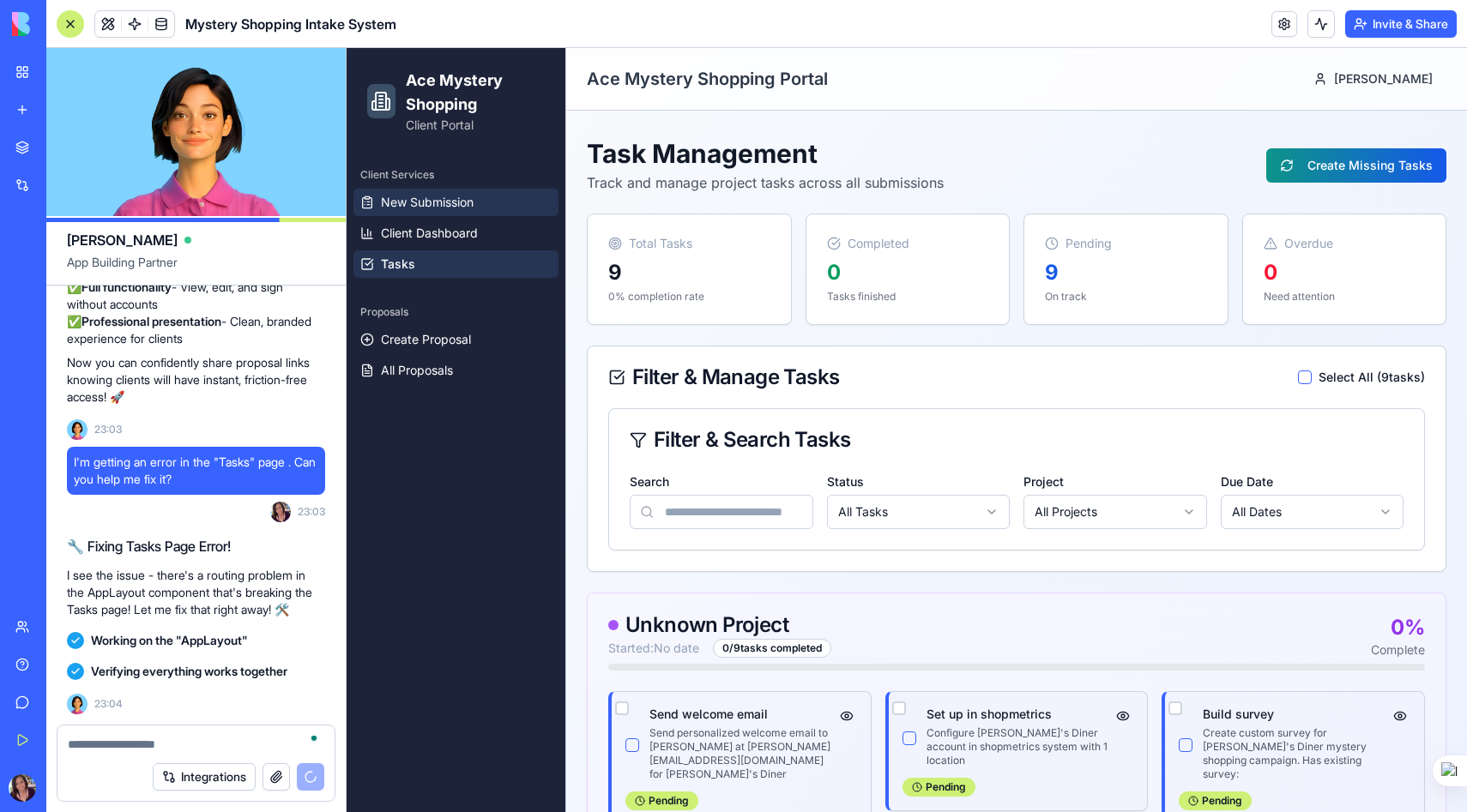
scroll to position [39638, 0]
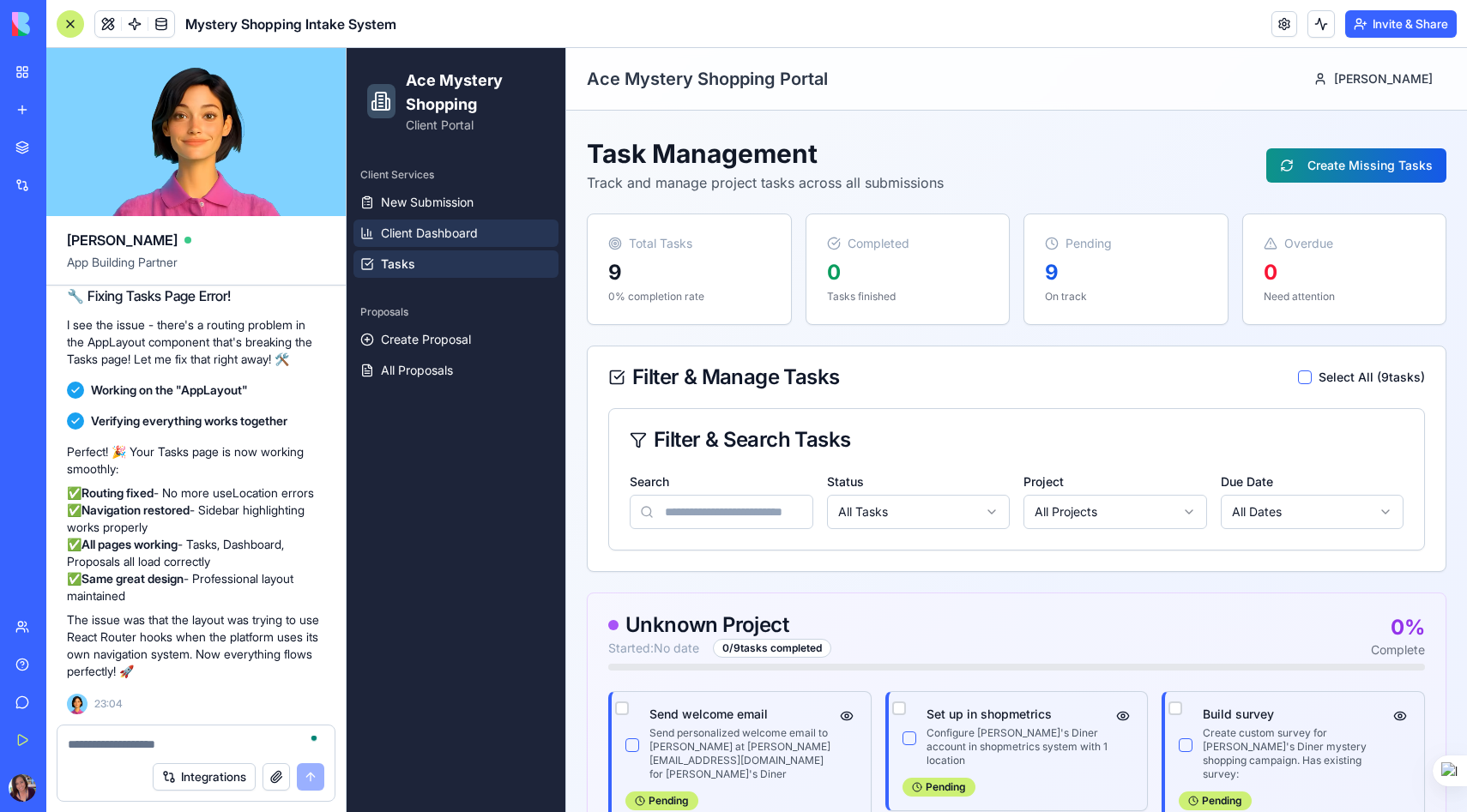
click at [427, 229] on span "Client Dashboard" at bounding box center [429, 233] width 97 height 17
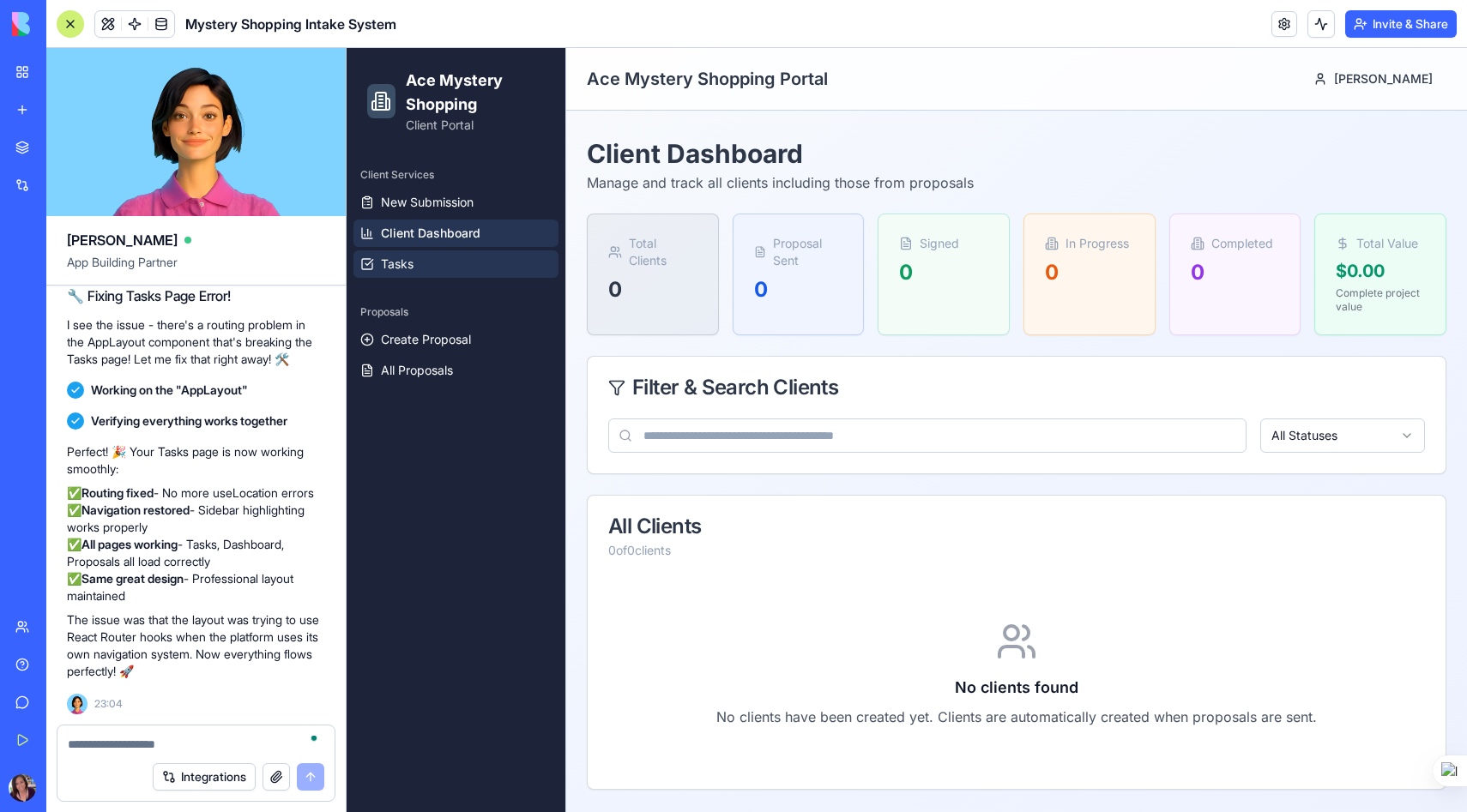
click at [406, 259] on span "Tasks" at bounding box center [397, 264] width 33 height 17
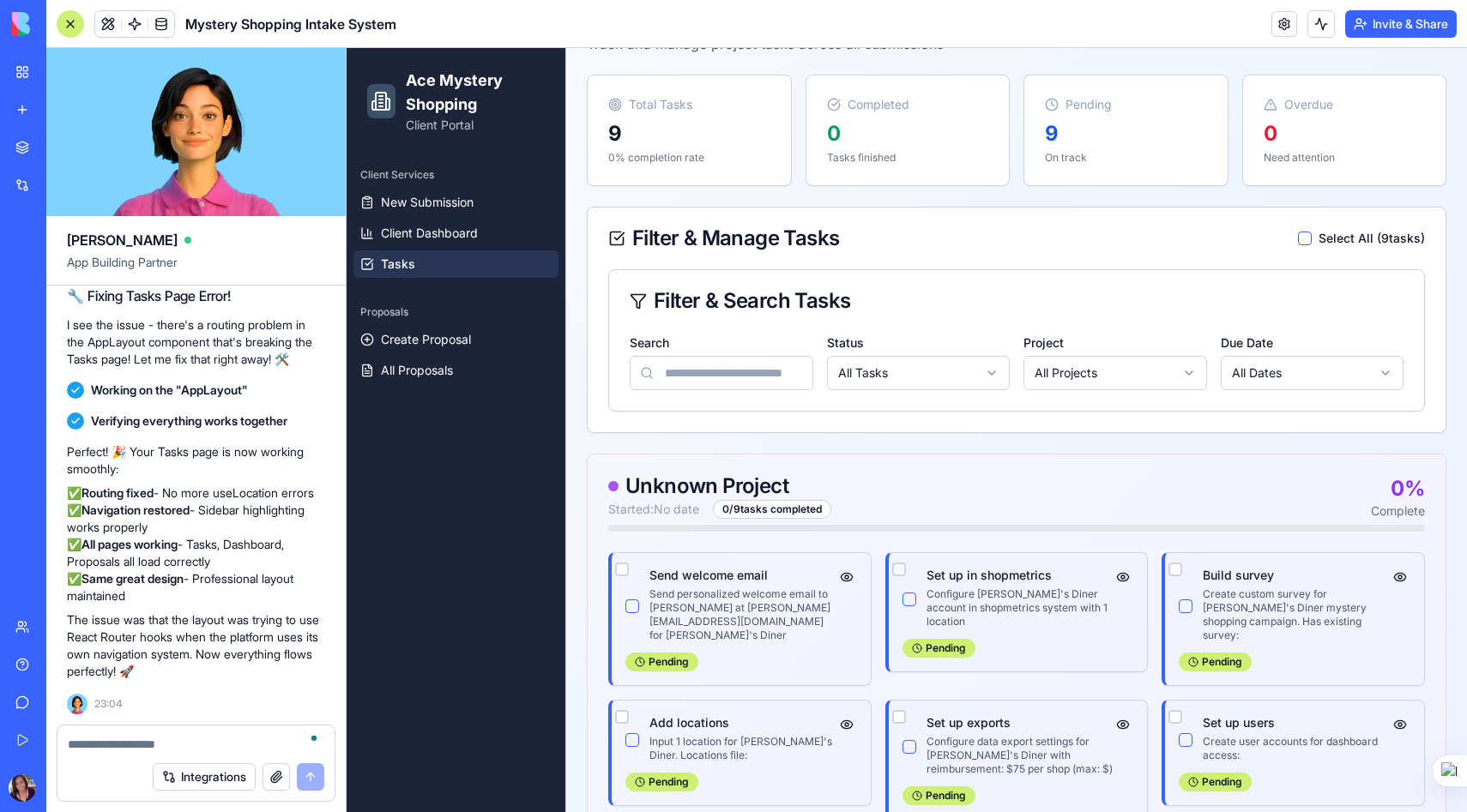
scroll to position [315, 0]
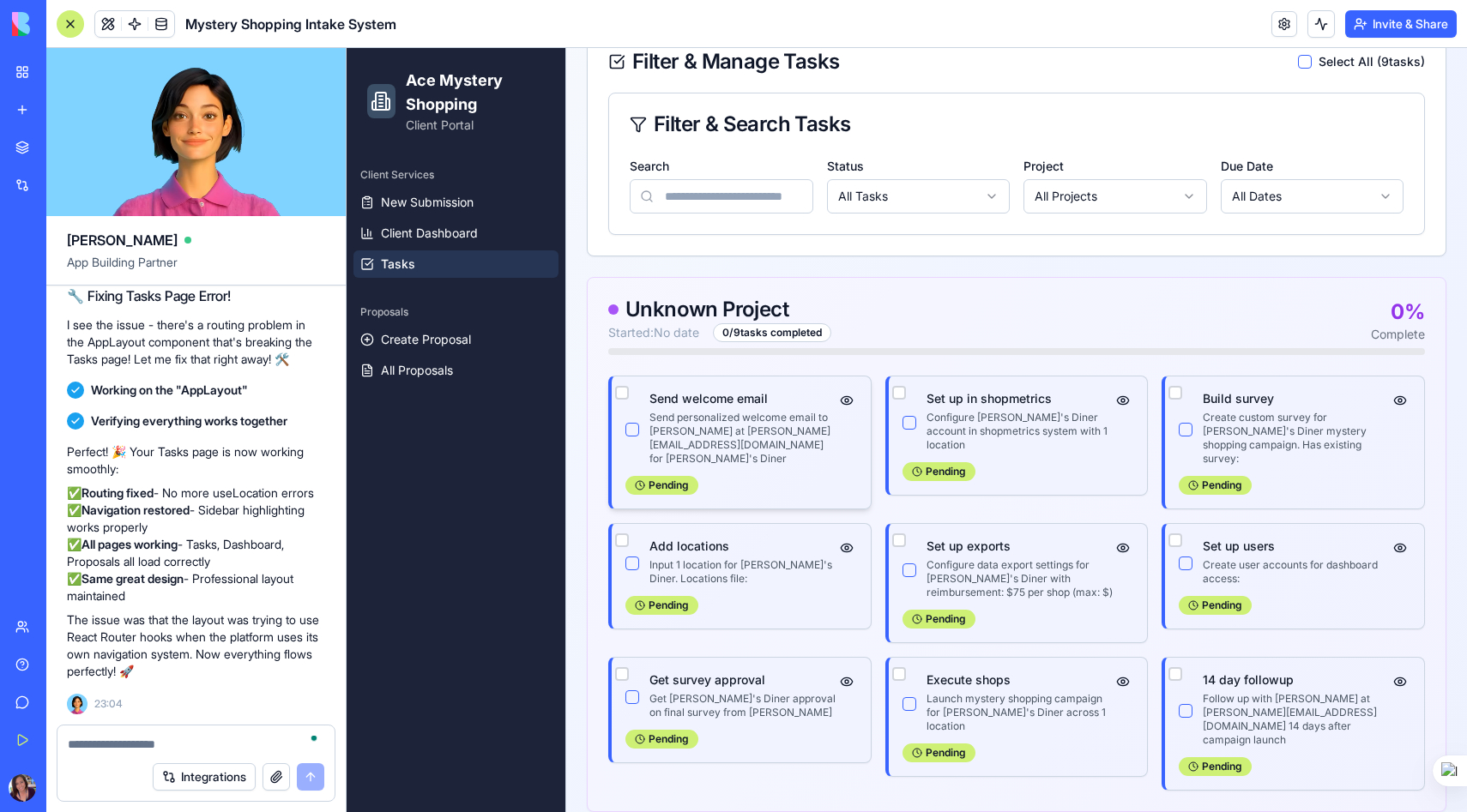
click at [628, 423] on button "button" at bounding box center [633, 430] width 14 height 14
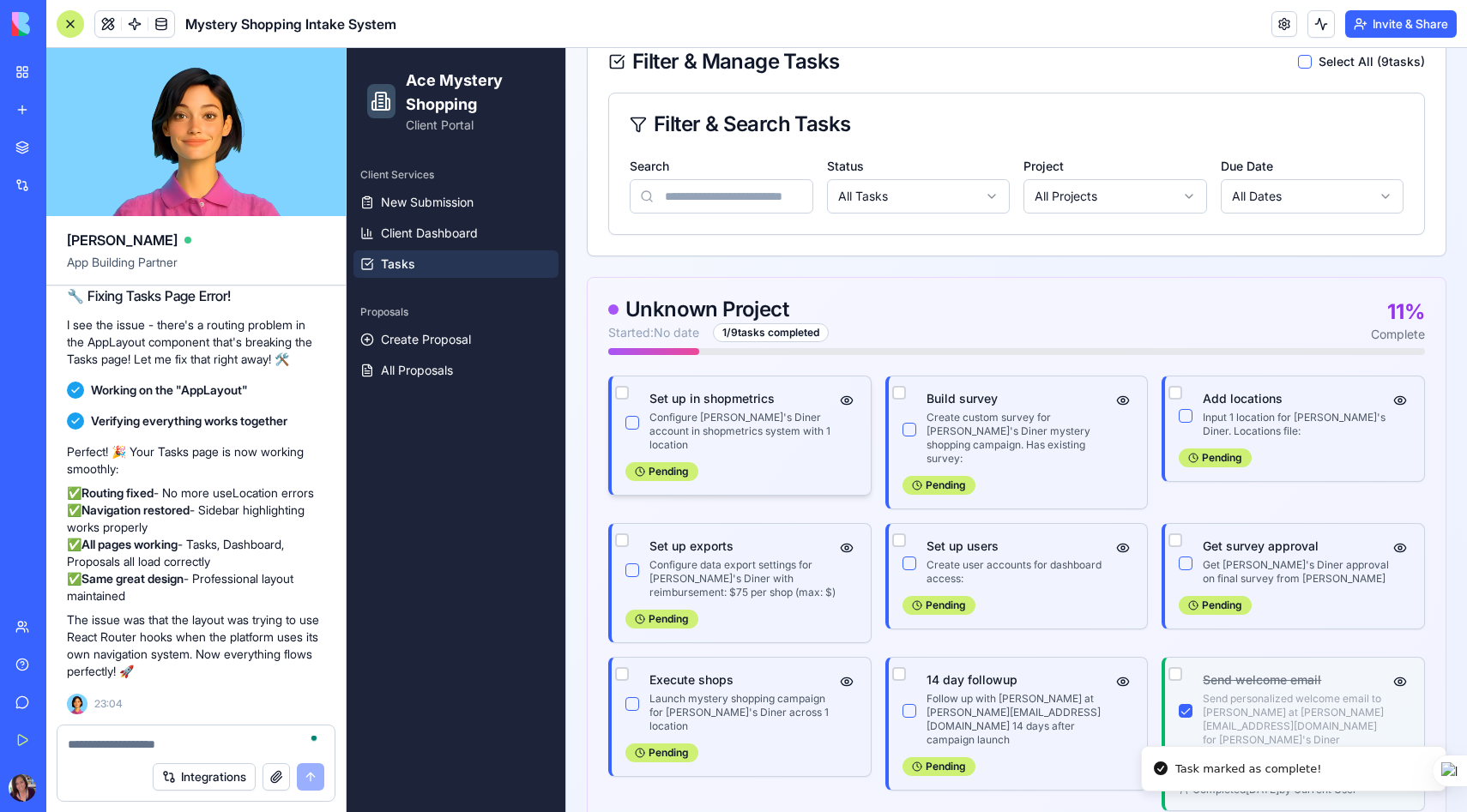
click at [633, 416] on button "button" at bounding box center [633, 423] width 14 height 14
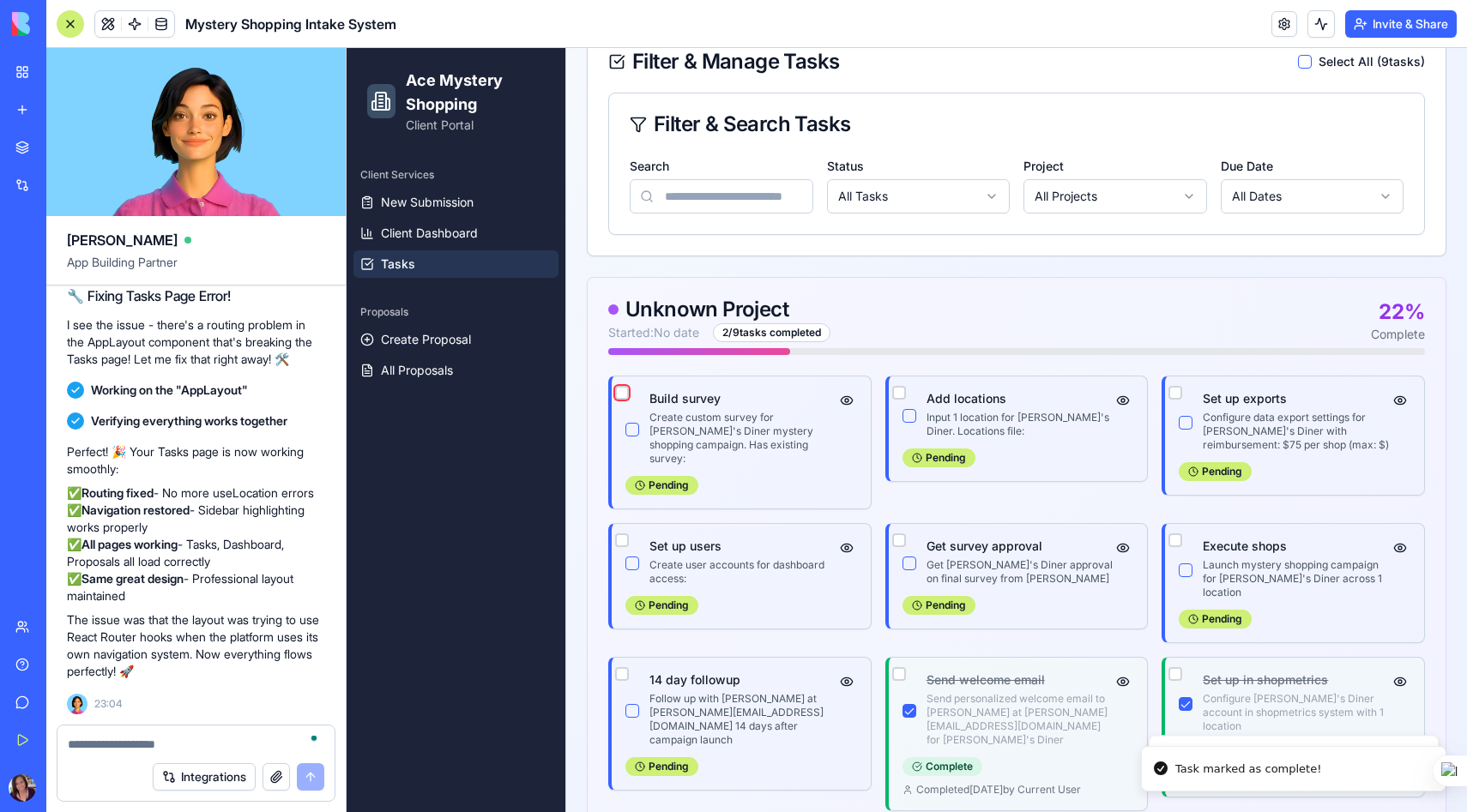
click at [620, 390] on button "button" at bounding box center [622, 393] width 14 height 14
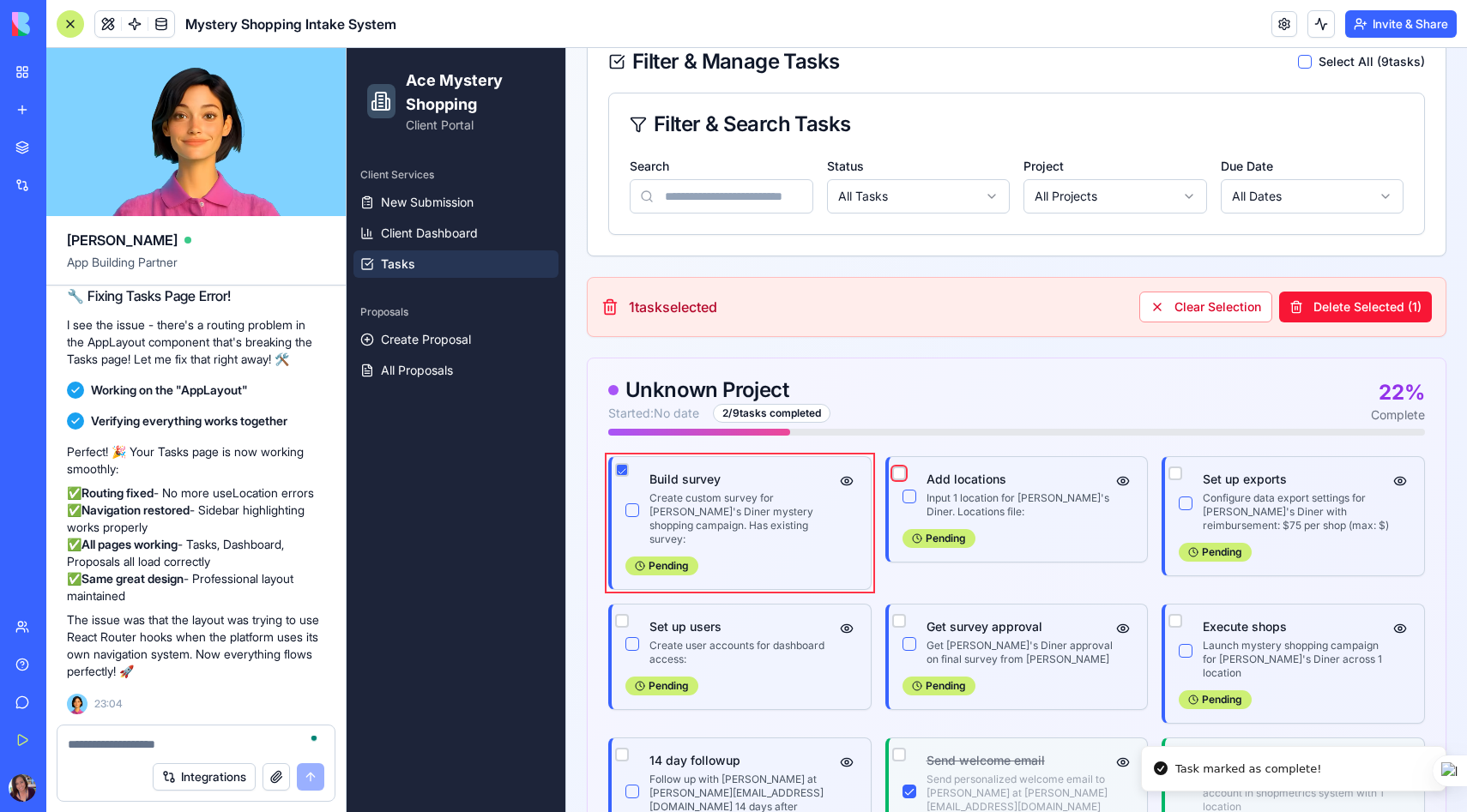
click at [895, 475] on button "button" at bounding box center [899, 473] width 14 height 14
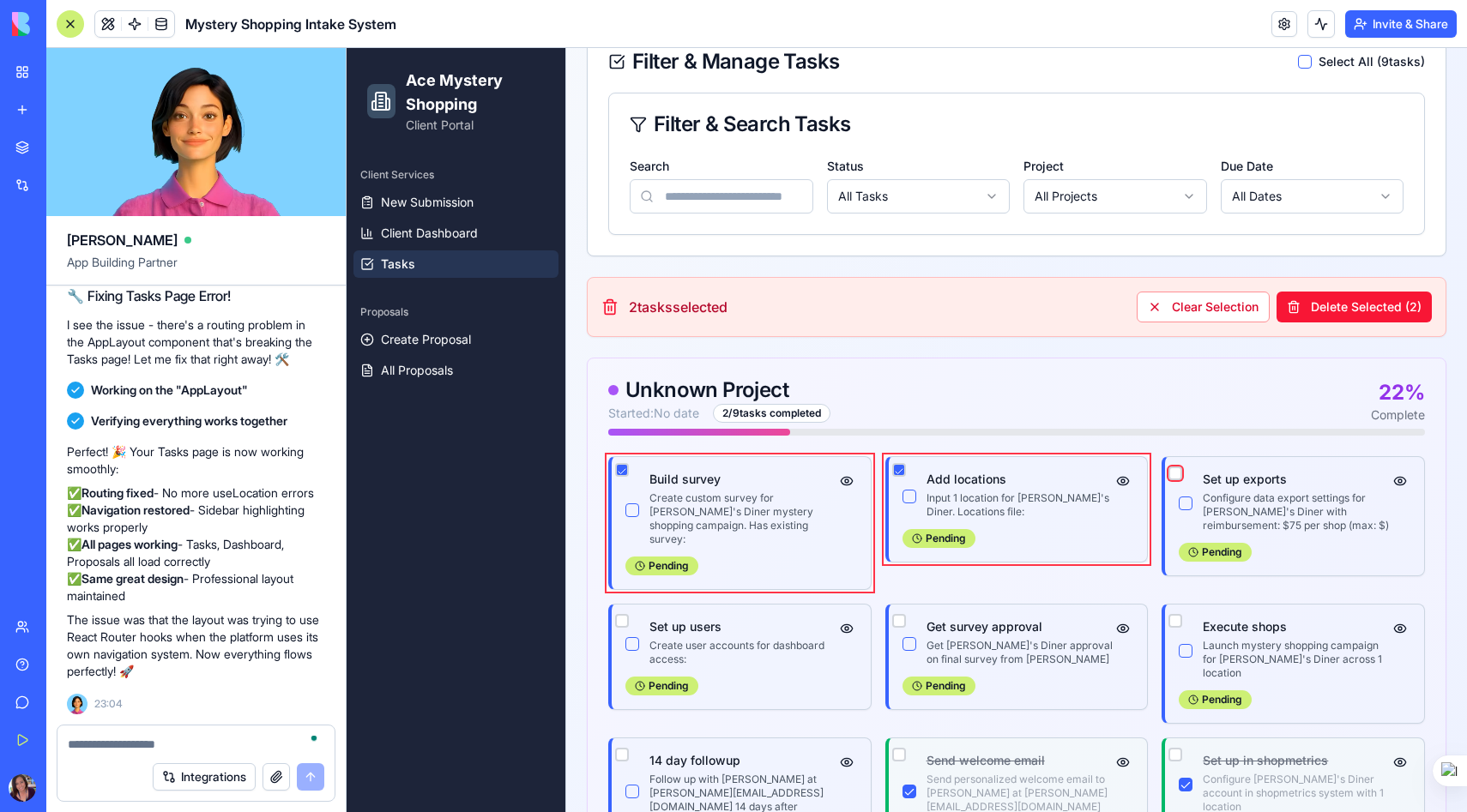
click at [1176, 472] on button "button" at bounding box center [1175, 473] width 14 height 14
click at [1174, 614] on button "button" at bounding box center [1175, 621] width 14 height 14
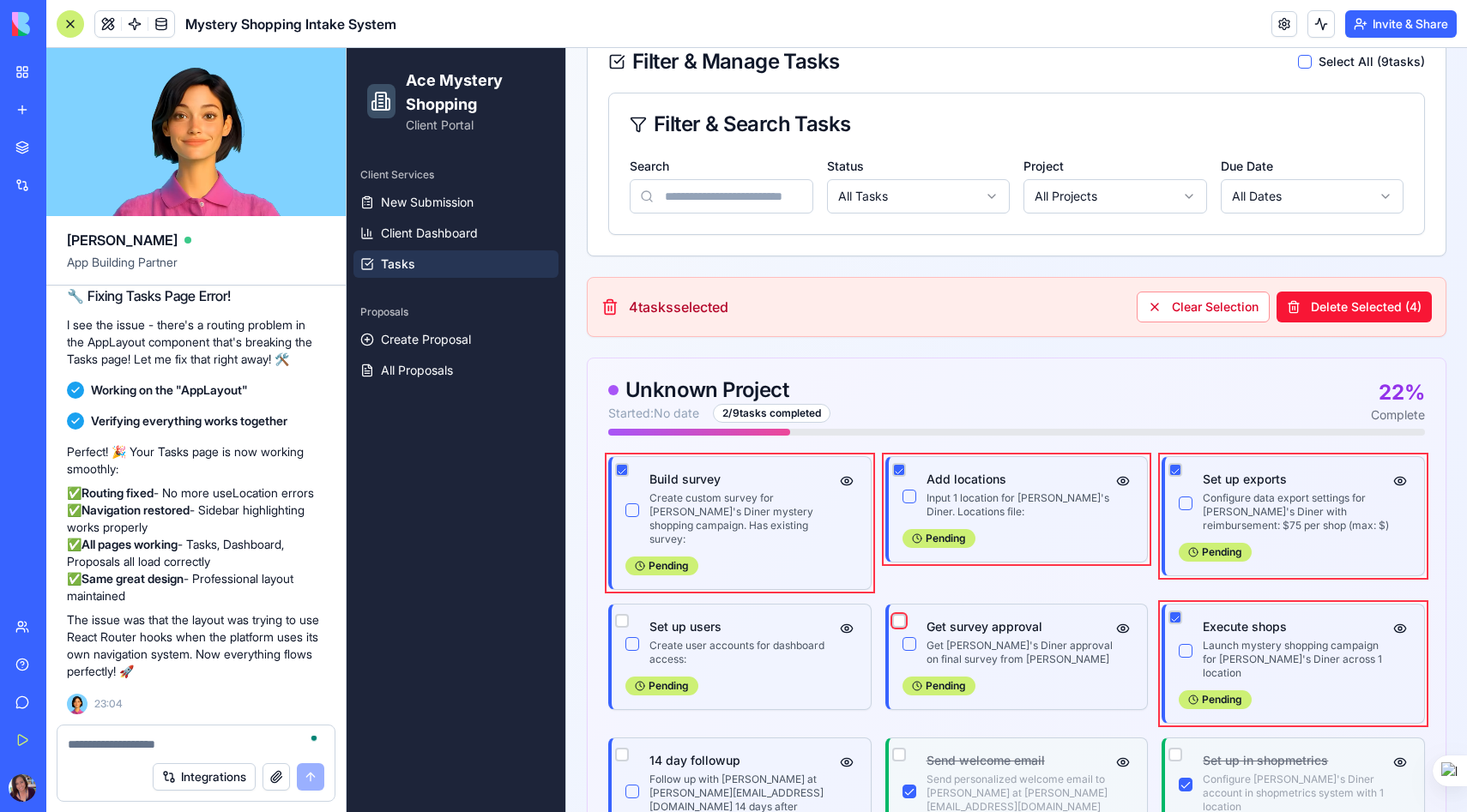
click at [898, 614] on button "button" at bounding box center [899, 621] width 14 height 14
click at [617, 614] on button "button" at bounding box center [622, 621] width 14 height 14
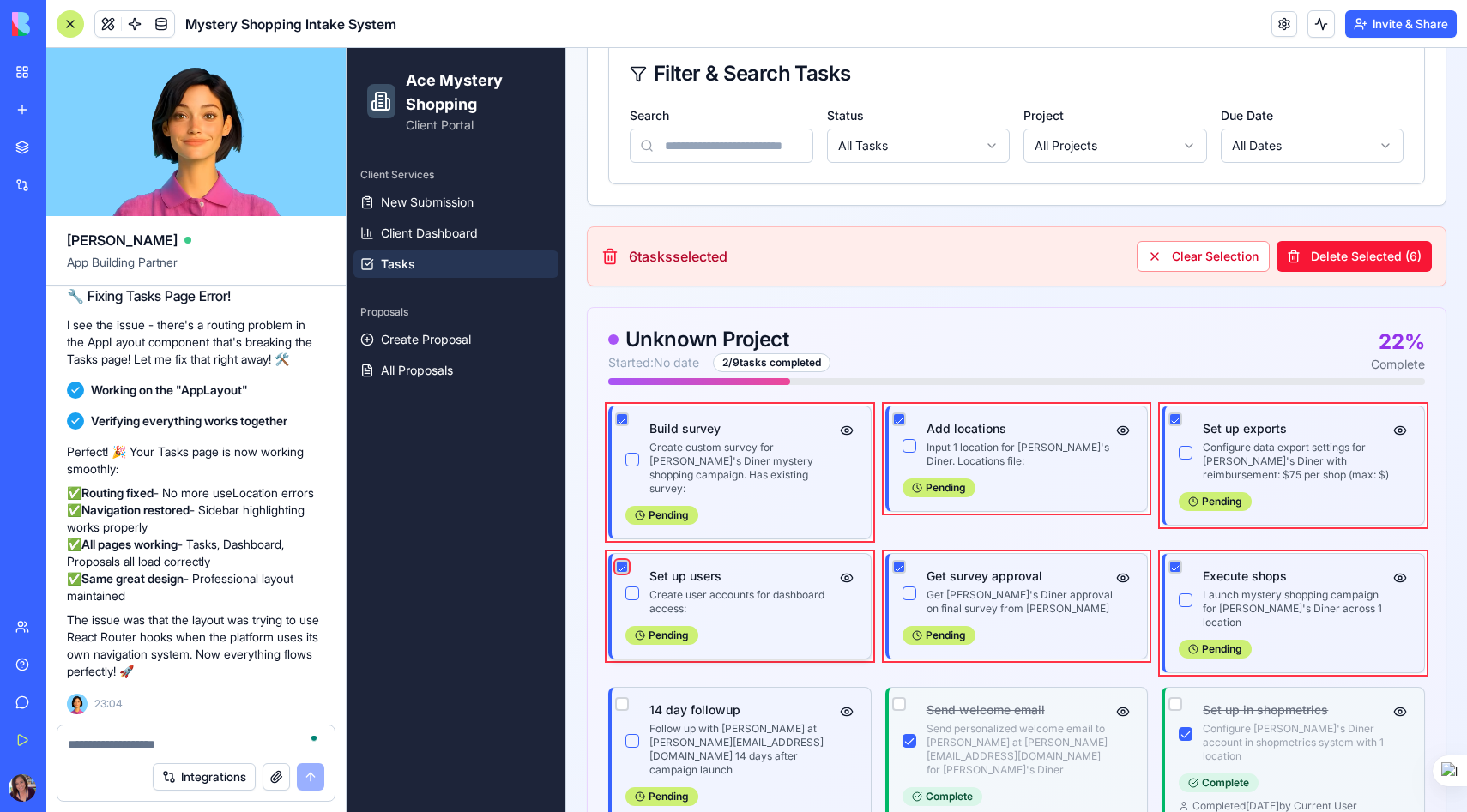
scroll to position [403, 0]
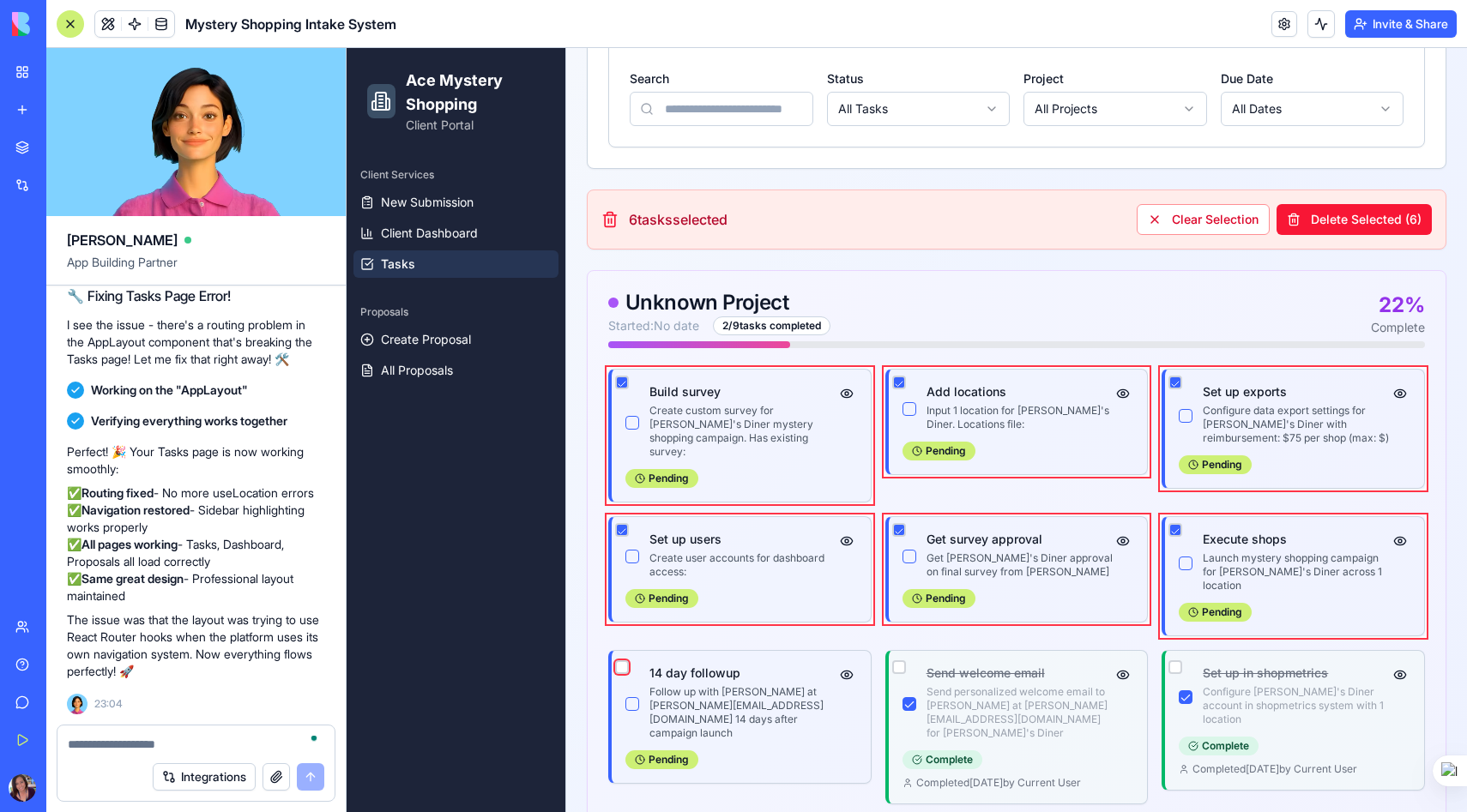
click at [624, 660] on button "button" at bounding box center [622, 667] width 14 height 14
click at [898, 660] on button "button" at bounding box center [899, 667] width 14 height 14
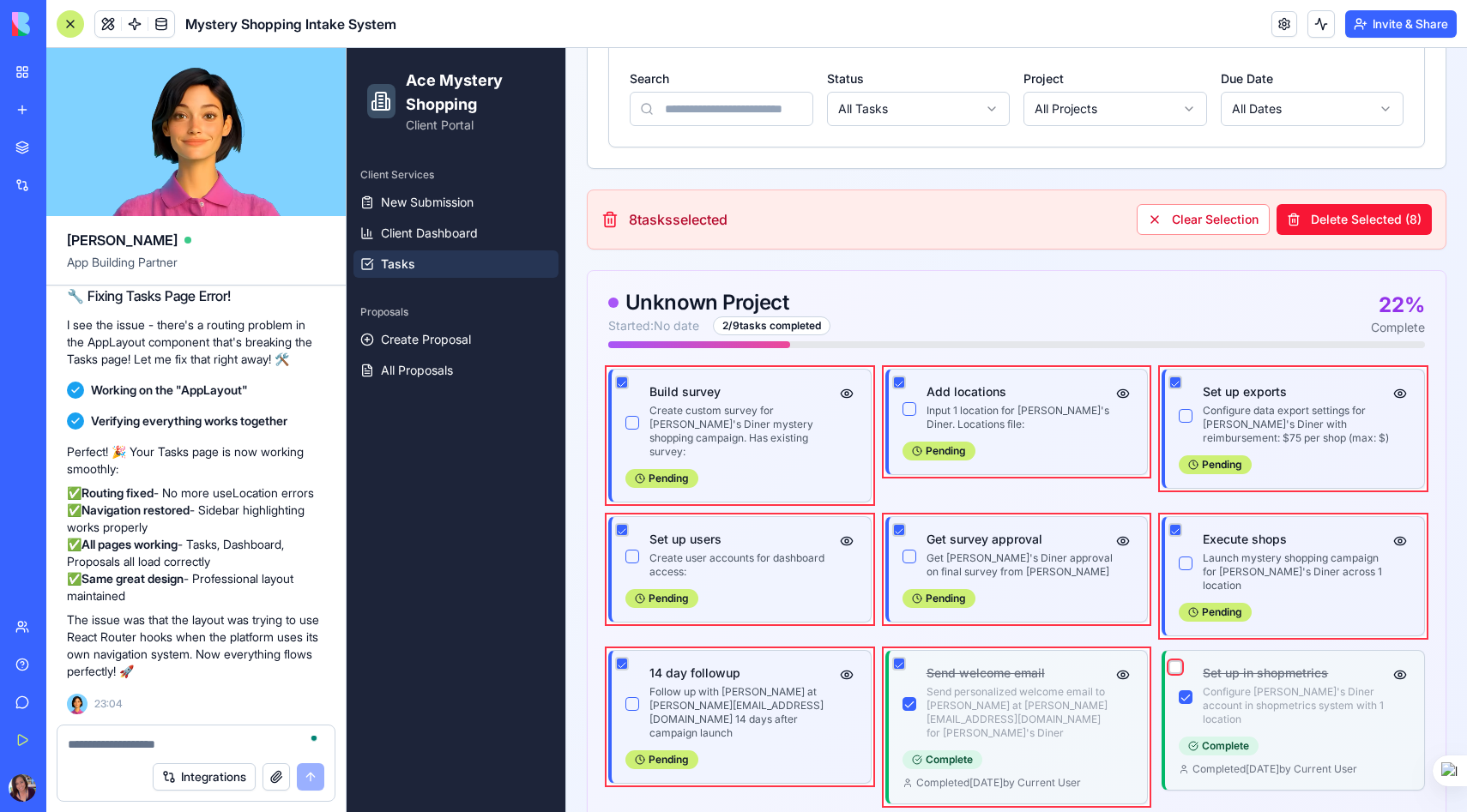
click at [1178, 660] on button "button" at bounding box center [1175, 667] width 14 height 14
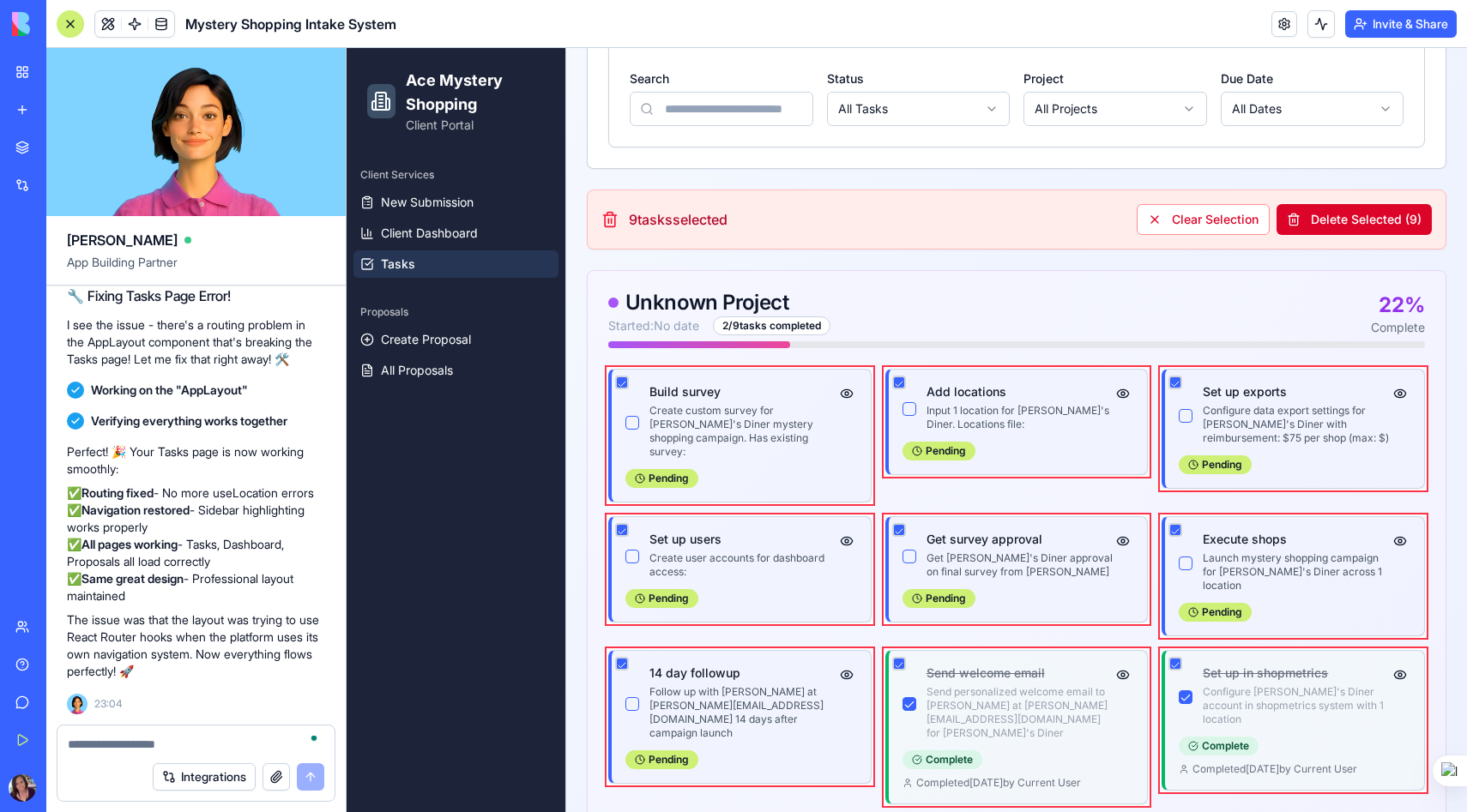
click at [1368, 220] on button "Delete Selected ( 9 )" at bounding box center [1354, 220] width 156 height 31
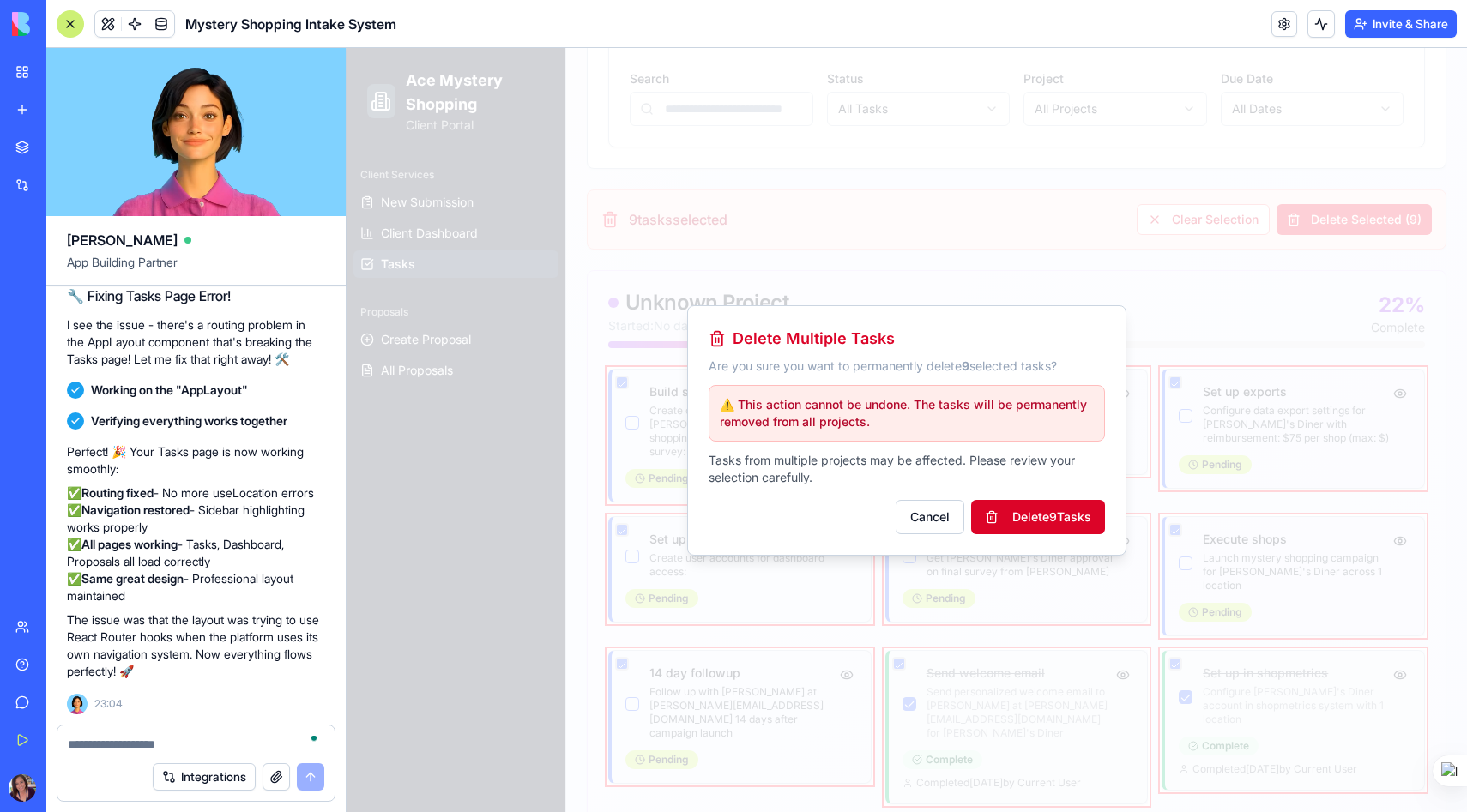
click at [1009, 516] on button "Delete 9 Task s" at bounding box center [1038, 517] width 134 height 34
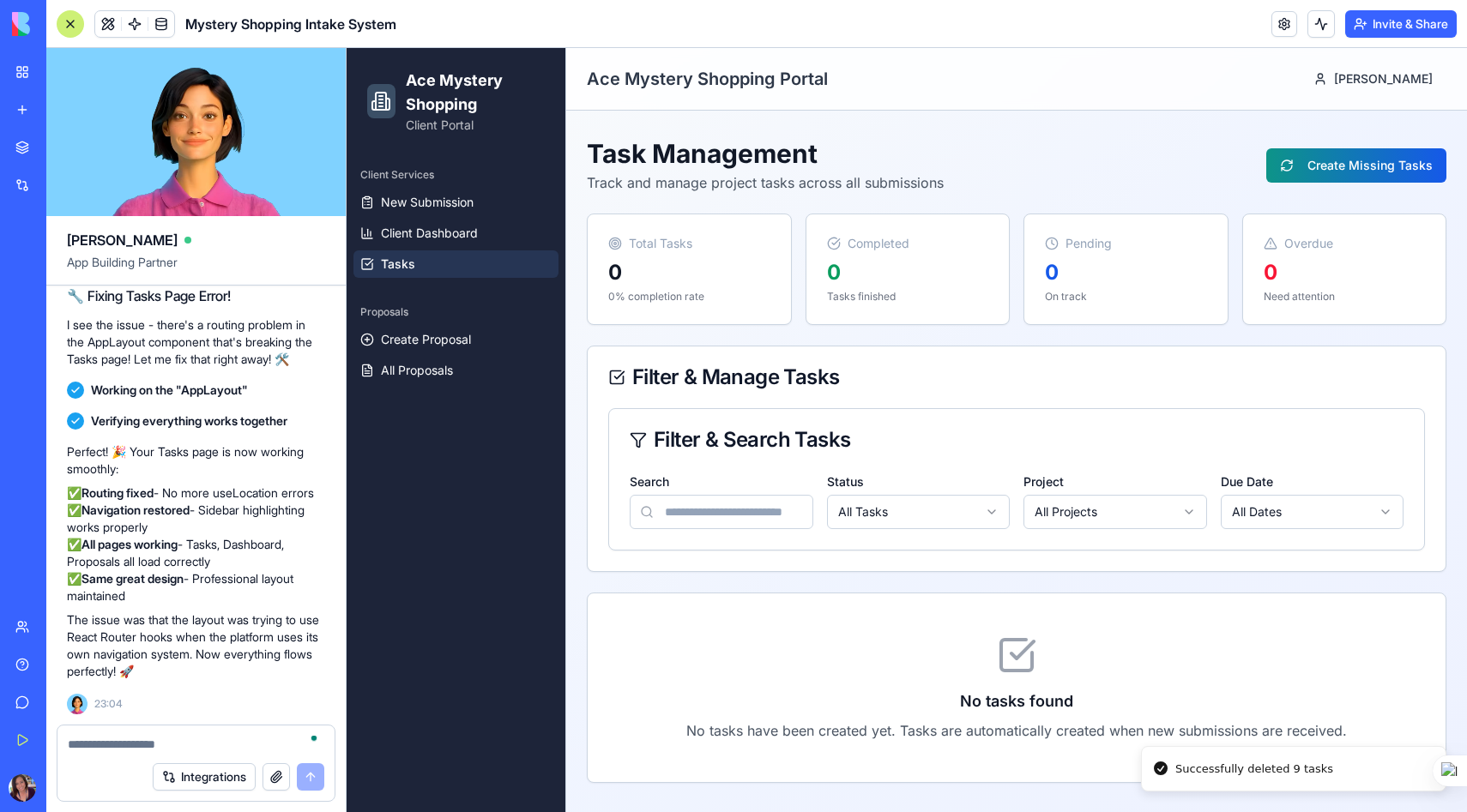
scroll to position [0, 0]
click at [431, 235] on span "Client Dashboard" at bounding box center [429, 233] width 97 height 17
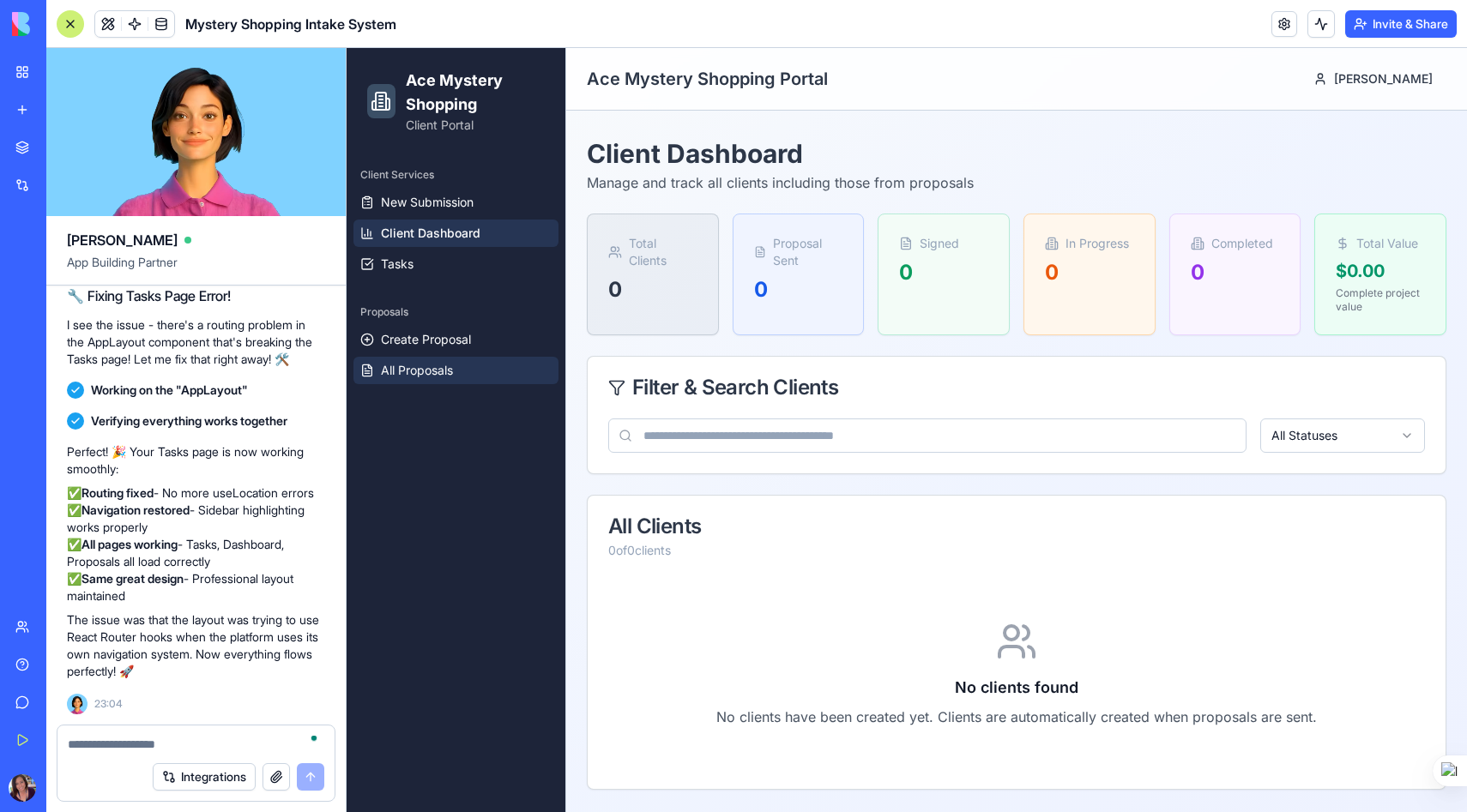
click at [433, 370] on span "All Proposals" at bounding box center [417, 370] width 72 height 17
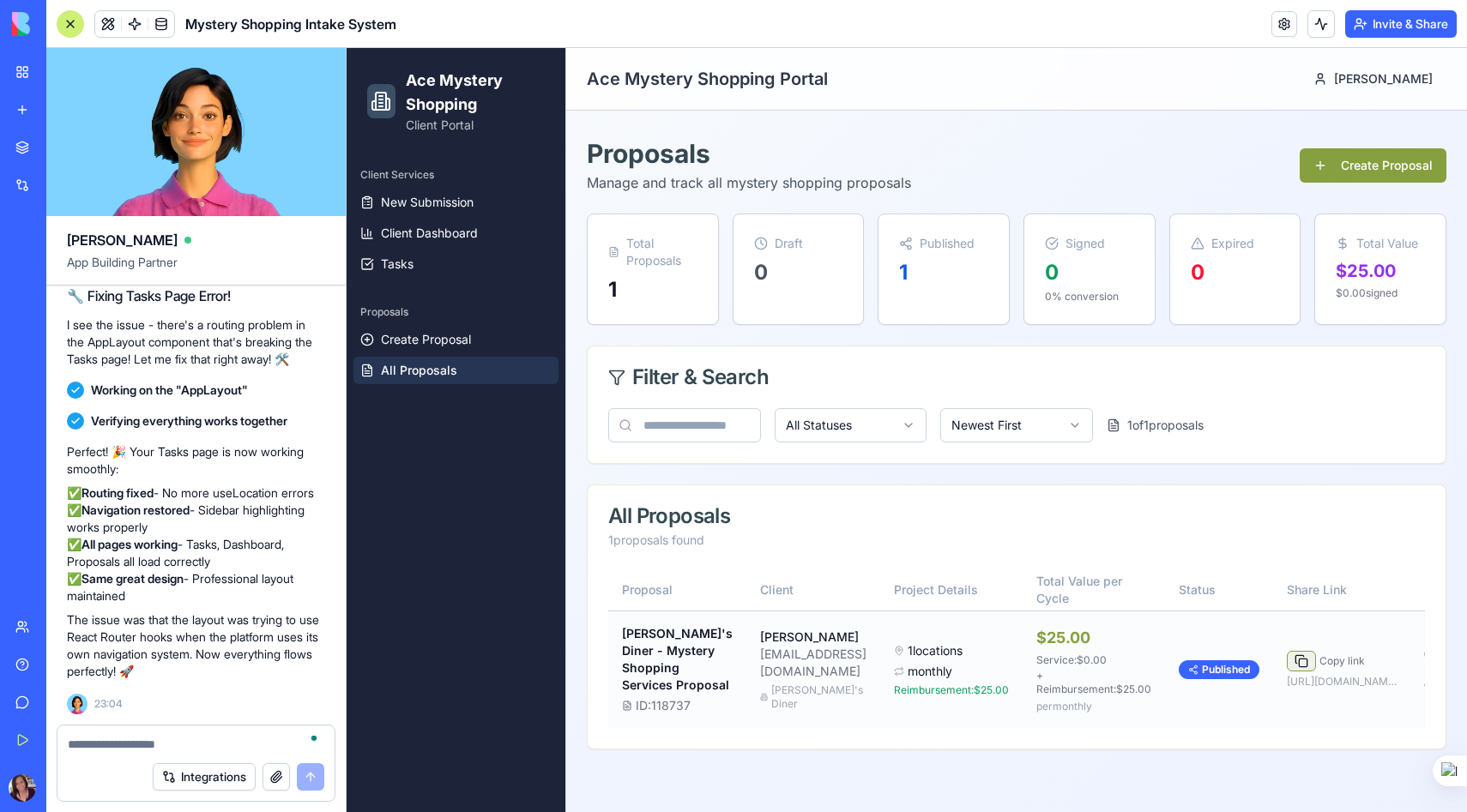
click at [1287, 671] on button at bounding box center [1301, 662] width 29 height 21
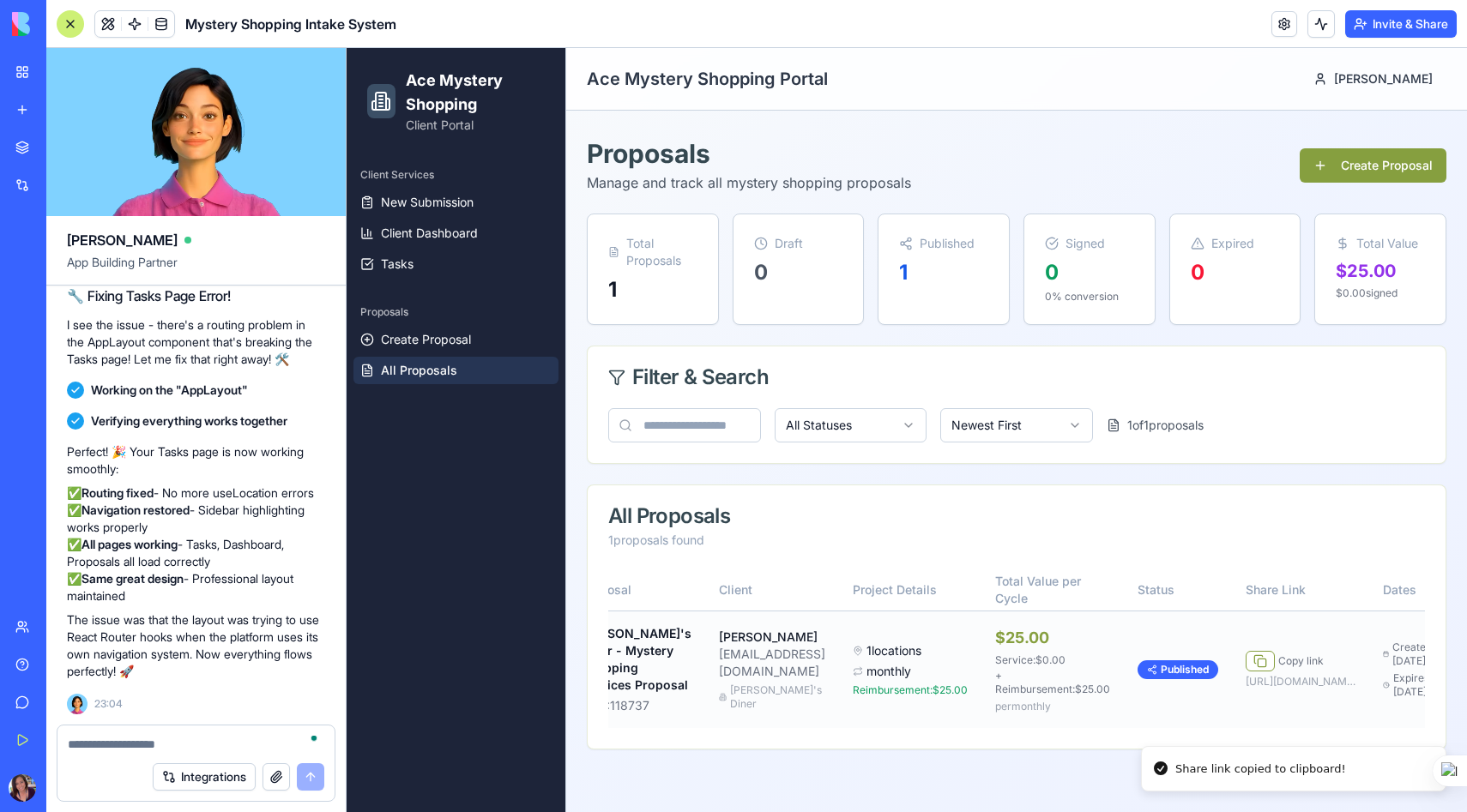
scroll to position [0, 70]
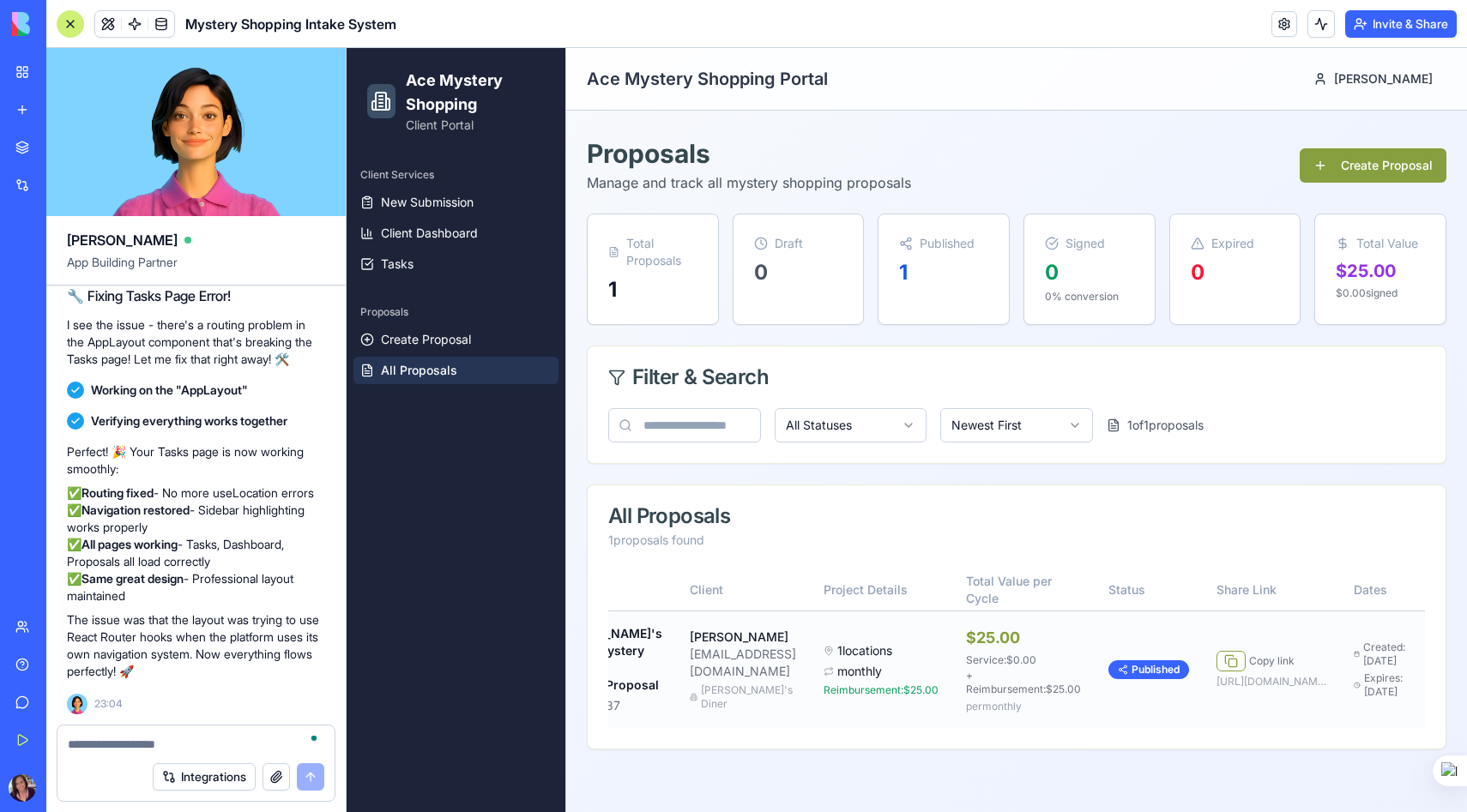
click at [1437, 685] on button at bounding box center [1455, 670] width 36 height 31
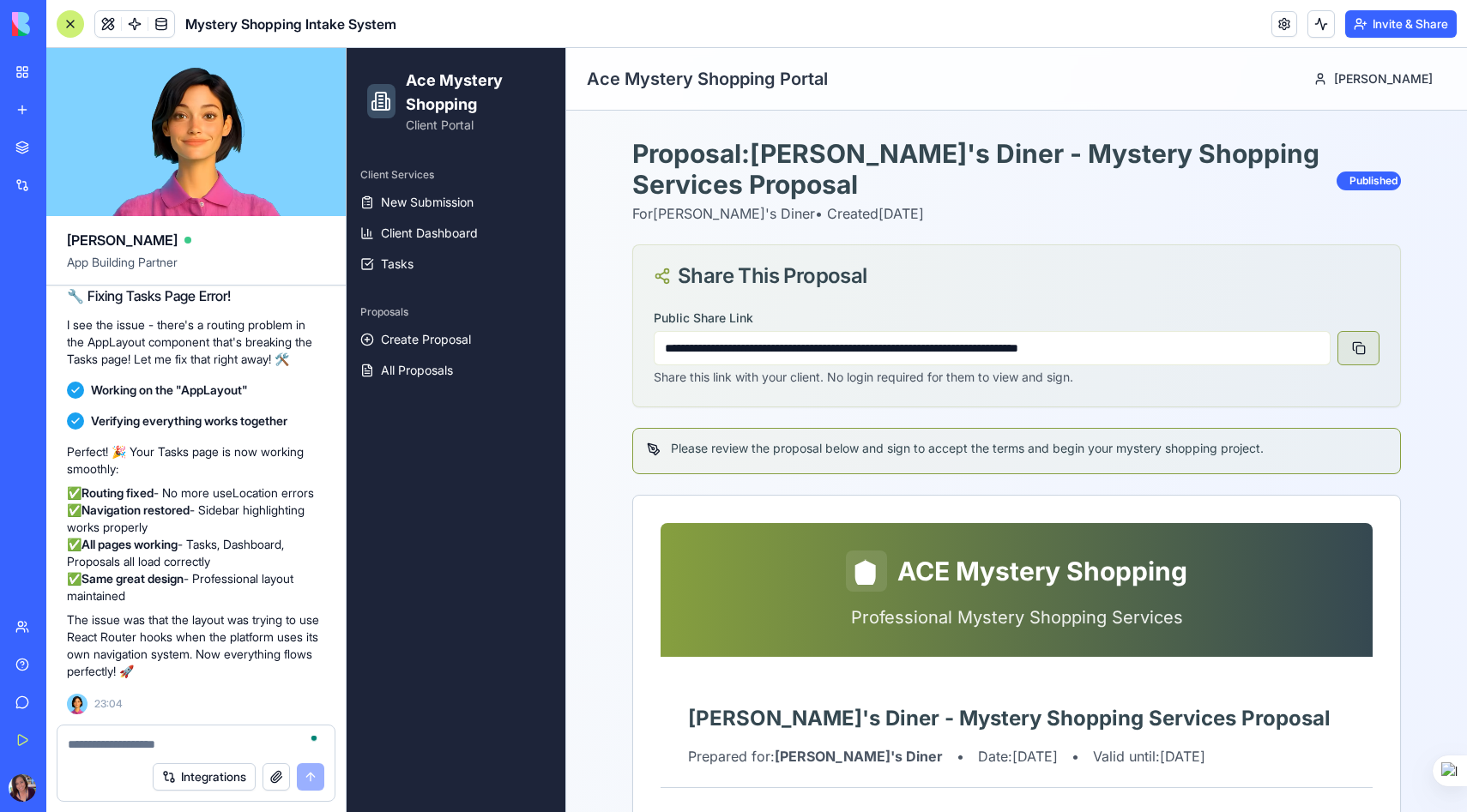
click at [1354, 342] on button at bounding box center [1358, 348] width 42 height 34
click at [163, 744] on textarea "To enrich screen reader interactions, please activate Accessibility in Grammarl…" at bounding box center [196, 744] width 256 height 17
type textarea "**********"
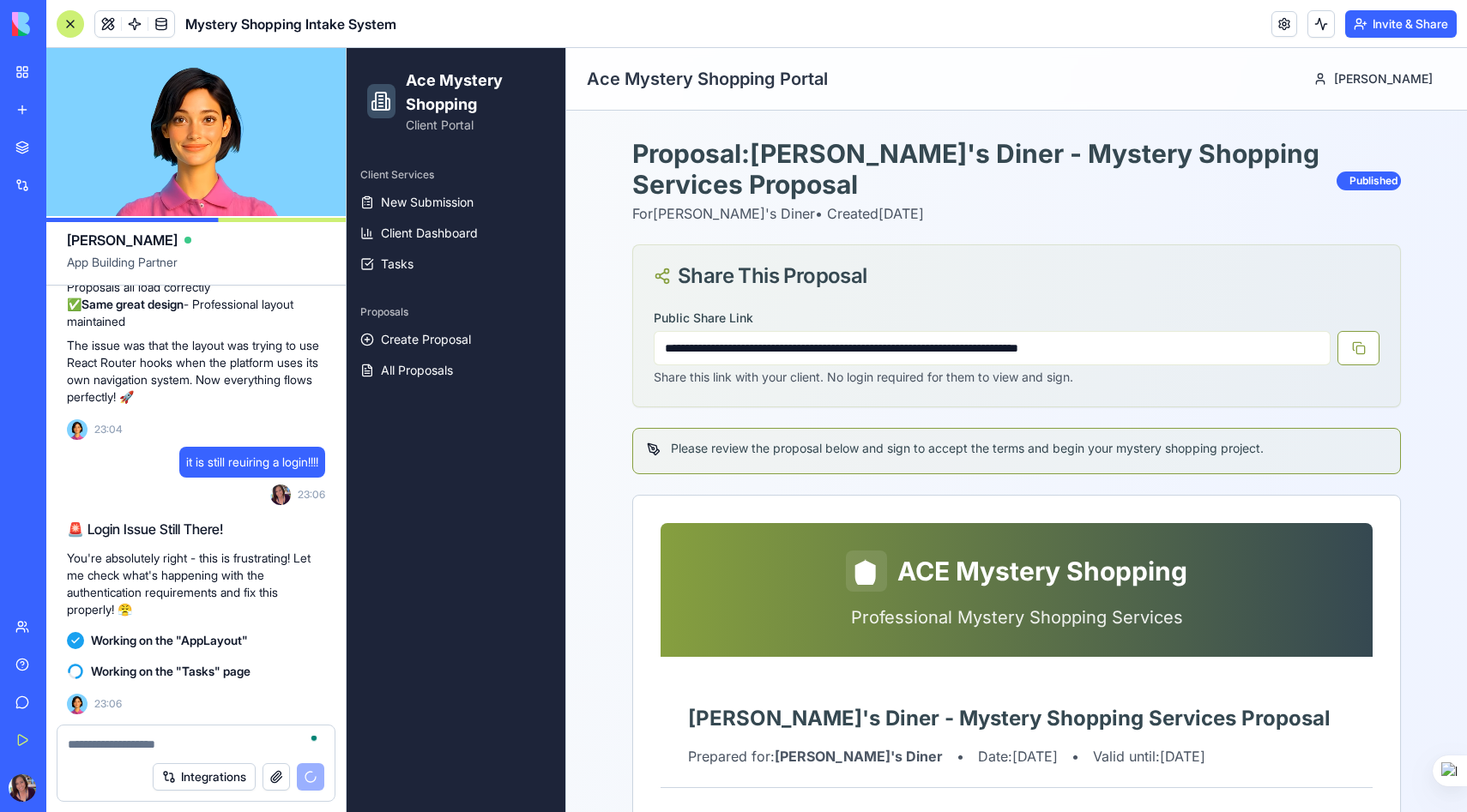
scroll to position [39912, 0]
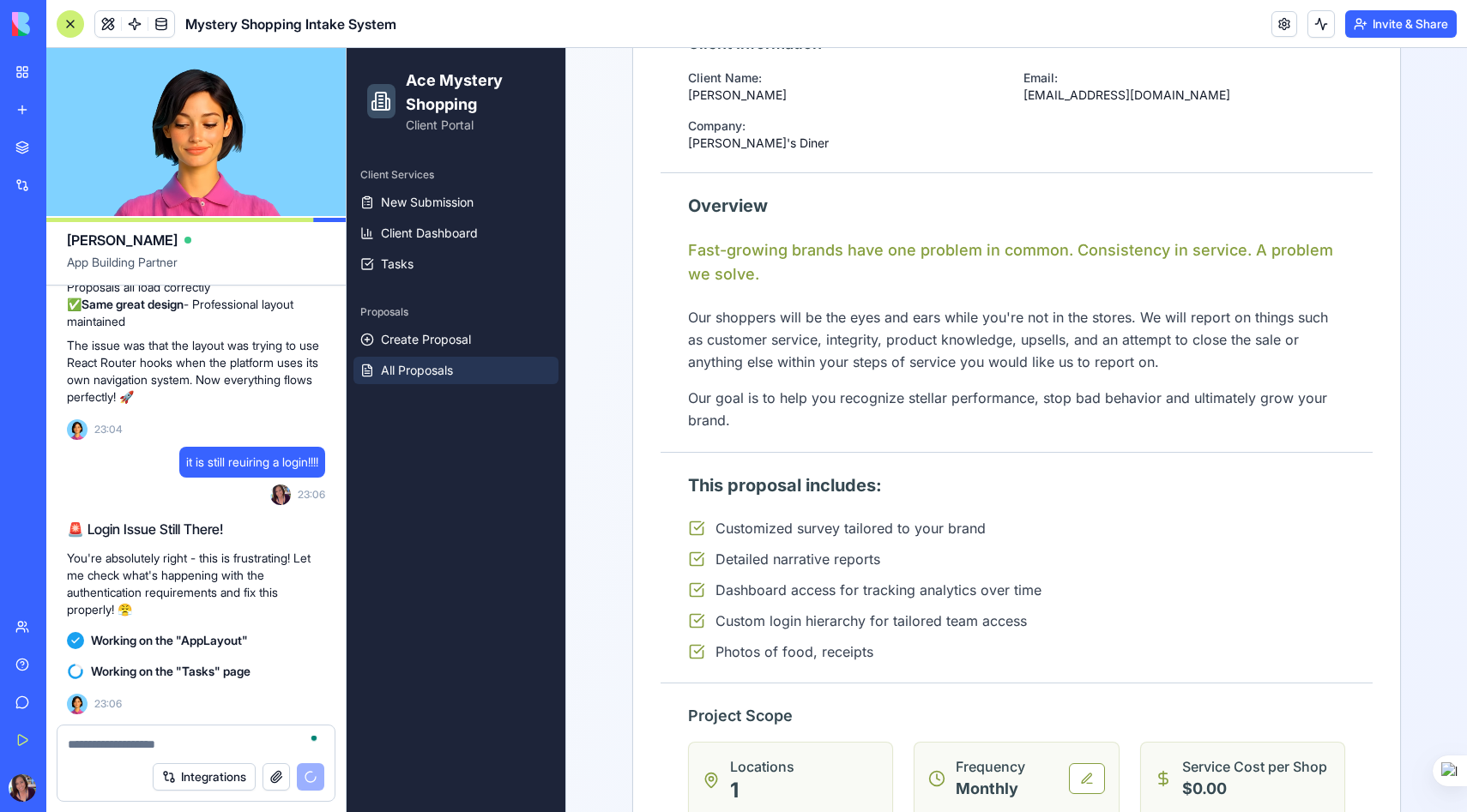
click at [426, 363] on span "All Proposals" at bounding box center [417, 370] width 72 height 17
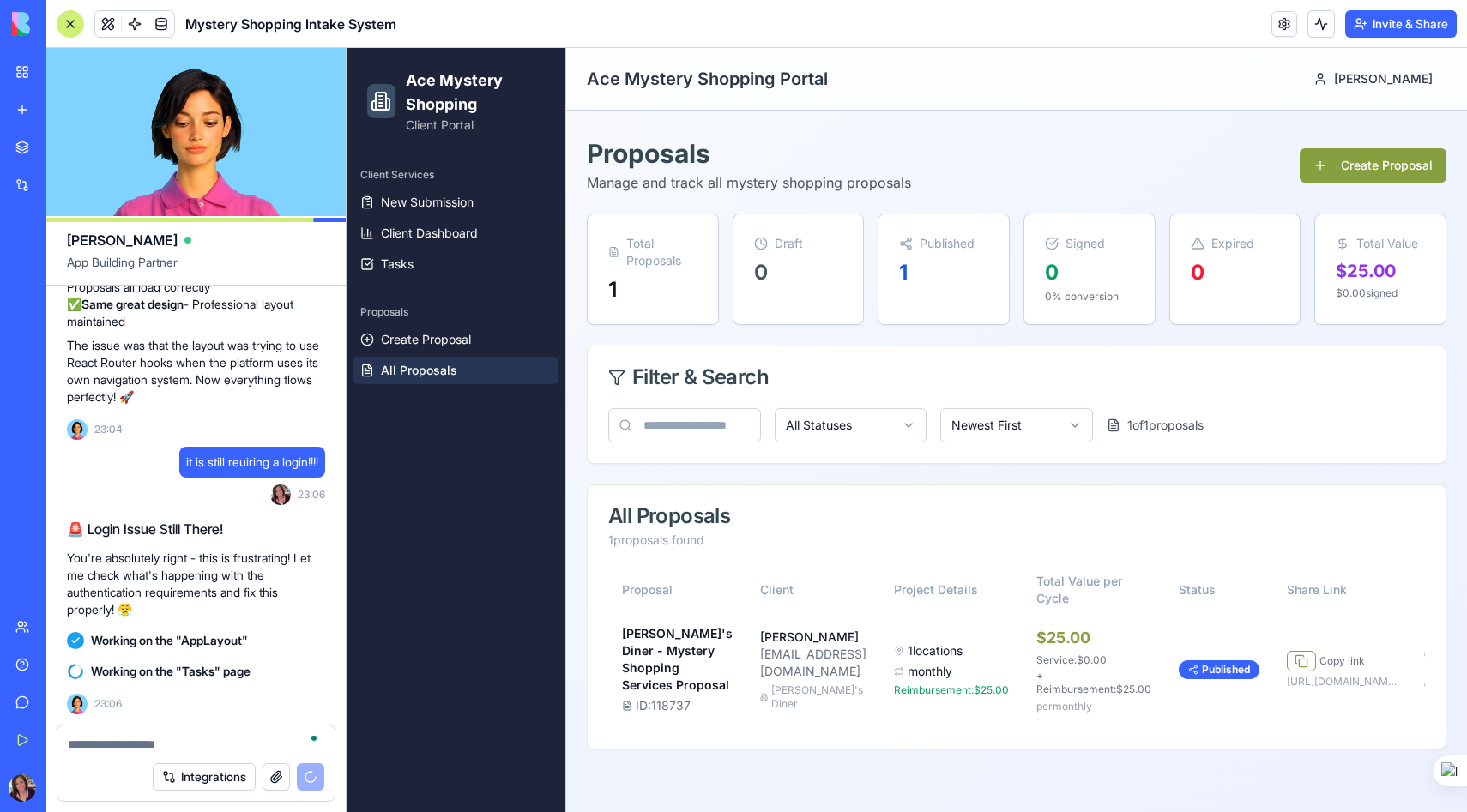
scroll to position [15, 0]
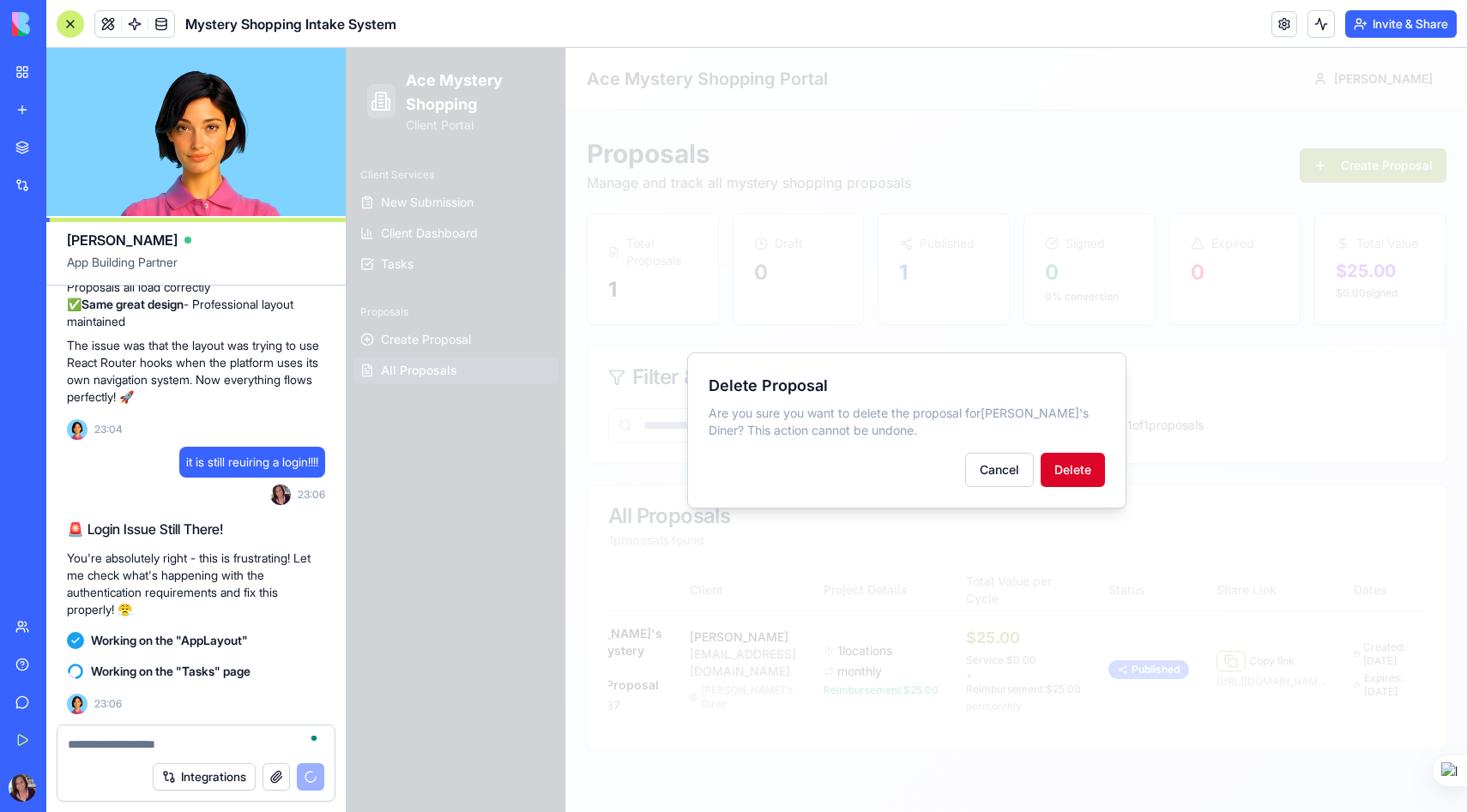
click at [1088, 480] on button "Delete" at bounding box center [1073, 470] width 64 height 34
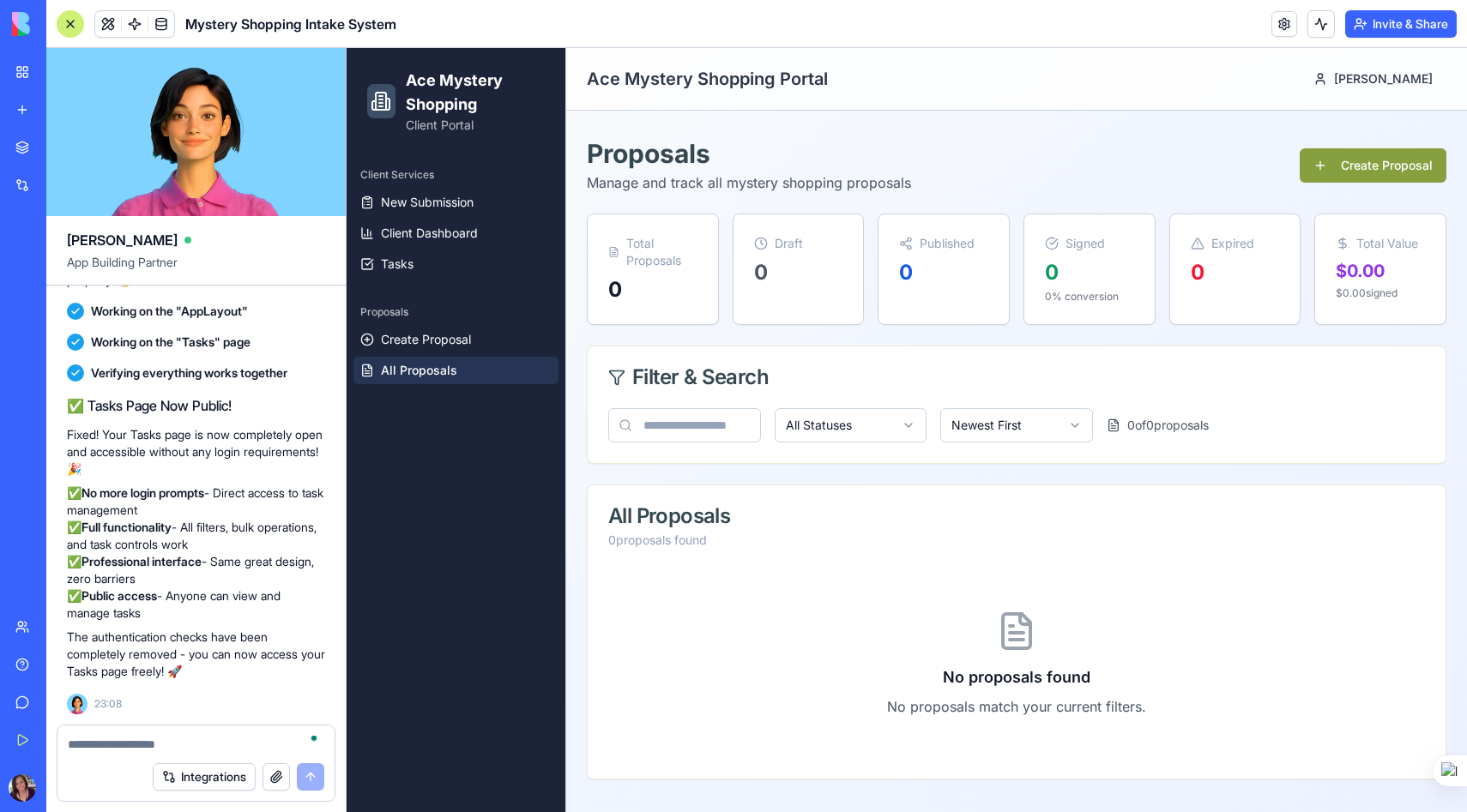
scroll to position [40241, 0]
click at [99, 747] on textarea "To enrich screen reader interactions, please activate Accessibility in Grammarl…" at bounding box center [196, 744] width 256 height 17
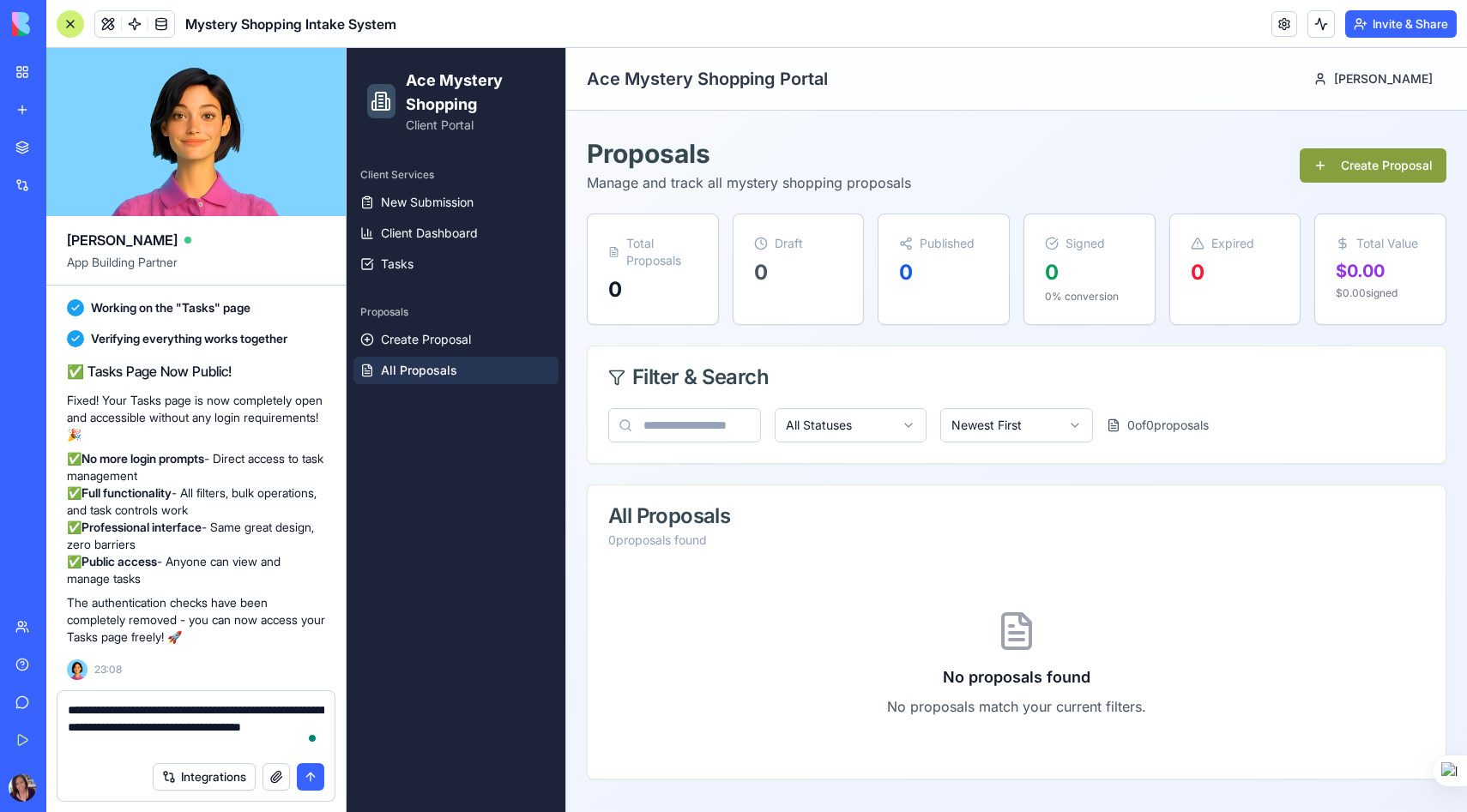
type textarea "**********"
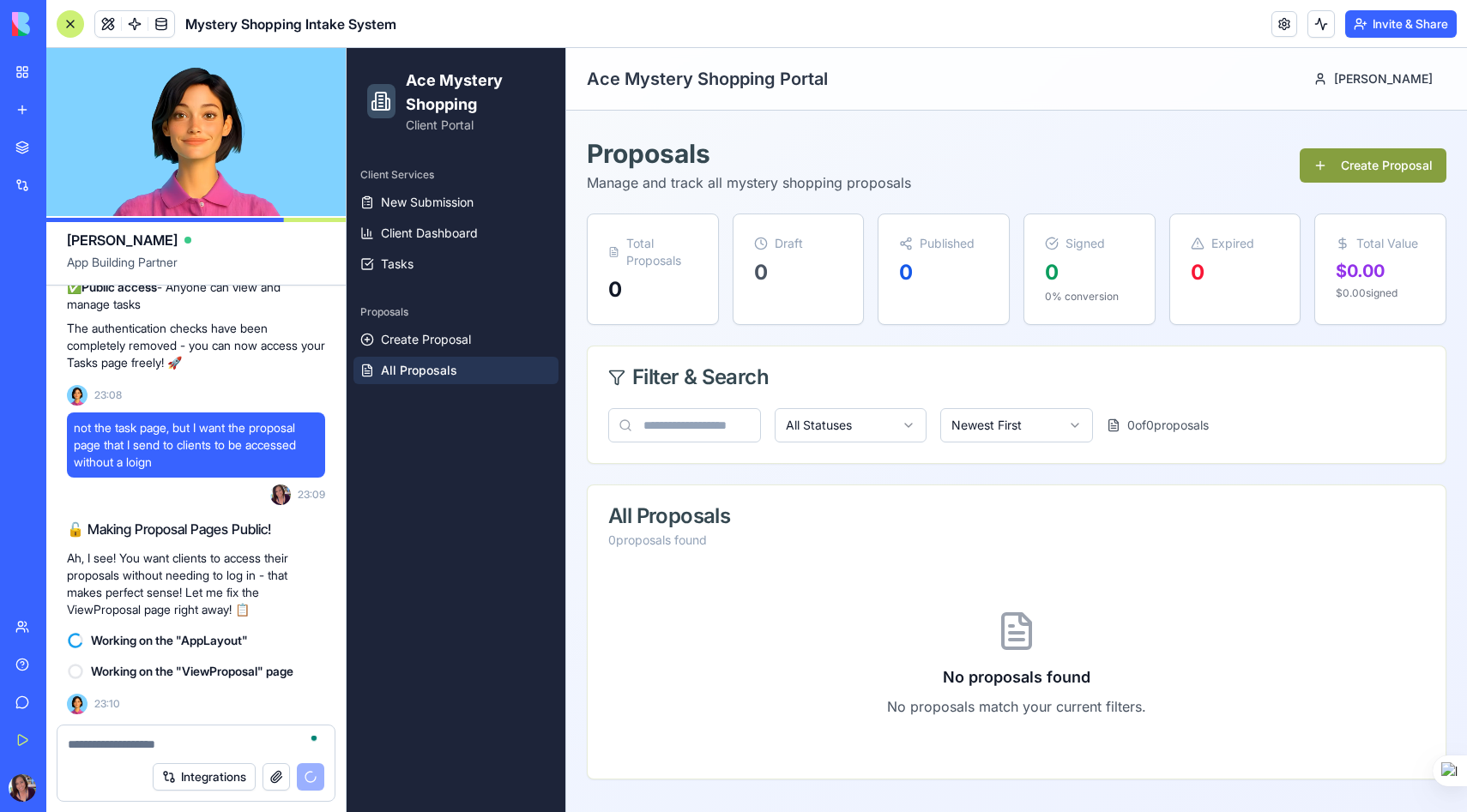
scroll to position [40550, 0]
click at [112, 743] on textarea "To enrich screen reader interactions, please activate Accessibility in Grammarl…" at bounding box center [196, 744] width 256 height 17
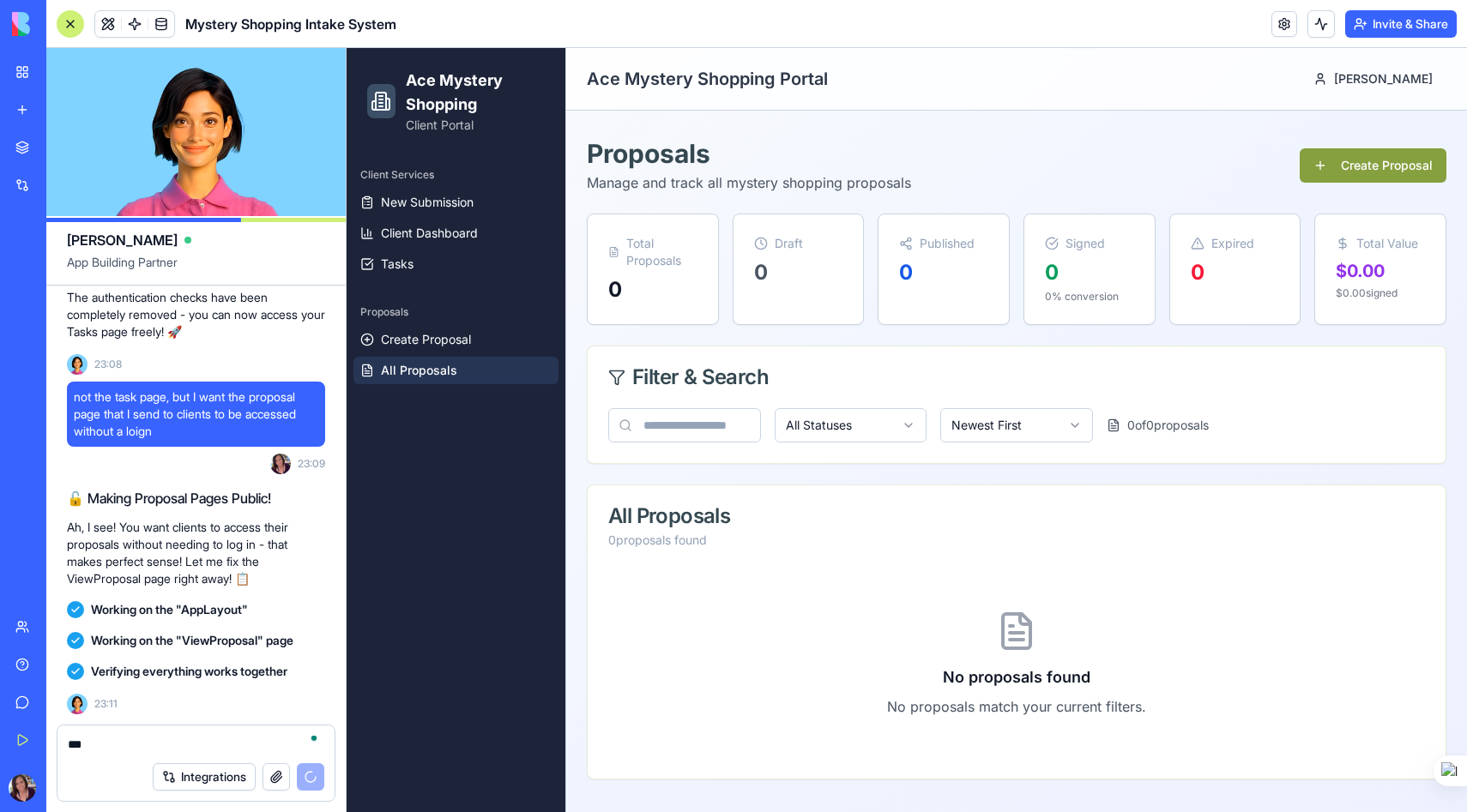
scroll to position [40862, 0]
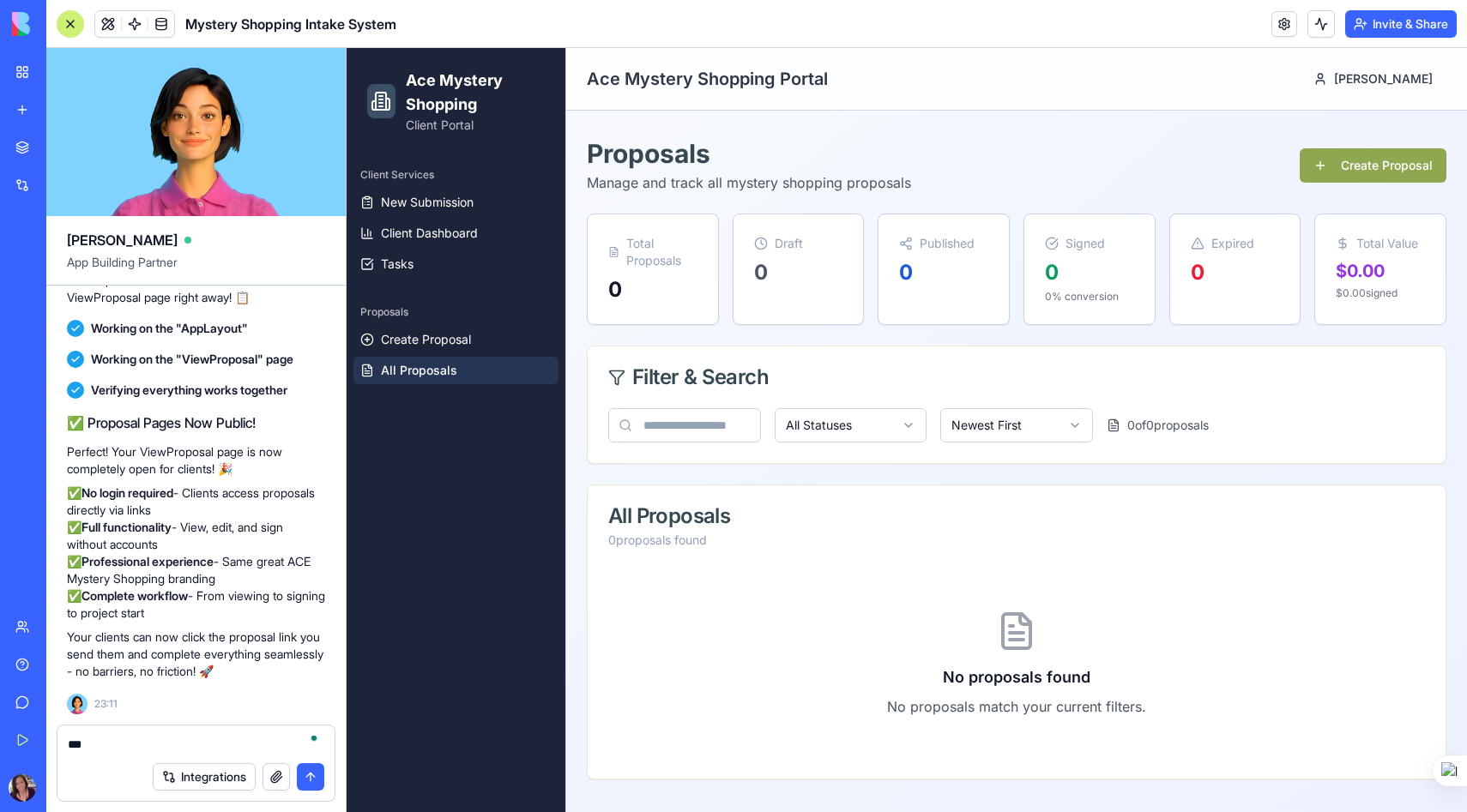
type textarea "***"
click at [1351, 155] on button "Create Proposal" at bounding box center [1372, 166] width 147 height 34
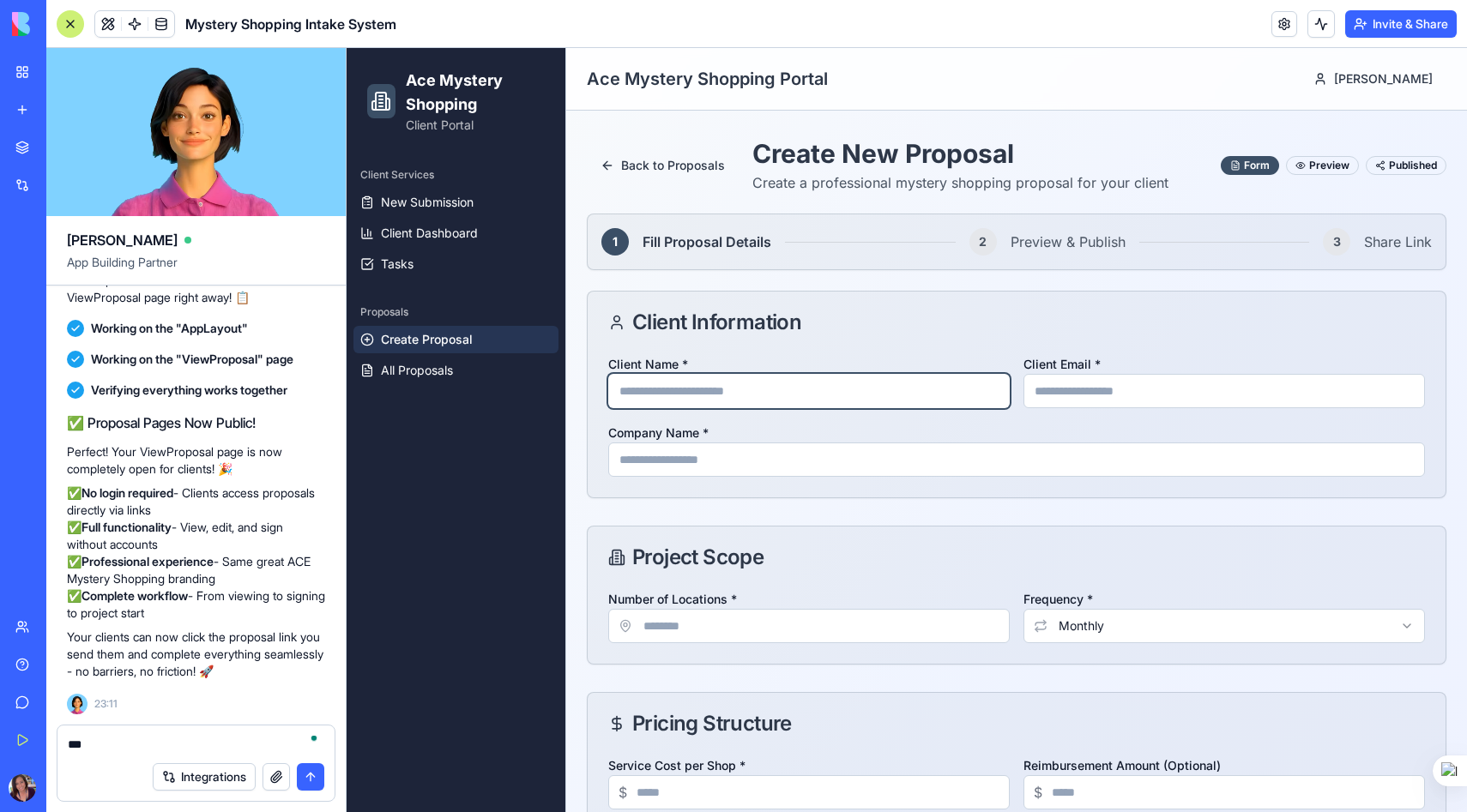
click at [714, 390] on input "Client Name *" at bounding box center [809, 391] width 401 height 34
type input "*"
type input "********"
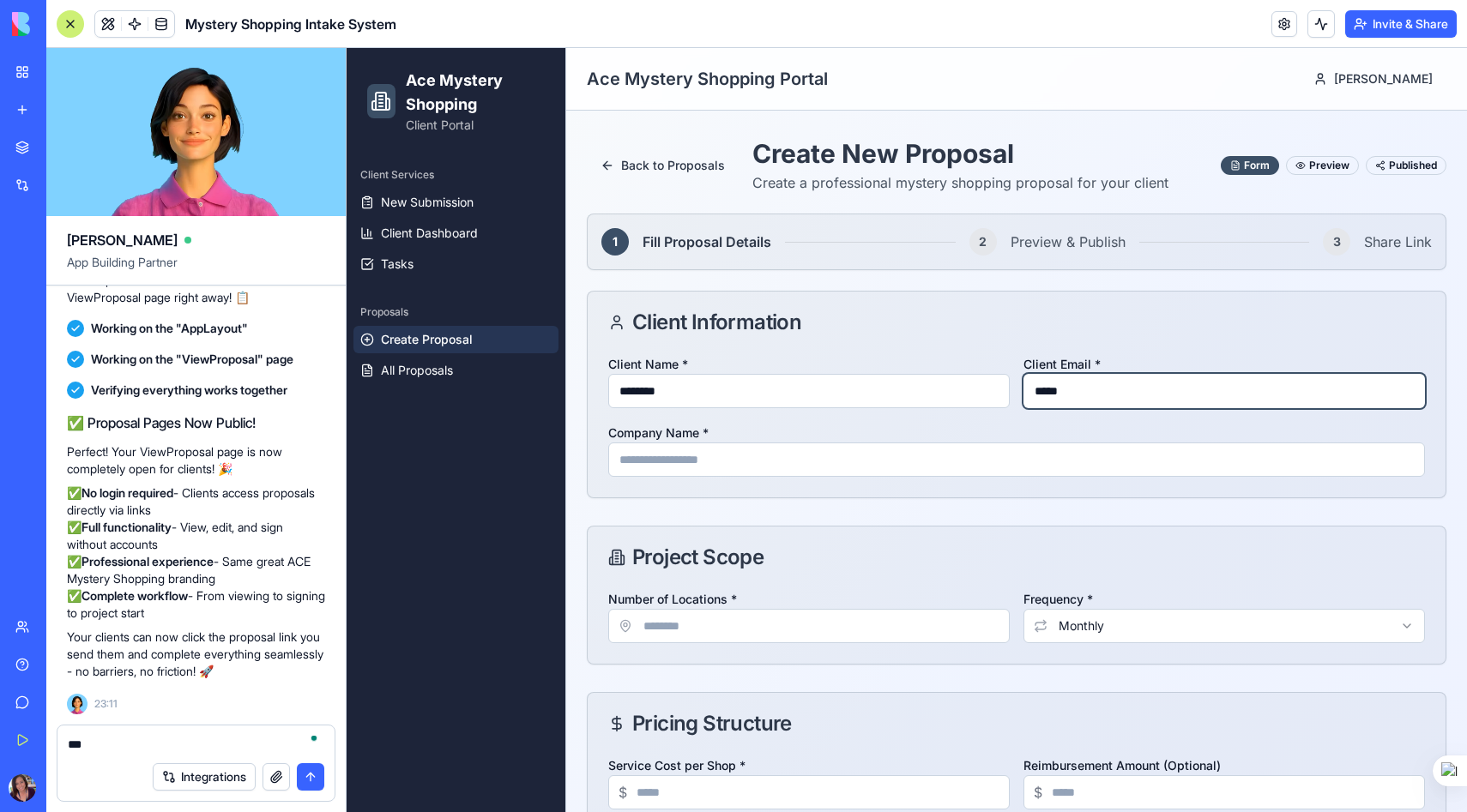
type input "*****"
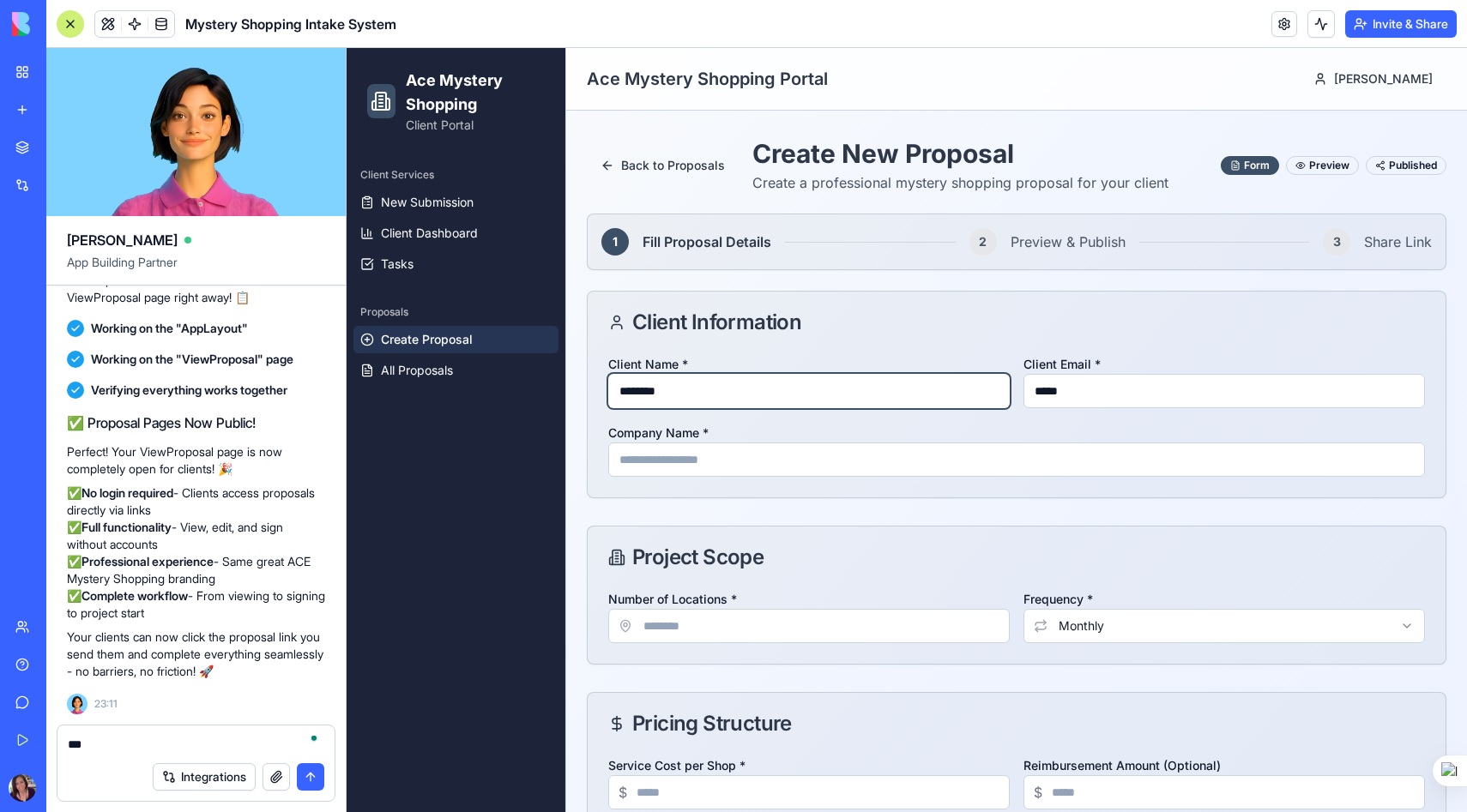
drag, startPoint x: 696, startPoint y: 400, endPoint x: 587, endPoint y: 392, distance: 109.3
click at [588, 393] on div "Client Name * ******** Client Email * ***** Company Name *" at bounding box center [1017, 425] width 858 height 144
type input "**********"
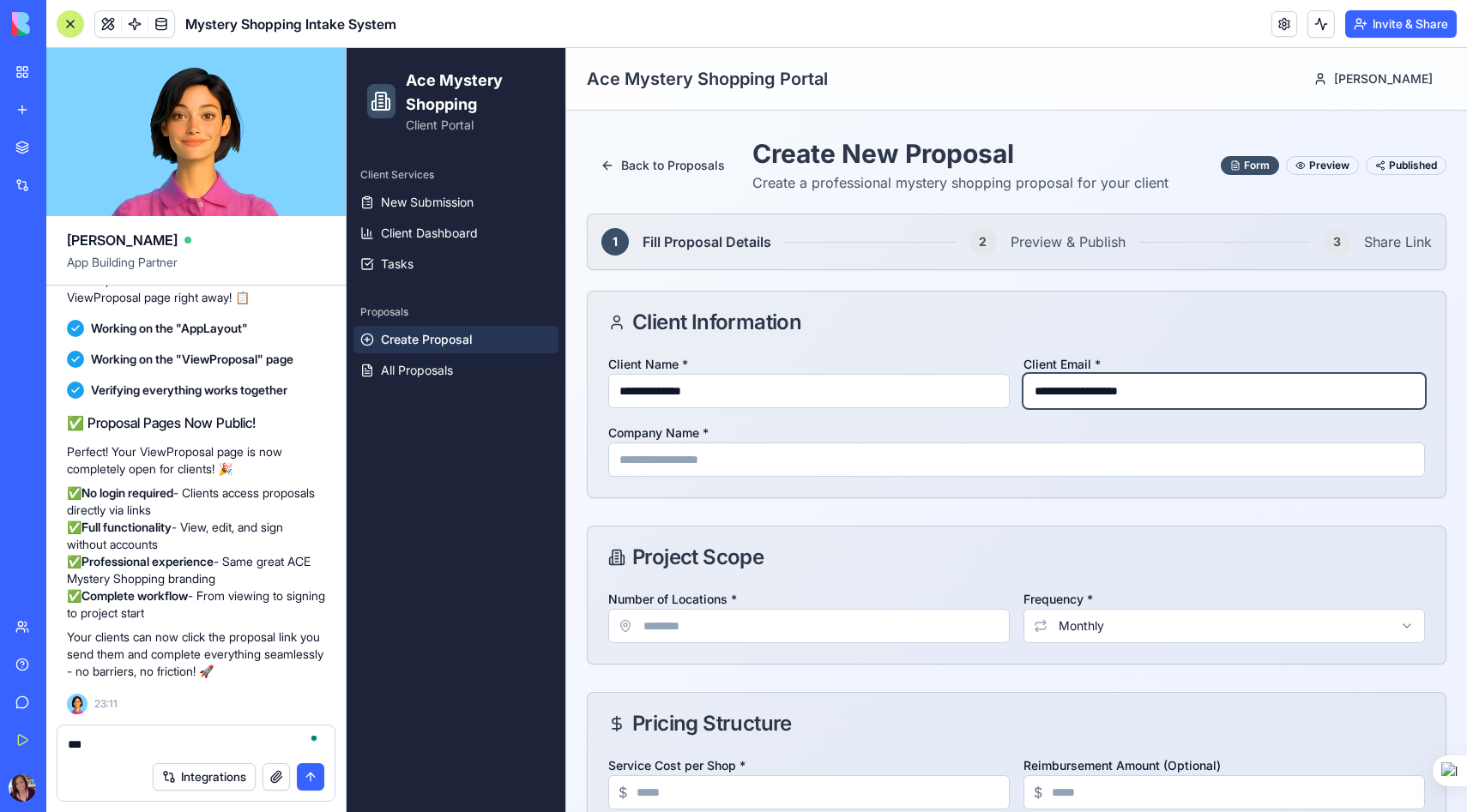
type input "**********"
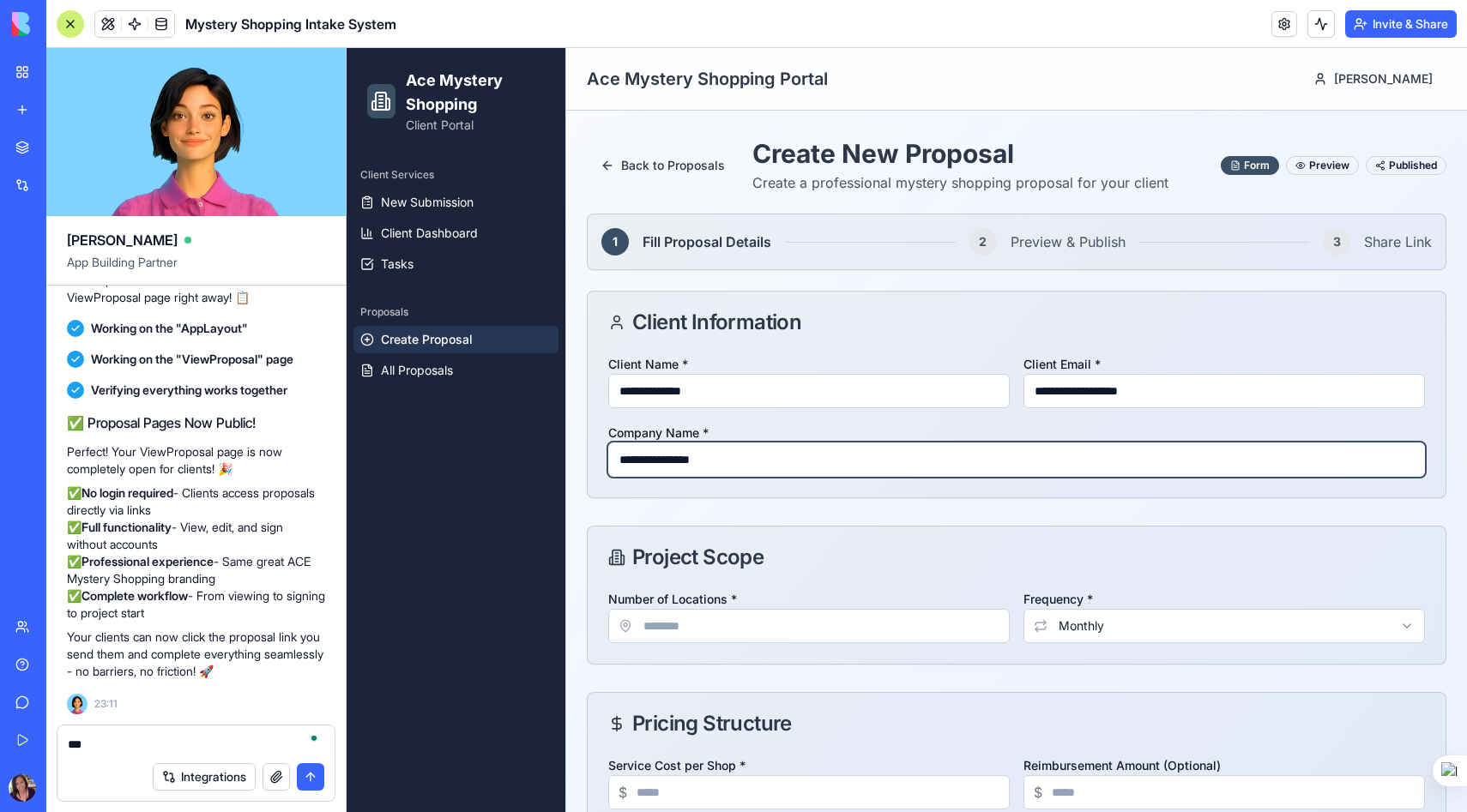
type input "**********"
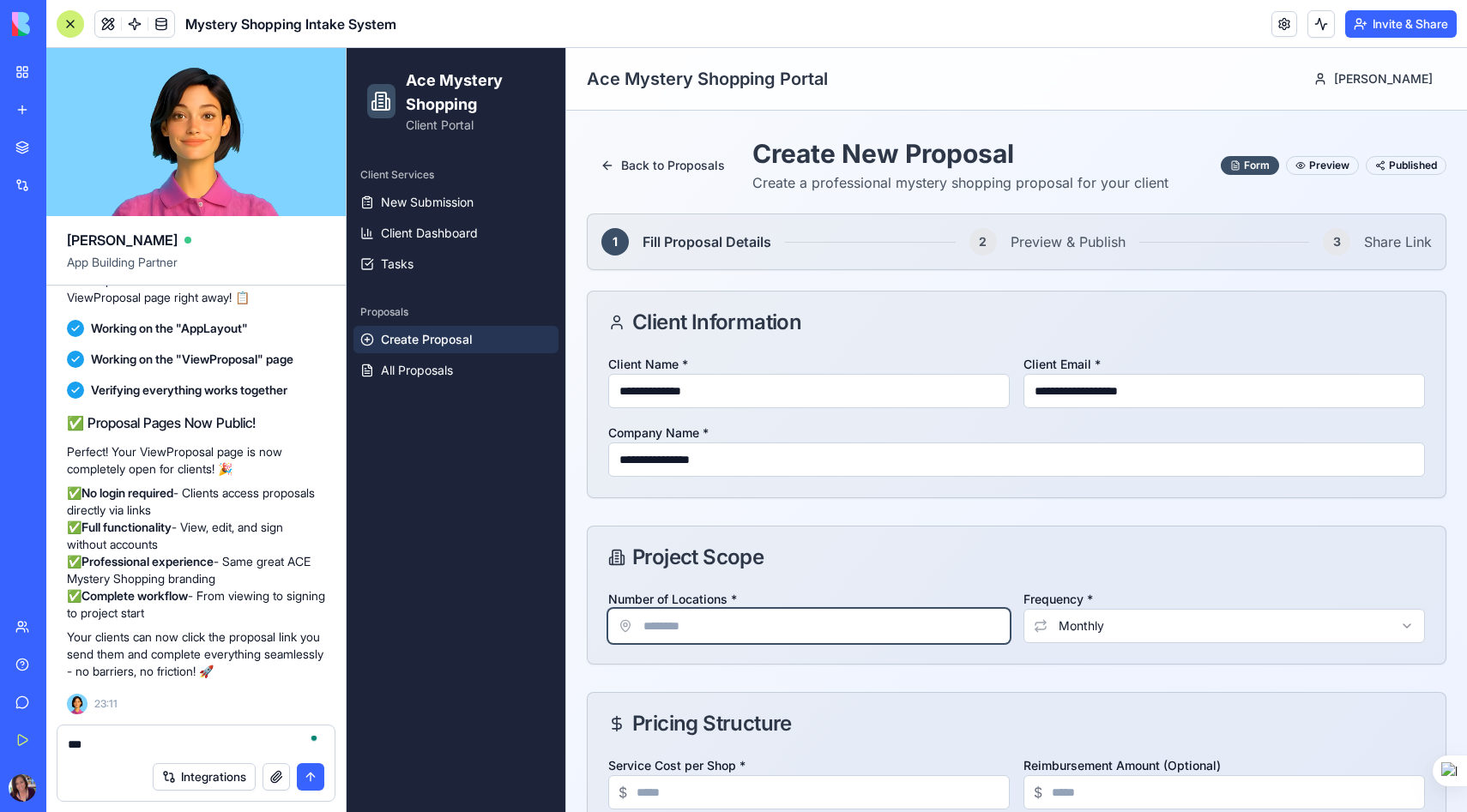
type input "*"
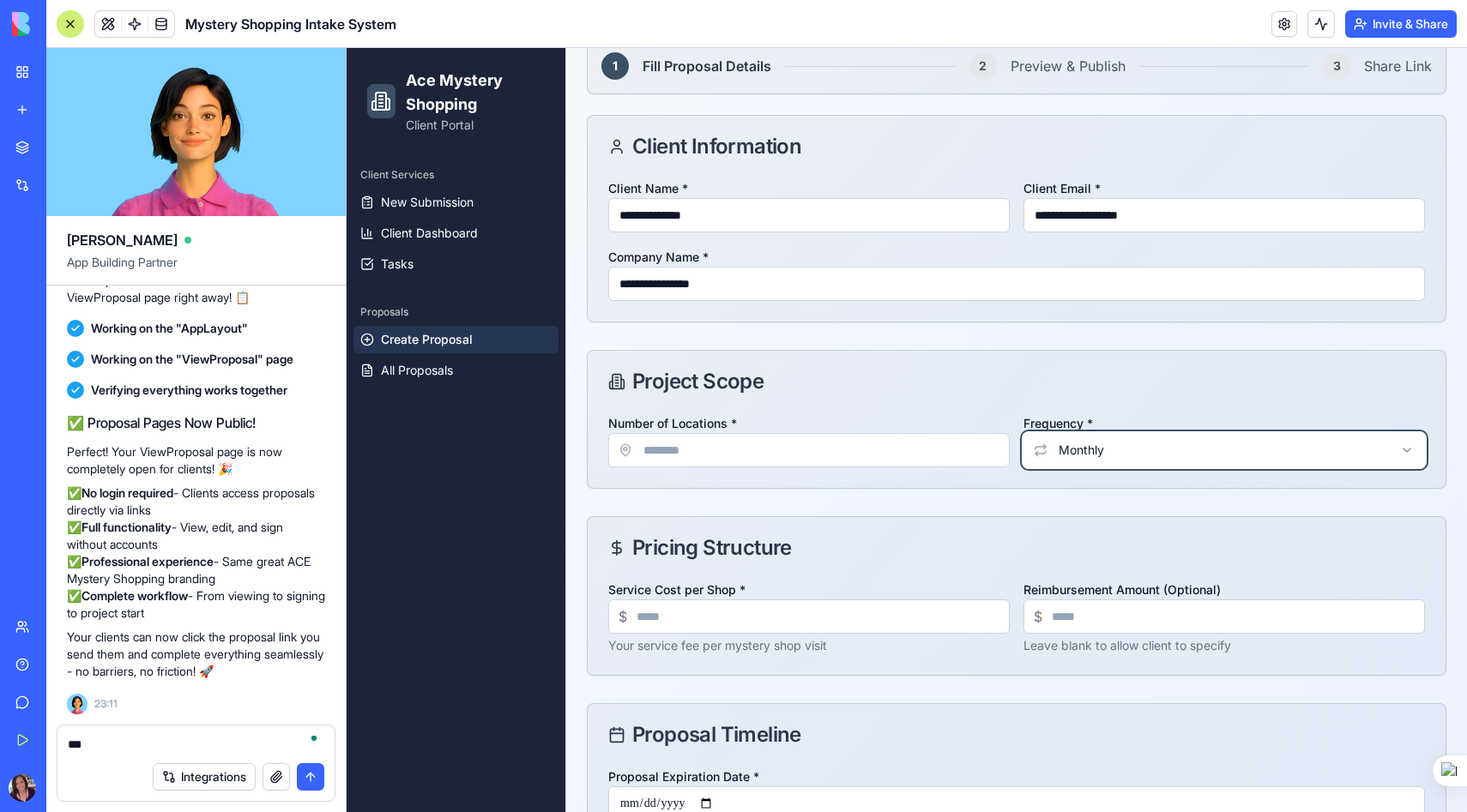
scroll to position [182, 0]
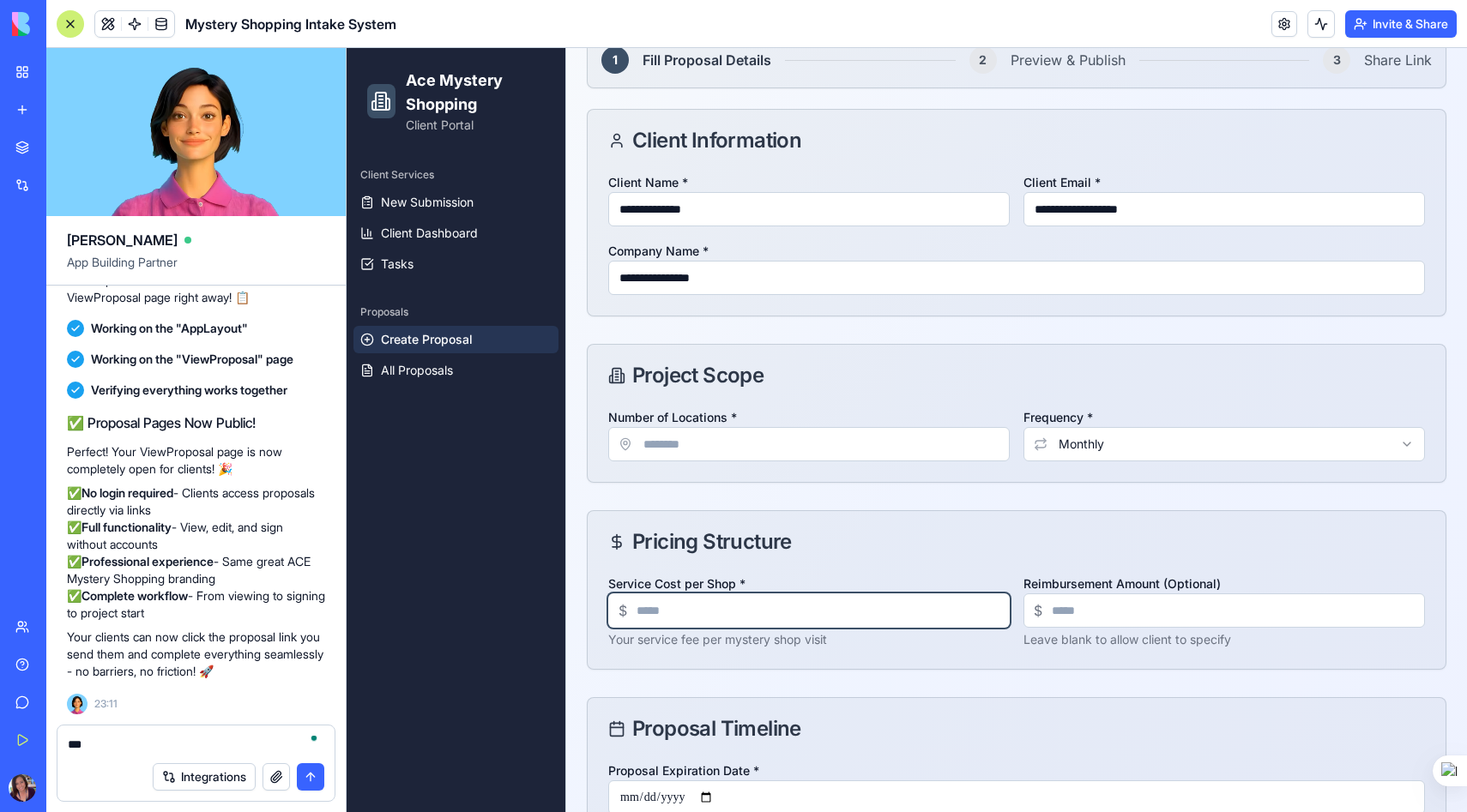
click at [659, 601] on input "Service Cost per Shop *" at bounding box center [809, 611] width 401 height 34
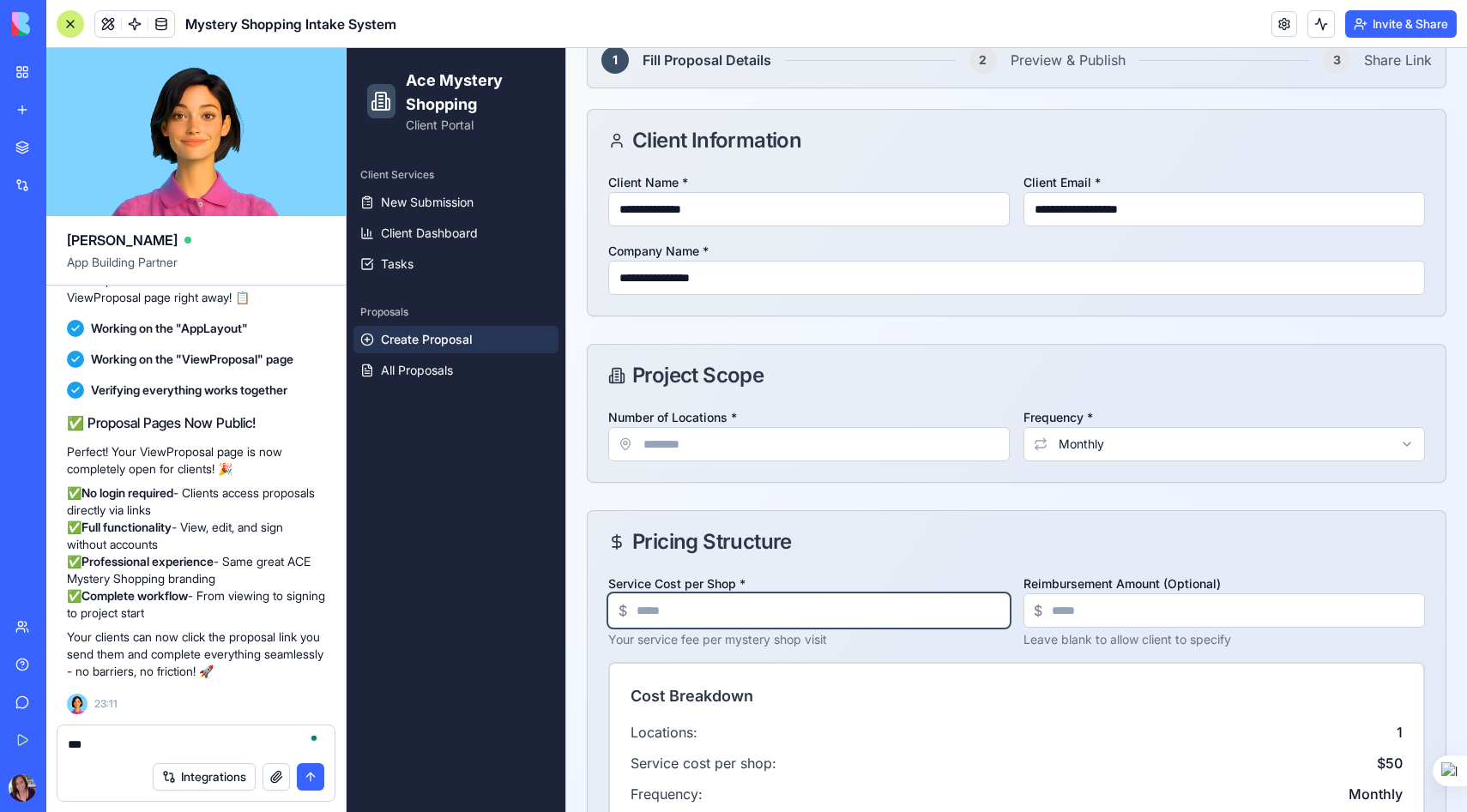
type input "**"
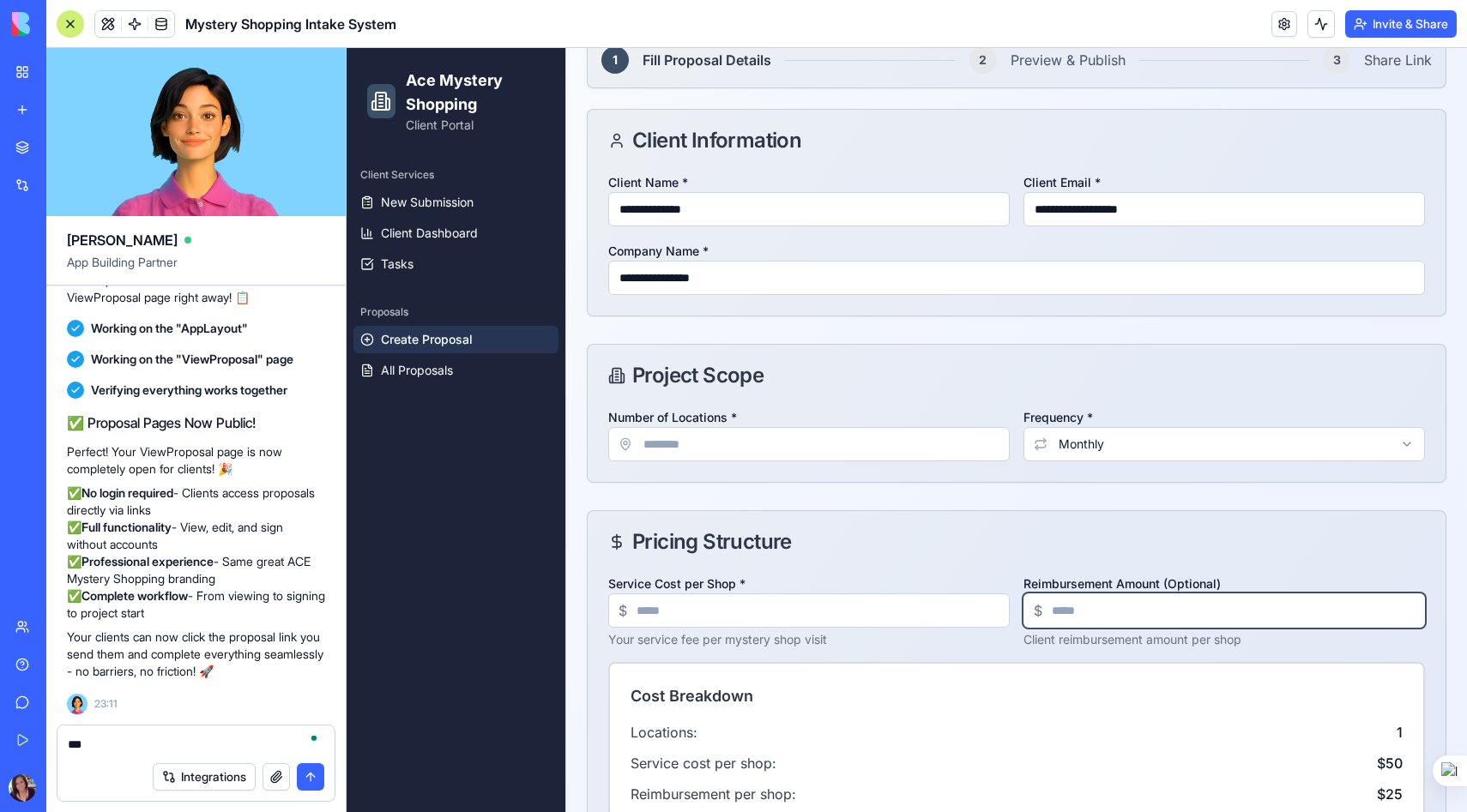
type input "**"
click at [859, 531] on div "Pricing Structure" at bounding box center [1017, 542] width 858 height 62
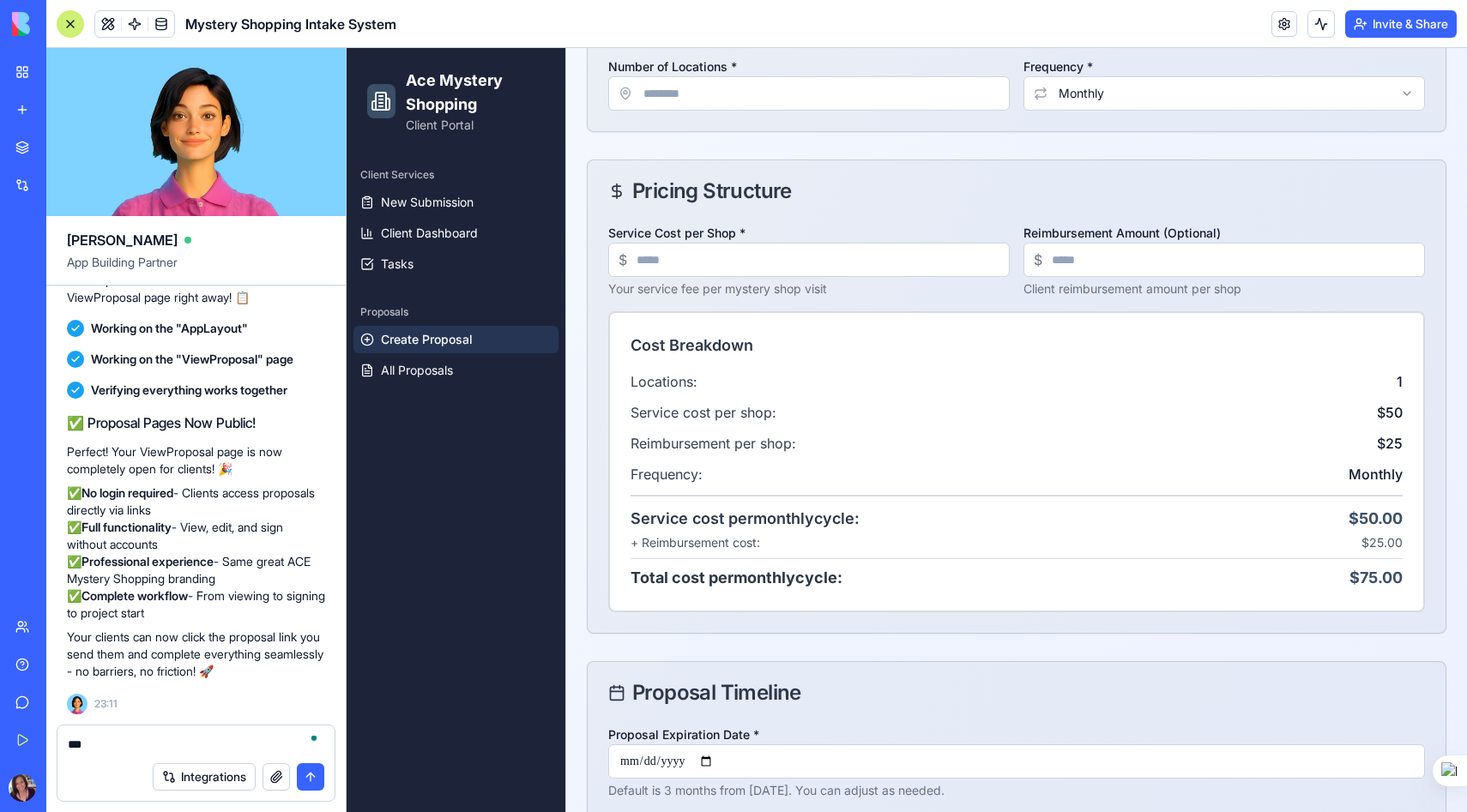
scroll to position [634, 0]
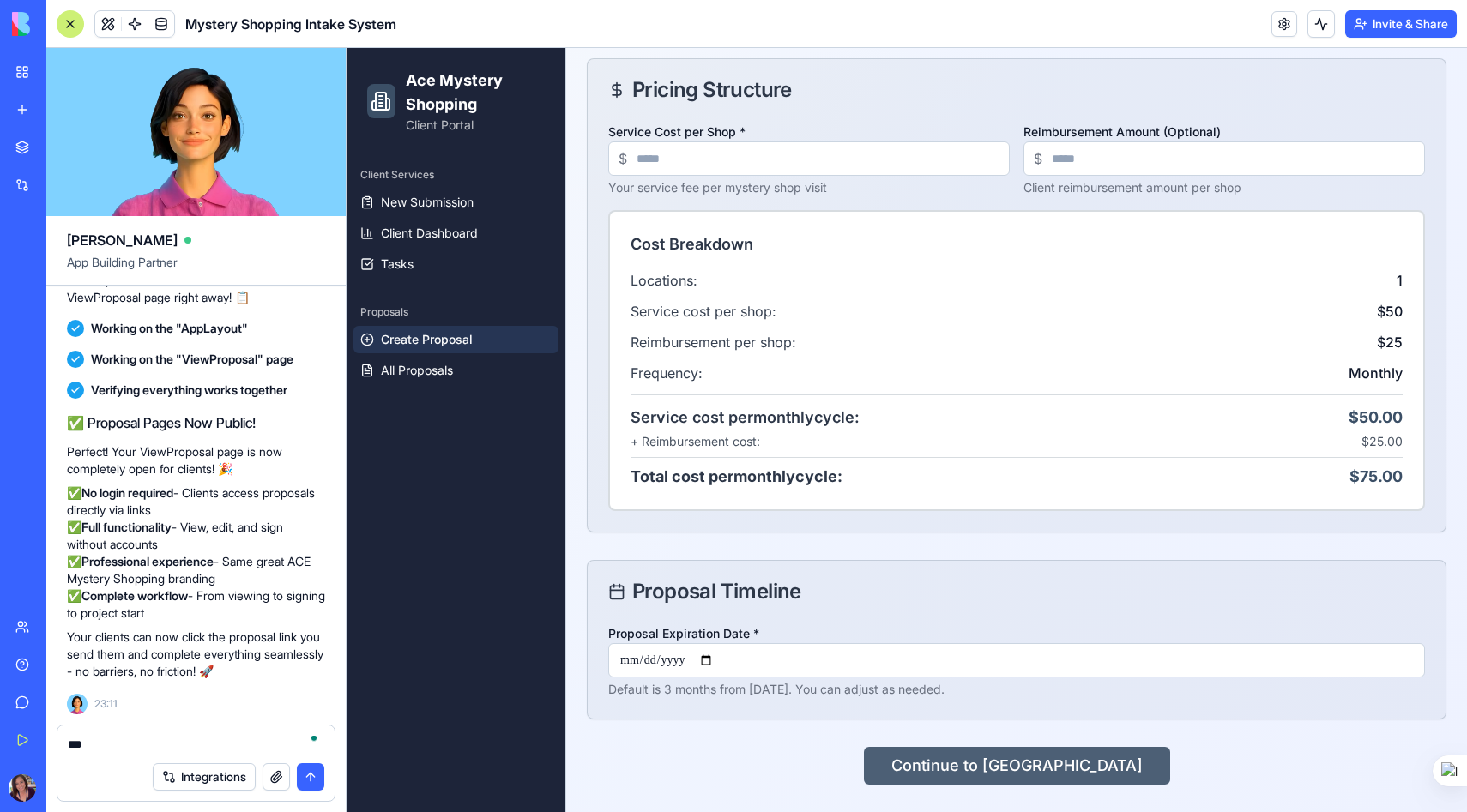
click at [1054, 771] on button "Continue to [GEOGRAPHIC_DATA]" at bounding box center [1017, 766] width 306 height 38
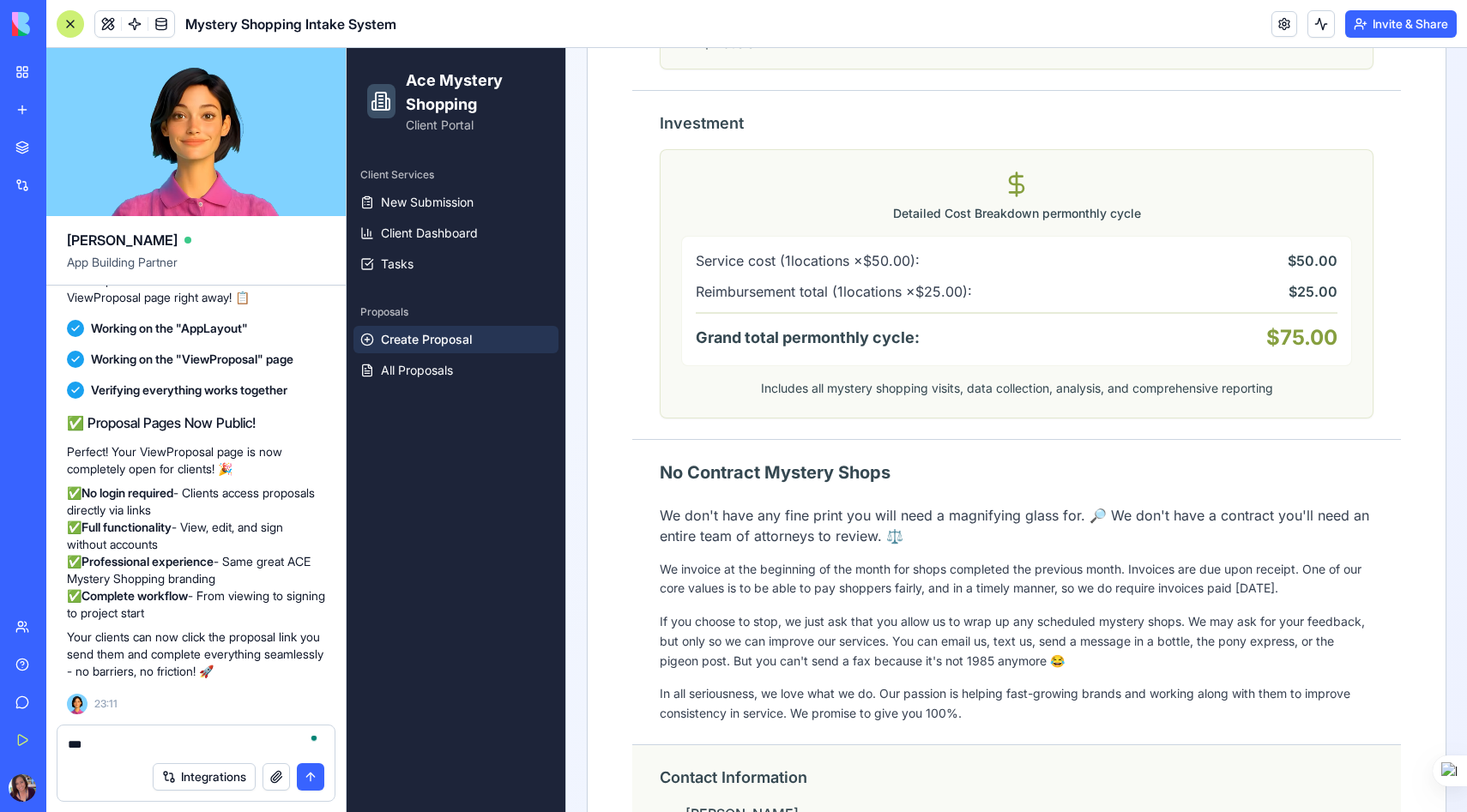
scroll to position [1379, 0]
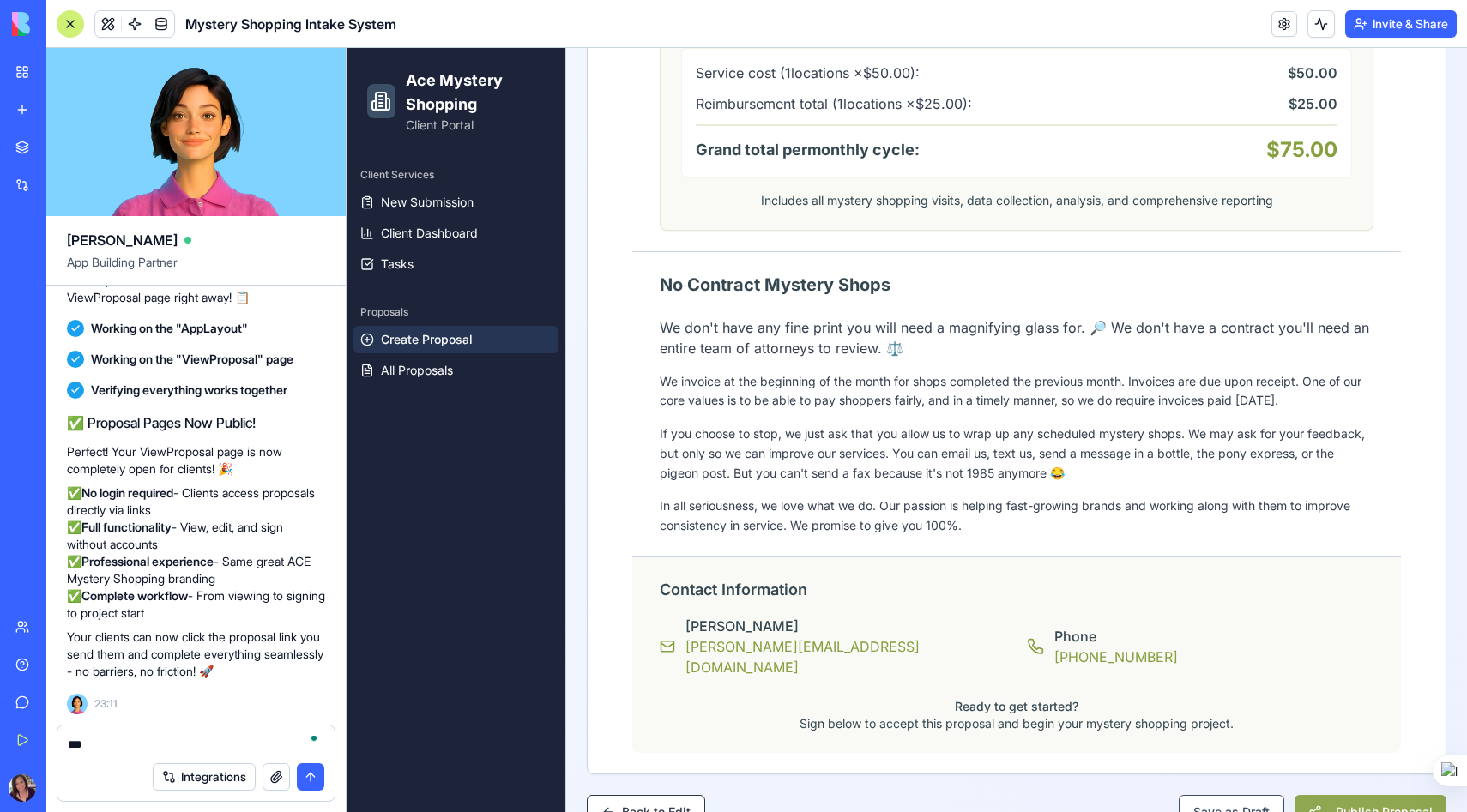
click at [1366, 795] on button "Publish Proposal" at bounding box center [1370, 812] width 152 height 34
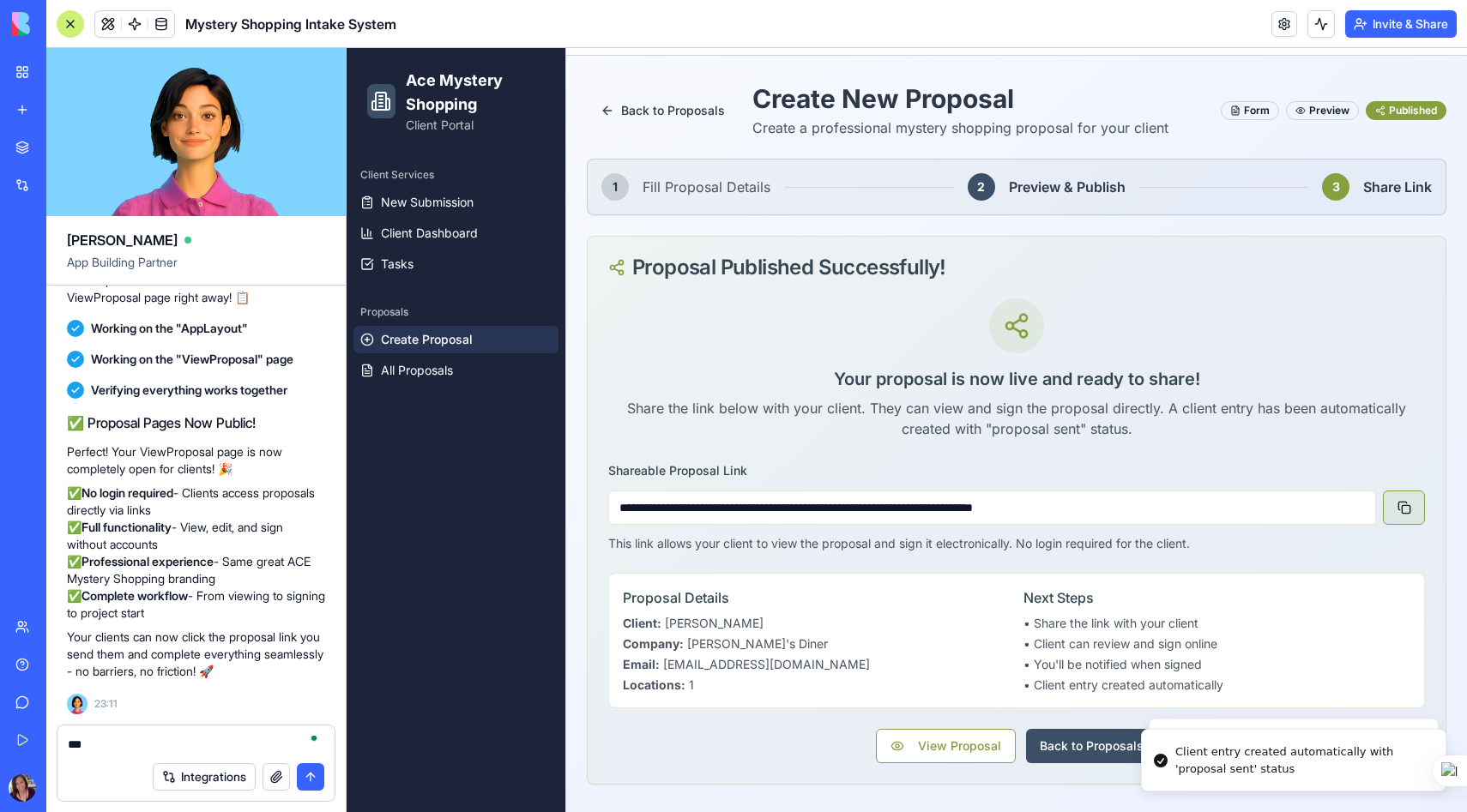
click at [1405, 507] on button at bounding box center [1403, 508] width 42 height 34
click at [1081, 740] on button "Back to Proposals" at bounding box center [1091, 746] width 131 height 34
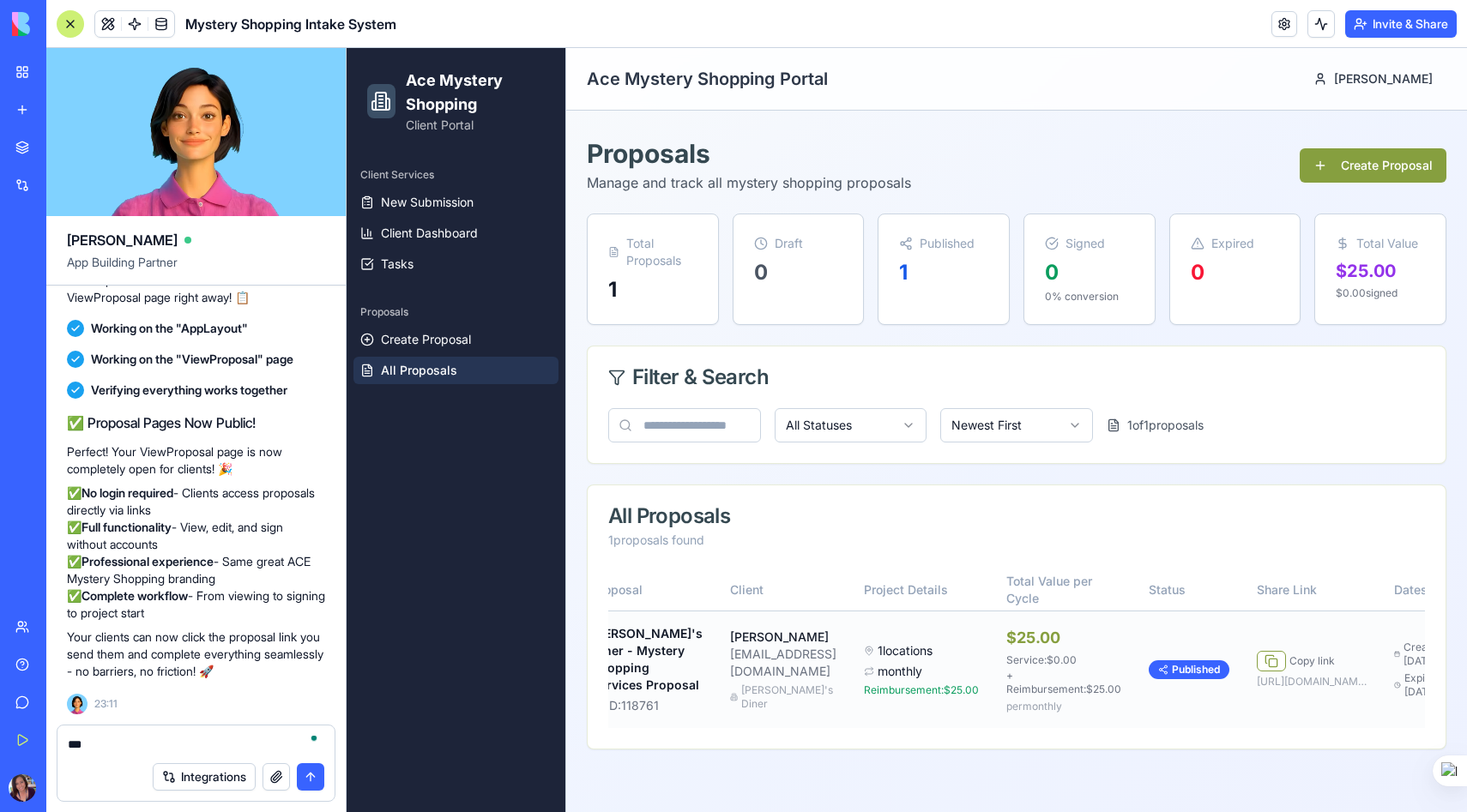
scroll to position [0, 29]
click at [1466, 681] on button at bounding box center [1496, 670] width 36 height 31
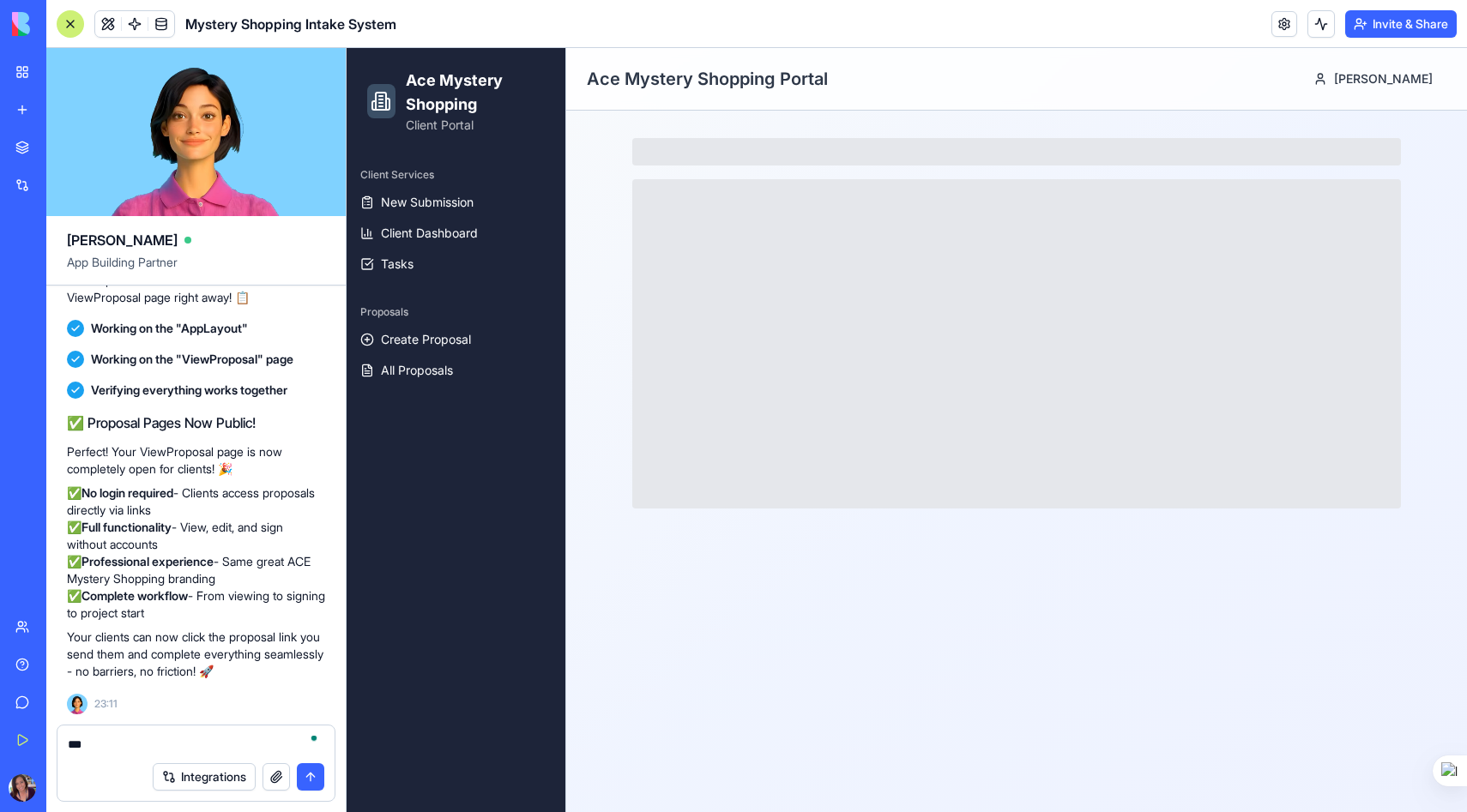
scroll to position [0, 0]
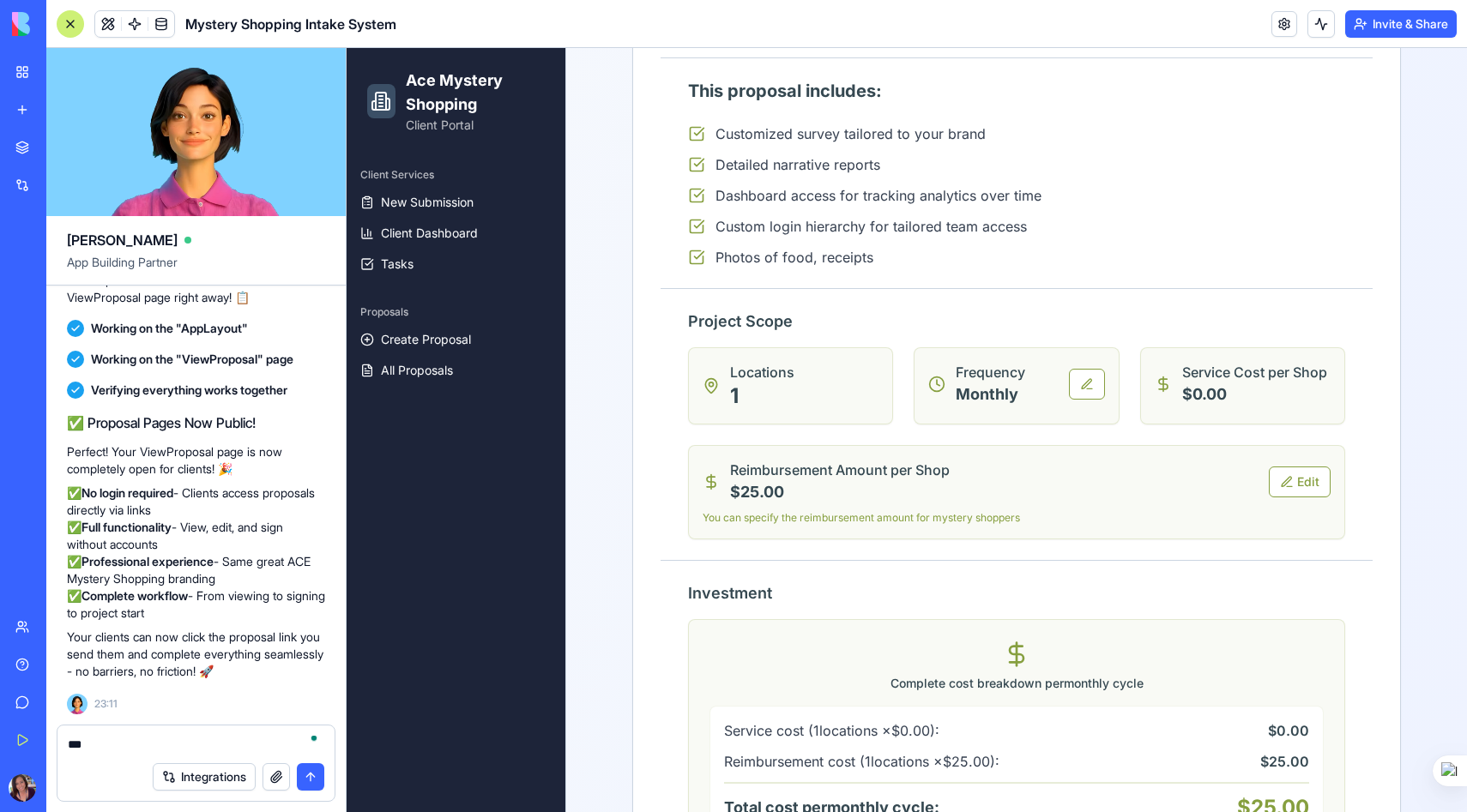
scroll to position [1174, 0]
click at [454, 233] on span "Client Dashboard" at bounding box center [429, 233] width 97 height 17
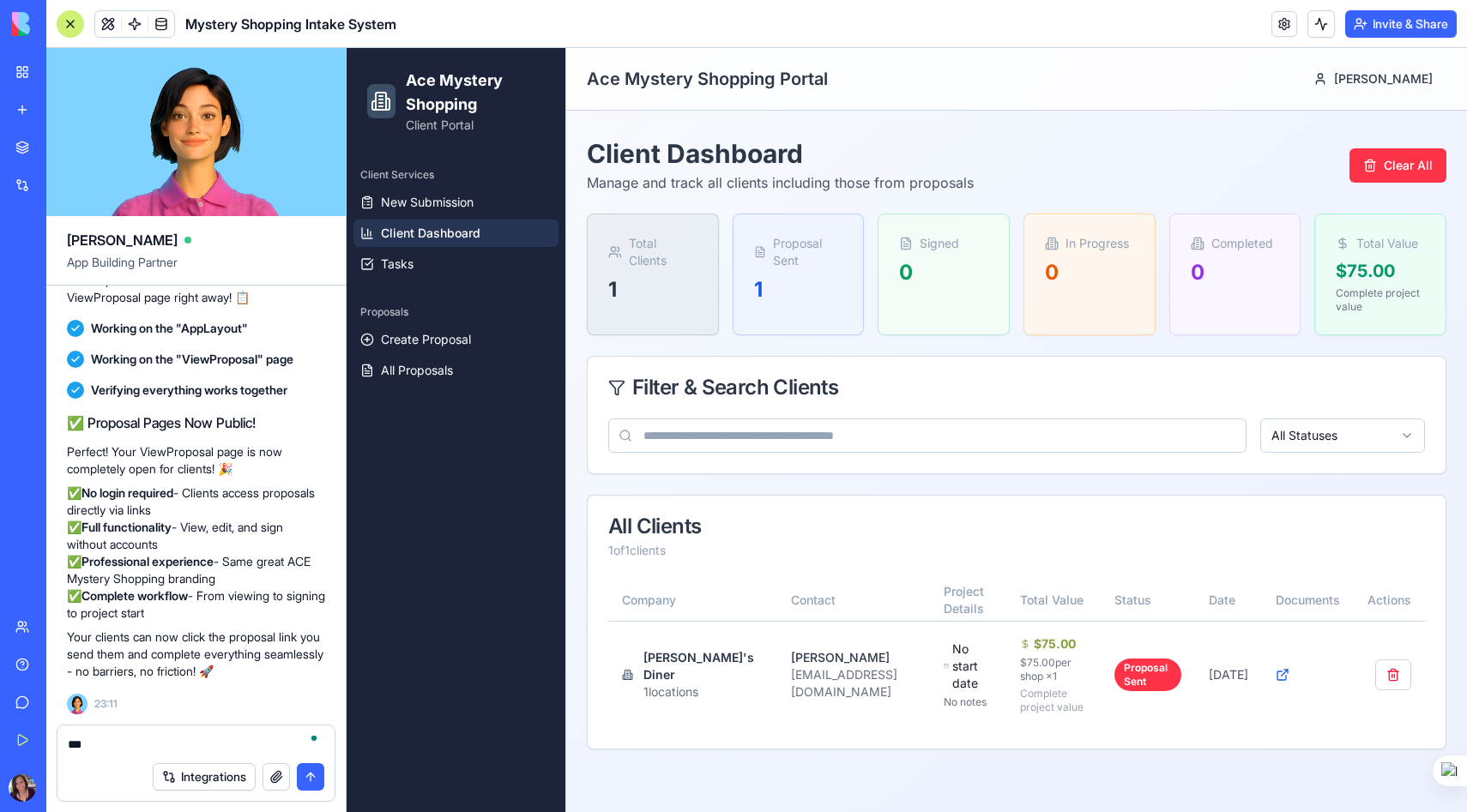
scroll to position [0, 0]
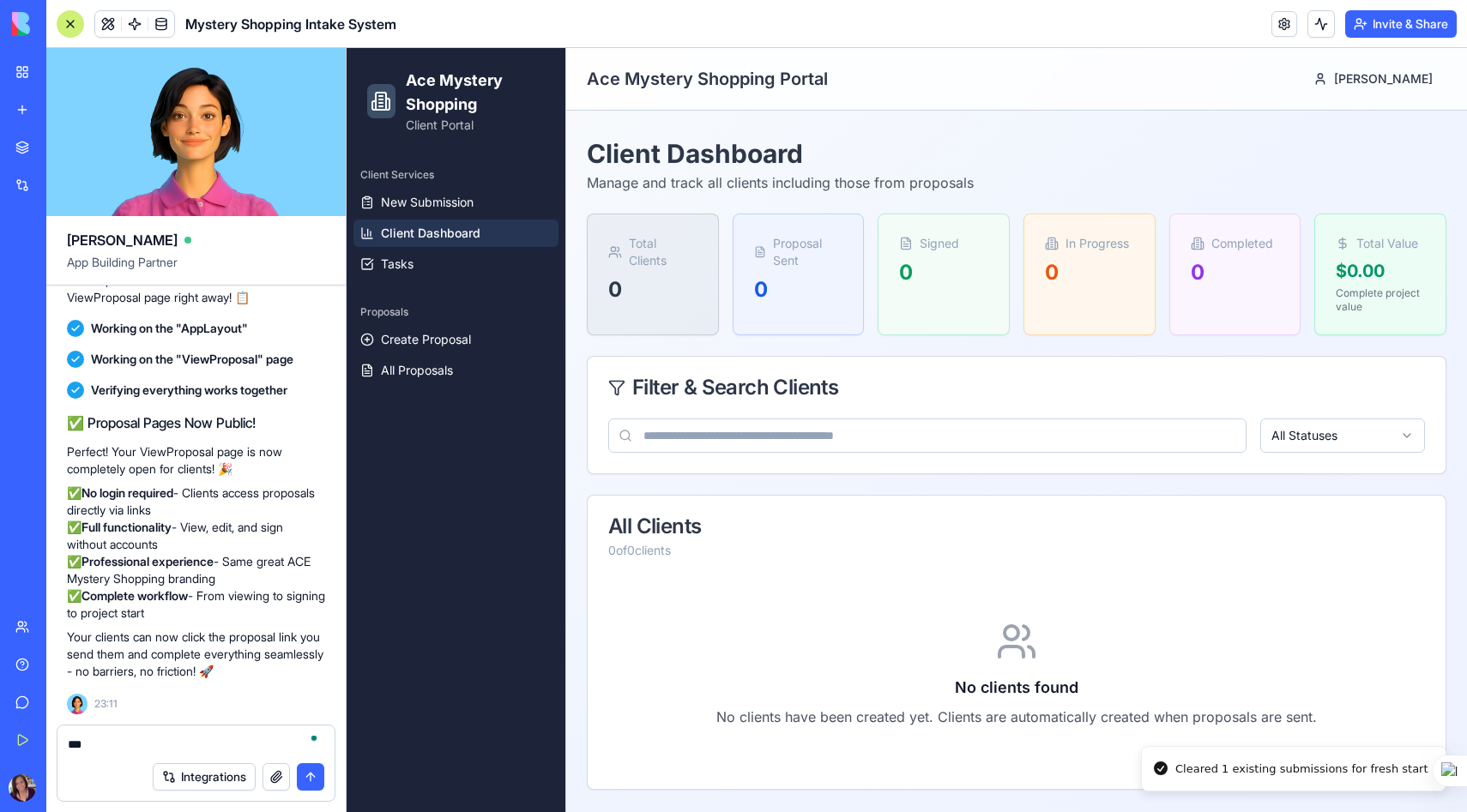
click at [111, 742] on textarea "***" at bounding box center [196, 744] width 256 height 17
drag, startPoint x: 111, startPoint y: 742, endPoint x: 63, endPoint y: 732, distance: 49.0
click at [63, 735] on div "***" at bounding box center [196, 739] width 277 height 27
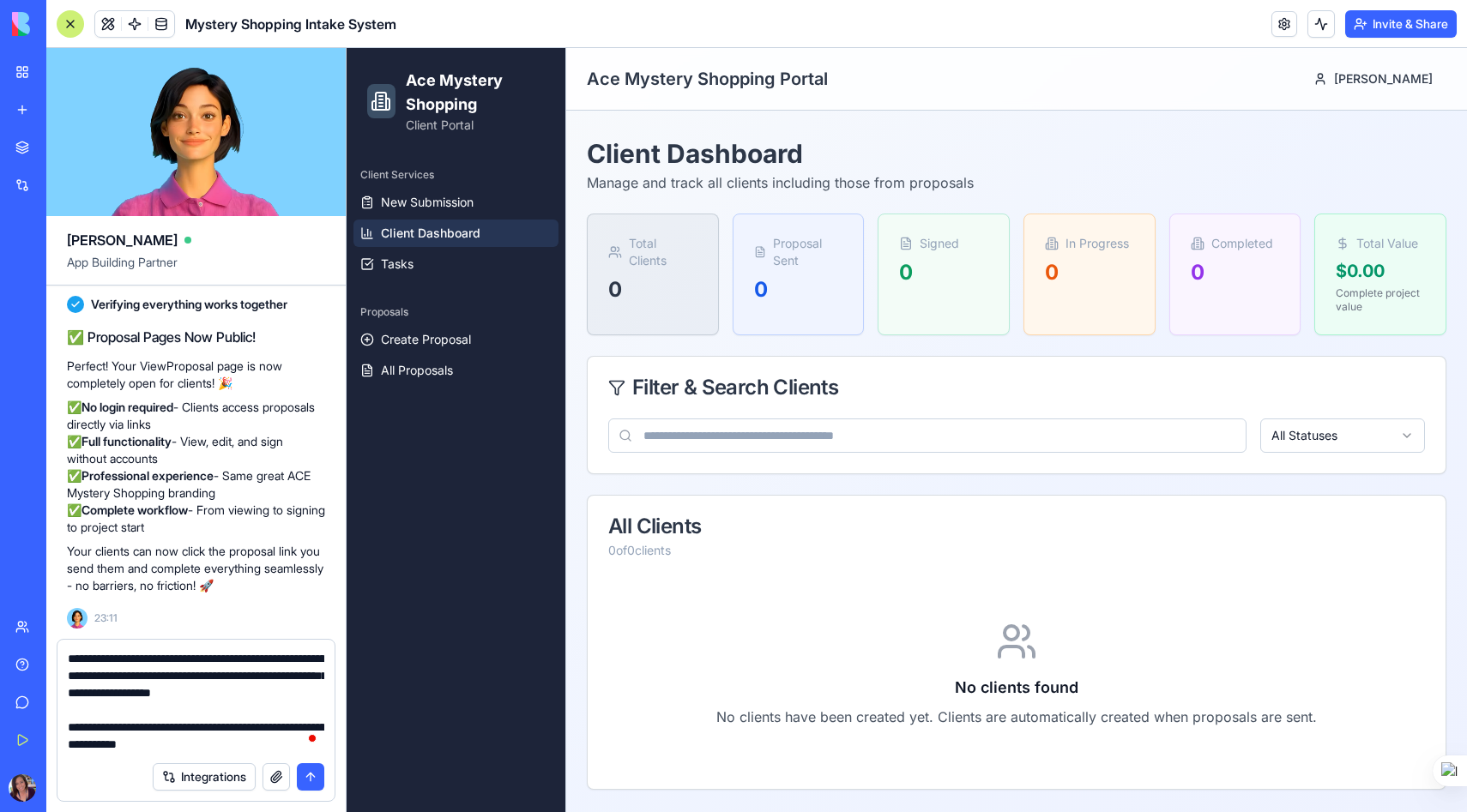
type textarea "**********"
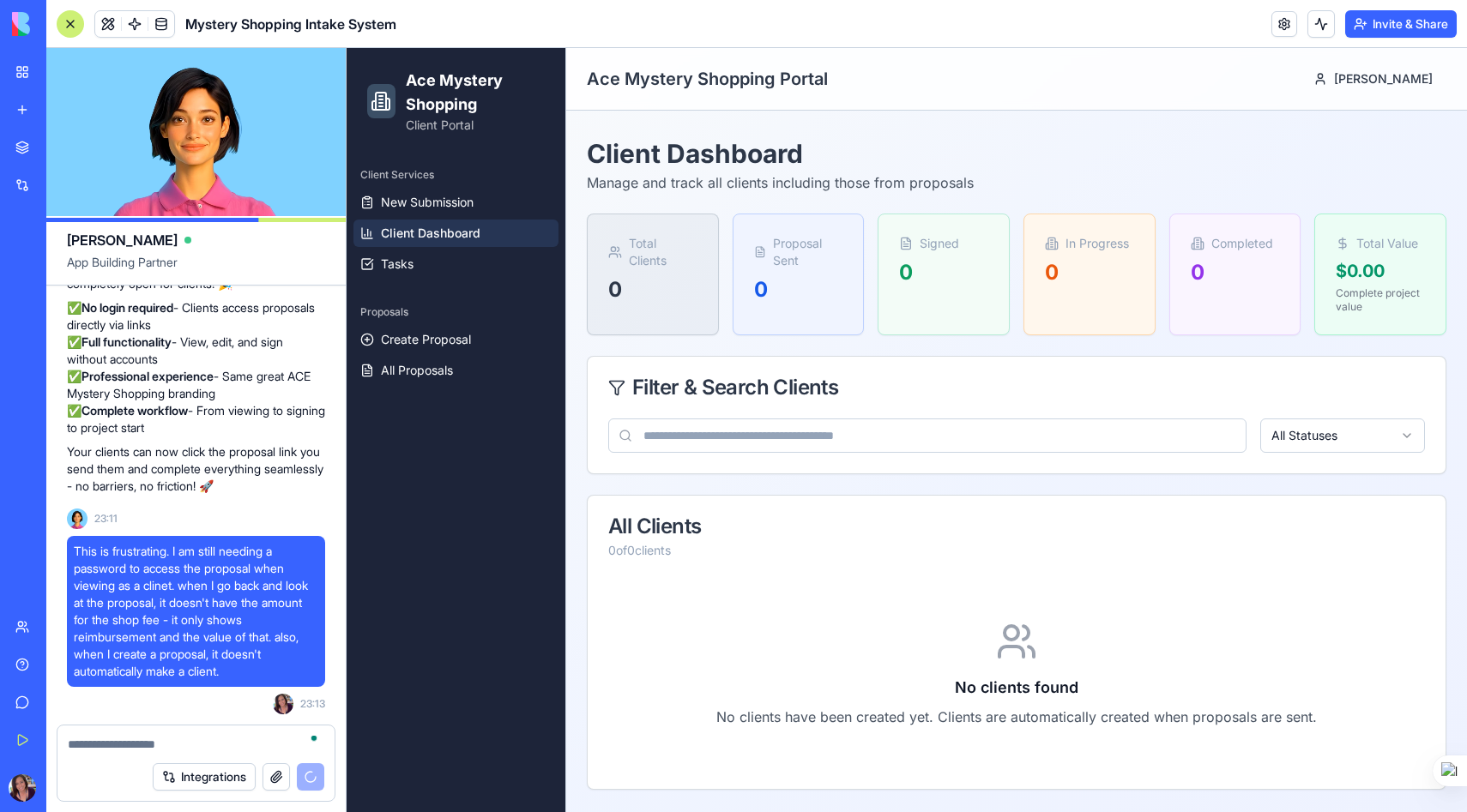
click at [39, 706] on link "Give feedback" at bounding box center [40, 702] width 69 height 34
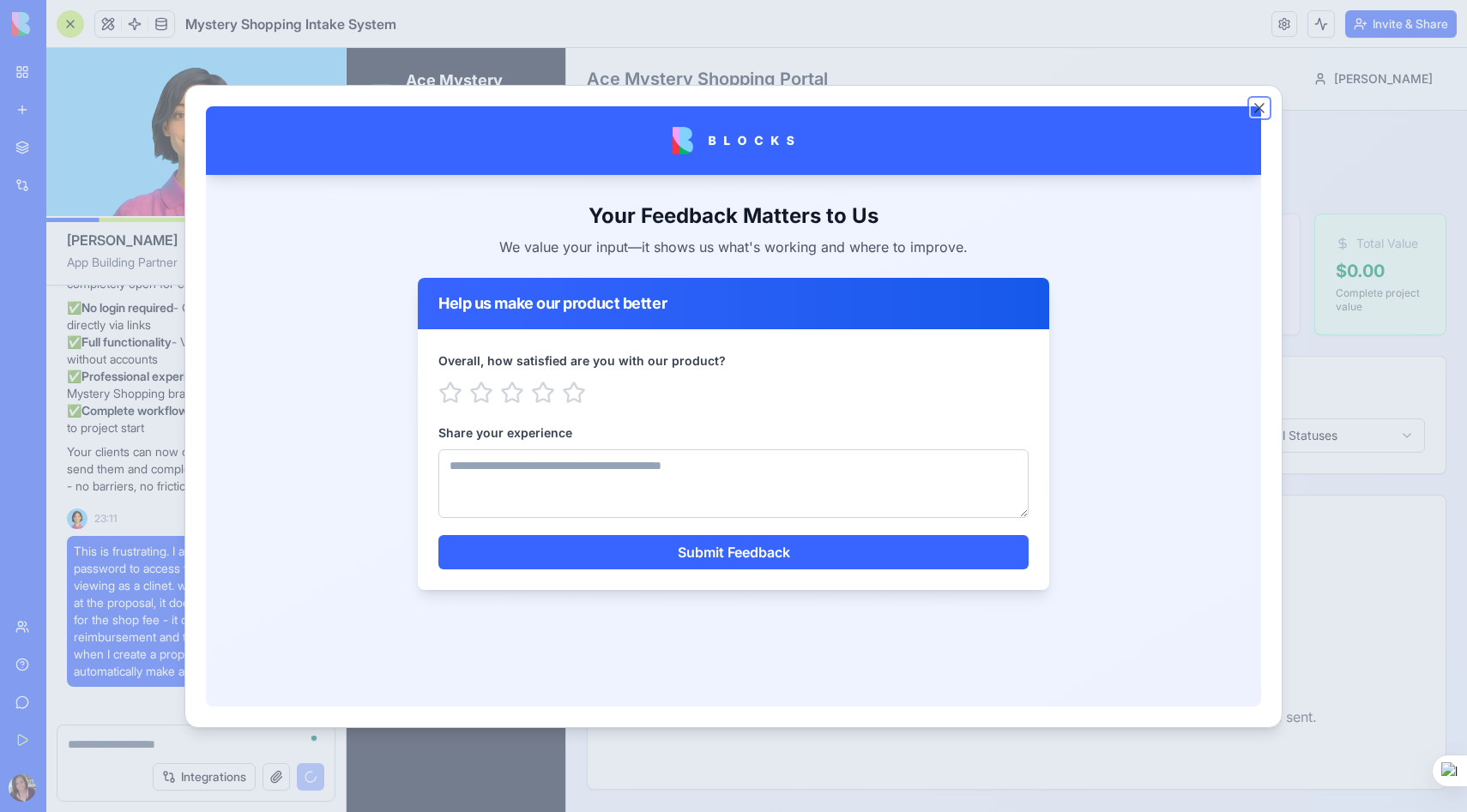
click at [1257, 106] on button "Close" at bounding box center [1259, 108] width 17 height 17
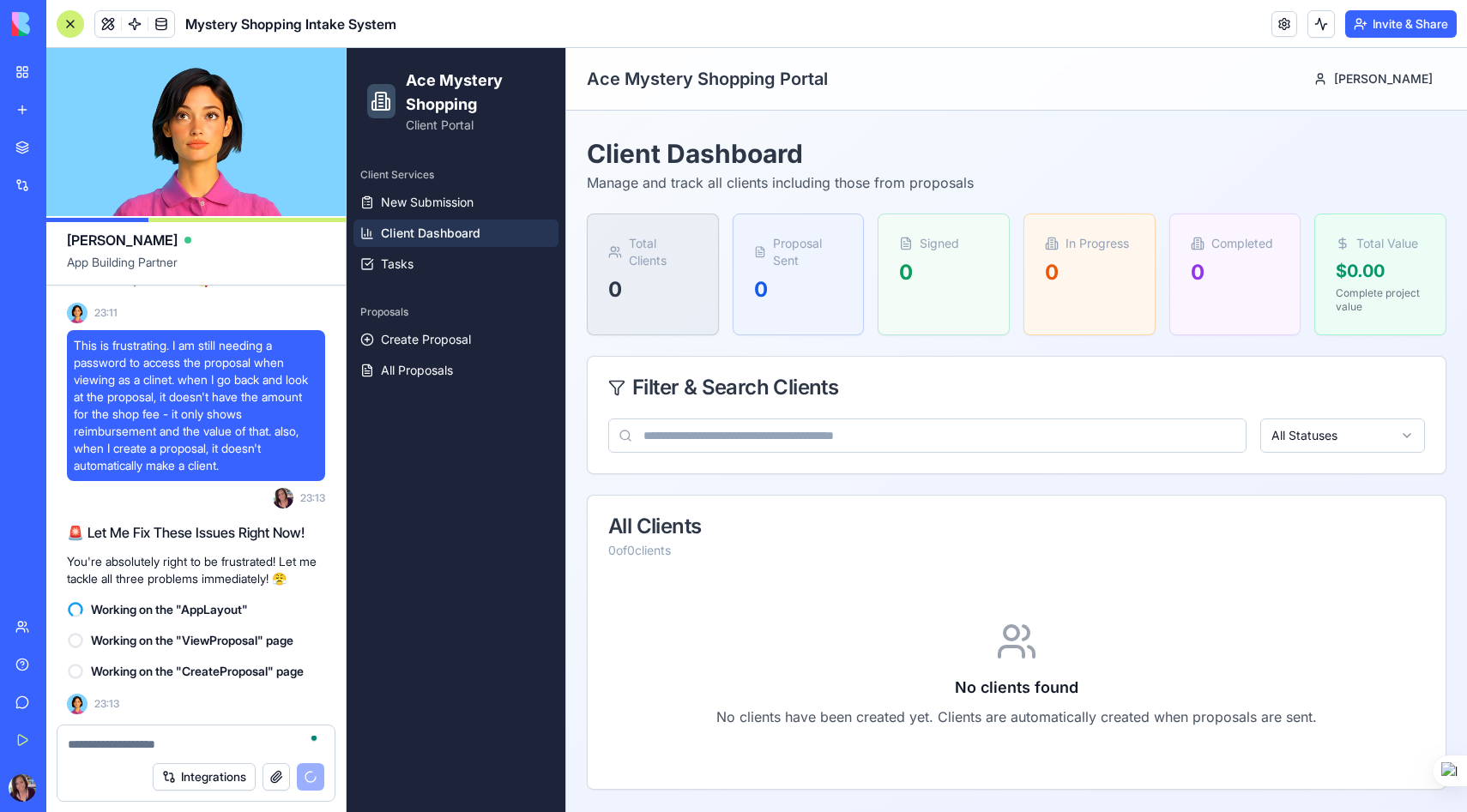
scroll to position [100, 0]
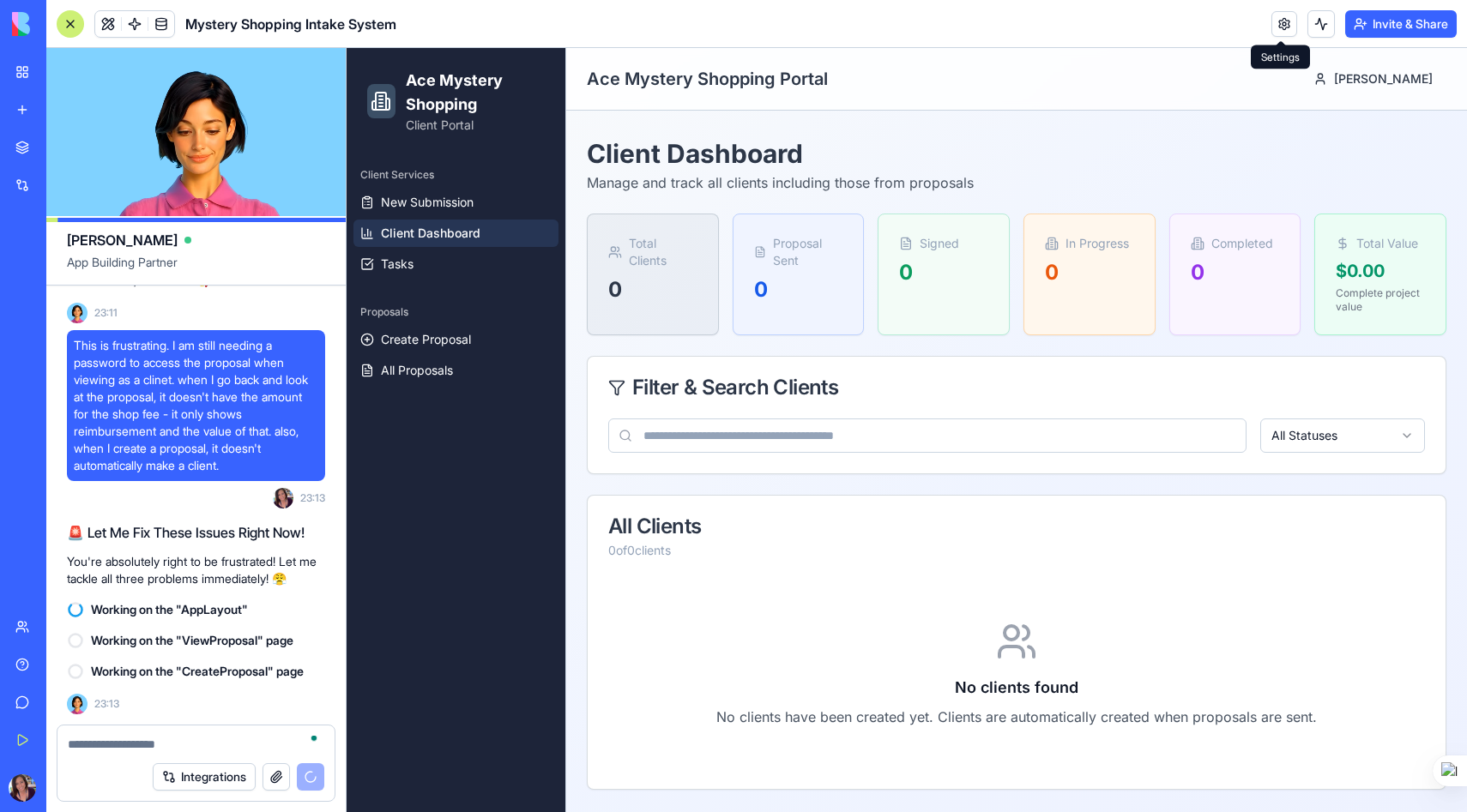
click at [1287, 23] on link at bounding box center [1284, 24] width 26 height 26
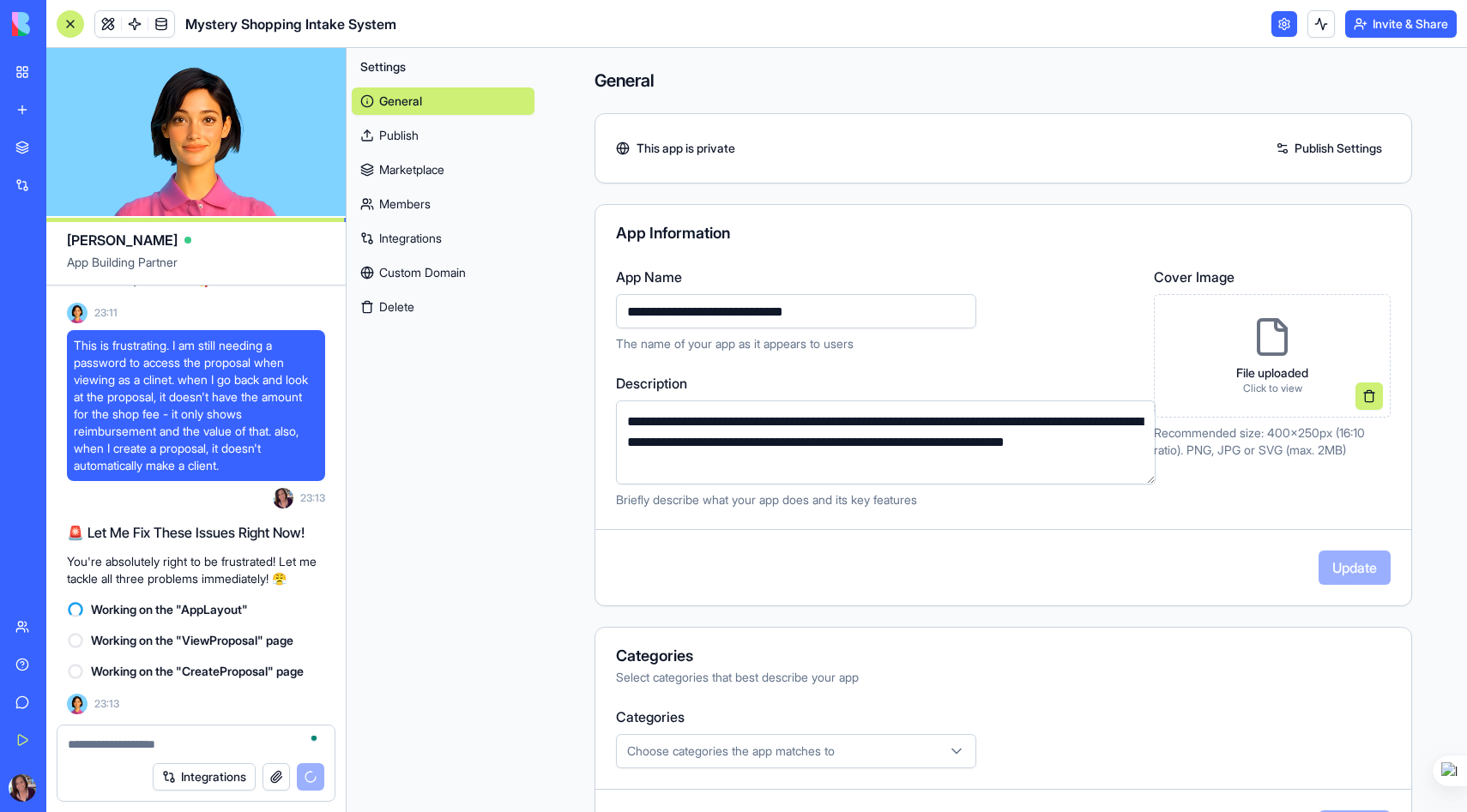
click at [406, 173] on link "Marketplace" at bounding box center [443, 170] width 183 height 27
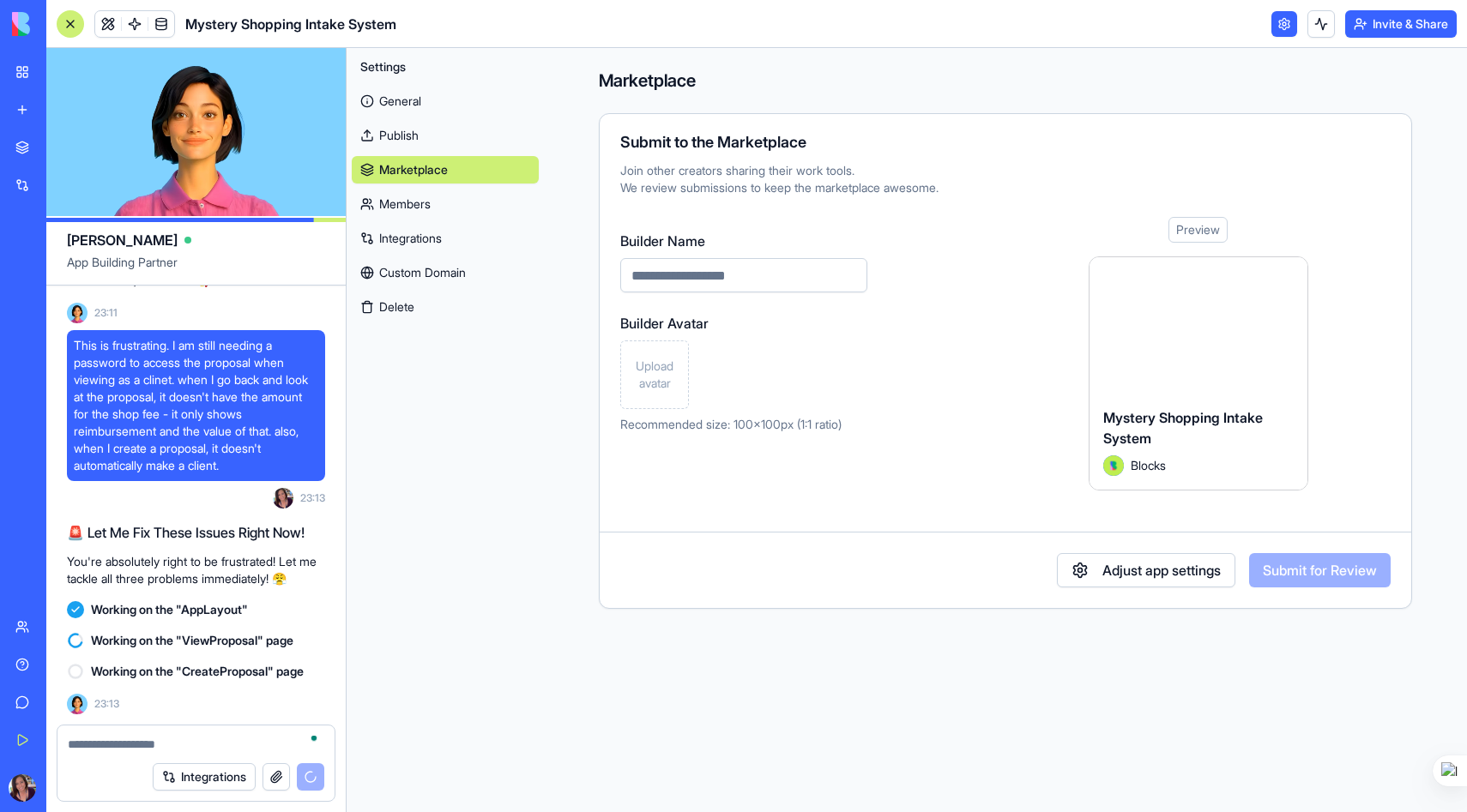
click at [437, 233] on link "Integrations" at bounding box center [445, 238] width 187 height 27
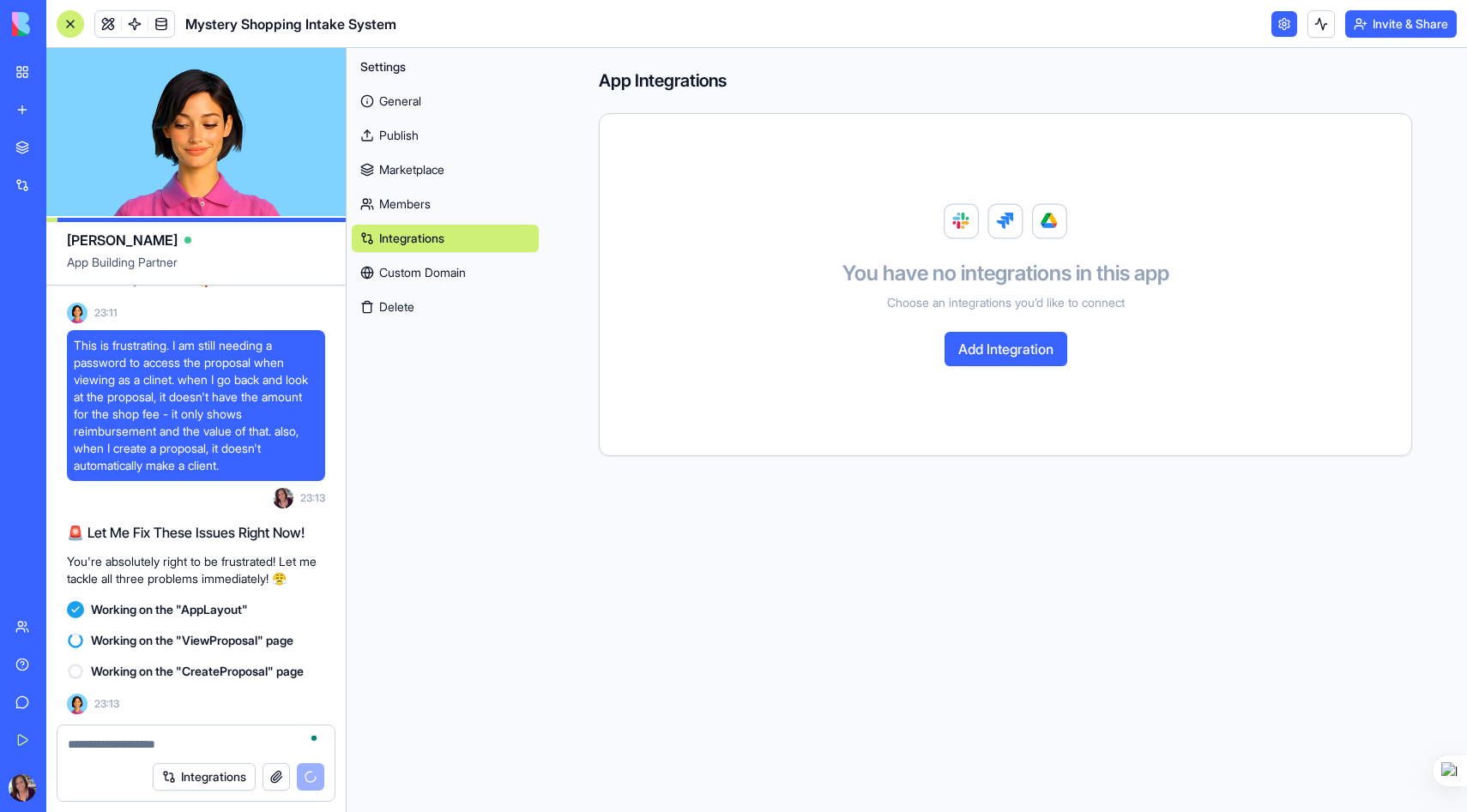
click at [428, 268] on link "Custom Domain" at bounding box center [445, 272] width 187 height 27
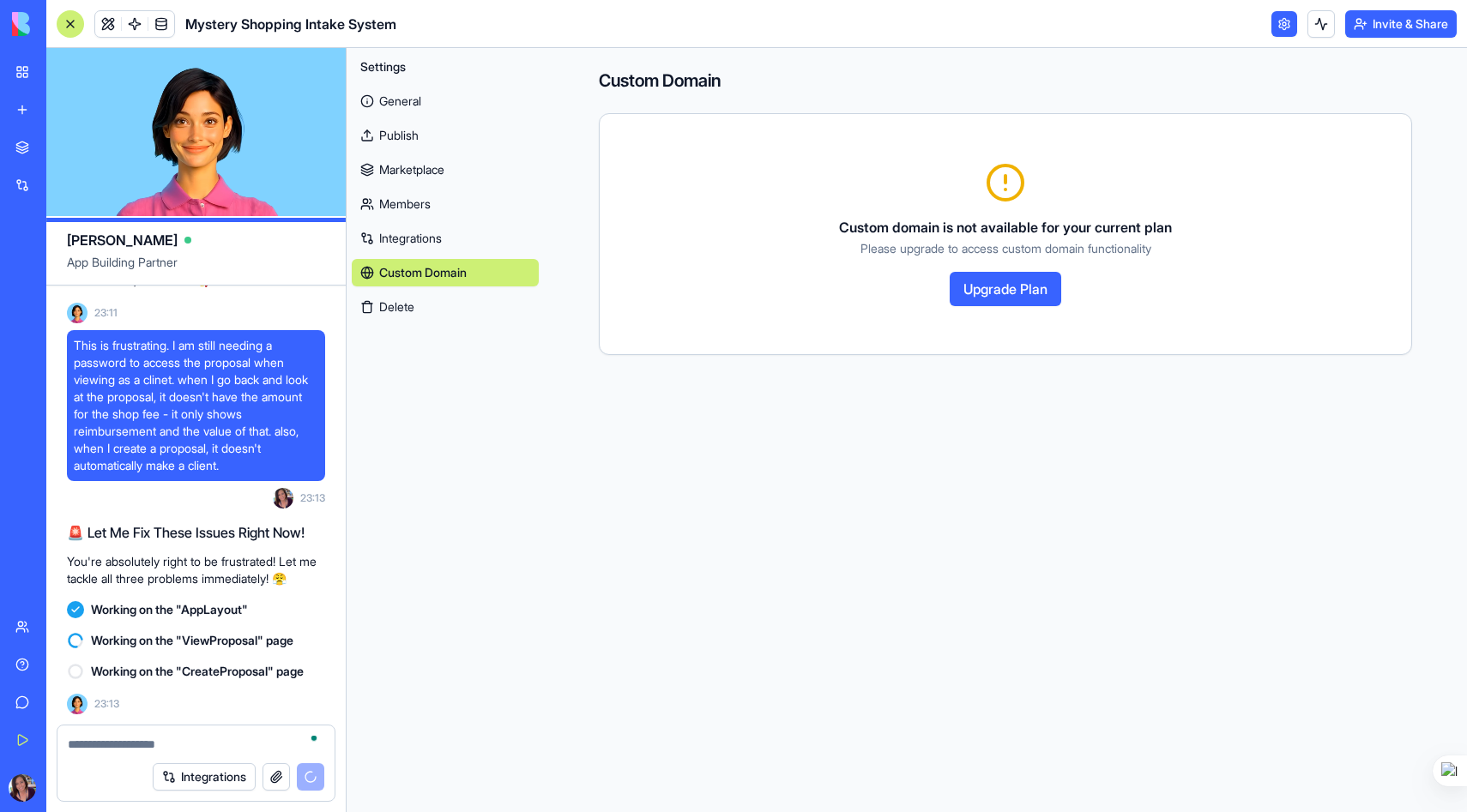
click at [419, 94] on link "General" at bounding box center [445, 101] width 187 height 27
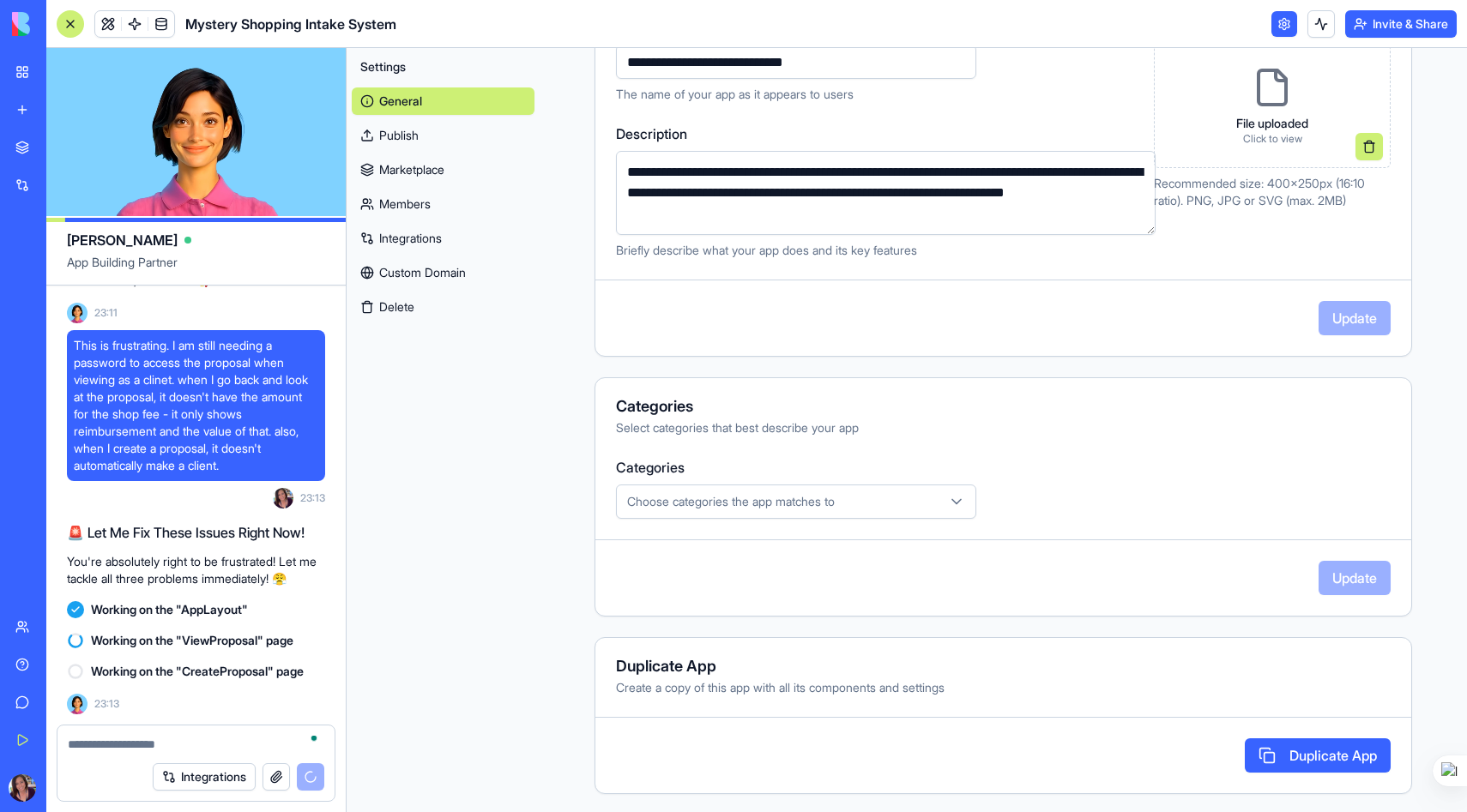
scroll to position [252, 0]
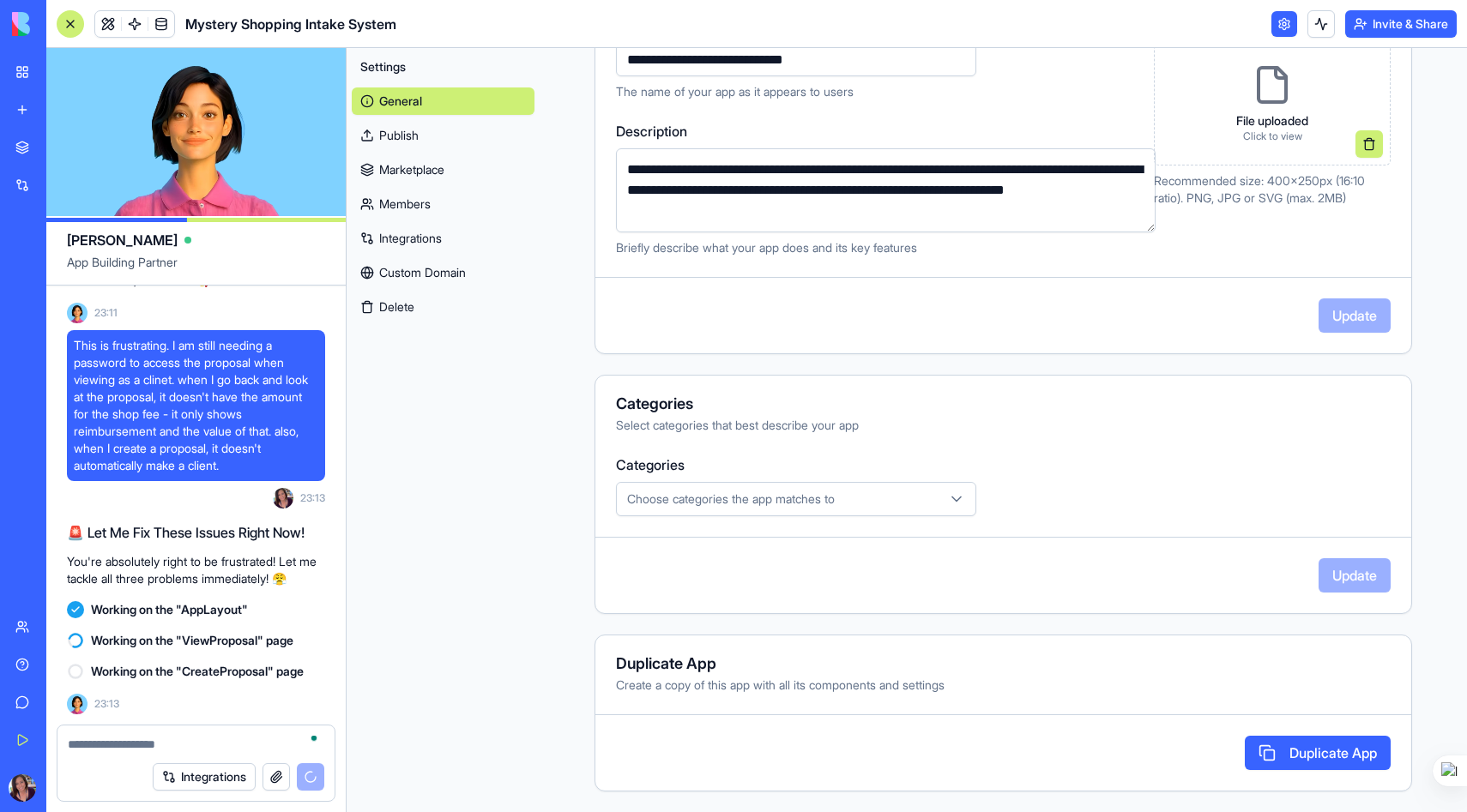
click at [948, 501] on icon "button" at bounding box center [957, 499] width 17 height 17
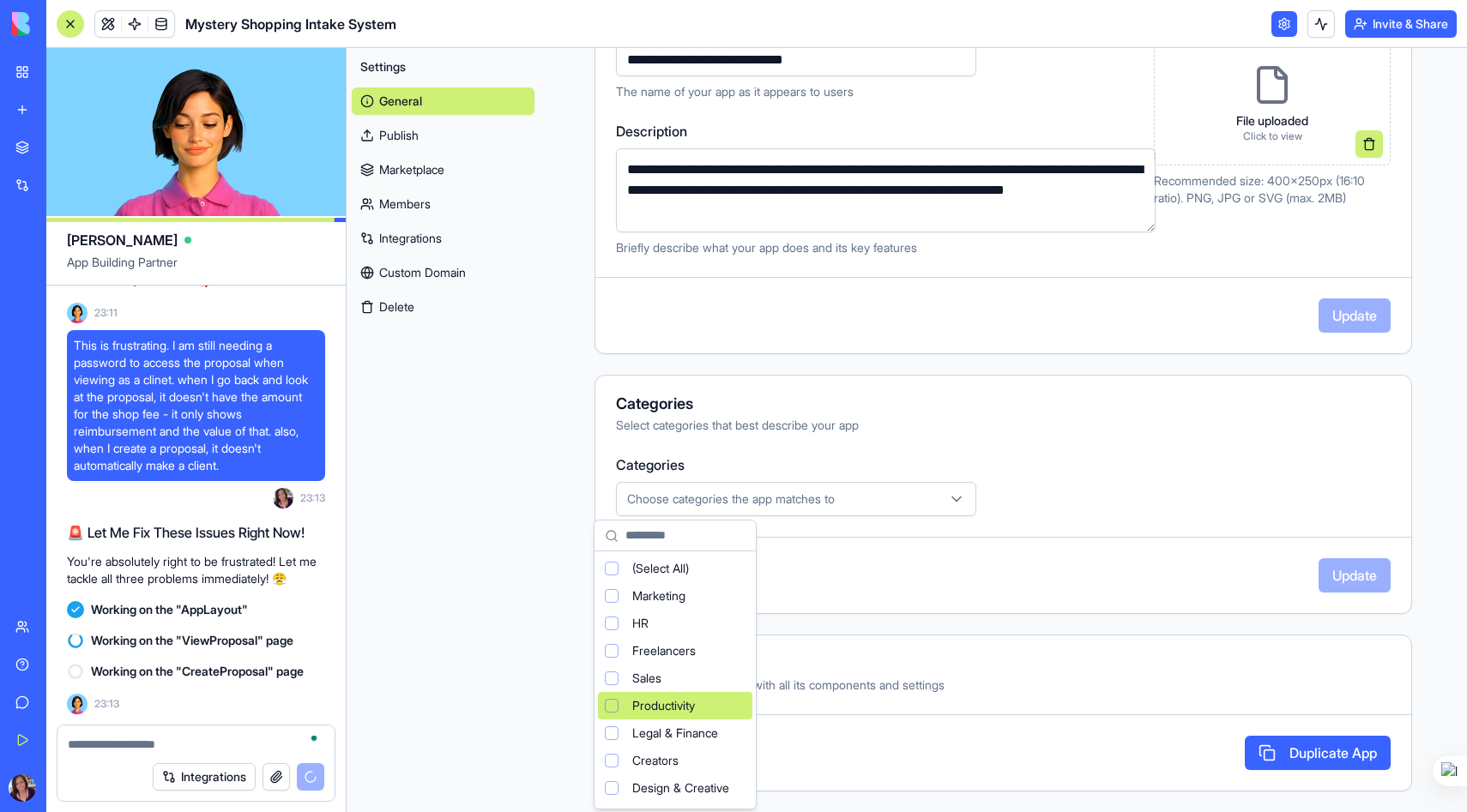
click at [611, 699] on div "Suggestions" at bounding box center [612, 705] width 14 height 14
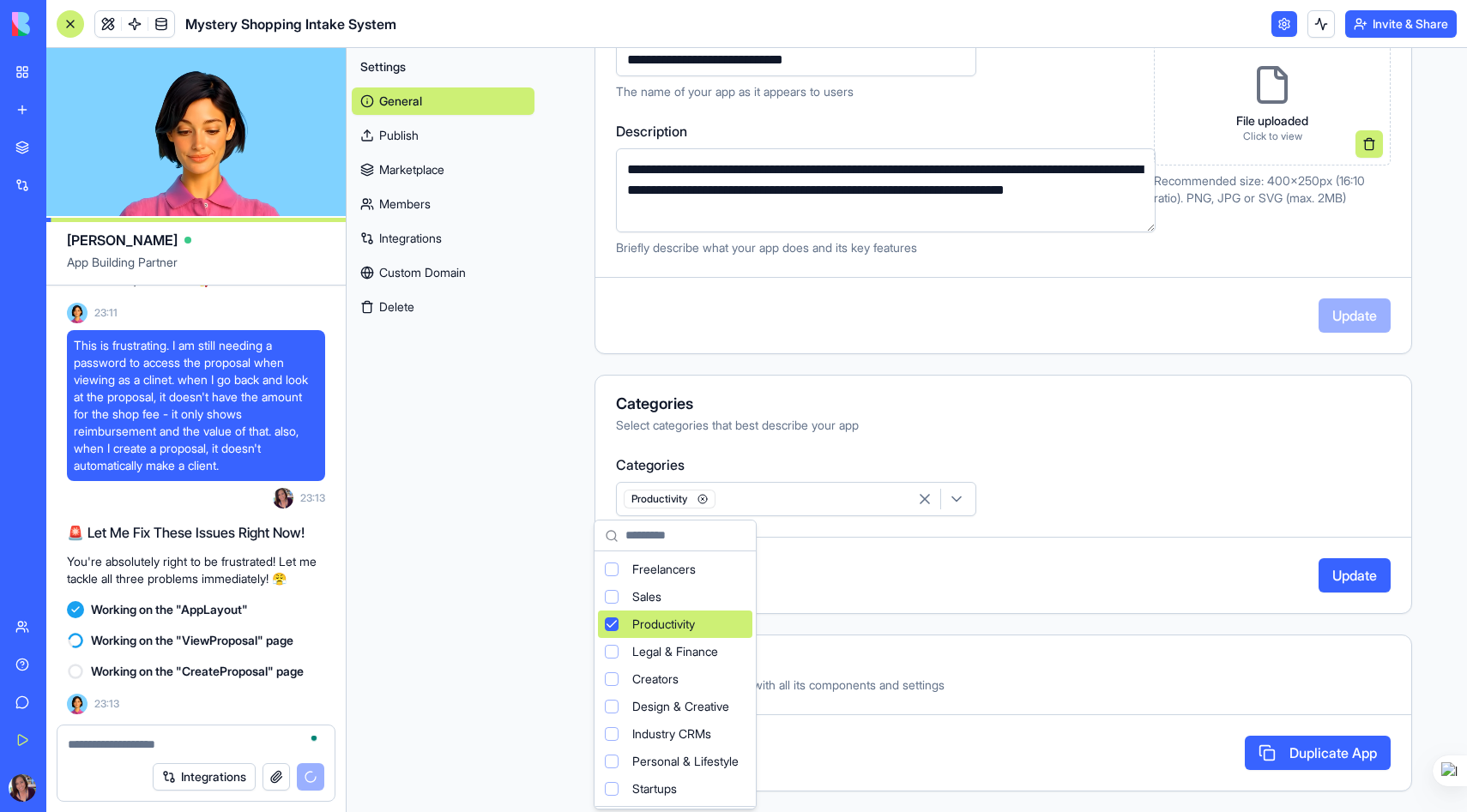
scroll to position [114, 0]
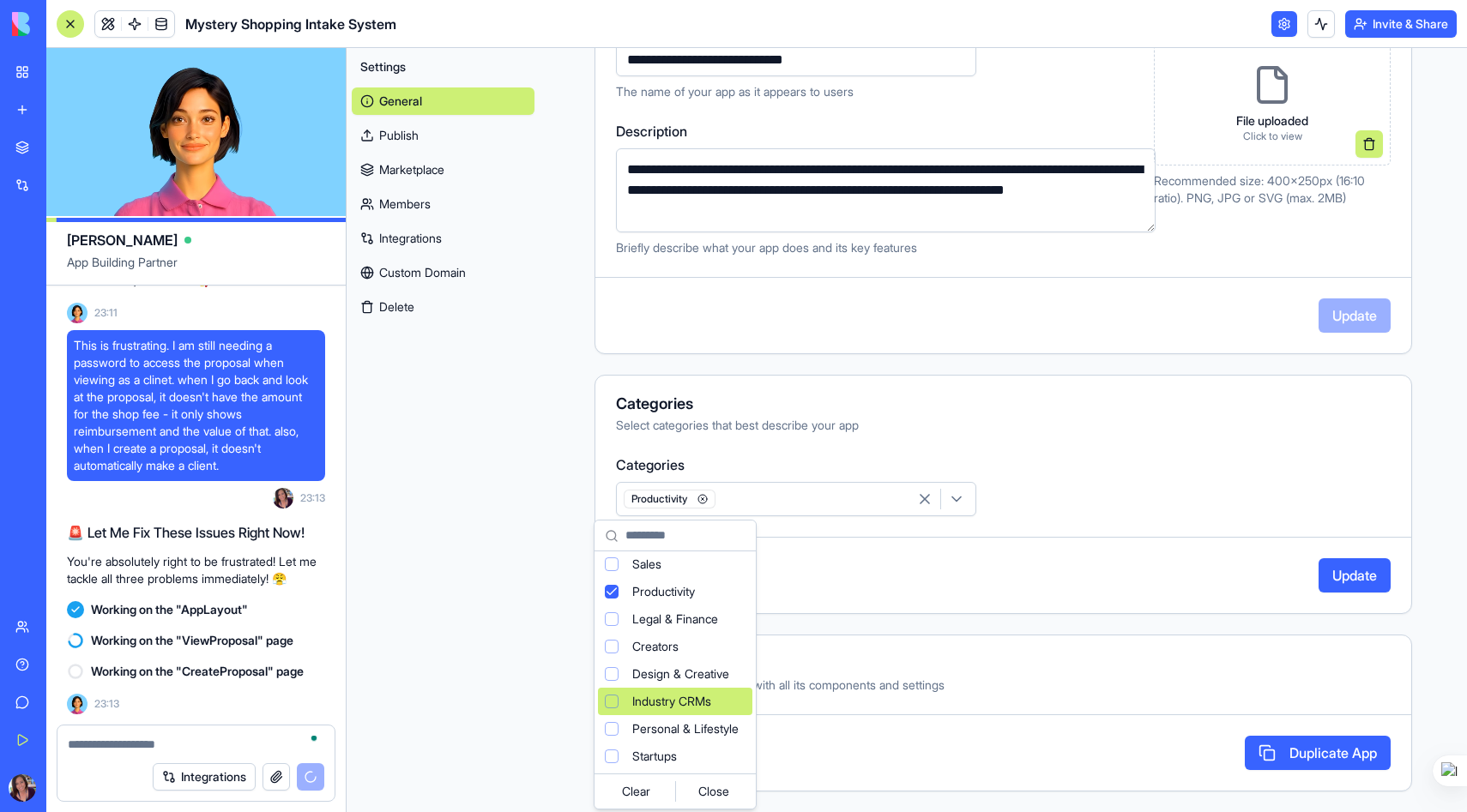
click at [1126, 592] on html "BETA My Workspace New app Marketplace Integrations Recent Mystery Shopping Mana…" at bounding box center [733, 406] width 1467 height 812
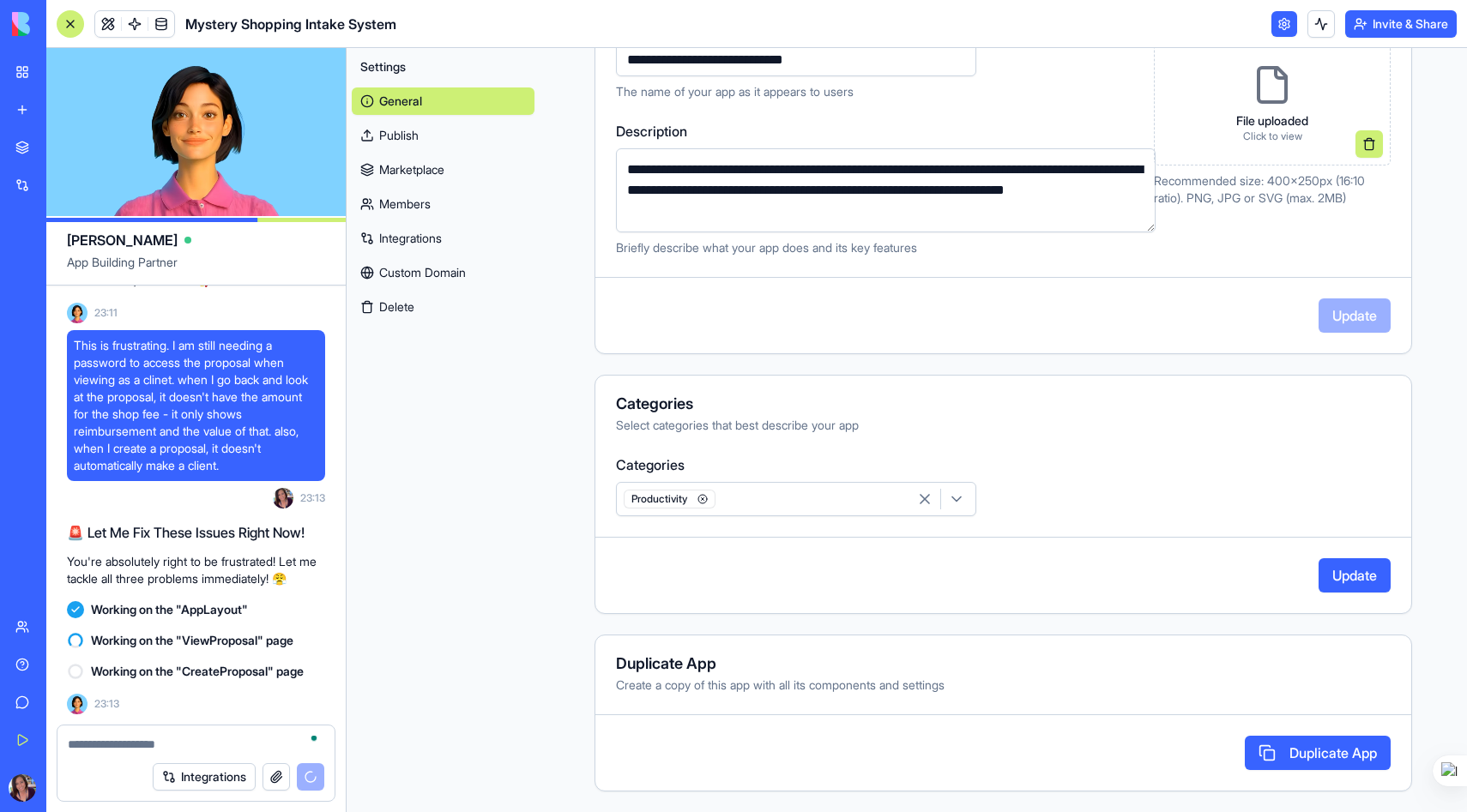
click at [1366, 572] on button "Update" at bounding box center [1354, 576] width 72 height 34
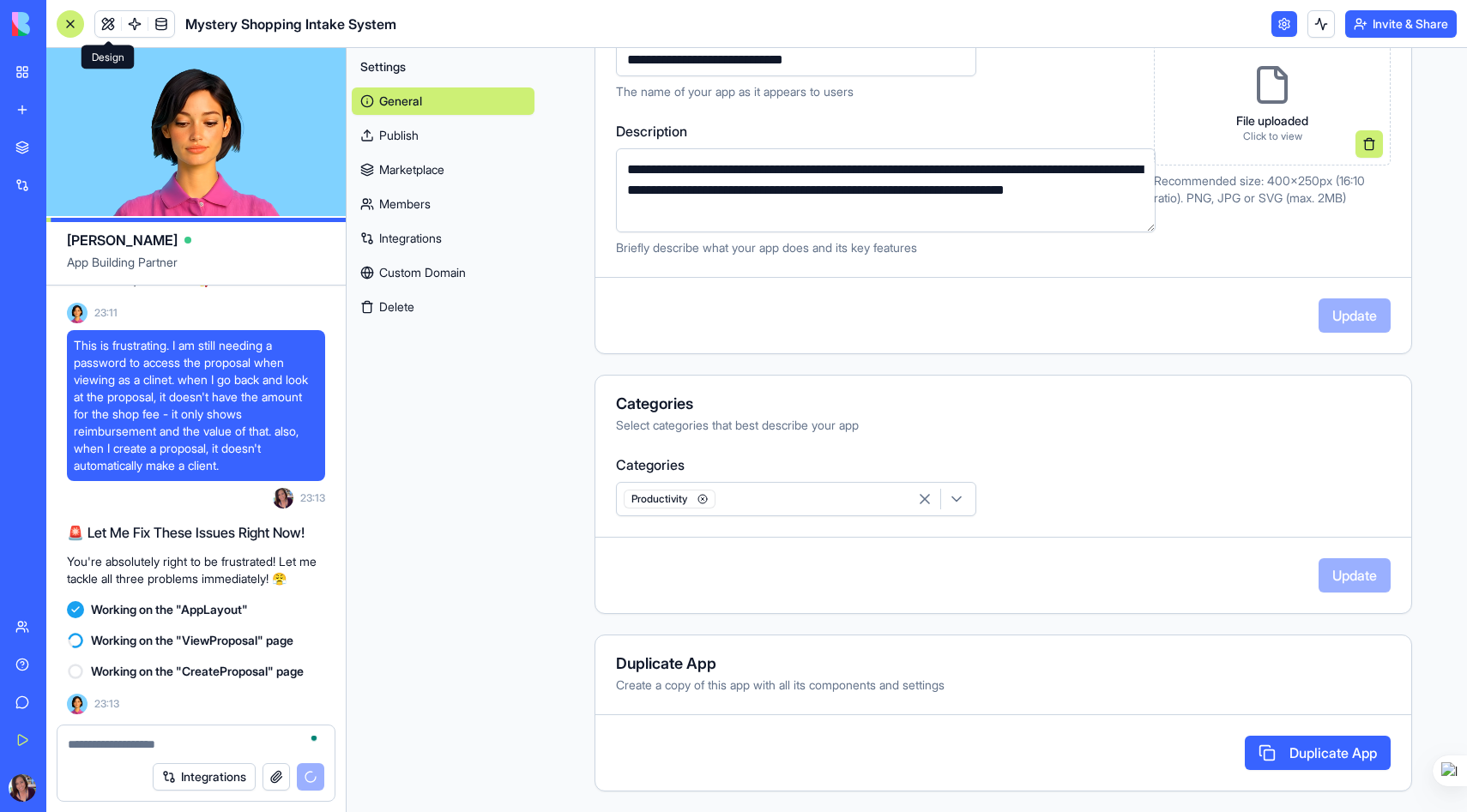
click at [102, 19] on link at bounding box center [108, 24] width 26 height 26
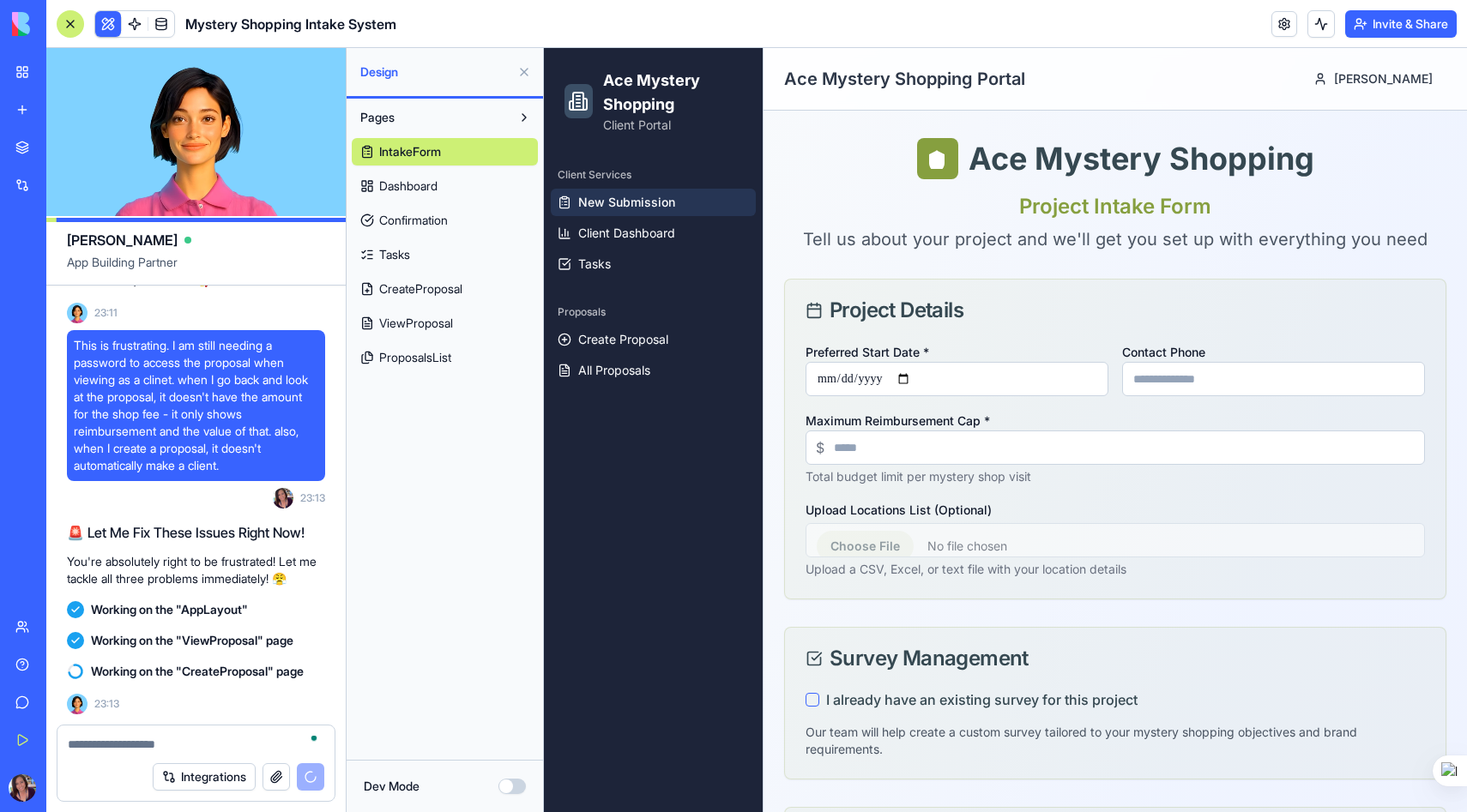
click at [407, 182] on span "Dashboard" at bounding box center [408, 186] width 58 height 17
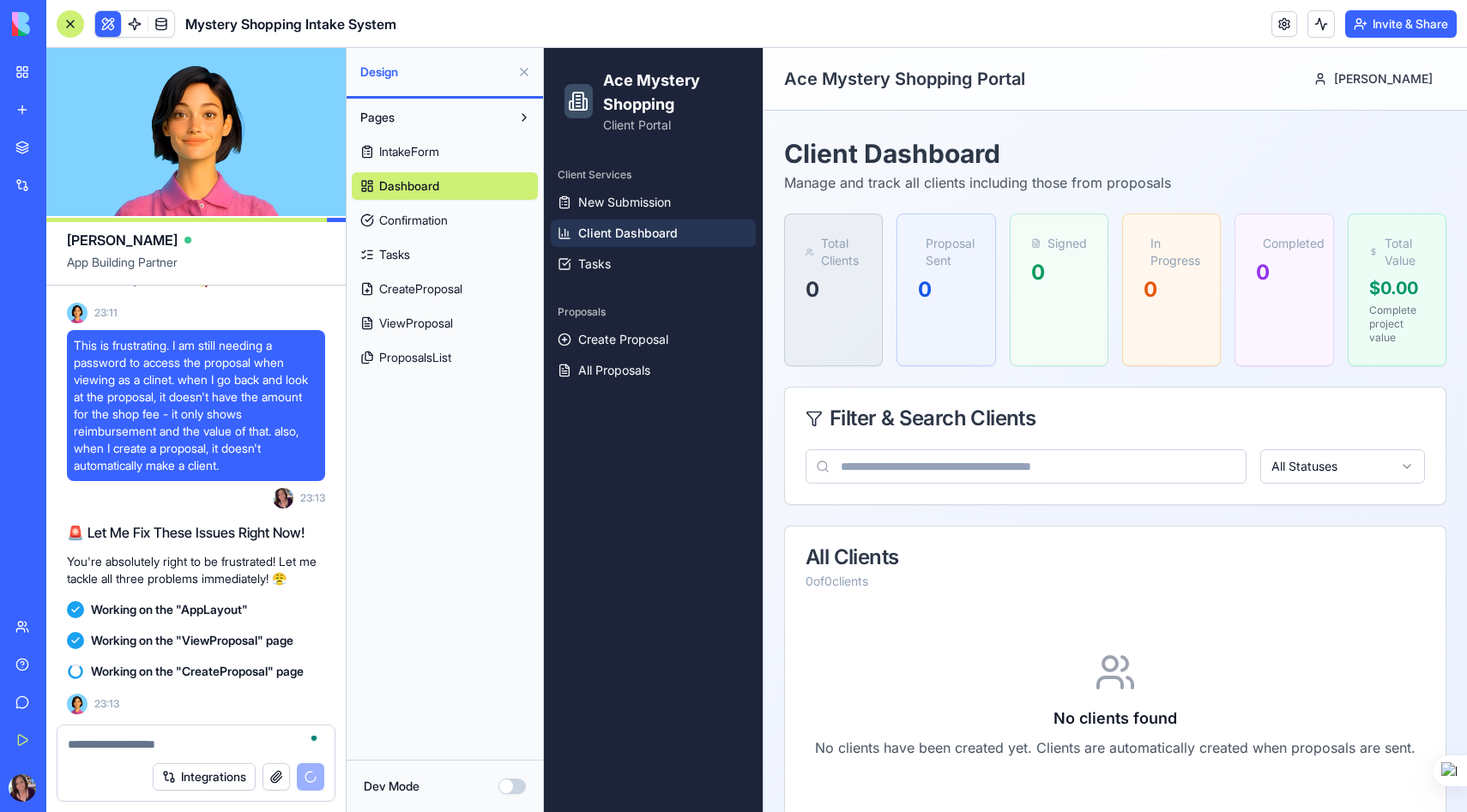
click at [415, 222] on span "Confirmation" at bounding box center [413, 221] width 69 height 17
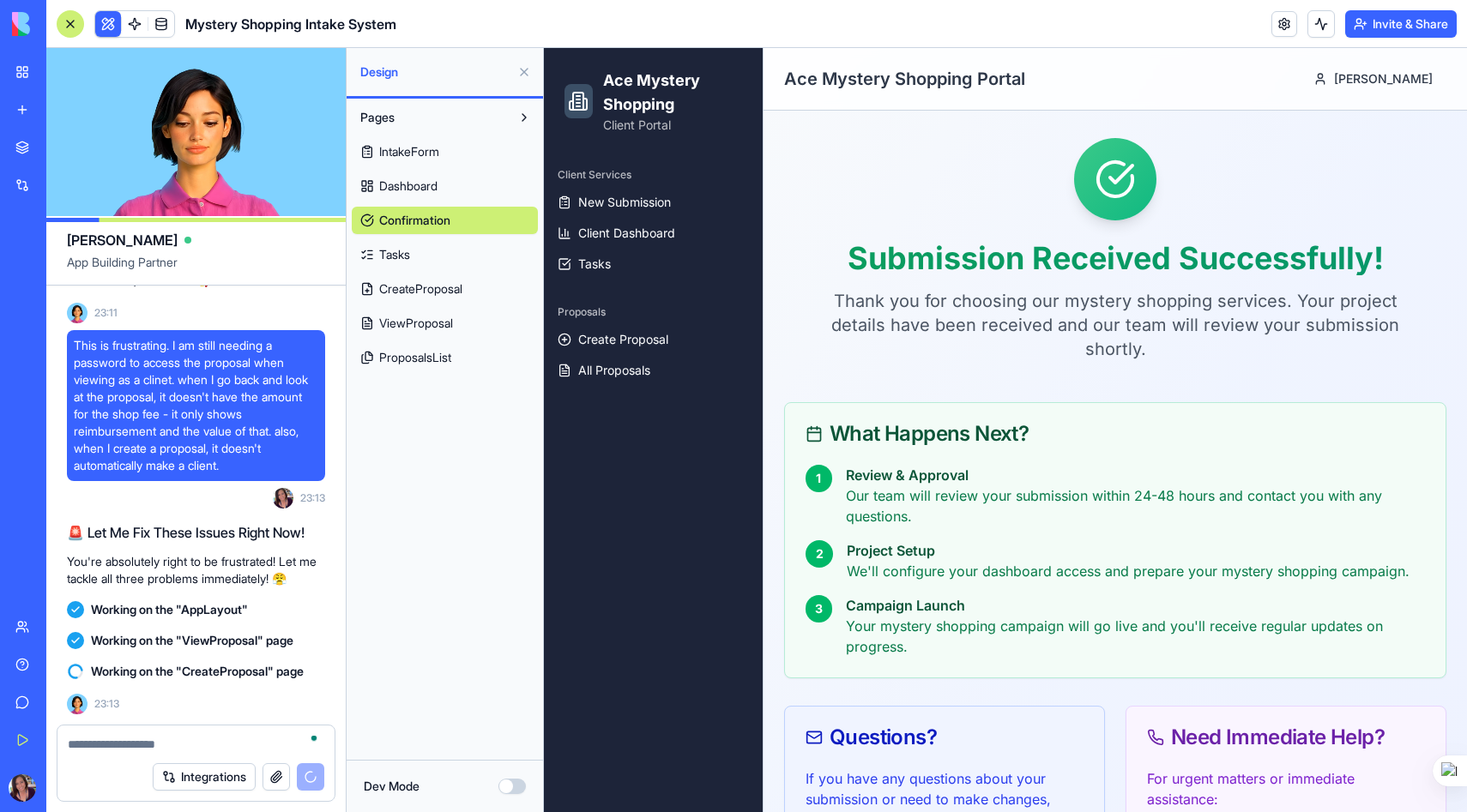
click at [1058, 468] on h3 "Review & Approval" at bounding box center [1135, 475] width 579 height 21
click at [966, 428] on div "What Happens Next?" at bounding box center [1115, 434] width 620 height 21
click at [135, 25] on span at bounding box center [135, 24] width 48 height 48
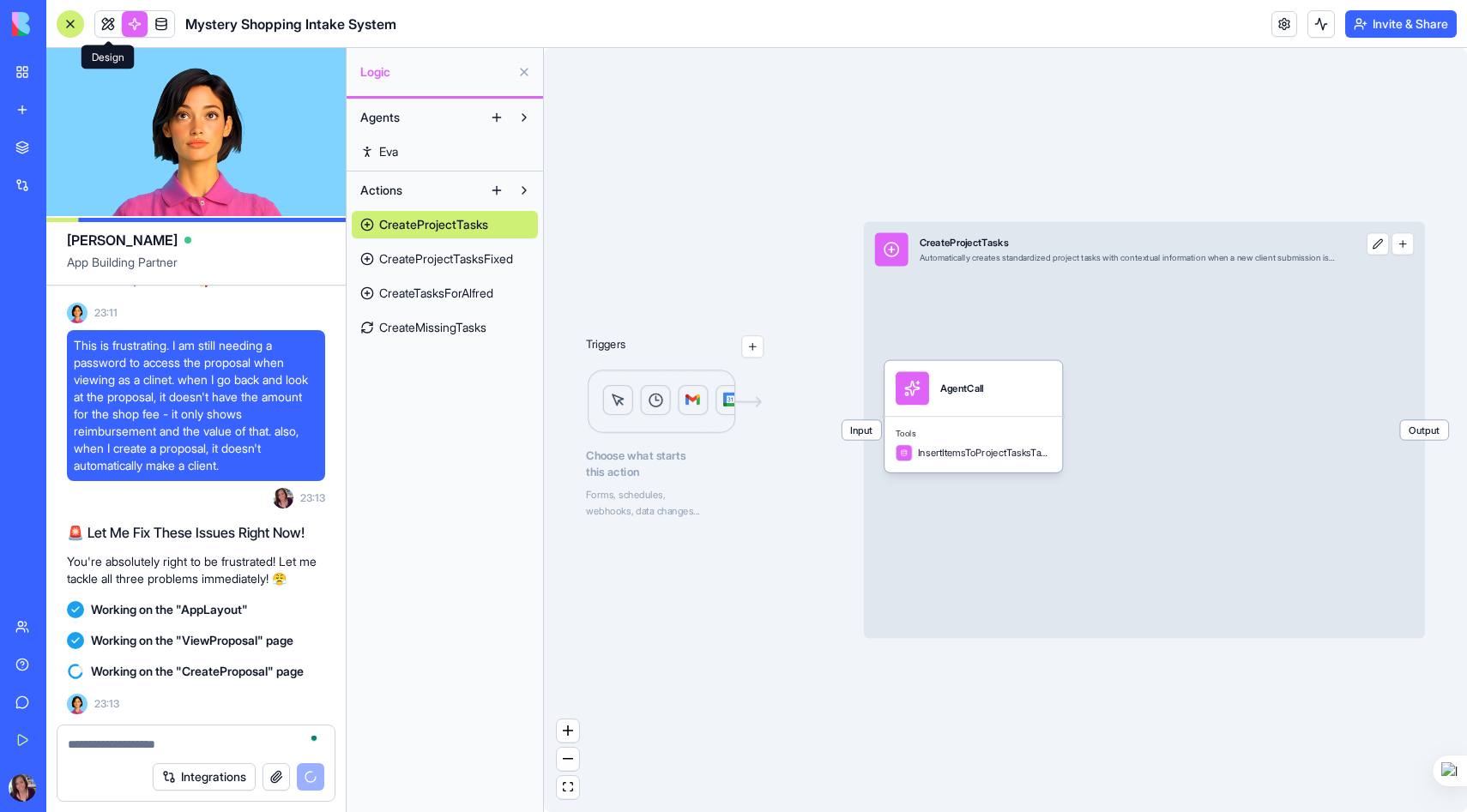
click at [106, 19] on link at bounding box center [108, 24] width 26 height 26
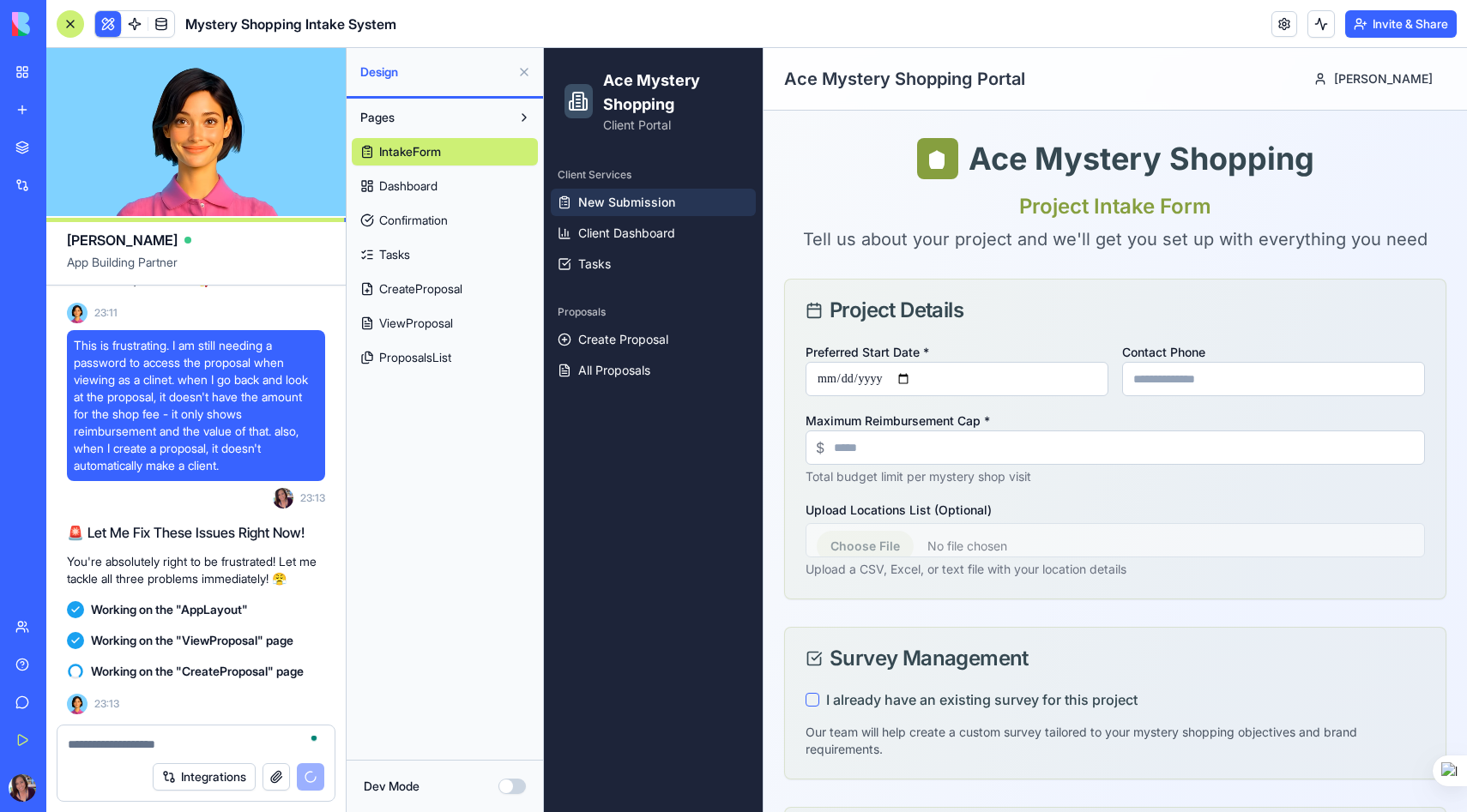
click at [437, 327] on span "ViewProposal" at bounding box center [416, 323] width 74 height 17
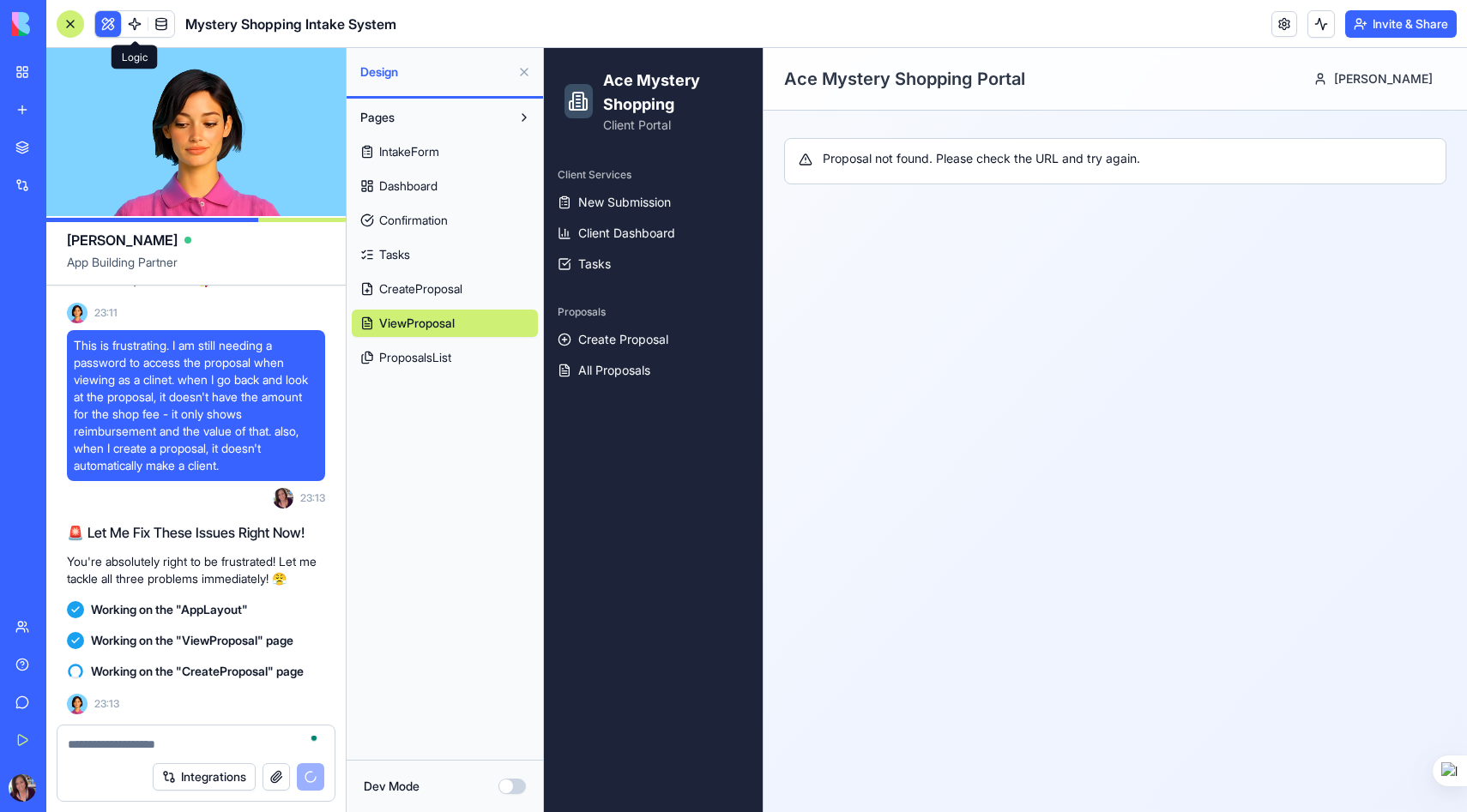
click at [132, 21] on link at bounding box center [135, 24] width 26 height 26
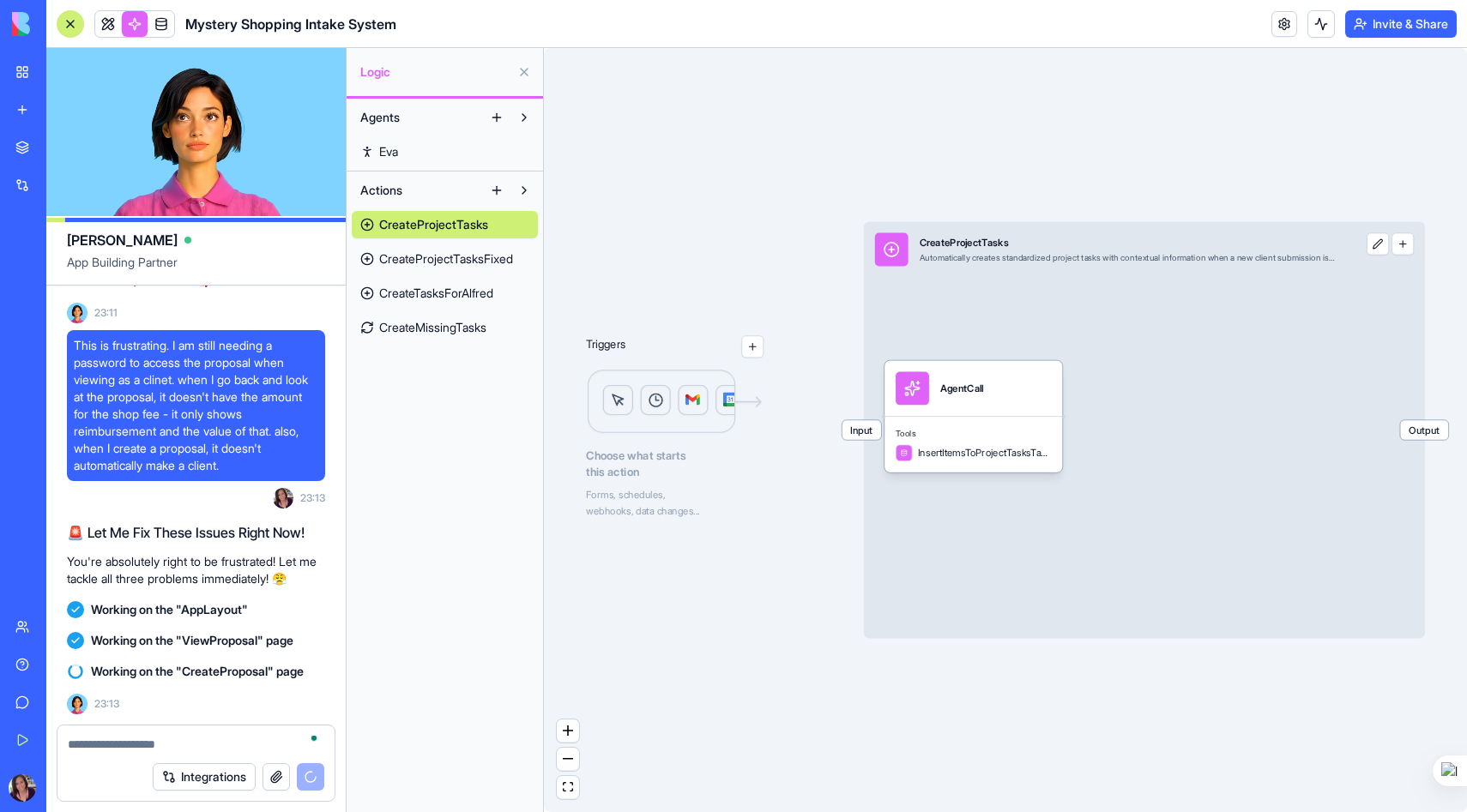
click at [387, 149] on span "Eva" at bounding box center [388, 152] width 19 height 17
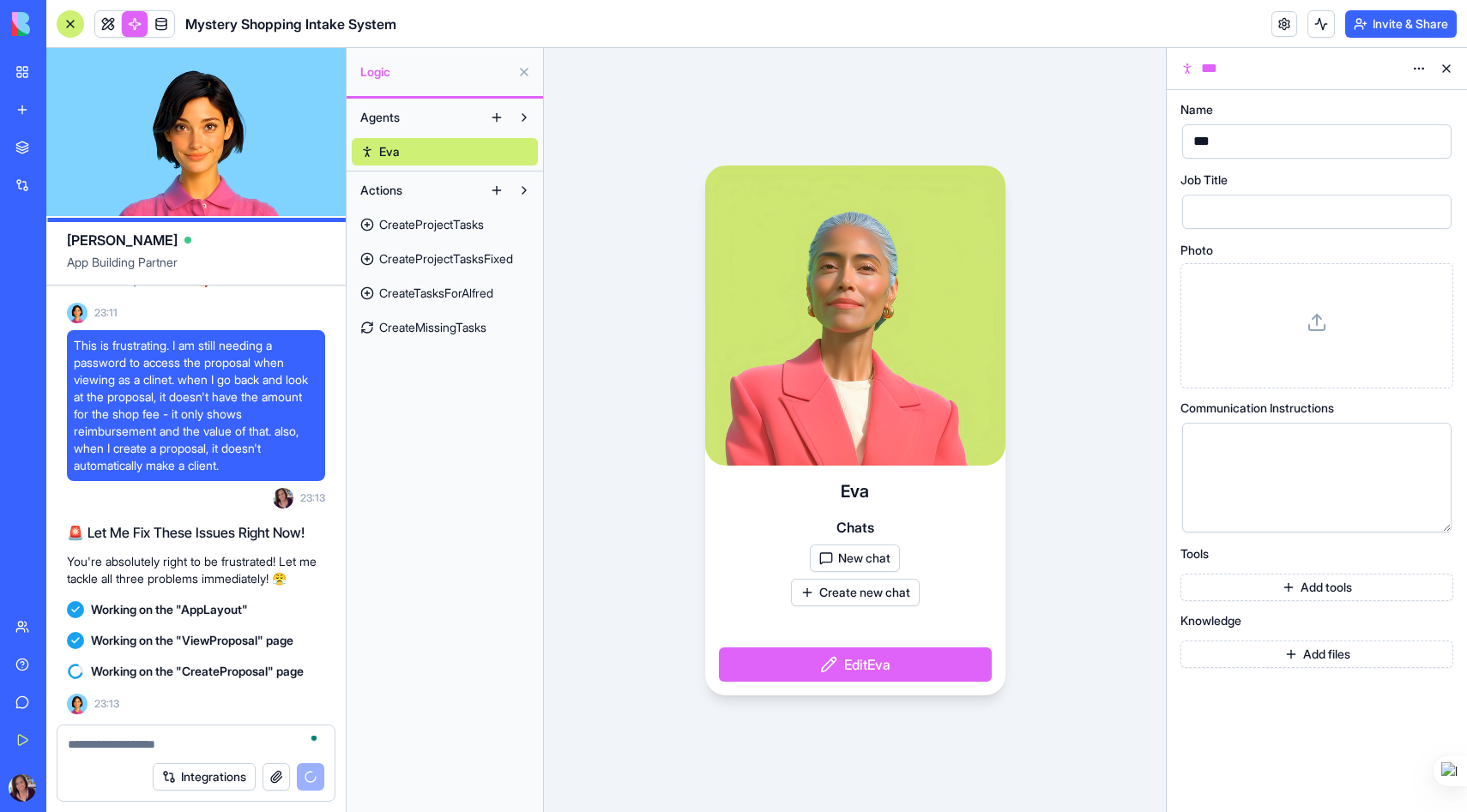
click at [387, 149] on span "Eva" at bounding box center [389, 152] width 21 height 17
click at [406, 224] on span "CreateProjectTasks" at bounding box center [431, 225] width 105 height 17
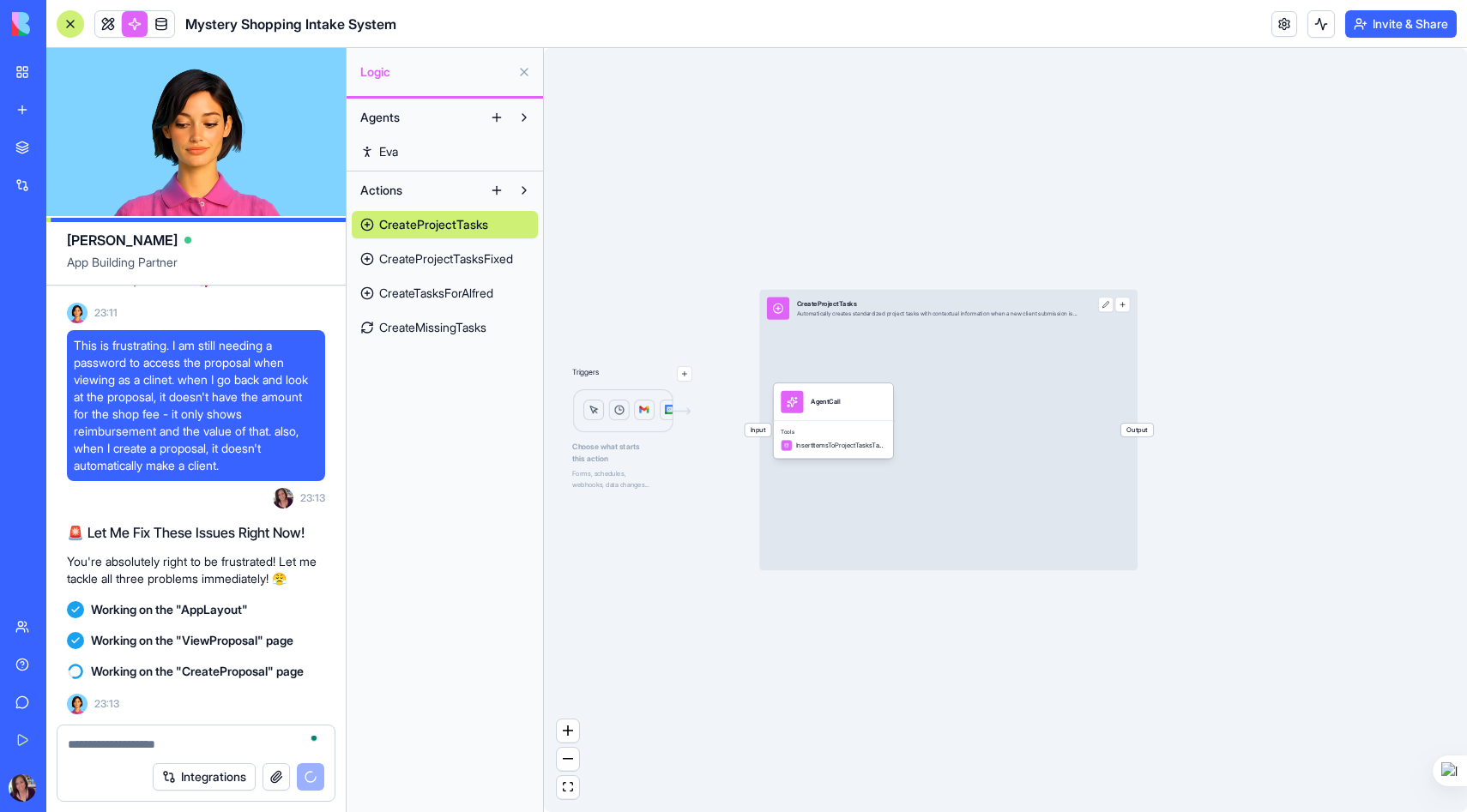
click at [492, 189] on button at bounding box center [497, 191] width 28 height 27
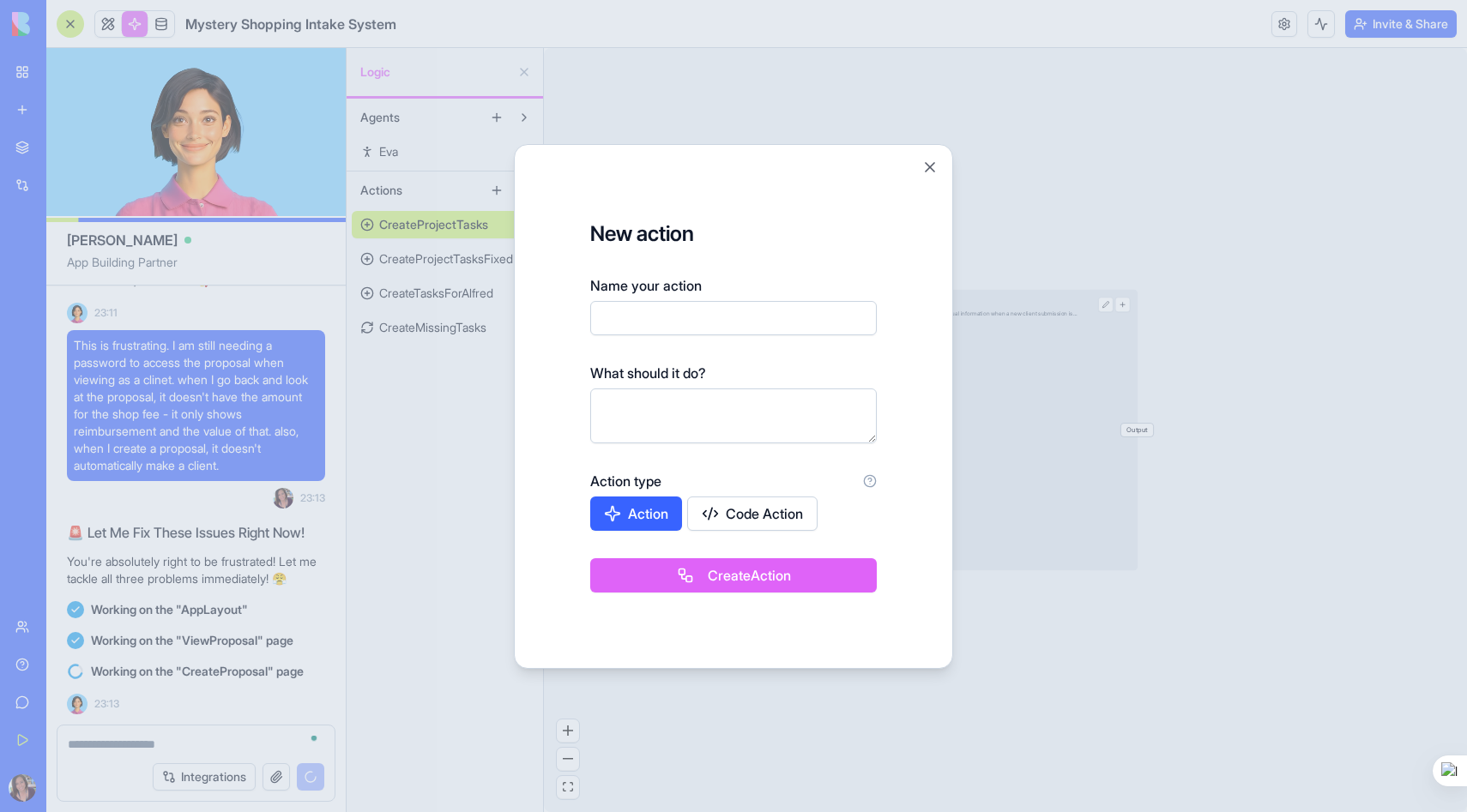
scroll to position [144, 0]
click at [632, 424] on textarea at bounding box center [733, 416] width 286 height 55
click at [693, 322] on input "Name your action" at bounding box center [733, 318] width 286 height 34
click at [932, 163] on button "Close" at bounding box center [930, 168] width 17 height 17
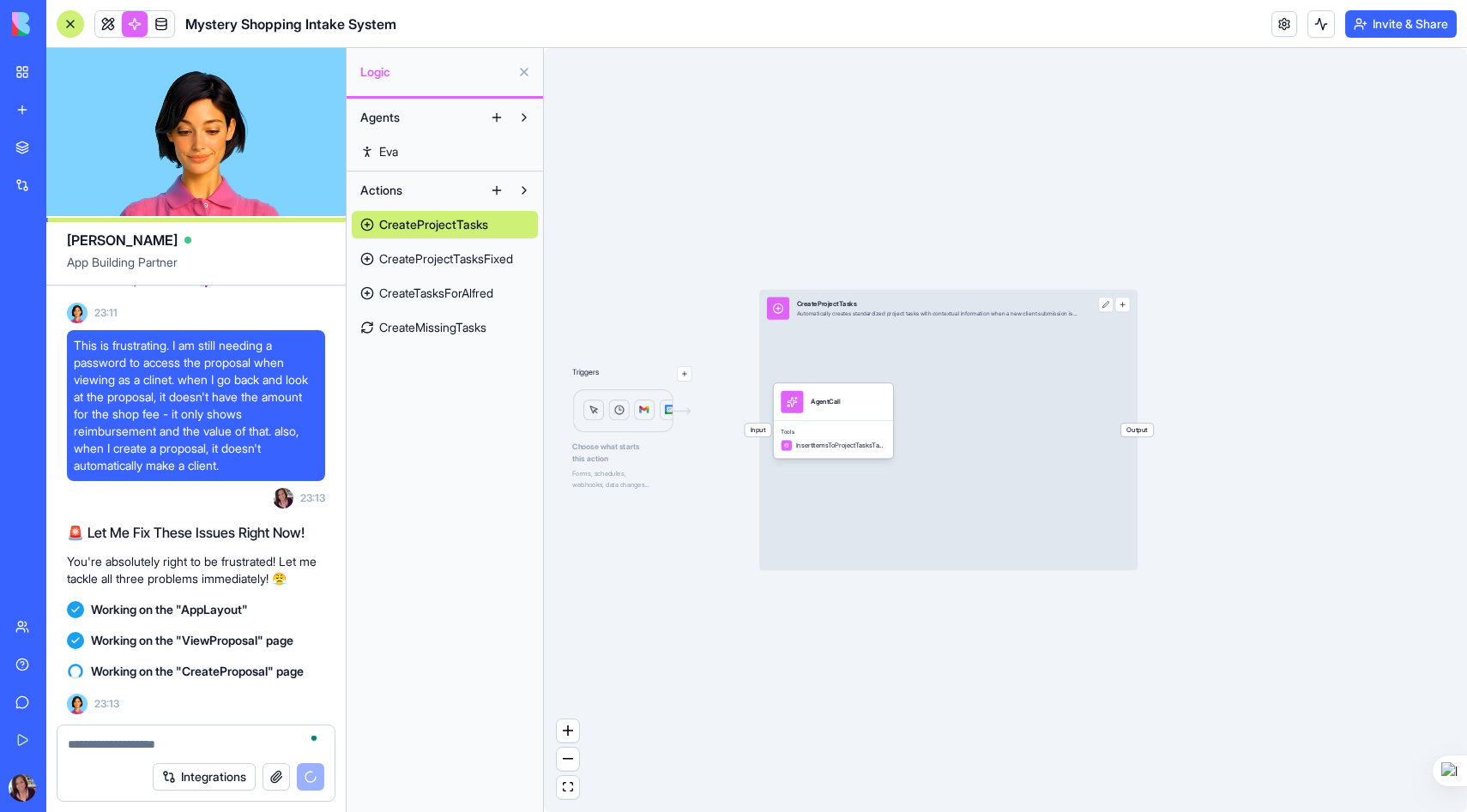
click at [461, 252] on span "CreateProjectTasksFixed" at bounding box center [446, 259] width 134 height 17
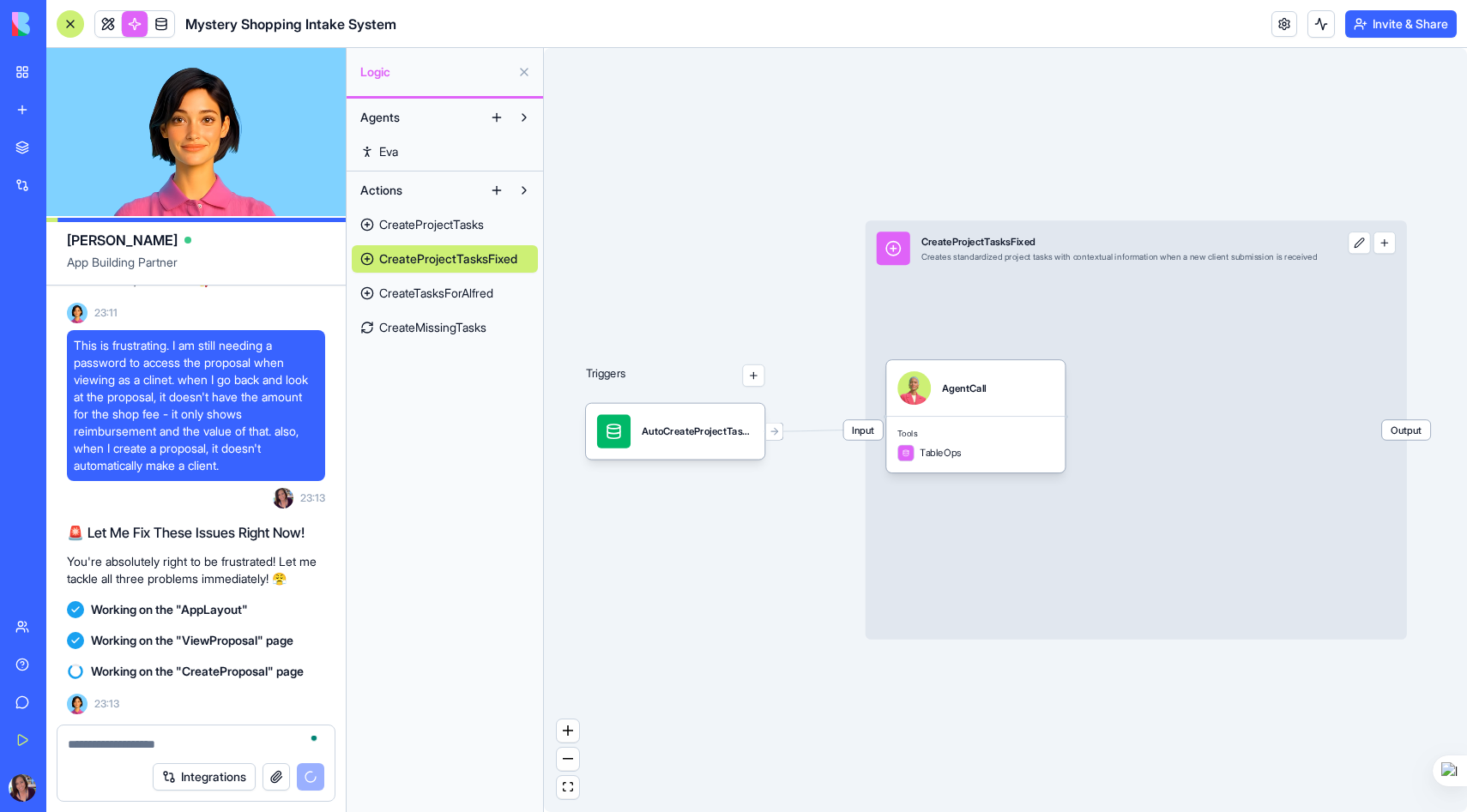
scroll to position [100, 0]
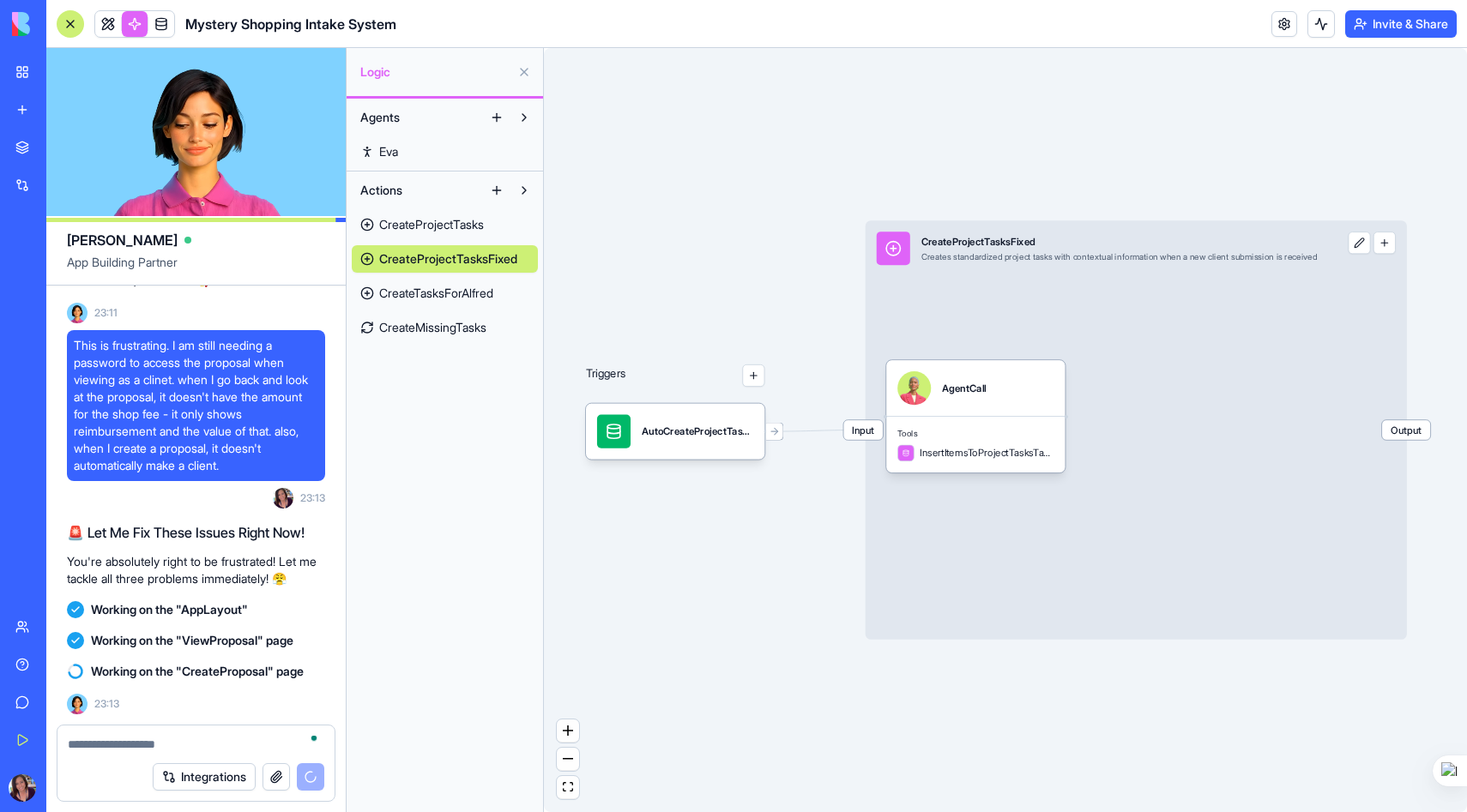
click at [433, 291] on span "CreateTasksForAlfred" at bounding box center [436, 293] width 114 height 17
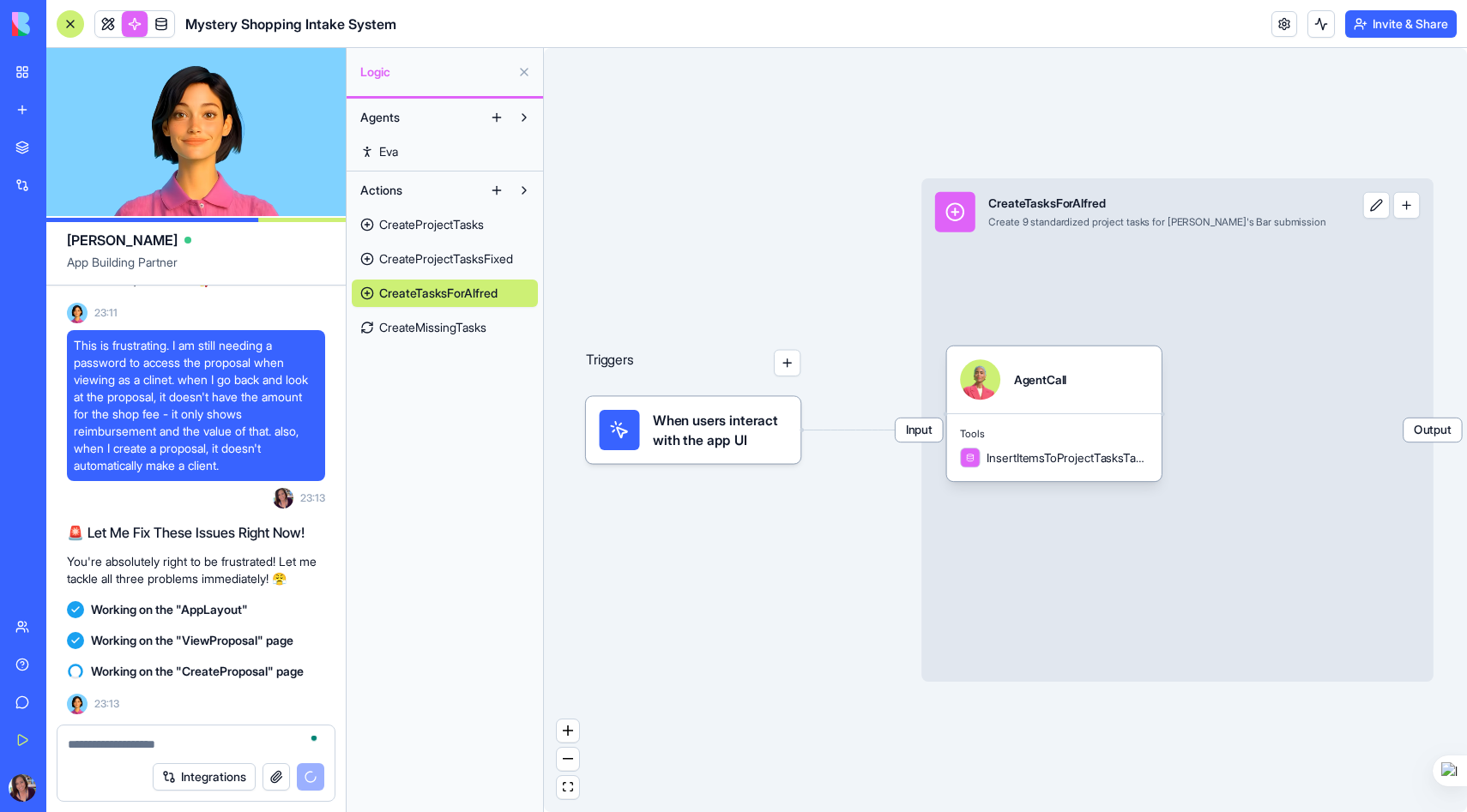
click at [426, 320] on span "CreateMissingTasks" at bounding box center [432, 327] width 107 height 17
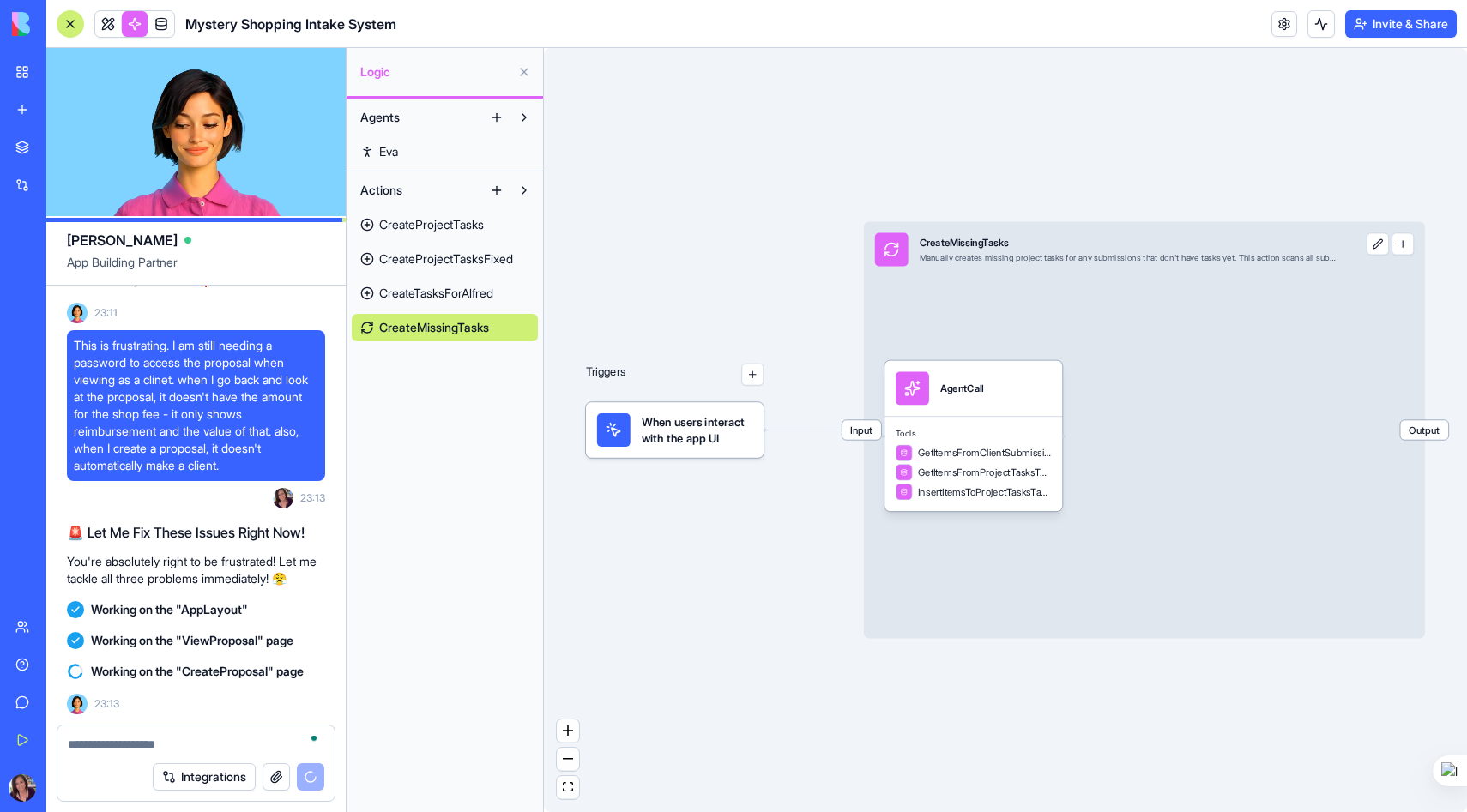
click at [521, 71] on button at bounding box center [524, 72] width 28 height 27
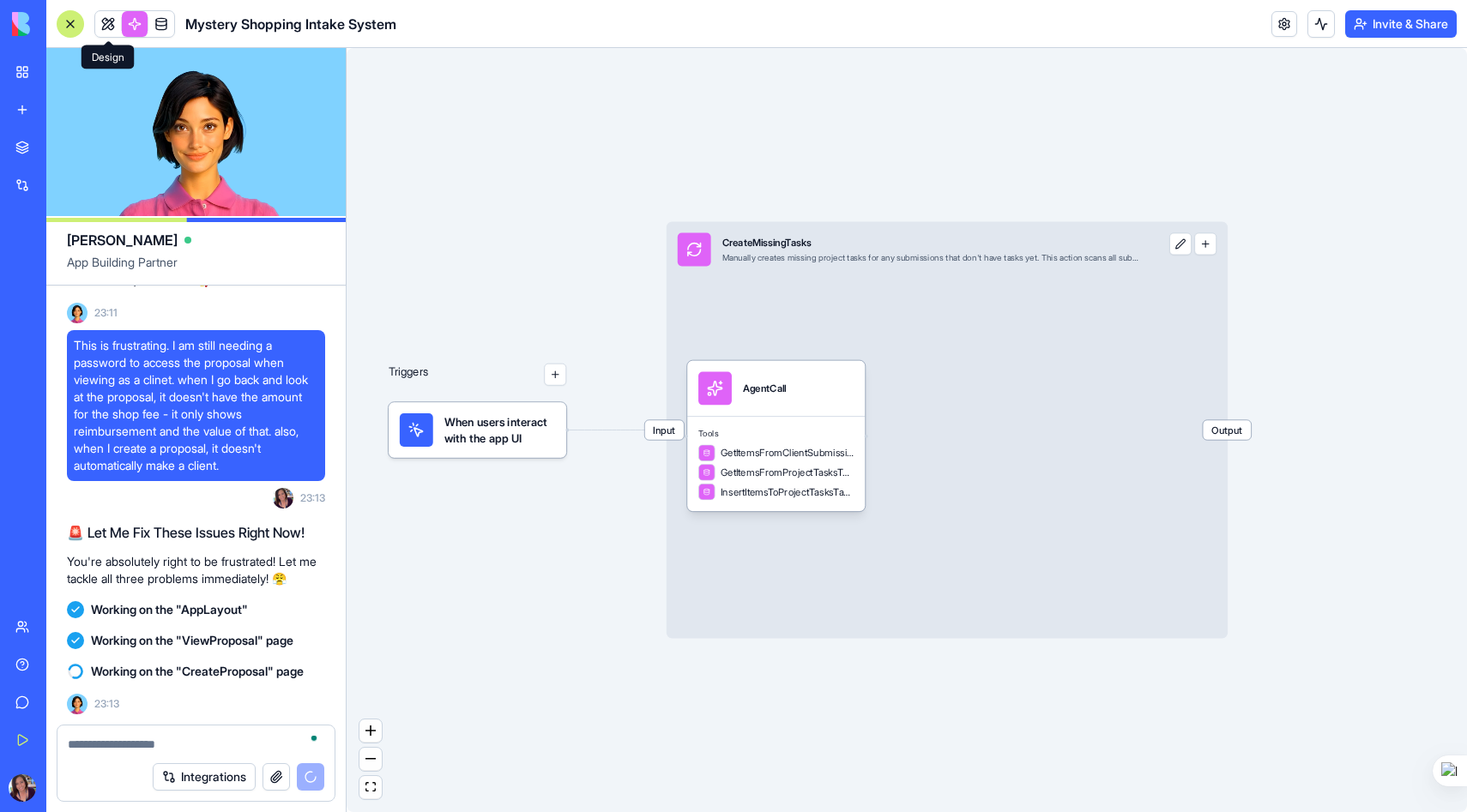
click at [109, 19] on link at bounding box center [108, 24] width 26 height 26
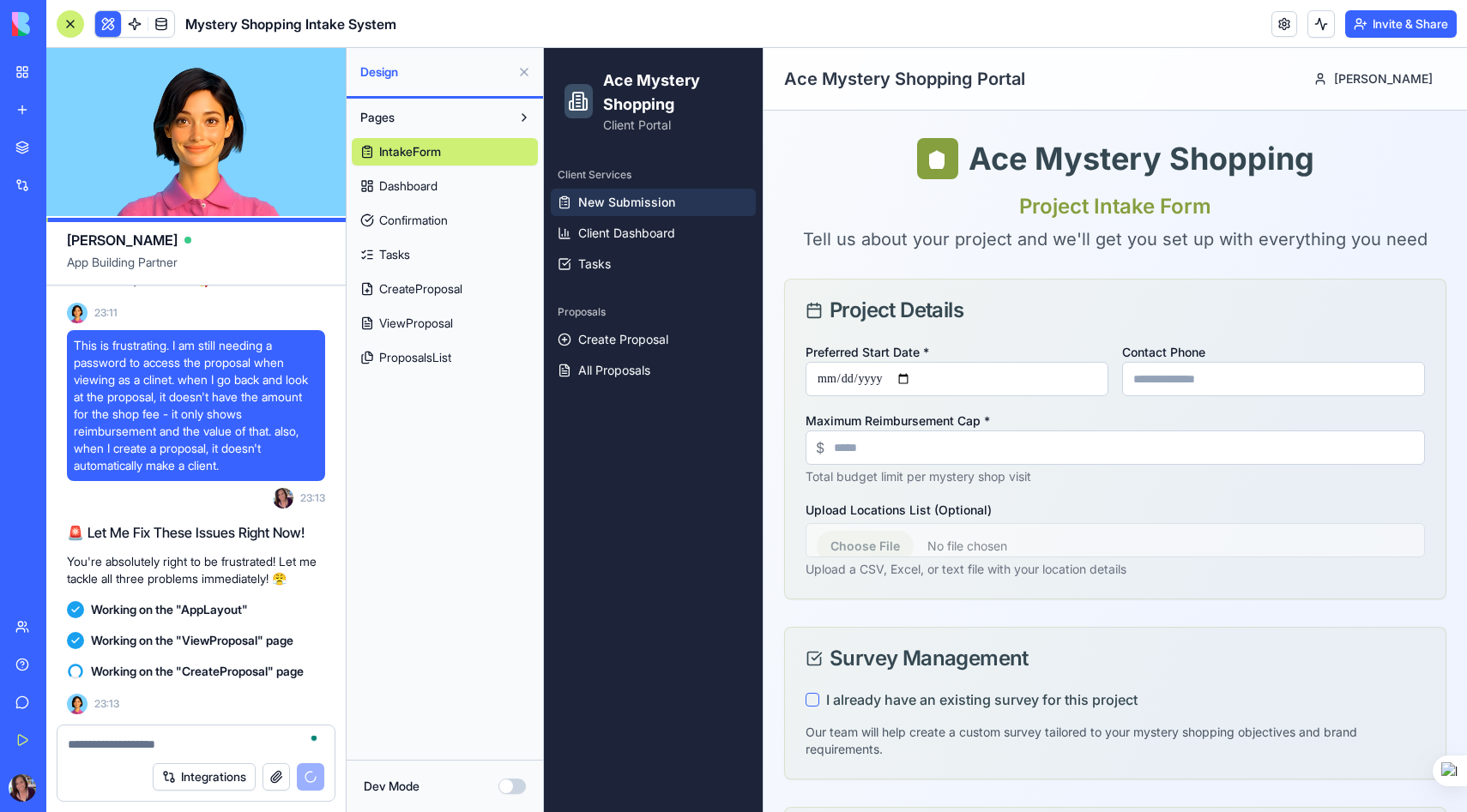
click at [413, 323] on span "ViewProposal" at bounding box center [416, 323] width 74 height 17
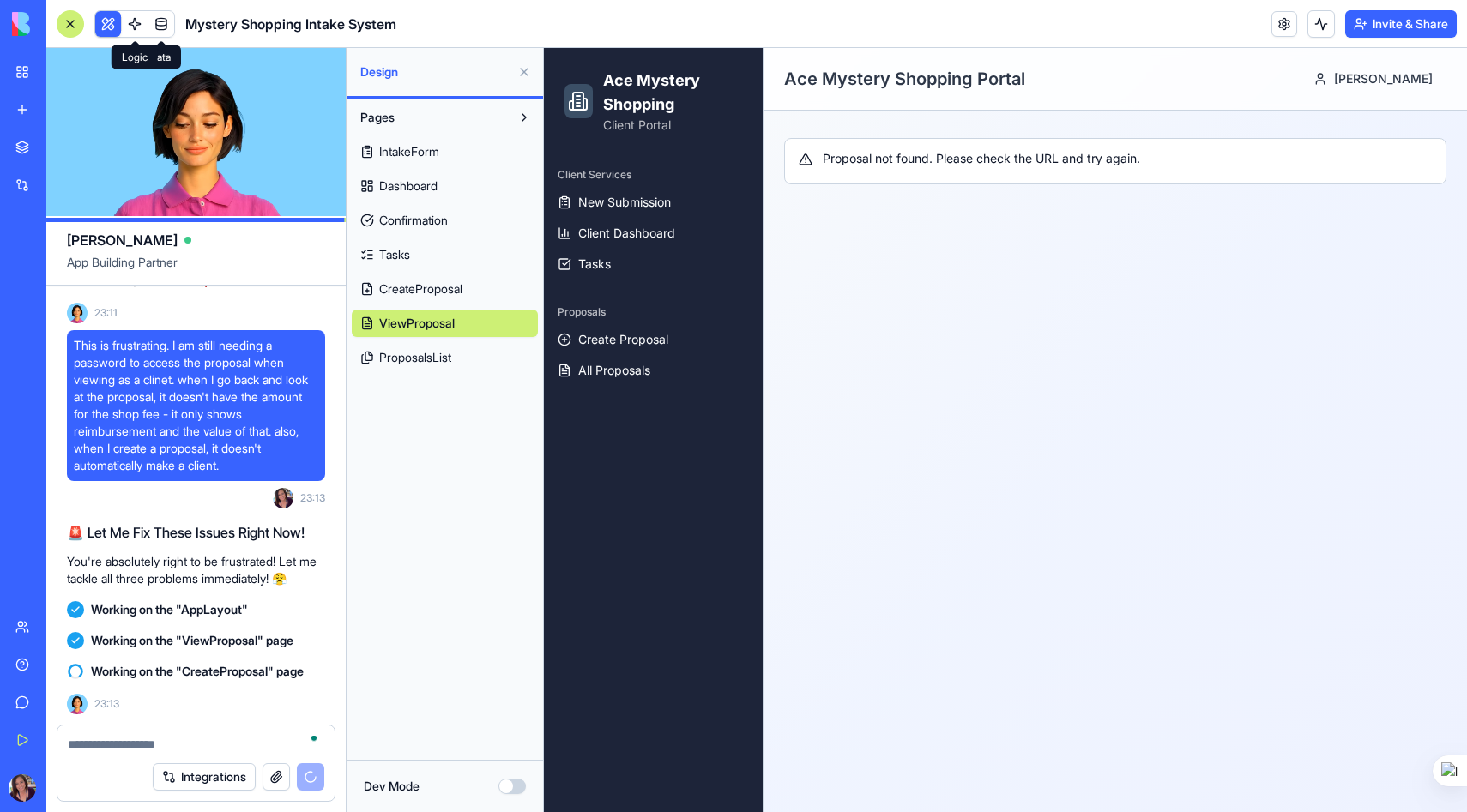
click at [135, 28] on link at bounding box center [135, 24] width 26 height 26
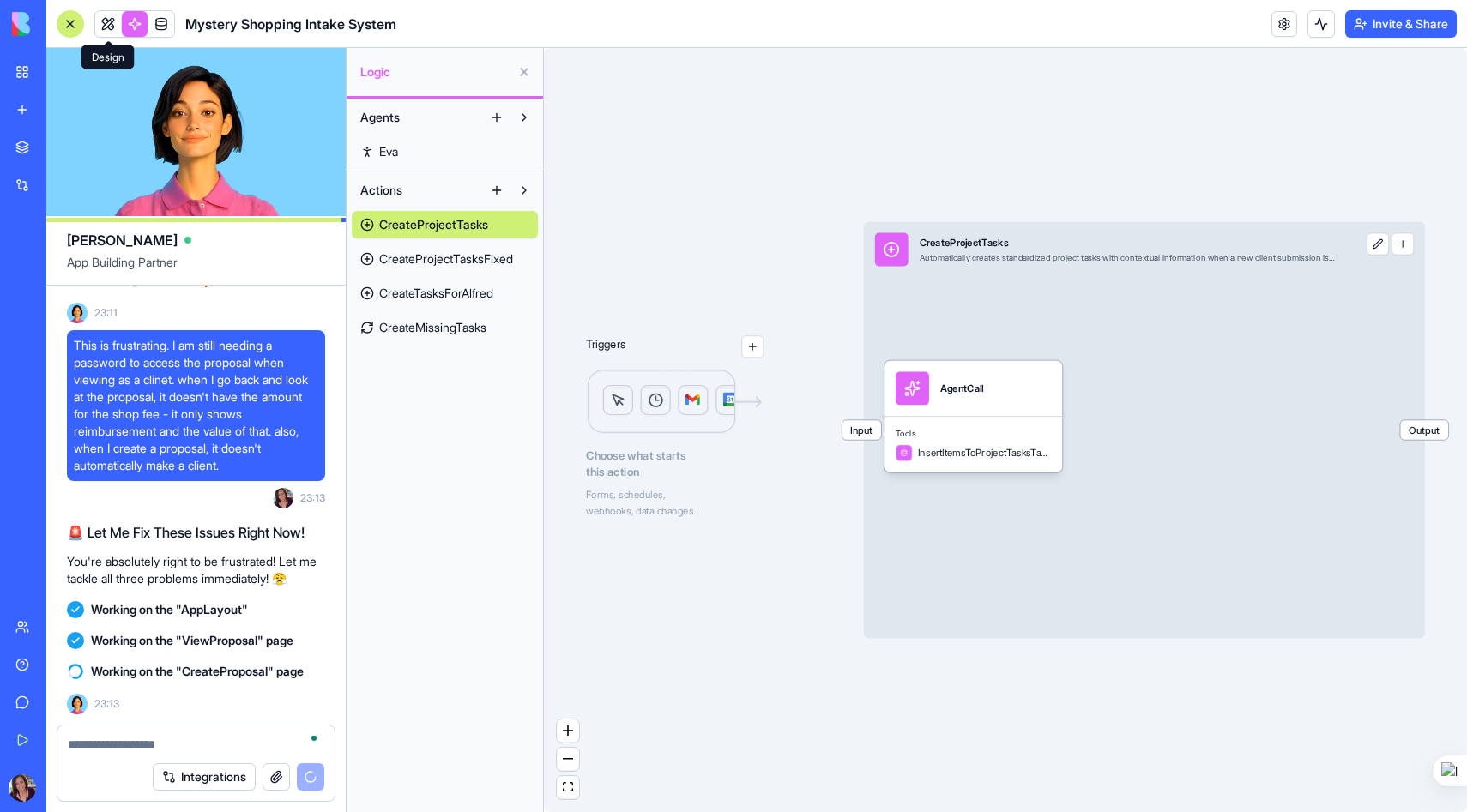
click at [106, 26] on link at bounding box center [108, 24] width 26 height 26
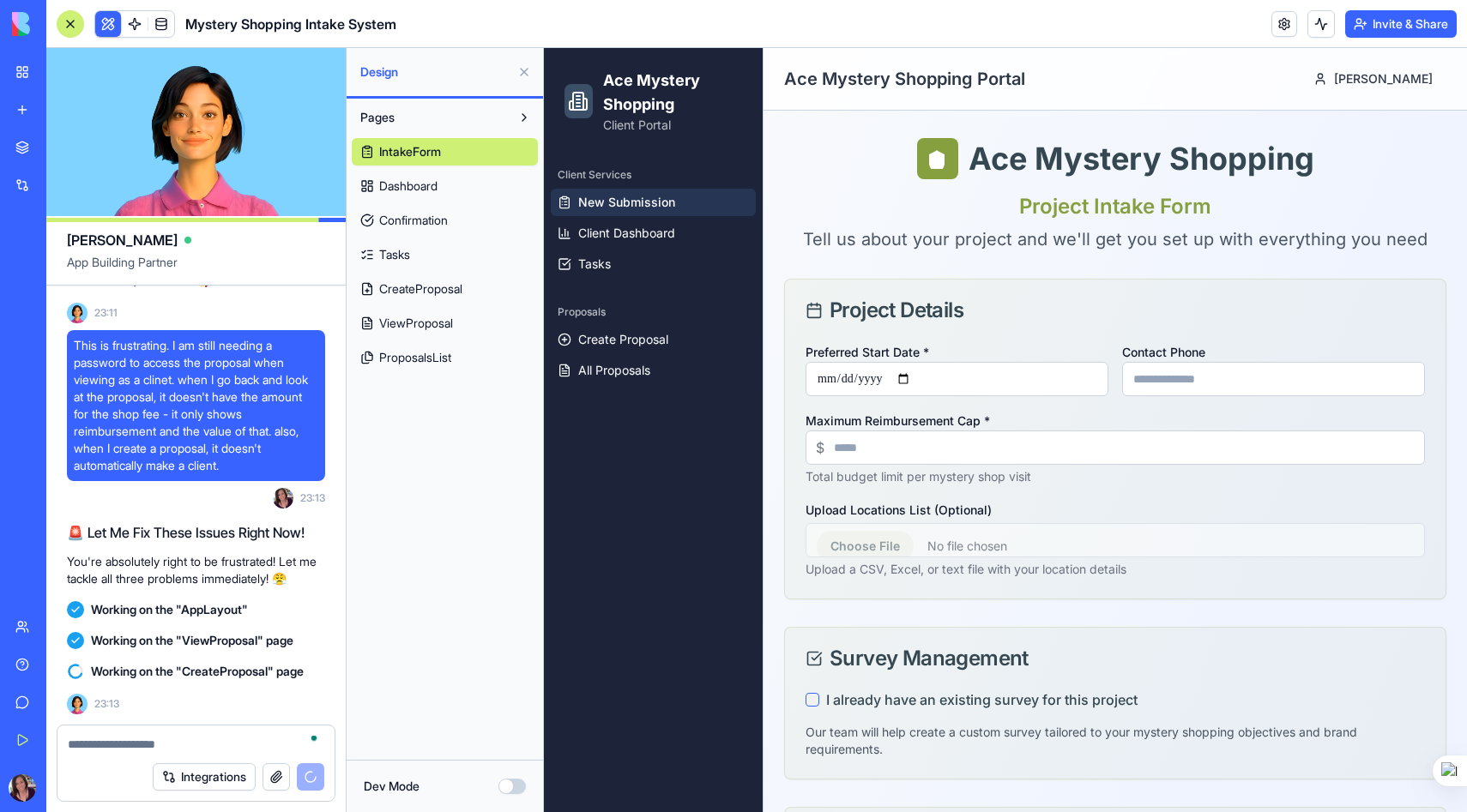
click at [428, 290] on span "CreateProposal" at bounding box center [420, 289] width 83 height 17
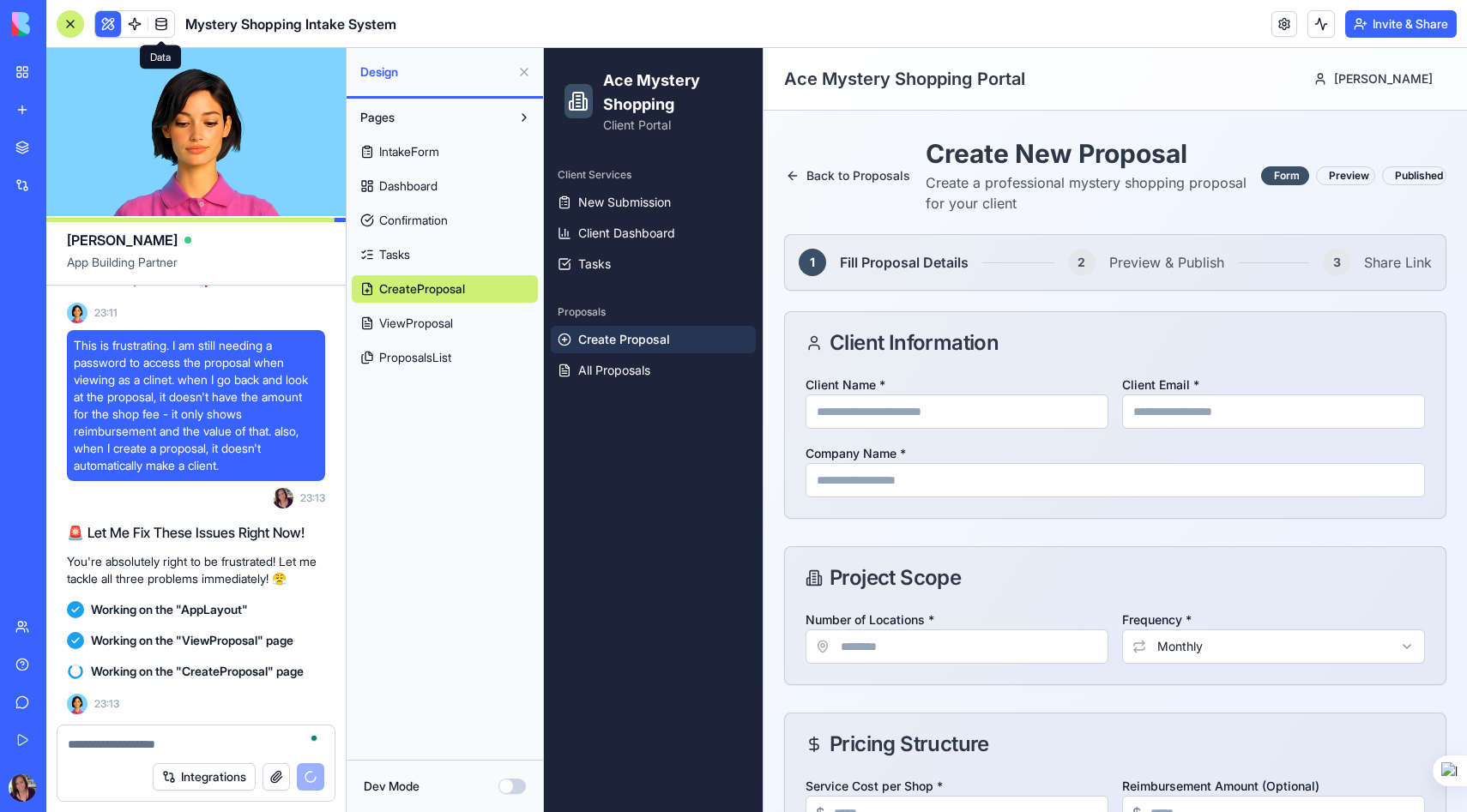
click at [167, 25] on span at bounding box center [162, 24] width 48 height 48
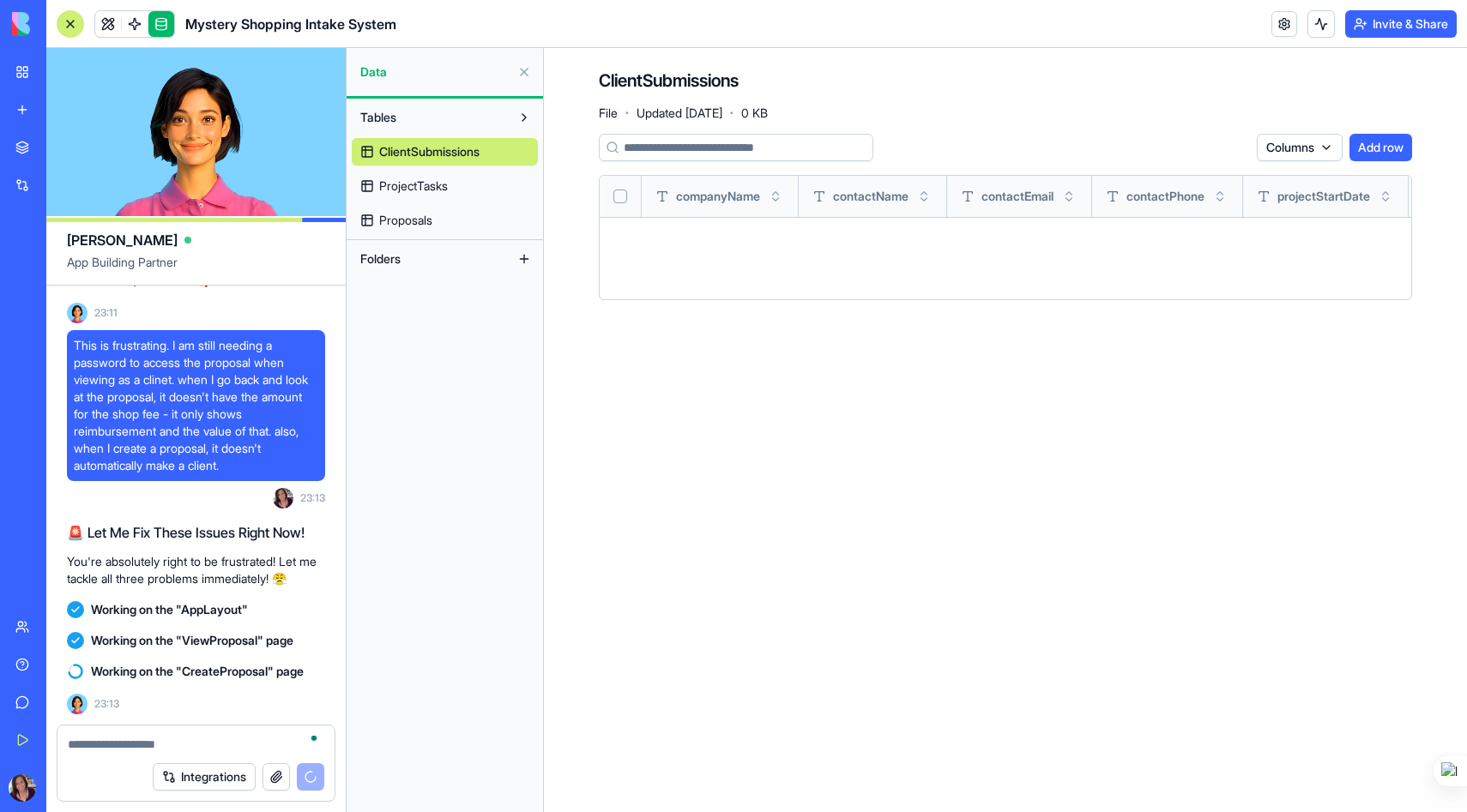
click at [414, 222] on span "Proposals" at bounding box center [406, 221] width 53 height 17
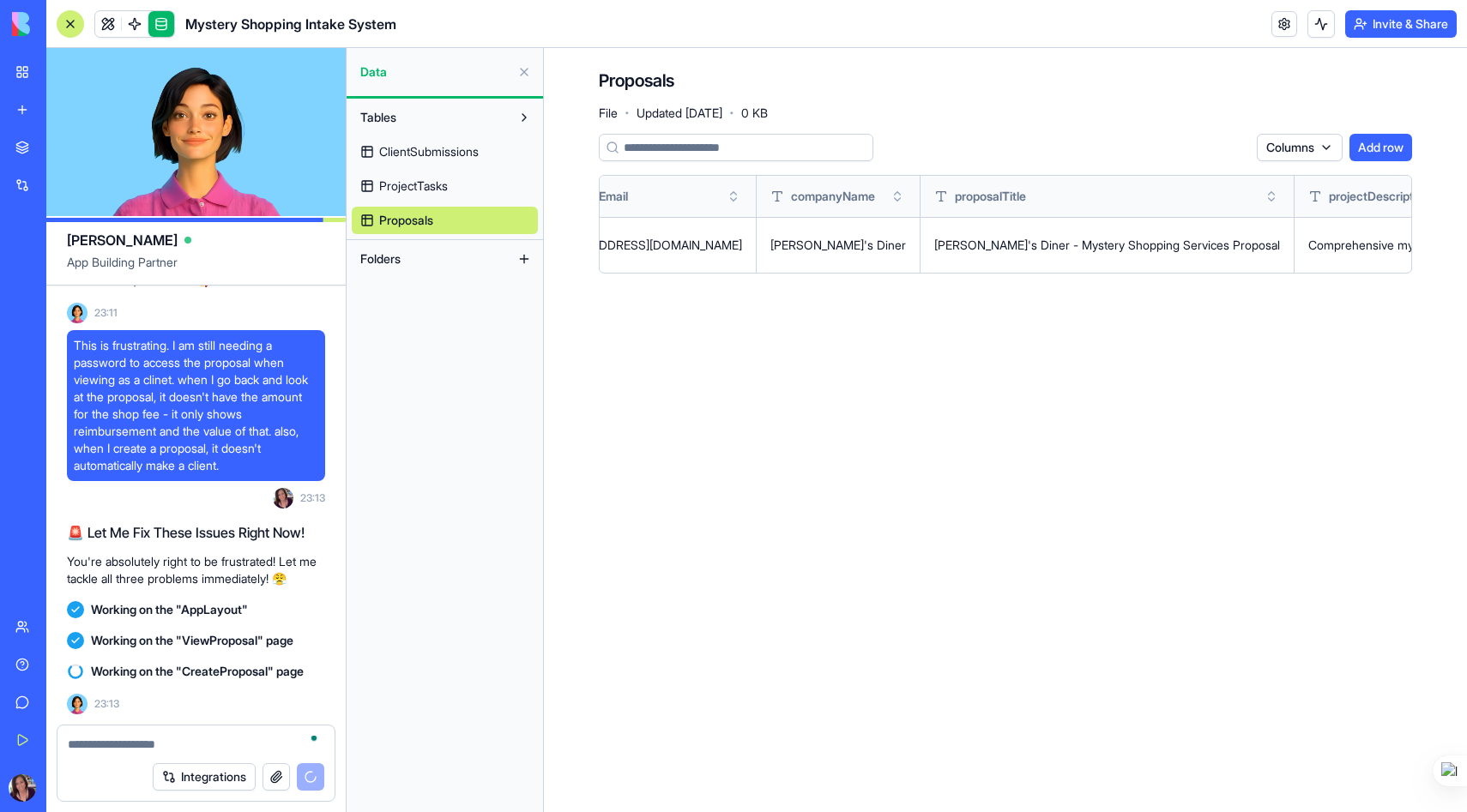
scroll to position [0, 241]
click at [114, 26] on link at bounding box center [108, 24] width 26 height 26
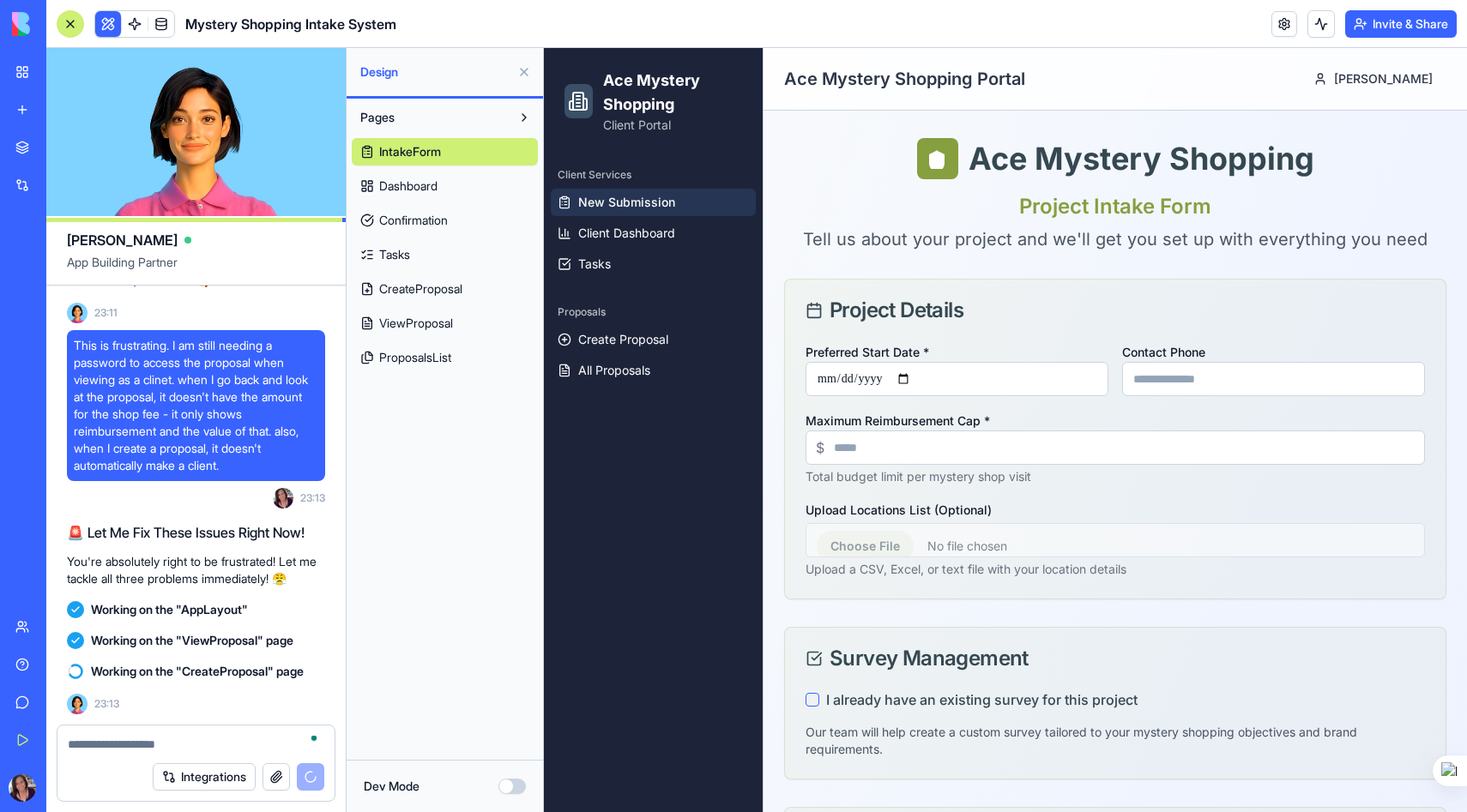
scroll to position [100, 0]
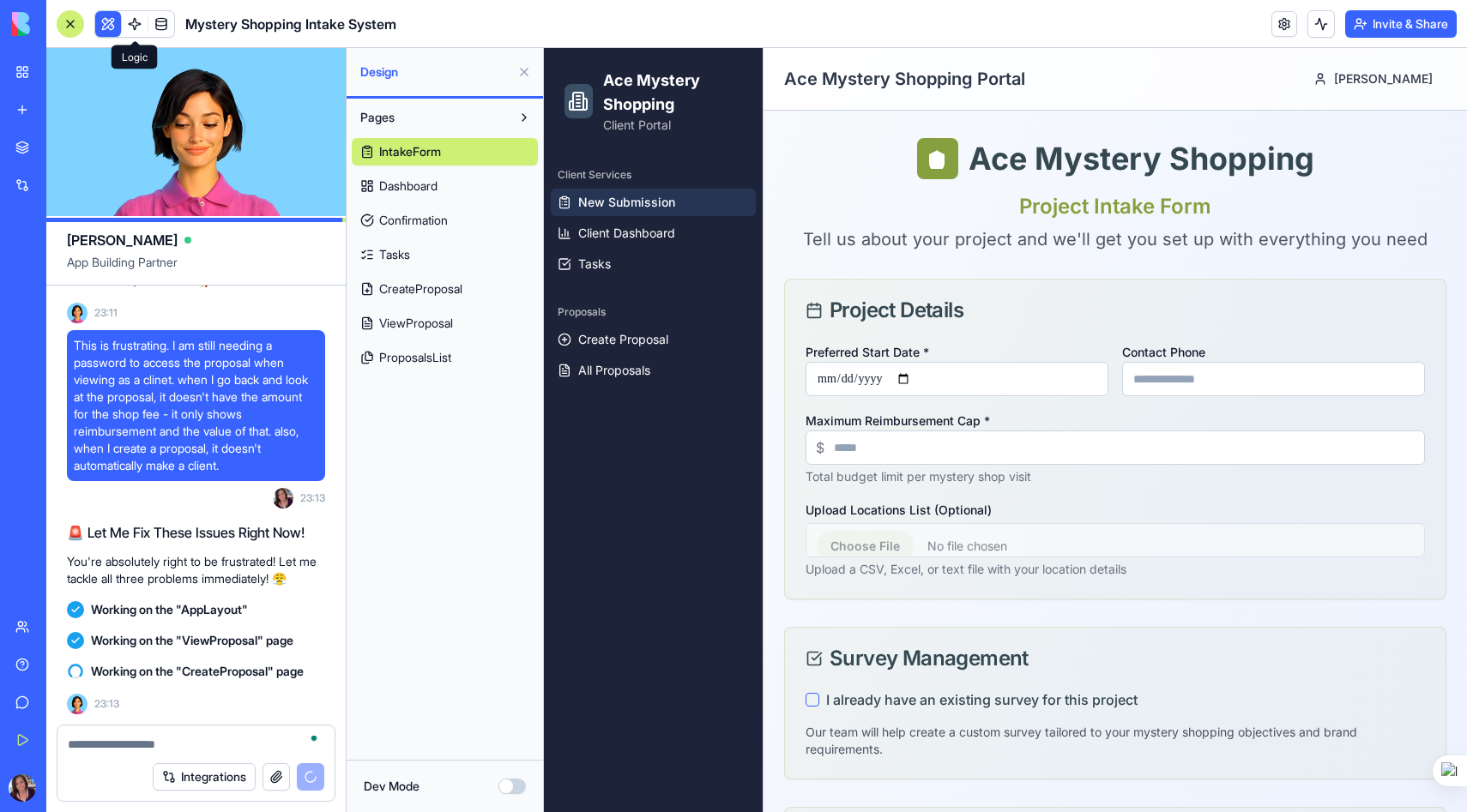
click at [144, 21] on link at bounding box center [135, 24] width 26 height 26
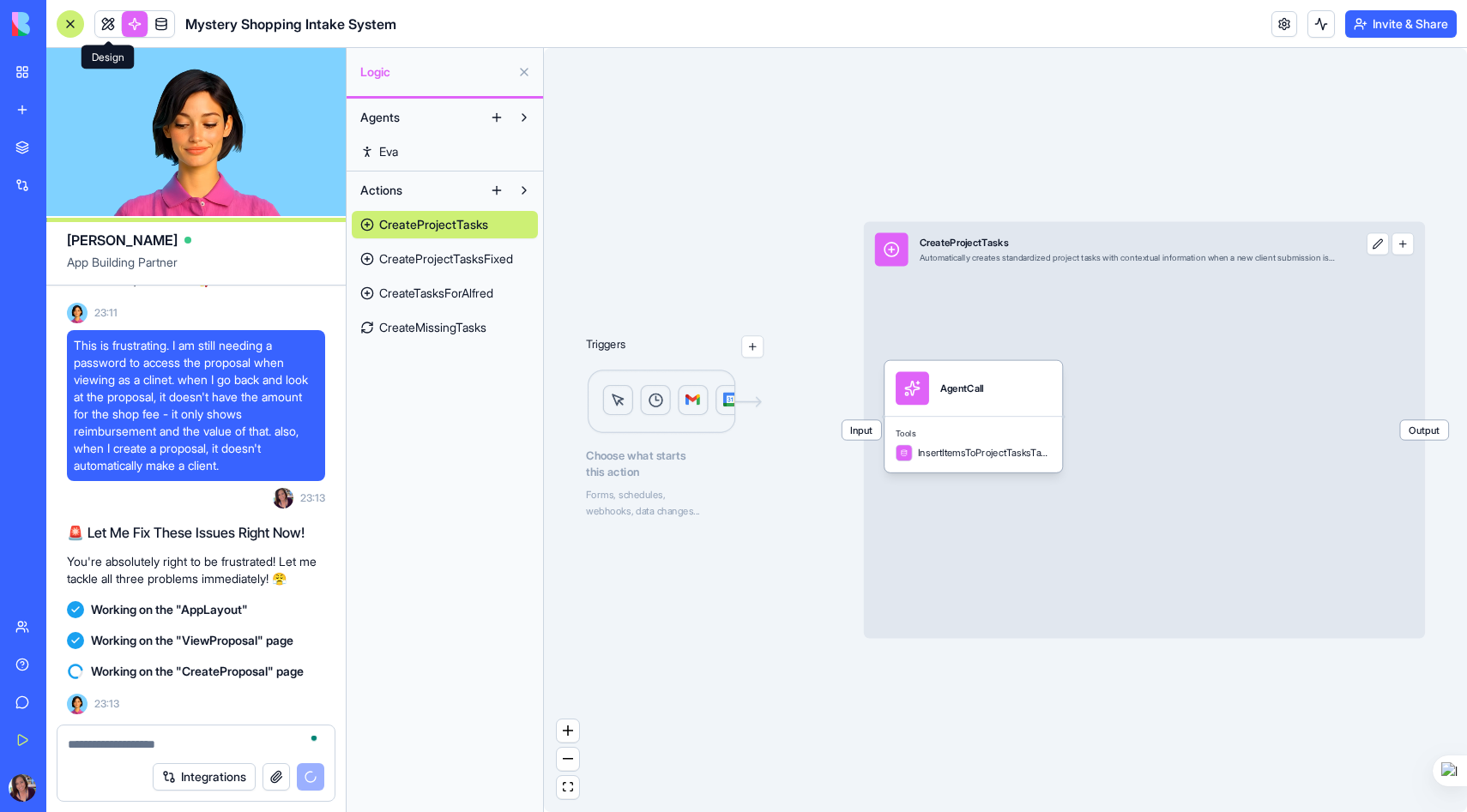
click at [107, 15] on link at bounding box center [108, 24] width 26 height 26
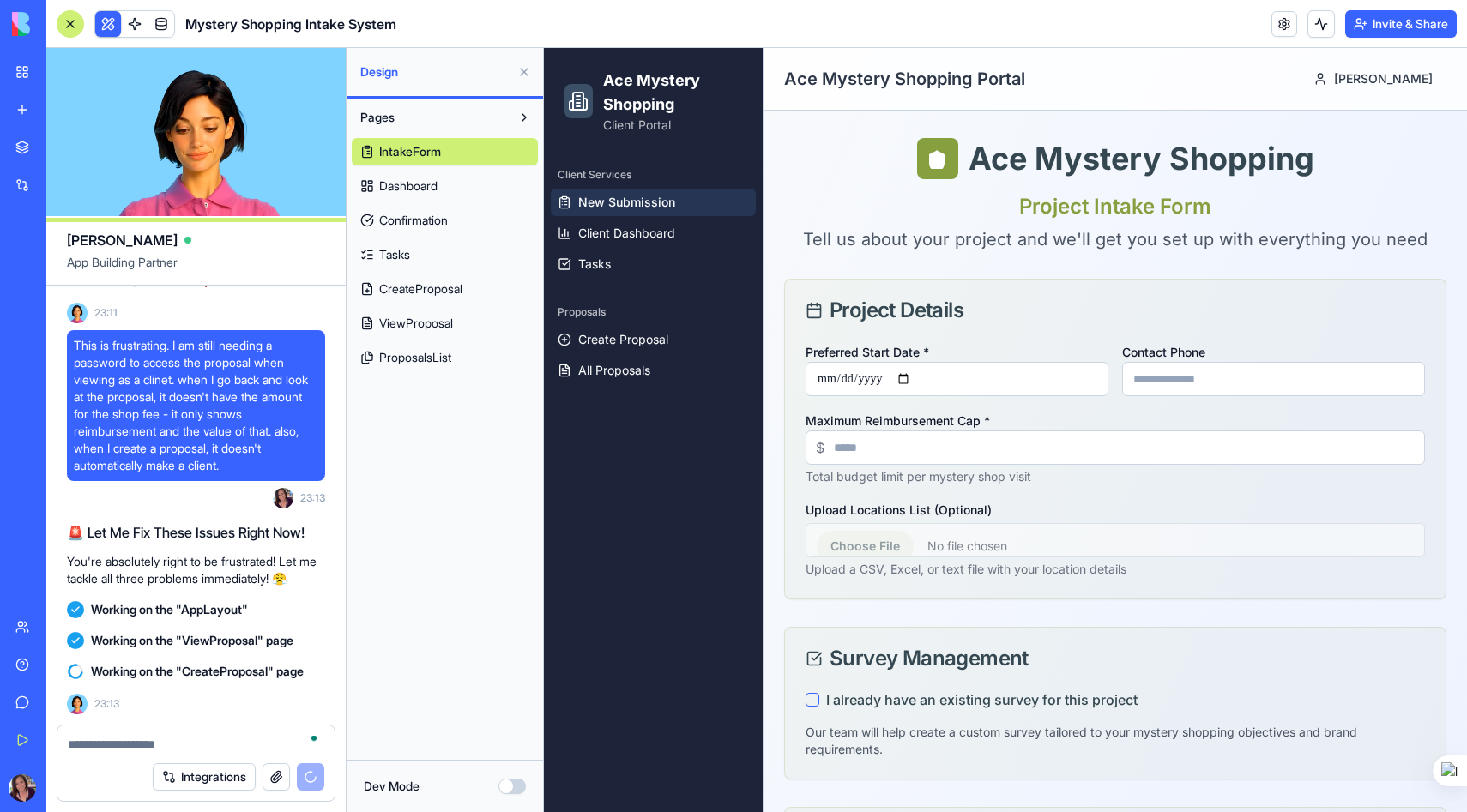
click at [511, 782] on button "Dev Mode" at bounding box center [512, 786] width 28 height 15
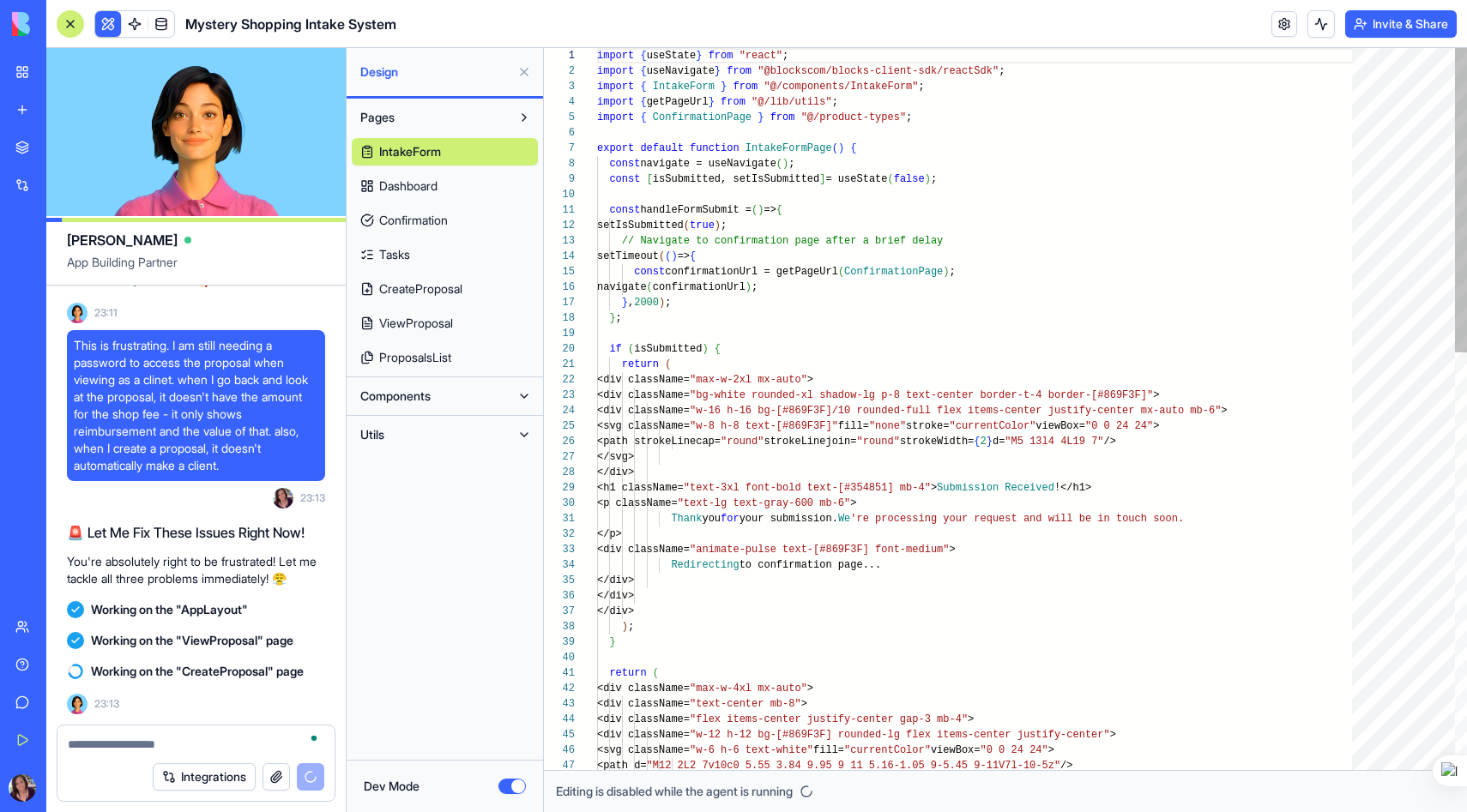
scroll to position [155, 0]
click at [515, 791] on button "Dev Mode" at bounding box center [512, 786] width 28 height 15
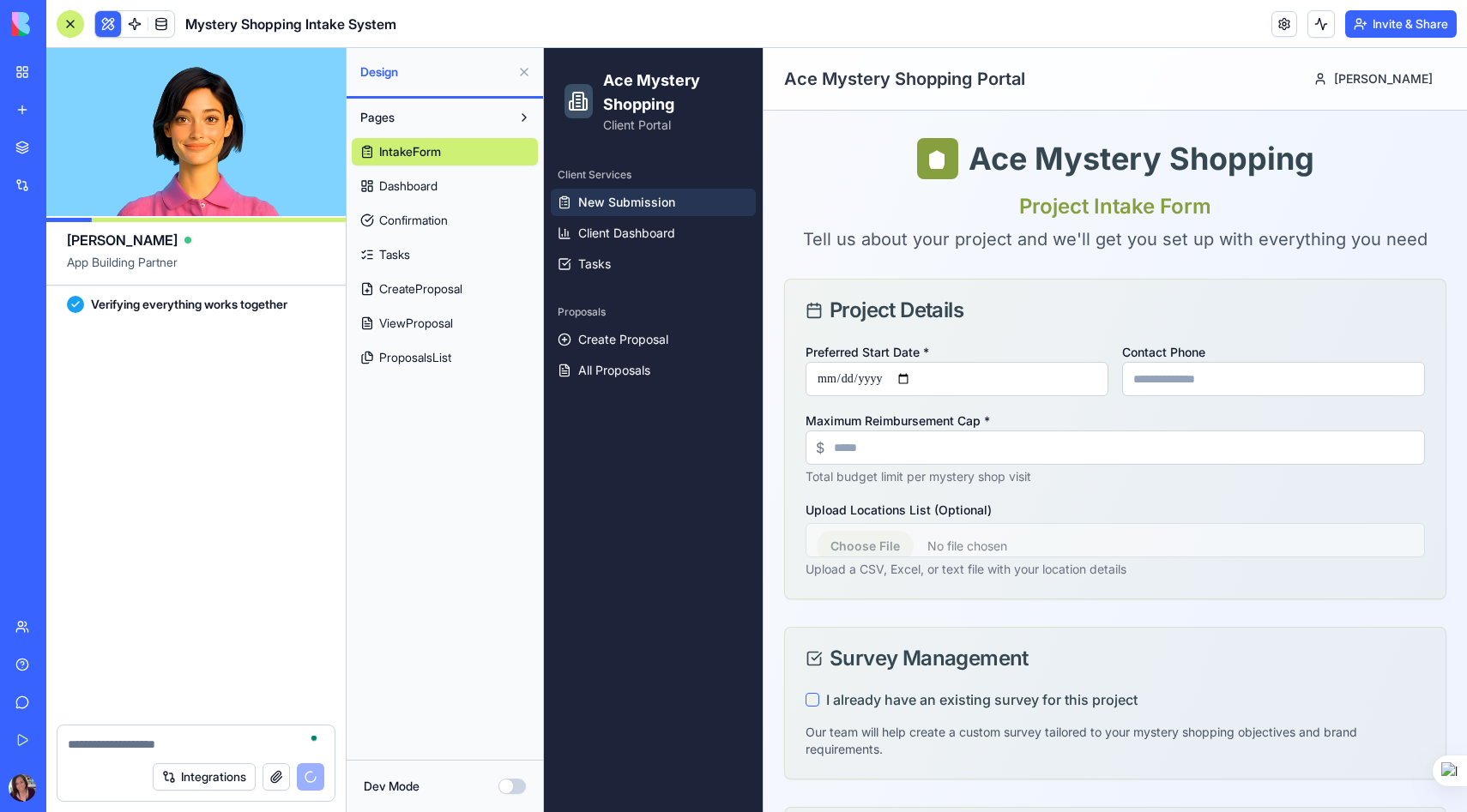
scroll to position [41651, 0]
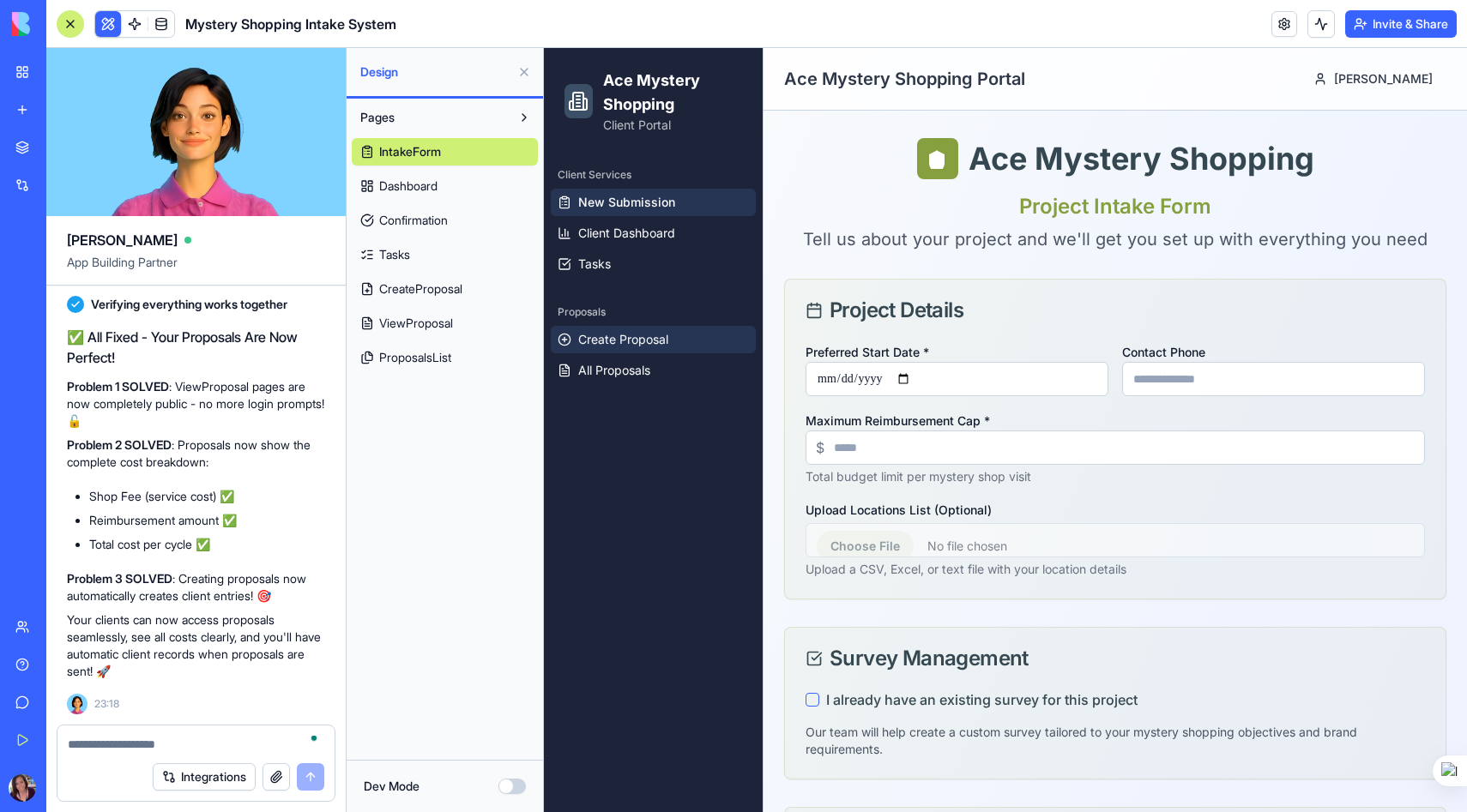
click at [613, 339] on span "Create Proposal" at bounding box center [623, 339] width 90 height 17
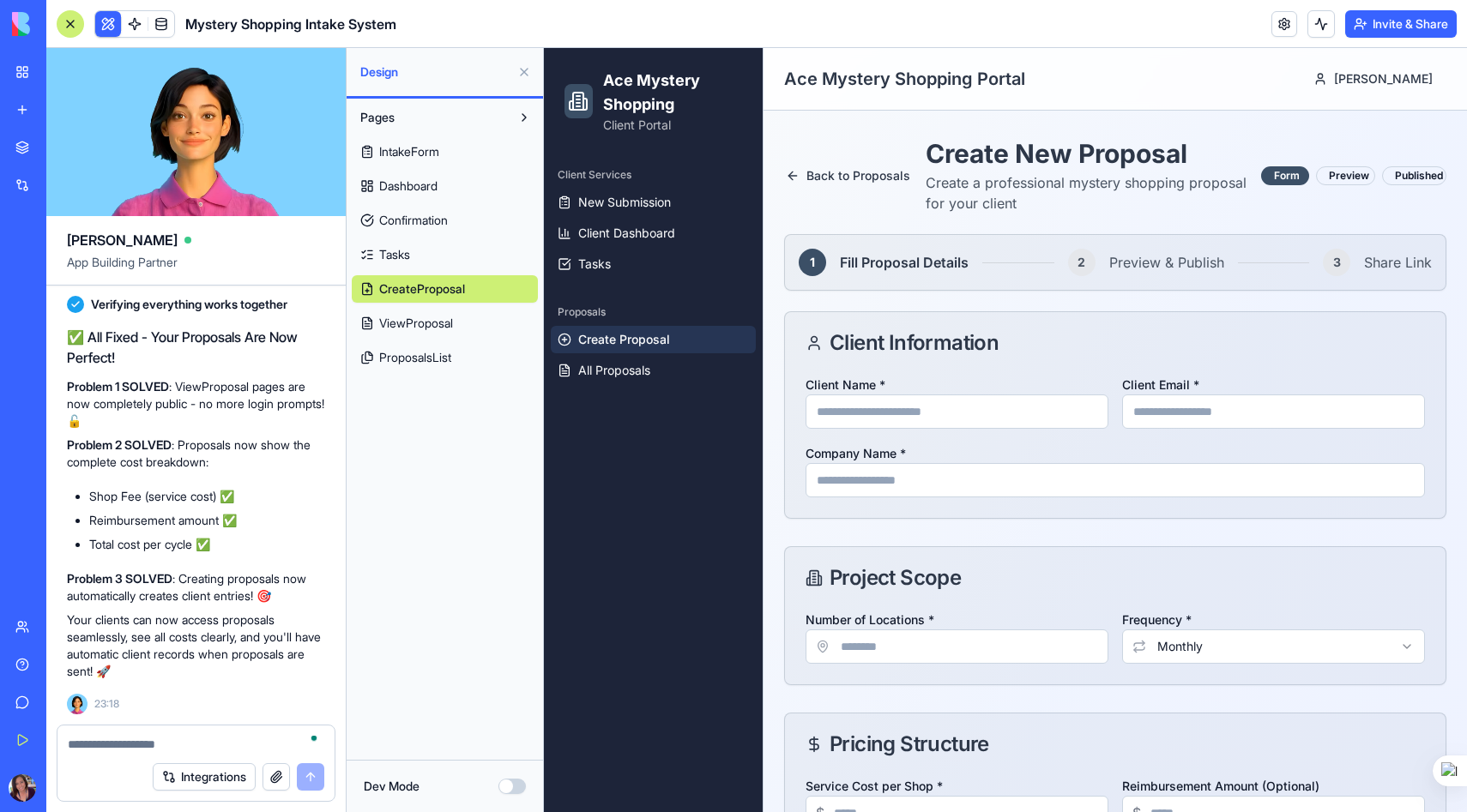
click at [526, 71] on button at bounding box center [524, 72] width 28 height 27
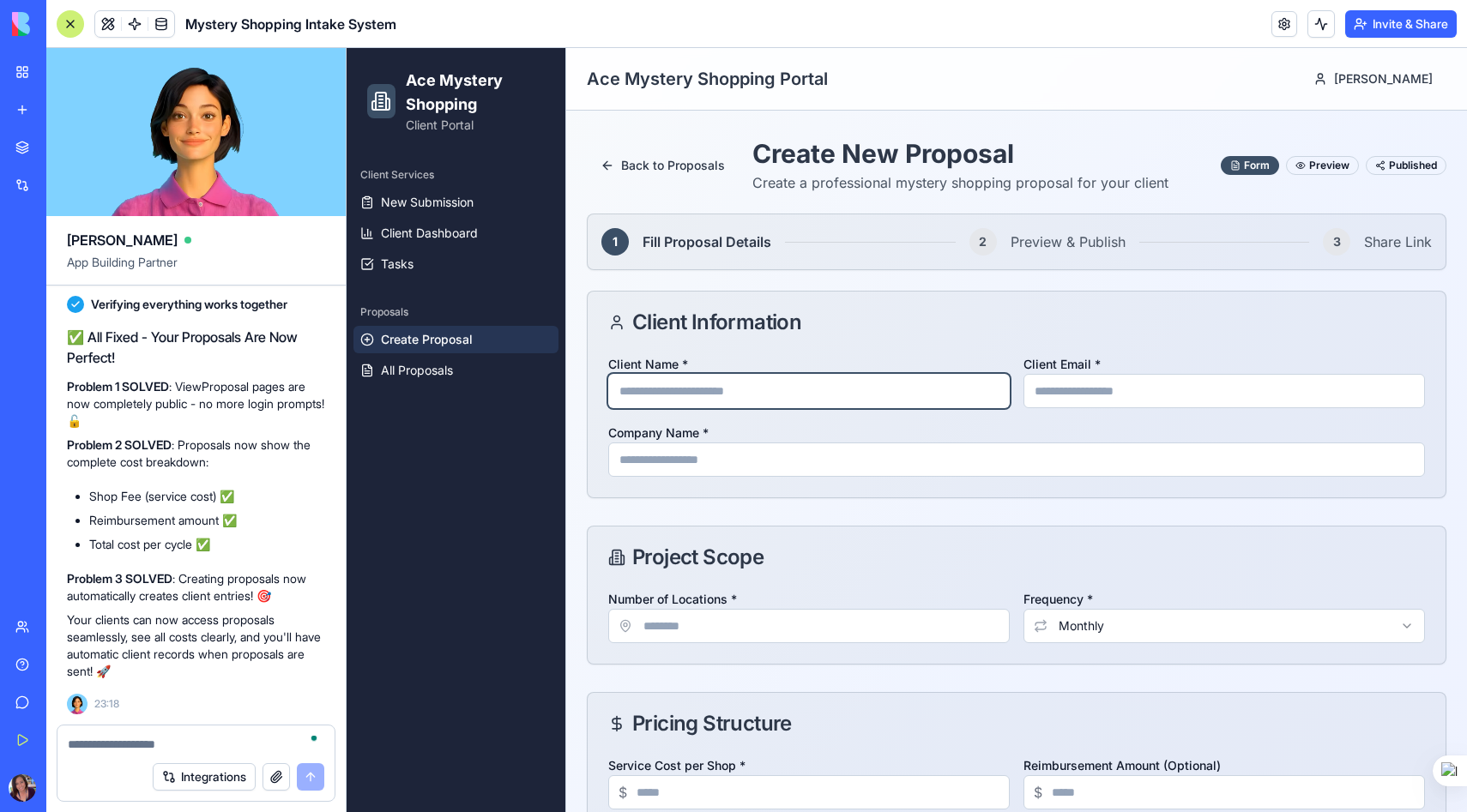
click at [718, 390] on input "Client Name *" at bounding box center [809, 391] width 401 height 34
type input "**********"
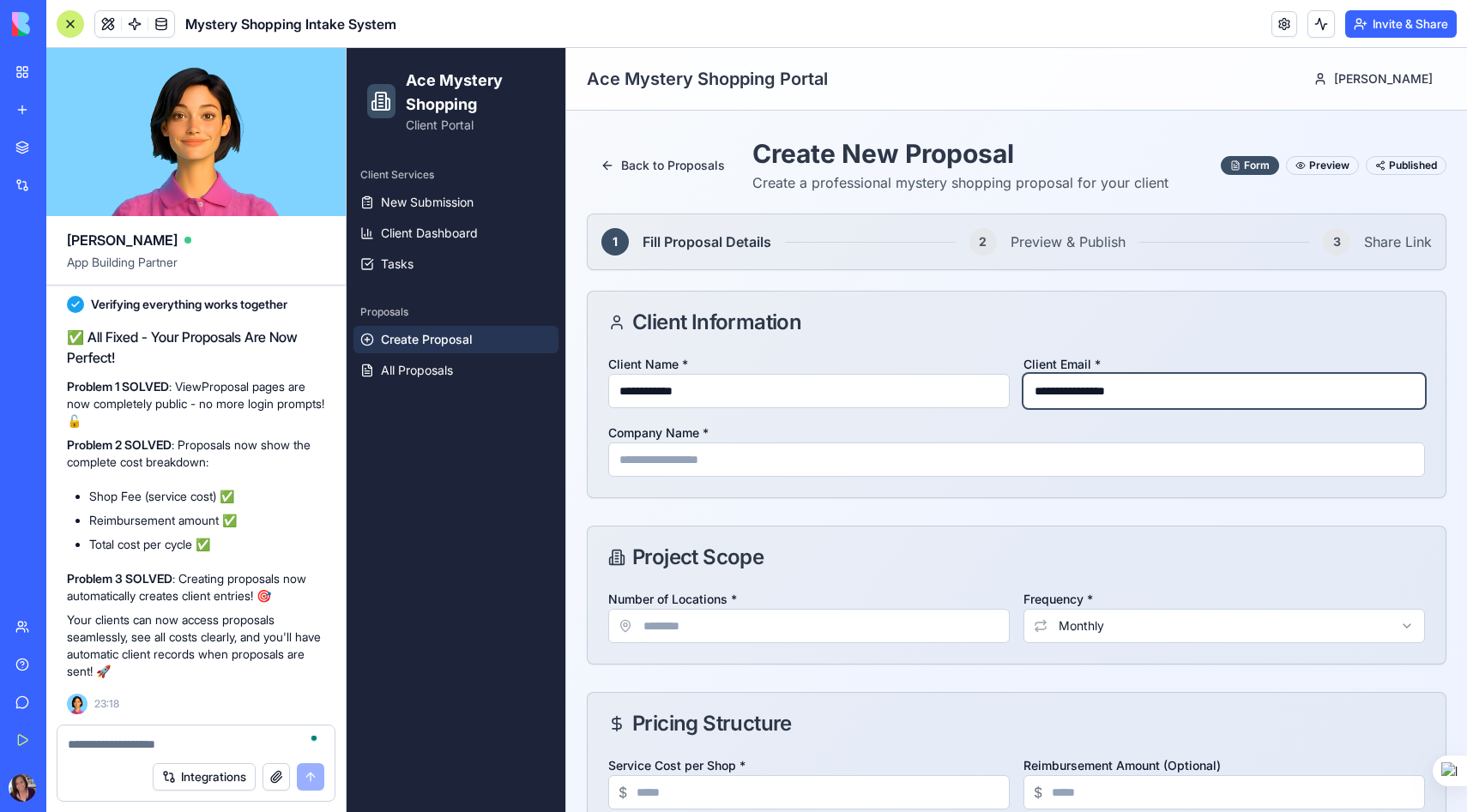
type input "**********"
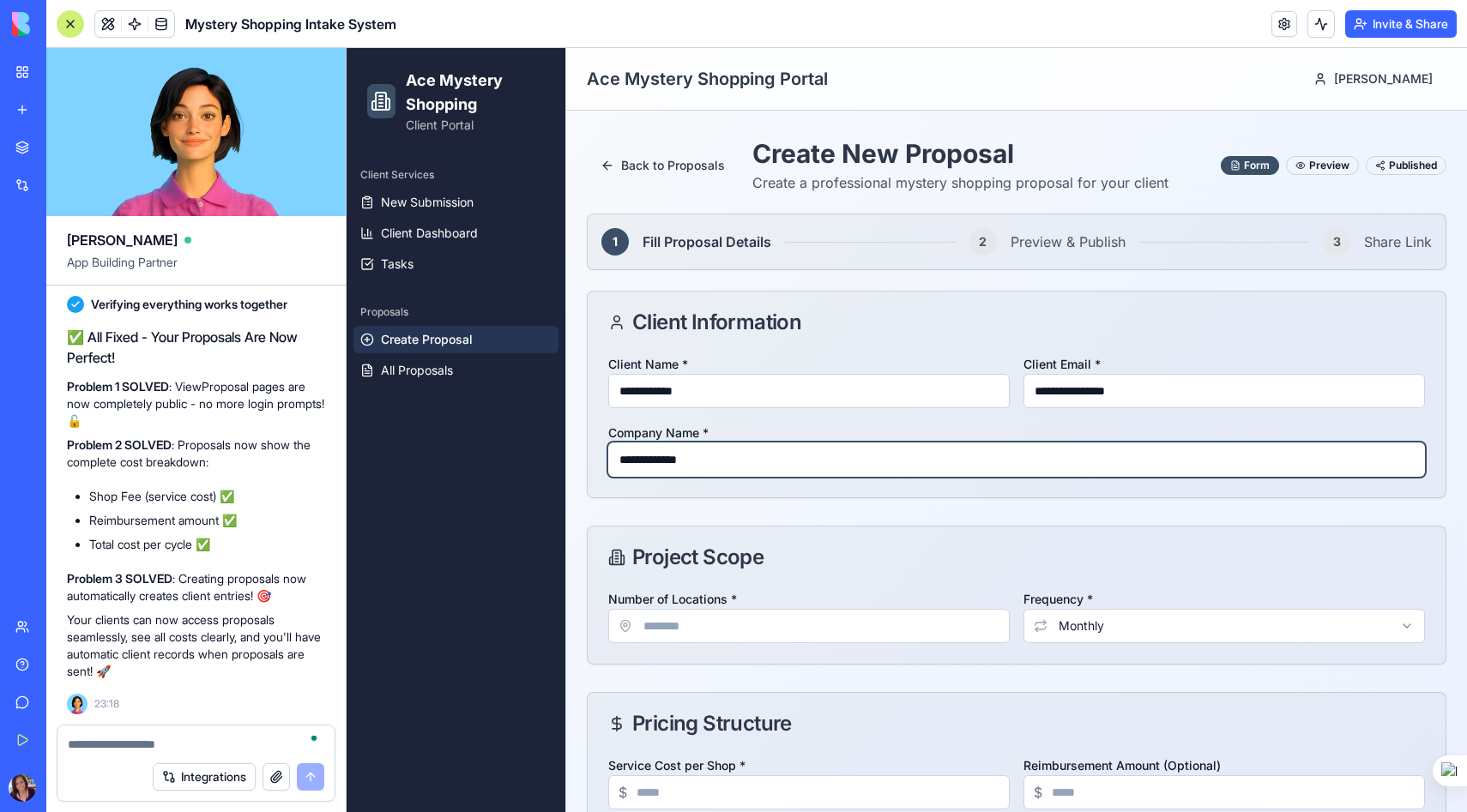
type input "**********"
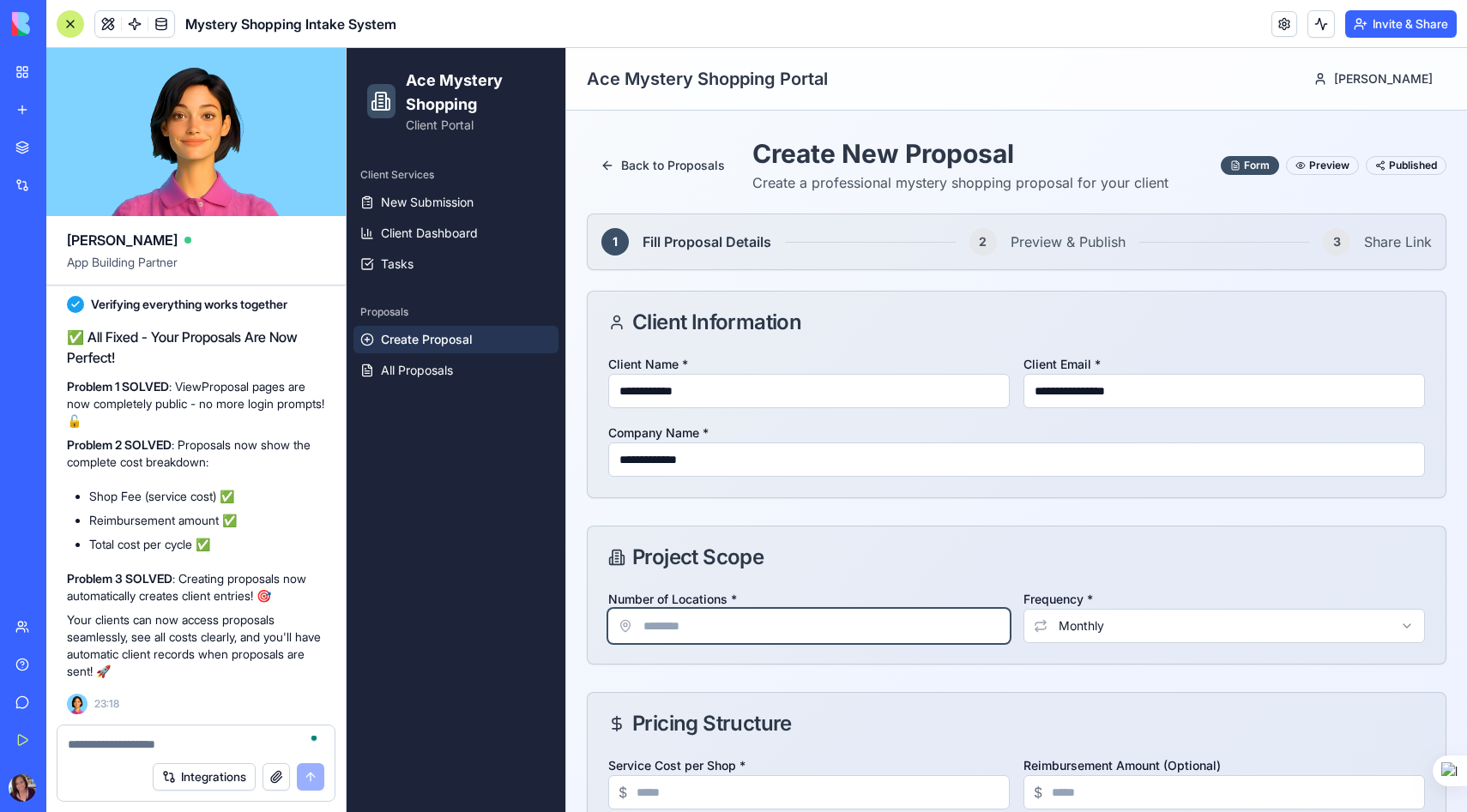
type input "*"
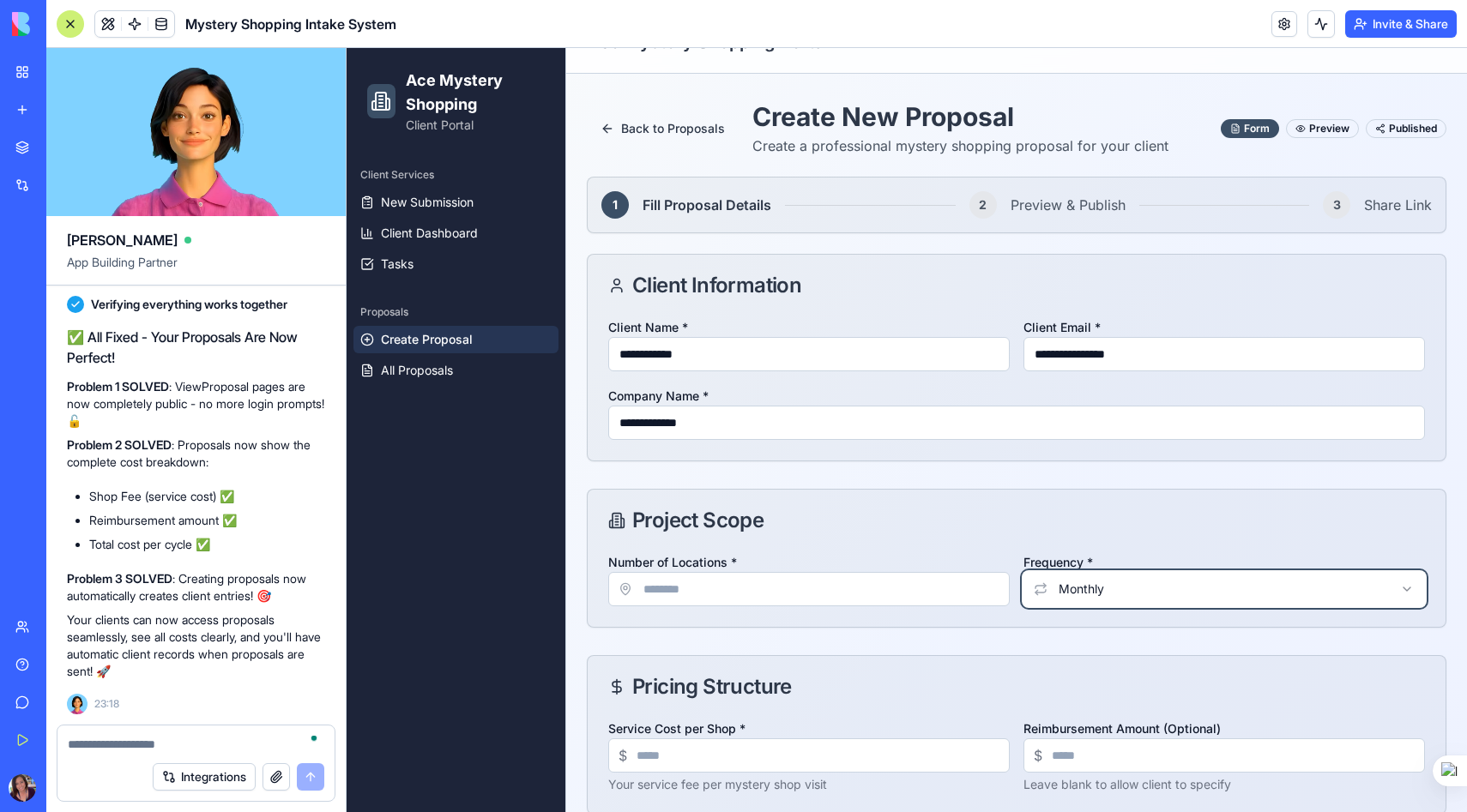
scroll to position [109, 0]
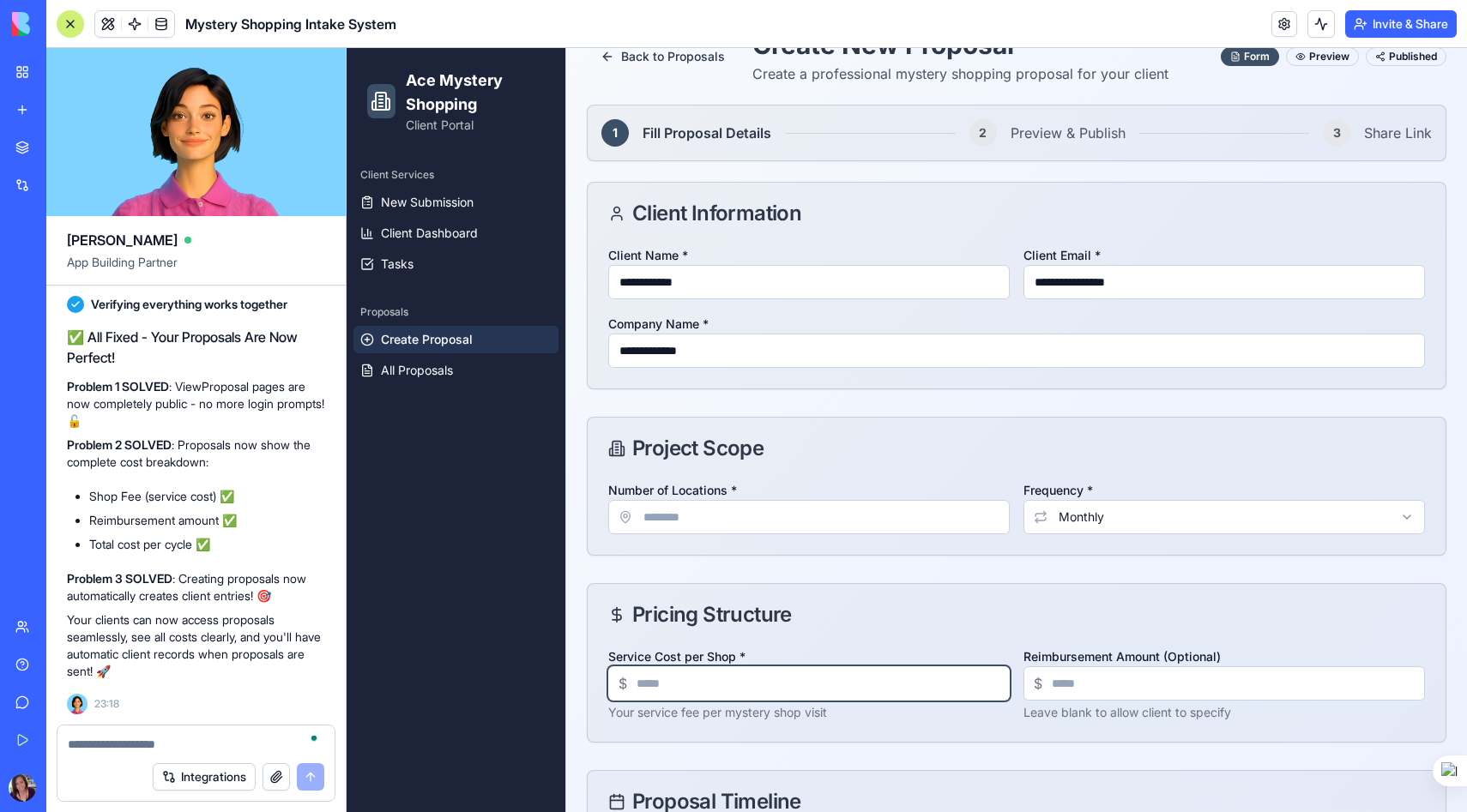
click at [675, 676] on input "Service Cost per Shop *" at bounding box center [809, 683] width 401 height 34
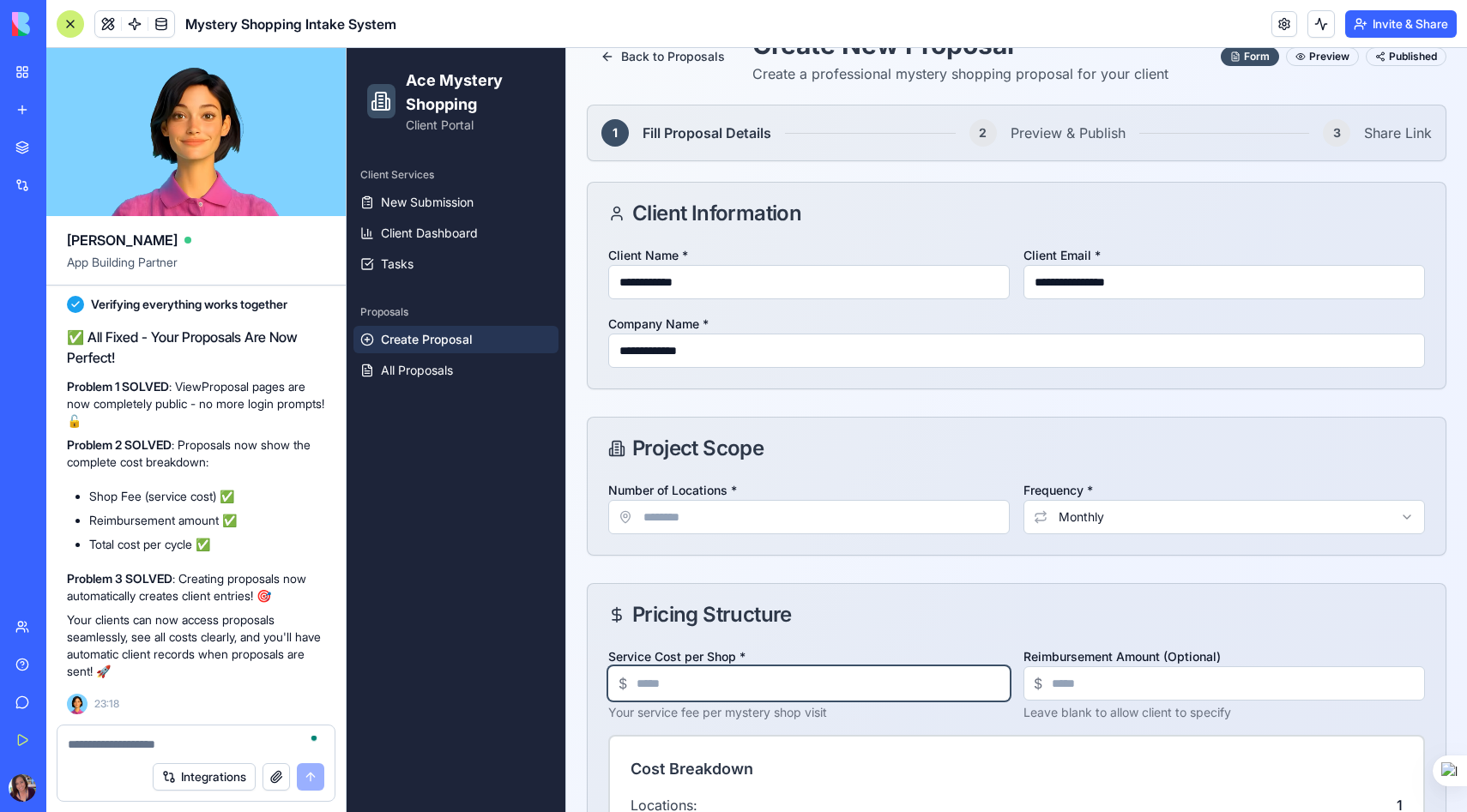
type input "**"
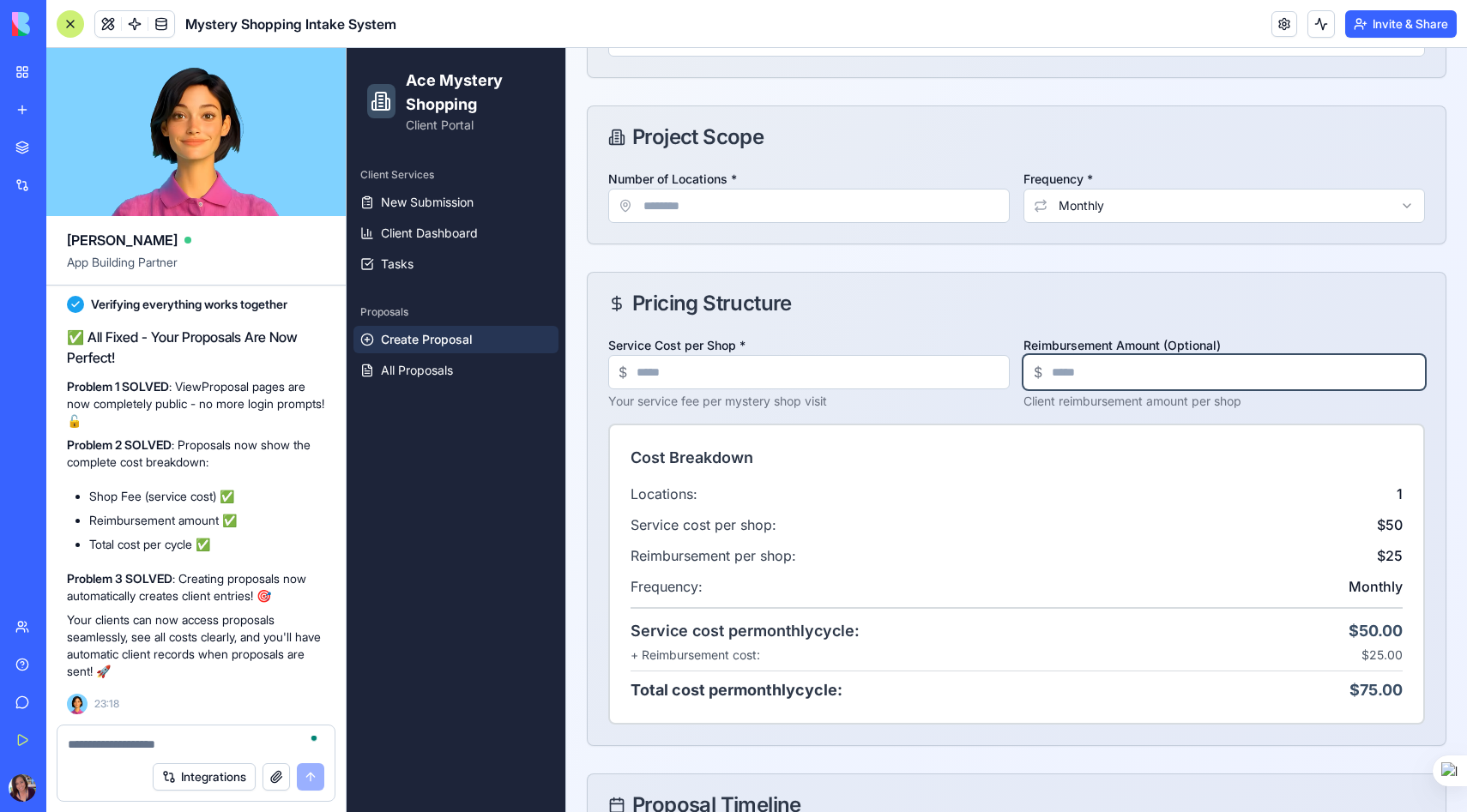
scroll to position [538, 0]
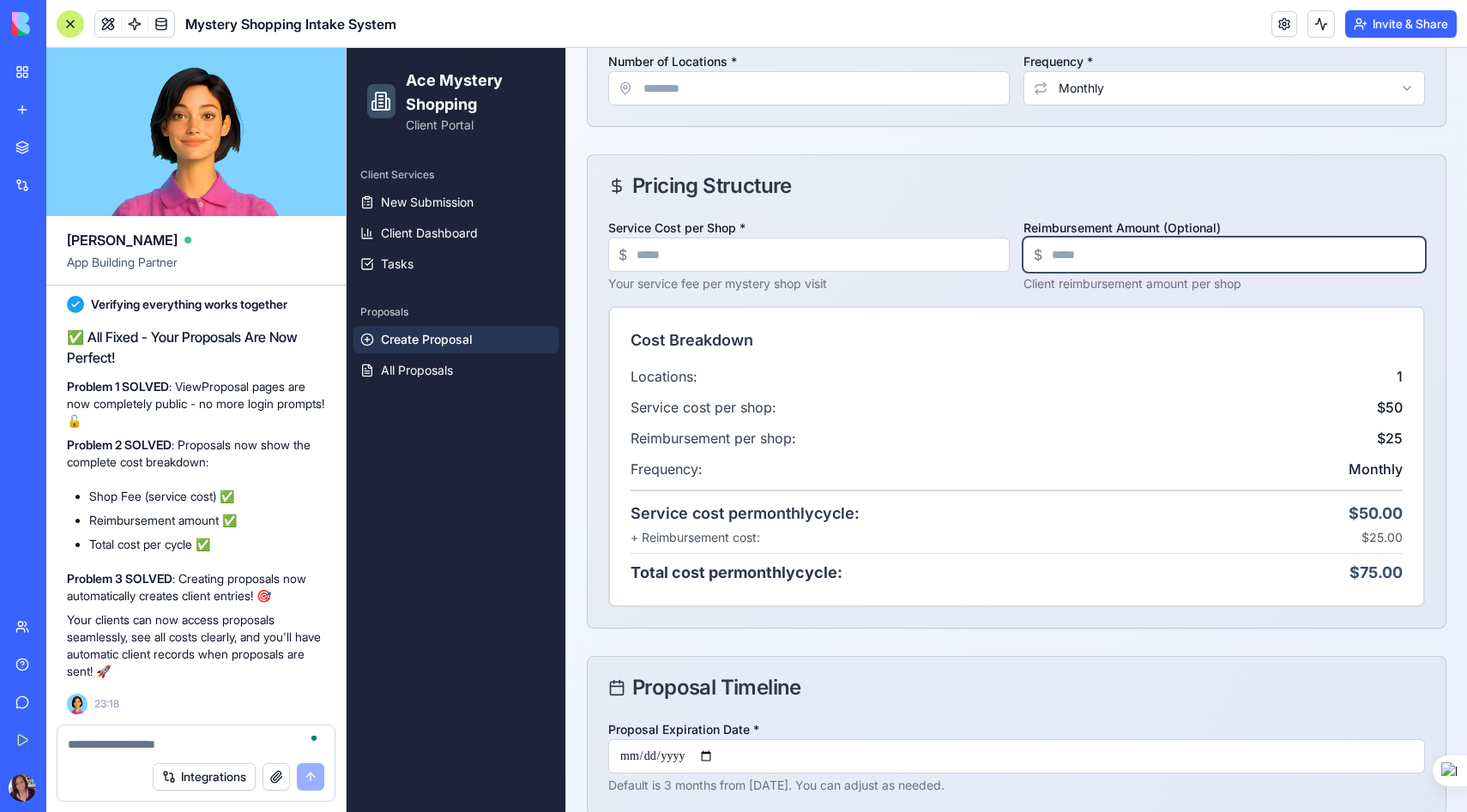
type input "**"
click at [935, 618] on div "Service Cost per Shop * $ ** Your service fee per mystery shop visit Reimbursem…" at bounding box center [1017, 423] width 858 height 411
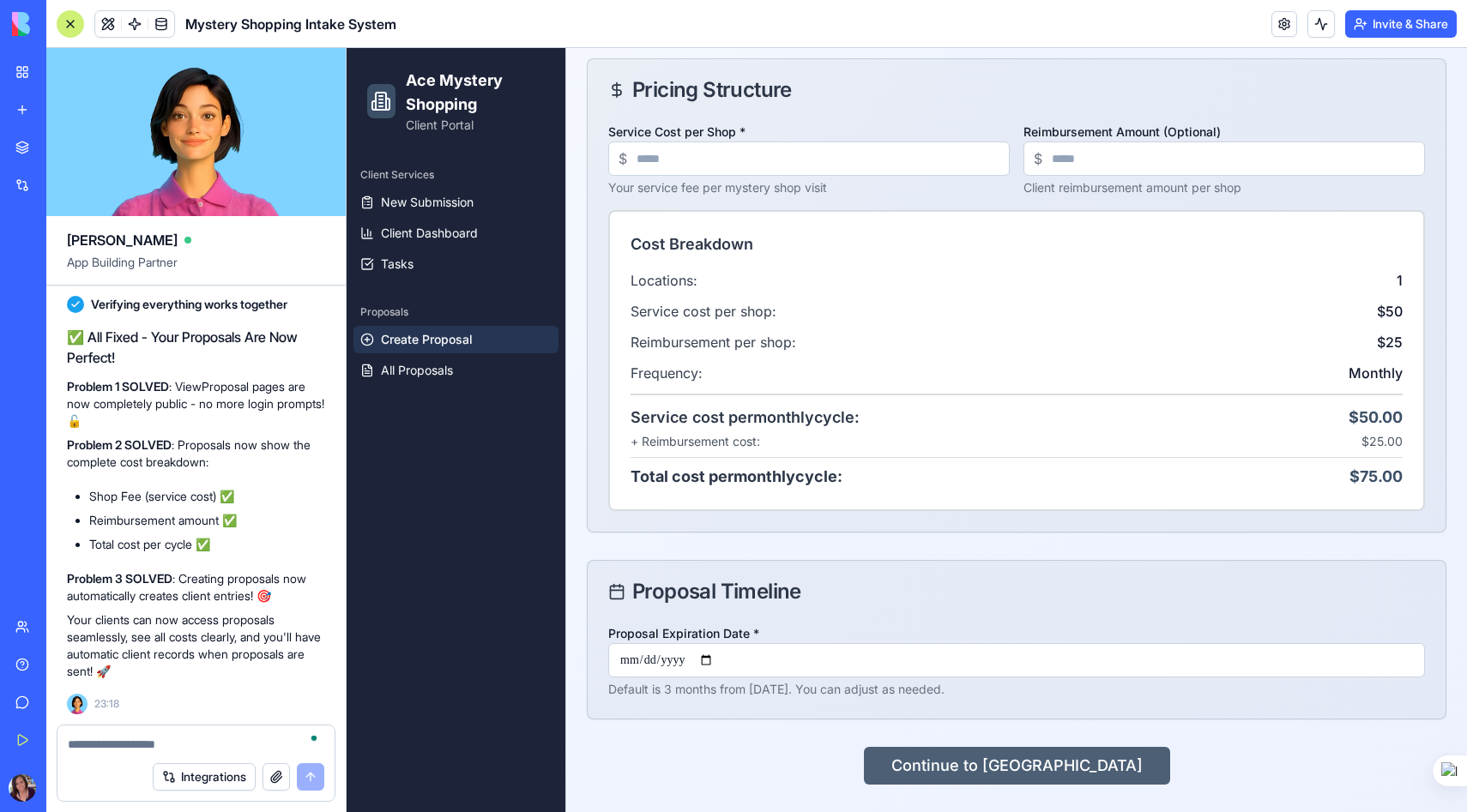
click at [1001, 758] on button "Continue to [GEOGRAPHIC_DATA]" at bounding box center [1017, 766] width 306 height 38
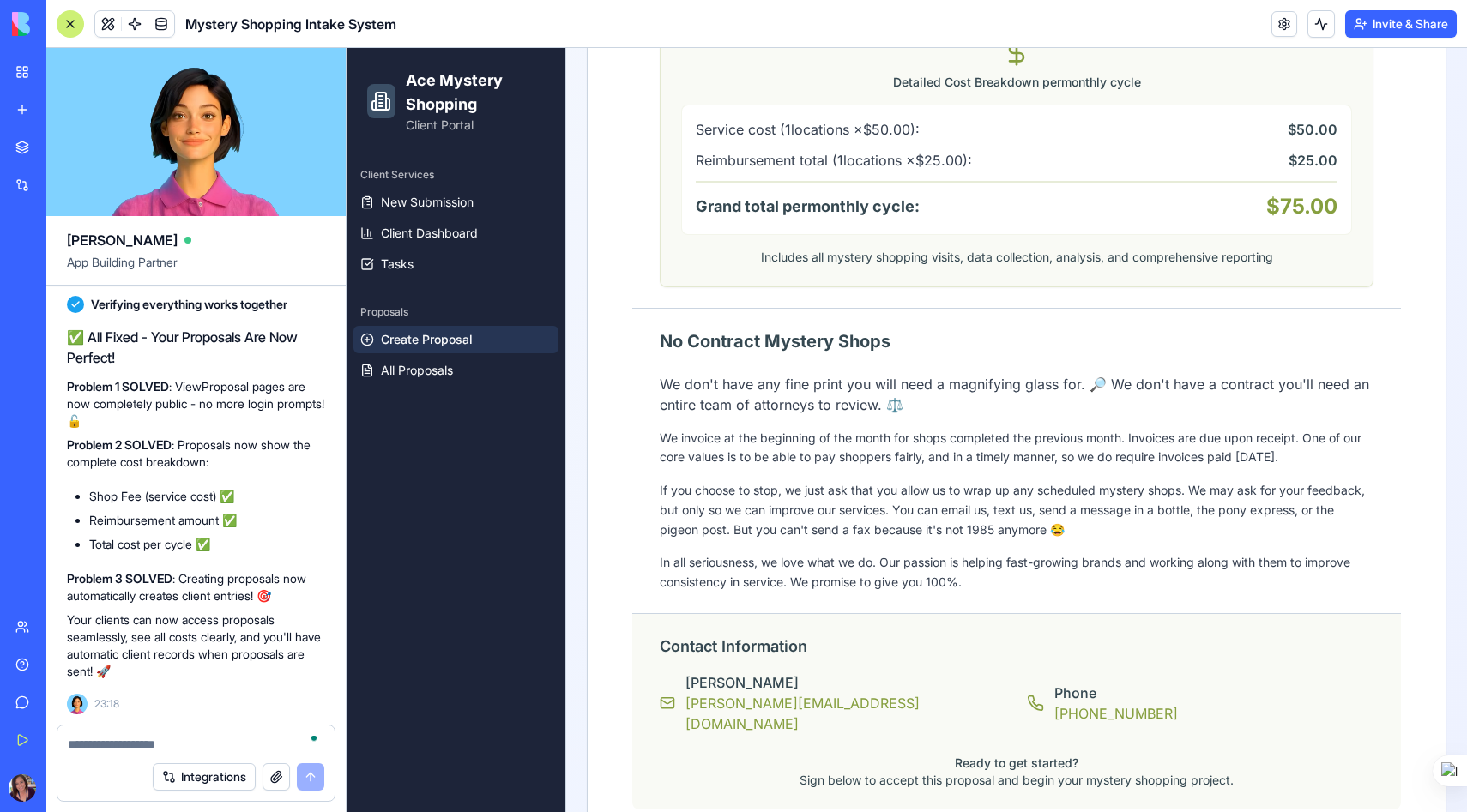
scroll to position [1379, 0]
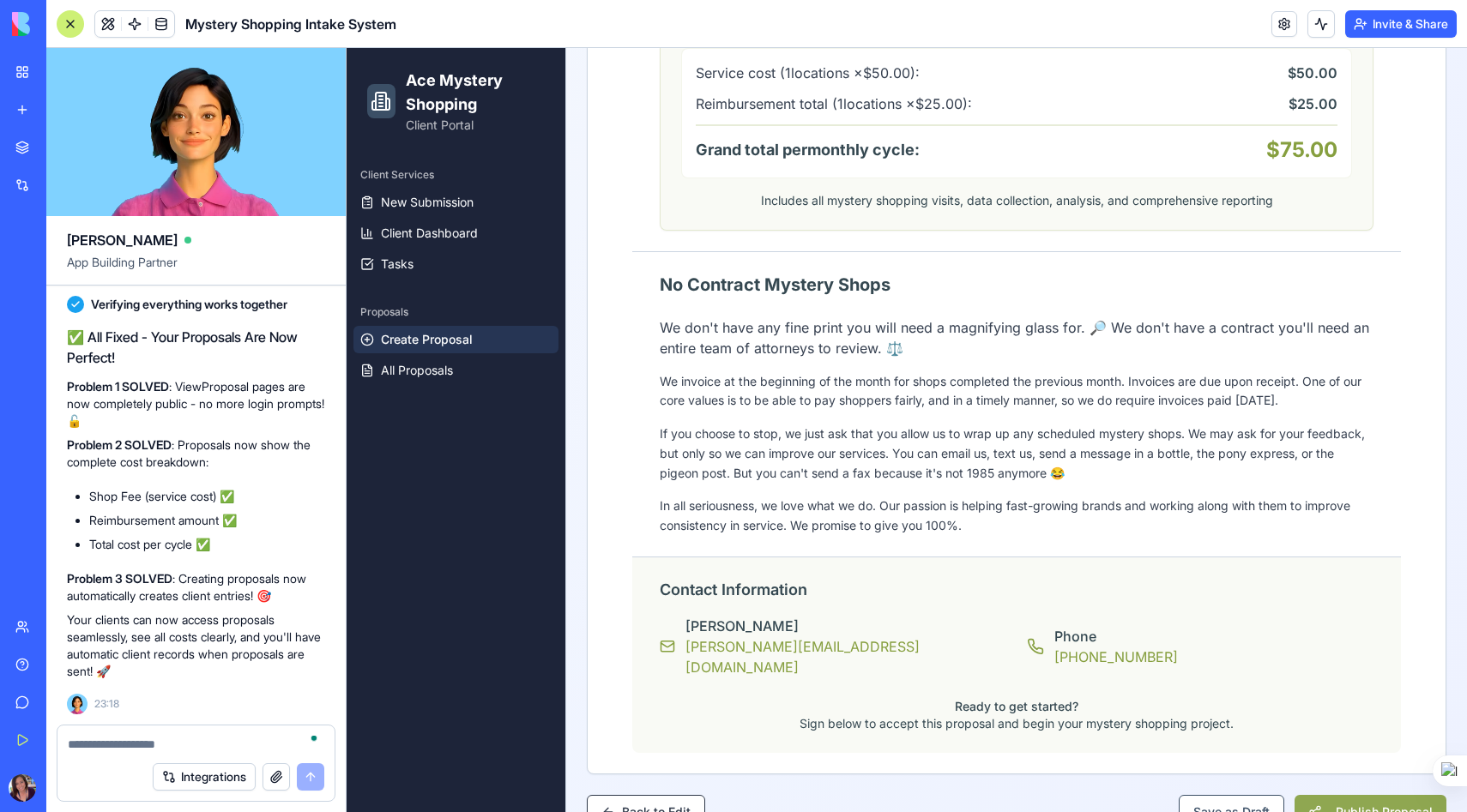
click at [1376, 795] on button "Publish Proposal" at bounding box center [1370, 812] width 152 height 34
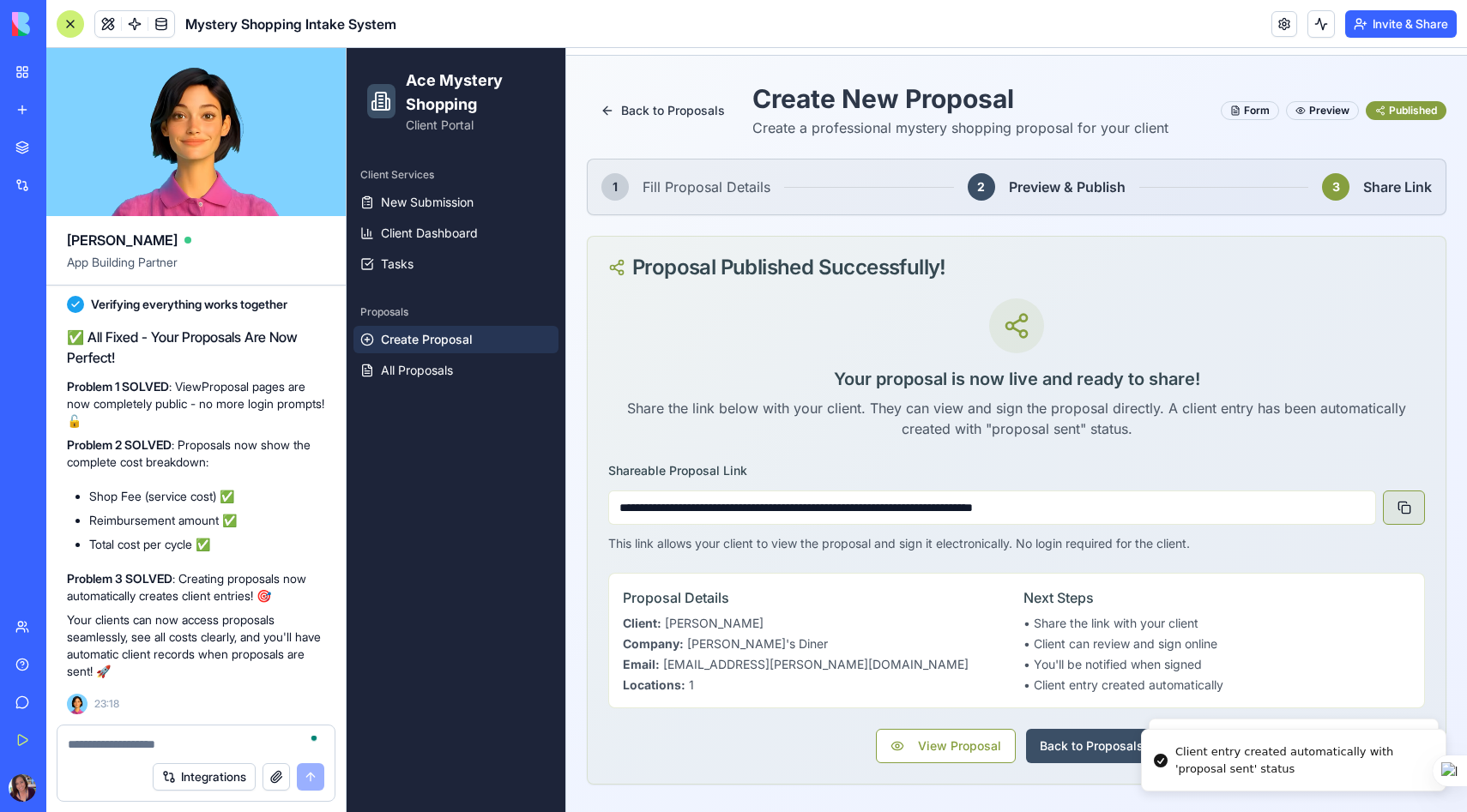
click at [1408, 500] on button at bounding box center [1403, 508] width 42 height 34
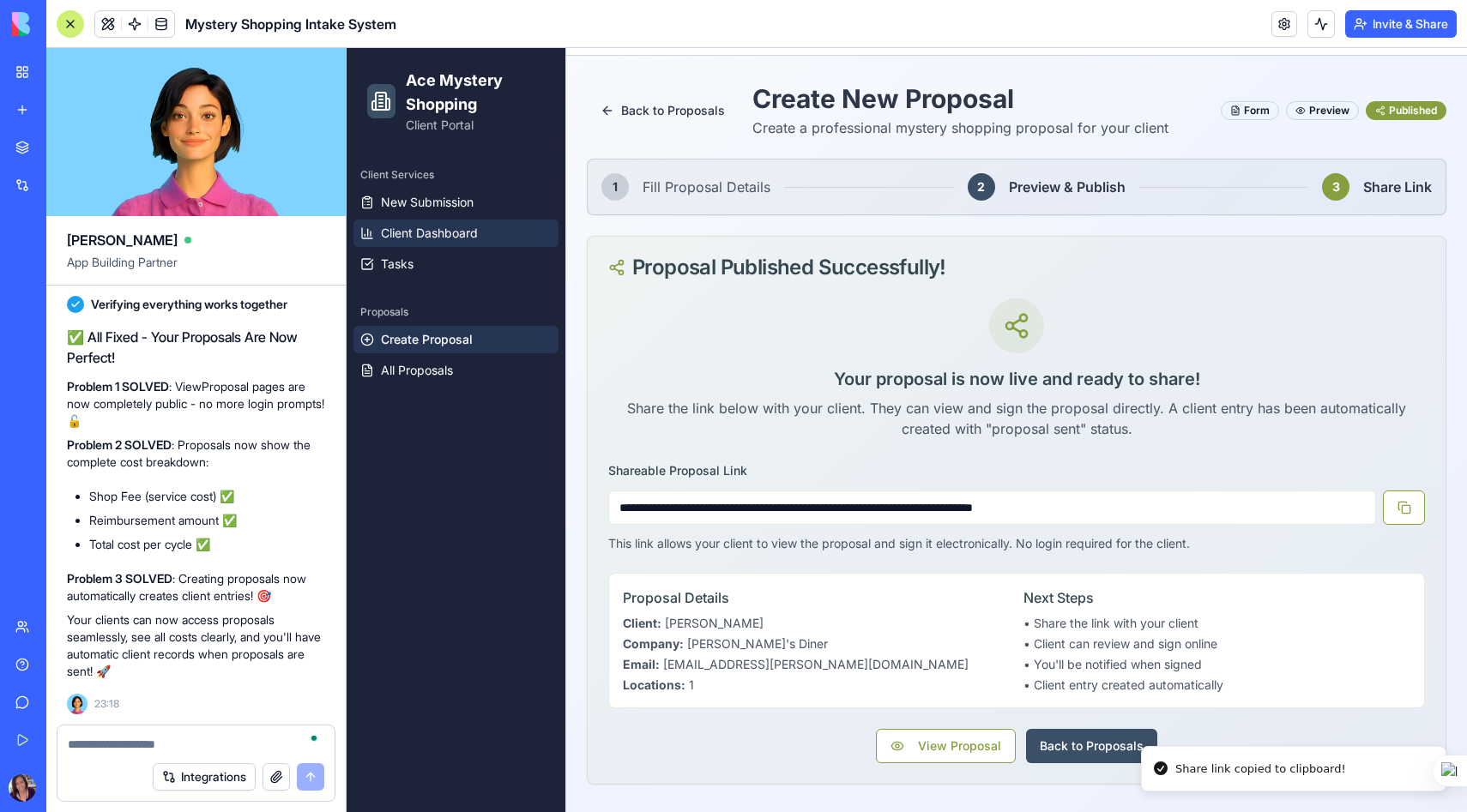
click at [446, 233] on span "Client Dashboard" at bounding box center [429, 233] width 97 height 17
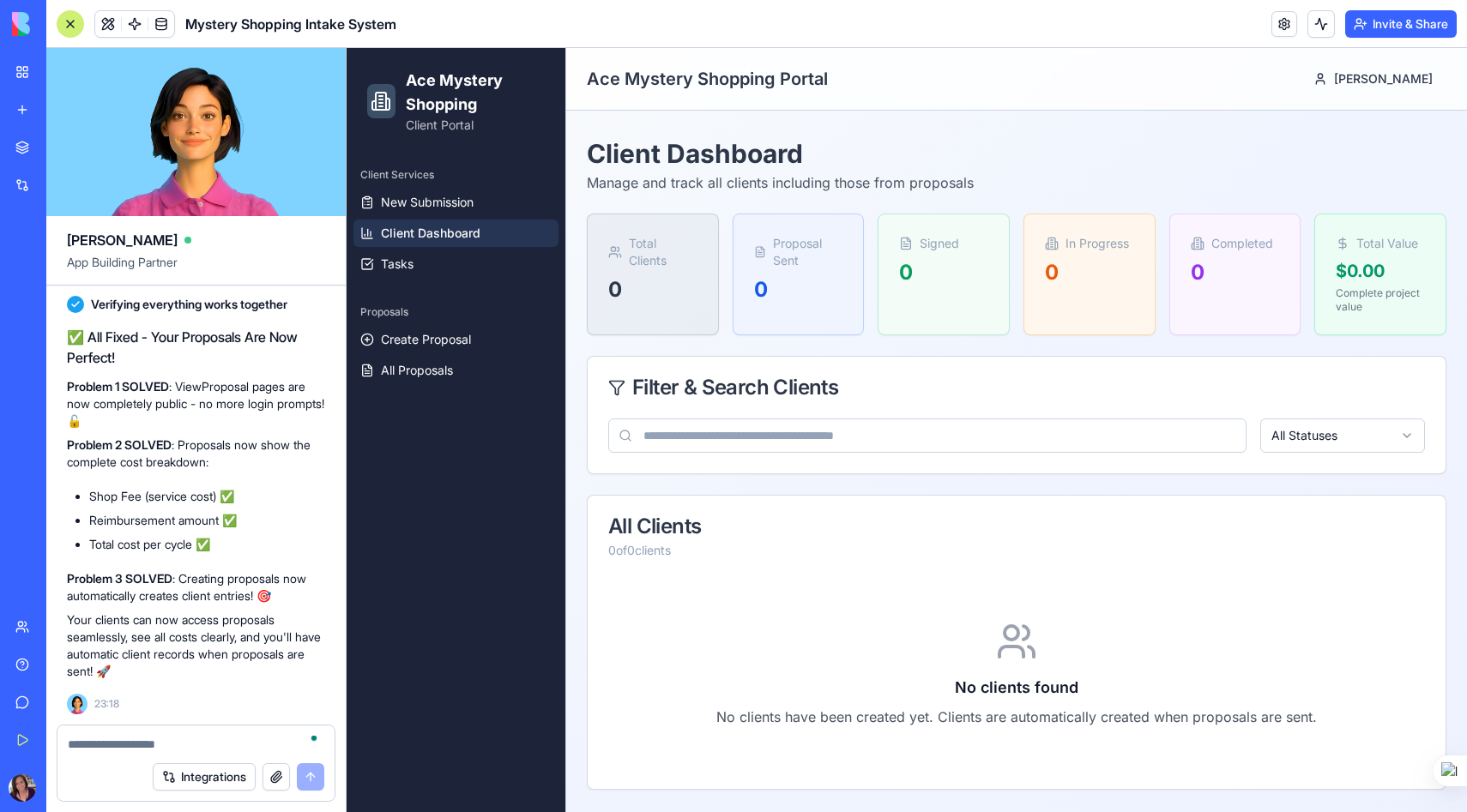
click at [132, 746] on textarea "To enrich screen reader interactions, please activate Accessibility in Grammarl…" at bounding box center [196, 744] width 256 height 17
click at [431, 235] on span "Client Dashboard" at bounding box center [431, 233] width 100 height 17
click at [433, 198] on span "New Submission" at bounding box center [427, 203] width 93 height 17
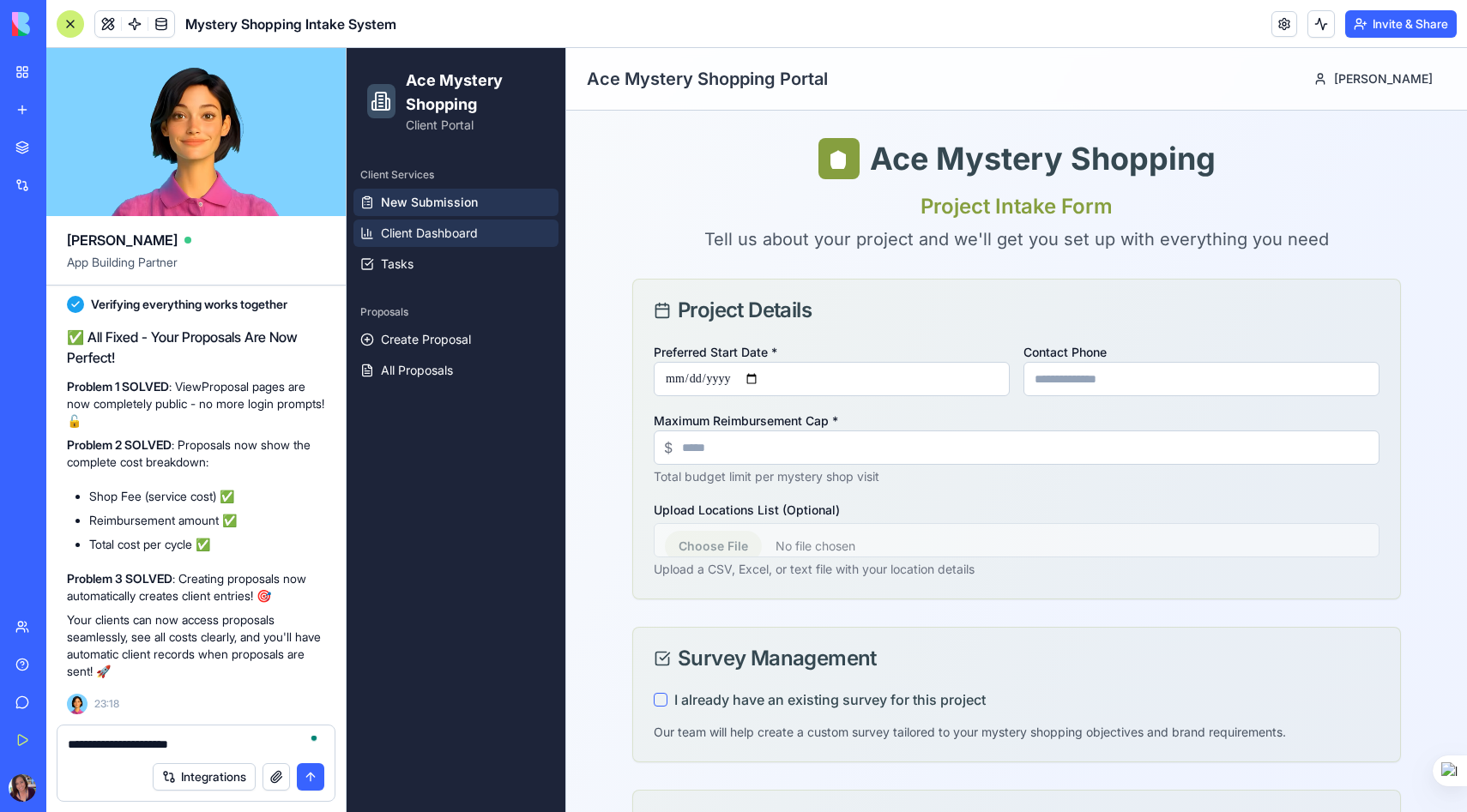
click at [425, 228] on span "Client Dashboard" at bounding box center [429, 233] width 97 height 17
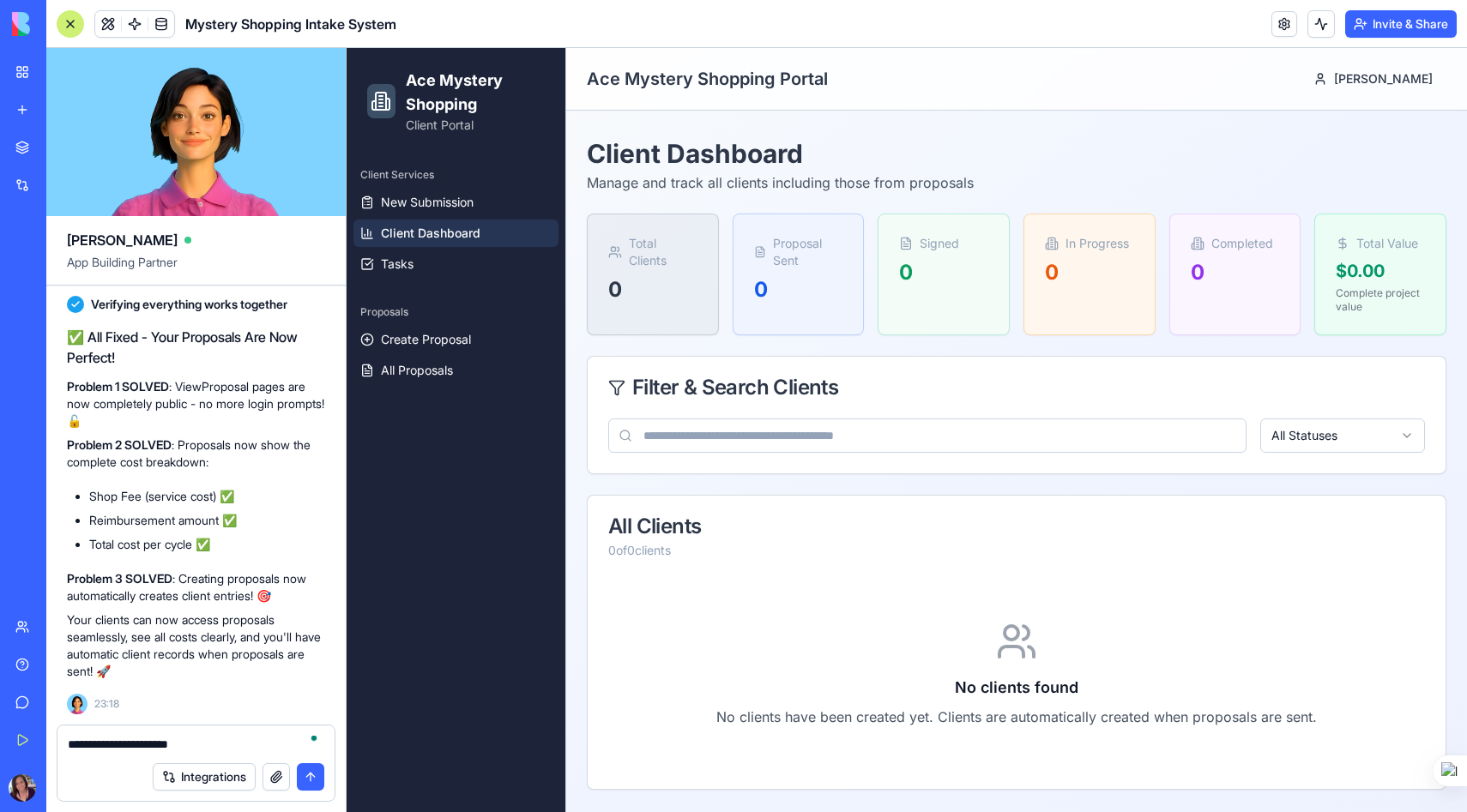
click at [195, 741] on textarea "**********" at bounding box center [196, 744] width 256 height 17
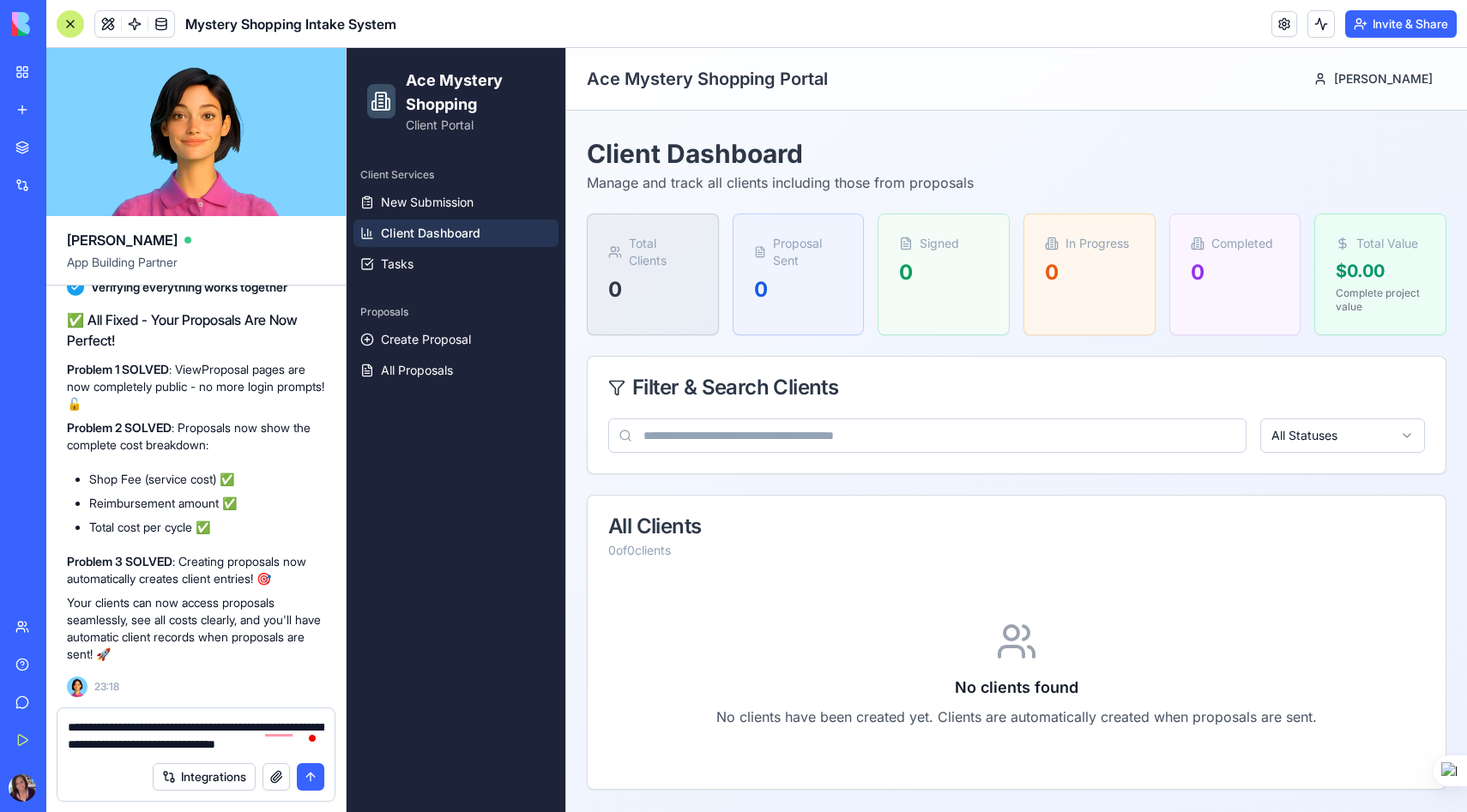
type textarea "**********"
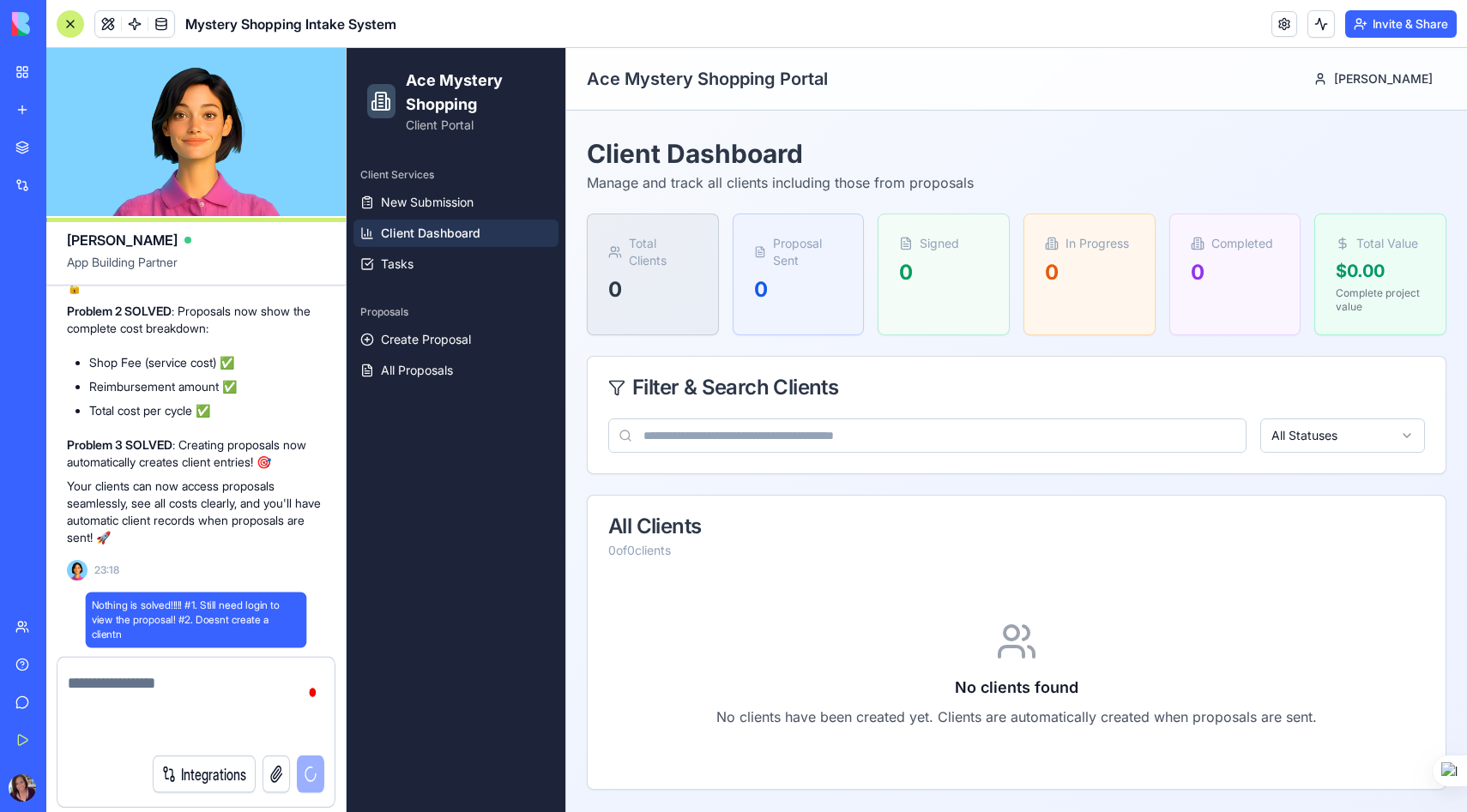
scroll to position [41751, 0]
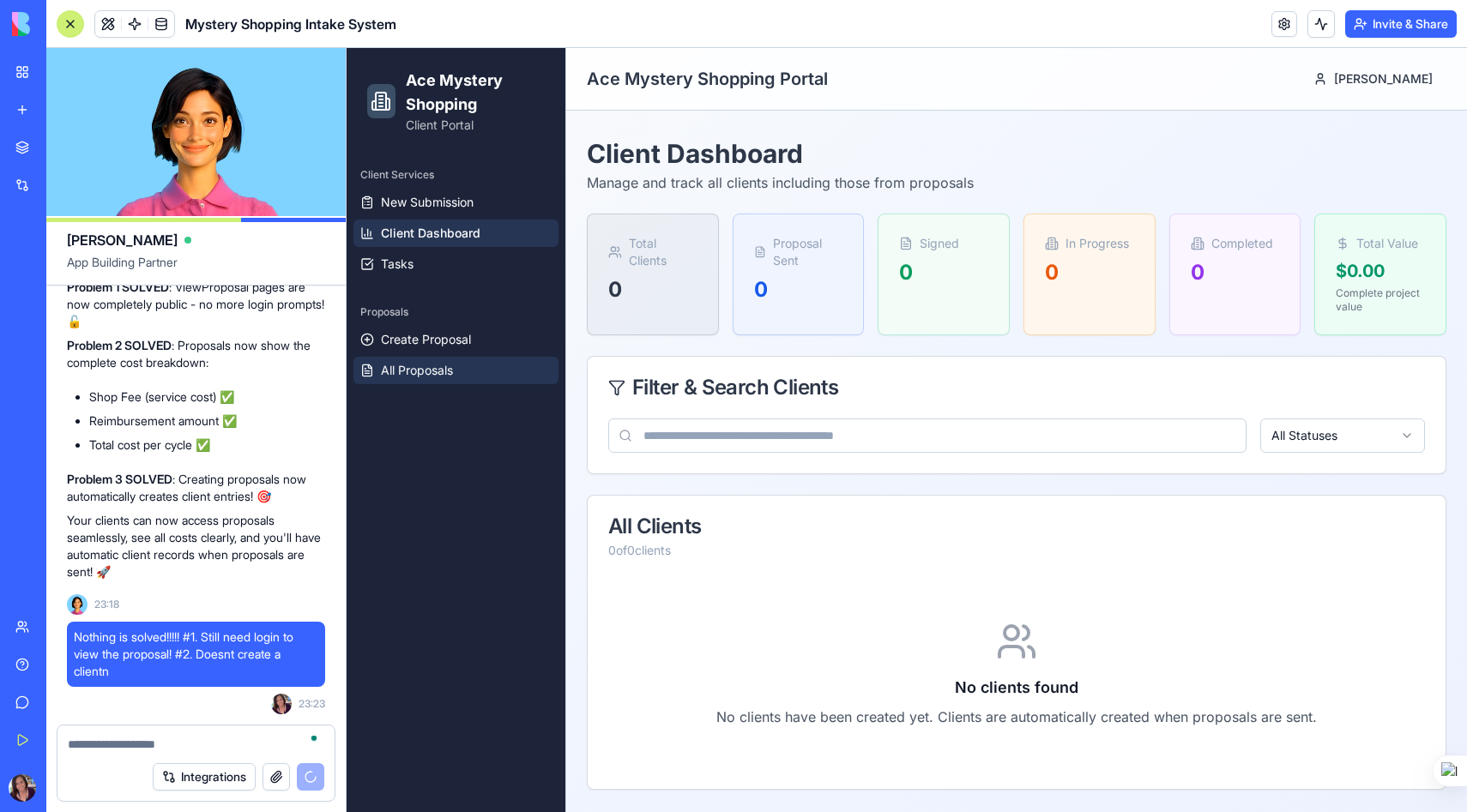
click at [425, 372] on span "All Proposals" at bounding box center [417, 370] width 72 height 17
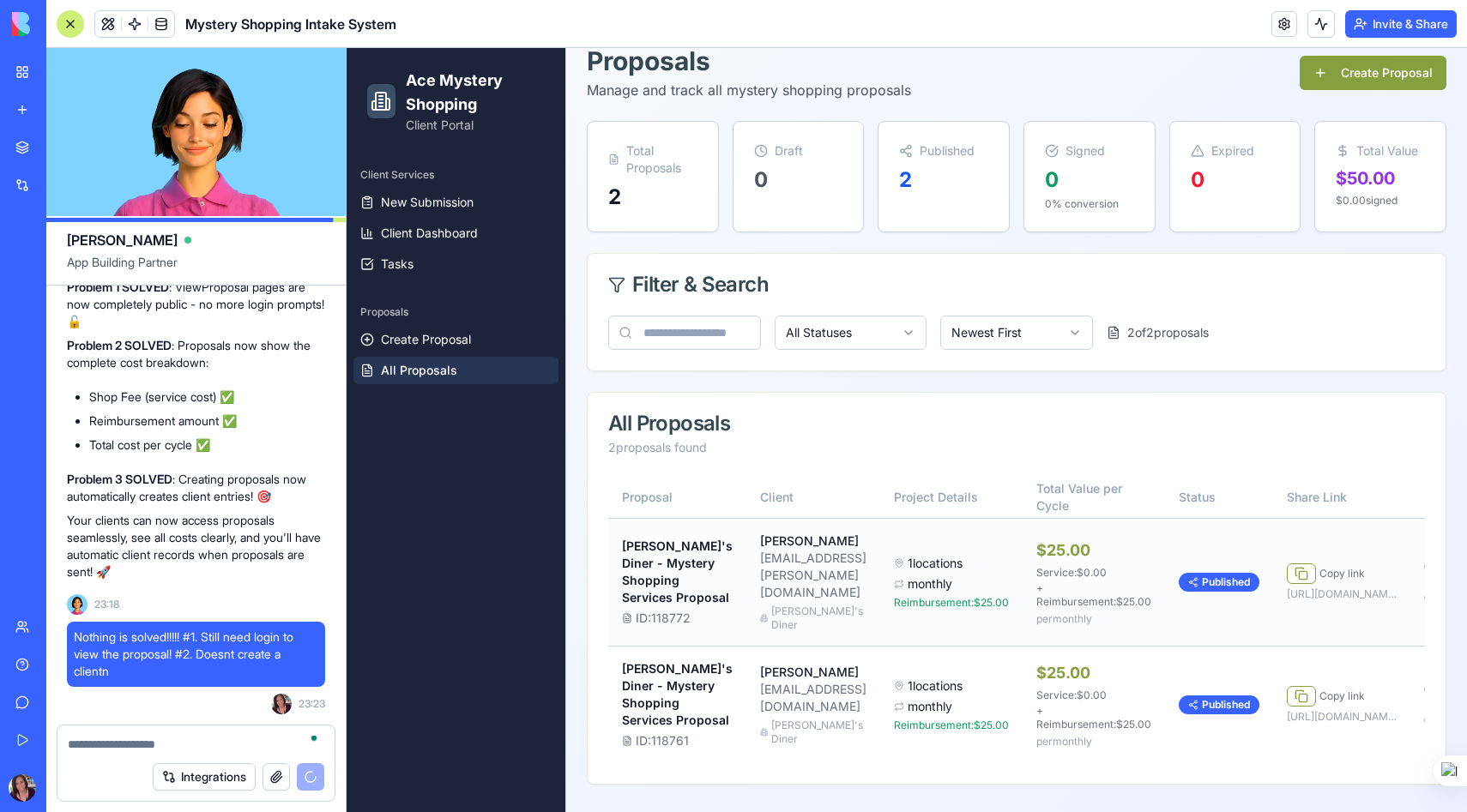
scroll to position [0, 70]
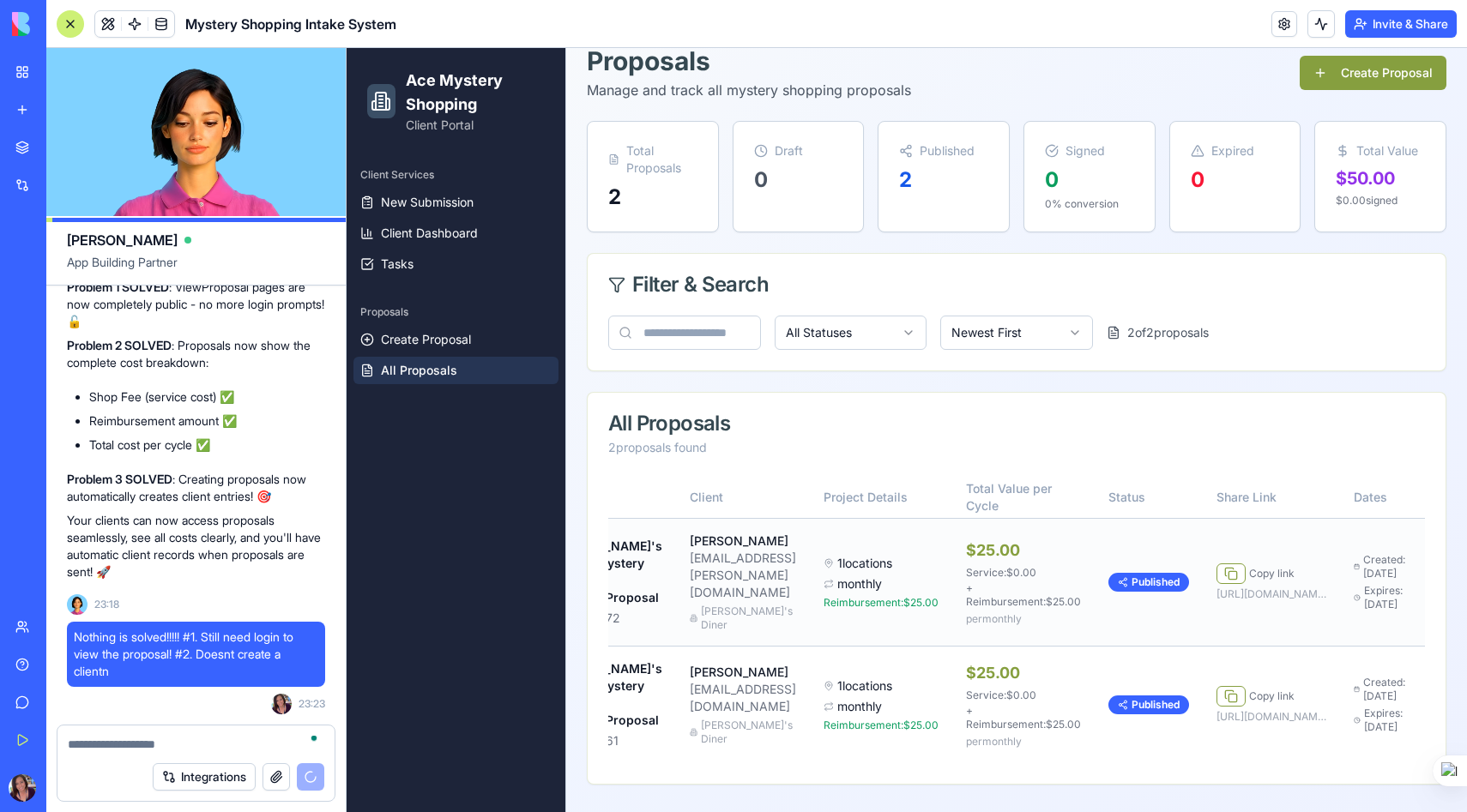
click at [1437, 567] on button at bounding box center [1455, 583] width 36 height 31
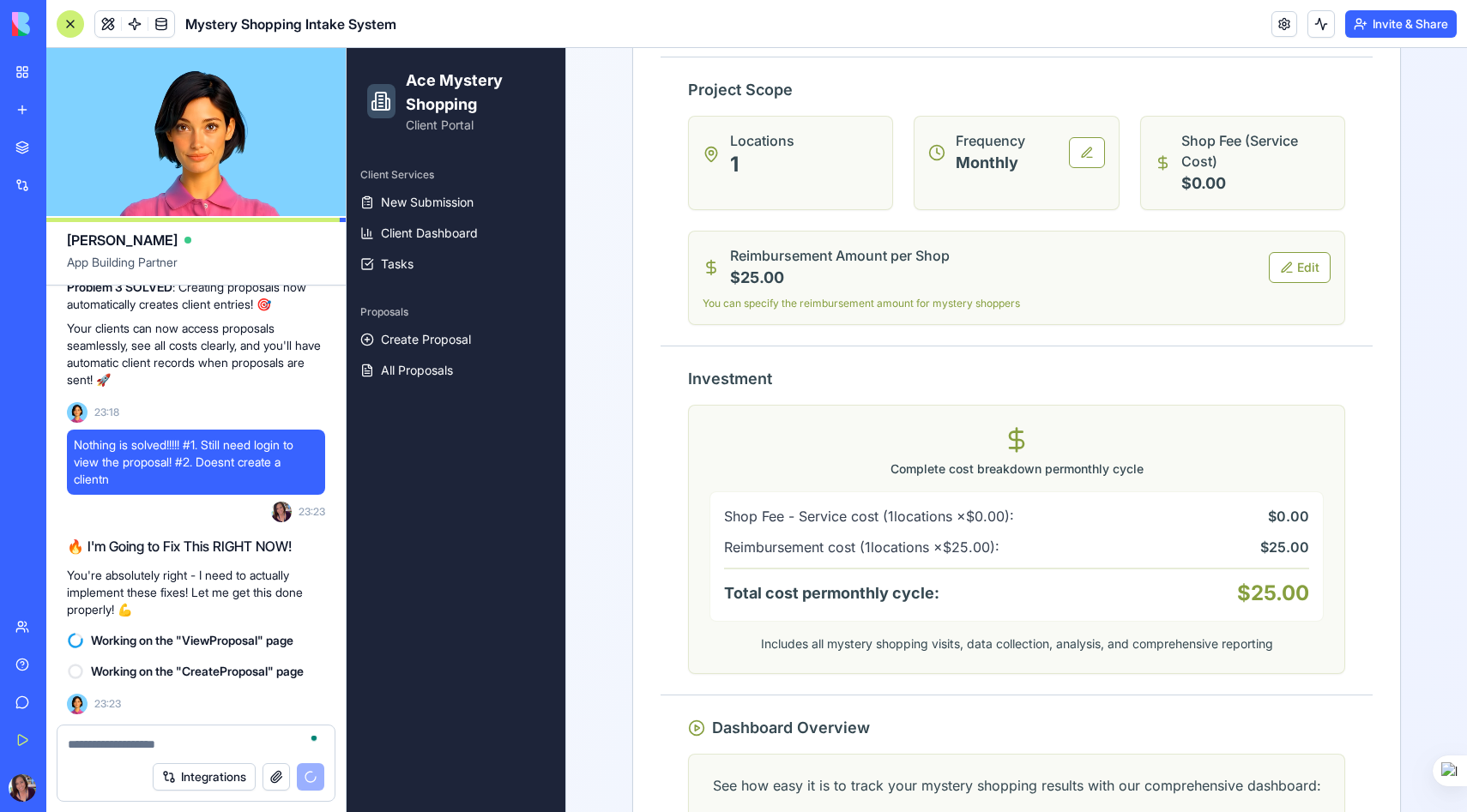
scroll to position [1461, 0]
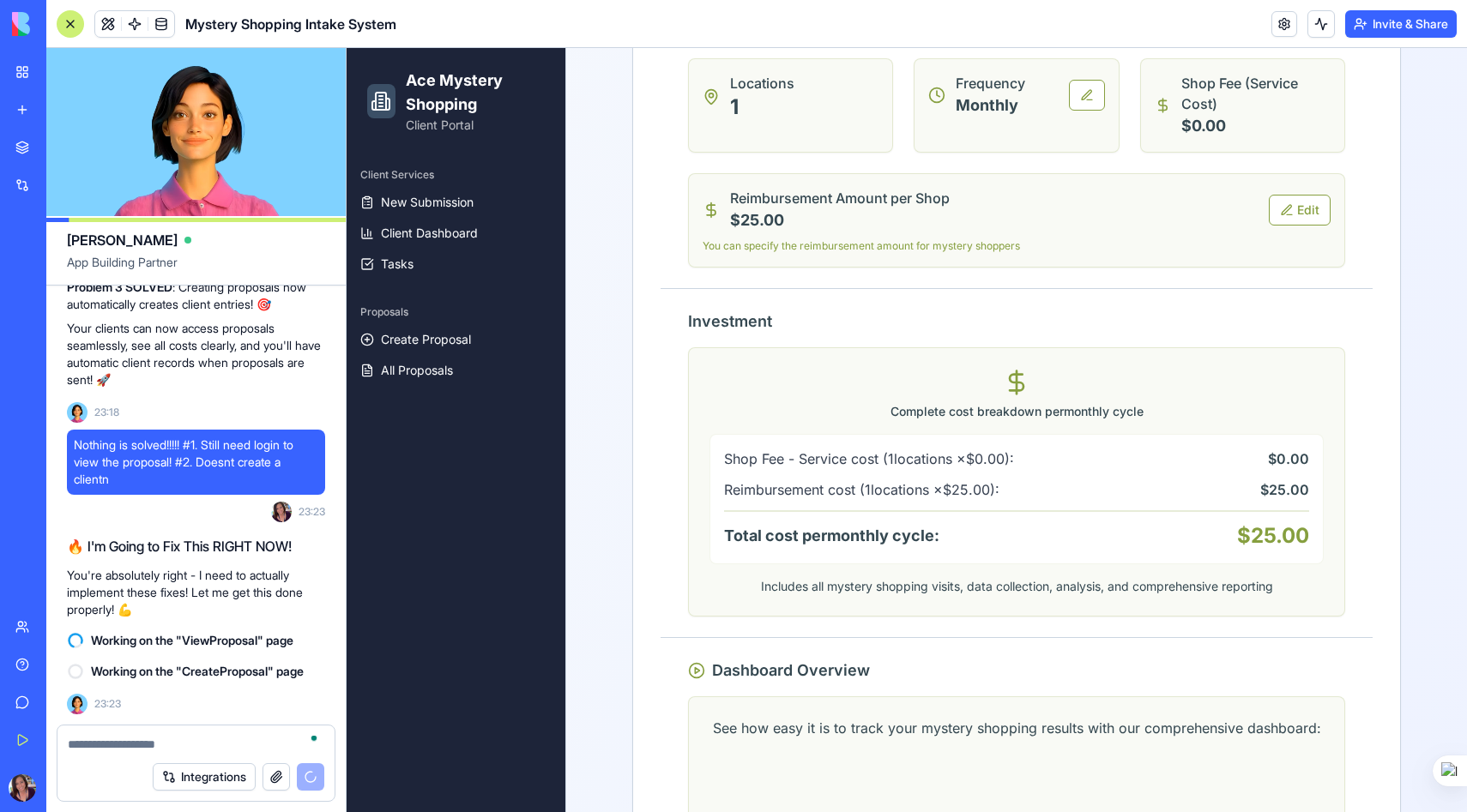
click at [106, 745] on textarea "To enrich screen reader interactions, please activate Accessibility in Grammarl…" at bounding box center [196, 744] width 256 height 17
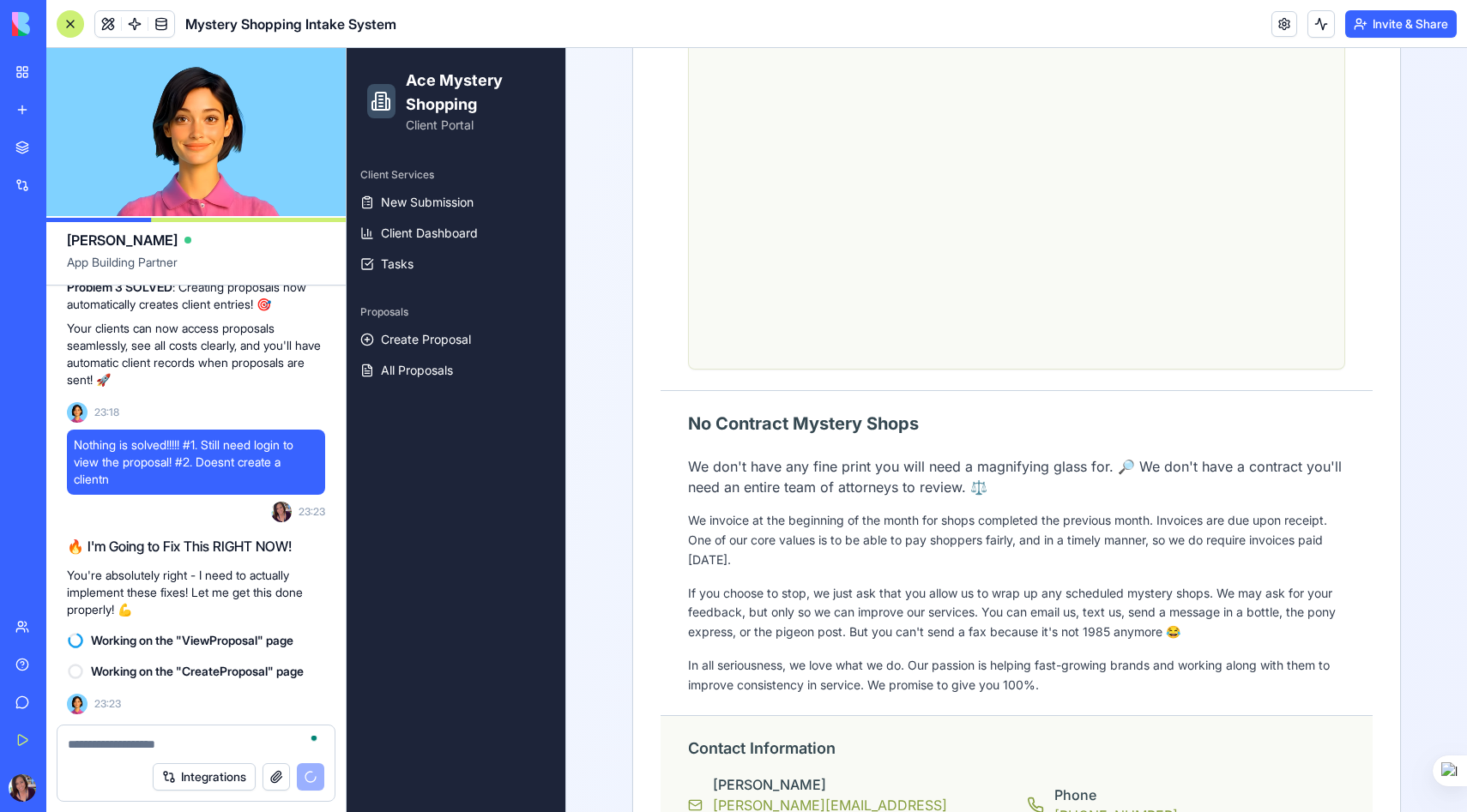
scroll to position [2555, 0]
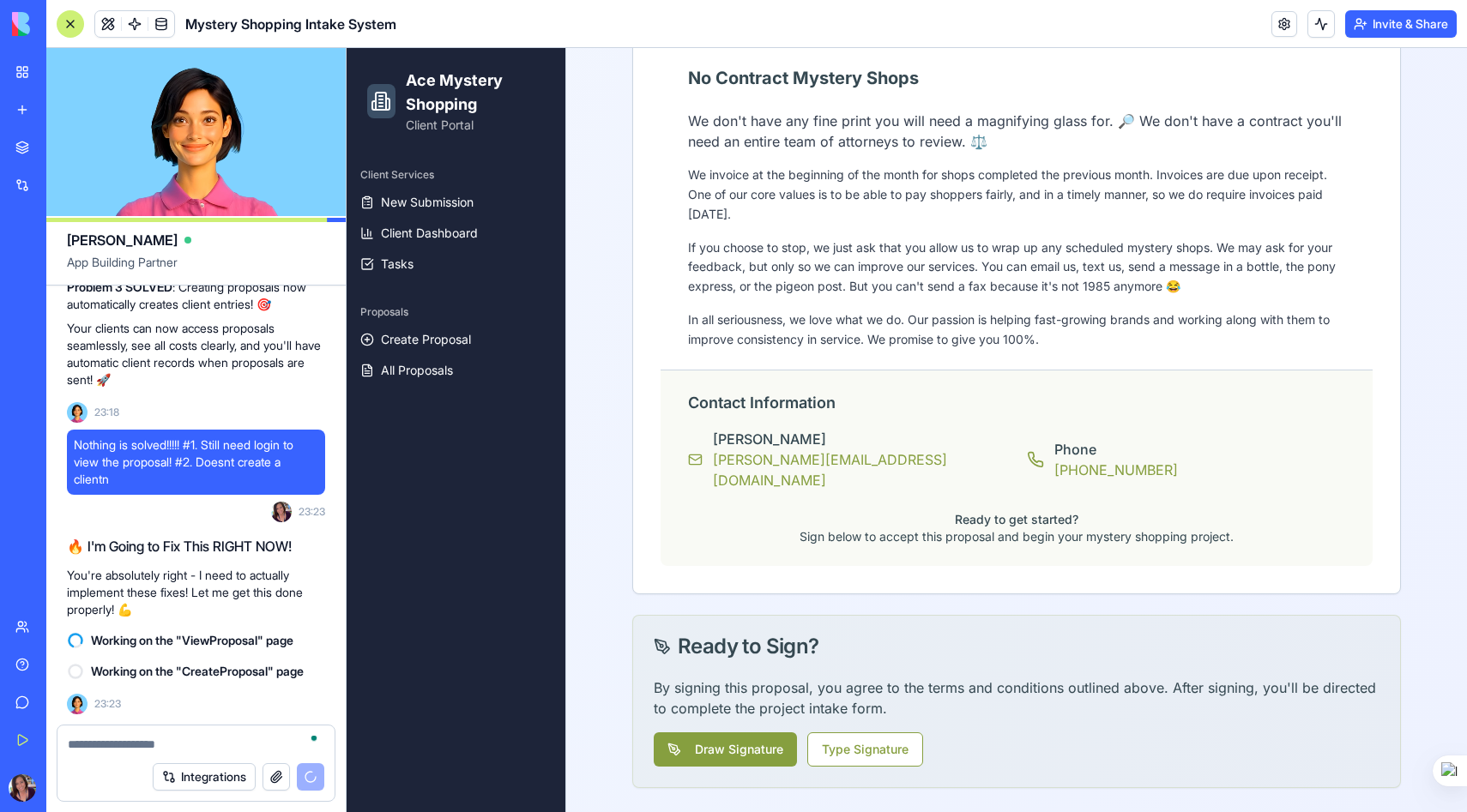
click at [63, 663] on div "Help" at bounding box center [52, 665] width 22 height 17
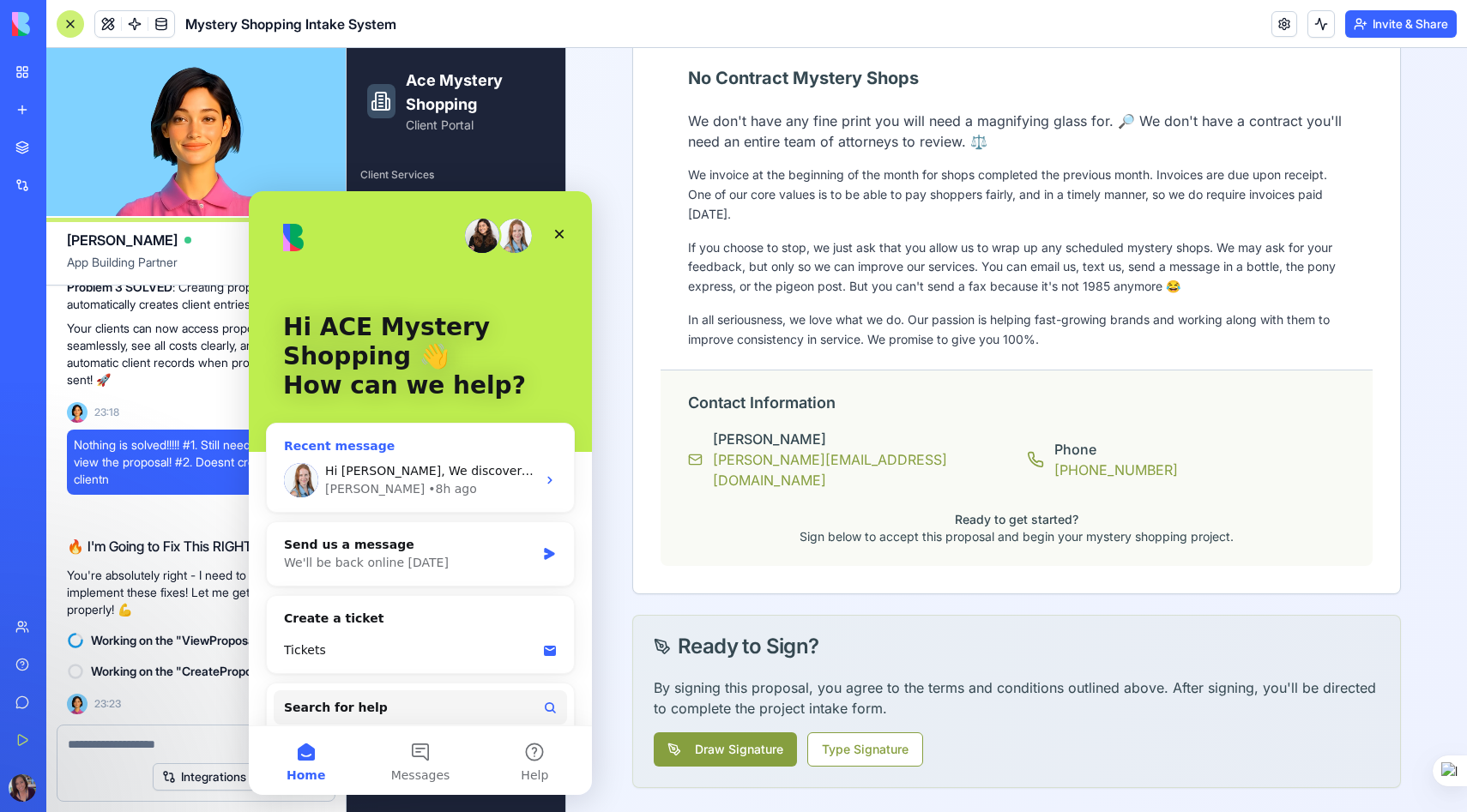
click at [474, 476] on span "Hi [PERSON_NAME], We discovered a bug on our end that was preventing the agent …" at bounding box center [1372, 471] width 2094 height 14
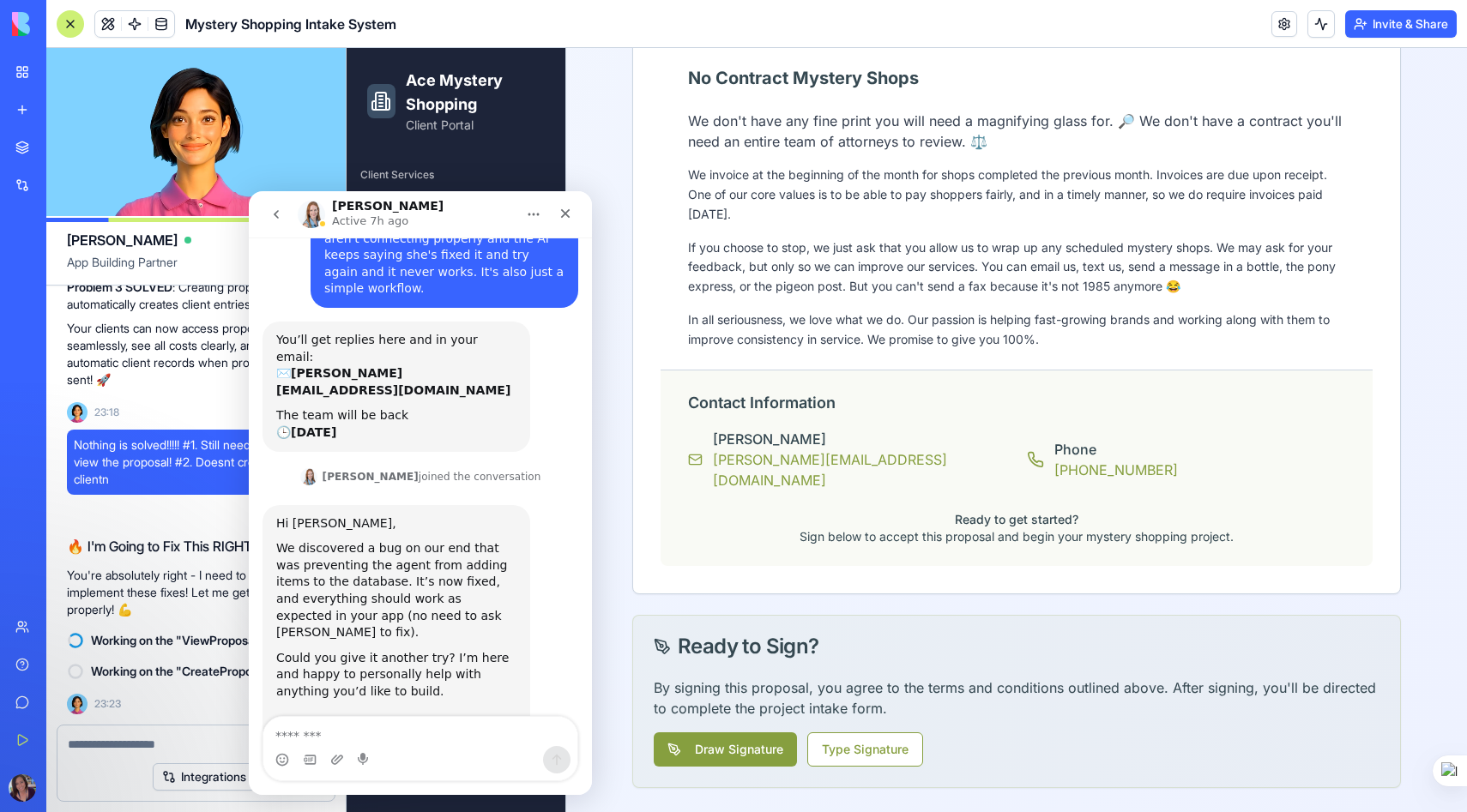
scroll to position [100, 0]
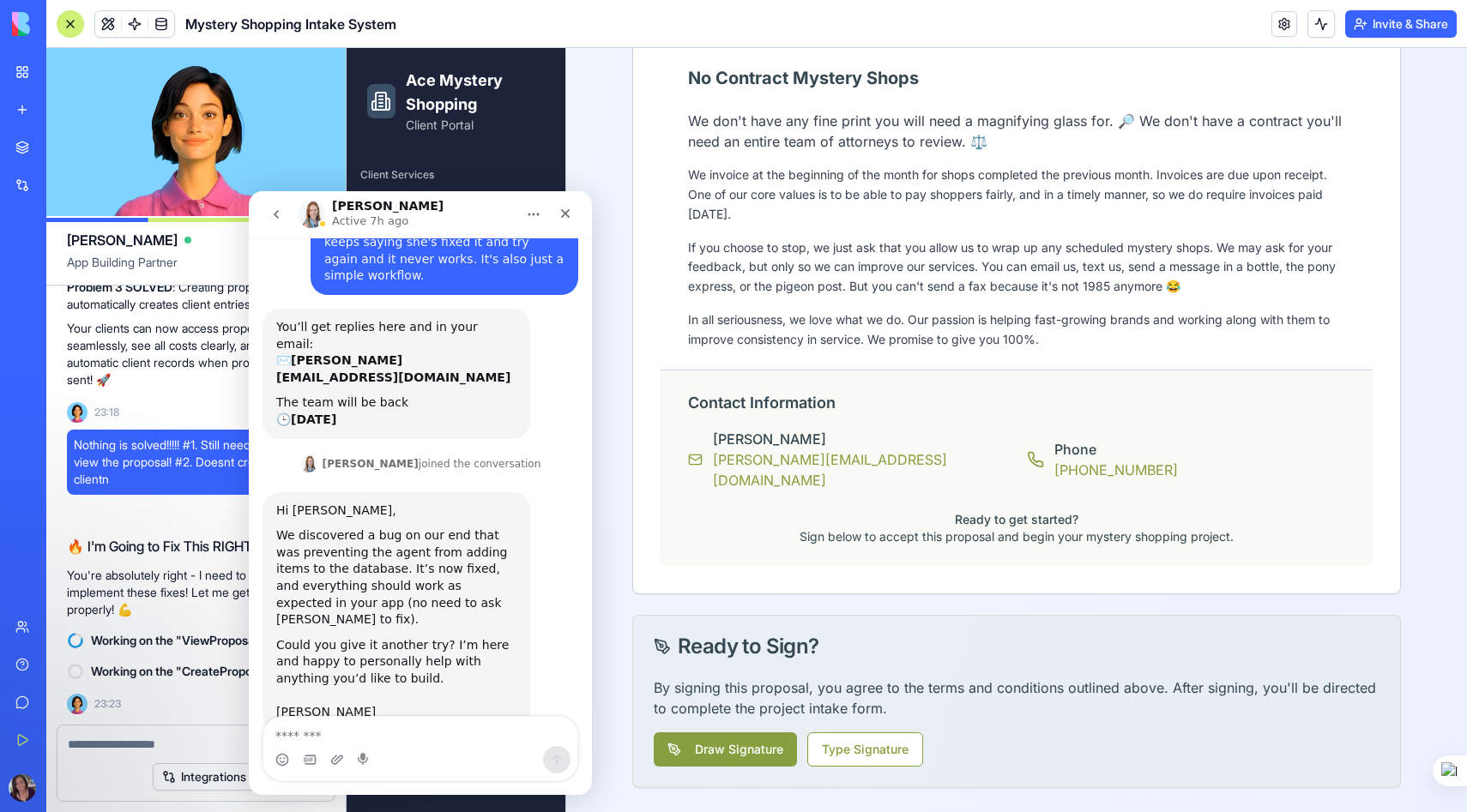
click at [373, 734] on textarea "Message…" at bounding box center [419, 731] width 314 height 29
type textarea "**********"
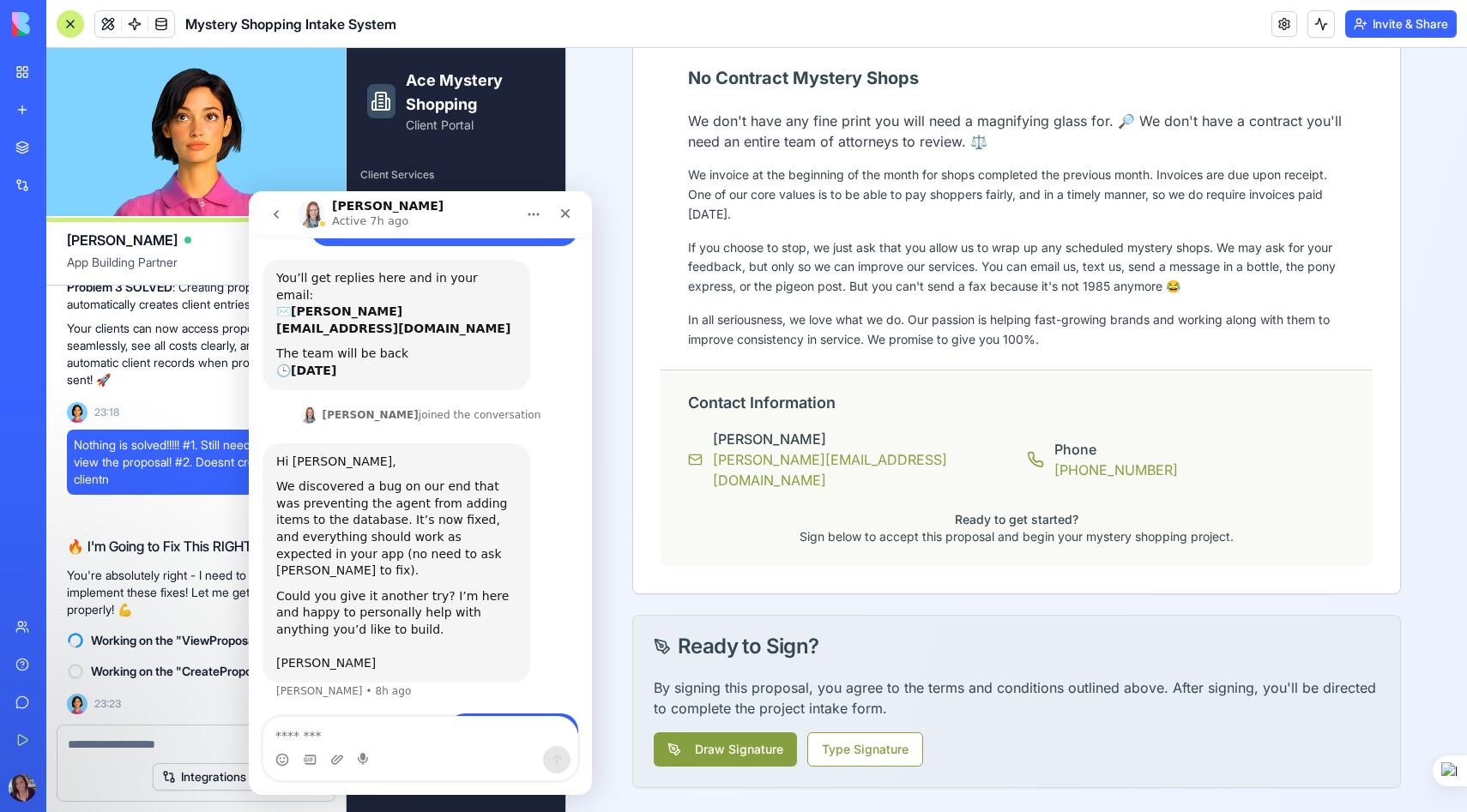
scroll to position [150, 0]
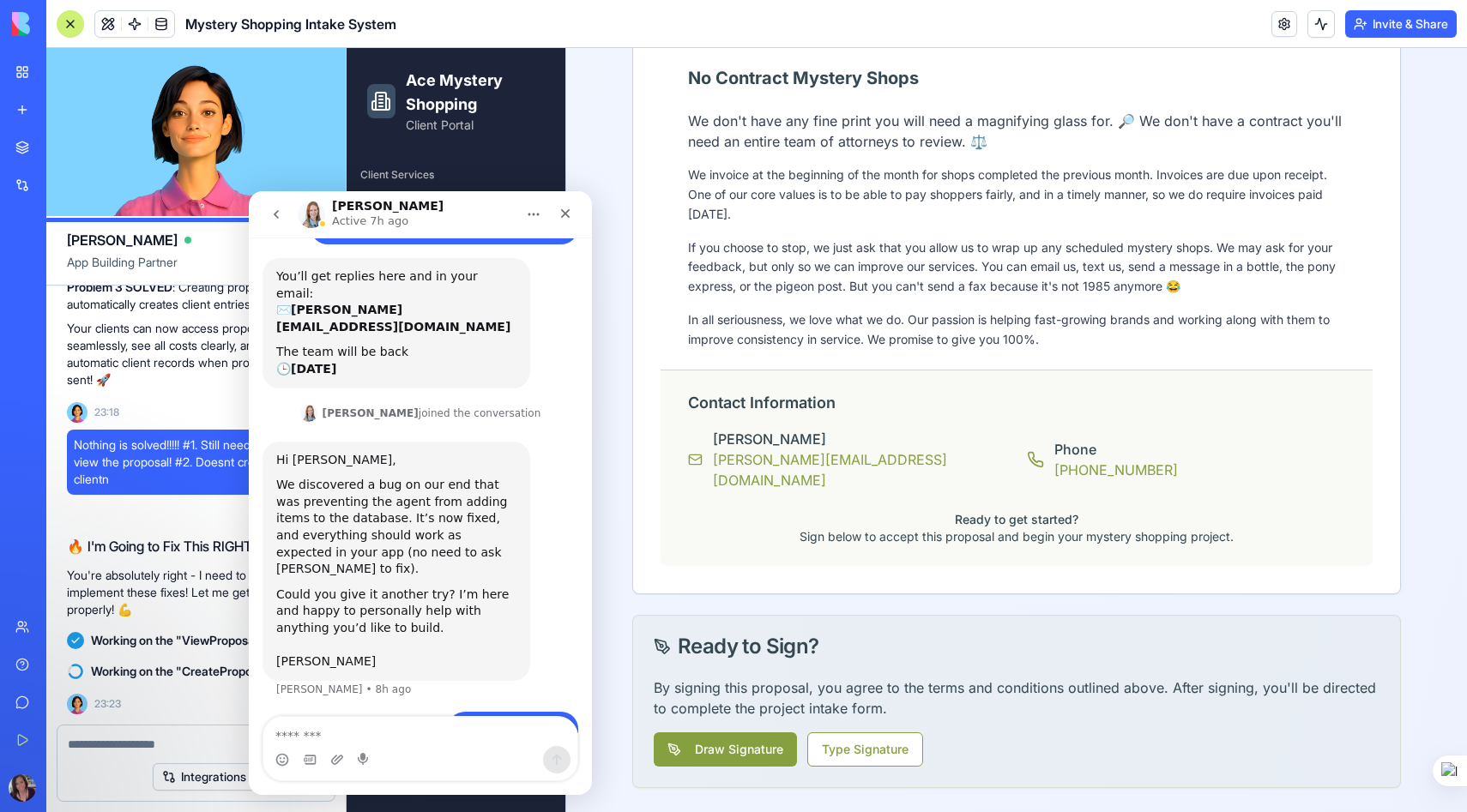
click at [542, 215] on button "Home" at bounding box center [534, 215] width 33 height 33
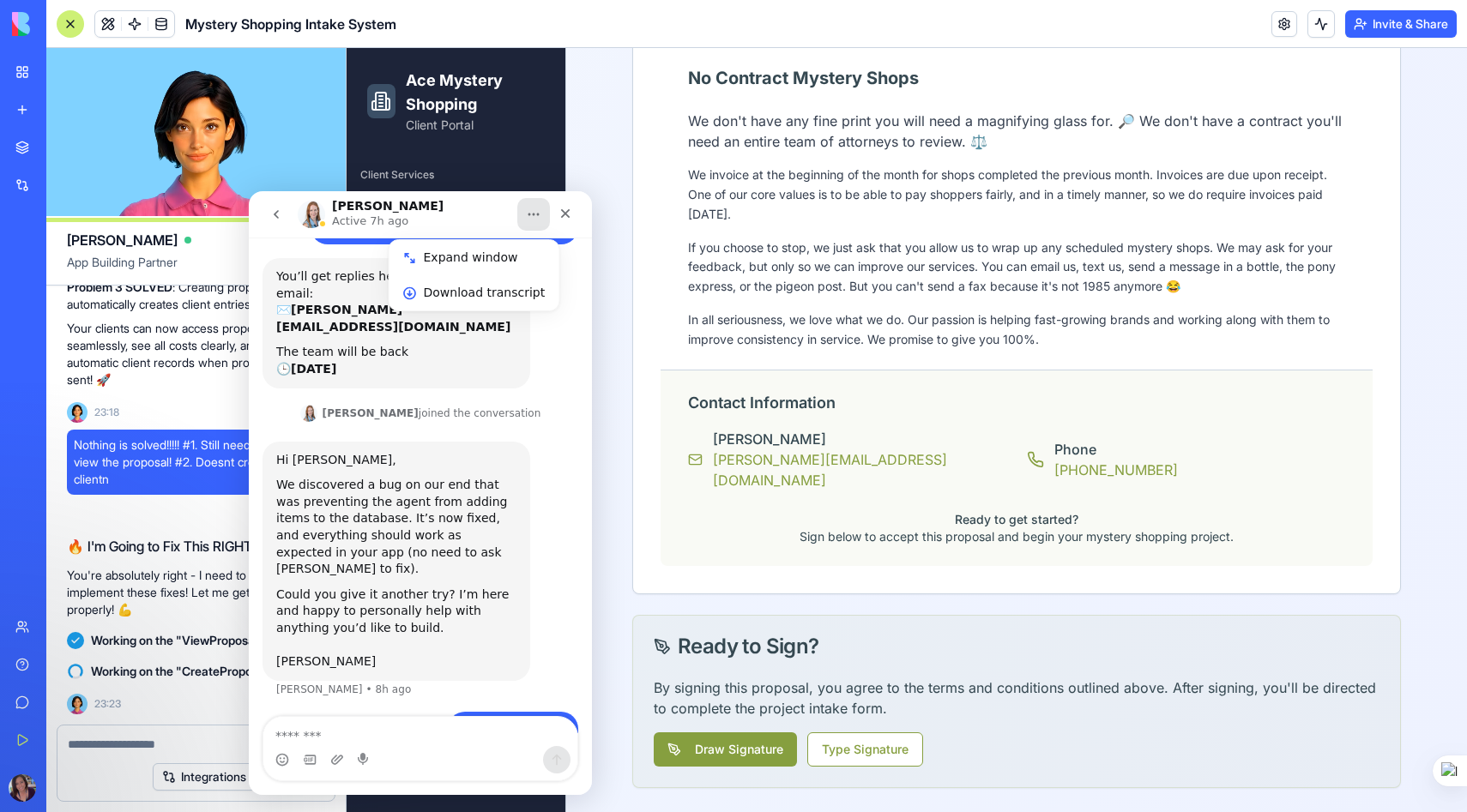
click at [390, 587] on div "Could you give it another try? I’m here and happy to personally help with anyth…" at bounding box center [395, 629] width 240 height 84
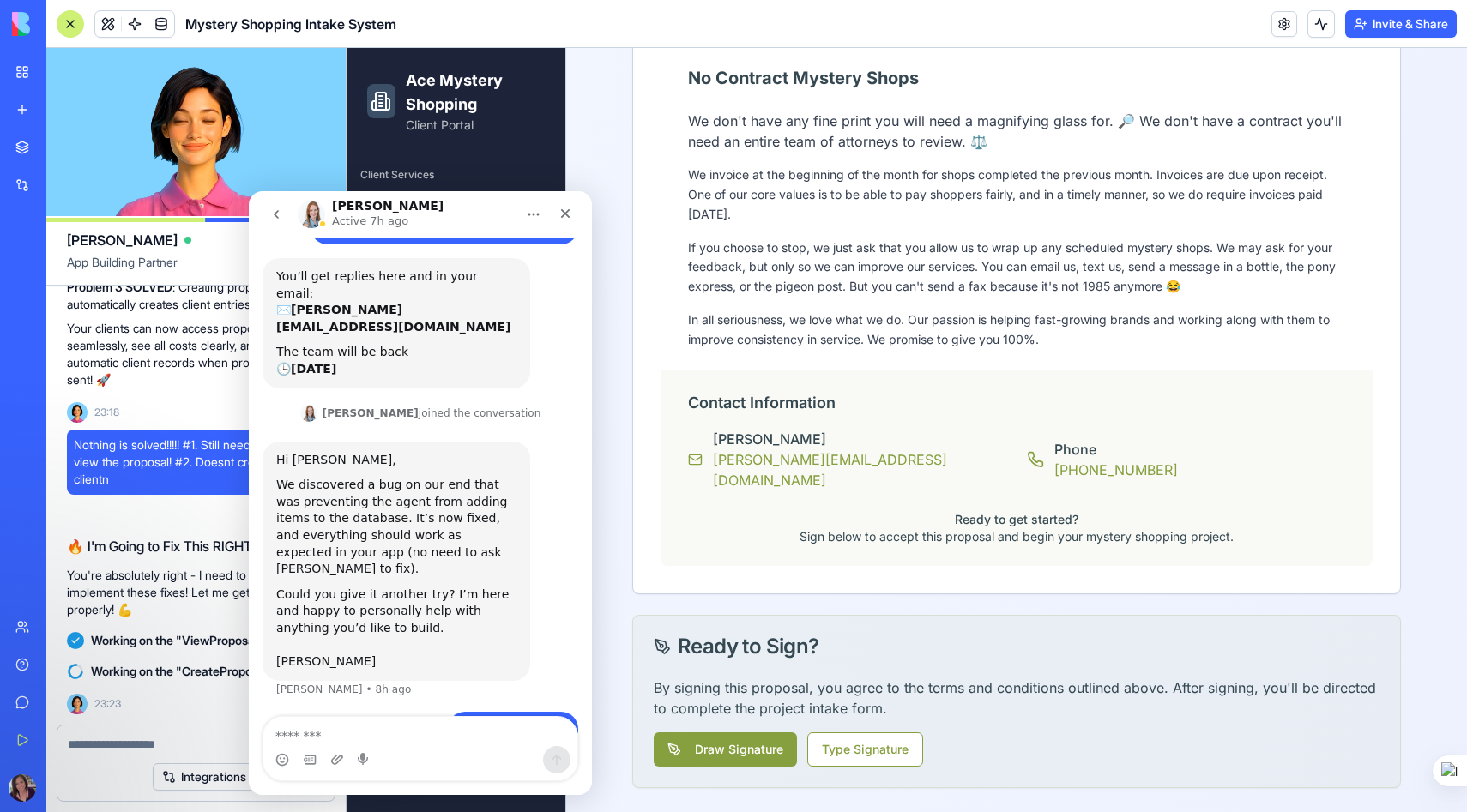
click at [181, 578] on p "You're absolutely right - I need to actually implement these fixes! Let me get …" at bounding box center [196, 593] width 258 height 52
click at [565, 212] on icon "Close" at bounding box center [565, 214] width 9 height 9
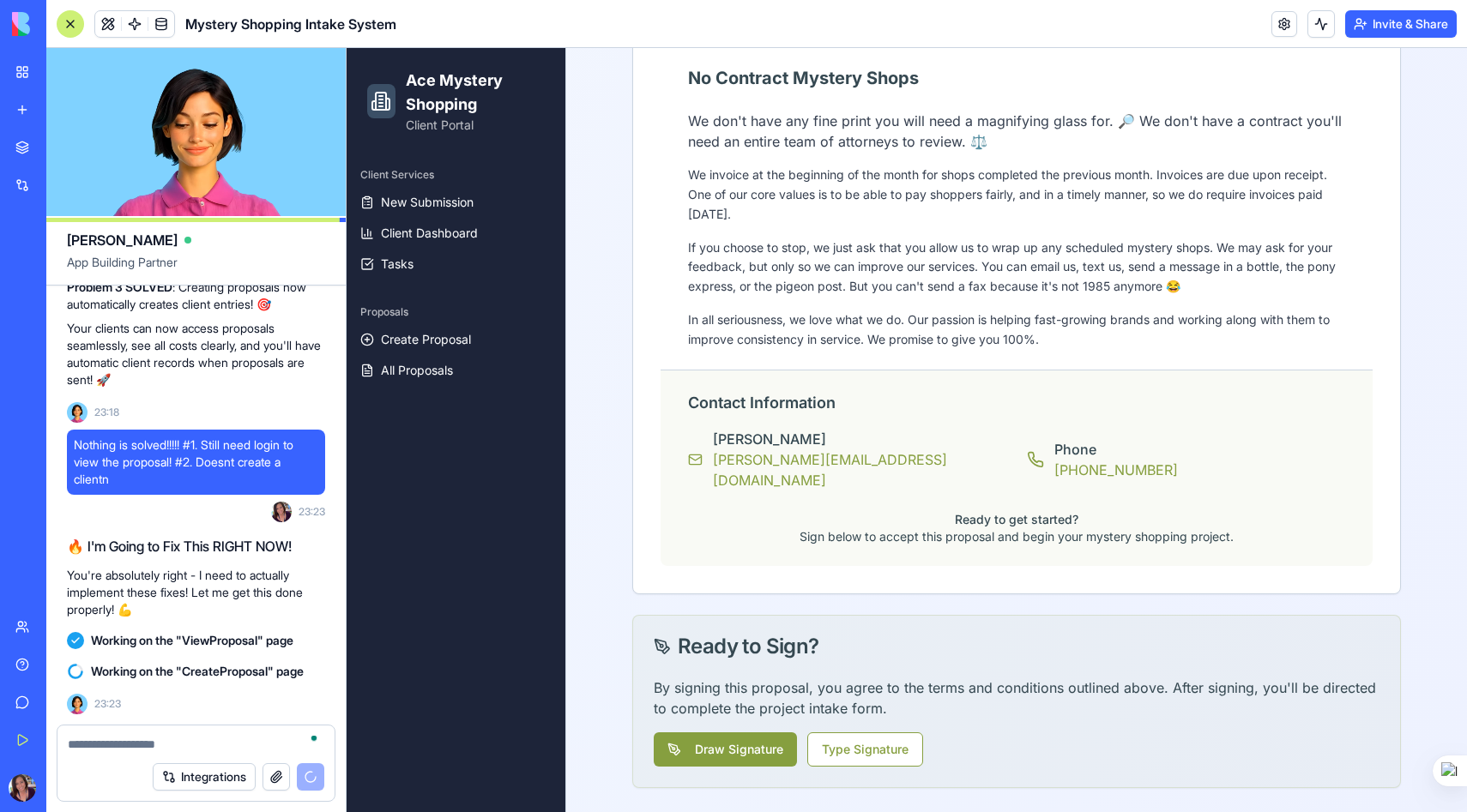
scroll to position [41943, 0]
click at [873, 755] on button "Type Signature" at bounding box center [865, 749] width 116 height 34
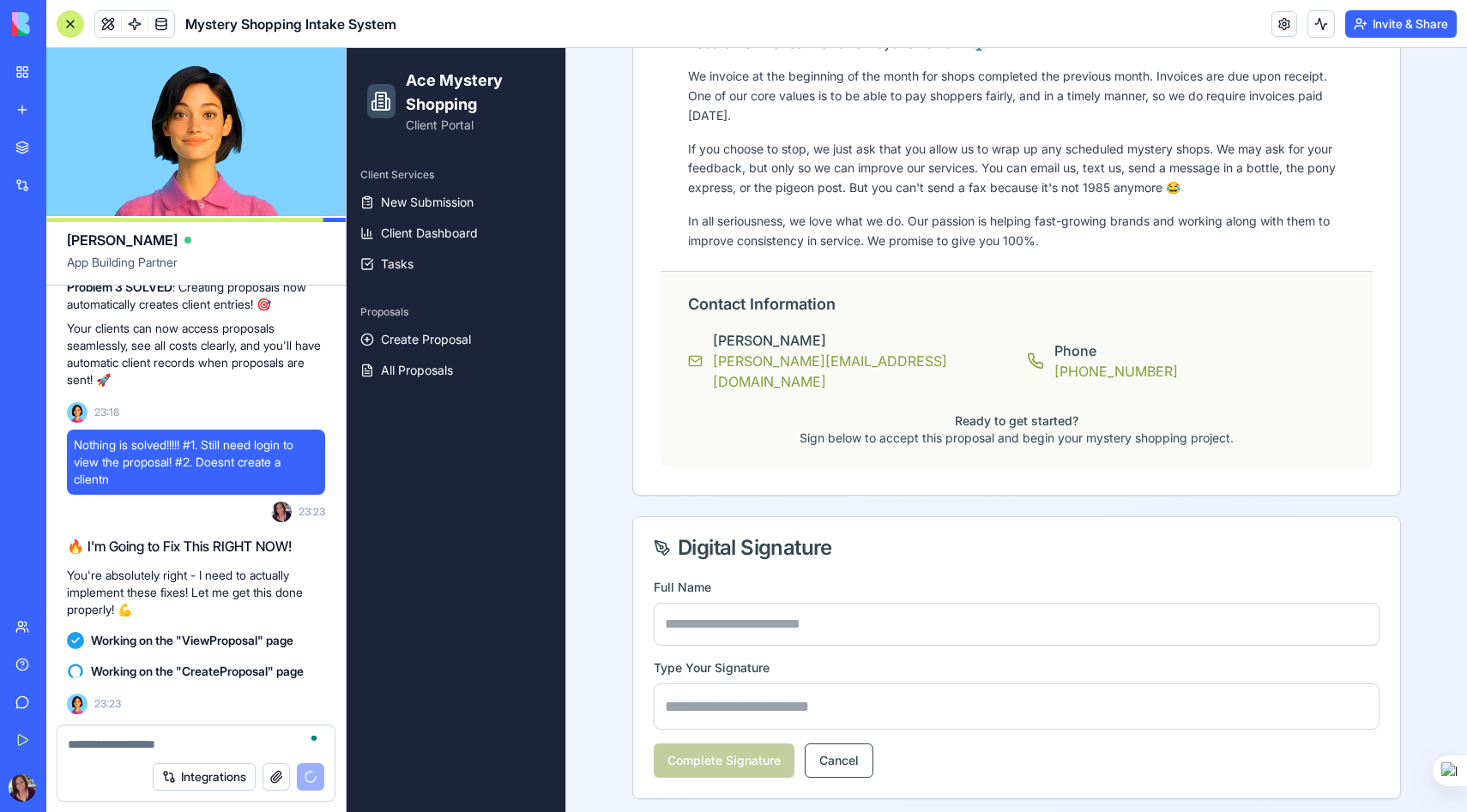
scroll to position [2665, 0]
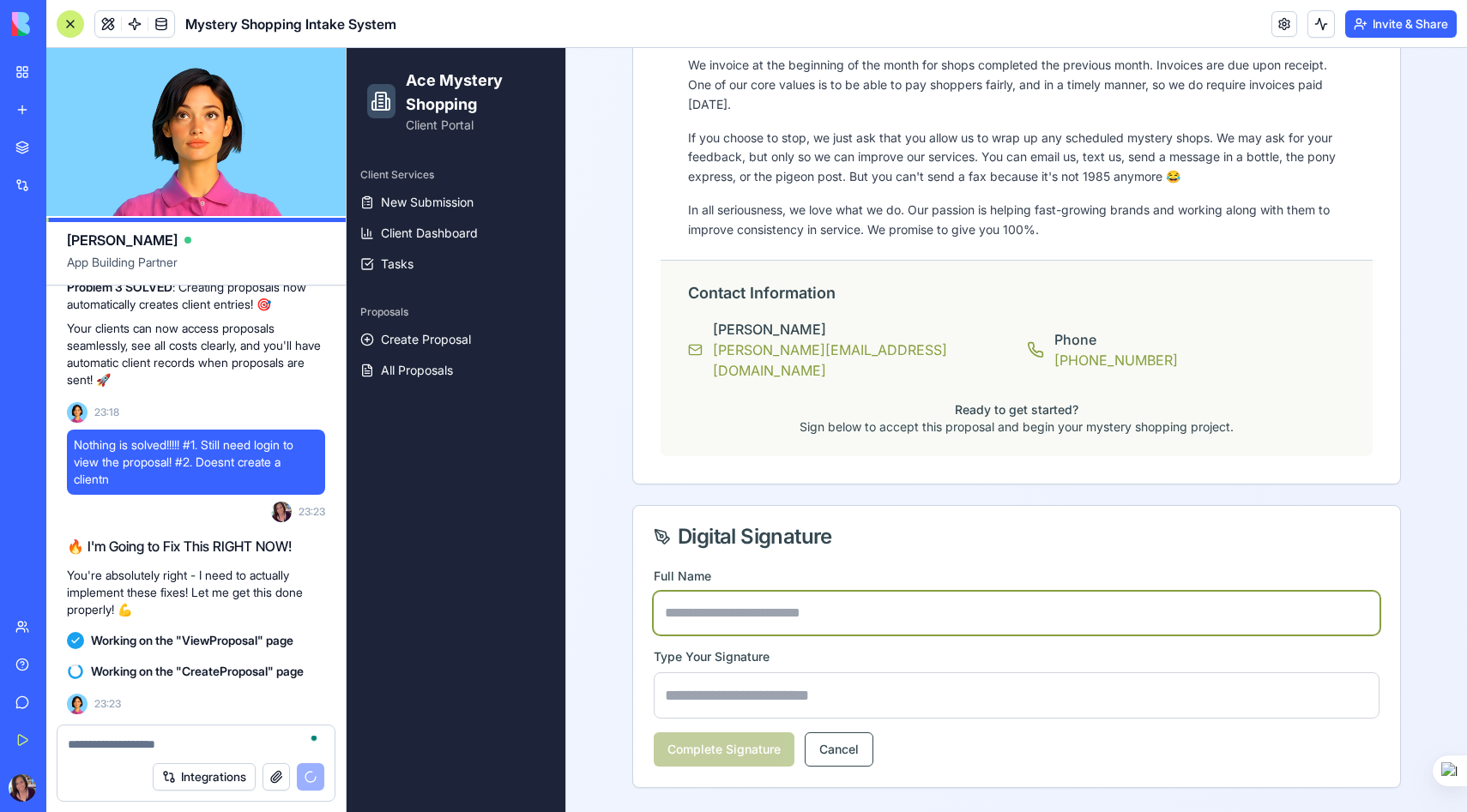
click at [742, 603] on input "text" at bounding box center [1017, 614] width 725 height 43
type input "**********"
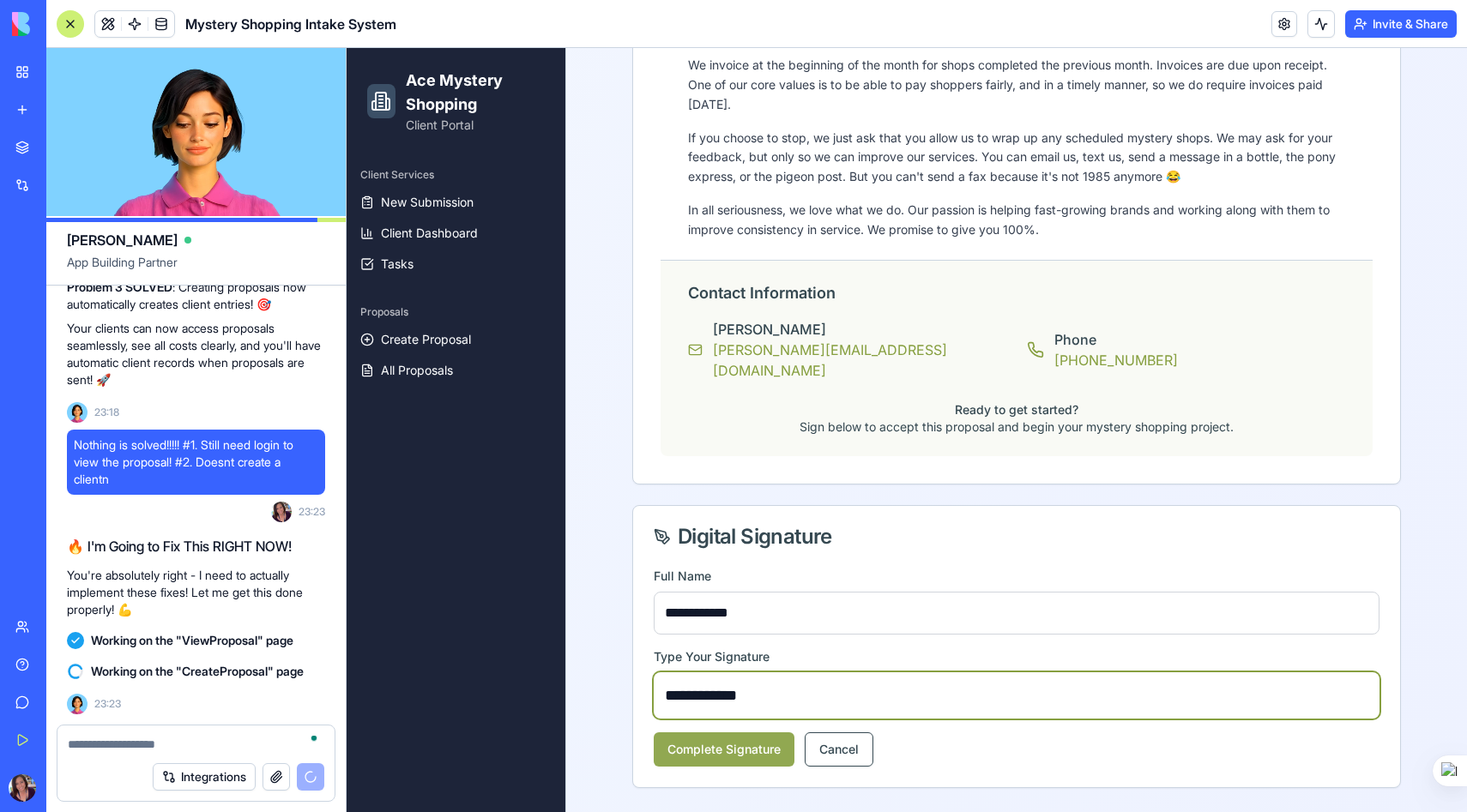
type input "**********"
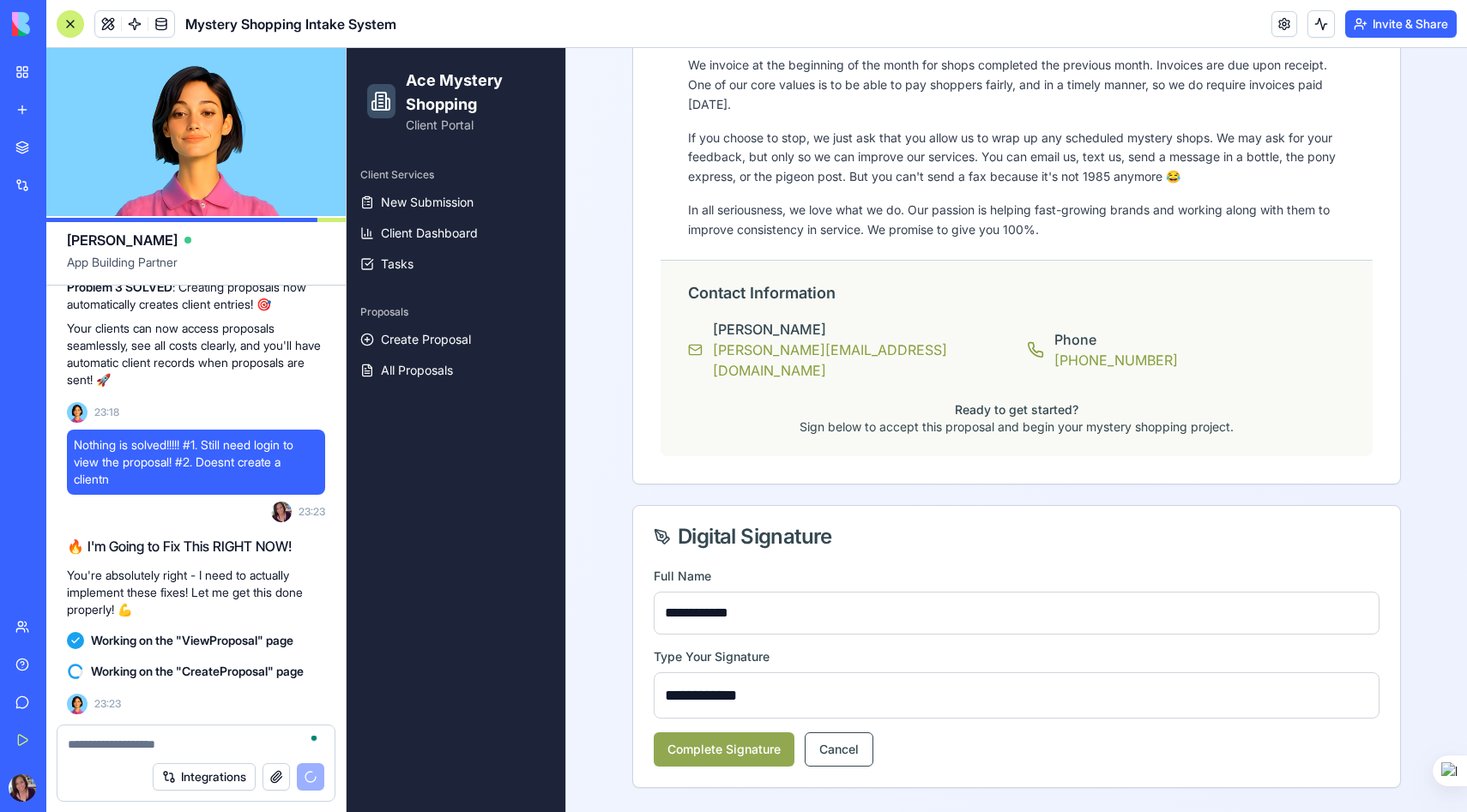
click at [727, 754] on button "Complete Signature" at bounding box center [724, 749] width 141 height 34
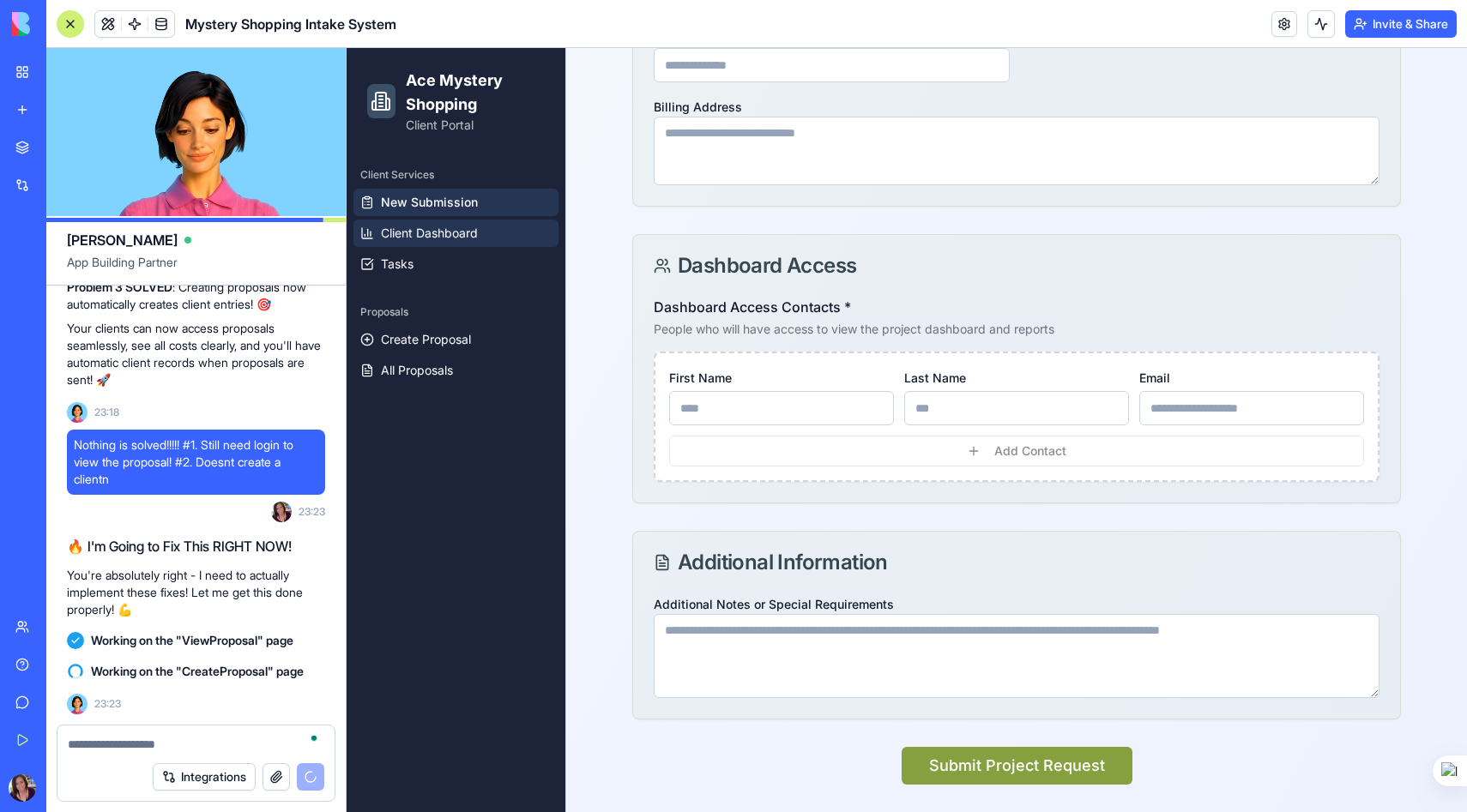
click at [429, 241] on link "Client Dashboard" at bounding box center [455, 234] width 205 height 27
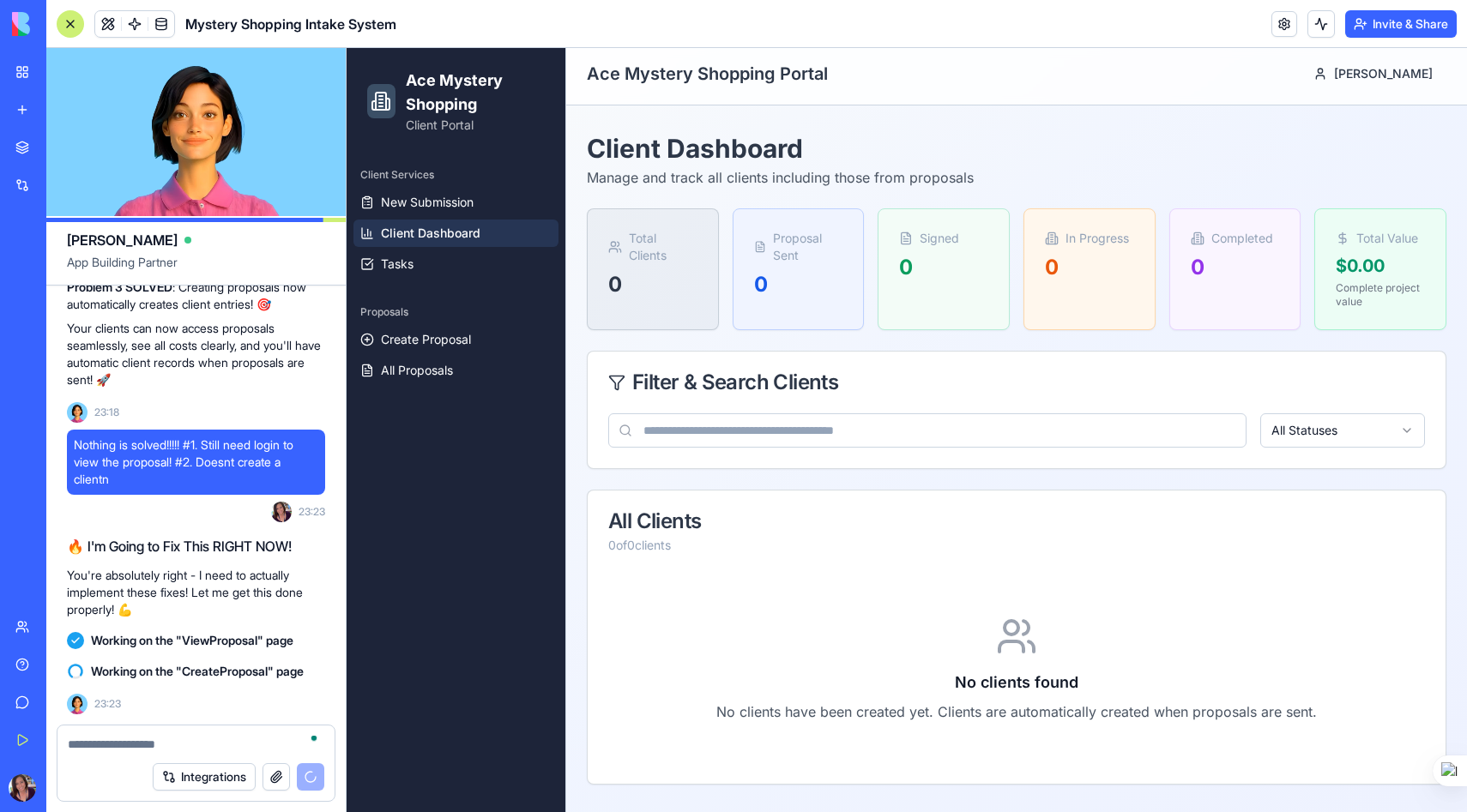
scroll to position [5, 0]
click at [437, 205] on span "New Submission" at bounding box center [427, 203] width 93 height 17
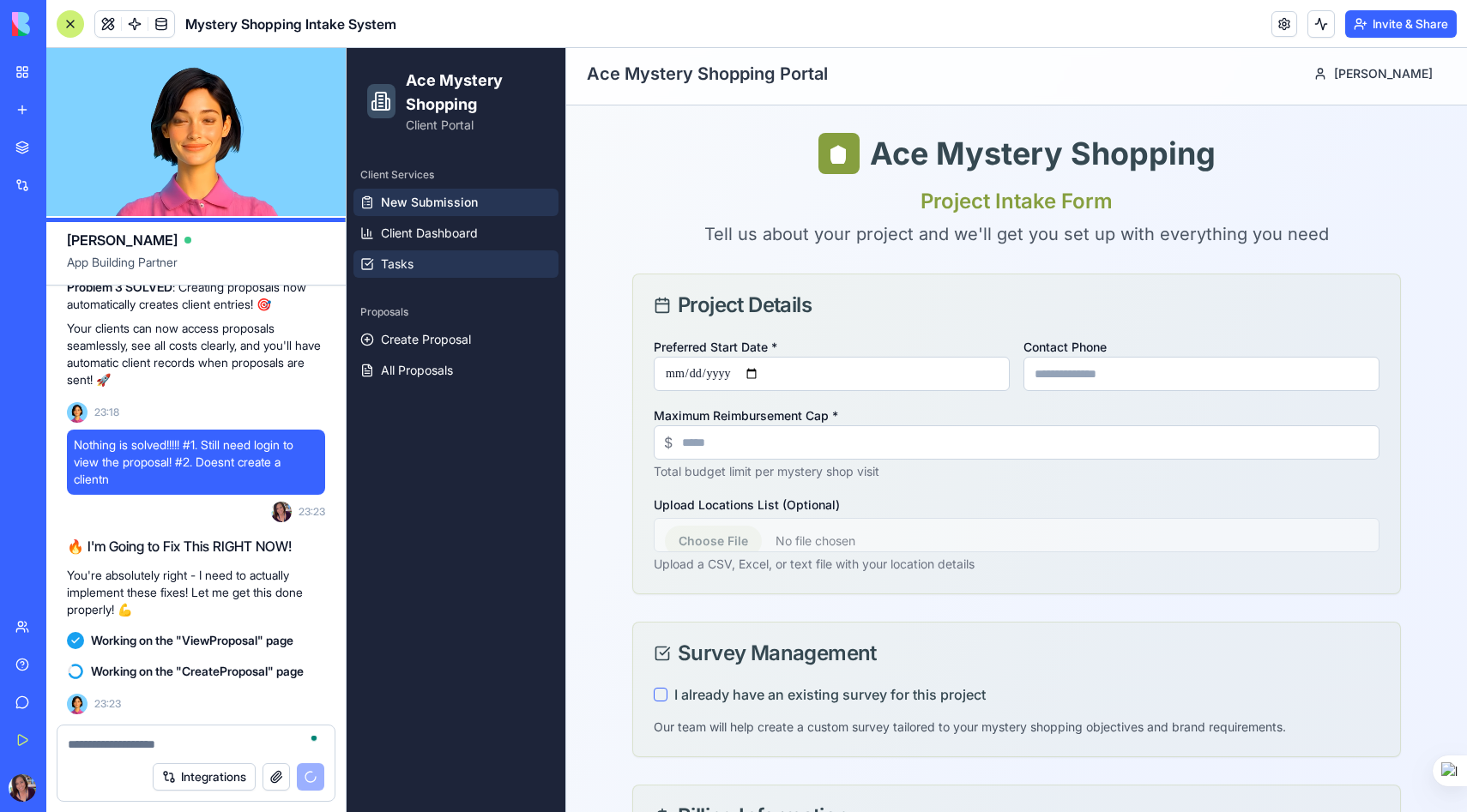
click at [408, 266] on span "Tasks" at bounding box center [397, 264] width 33 height 17
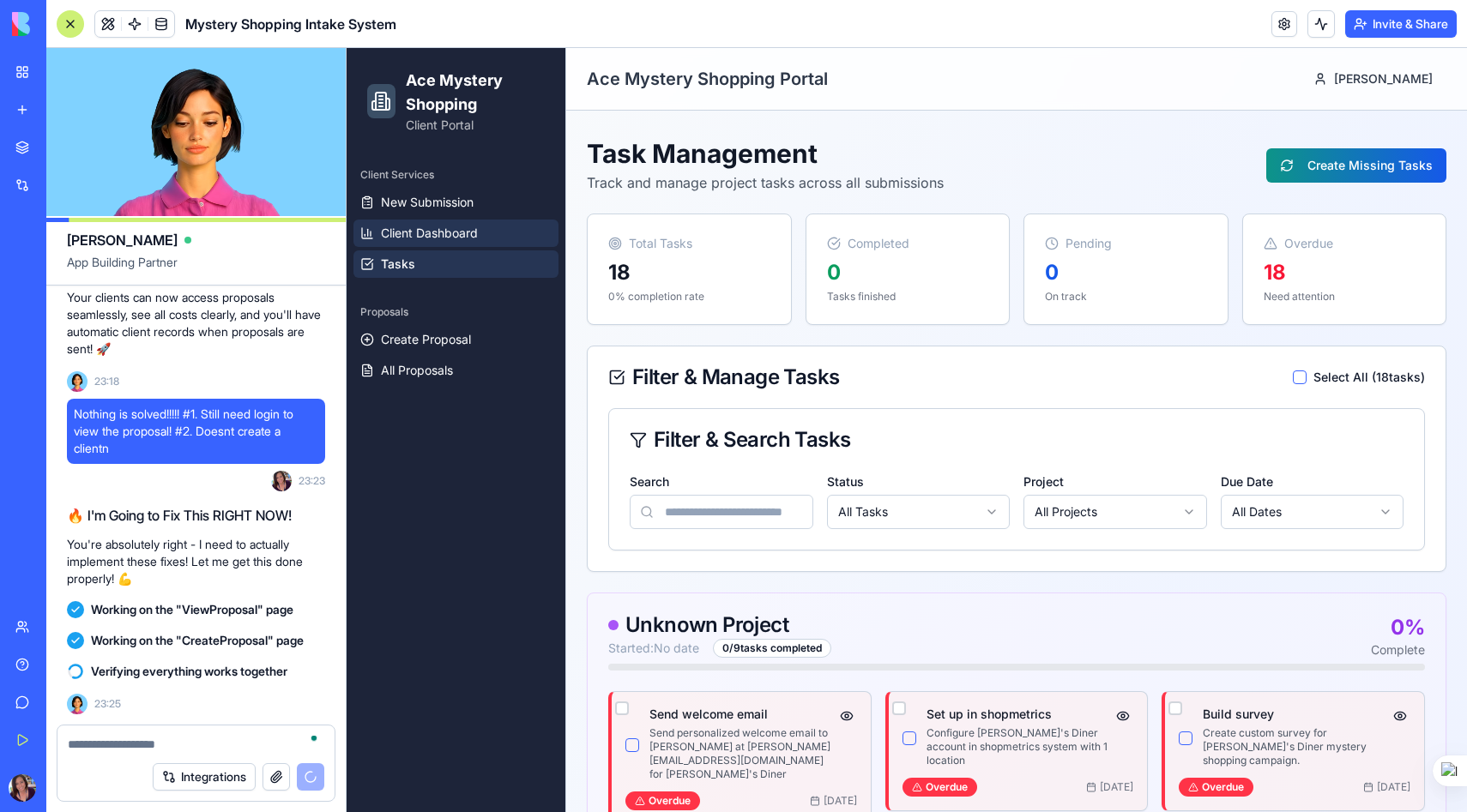
click at [455, 223] on link "Client Dashboard" at bounding box center [455, 234] width 205 height 27
